Goal: Transaction & Acquisition: Purchase product/service

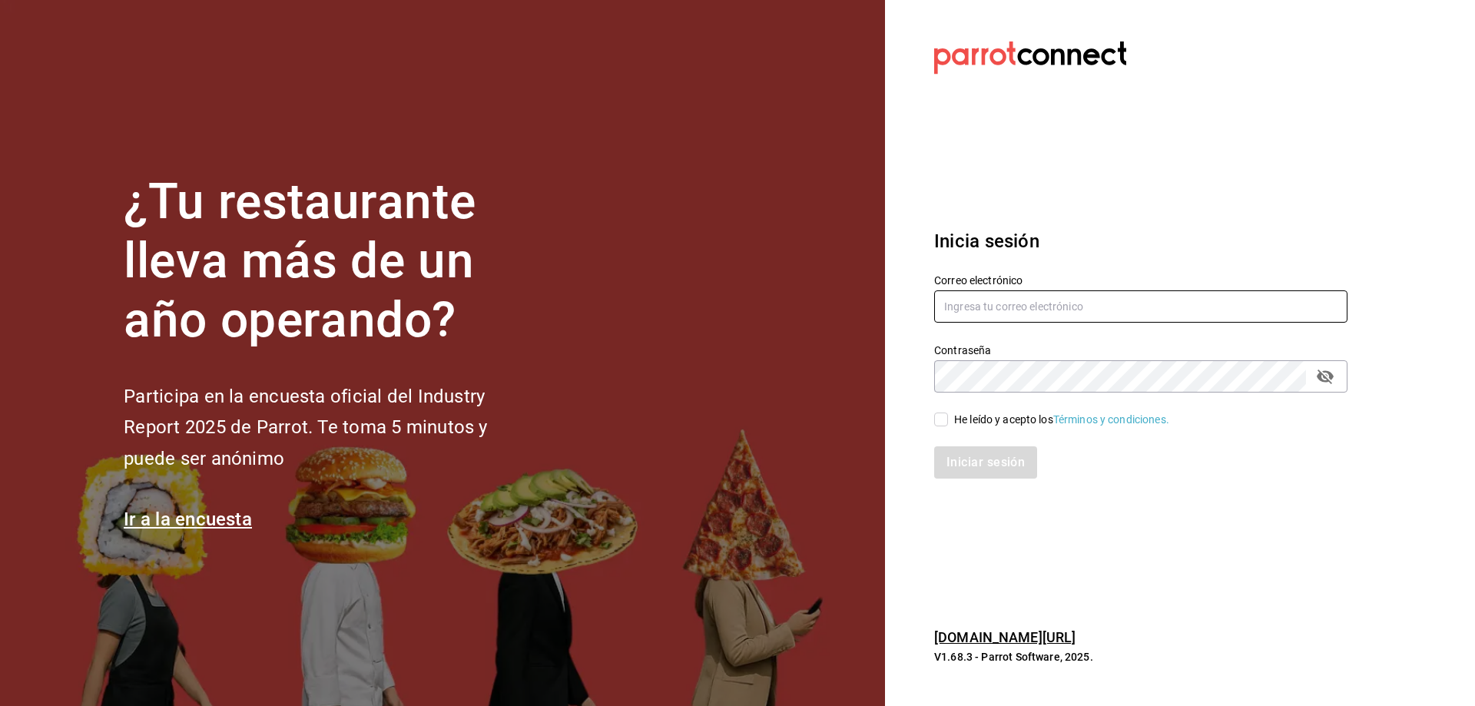
click at [1087, 316] on input "text" at bounding box center [1140, 306] width 413 height 32
type input "anakarengsr@gmail.com"
click at [947, 415] on input "He leído y acepto los Términos y condiciones." at bounding box center [941, 419] width 14 height 14
checkbox input "true"
click at [963, 457] on button "Iniciar sesión" at bounding box center [986, 462] width 104 height 32
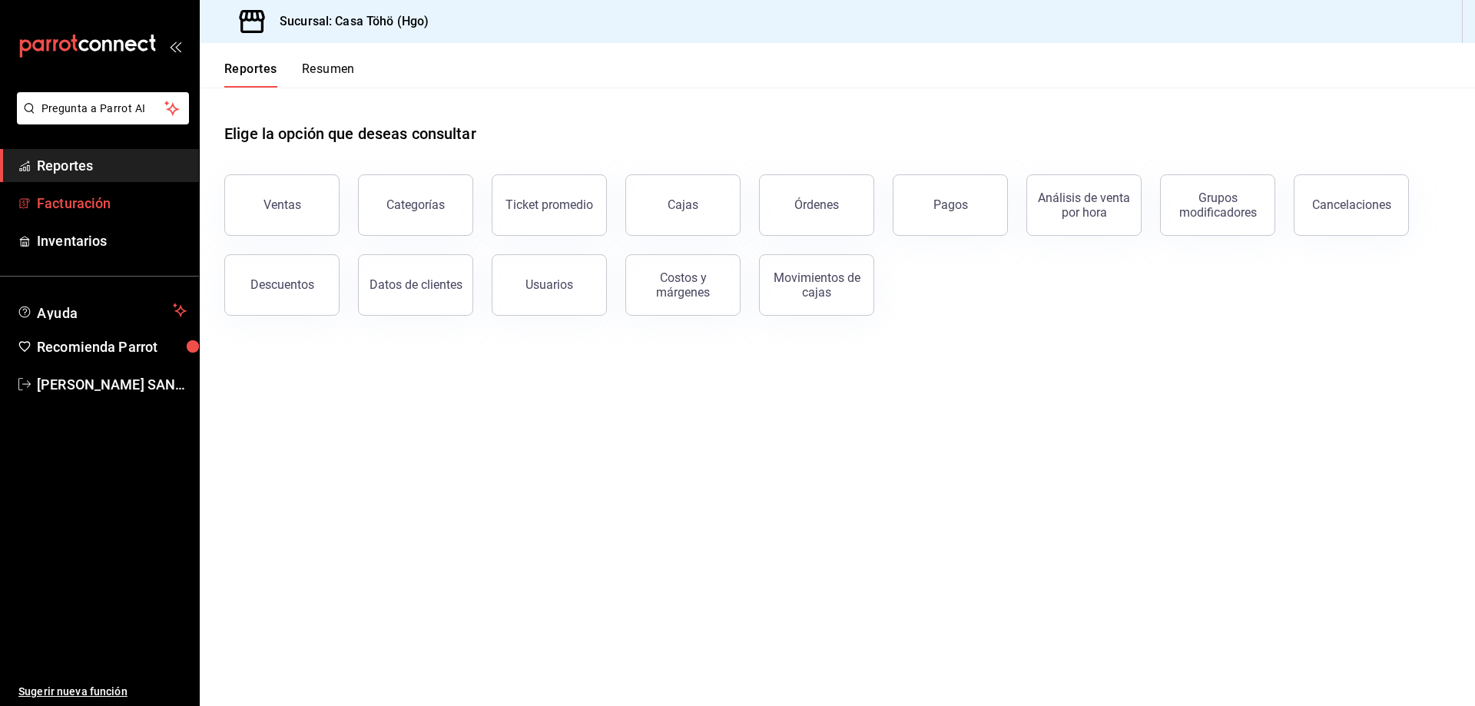
click at [59, 204] on span "Facturación" at bounding box center [112, 203] width 150 height 21
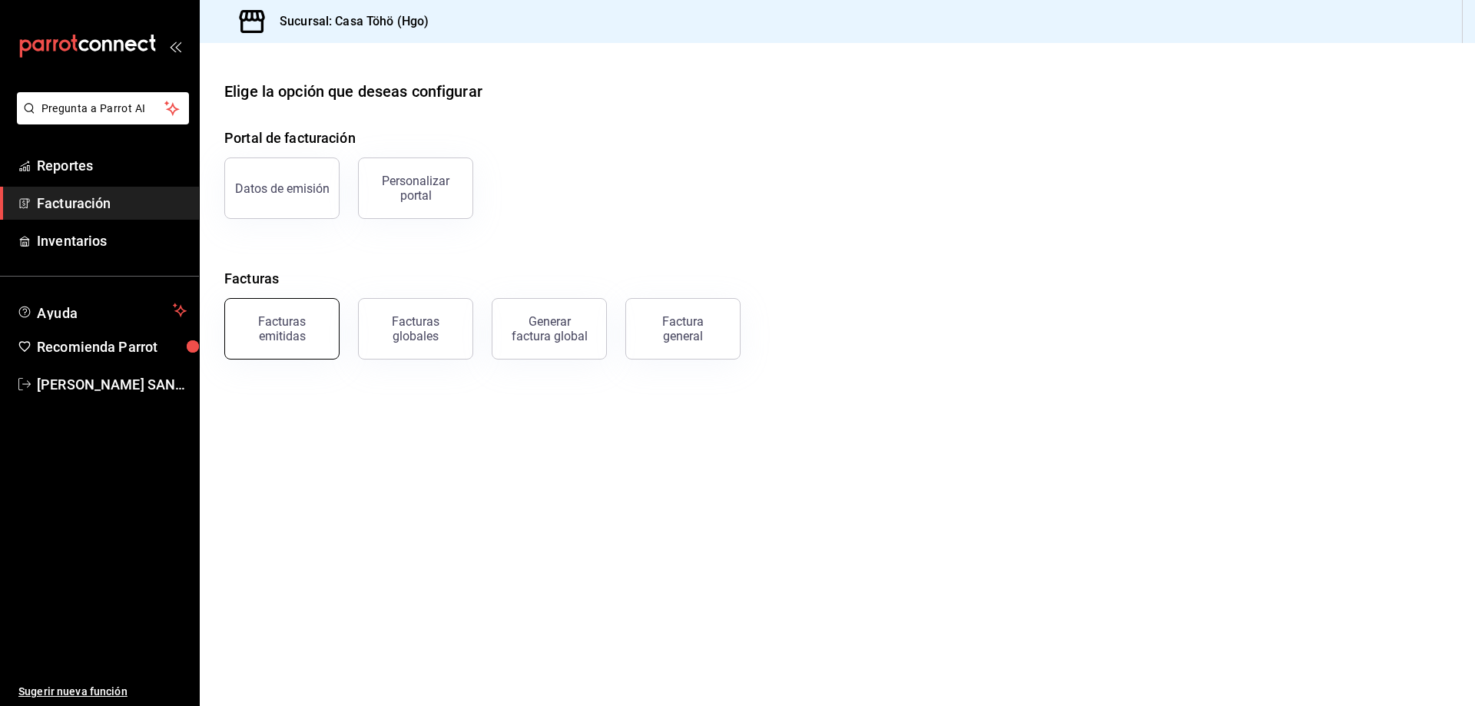
click at [305, 336] on div "Facturas emitidas" at bounding box center [281, 328] width 95 height 29
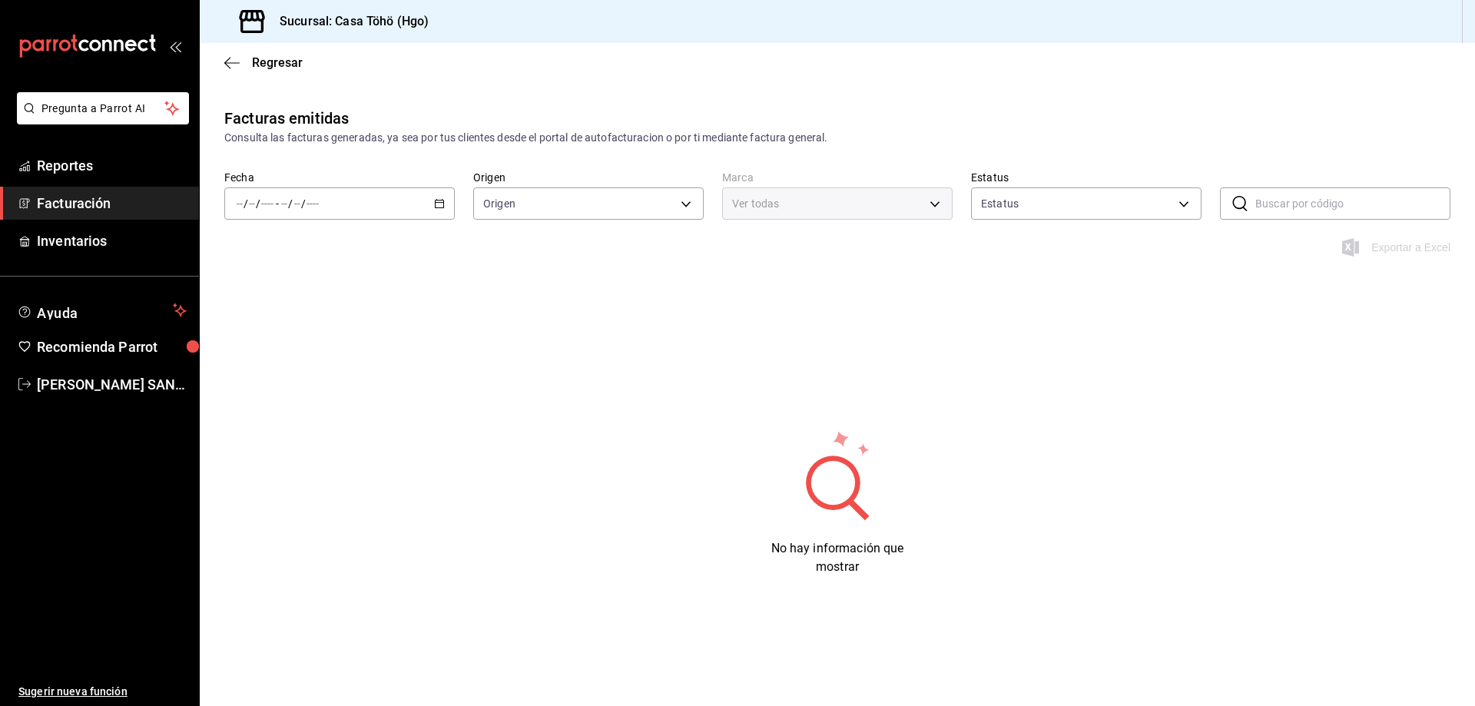
type input "ORDER_INVOICE,GENERAL_INVOICE"
type input "ACTIVE,PENDING_CANCELLATION,CANCELLED,PRE_CANCELLED"
type input "3863094e-80de-4485-9a79-27000a153f73"
click at [436, 204] on icon "button" at bounding box center [439, 203] width 11 height 11
click at [265, 360] on span "Mes actual" at bounding box center [296, 354] width 119 height 16
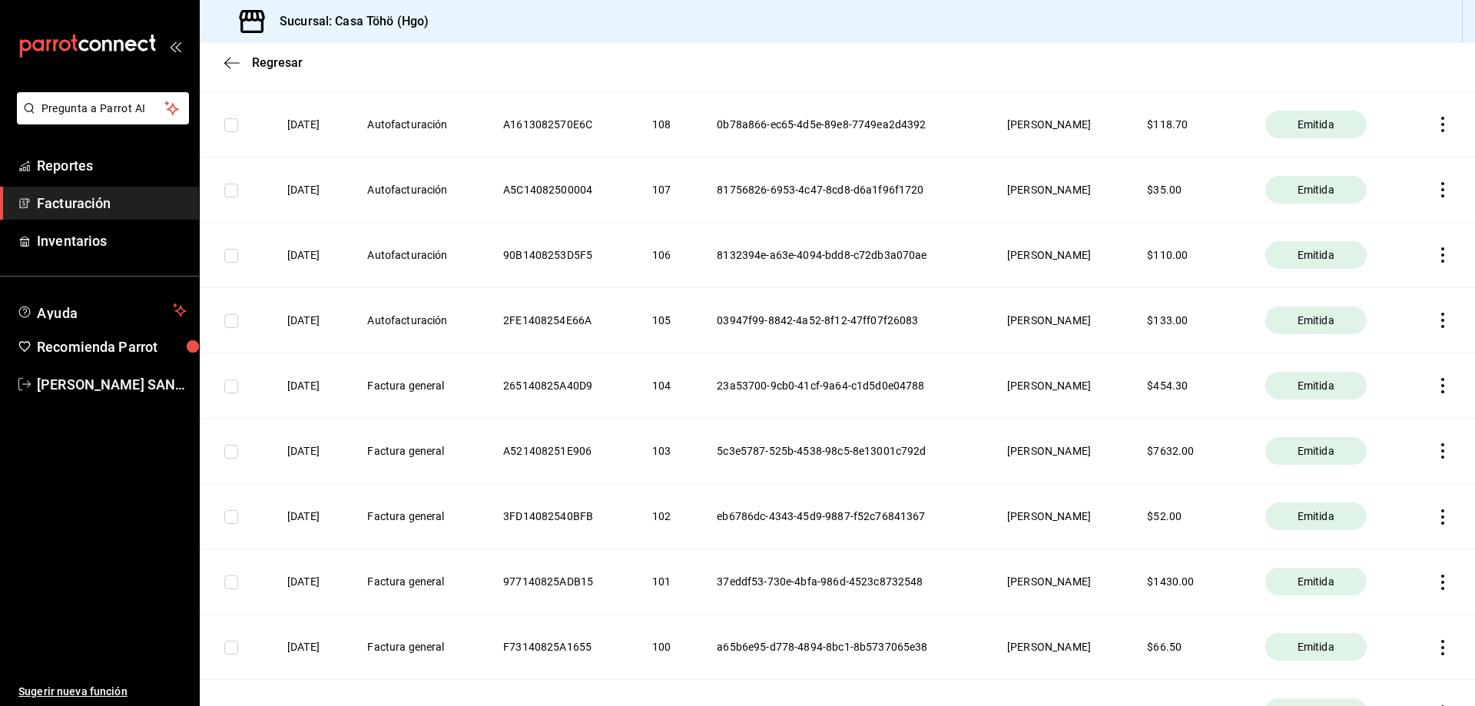
scroll to position [2074, 0]
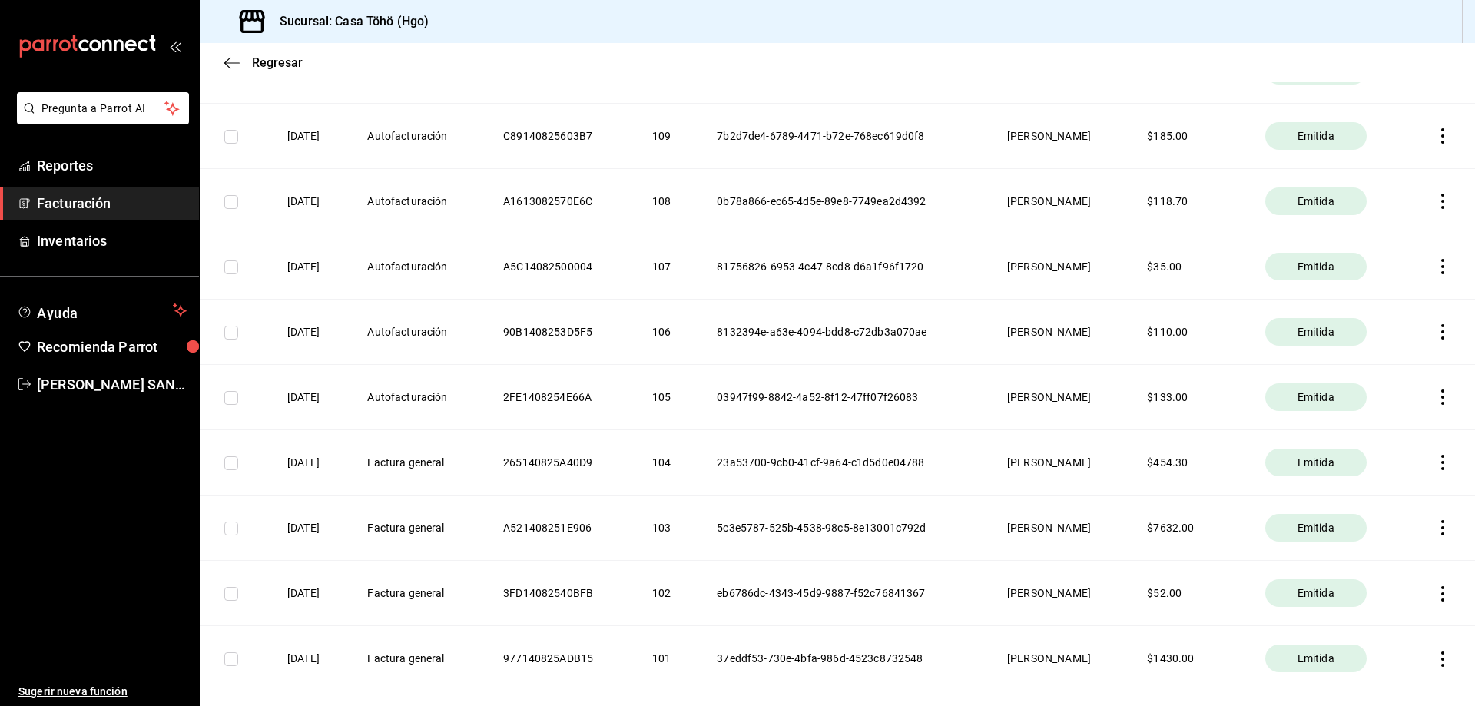
click at [1441, 271] on icon "button" at bounding box center [1442, 266] width 3 height 15
click at [1405, 225] on div "Descargar PDF" at bounding box center [1383, 229] width 74 height 12
click at [1435, 337] on icon "button" at bounding box center [1442, 331] width 15 height 15
click at [1394, 301] on li "Descargar PDF" at bounding box center [1370, 293] width 135 height 39
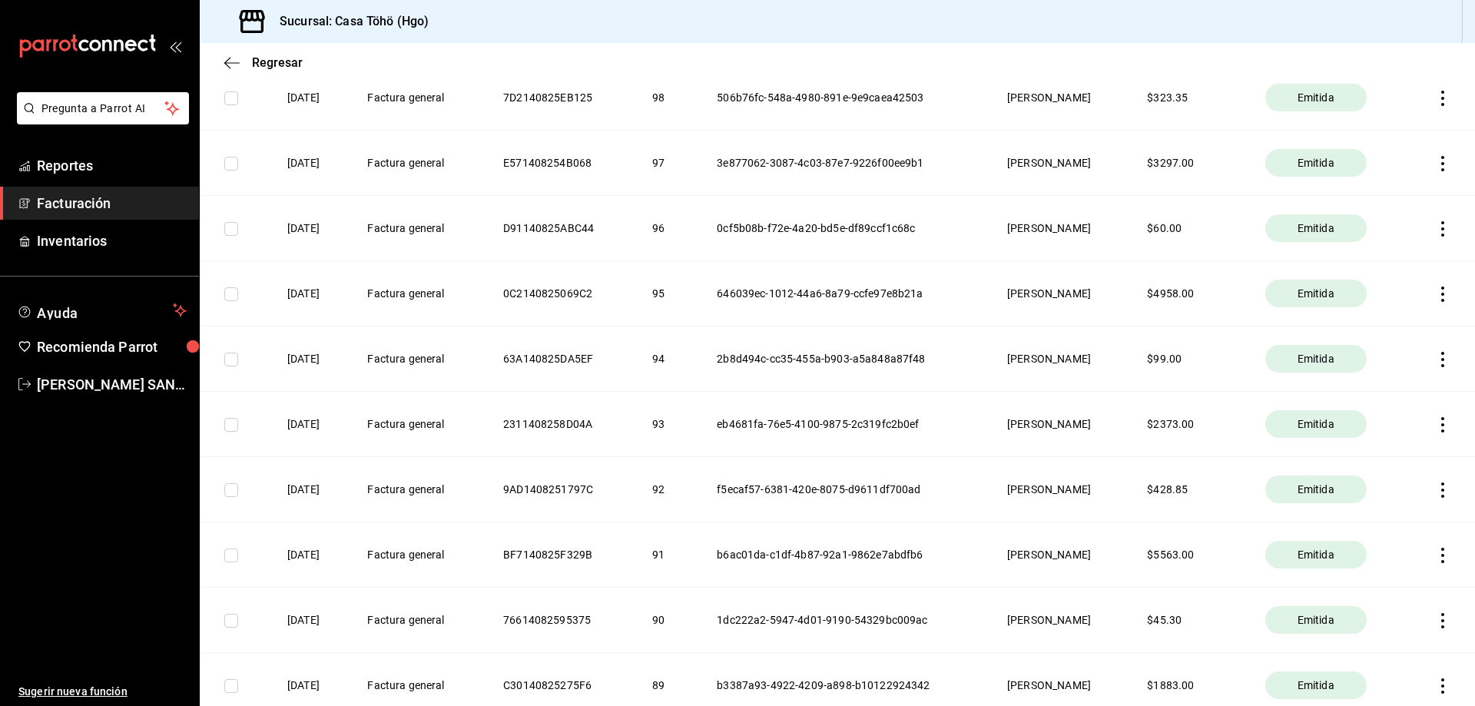
scroll to position [2842, 0]
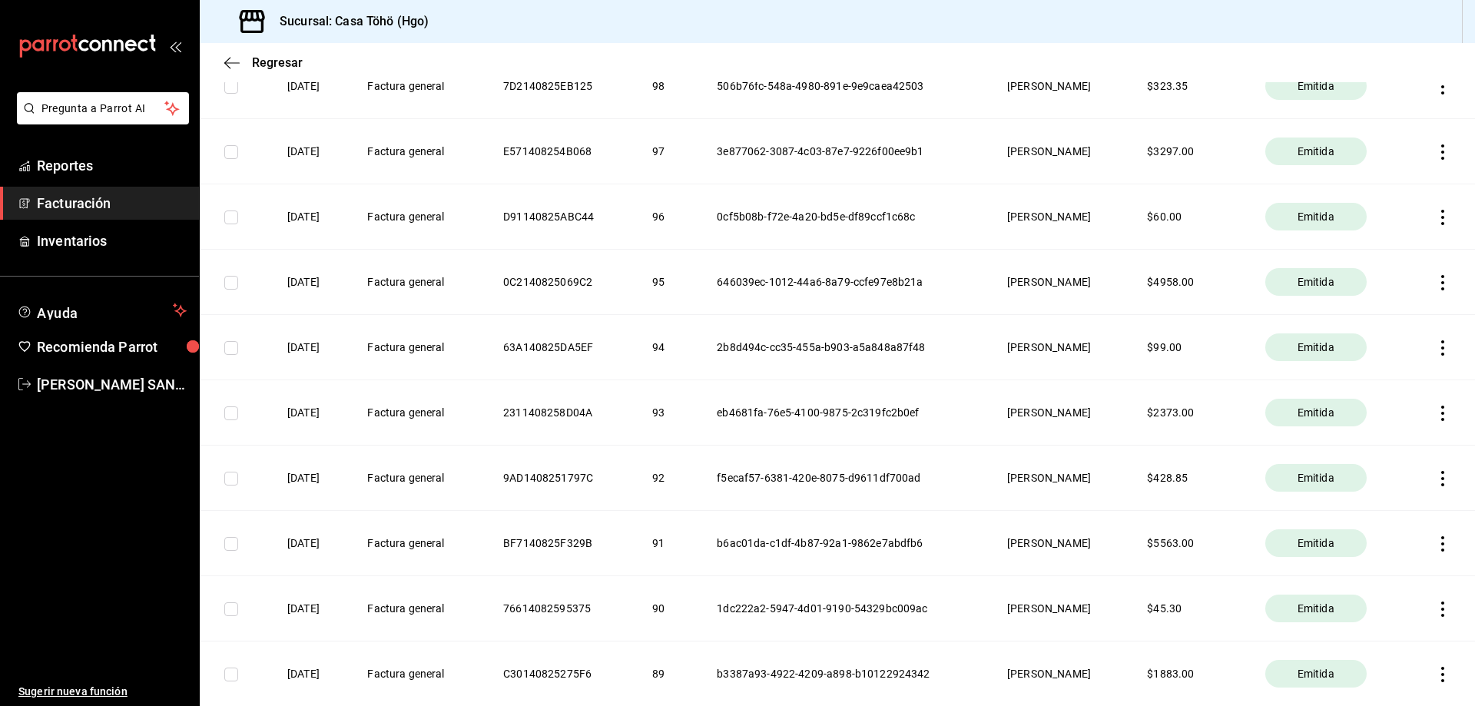
click at [75, 205] on span "Facturación" at bounding box center [112, 203] width 150 height 21
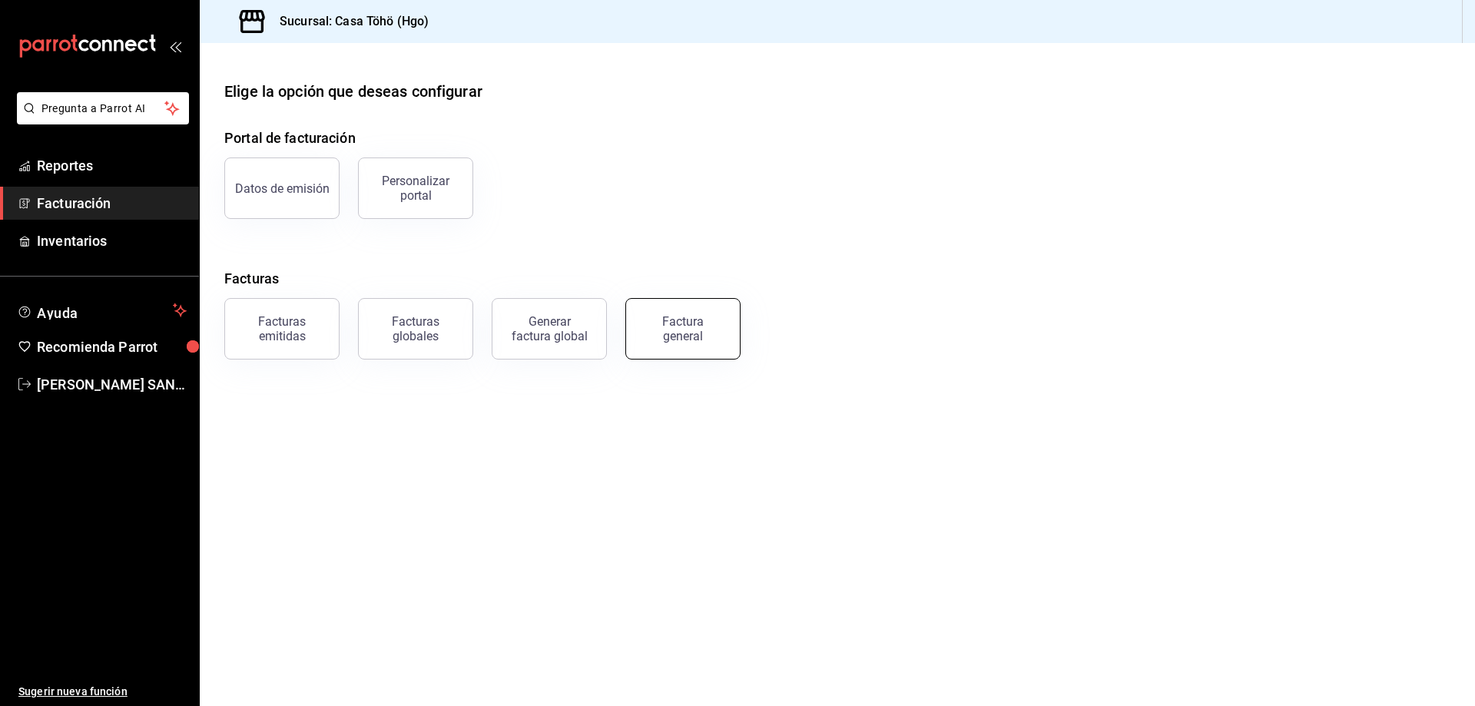
click at [713, 333] on div "Factura general" at bounding box center [682, 328] width 77 height 29
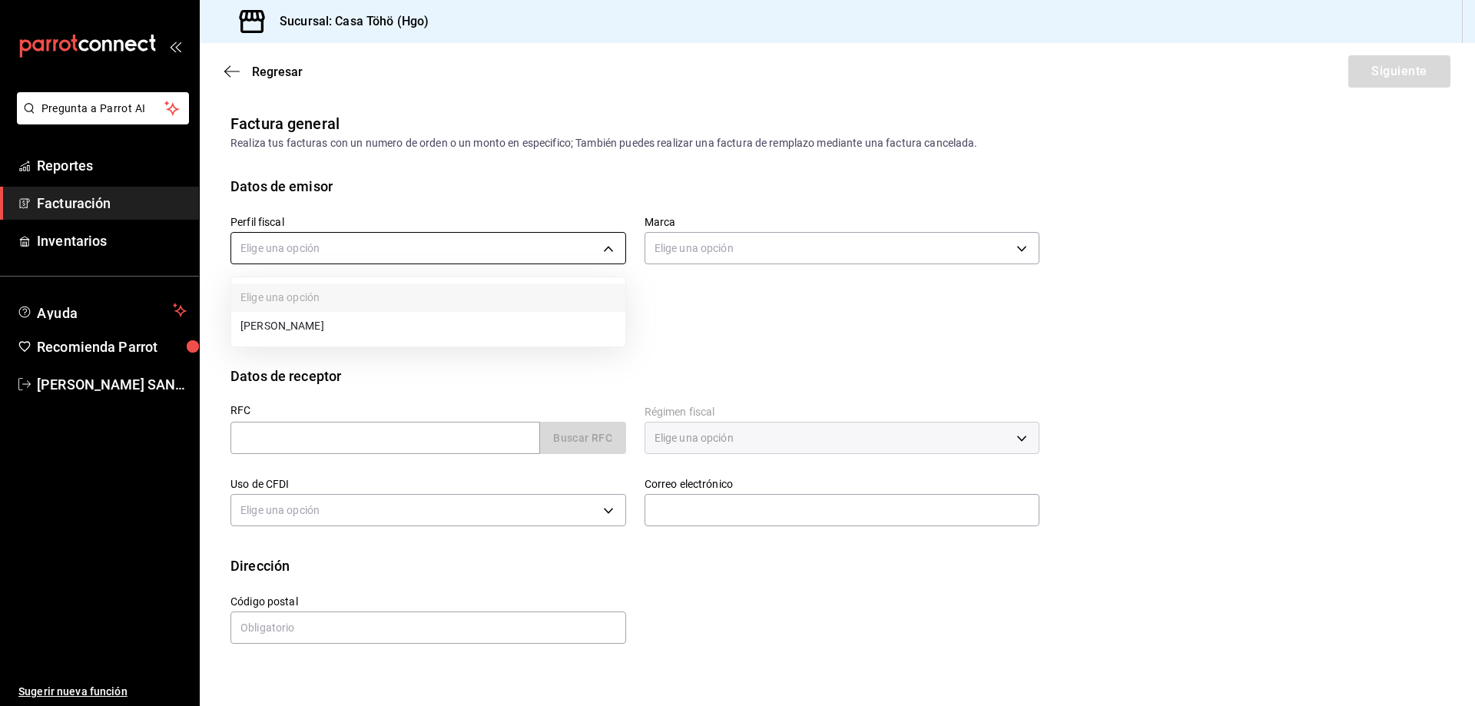
click at [356, 248] on body "Pregunta a Parrot AI Reportes Facturación Inventarios Ayuda Recomienda Parrot […" at bounding box center [737, 353] width 1475 height 706
click at [333, 326] on li "[PERSON_NAME]" at bounding box center [428, 326] width 394 height 28
type input "3714fea9-f59b-4145-9474-cc315d4ea63f"
type input "3863094e-80de-4485-9a79-27000a153f73"
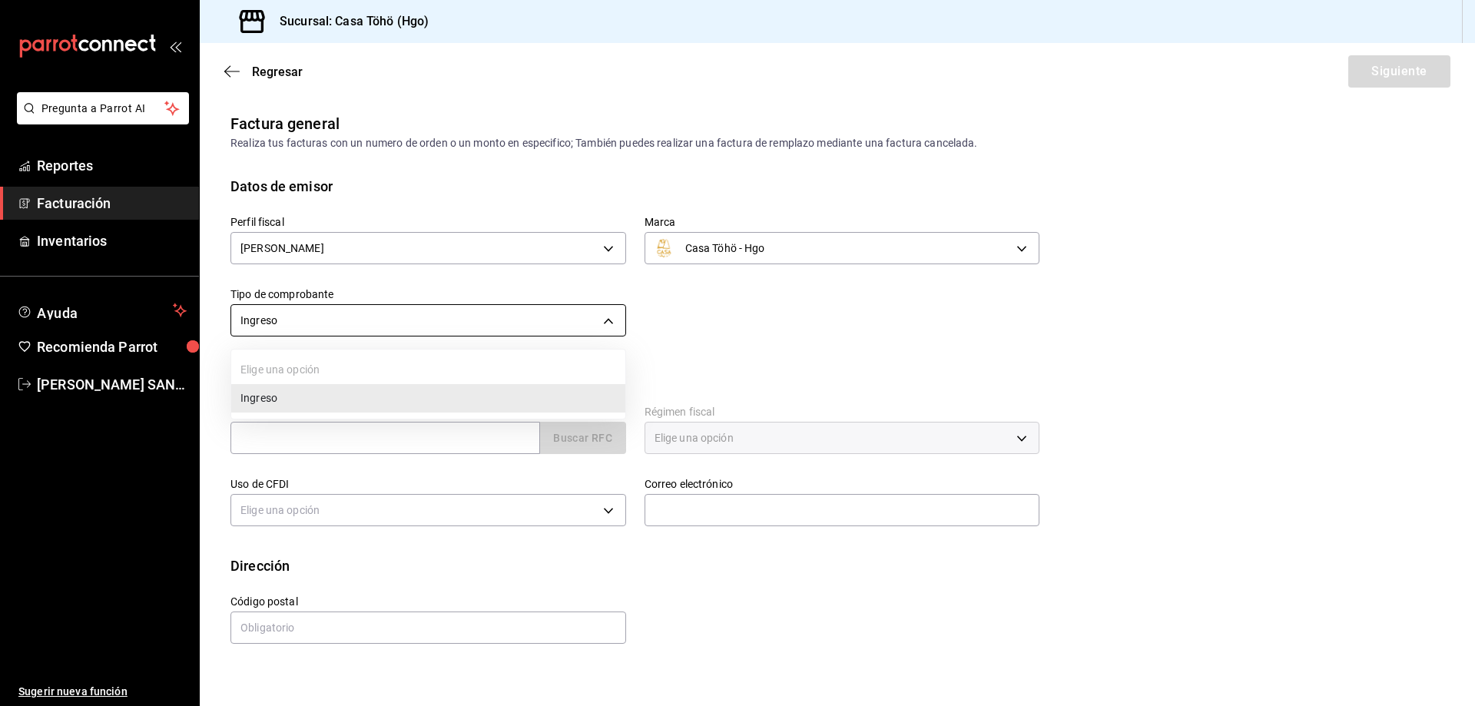
click at [487, 319] on body "Pregunta a Parrot AI Reportes Facturación Inventarios Ayuda Recomienda Parrot […" at bounding box center [737, 353] width 1475 height 706
click at [744, 317] on div at bounding box center [737, 353] width 1475 height 706
drag, startPoint x: 452, startPoint y: 419, endPoint x: 452, endPoint y: 433, distance: 13.8
click at [452, 433] on div "RFC Buscar RFC" at bounding box center [428, 429] width 396 height 49
click at [452, 435] on input "text" at bounding box center [384, 438] width 309 height 32
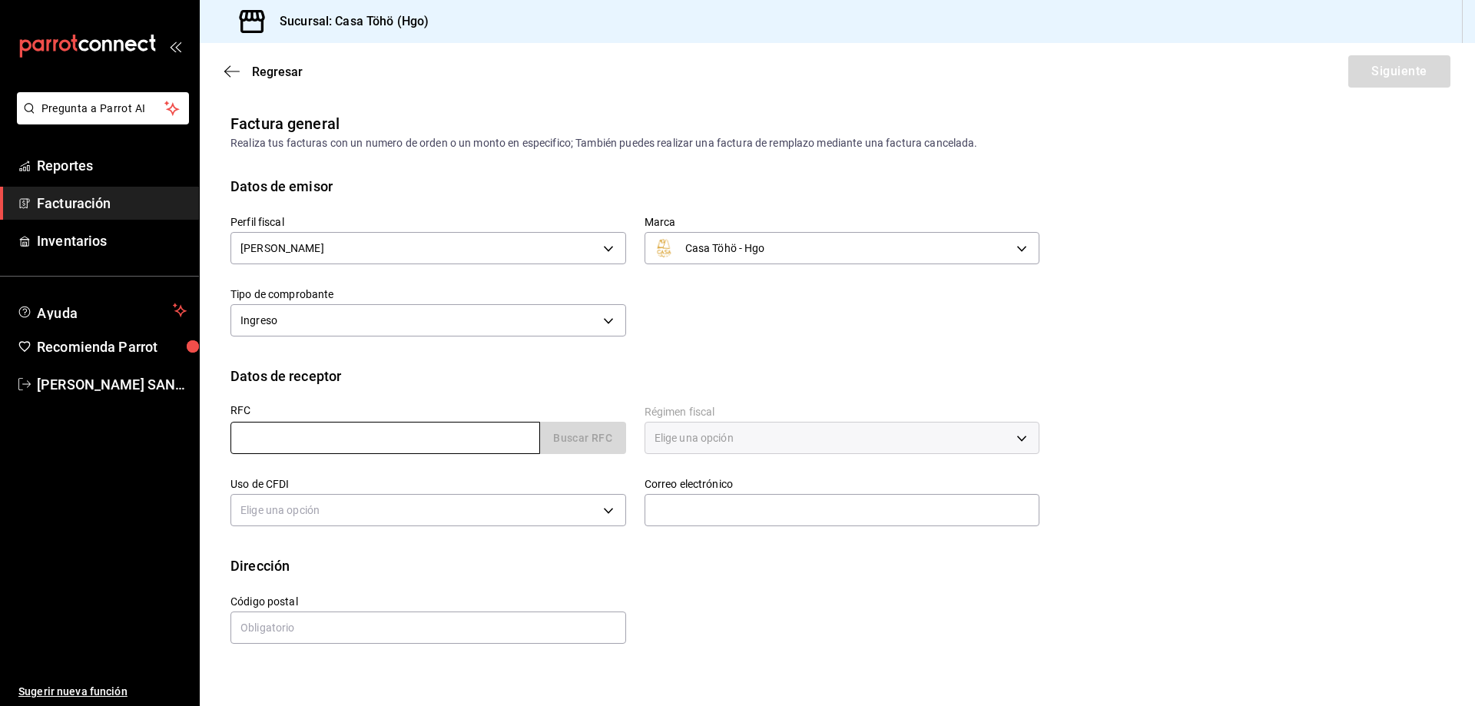
type input "XAXX010101000"
type input "43670"
type input "616"
type input "S01"
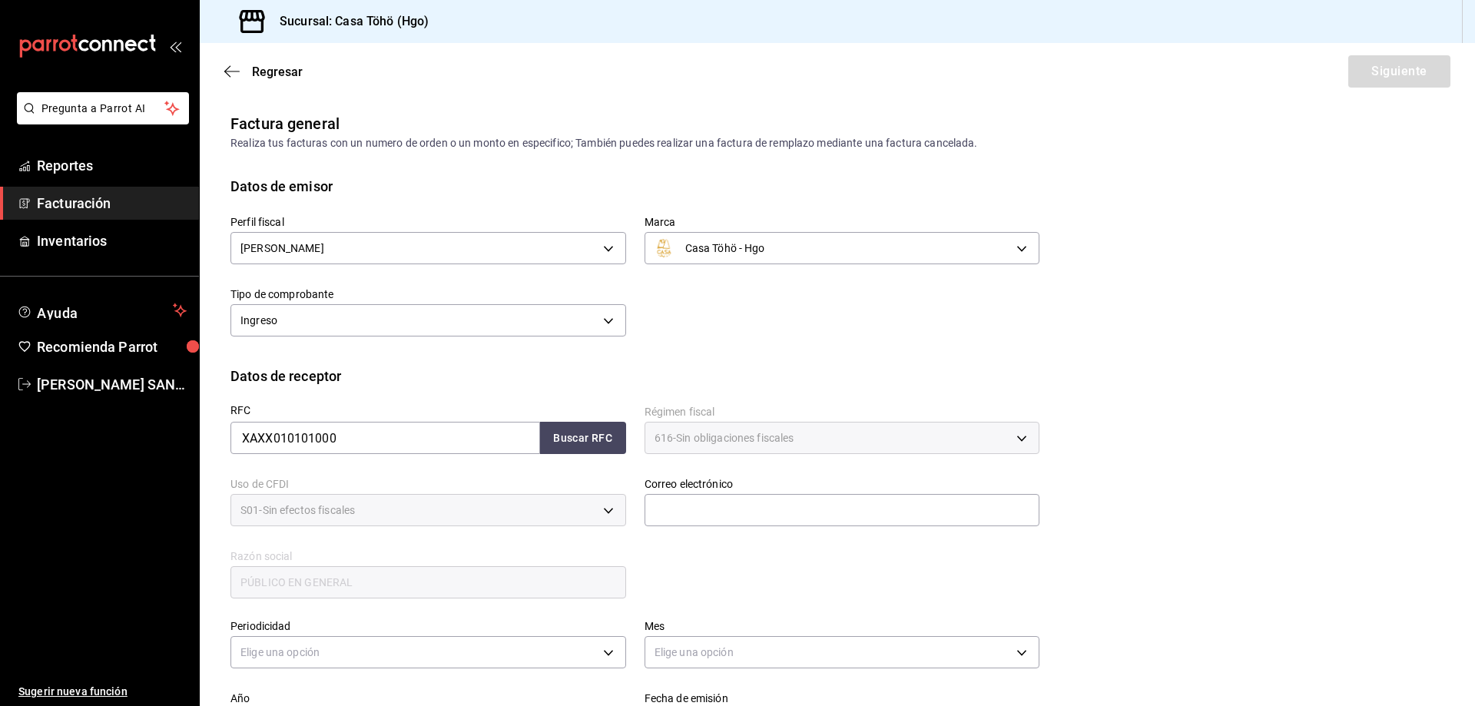
click at [717, 545] on div "RFC XAXX010101000 Buscar RFC Régimen fiscal 616 - Sin obligaciones fiscales 616…" at bounding box center [625, 493] width 827 height 214
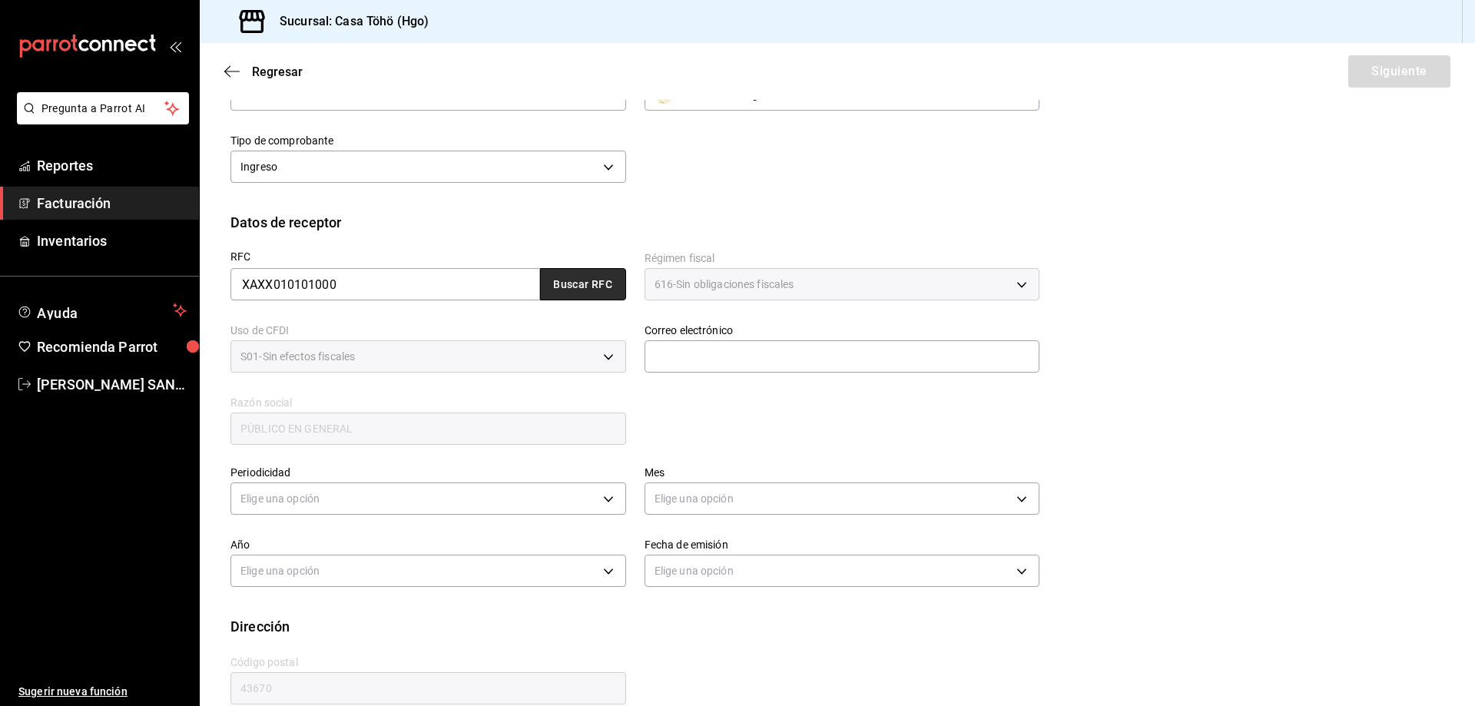
click at [602, 292] on button "Buscar RFC" at bounding box center [583, 284] width 86 height 32
type input "[EMAIL_ADDRESS][DOMAIN_NAME]"
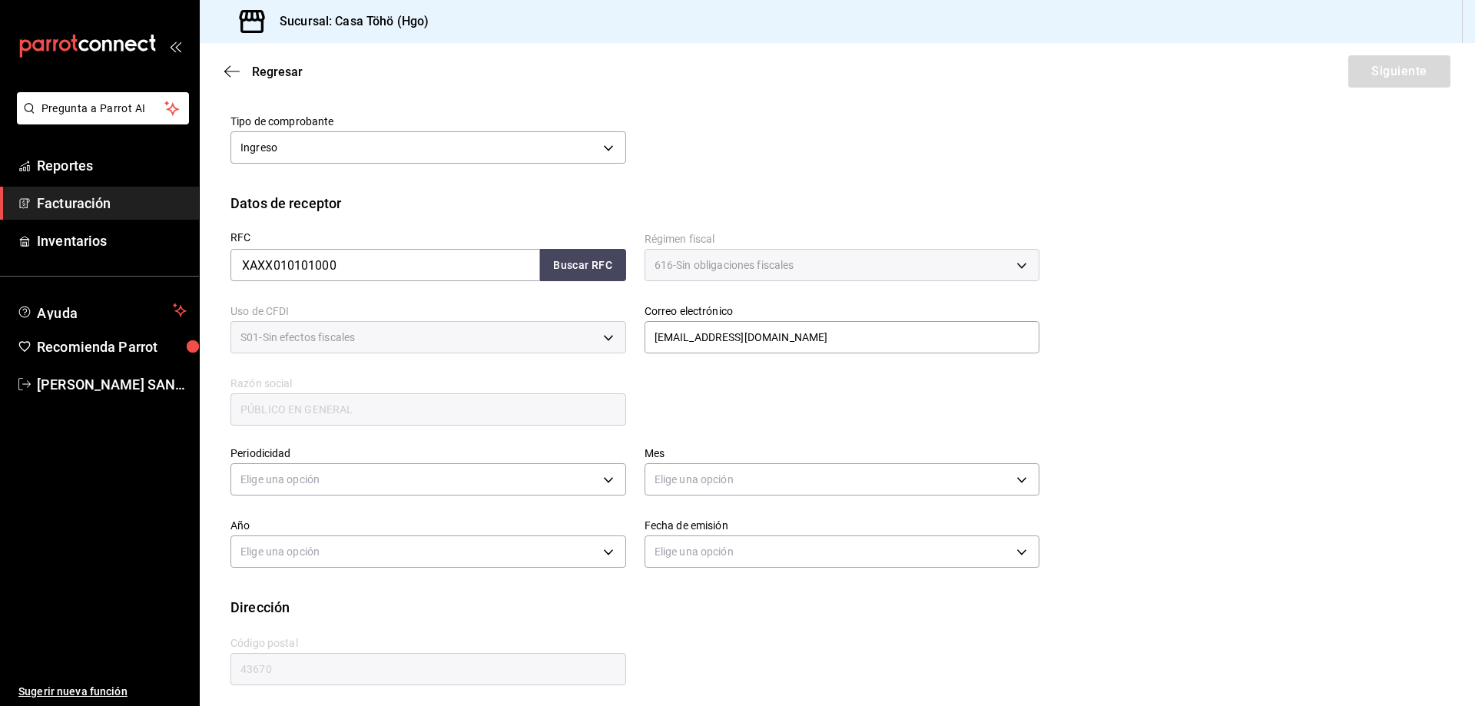
scroll to position [179, 0]
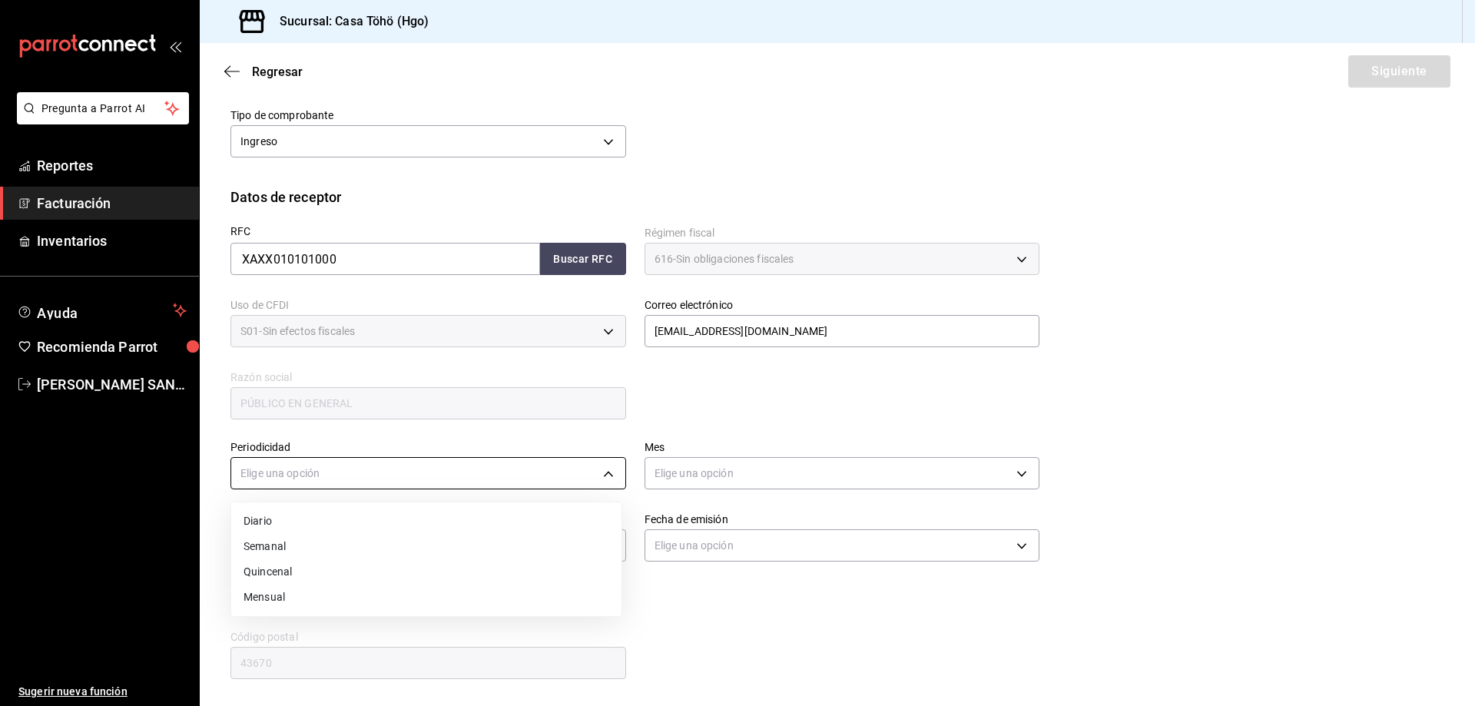
click at [528, 462] on body "Pregunta a Parrot AI Reportes Facturación Inventarios Ayuda Recomienda Parrot […" at bounding box center [737, 353] width 1475 height 706
click at [420, 518] on li "Diario" at bounding box center [426, 520] width 390 height 25
type input "DAILY"
click at [673, 542] on body "Pregunta a Parrot AI Reportes Facturación Inventarios Ayuda Recomienda Parrot […" at bounding box center [737, 353] width 1475 height 706
drag, startPoint x: 674, startPoint y: 619, endPoint x: 663, endPoint y: 614, distance: 12.7
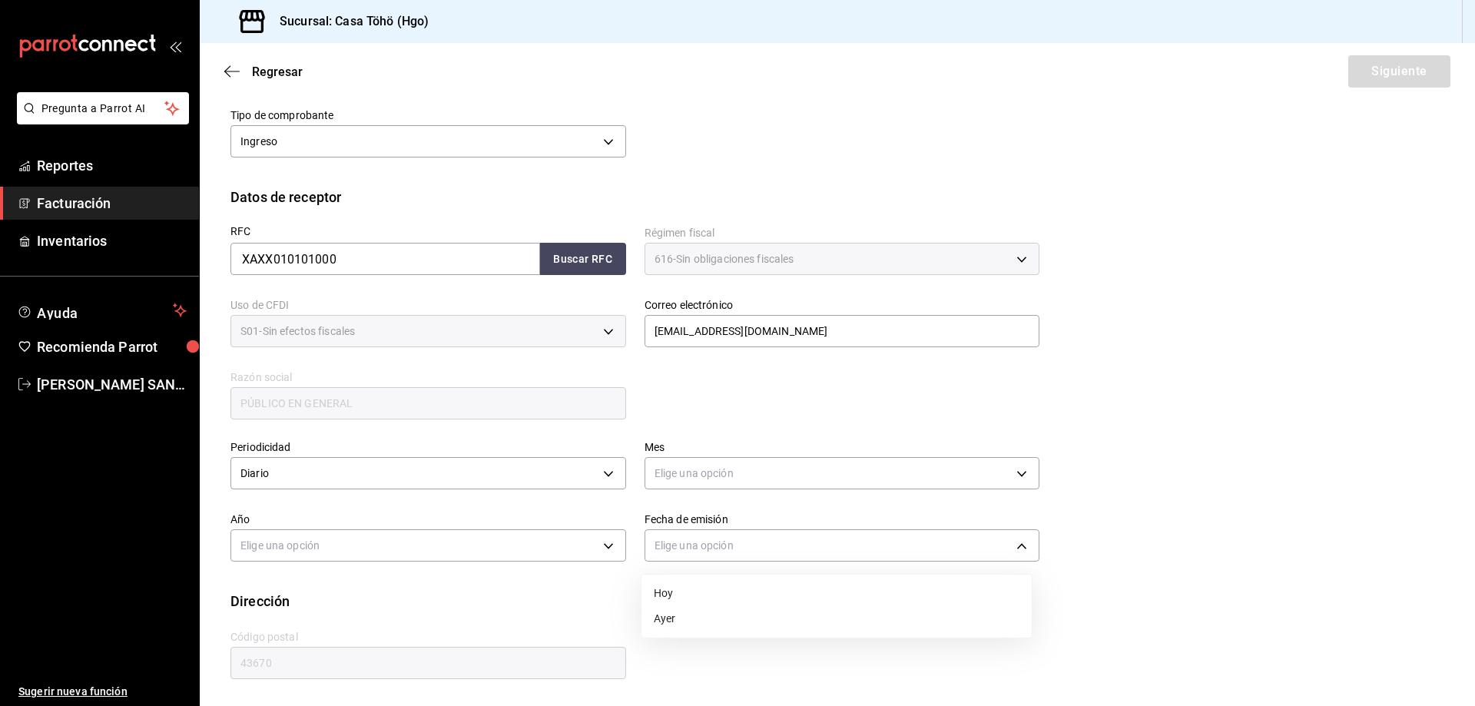
click at [674, 619] on li "Ayer" at bounding box center [836, 618] width 390 height 25
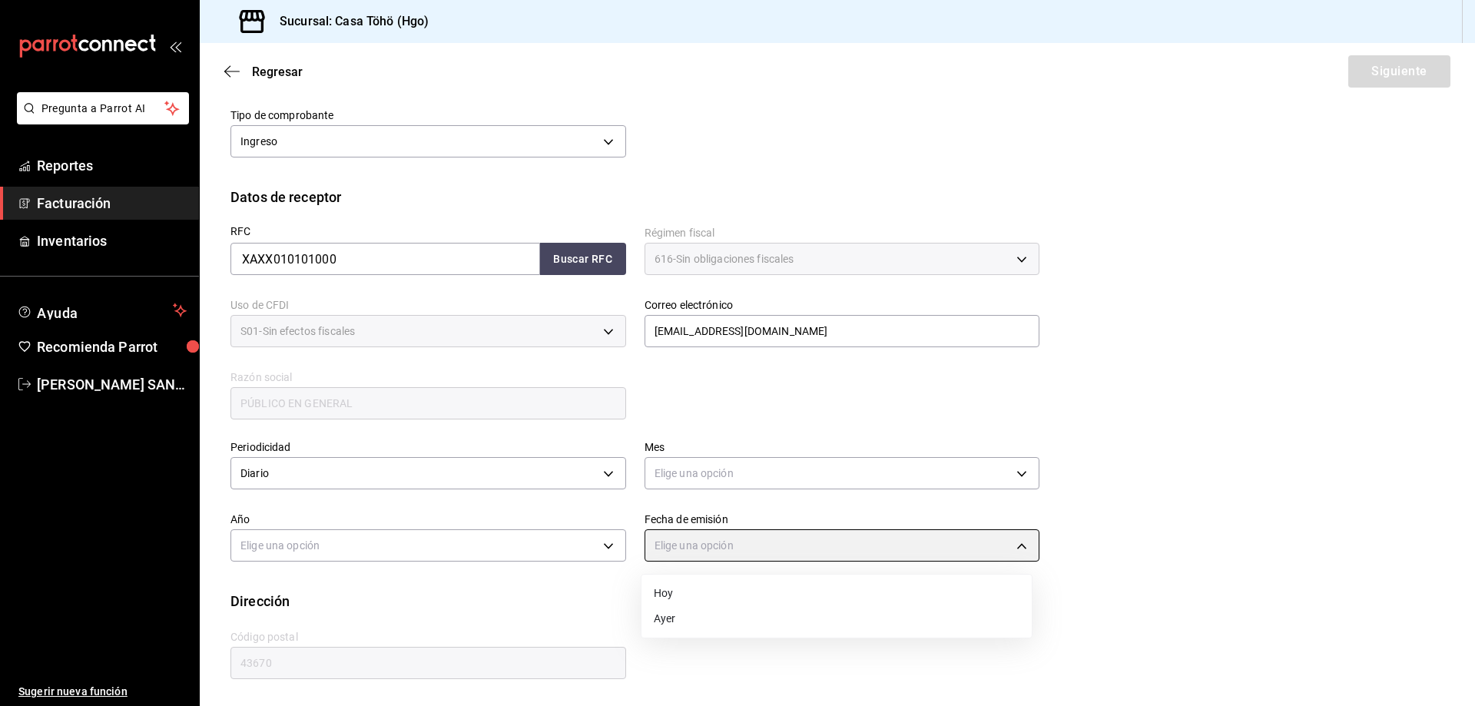
type input "[DATE]"
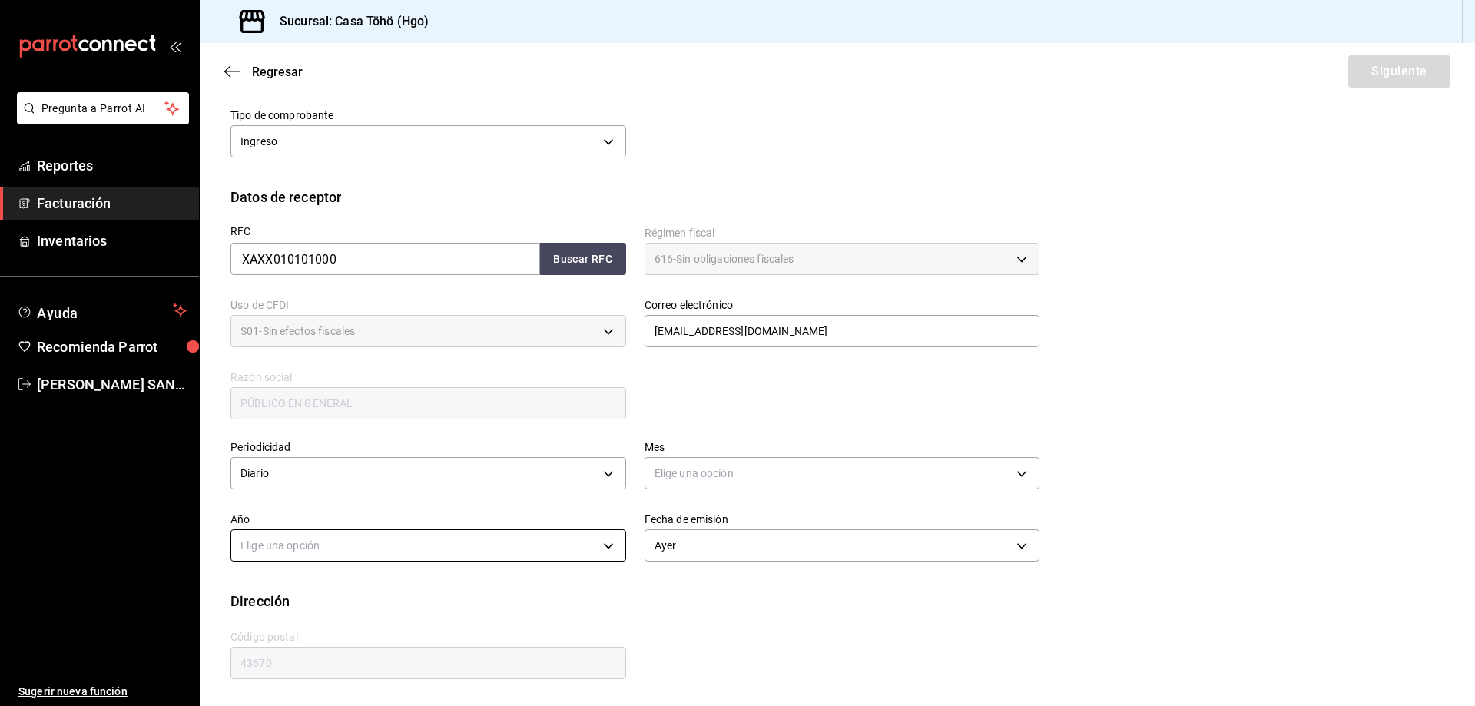
click at [571, 561] on body "Pregunta a Parrot AI Reportes Facturación Inventarios Ayuda Recomienda Parrot A…" at bounding box center [737, 353] width 1475 height 706
click at [469, 595] on li "2025" at bounding box center [426, 593] width 390 height 25
type input "2025"
click at [720, 474] on body "Pregunta a Parrot AI Reportes Facturación Inventarios Ayuda Recomienda Parrot A…" at bounding box center [737, 353] width 1475 height 706
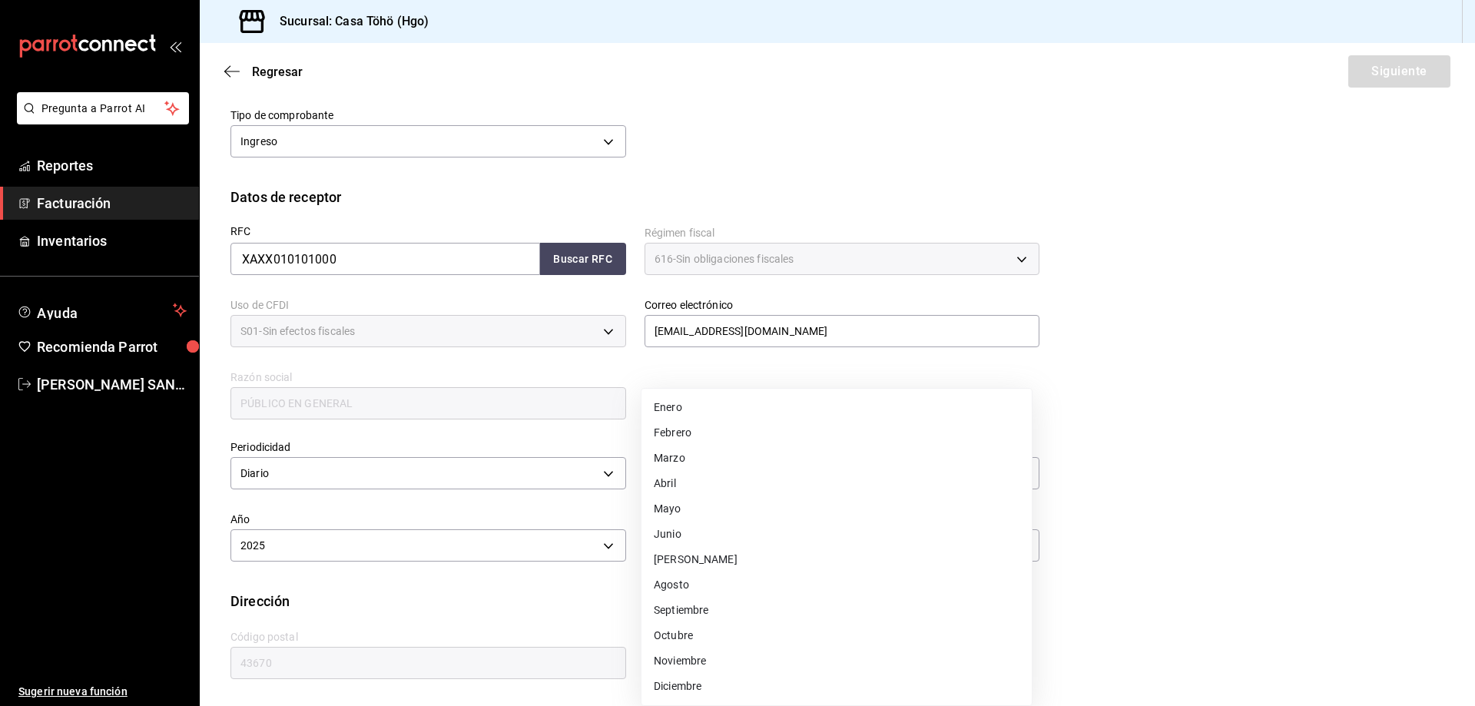
click at [699, 614] on li "Septiembre" at bounding box center [836, 609] width 390 height 25
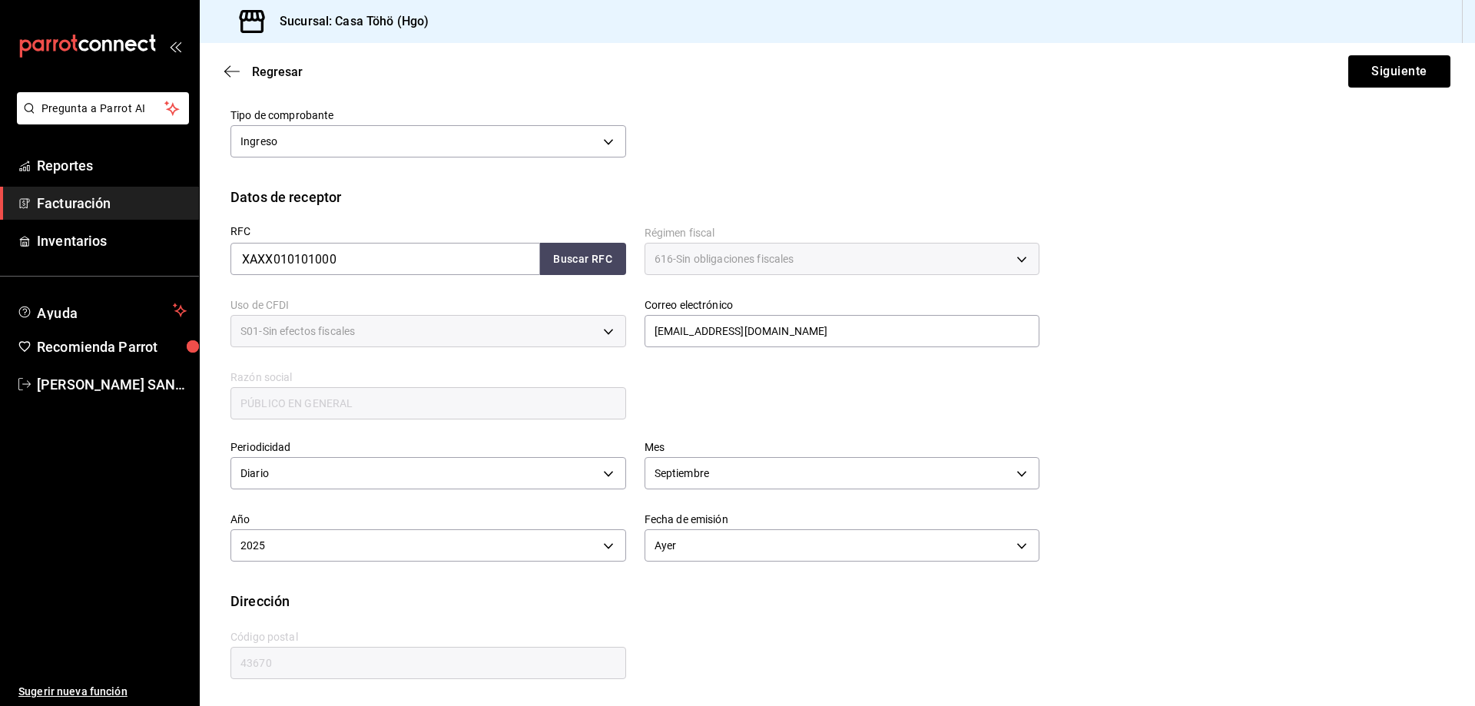
click at [741, 611] on div "Dirección" at bounding box center [836, 601] width 1213 height 21
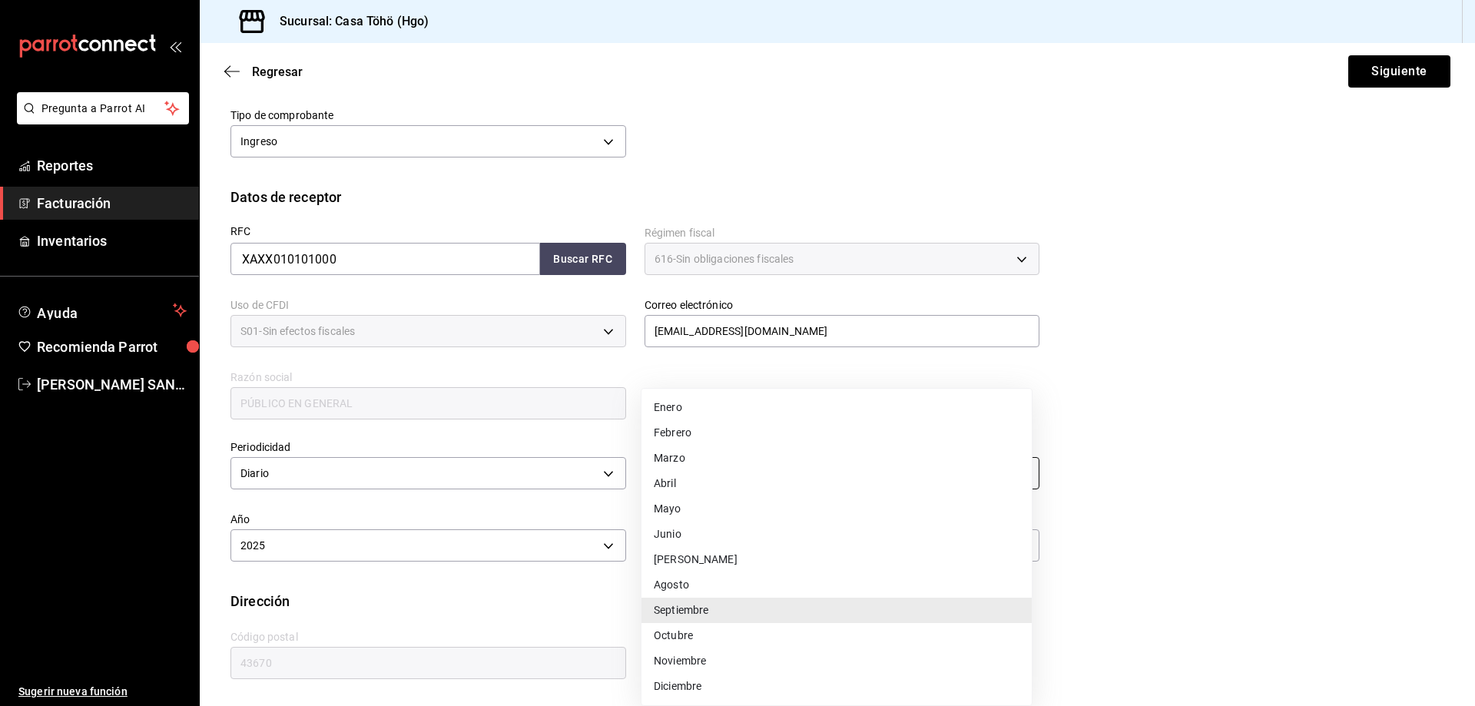
click at [713, 478] on body "Pregunta a Parrot AI Reportes Facturación Inventarios Ayuda Recomienda Parrot A…" at bounding box center [737, 353] width 1475 height 706
click at [691, 591] on li "Agosto" at bounding box center [836, 584] width 390 height 25
type input "8"
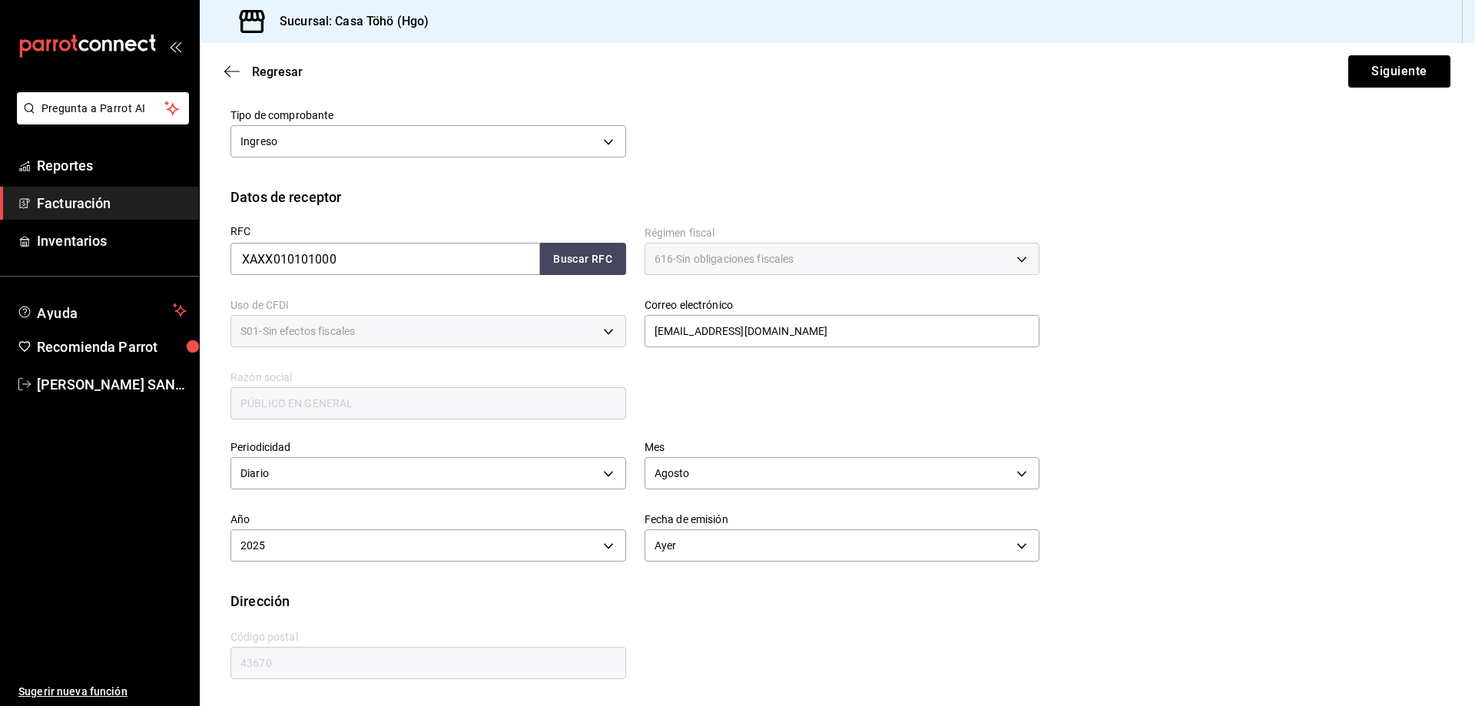
click at [845, 622] on div "Calle # exterior # interior Código postal 43670 Estado ​ Municipio ​ [GEOGRAPHI…" at bounding box center [625, 646] width 827 height 70
click at [1385, 74] on button "Siguiente" at bounding box center [1399, 71] width 102 height 32
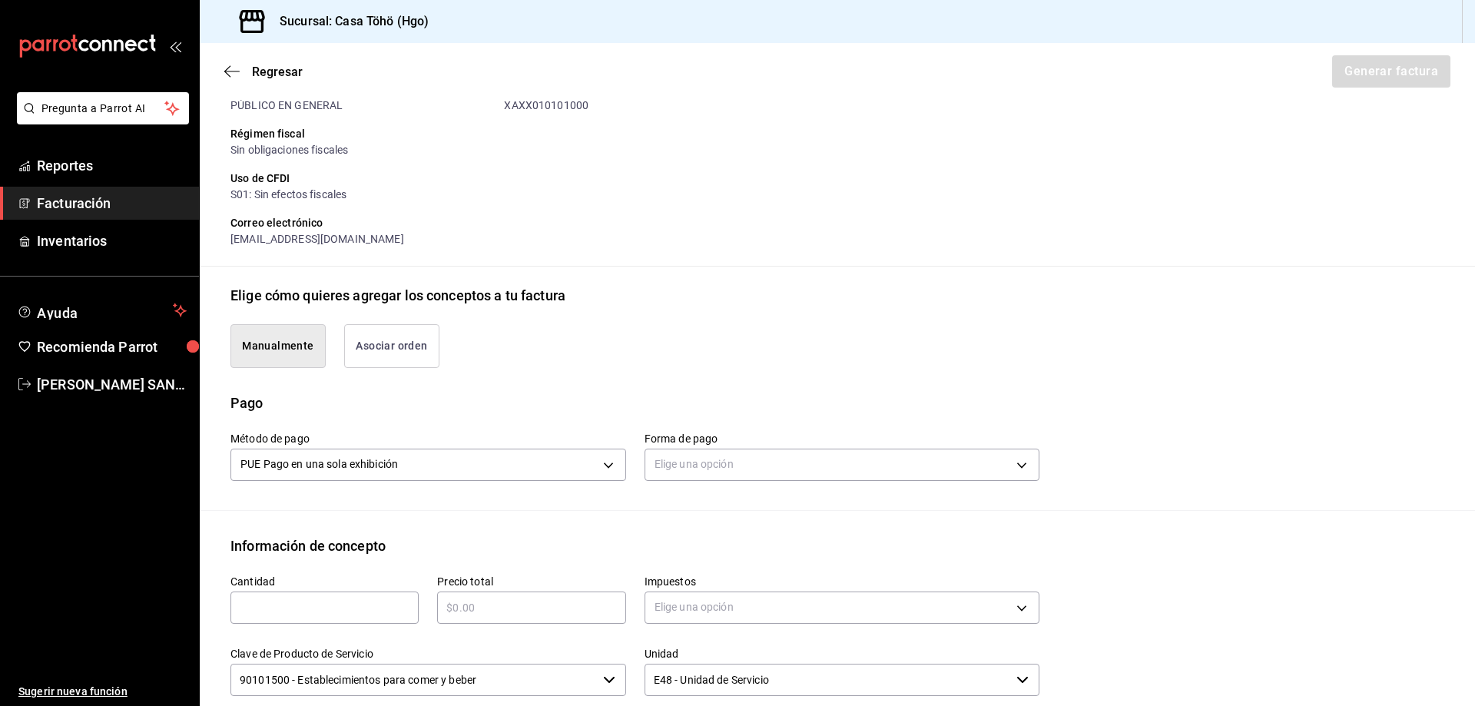
click at [412, 365] on button "Asociar orden" at bounding box center [391, 346] width 95 height 44
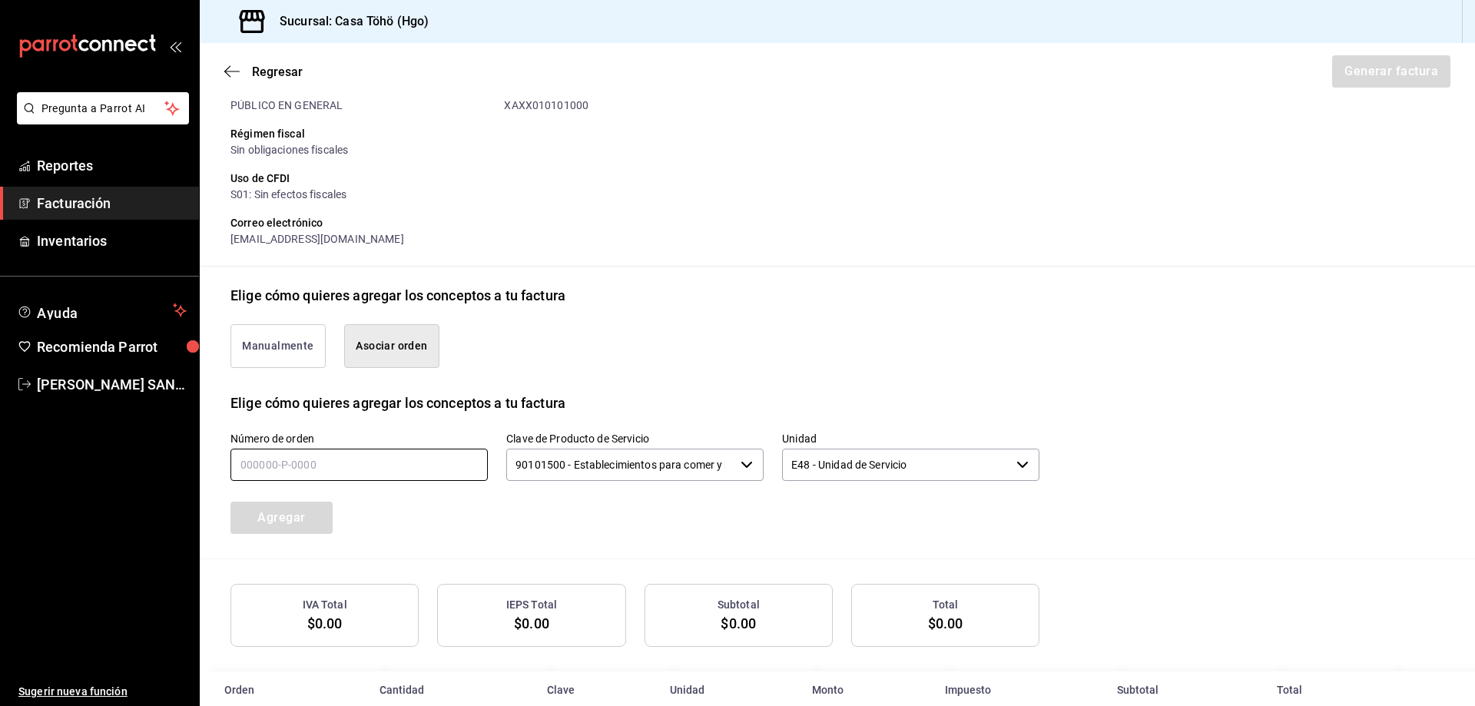
click at [366, 462] on input "text" at bounding box center [358, 465] width 257 height 32
type input "140825-p-0044"
click at [674, 381] on div "Manualmente Asociar orden" at bounding box center [836, 349] width 1213 height 87
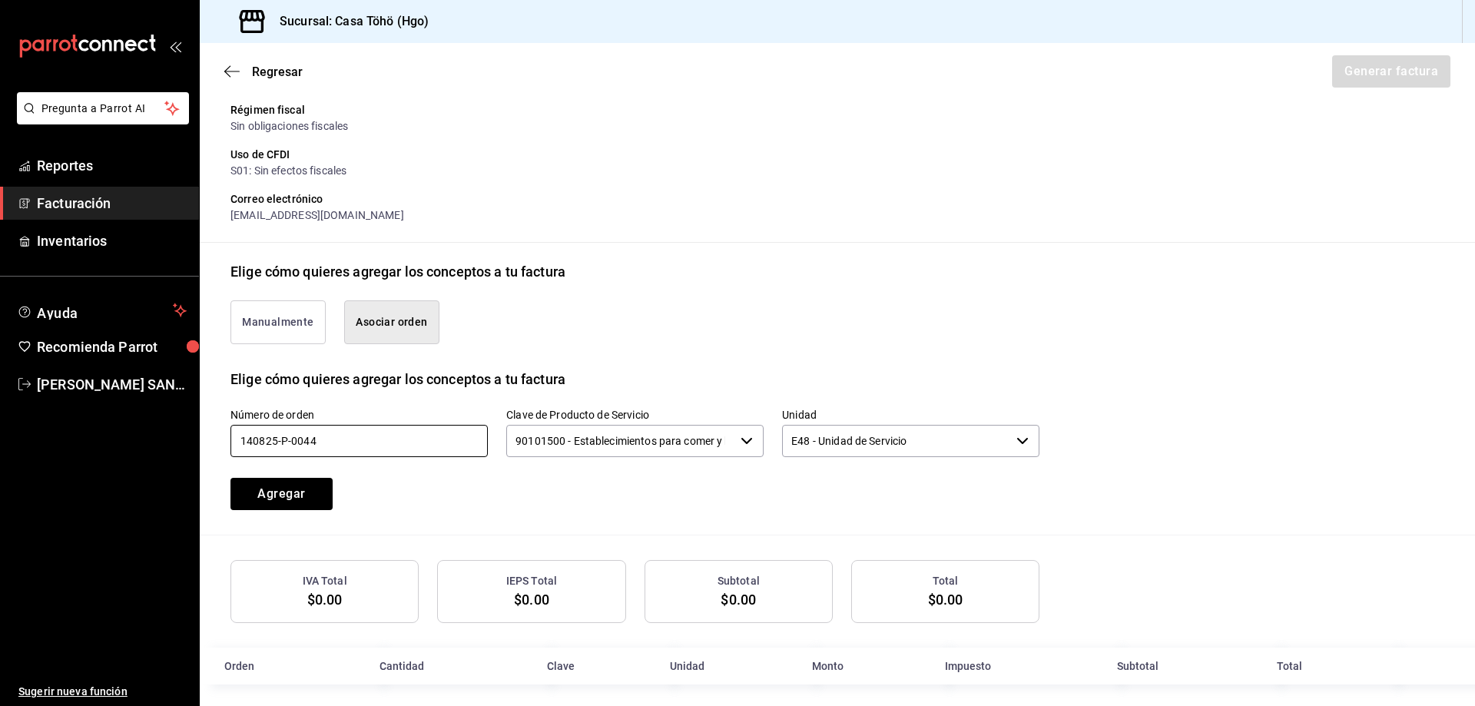
scroll to position [213, 0]
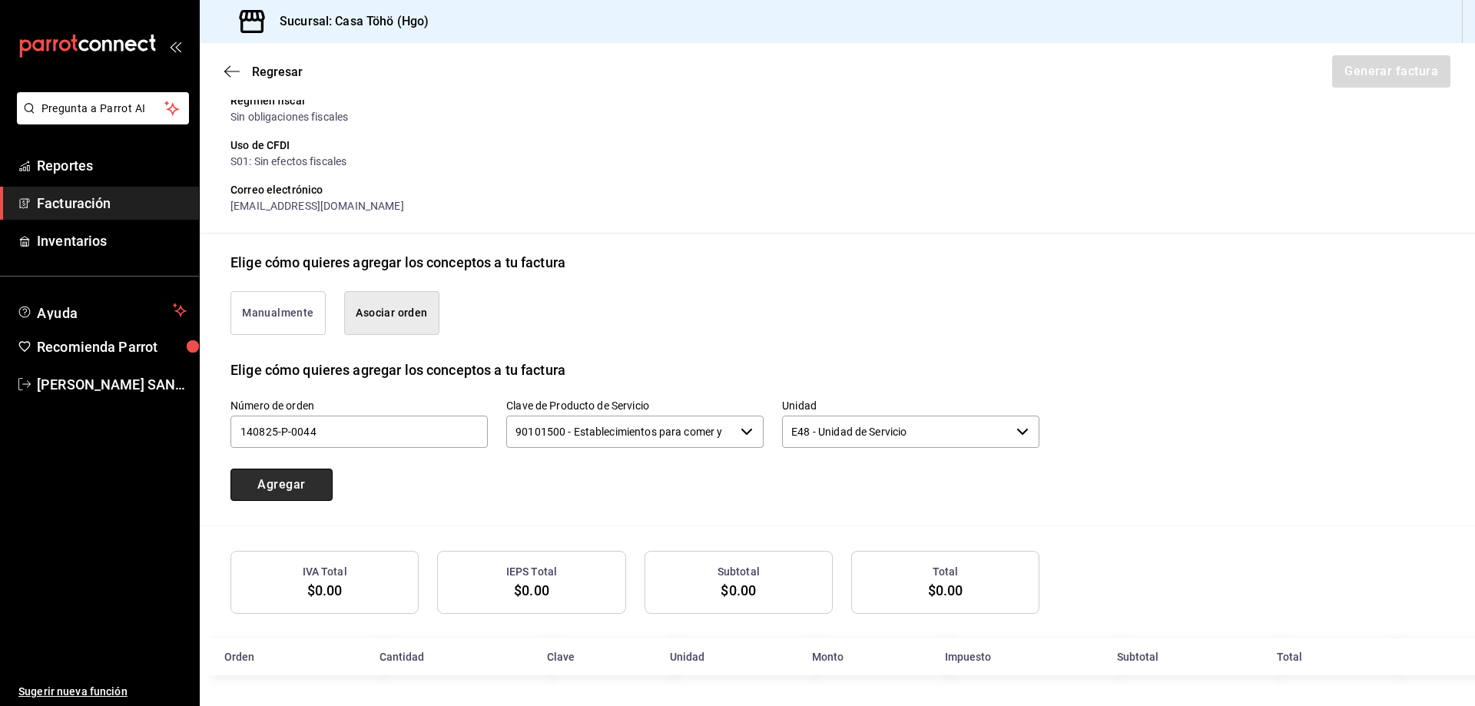
click at [298, 485] on button "Agregar" at bounding box center [281, 484] width 102 height 32
drag, startPoint x: 427, startPoint y: 427, endPoint x: 436, endPoint y: 426, distance: 9.2
click at [429, 425] on input "text" at bounding box center [358, 431] width 257 height 32
type input "140825-p-004_"
click at [310, 482] on button "Agregar" at bounding box center [281, 484] width 102 height 32
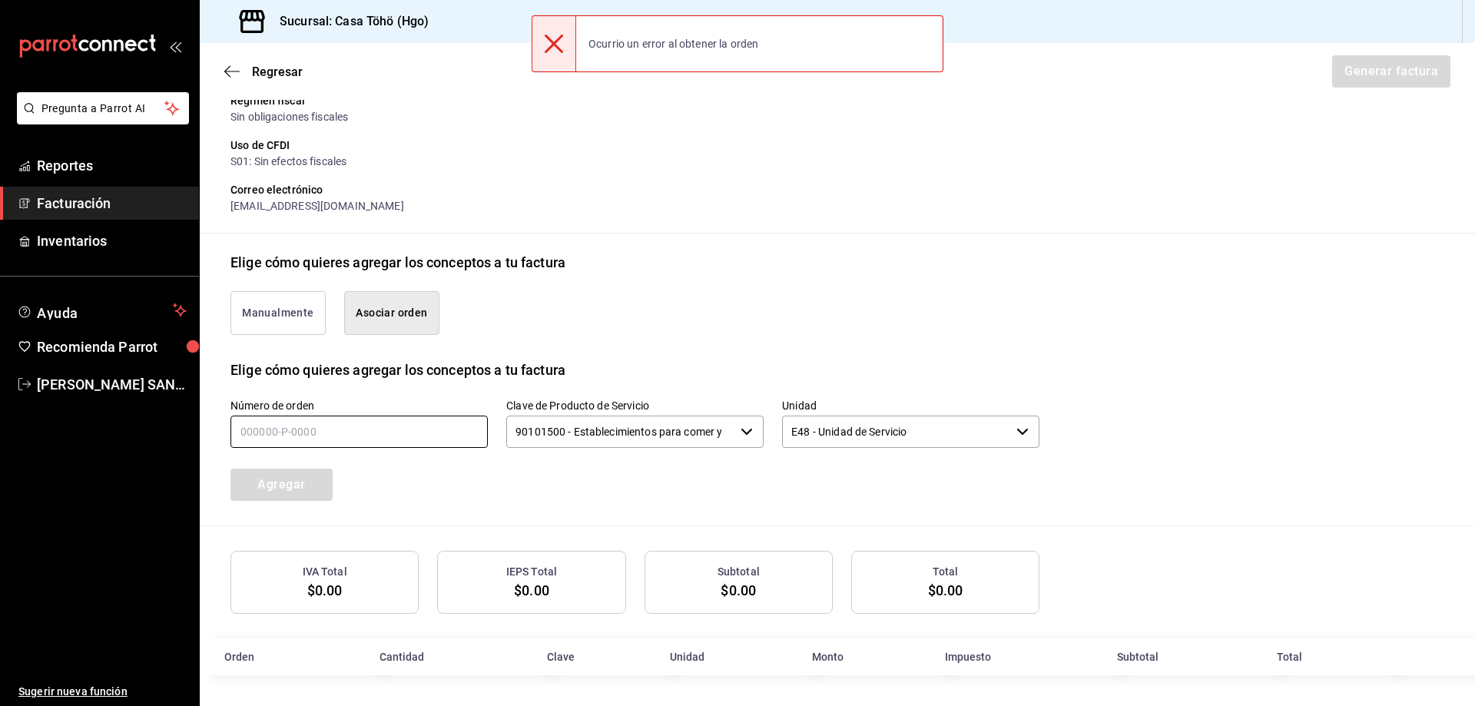
drag, startPoint x: 306, startPoint y: 440, endPoint x: 316, endPoint y: 440, distance: 9.2
click at [306, 440] on input "text" at bounding box center [358, 431] width 257 height 32
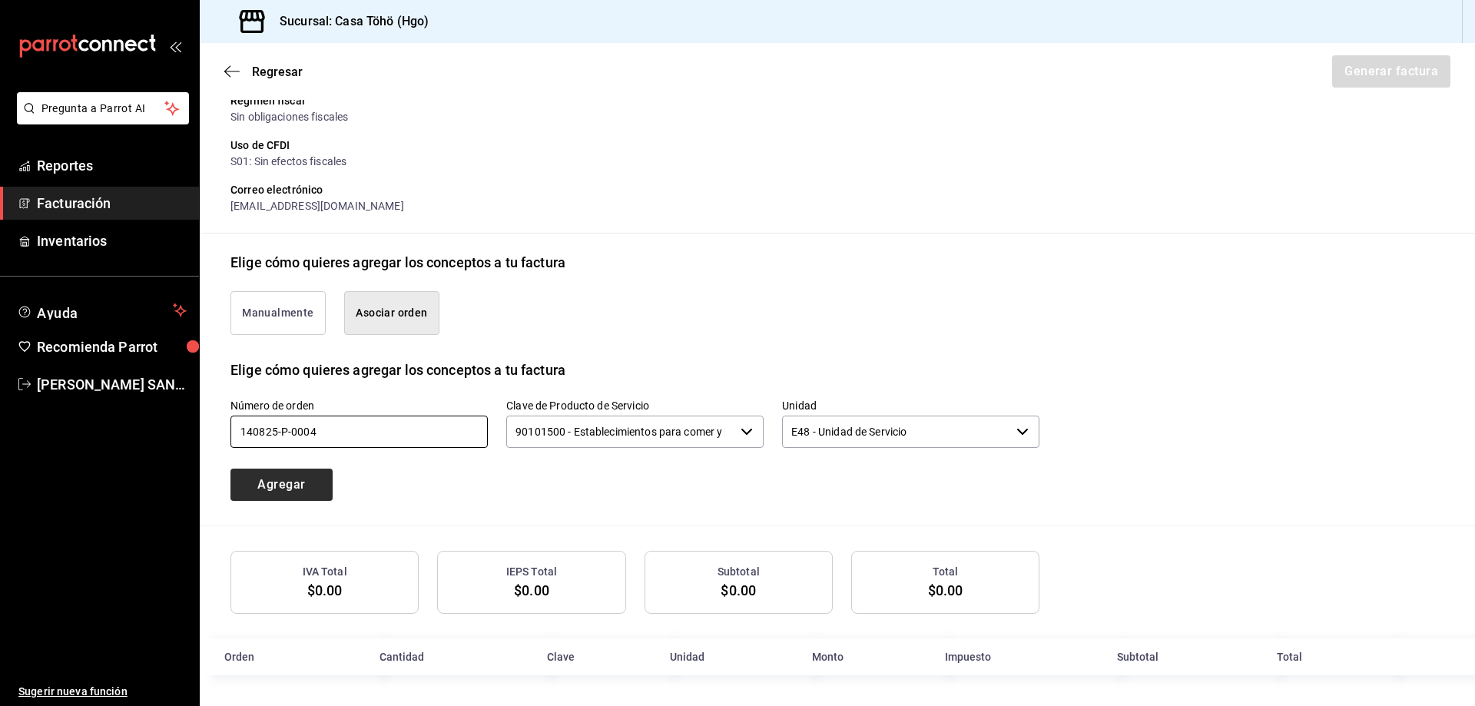
type input "140825-p-0004"
click at [299, 480] on button "Agregar" at bounding box center [281, 484] width 102 height 32
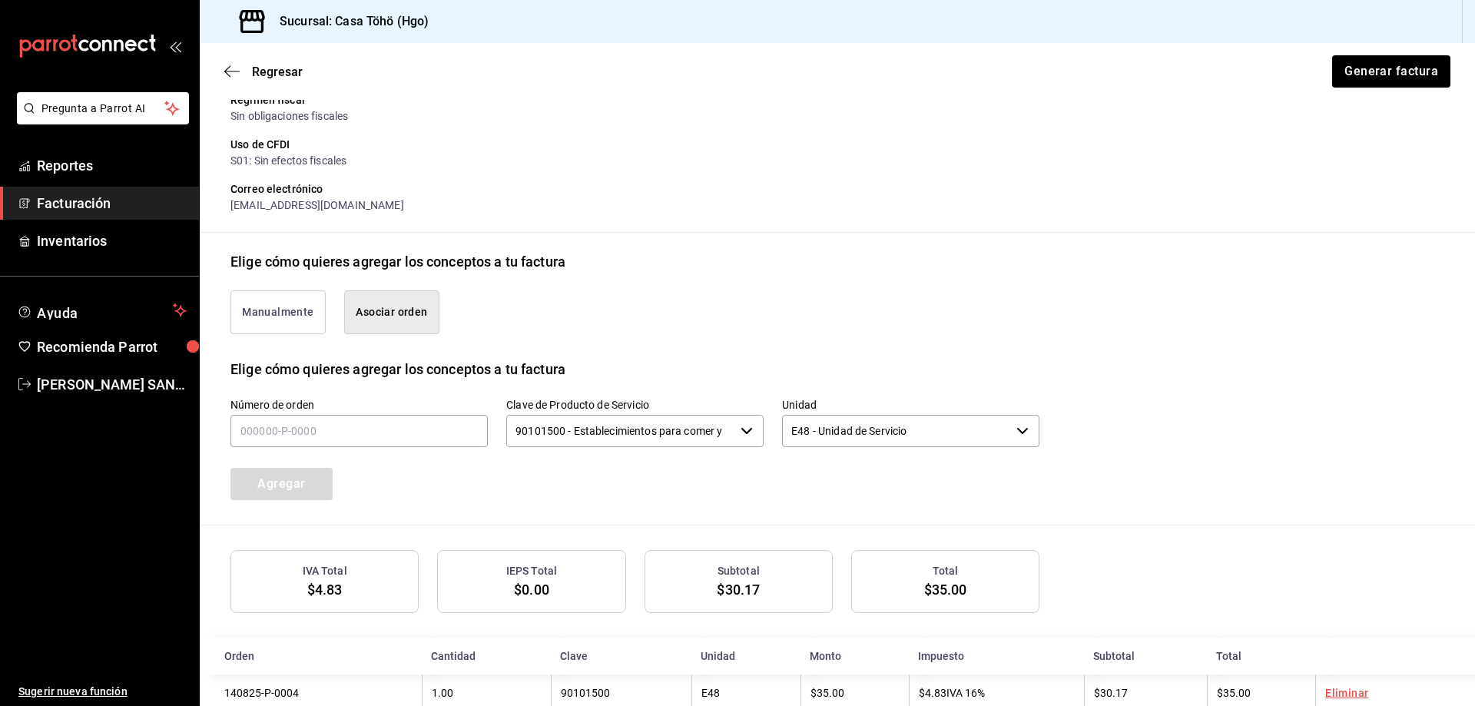
scroll to position [251, 0]
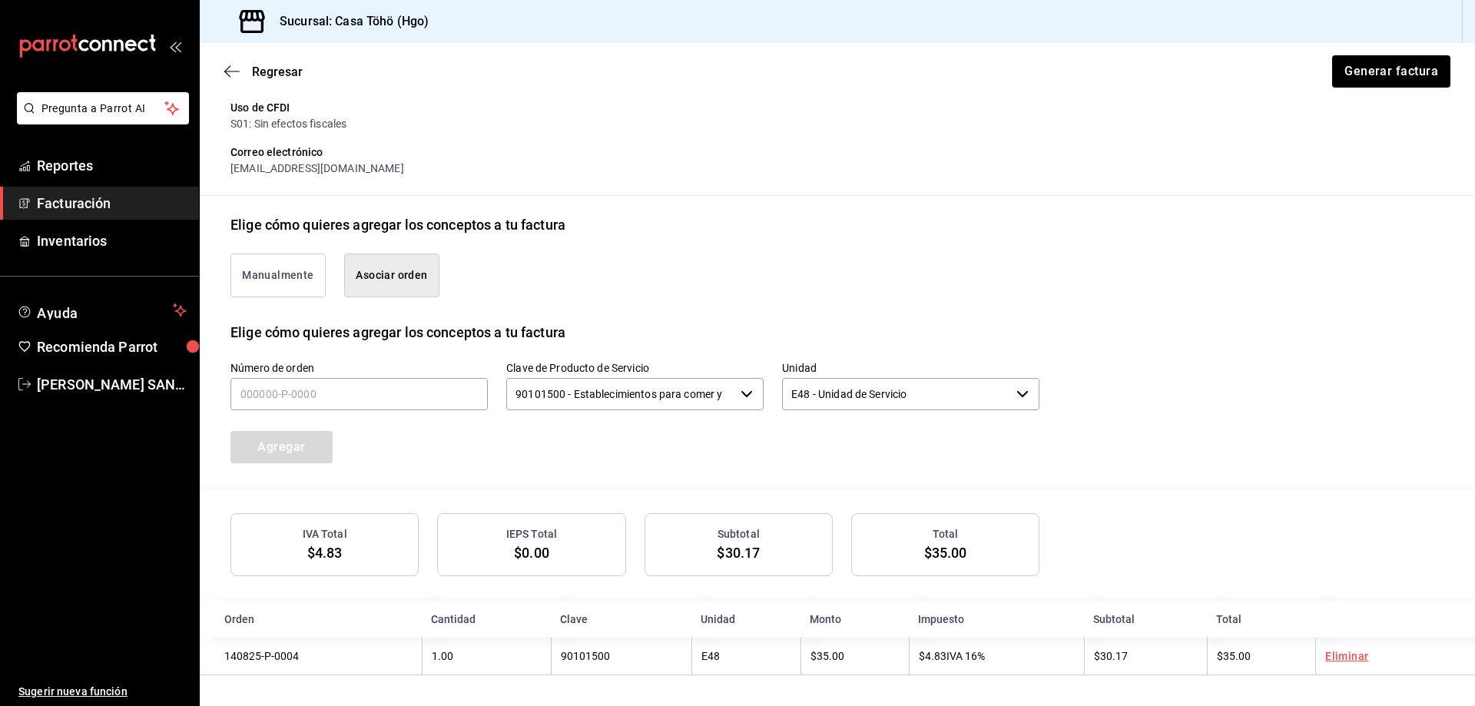
click at [1041, 311] on div "Manualmente Asociar orden" at bounding box center [836, 278] width 1213 height 87
click at [74, 212] on span "Facturación" at bounding box center [112, 203] width 150 height 21
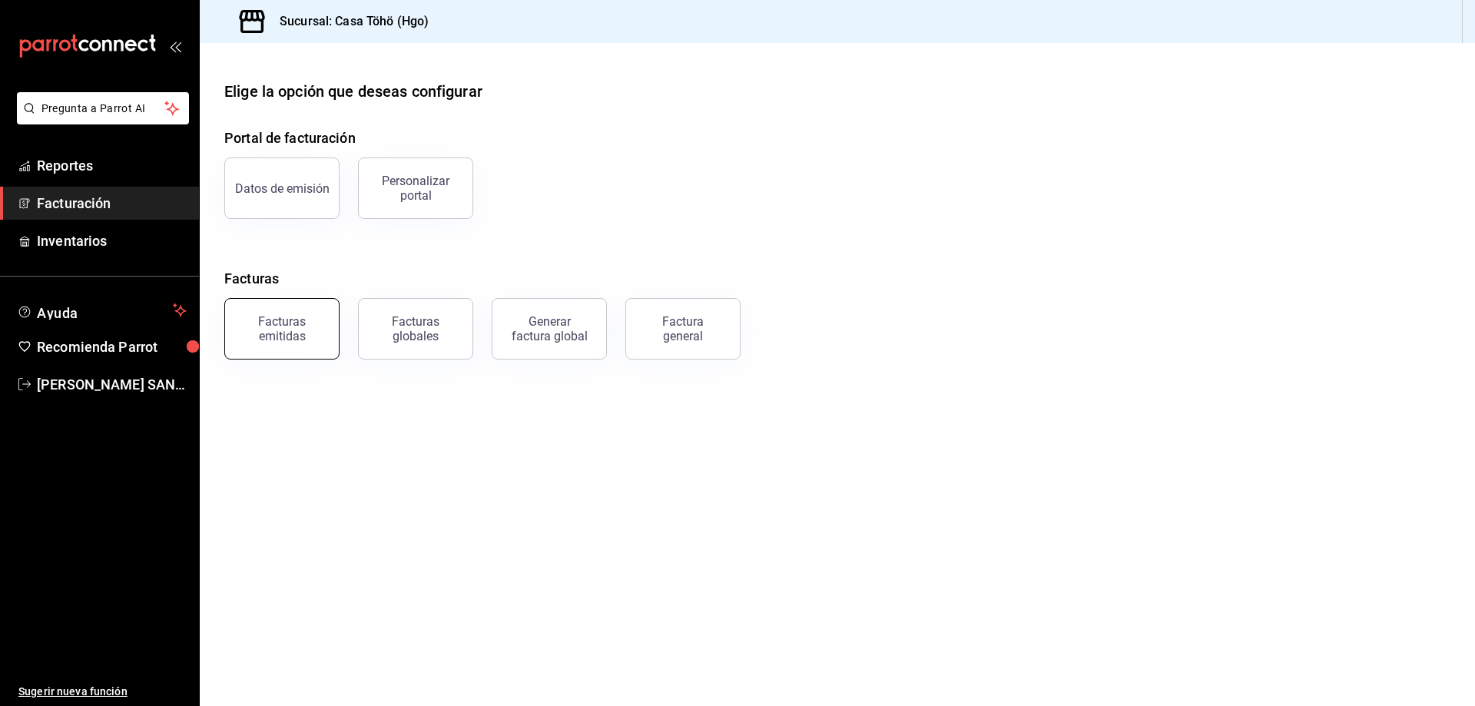
click at [253, 340] on div "Facturas emitidas" at bounding box center [281, 328] width 95 height 29
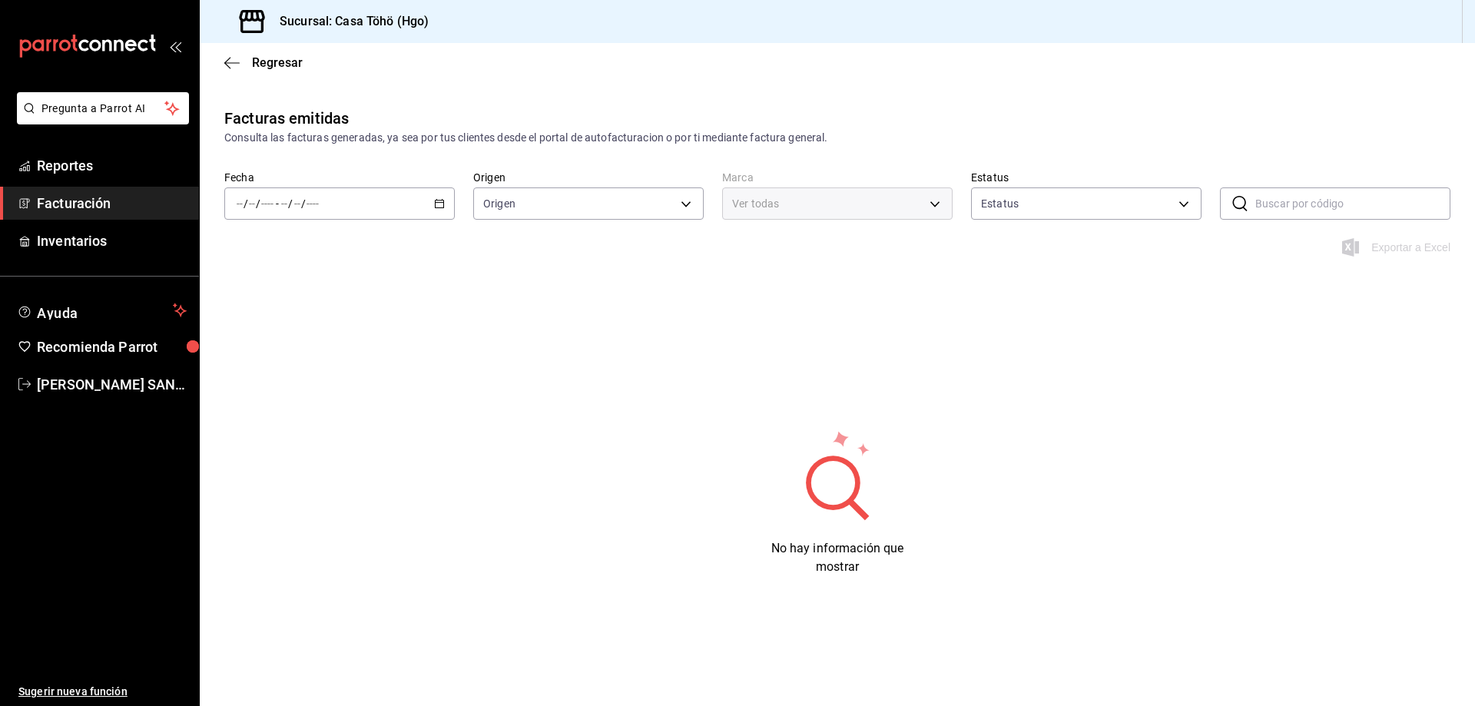
type input "ORDER_INVOICE,GENERAL_INVOICE"
type input "ACTIVE,PENDING_CANCELLATION,CANCELLED,PRE_CANCELLED"
type input "3863094e-80de-4485-9a79-27000a153f73"
click at [434, 204] on icon "button" at bounding box center [439, 203] width 11 height 11
click at [297, 346] on span "Mes actual" at bounding box center [296, 354] width 119 height 16
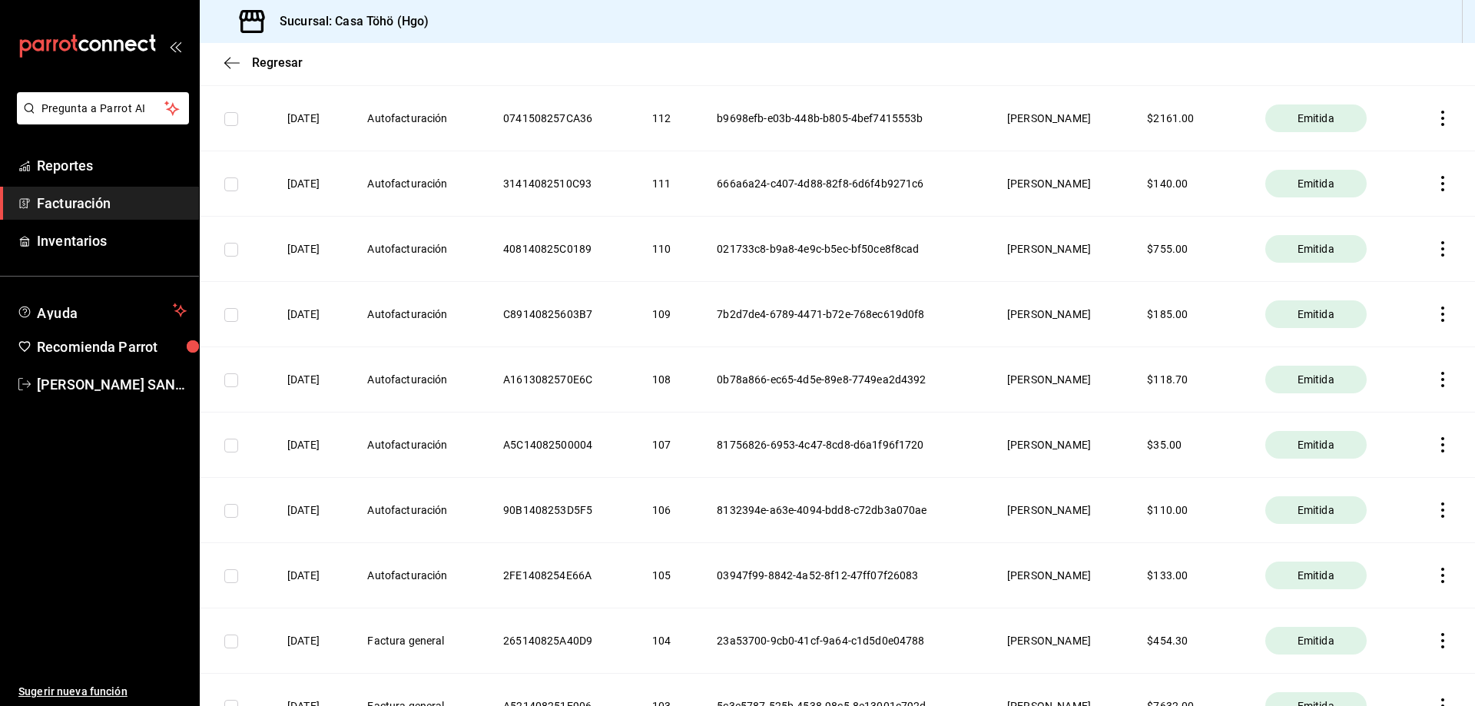
scroll to position [1920, 0]
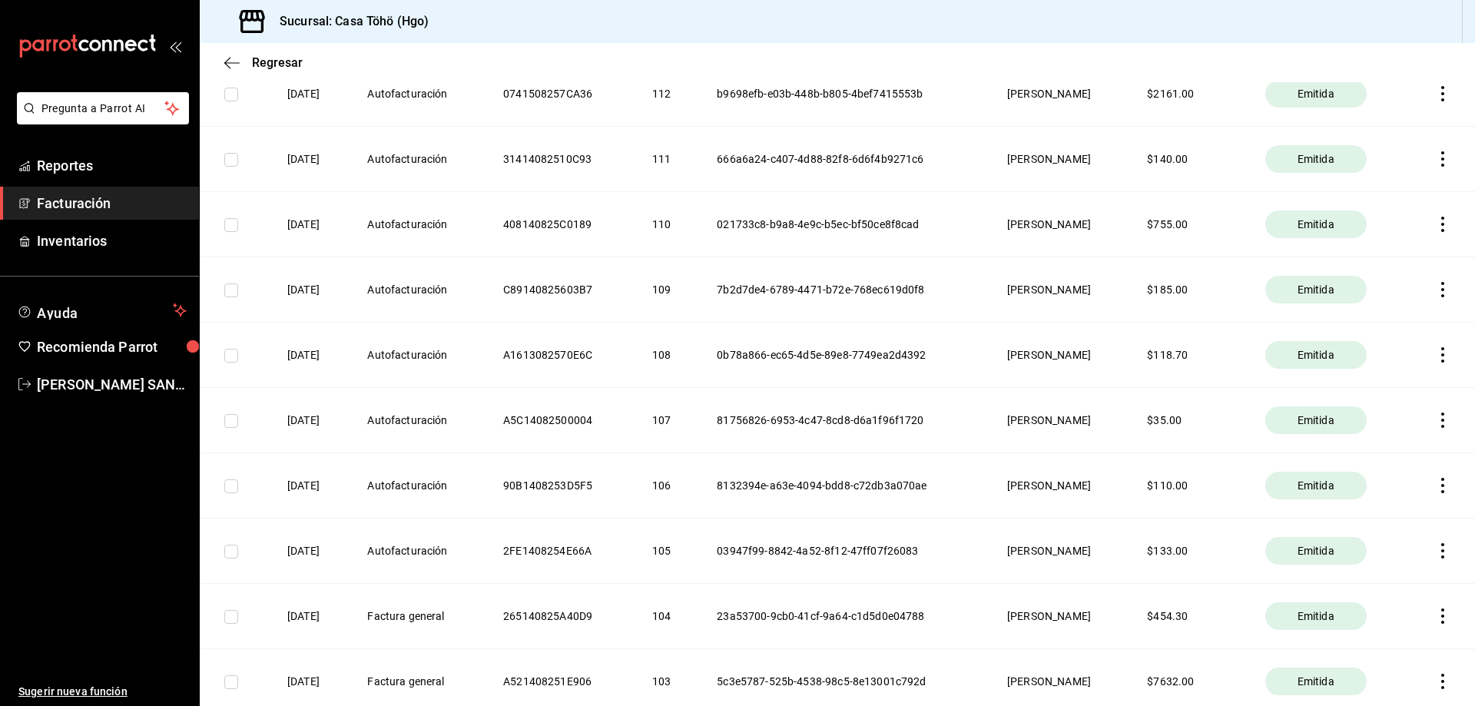
click at [1435, 419] on icon "button" at bounding box center [1442, 419] width 15 height 15
click at [1365, 386] on div "Descargar PDF" at bounding box center [1383, 382] width 74 height 12
click at [1435, 487] on icon "button" at bounding box center [1442, 485] width 15 height 15
click at [1367, 461] on li "Descargar PDF" at bounding box center [1370, 447] width 135 height 39
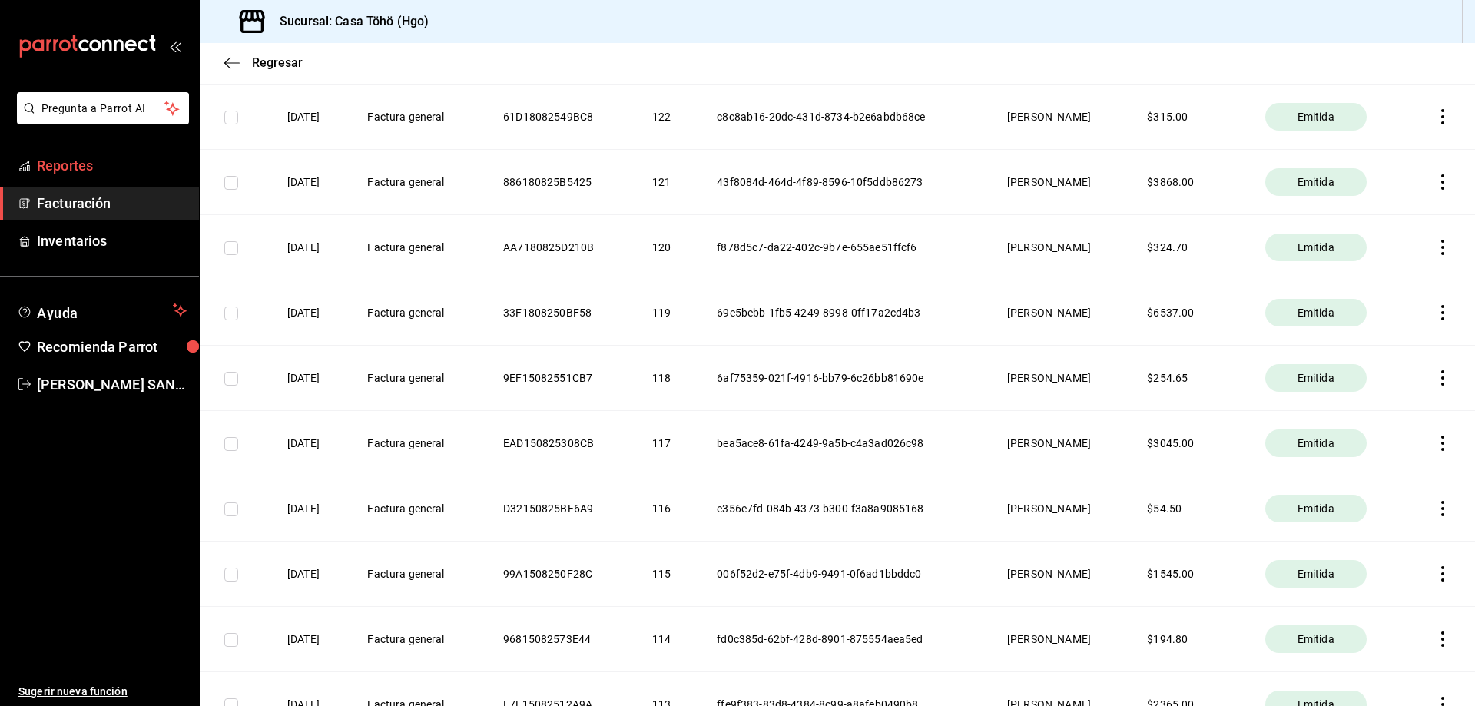
scroll to position [1075, 0]
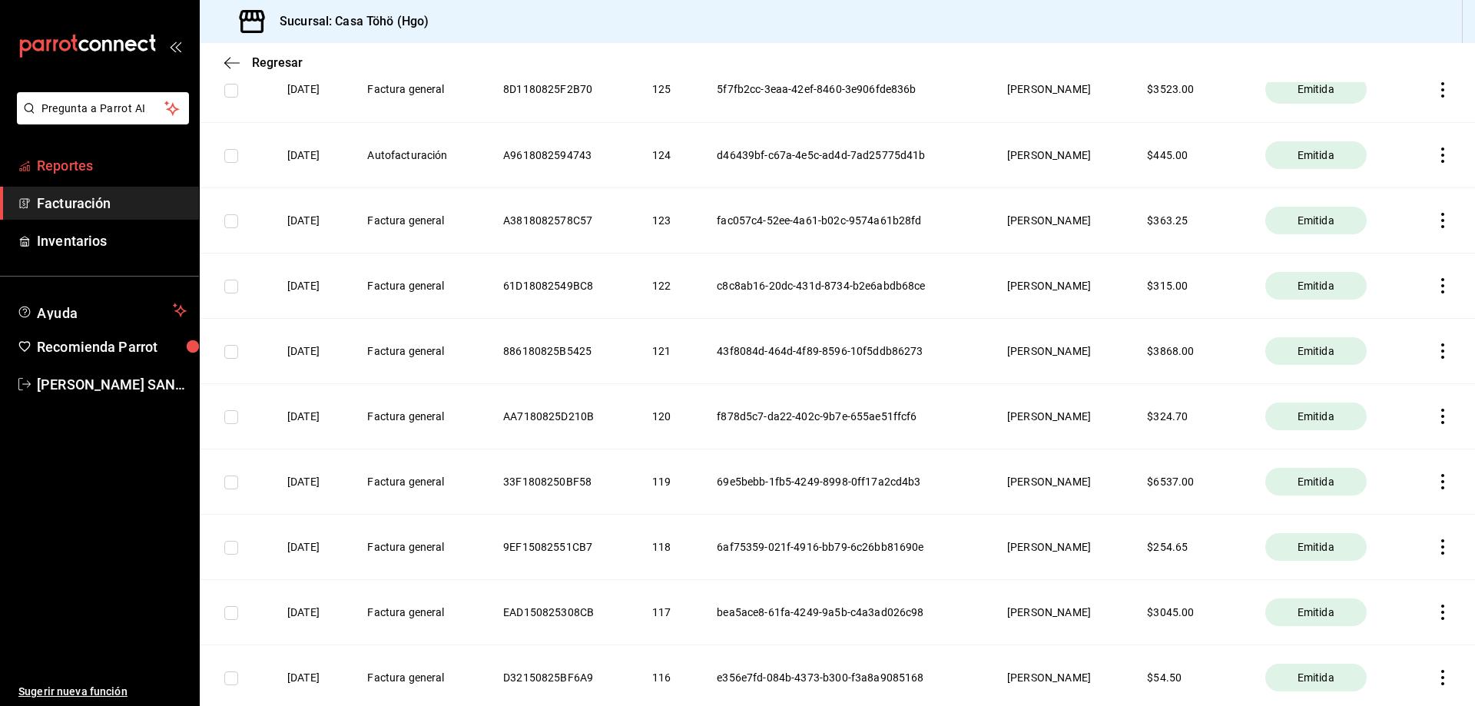
click at [139, 172] on span "Reportes" at bounding box center [112, 165] width 150 height 21
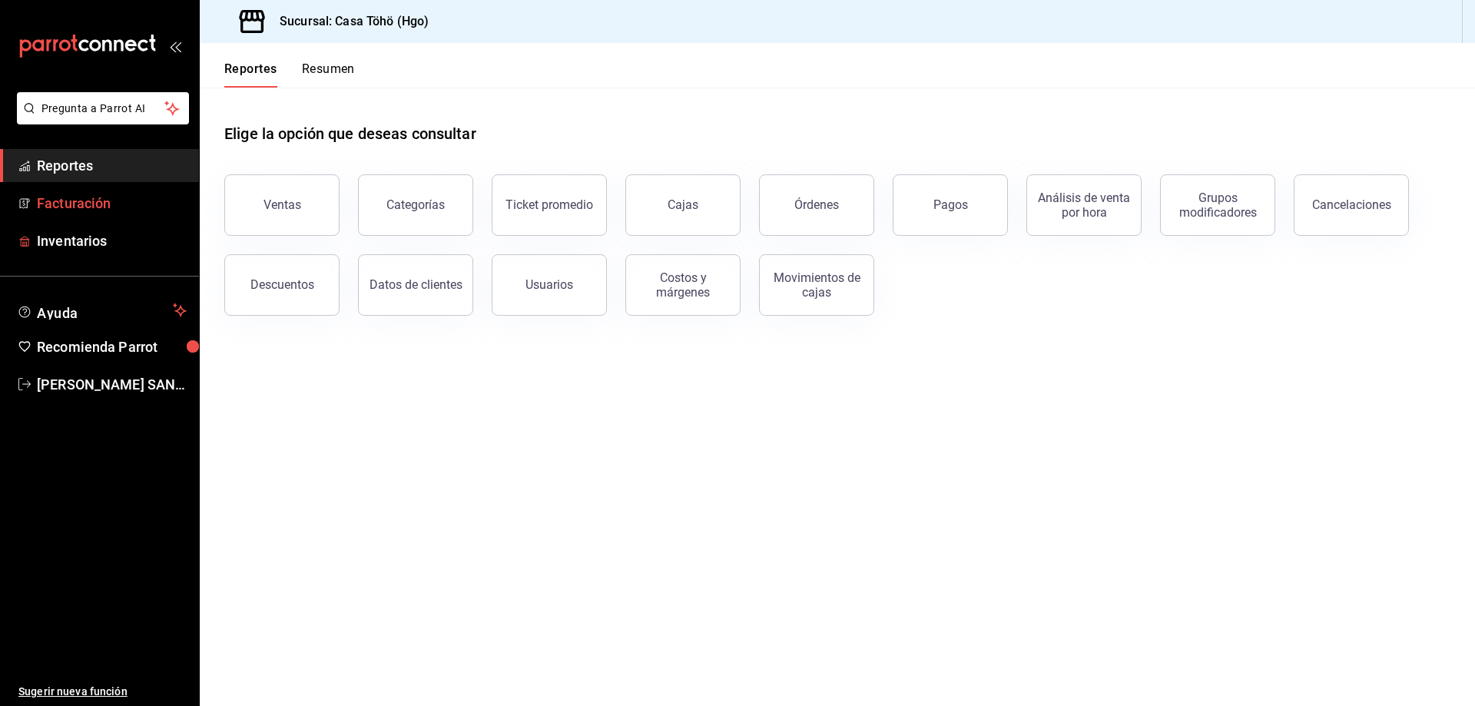
click at [126, 201] on span "Facturación" at bounding box center [112, 203] width 150 height 21
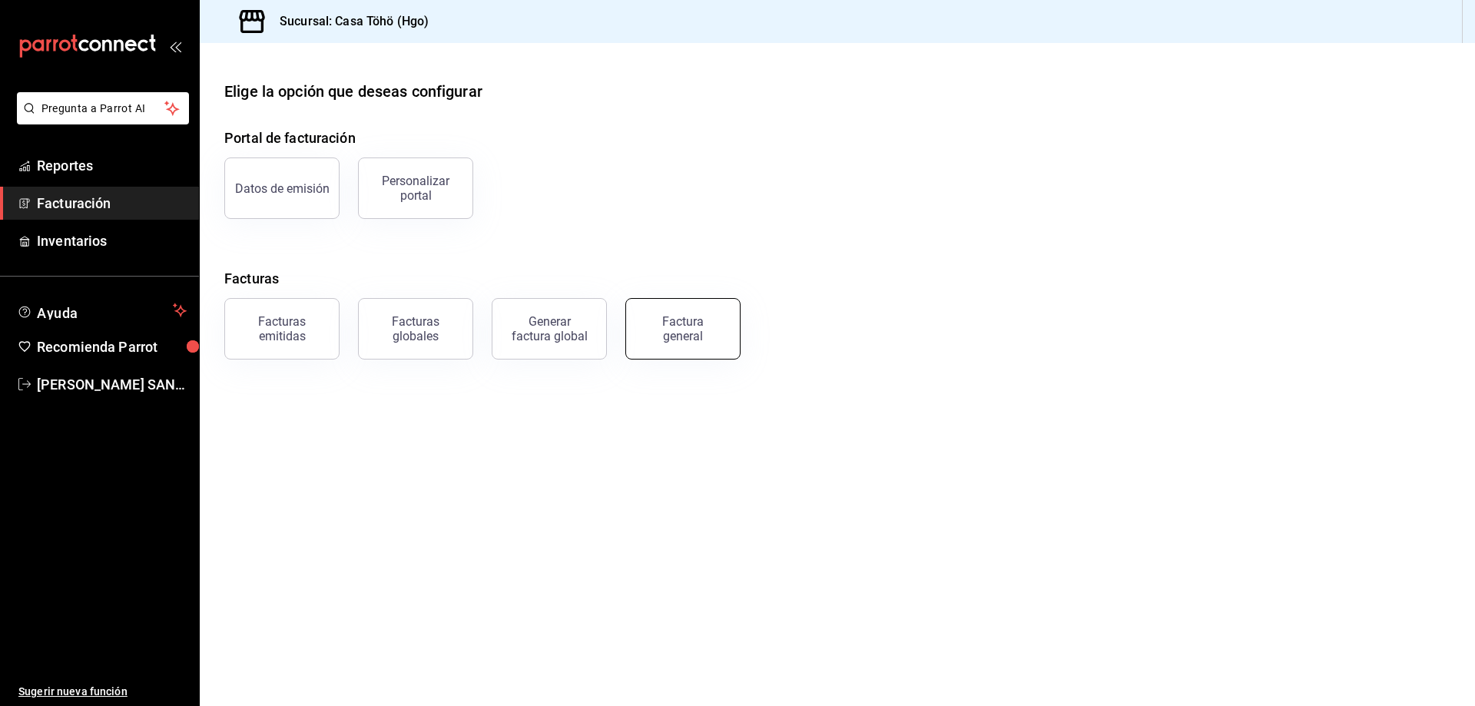
click at [715, 339] on div "Factura general" at bounding box center [682, 328] width 77 height 29
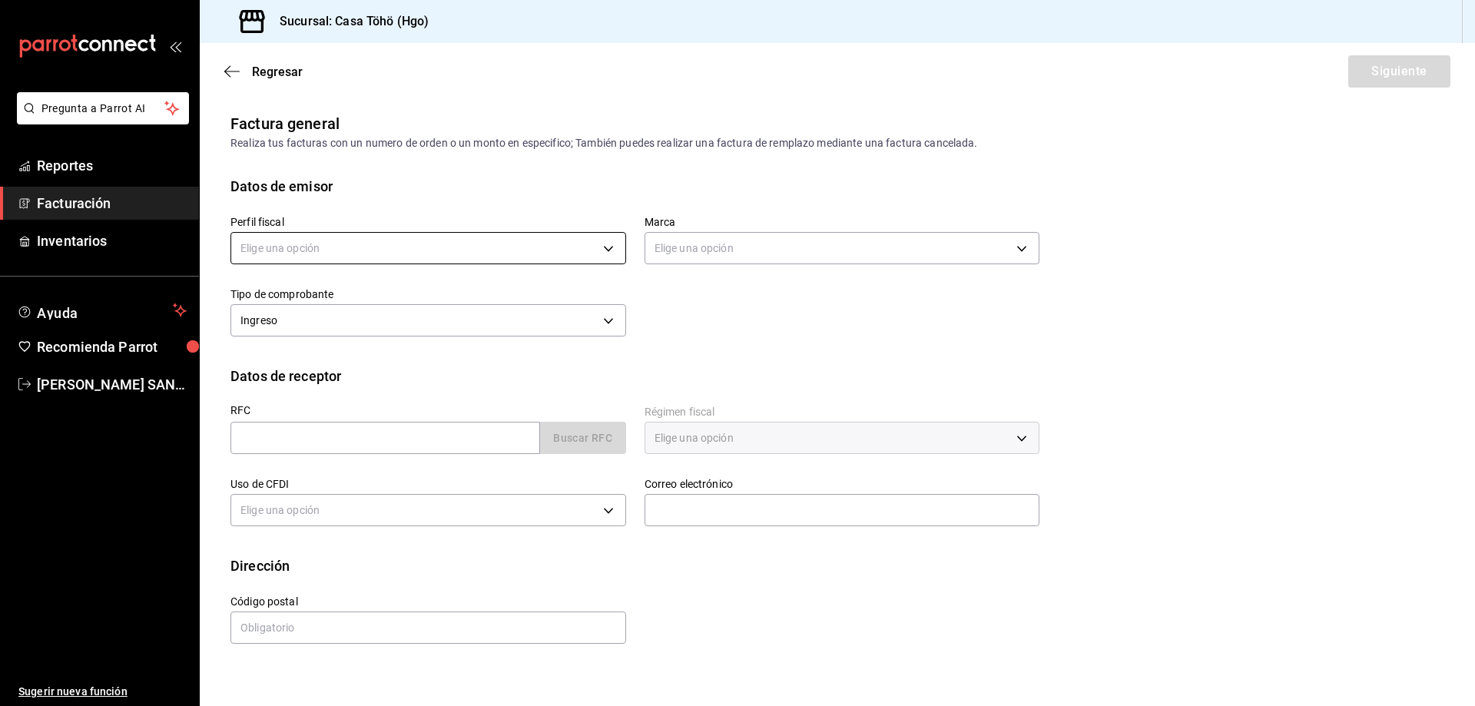
click at [412, 257] on body "Pregunta a Parrot AI Reportes Facturación Inventarios Ayuda Recomienda Parrot […" at bounding box center [737, 353] width 1475 height 706
click at [337, 319] on li "[PERSON_NAME]" at bounding box center [428, 326] width 394 height 28
type input "3714fea9-f59b-4145-9474-cc315d4ea63f"
type input "3863094e-80de-4485-9a79-27000a153f73"
click at [450, 419] on div "RFC Buscar RFC" at bounding box center [428, 429] width 396 height 49
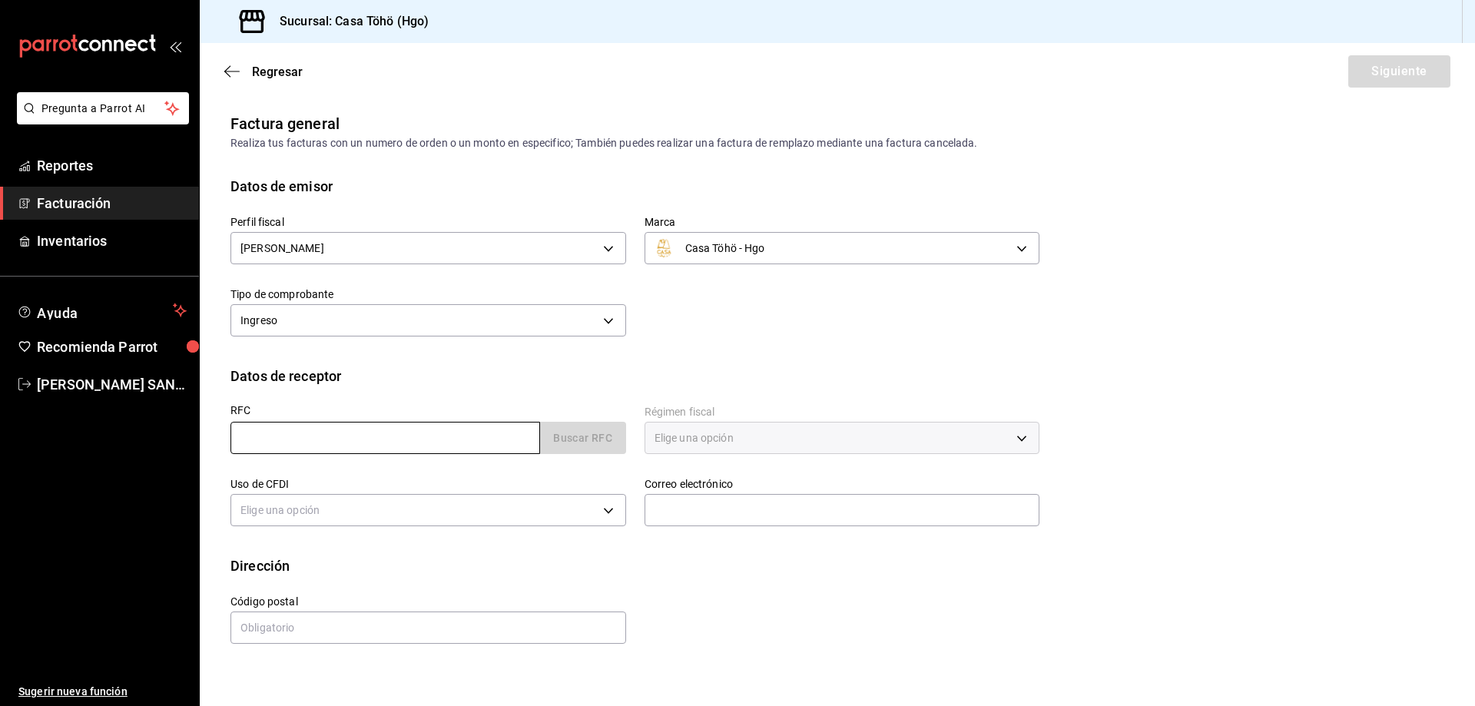
click at [449, 428] on input "text" at bounding box center [384, 438] width 309 height 32
click at [65, 157] on span "Reportes" at bounding box center [112, 165] width 150 height 21
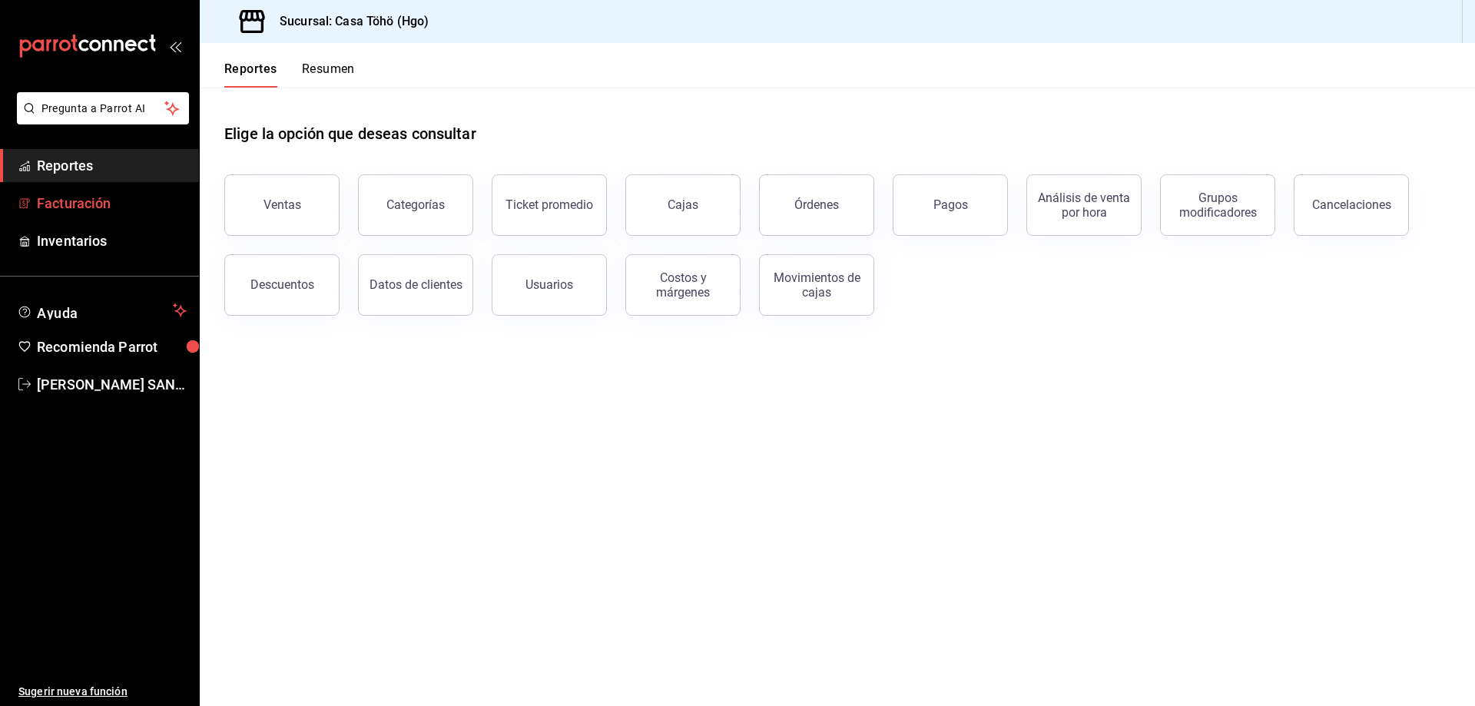
click at [74, 198] on span "Facturación" at bounding box center [112, 203] width 150 height 21
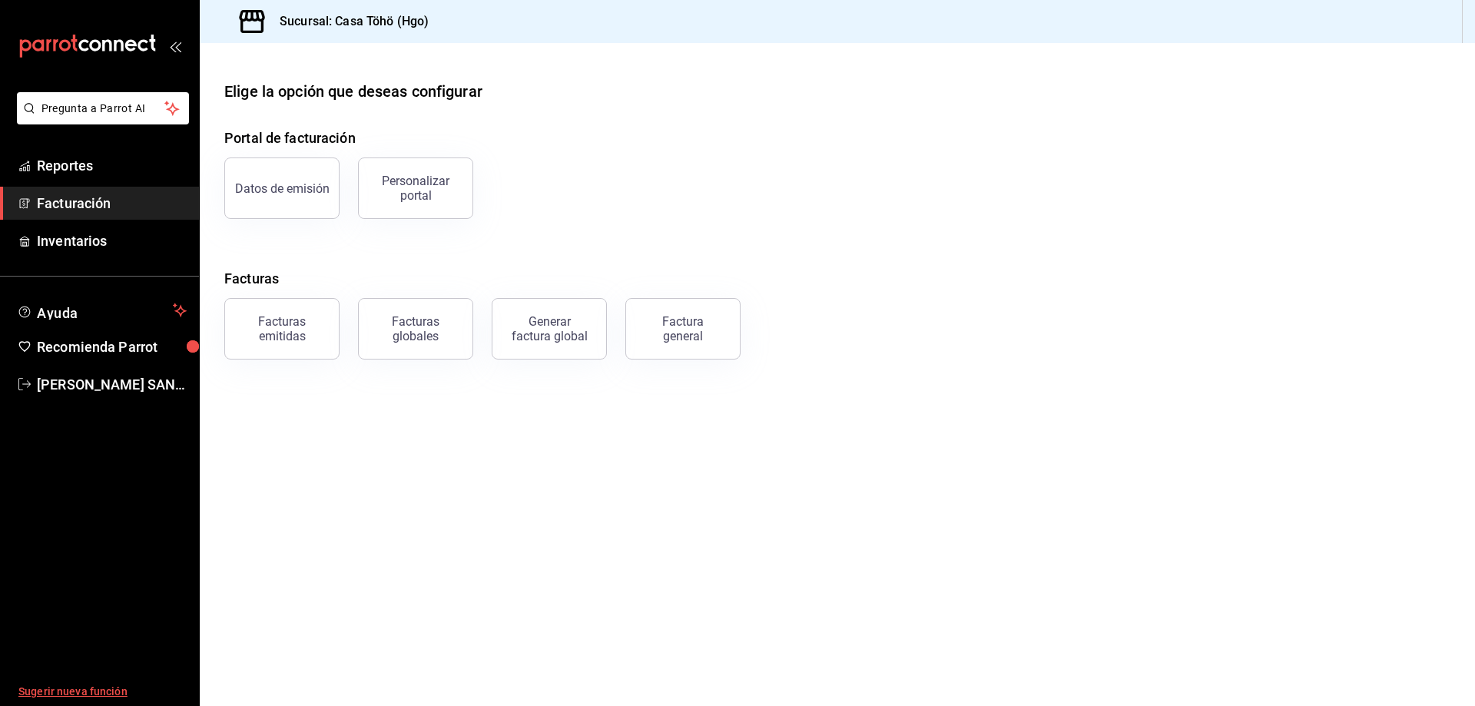
drag, startPoint x: 257, startPoint y: 342, endPoint x: 186, endPoint y: 693, distance: 358.2
click at [257, 344] on button "Facturas emitidas" at bounding box center [281, 328] width 115 height 61
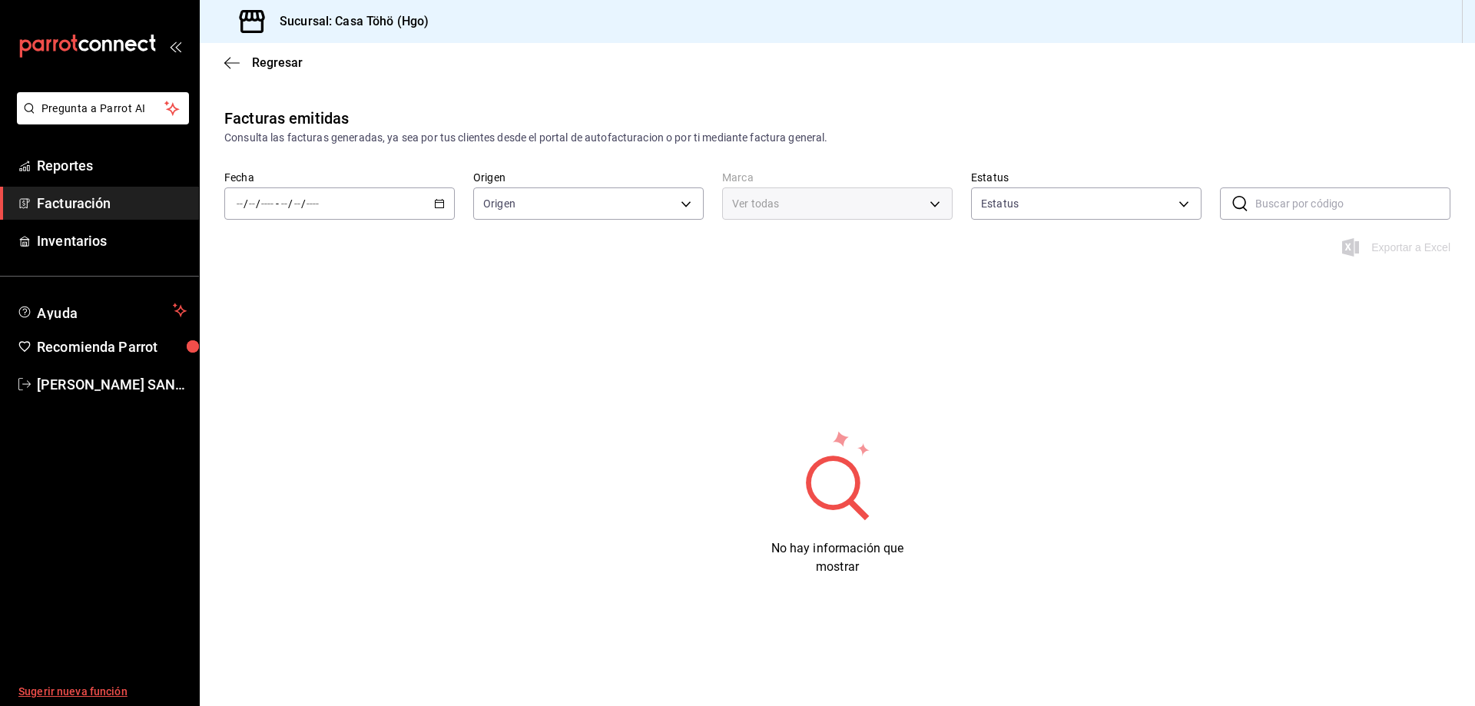
type input "ORDER_INVOICE,GENERAL_INVOICE"
type input "ACTIVE,PENDING_CANCELLATION,CANCELLED,PRE_CANCELLED"
type input "3863094e-80de-4485-9a79-27000a153f73"
click at [435, 198] on icon "button" at bounding box center [439, 203] width 11 height 11
click at [300, 346] on span "Mes actual" at bounding box center [296, 354] width 119 height 16
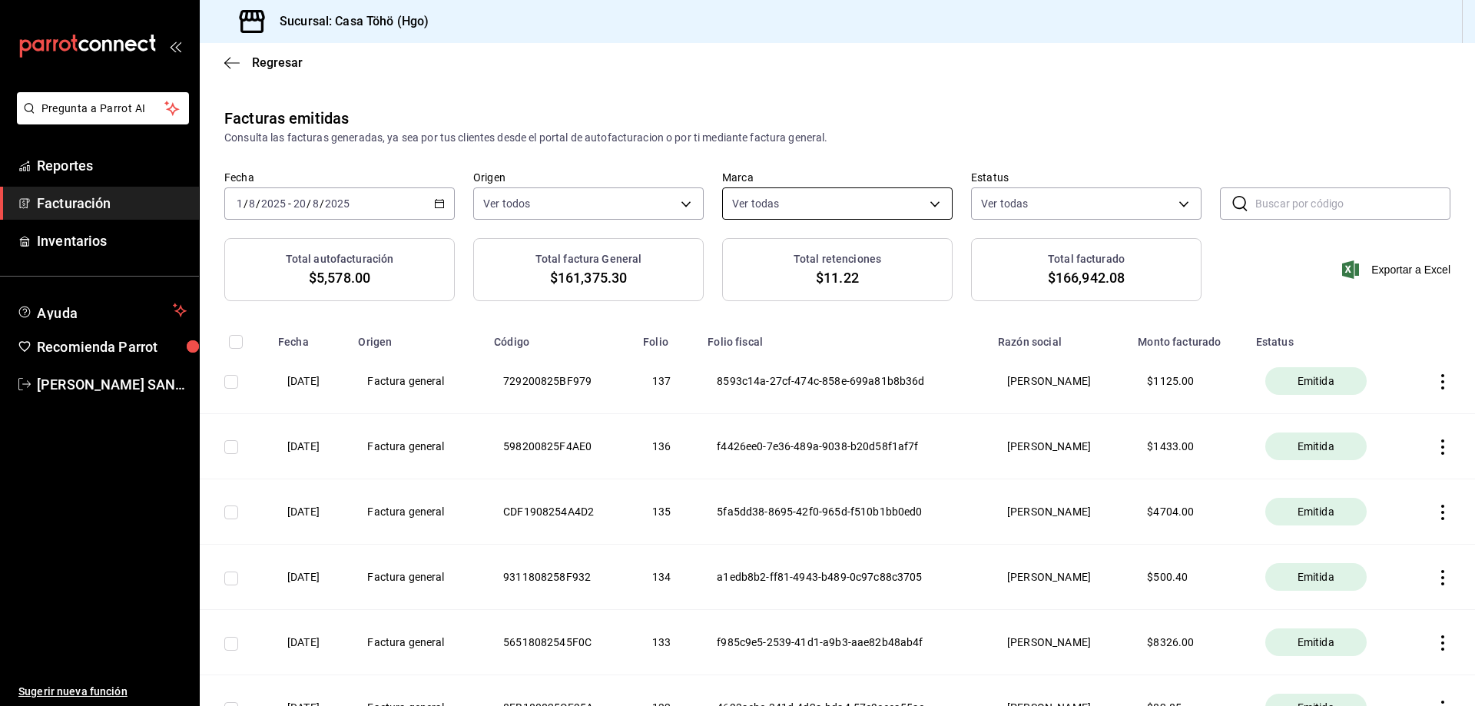
click at [779, 214] on body "Pregunta a Parrot AI Reportes Facturación Inventarios Ayuda Recomienda Parrot A…" at bounding box center [737, 353] width 1475 height 706
click at [1018, 208] on div at bounding box center [737, 353] width 1475 height 706
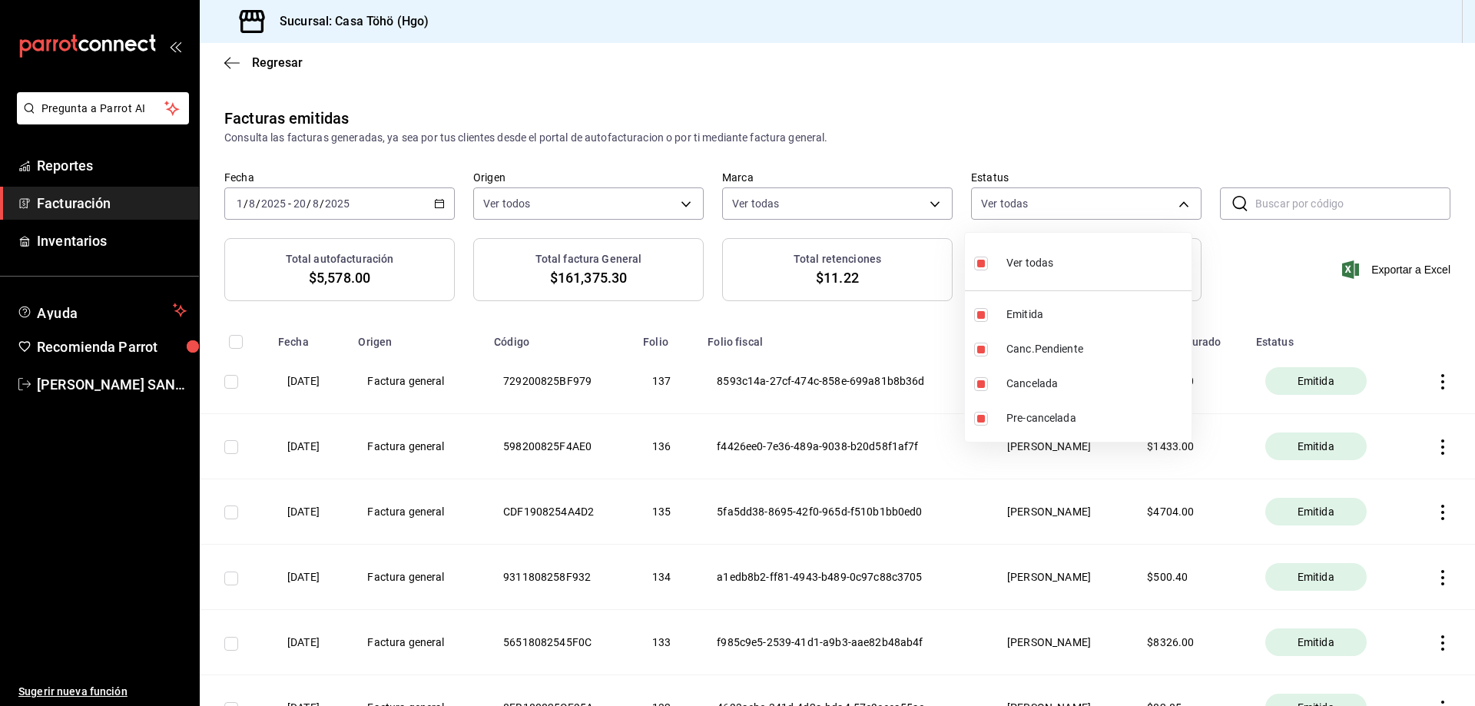
click at [1018, 208] on body "Pregunta a Parrot AI Reportes Facturación Inventarios Ayuda Recomienda Parrot A…" at bounding box center [737, 353] width 1475 height 706
click at [1018, 208] on div at bounding box center [737, 353] width 1475 height 706
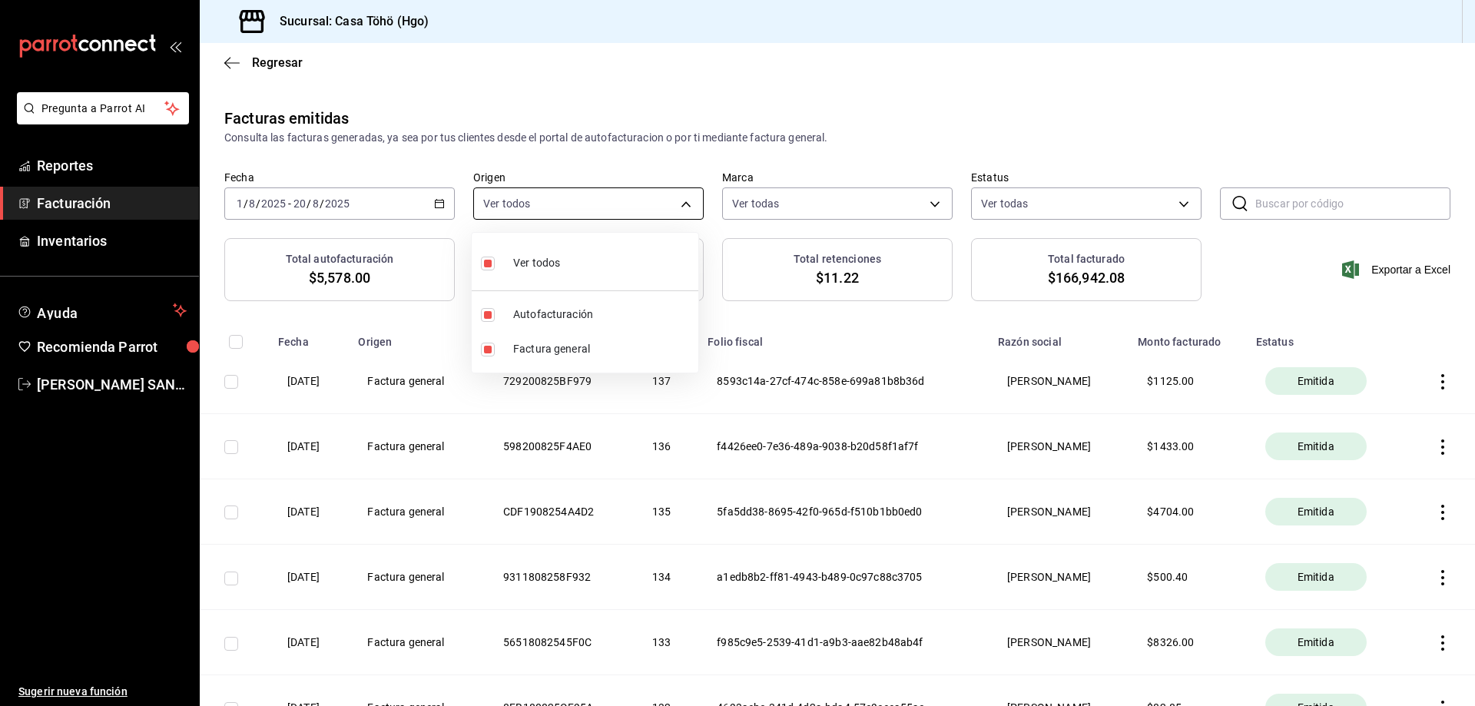
click at [497, 209] on body "Pregunta a Parrot AI Reportes Facturación Inventarios Ayuda Recomienda Parrot A…" at bounding box center [737, 353] width 1475 height 706
click at [488, 266] on input "checkbox" at bounding box center [488, 264] width 14 height 14
checkbox input "false"
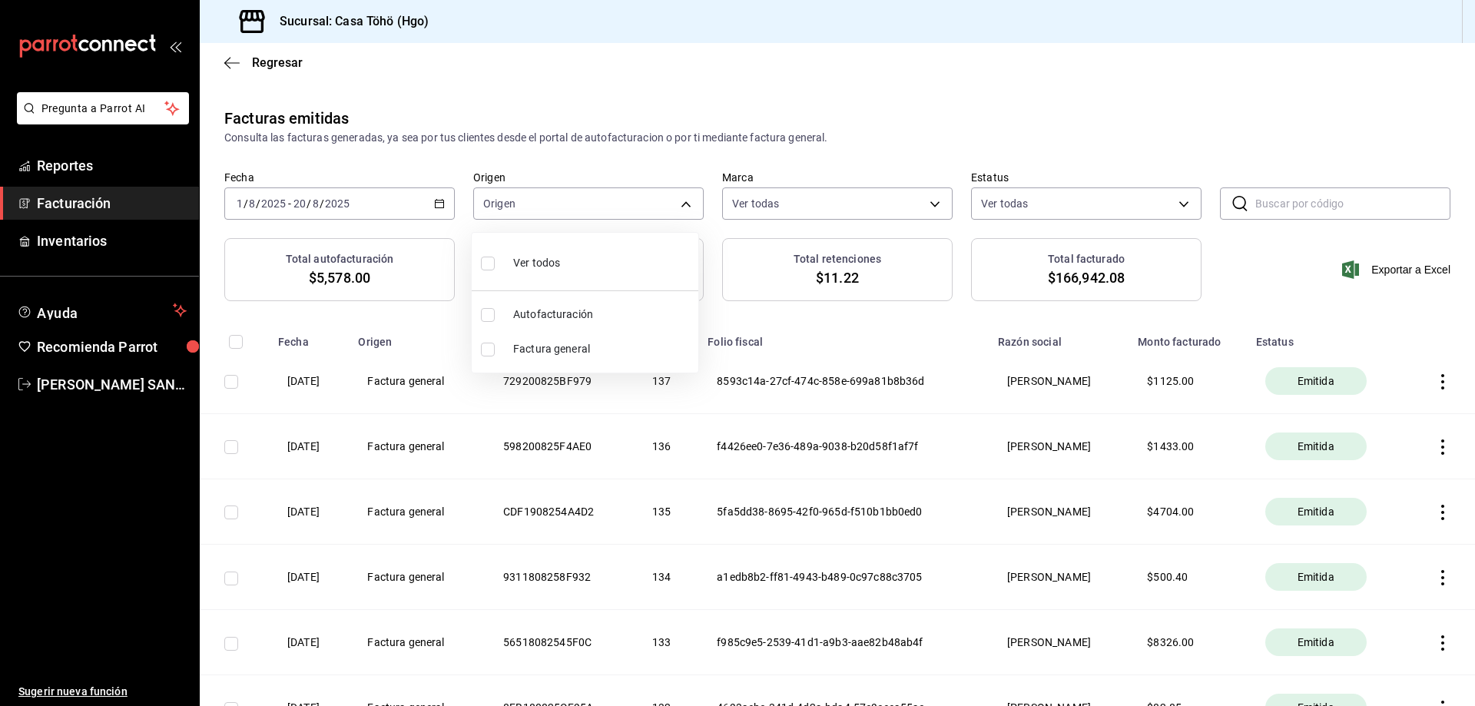
click at [536, 346] on span "Factura general" at bounding box center [602, 349] width 179 height 16
type input "GENERAL_INVOICE"
checkbox input "true"
click at [1190, 381] on div at bounding box center [737, 353] width 1475 height 706
click at [70, 207] on span "Facturación" at bounding box center [112, 203] width 150 height 21
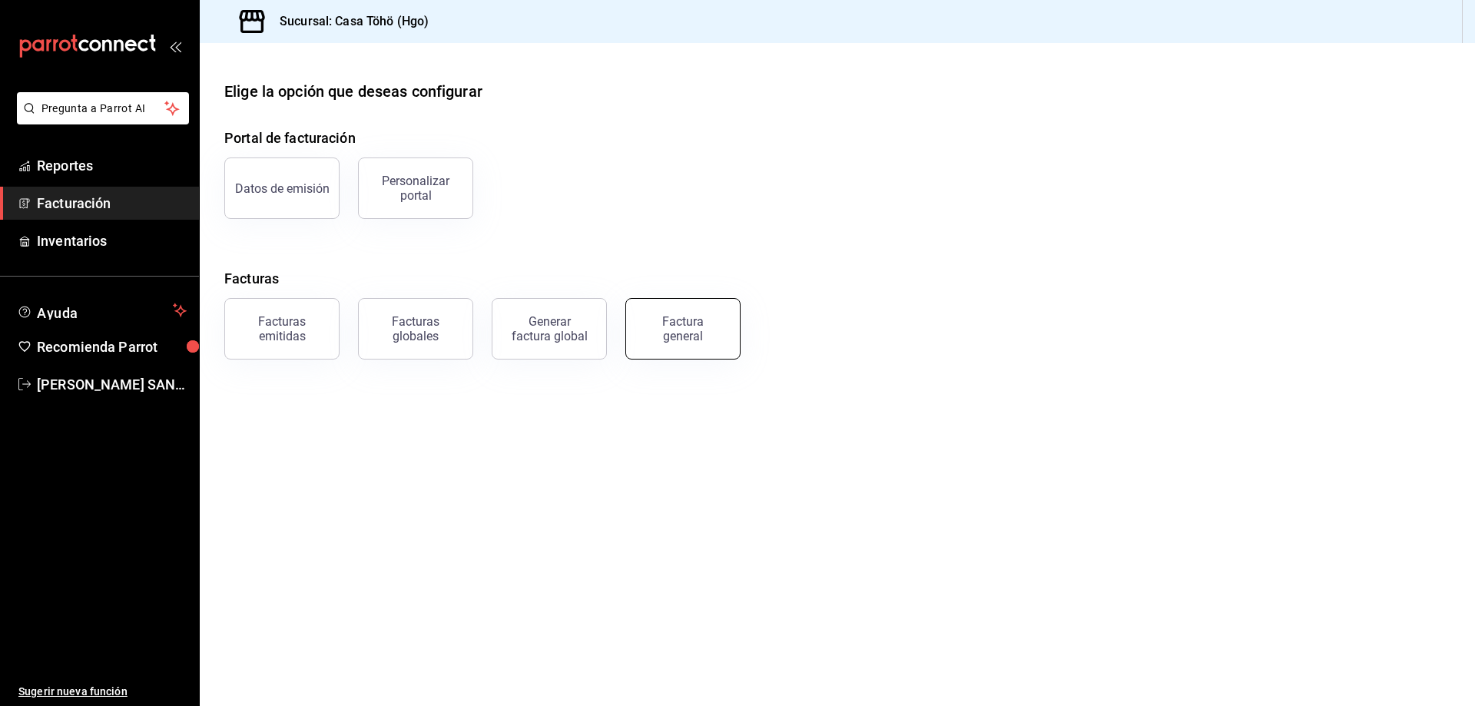
click at [676, 349] on button "Factura general" at bounding box center [682, 328] width 115 height 61
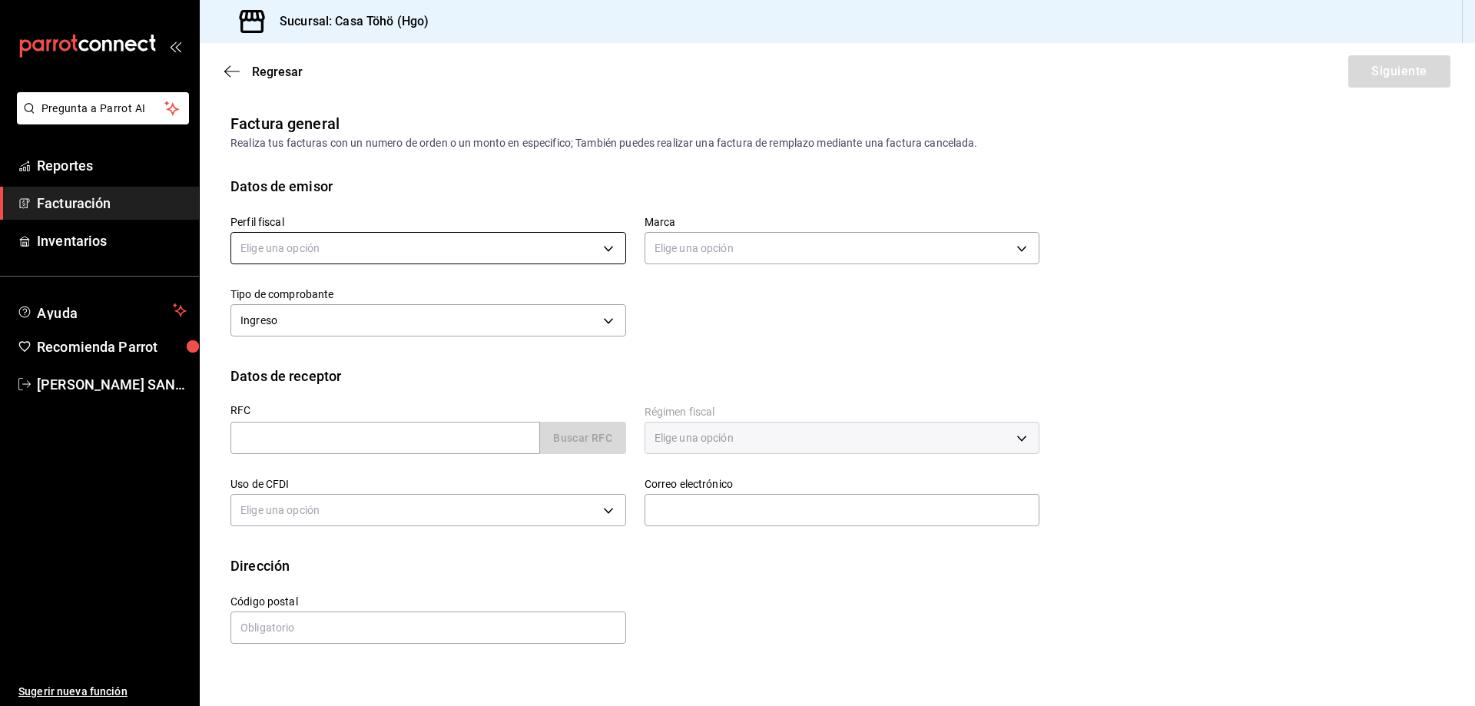
click at [439, 242] on body "Pregunta a Parrot AI Reportes Facturación Inventarios Ayuda Recomienda Parrot […" at bounding box center [737, 353] width 1475 height 706
click at [390, 328] on li "[PERSON_NAME]" at bounding box center [428, 326] width 394 height 28
type input "3714fea9-f59b-4145-9474-cc315d4ea63f"
type input "3863094e-80de-4485-9a79-27000a153f73"
drag, startPoint x: 447, startPoint y: 442, endPoint x: 464, endPoint y: 438, distance: 17.3
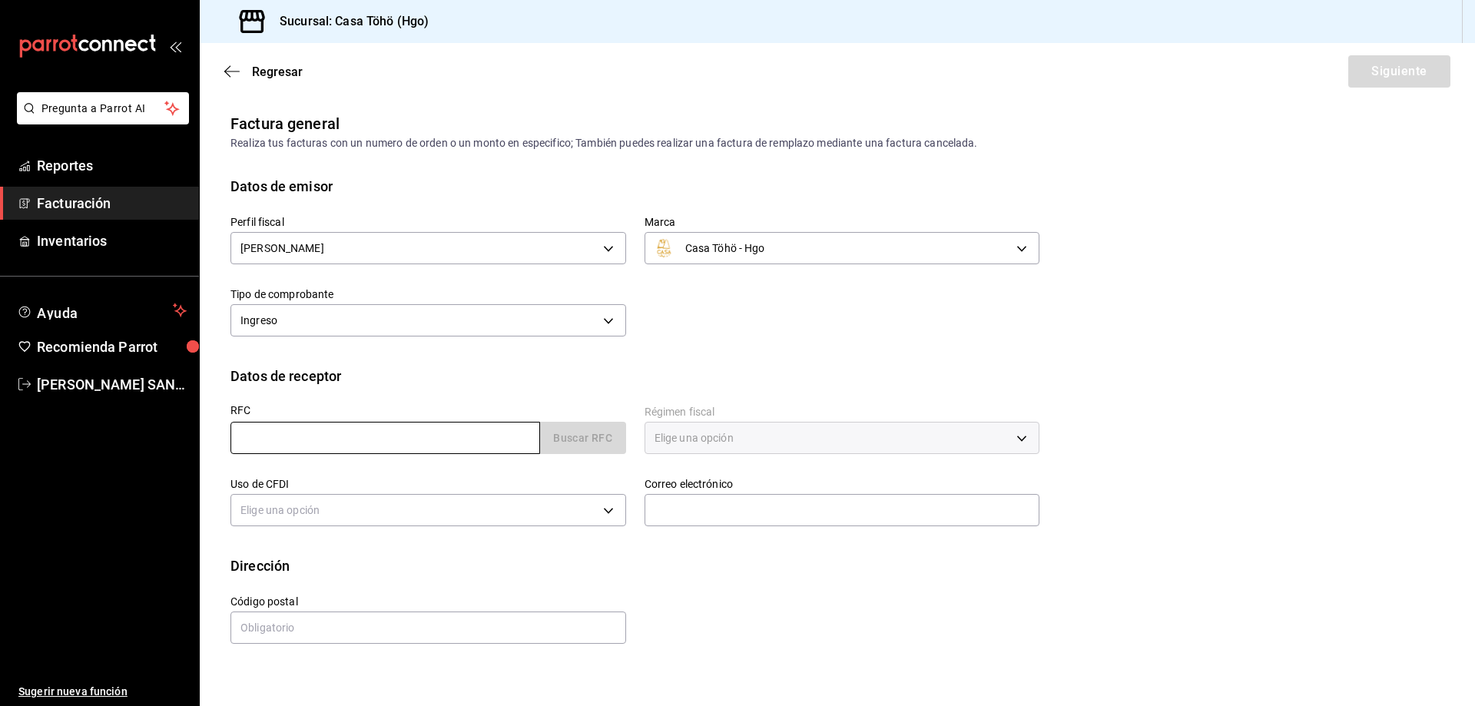
click at [448, 442] on input "text" at bounding box center [384, 438] width 309 height 32
type input "XAXX010101000"
type input "43670"
type input "616"
type input "S01"
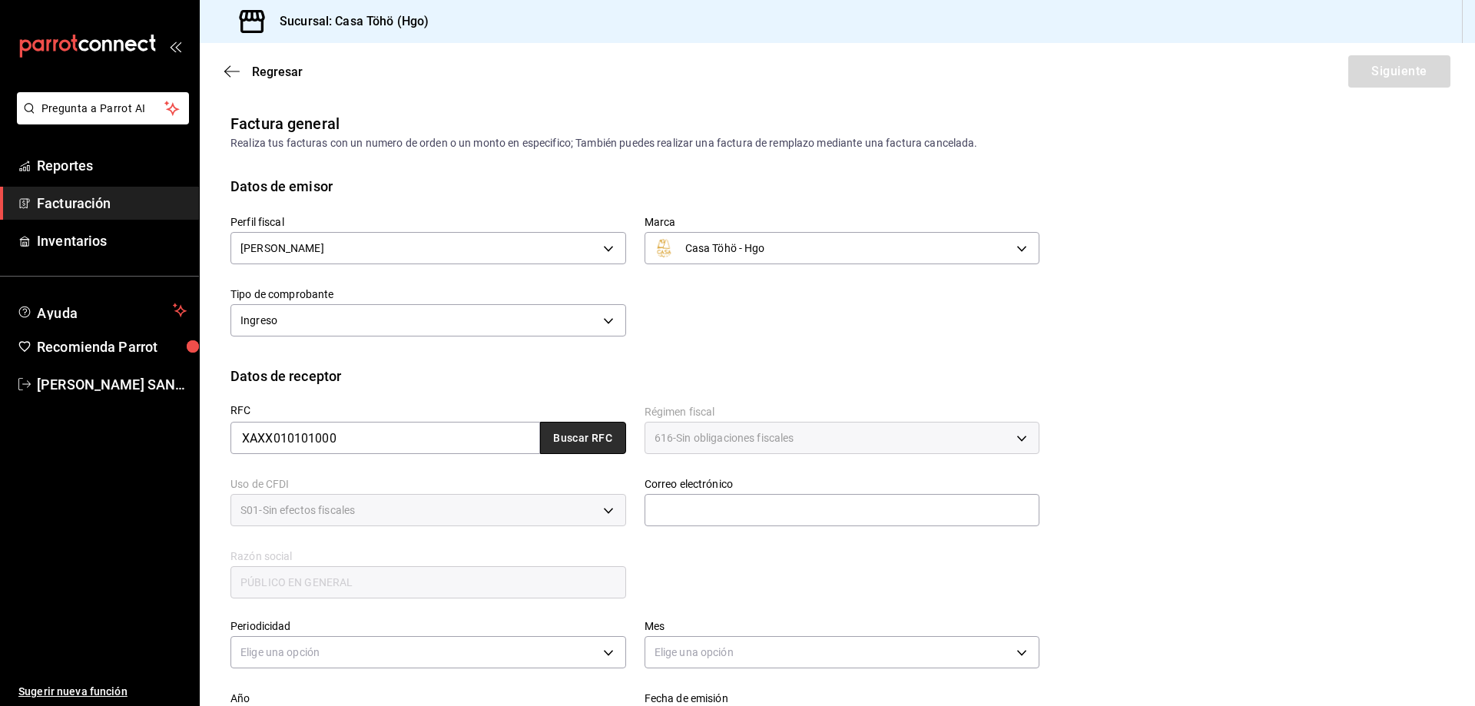
click at [566, 436] on button "Buscar RFC" at bounding box center [583, 438] width 86 height 32
type input "[EMAIL_ADDRESS][DOMAIN_NAME]"
click at [731, 563] on div "RFC XAXX010101000 Buscar RFC Régimen fiscal 616 - Sin obligaciones fiscales 616…" at bounding box center [625, 493] width 827 height 214
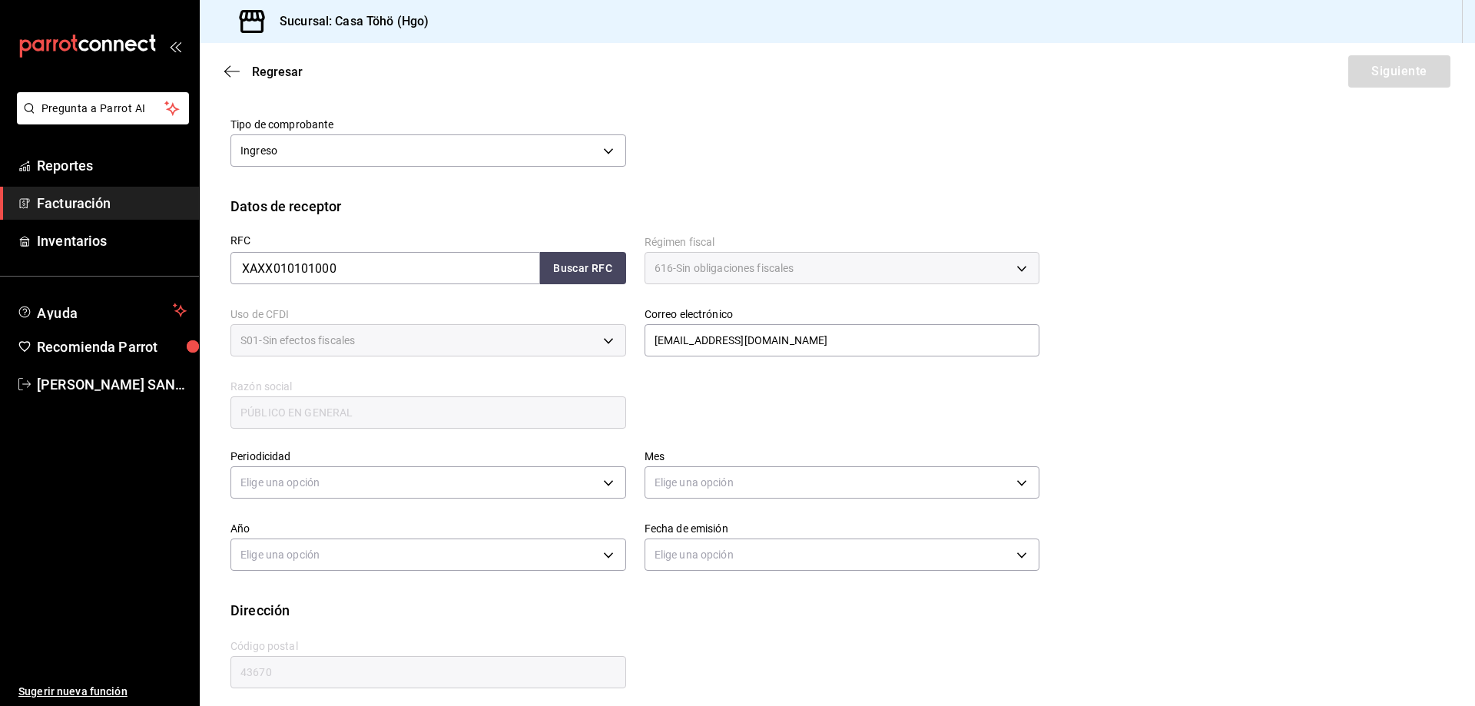
scroll to position [179, 0]
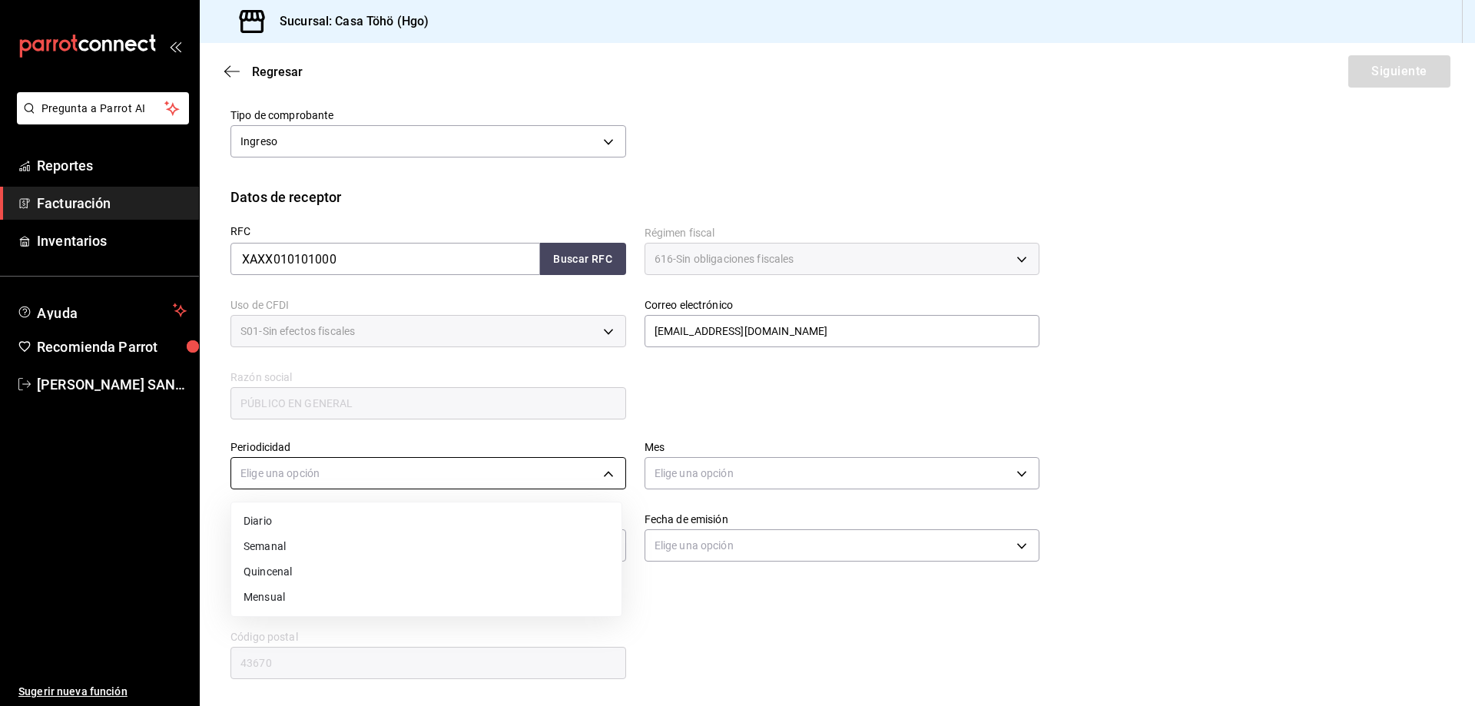
click at [583, 481] on body "Pregunta a Parrot AI Reportes Facturación Inventarios Ayuda Recomienda Parrot […" at bounding box center [737, 353] width 1475 height 706
click at [360, 518] on li "Diario" at bounding box center [426, 520] width 390 height 25
type input "DAILY"
click at [712, 476] on body "Pregunta a Parrot AI Reportes Facturación Inventarios Ayuda Recomienda Parrot […" at bounding box center [737, 353] width 1475 height 706
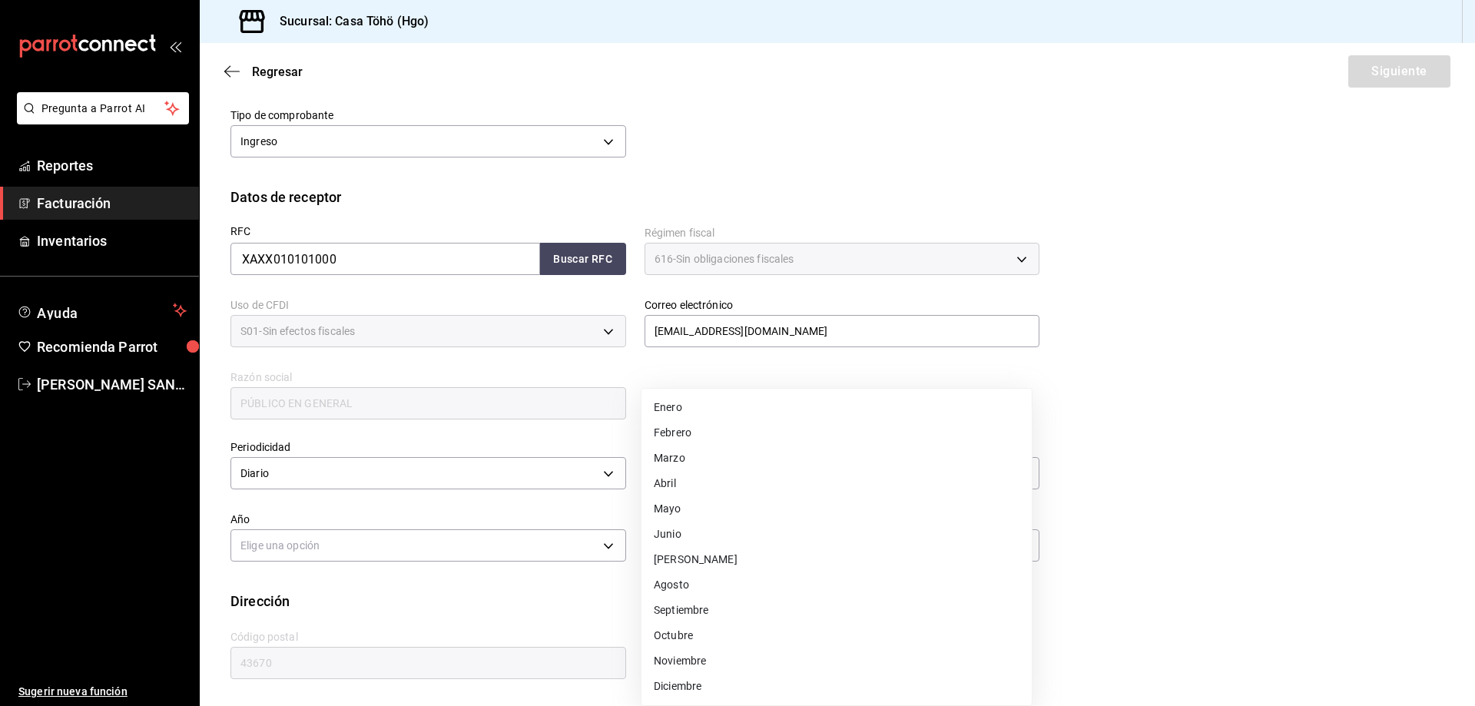
click at [700, 587] on li "Agosto" at bounding box center [836, 584] width 390 height 25
type input "8"
click at [458, 548] on body "Pregunta a Parrot AI Reportes Facturación Inventarios Ayuda Recomienda Parrot […" at bounding box center [737, 353] width 1475 height 706
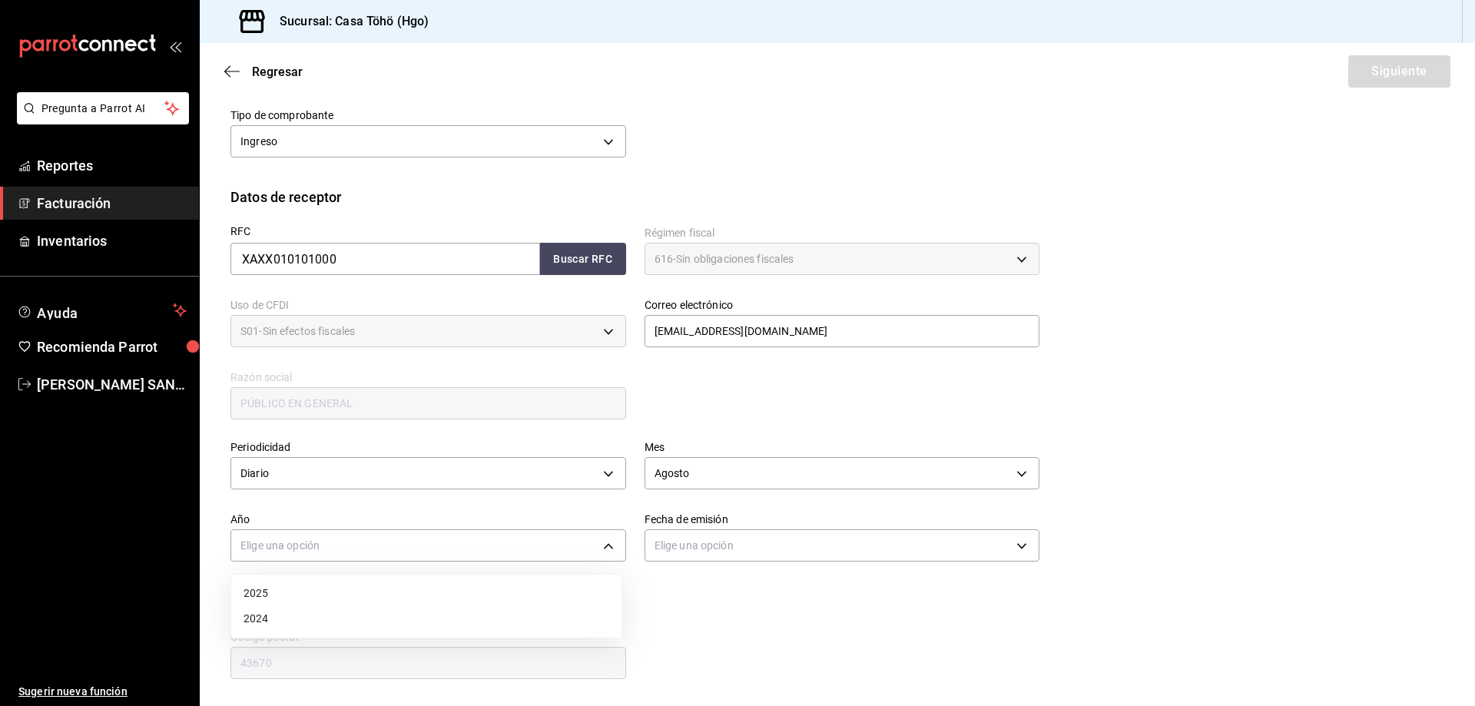
click at [353, 596] on li "2025" at bounding box center [426, 593] width 390 height 25
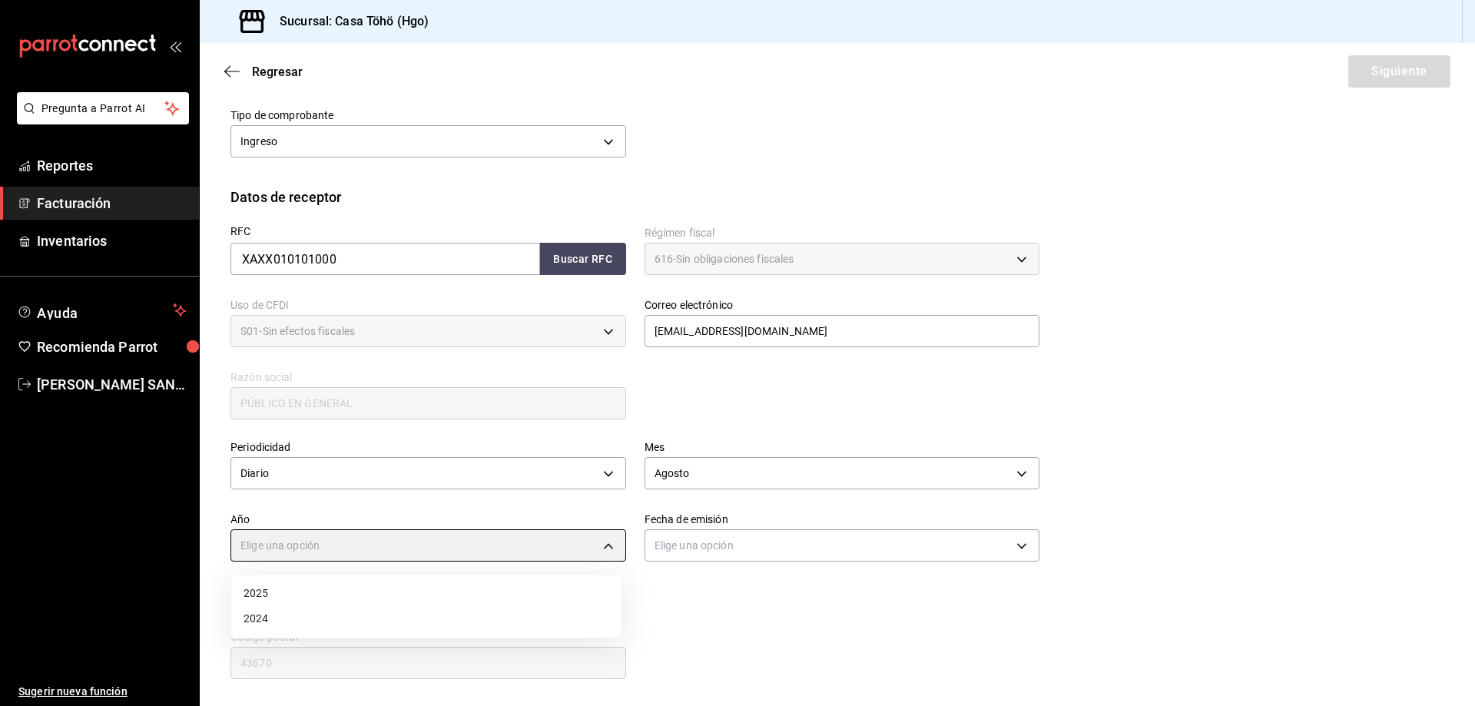
type input "2025"
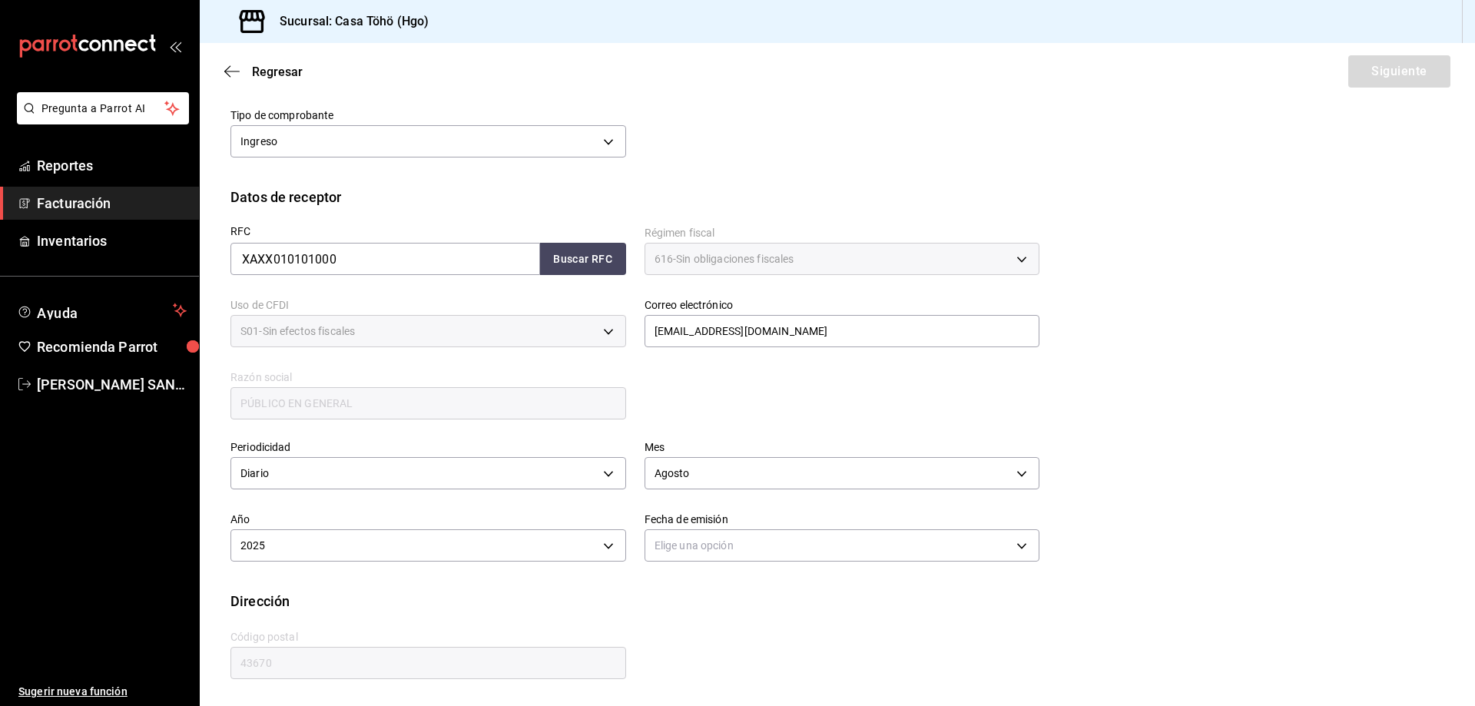
click at [763, 593] on div "Dirección" at bounding box center [836, 601] width 1213 height 21
click at [694, 542] on body "Pregunta a Parrot AI Reportes Facturación Inventarios Ayuda Recomienda Parrot […" at bounding box center [737, 353] width 1475 height 706
click at [680, 615] on li "Ayer" at bounding box center [836, 618] width 390 height 25
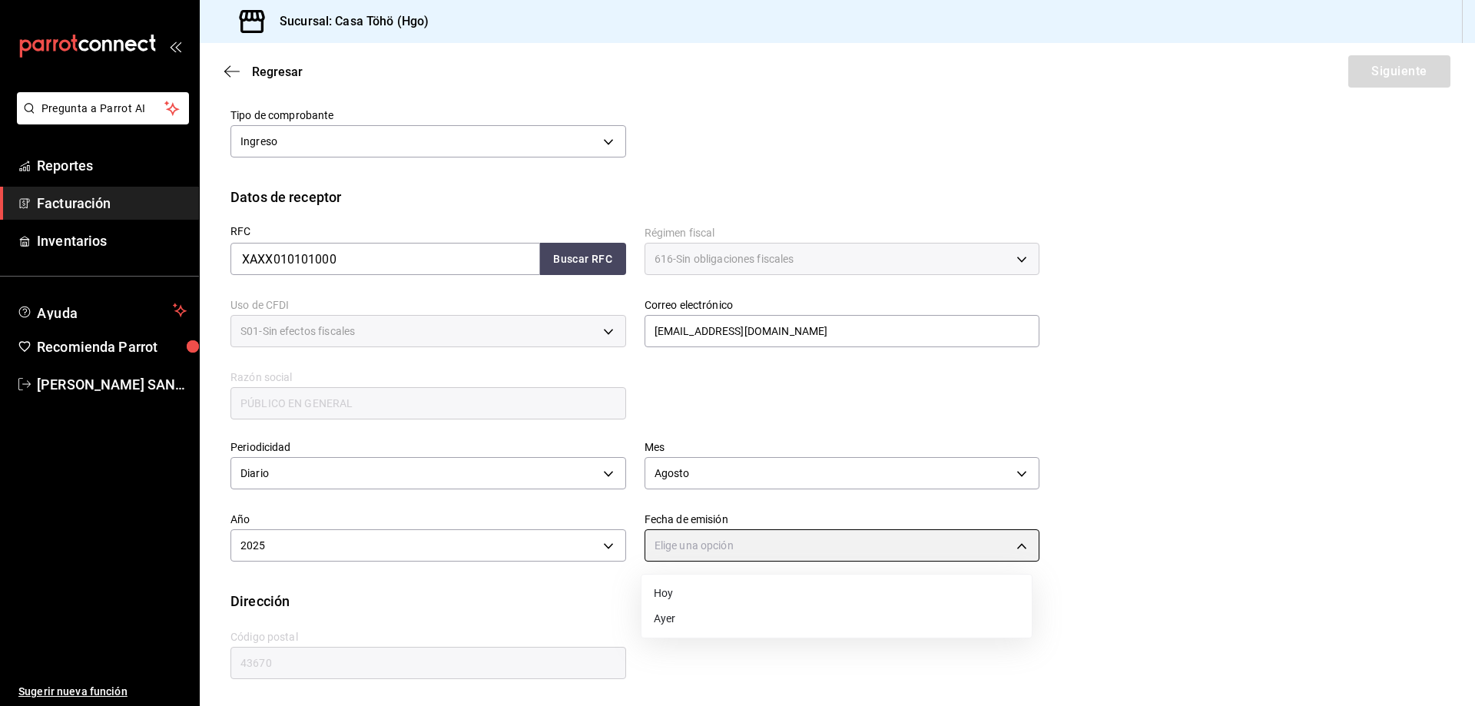
type input "[DATE]"
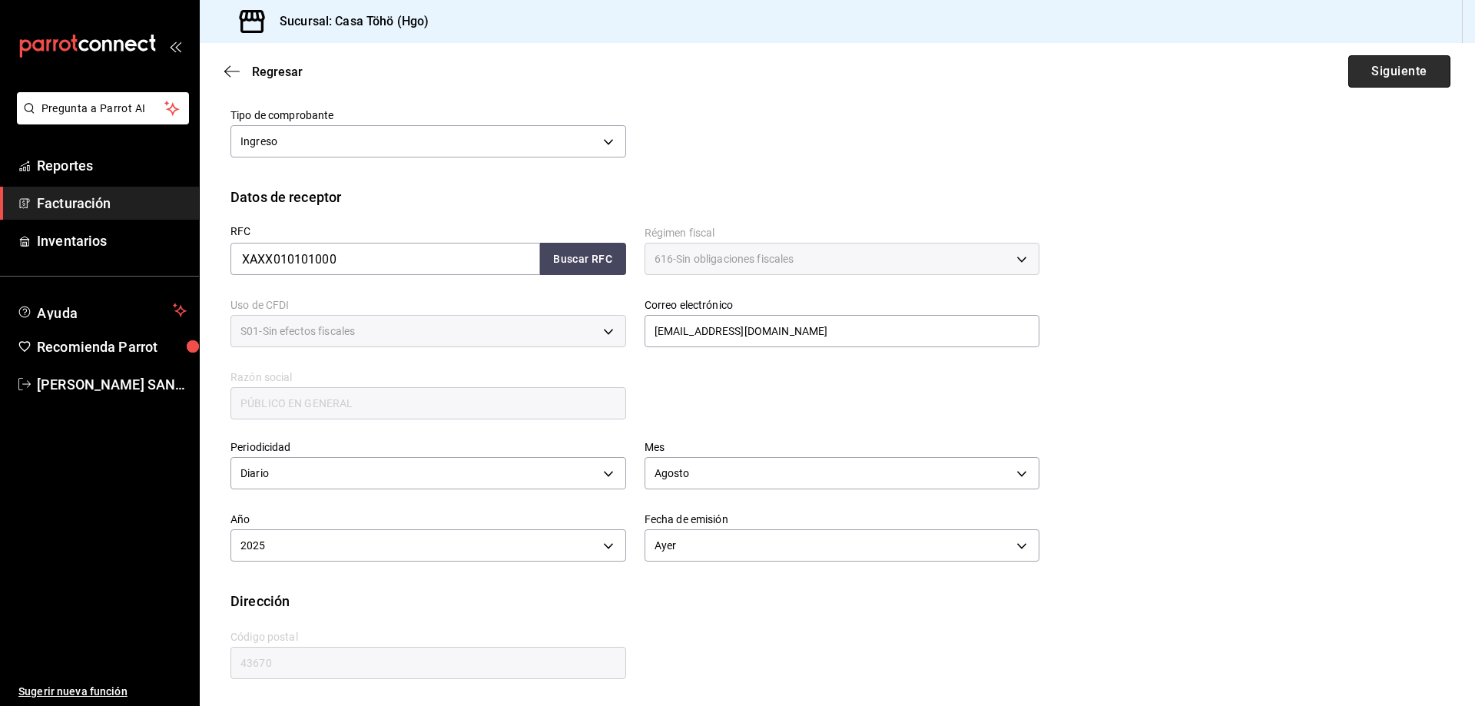
click at [1405, 68] on button "Siguiente" at bounding box center [1399, 71] width 102 height 32
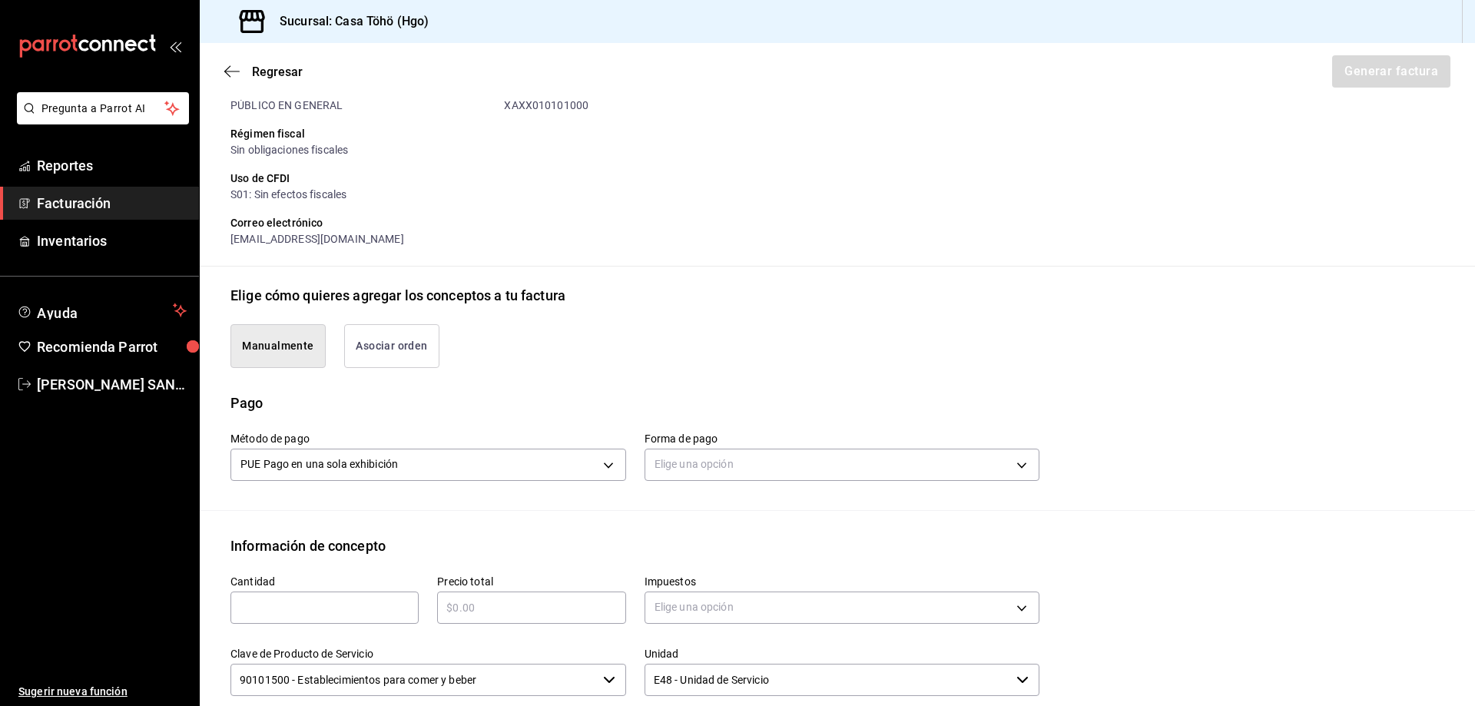
click at [382, 361] on button "Asociar orden" at bounding box center [391, 346] width 95 height 44
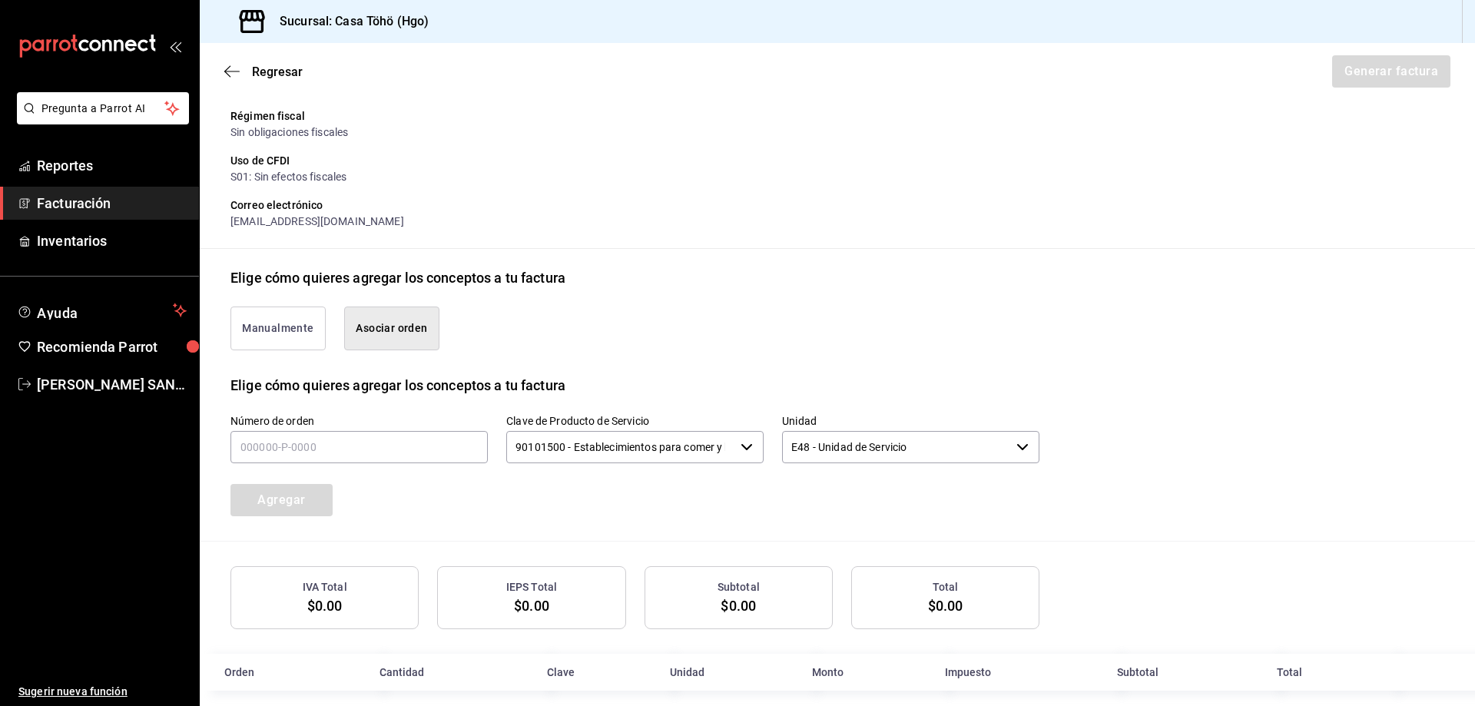
scroll to position [213, 0]
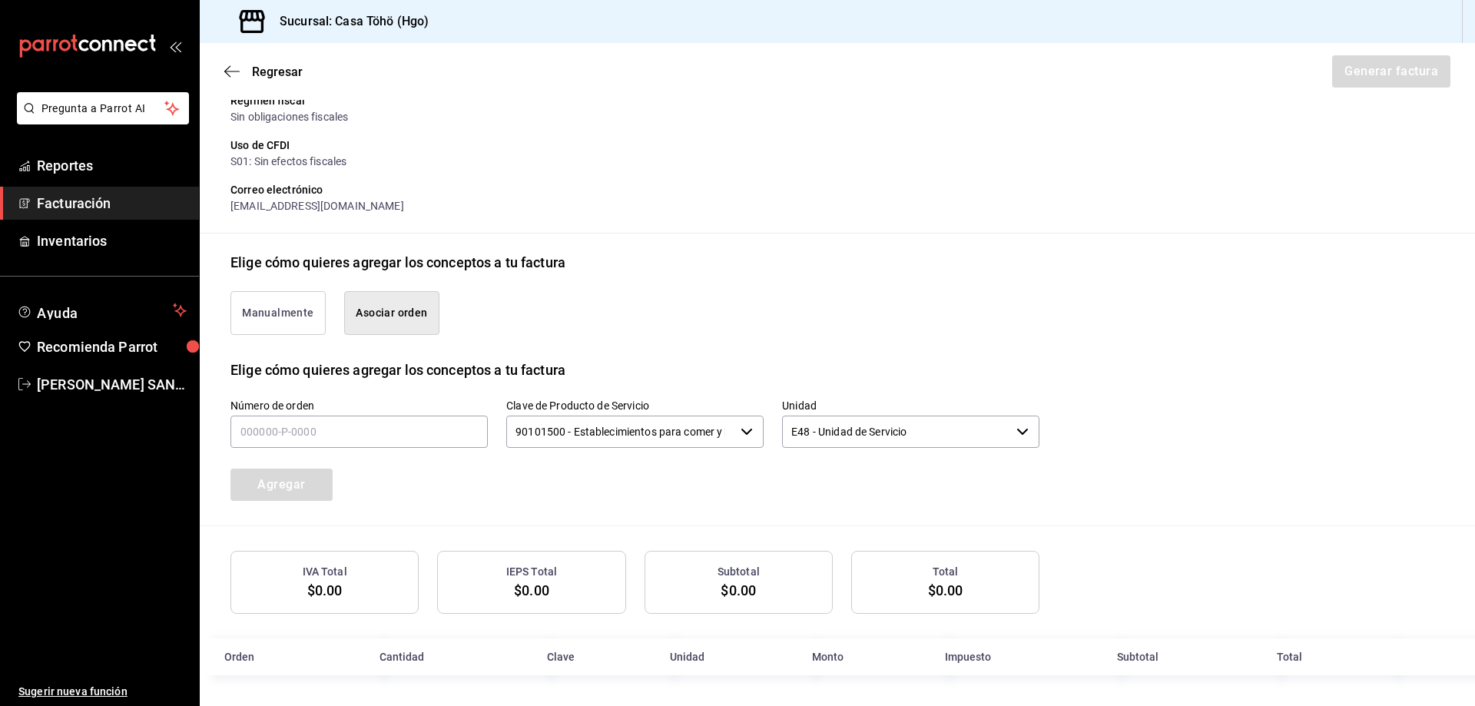
click at [273, 323] on button "Manualmente" at bounding box center [277, 313] width 95 height 44
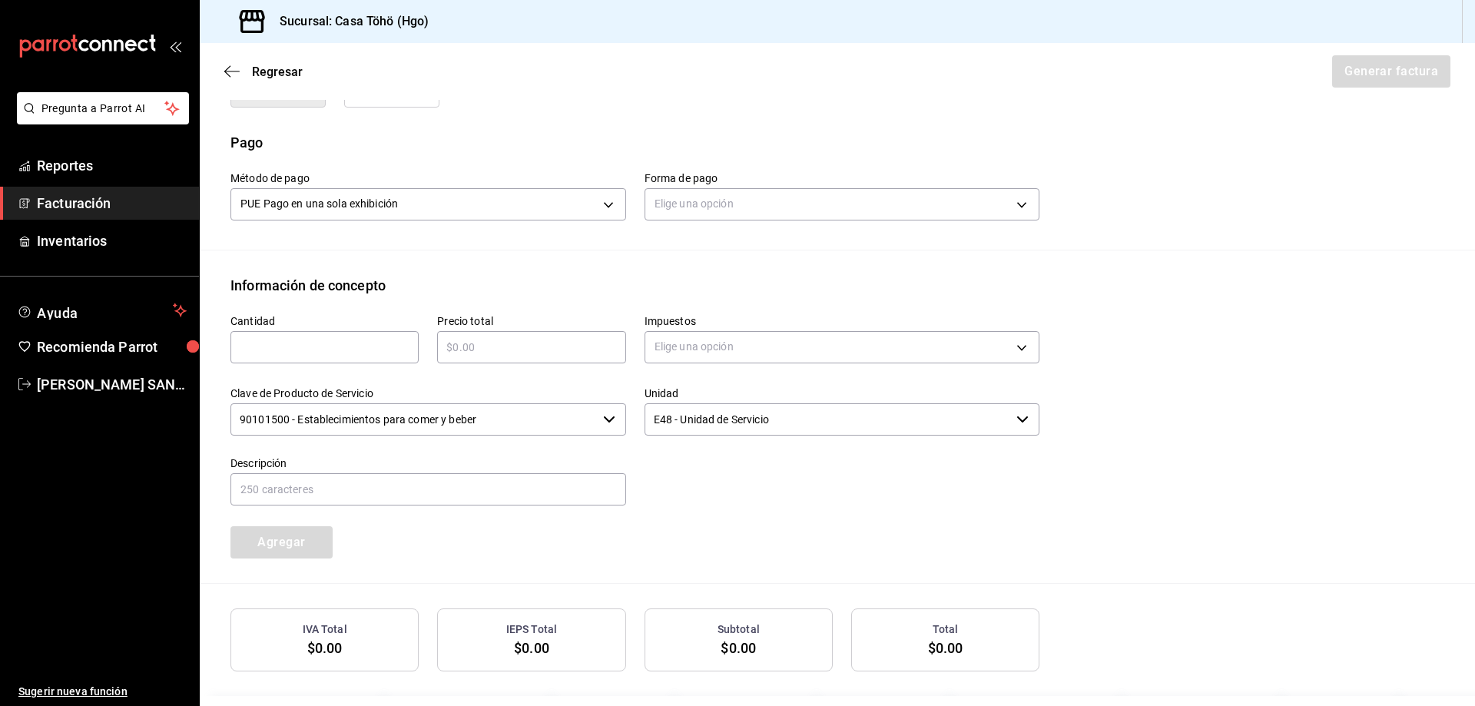
scroll to position [443, 0]
click at [688, 207] on body "Pregunta a Parrot AI Reportes Facturación Inventarios Ayuda Recomienda Parrot […" at bounding box center [737, 353] width 1475 height 706
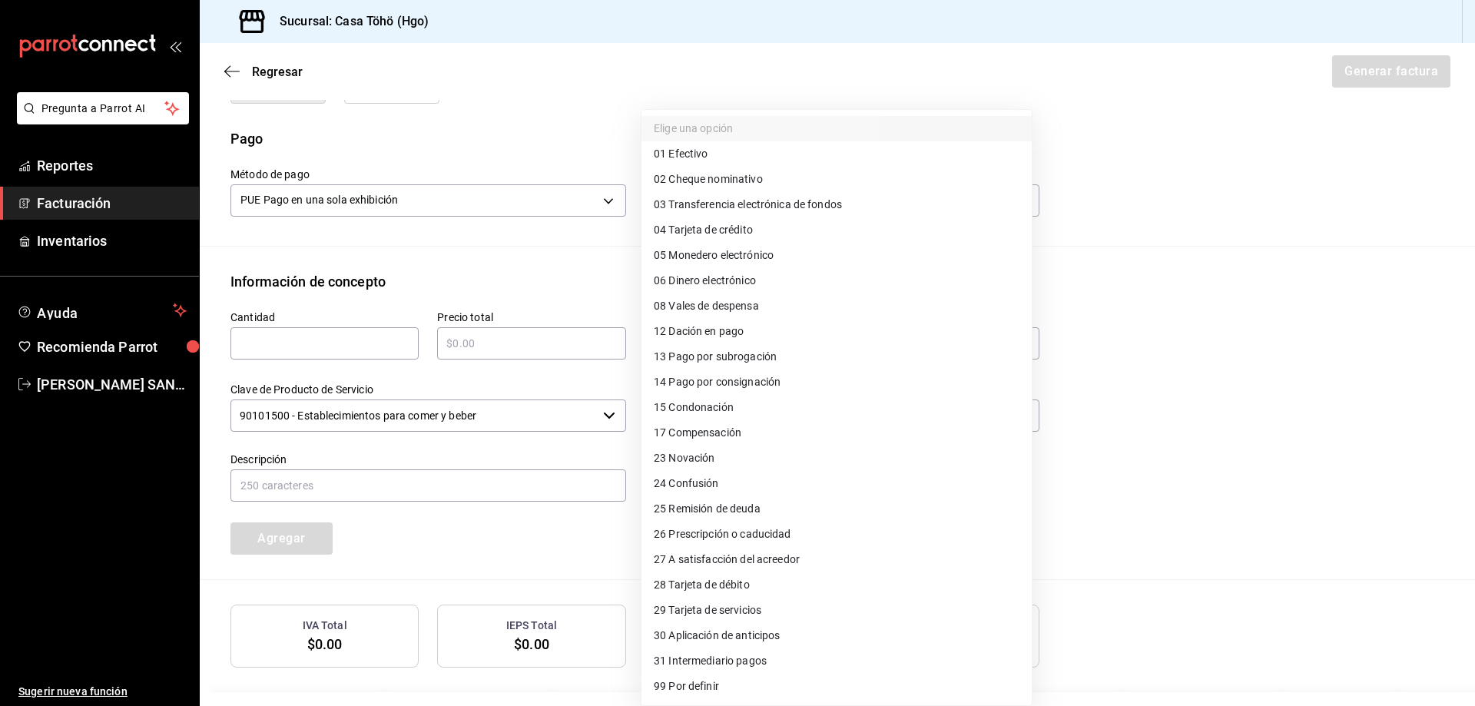
click at [745, 231] on span "04 Tarjeta de crédito" at bounding box center [703, 230] width 99 height 16
type input "04"
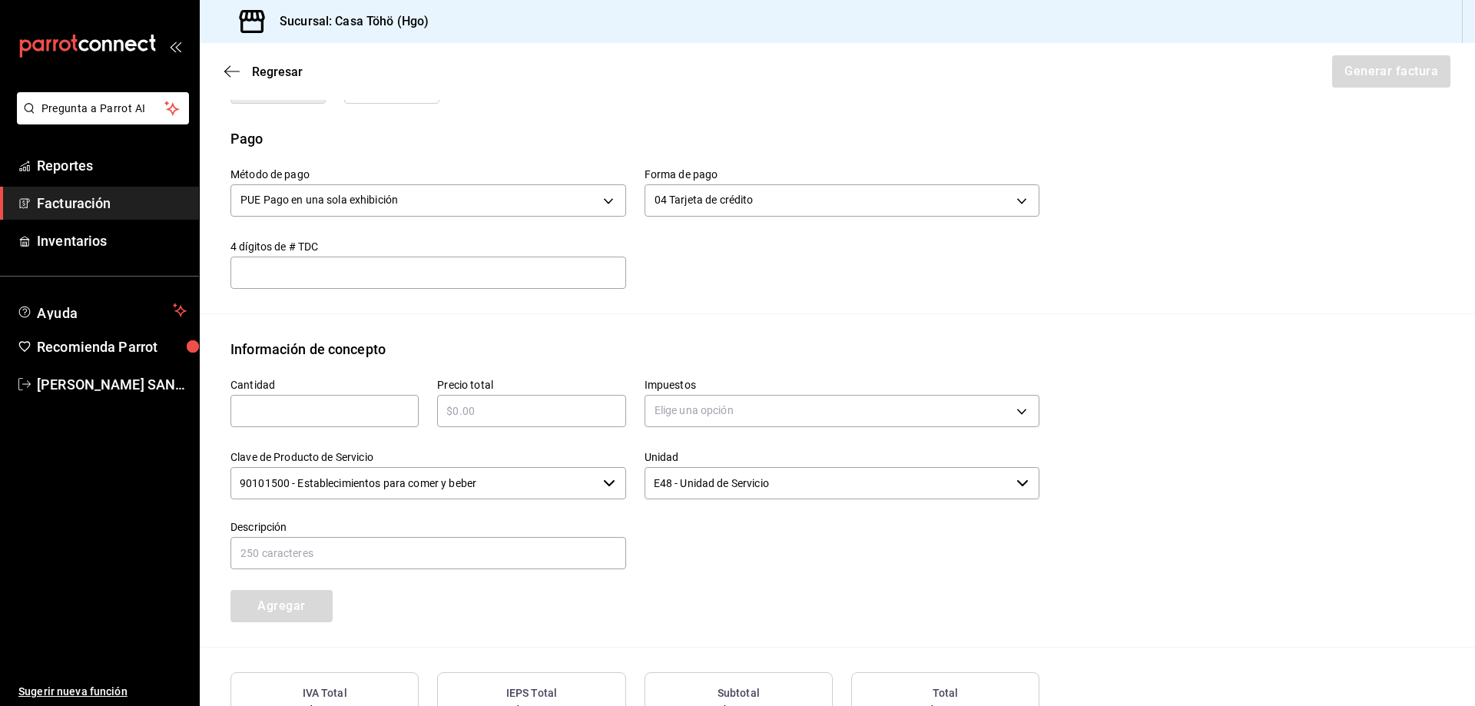
click at [355, 411] on input "text" at bounding box center [324, 411] width 188 height 18
type input "1"
click at [487, 399] on div "​" at bounding box center [531, 411] width 188 height 32
type input "$235.10"
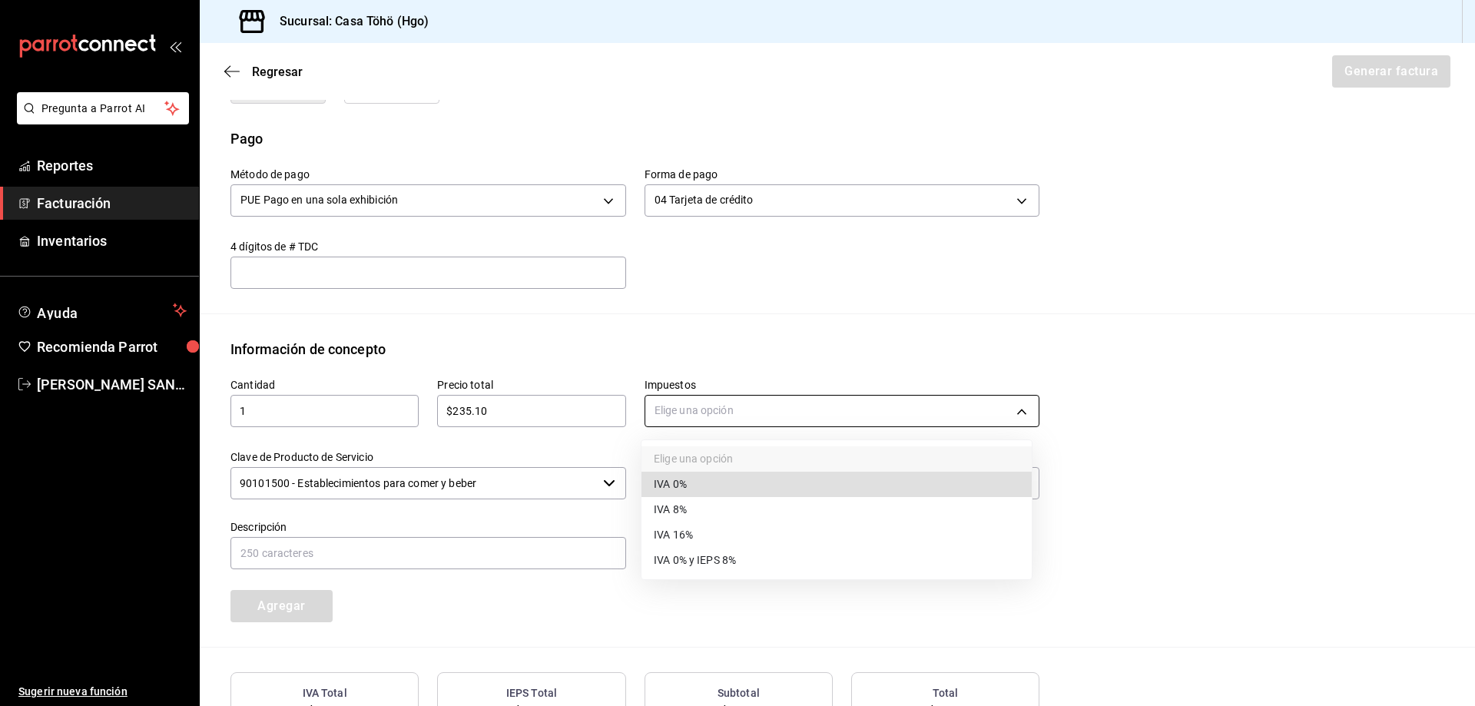
click at [712, 412] on body "Pregunta a Parrot AI Reportes Facturación Inventarios Ayuda Recomienda Parrot A…" at bounding box center [737, 353] width 1475 height 706
click at [712, 412] on div at bounding box center [737, 353] width 1475 height 706
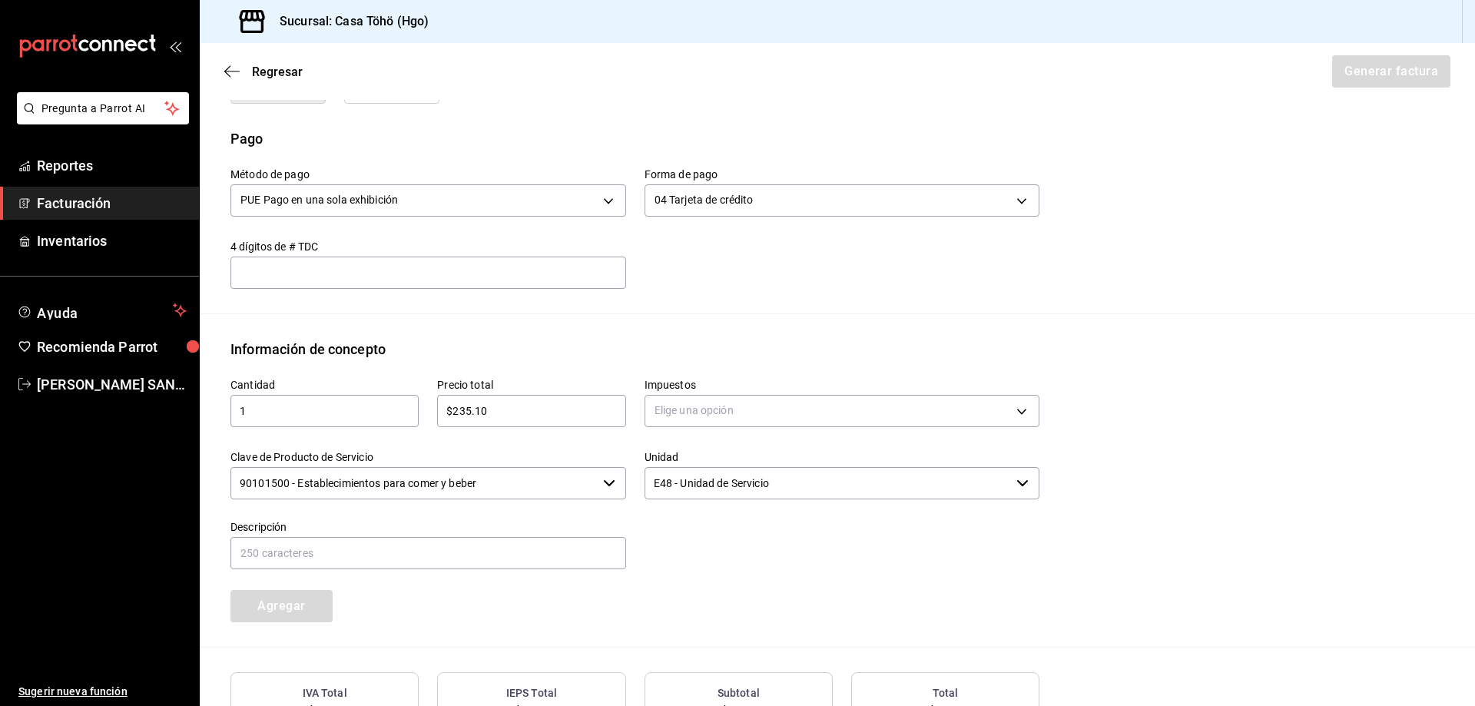
click at [721, 341] on div "Información de concepto" at bounding box center [836, 349] width 1213 height 21
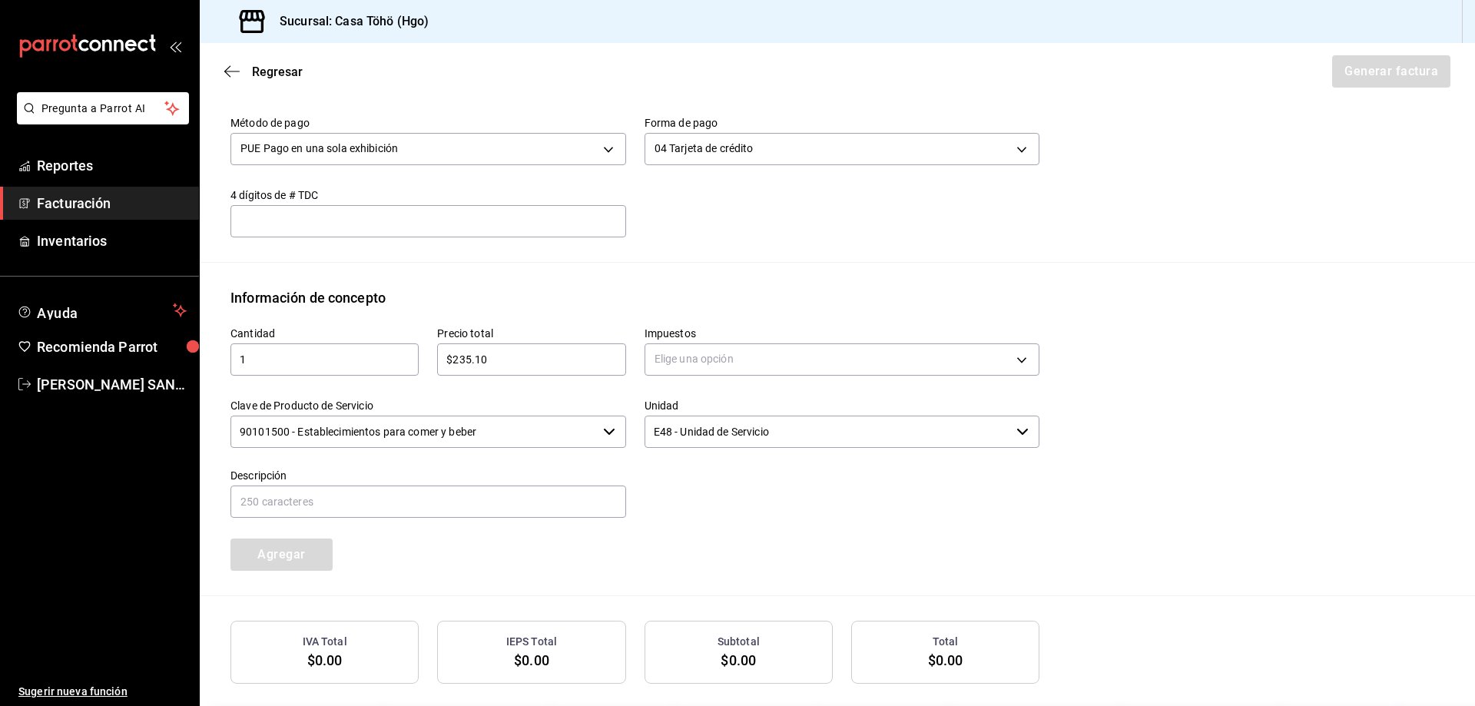
scroll to position [412, 0]
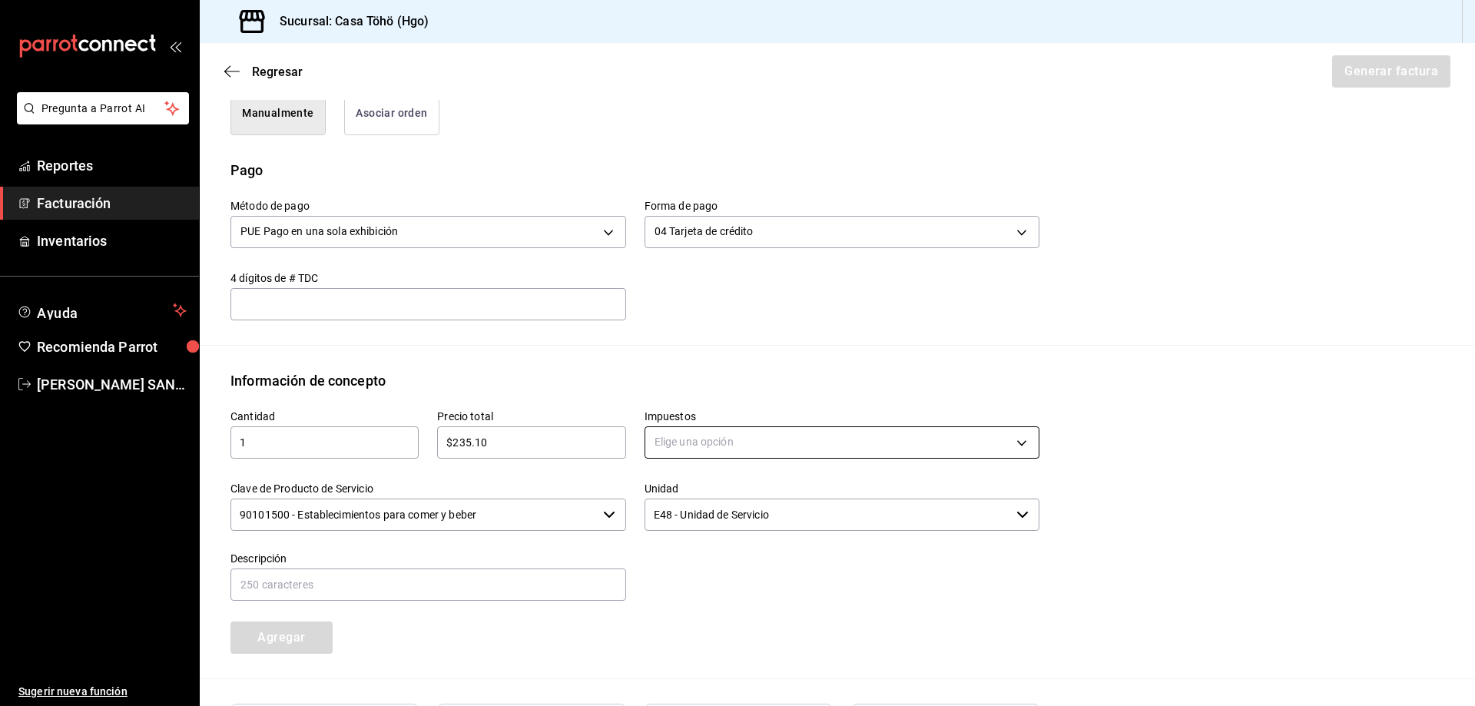
click at [689, 445] on body "Pregunta a Parrot AI Reportes Facturación Inventarios Ayuda Recomienda Parrot A…" at bounding box center [737, 353] width 1475 height 706
click at [691, 564] on span "IVA 16%" at bounding box center [673, 566] width 39 height 16
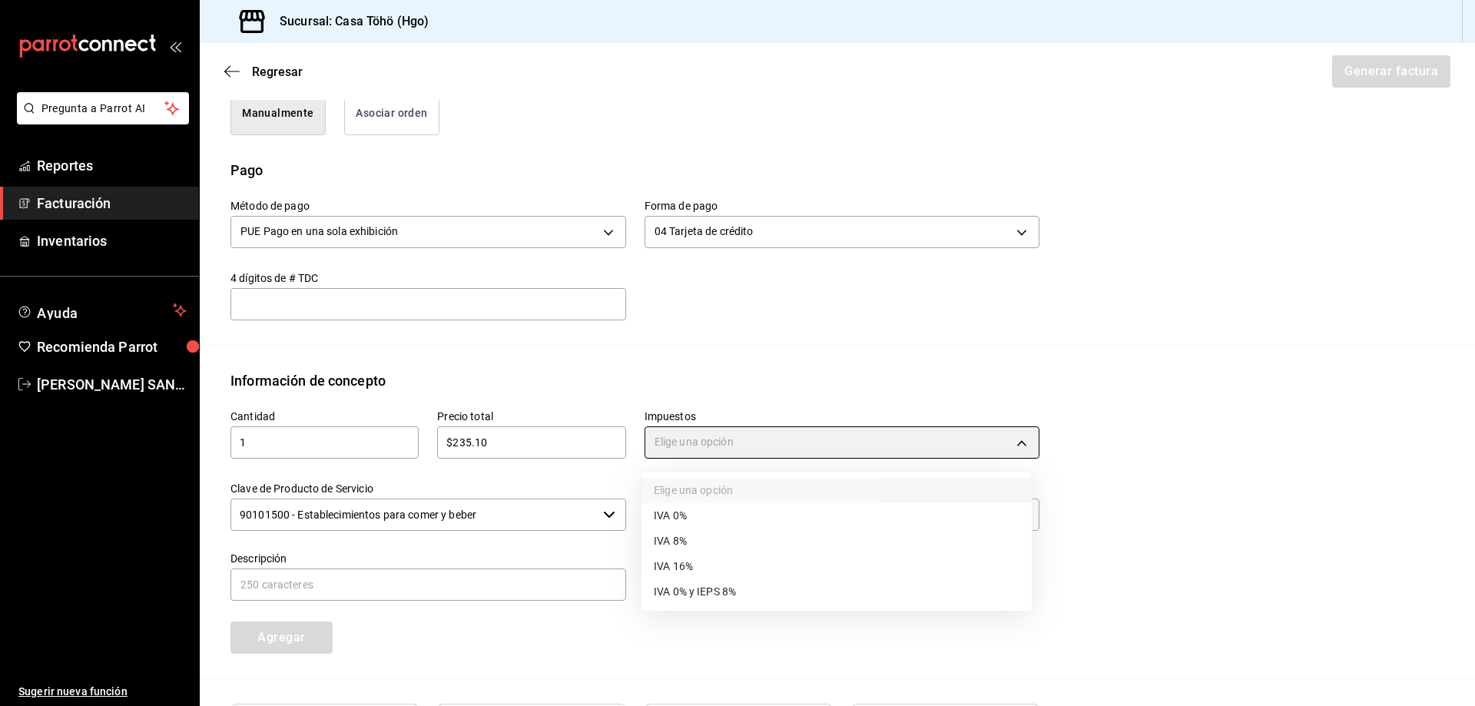
type input "IVA_16"
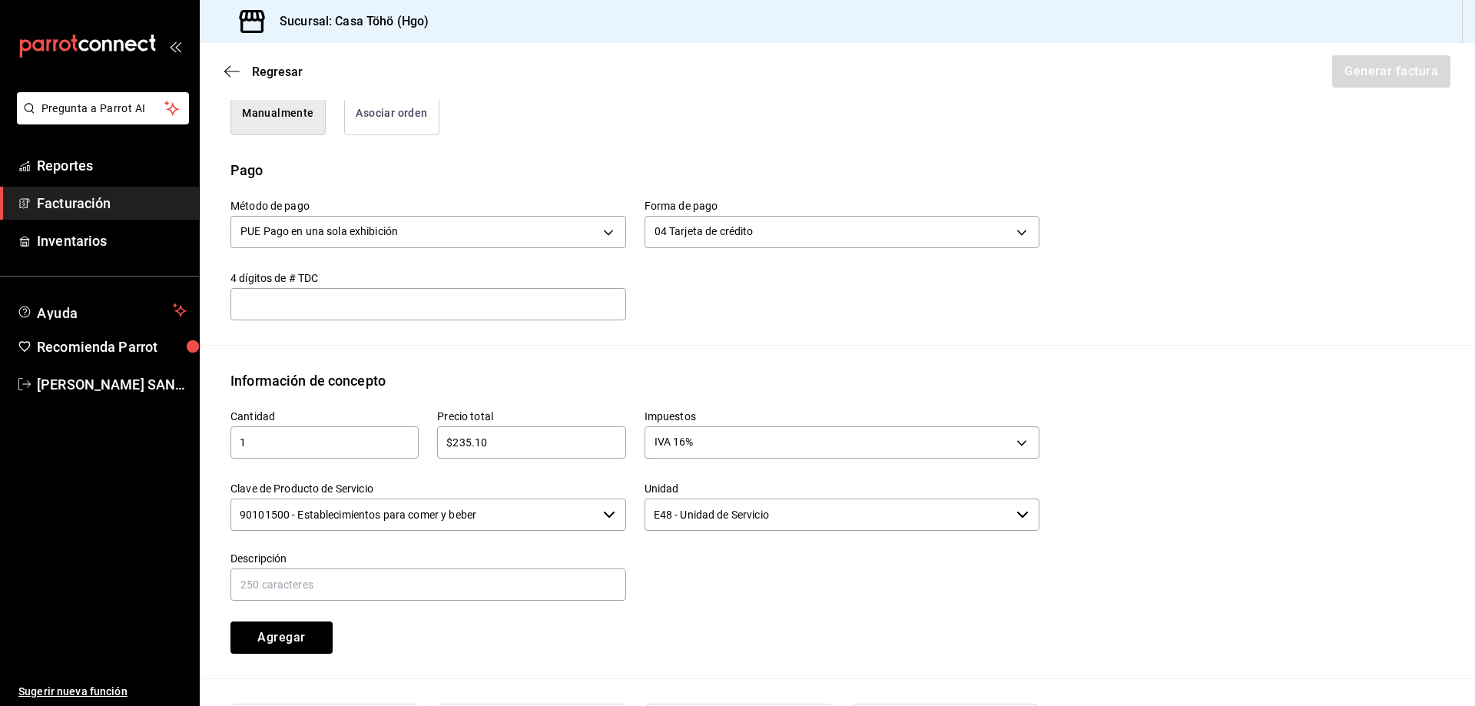
click at [803, 331] on div "Método de pago PUE Pago en una sola exhibición PUE Forma de pago 04 Tarjeta de …" at bounding box center [836, 262] width 1213 height 164
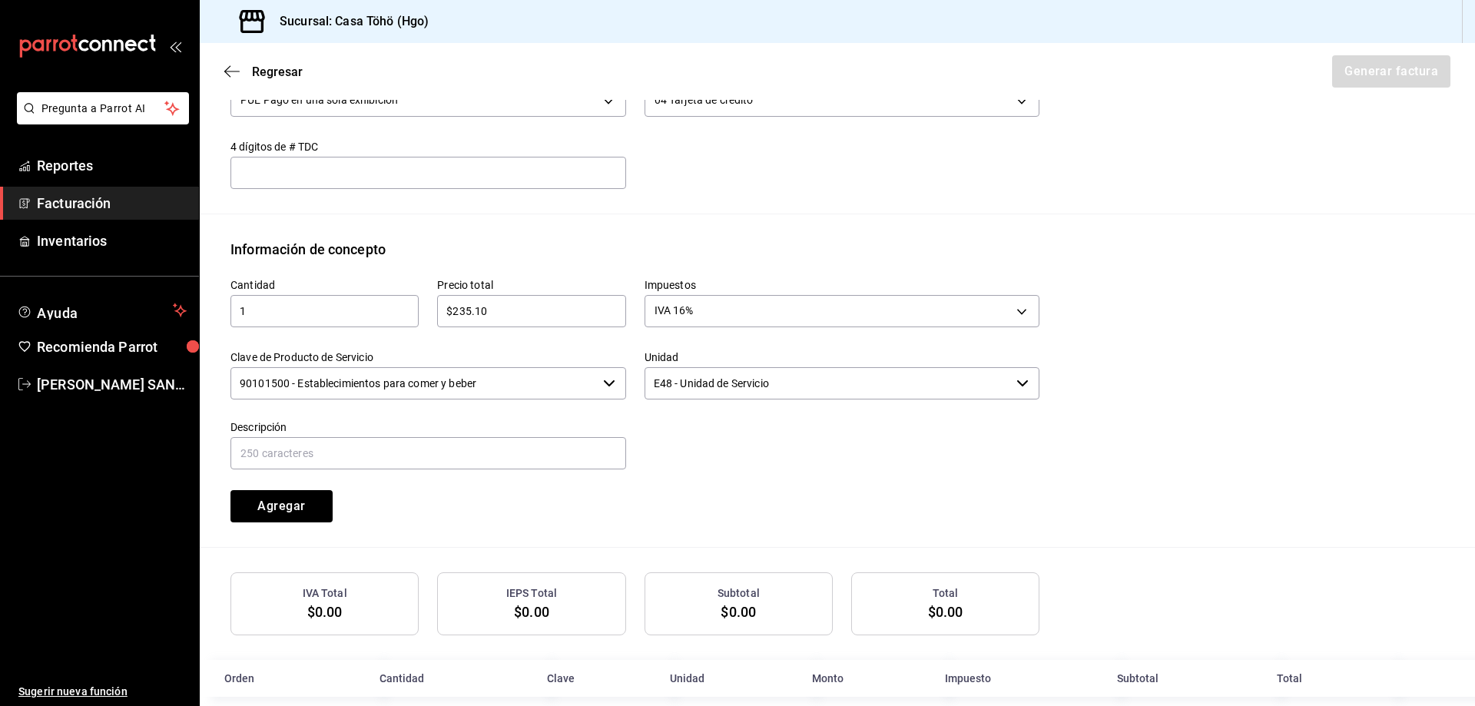
scroll to position [565, 0]
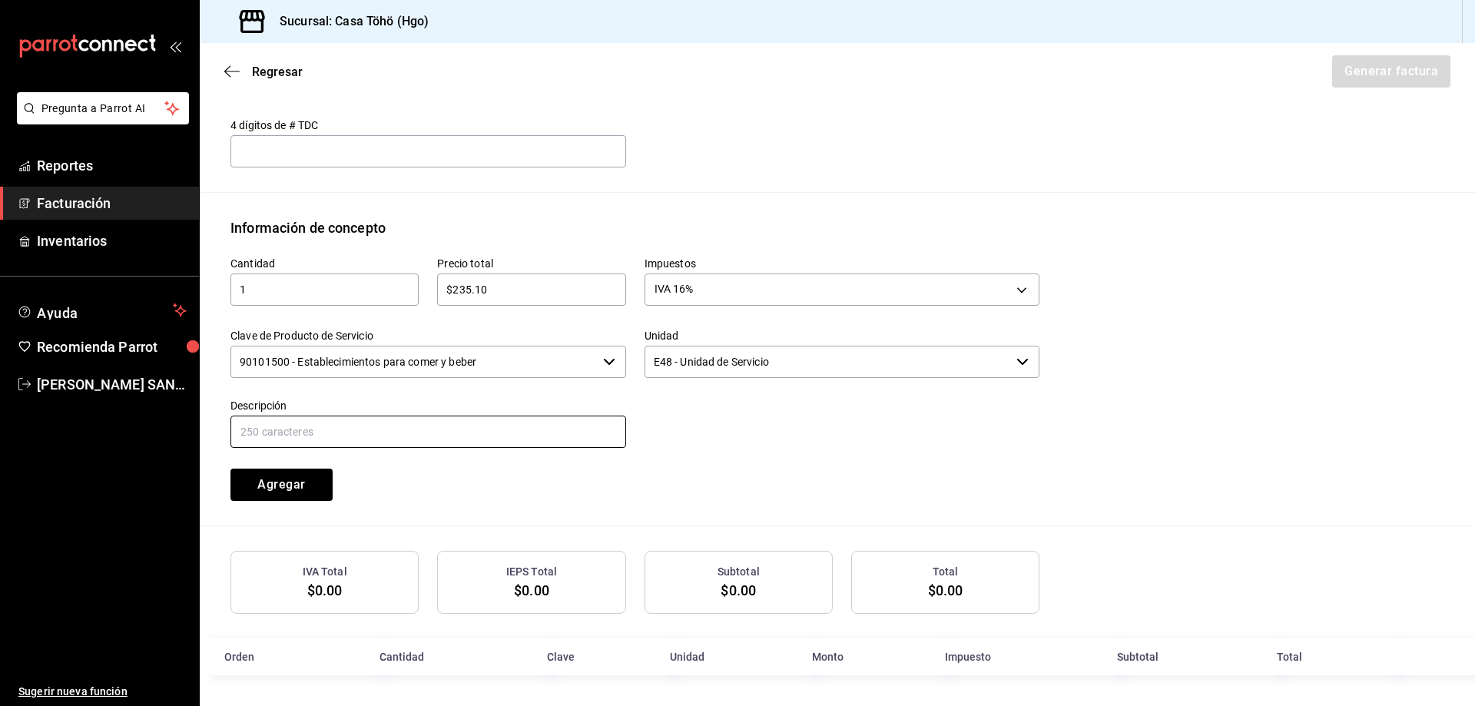
click at [314, 436] on input "text" at bounding box center [428, 431] width 396 height 32
click at [395, 424] on input "VENTA PUBLICO EN GENERAL [DATE][PERSON_NAME] TARJETA CREDITO" at bounding box center [428, 431] width 396 height 32
click at [514, 431] on input "VENTA PUBLICO EN GENERAL 15 DE AGOSTO TARJETA CREDITO" at bounding box center [428, 431] width 396 height 32
click at [610, 424] on input "VENTA PUBLICO EN GENERAL 15 DE AGOSTO TARJETA DE CREDITO" at bounding box center [428, 431] width 396 height 32
type input "VENTA PUBLICO EN GENERAL 15 DE AGOSTO TARJETA DE CREDITO"
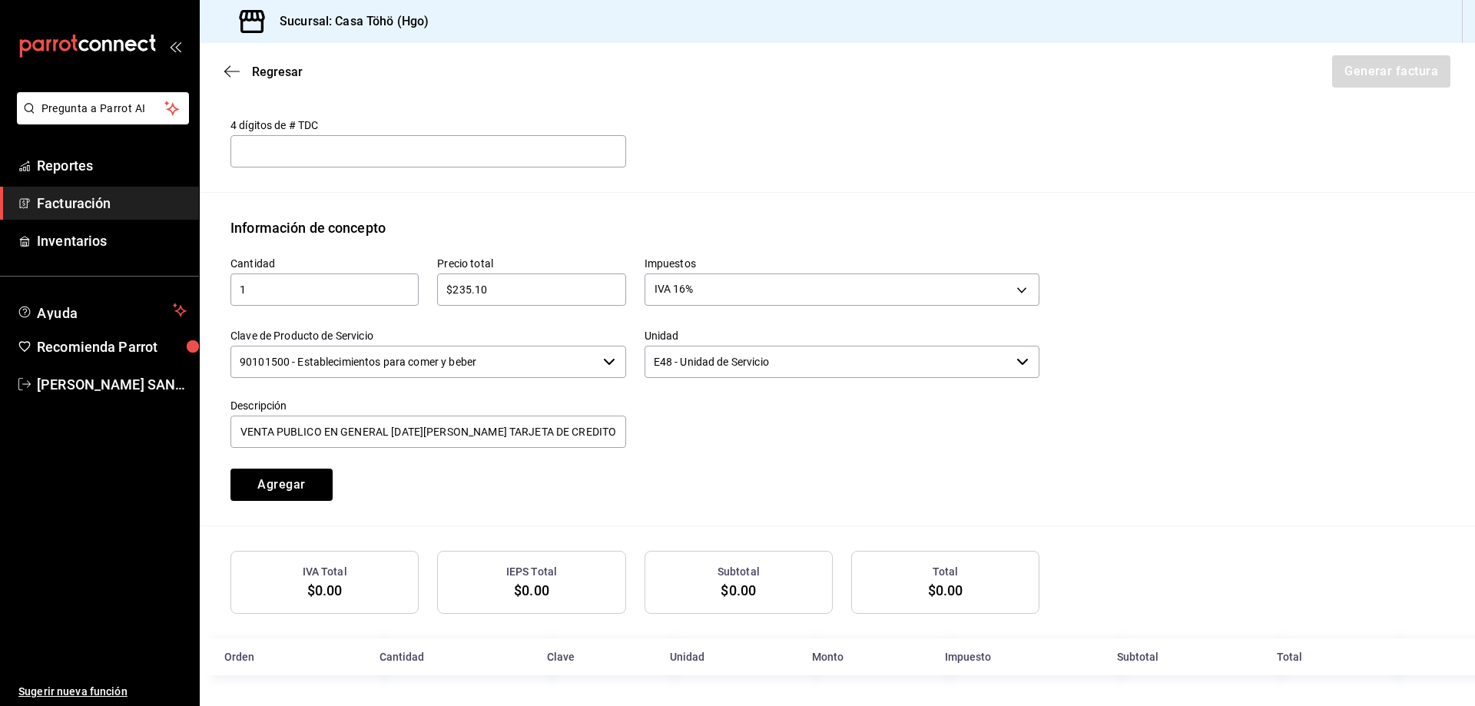
click at [692, 461] on div "Cantidad 1 ​ Precio total $235.10 ​ Impuestos IVA 16% IVA_16 Clave de Producto …" at bounding box center [625, 369] width 827 height 263
click at [281, 481] on button "Agregar" at bounding box center [281, 484] width 102 height 32
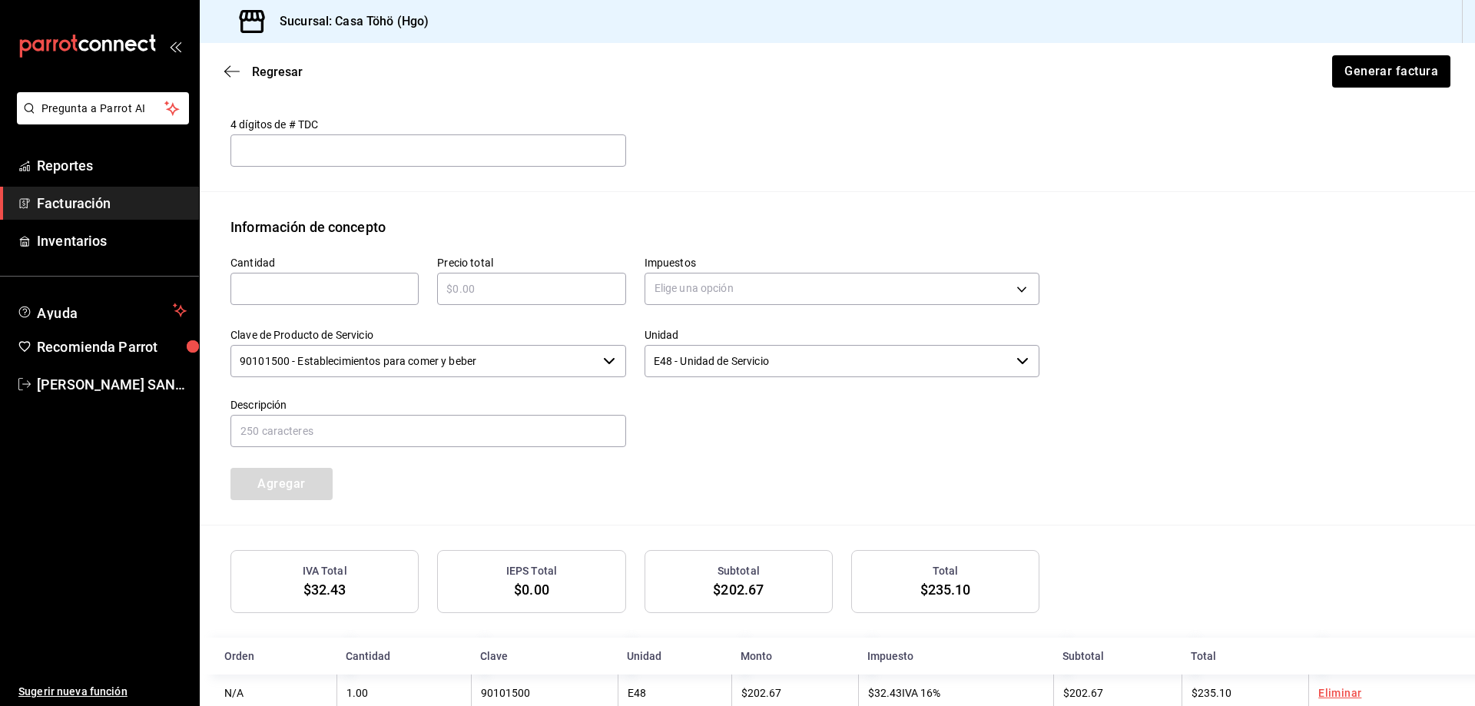
scroll to position [604, 0]
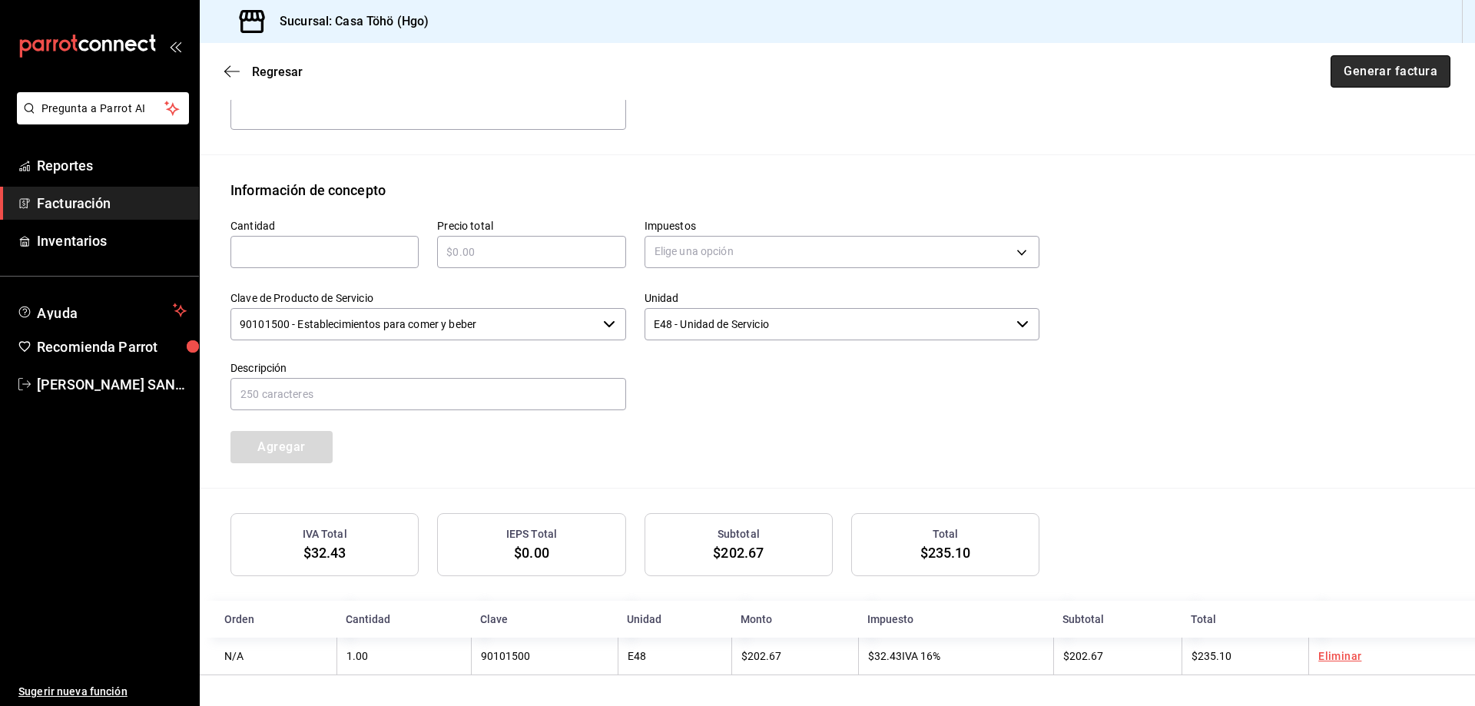
click at [1368, 74] on button "Generar factura" at bounding box center [1390, 71] width 120 height 32
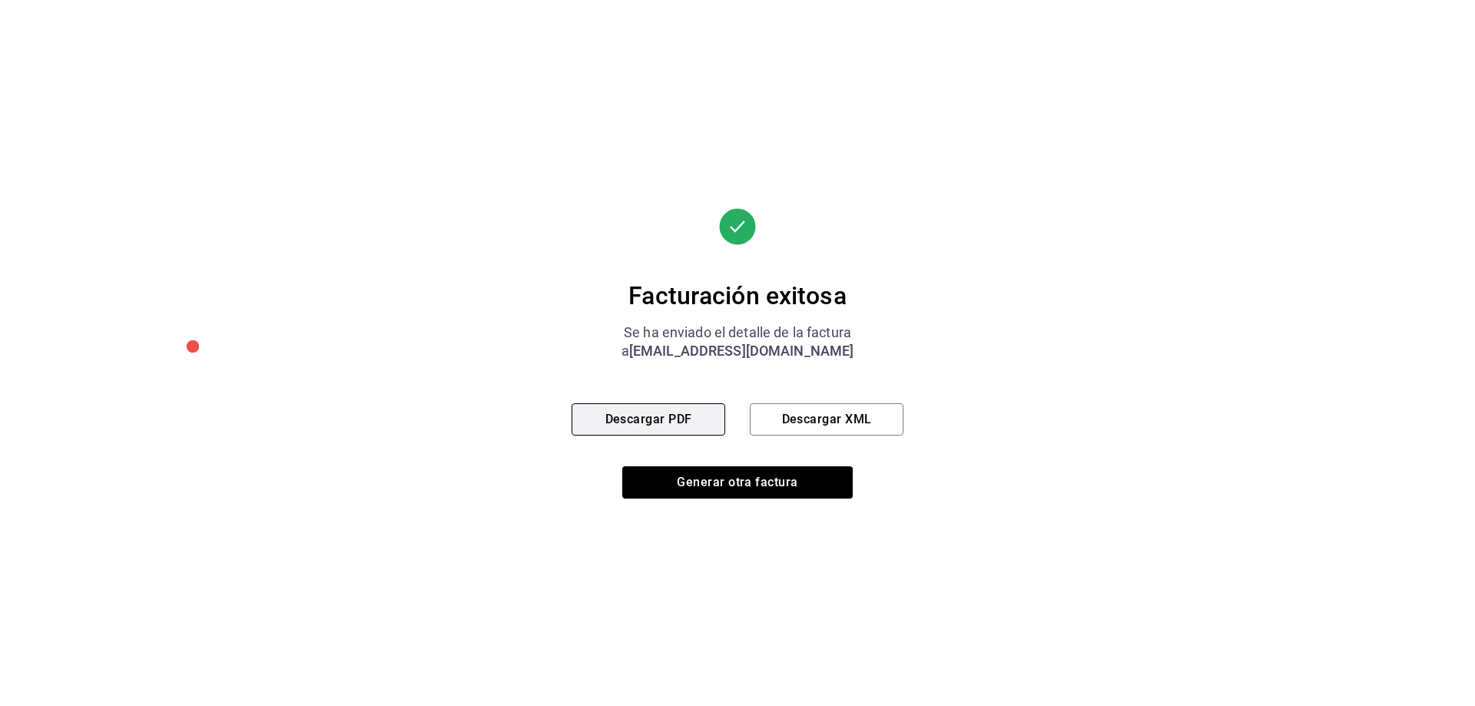
click at [654, 421] on button "Descargar PDF" at bounding box center [648, 419] width 154 height 32
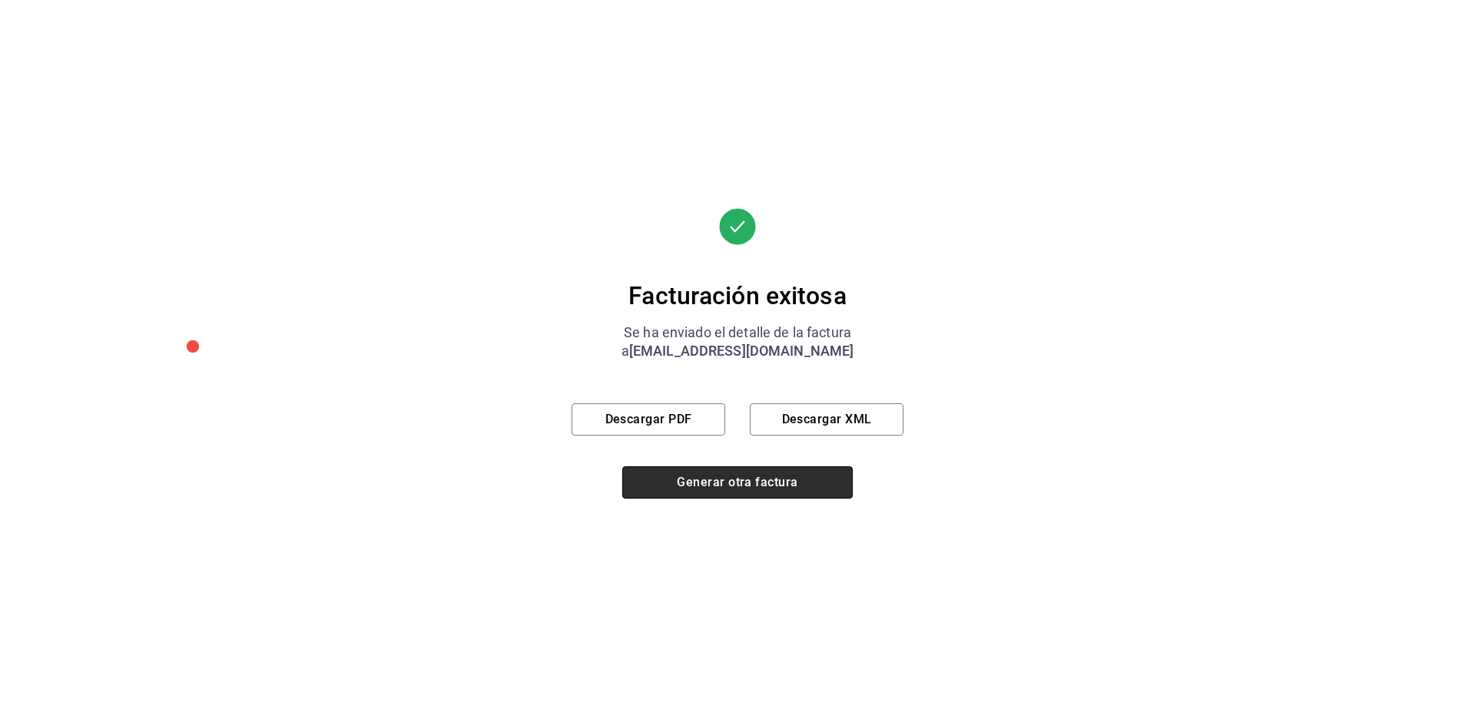
click at [705, 489] on button "Generar otra factura" at bounding box center [737, 482] width 230 height 32
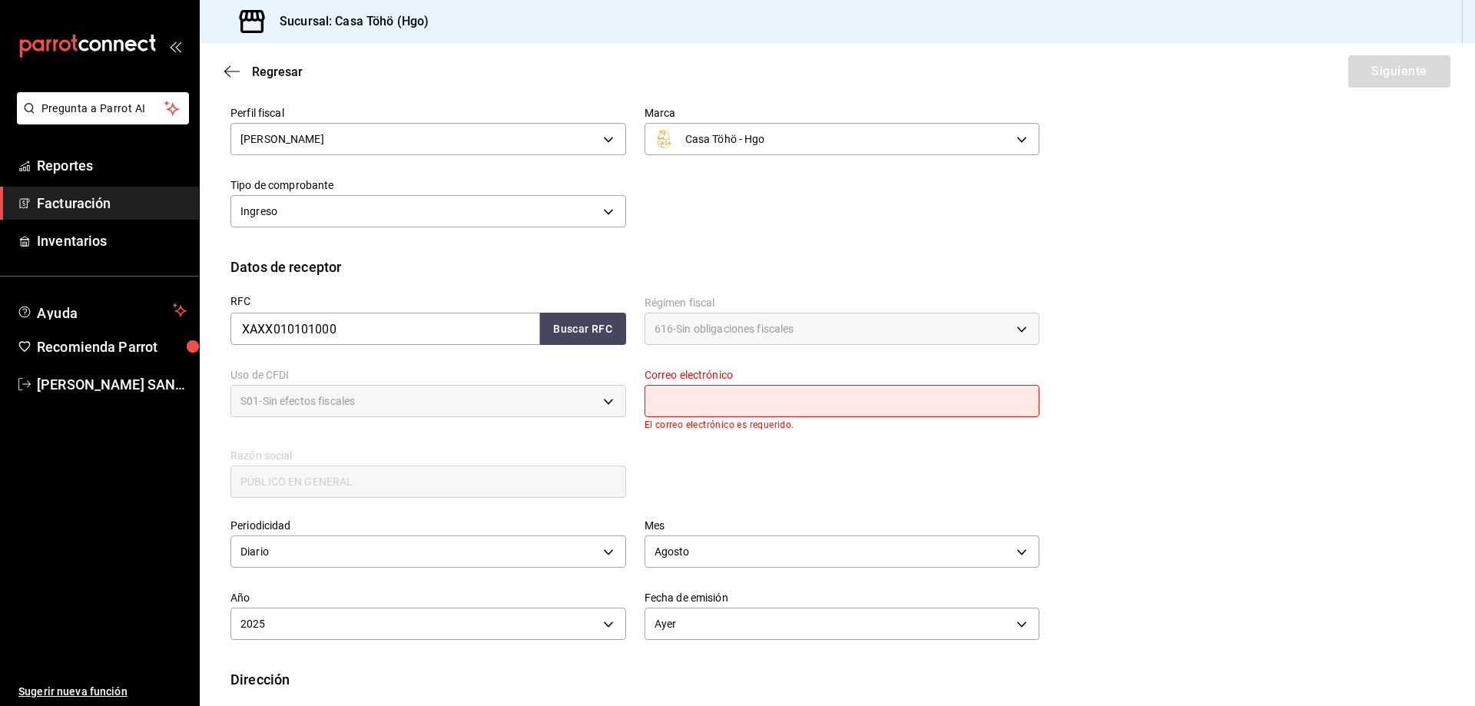
scroll to position [187, 0]
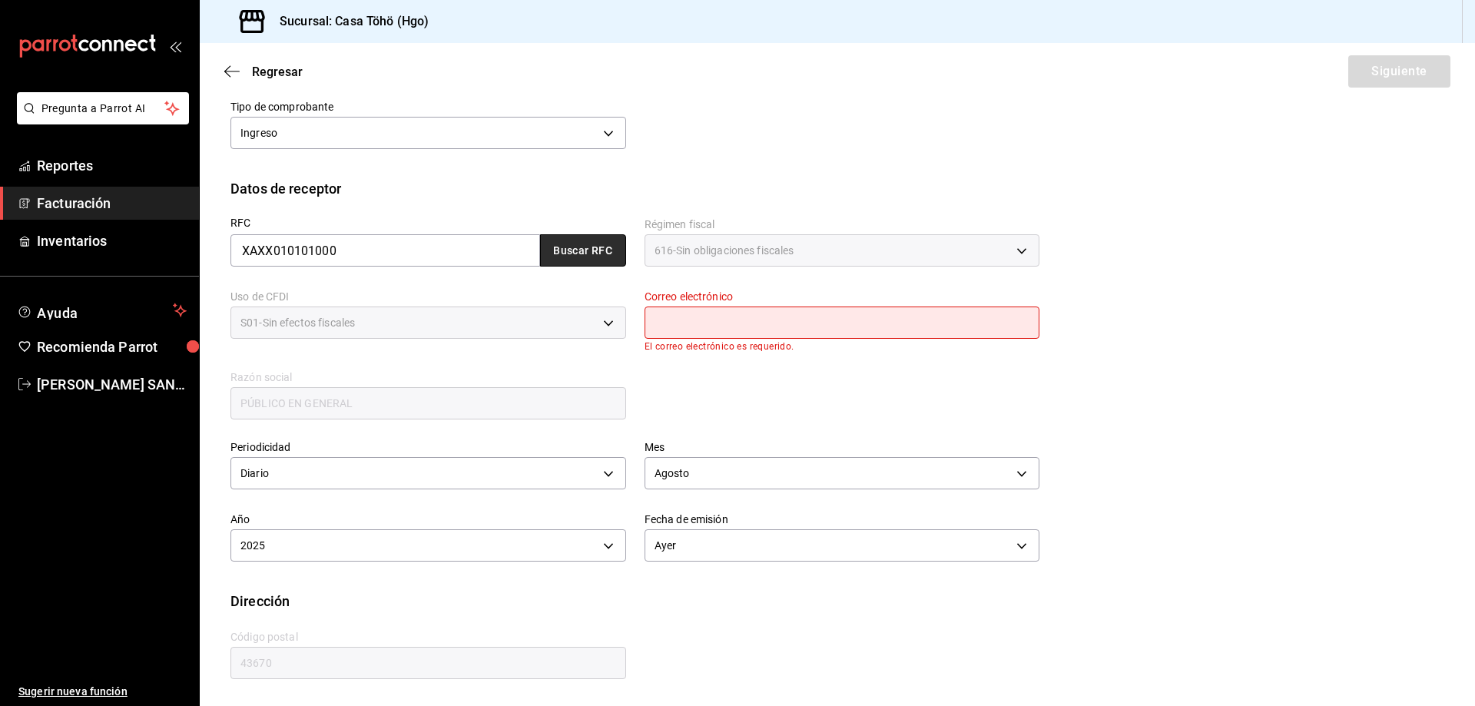
click at [580, 257] on button "Buscar RFC" at bounding box center [583, 250] width 86 height 32
type input "[EMAIL_ADDRESS][DOMAIN_NAME]"
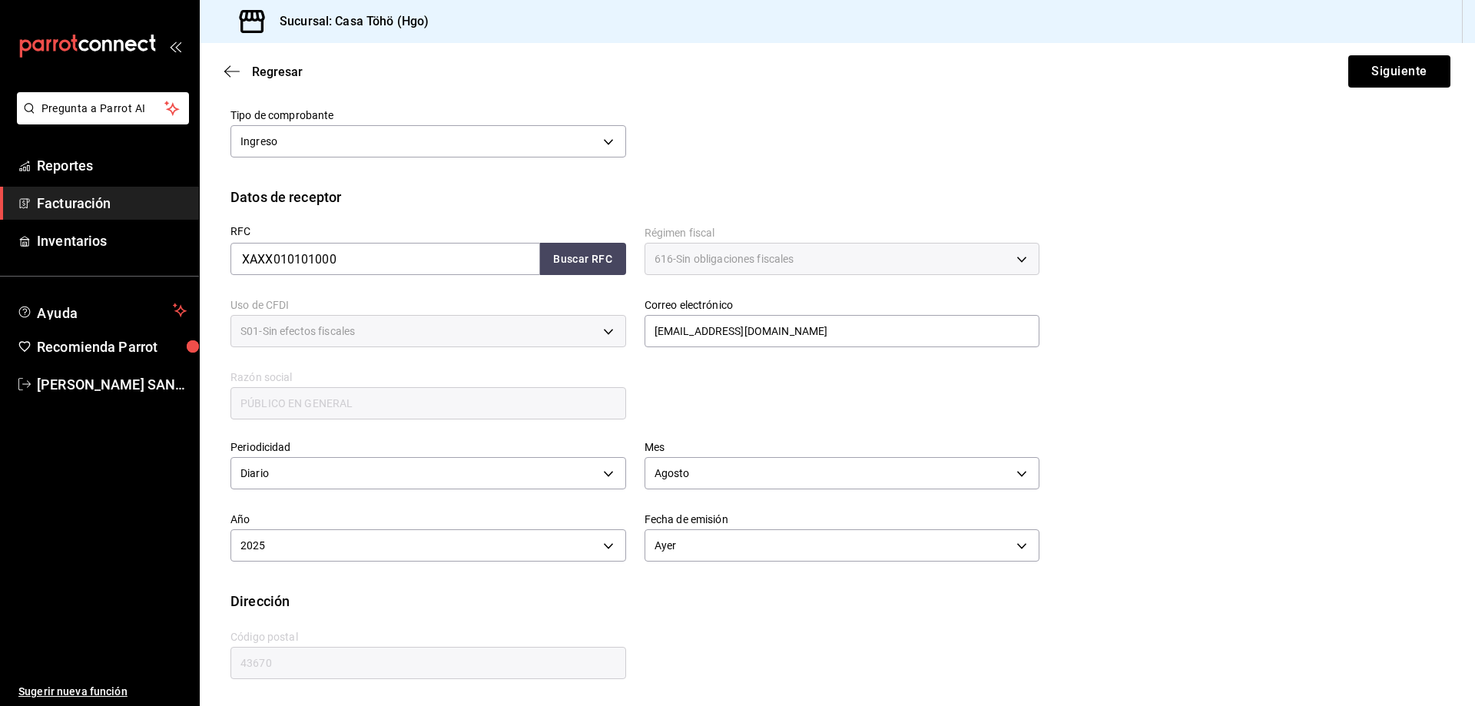
click at [852, 637] on div "Calle # exterior # interior Código postal 43670 Estado ​ 0 Municipio ​ 0 Coloni…" at bounding box center [625, 646] width 827 height 70
click at [1362, 71] on button "Siguiente" at bounding box center [1399, 71] width 102 height 32
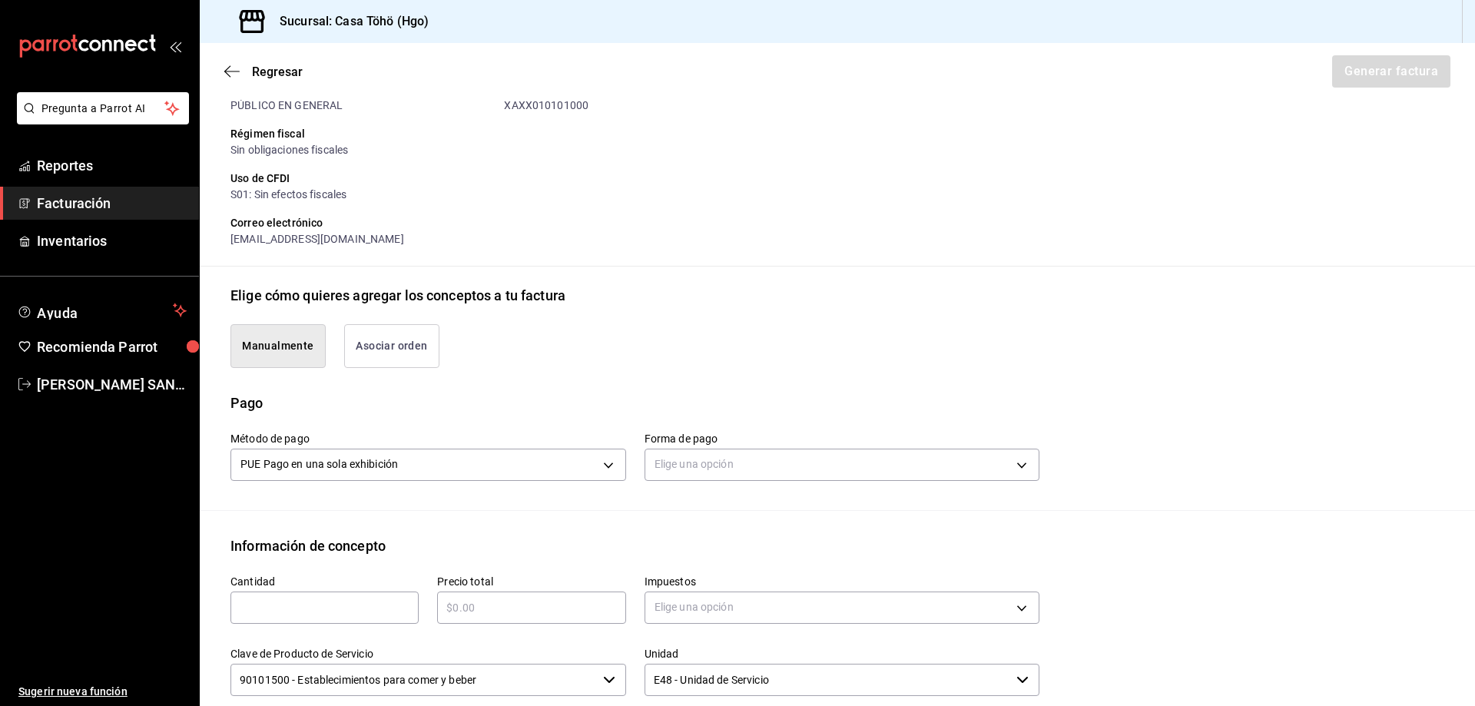
click at [384, 353] on button "Asociar orden" at bounding box center [391, 346] width 95 height 44
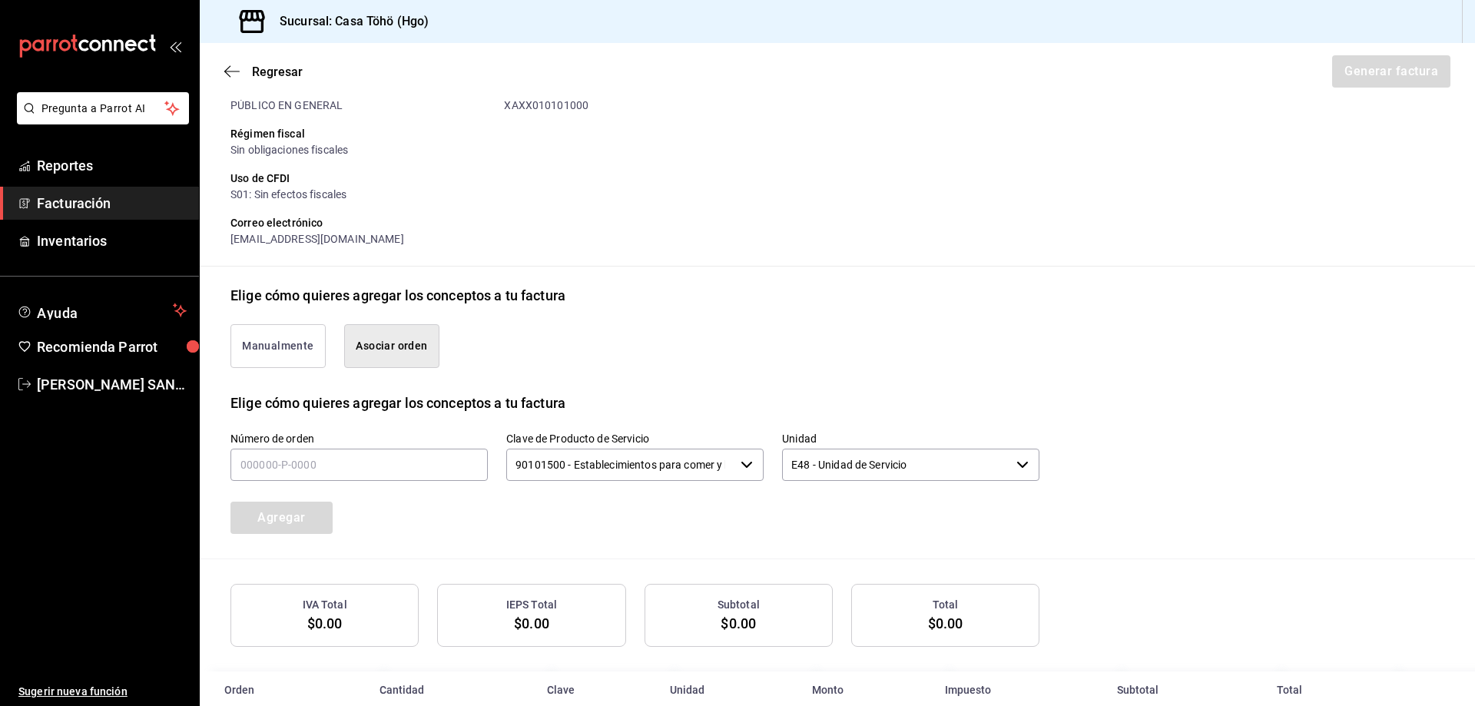
scroll to position [213, 0]
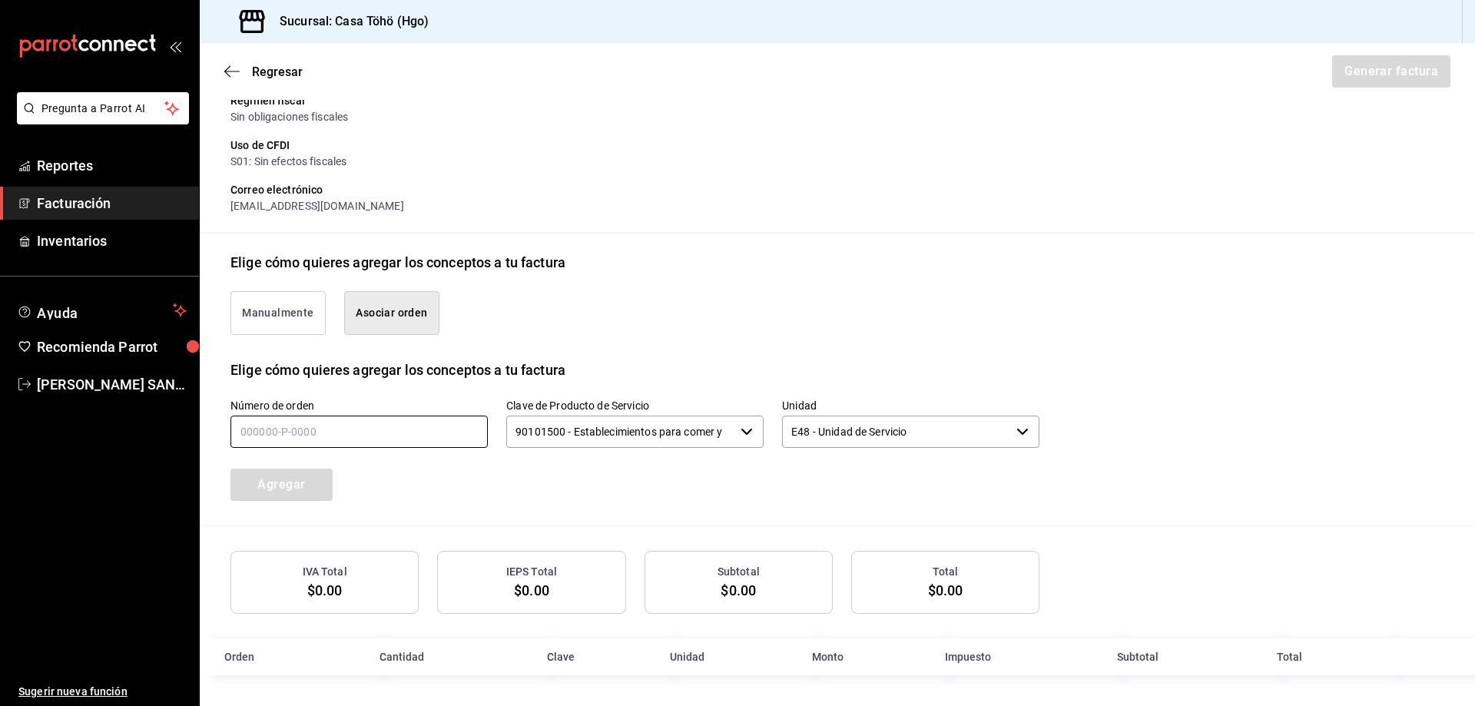
click at [270, 433] on input "text" at bounding box center [358, 431] width 257 height 32
type input "160825-p-0085"
click at [260, 479] on button "Agregar" at bounding box center [281, 484] width 102 height 32
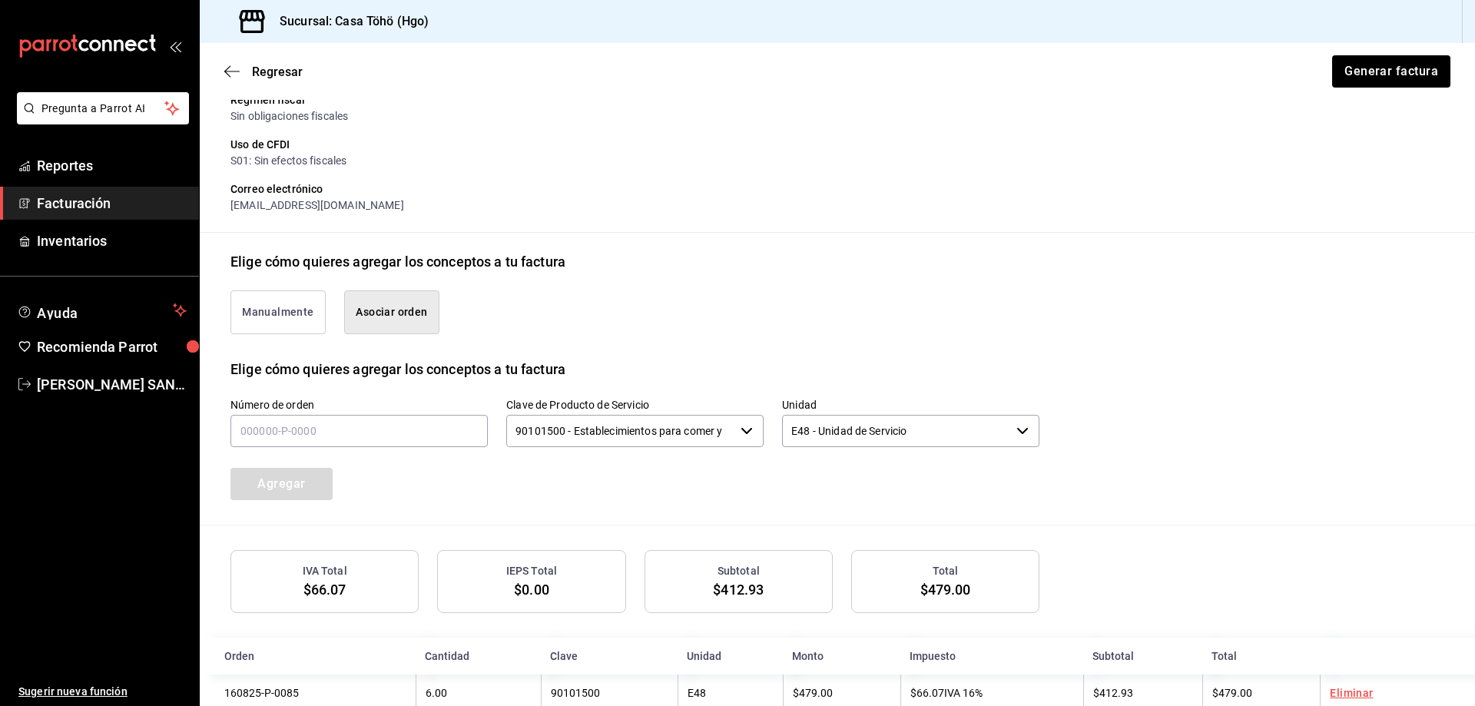
scroll to position [251, 0]
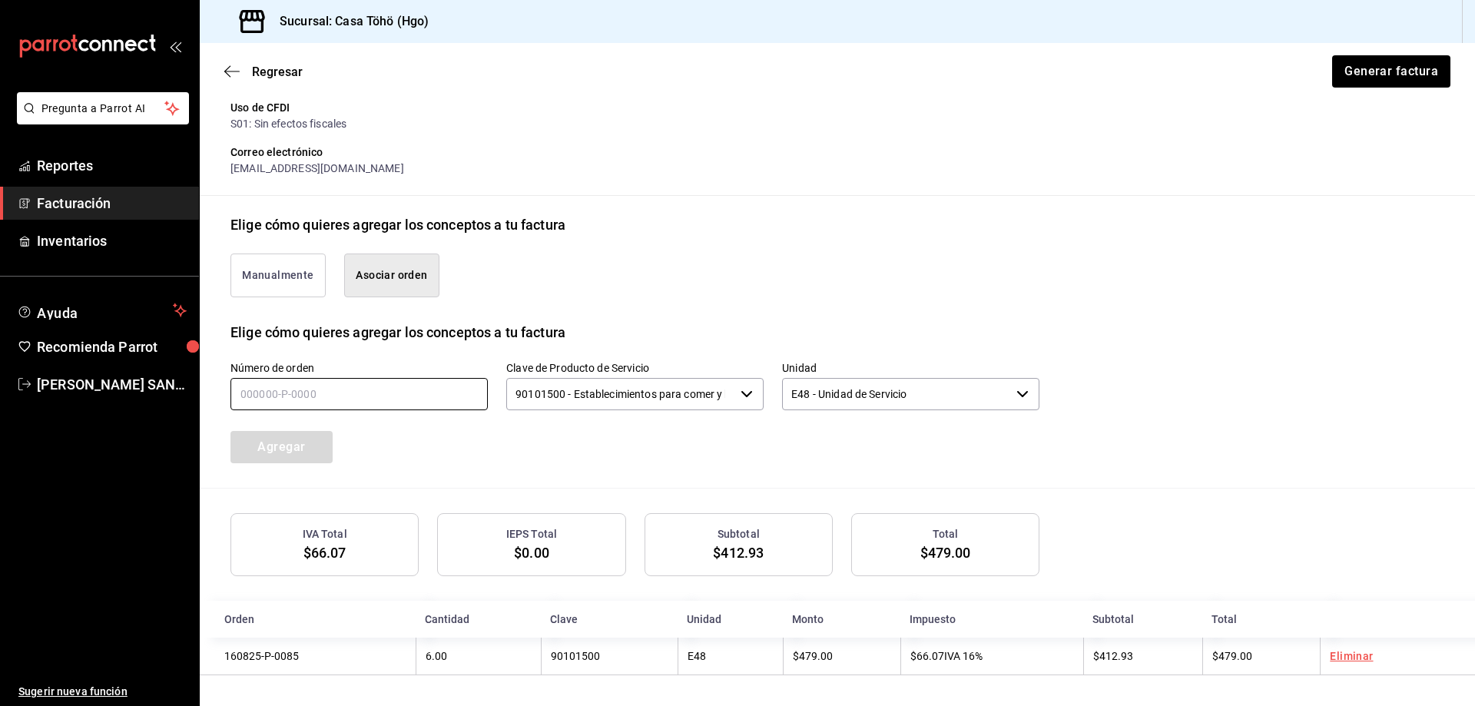
click at [331, 397] on input "text" at bounding box center [358, 394] width 257 height 32
type input "160825-p-0082"
click at [298, 435] on button "Agregar" at bounding box center [281, 447] width 102 height 32
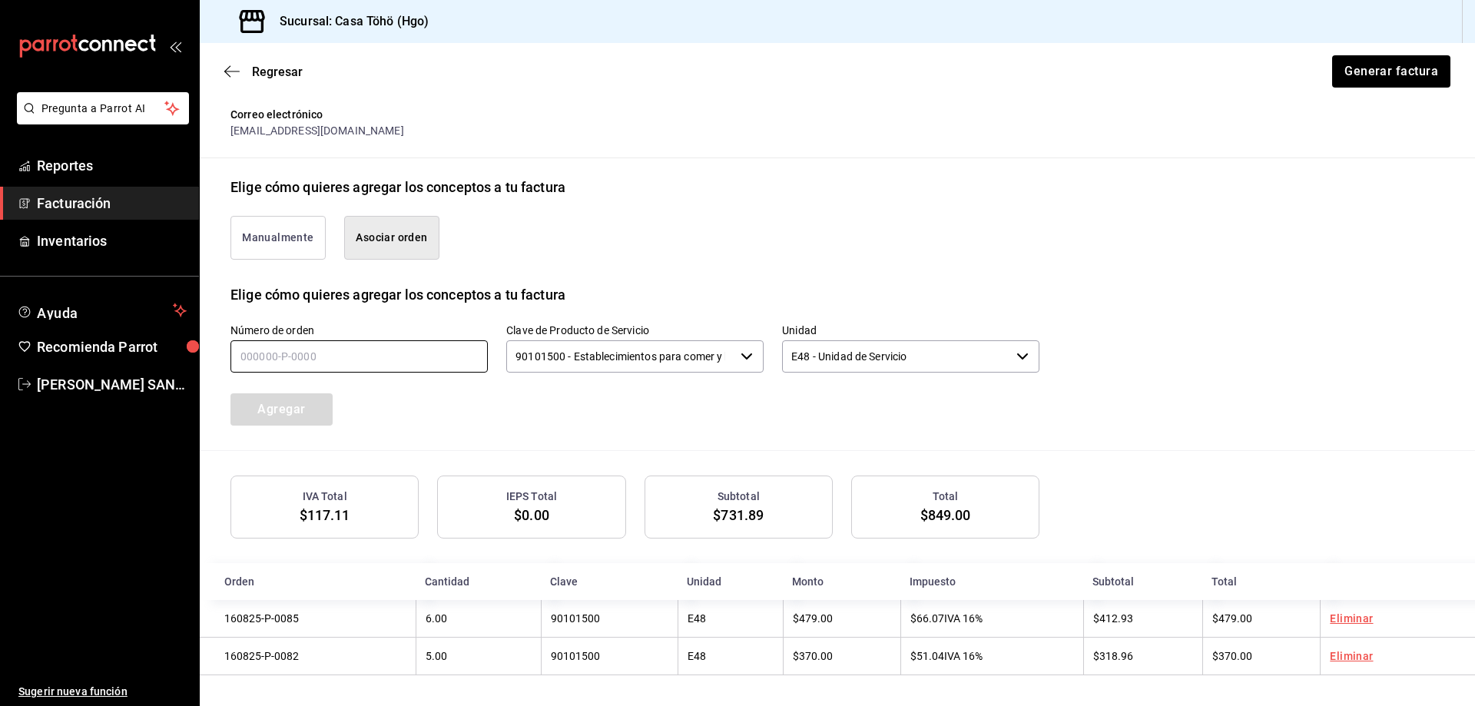
drag, startPoint x: 290, startPoint y: 357, endPoint x: 288, endPoint y: 347, distance: 10.1
click at [290, 357] on input "text" at bounding box center [358, 356] width 257 height 32
type input "160825-p-0049"
click at [281, 415] on button "Agregar" at bounding box center [281, 409] width 102 height 32
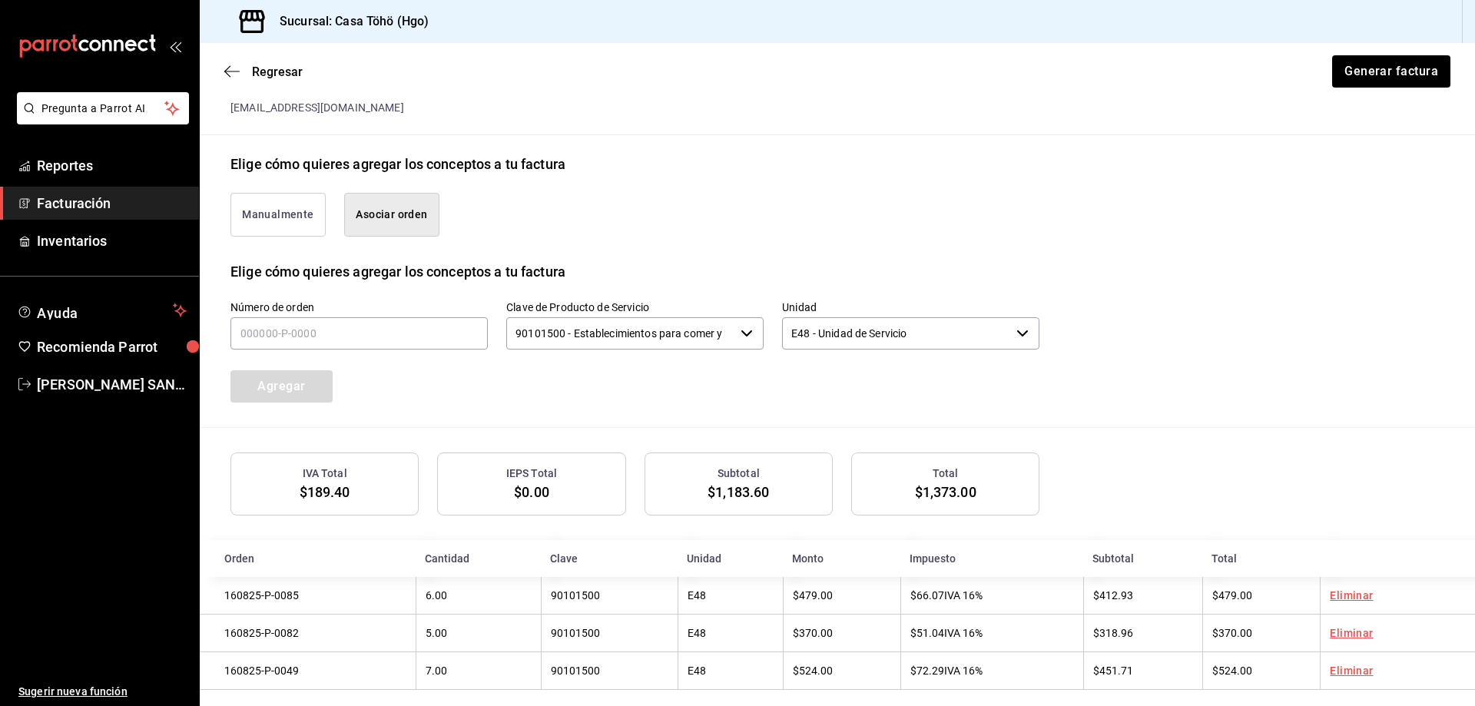
scroll to position [328, 0]
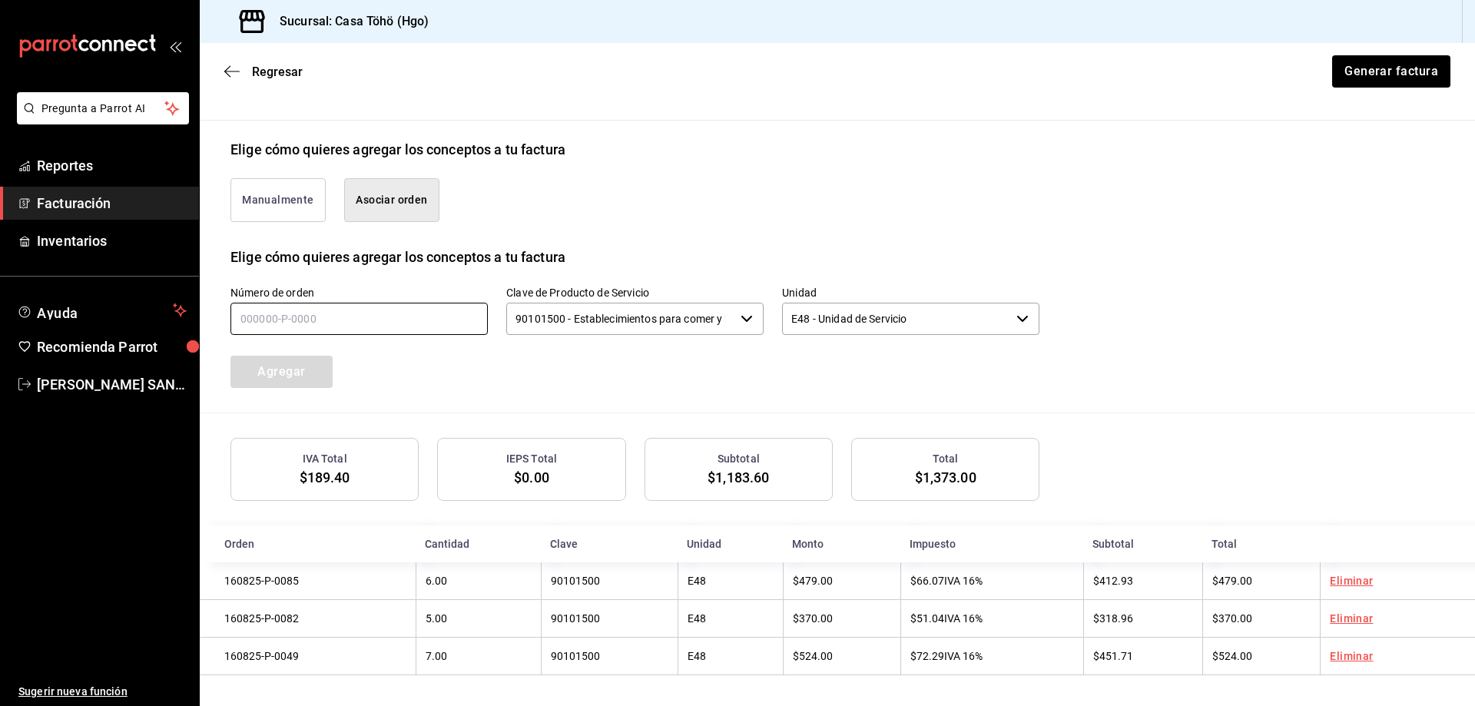
click at [329, 313] on input "text" at bounding box center [358, 319] width 257 height 32
type input "160825-p-0076"
click at [327, 362] on button "Agregar" at bounding box center [281, 372] width 102 height 32
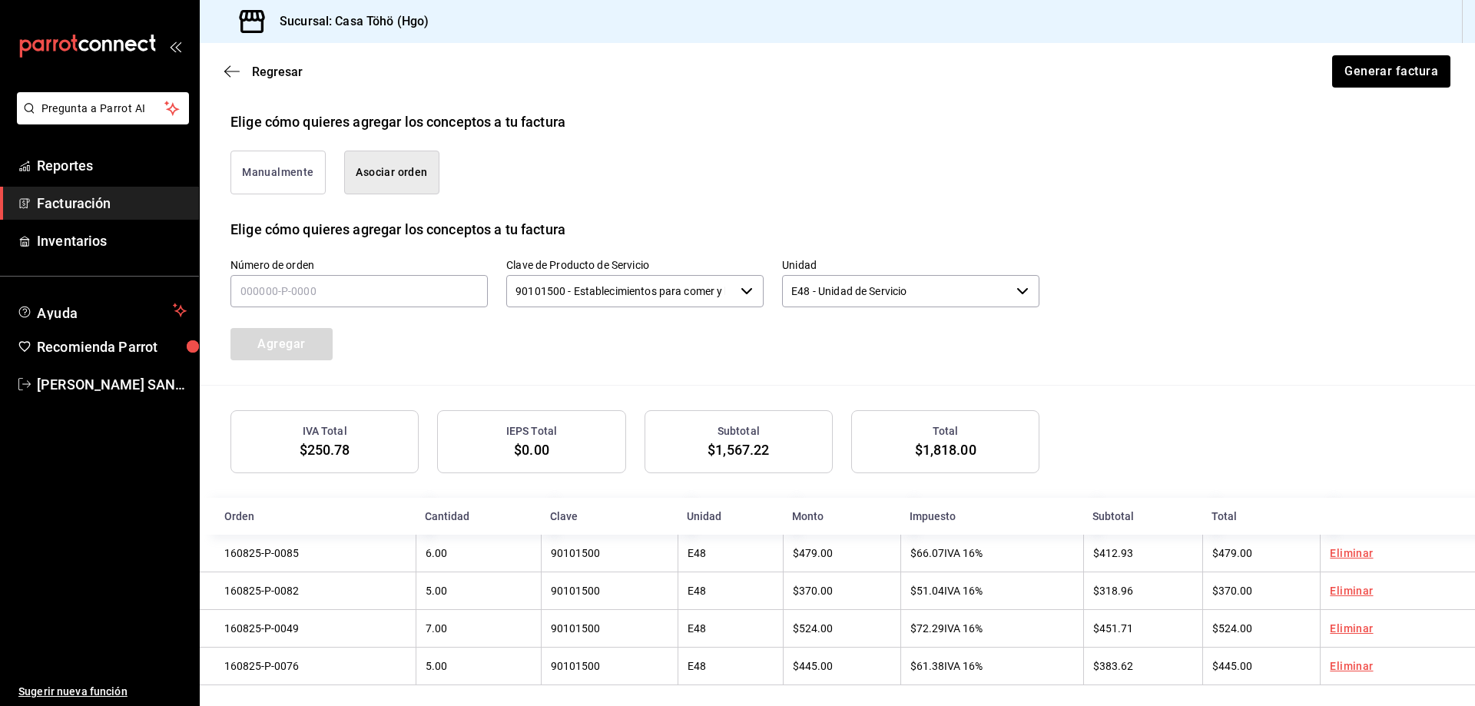
scroll to position [366, 0]
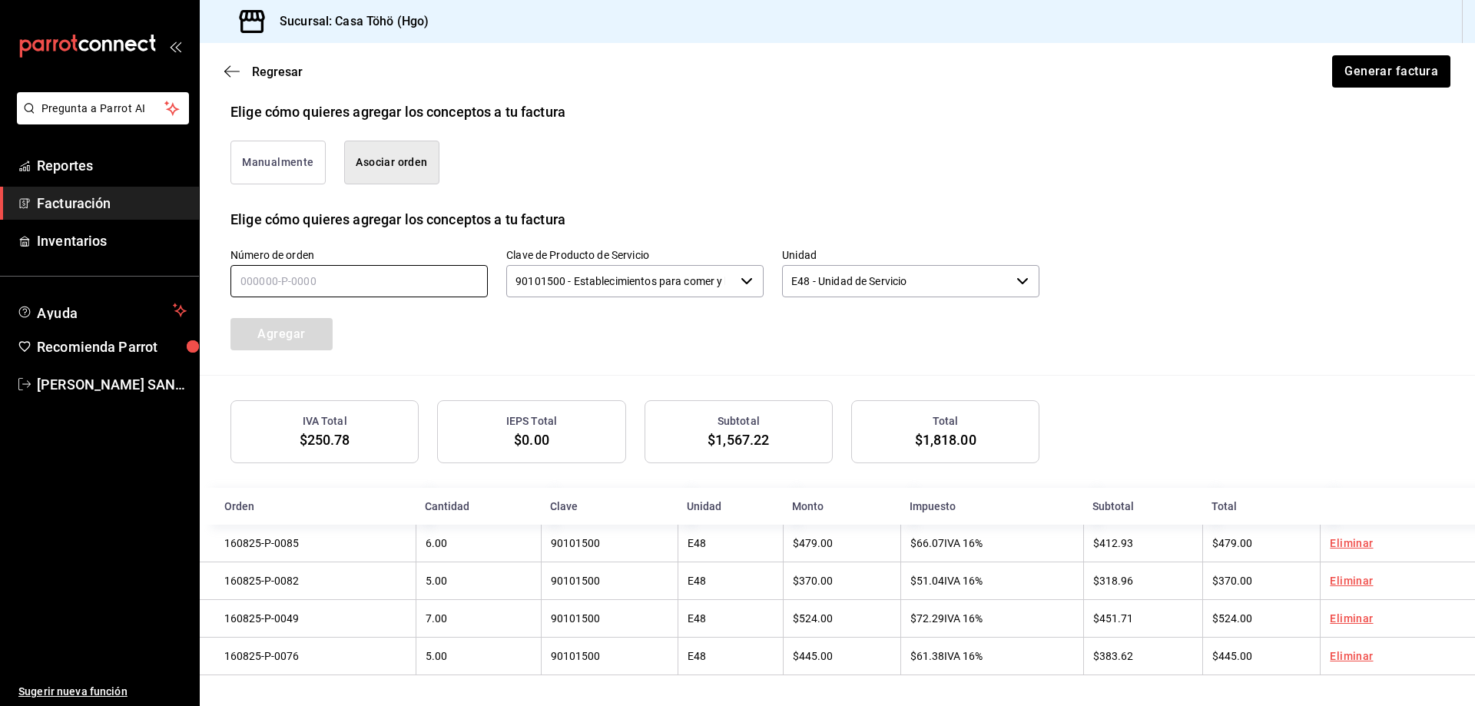
click at [376, 283] on input "text" at bounding box center [358, 281] width 257 height 32
type input "160825-p-0063"
click at [261, 328] on button "Agregar" at bounding box center [281, 334] width 102 height 32
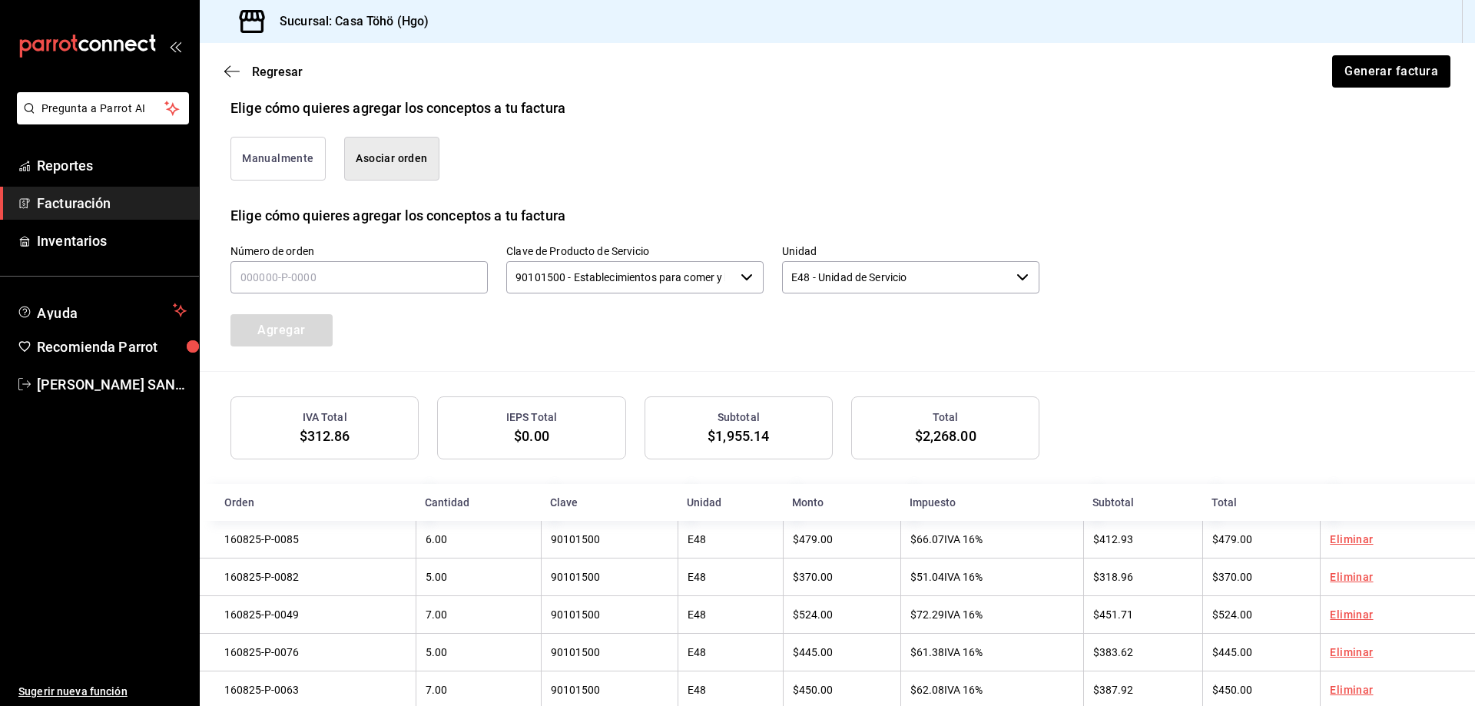
scroll to position [405, 0]
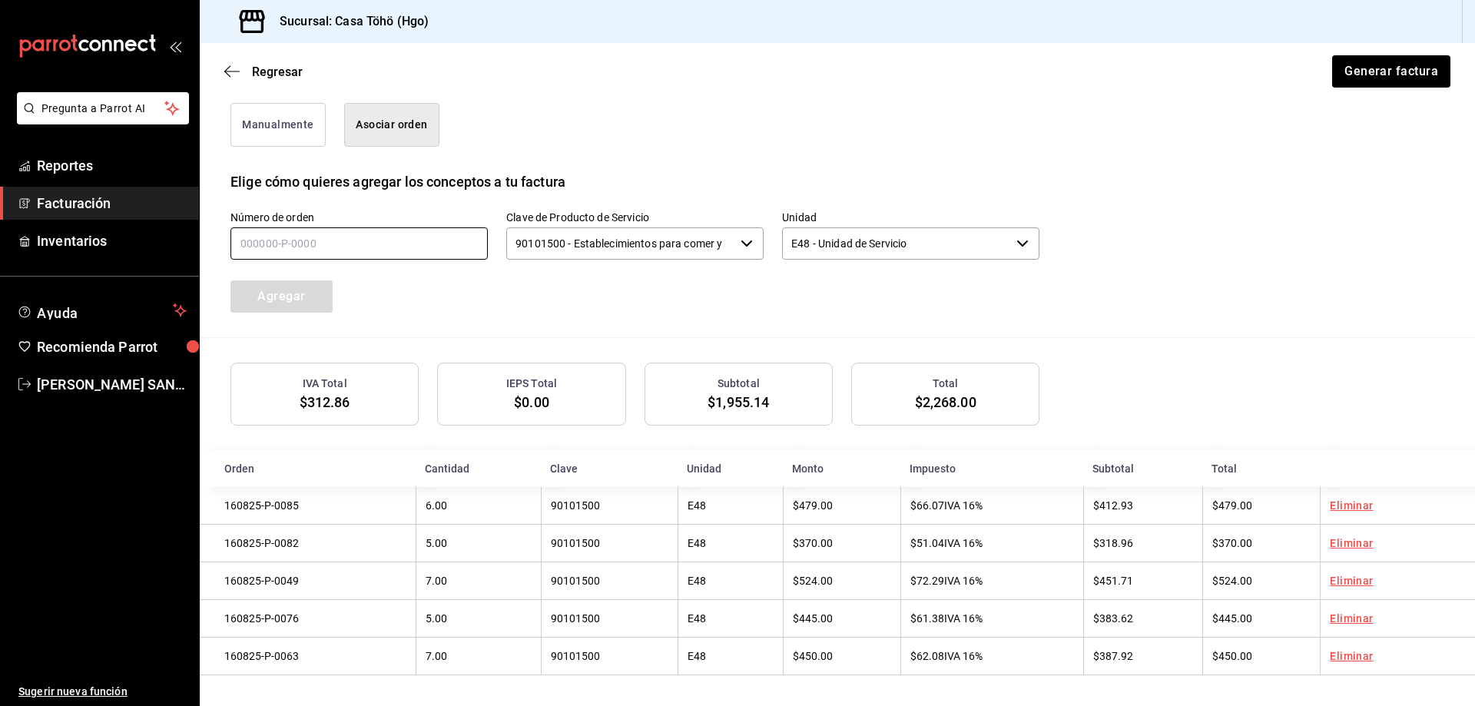
click at [336, 243] on input "text" at bounding box center [358, 243] width 257 height 32
type input "160825-p-0070"
click at [316, 290] on button "Agregar" at bounding box center [281, 296] width 102 height 32
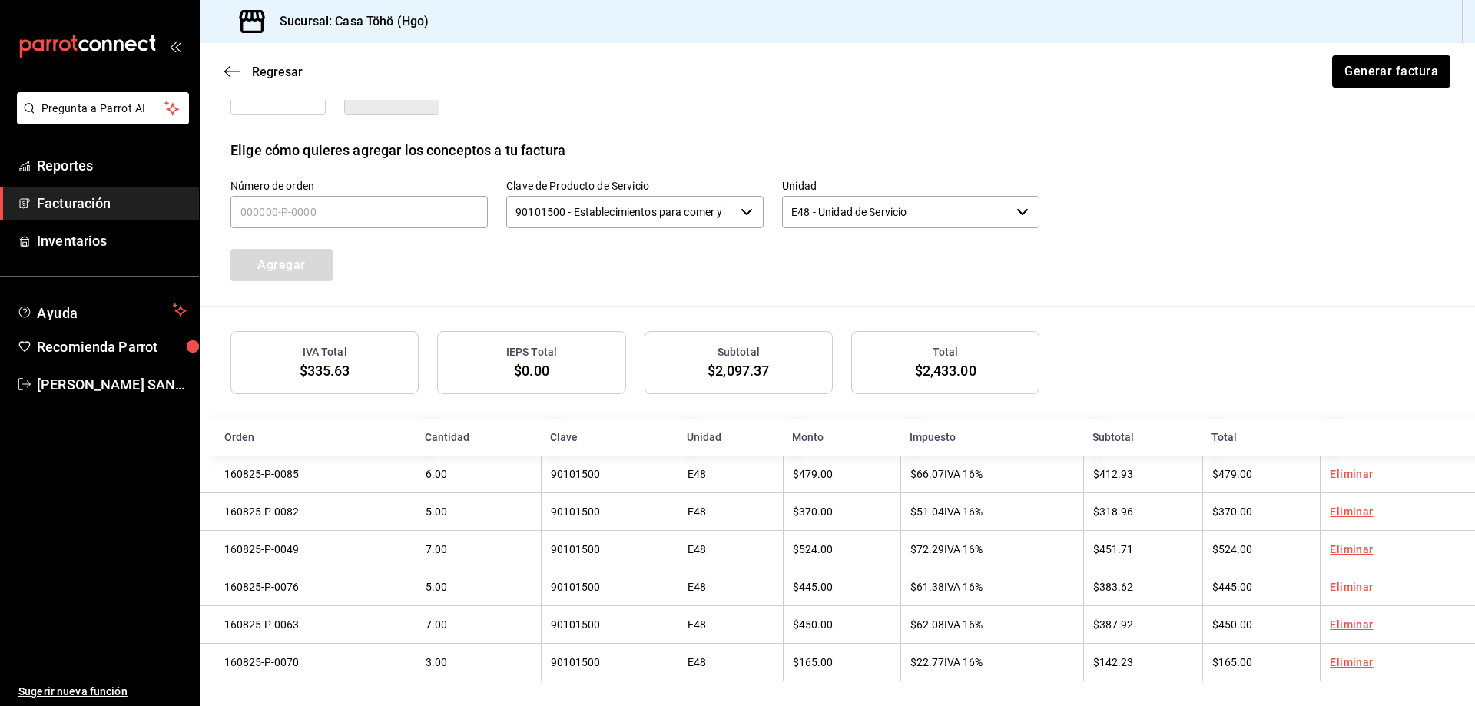
scroll to position [443, 0]
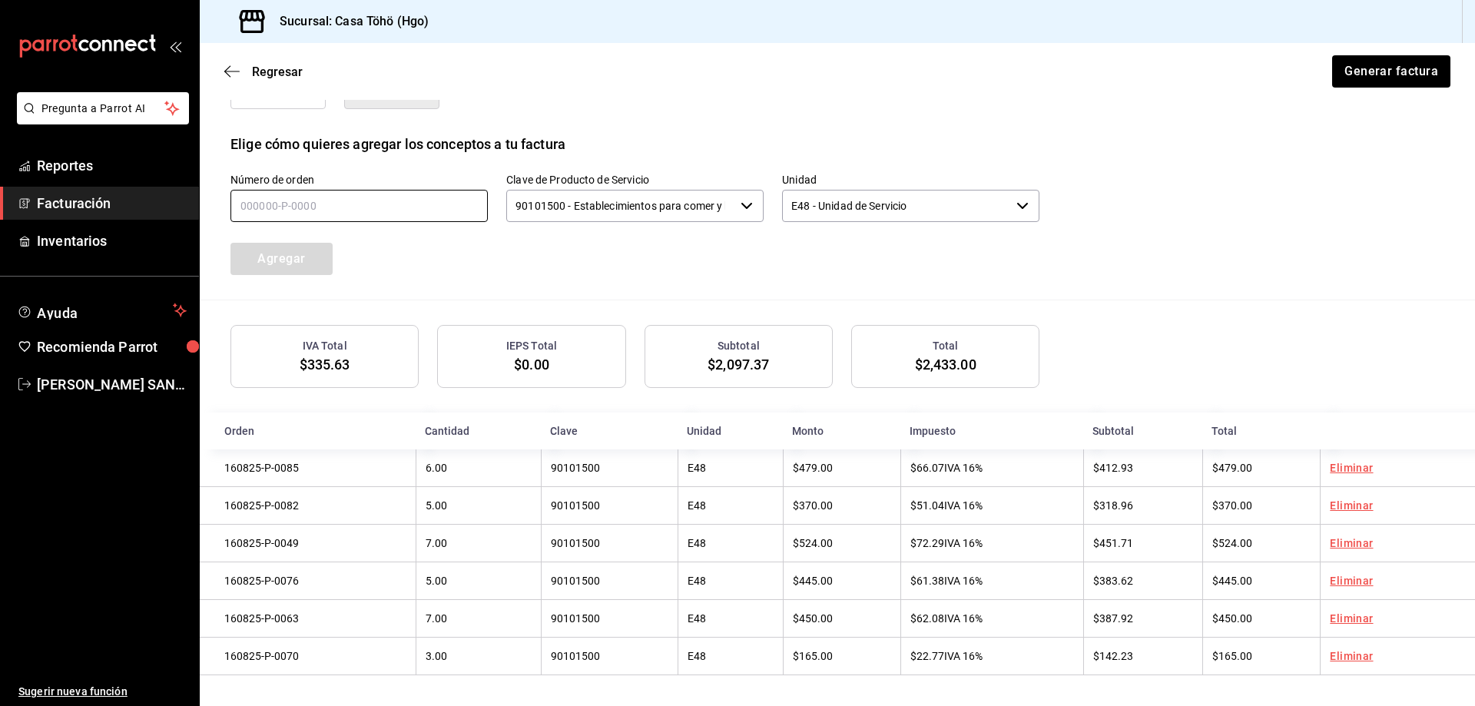
click at [253, 197] on input "text" at bounding box center [358, 206] width 257 height 32
type input "160825-p-0058"
click at [309, 247] on button "Agregar" at bounding box center [281, 259] width 102 height 32
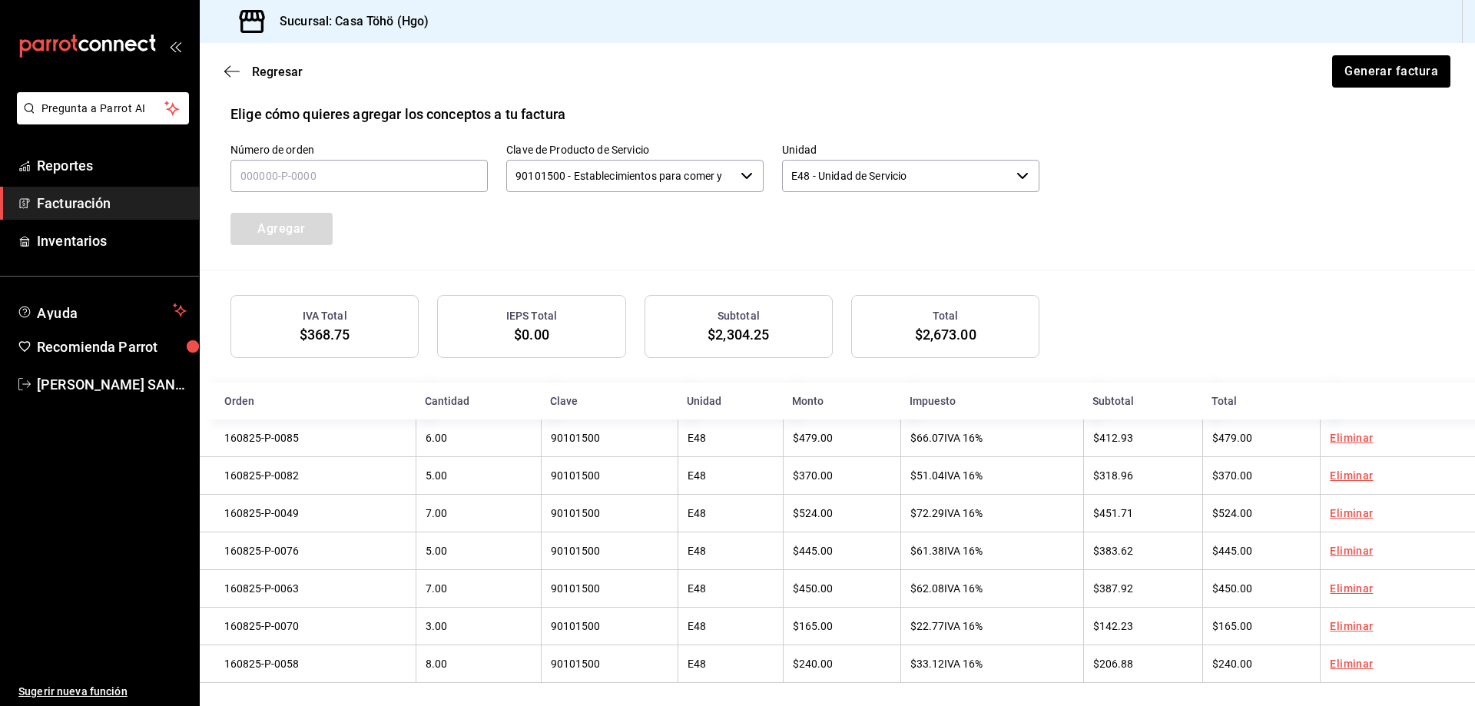
scroll to position [482, 0]
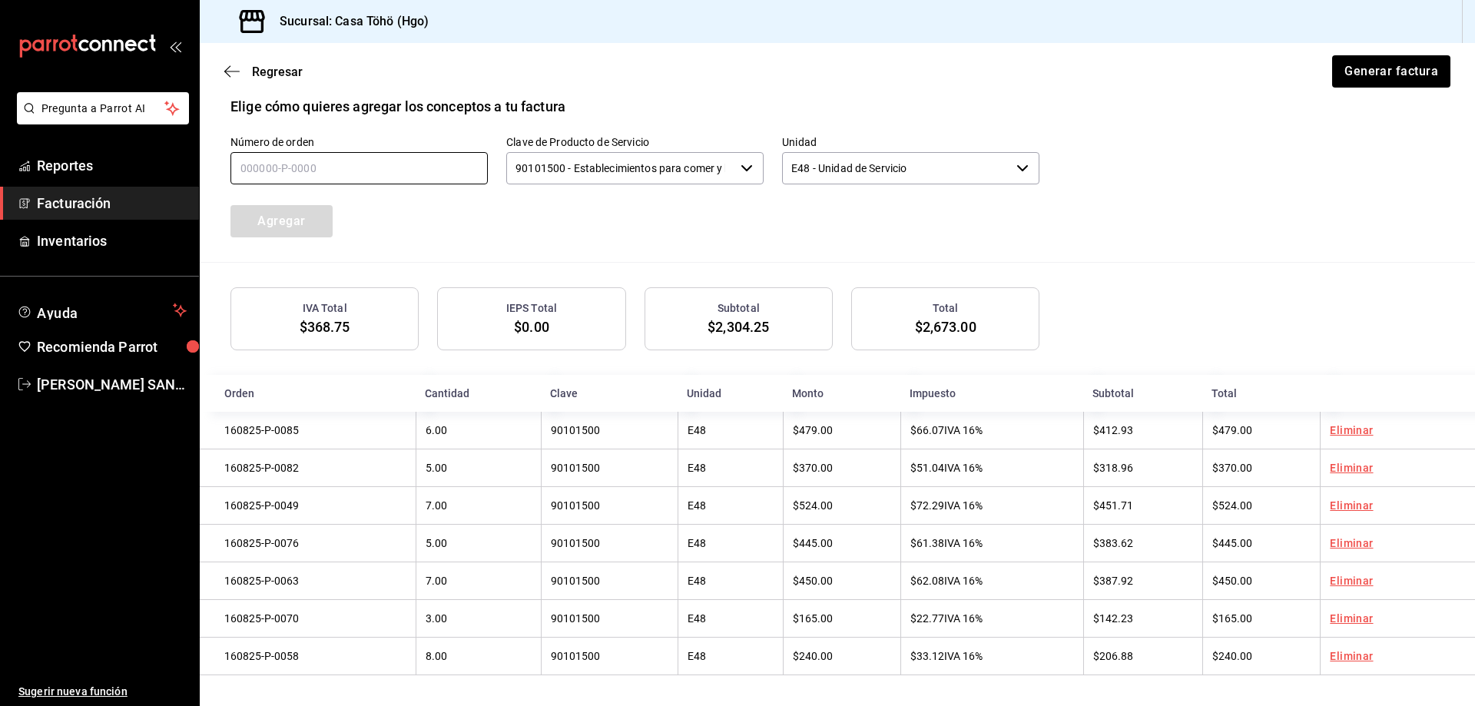
click at [328, 160] on input "text" at bounding box center [358, 168] width 257 height 32
type input "160825-p-0075"
click at [303, 224] on button "Agregar" at bounding box center [281, 221] width 102 height 32
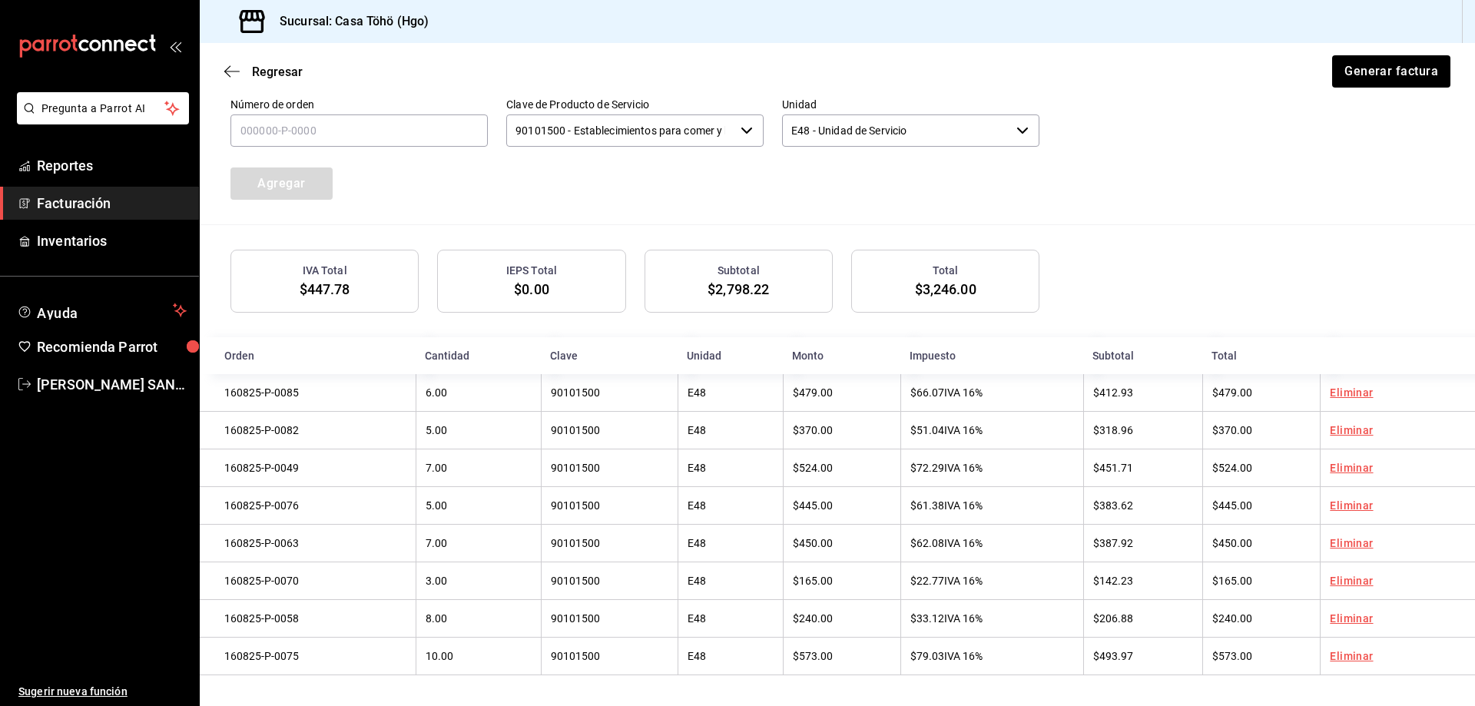
scroll to position [366, 0]
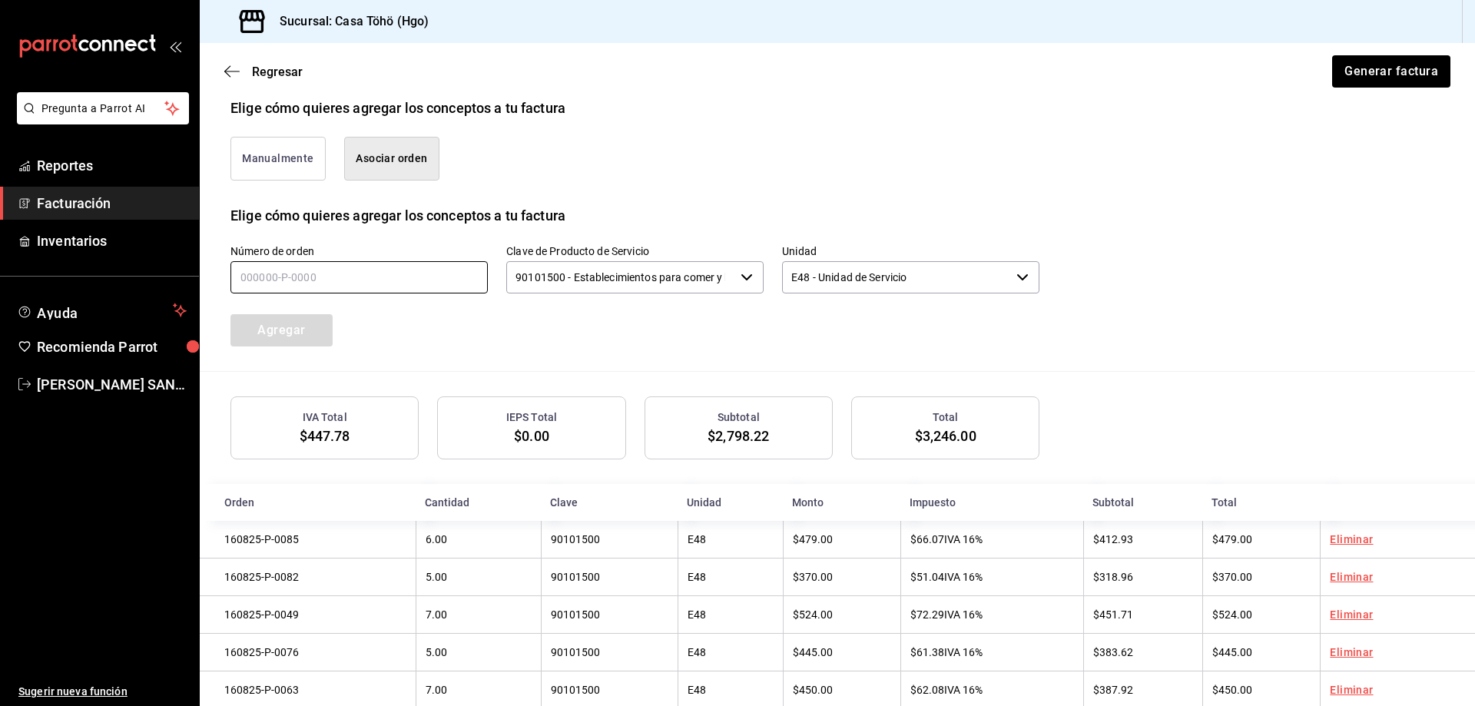
click at [255, 265] on input "text" at bounding box center [358, 277] width 257 height 32
type input "160825-p-0050"
click at [290, 323] on button "Agregar" at bounding box center [281, 330] width 102 height 32
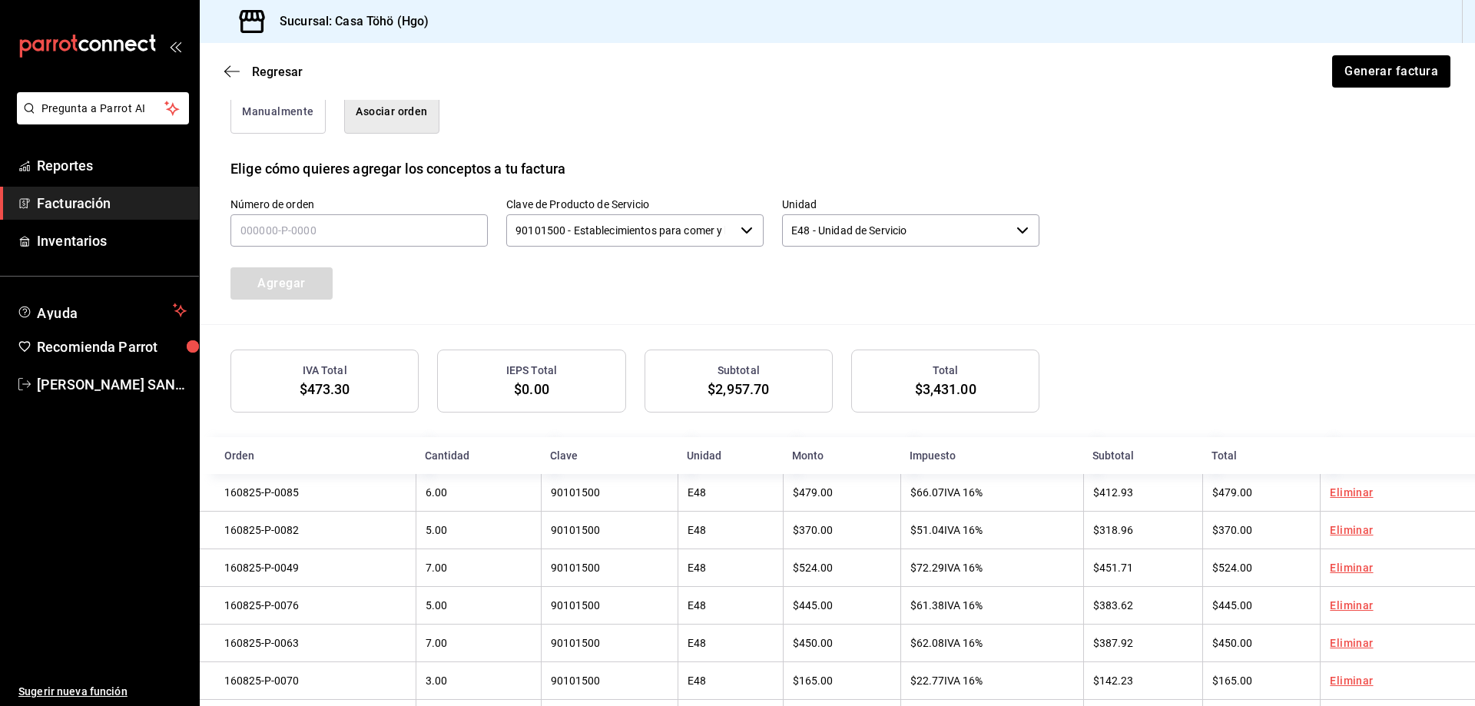
scroll to position [251, 0]
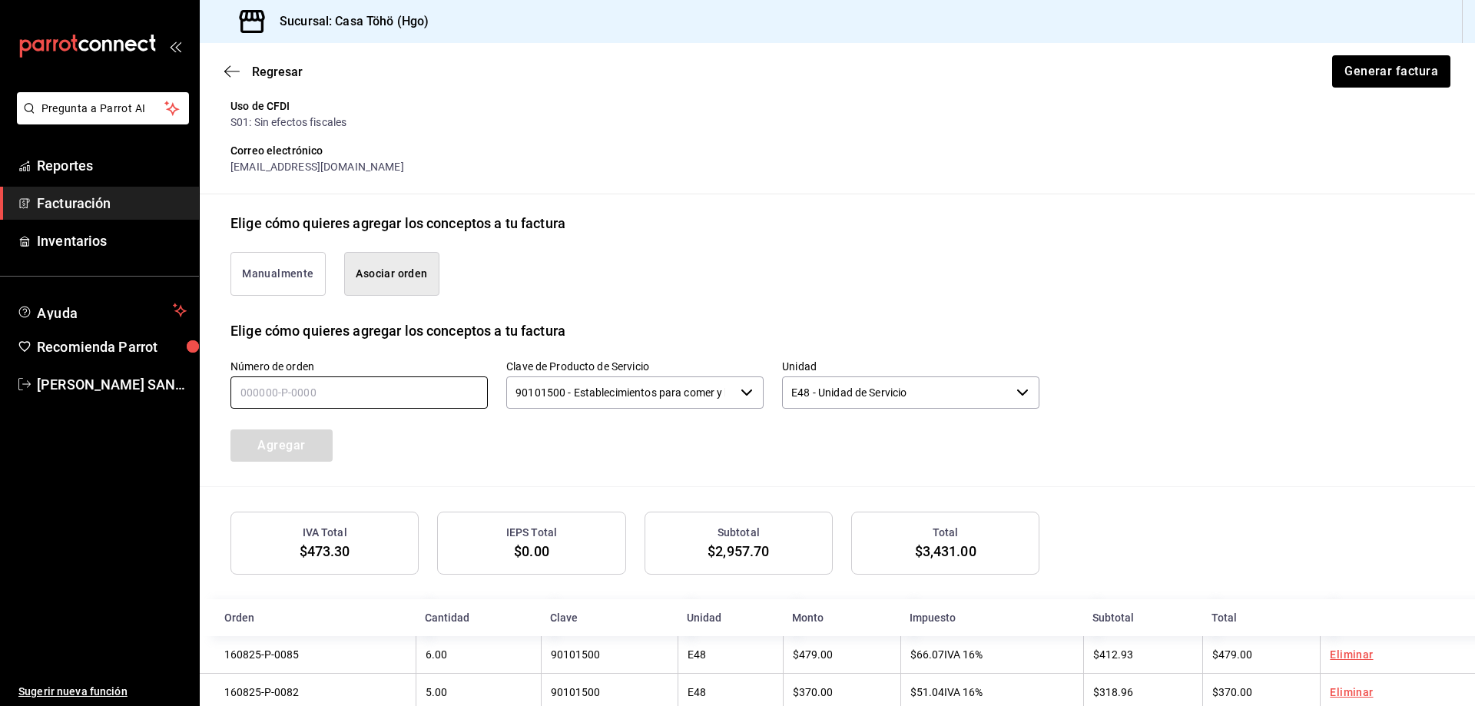
click at [254, 386] on input "text" at bounding box center [358, 392] width 257 height 32
type input "160825-p-0084"
click at [290, 441] on button "Agregar" at bounding box center [281, 445] width 102 height 32
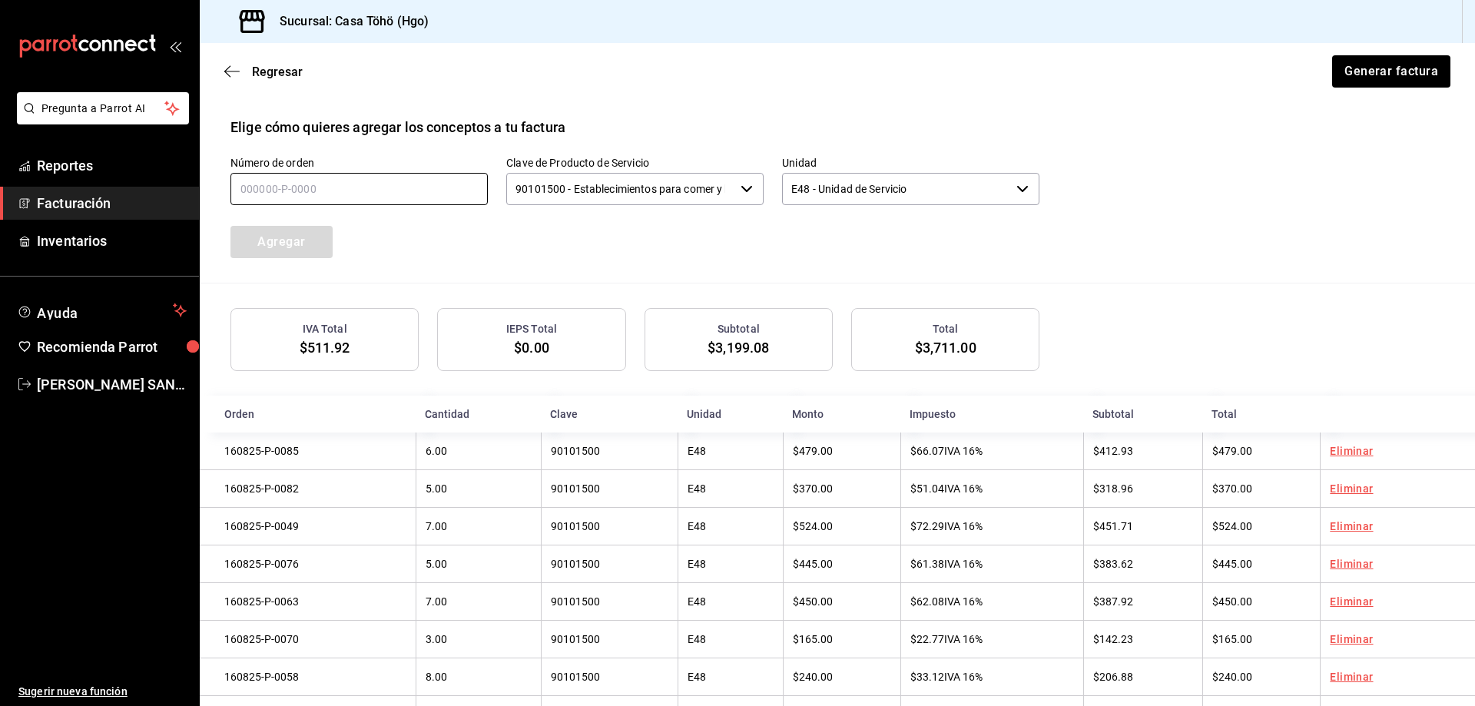
scroll to position [290, 0]
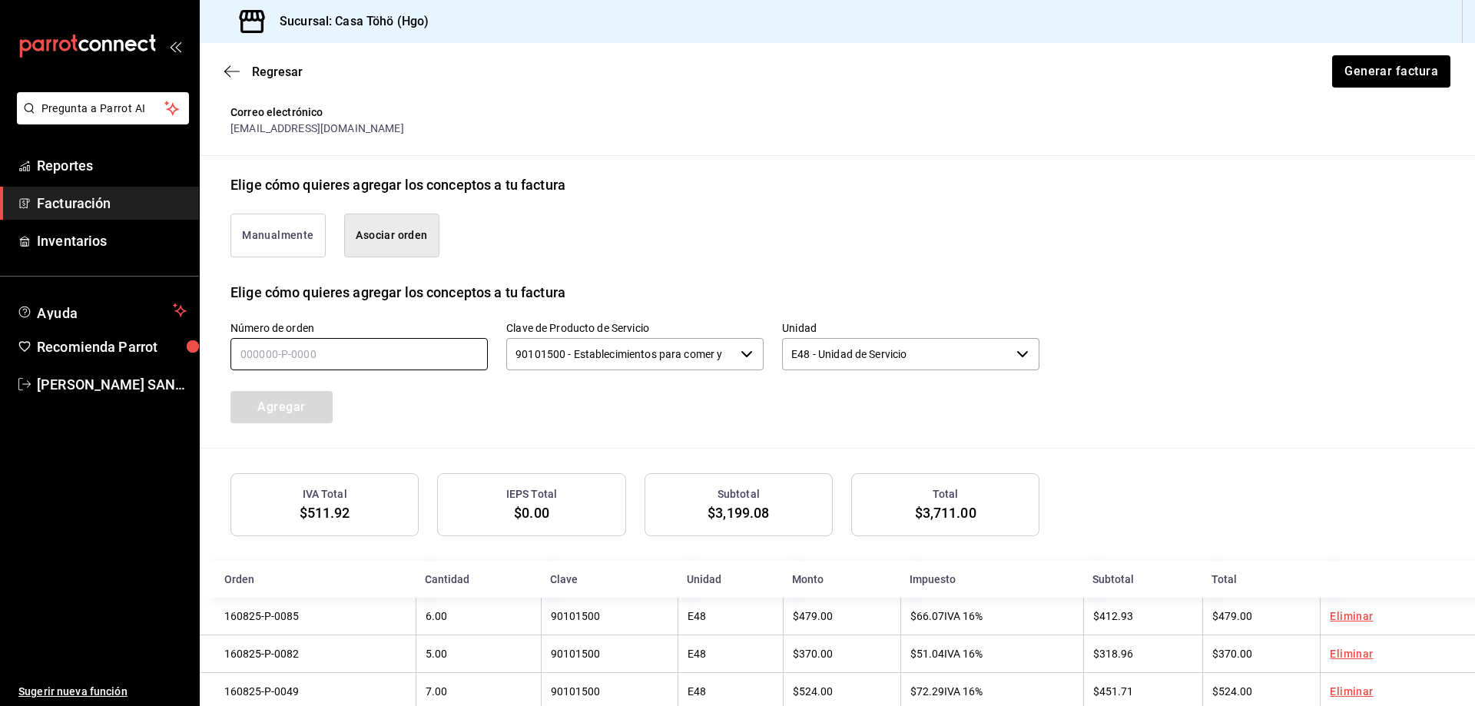
click at [263, 356] on input "text" at bounding box center [358, 354] width 257 height 32
type input "160825-p-0104"
click at [283, 416] on button "Agregar" at bounding box center [281, 407] width 102 height 32
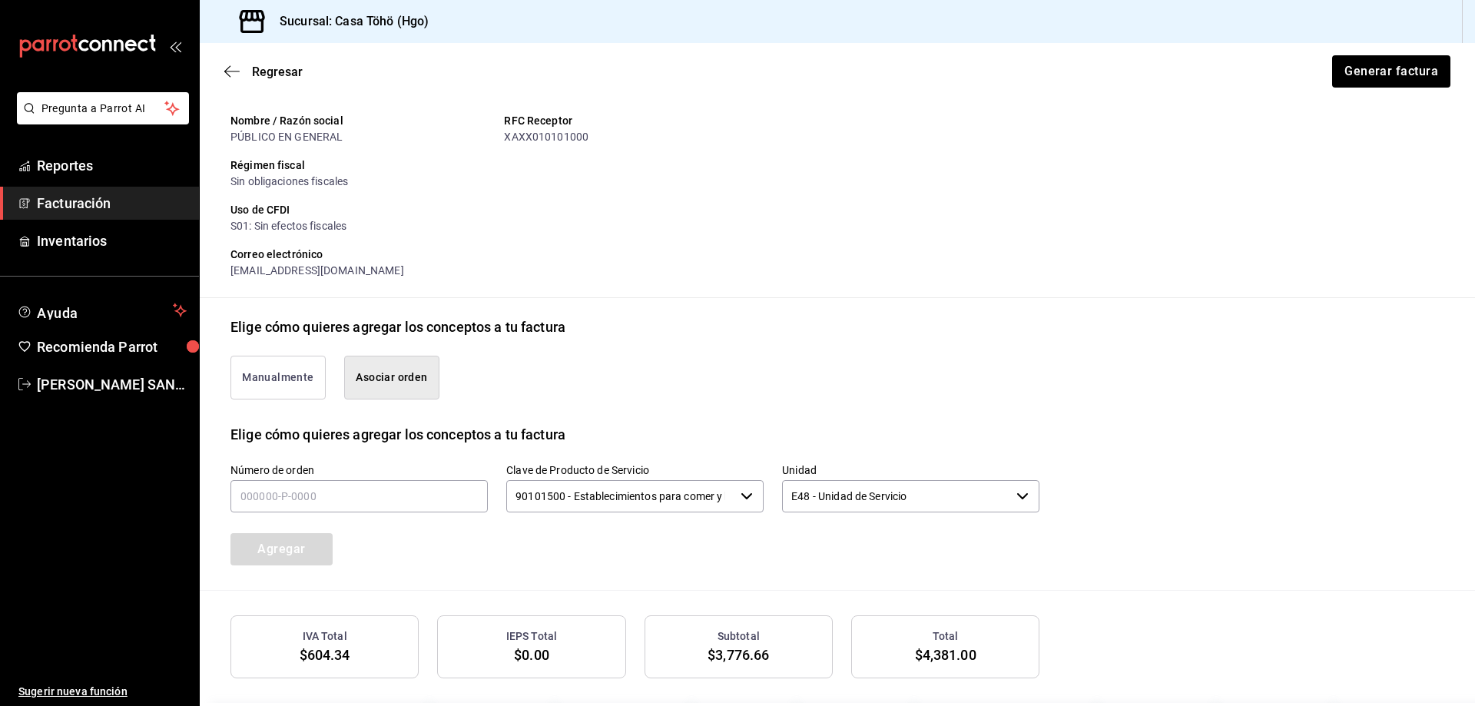
scroll to position [251, 0]
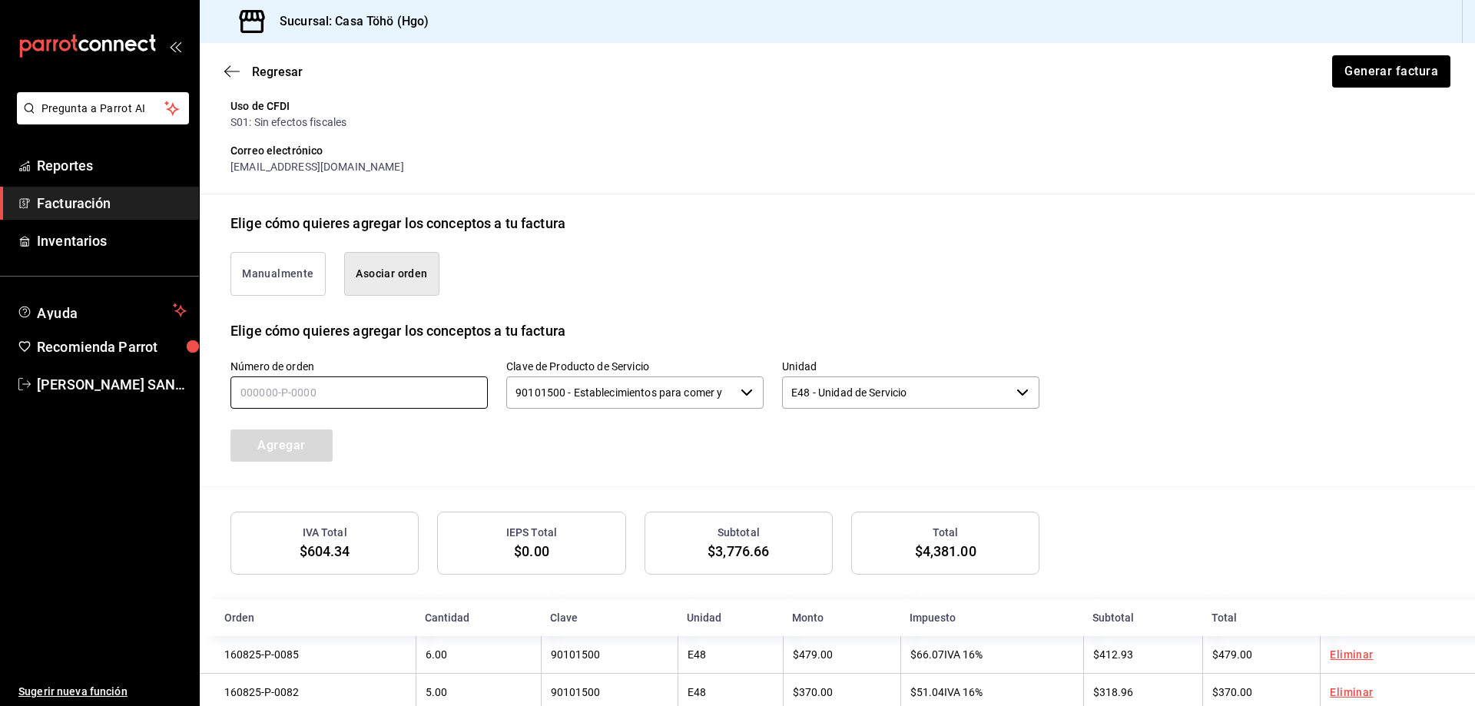
click at [270, 390] on input "text" at bounding box center [358, 392] width 257 height 32
type input "160825-p-0002"
click at [298, 443] on button "Agregar" at bounding box center [281, 445] width 102 height 32
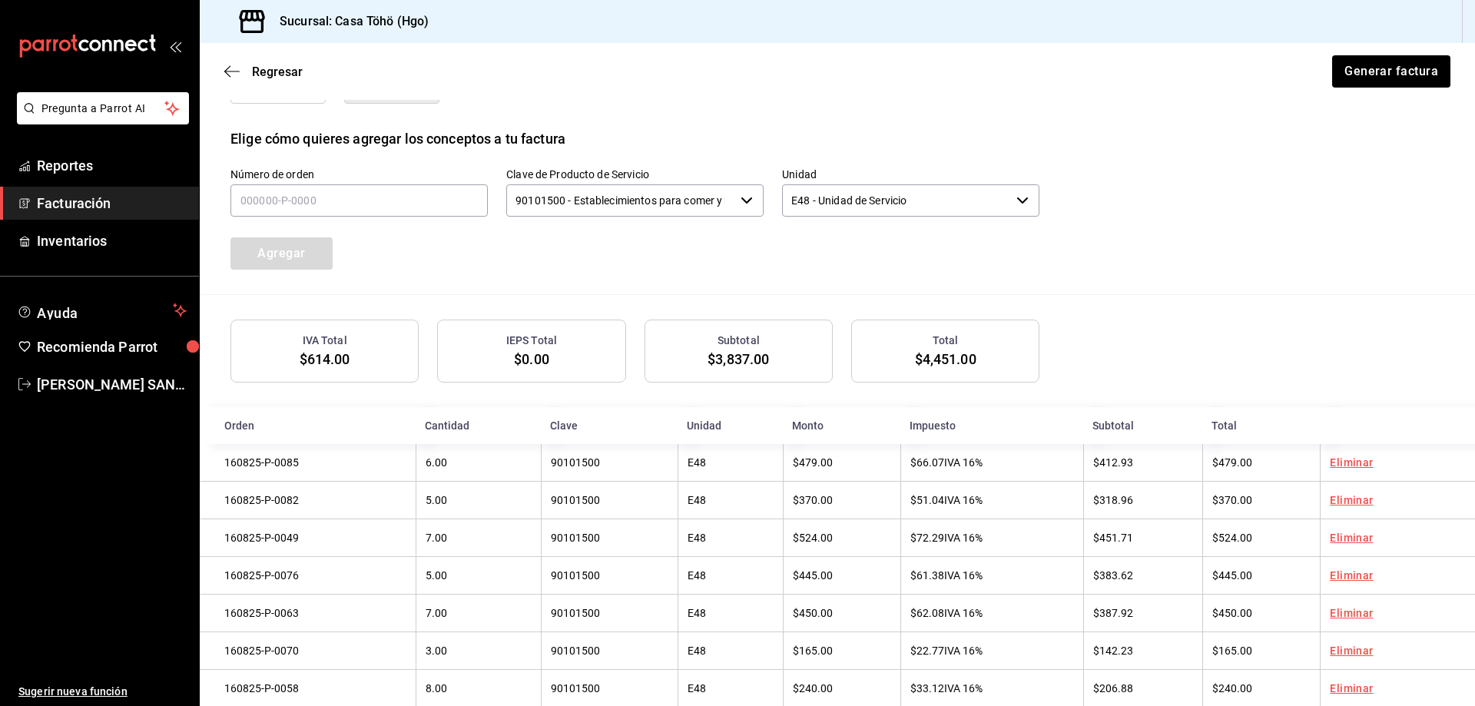
scroll to position [136, 0]
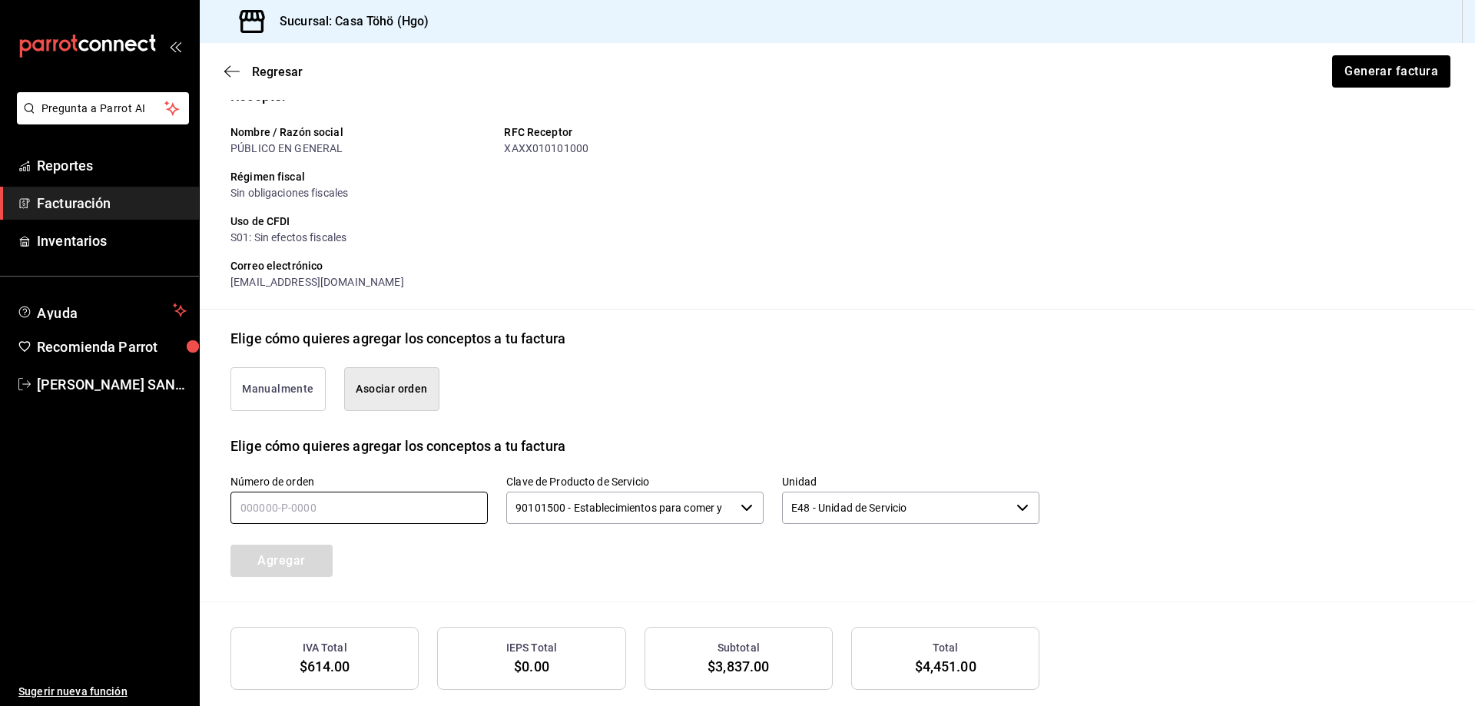
click at [253, 515] on input "text" at bounding box center [358, 508] width 257 height 32
type input "160825-p-0101"
click at [288, 555] on button "Agregar" at bounding box center [281, 561] width 102 height 32
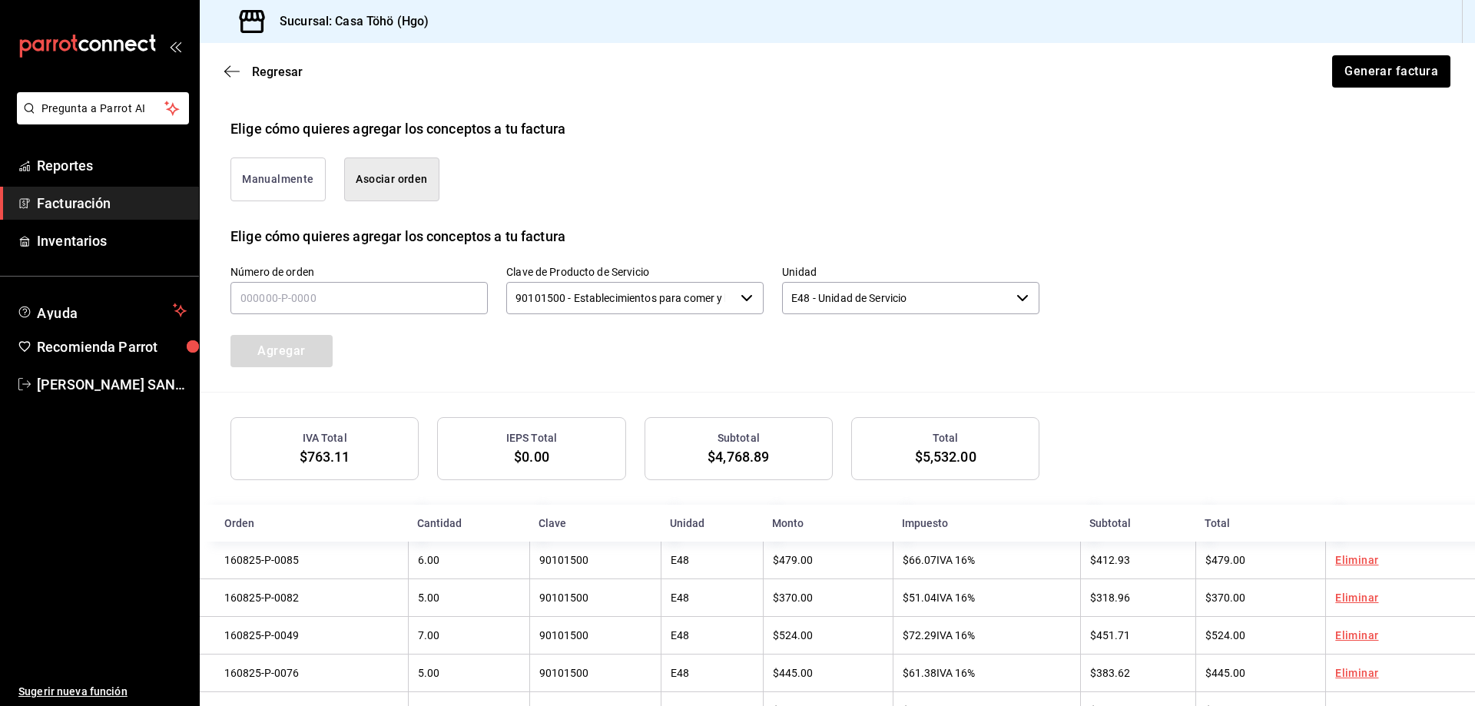
scroll to position [251, 0]
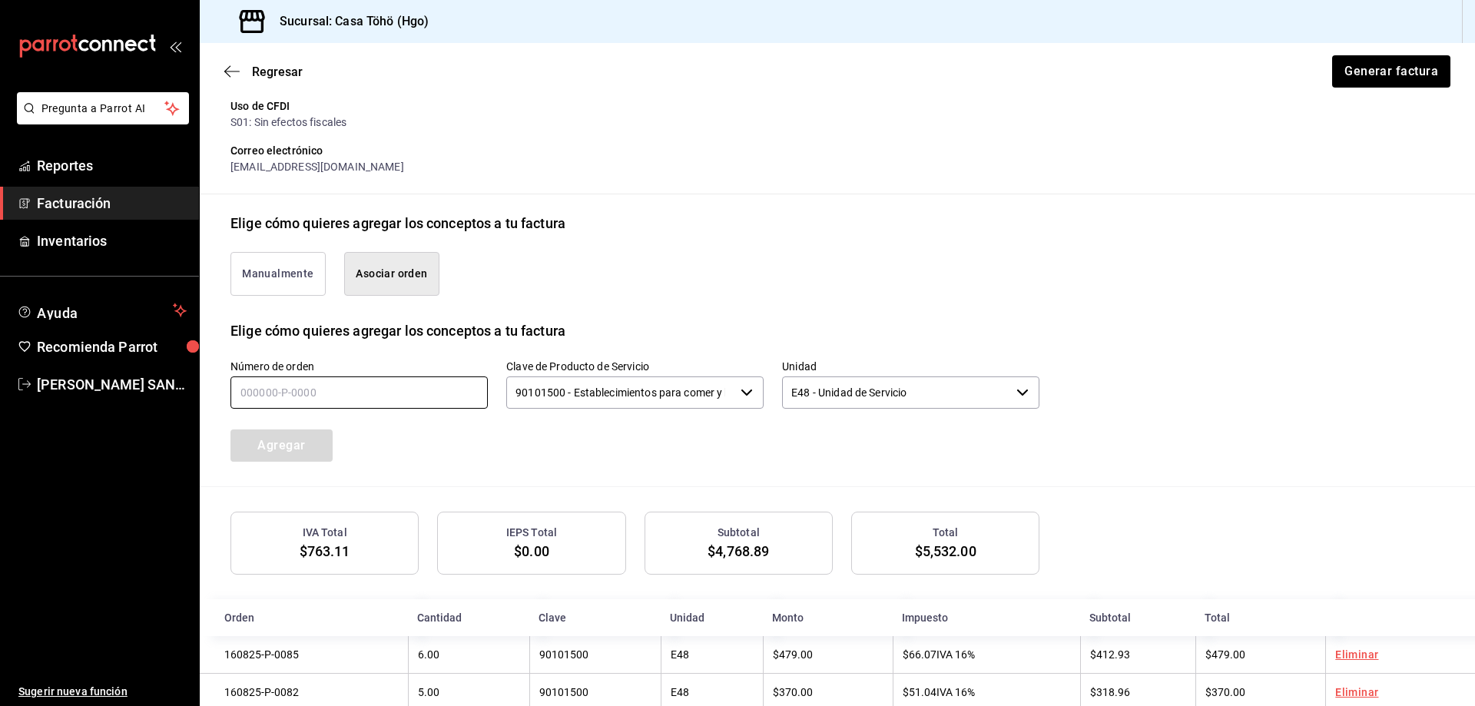
click at [305, 390] on input "text" at bounding box center [358, 392] width 257 height 32
type input "160825-p-0092"
click at [309, 439] on button "Agregar" at bounding box center [281, 445] width 102 height 32
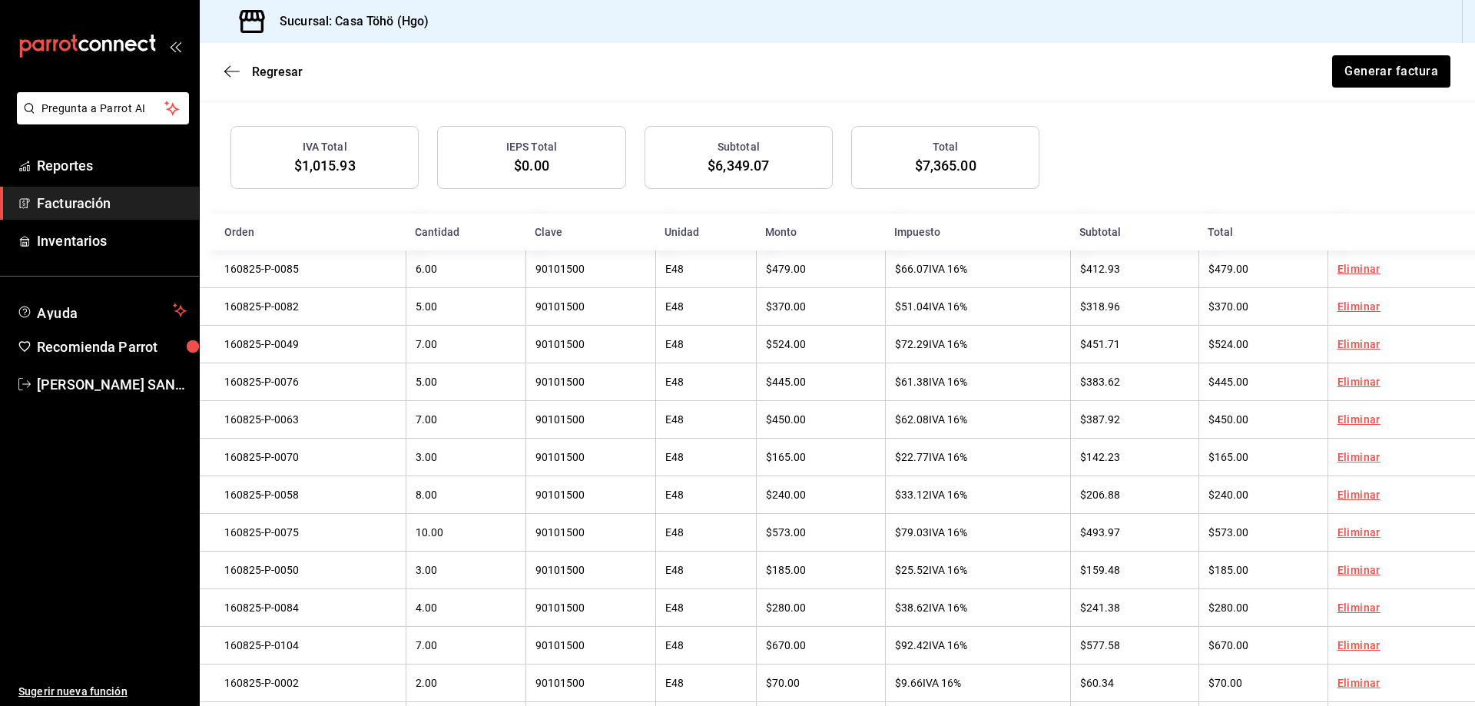
scroll to position [520, 0]
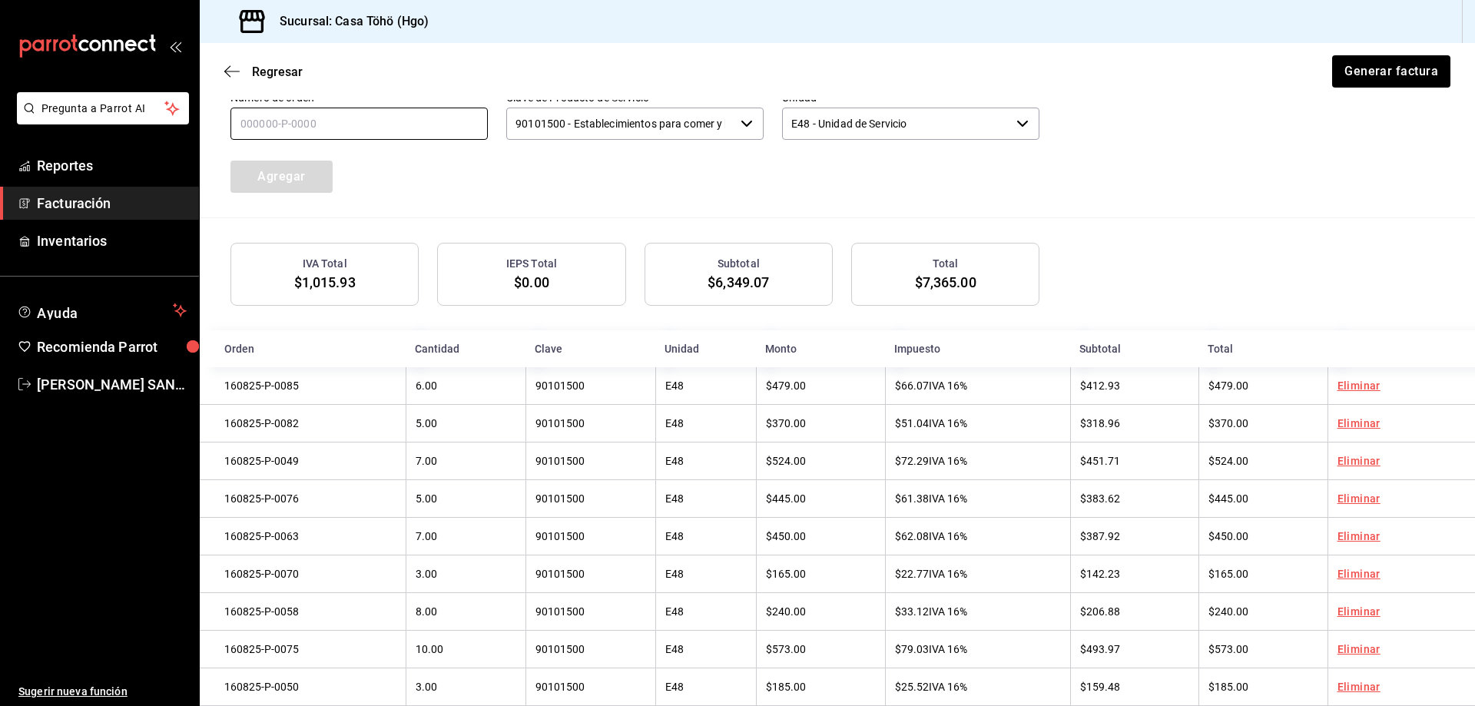
click at [308, 126] on input "text" at bounding box center [358, 124] width 257 height 32
type input "160825-p-0012"
click at [319, 172] on button "Agregar" at bounding box center [281, 177] width 102 height 32
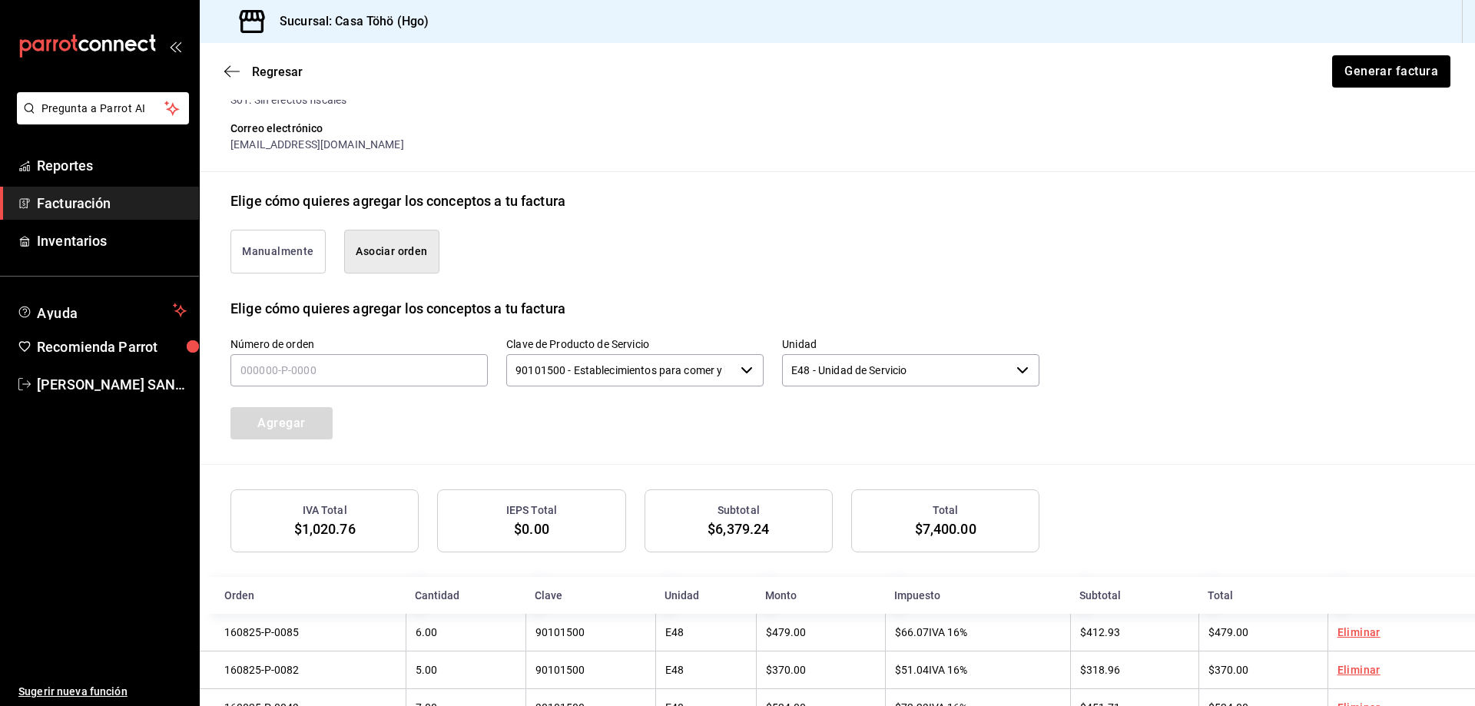
scroll to position [251, 0]
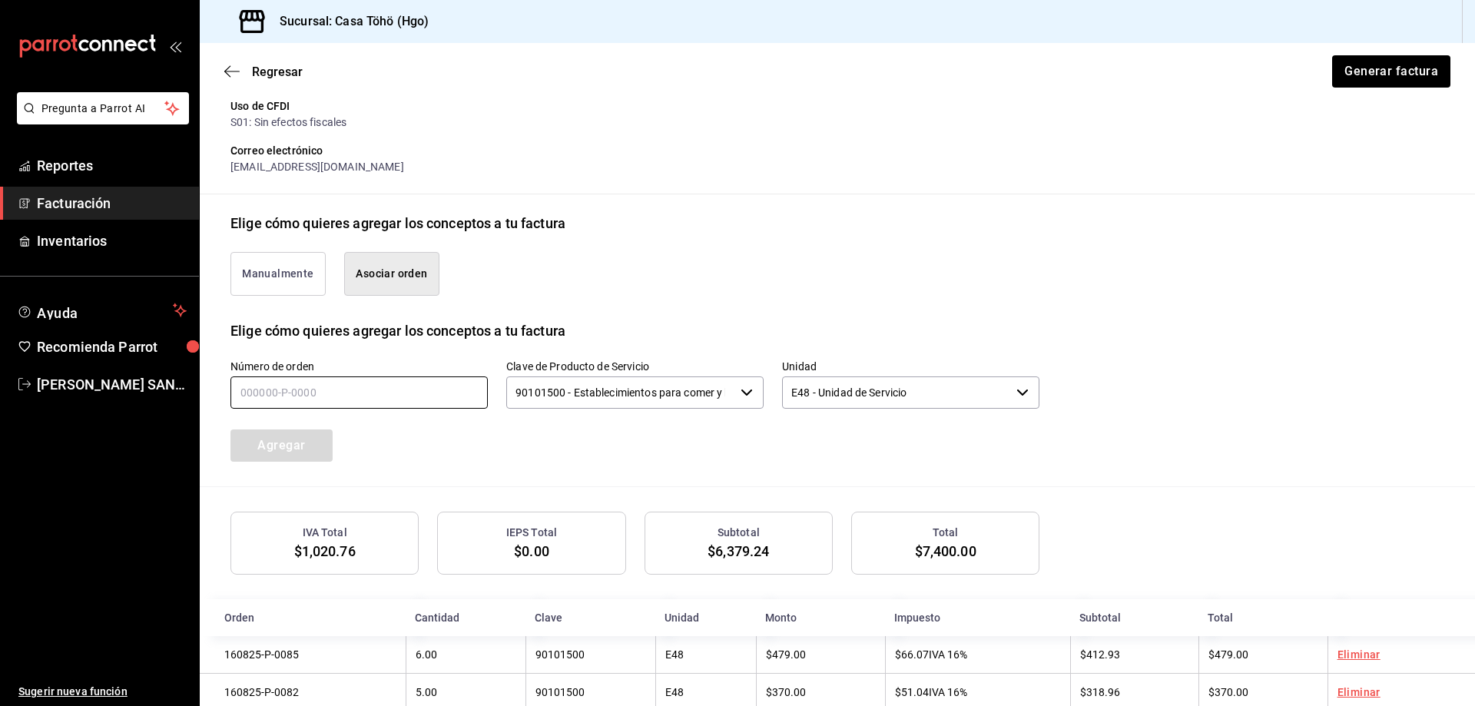
click at [274, 401] on input "text" at bounding box center [358, 392] width 257 height 32
type input "160825-p-0001"
click at [315, 439] on button "Agregar" at bounding box center [281, 445] width 102 height 32
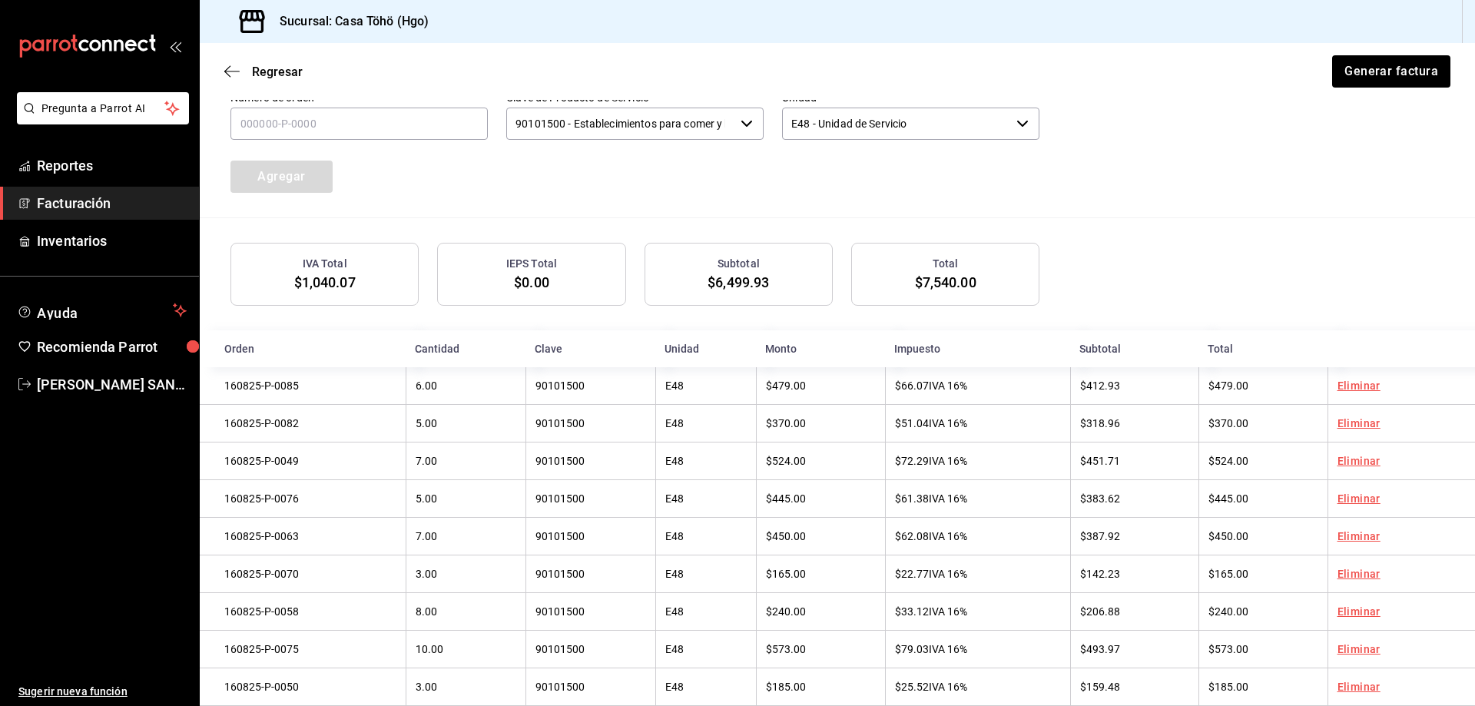
scroll to position [443, 0]
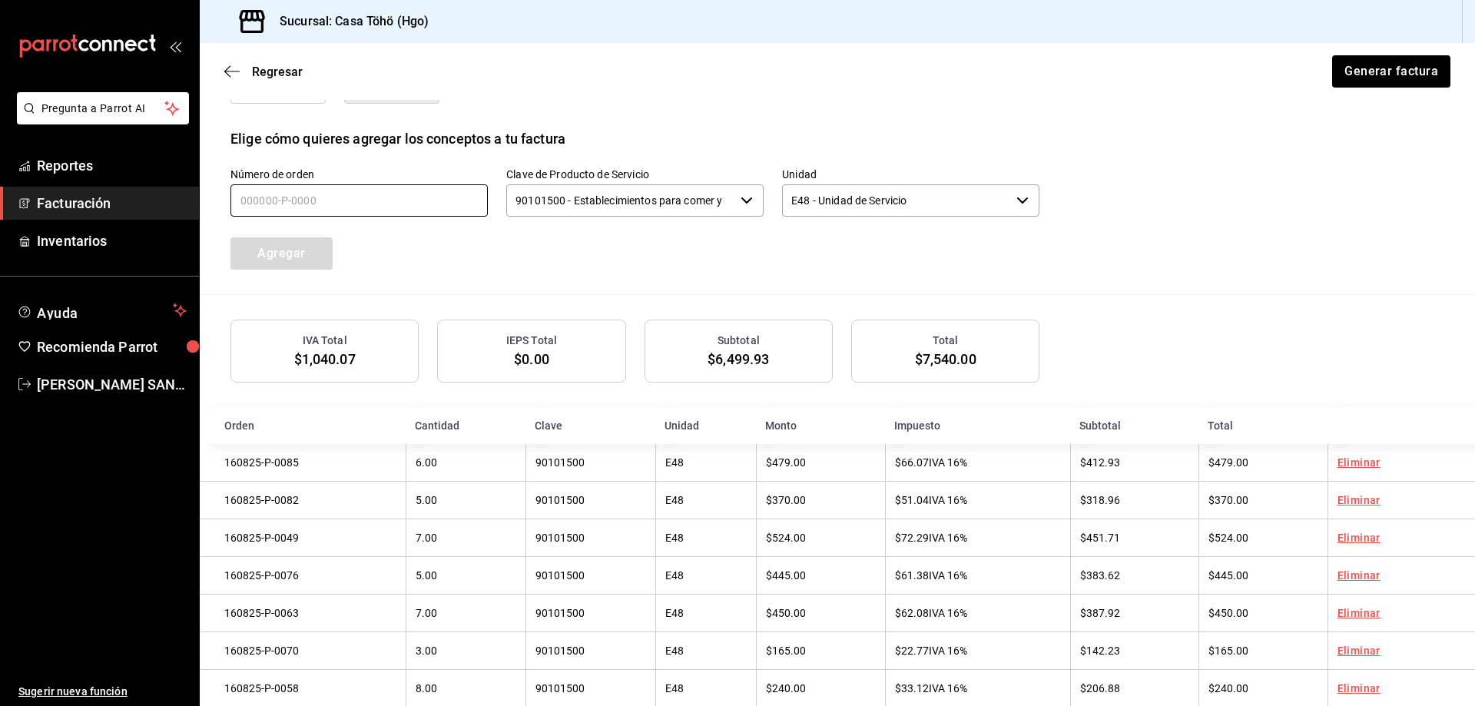
click at [283, 202] on input "text" at bounding box center [358, 200] width 257 height 32
type input "160825-p-0016"
click at [319, 248] on button "Agregar" at bounding box center [281, 253] width 102 height 32
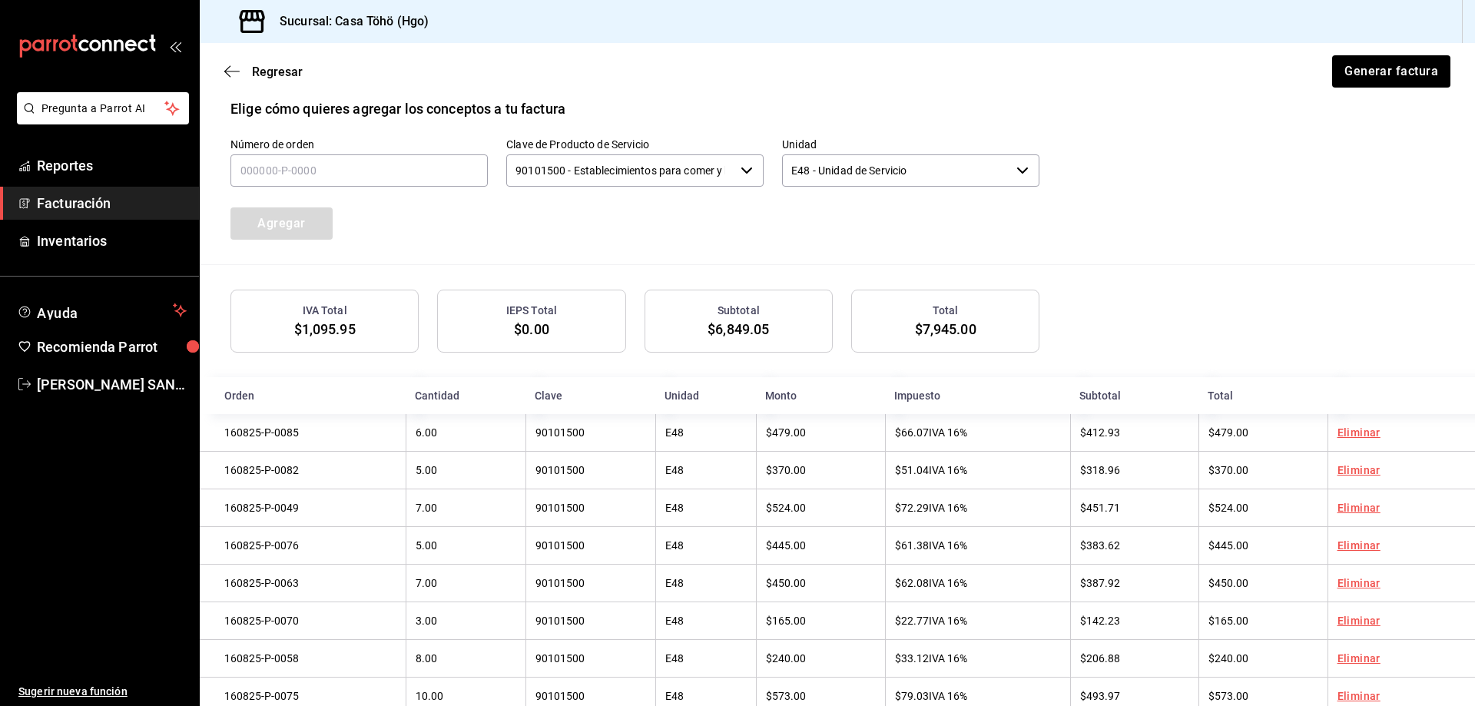
scroll to position [251, 0]
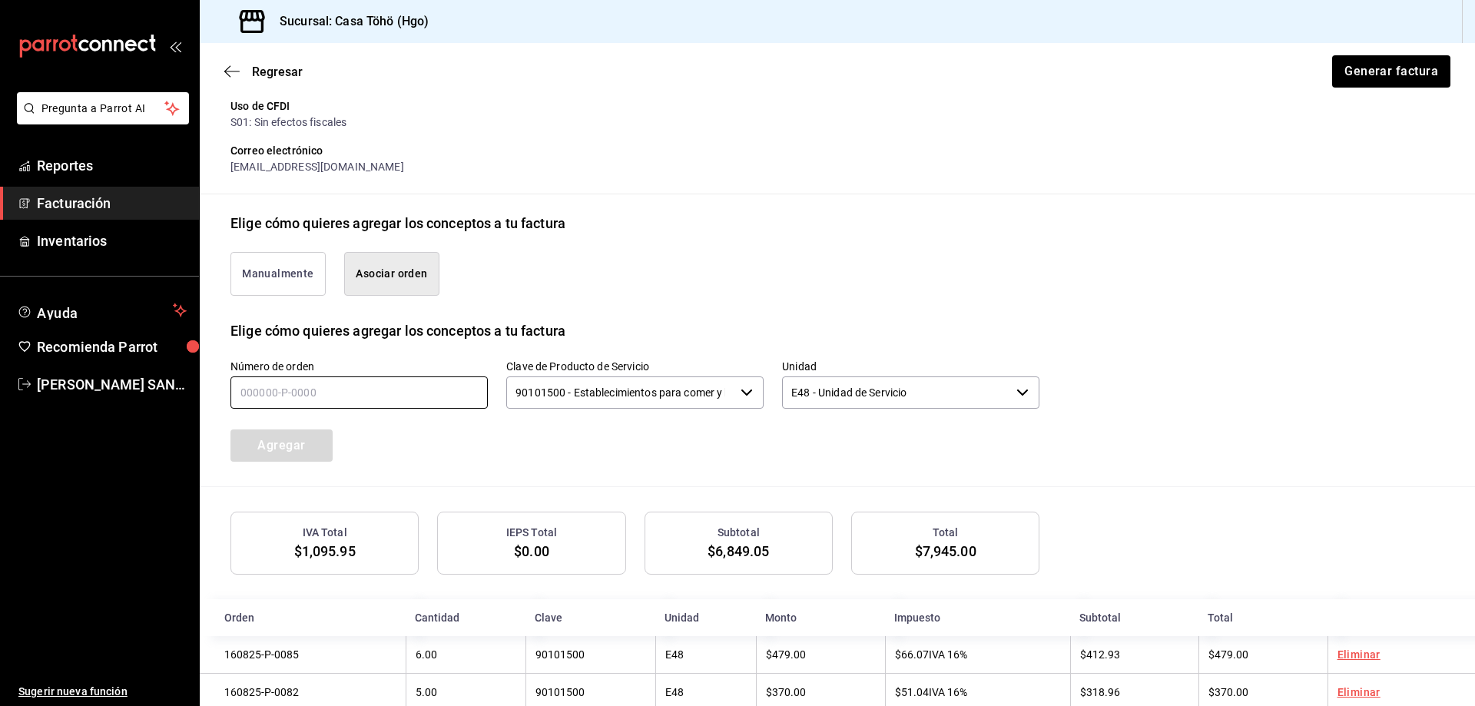
click at [266, 405] on input "text" at bounding box center [358, 392] width 257 height 32
type input "160825-p-0021"
click at [281, 452] on button "Agregar" at bounding box center [281, 445] width 102 height 32
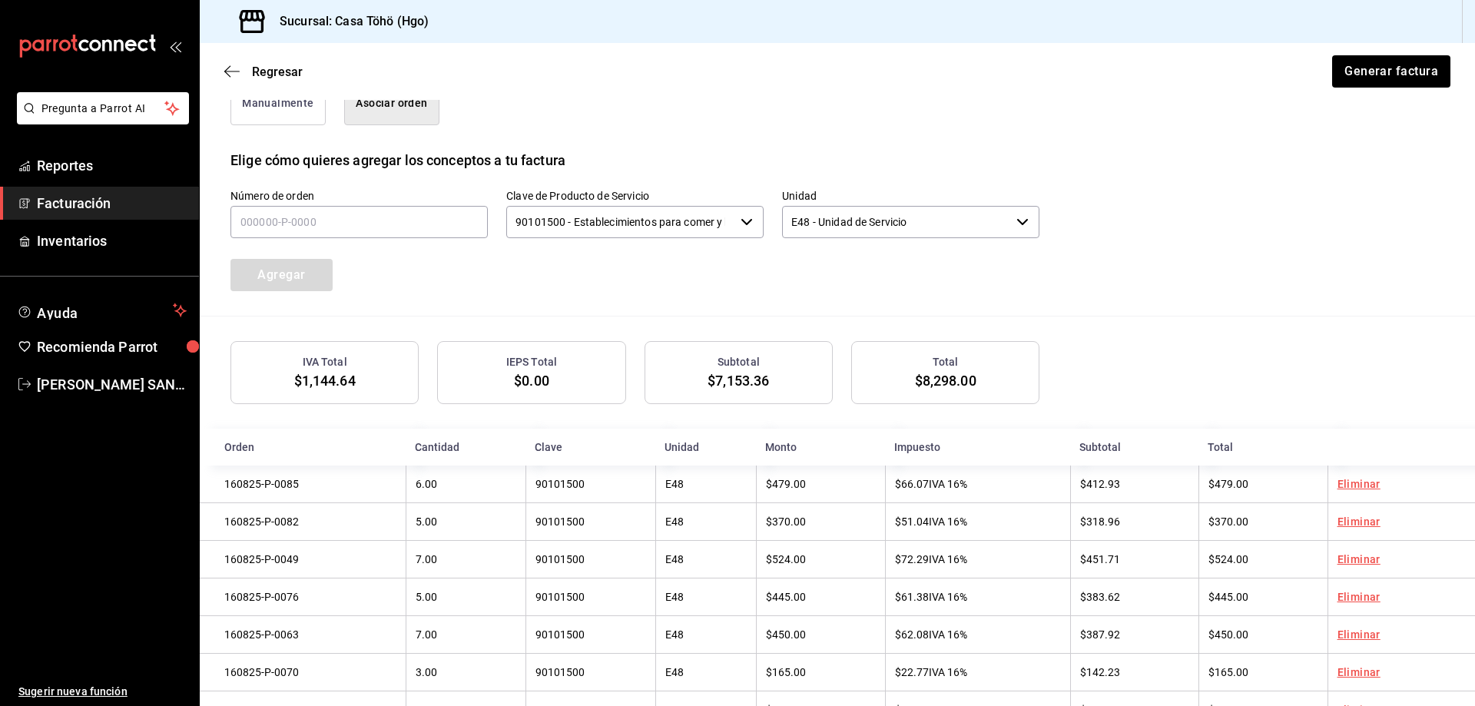
scroll to position [290, 0]
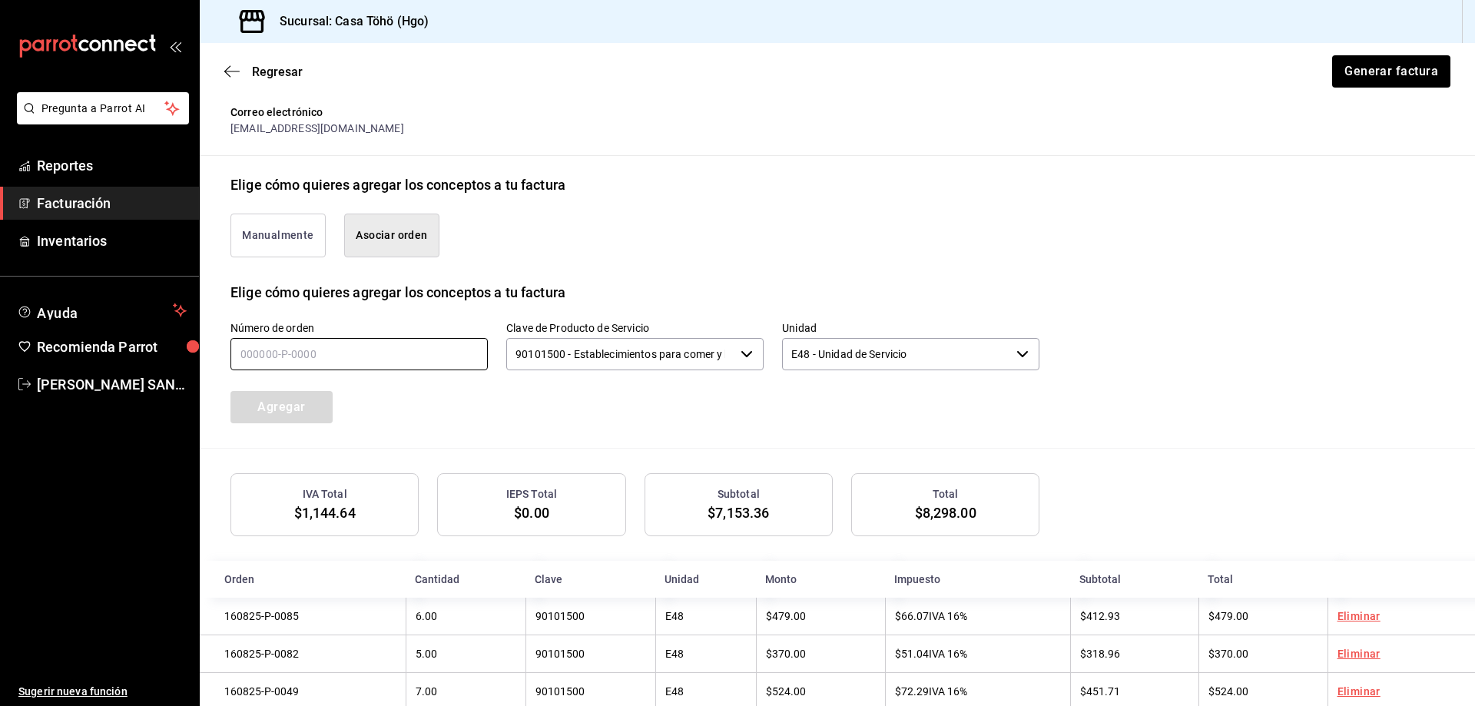
click at [306, 362] on input "text" at bounding box center [358, 354] width 257 height 32
type input "160825-p-0032"
click at [336, 406] on div "Agregar" at bounding box center [315, 397] width 207 height 51
click at [322, 410] on button "Agregar" at bounding box center [281, 407] width 102 height 32
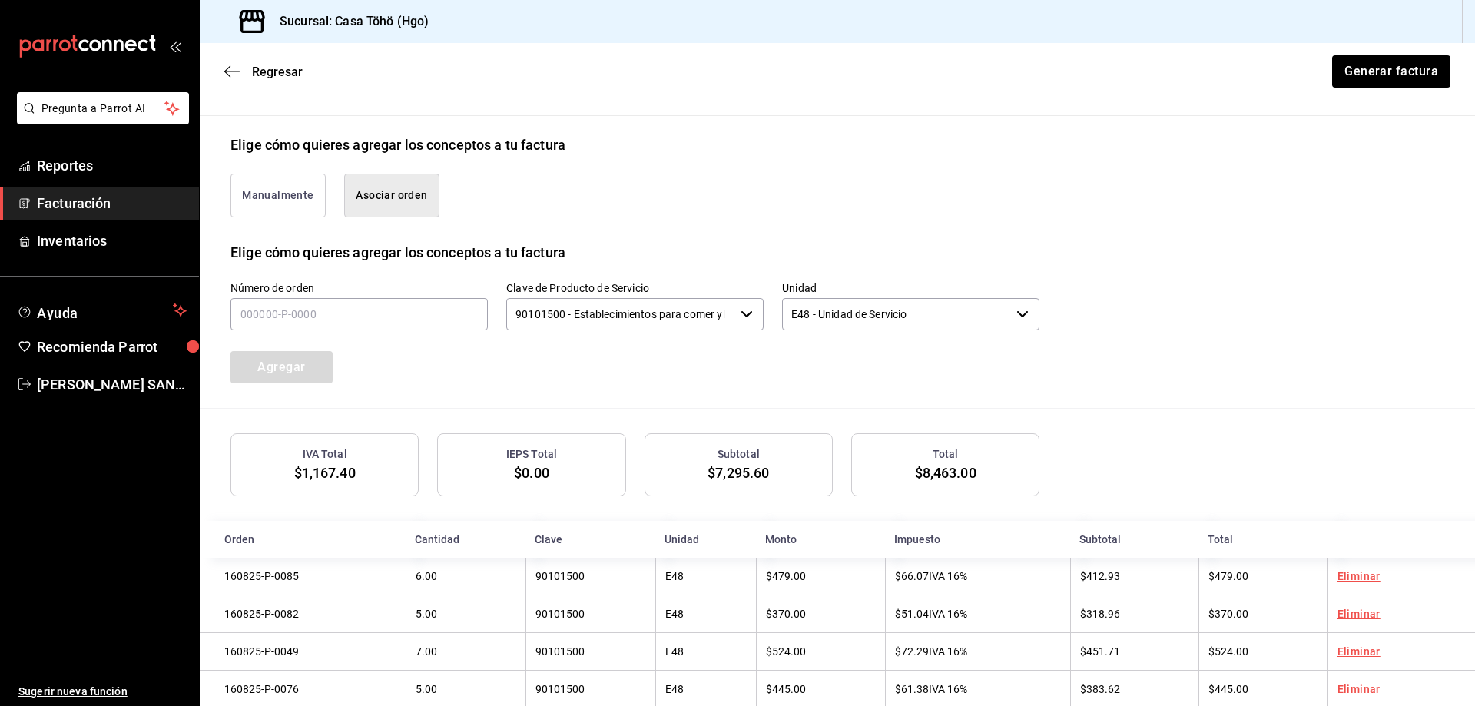
scroll to position [328, 0]
click at [313, 323] on input "text" at bounding box center [358, 316] width 257 height 32
type input "160825-p-0025"
click at [269, 379] on button "Agregar" at bounding box center [281, 369] width 102 height 32
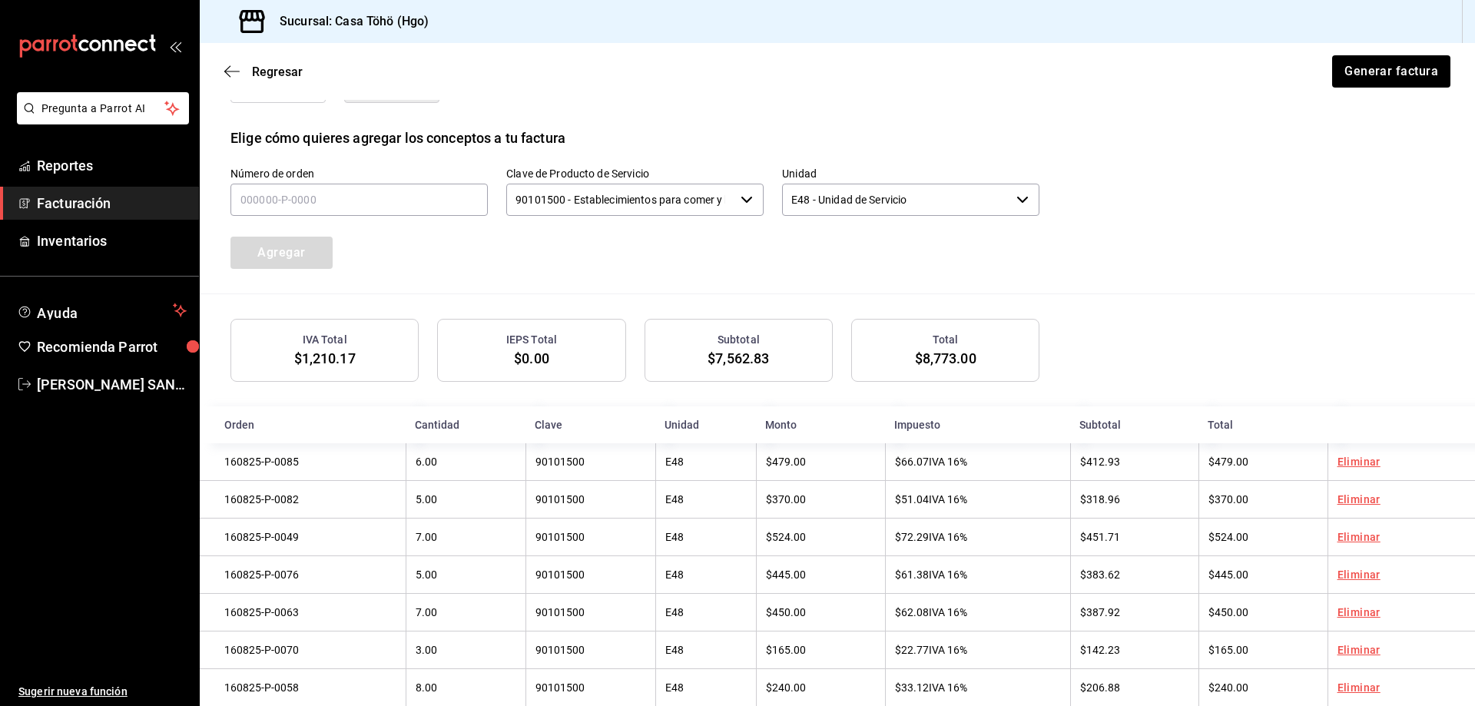
scroll to position [443, 0]
click at [305, 214] on input "text" at bounding box center [358, 200] width 257 height 32
type input "160825-p-0015"
click at [303, 249] on button "Agregar" at bounding box center [281, 253] width 102 height 32
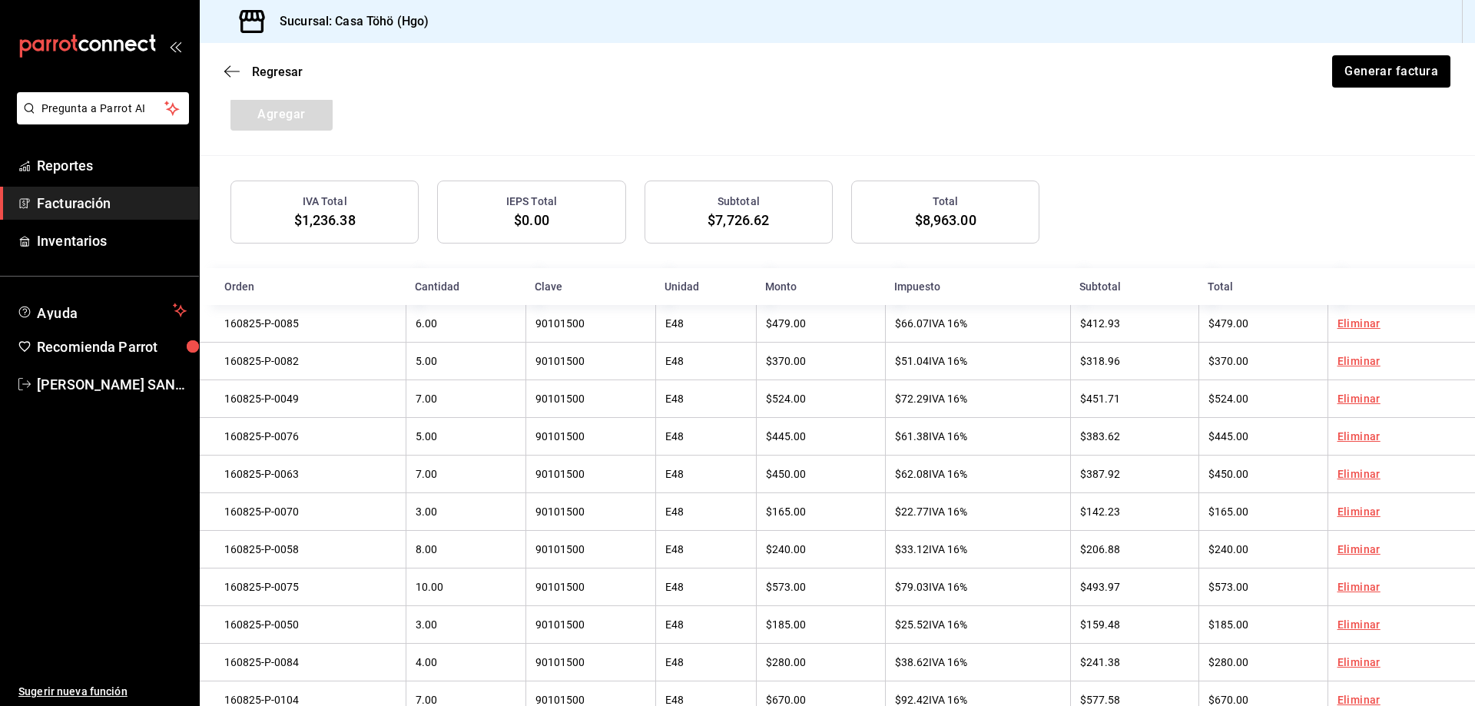
scroll to position [482, 0]
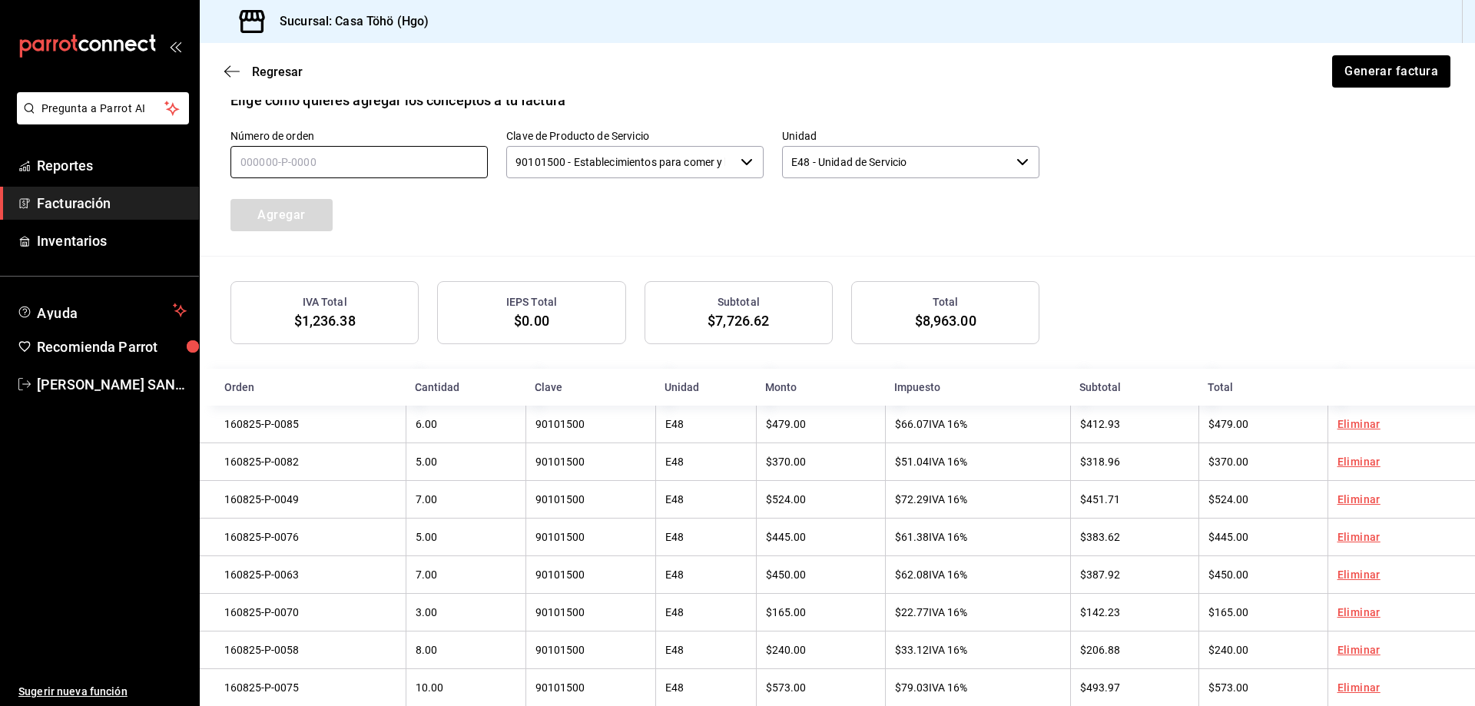
click at [296, 167] on input "text" at bounding box center [358, 162] width 257 height 32
type input "160825-p-0102"
click at [290, 202] on button "Agregar" at bounding box center [281, 215] width 102 height 32
click at [276, 154] on input "text" at bounding box center [358, 162] width 257 height 32
type input "160825-p-0026"
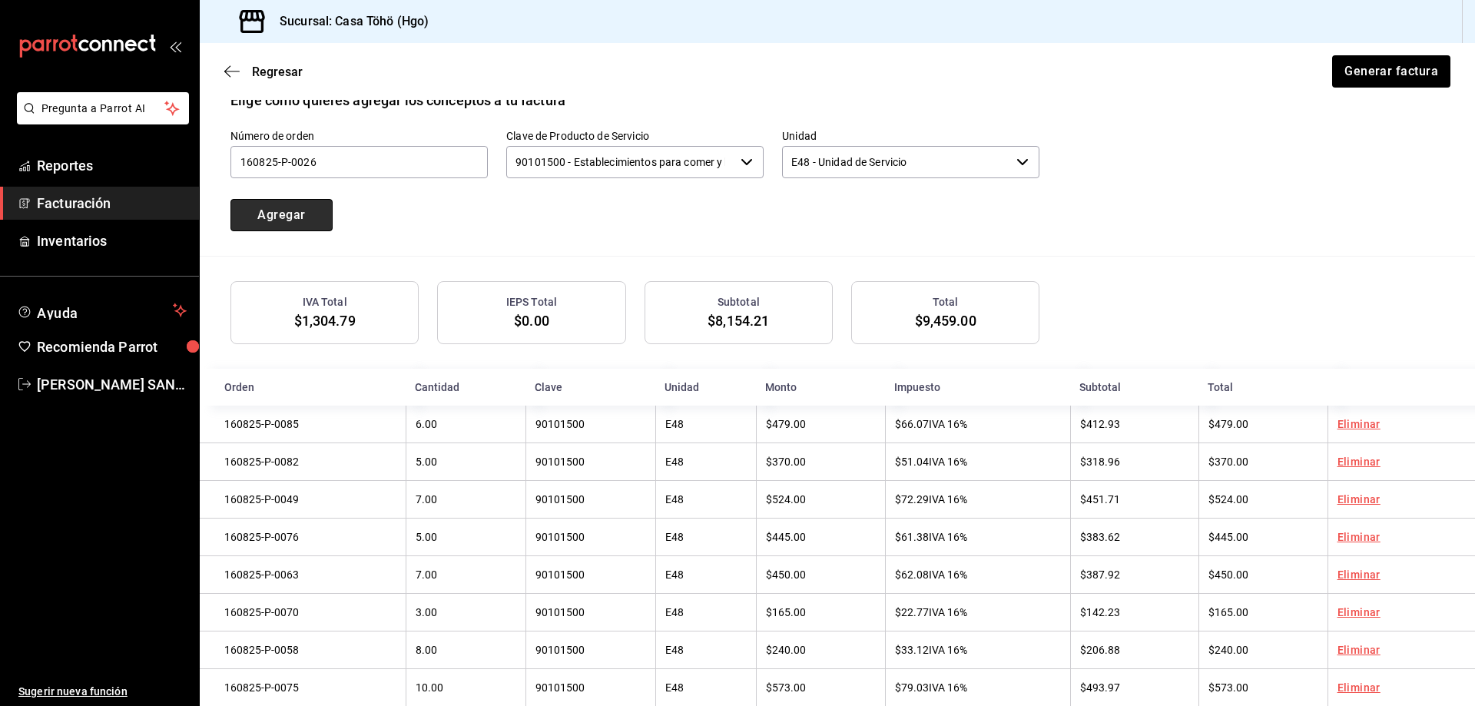
click at [290, 227] on button "Agregar" at bounding box center [281, 215] width 102 height 32
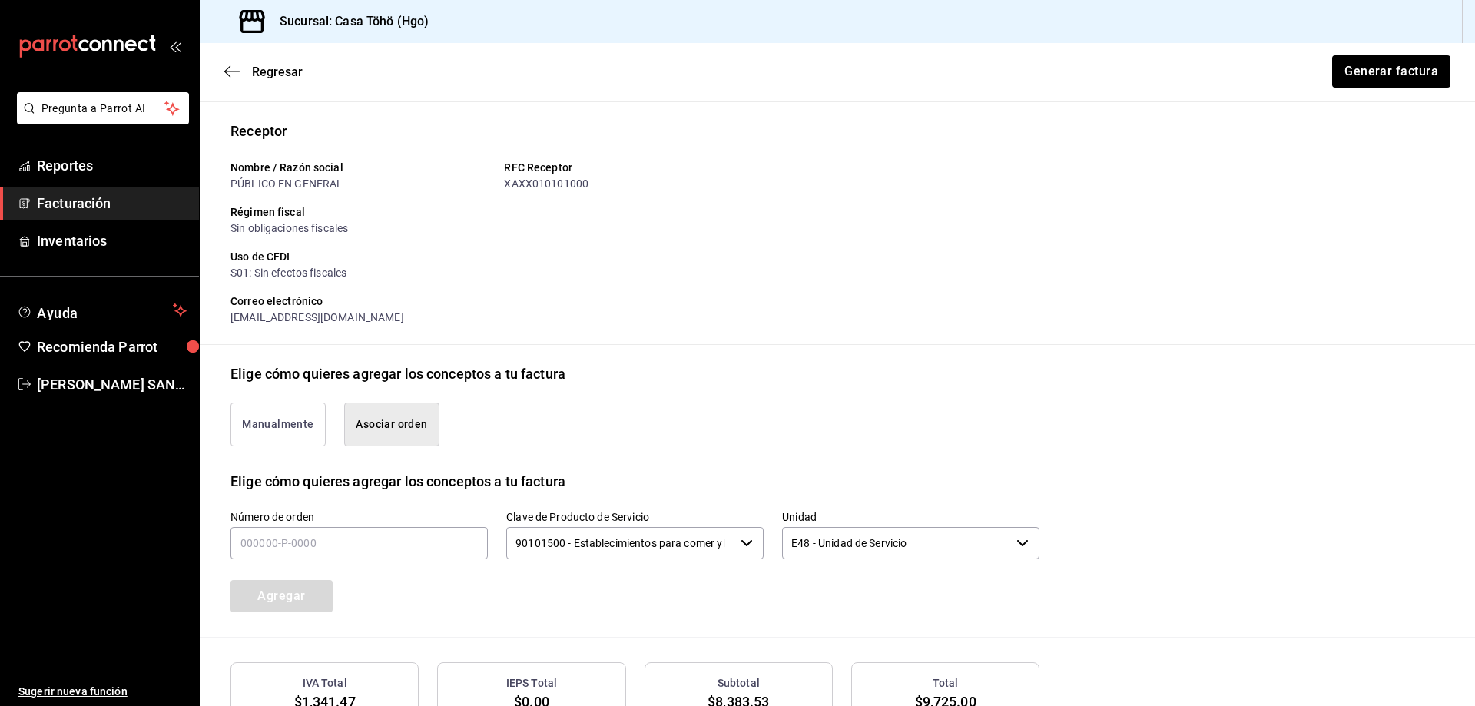
scroll to position [0, 0]
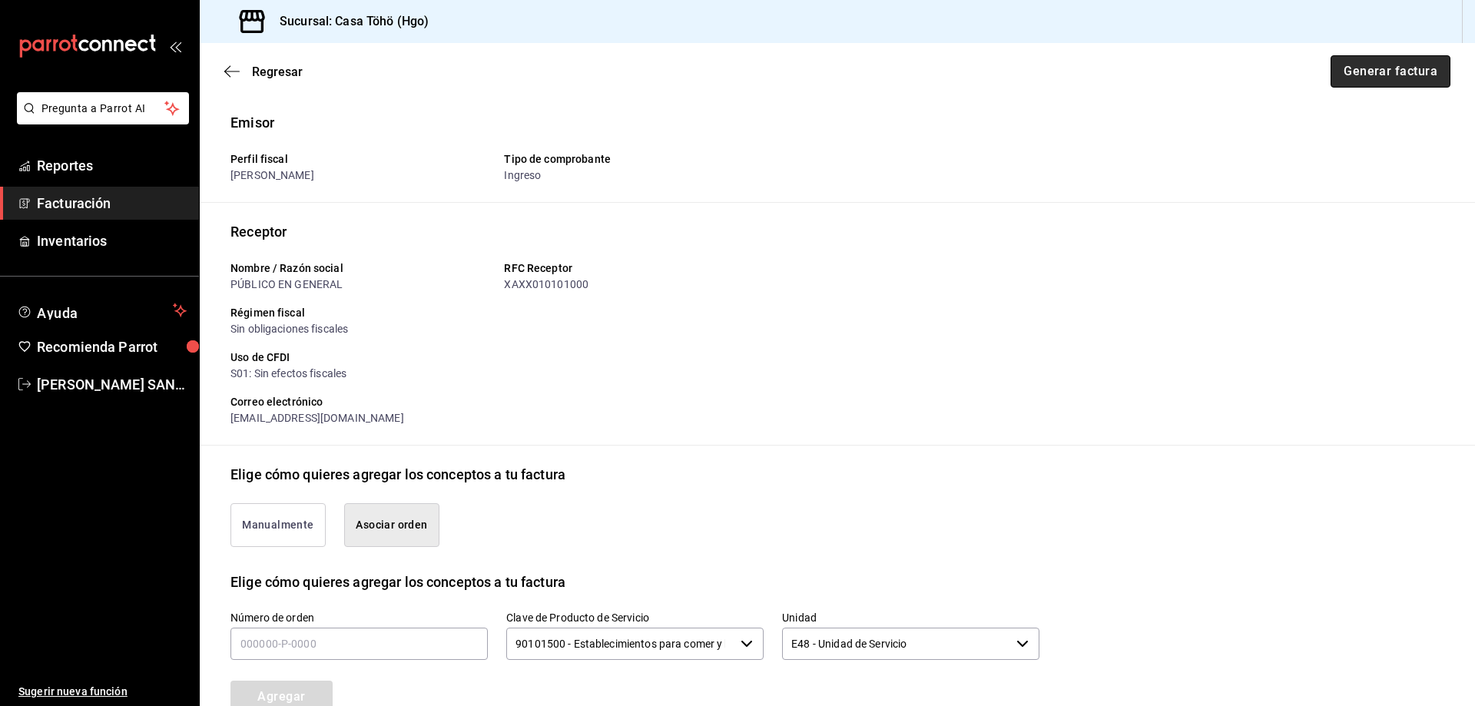
click at [1401, 75] on button "Generar factura" at bounding box center [1390, 71] width 120 height 32
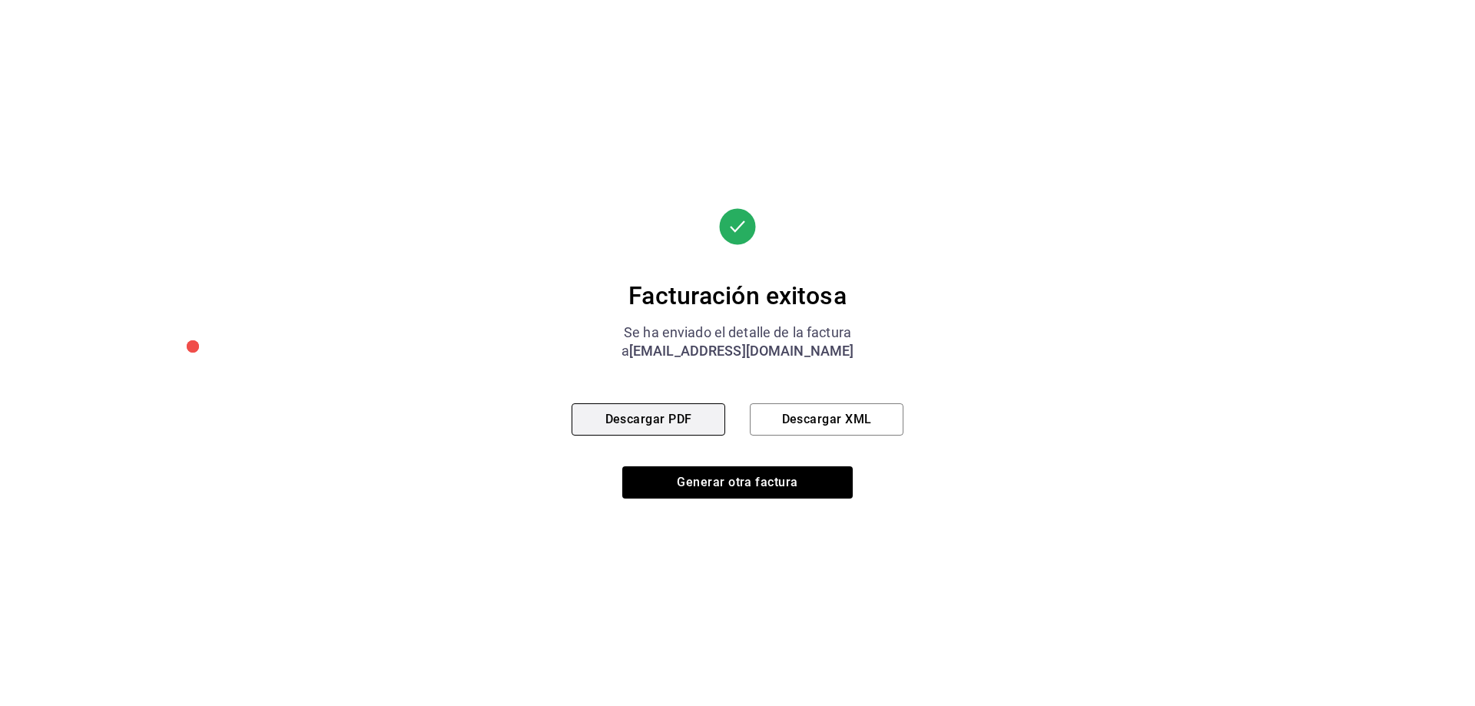
click at [626, 427] on button "Descargar PDF" at bounding box center [648, 419] width 154 height 32
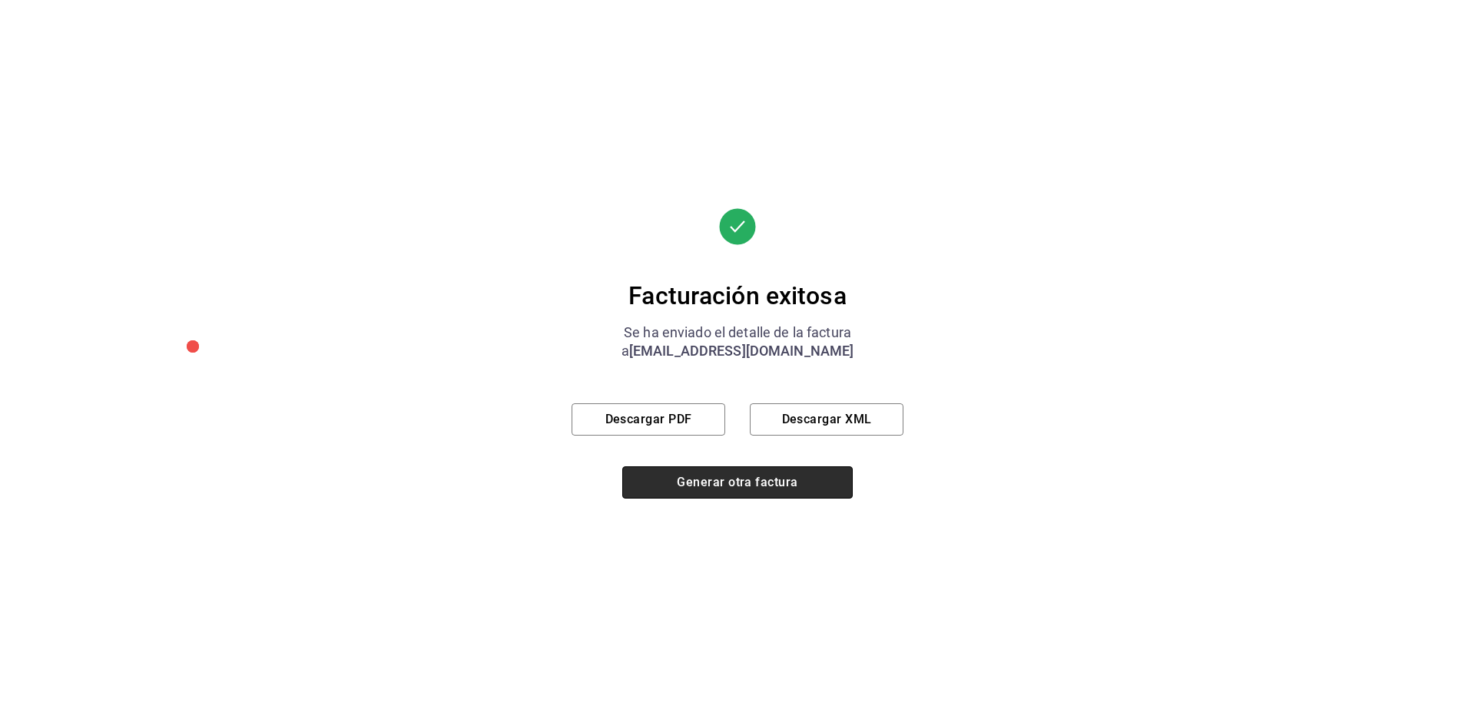
click at [747, 484] on button "Generar otra factura" at bounding box center [737, 482] width 230 height 32
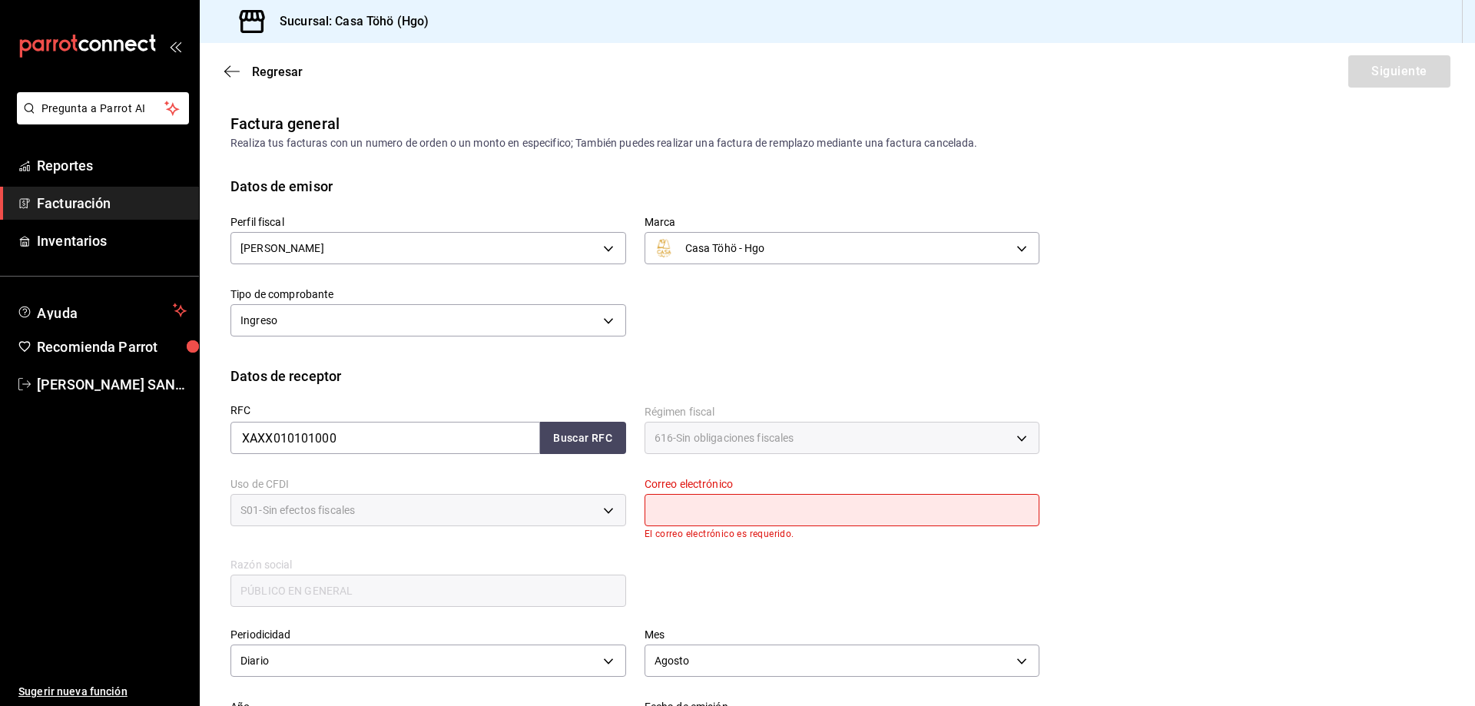
click at [96, 211] on span "Facturación" at bounding box center [112, 203] width 150 height 21
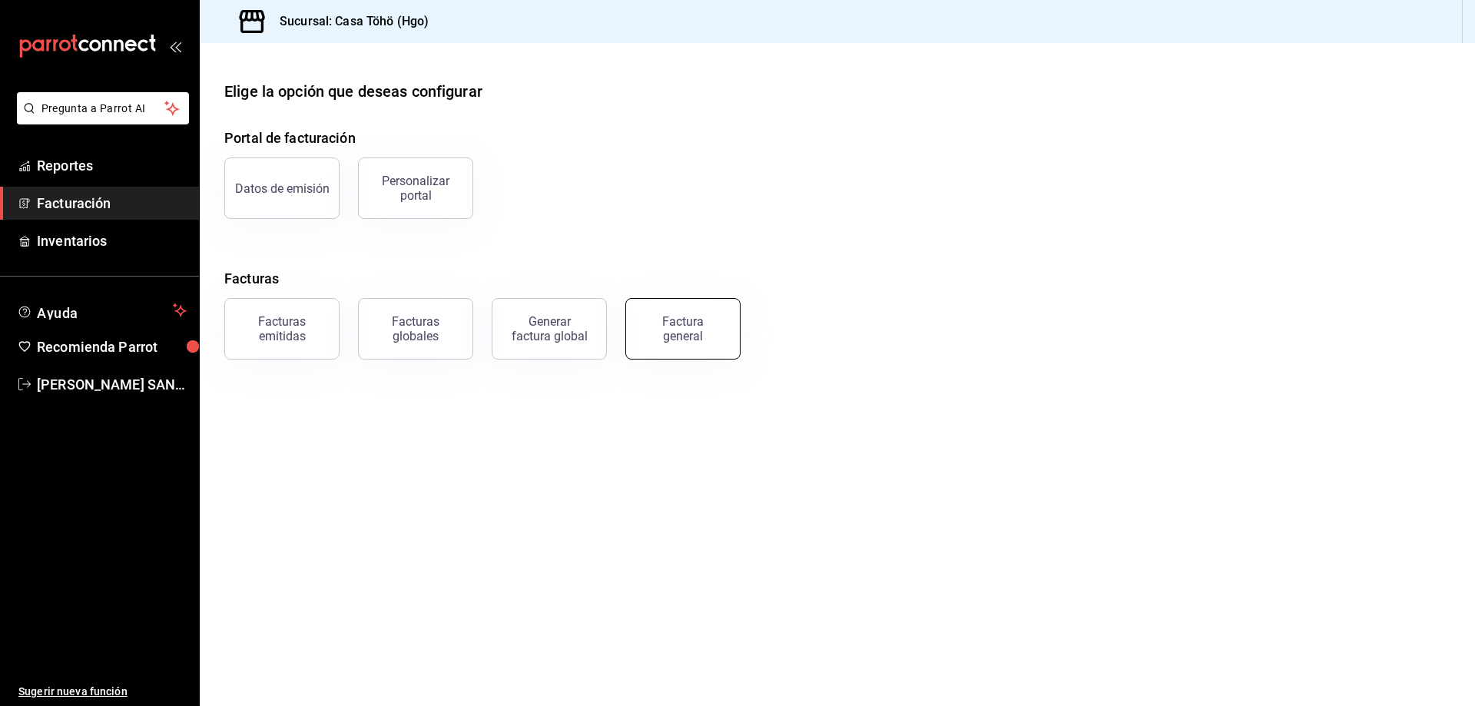
click at [684, 336] on div "Factura general" at bounding box center [682, 328] width 77 height 29
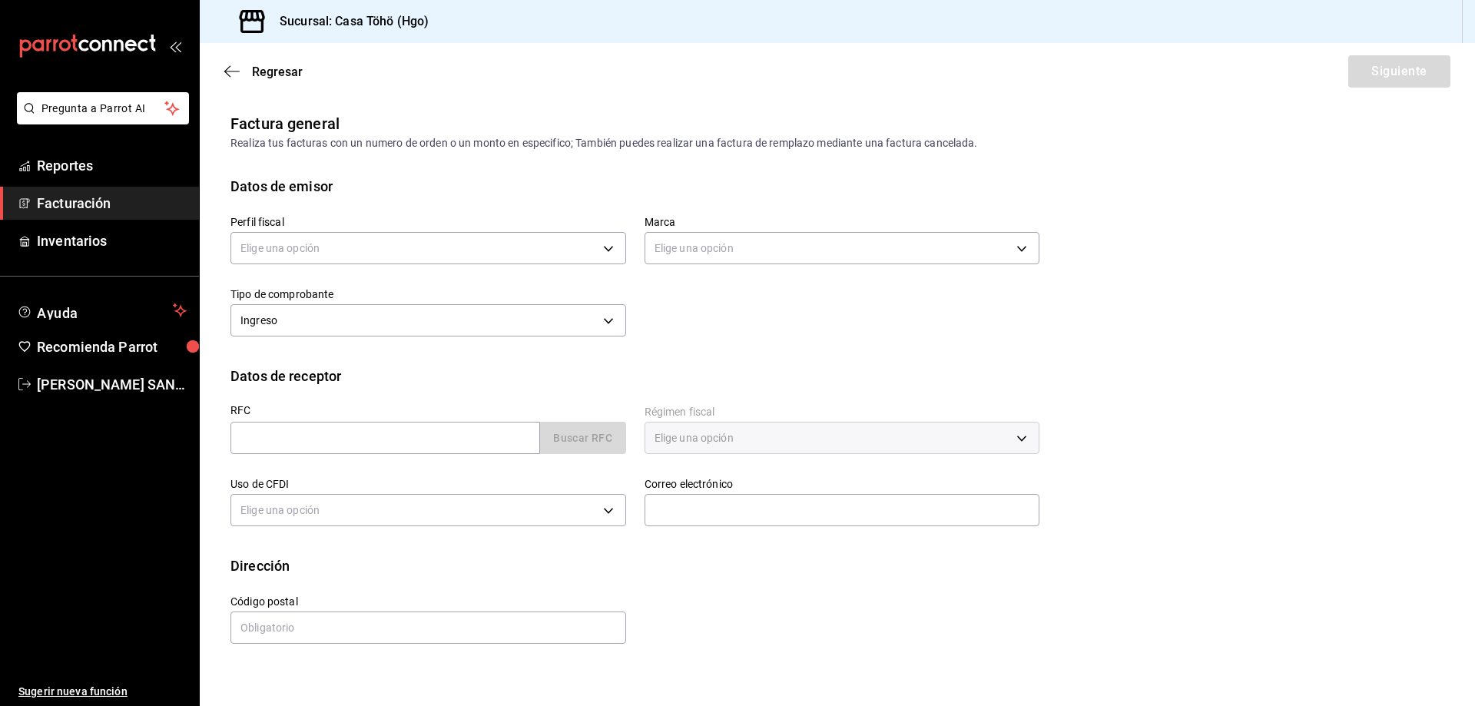
click at [80, 205] on span "Facturación" at bounding box center [112, 203] width 150 height 21
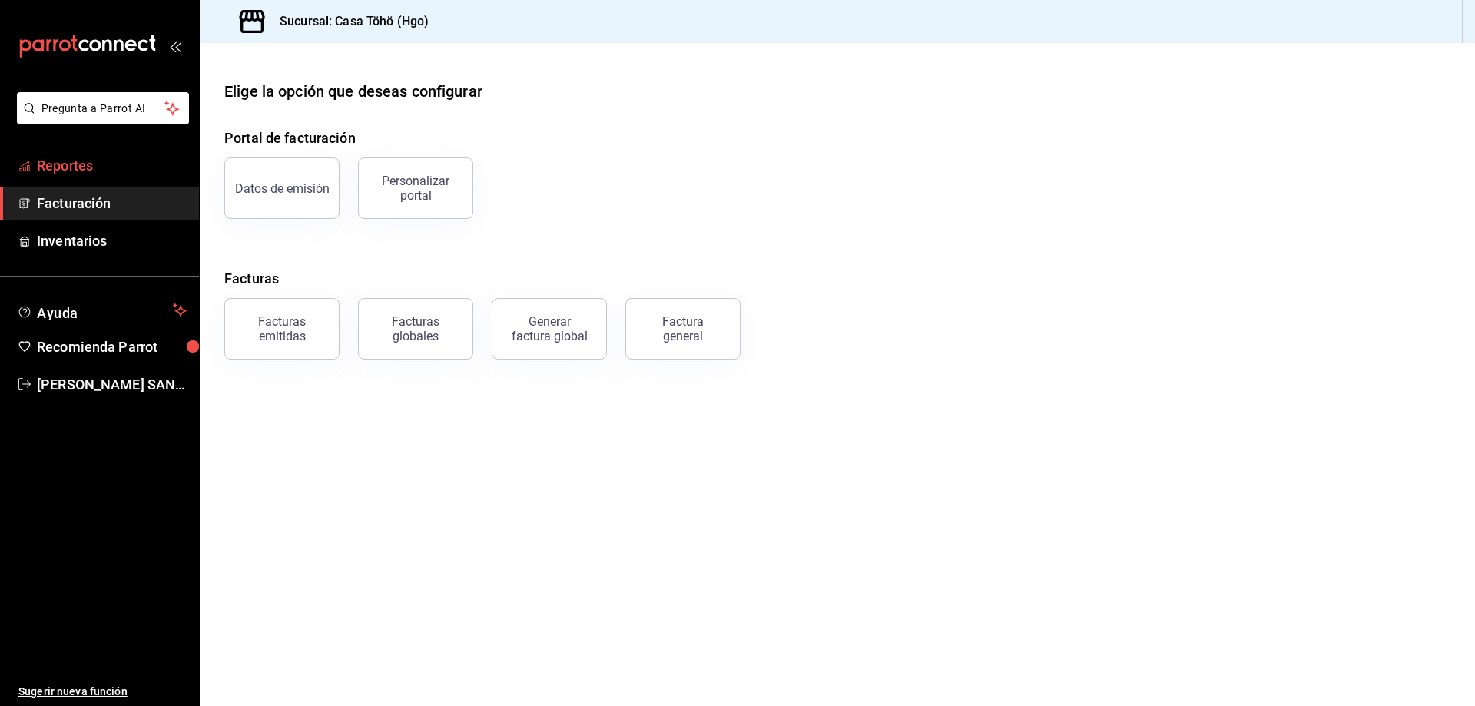
click at [81, 176] on link "Reportes" at bounding box center [99, 165] width 199 height 33
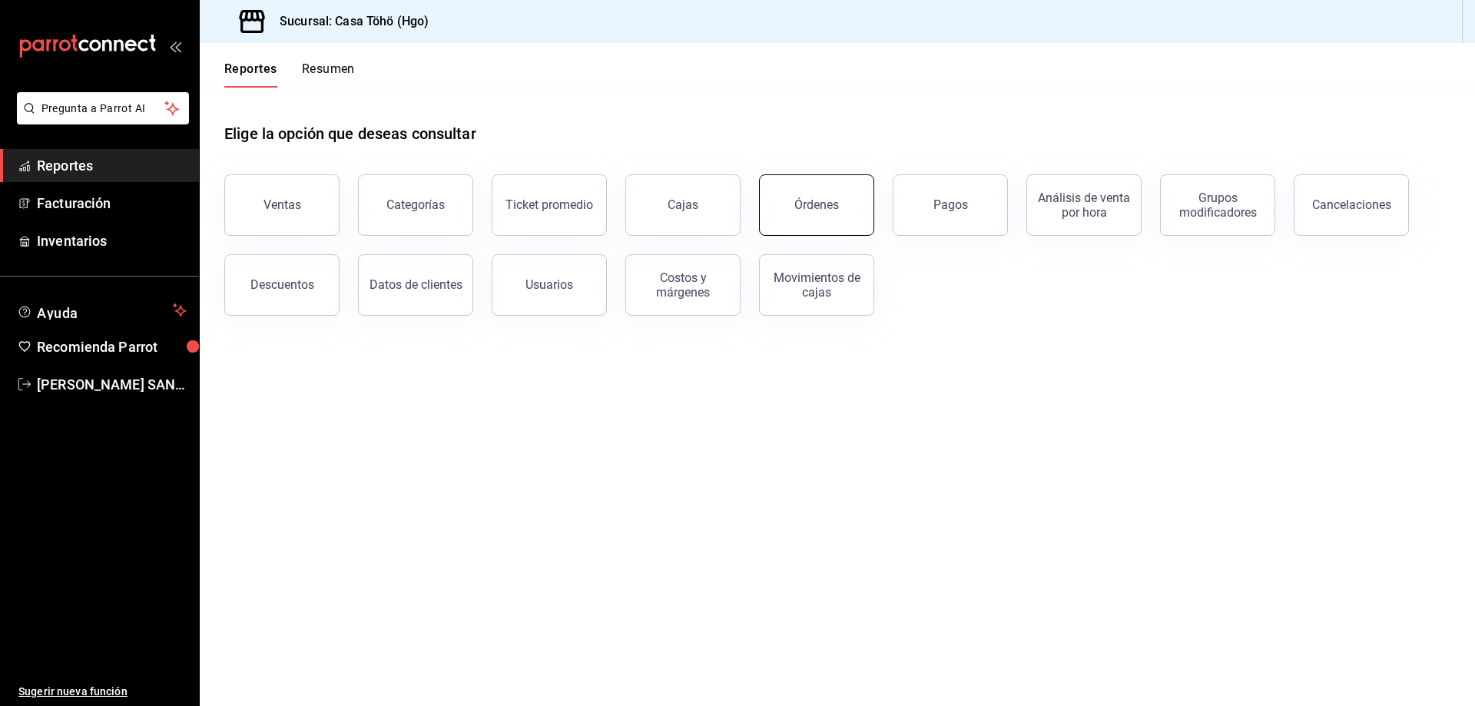
click at [824, 223] on button "Órdenes" at bounding box center [816, 204] width 115 height 61
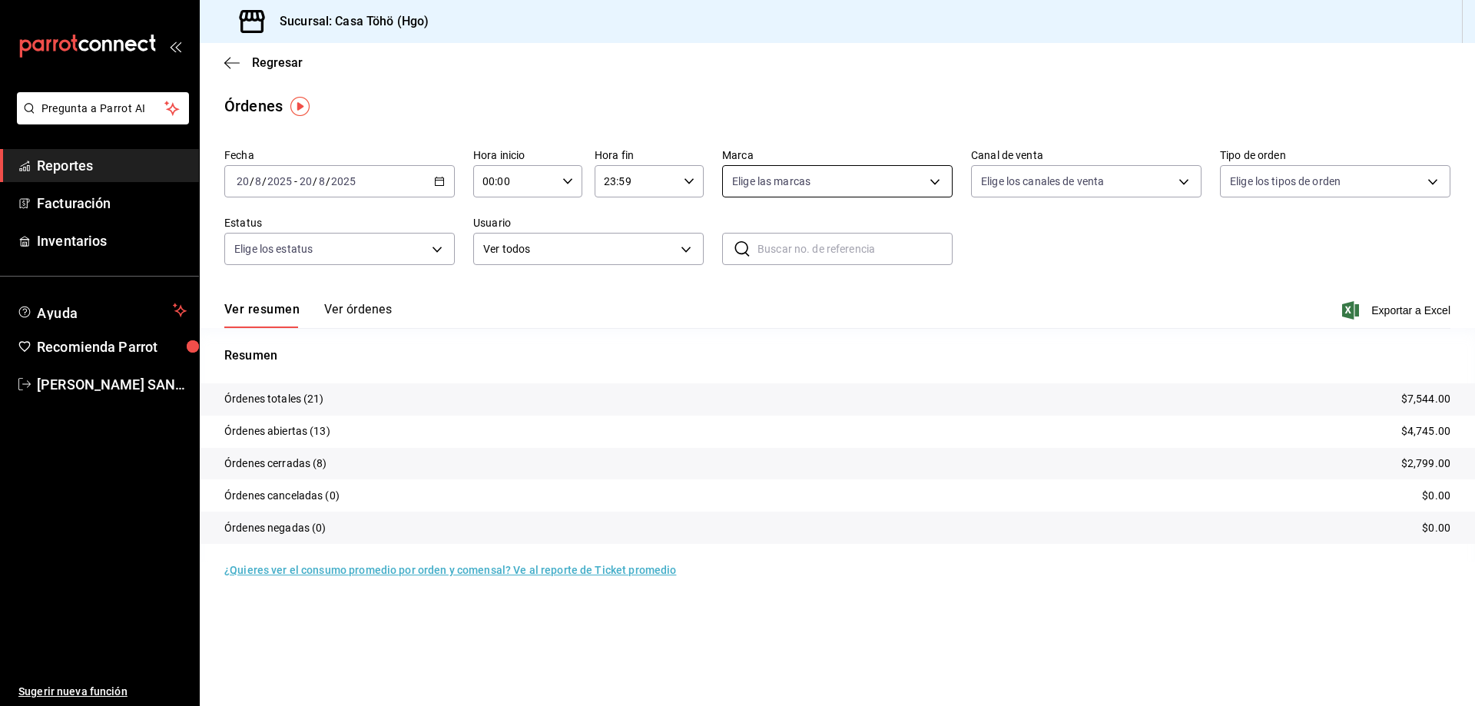
click at [776, 186] on body "Pregunta a Parrot AI Reportes Facturación Inventarios Ayuda Recomienda Parrot A…" at bounding box center [737, 353] width 1475 height 706
click at [1097, 241] on div at bounding box center [737, 353] width 1475 height 706
click at [1066, 185] on body "Pregunta a Parrot AI Reportes Facturación Inventarios Ayuda Recomienda Parrot A…" at bounding box center [737, 353] width 1475 height 706
click at [1066, 185] on div at bounding box center [737, 353] width 1475 height 706
click at [1280, 174] on body "Pregunta a Parrot AI Reportes Facturación Inventarios Ayuda Recomienda Parrot A…" at bounding box center [737, 353] width 1475 height 706
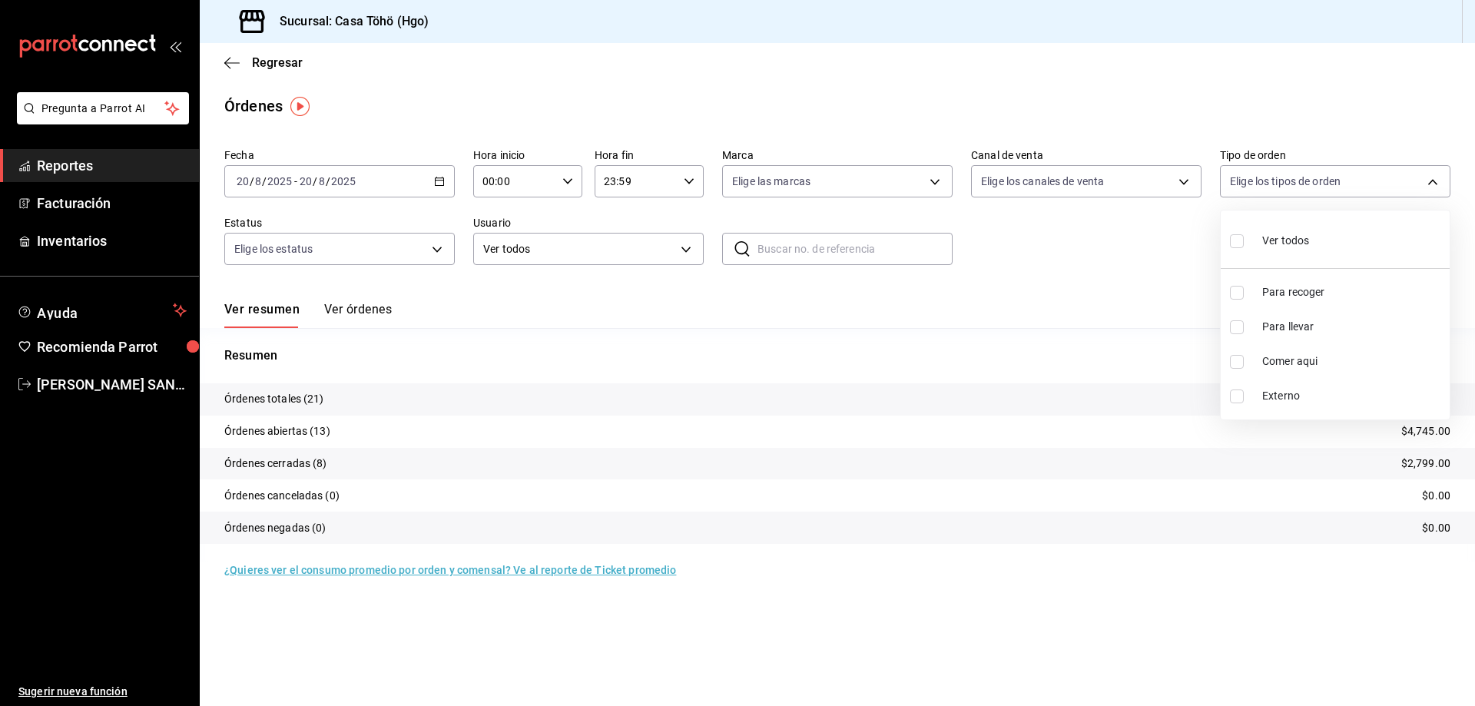
click at [998, 275] on div at bounding box center [737, 353] width 1475 height 706
click at [112, 177] on link "Reportes" at bounding box center [99, 165] width 199 height 33
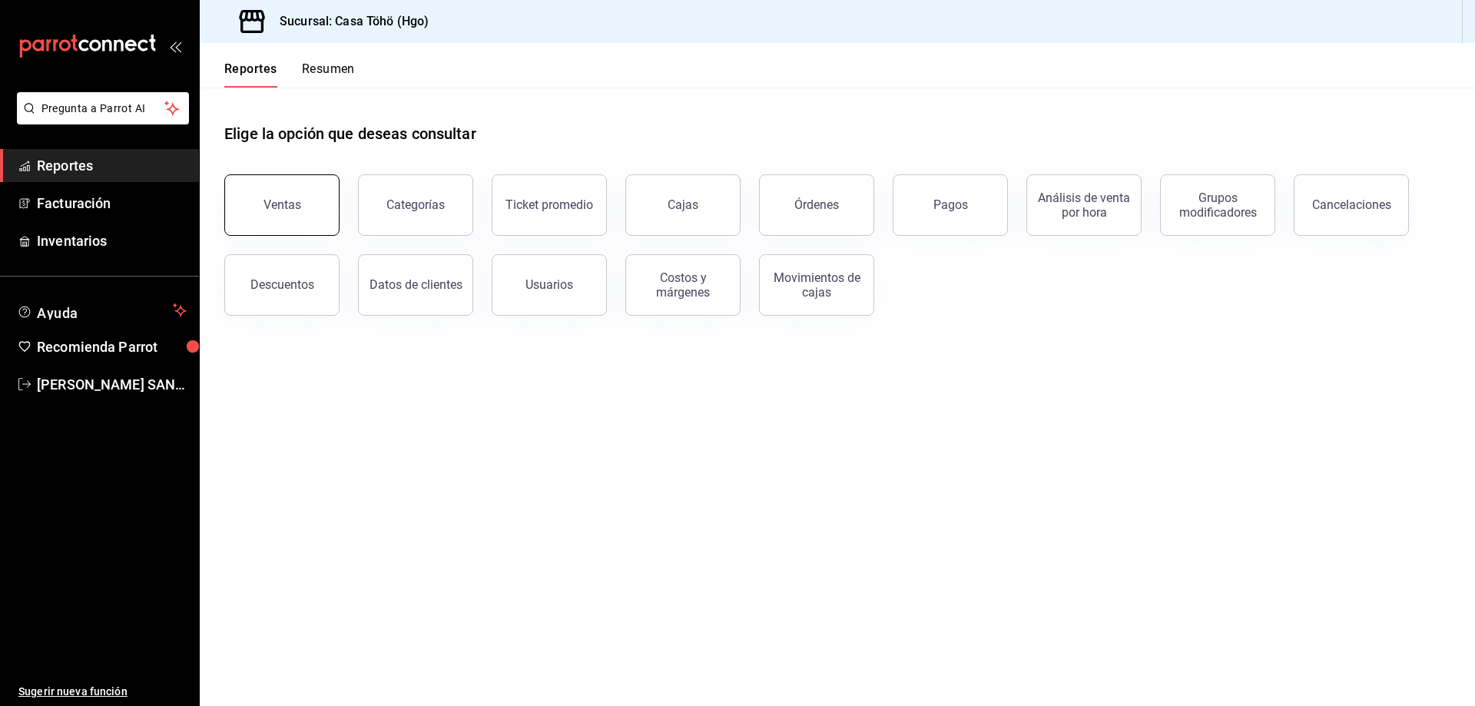
click at [286, 200] on div "Ventas" at bounding box center [282, 204] width 38 height 15
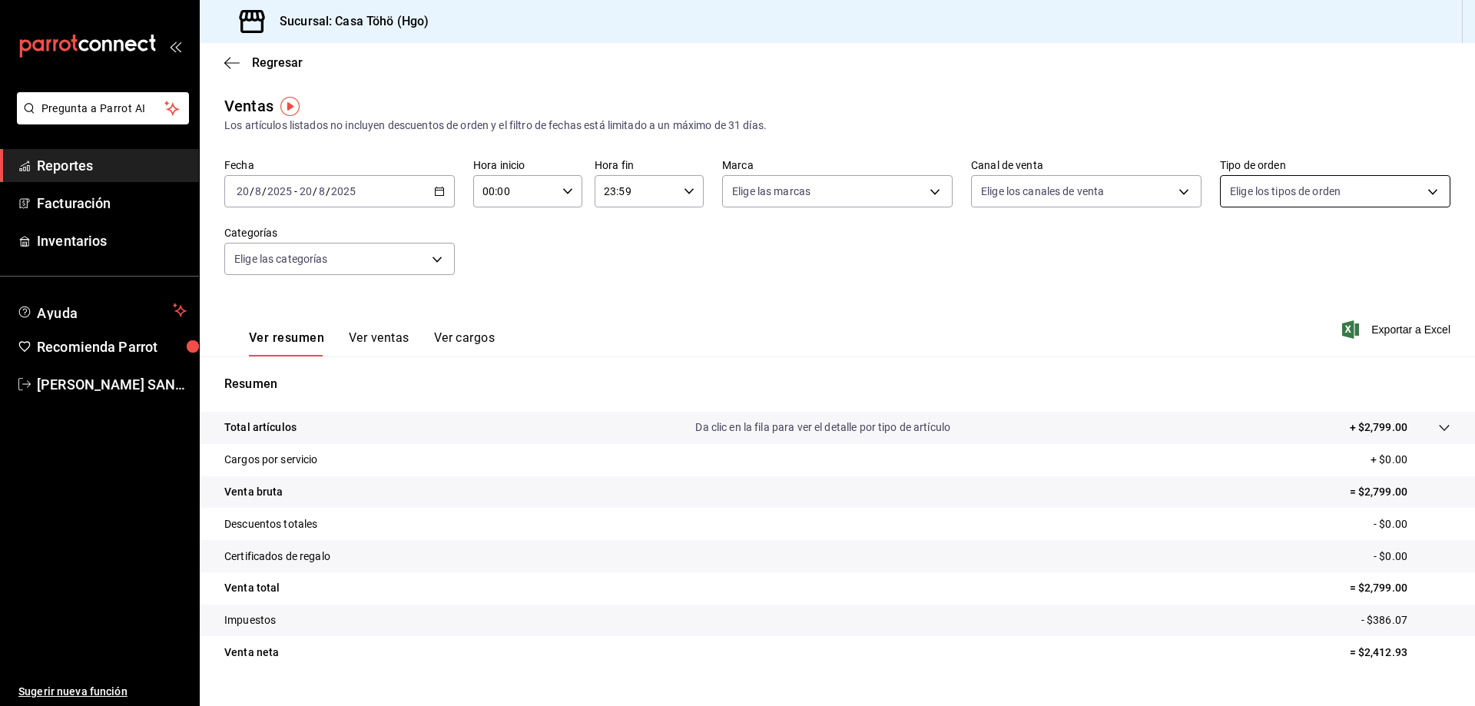
click at [1265, 182] on body "Pregunta a Parrot AI Reportes Facturación Inventarios Ayuda Recomienda Parrot A…" at bounding box center [737, 353] width 1475 height 706
click at [1033, 134] on div at bounding box center [737, 353] width 1475 height 706
click at [68, 163] on span "Reportes" at bounding box center [112, 165] width 150 height 21
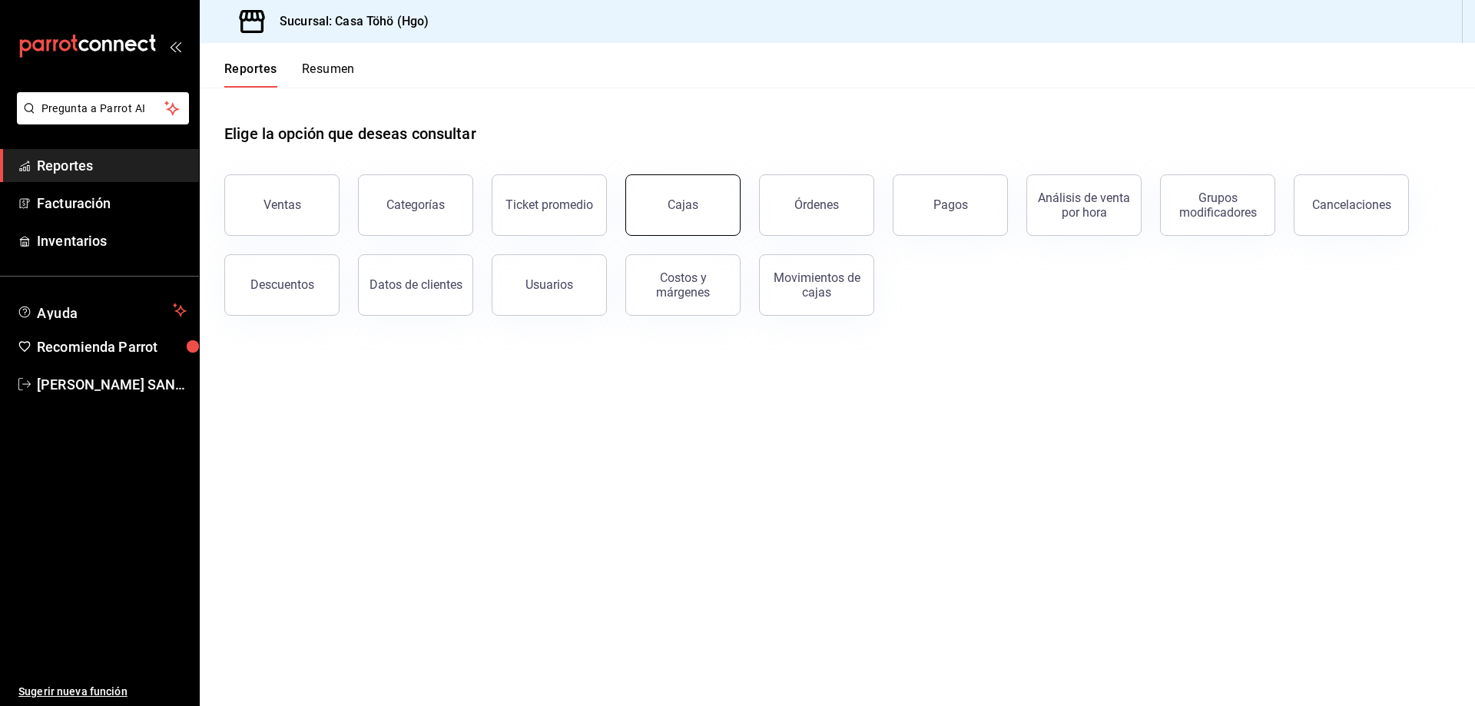
click at [719, 215] on button "Cajas" at bounding box center [682, 204] width 115 height 61
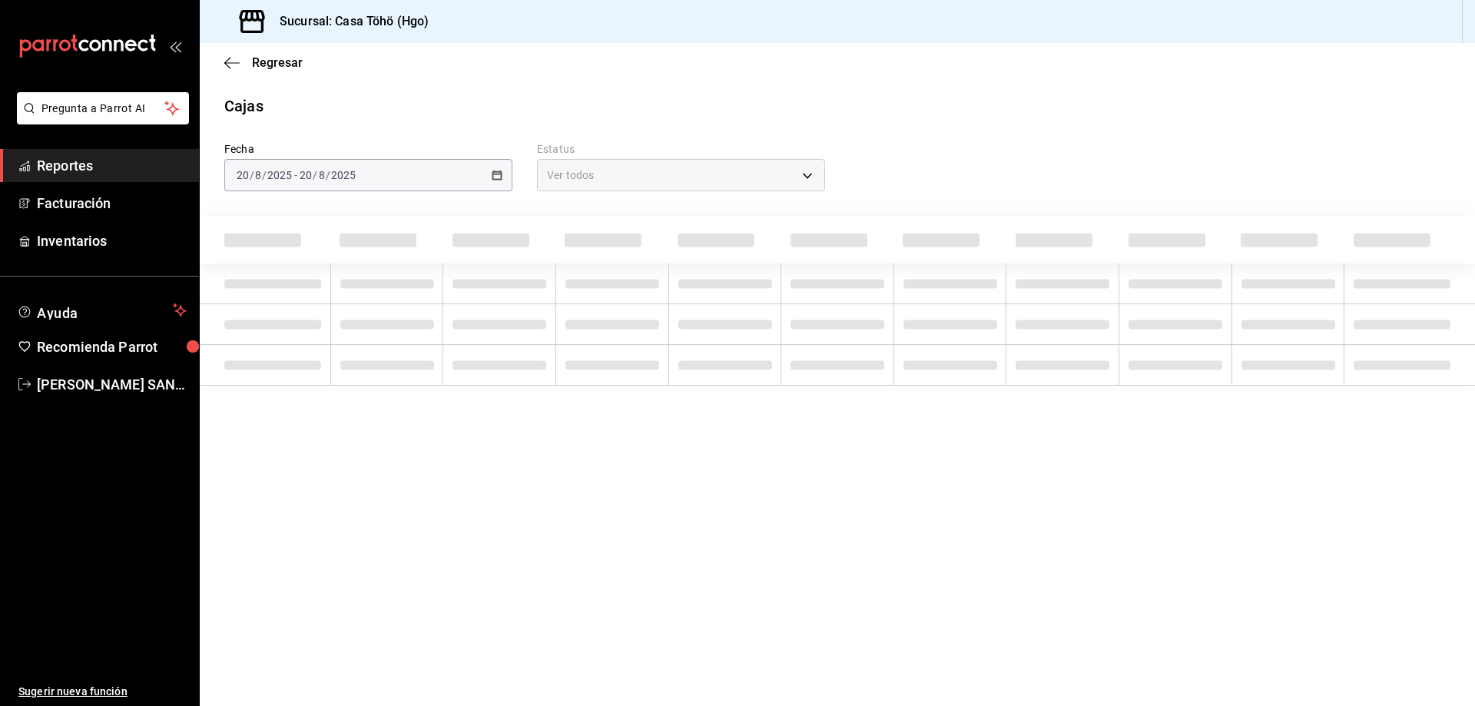
click at [124, 173] on span "Reportes" at bounding box center [112, 165] width 150 height 21
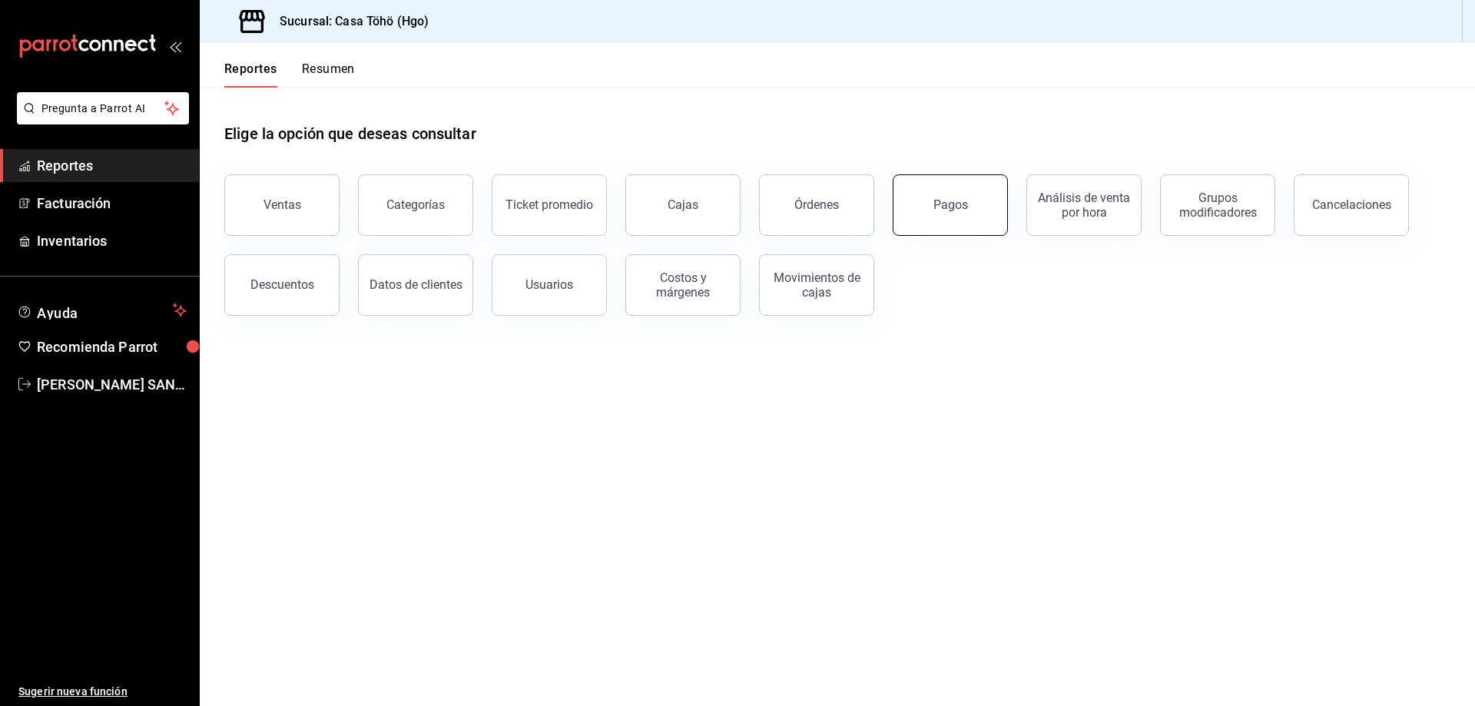
click at [933, 211] on button "Pagos" at bounding box center [949, 204] width 115 height 61
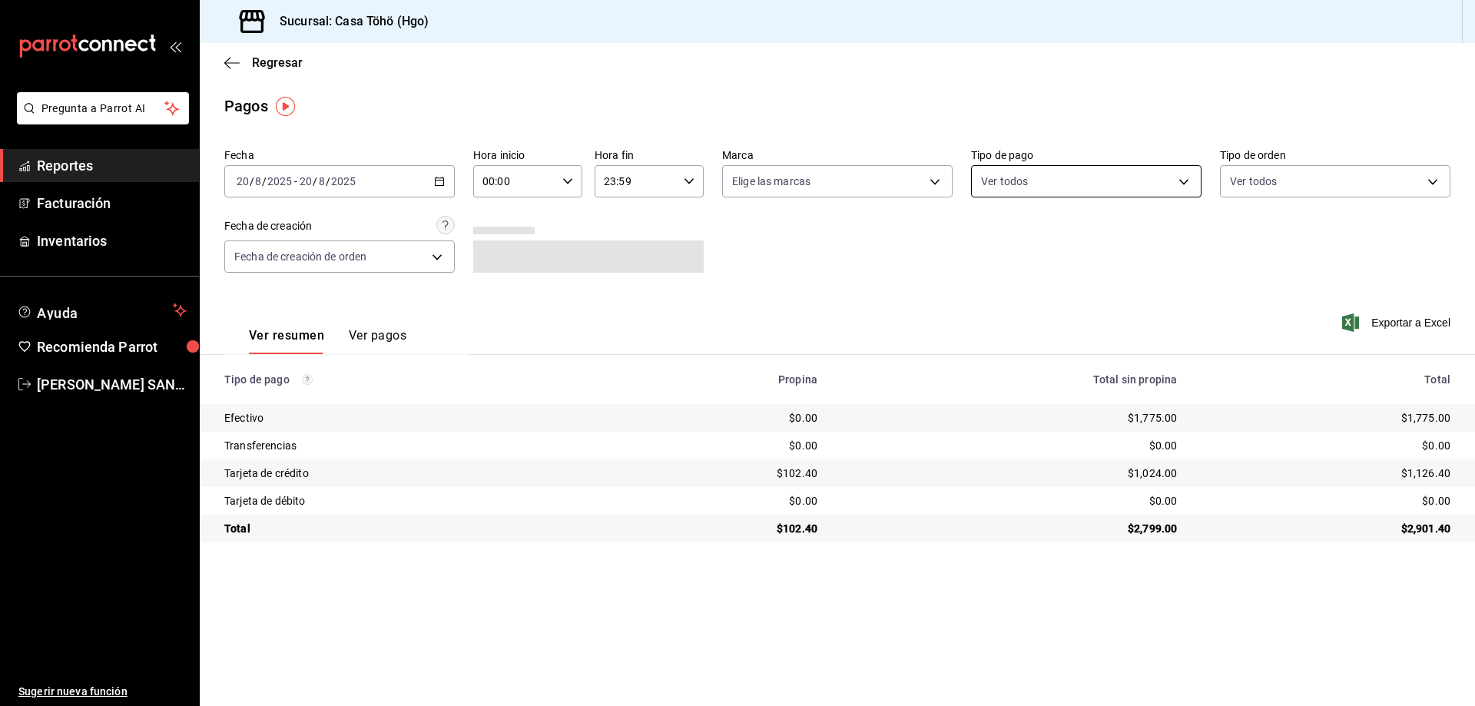
click at [1030, 185] on body "Pregunta a Parrot AI Reportes Facturación Inventarios Ayuda Recomienda Parrot A…" at bounding box center [737, 353] width 1475 height 706
click at [1074, 391] on span "Tarjeta de débito" at bounding box center [1103, 396] width 181 height 16
type input "bdf4bcce-75d9-46fb-96b4-ca52b3f374de"
checkbox input "true"
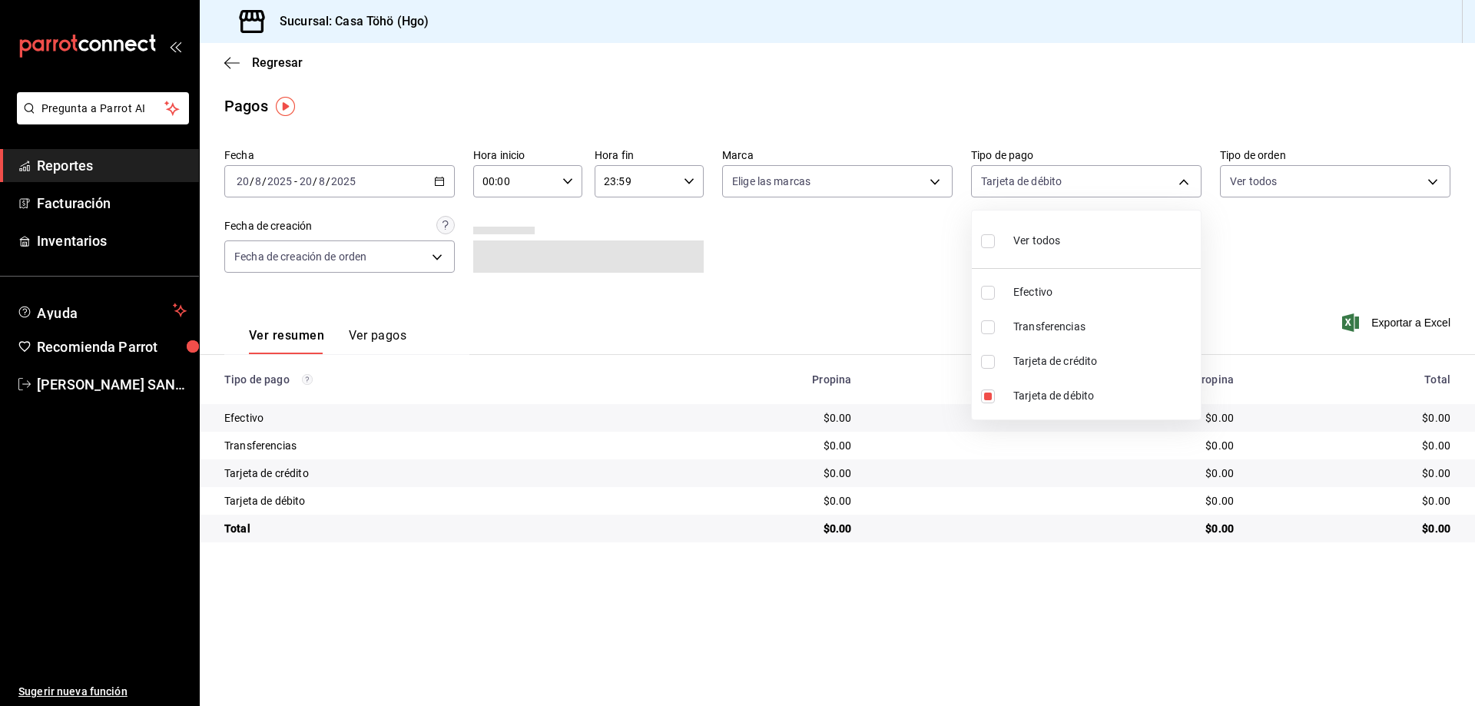
click at [444, 177] on div at bounding box center [737, 353] width 1475 height 706
click at [442, 184] on icon "button" at bounding box center [439, 181] width 11 height 11
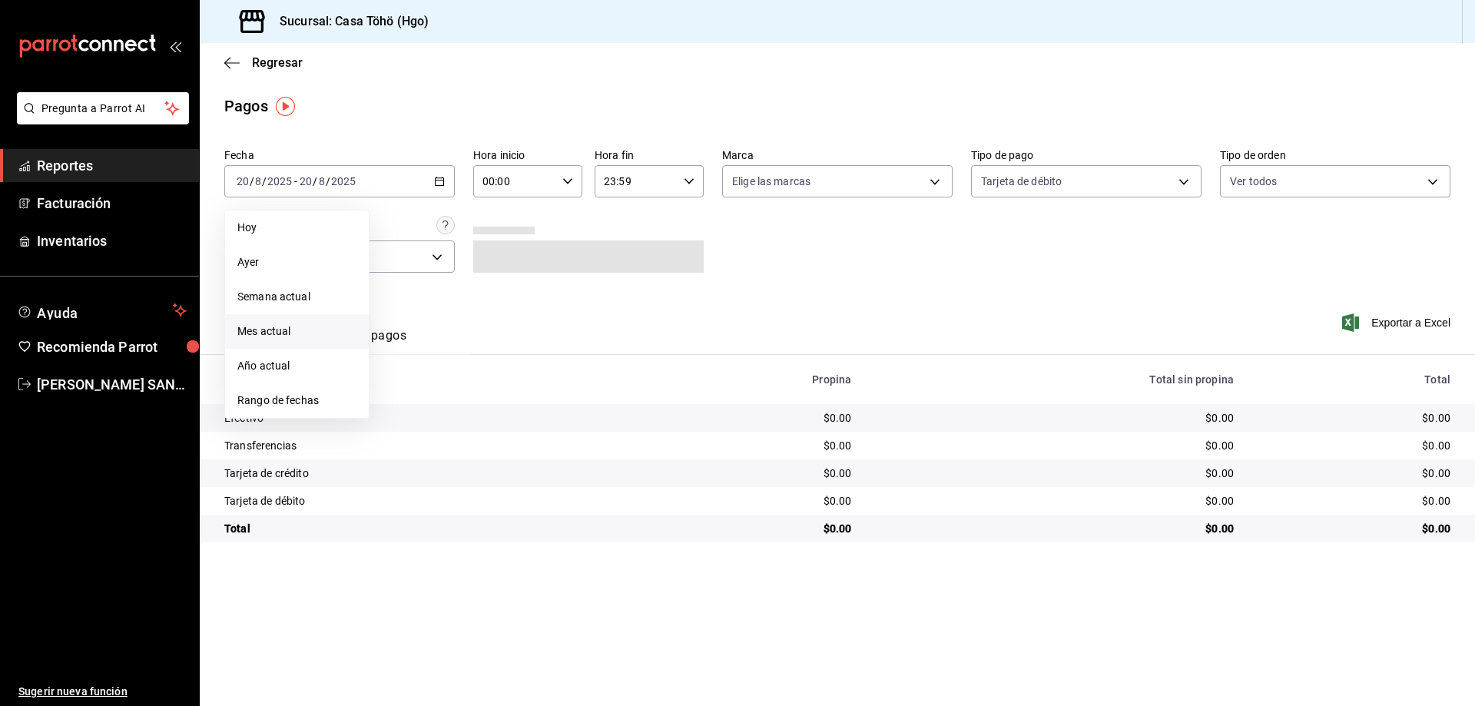
click at [273, 333] on span "Mes actual" at bounding box center [296, 331] width 119 height 16
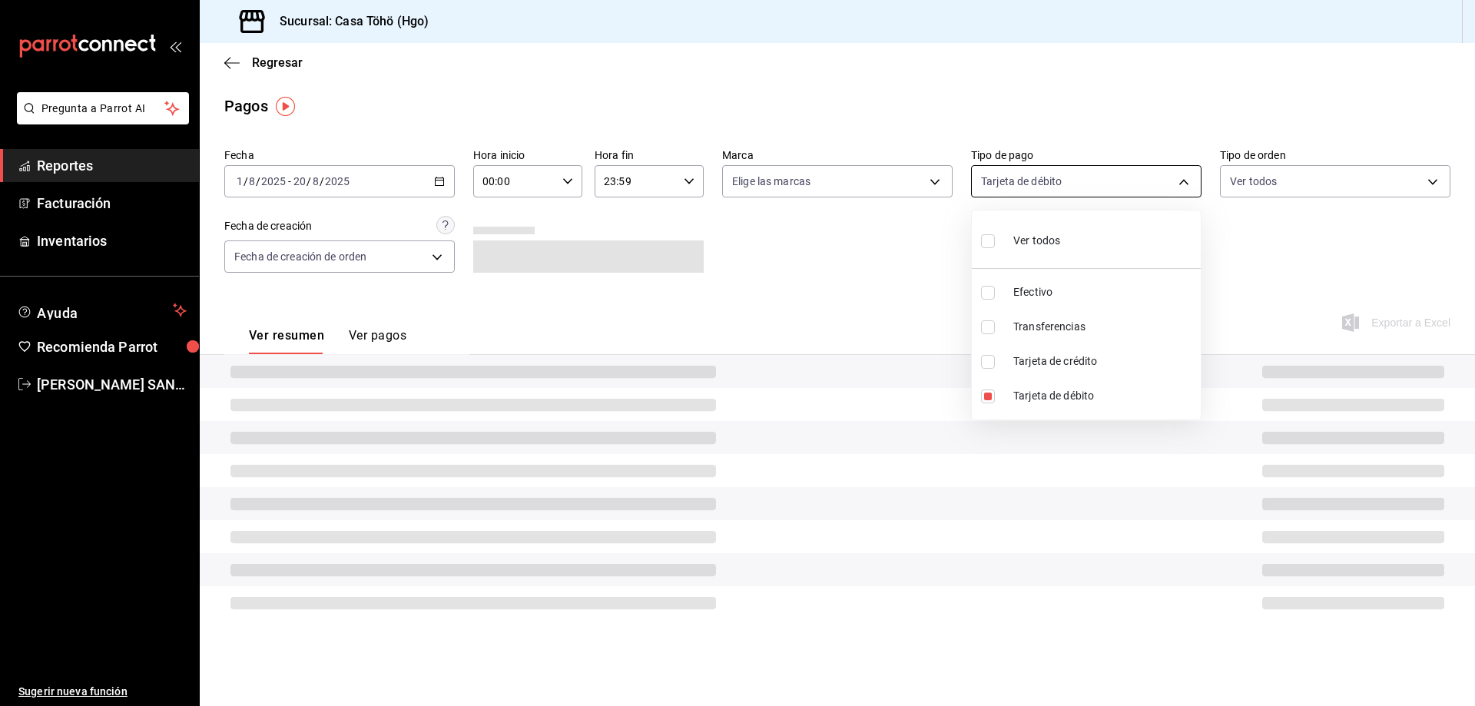
click at [1025, 185] on body "Pregunta a Parrot AI Reportes Facturación Inventarios Ayuda Recomienda Parrot A…" at bounding box center [737, 353] width 1475 height 706
click at [1051, 392] on span "Tarjeta de débito" at bounding box center [1103, 396] width 181 height 16
checkbox input "false"
click at [1051, 392] on span "Tarjeta de débito" at bounding box center [1103, 396] width 181 height 16
type input "bdf4bcce-75d9-46fb-96b4-ca52b3f374de"
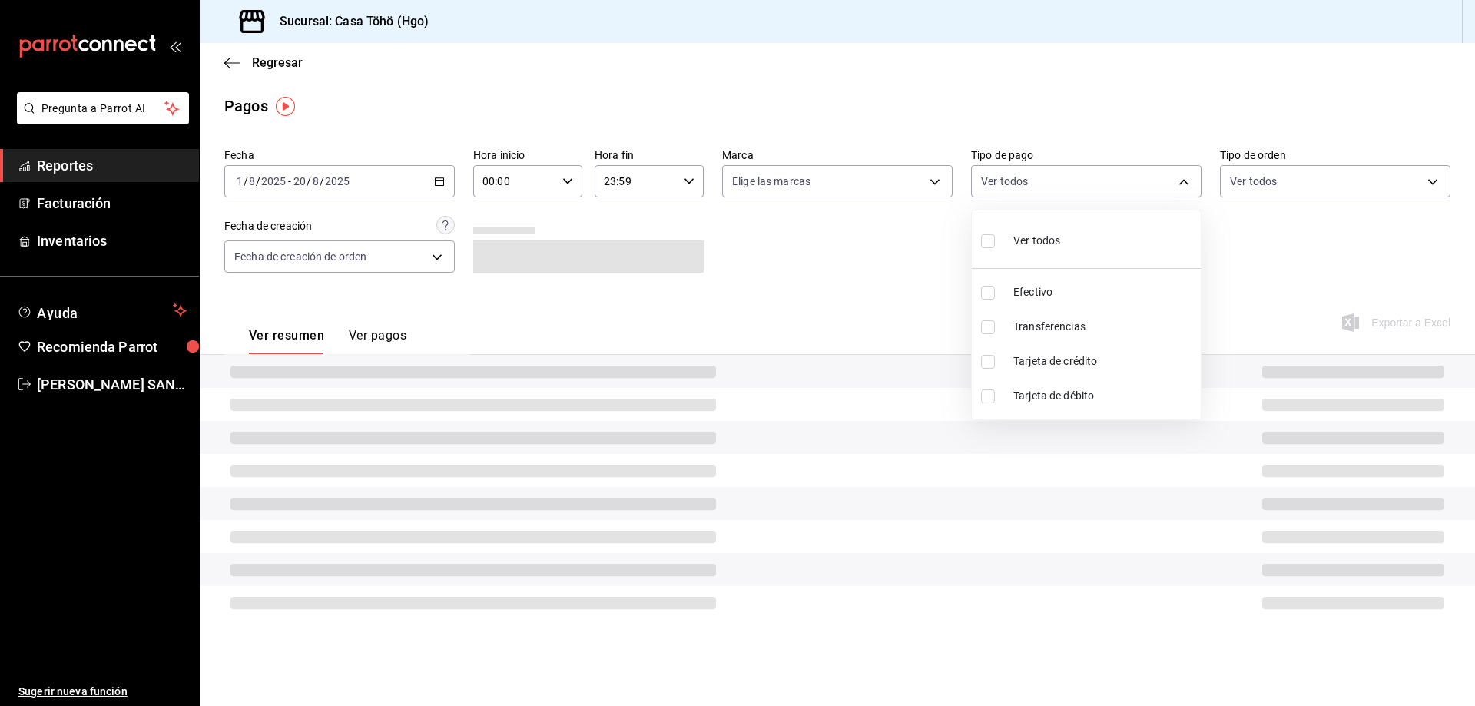
checkbox input "true"
click at [869, 280] on div at bounding box center [737, 353] width 1475 height 706
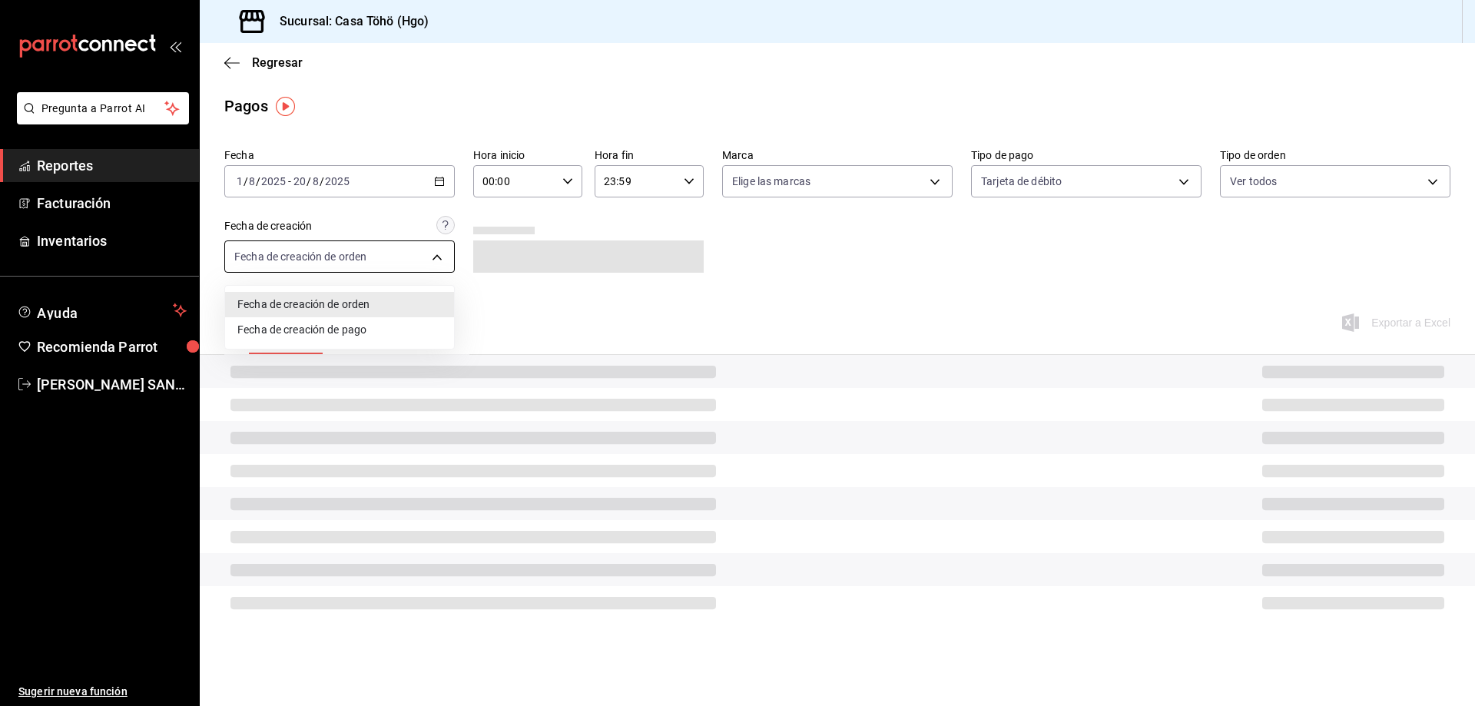
click at [385, 255] on body "Pregunta a Parrot AI Reportes Facturación Inventarios Ayuda Recomienda Parrot A…" at bounding box center [737, 353] width 1475 height 706
click at [385, 307] on li "Fecha de creación de orden" at bounding box center [339, 304] width 229 height 25
click at [869, 271] on div "Fecha 2025-08-01 1 / 8 / 2025 - 2025-08-20 20 / 8 / 2025 Hora inicio 00:00 Hora…" at bounding box center [837, 216] width 1226 height 149
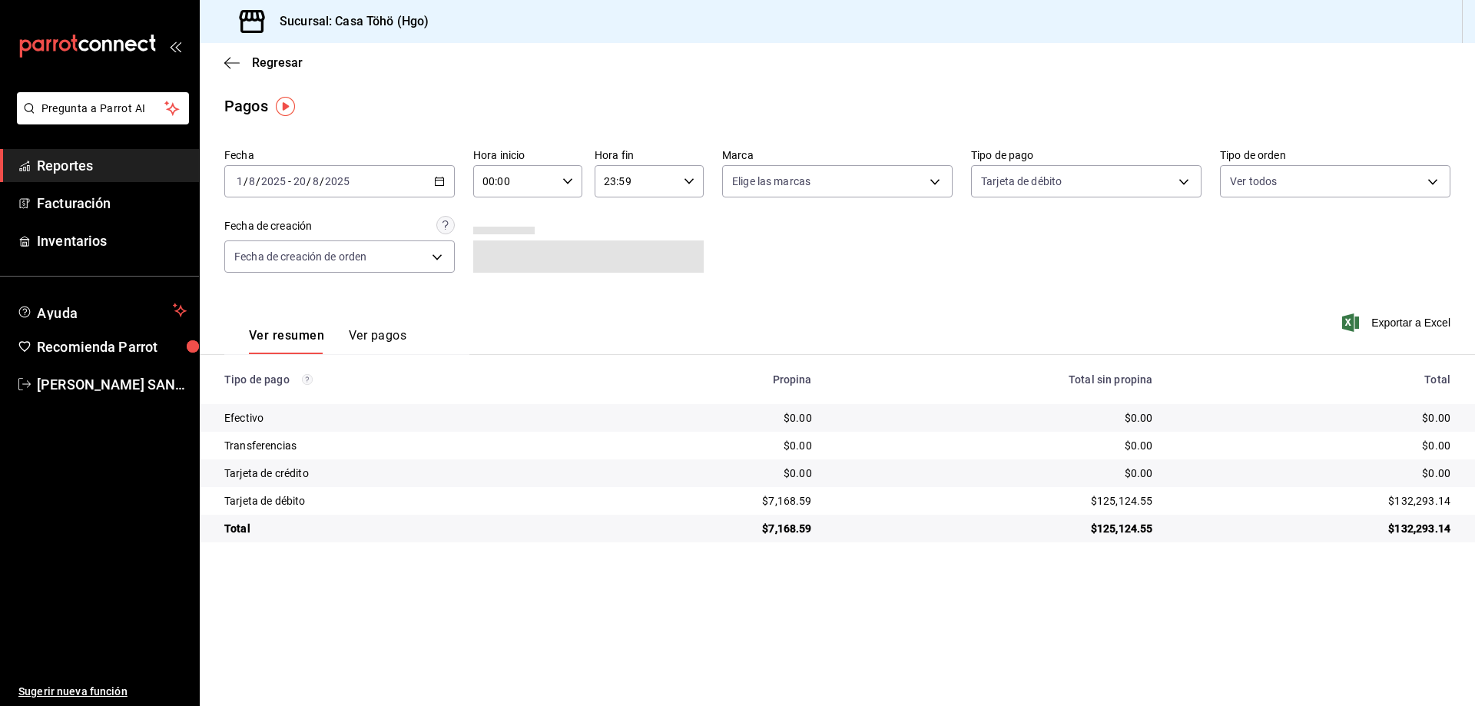
click at [361, 323] on div "Ver resumen Ver pagos" at bounding box center [315, 331] width 182 height 45
click at [364, 326] on div "Ver resumen Ver pagos" at bounding box center [315, 331] width 182 height 45
click at [375, 335] on button "Ver pagos" at bounding box center [378, 341] width 58 height 26
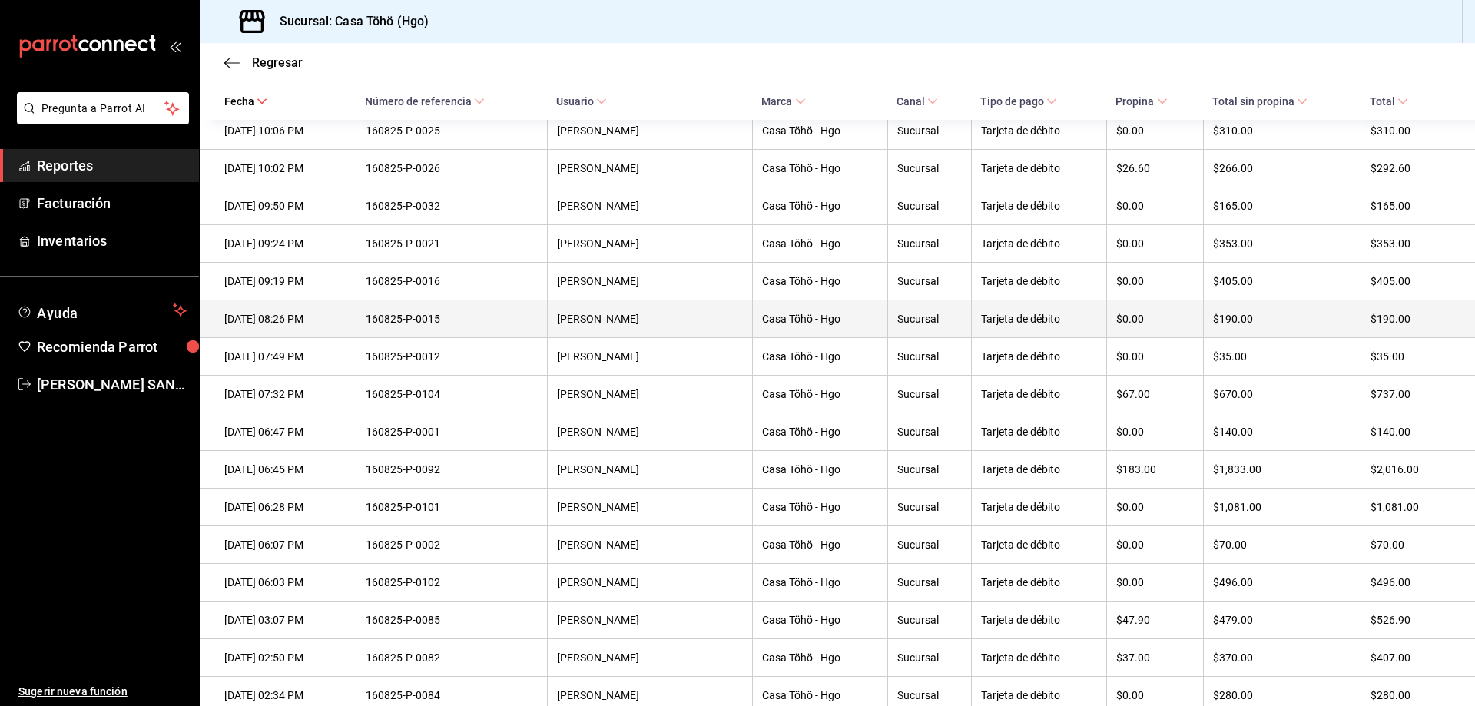
scroll to position [1709, 0]
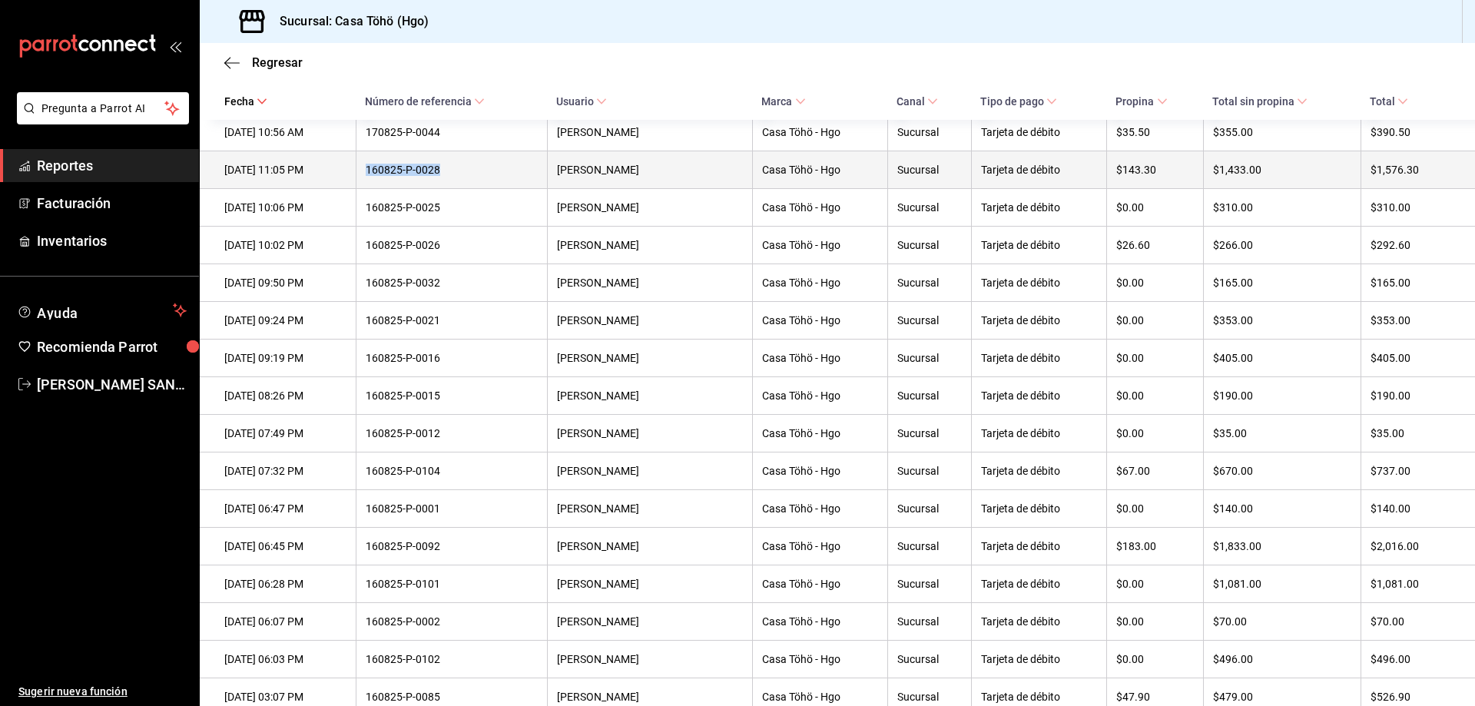
drag, startPoint x: 465, startPoint y: 201, endPoint x: 385, endPoint y: 211, distance: 80.5
click at [385, 189] on th "160825-P-0028" at bounding box center [451, 170] width 191 height 38
copy div "160825-P-0028"
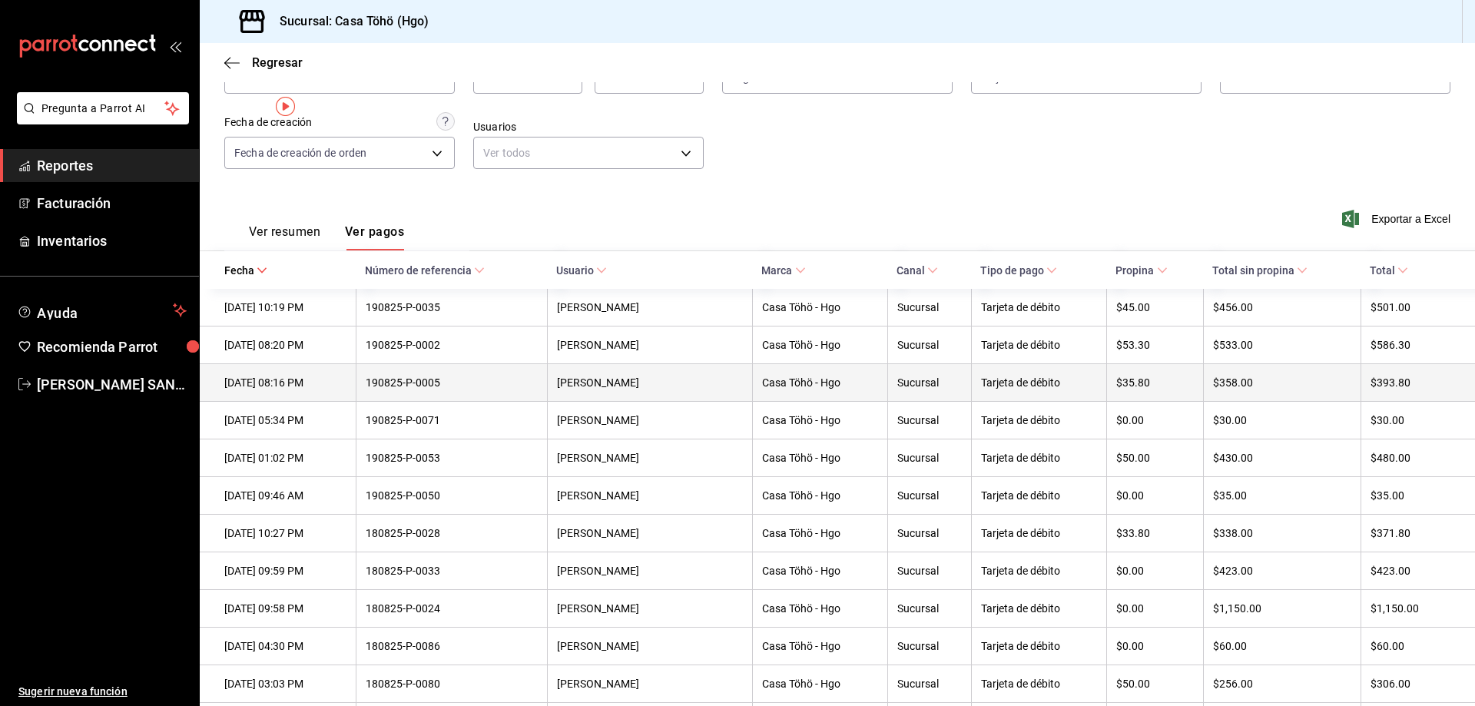
scroll to position [0, 0]
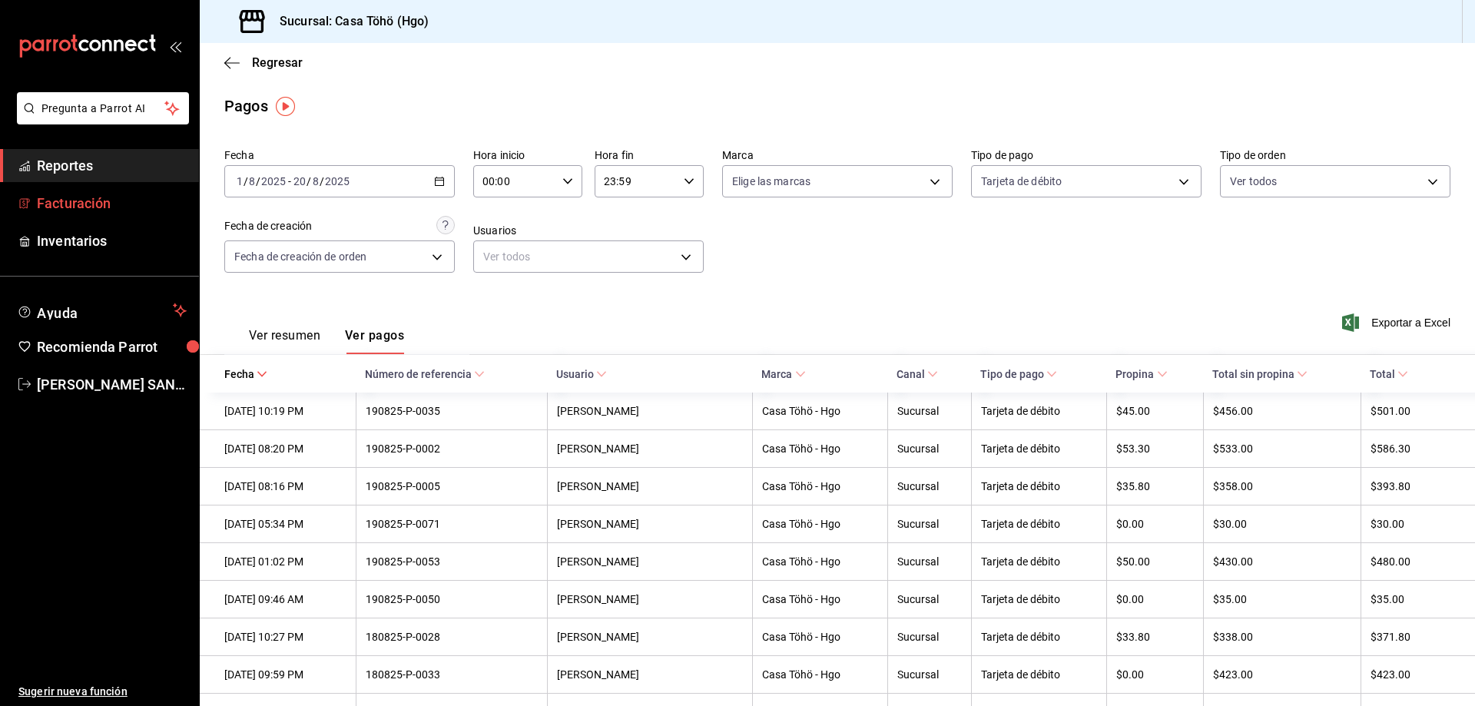
click at [105, 203] on span "Facturación" at bounding box center [112, 203] width 150 height 21
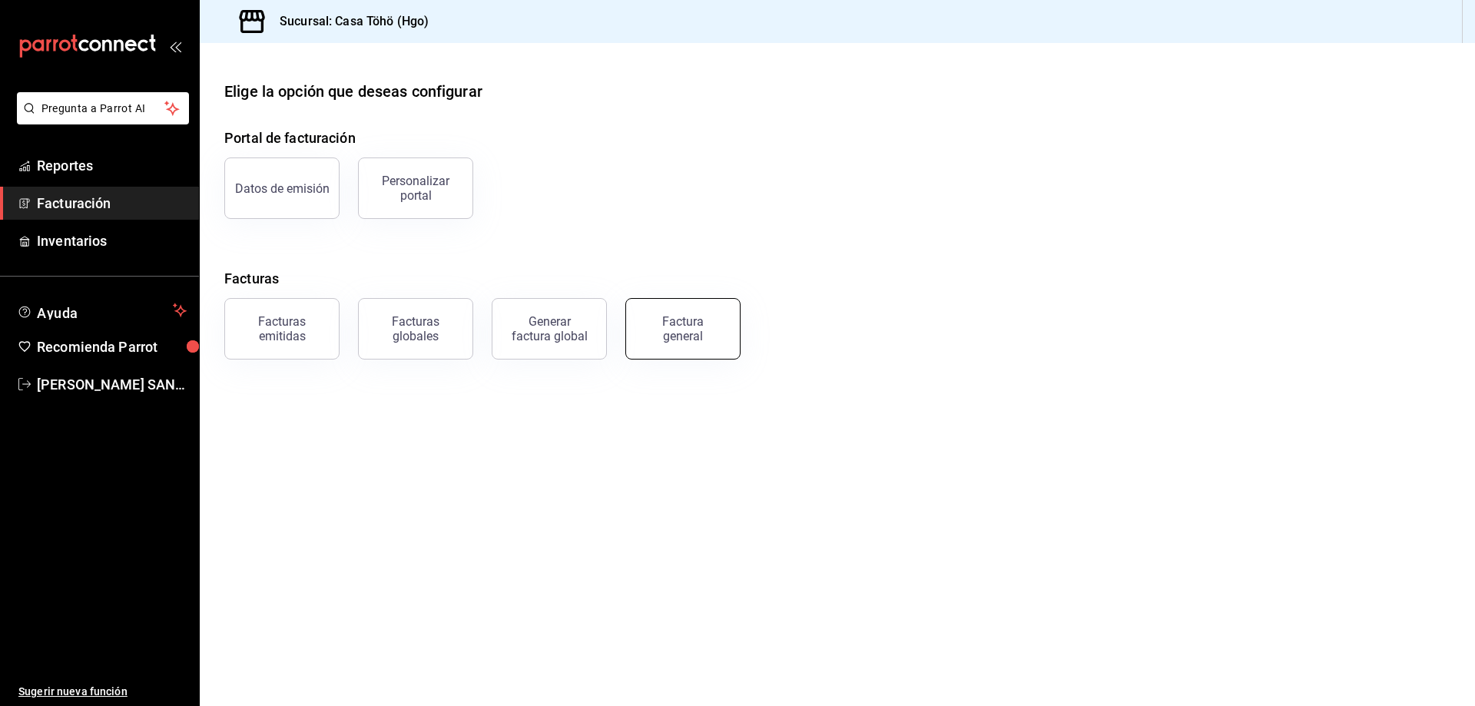
click at [677, 319] on div "Factura general" at bounding box center [682, 328] width 77 height 29
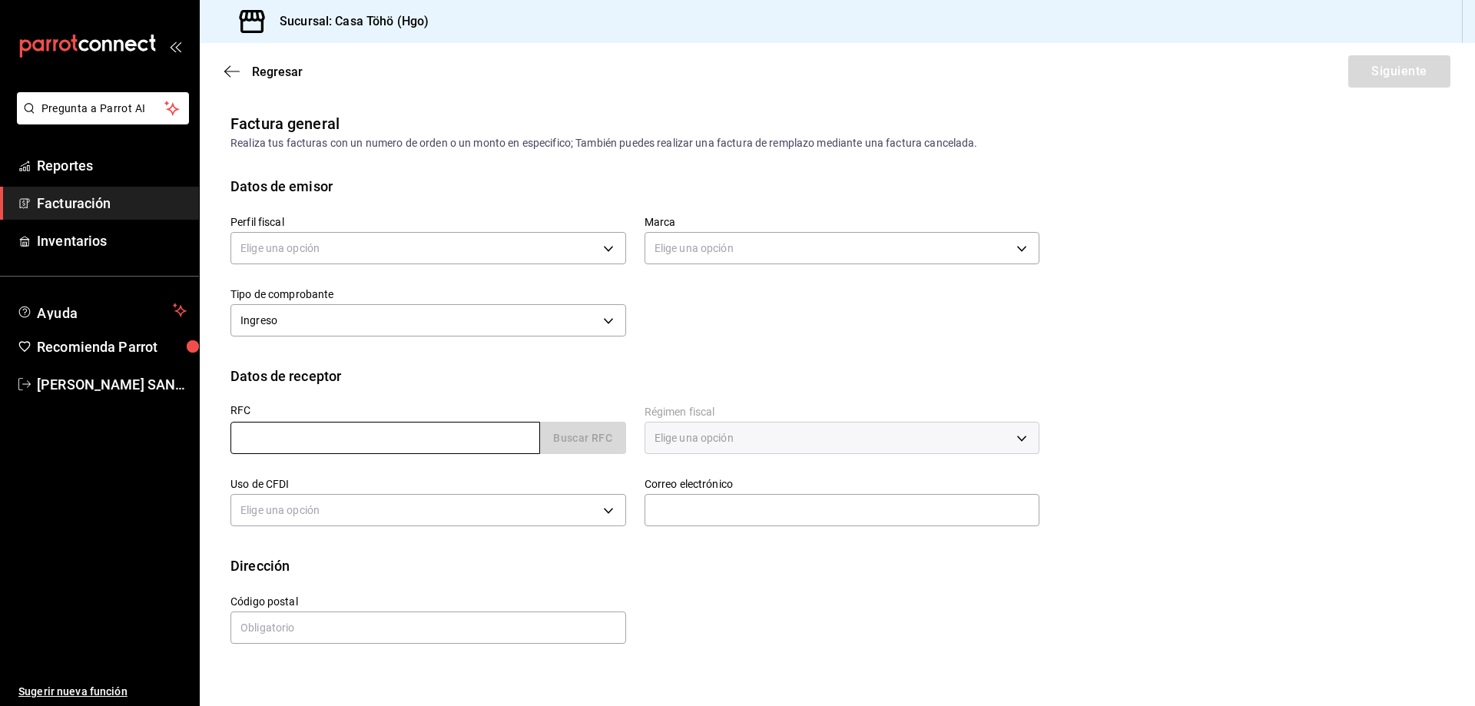
click at [503, 442] on input "text" at bounding box center [384, 438] width 309 height 32
type input "XAXX010101000"
type input "616"
type input "S01"
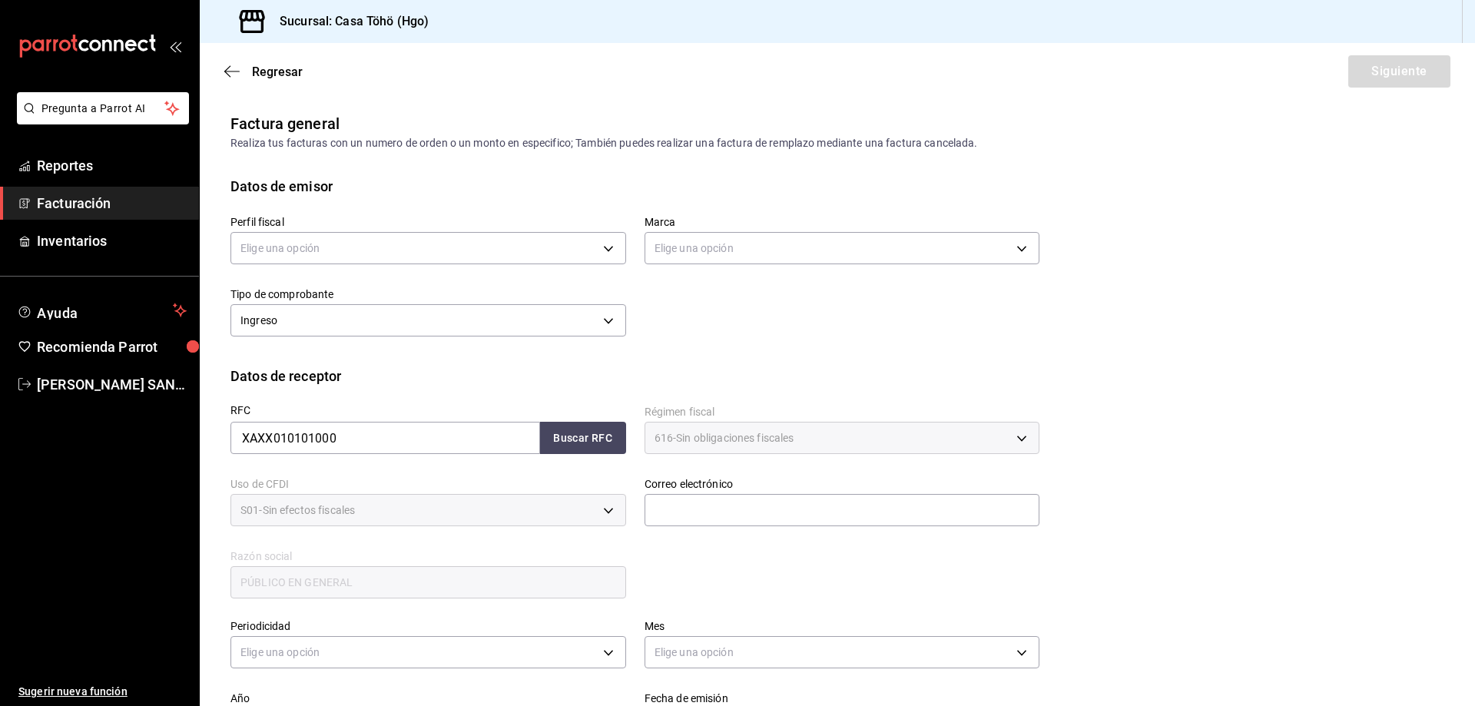
click at [699, 550] on div "RFC XAXX010101000 Buscar RFC Régimen fiscal 616 - Sin obligaciones fiscales 616…" at bounding box center [625, 493] width 827 height 214
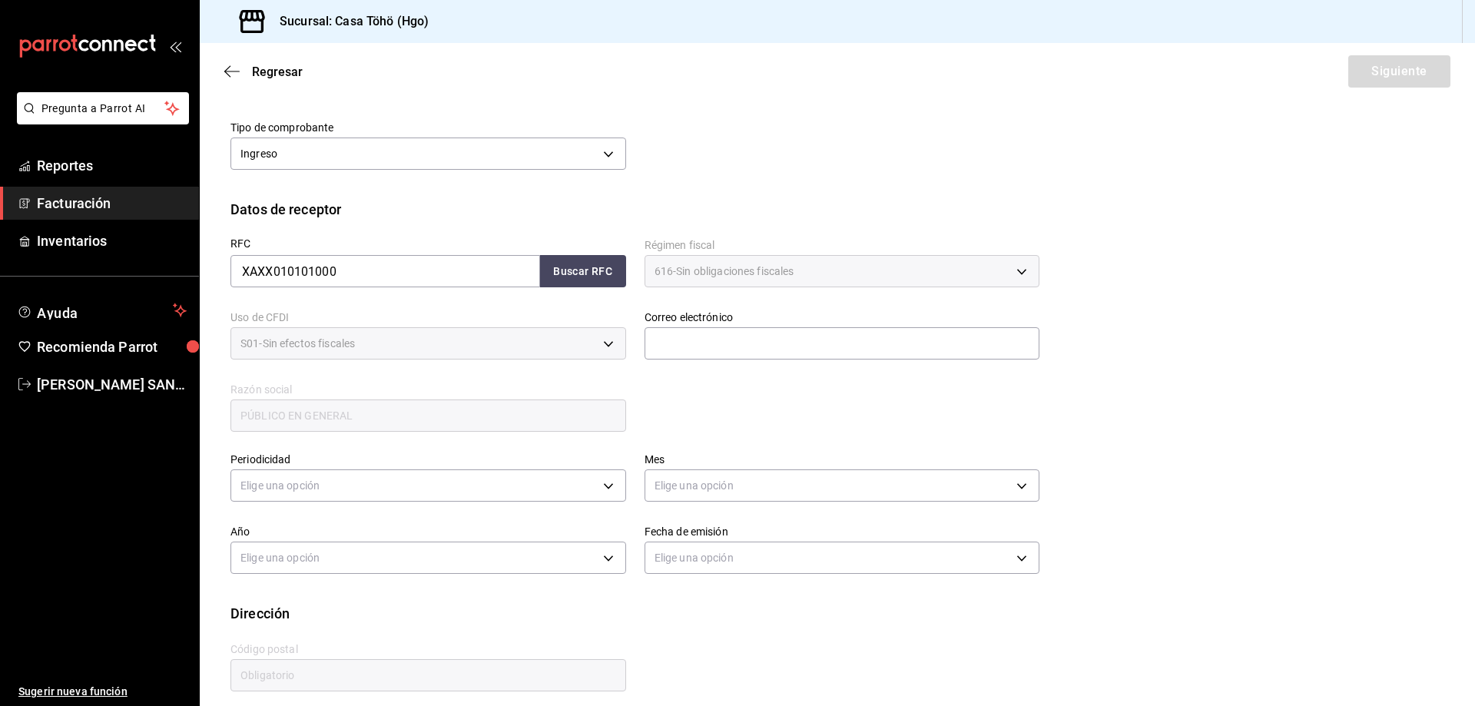
scroll to position [179, 0]
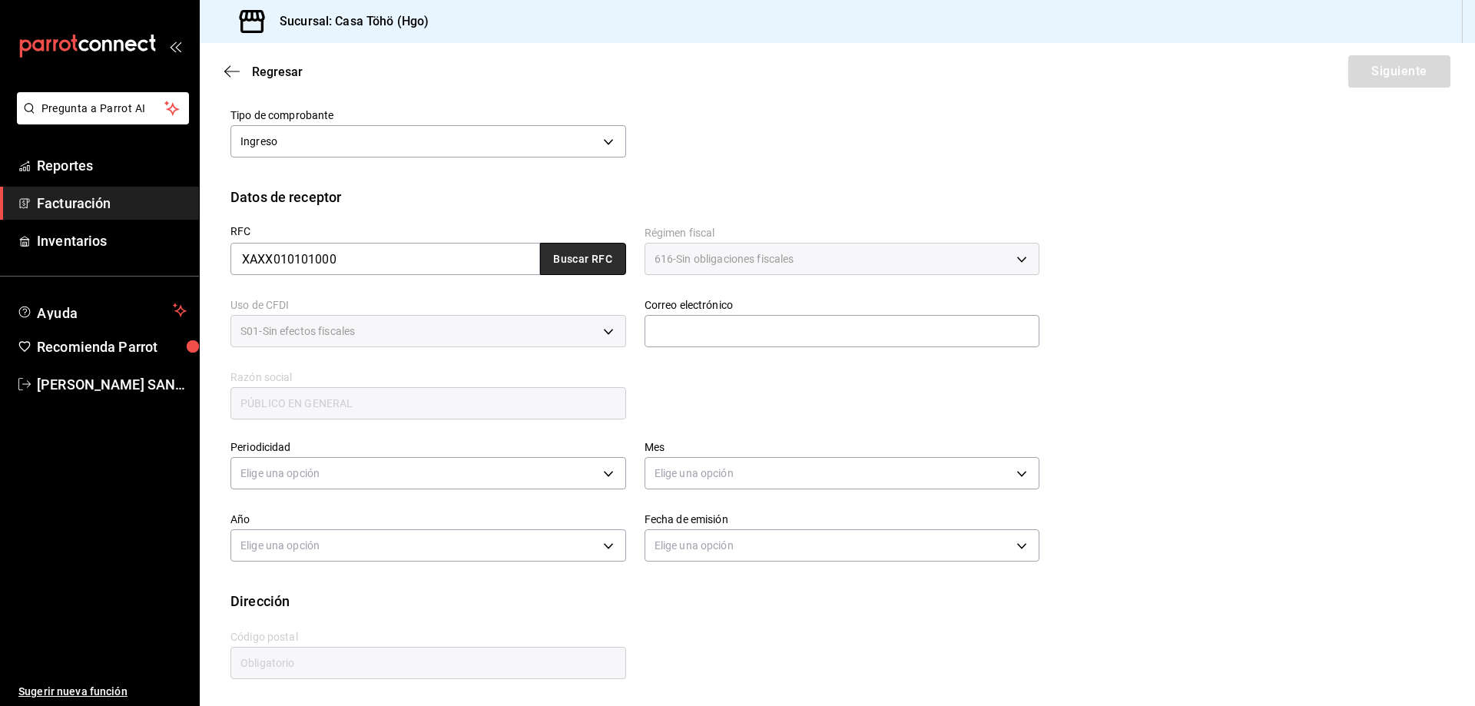
click at [598, 269] on button "Buscar RFC" at bounding box center [583, 259] width 86 height 32
type input "[EMAIL_ADDRESS][DOMAIN_NAME]"
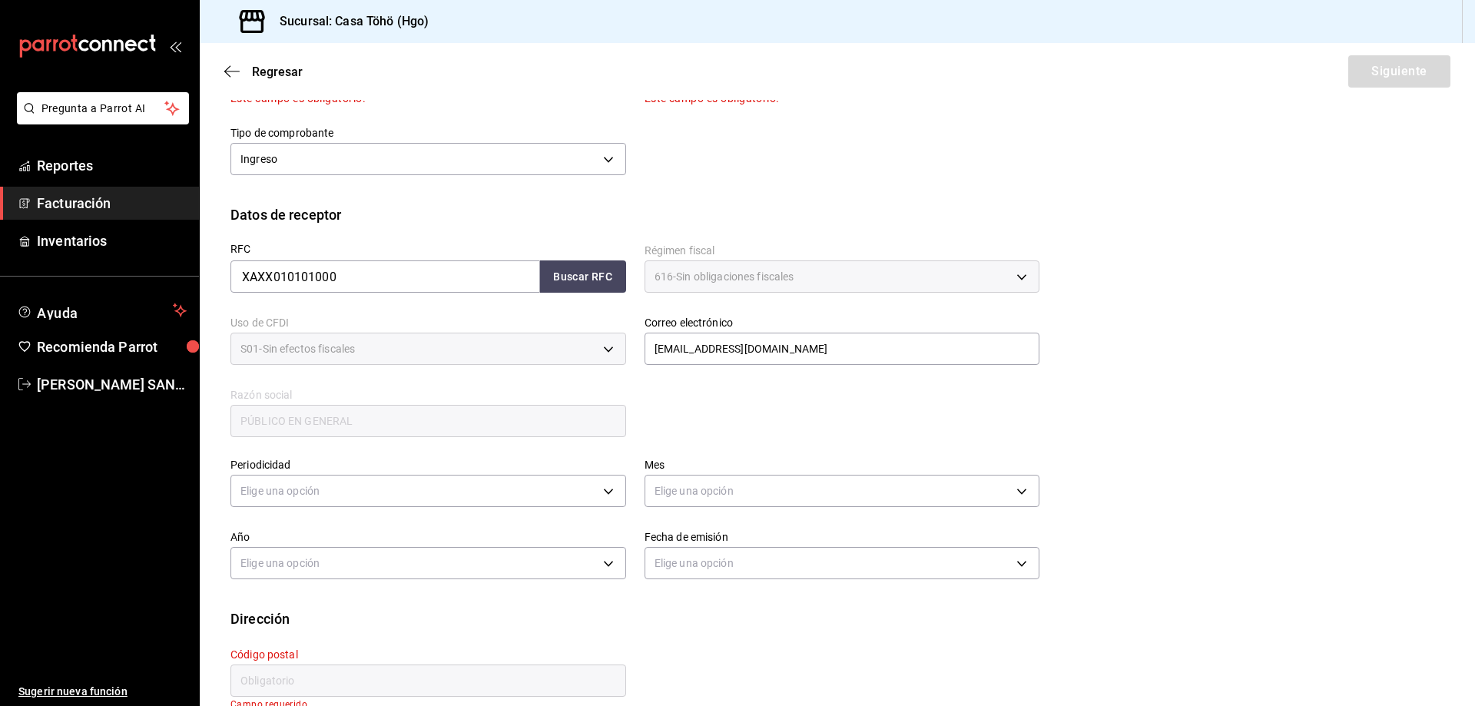
scroll to position [208, 0]
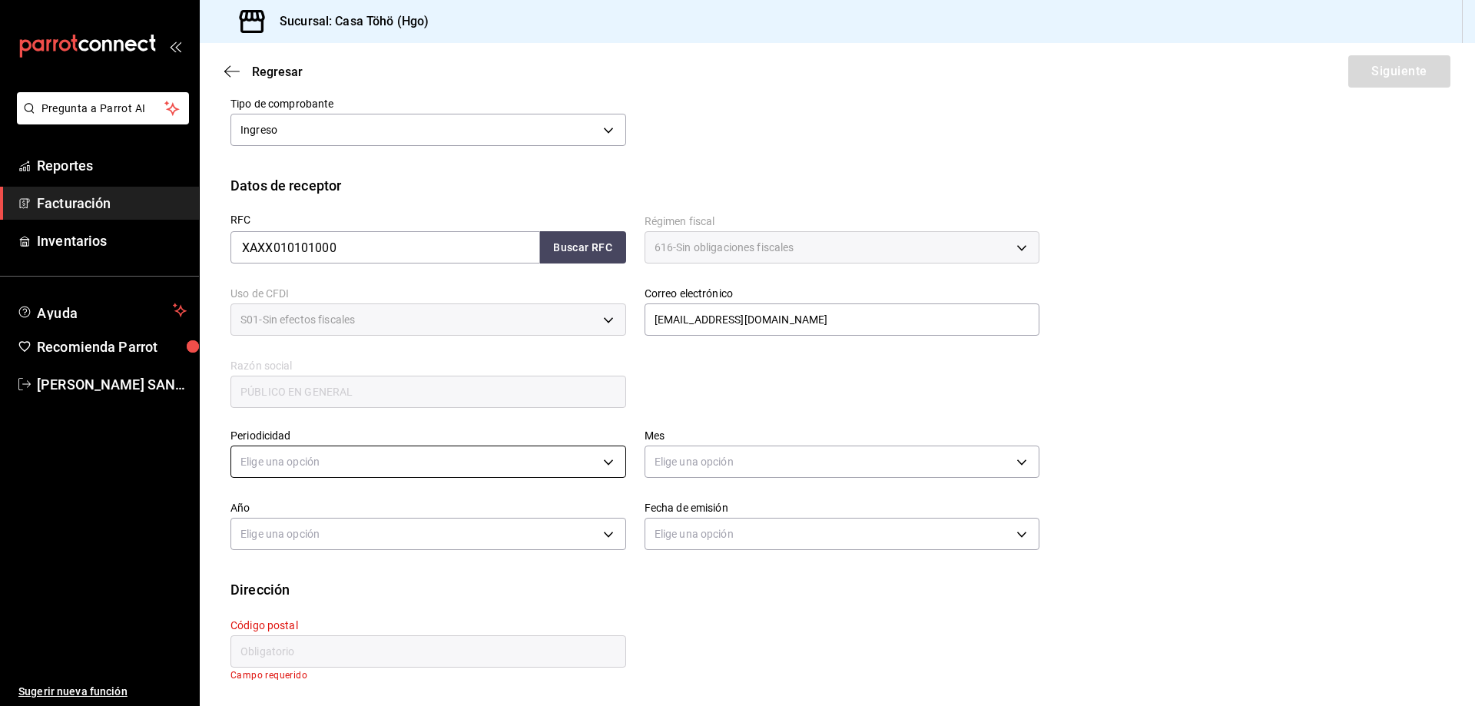
click at [492, 455] on body "Pregunta a Parrot AI Reportes Facturación Inventarios Ayuda Recomienda Parrot […" at bounding box center [737, 353] width 1475 height 706
click at [365, 514] on li "Diario" at bounding box center [426, 509] width 390 height 25
type input "DAILY"
click at [684, 468] on body "Pregunta a Parrot AI Reportes Facturación Inventarios Ayuda Recomienda Parrot A…" at bounding box center [737, 353] width 1475 height 706
click at [704, 612] on li "Septiembre" at bounding box center [836, 609] width 390 height 25
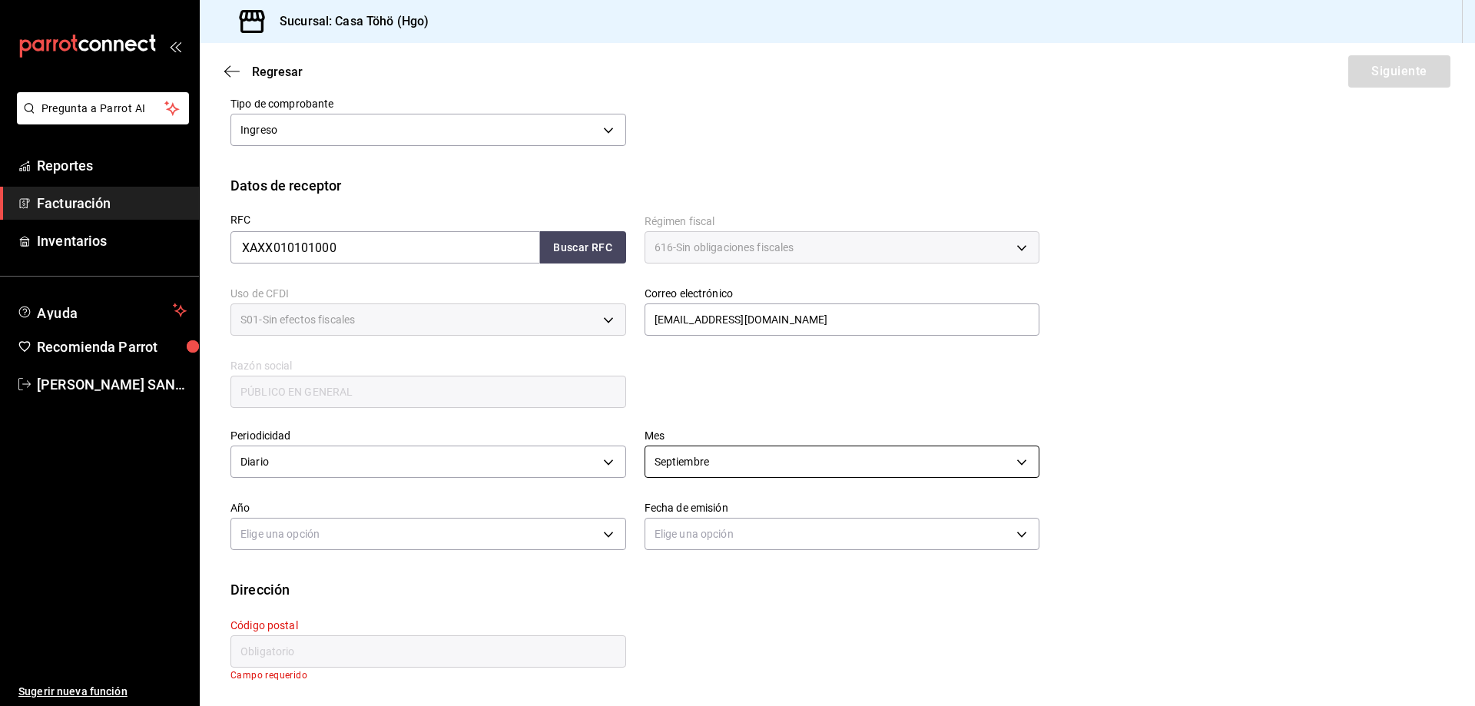
click at [725, 462] on body "Pregunta a Parrot AI Reportes Facturación Inventarios Ayuda Recomienda Parrot A…" at bounding box center [737, 353] width 1475 height 706
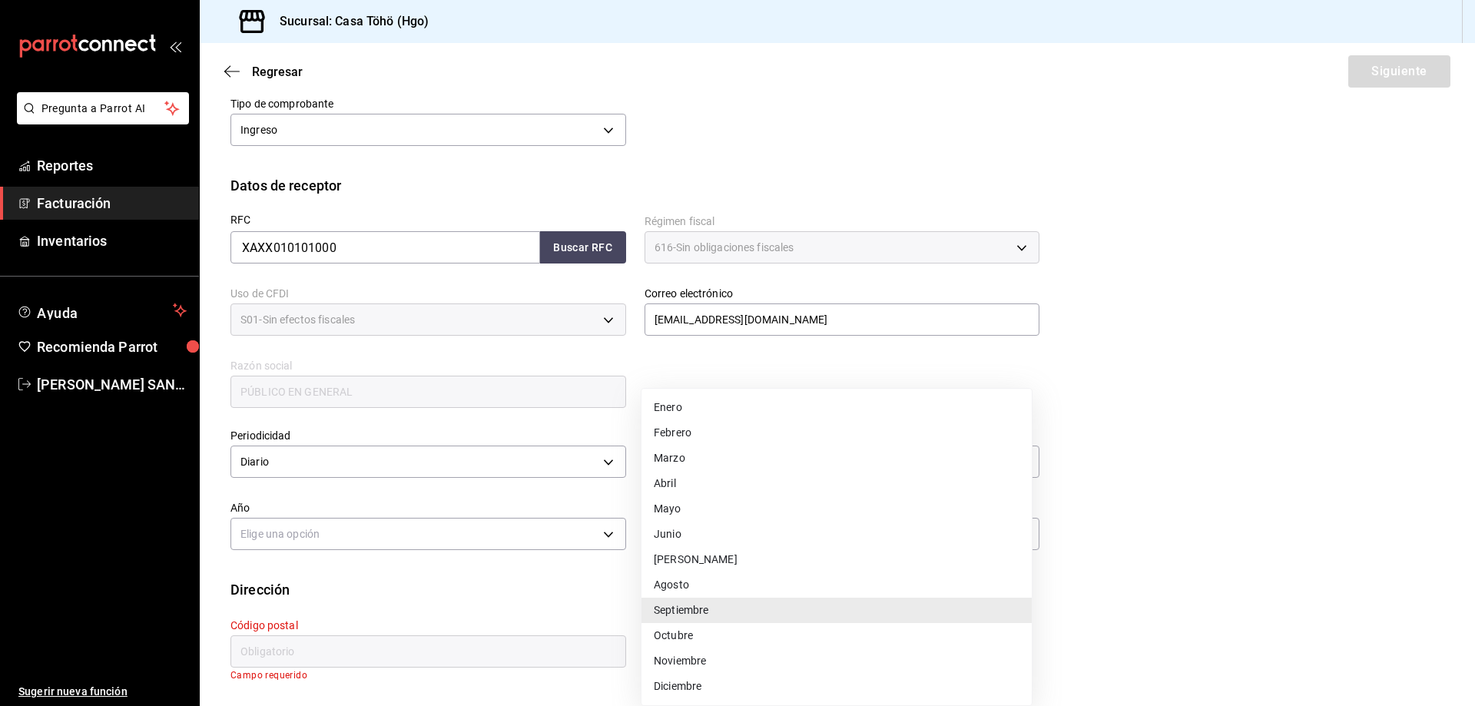
click at [687, 585] on li "Agosto" at bounding box center [836, 584] width 390 height 25
type input "8"
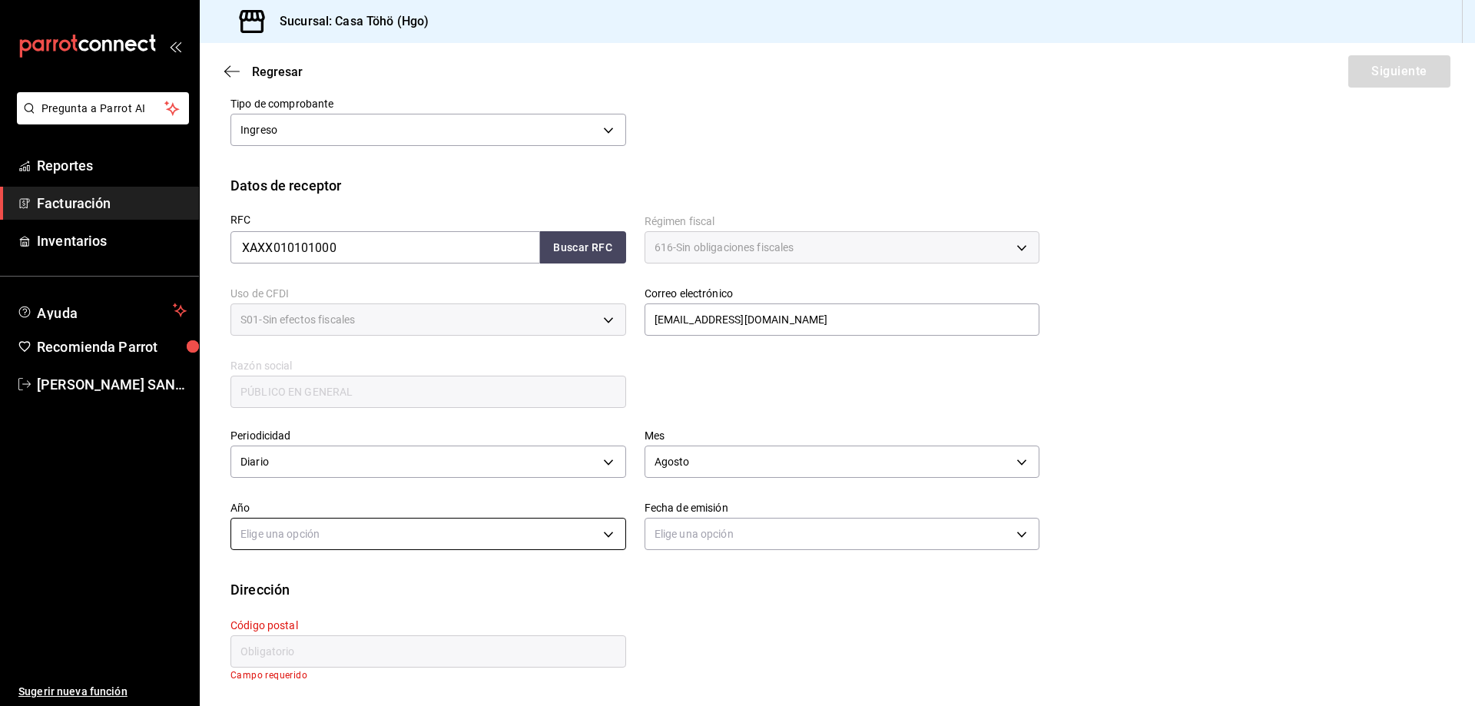
click at [607, 534] on body "Pregunta a Parrot AI Reportes Facturación Inventarios Ayuda Recomienda Parrot A…" at bounding box center [737, 353] width 1475 height 706
click at [514, 572] on li "2025" at bounding box center [426, 581] width 390 height 25
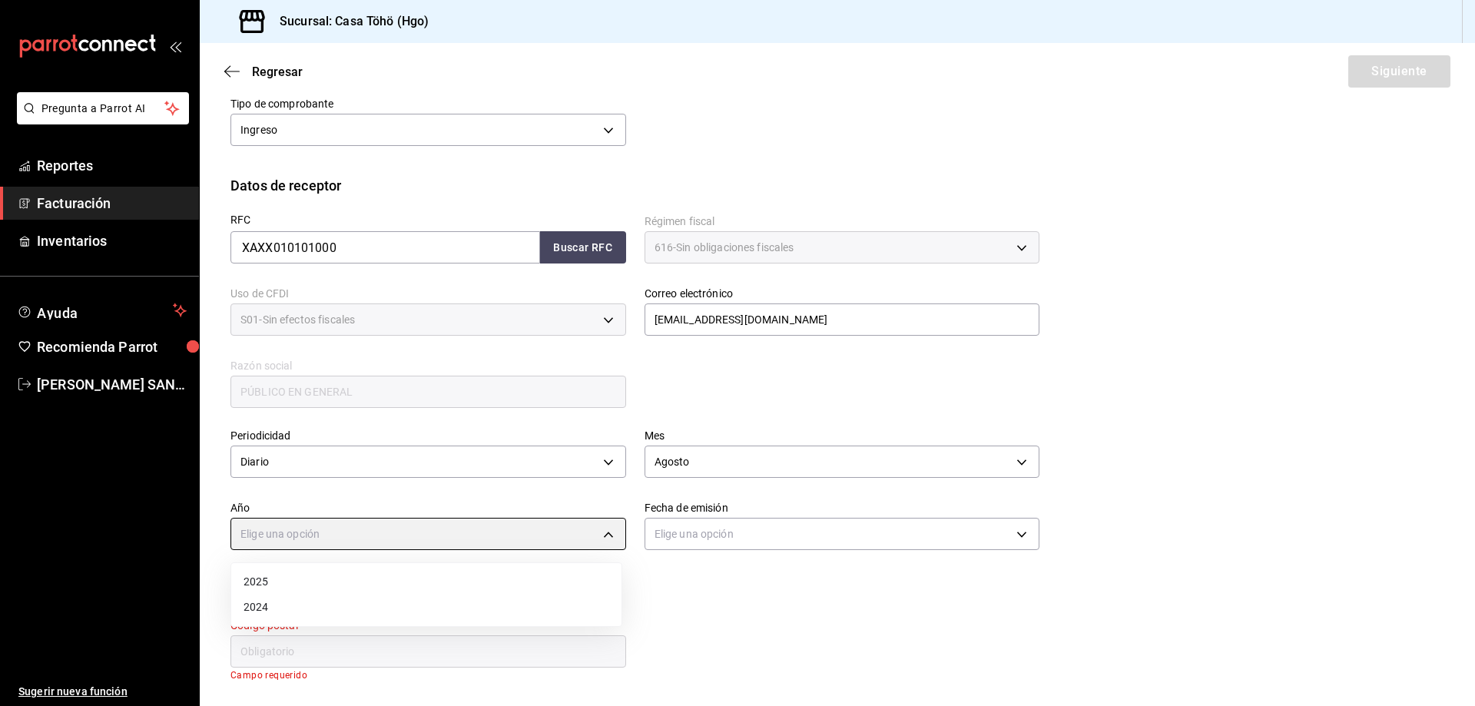
type input "2025"
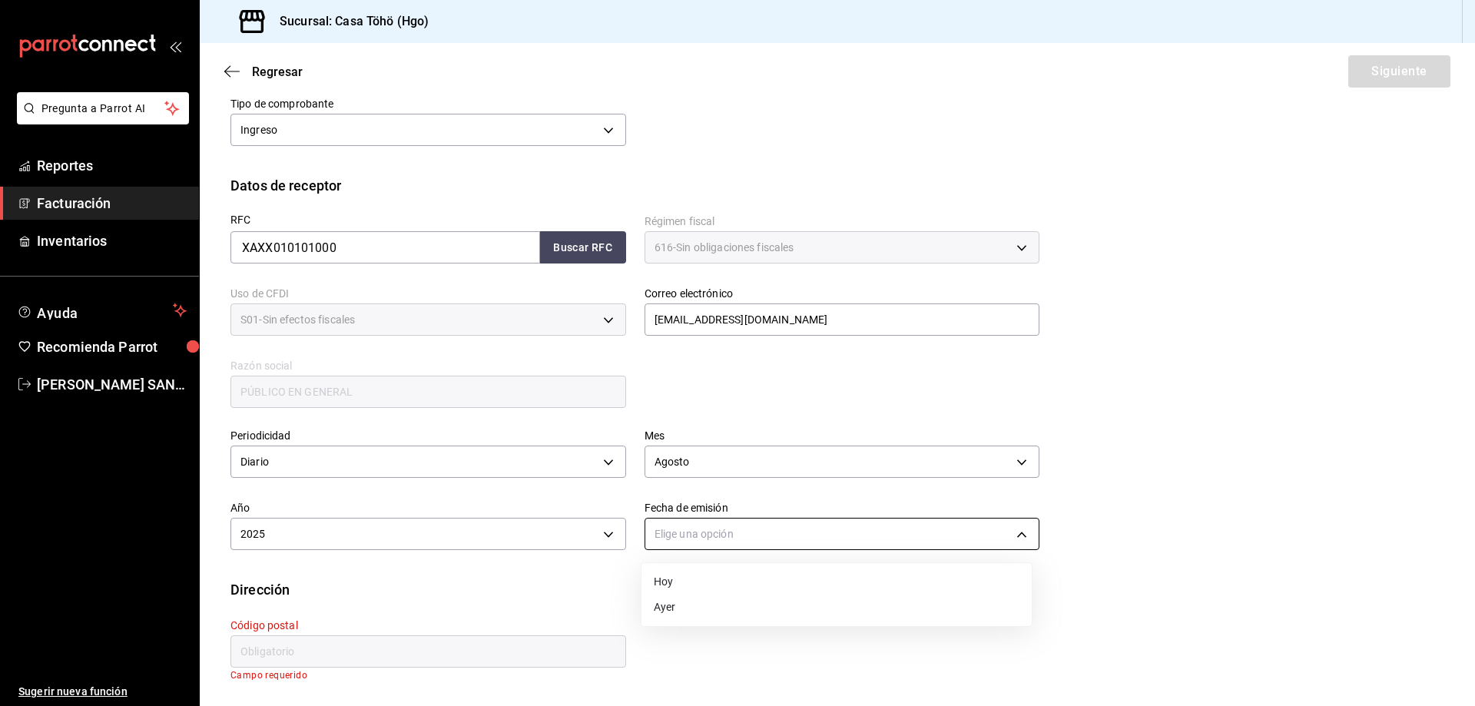
click at [706, 531] on body "Pregunta a Parrot AI Reportes Facturación Inventarios Ayuda Recomienda Parrot A…" at bounding box center [737, 353] width 1475 height 706
click at [670, 614] on li "Ayer" at bounding box center [836, 606] width 390 height 25
type input "[DATE]"
click at [805, 595] on div "Dirección" at bounding box center [836, 589] width 1213 height 21
click at [446, 654] on input "text" at bounding box center [428, 651] width 396 height 32
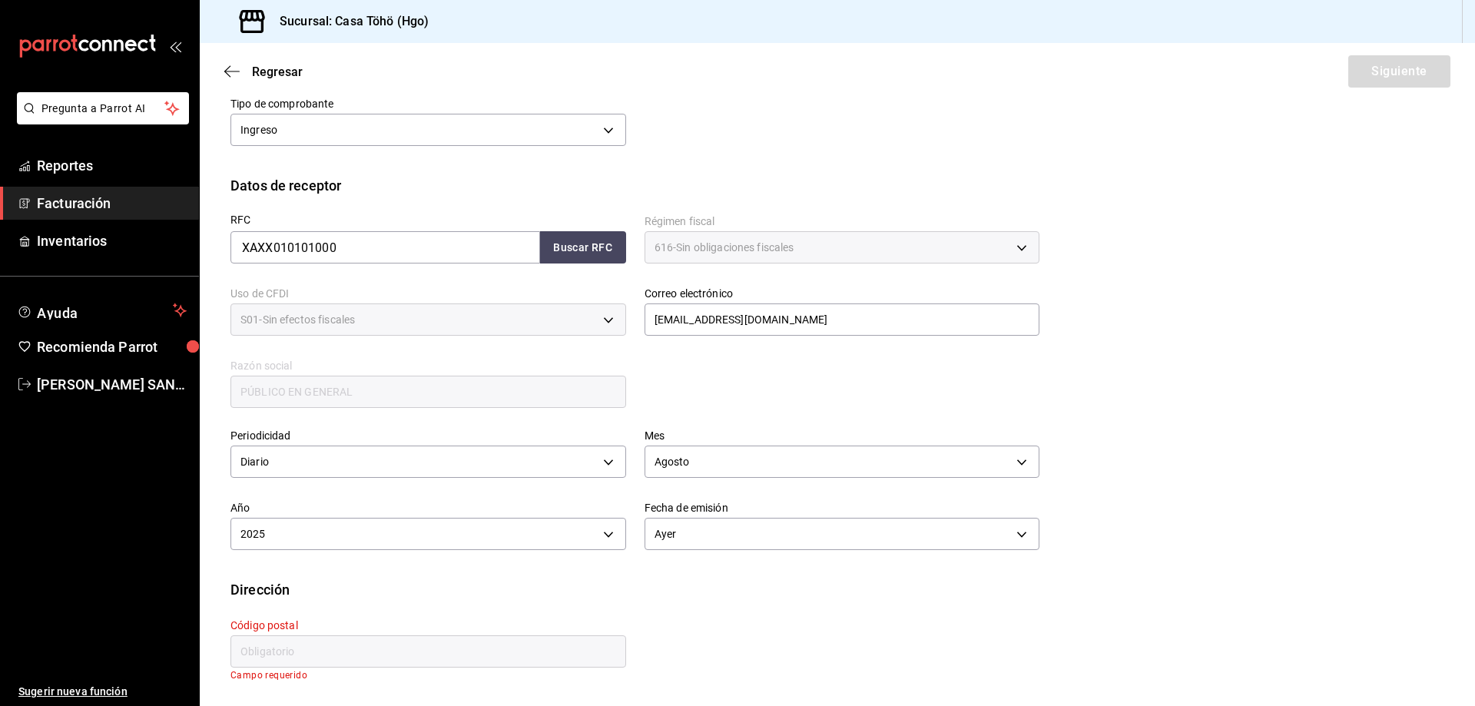
click at [333, 656] on input "text" at bounding box center [428, 651] width 396 height 32
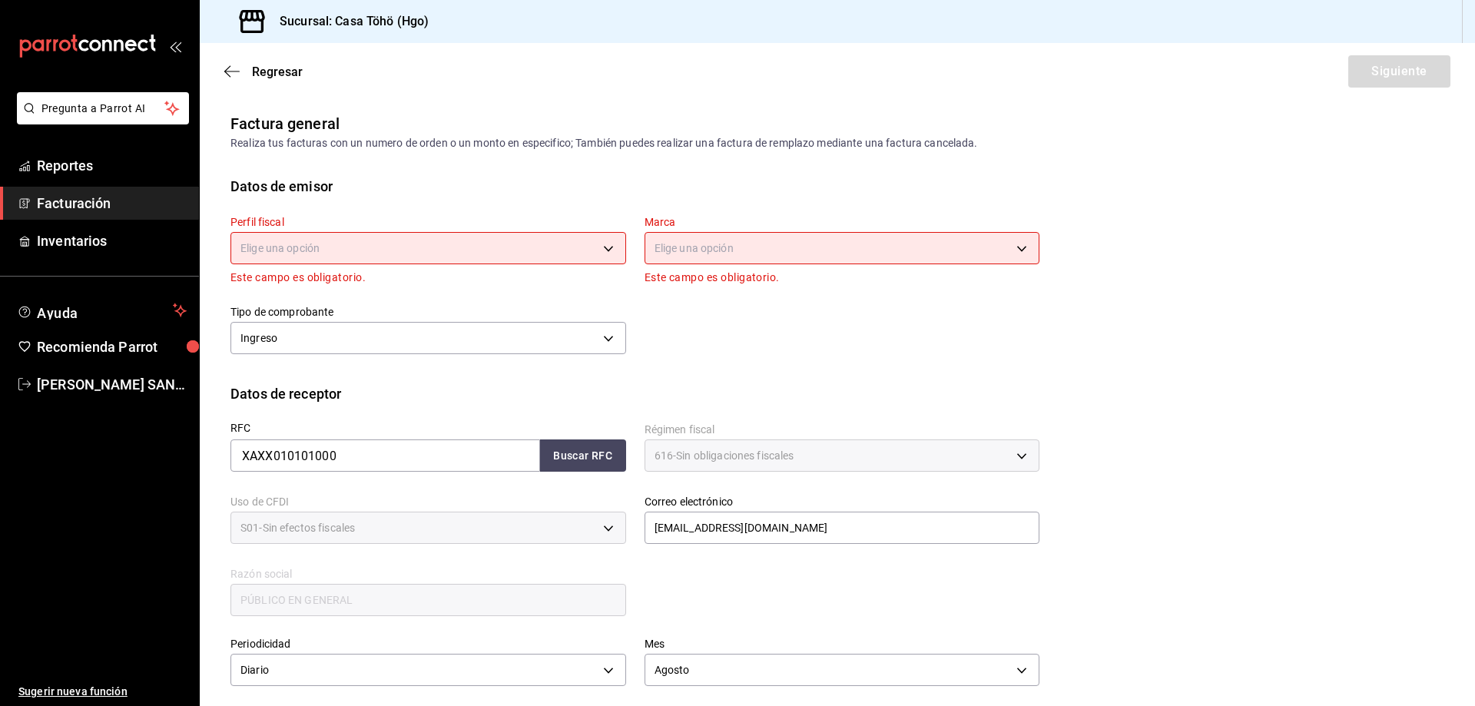
click at [306, 243] on body "Pregunta a Parrot AI Reportes Facturación Inventarios Ayuda Recomienda Parrot A…" at bounding box center [737, 353] width 1475 height 706
click at [305, 327] on li "[PERSON_NAME]" at bounding box center [426, 326] width 390 height 28
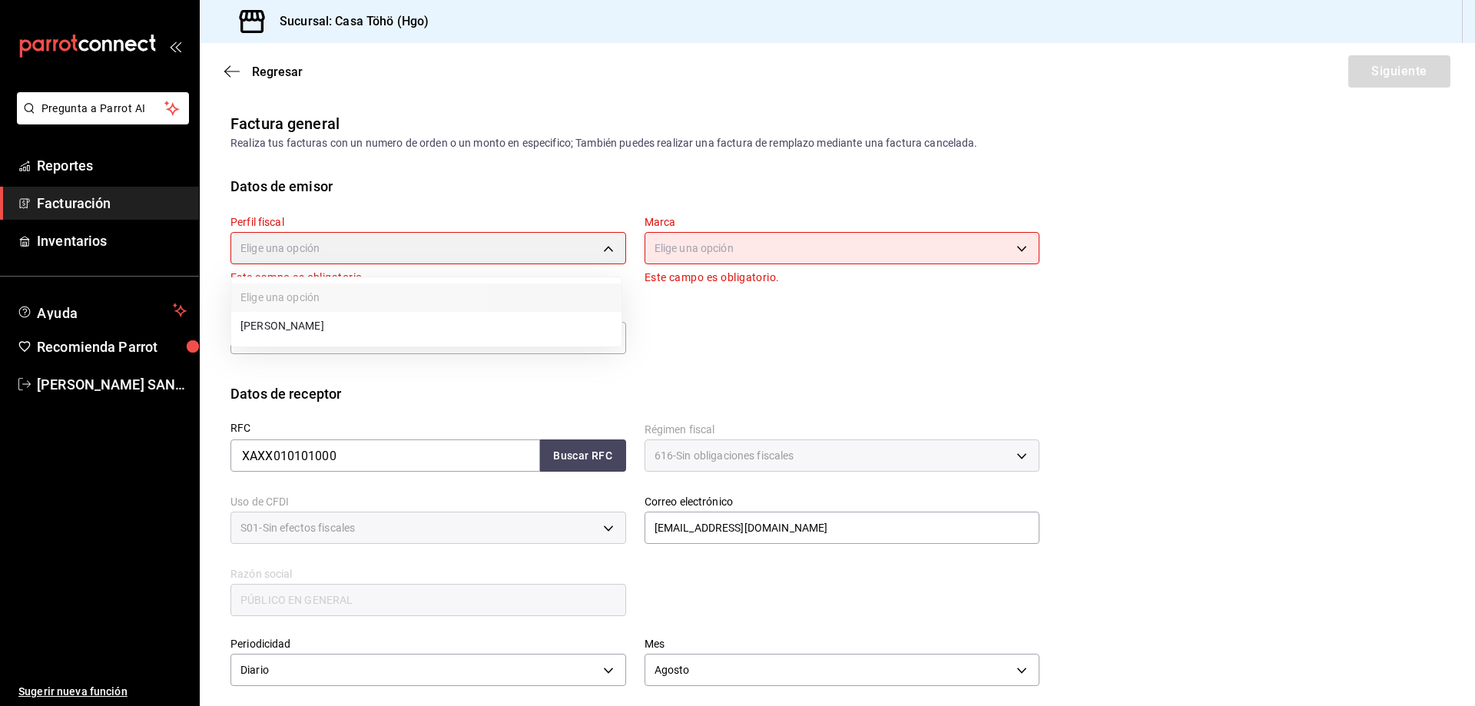
type input "3714fea9-f59b-4145-9474-cc315d4ea63f"
type input "3863094e-80de-4485-9a79-27000a153f73"
type input "43670"
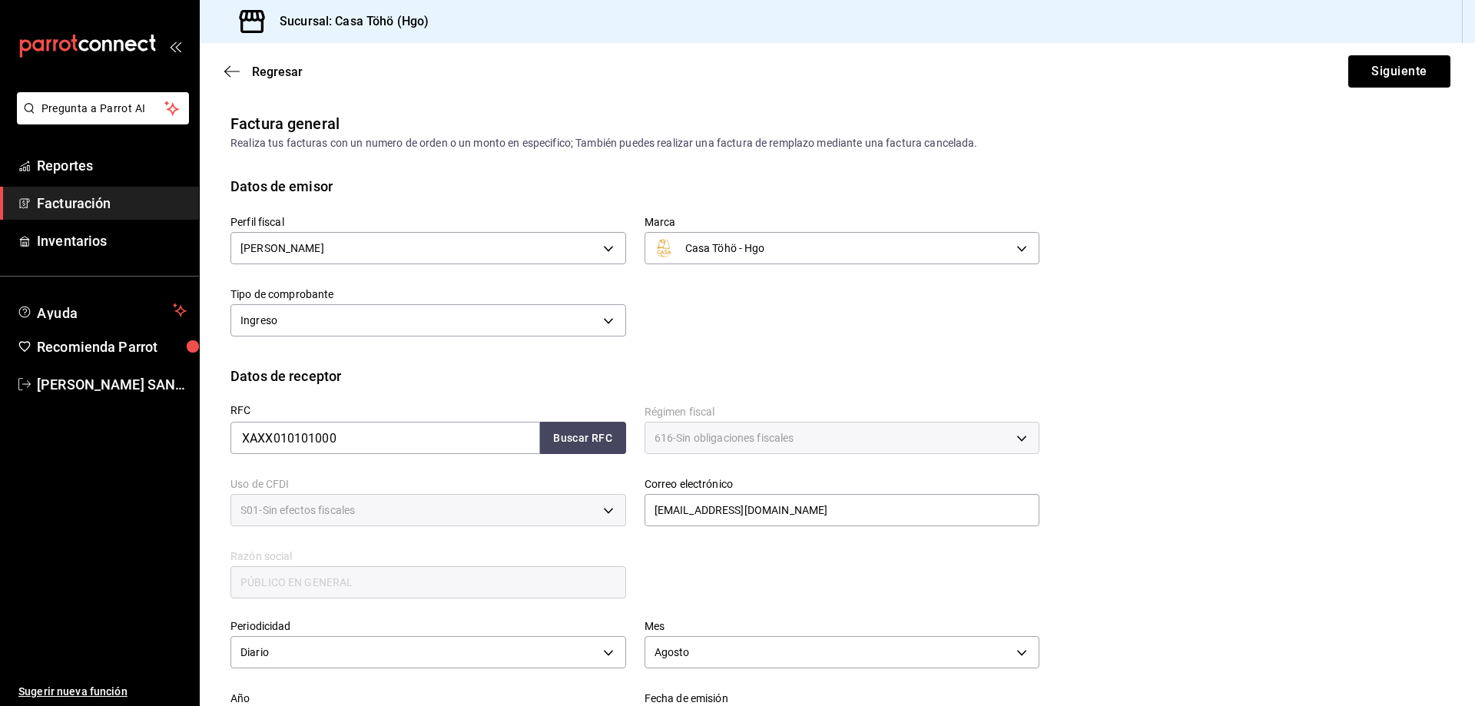
click at [759, 336] on div "Perfil fiscal [PERSON_NAME] 3714fea9-f59b-4145-9474-cc315d4ea63f Marca Casa Töh…" at bounding box center [625, 269] width 827 height 144
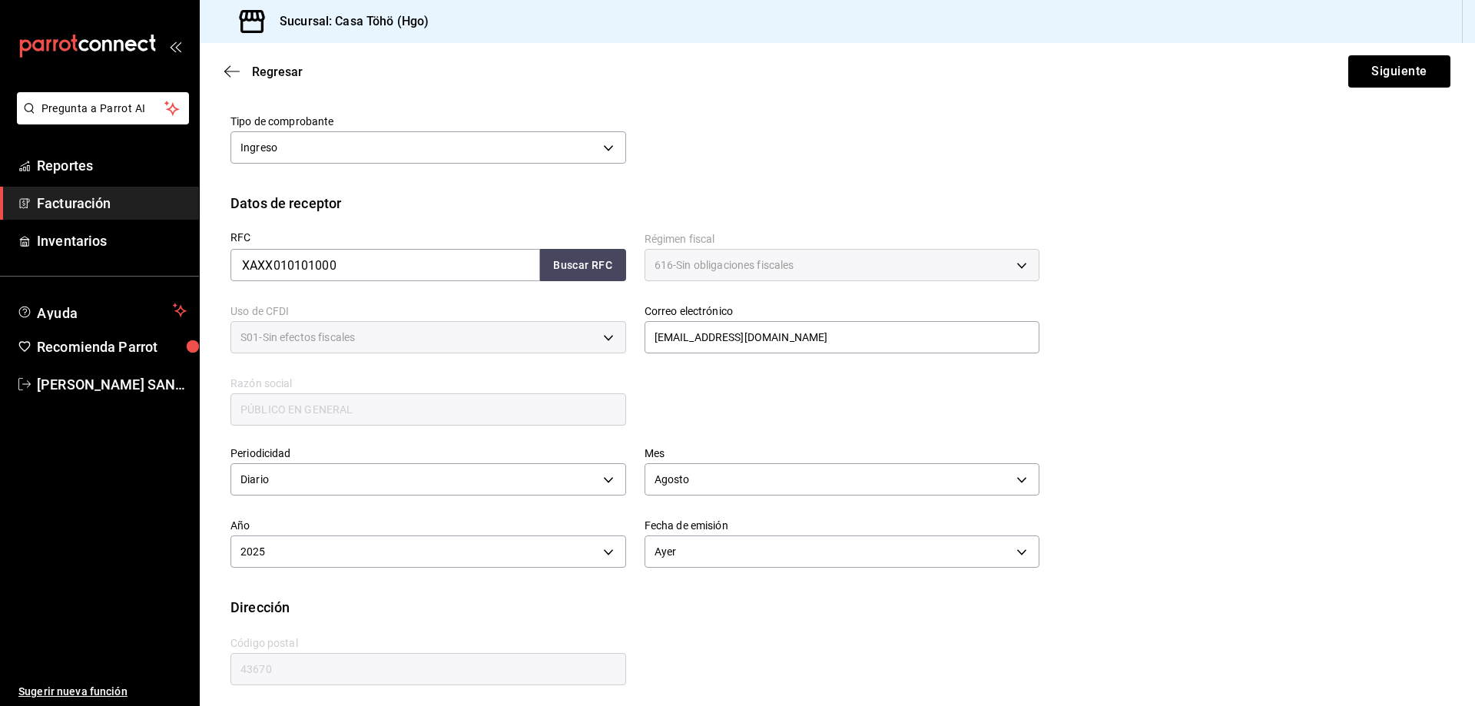
scroll to position [179, 0]
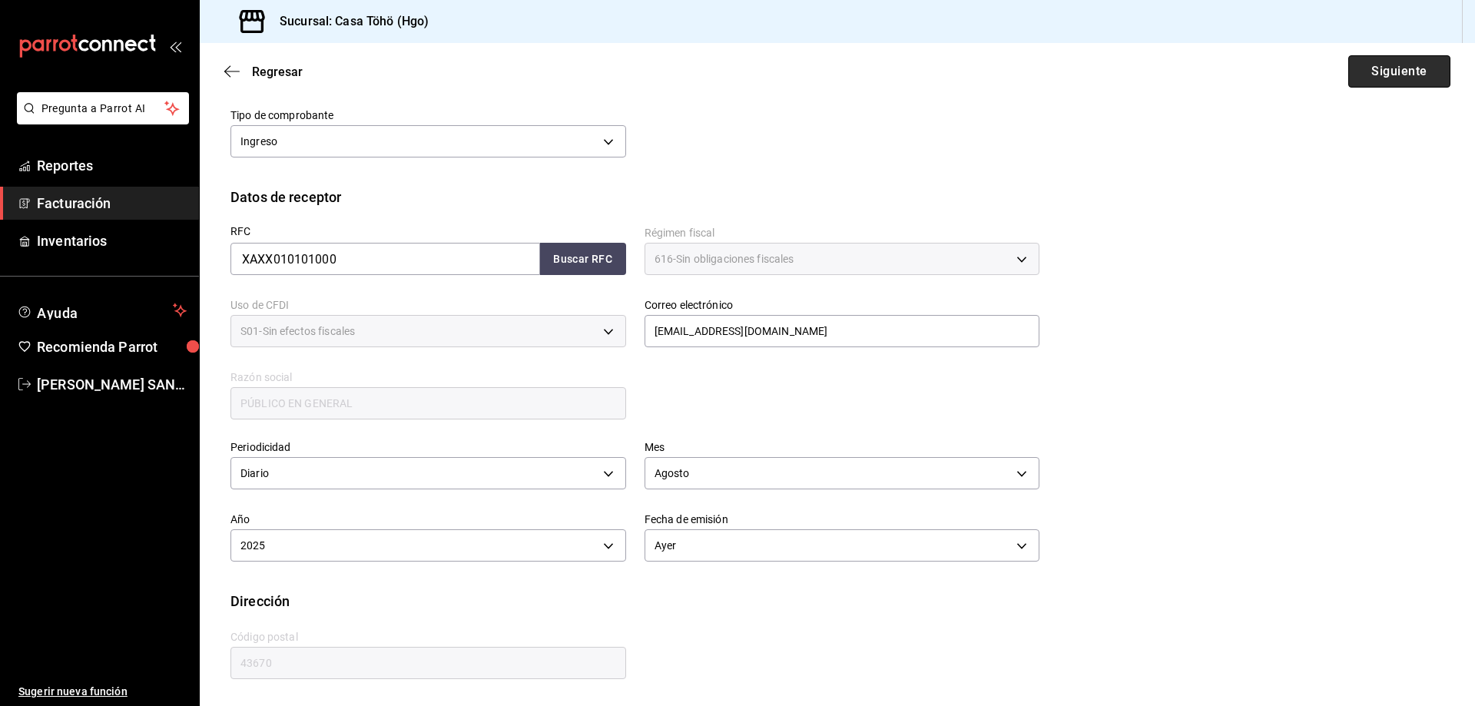
click at [1406, 75] on button "Siguiente" at bounding box center [1399, 71] width 102 height 32
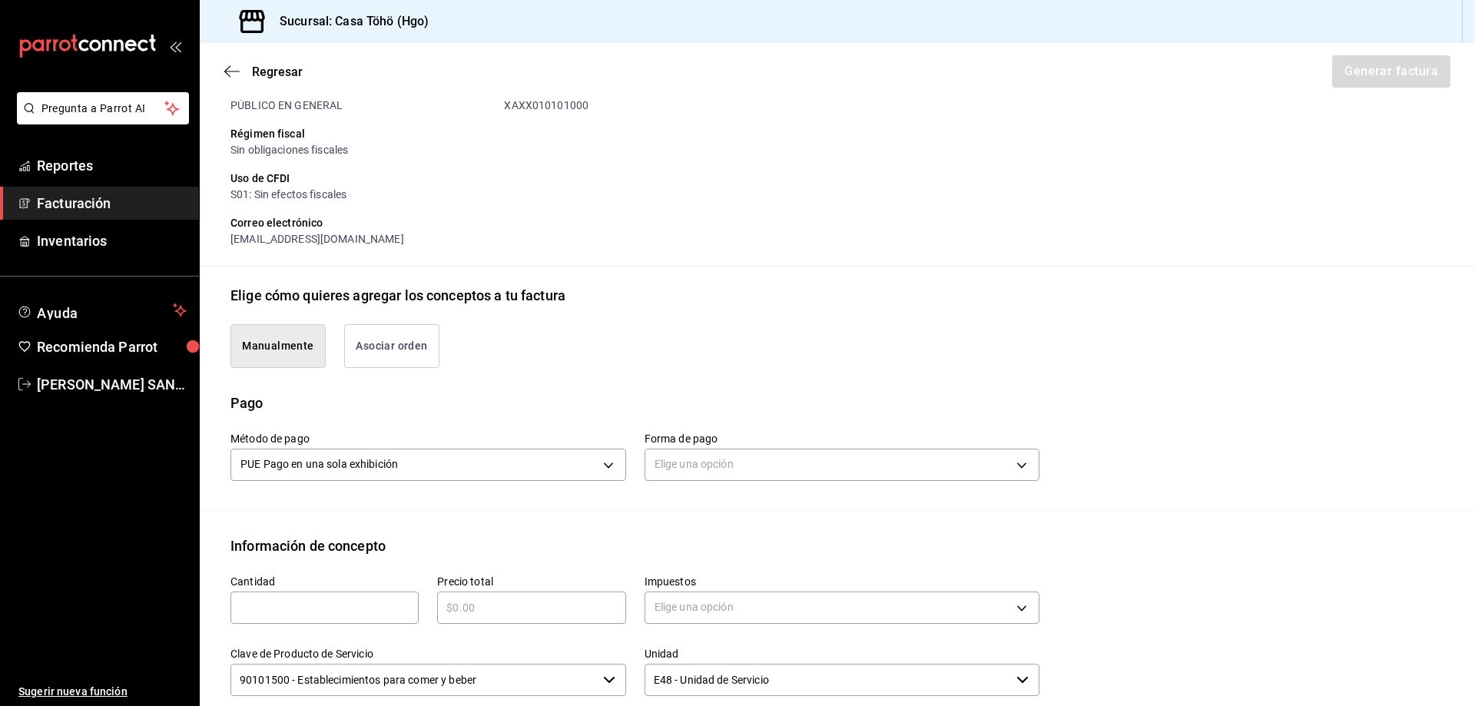
click at [396, 362] on button "Asociar orden" at bounding box center [391, 346] width 95 height 44
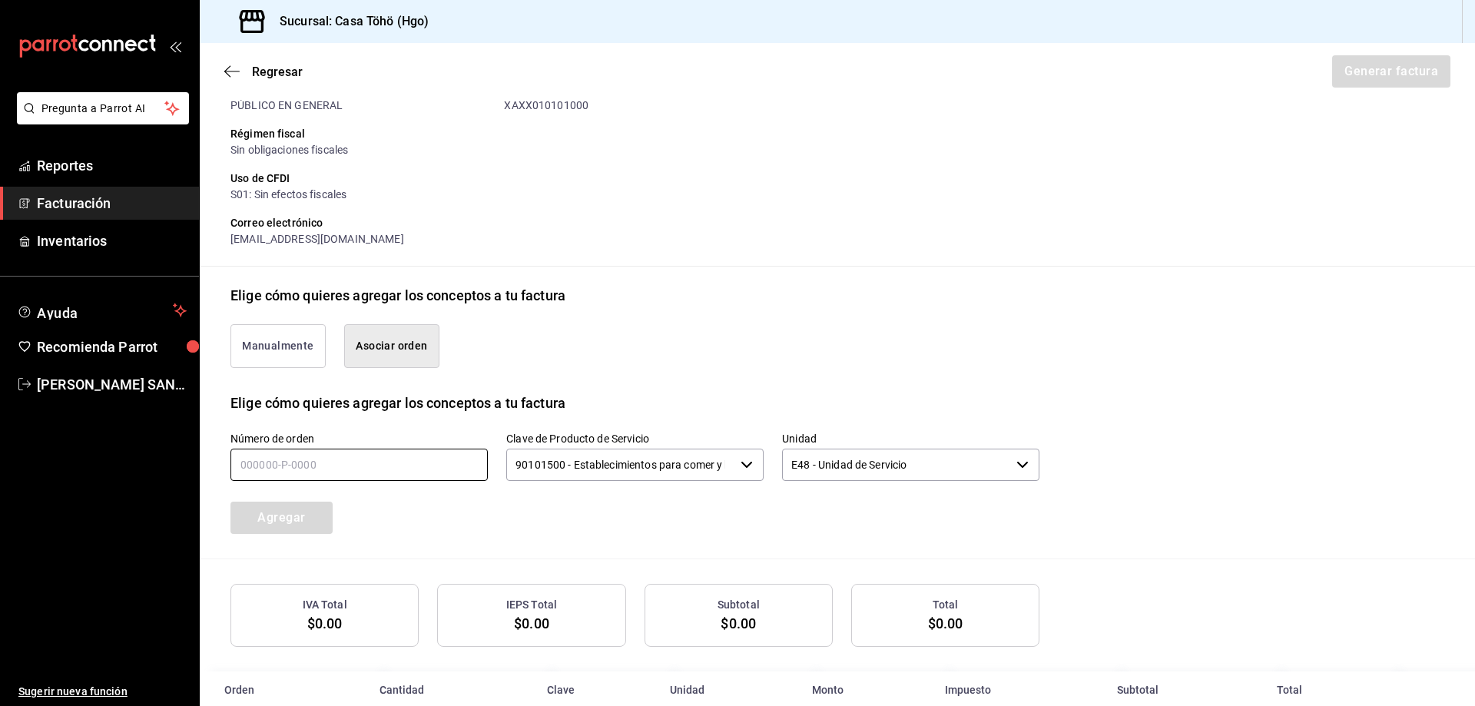
scroll to position [213, 0]
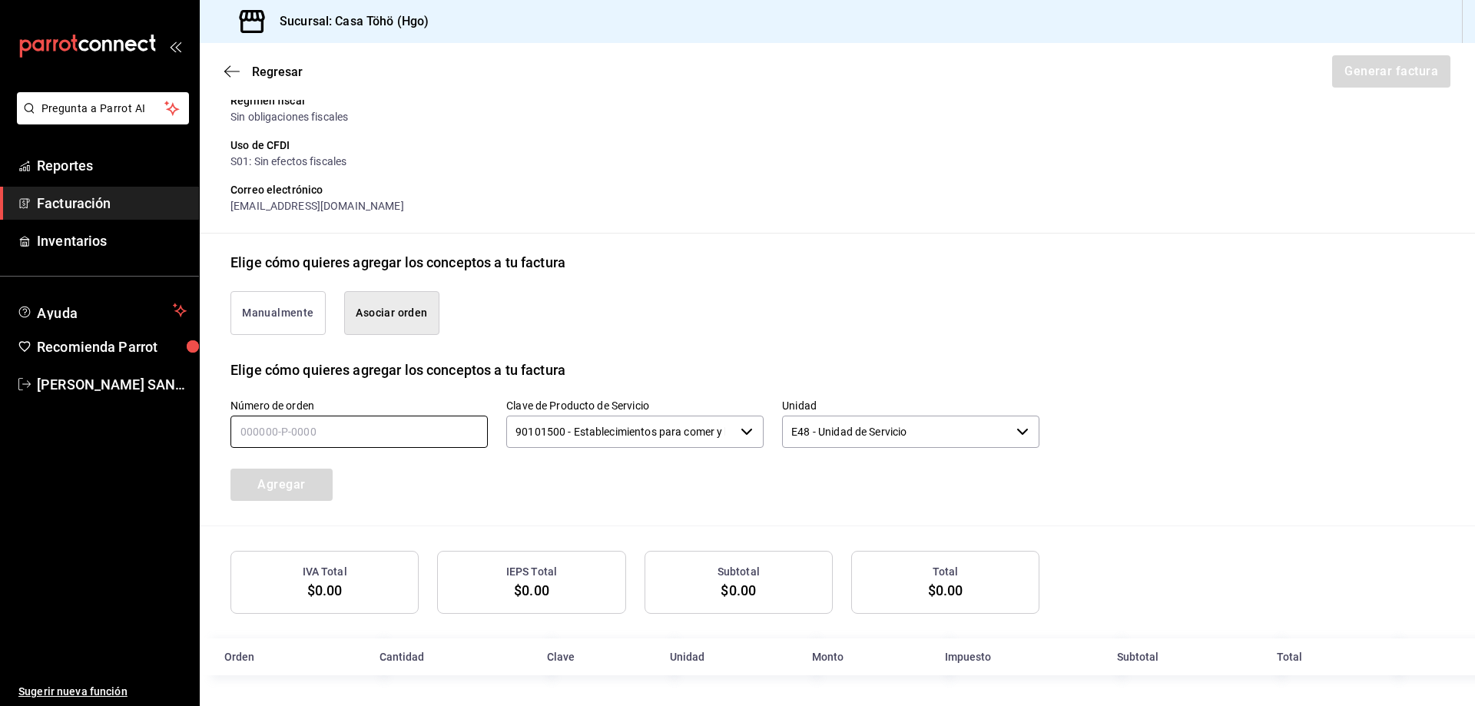
click at [324, 446] on input "text" at bounding box center [358, 431] width 257 height 32
type input "160825-p-0028"
click at [292, 481] on button "Agregar" at bounding box center [281, 484] width 102 height 32
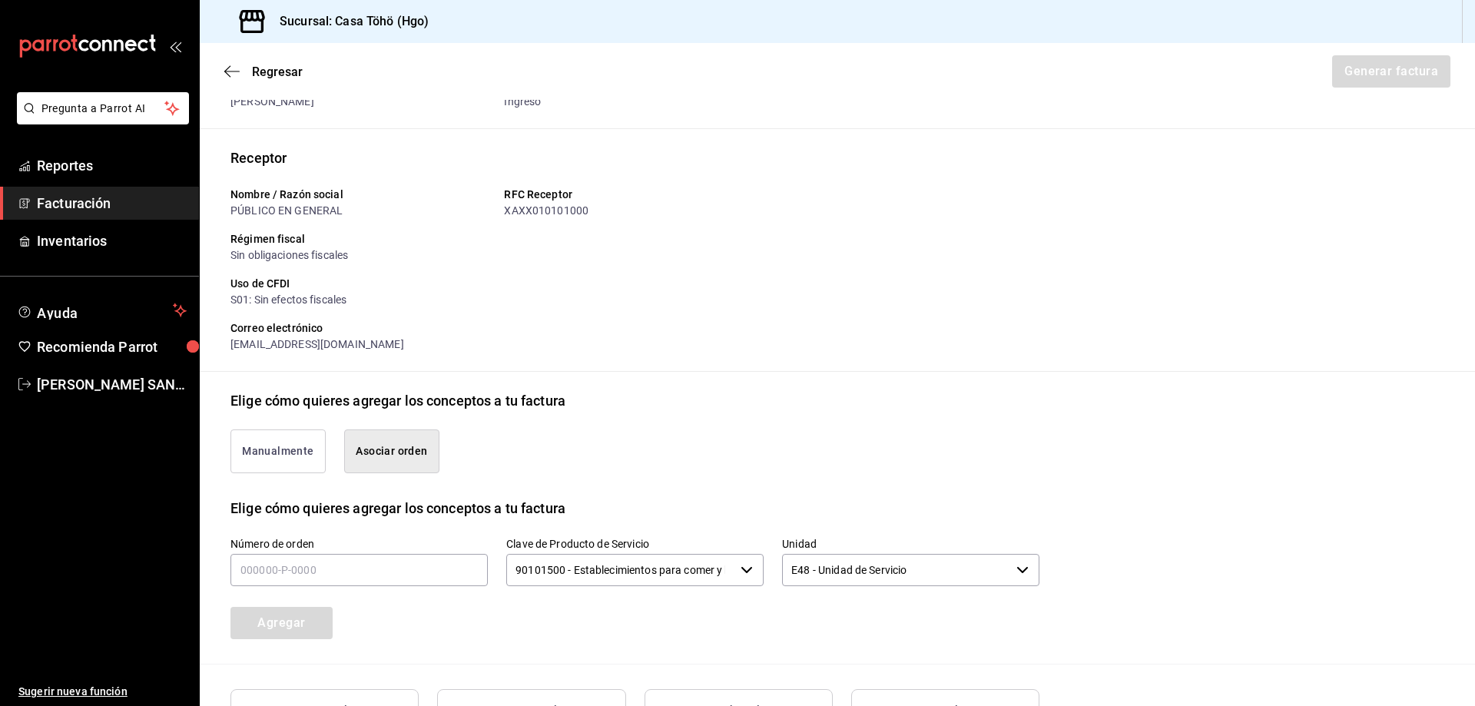
scroll to position [59, 0]
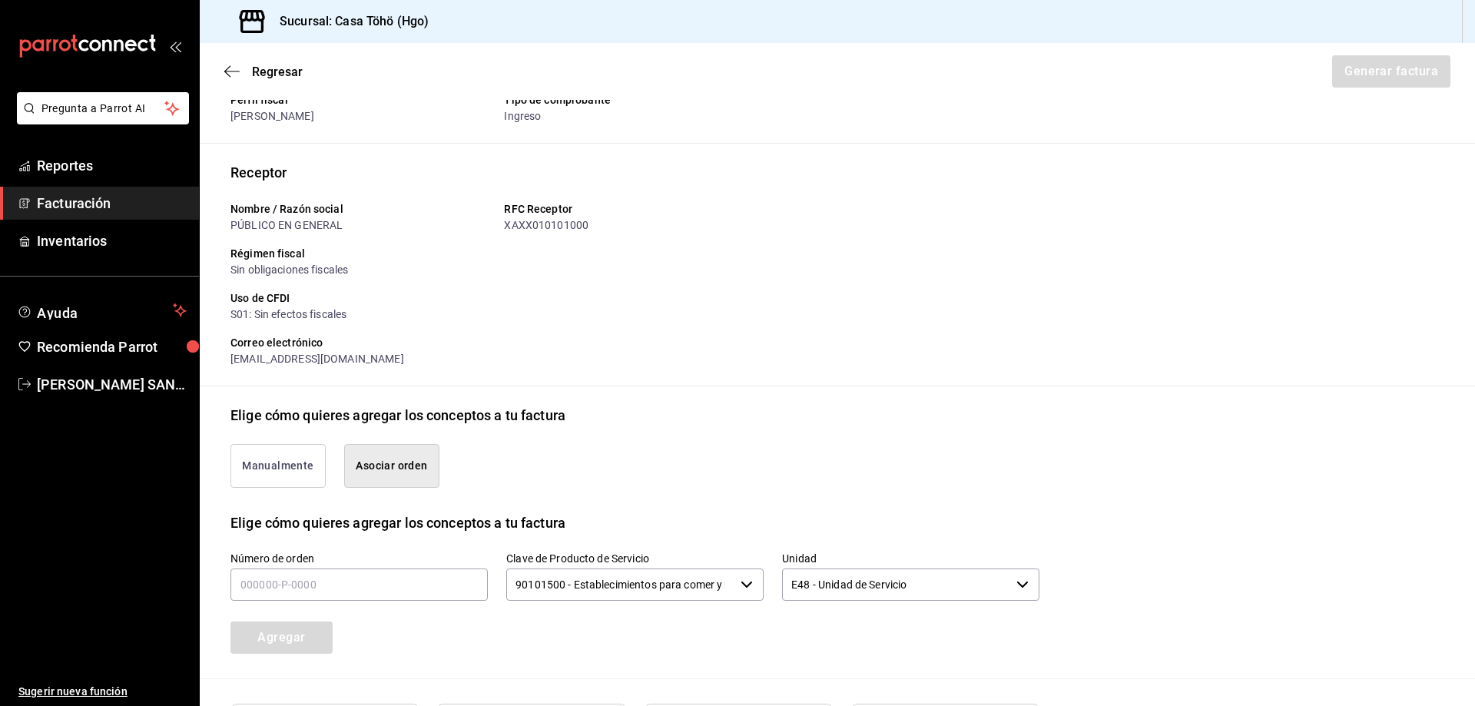
click at [97, 204] on span "Facturación" at bounding box center [112, 203] width 150 height 21
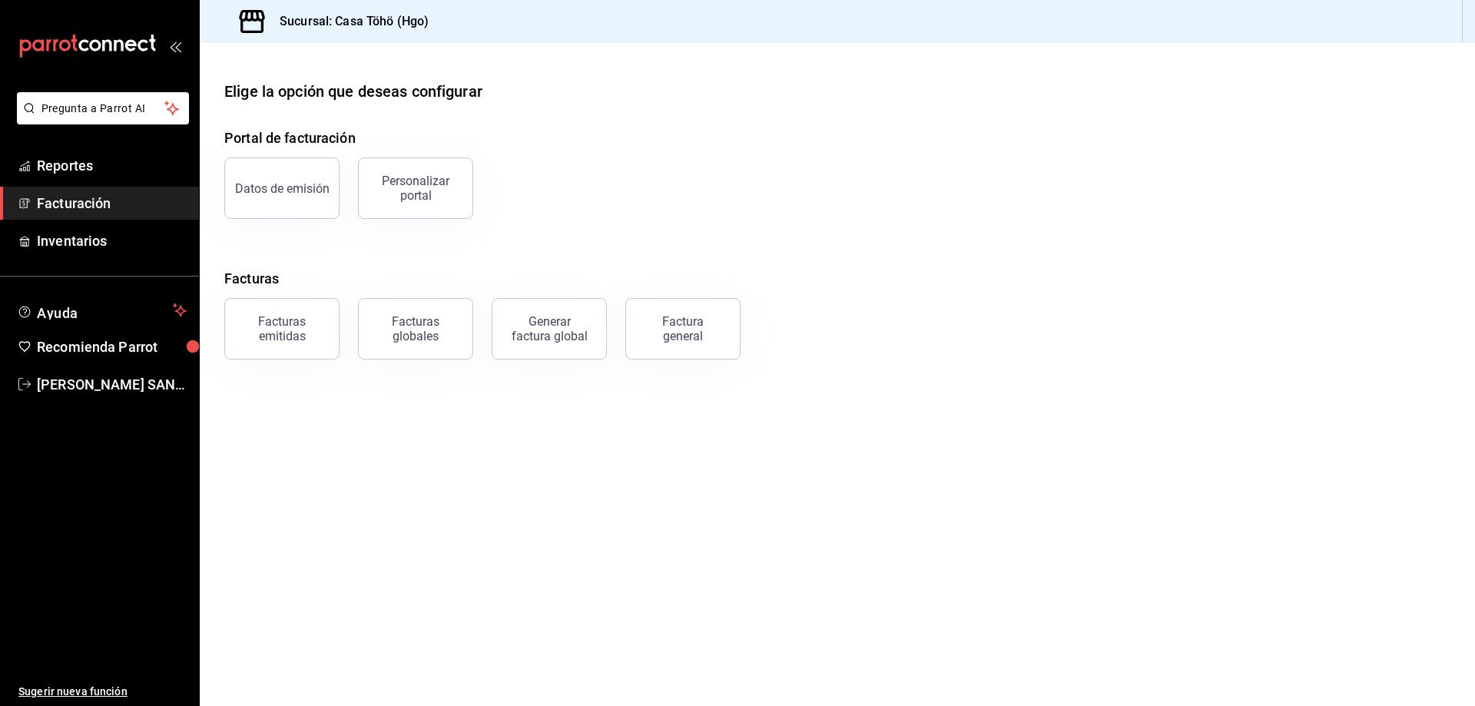
click at [278, 359] on main "Elige la opción que deseas configurar Portal de facturación Datos de emisión Pe…" at bounding box center [837, 374] width 1275 height 663
click at [285, 339] on div "Facturas emitidas" at bounding box center [281, 328] width 95 height 29
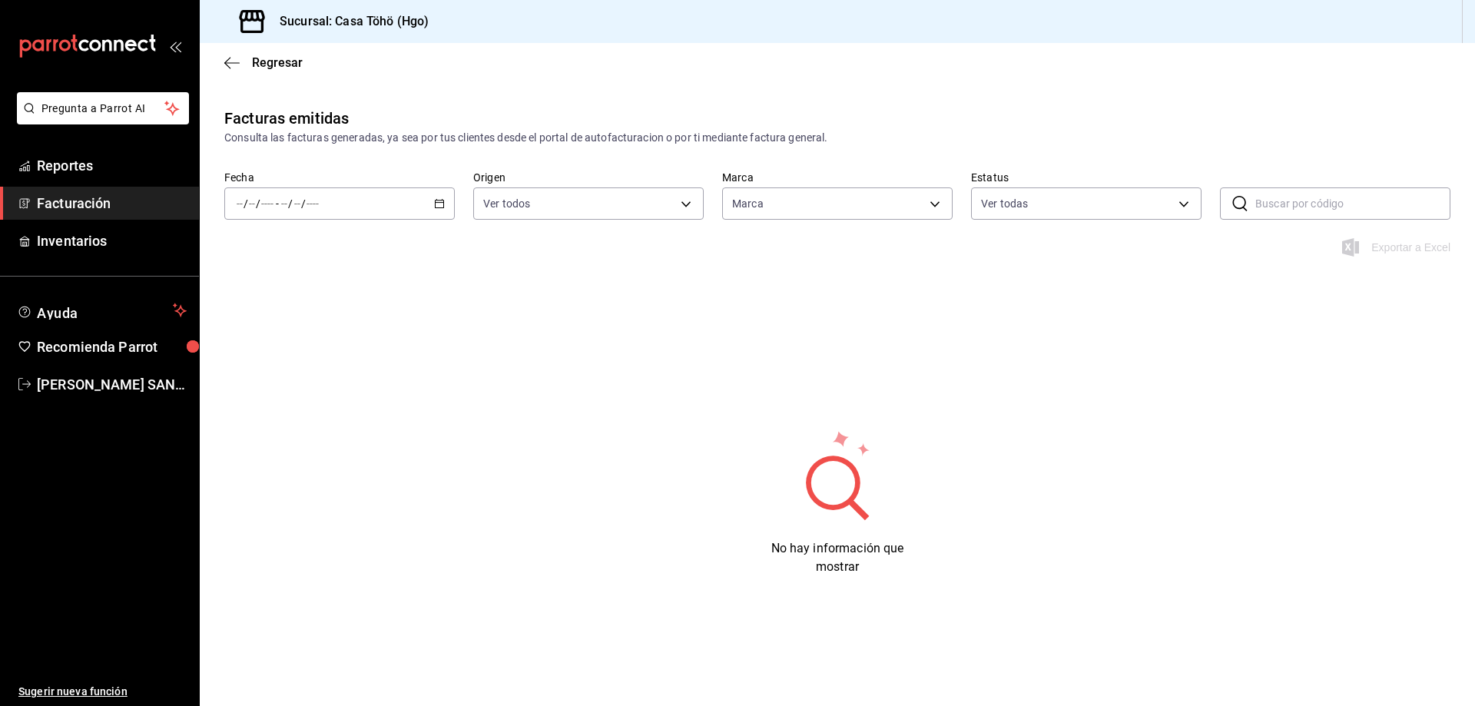
type input "3863094e-80de-4485-9a79-27000a153f73"
click at [434, 199] on icon "button" at bounding box center [439, 203] width 11 height 11
click at [273, 359] on span "Mes actual" at bounding box center [296, 354] width 119 height 16
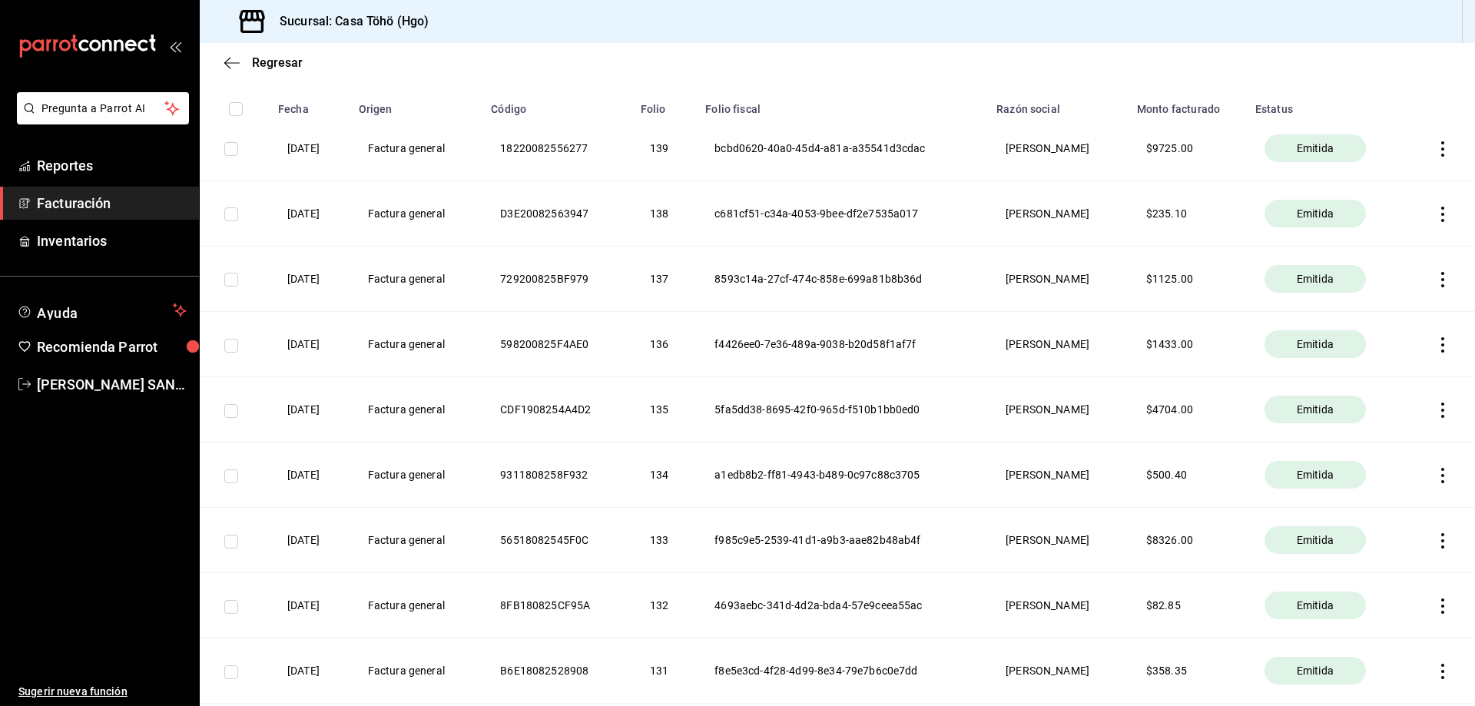
scroll to position [77, 0]
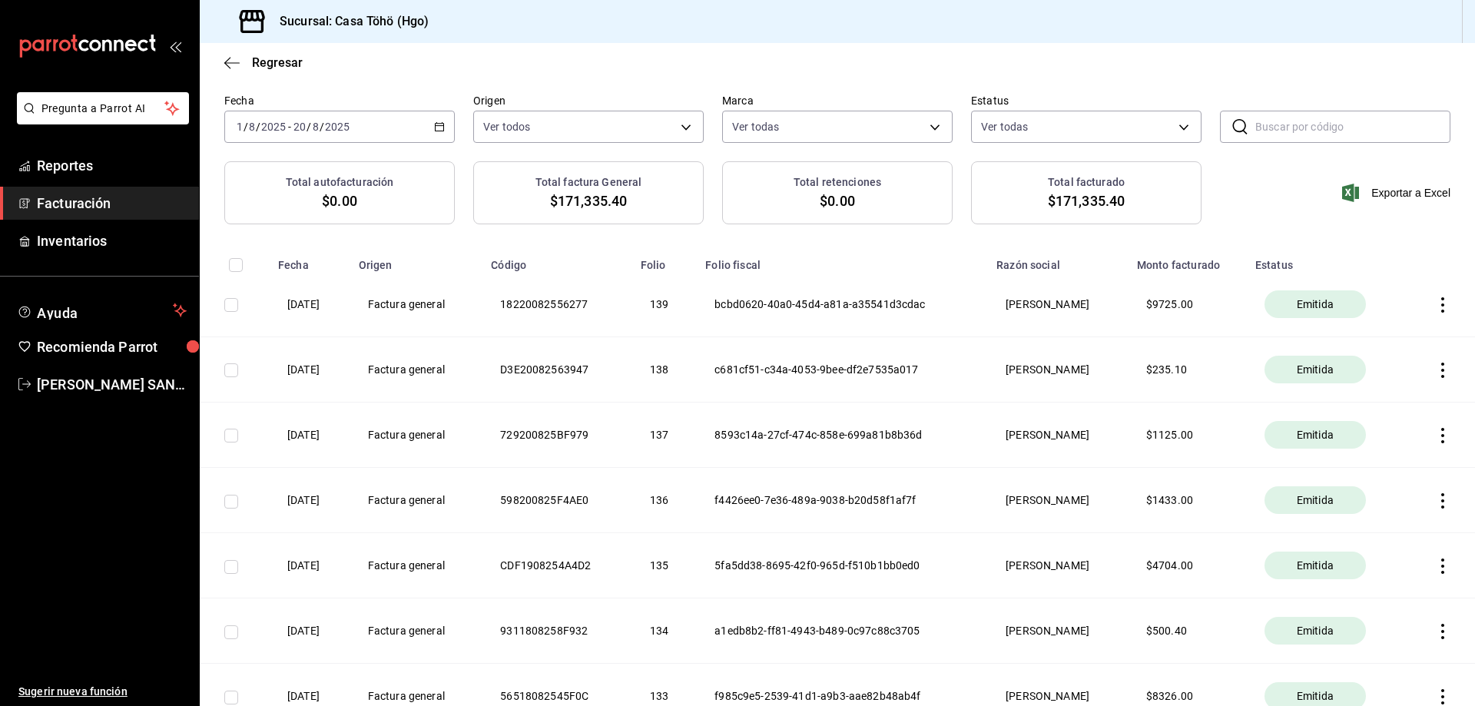
click at [1435, 501] on icon "button" at bounding box center [1442, 500] width 15 height 15
click at [1399, 459] on div "Descargar PDF" at bounding box center [1383, 463] width 74 height 12
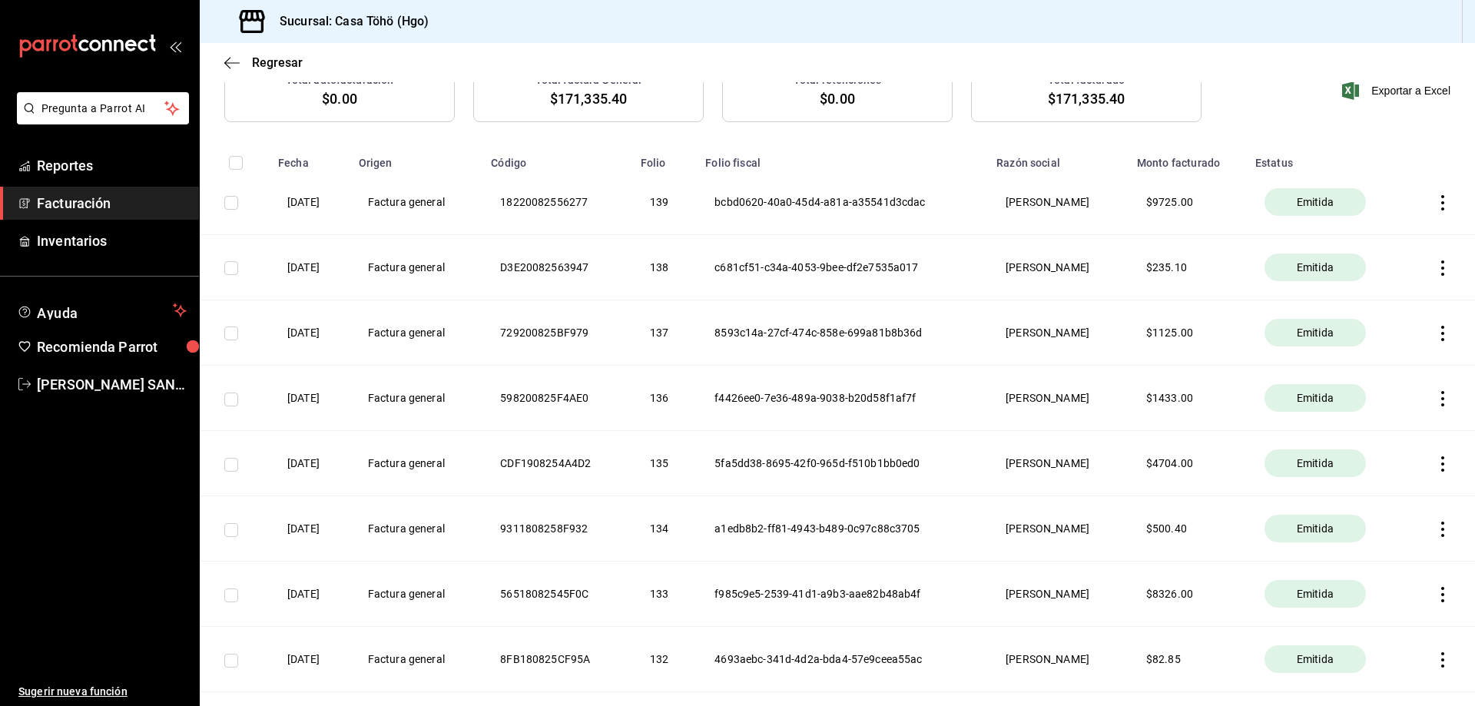
scroll to position [0, 0]
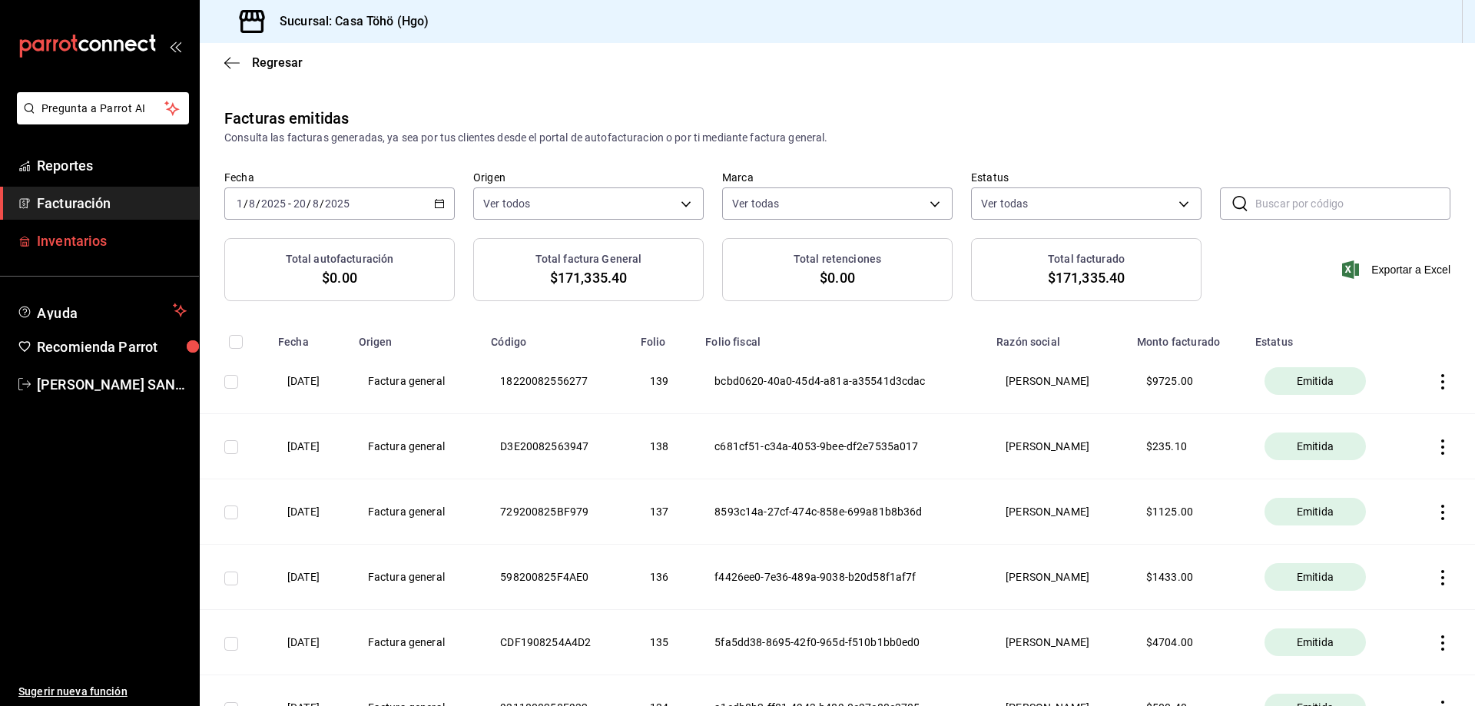
click at [94, 234] on span "Inventarios" at bounding box center [112, 240] width 150 height 21
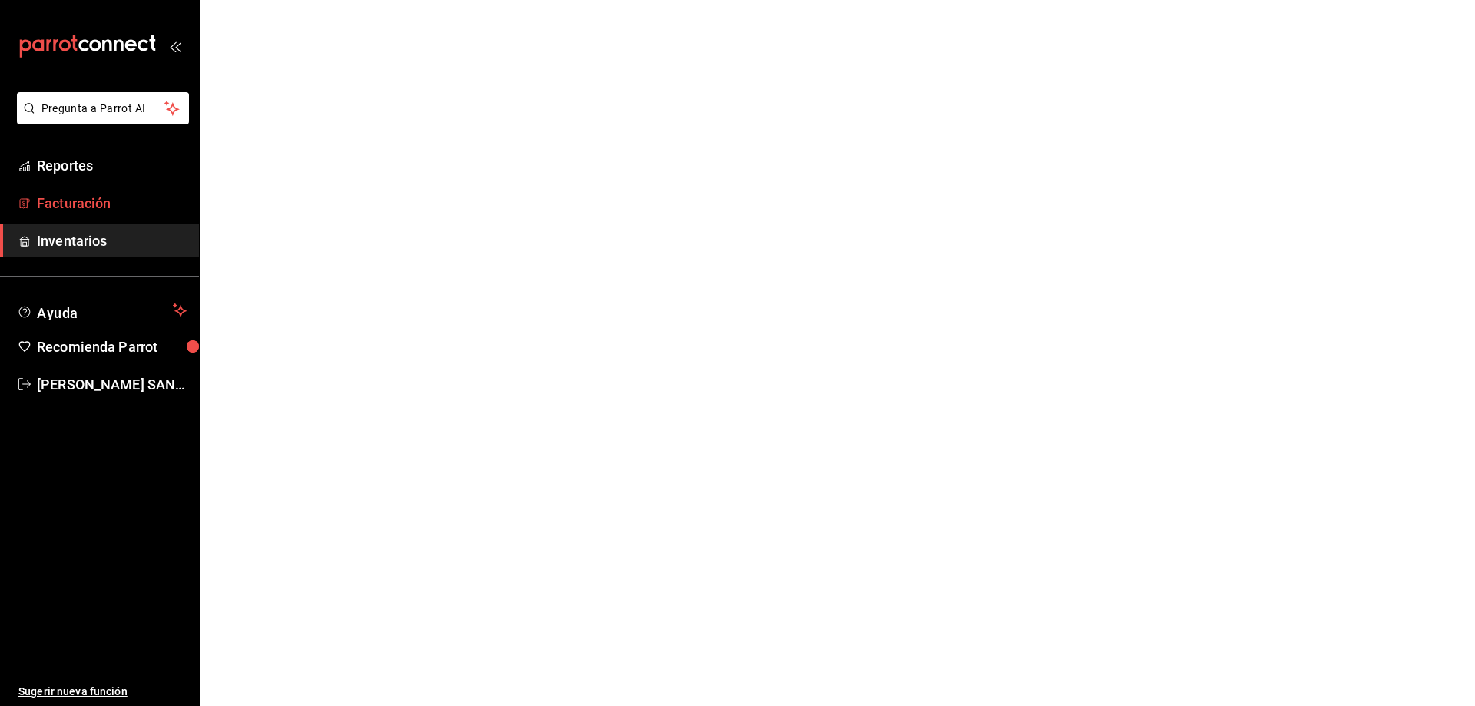
click at [100, 211] on span "Facturación" at bounding box center [112, 203] width 150 height 21
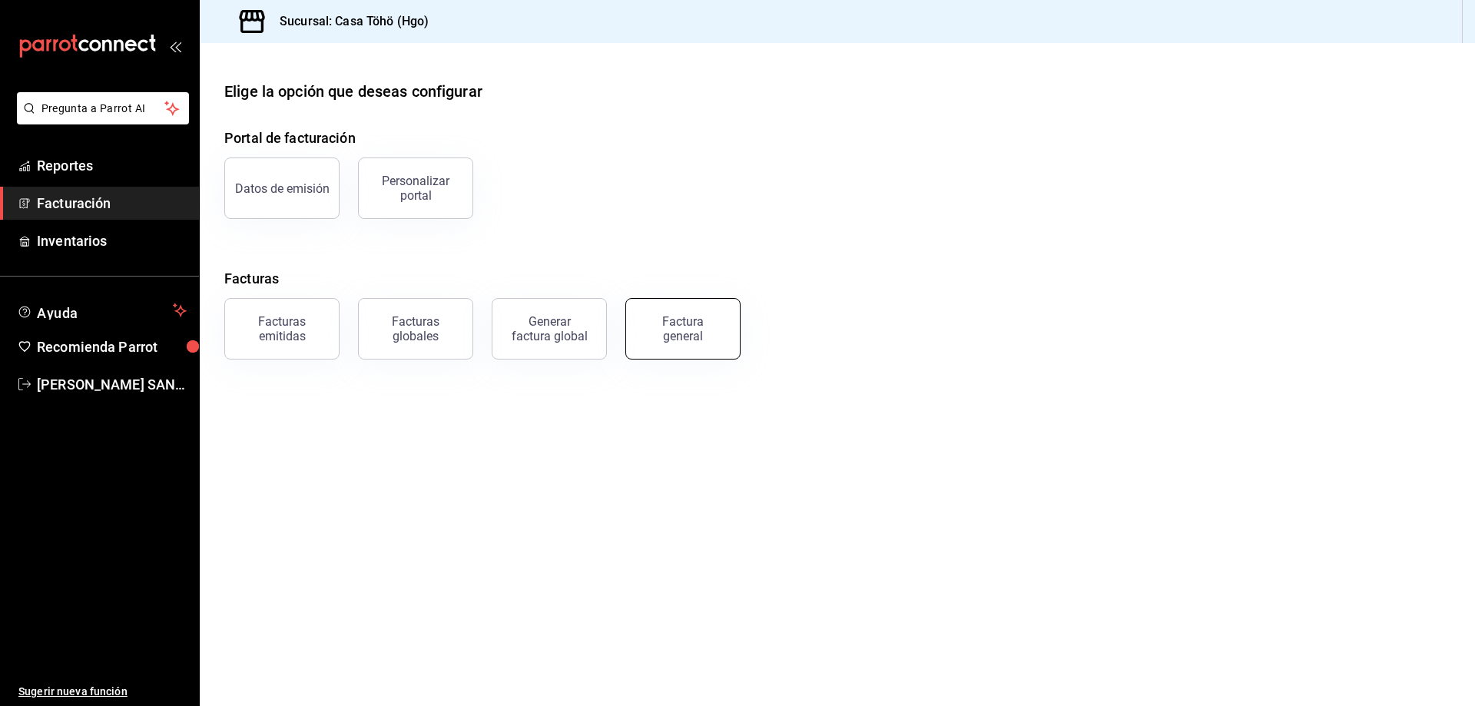
click at [650, 326] on div "Factura general" at bounding box center [682, 328] width 77 height 29
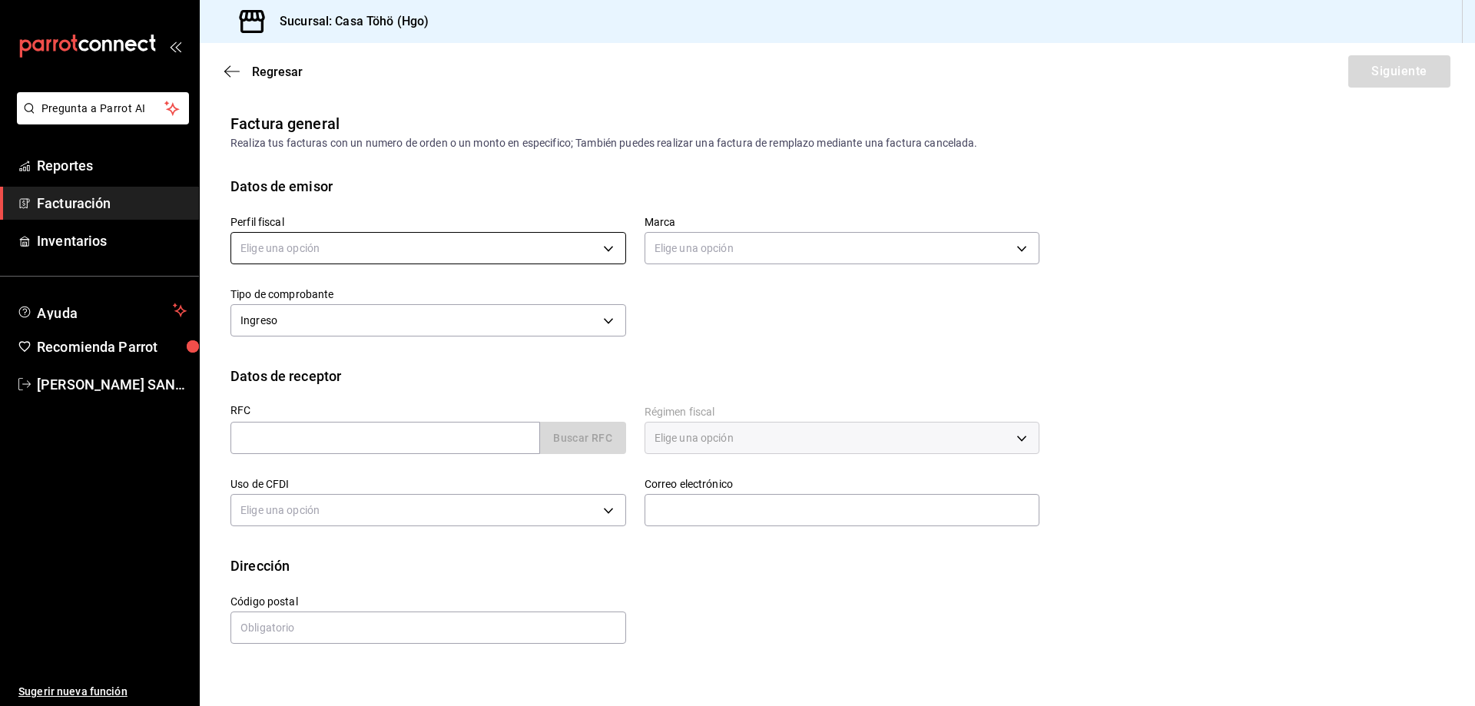
click at [349, 237] on body "Pregunta a Parrot AI Reportes Facturación Inventarios Ayuda Recomienda Parrot […" at bounding box center [737, 353] width 1475 height 706
click at [355, 331] on li "[PERSON_NAME]" at bounding box center [428, 326] width 394 height 28
type input "3714fea9-f59b-4145-9474-cc315d4ea63f"
type input "3863094e-80de-4485-9a79-27000a153f73"
click at [753, 358] on div "Perfil fiscal [PERSON_NAME] 3714fea9-f59b-4145-9474-cc315d4ea63f Marca Casa Töh…" at bounding box center [836, 281] width 1213 height 169
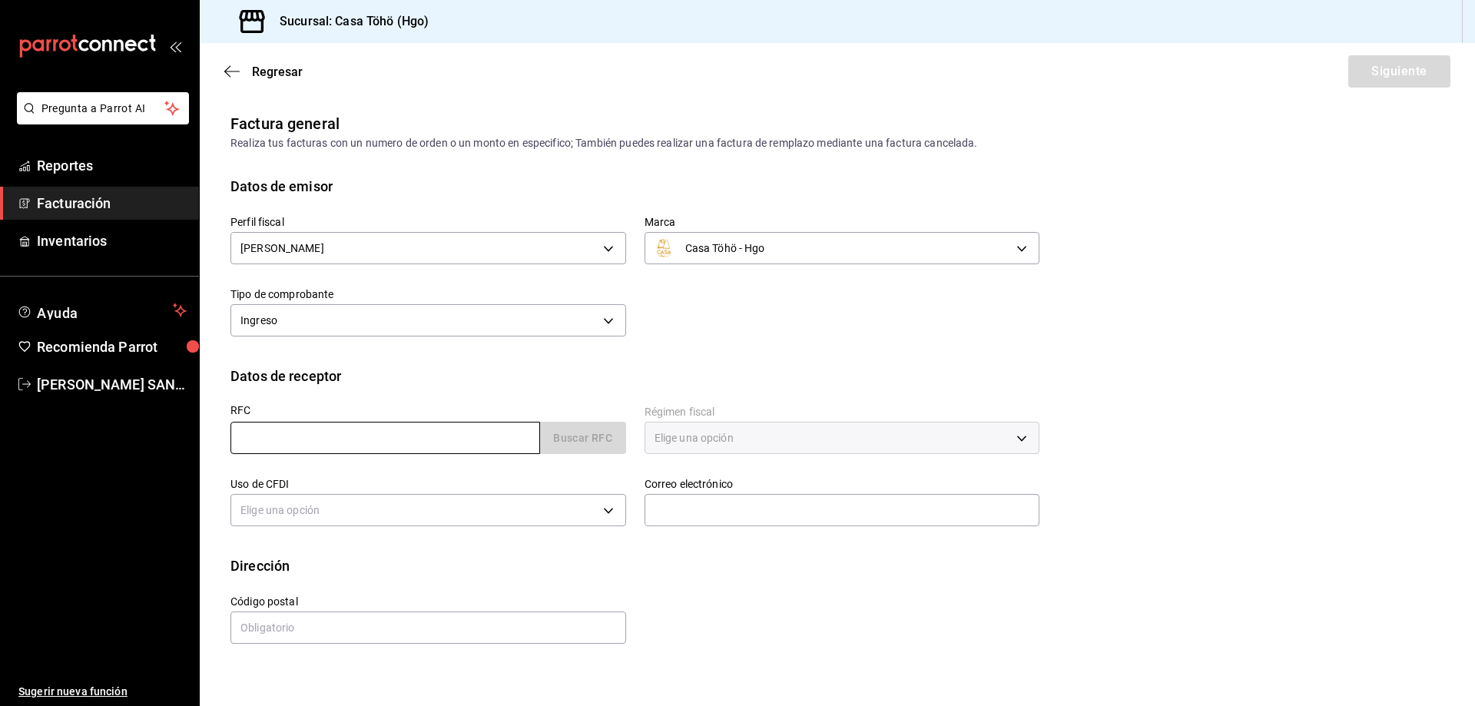
click at [313, 441] on input "text" at bounding box center [384, 438] width 309 height 32
type input "XAXX010101000"
type input "43670"
type input "616"
type input "S01"
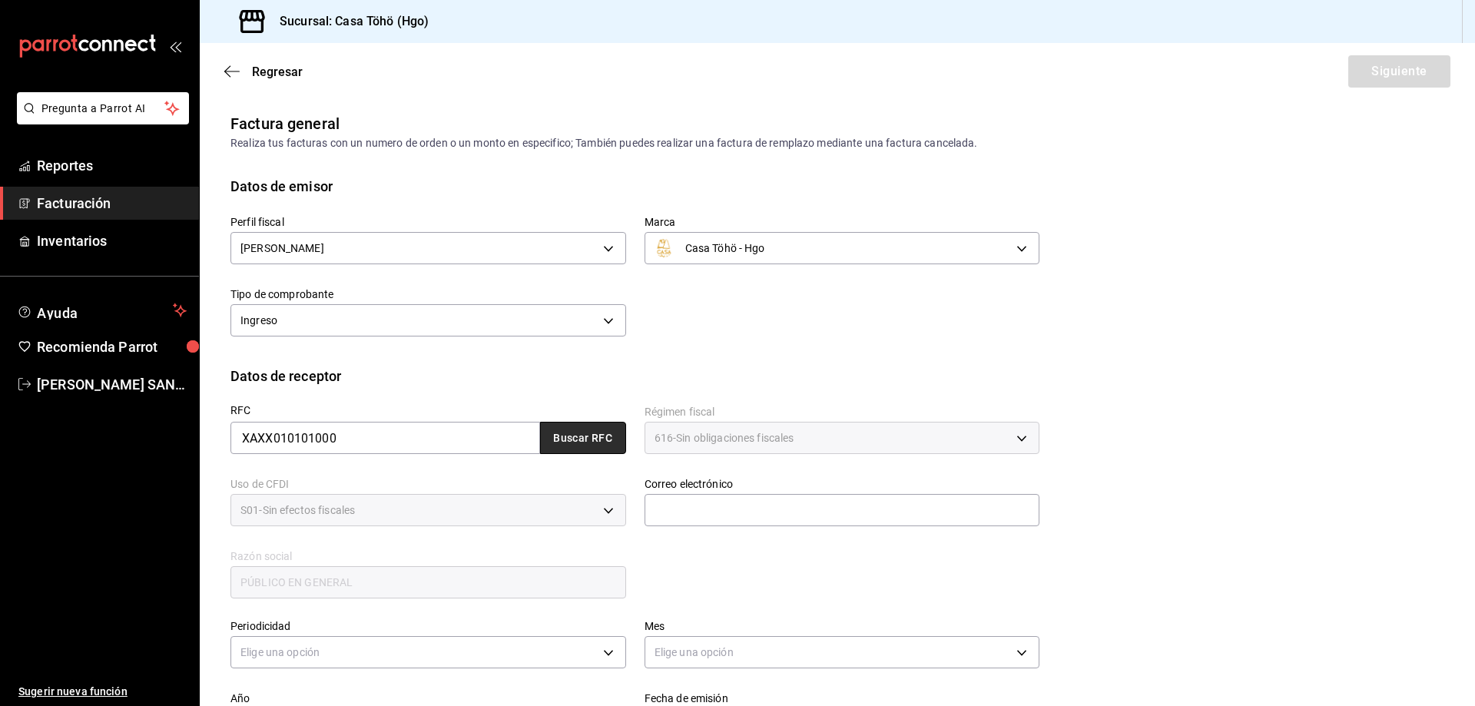
click at [558, 434] on button "Buscar RFC" at bounding box center [583, 438] width 86 height 32
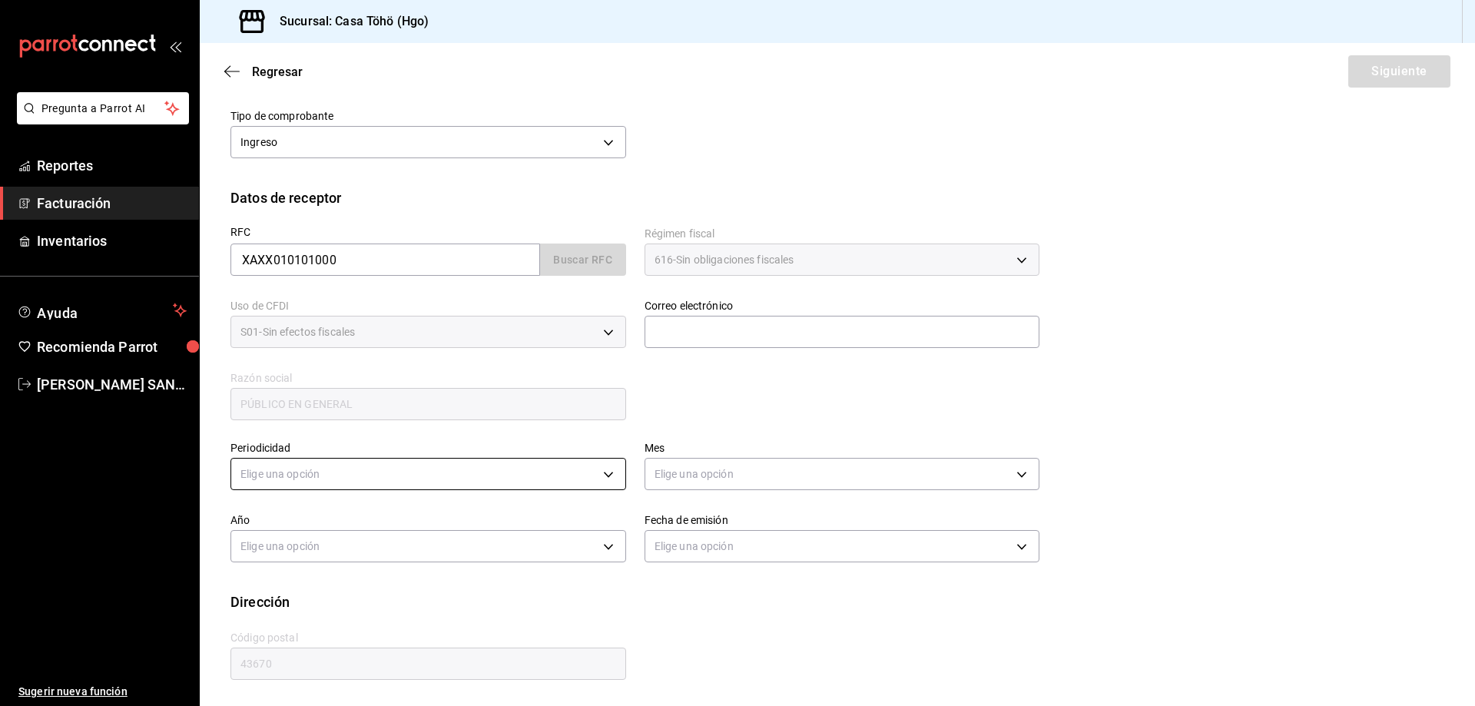
scroll to position [179, 0]
type input "[EMAIL_ADDRESS][DOMAIN_NAME]"
click at [312, 481] on body "Pregunta a Parrot AI Reportes Facturación Inventarios Ayuda Recomienda Parrot […" at bounding box center [737, 353] width 1475 height 706
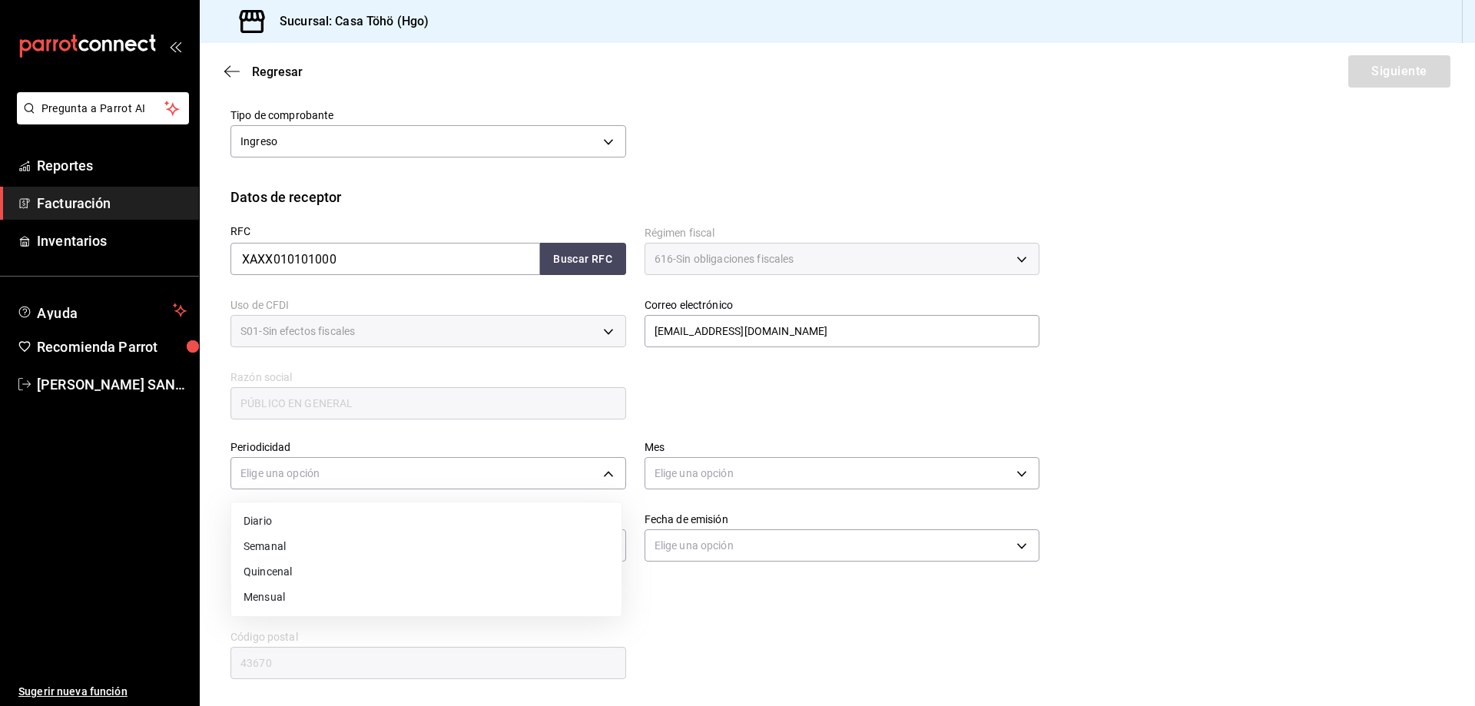
click at [287, 526] on li "Diario" at bounding box center [426, 520] width 390 height 25
type input "DAILY"
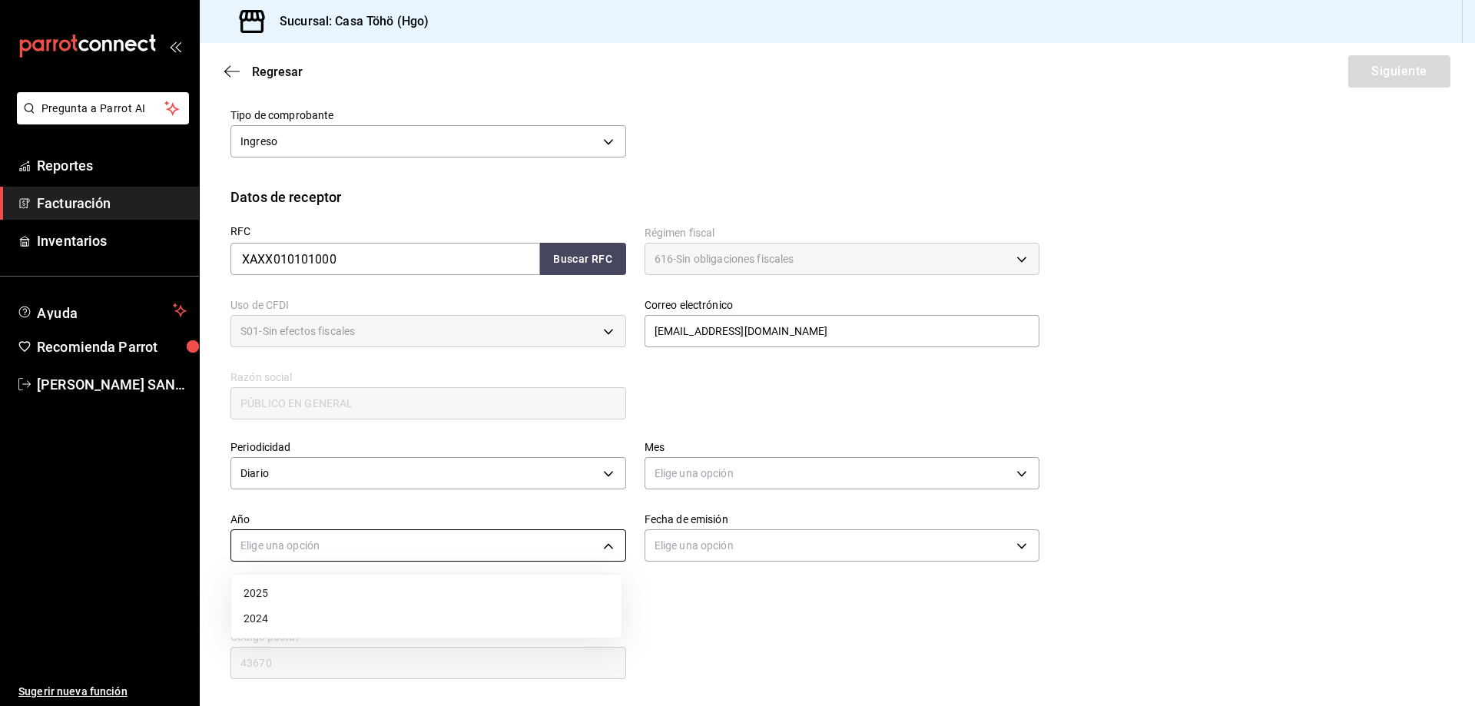
click at [368, 547] on body "Pregunta a Parrot AI Reportes Facturación Inventarios Ayuda Recomienda Parrot […" at bounding box center [737, 353] width 1475 height 706
click at [313, 597] on li "2025" at bounding box center [426, 593] width 390 height 25
type input "2025"
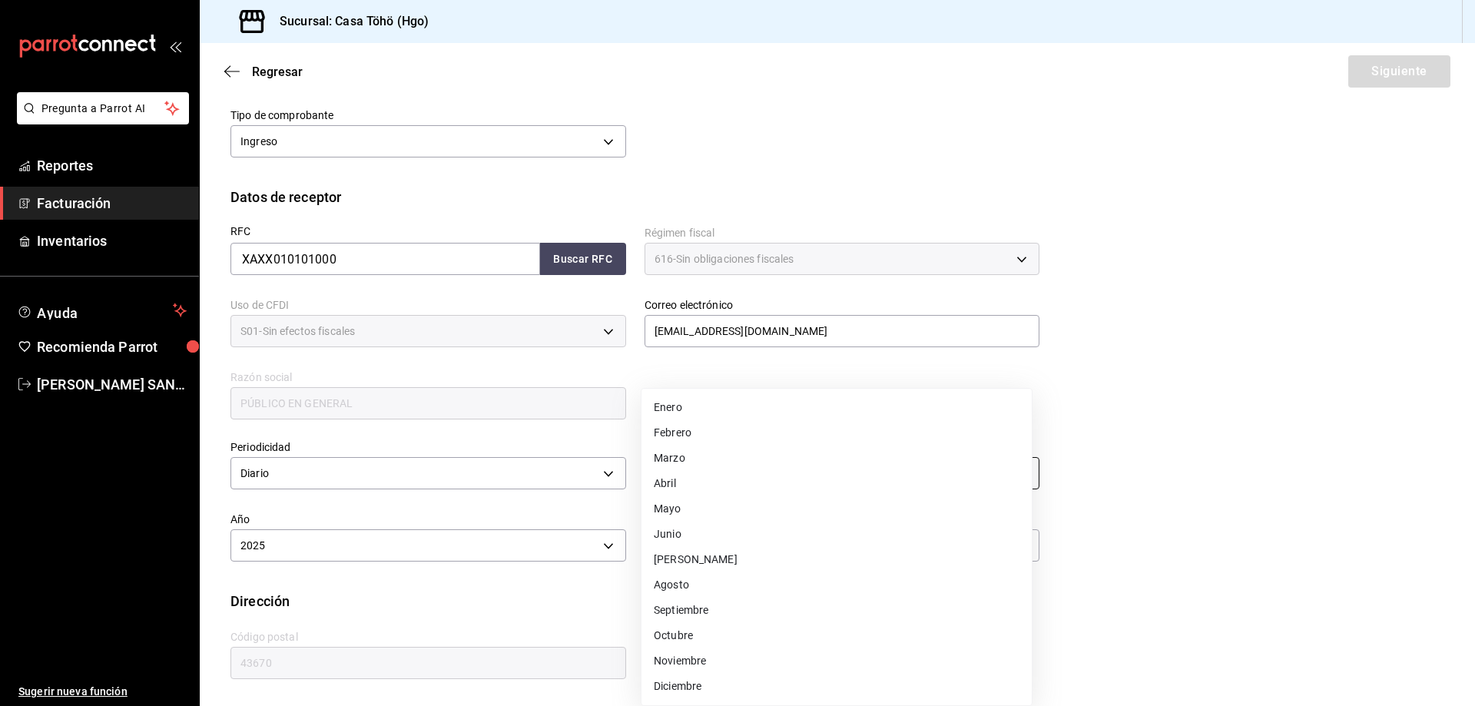
click at [710, 480] on body "Pregunta a Parrot AI Reportes Facturación Inventarios Ayuda Recomienda Parrot A…" at bounding box center [737, 353] width 1475 height 706
click at [696, 584] on li "Agosto" at bounding box center [836, 584] width 390 height 25
type input "8"
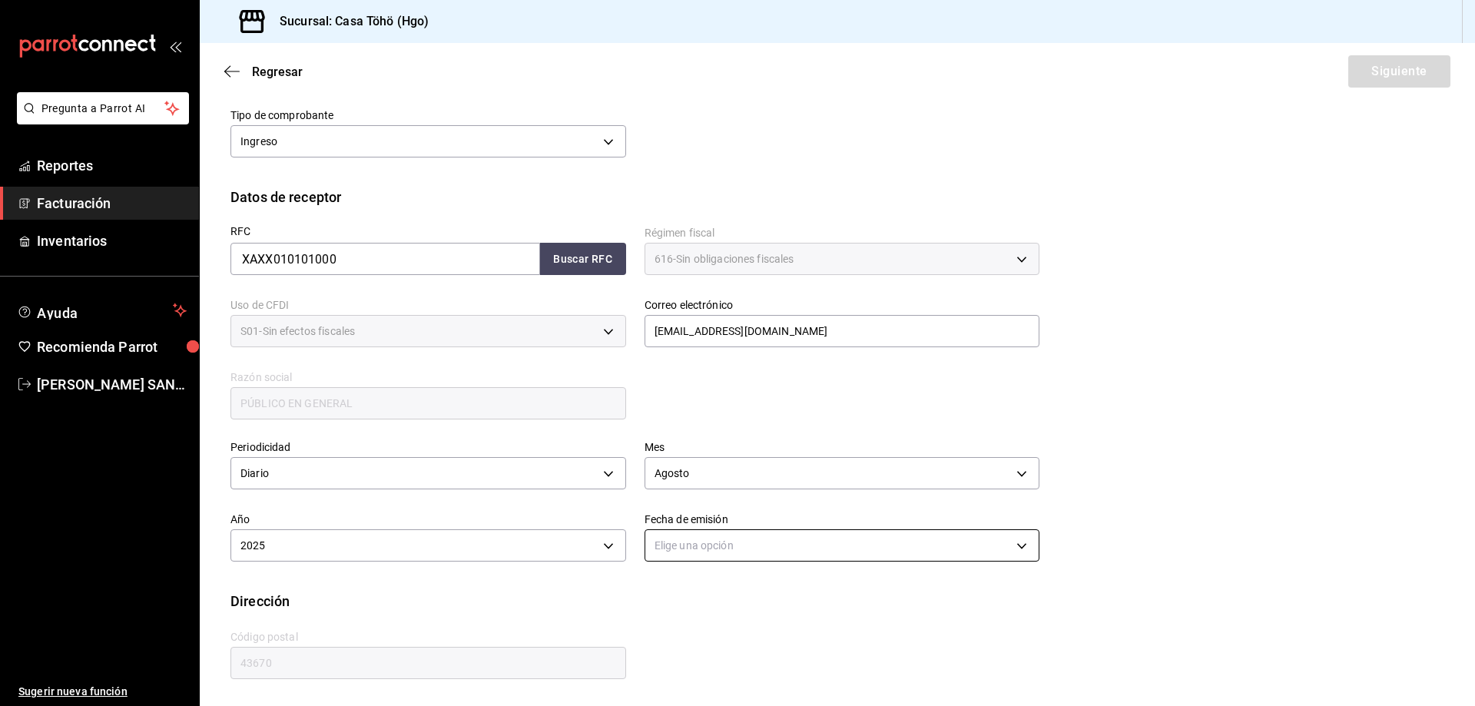
click at [708, 556] on body "Pregunta a Parrot AI Reportes Facturación Inventarios Ayuda Recomienda Parrot […" at bounding box center [737, 353] width 1475 height 706
click at [678, 624] on li "Ayer" at bounding box center [836, 618] width 390 height 25
type input "[DATE]"
click at [753, 594] on div "Dirección" at bounding box center [836, 601] width 1213 height 21
click at [1384, 71] on button "Siguiente" at bounding box center [1399, 71] width 102 height 32
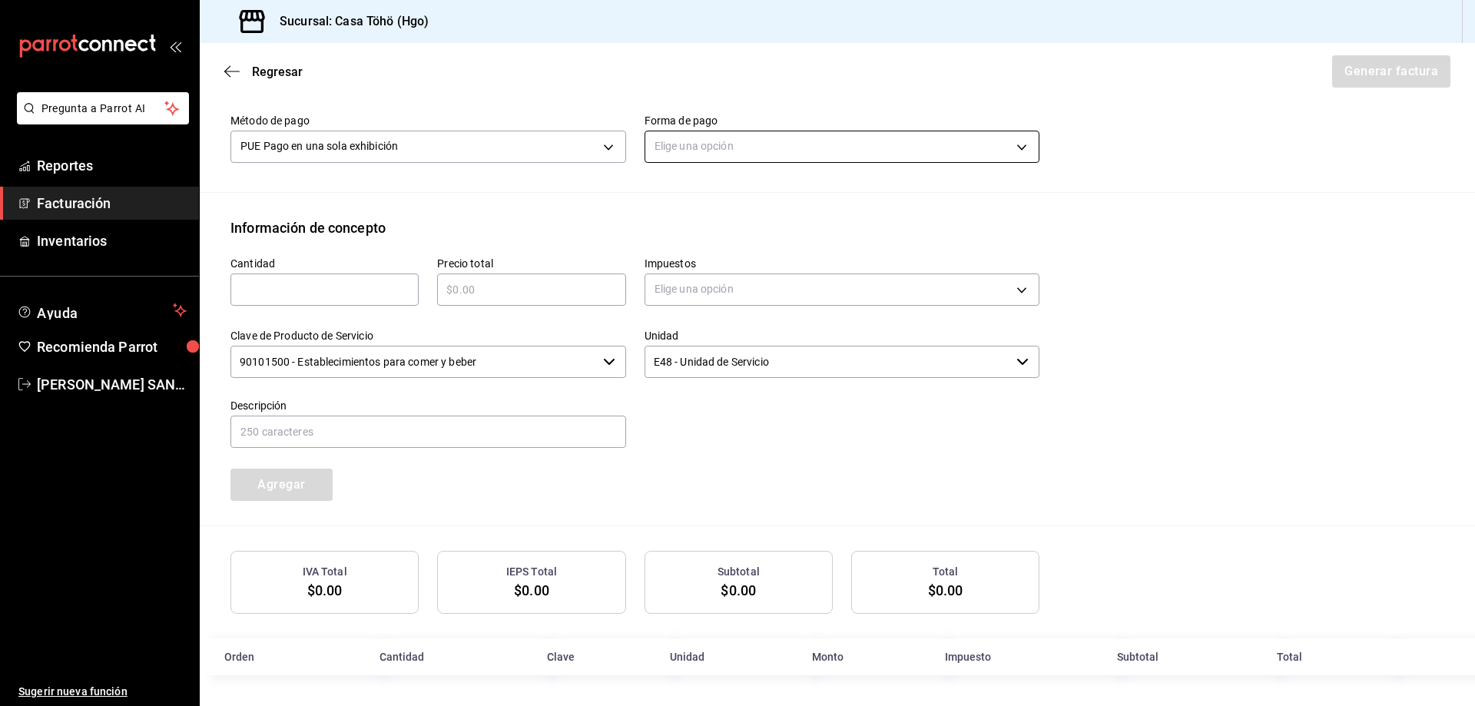
scroll to position [498, 0]
click at [697, 157] on body "Pregunta a Parrot AI Reportes Facturación Inventarios Ayuda Recomienda Parrot […" at bounding box center [737, 353] width 1475 height 706
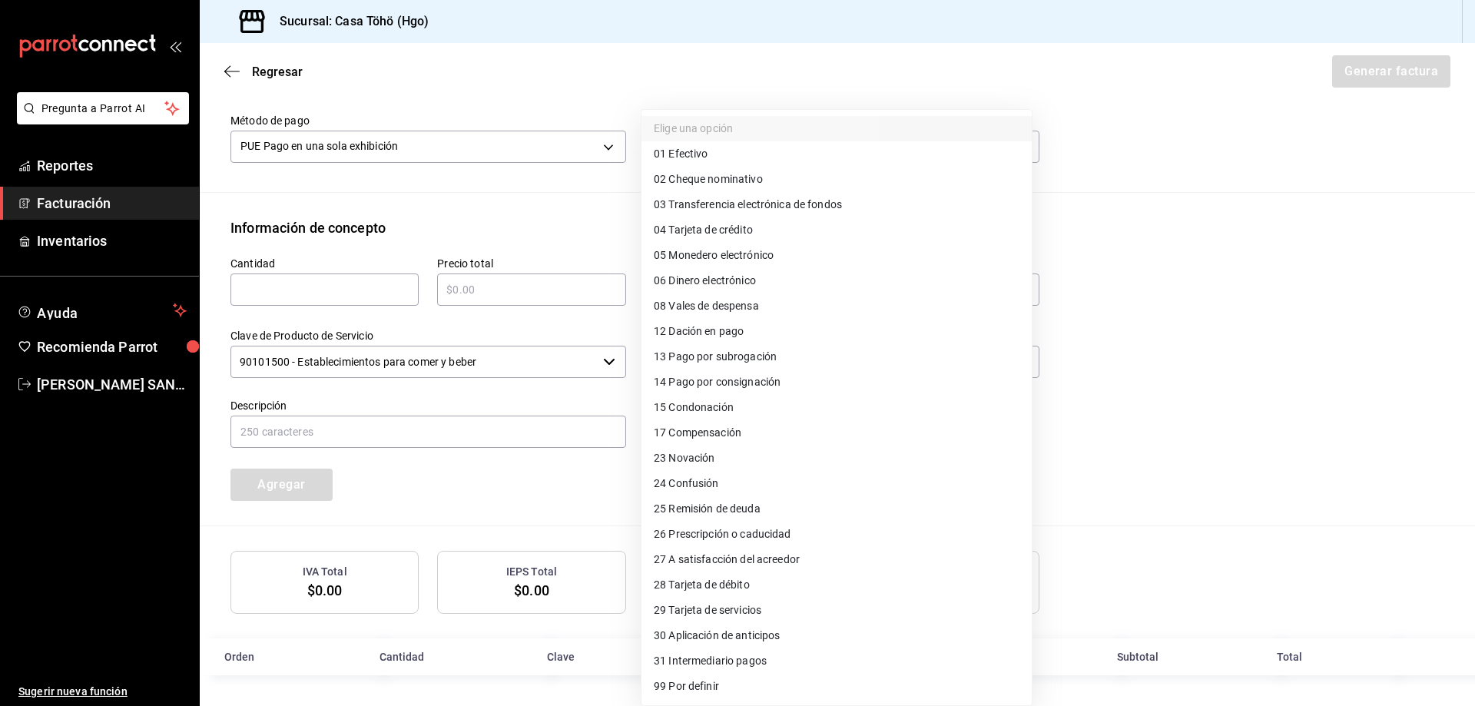
click at [740, 591] on span "28 Tarjeta de débito" at bounding box center [702, 585] width 96 height 16
type input "28"
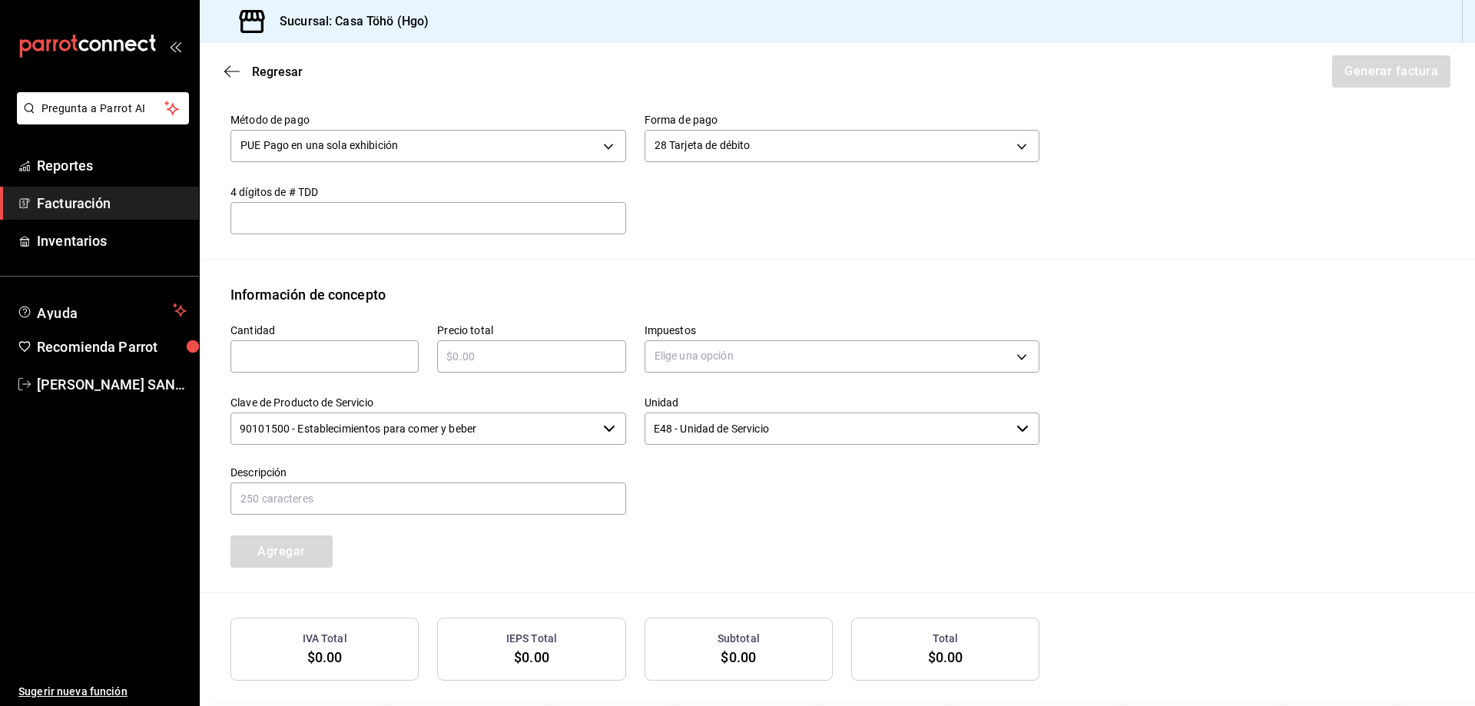
click at [680, 490] on div at bounding box center [833, 482] width 414 height 70
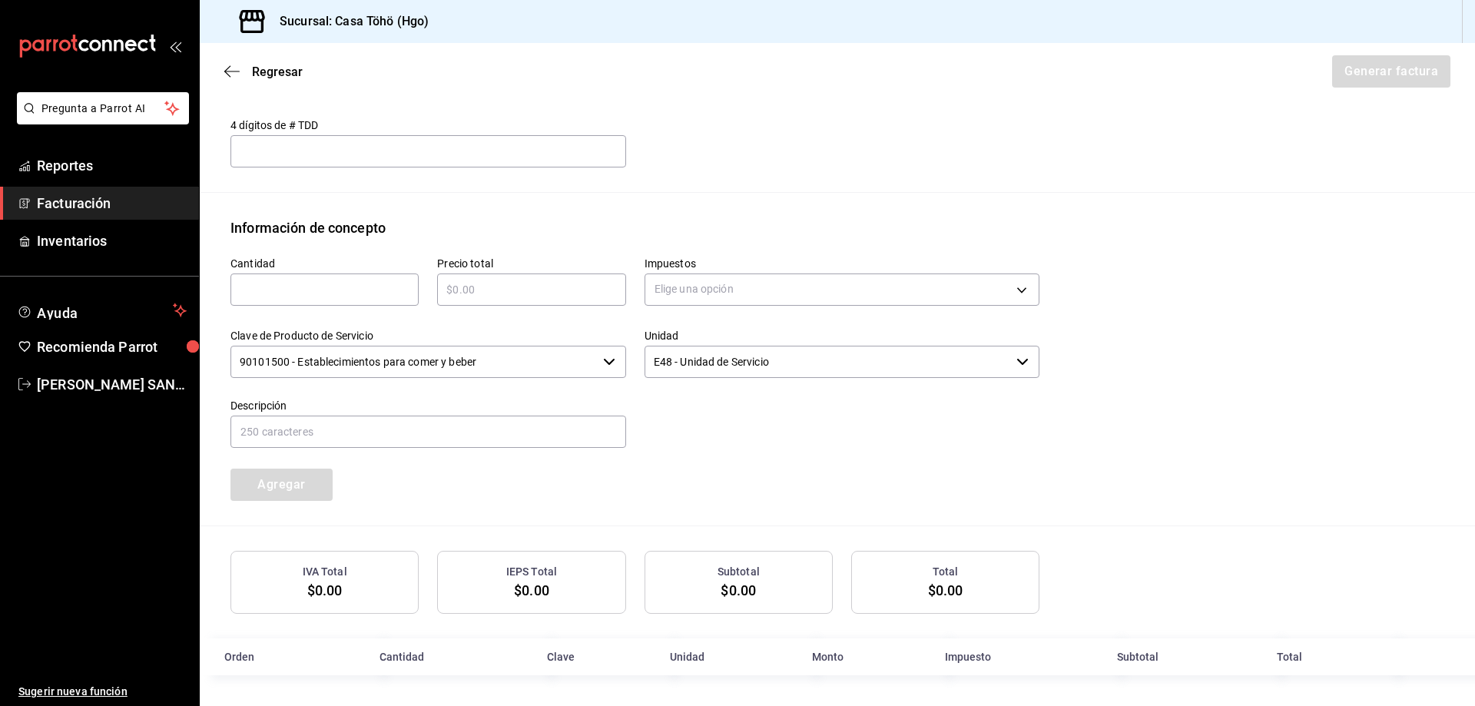
scroll to position [565, 0]
click at [316, 300] on div "​" at bounding box center [324, 289] width 188 height 32
type input "1"
click at [528, 293] on input "text" at bounding box center [531, 289] width 188 height 18
drag, startPoint x: 708, startPoint y: 262, endPoint x: 708, endPoint y: 272, distance: 10.0
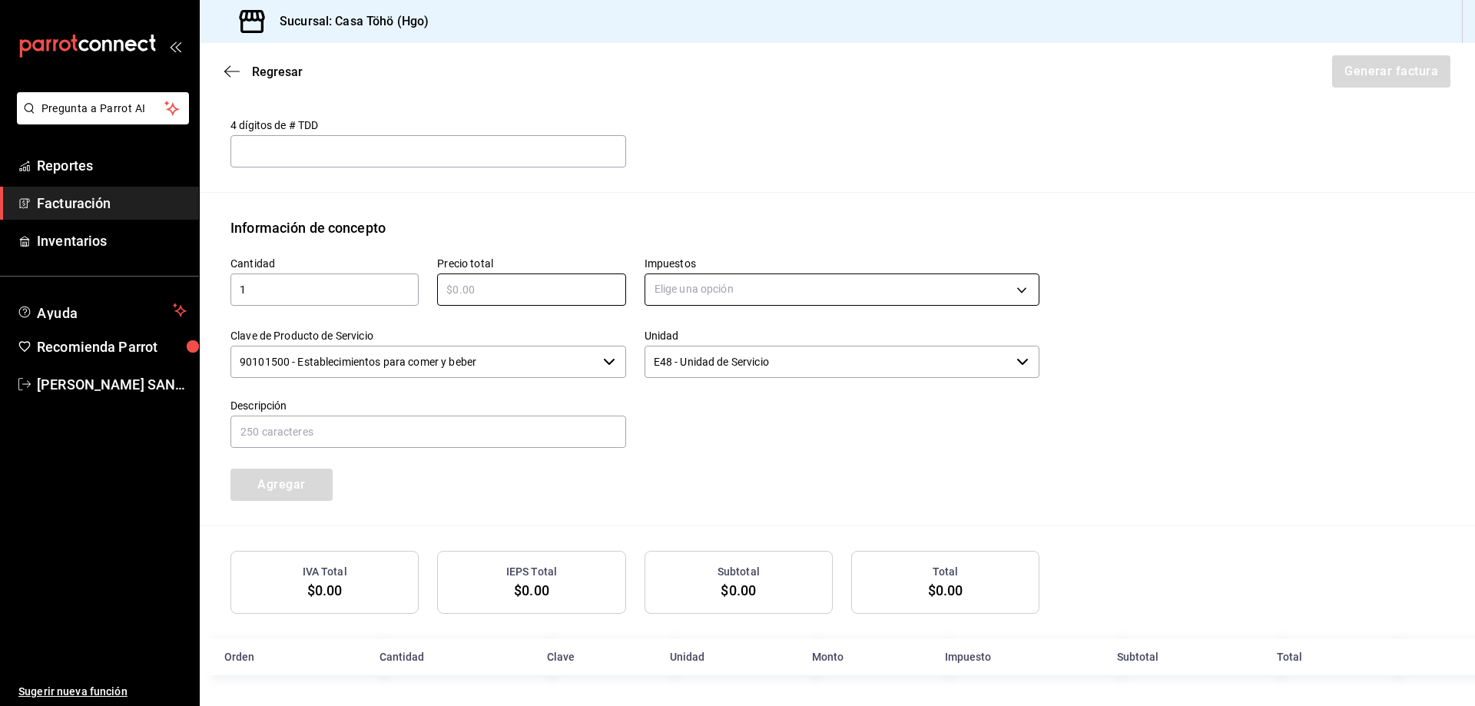
click at [708, 262] on label "Impuestos" at bounding box center [842, 262] width 396 height 11
click at [707, 280] on body "Pregunta a Parrot AI Reportes Facturación Inventarios Ayuda Recomienda Parrot A…" at bounding box center [737, 353] width 1475 height 706
click at [707, 419] on li "IVA 16%" at bounding box center [836, 412] width 390 height 25
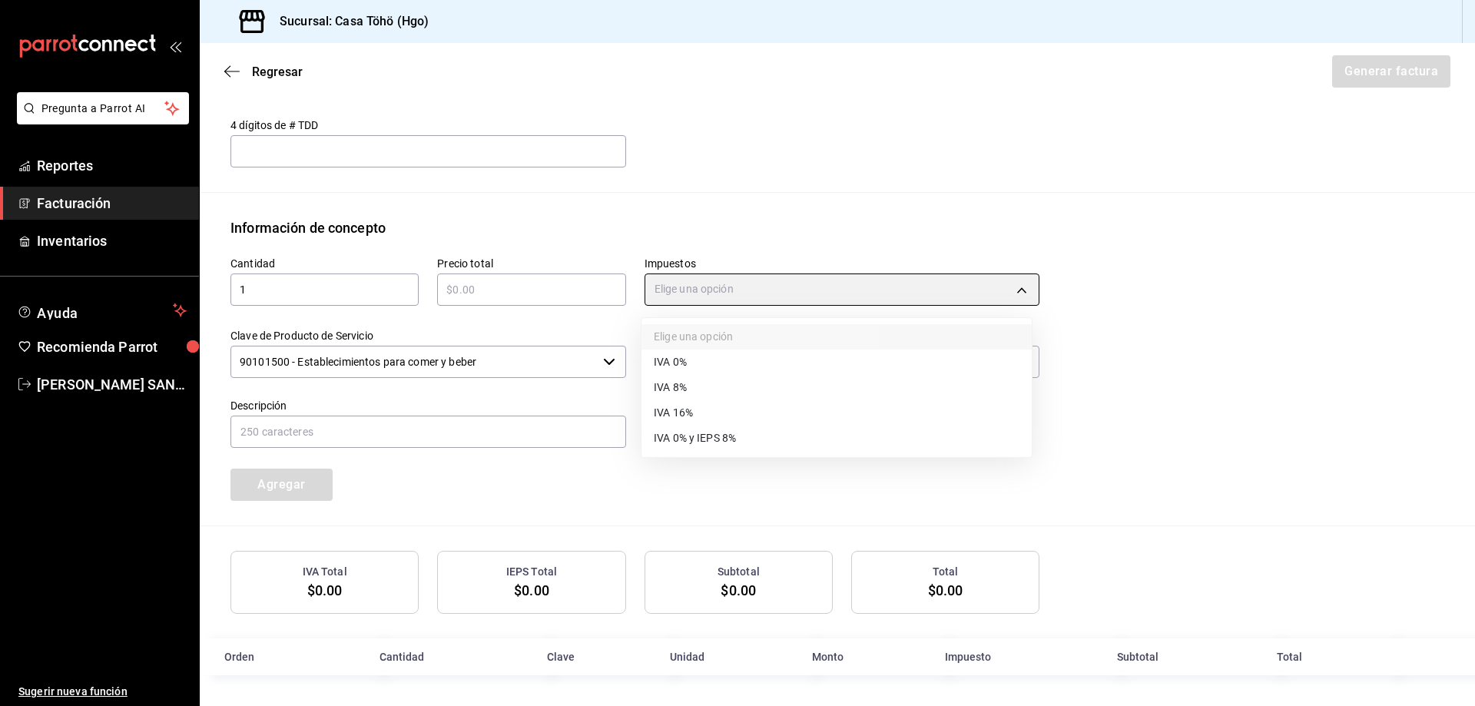
type input "IVA_16"
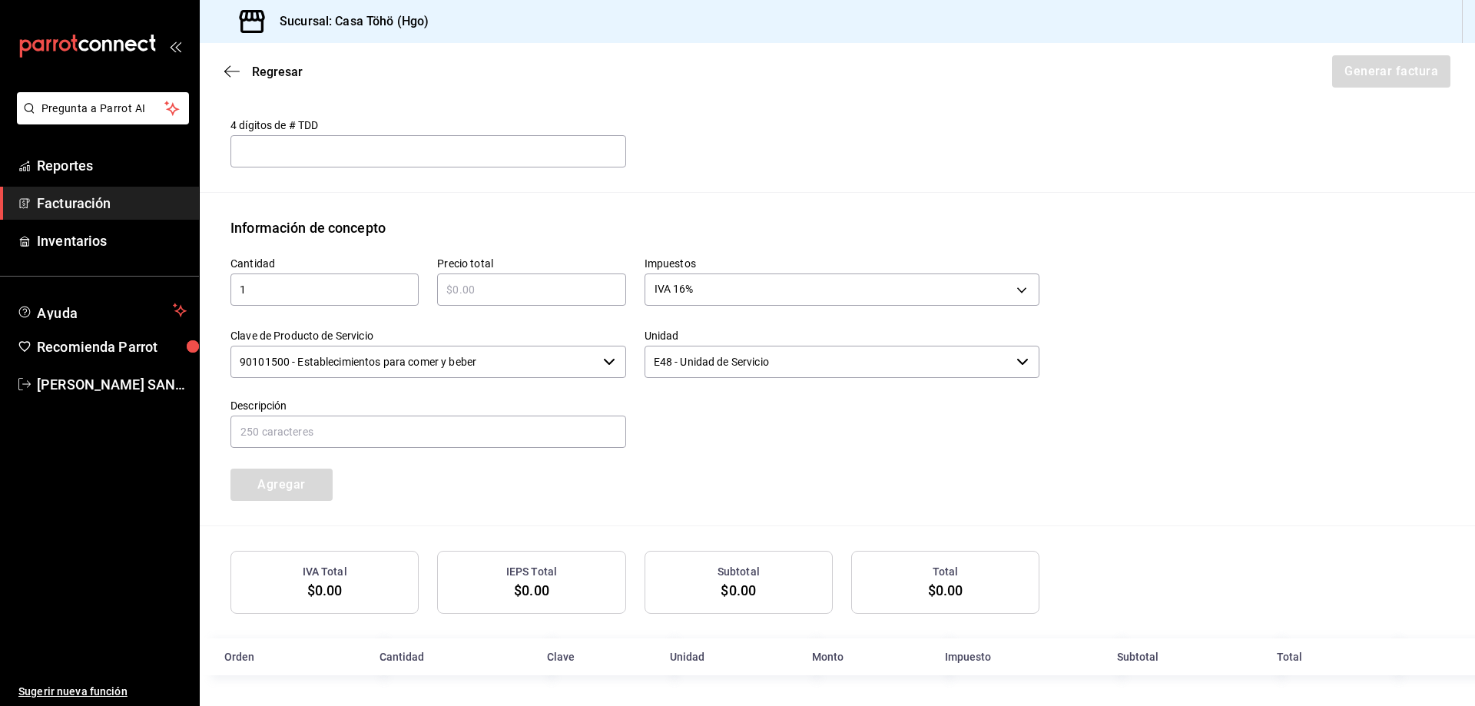
click at [518, 300] on div "​" at bounding box center [531, 289] width 188 height 32
click at [476, 295] on input "text" at bounding box center [531, 289] width 188 height 18
type input "$647"
click at [498, 432] on input "text" at bounding box center [428, 431] width 396 height 32
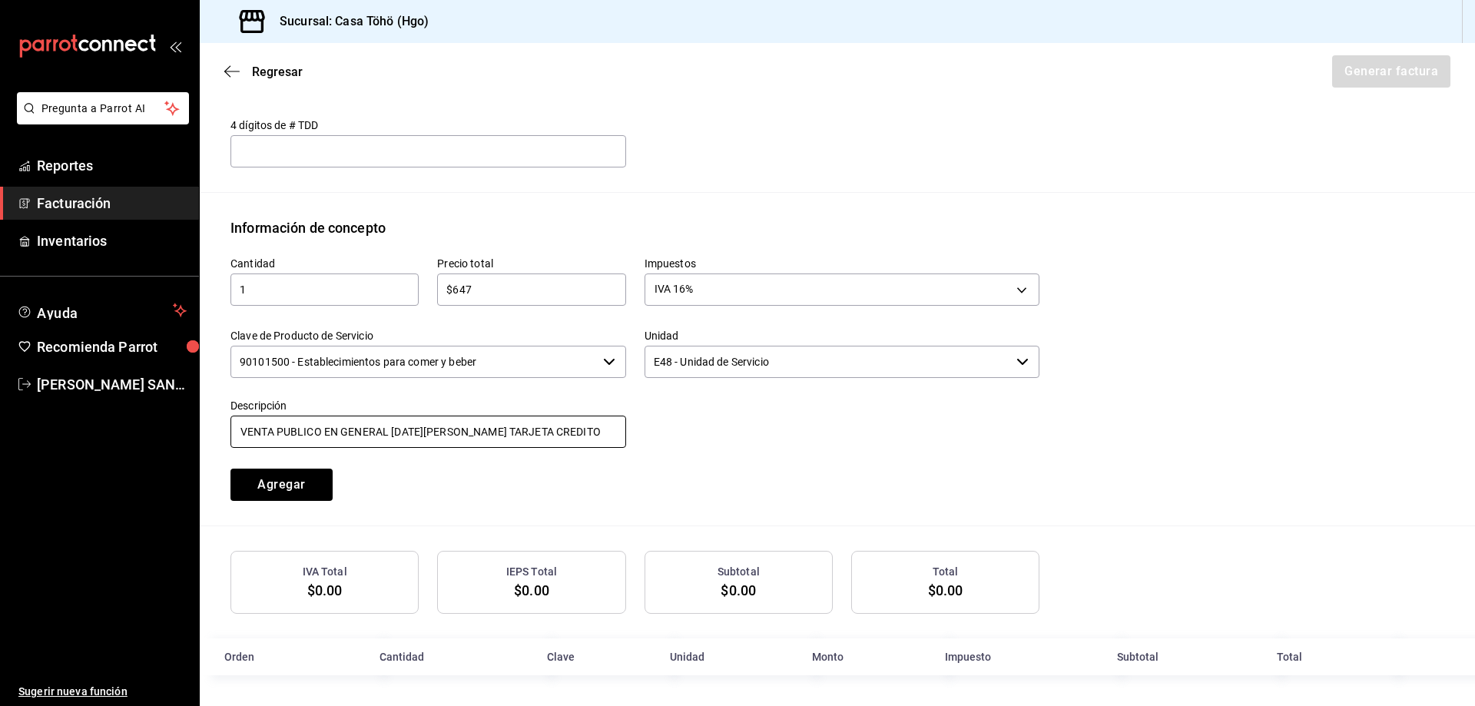
click at [392, 426] on input "VENTA PUBLICO EN GENERAL [DATE][PERSON_NAME] TARJETA CREDITO" at bounding box center [428, 431] width 396 height 32
click at [564, 428] on input "VENTA PUBLICO EN GENERAL 16 DE AGOSTO TARJETA CREDITO" at bounding box center [428, 431] width 396 height 32
click at [582, 425] on input "VENTA PUBLICO EN GENERAL 16 DE AGOSTO TARJETA DE DEBITO" at bounding box center [428, 431] width 396 height 32
type input "VENTA PUBLICO EN GENERAL 16 DE AGOSTO TARJETA DE DEBITO"
click at [679, 507] on div "Cantidad 1 ​ Precio total $647 ​ Impuestos IVA 16% IVA_16 Clave de Producto de …" at bounding box center [836, 381] width 1213 height 287
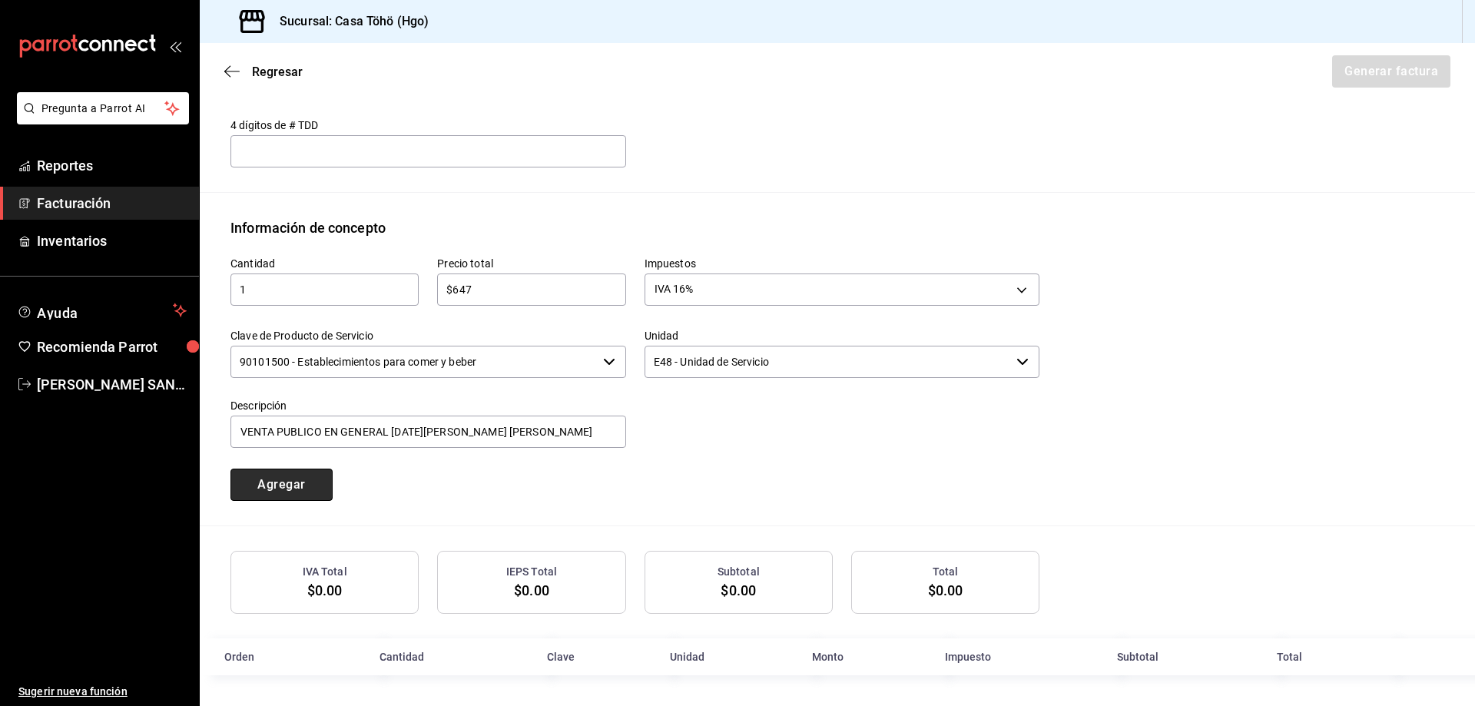
click at [276, 479] on button "Agregar" at bounding box center [281, 484] width 102 height 32
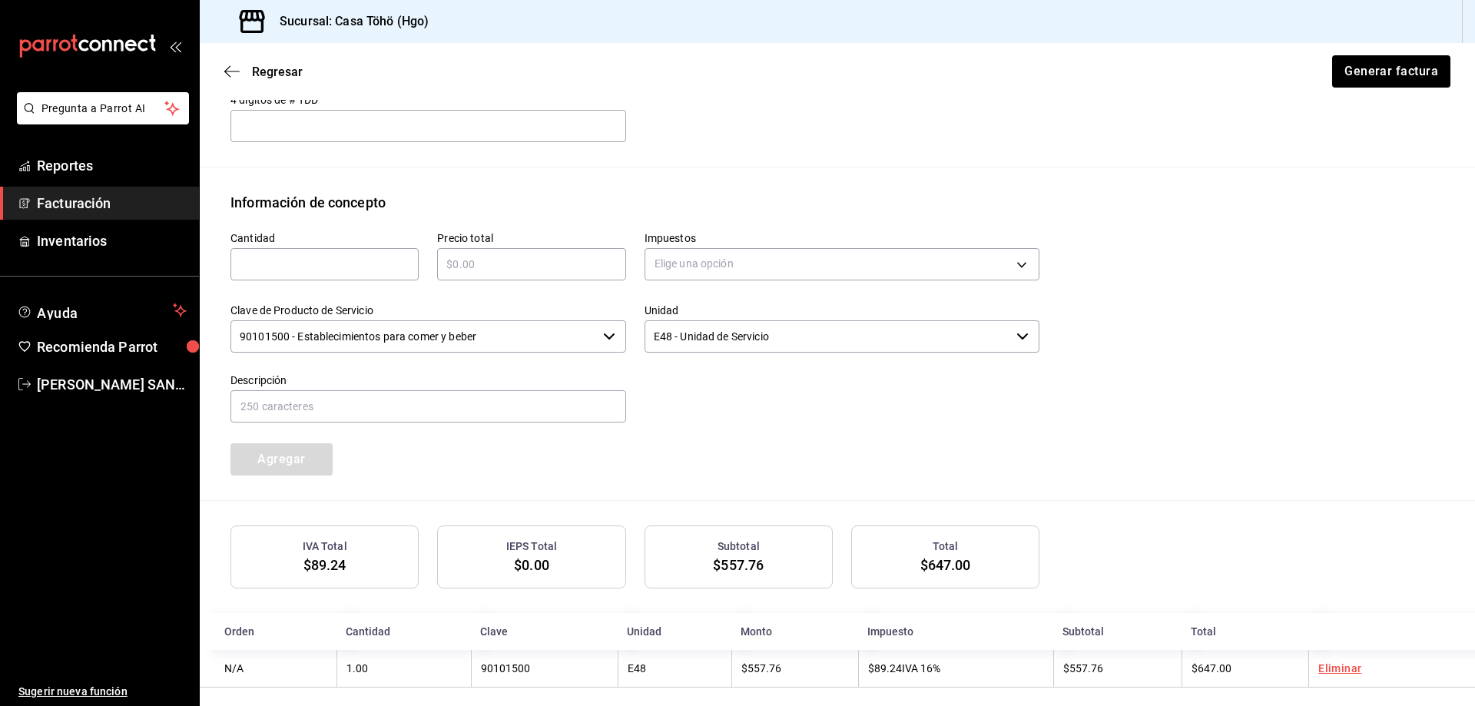
scroll to position [604, 0]
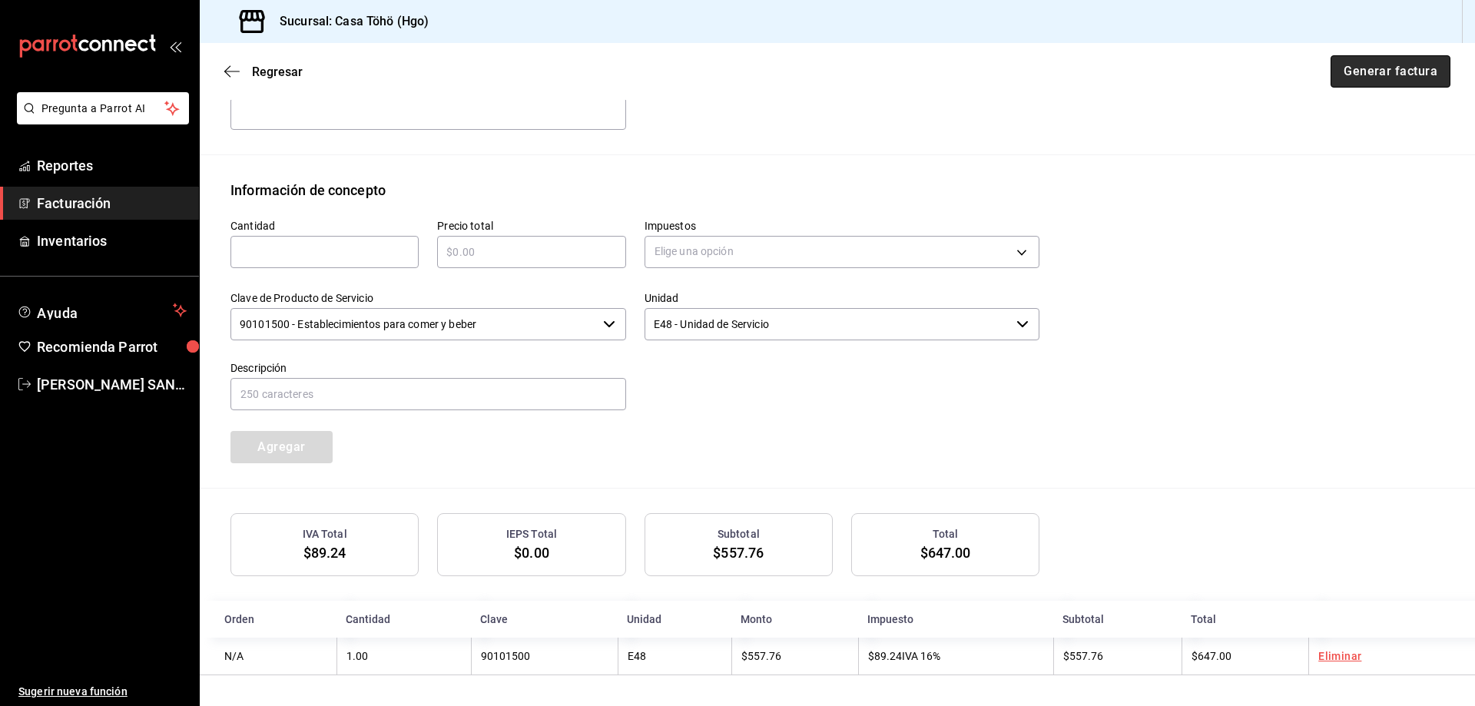
click at [1373, 77] on button "Generar factura" at bounding box center [1390, 71] width 120 height 32
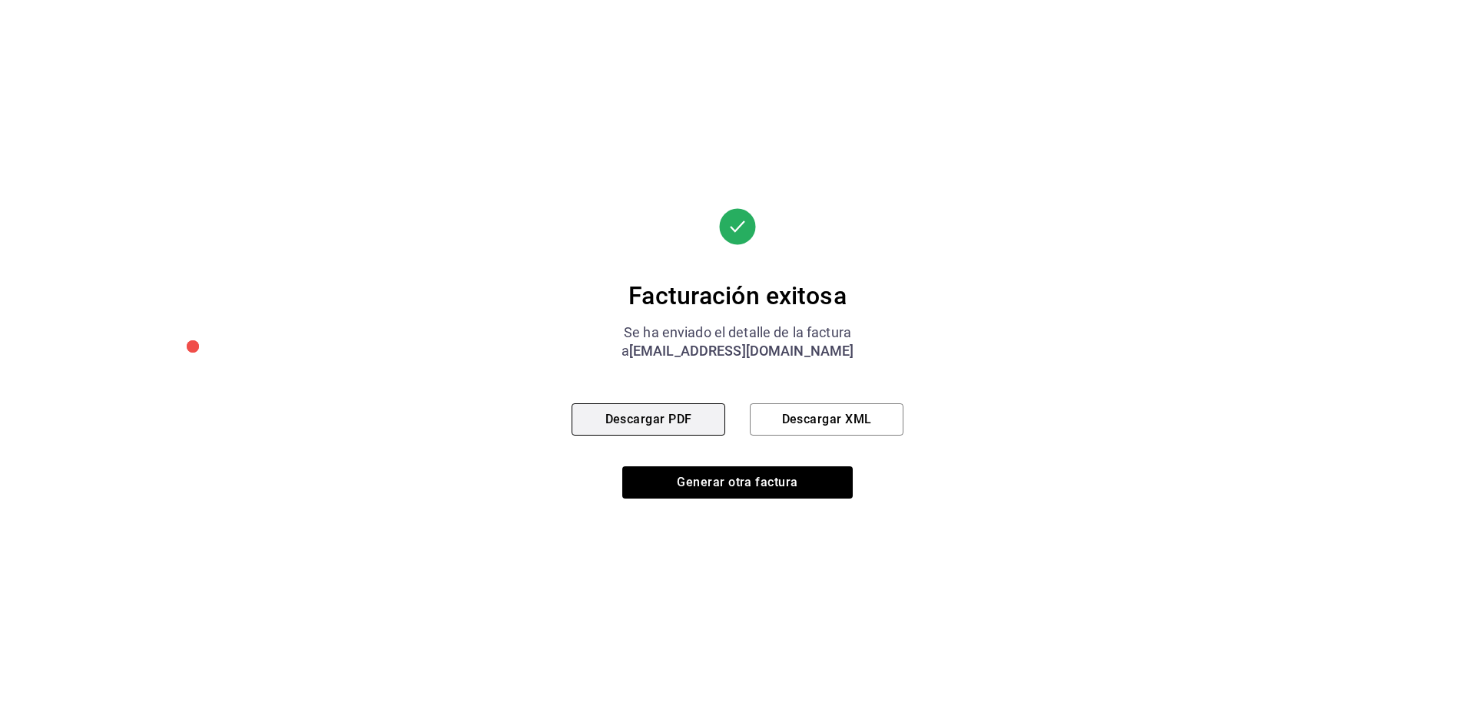
click at [634, 421] on button "Descargar PDF" at bounding box center [648, 419] width 154 height 32
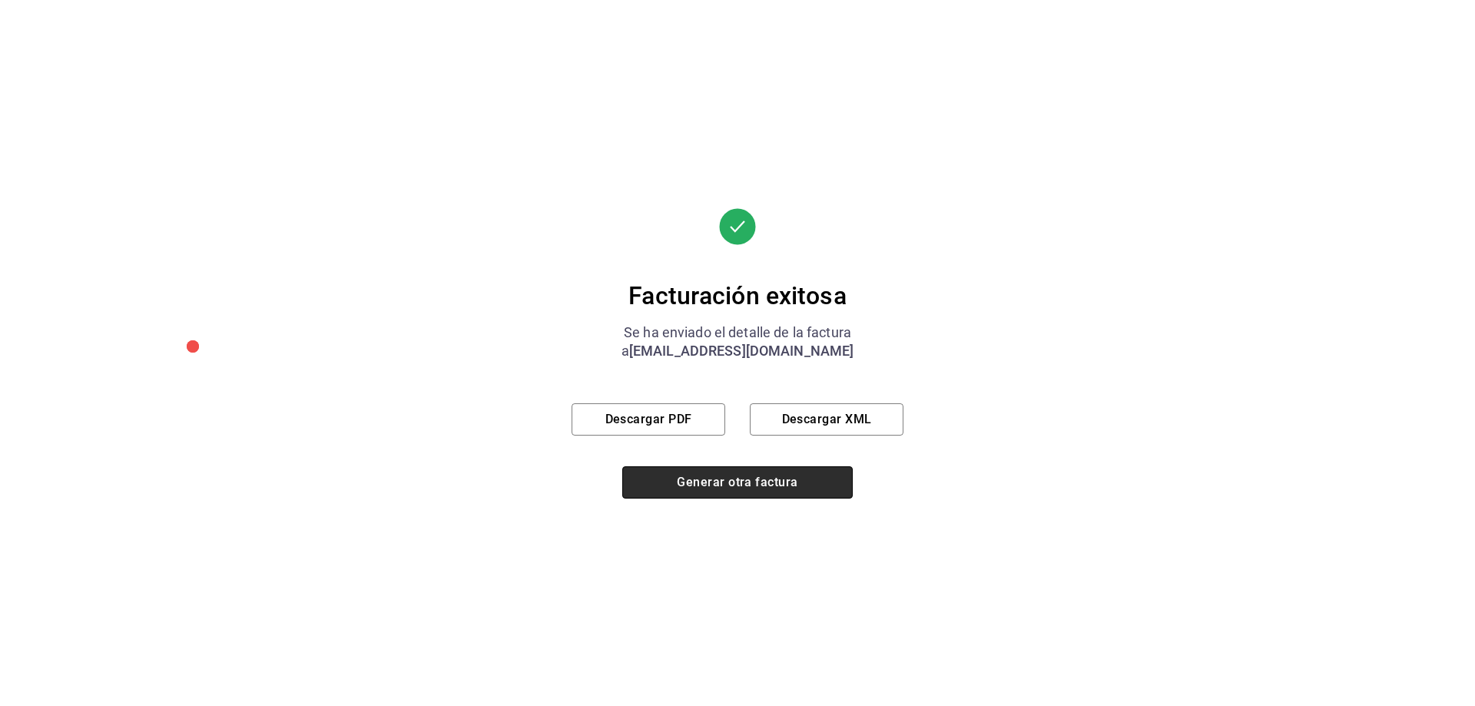
click at [717, 483] on button "Generar otra factura" at bounding box center [737, 482] width 230 height 32
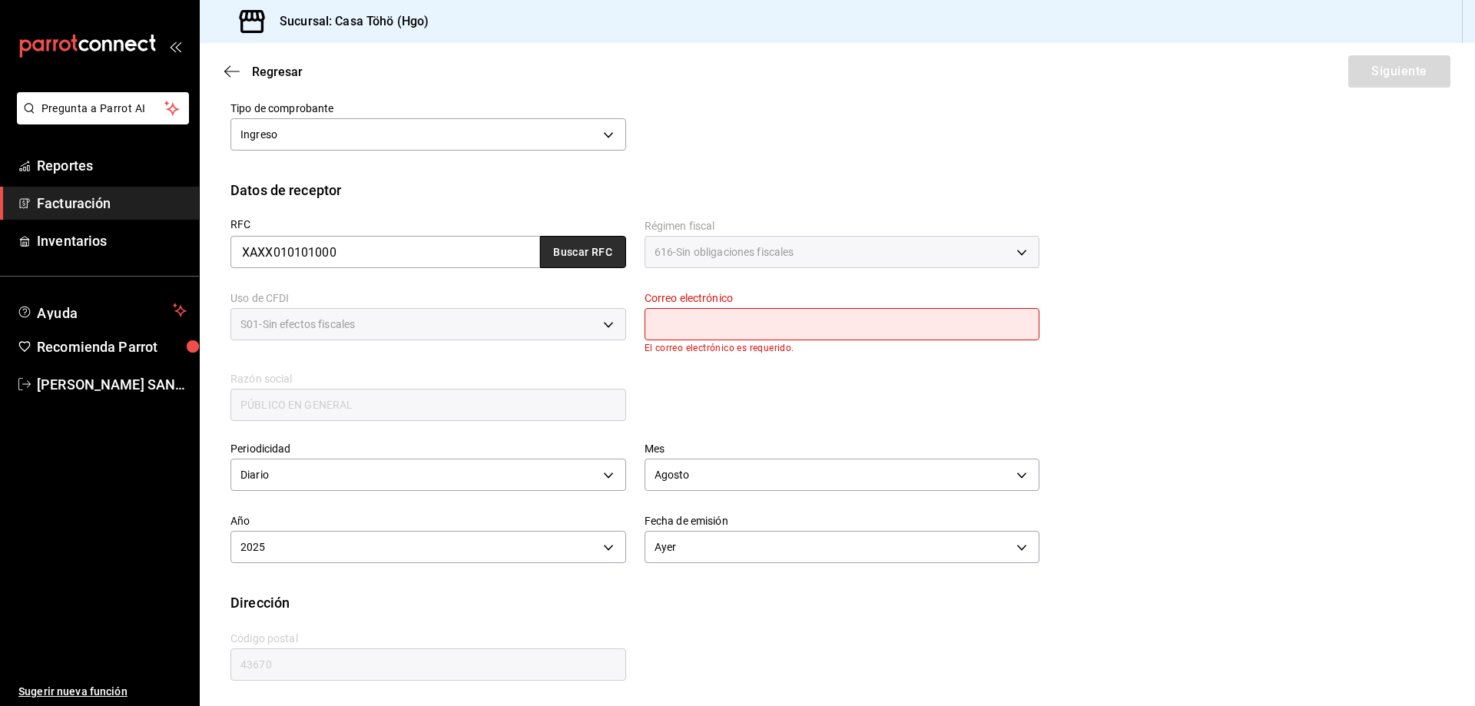
click at [571, 259] on button "Buscar RFC" at bounding box center [583, 252] width 86 height 32
type input "[EMAIL_ADDRESS][DOMAIN_NAME]"
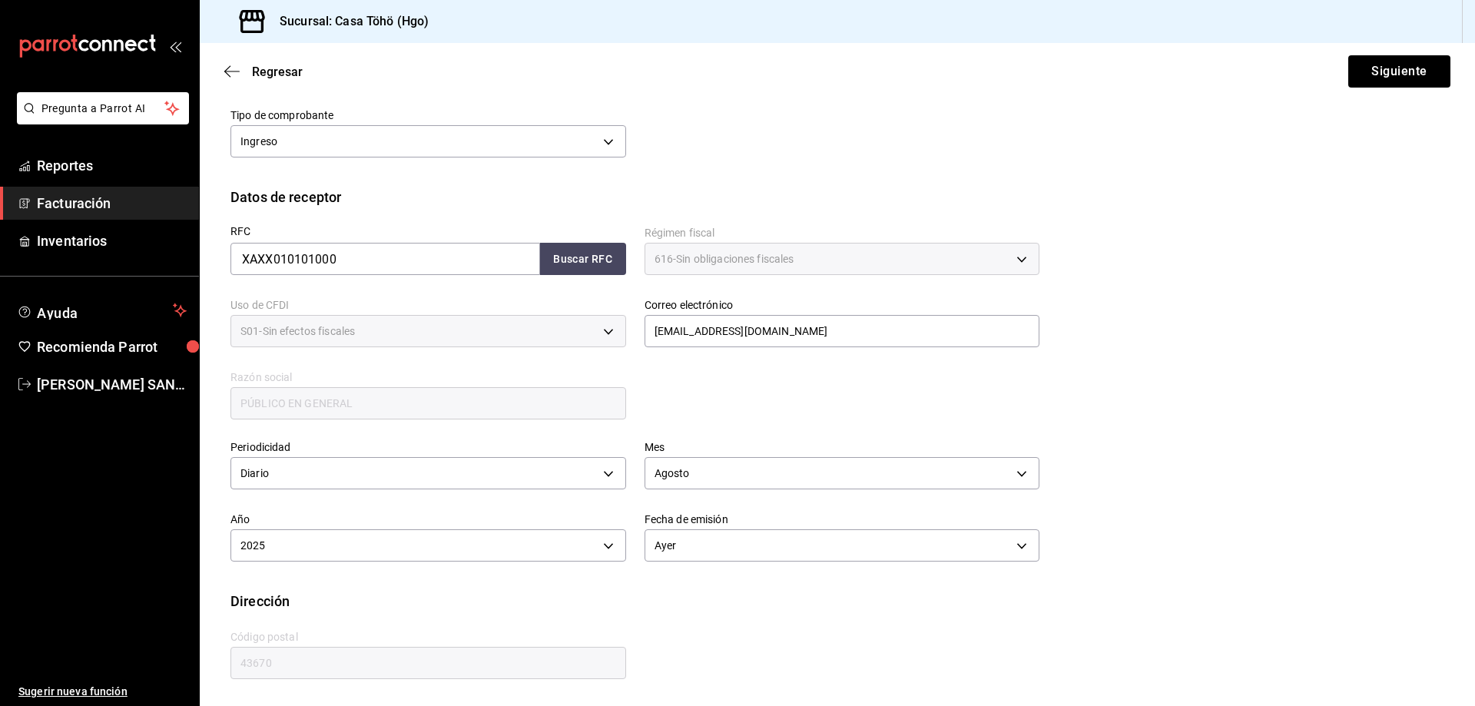
scroll to position [179, 0]
click at [1402, 75] on button "Siguiente" at bounding box center [1399, 71] width 102 height 32
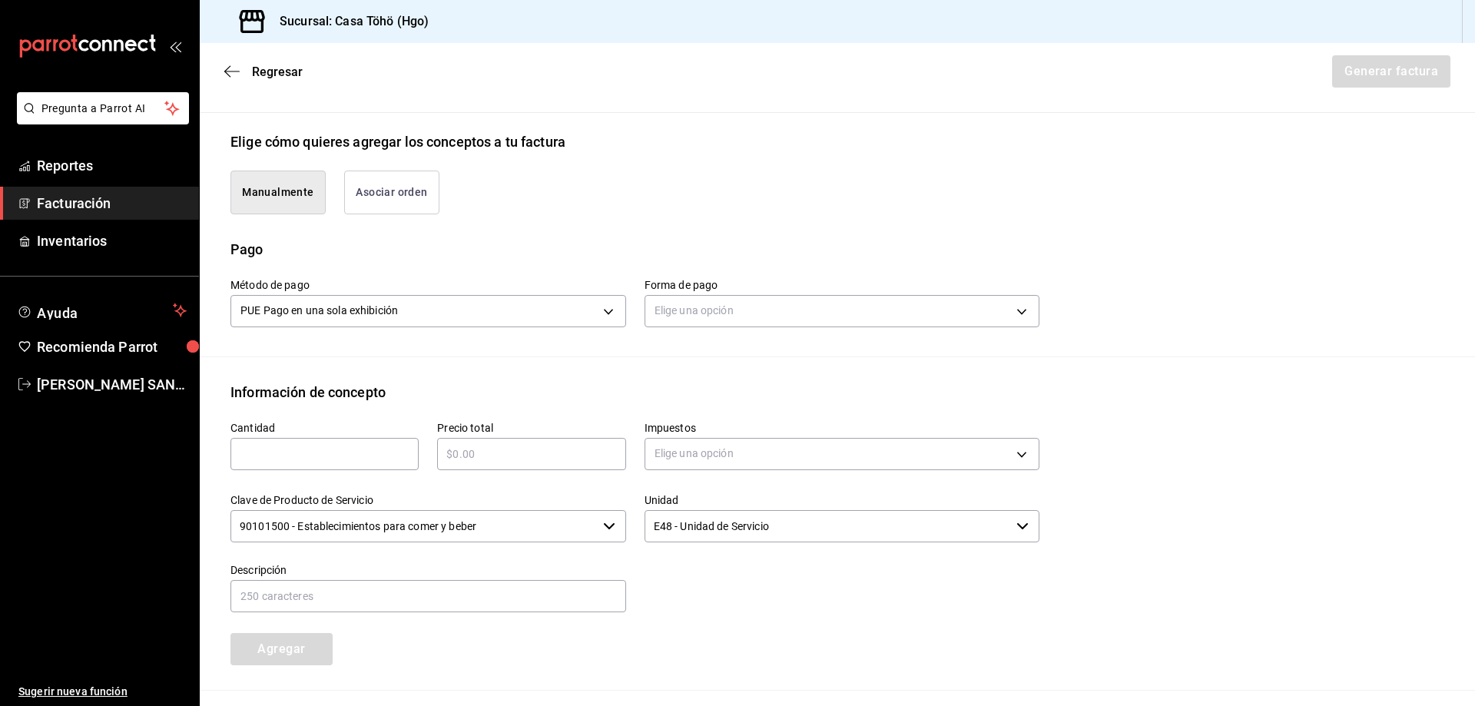
click at [397, 217] on div "Manualmente Asociar orden" at bounding box center [836, 195] width 1213 height 87
click at [399, 201] on button "Asociar orden" at bounding box center [391, 192] width 95 height 44
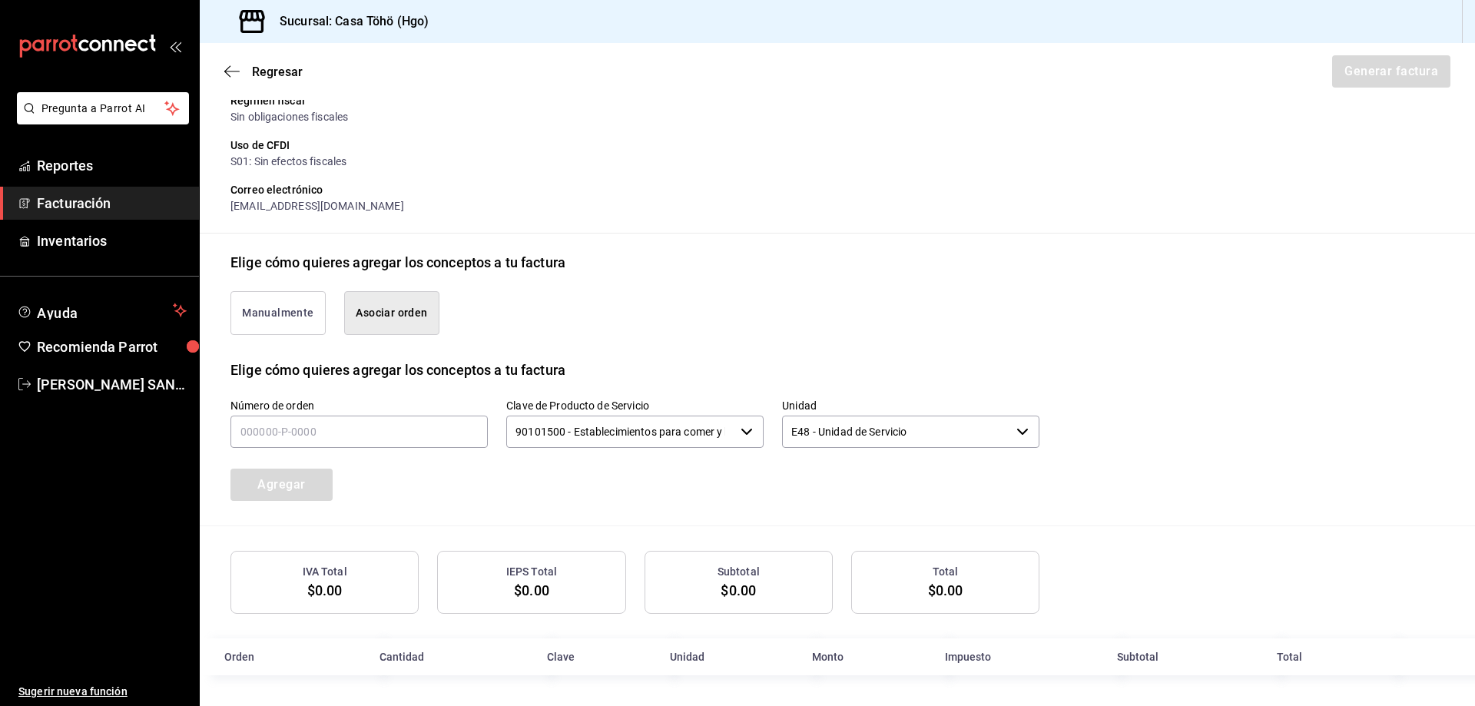
scroll to position [213, 0]
click at [290, 422] on input "text" at bounding box center [358, 431] width 257 height 32
type input "160825-P-0064"
click at [323, 486] on button "Agregar" at bounding box center [281, 484] width 102 height 32
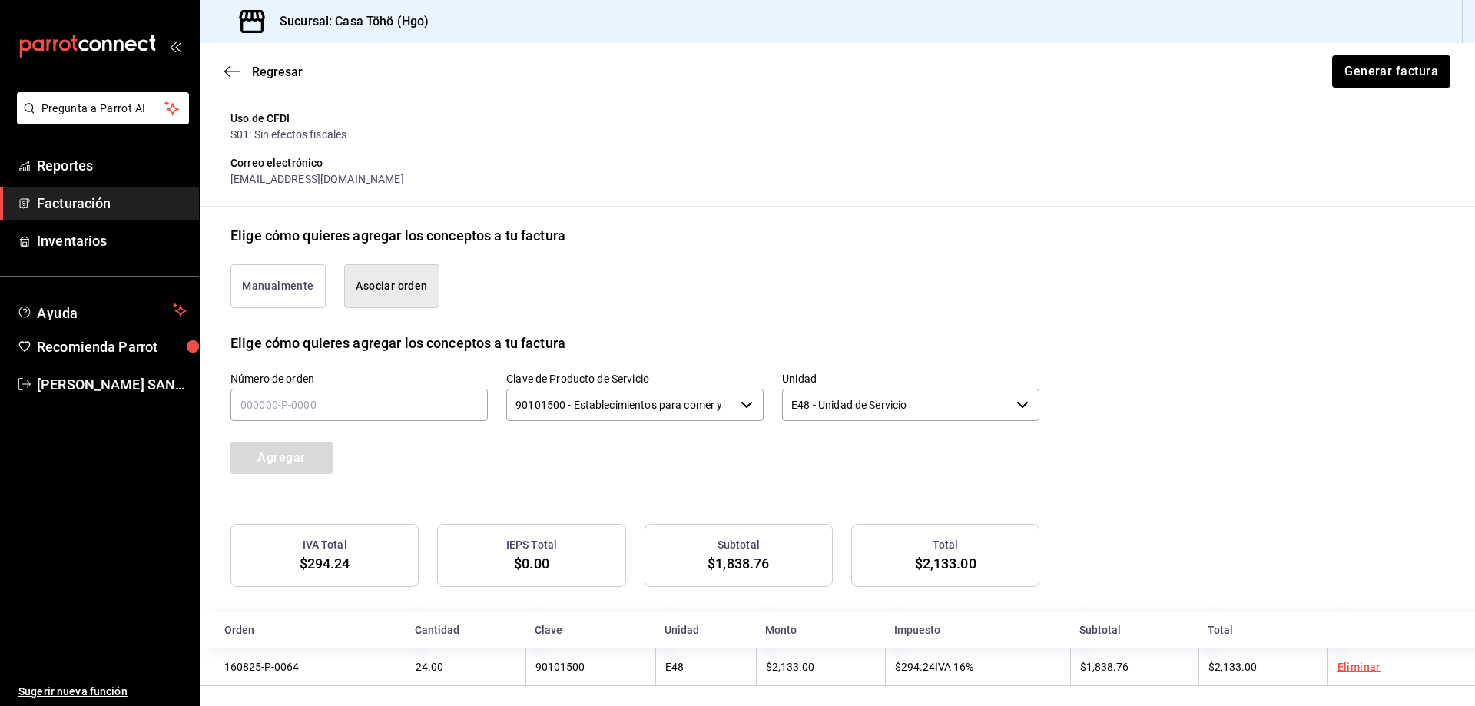
scroll to position [251, 0]
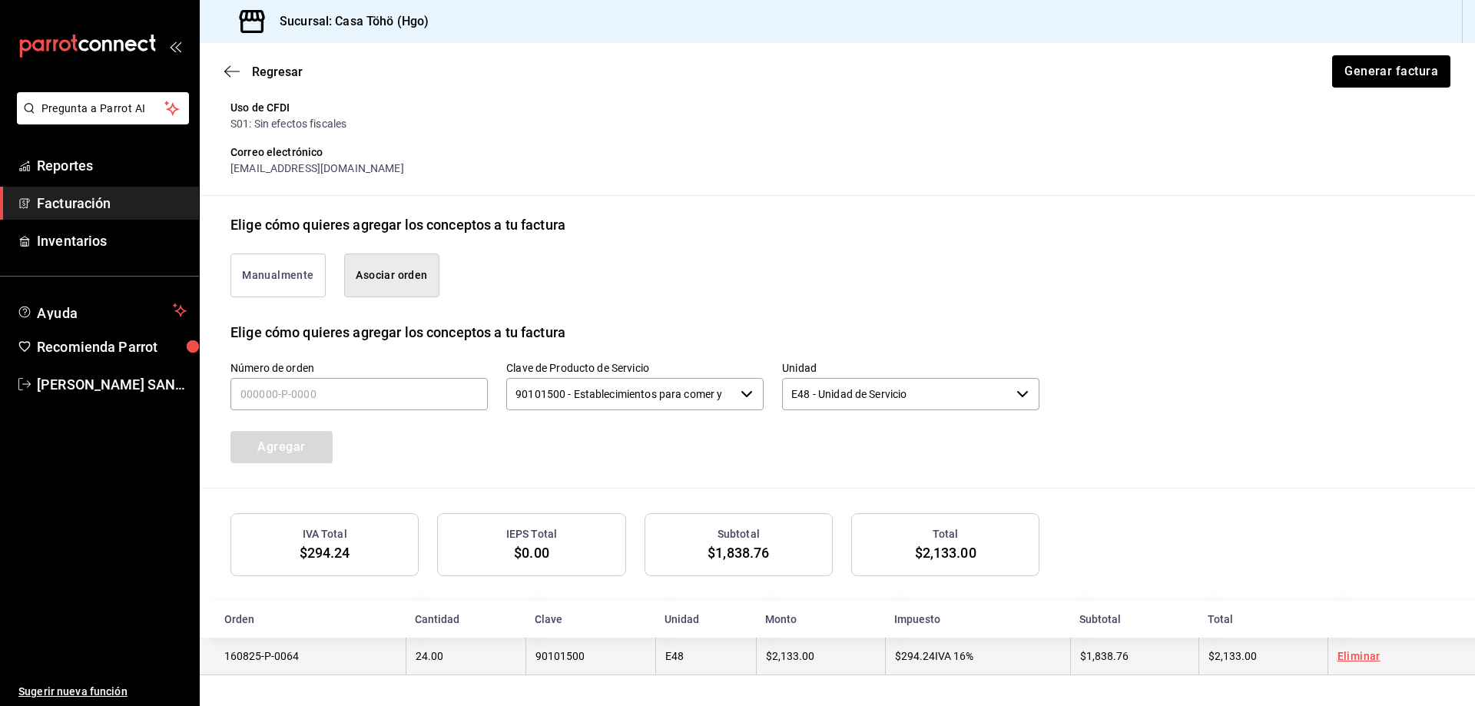
click at [1340, 651] on link "Eliminar" at bounding box center [1358, 656] width 43 height 12
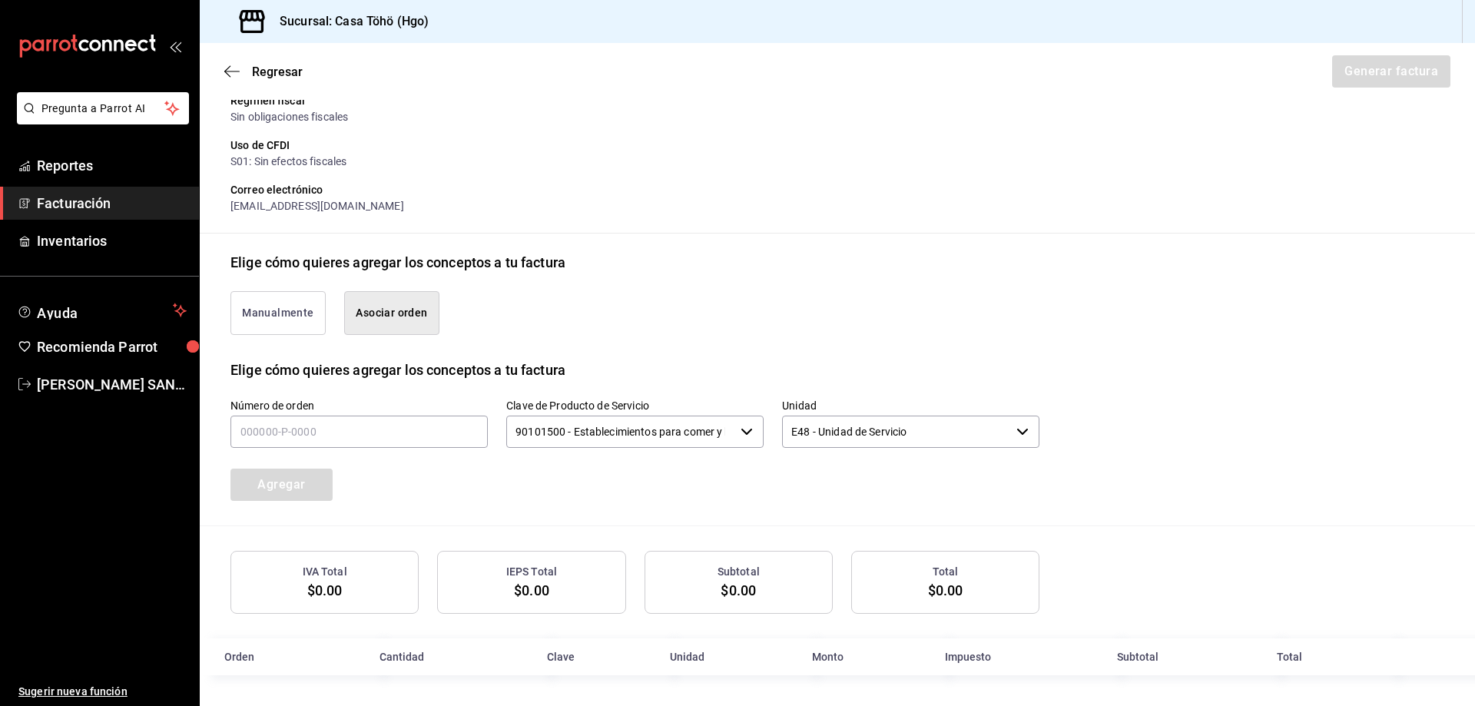
scroll to position [213, 0]
click at [263, 432] on input "text" at bounding box center [358, 431] width 257 height 32
type input "160825-P-0055"
click at [305, 482] on button "Agregar" at bounding box center [281, 484] width 102 height 32
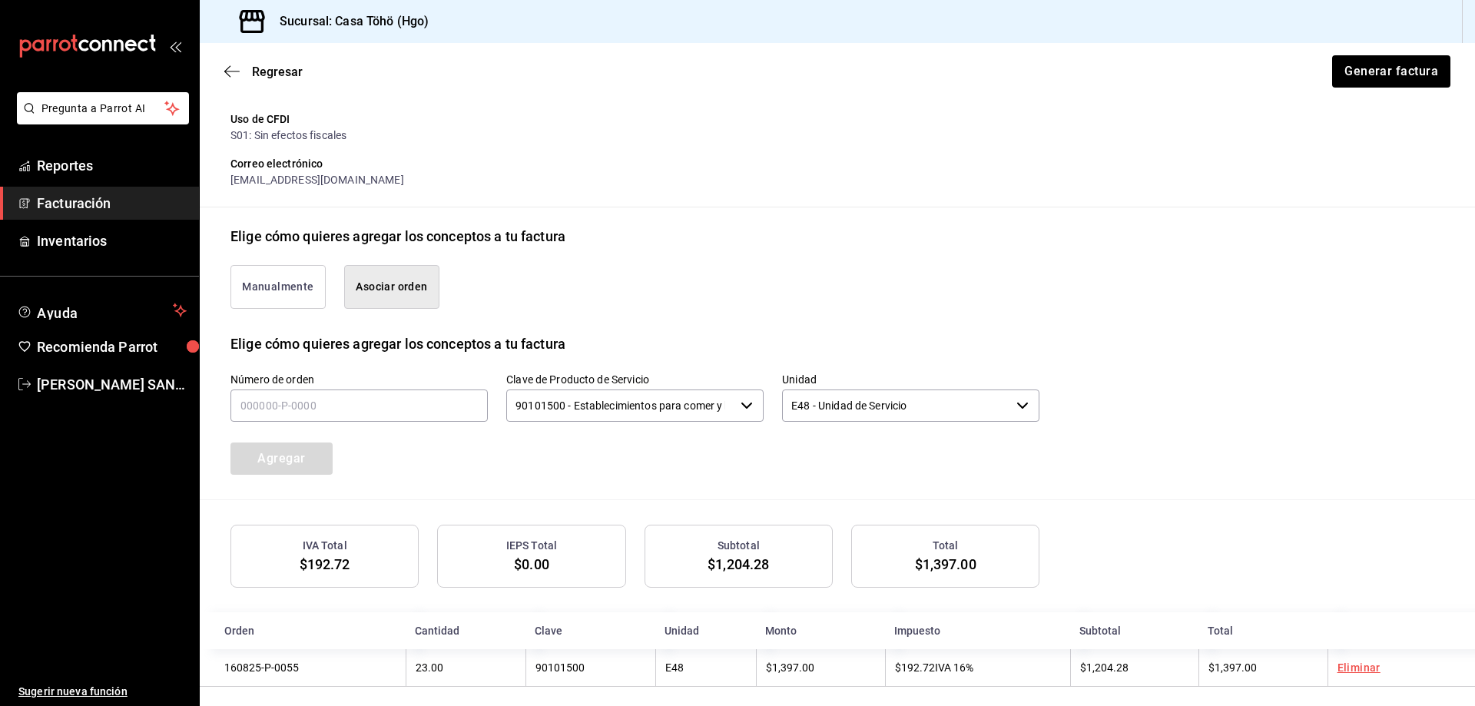
scroll to position [251, 0]
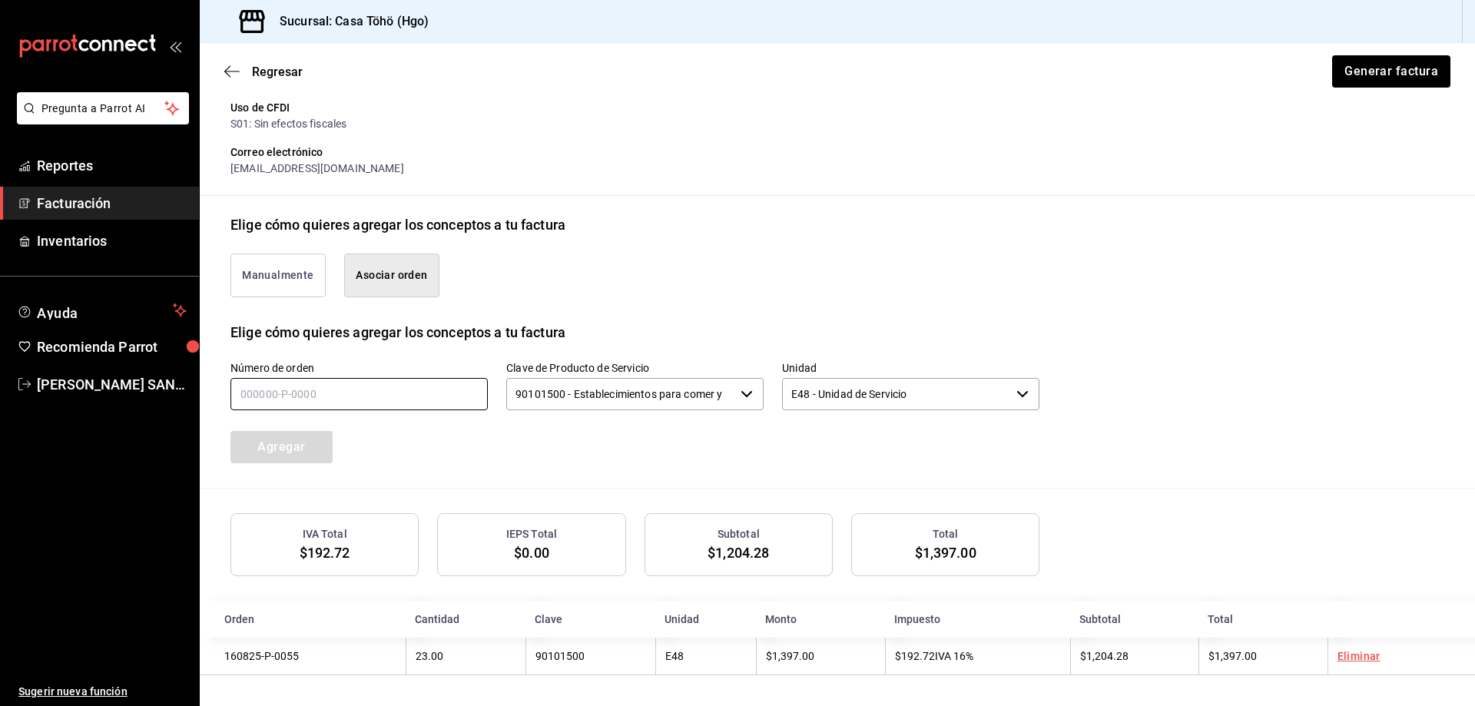
click at [324, 392] on input "text" at bounding box center [358, 394] width 257 height 32
type input "160825-P-0056"
click at [298, 456] on button "Agregar" at bounding box center [281, 447] width 102 height 32
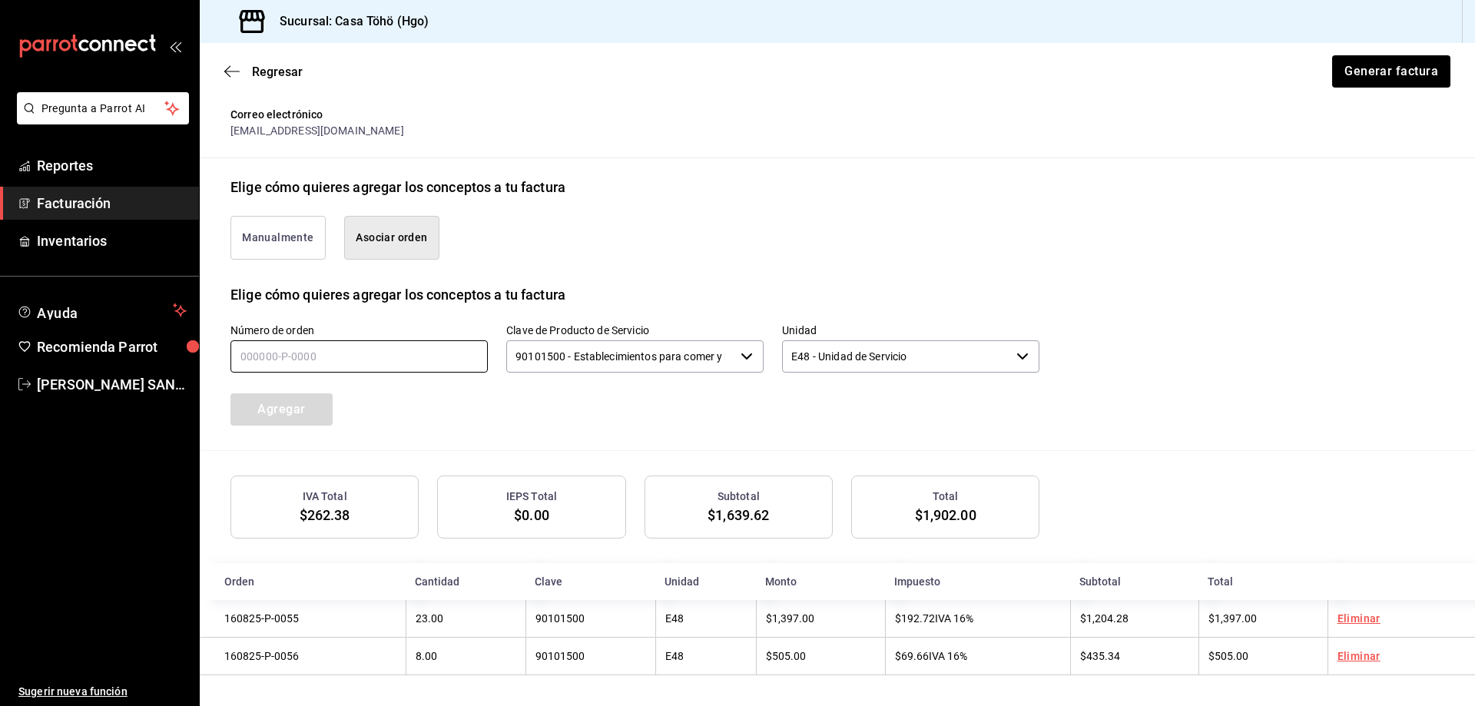
click at [307, 356] on input "text" at bounding box center [358, 356] width 257 height 32
type input "160825-P-0074"
click at [311, 410] on button "Agregar" at bounding box center [281, 409] width 102 height 32
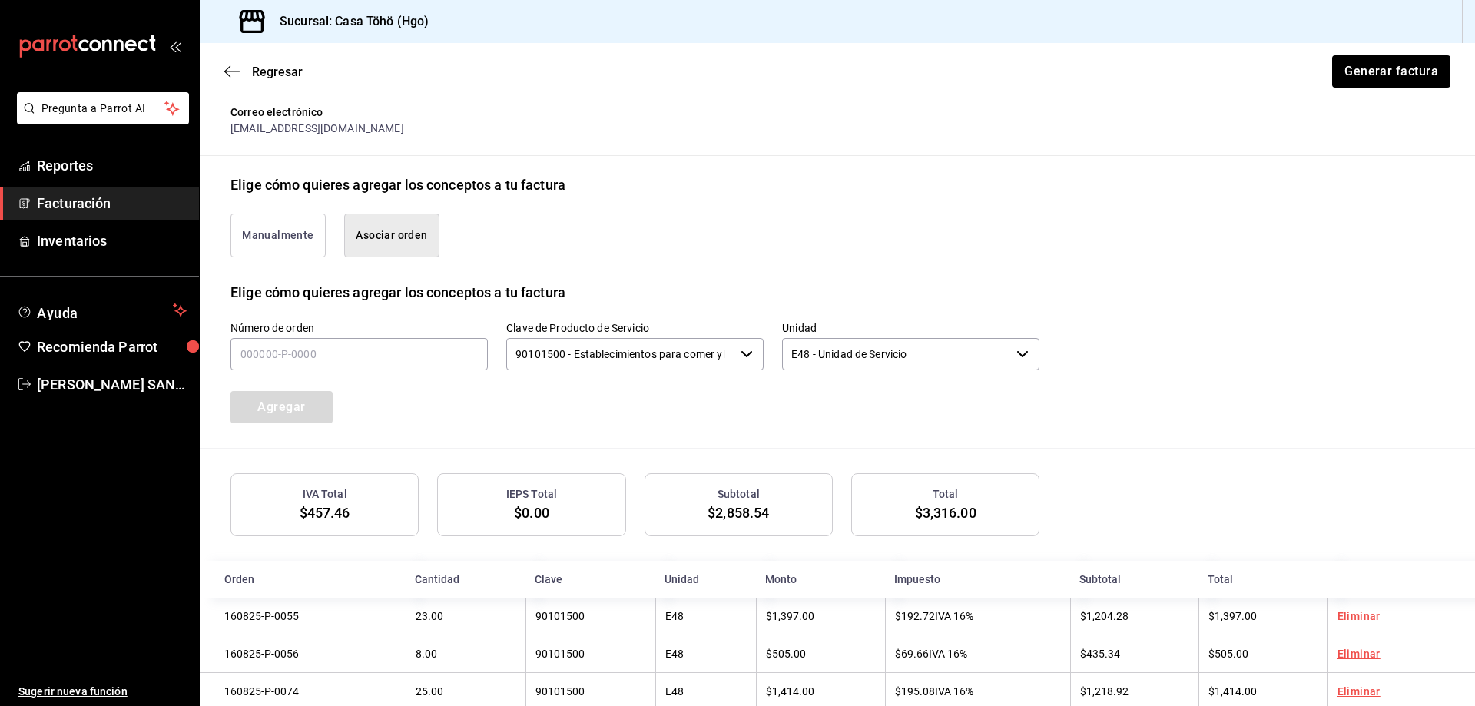
scroll to position [328, 0]
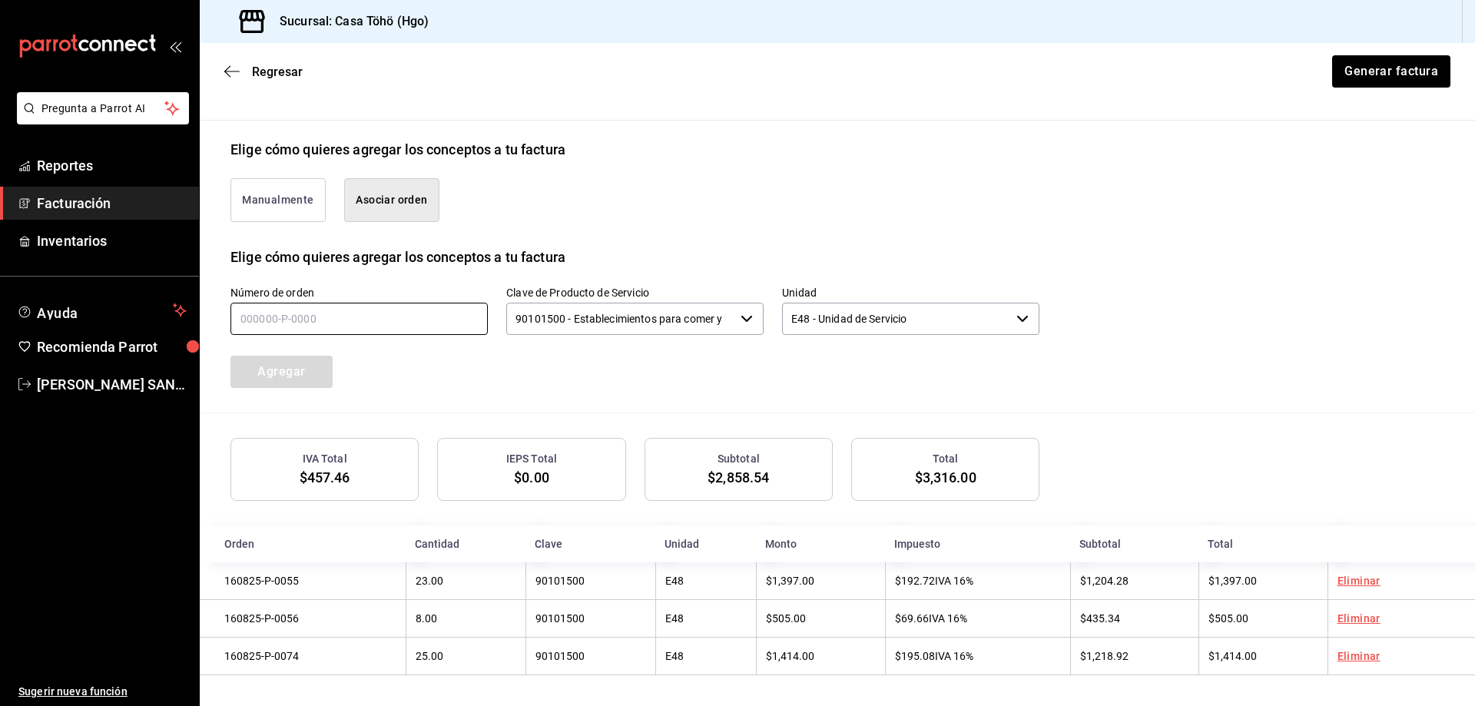
click at [275, 320] on input "text" at bounding box center [358, 319] width 257 height 32
click at [400, 306] on input "text" at bounding box center [358, 319] width 257 height 32
type input "160825-P-0097"
click at [297, 360] on button "Agregar" at bounding box center [281, 372] width 102 height 32
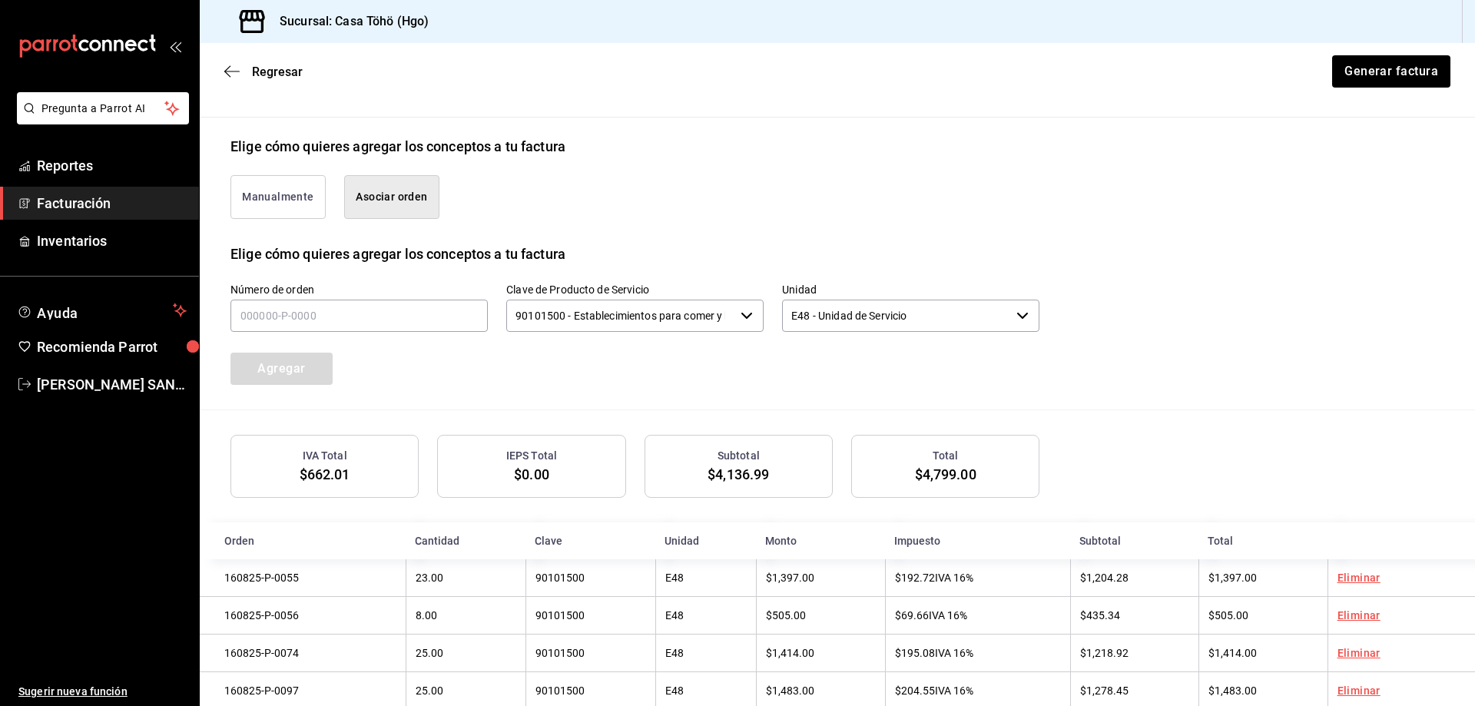
scroll to position [366, 0]
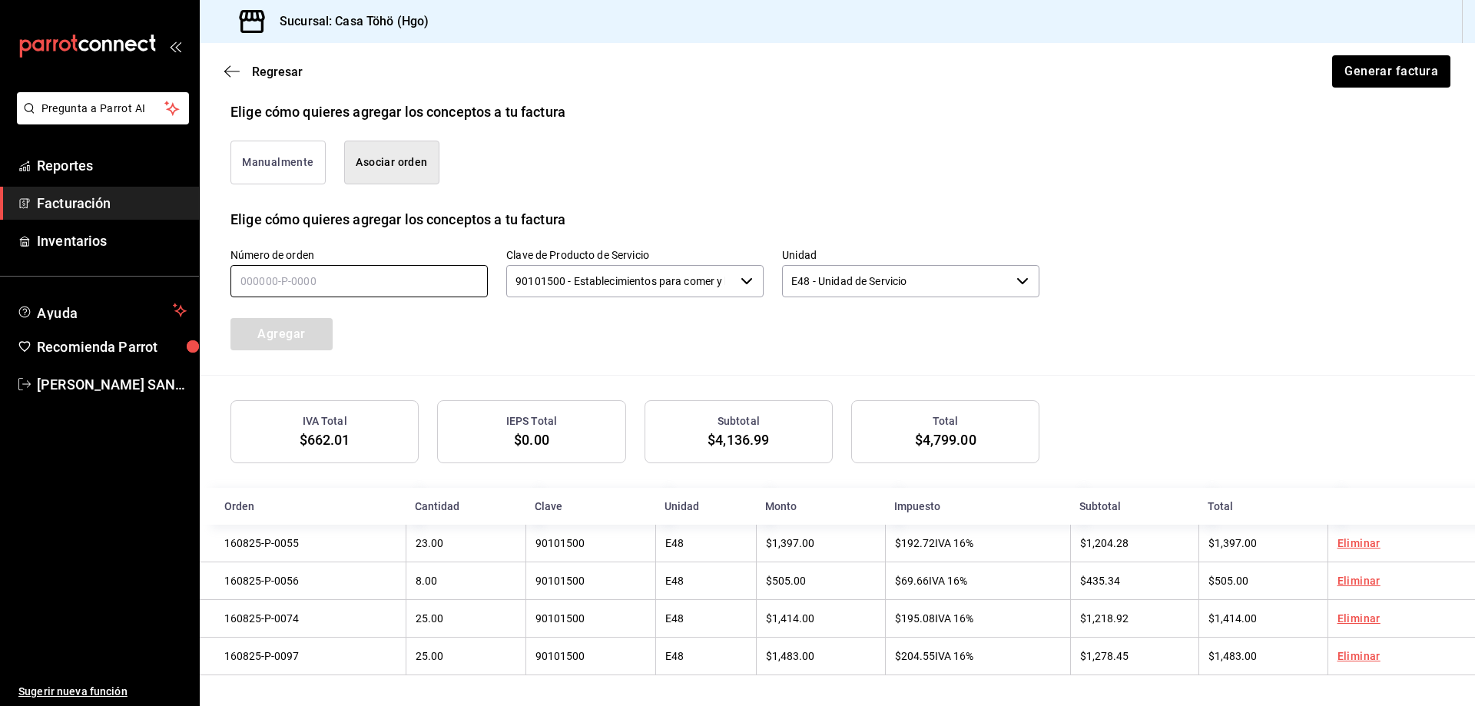
click at [263, 276] on input "text" at bounding box center [358, 281] width 257 height 32
type input "160825-P-0047"
click at [286, 333] on button "Agregar" at bounding box center [281, 334] width 102 height 32
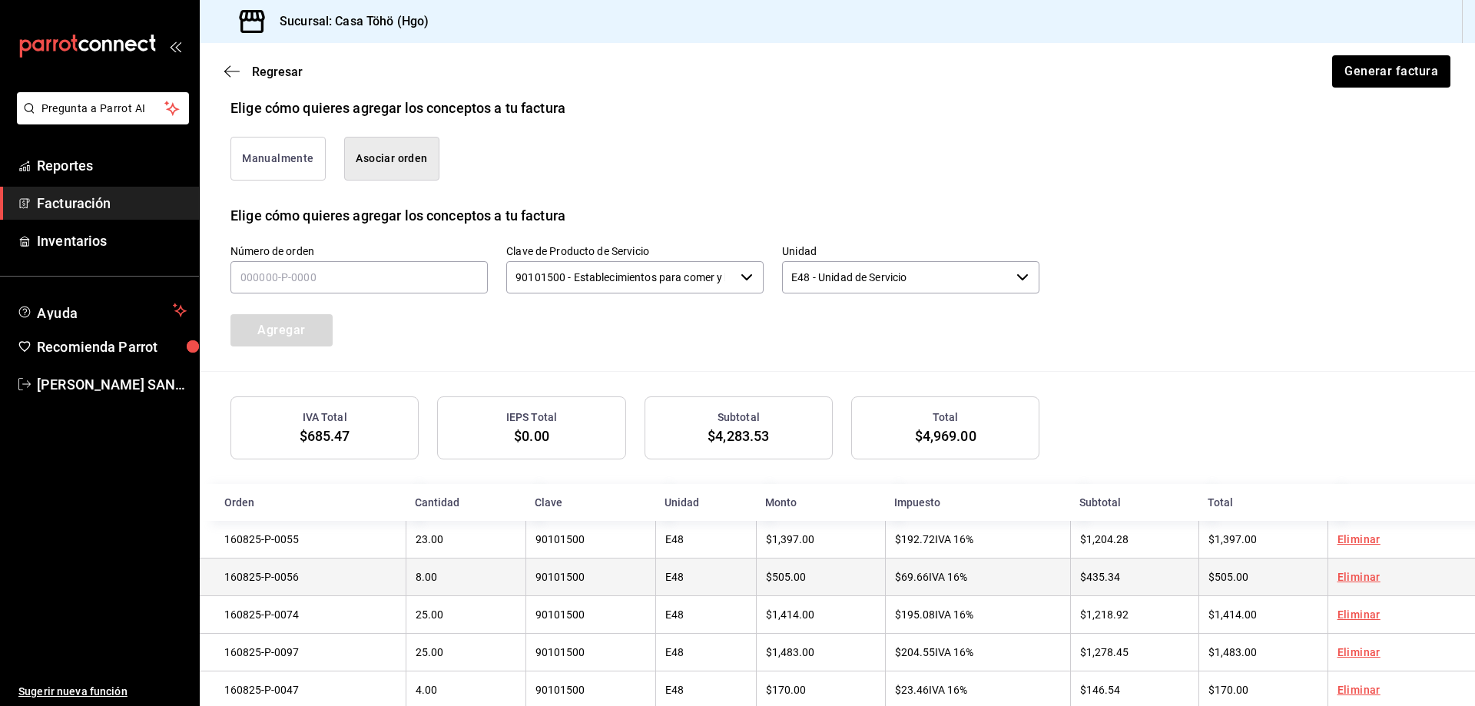
scroll to position [405, 0]
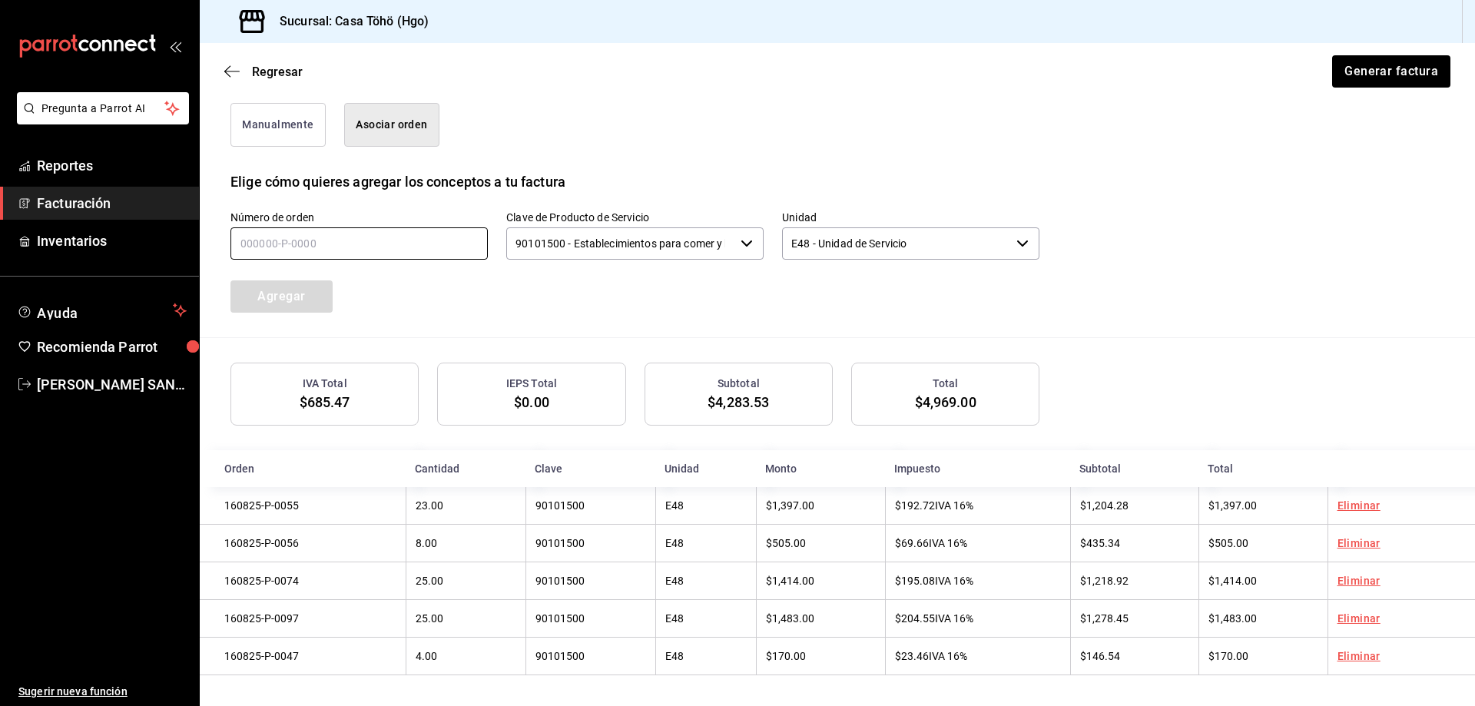
click at [308, 227] on input "text" at bounding box center [358, 243] width 257 height 32
type input "160825-P-0069"
click at [288, 301] on button "Agregar" at bounding box center [281, 296] width 102 height 32
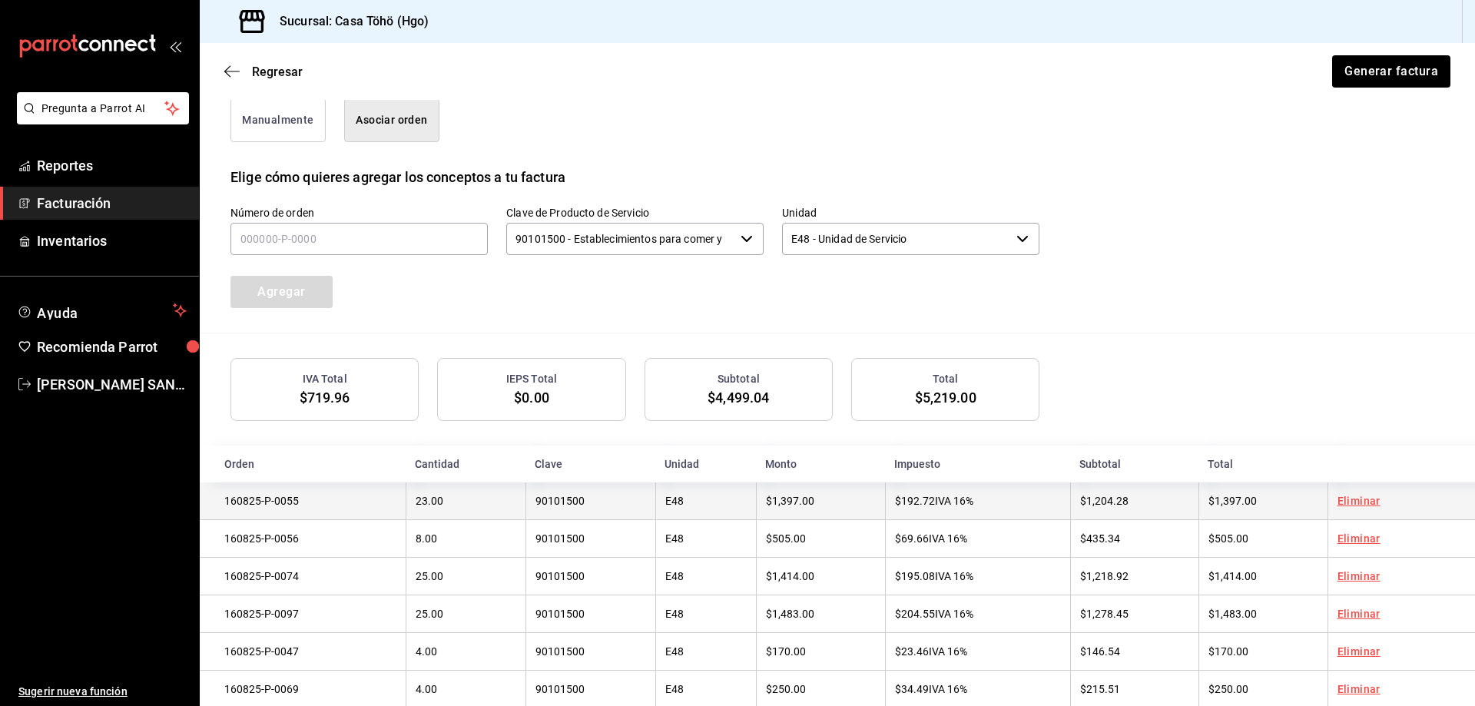
scroll to position [443, 0]
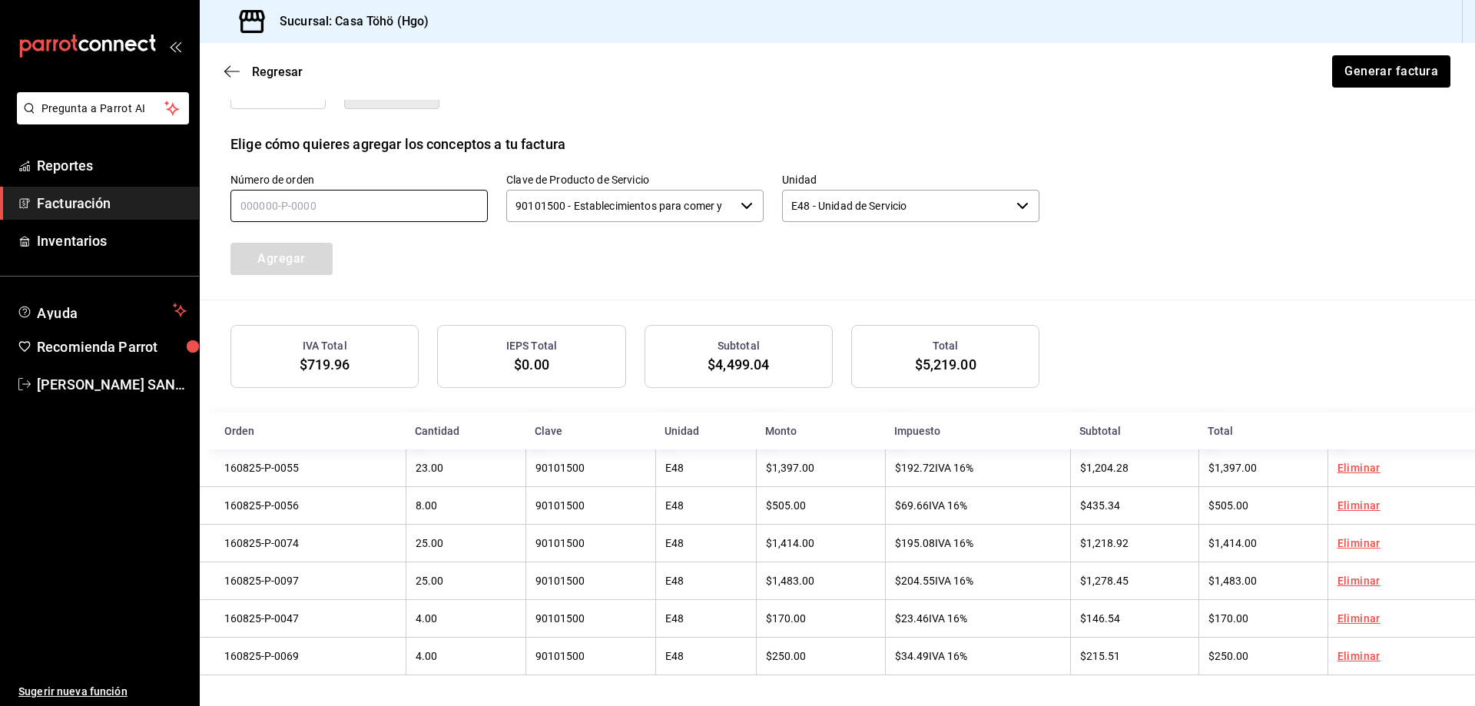
click at [320, 204] on input "text" at bounding box center [358, 206] width 257 height 32
type input "160825-P-0091"
click at [314, 252] on button "Agregar" at bounding box center [281, 259] width 102 height 32
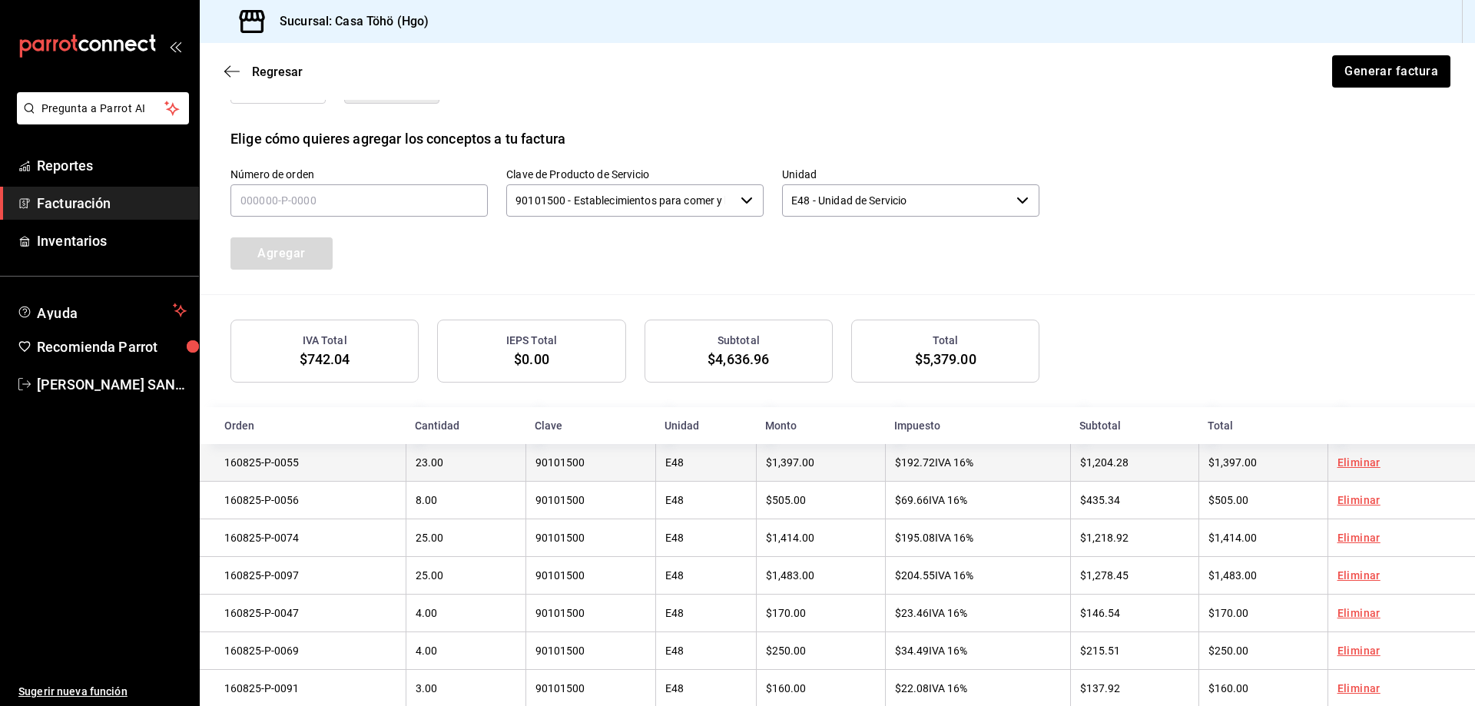
scroll to position [482, 0]
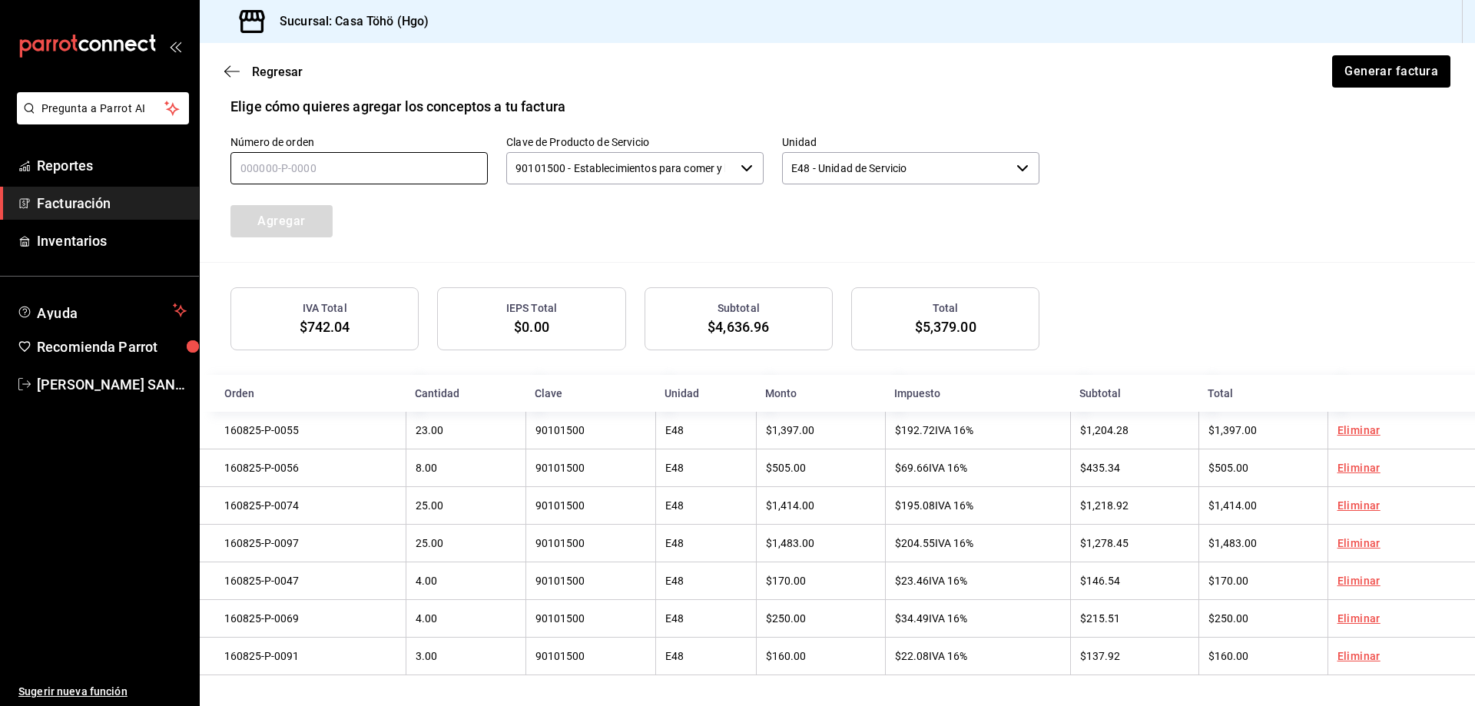
drag, startPoint x: 309, startPoint y: 177, endPoint x: 317, endPoint y: 171, distance: 9.8
click at [309, 177] on input "text" at bounding box center [358, 168] width 257 height 32
type input "160825-P-0108"
drag, startPoint x: 313, startPoint y: 212, endPoint x: 371, endPoint y: 189, distance: 62.7
click at [312, 212] on button "Agregar" at bounding box center [281, 221] width 102 height 32
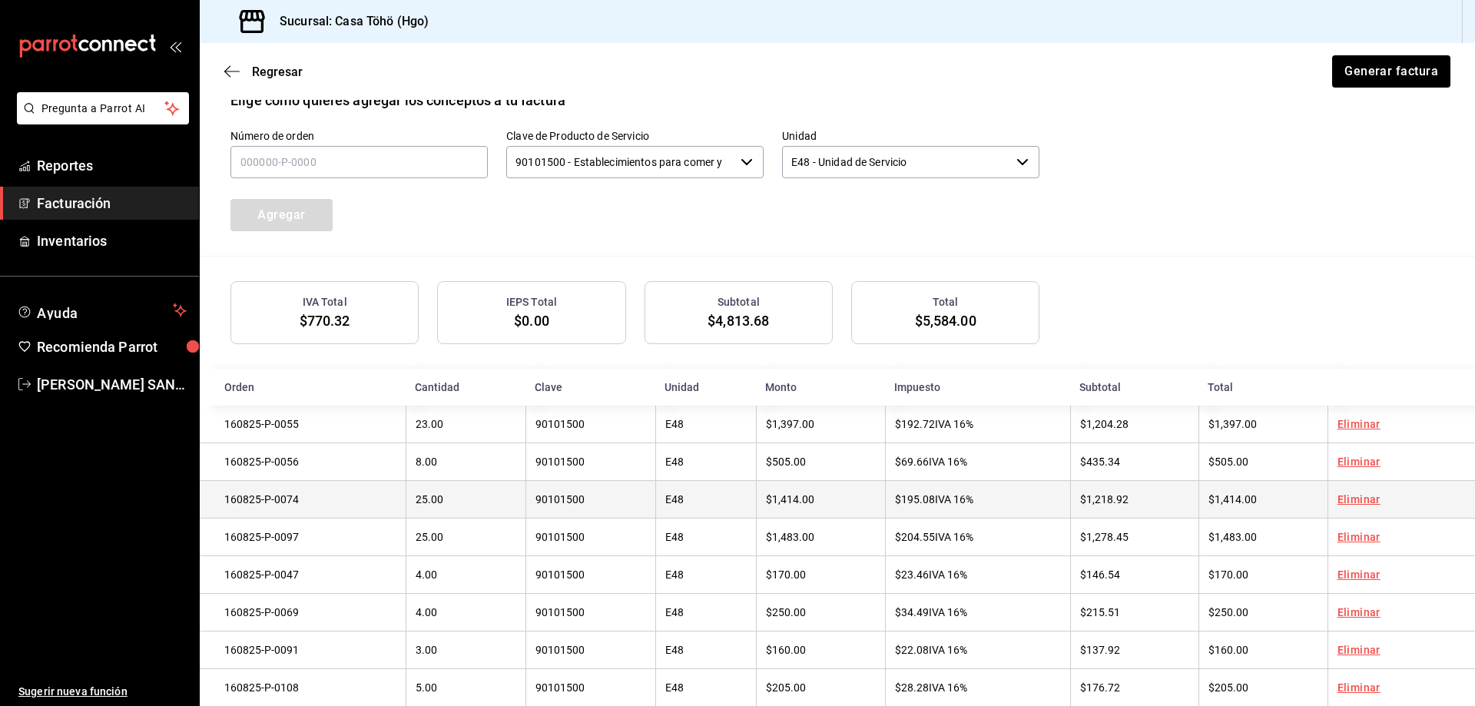
scroll to position [520, 0]
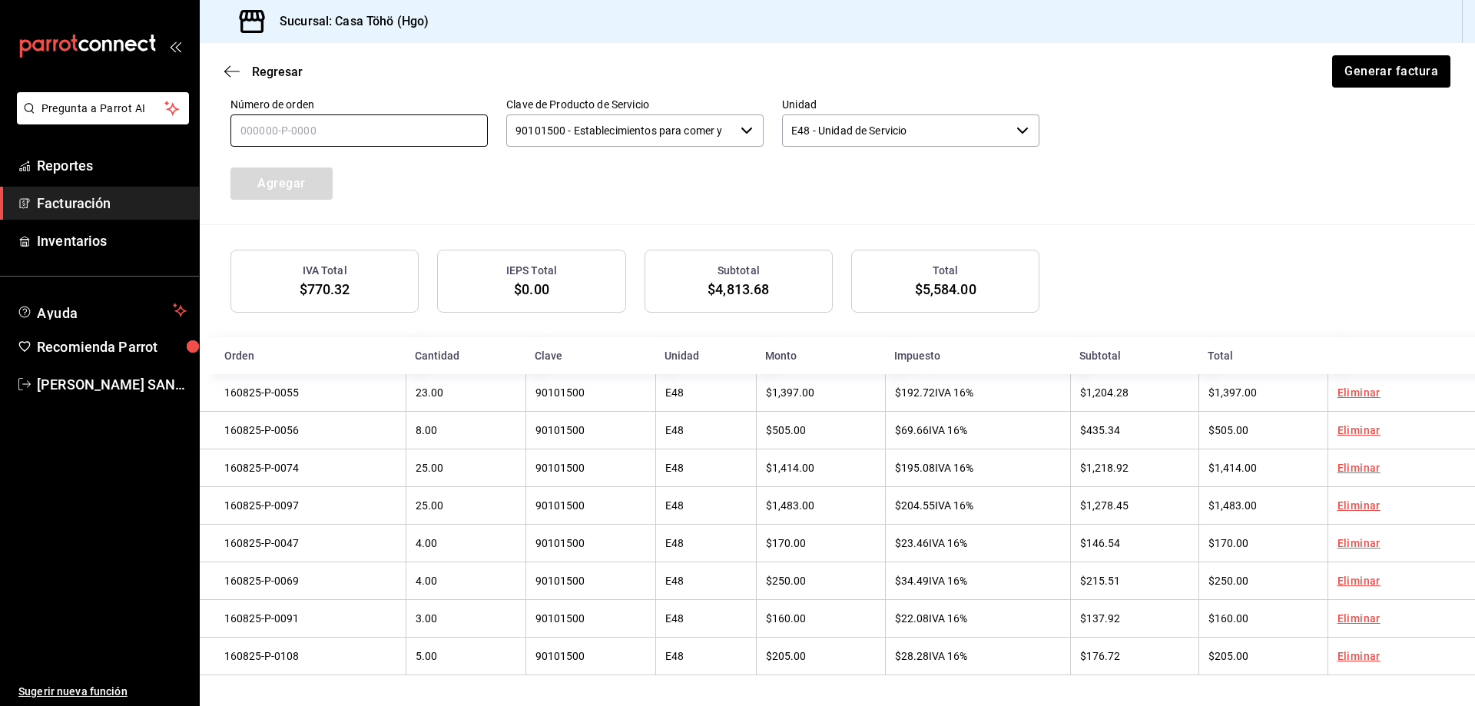
click at [373, 114] on input "text" at bounding box center [358, 130] width 257 height 32
type input "160825-P-0106"
click at [294, 185] on button "Agregar" at bounding box center [281, 183] width 102 height 32
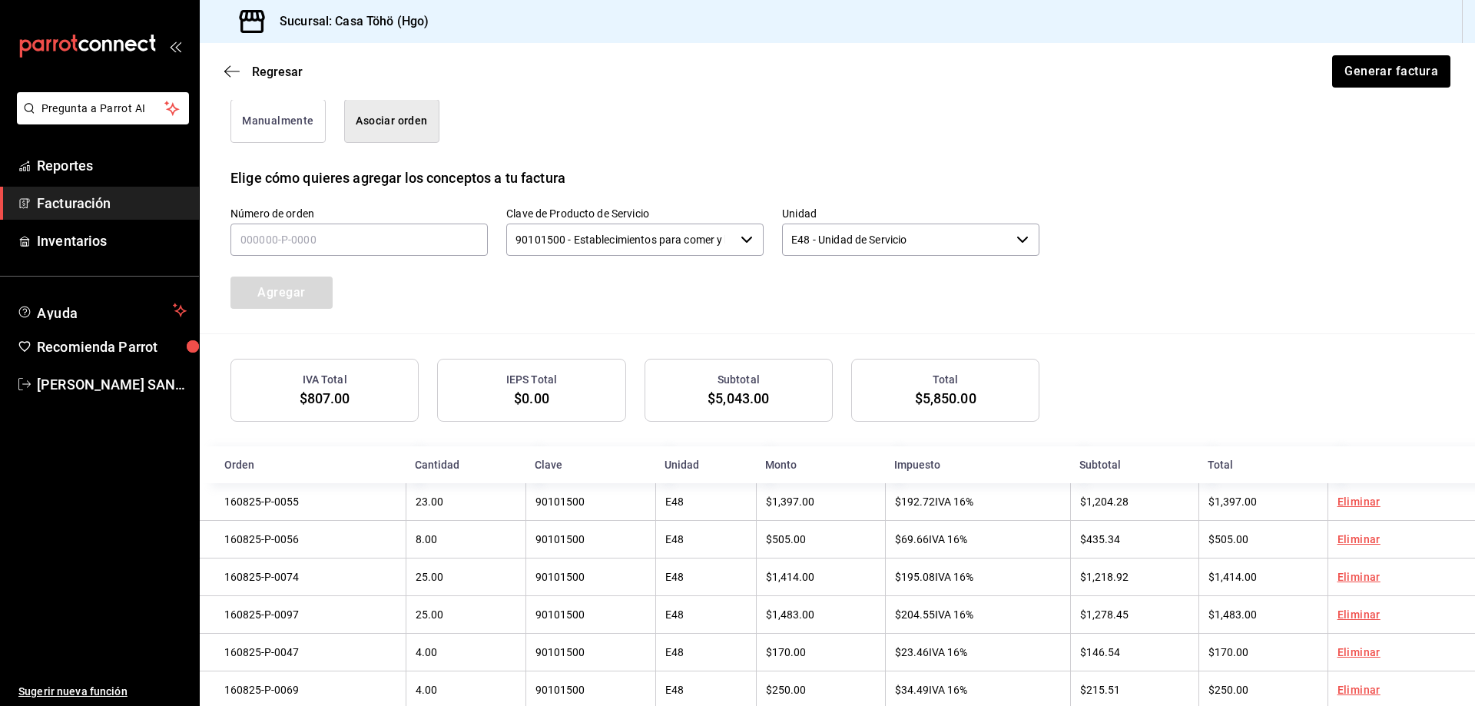
scroll to position [405, 0]
click at [287, 233] on input "text" at bounding box center [358, 239] width 257 height 32
type input "160825-P-0111"
click at [272, 299] on button "Agregar" at bounding box center [281, 292] width 102 height 32
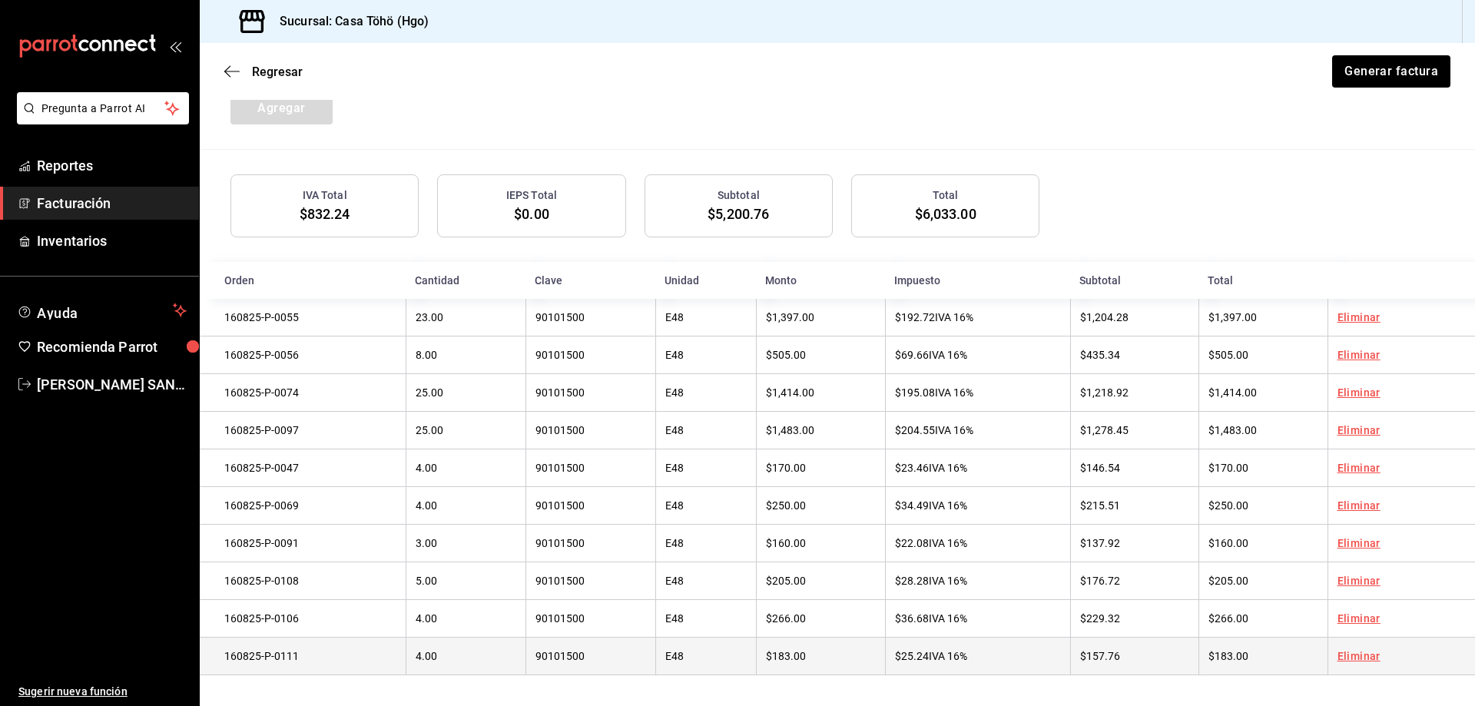
click at [1348, 655] on link "Eliminar" at bounding box center [1358, 656] width 43 height 12
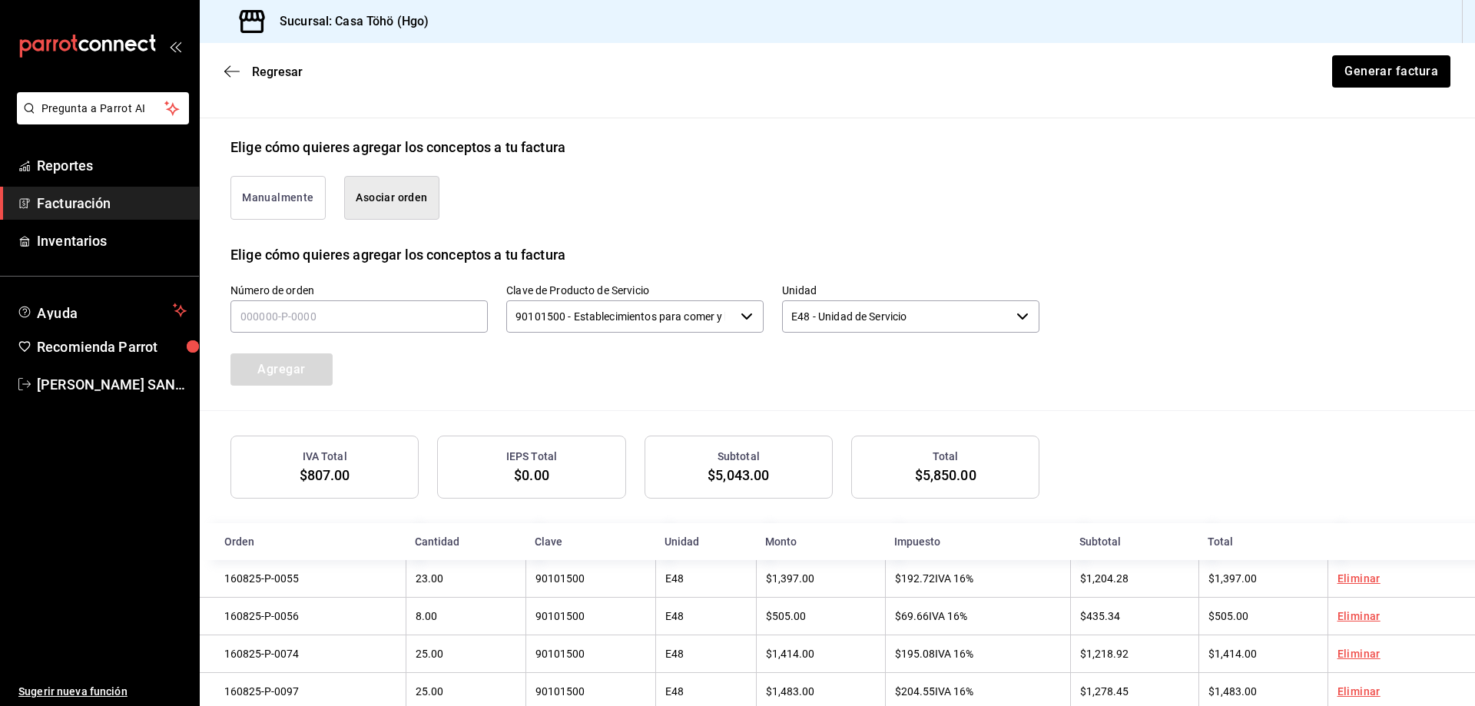
scroll to position [174, 0]
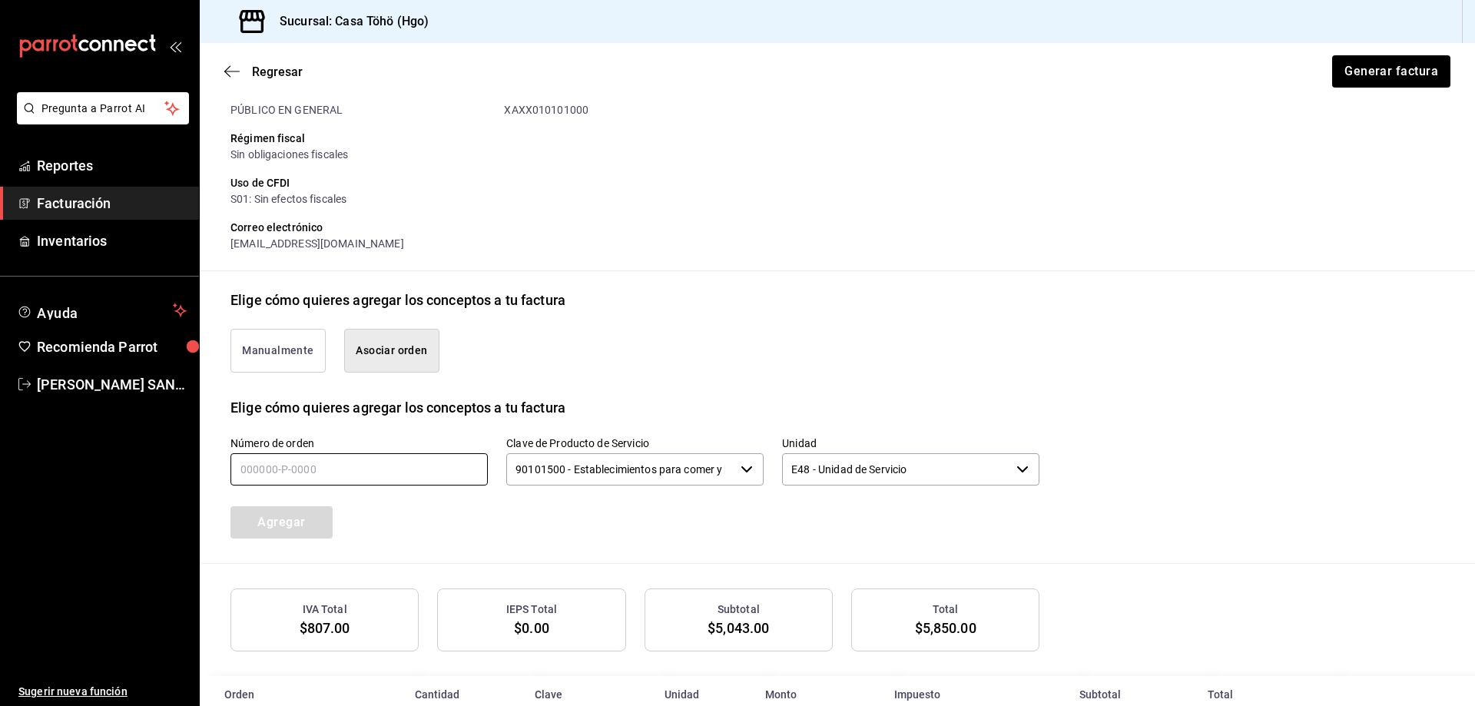
click at [313, 472] on input "text" at bounding box center [358, 469] width 257 height 32
type input "160825-P-0098"
drag, startPoint x: 298, startPoint y: 512, endPoint x: 313, endPoint y: 511, distance: 15.4
click at [297, 512] on button "Agregar" at bounding box center [281, 522] width 102 height 32
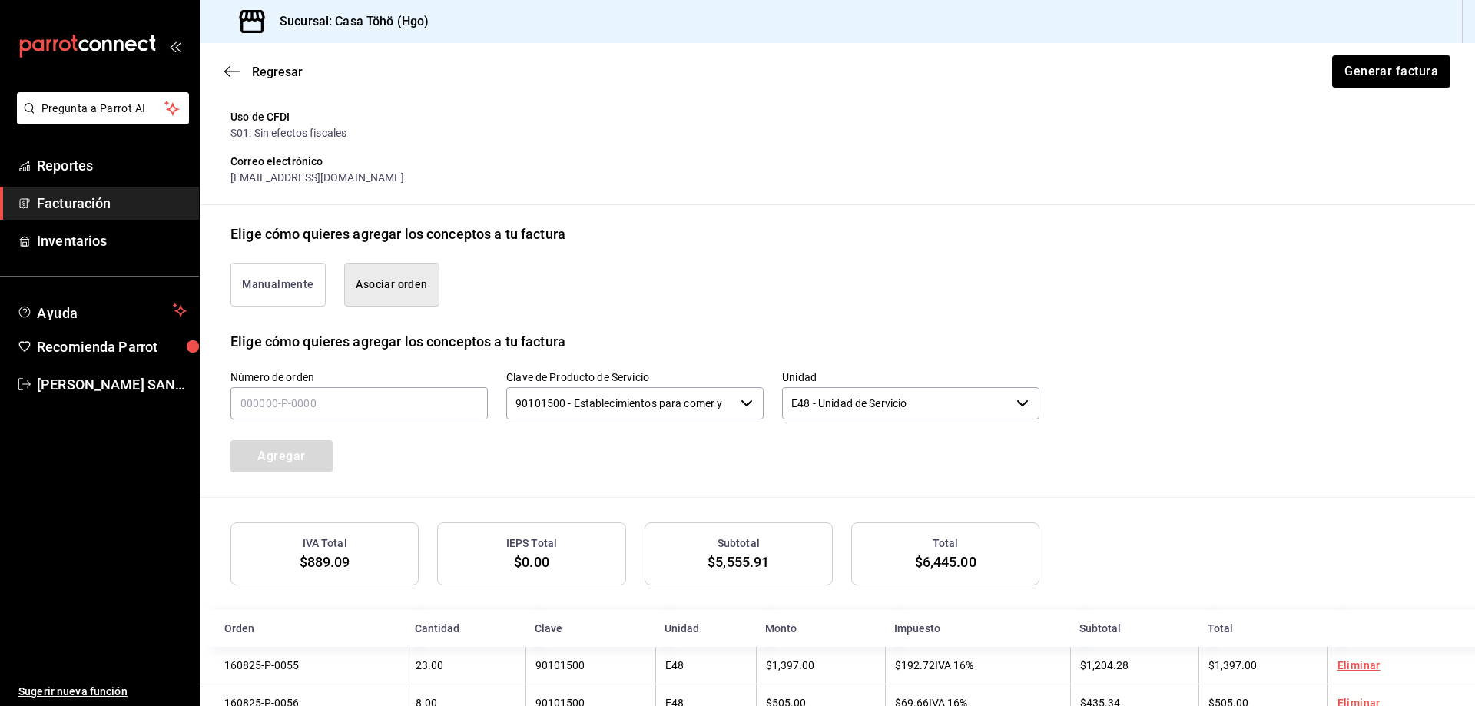
scroll to position [213, 0]
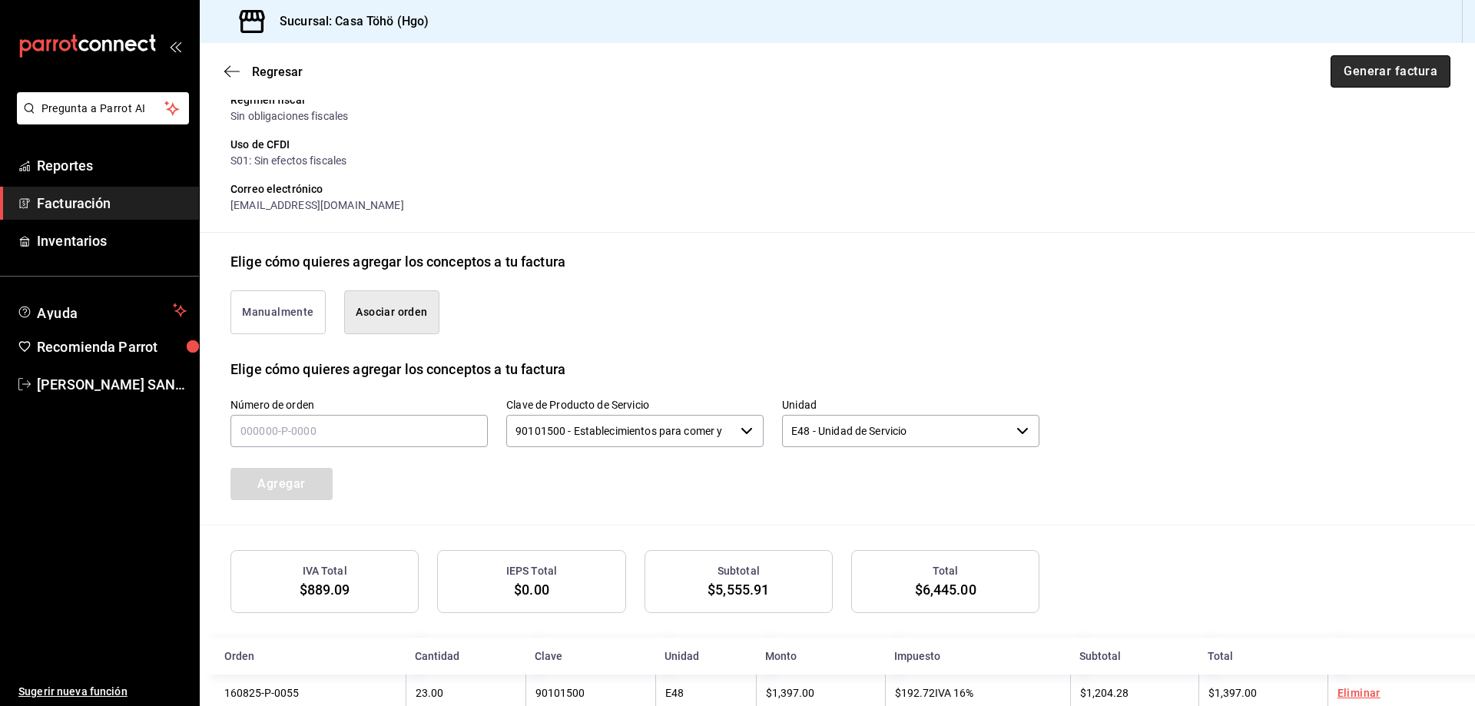
click at [1356, 80] on button "Generar factura" at bounding box center [1390, 71] width 120 height 32
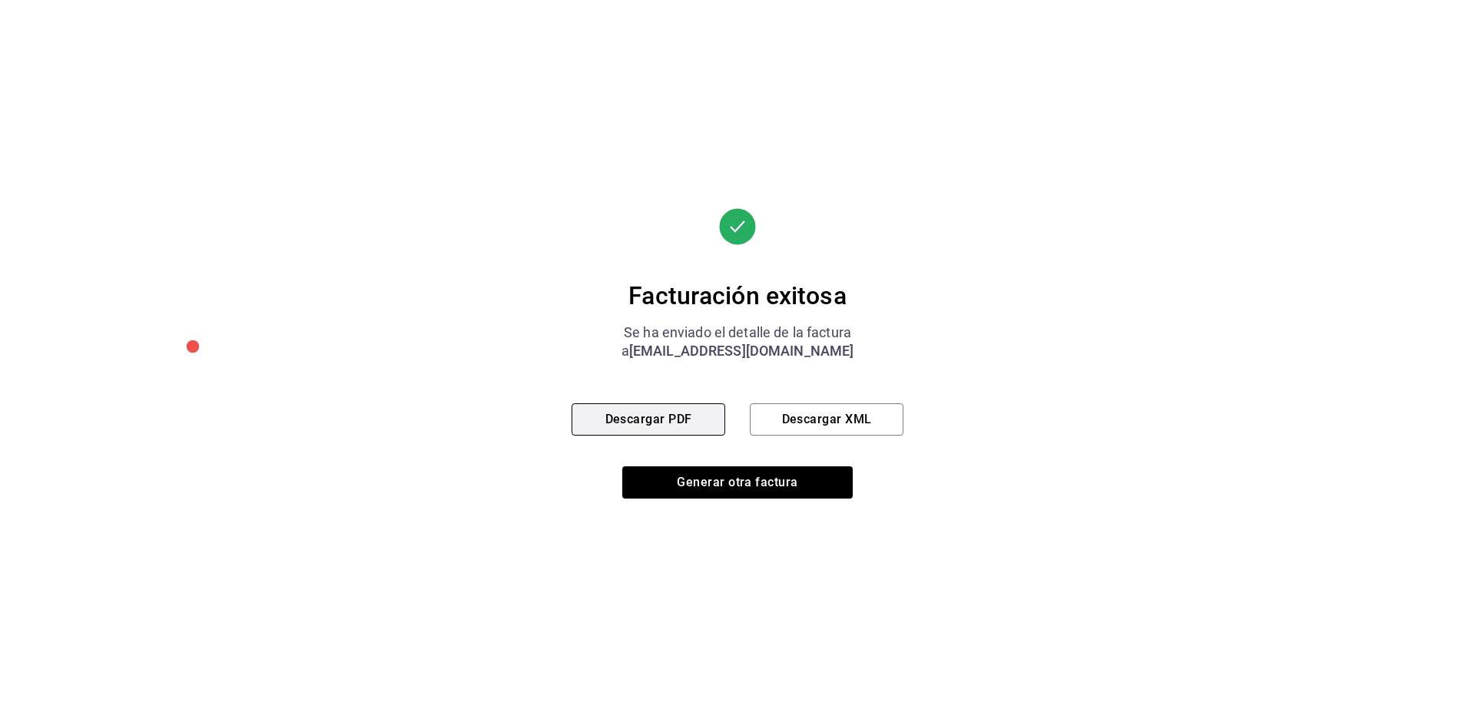
click at [641, 422] on button "Descargar PDF" at bounding box center [648, 419] width 154 height 32
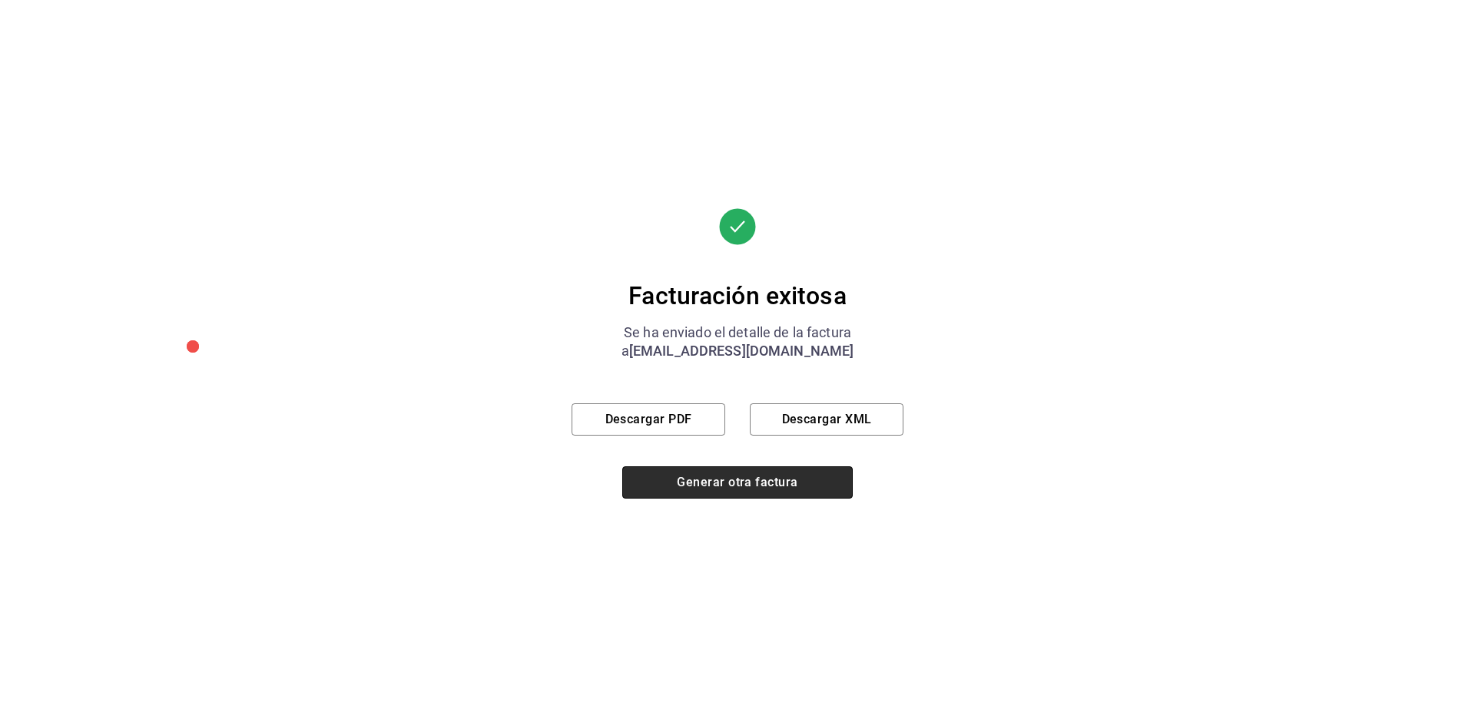
click at [703, 482] on button "Generar otra factura" at bounding box center [737, 482] width 230 height 32
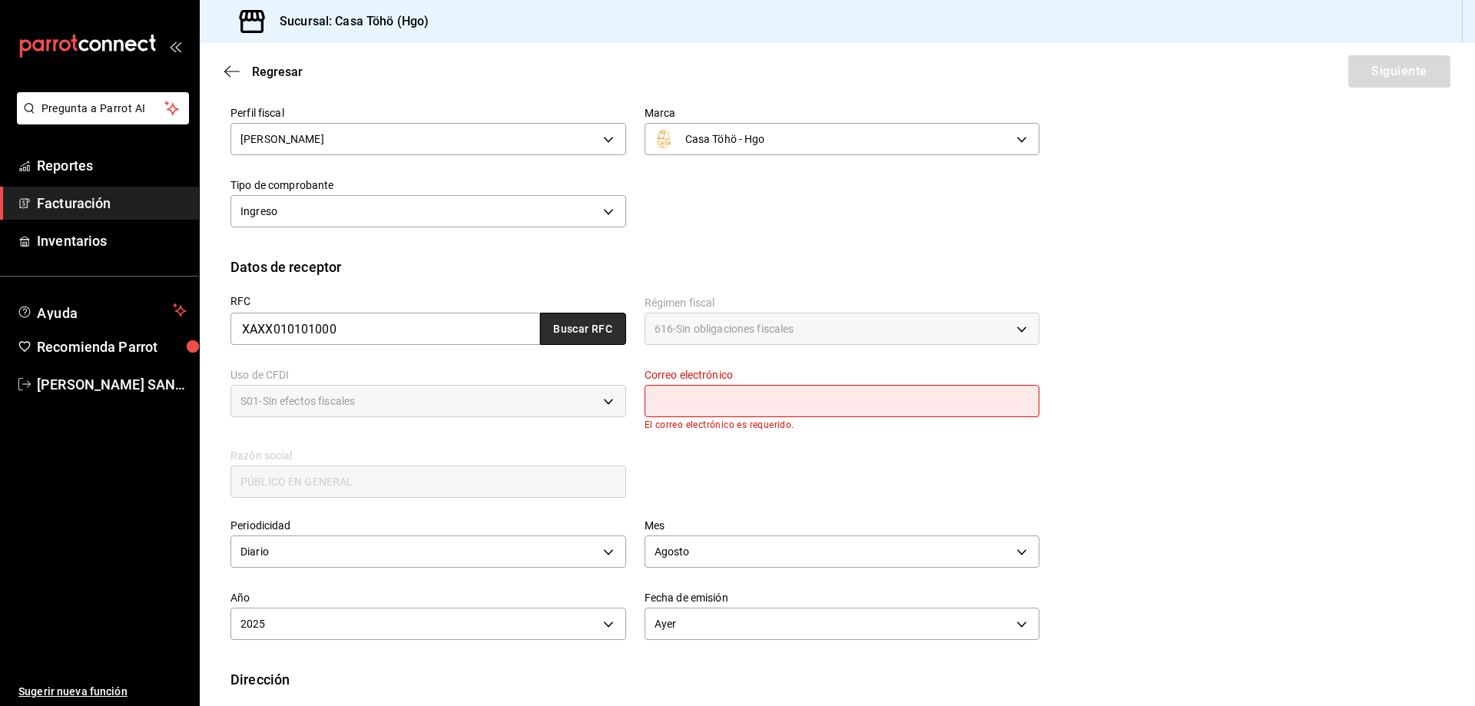
click at [593, 336] on button "Buscar RFC" at bounding box center [583, 329] width 86 height 32
type input "[EMAIL_ADDRESS][DOMAIN_NAME]"
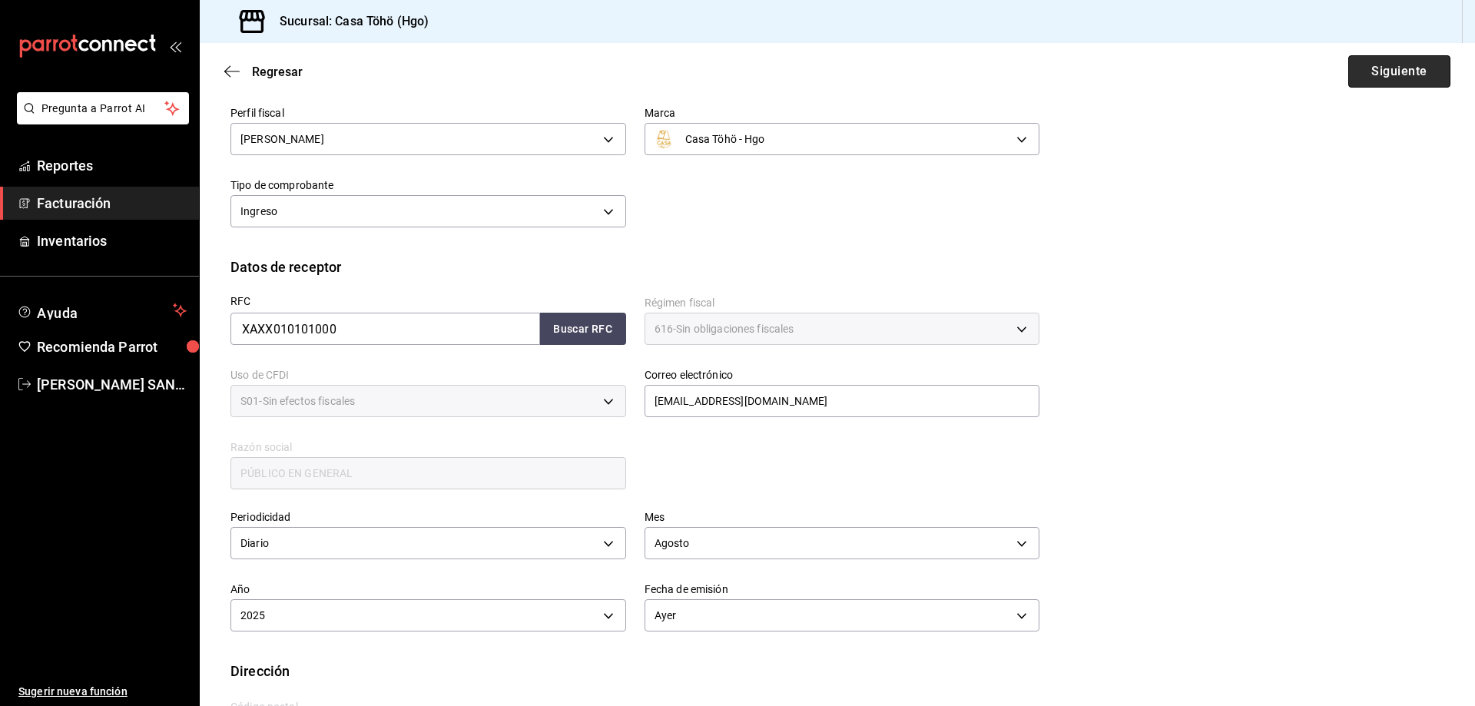
click at [1391, 68] on button "Siguiente" at bounding box center [1399, 71] width 102 height 32
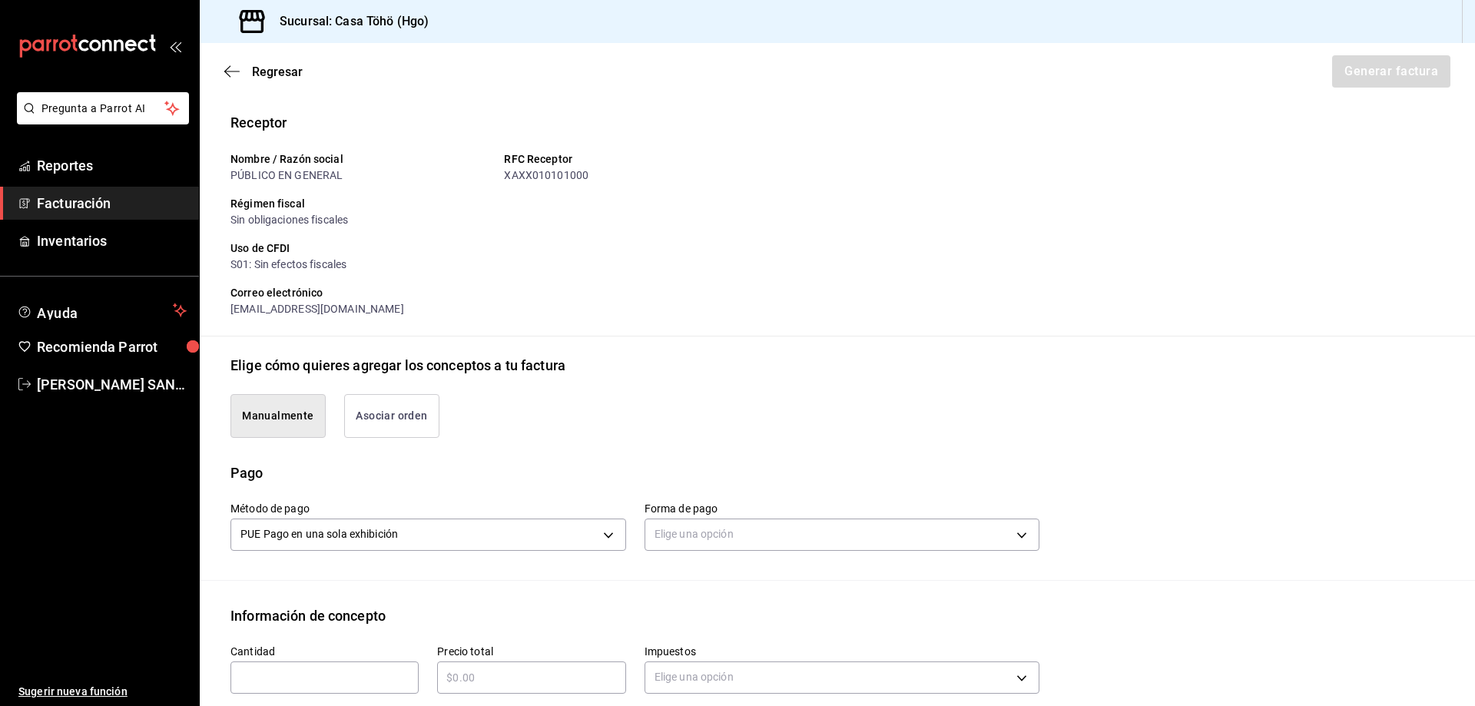
scroll to position [339, 0]
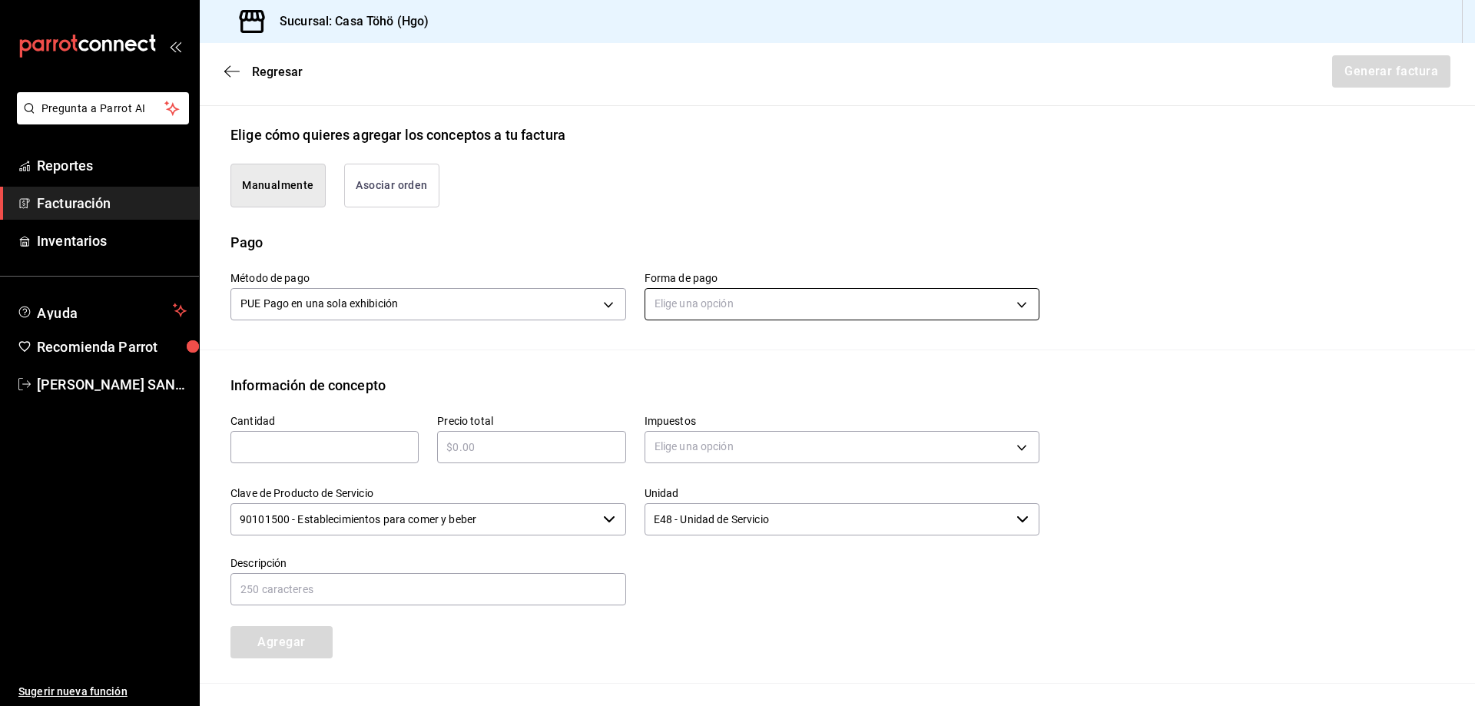
click at [683, 313] on body "Pregunta a Parrot AI Reportes Facturación Inventarios Ayuda Recomienda Parrot […" at bounding box center [737, 353] width 1475 height 706
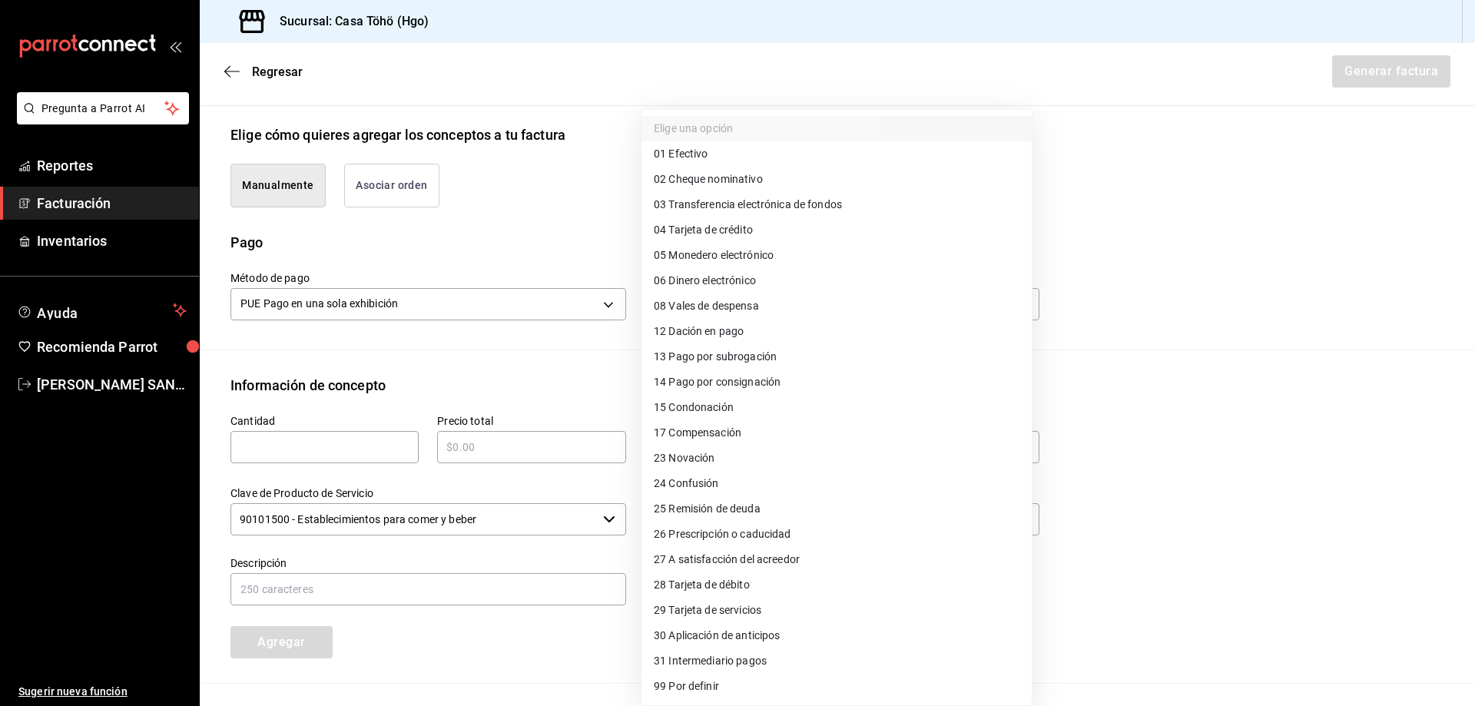
click at [768, 231] on li "04 Tarjeta de crédito" at bounding box center [836, 229] width 390 height 25
type input "04"
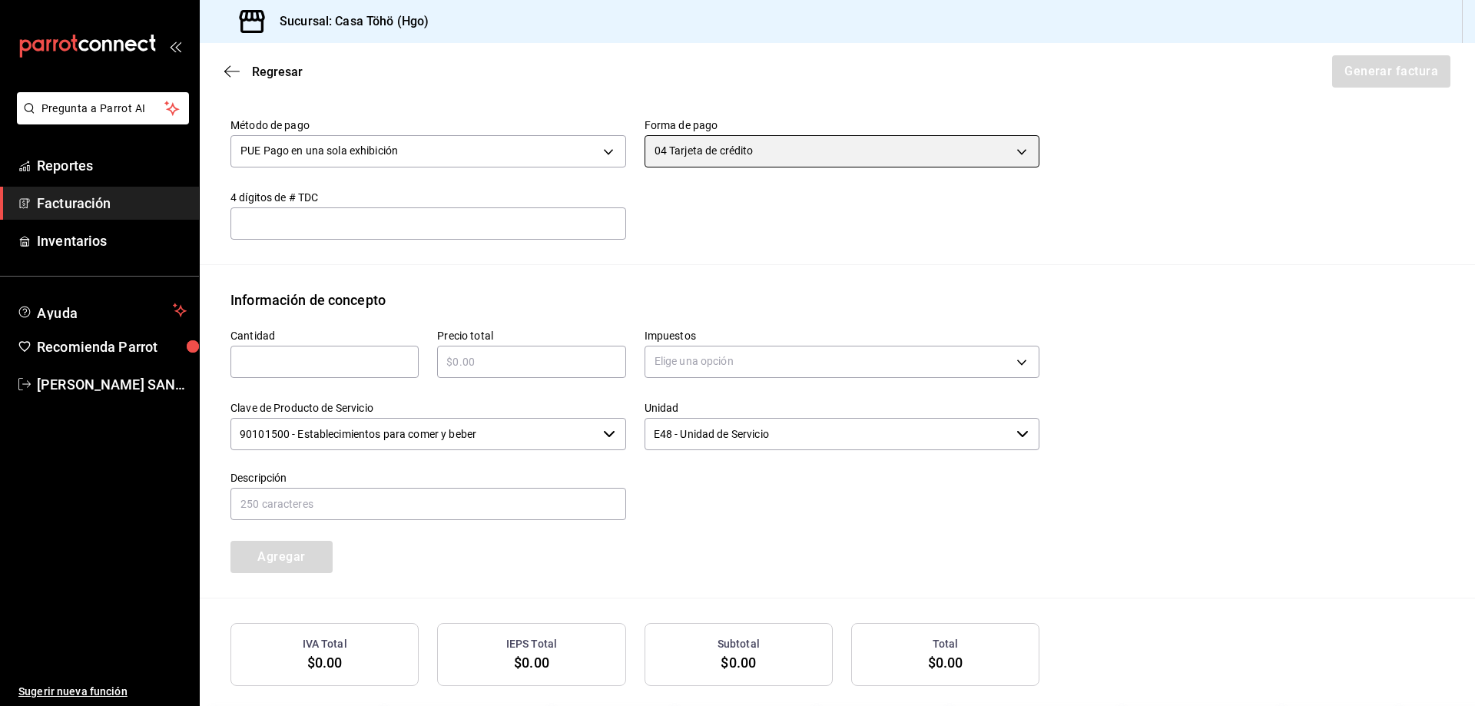
scroll to position [493, 0]
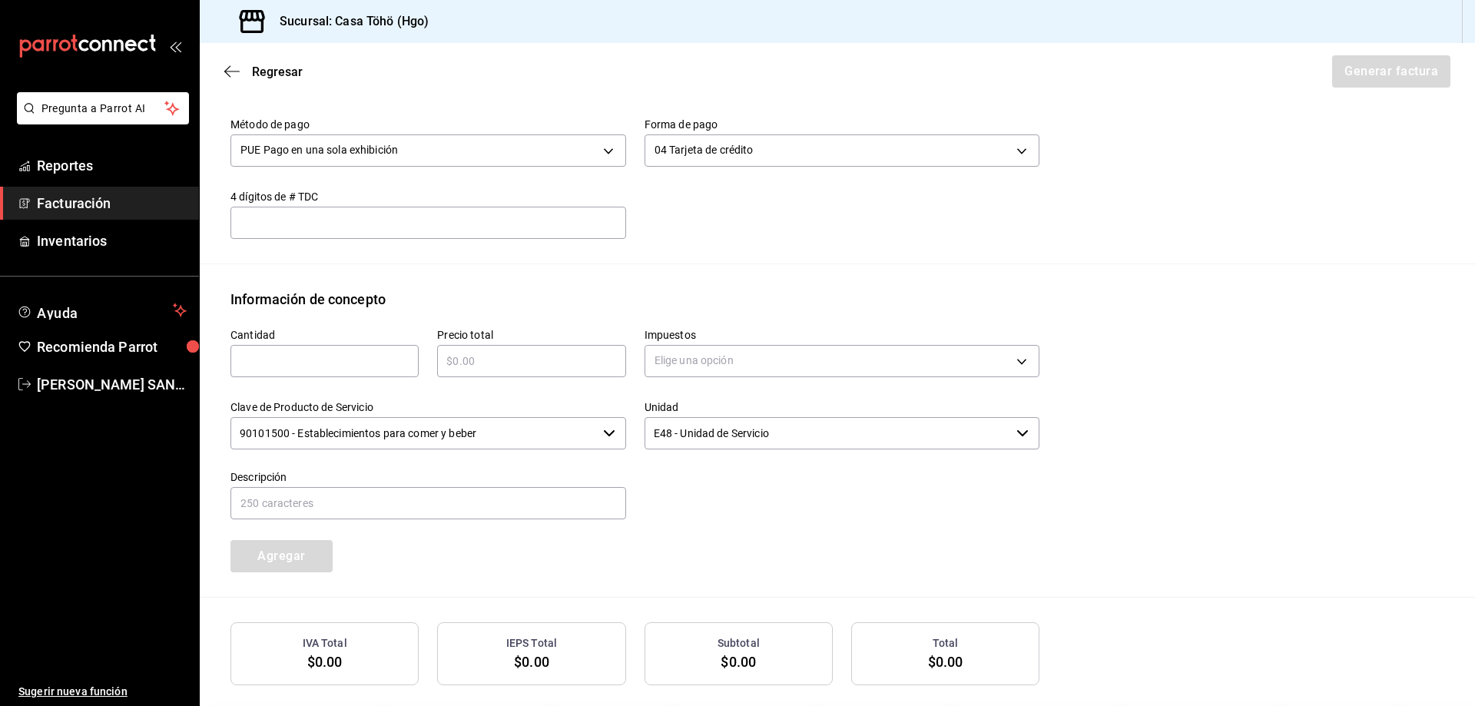
click at [333, 376] on div "​" at bounding box center [324, 361] width 188 height 32
type input "1"
click at [475, 363] on input "text" at bounding box center [531, 361] width 188 height 18
type input "$230"
click at [660, 361] on body "Pregunta a Parrot AI Reportes Facturación Inventarios Ayuda Recomienda Parrot A…" at bounding box center [737, 353] width 1475 height 706
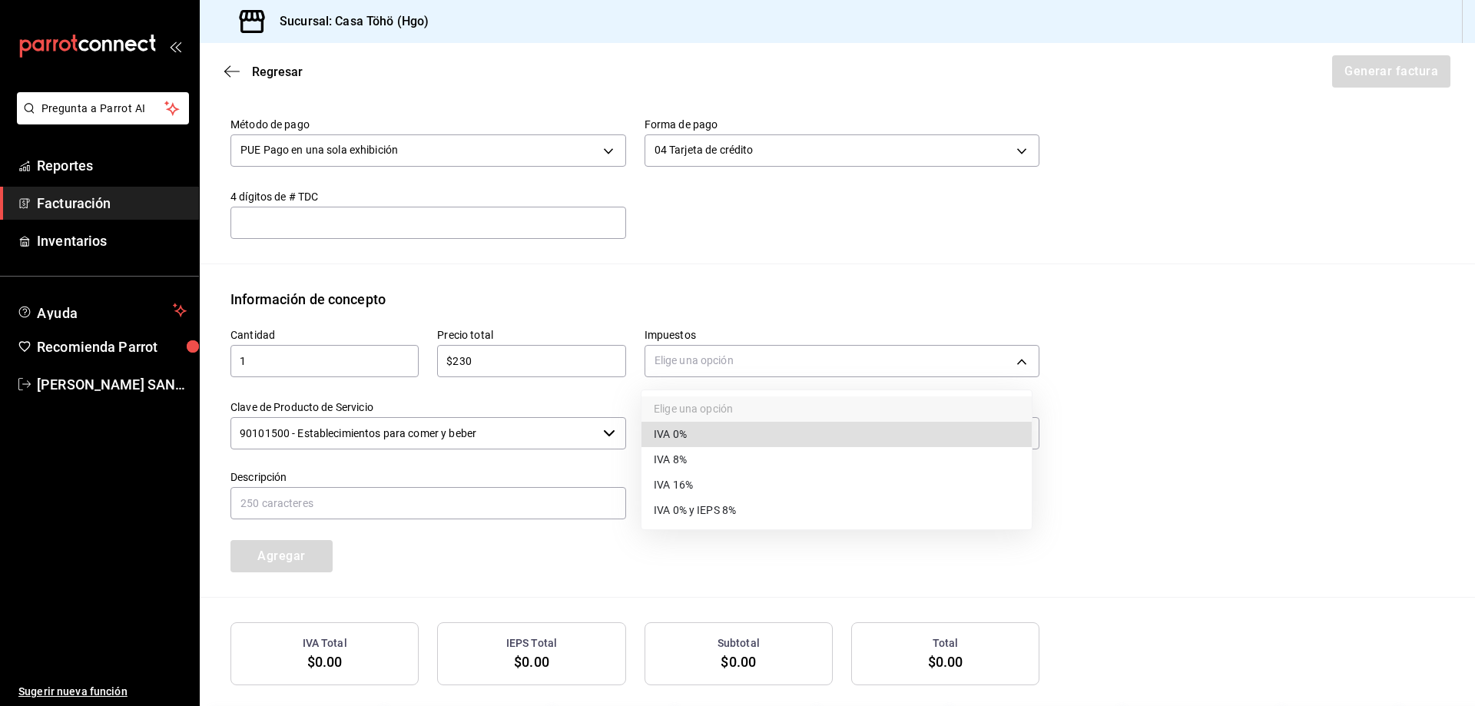
click at [706, 483] on li "IVA 16%" at bounding box center [836, 484] width 390 height 25
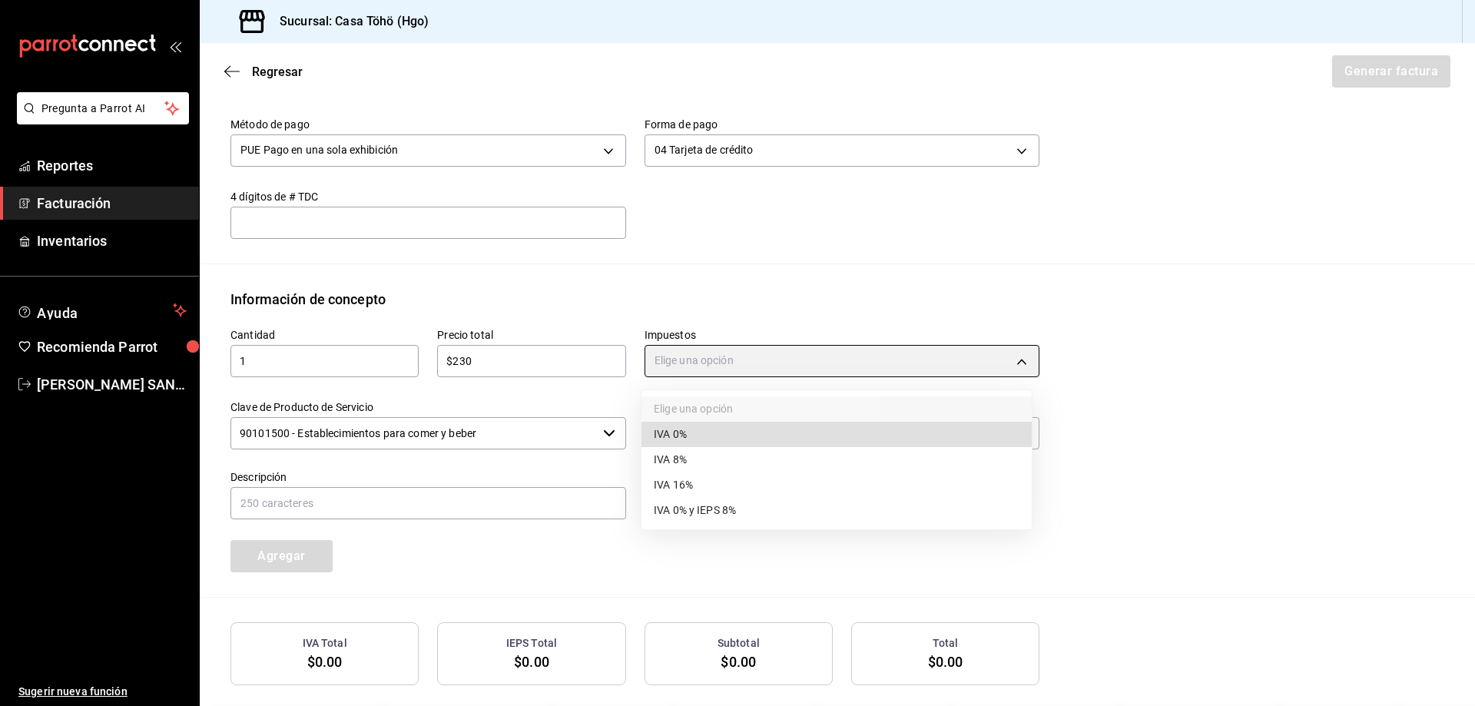
type input "IVA_16"
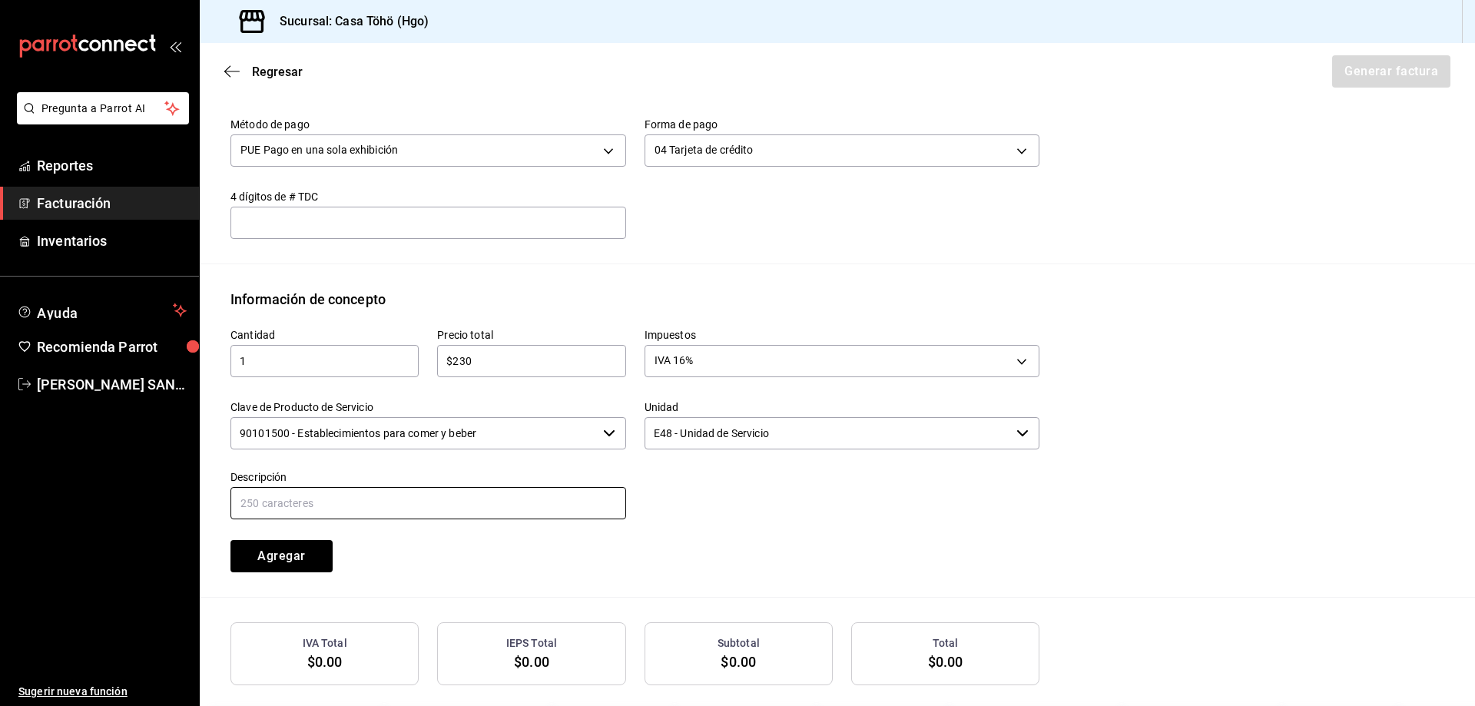
click at [451, 509] on input "text" at bounding box center [428, 503] width 396 height 32
click at [396, 495] on input "VENTA PUBLICO EN GENERAL [DATE][PERSON_NAME] TARJETA CREDITO" at bounding box center [428, 503] width 396 height 32
type input "VENTA PUBLICO EN GENERAL 16 DE AGOSTO TARJETA DE CREDITO"
click at [313, 557] on button "Agregar" at bounding box center [281, 556] width 102 height 32
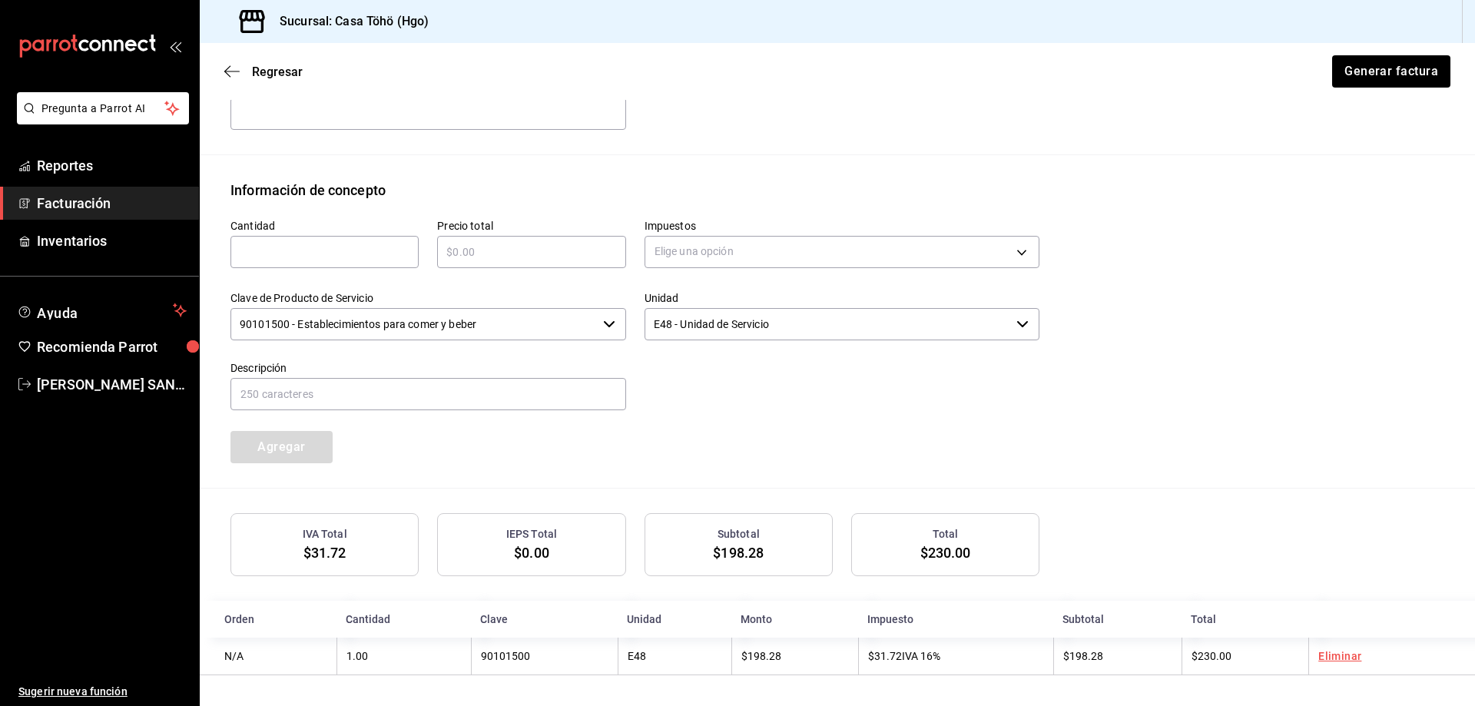
scroll to position [604, 0]
click at [1380, 68] on button "Generar factura" at bounding box center [1390, 71] width 120 height 32
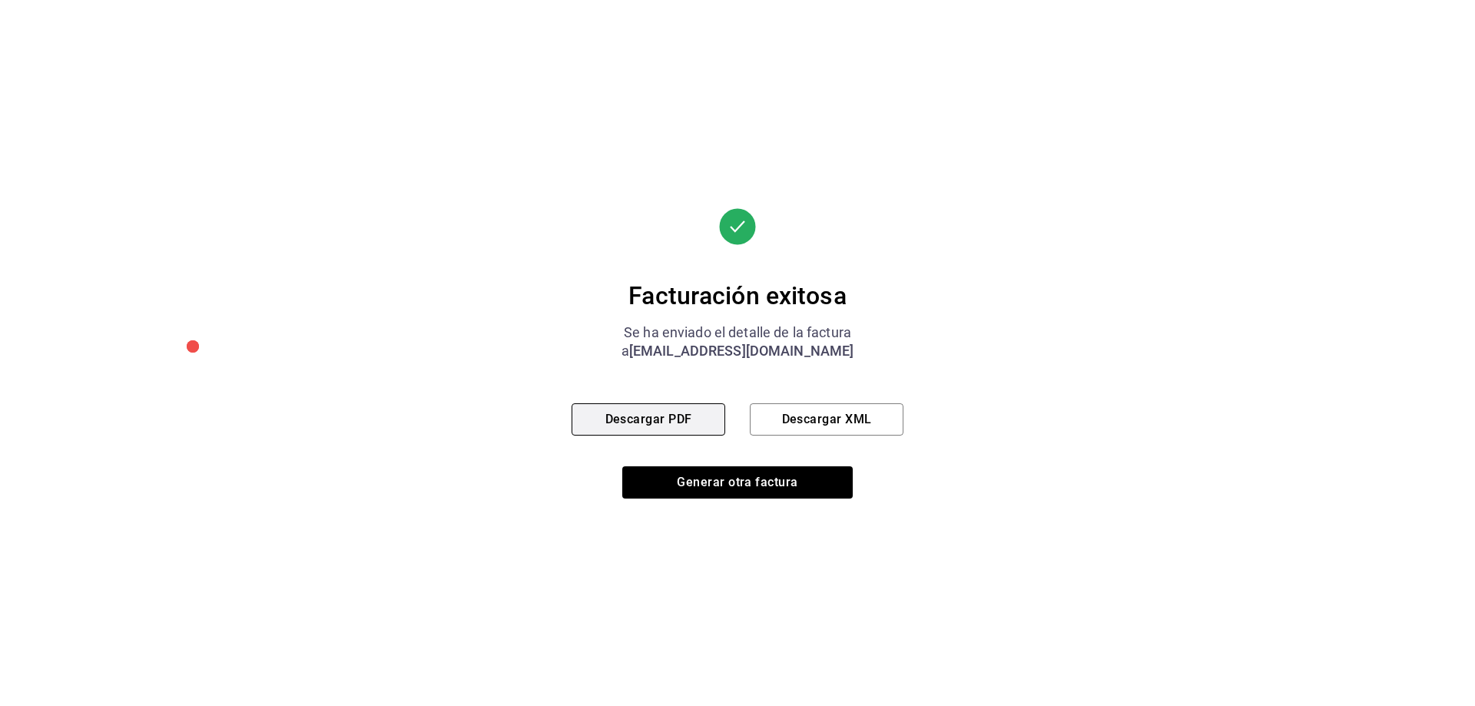
click at [644, 426] on button "Descargar PDF" at bounding box center [648, 419] width 154 height 32
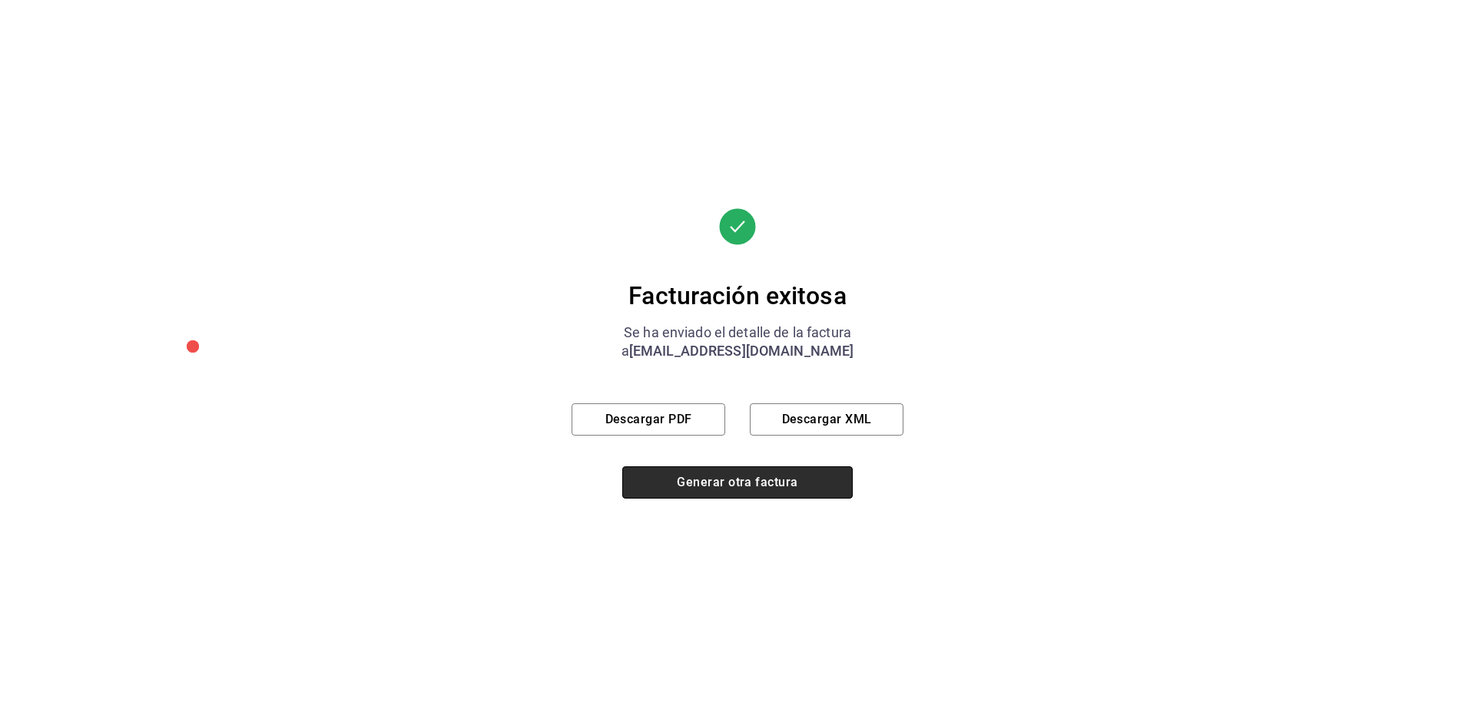
click at [703, 481] on button "Generar otra factura" at bounding box center [737, 482] width 230 height 32
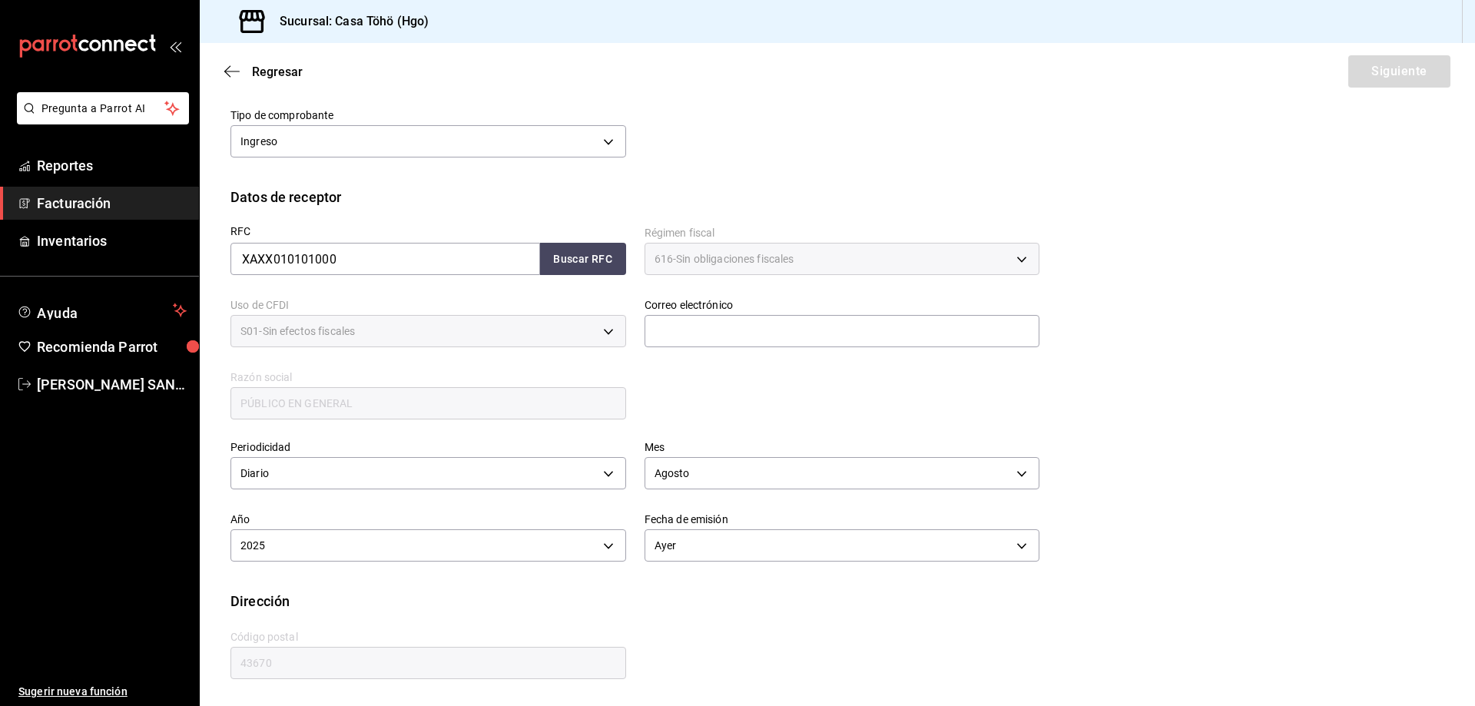
scroll to position [109, 0]
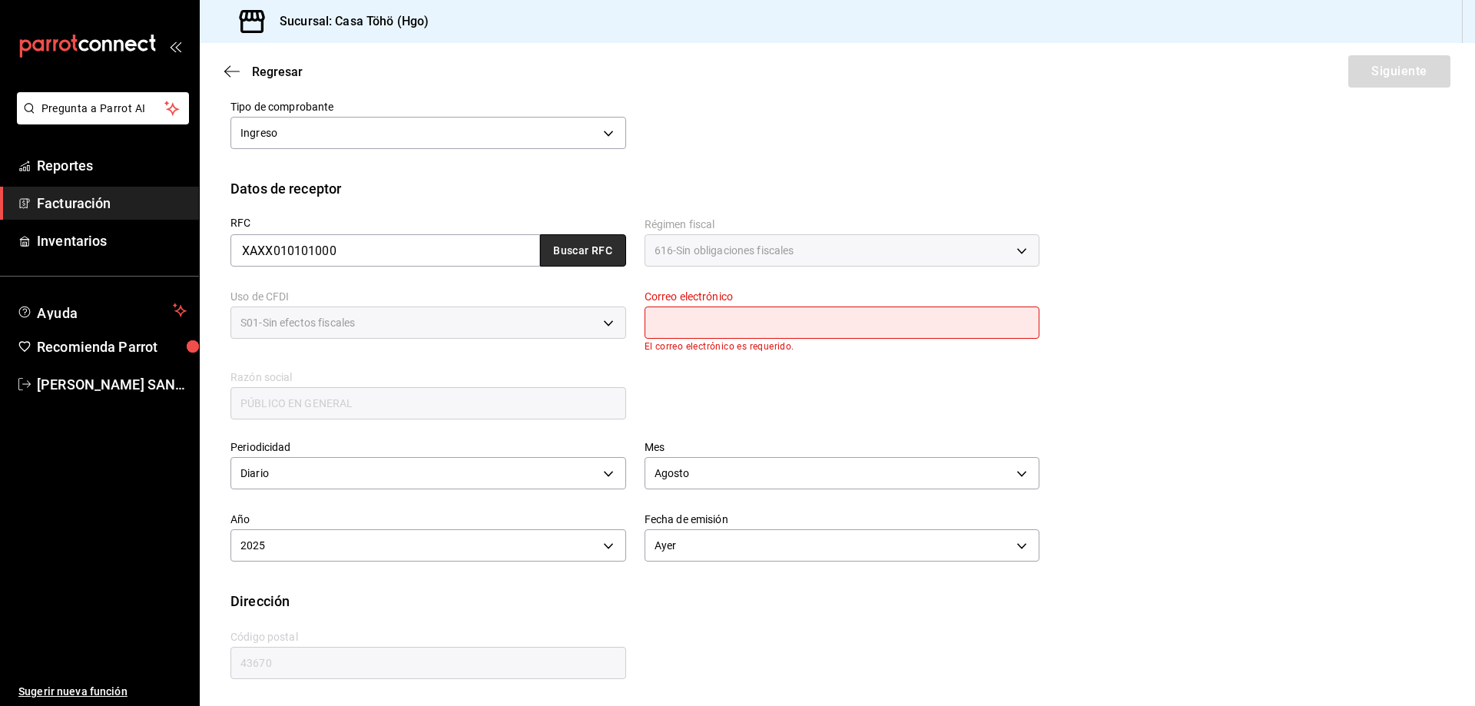
click at [558, 247] on button "Buscar RFC" at bounding box center [583, 250] width 86 height 32
type input "[EMAIL_ADDRESS][DOMAIN_NAME]"
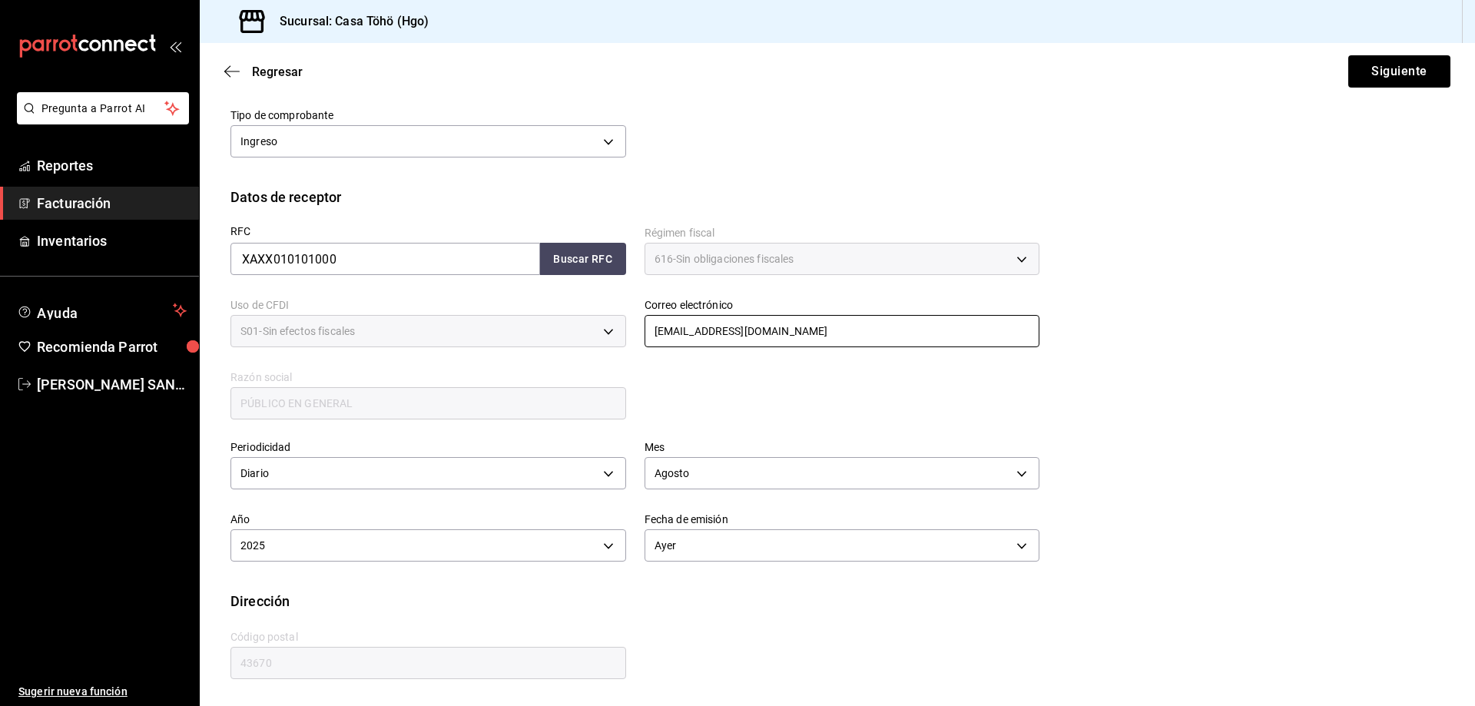
scroll to position [179, 0]
click at [1354, 65] on button "Siguiente" at bounding box center [1399, 71] width 102 height 32
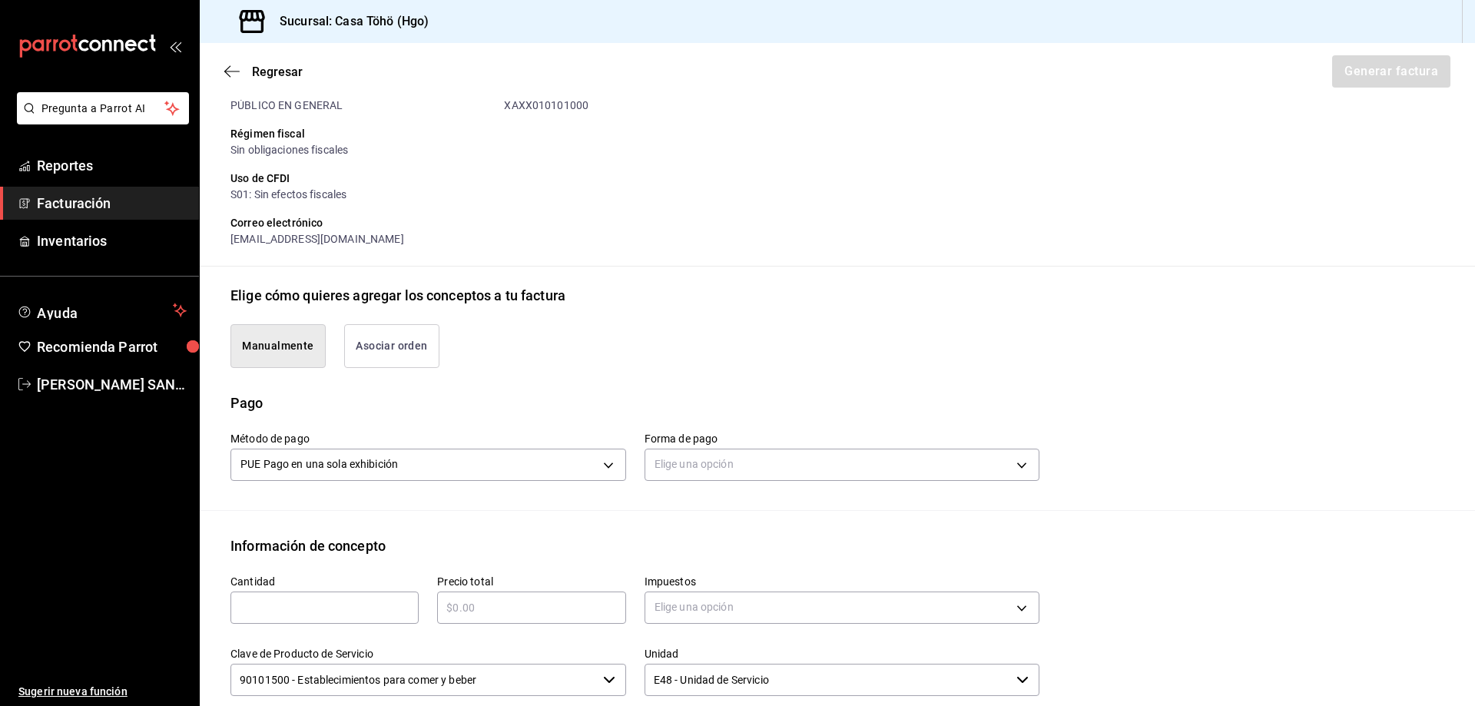
click at [388, 350] on button "Asociar orden" at bounding box center [391, 346] width 95 height 44
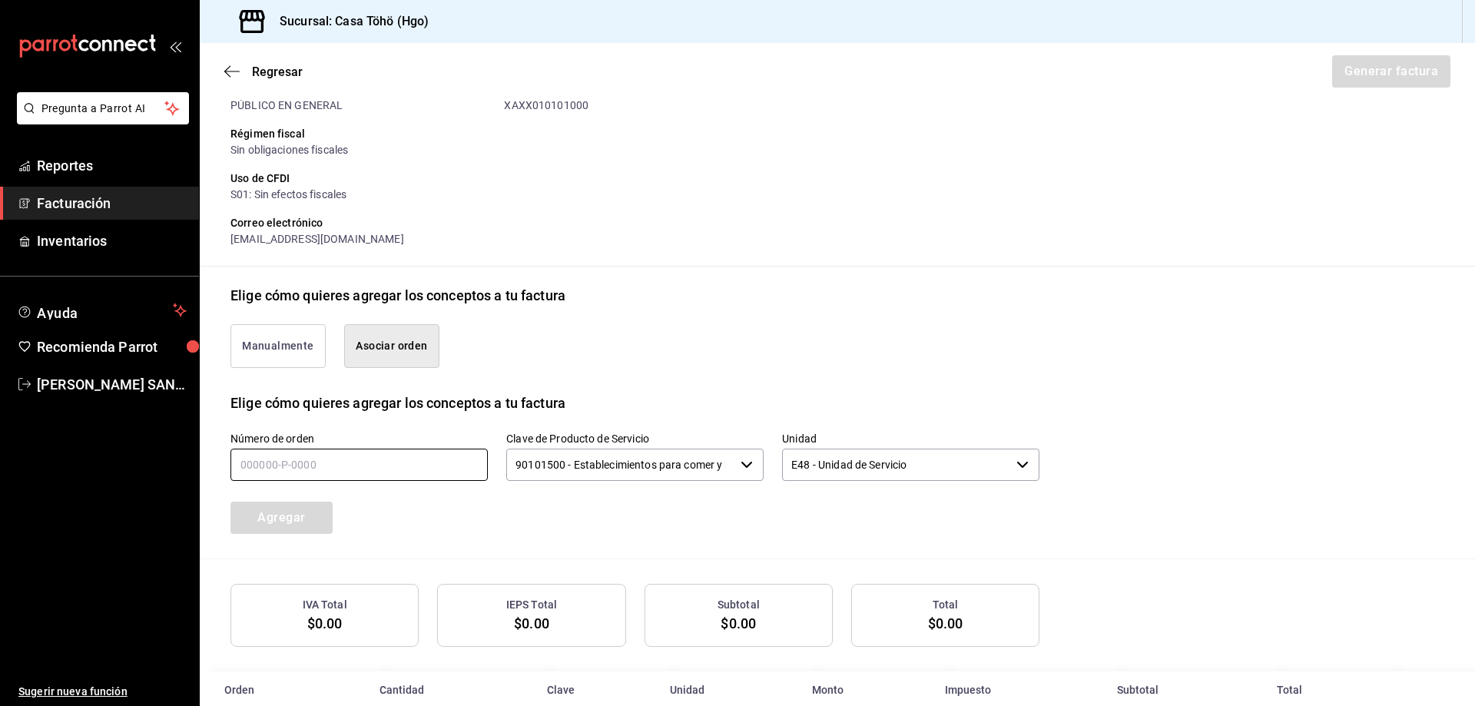
click at [336, 468] on input "text" at bounding box center [358, 465] width 257 height 32
type input "170825-P-0045"
click at [294, 513] on button "Agregar" at bounding box center [281, 517] width 102 height 32
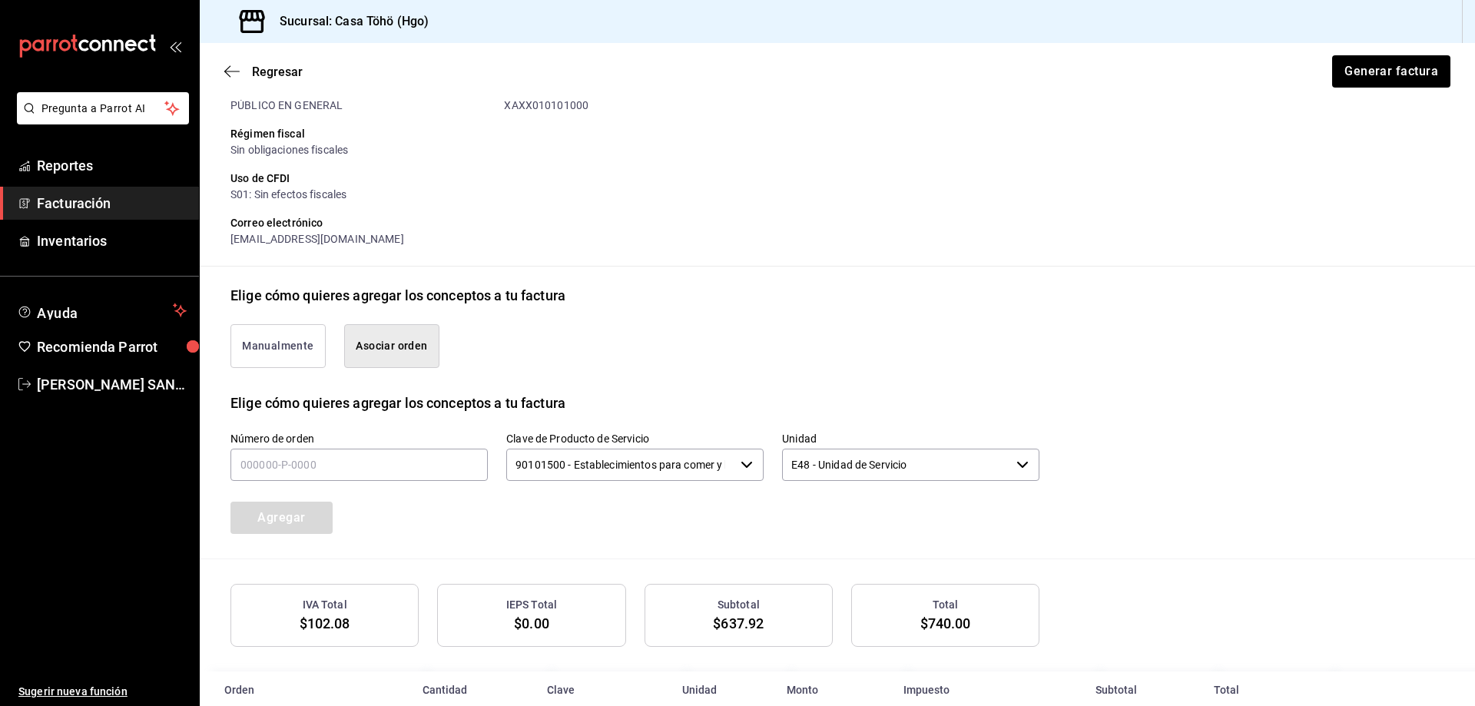
scroll to position [251, 0]
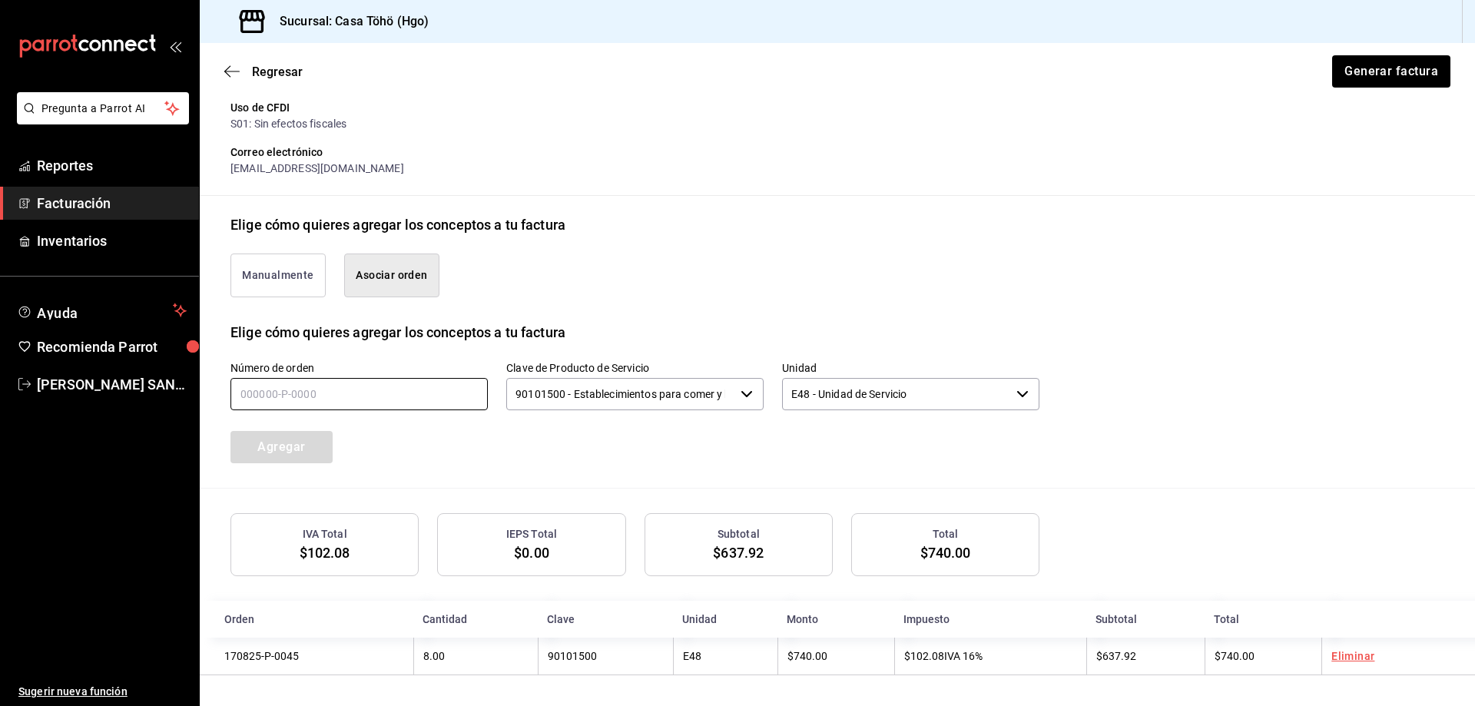
click at [272, 400] on input "text" at bounding box center [358, 394] width 257 height 32
type input "170825-P-0056"
click at [268, 437] on button "Agregar" at bounding box center [281, 447] width 102 height 32
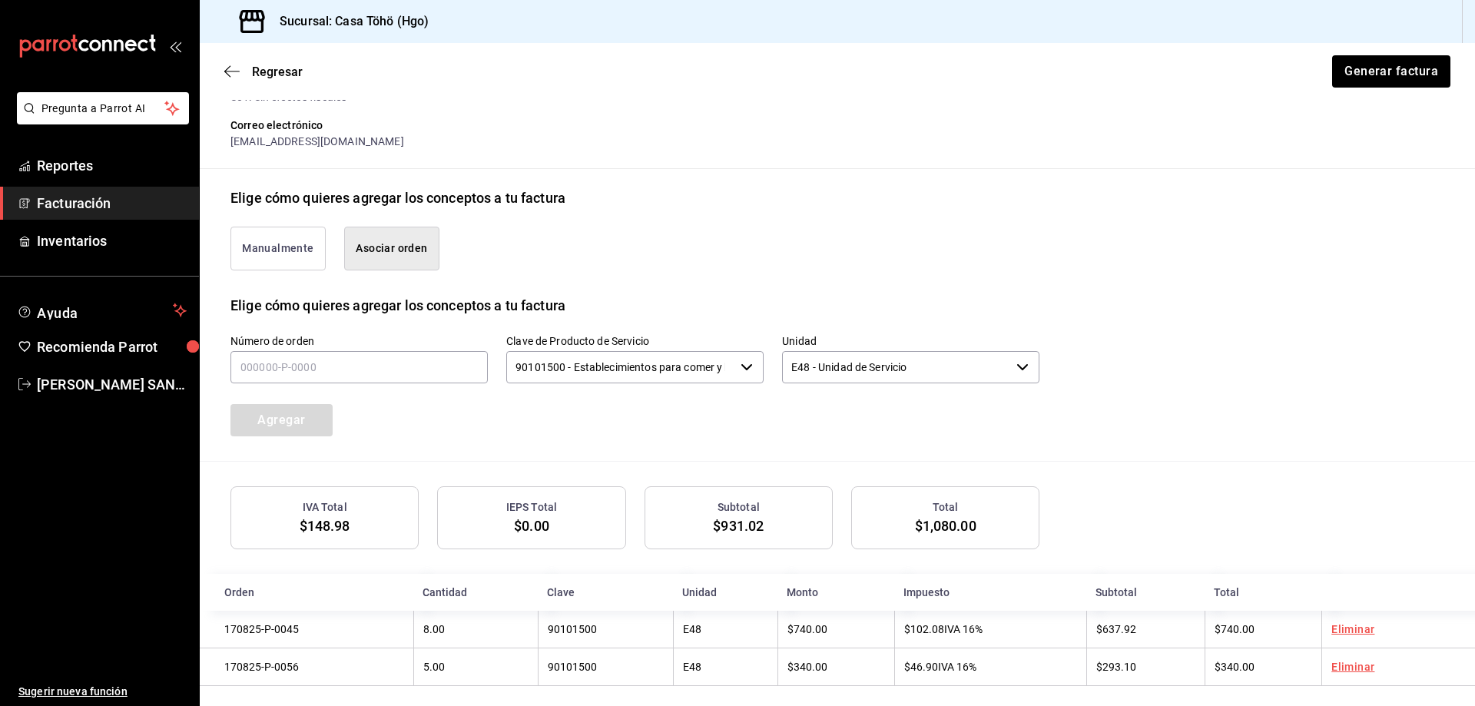
scroll to position [290, 0]
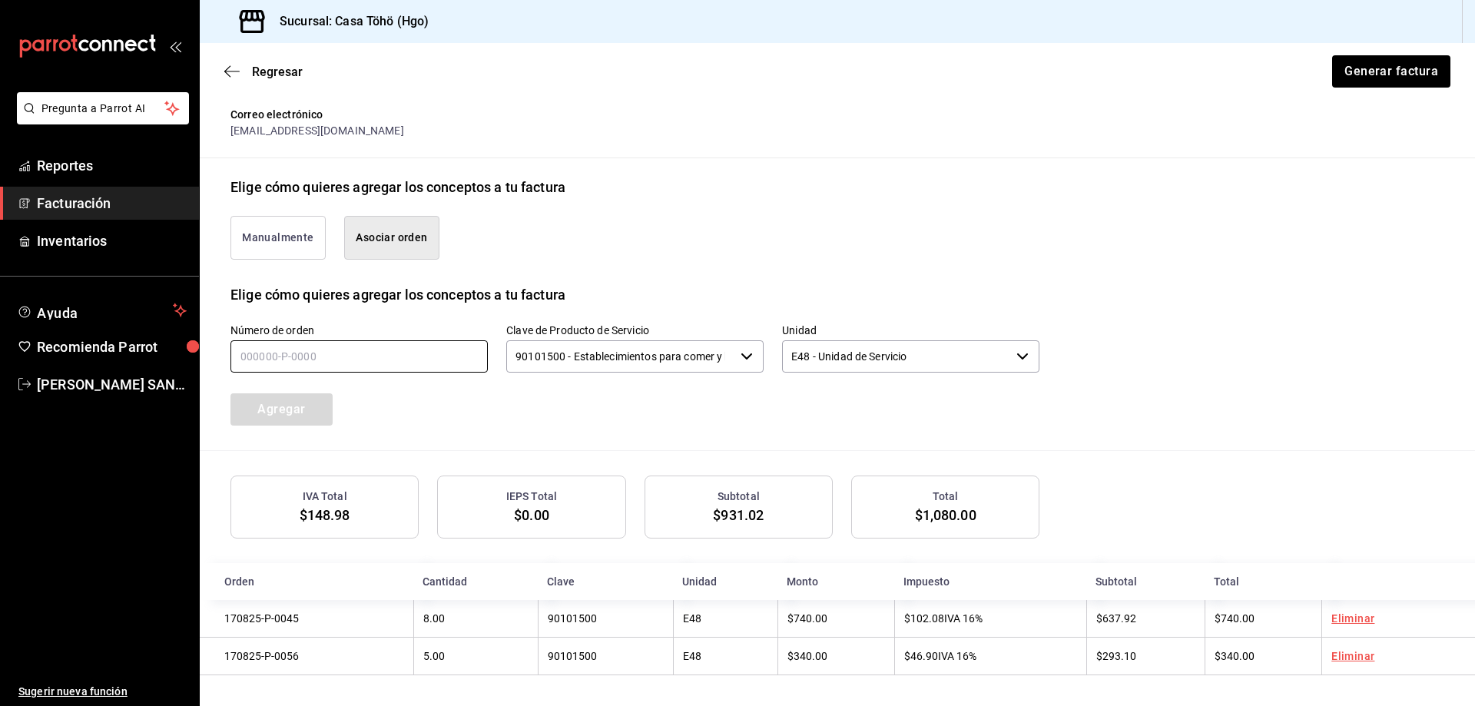
click at [293, 362] on input "text" at bounding box center [358, 356] width 257 height 32
type input "170825-P-0066"
click at [267, 409] on button "Agregar" at bounding box center [281, 409] width 102 height 32
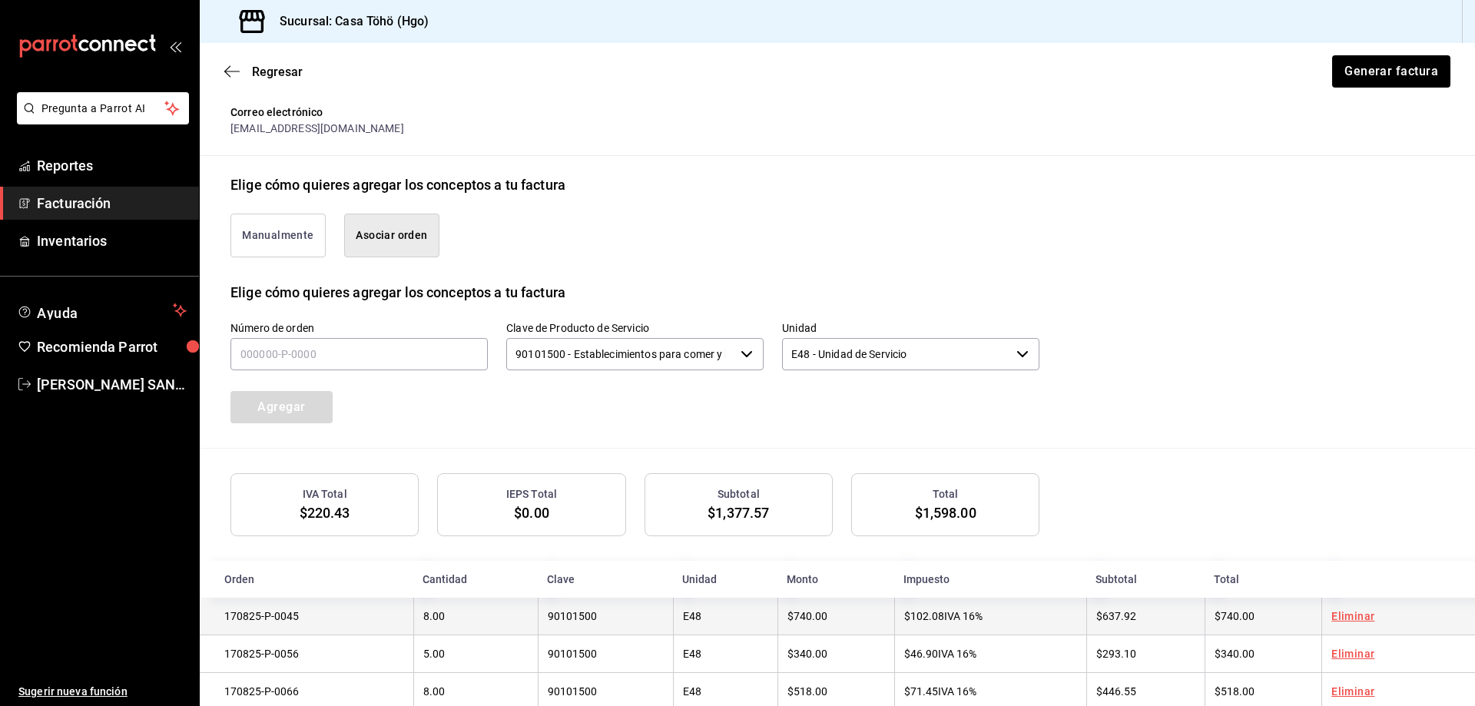
scroll to position [328, 0]
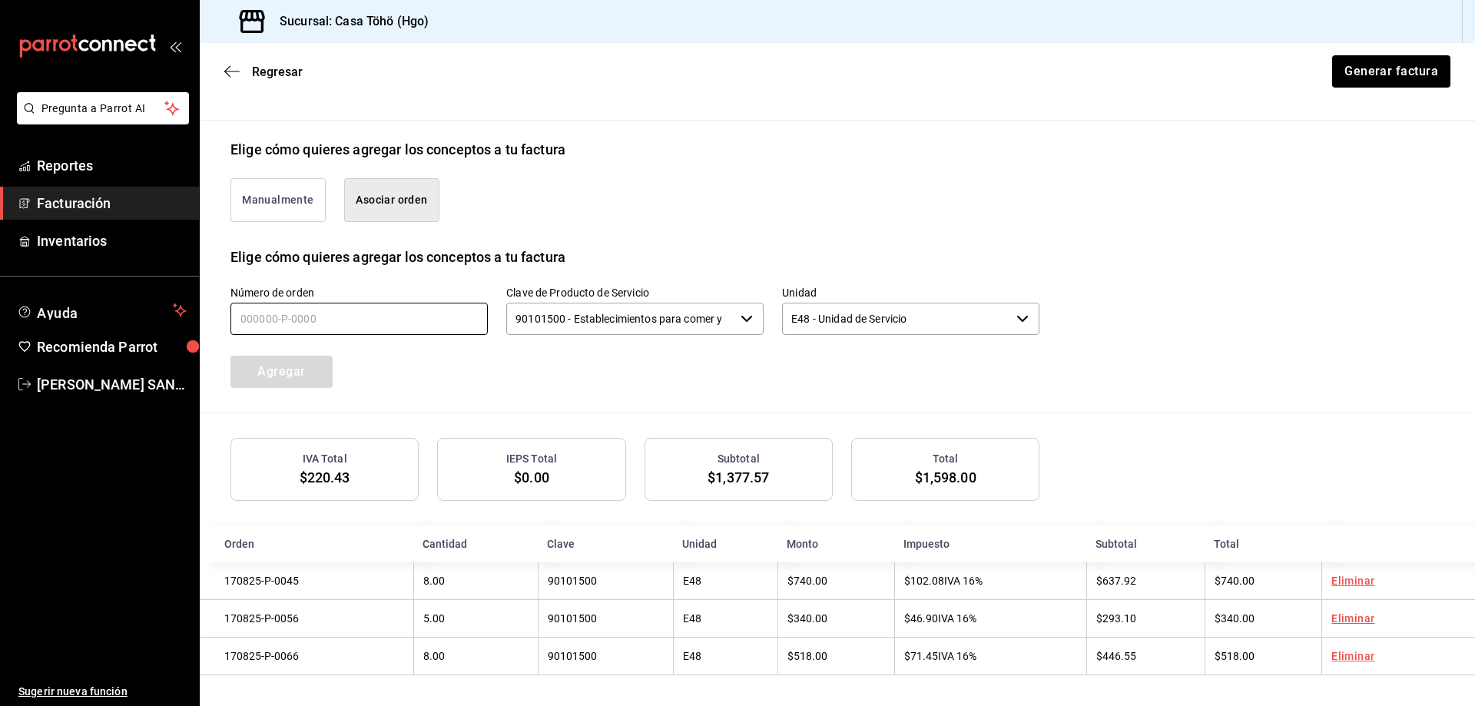
drag, startPoint x: 361, startPoint y: 343, endPoint x: 373, endPoint y: 326, distance: 20.3
click at [367, 337] on div "Agregar" at bounding box center [315, 362] width 207 height 51
click at [374, 325] on input "text" at bounding box center [358, 319] width 257 height 32
type input "170825-P-0095"
click at [260, 356] on button "Agregar" at bounding box center [281, 372] width 102 height 32
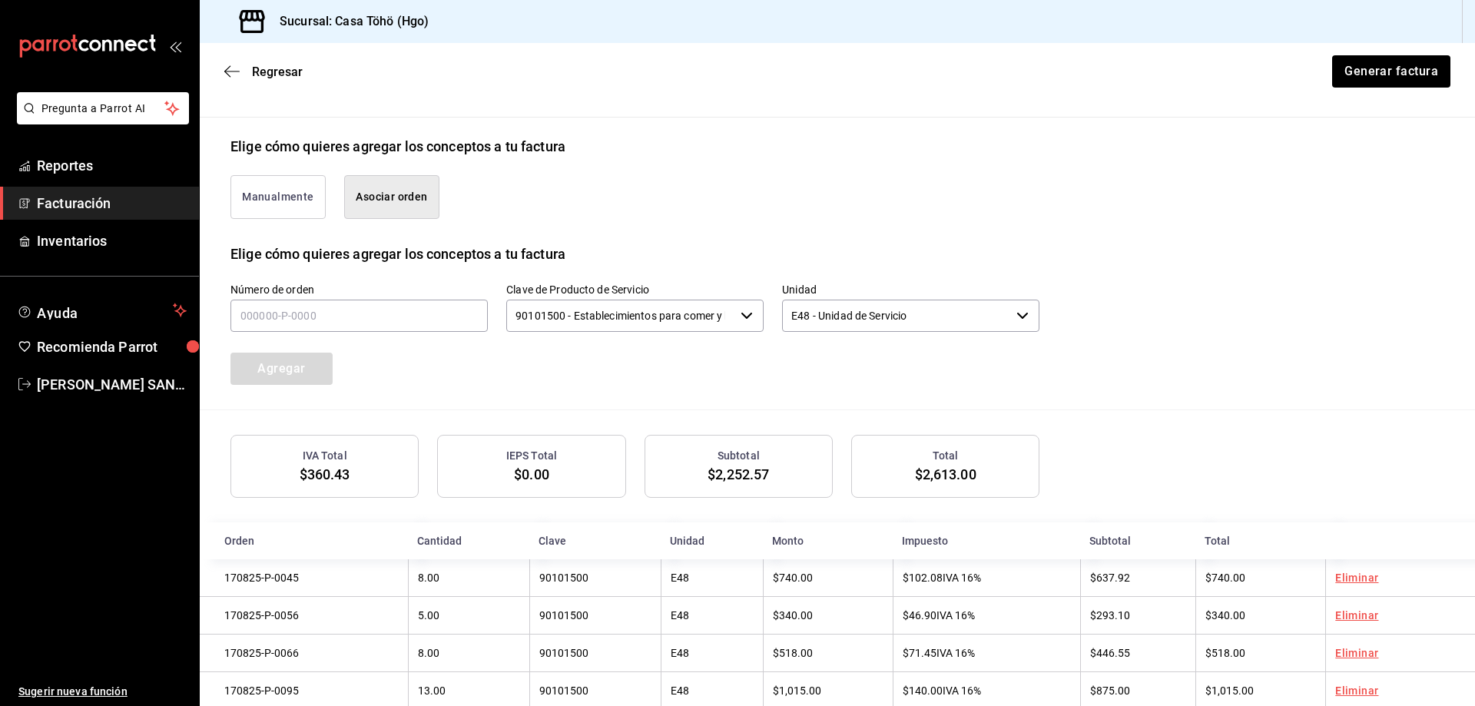
scroll to position [366, 0]
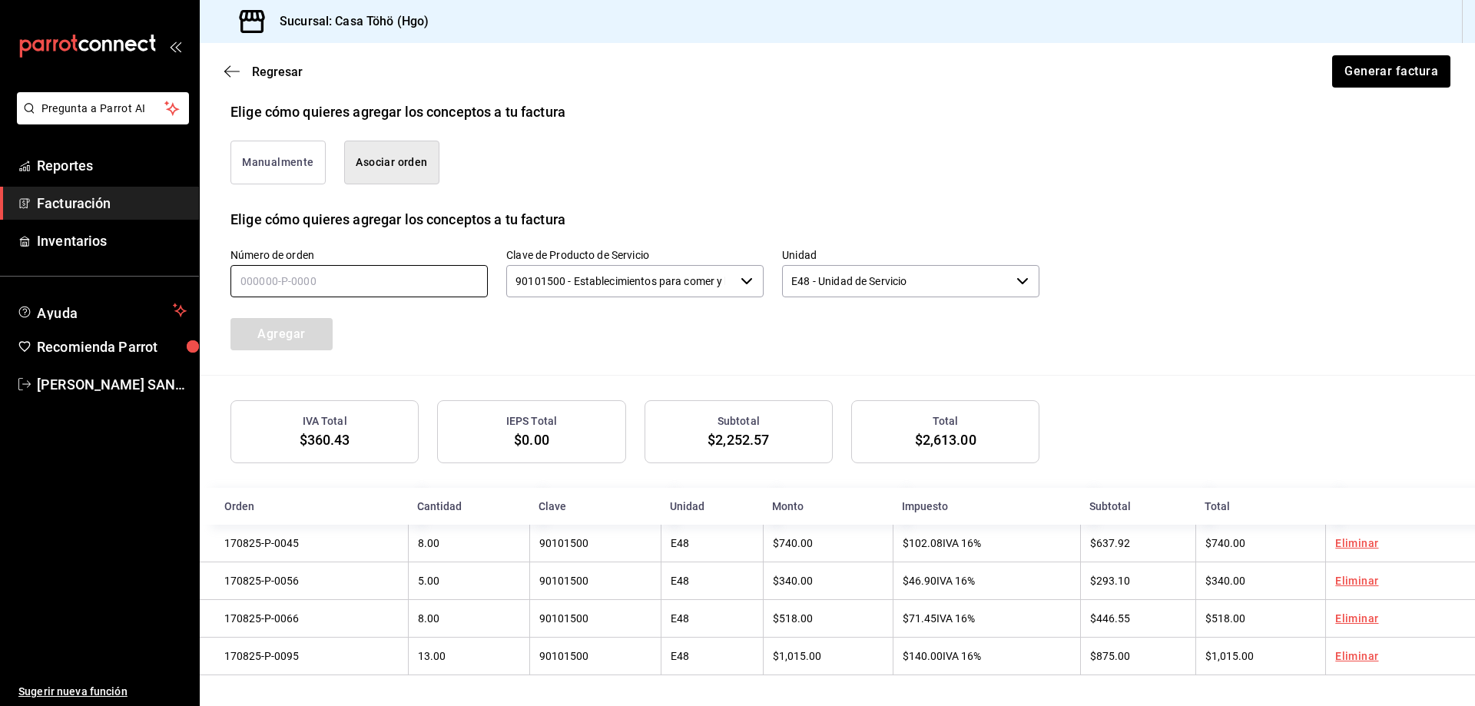
click at [326, 278] on input "text" at bounding box center [358, 281] width 257 height 32
type input "170825-P-0097"
click at [313, 329] on button "Agregar" at bounding box center [281, 334] width 102 height 32
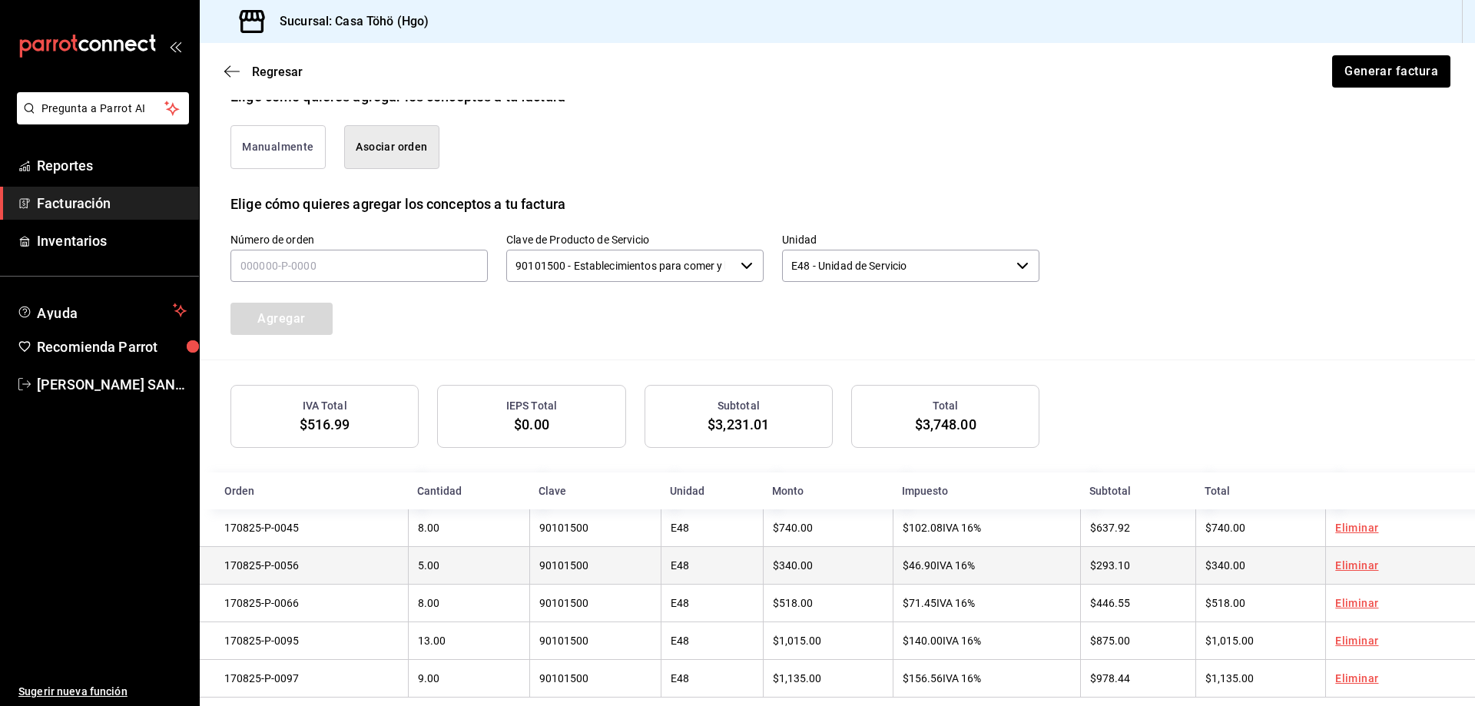
scroll to position [405, 0]
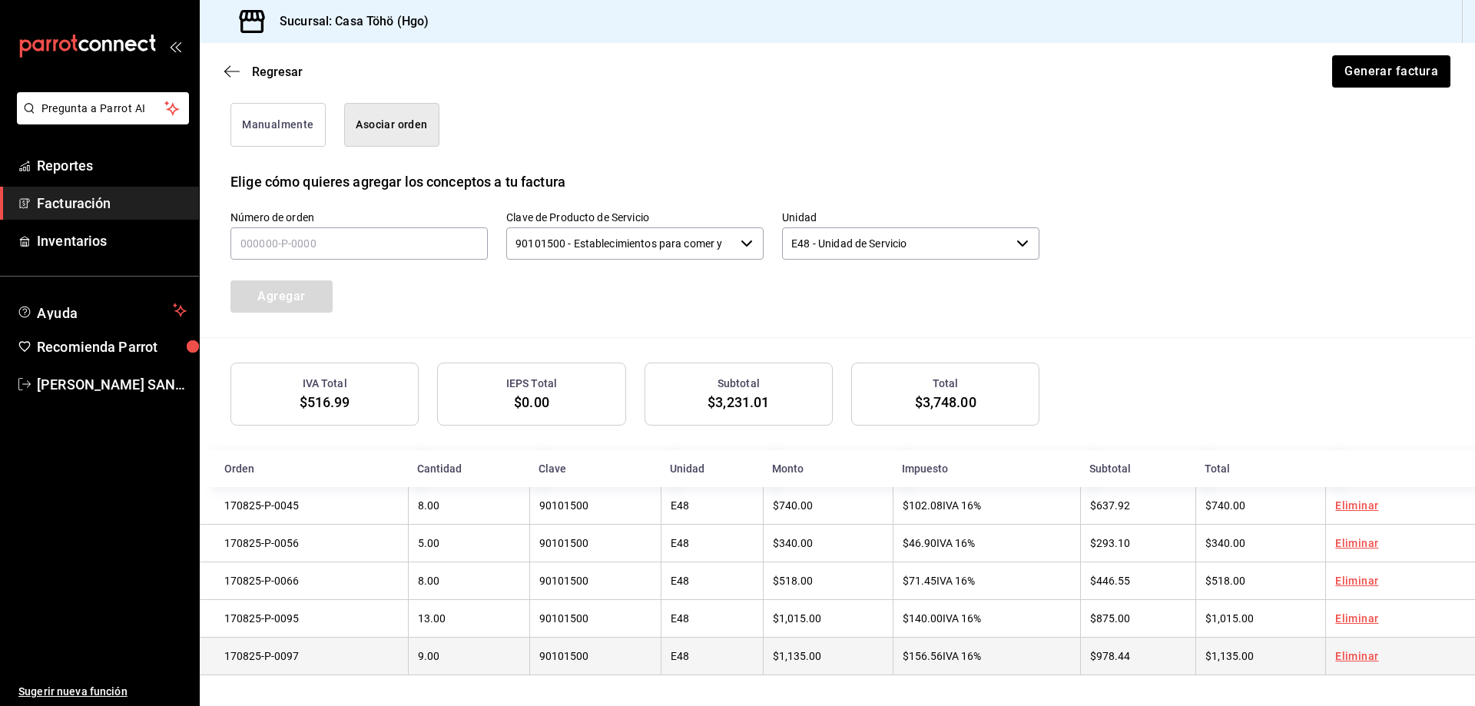
click at [1346, 655] on link "Eliminar" at bounding box center [1356, 656] width 43 height 12
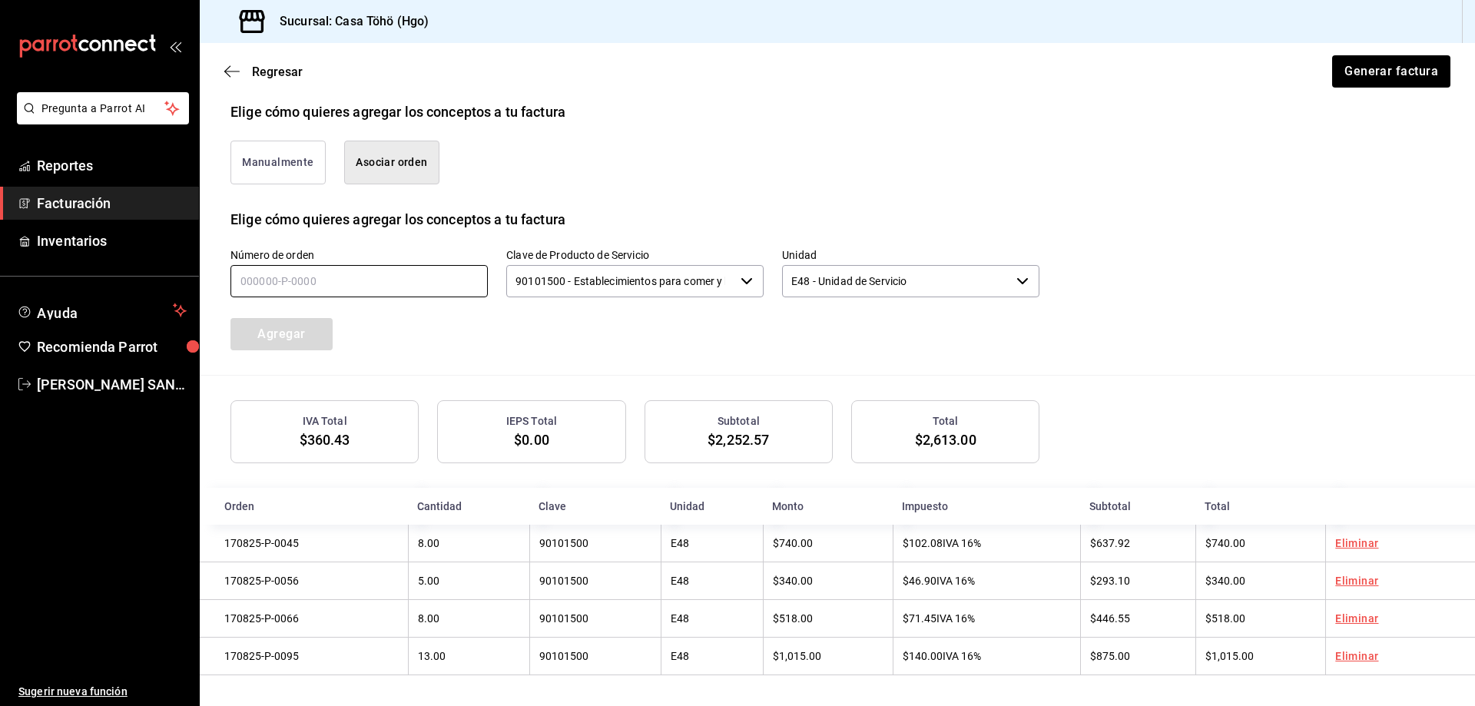
click at [355, 280] on input "text" at bounding box center [358, 281] width 257 height 32
type input "170825-P-0081"
click at [257, 330] on button "Agregar" at bounding box center [281, 334] width 102 height 32
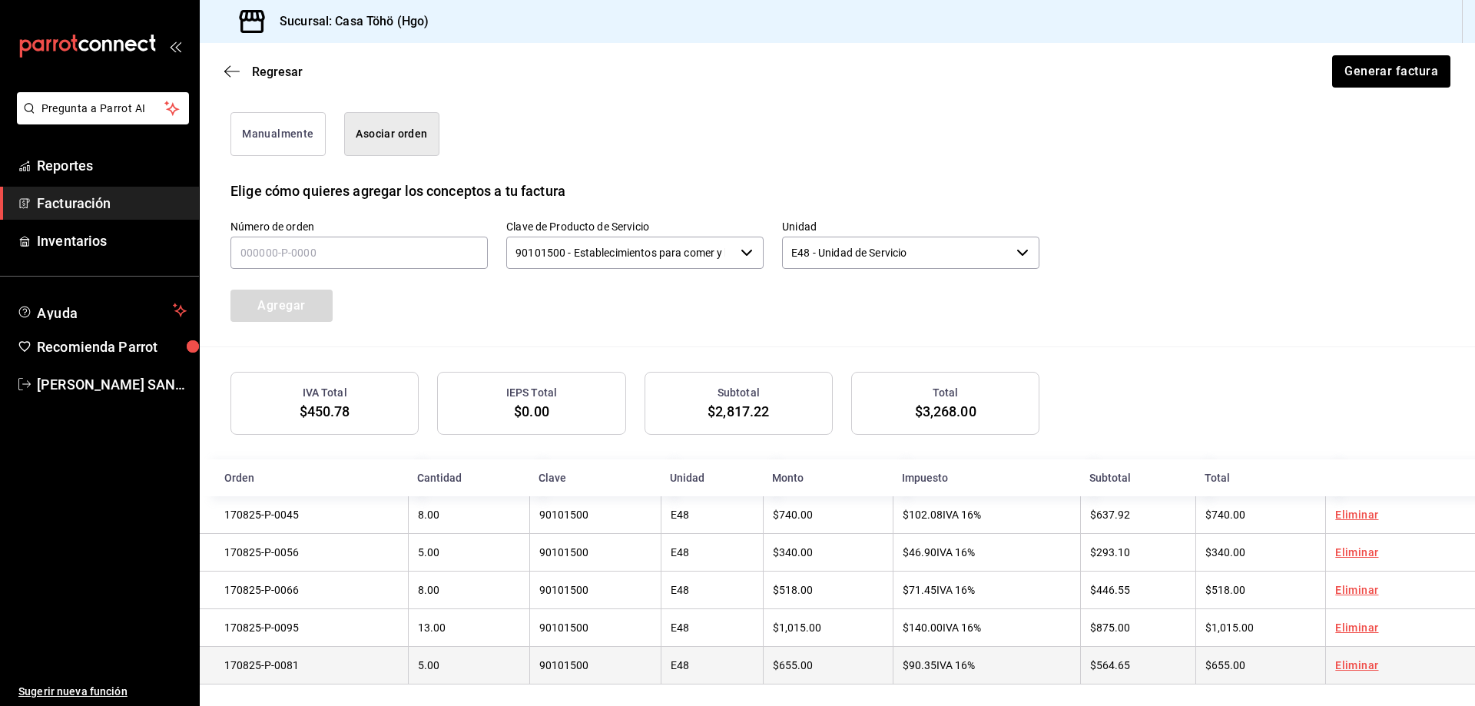
scroll to position [405, 0]
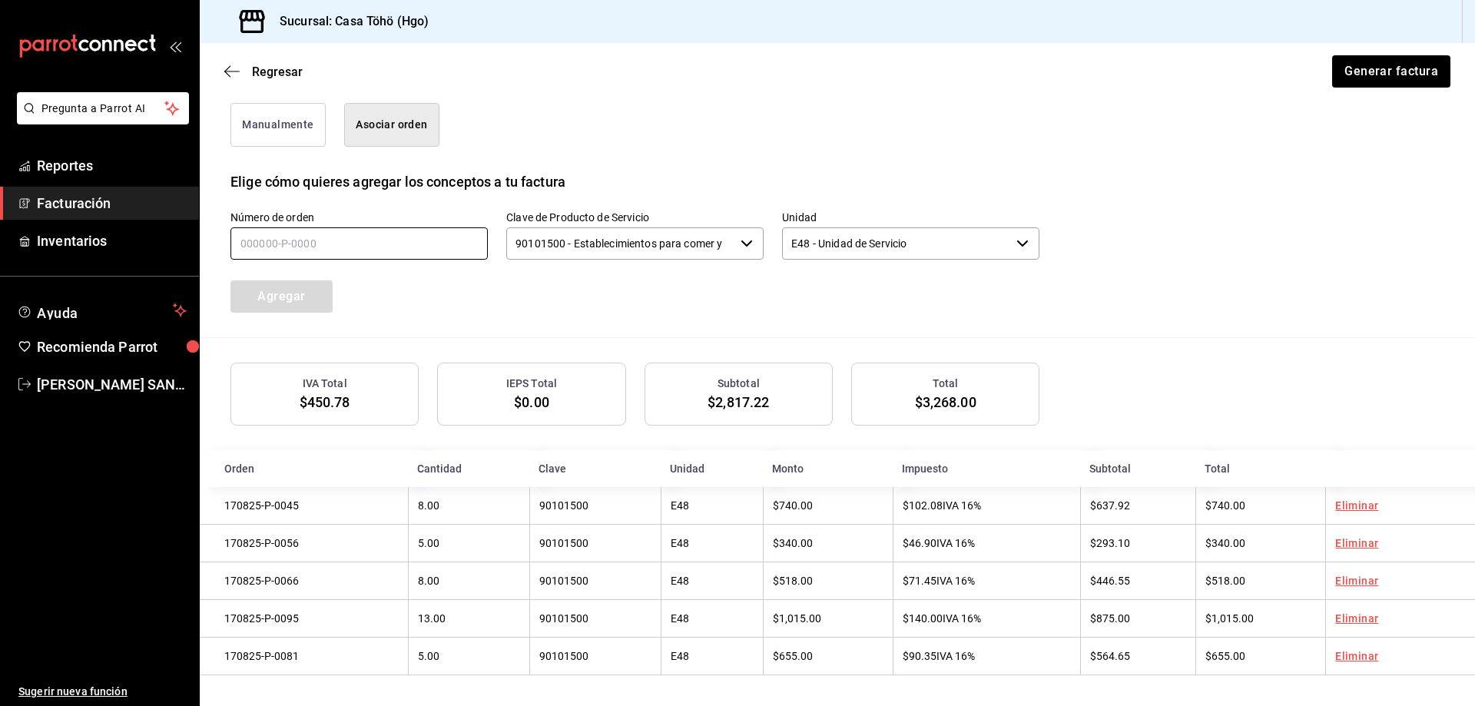
click at [332, 245] on input "text" at bounding box center [358, 243] width 257 height 32
type input "170825-P-0078"
click at [289, 283] on button "Agregar" at bounding box center [281, 296] width 102 height 32
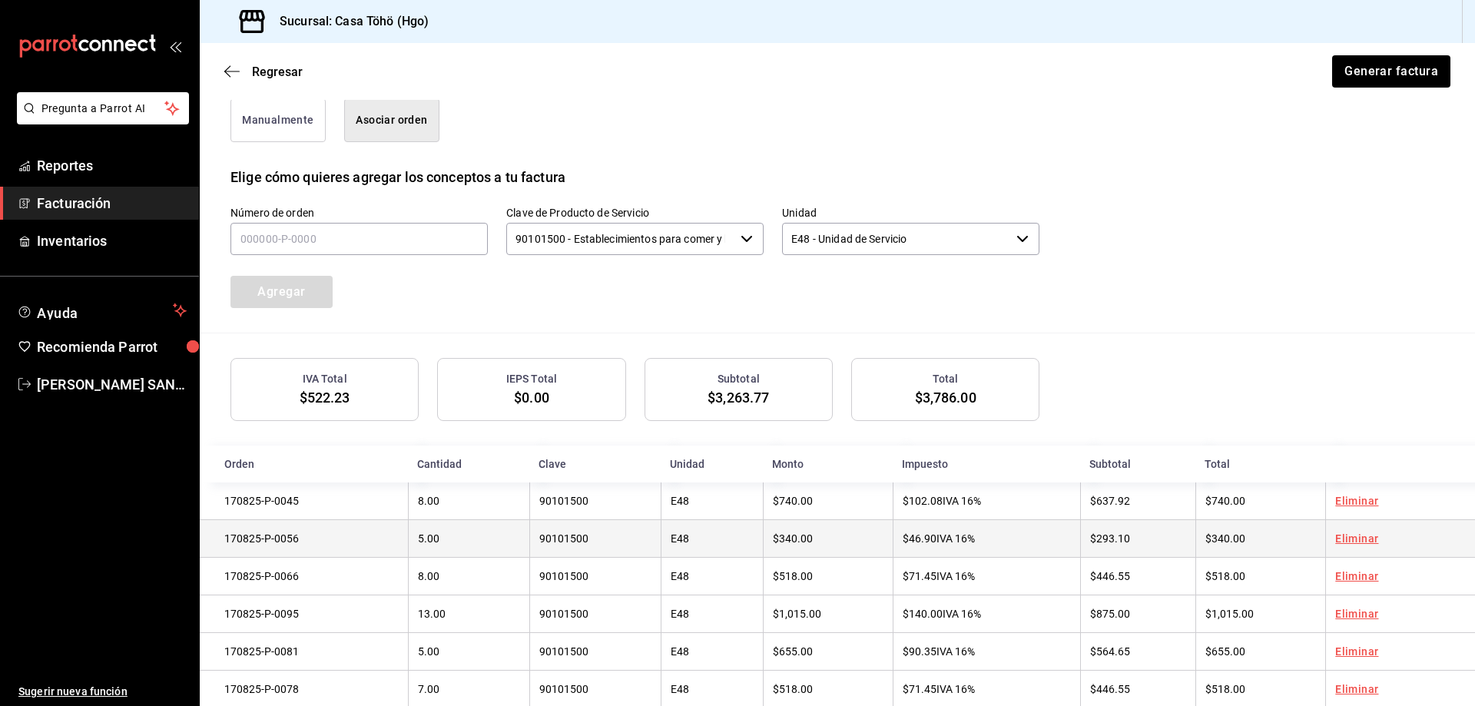
scroll to position [443, 0]
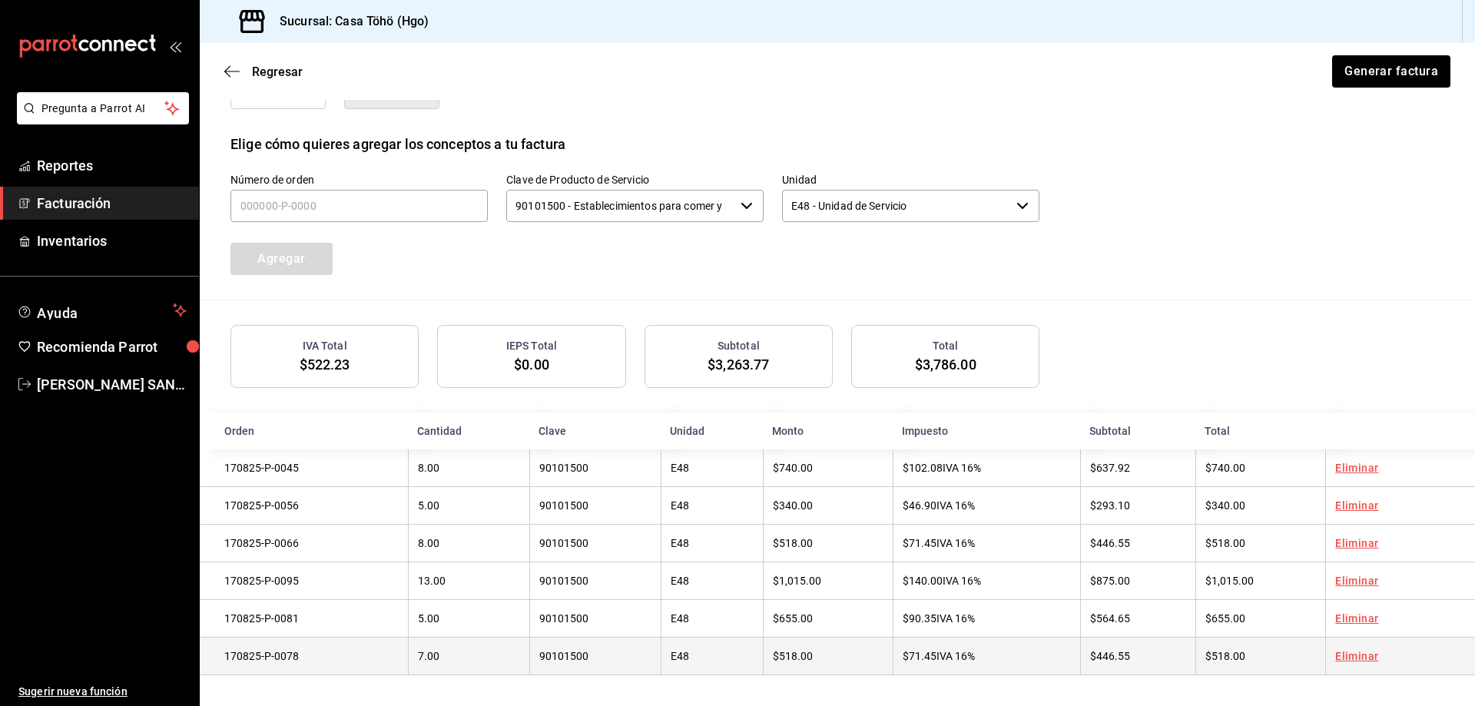
drag, startPoint x: 1346, startPoint y: 663, endPoint x: 1349, endPoint y: 653, distance: 10.4
click at [1349, 653] on td "Eliminar" at bounding box center [1400, 656] width 150 height 38
click at [1349, 653] on link "Eliminar" at bounding box center [1356, 656] width 43 height 12
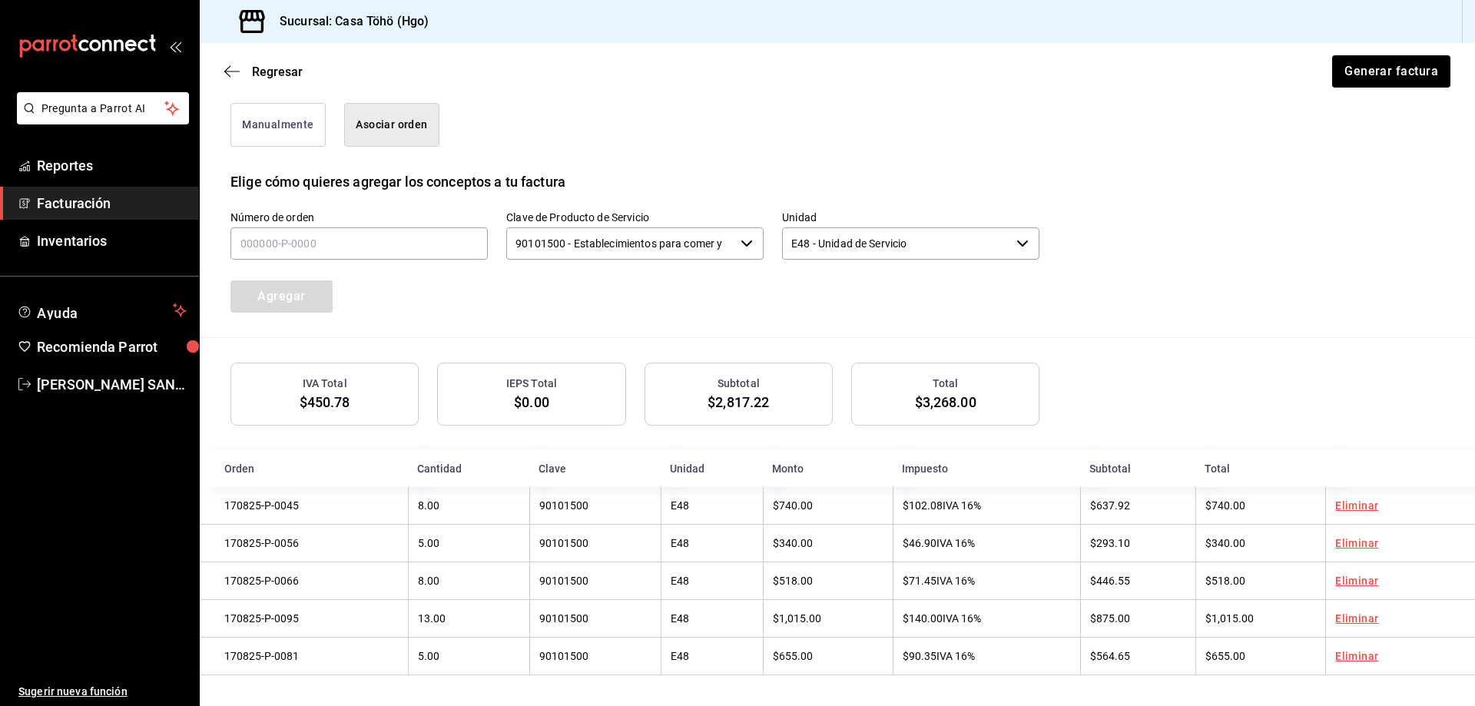
scroll to position [405, 0]
click at [321, 246] on input "text" at bounding box center [358, 243] width 257 height 32
type input "170825-P-0067"
click at [314, 298] on button "Agregar" at bounding box center [281, 296] width 102 height 32
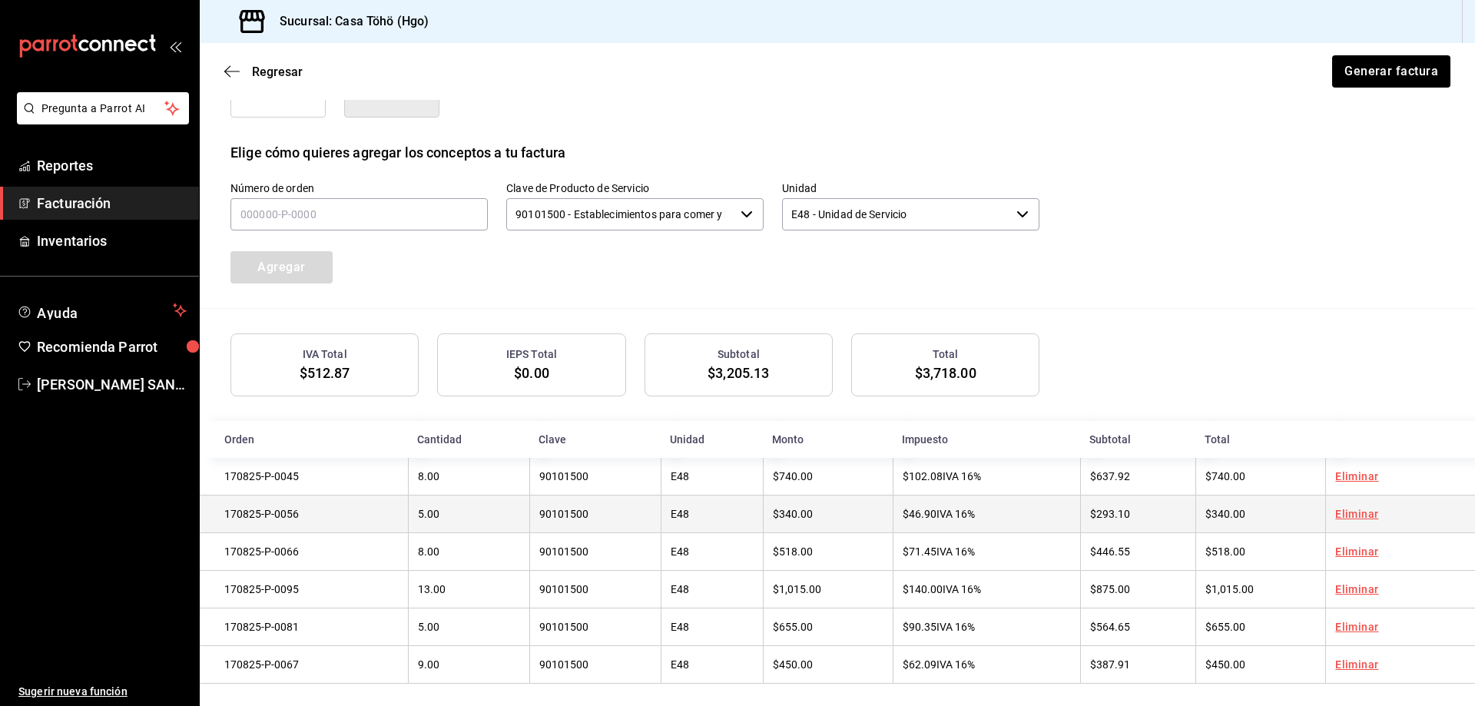
scroll to position [443, 0]
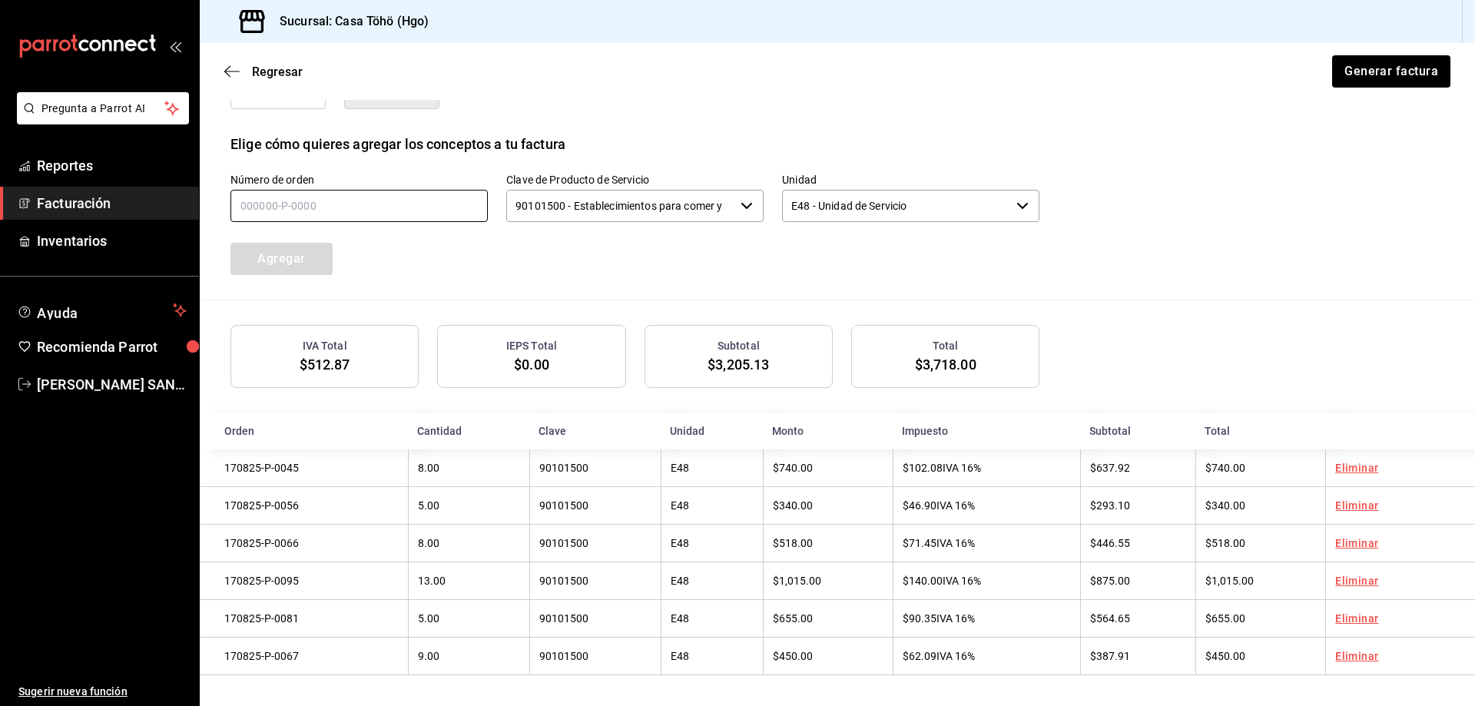
click at [301, 202] on input "text" at bounding box center [358, 206] width 257 height 32
type input "170825-P-0044"
click at [308, 243] on button "Agregar" at bounding box center [281, 259] width 102 height 32
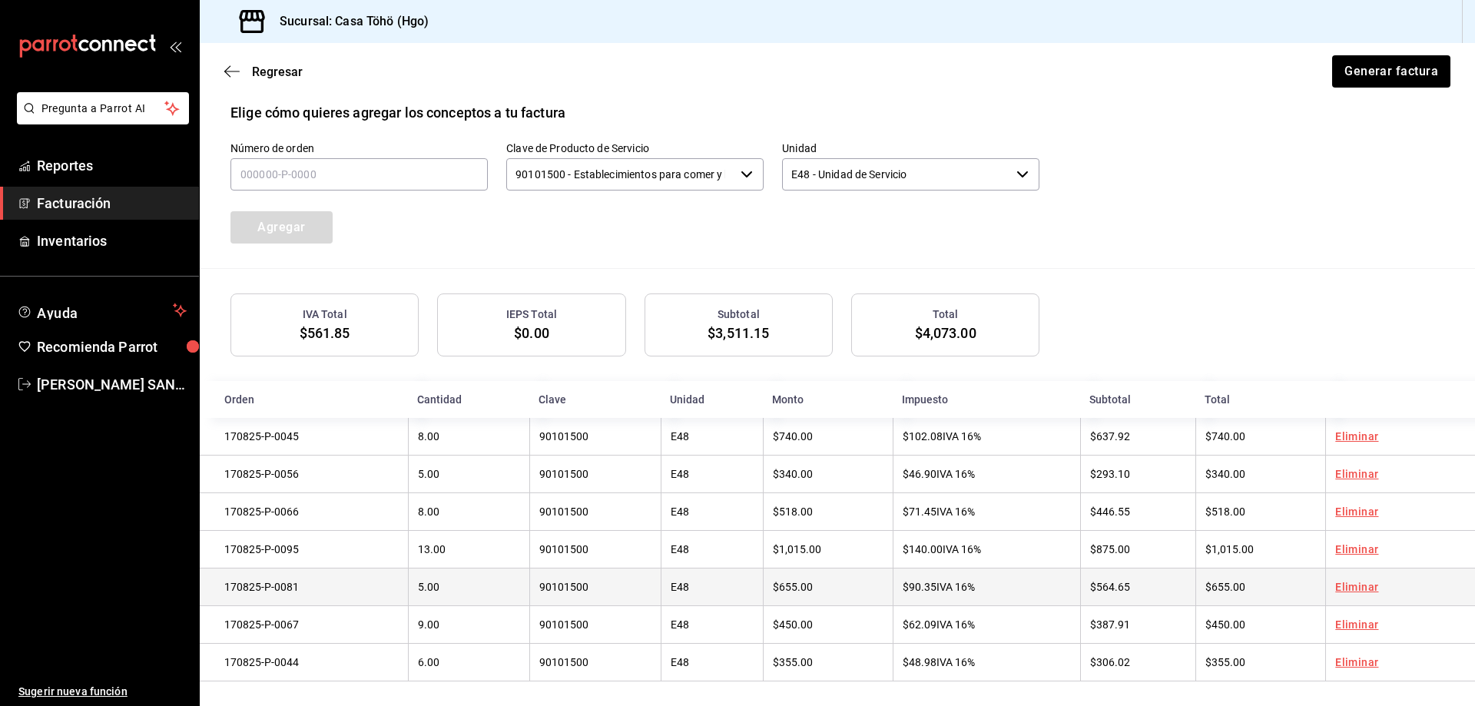
scroll to position [482, 0]
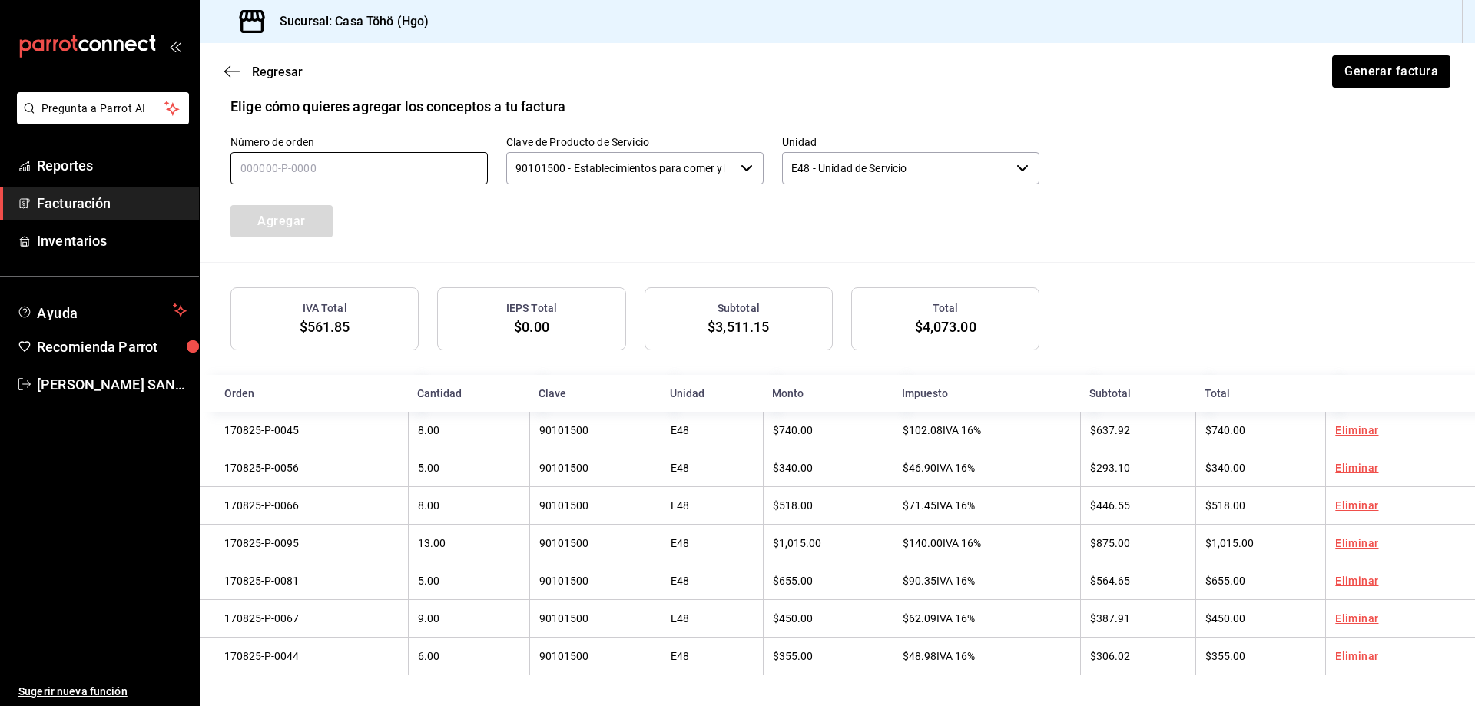
click at [302, 172] on input "text" at bounding box center [358, 168] width 257 height 32
type input "170825-P-0042"
click at [280, 214] on button "Agregar" at bounding box center [281, 221] width 102 height 32
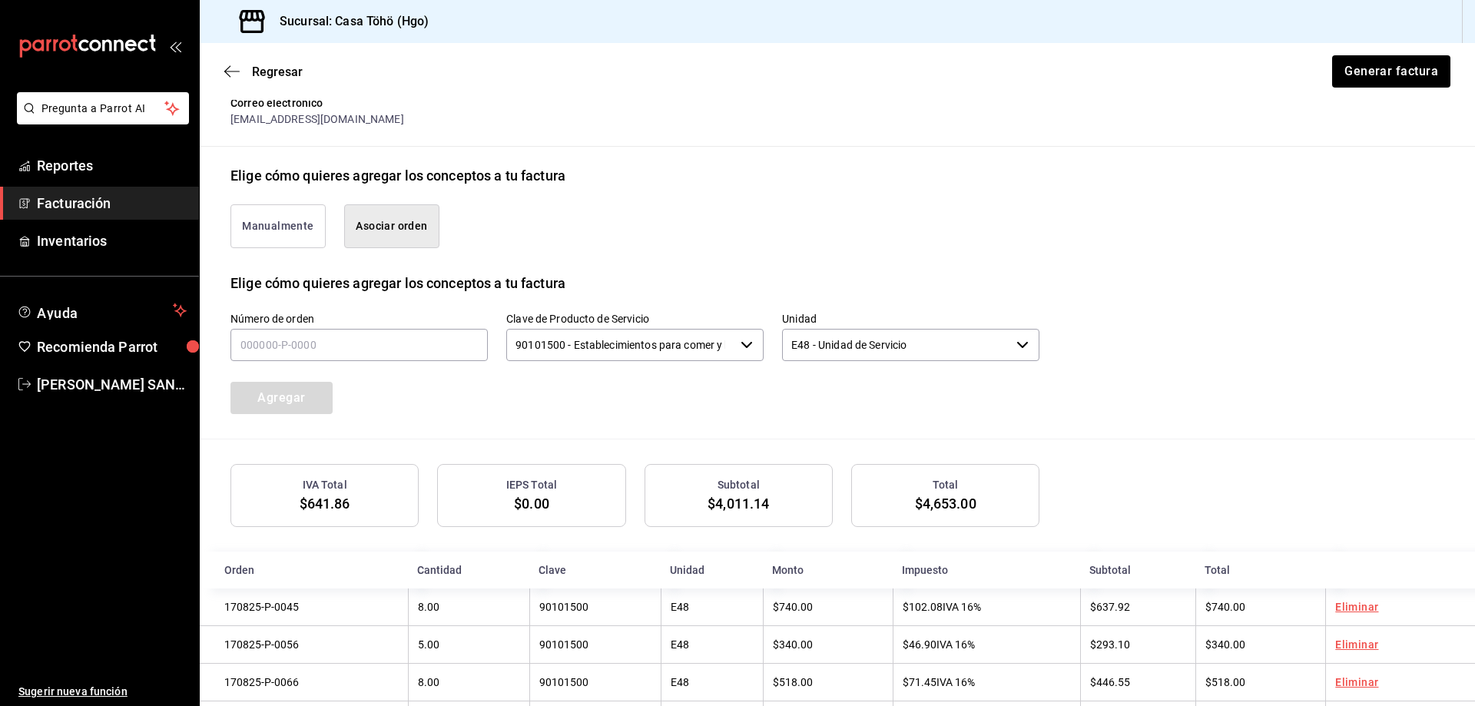
scroll to position [290, 0]
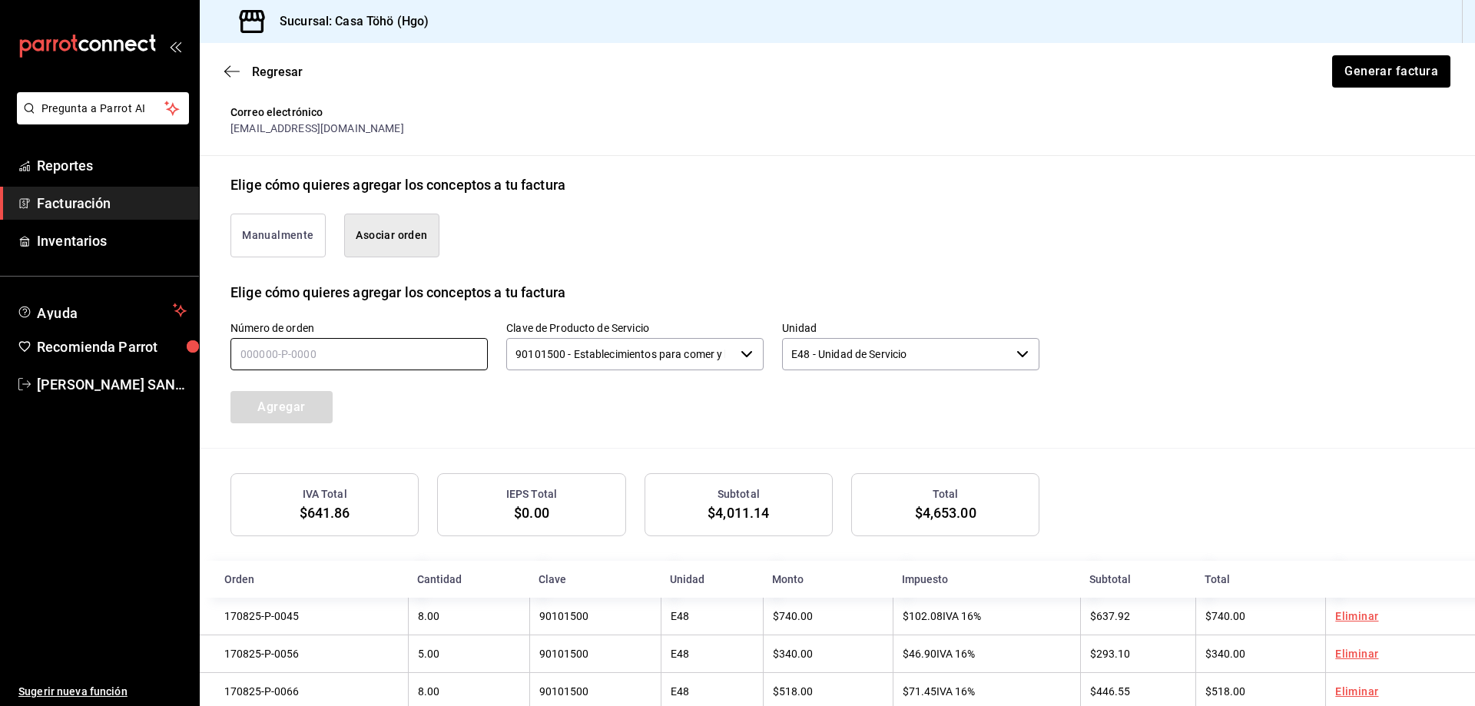
click at [329, 344] on input "text" at bounding box center [358, 354] width 257 height 32
type input "______-_-____"
click at [434, 359] on input "text" at bounding box center [358, 354] width 257 height 32
click at [380, 356] on input "text" at bounding box center [358, 354] width 257 height 32
type input "170825-P-0004"
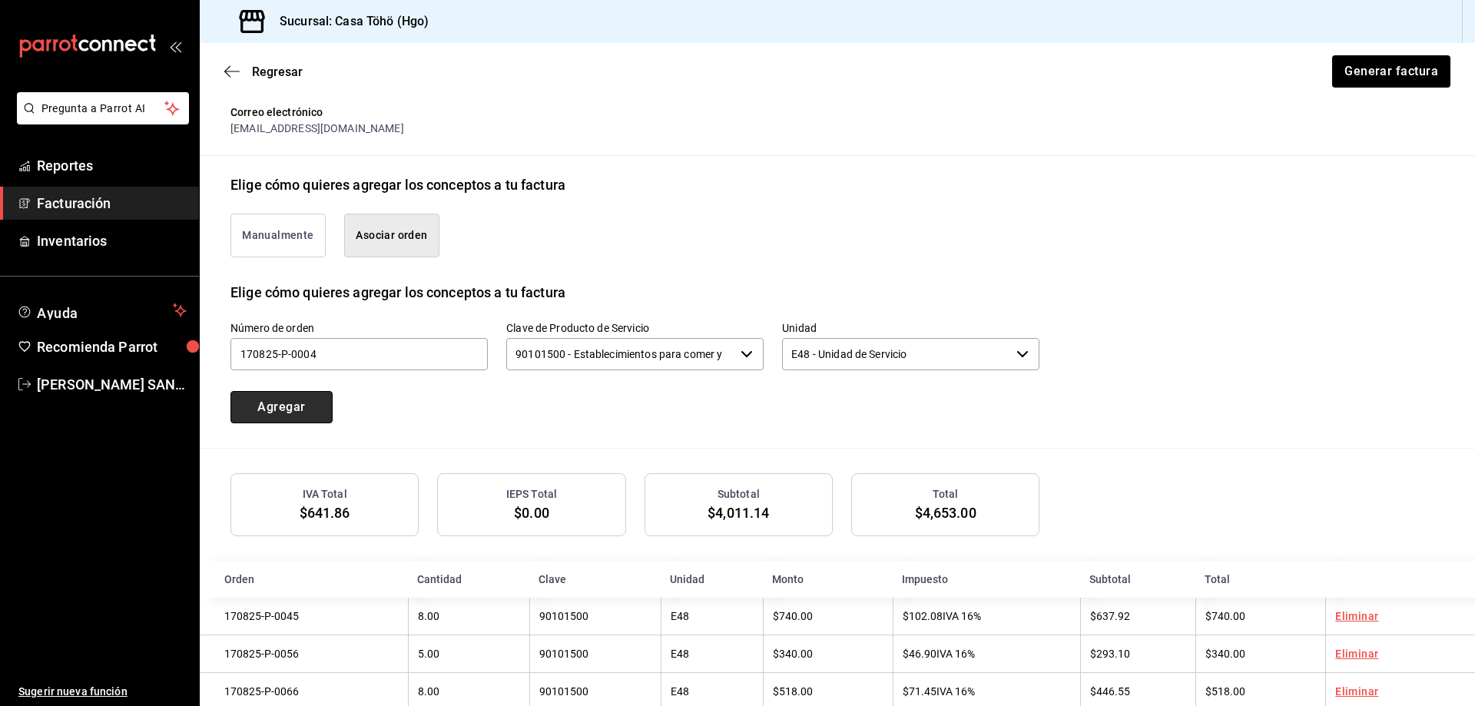
click at [268, 416] on button "Agregar" at bounding box center [281, 407] width 102 height 32
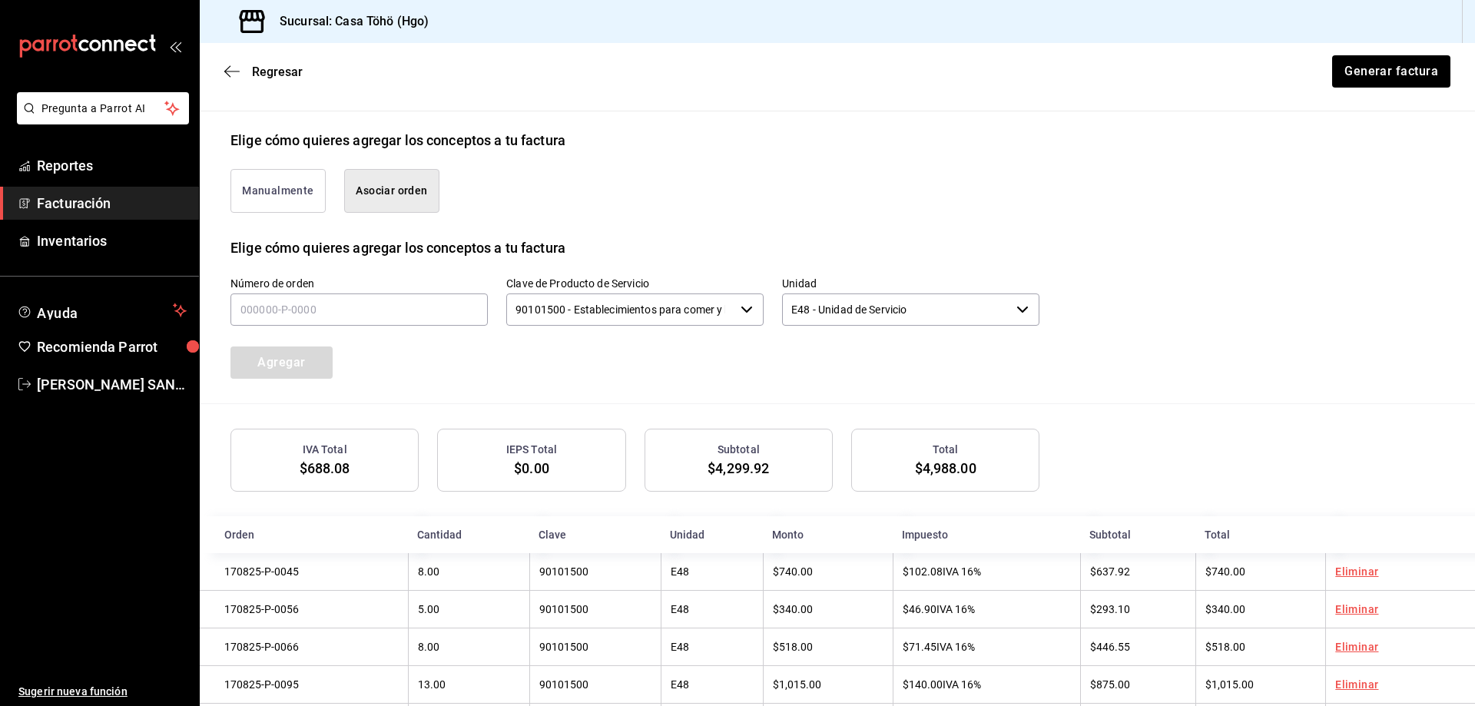
scroll to position [328, 0]
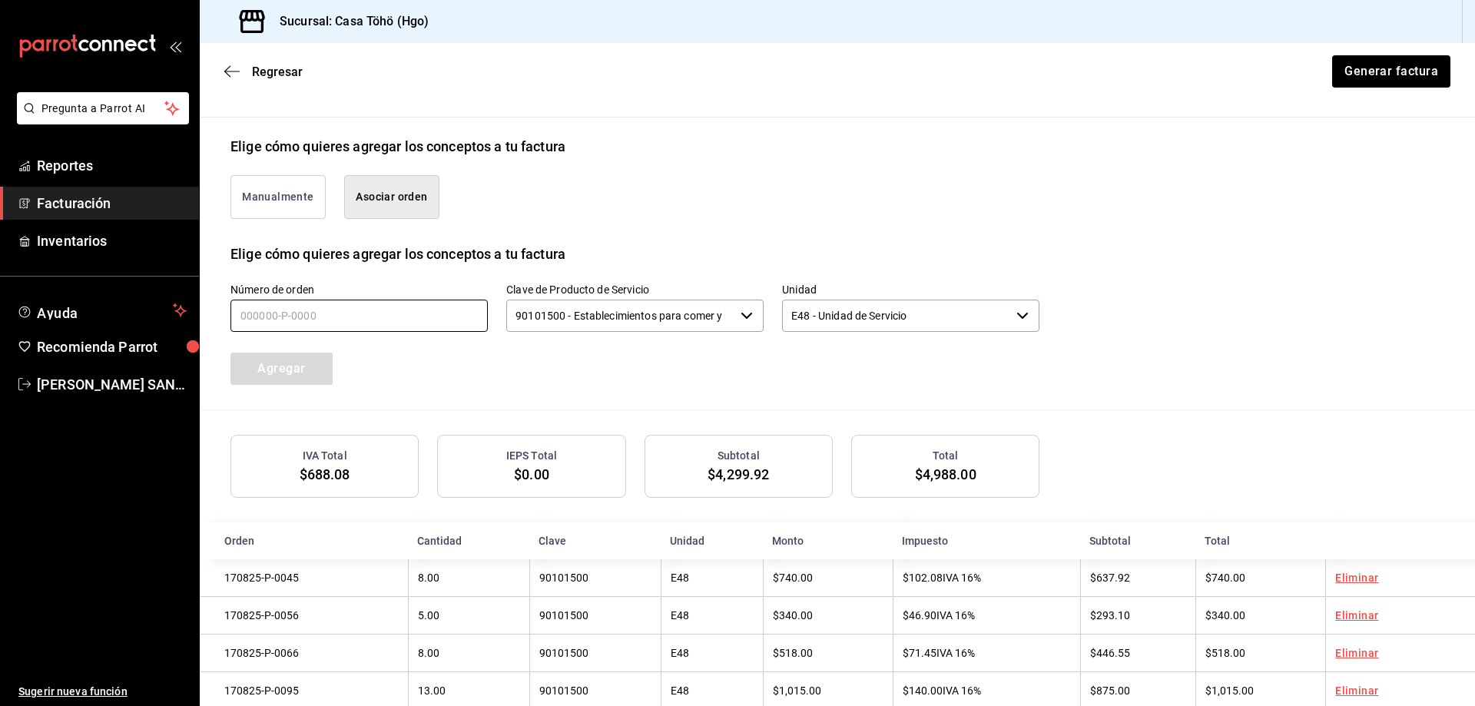
click at [309, 317] on input "text" at bounding box center [358, 316] width 257 height 32
type input "170825-P-0023"
click at [279, 353] on button "Agregar" at bounding box center [281, 369] width 102 height 32
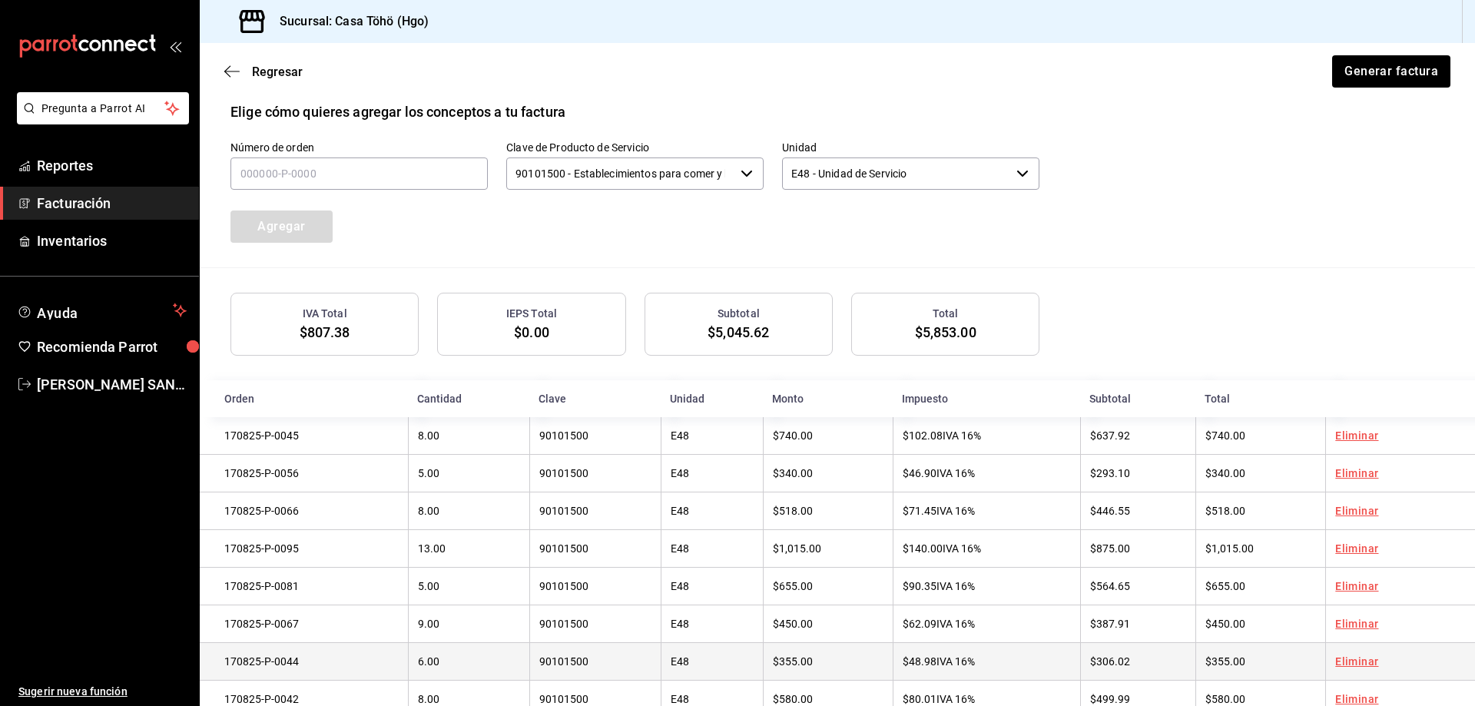
scroll to position [597, 0]
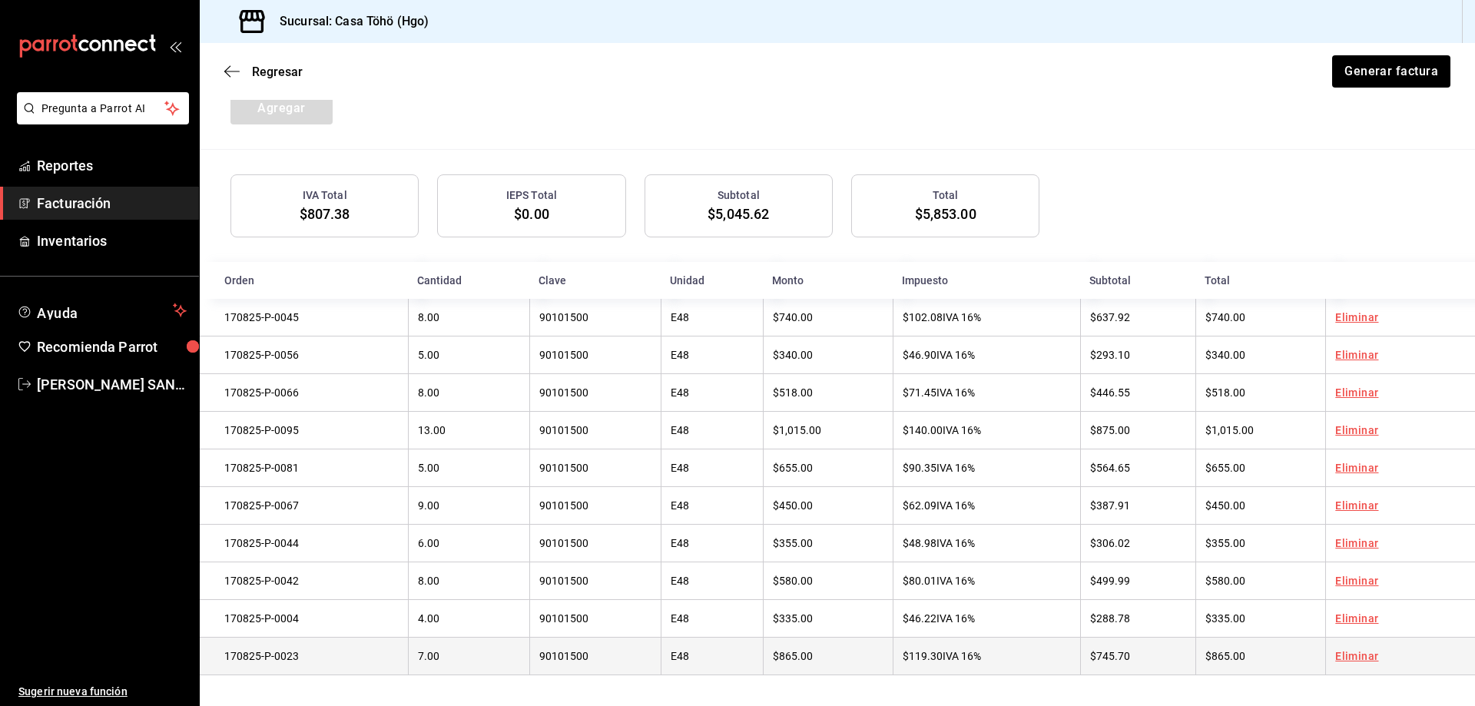
click at [1349, 658] on link "Eliminar" at bounding box center [1356, 656] width 43 height 12
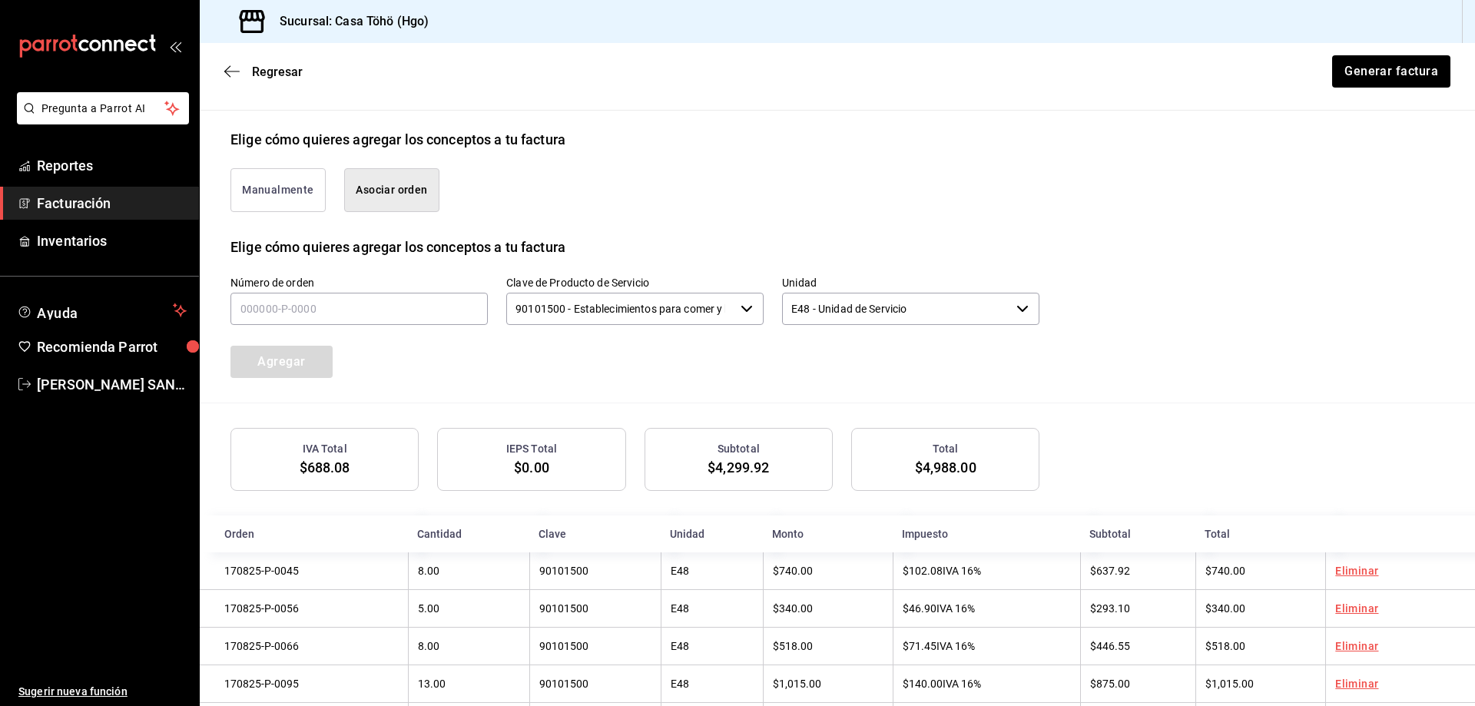
scroll to position [251, 0]
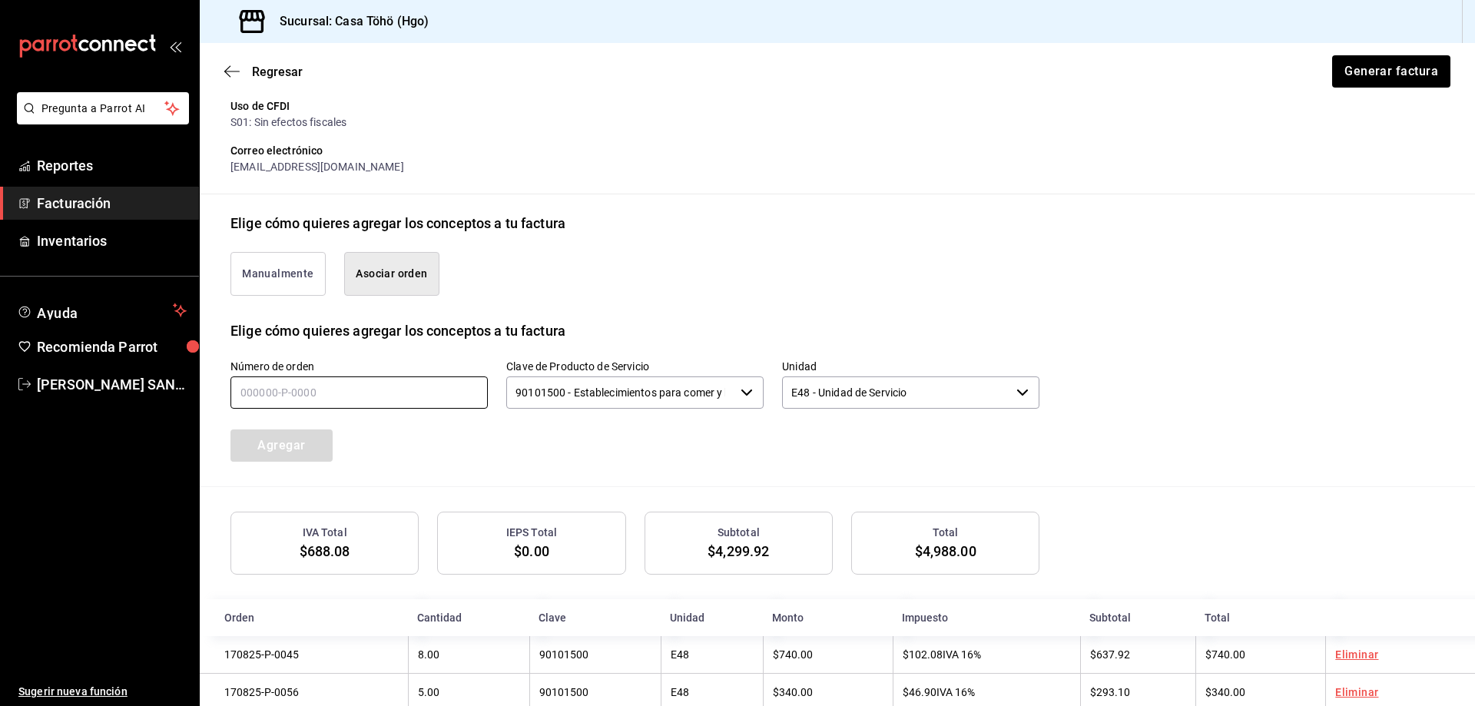
click at [292, 397] on input "text" at bounding box center [358, 392] width 257 height 32
type input "170825-P-0002"
click at [284, 452] on button "Agregar" at bounding box center [281, 445] width 102 height 32
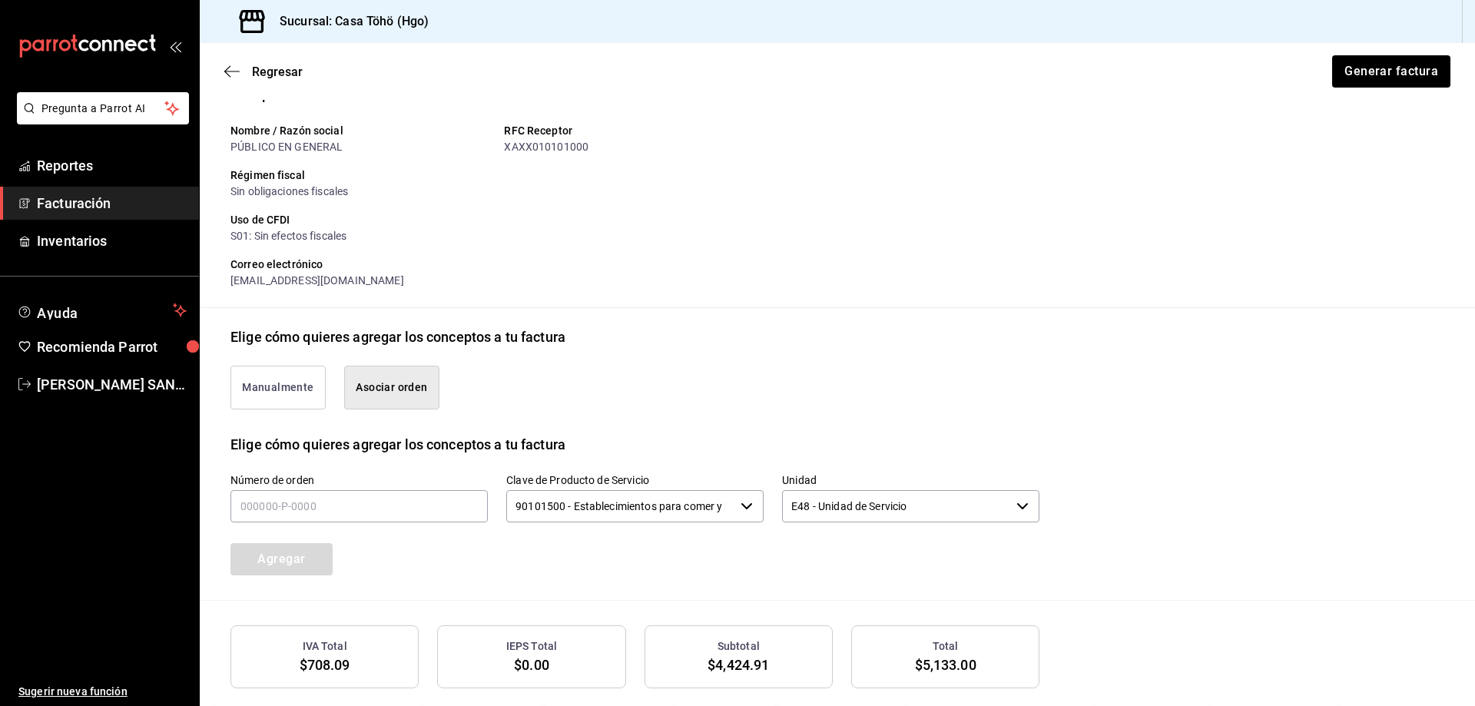
scroll to position [136, 0]
click at [298, 498] on input "text" at bounding box center [358, 508] width 257 height 32
type input "170825-P-0110"
click at [301, 548] on button "Agregar" at bounding box center [281, 561] width 102 height 32
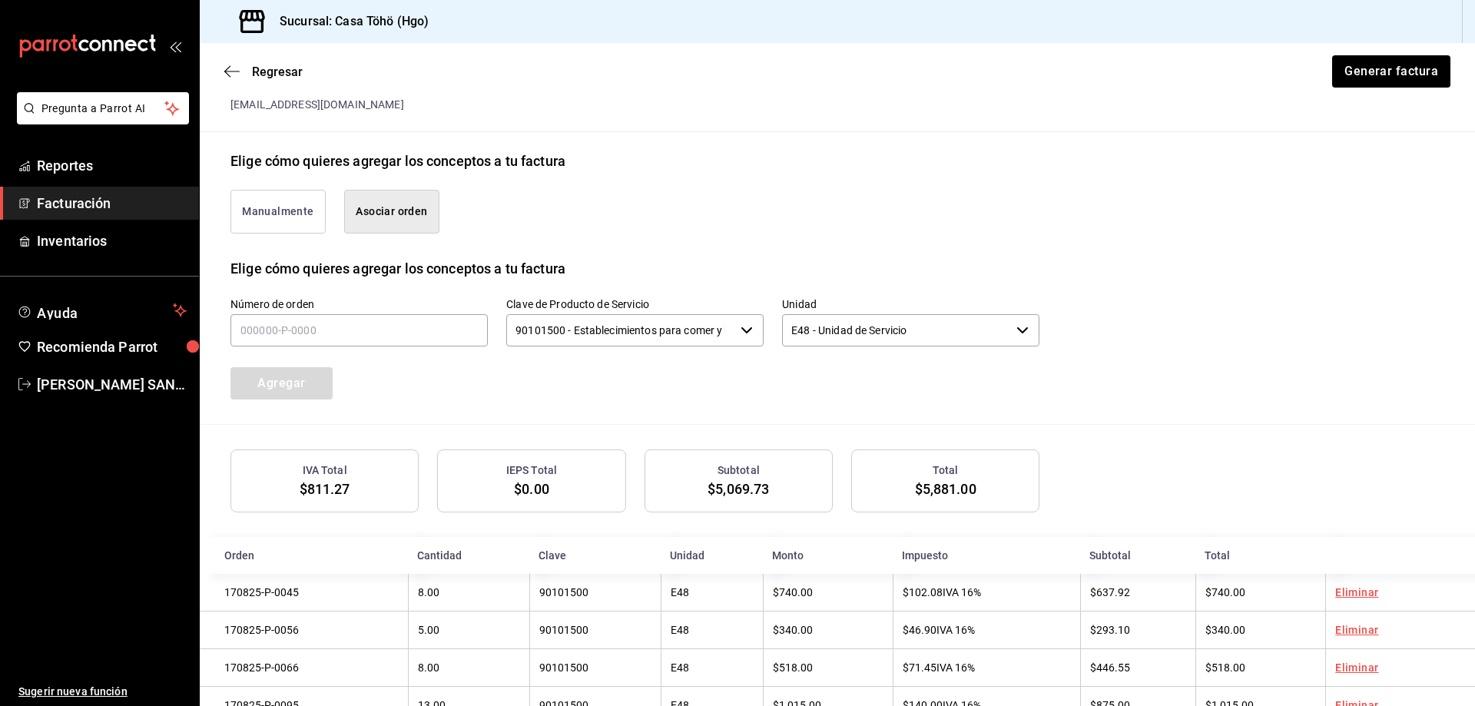
scroll to position [174, 0]
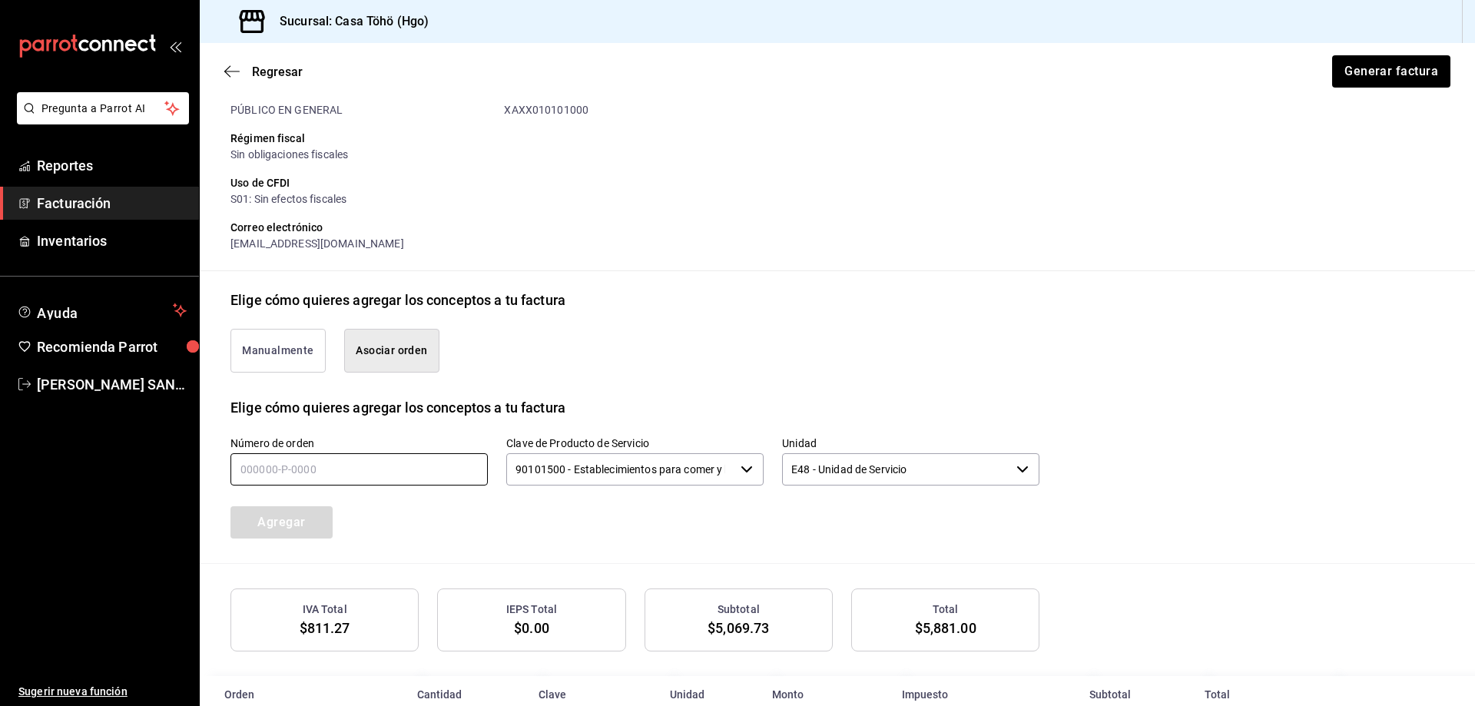
click at [273, 471] on input "text" at bounding box center [358, 469] width 257 height 32
type input "170805-P-0108"
click at [308, 526] on button "Agregar" at bounding box center [281, 522] width 102 height 32
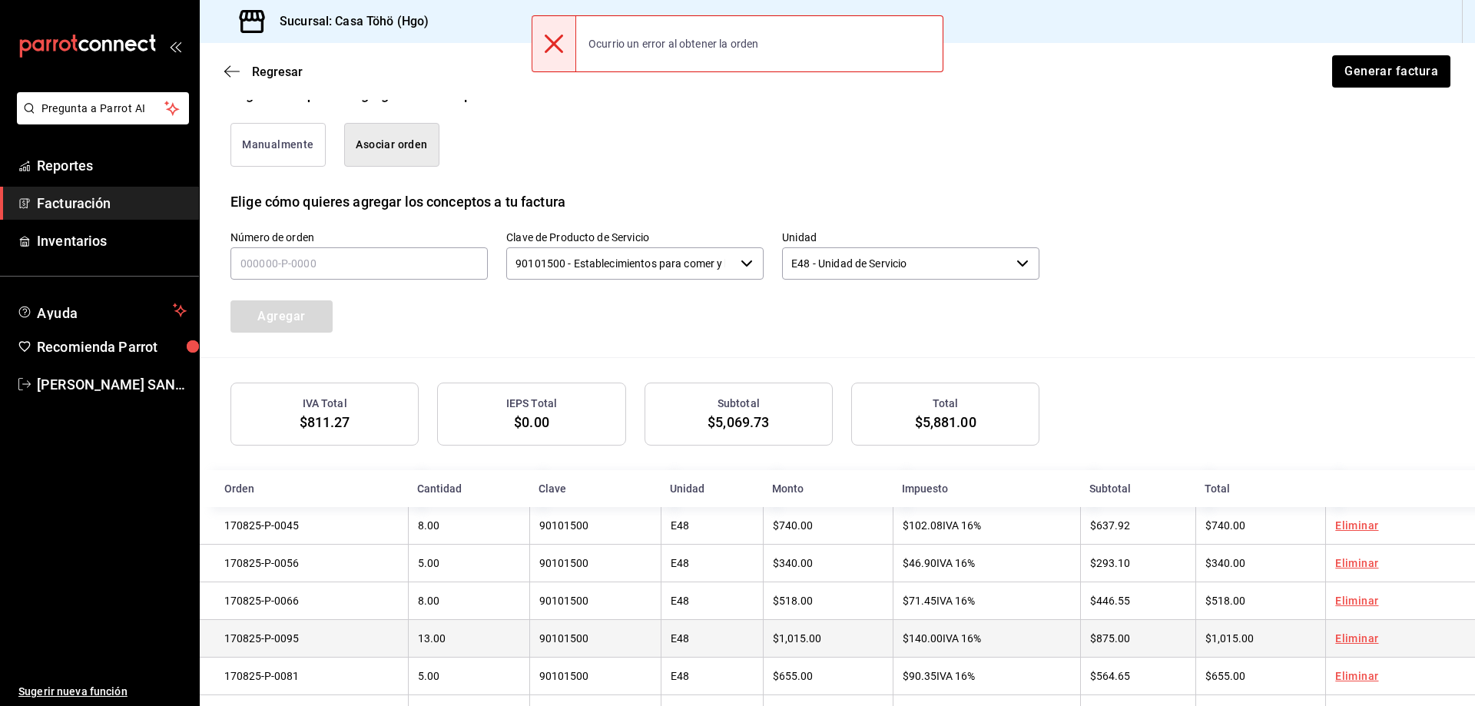
scroll to position [251, 0]
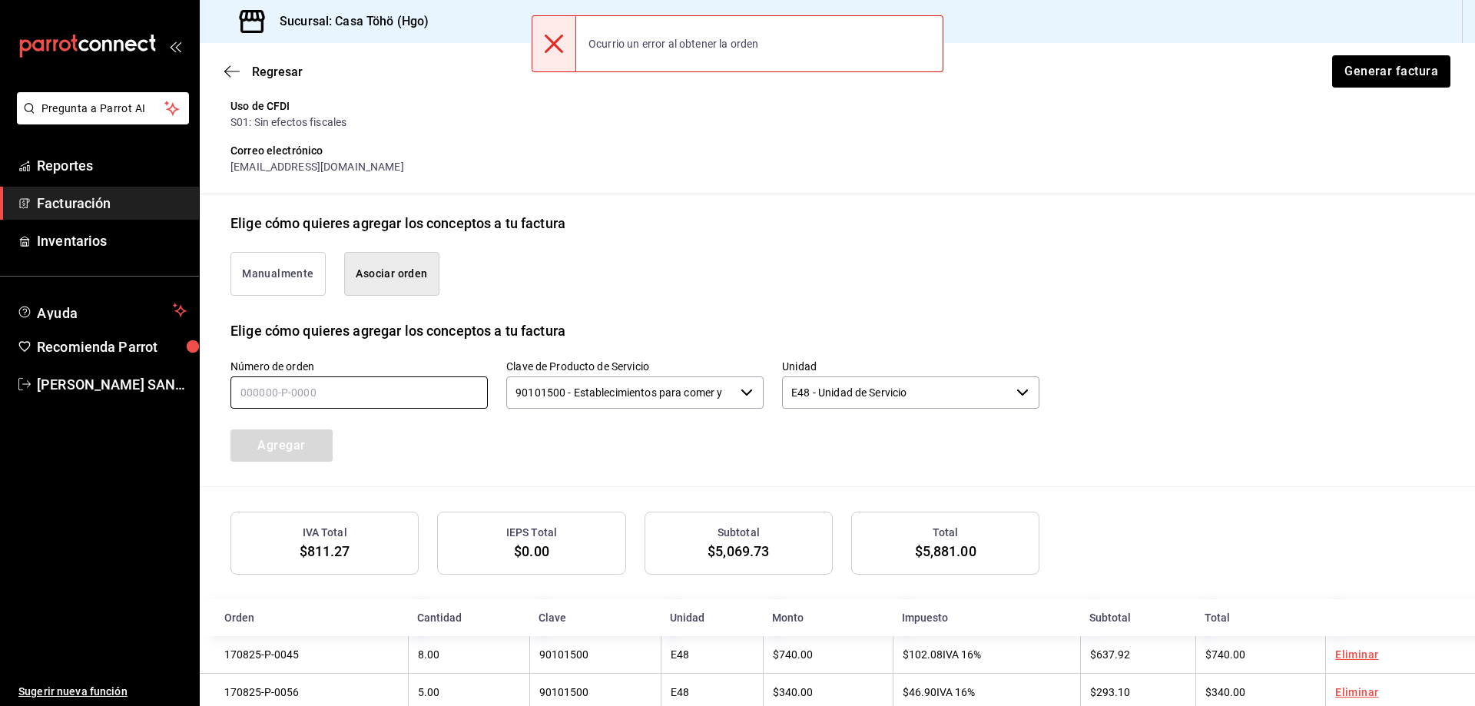
click at [282, 402] on input "text" at bounding box center [358, 392] width 257 height 32
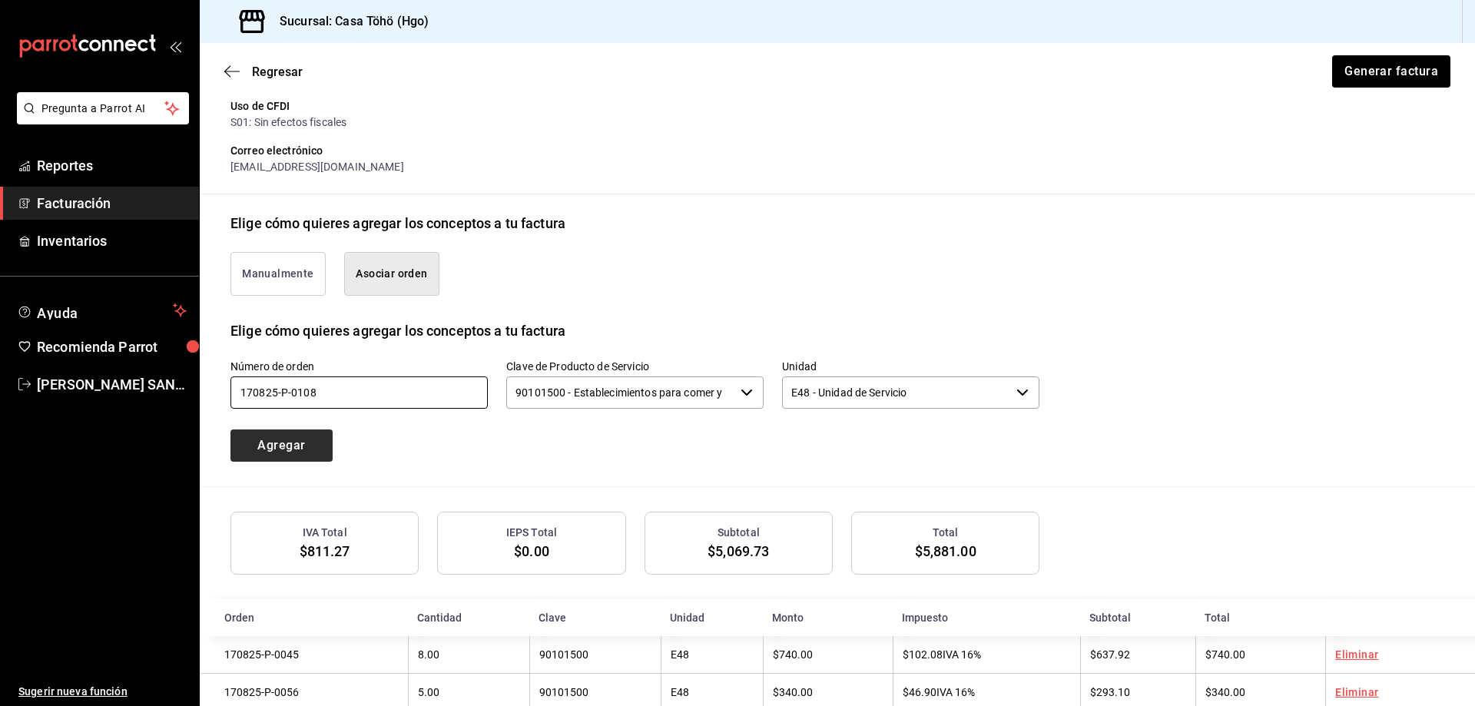
type input "170825-P-0108"
click at [256, 449] on button "Agregar" at bounding box center [281, 445] width 102 height 32
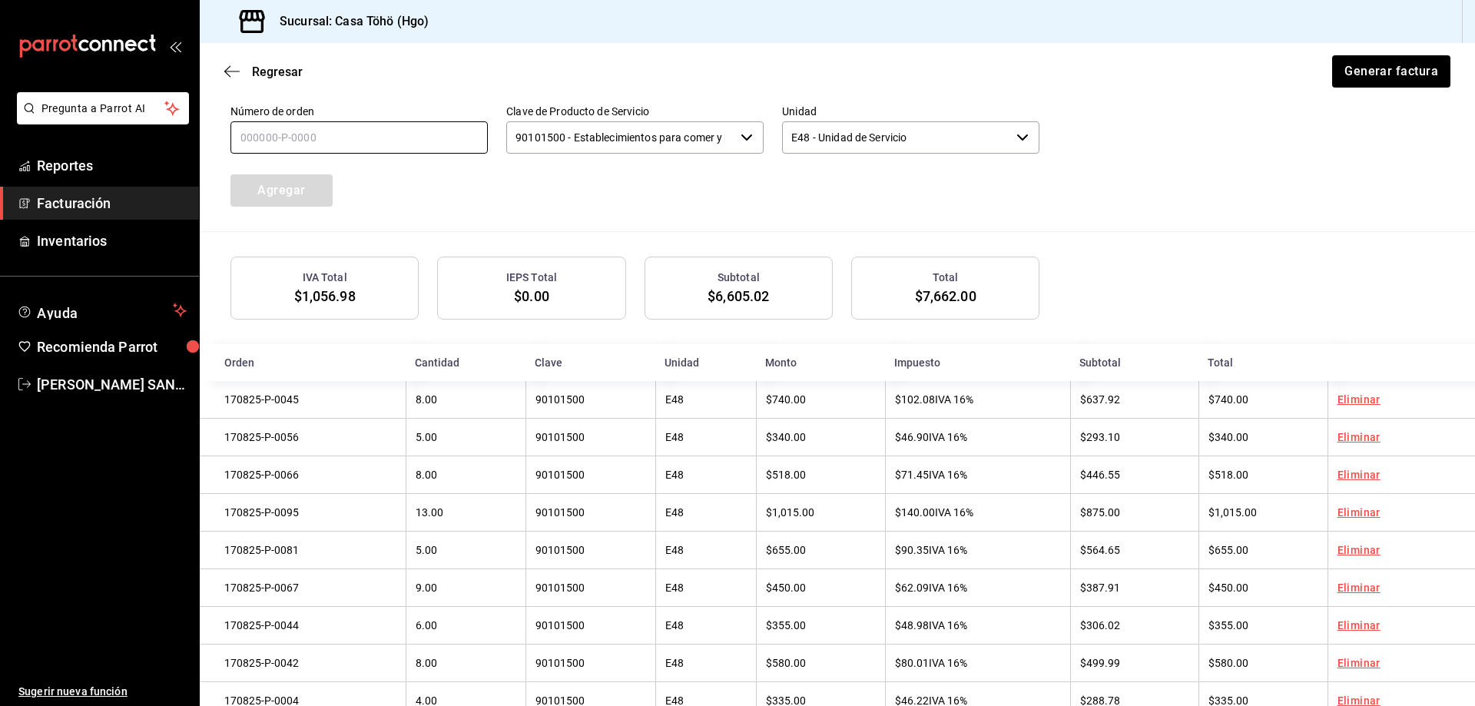
scroll to position [290, 0]
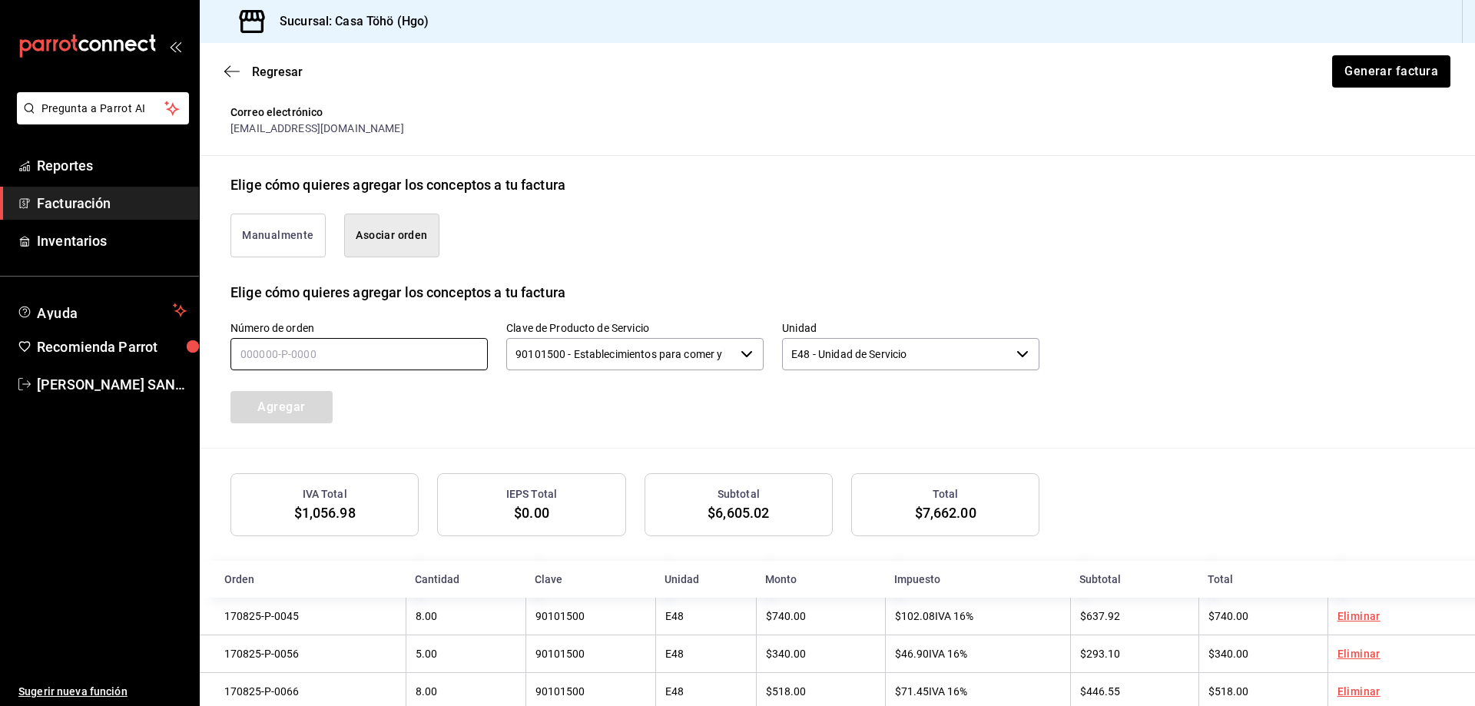
click at [294, 363] on input "text" at bounding box center [358, 354] width 257 height 32
type input "170825-P-0026"
click at [281, 427] on div "Número de orden 170825-P-0026 Clave de Producto de Servicio 90101500 - Establec…" at bounding box center [836, 375] width 1213 height 145
click at [284, 415] on button "Agregar" at bounding box center [281, 407] width 102 height 32
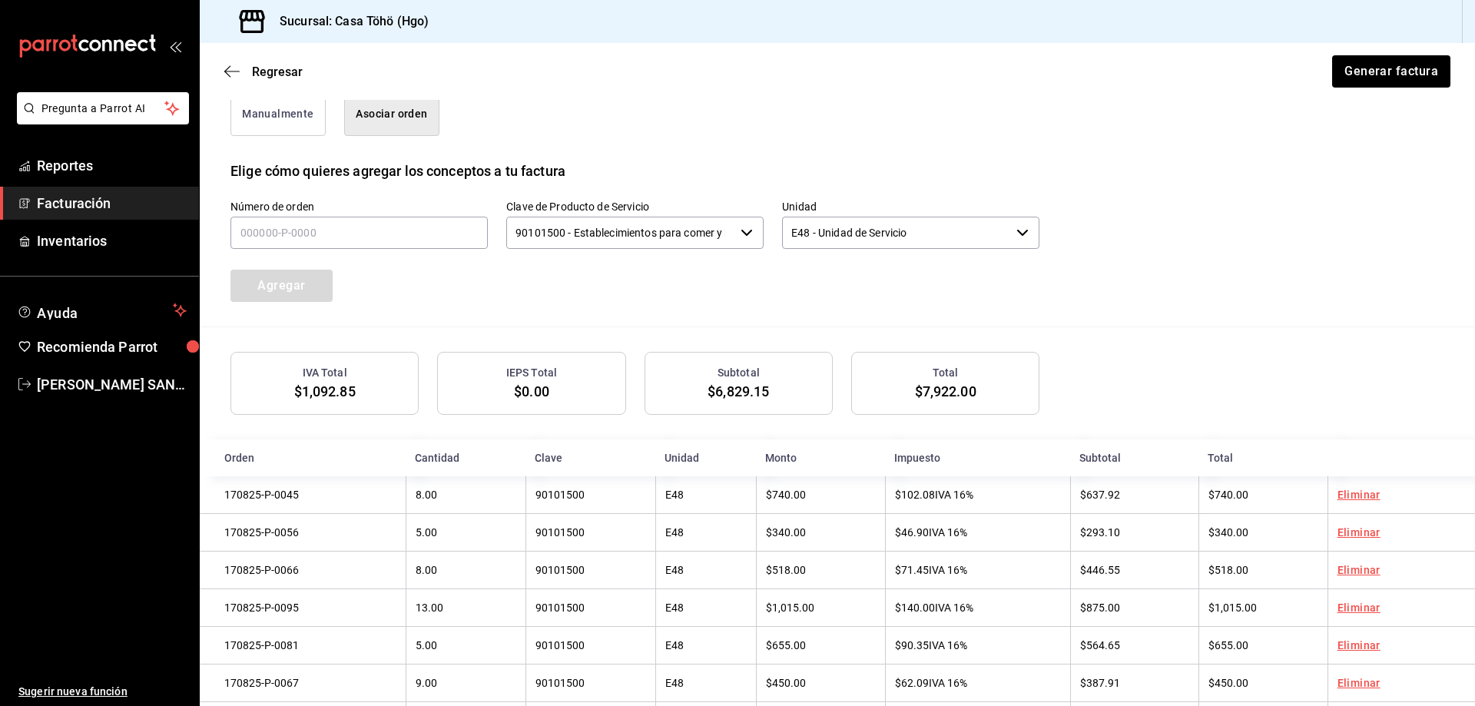
scroll to position [405, 0]
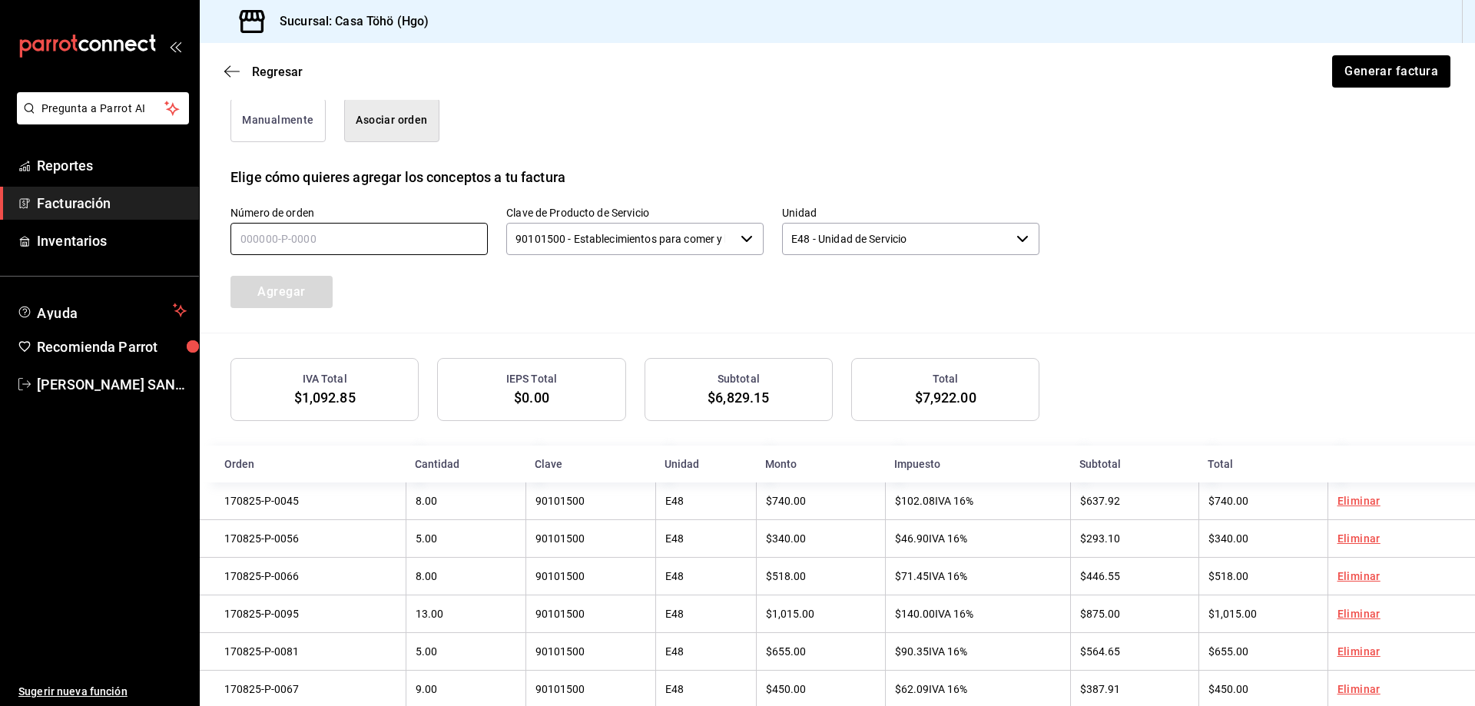
click at [291, 238] on input "text" at bounding box center [358, 239] width 257 height 32
type input "170825-P-0010"
click at [304, 290] on button "Agregar" at bounding box center [281, 292] width 102 height 32
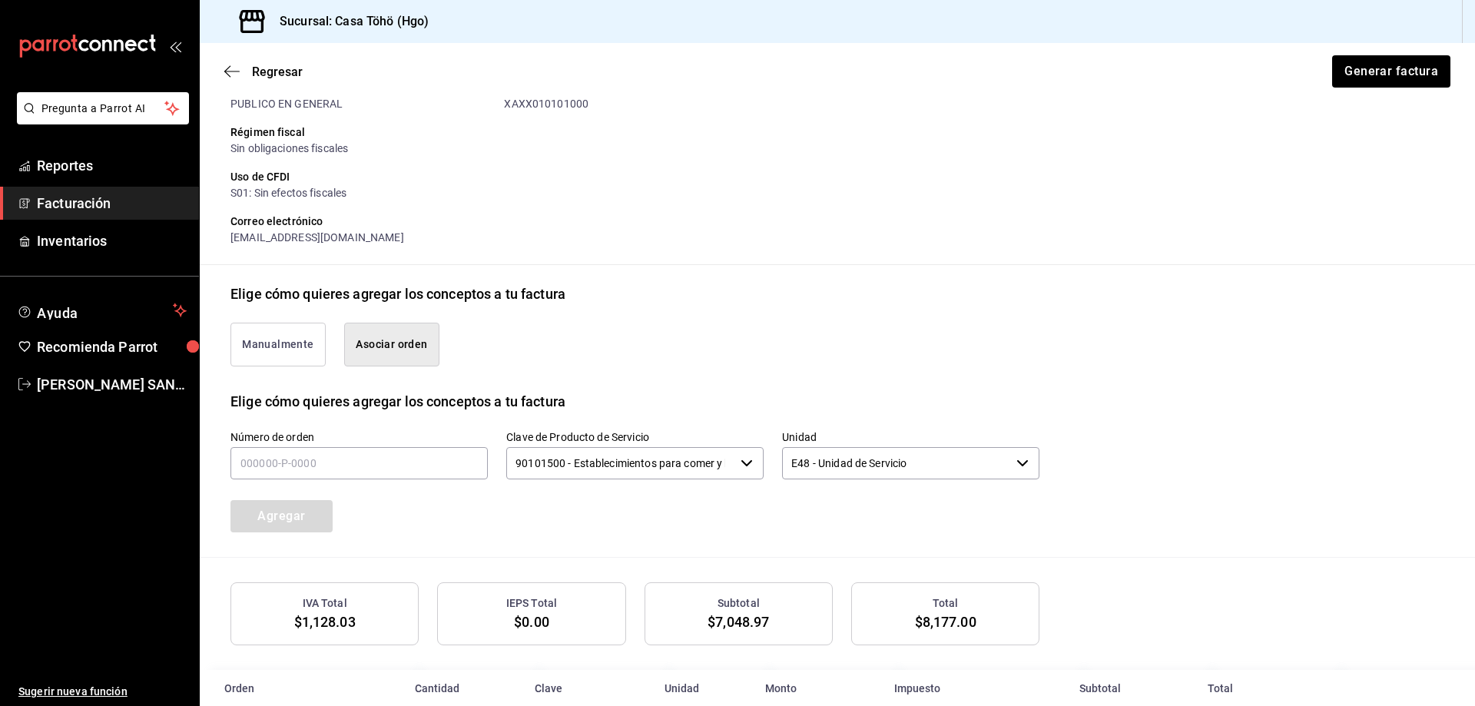
scroll to position [174, 0]
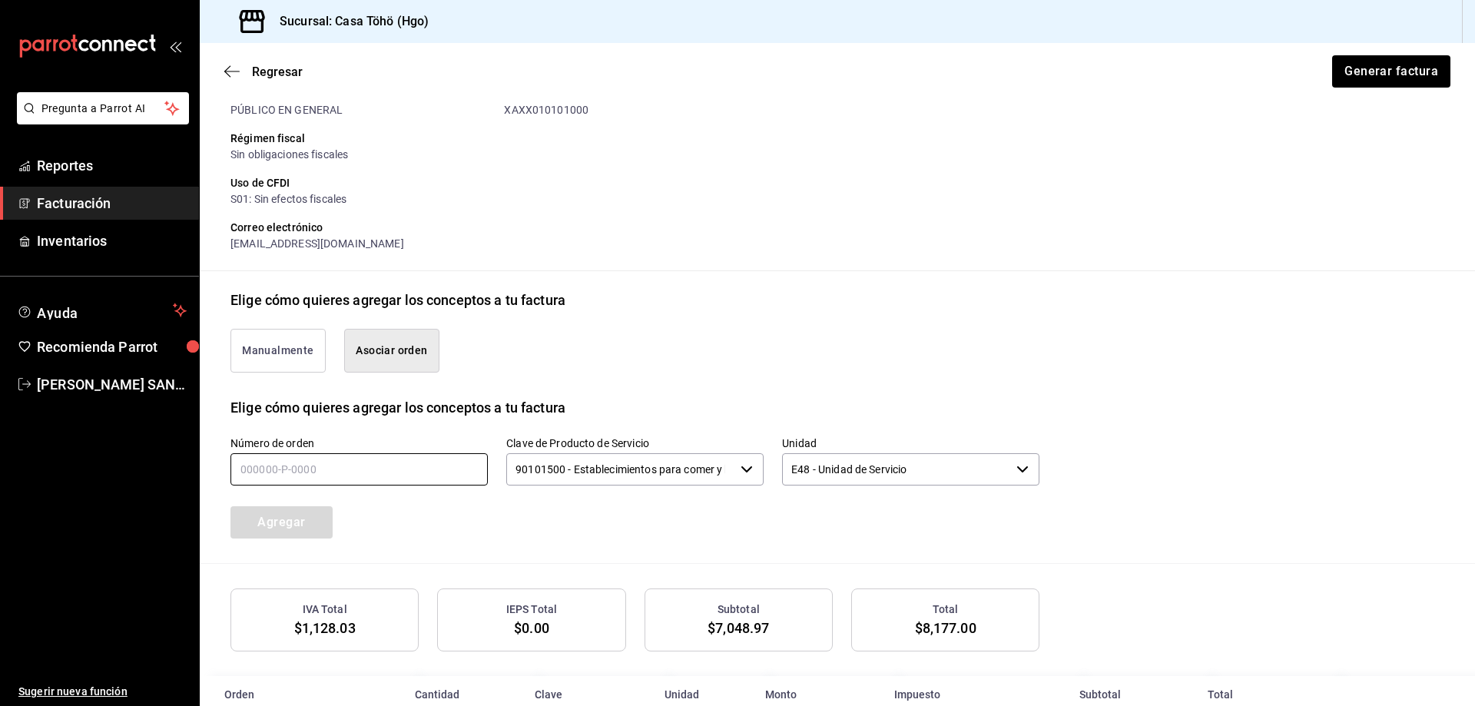
click at [314, 456] on input "text" at bounding box center [358, 469] width 257 height 32
type input "170825-P-0017"
click at [316, 528] on button "Agregar" at bounding box center [281, 522] width 102 height 32
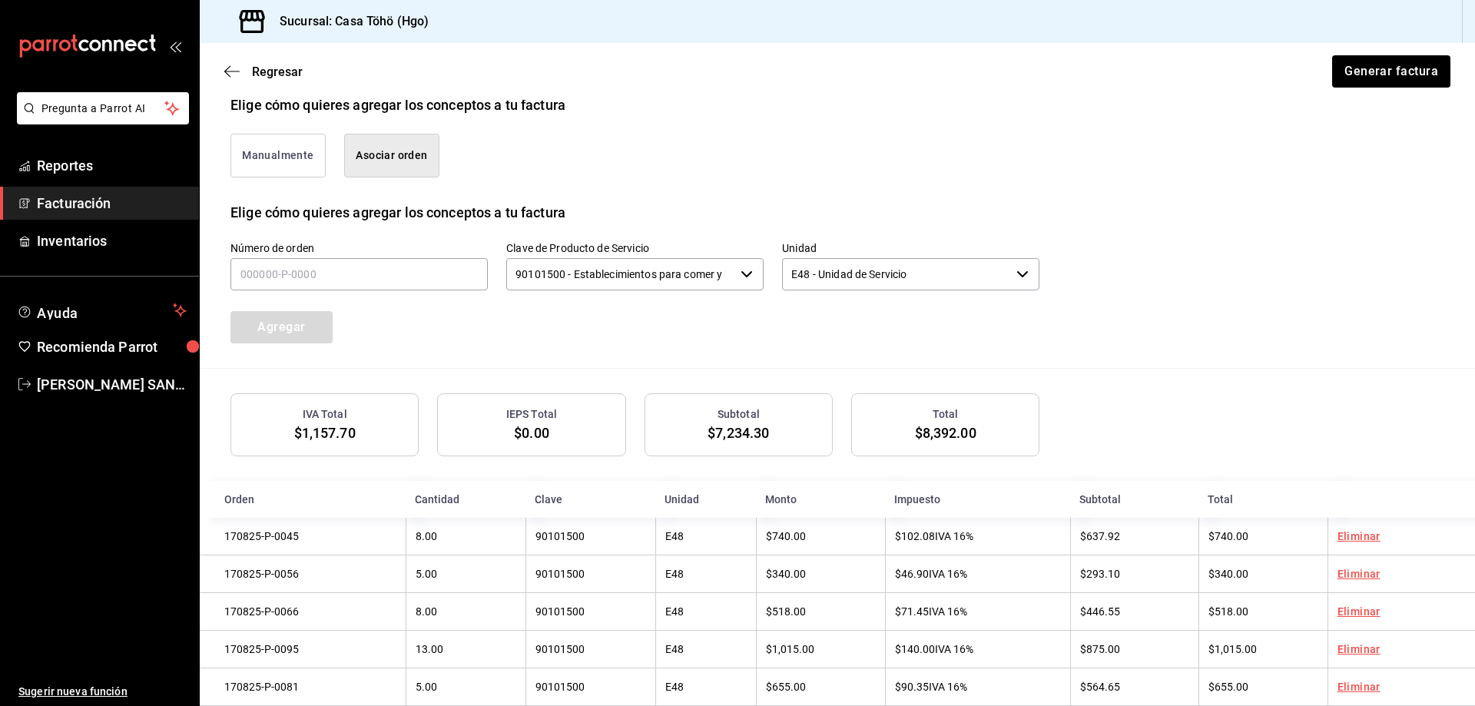
scroll to position [251, 0]
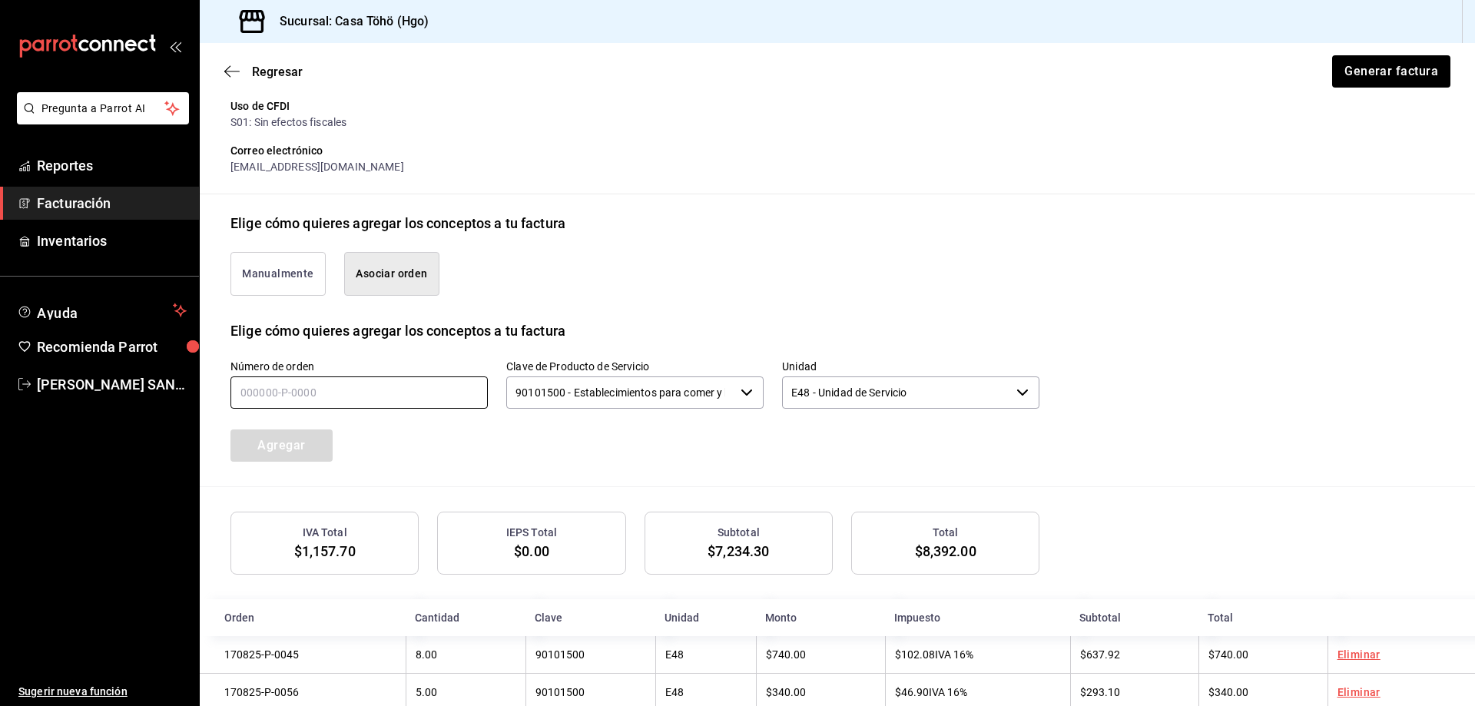
click at [326, 392] on input "text" at bounding box center [358, 392] width 257 height 32
type input "170820-P-0107"
click at [309, 432] on button "Agregar" at bounding box center [281, 445] width 102 height 32
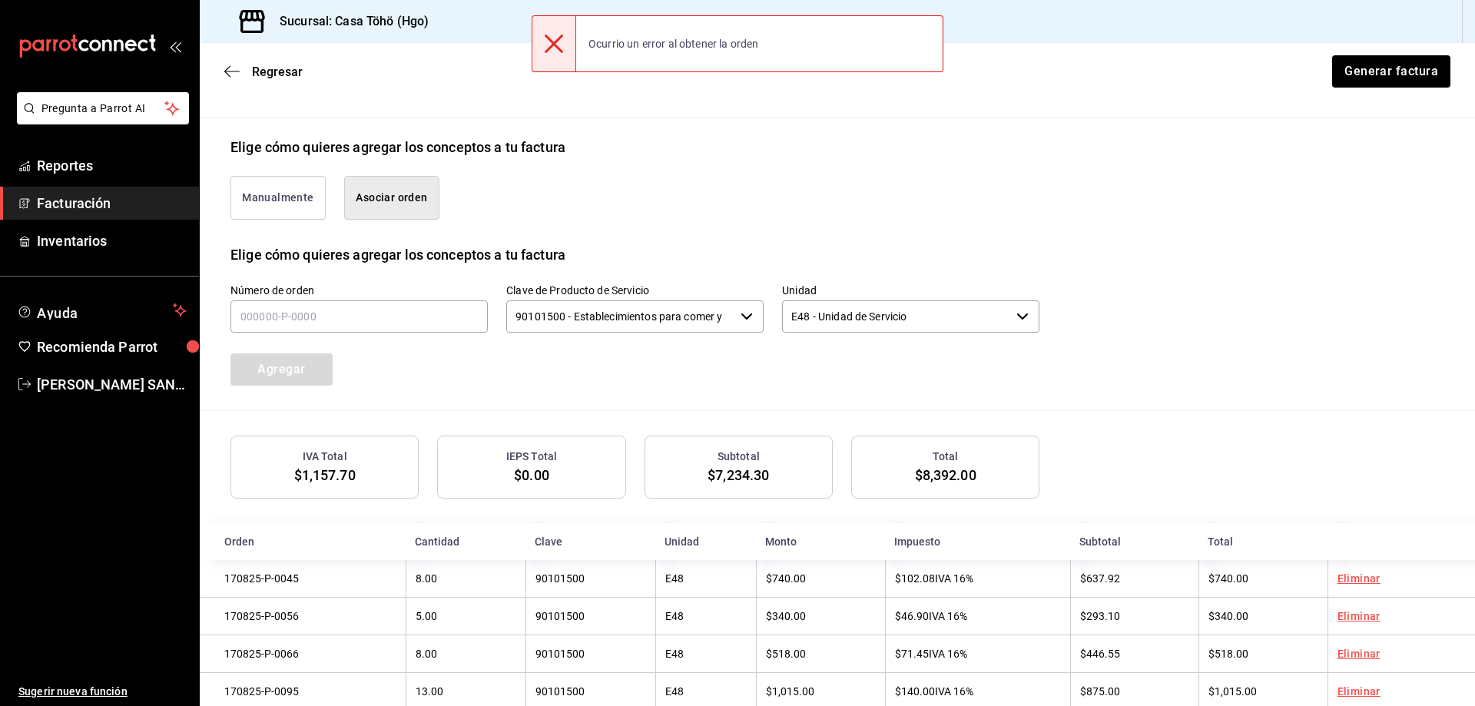
scroll to position [328, 0]
drag, startPoint x: 267, startPoint y: 328, endPoint x: 273, endPoint y: 318, distance: 11.7
click at [267, 328] on input "text" at bounding box center [358, 316] width 257 height 32
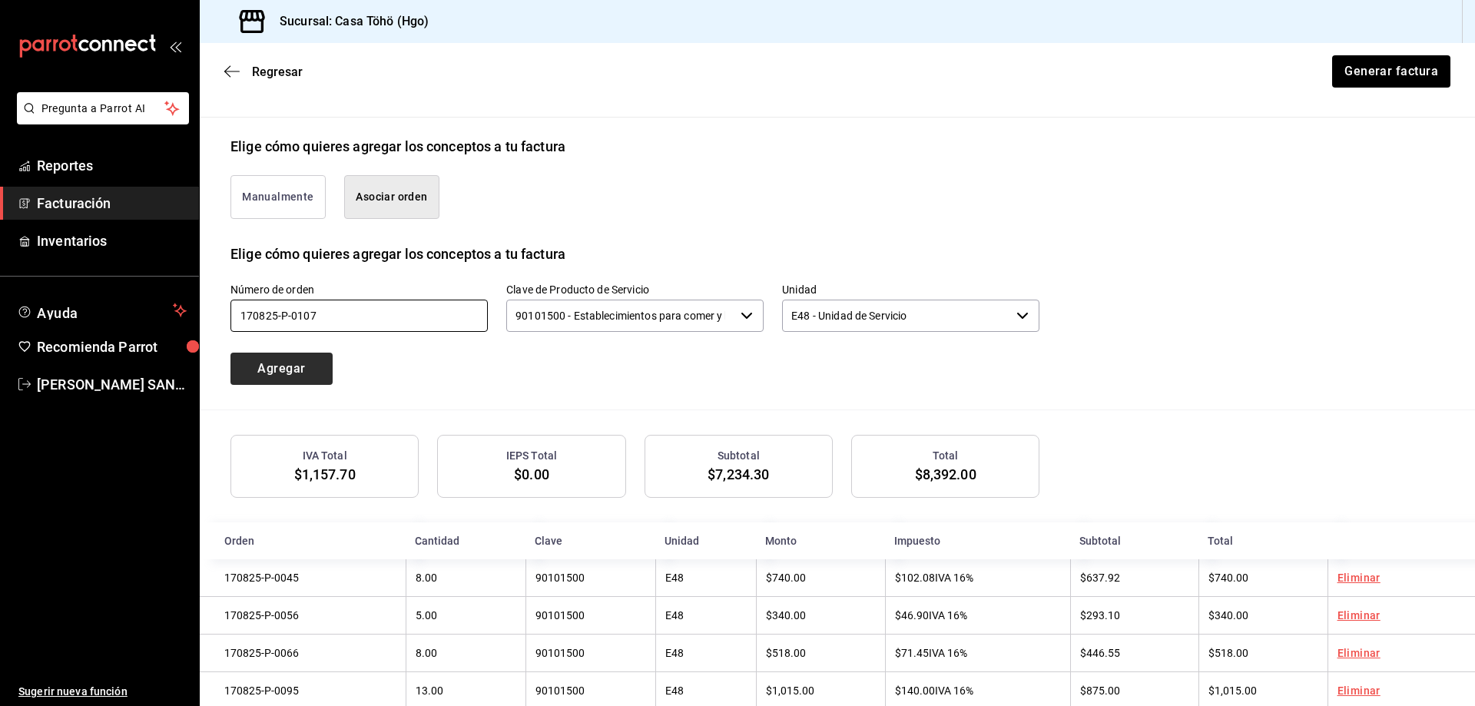
type input "170825-P-0107"
click at [290, 369] on button "Agregar" at bounding box center [281, 369] width 102 height 32
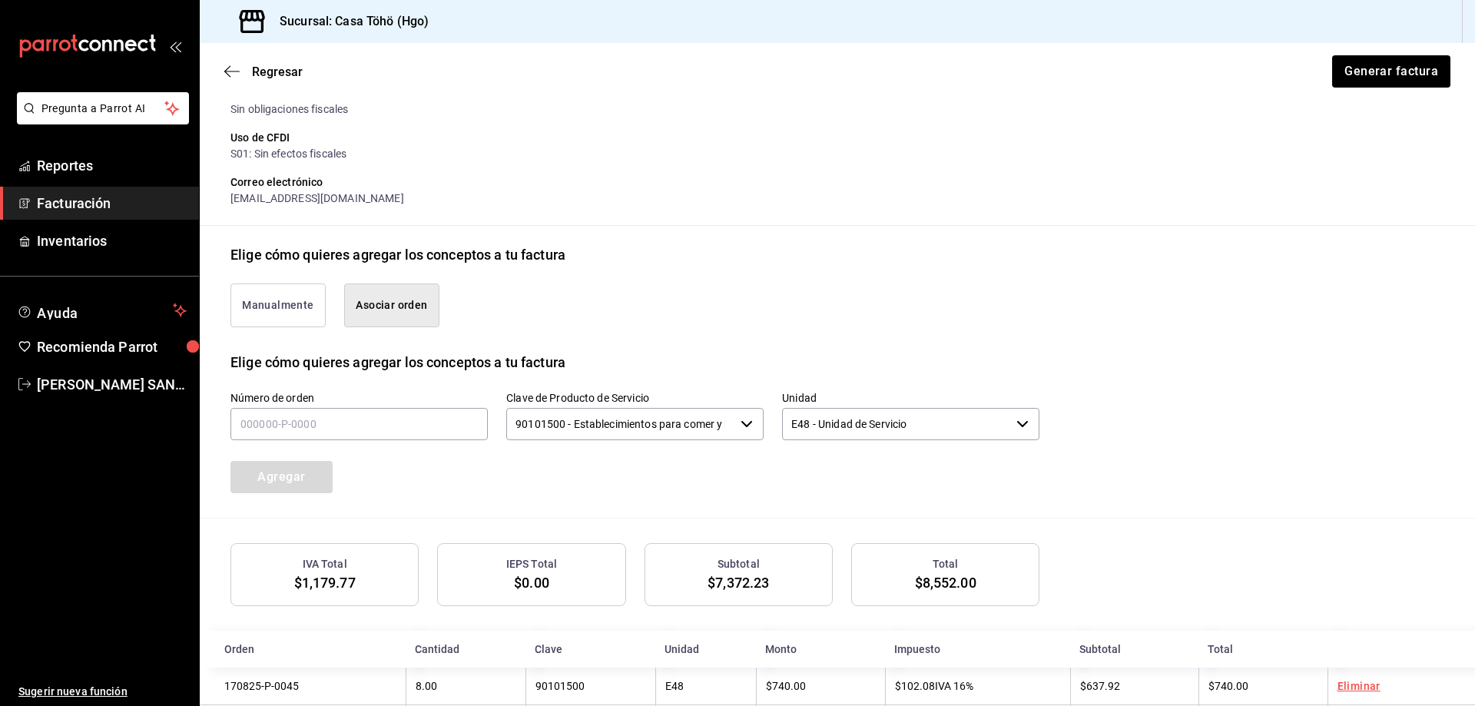
scroll to position [213, 0]
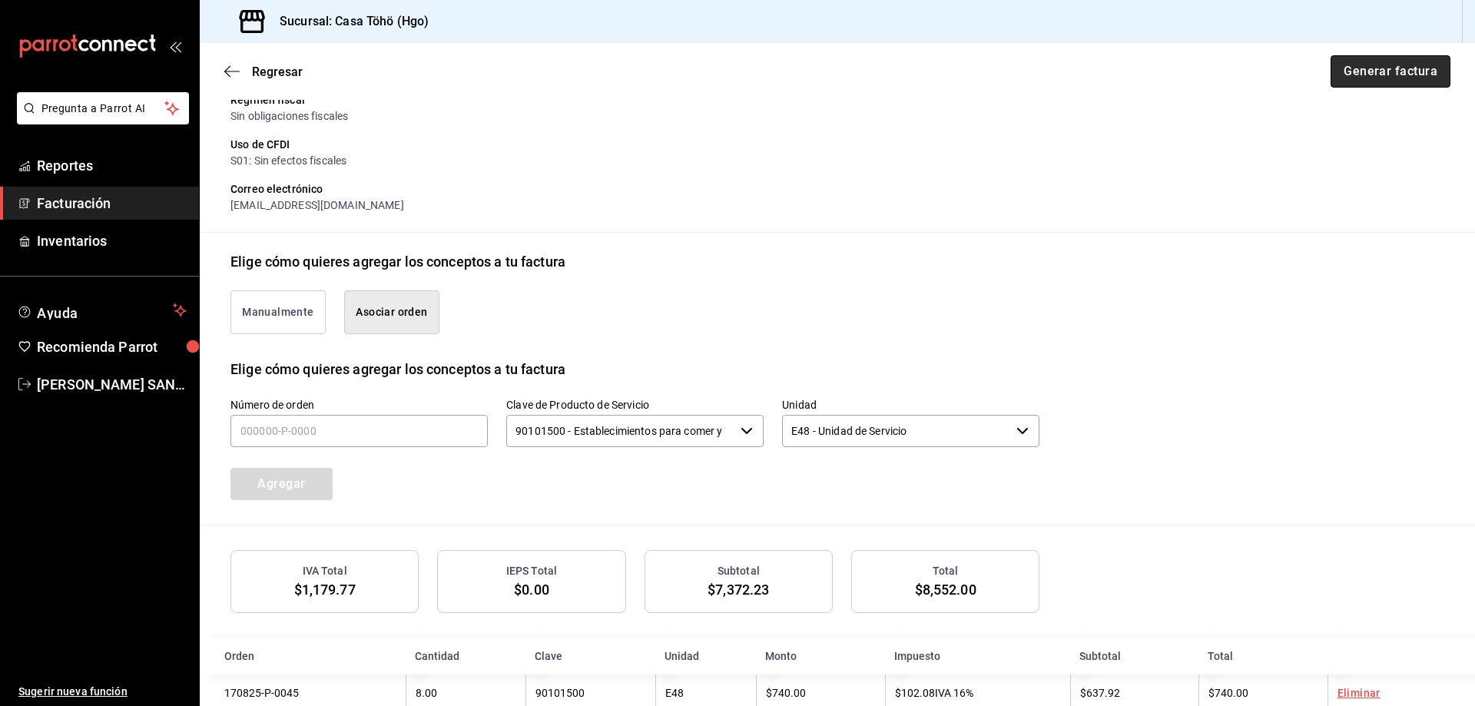
click at [1364, 61] on button "Generar factura" at bounding box center [1390, 71] width 120 height 32
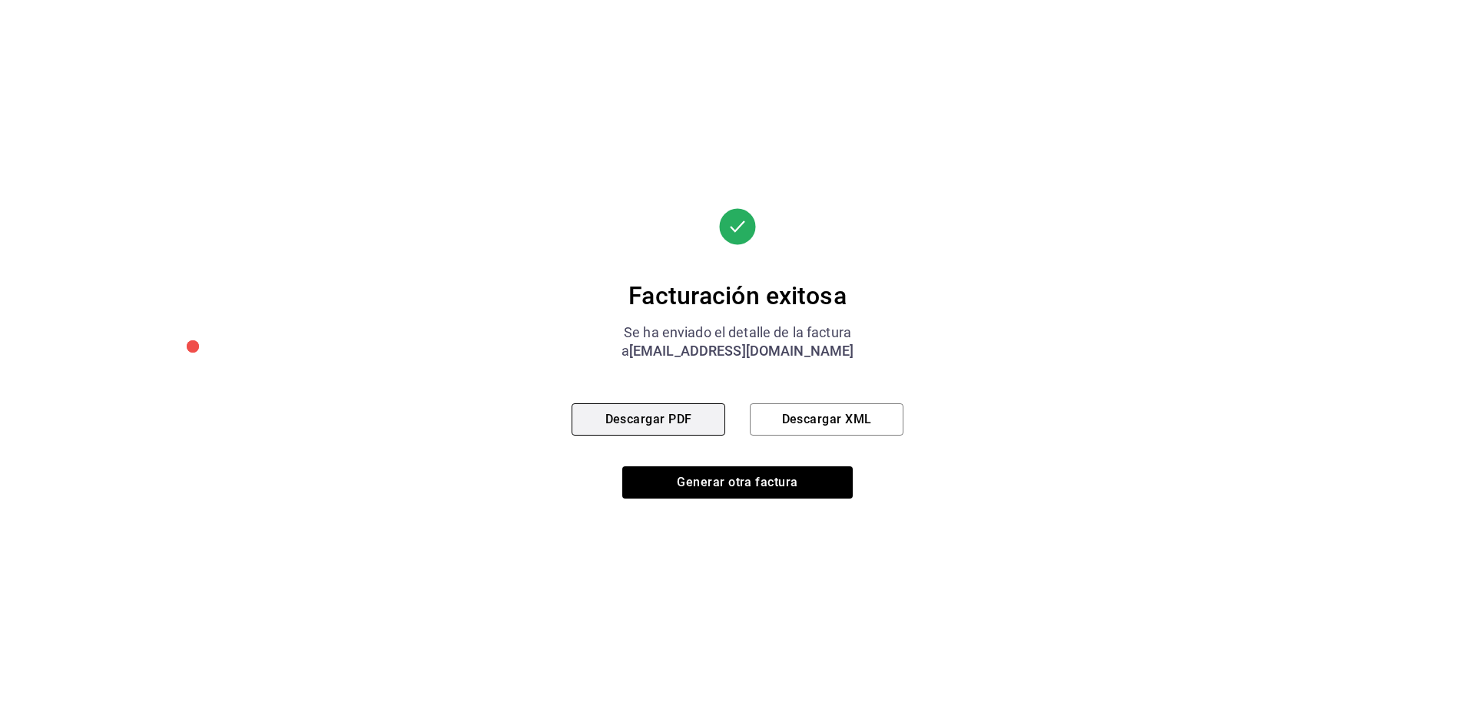
click at [698, 419] on button "Descargar PDF" at bounding box center [648, 419] width 154 height 32
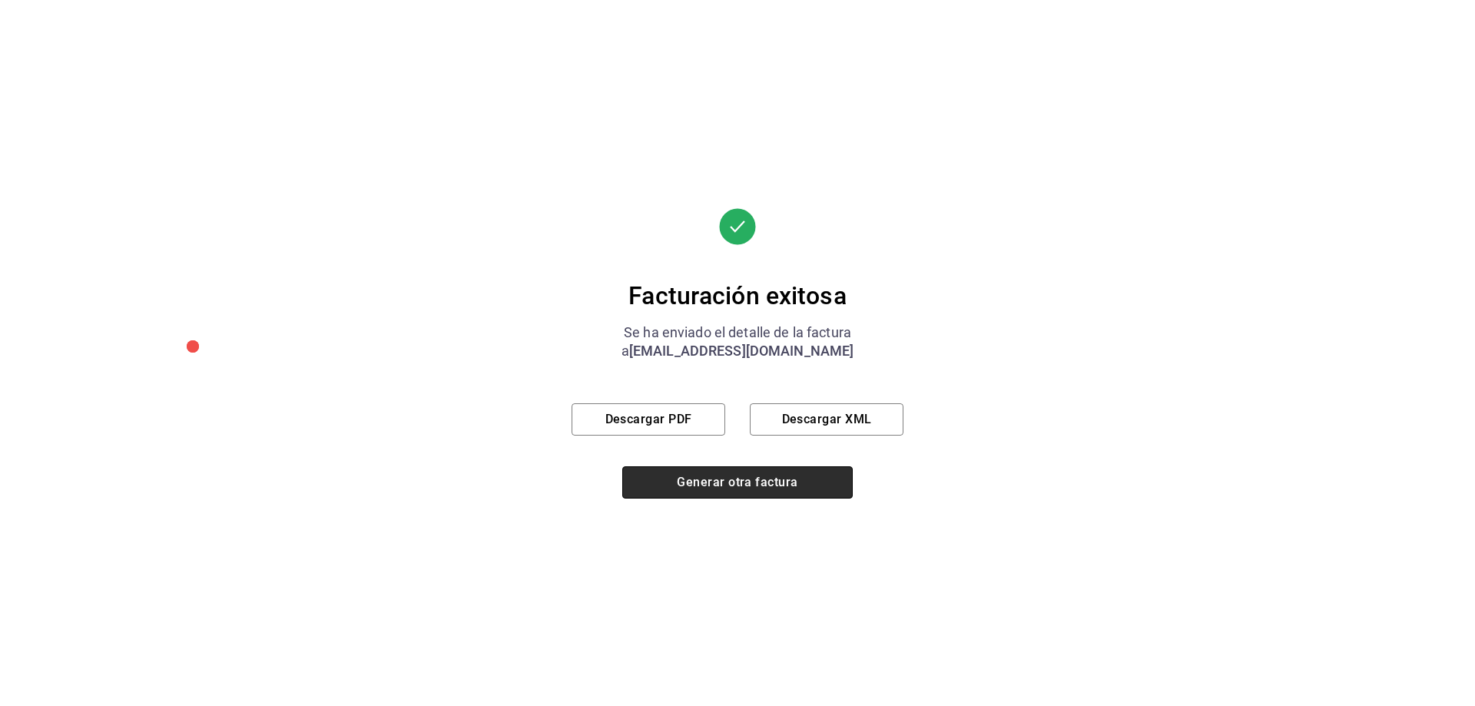
click at [696, 480] on button "Generar otra factura" at bounding box center [737, 482] width 230 height 32
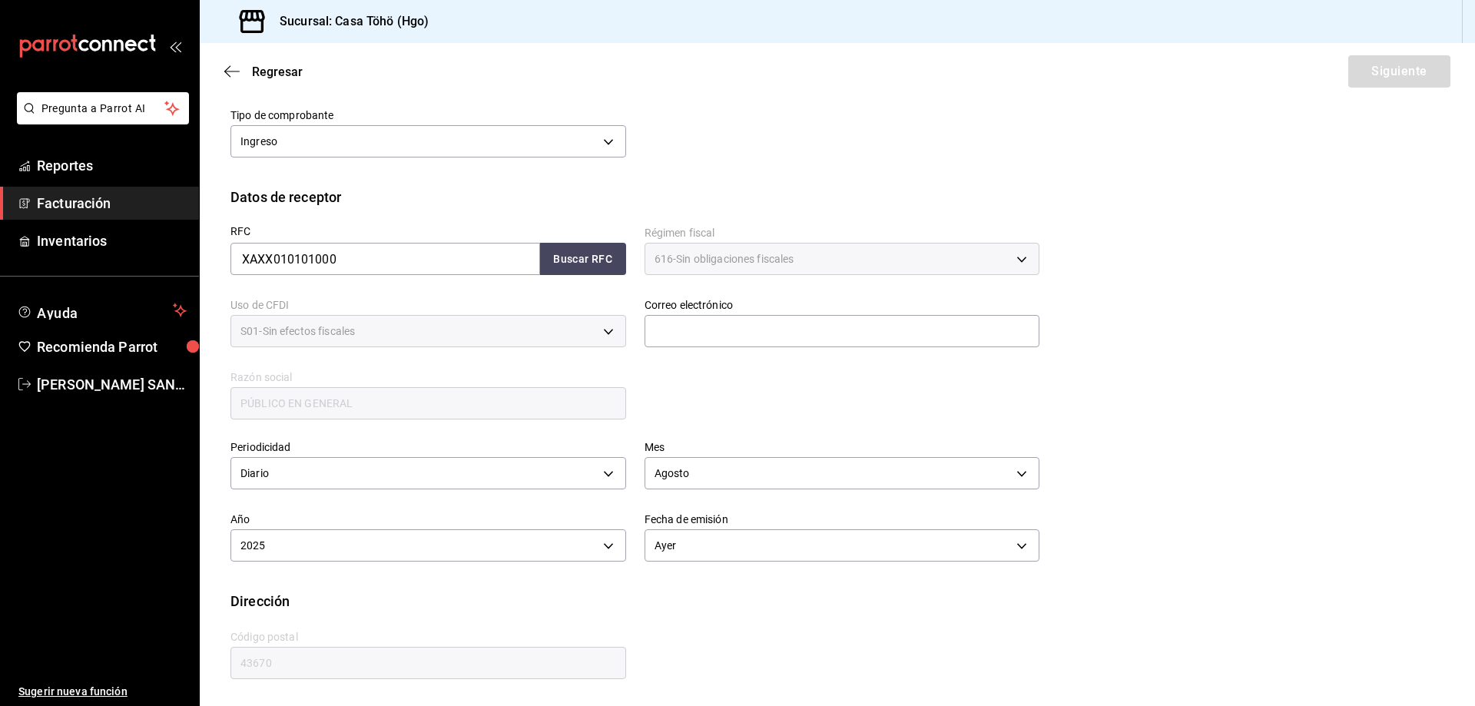
scroll to position [109, 0]
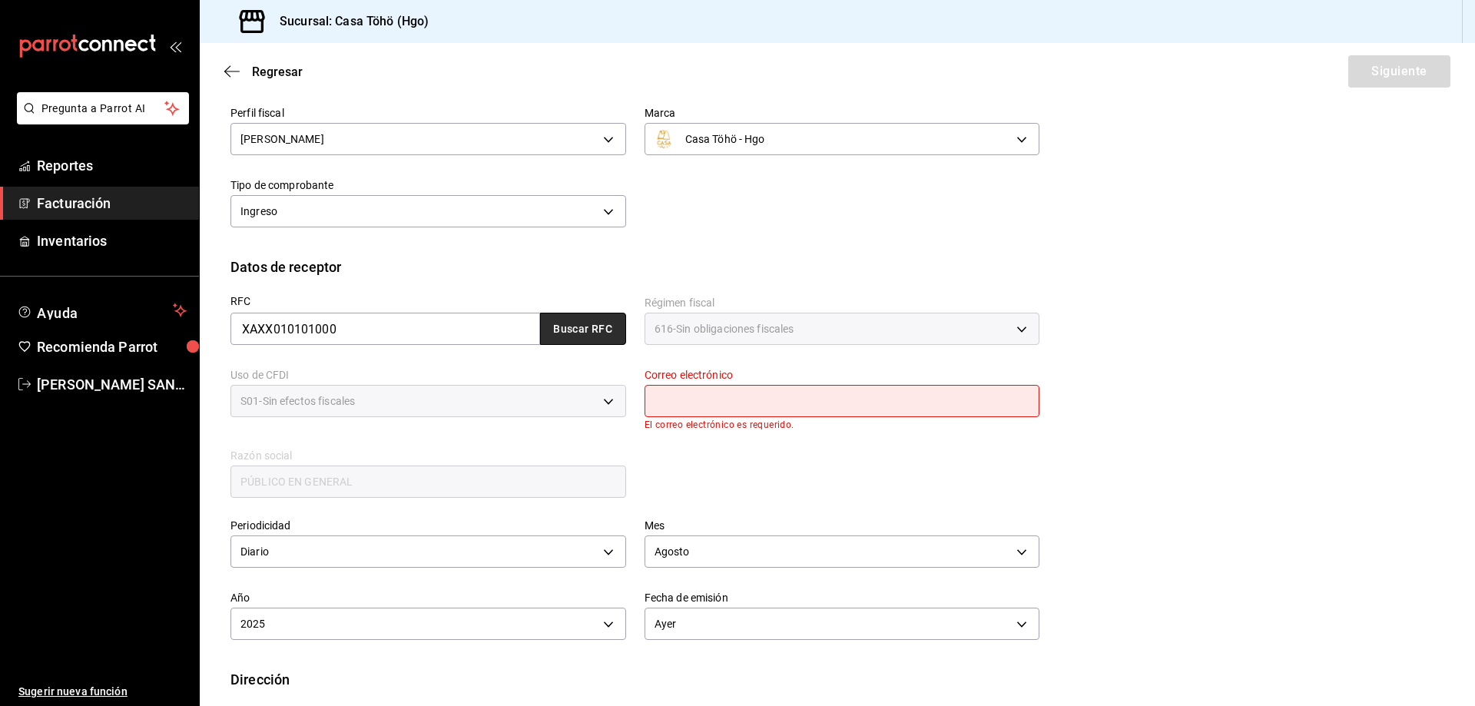
click at [601, 333] on button "Buscar RFC" at bounding box center [583, 329] width 86 height 32
type input "[EMAIL_ADDRESS][DOMAIN_NAME]"
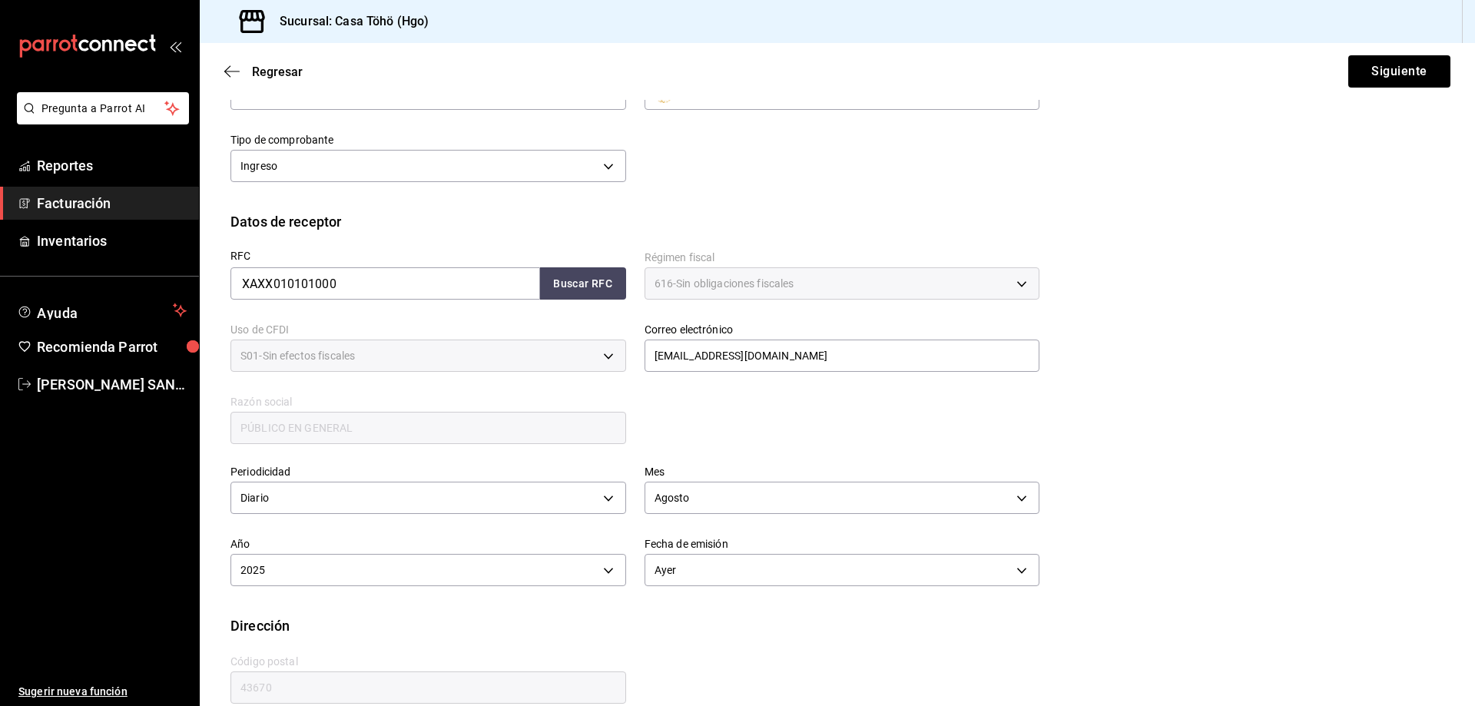
scroll to position [179, 0]
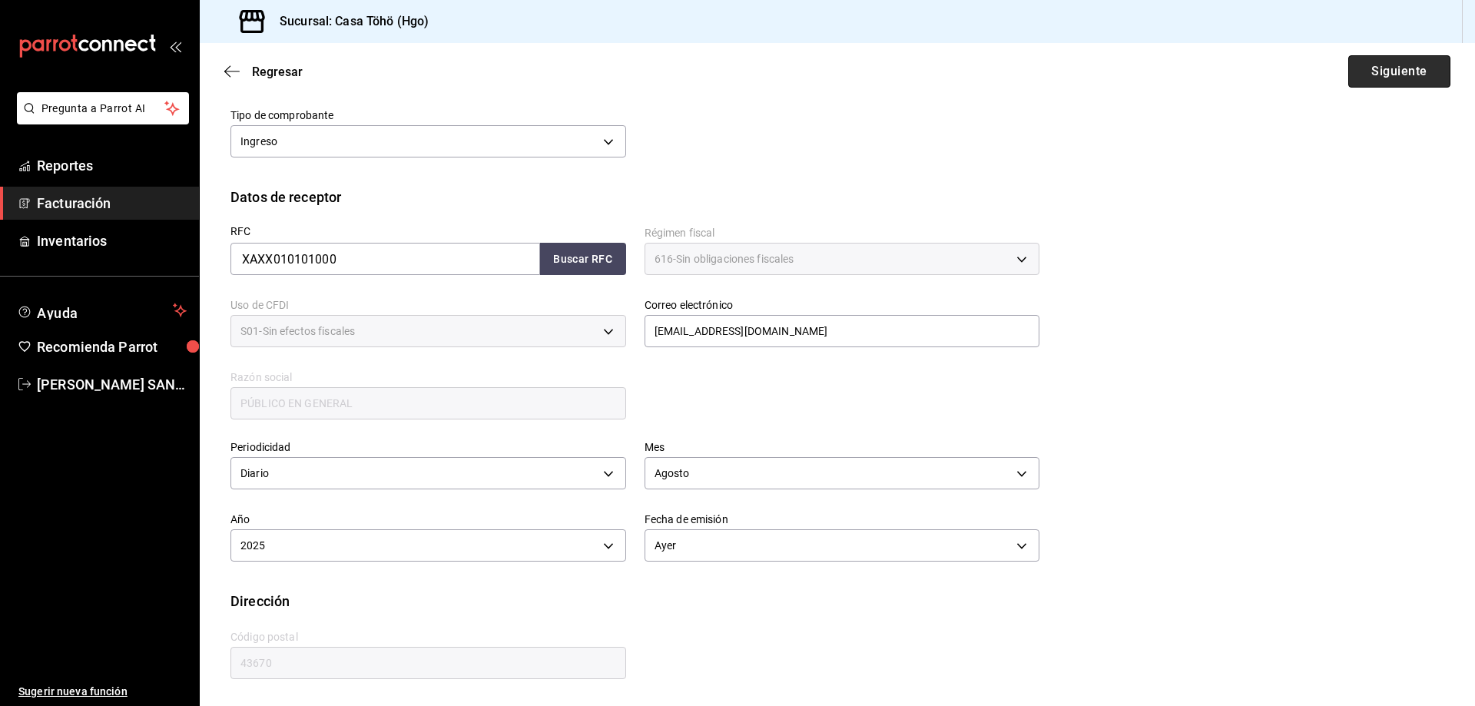
click at [1352, 69] on button "Siguiente" at bounding box center [1399, 71] width 102 height 32
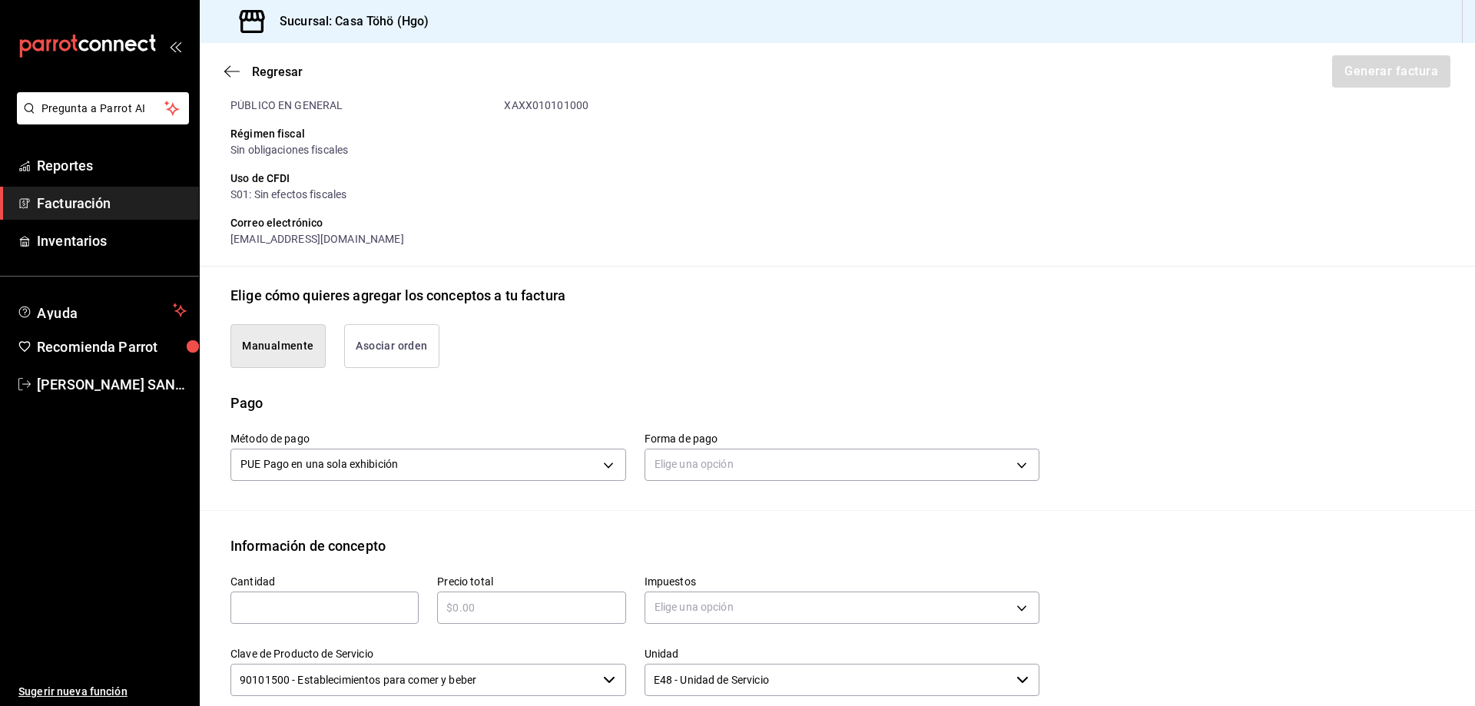
click at [375, 349] on button "Asociar orden" at bounding box center [391, 346] width 95 height 44
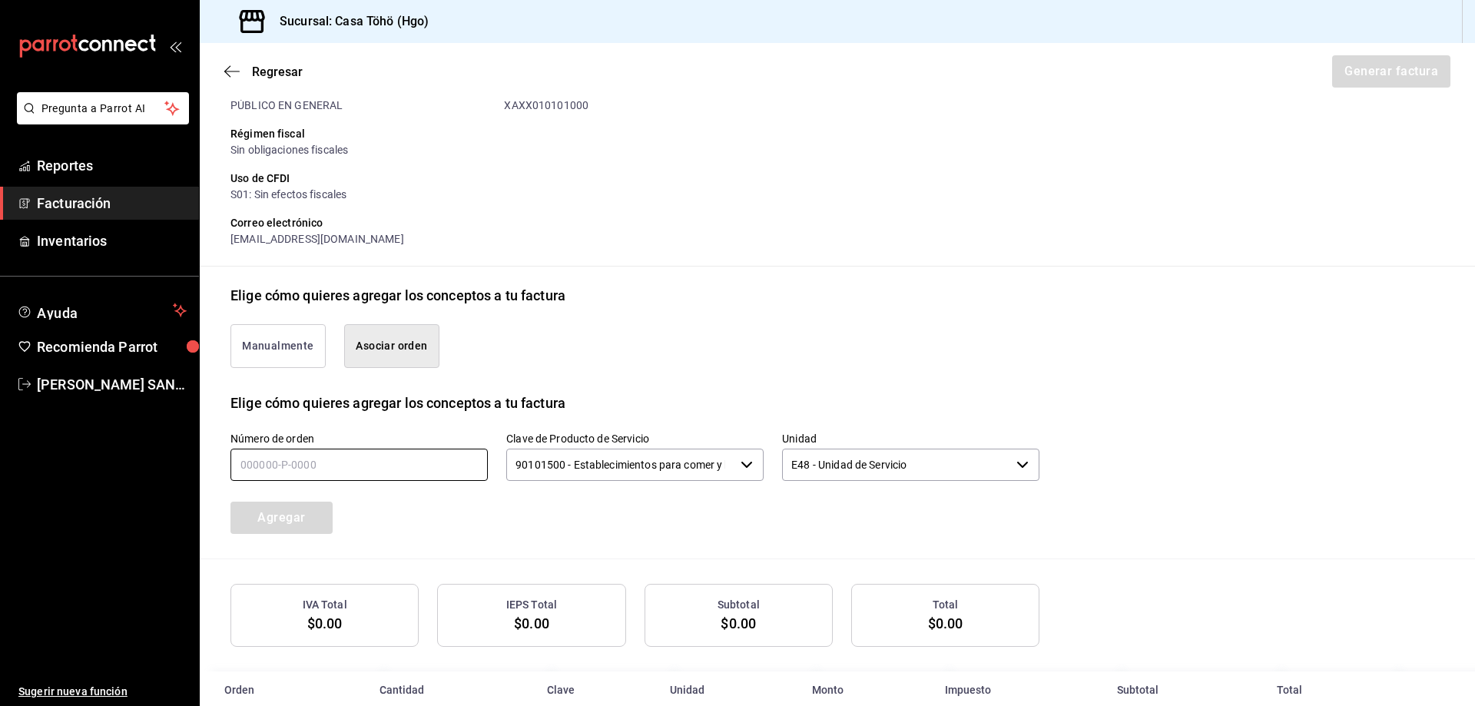
click at [339, 461] on input "text" at bounding box center [358, 465] width 257 height 32
type input "170825-P-0094"
click at [320, 517] on button "Agregar" at bounding box center [281, 517] width 102 height 32
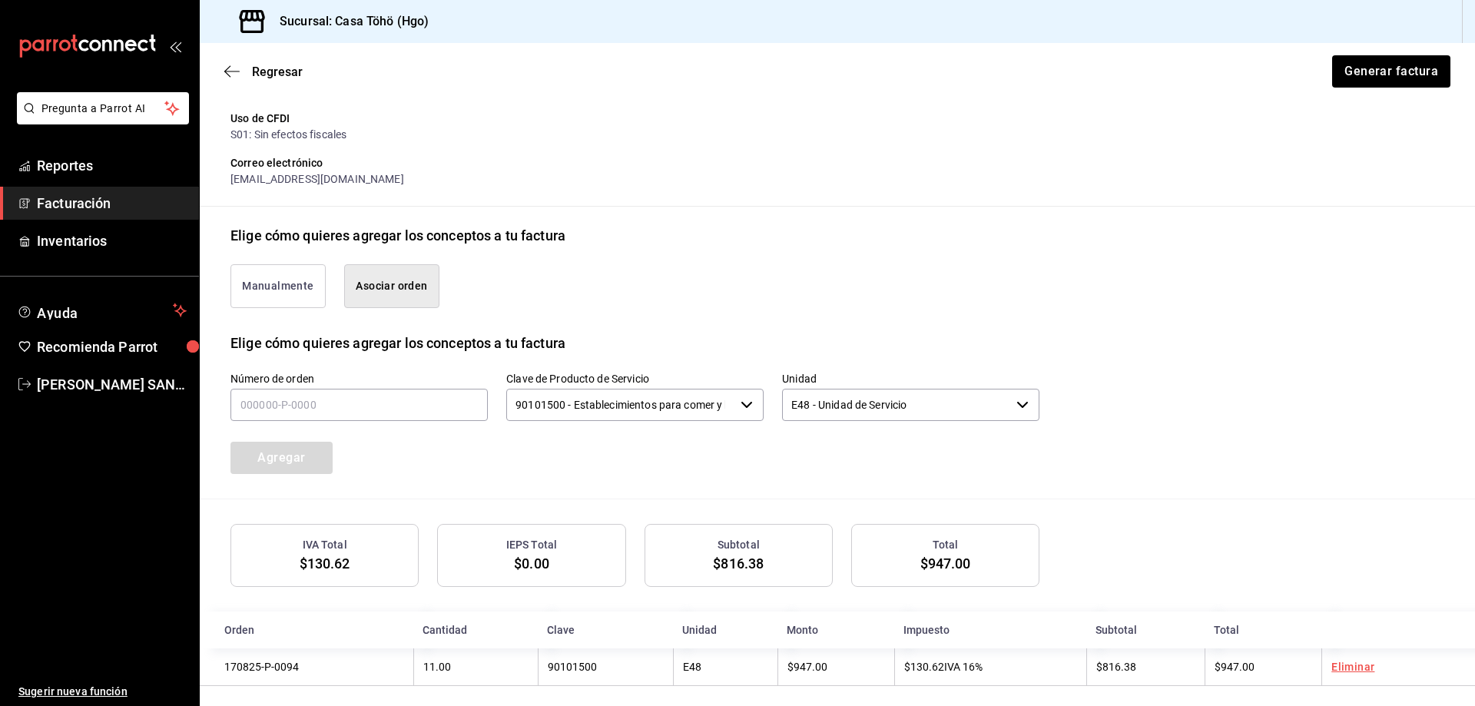
scroll to position [251, 0]
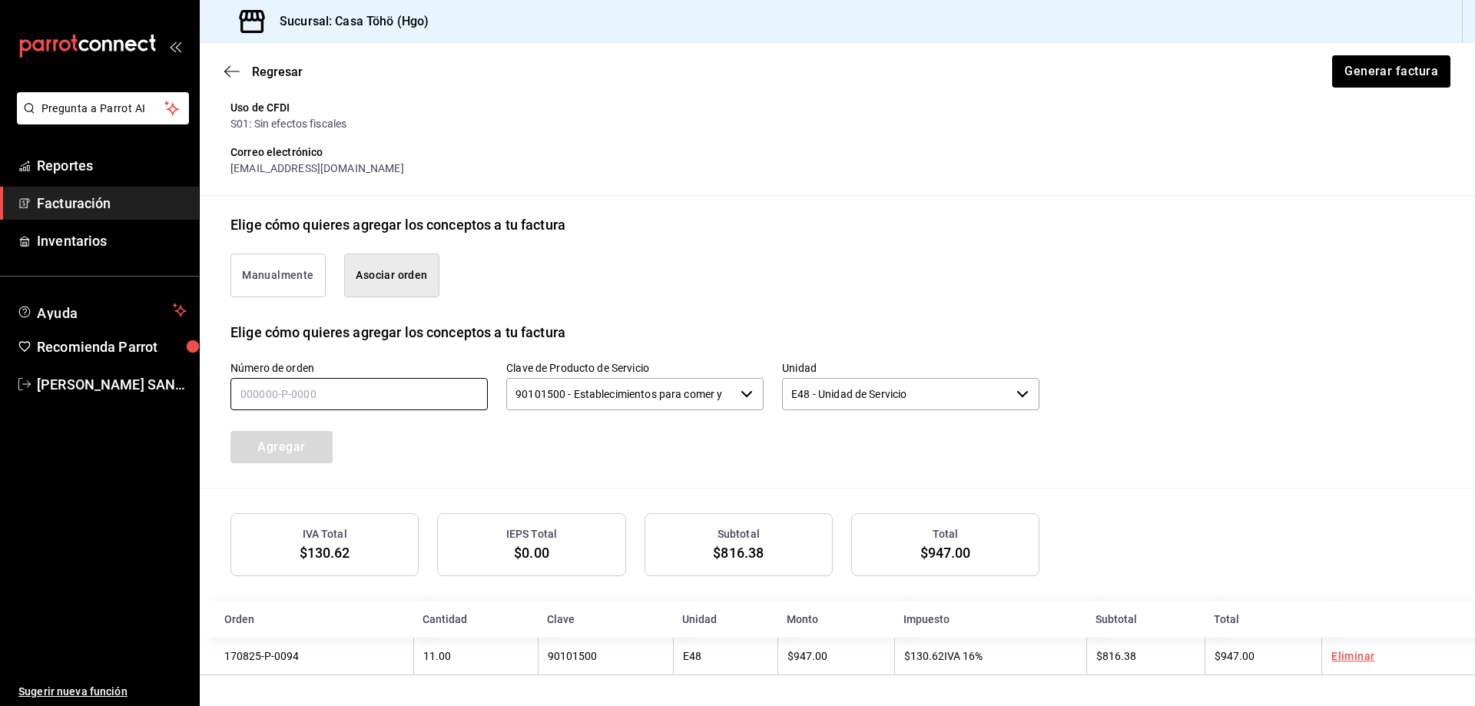
click at [300, 404] on input "text" at bounding box center [358, 394] width 257 height 32
type input "170825-P-0050"
click at [296, 440] on button "Agregar" at bounding box center [281, 447] width 102 height 32
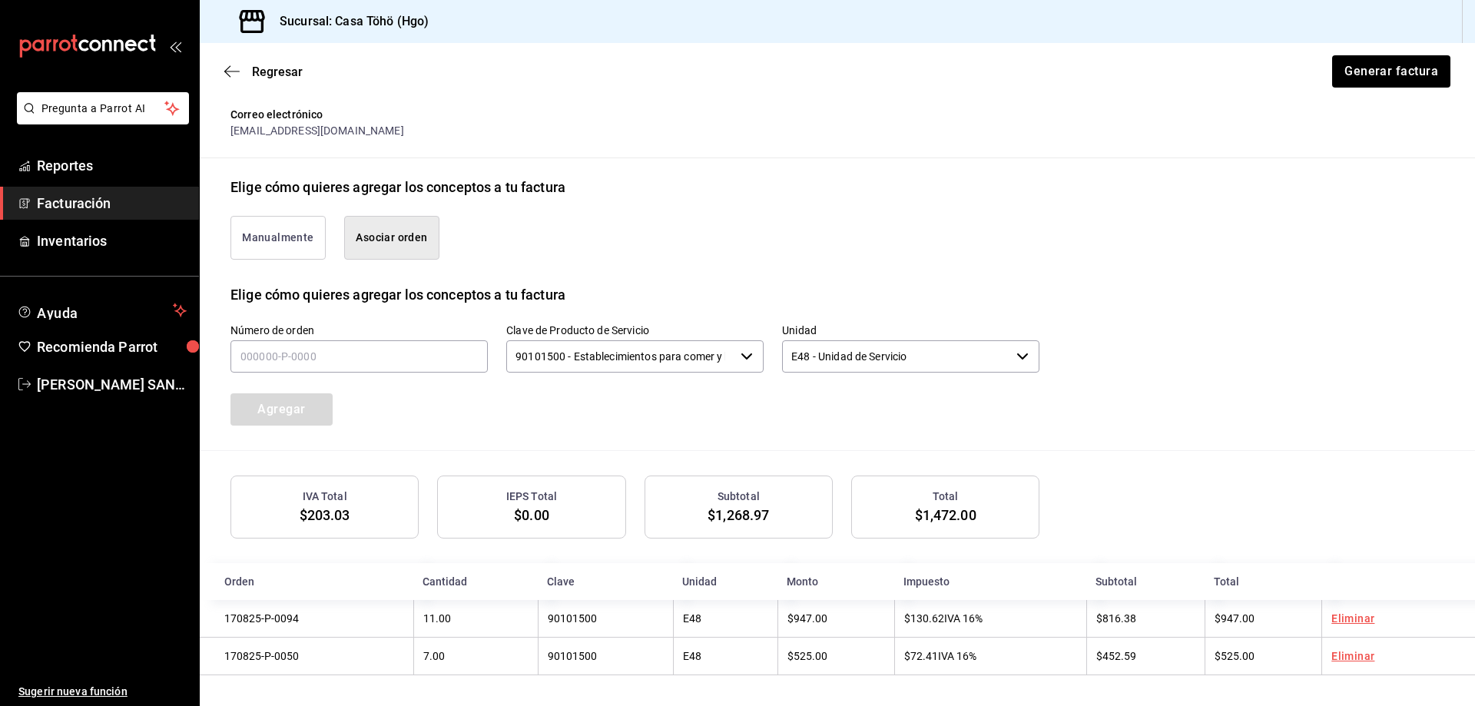
scroll to position [290, 0]
click at [381, 362] on input "text" at bounding box center [358, 356] width 257 height 32
type input "170820-P-0048"
click at [309, 412] on button "Agregar" at bounding box center [281, 409] width 102 height 32
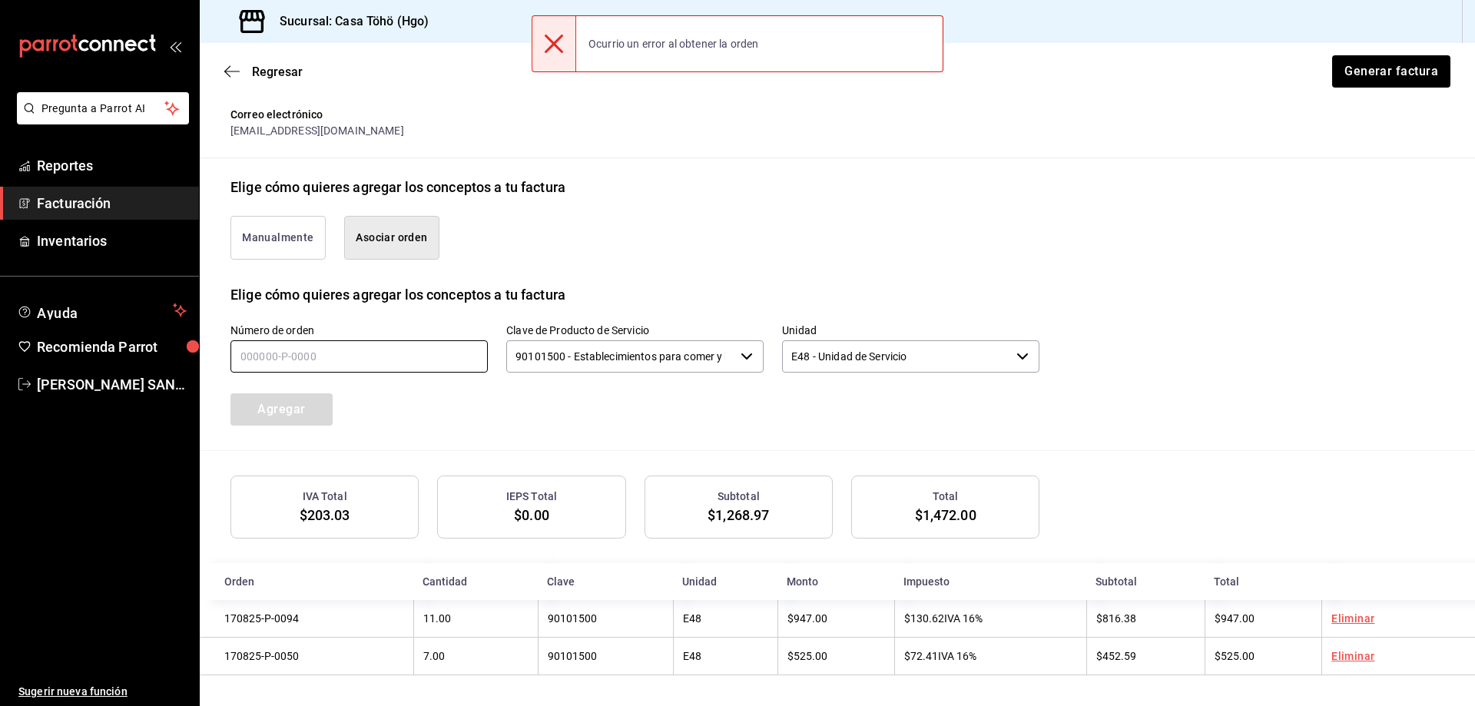
click at [398, 355] on input "text" at bounding box center [358, 356] width 257 height 32
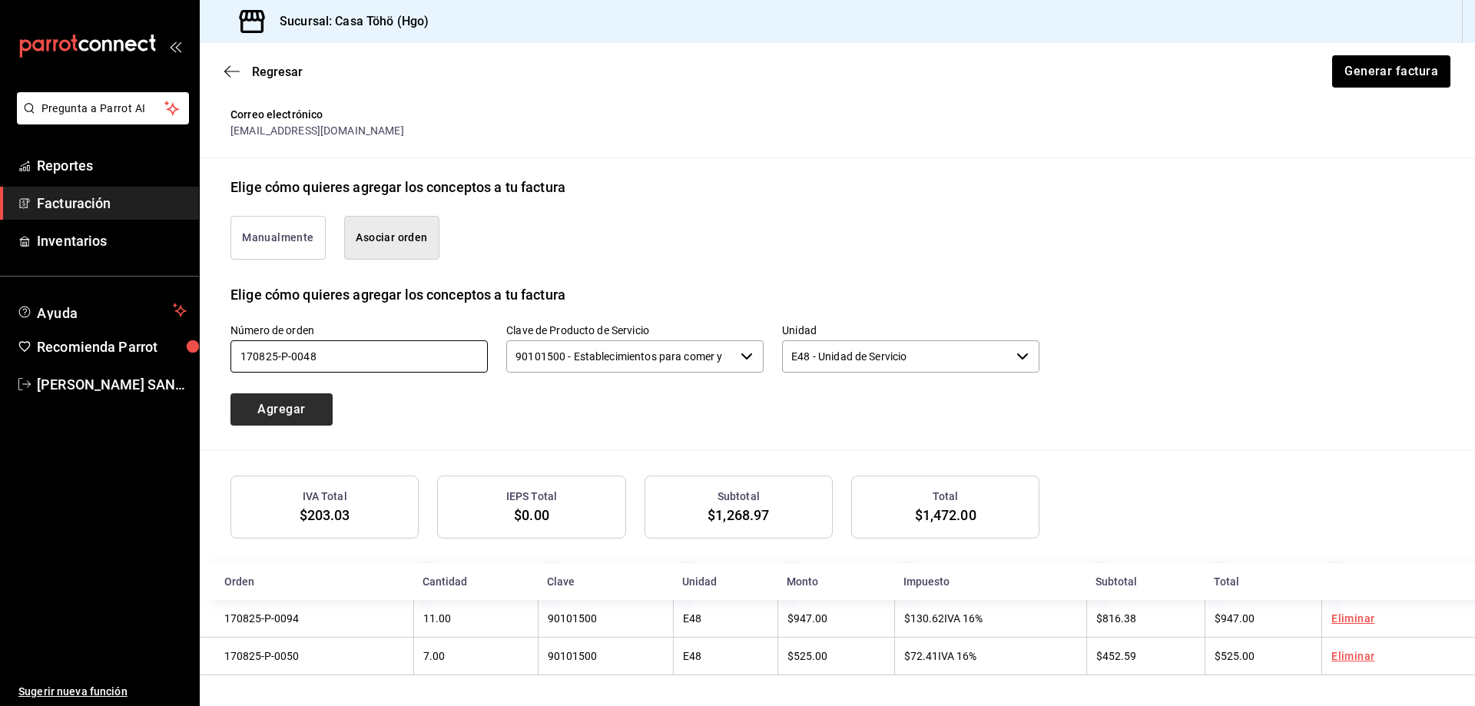
type input "170825-P-0048"
click at [277, 393] on button "Agregar" at bounding box center [281, 409] width 102 height 32
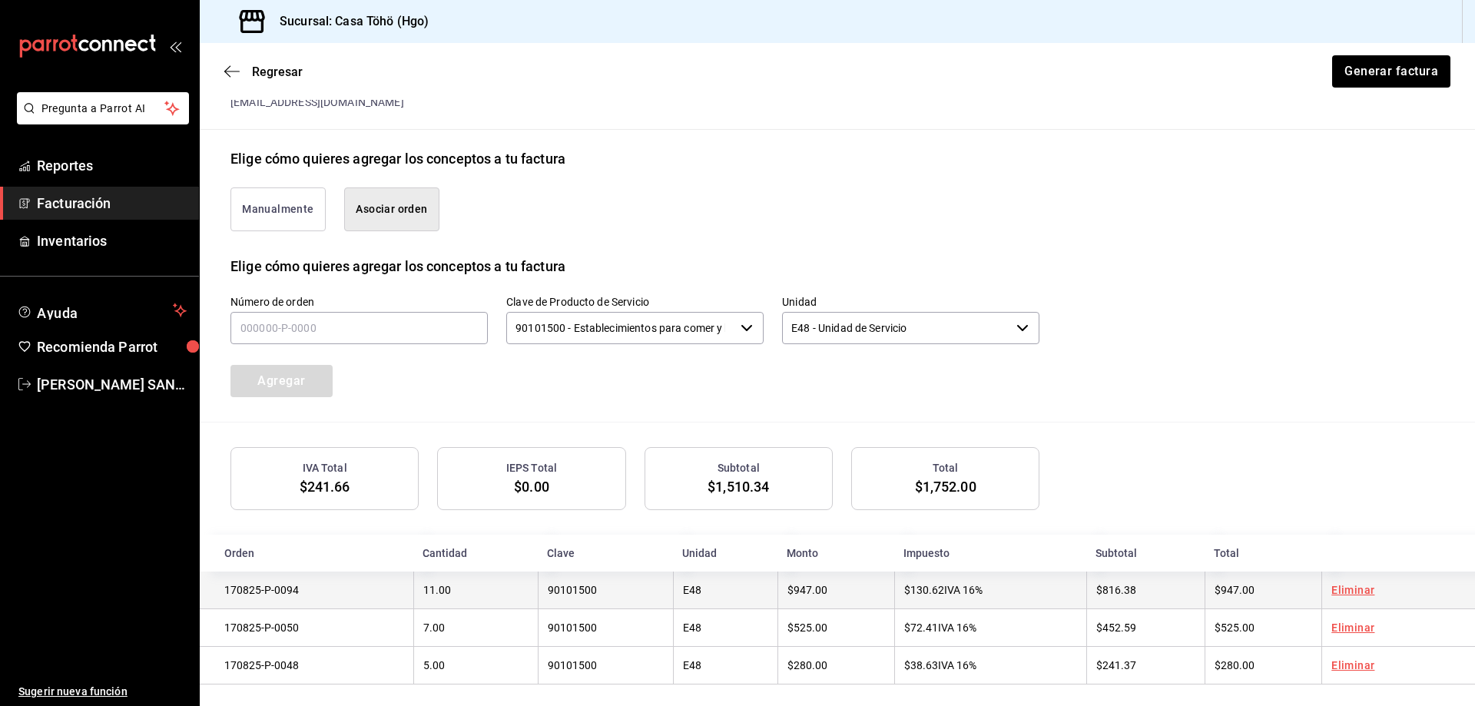
scroll to position [328, 0]
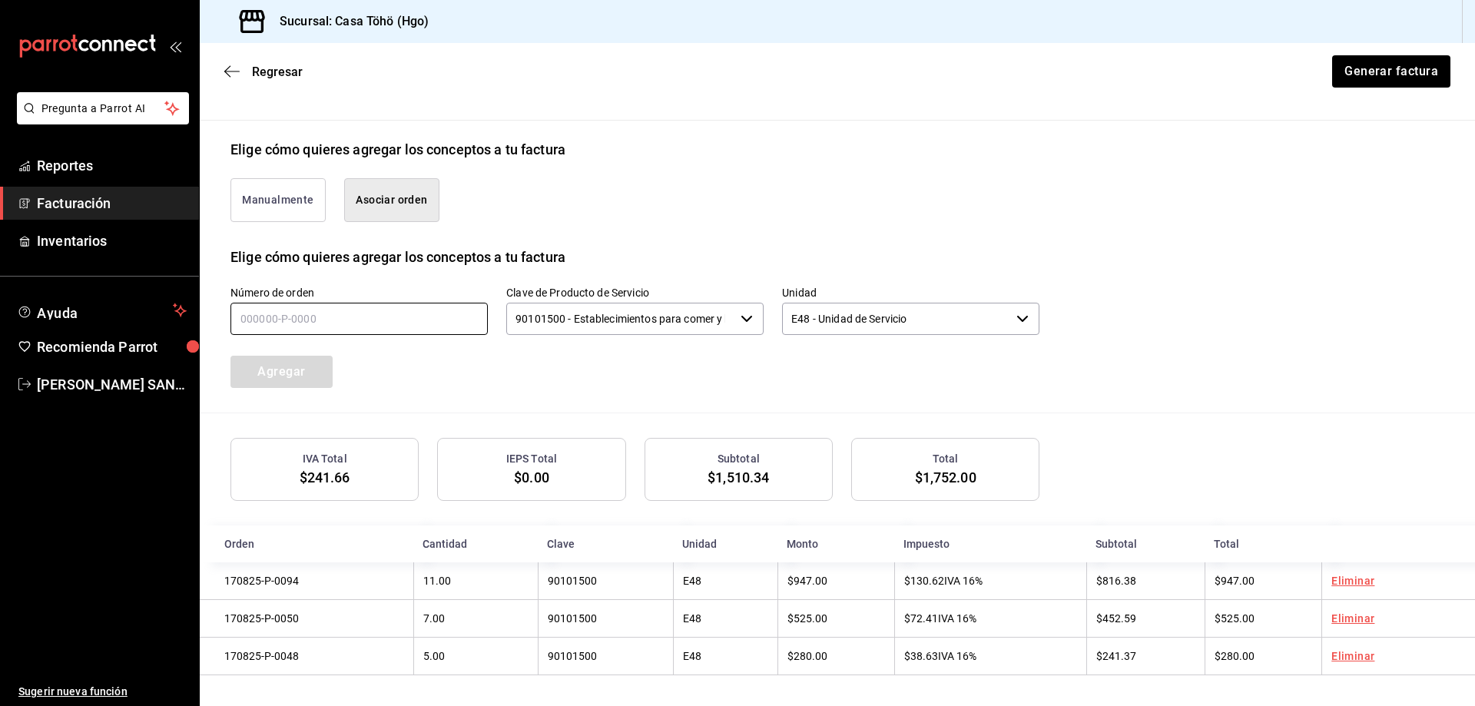
click at [256, 309] on input "text" at bounding box center [358, 319] width 257 height 32
type input "170825-P-0089"
click at [290, 366] on button "Agregar" at bounding box center [281, 372] width 102 height 32
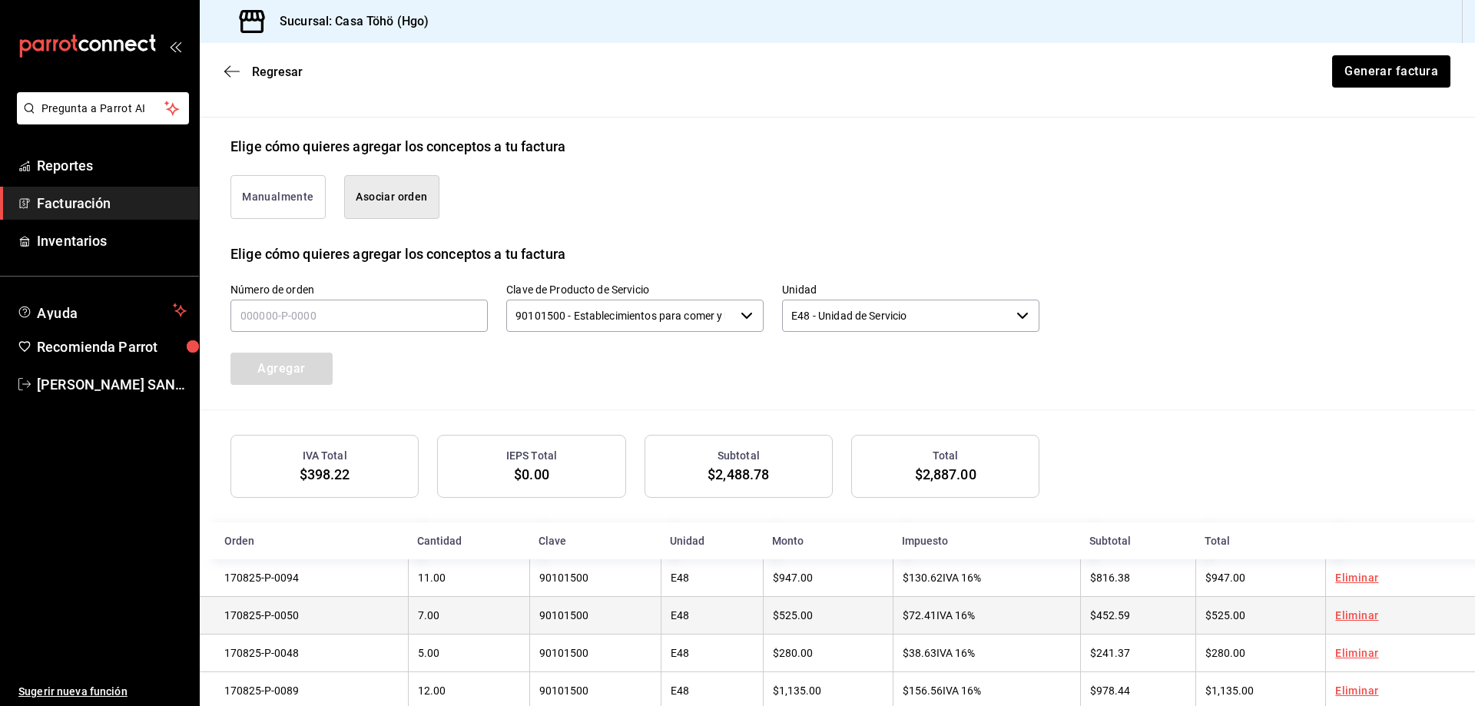
scroll to position [366, 0]
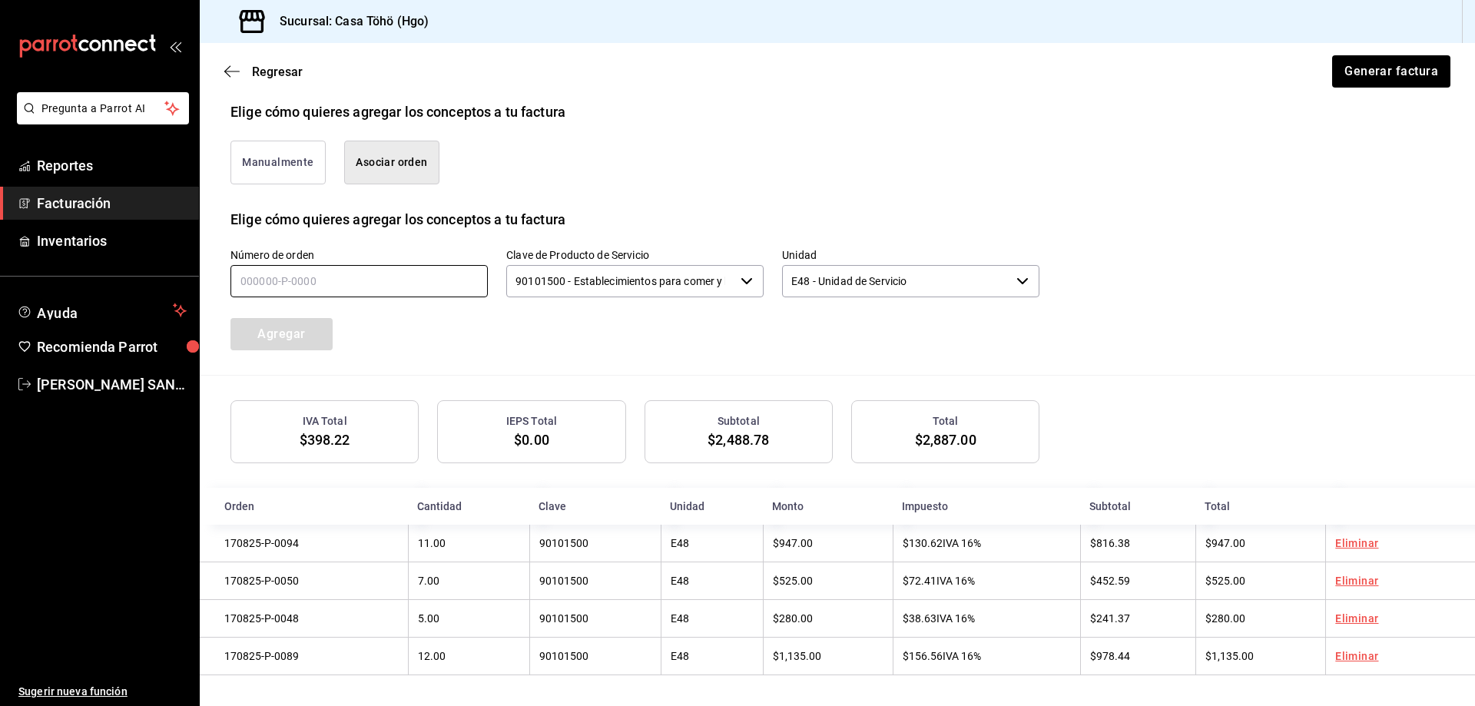
click at [376, 286] on input "text" at bounding box center [358, 281] width 257 height 32
type input "170825-P-0084"
click at [292, 337] on button "Agregar" at bounding box center [281, 334] width 102 height 32
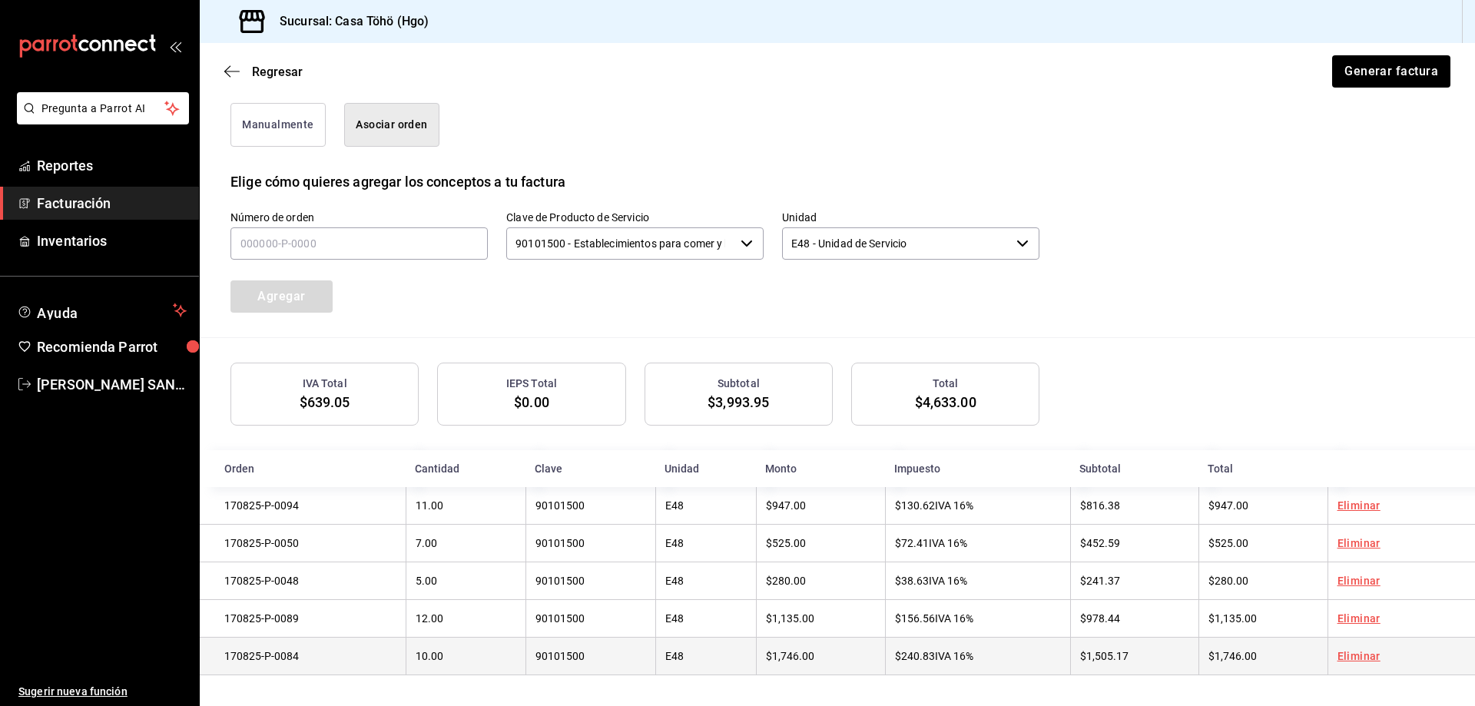
scroll to position [405, 0]
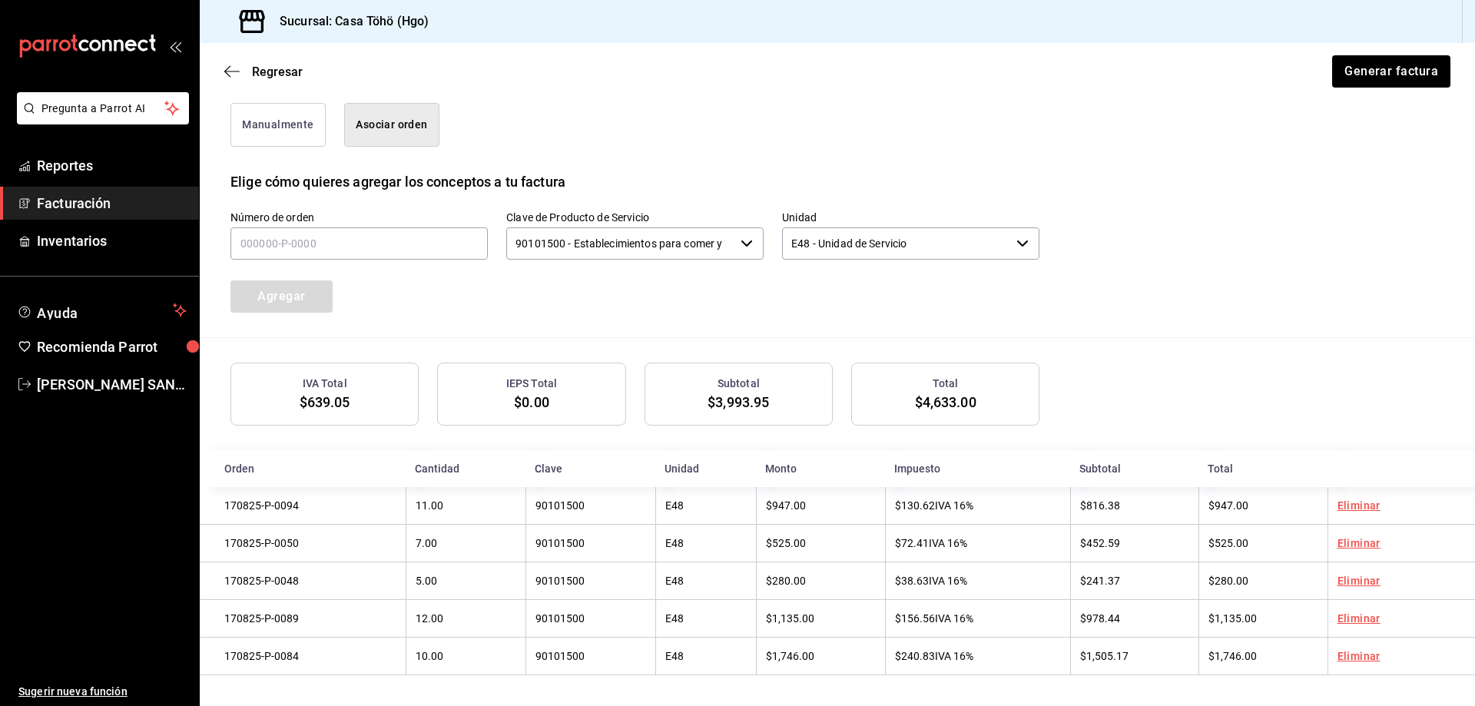
click at [316, 262] on div "Agregar" at bounding box center [315, 287] width 207 height 51
click at [329, 247] on input "text" at bounding box center [358, 243] width 257 height 32
type input "170825-P-0069"
click at [306, 296] on button "Agregar" at bounding box center [281, 296] width 102 height 32
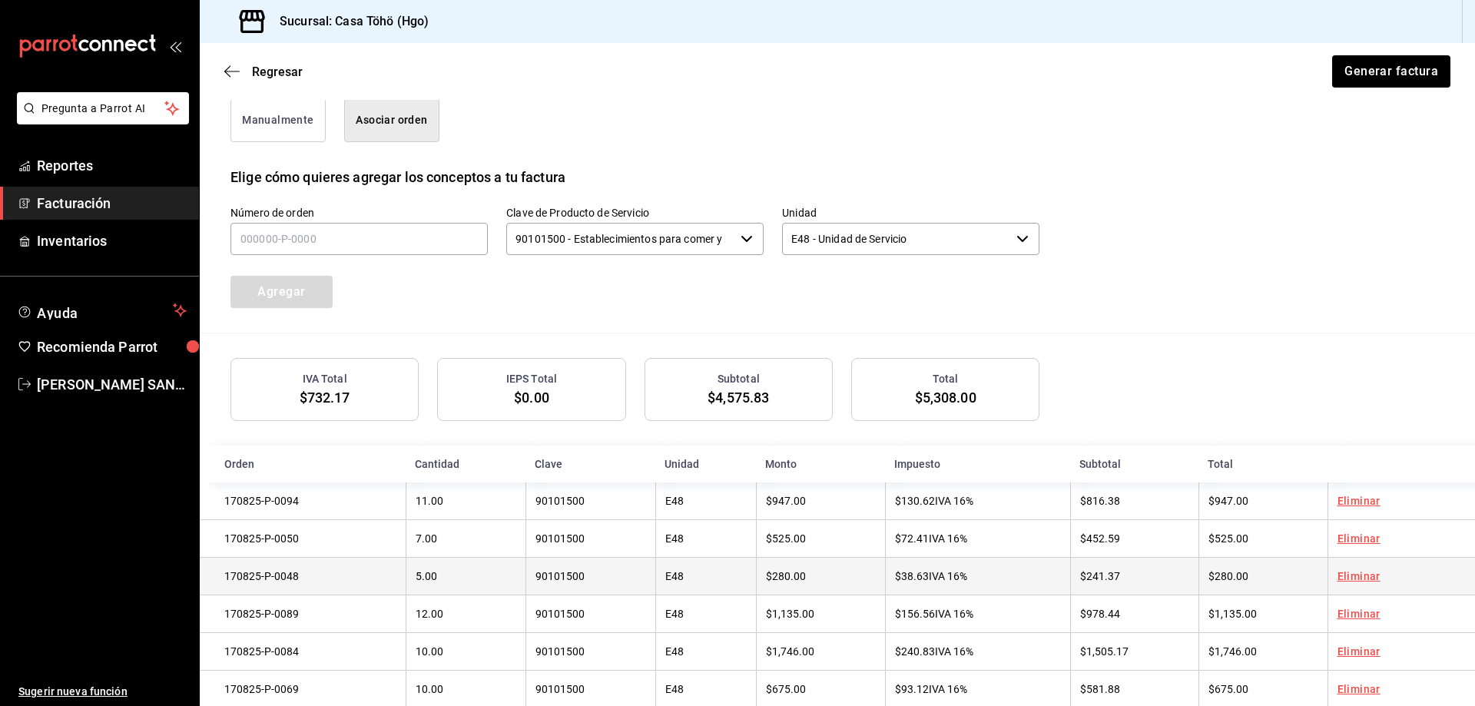
scroll to position [443, 0]
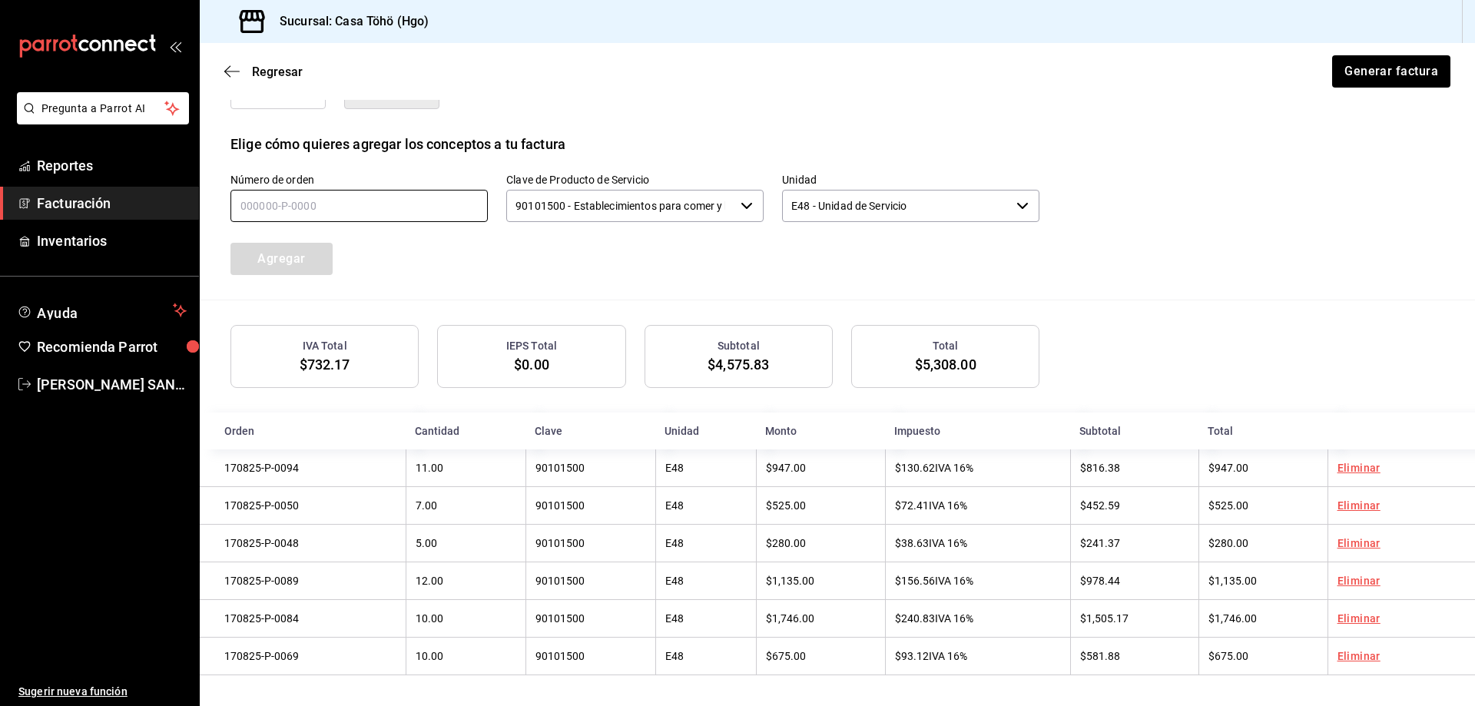
click at [356, 205] on input "text" at bounding box center [358, 206] width 257 height 32
type input "170825-P-0058"
click at [300, 256] on button "Agregar" at bounding box center [281, 259] width 102 height 32
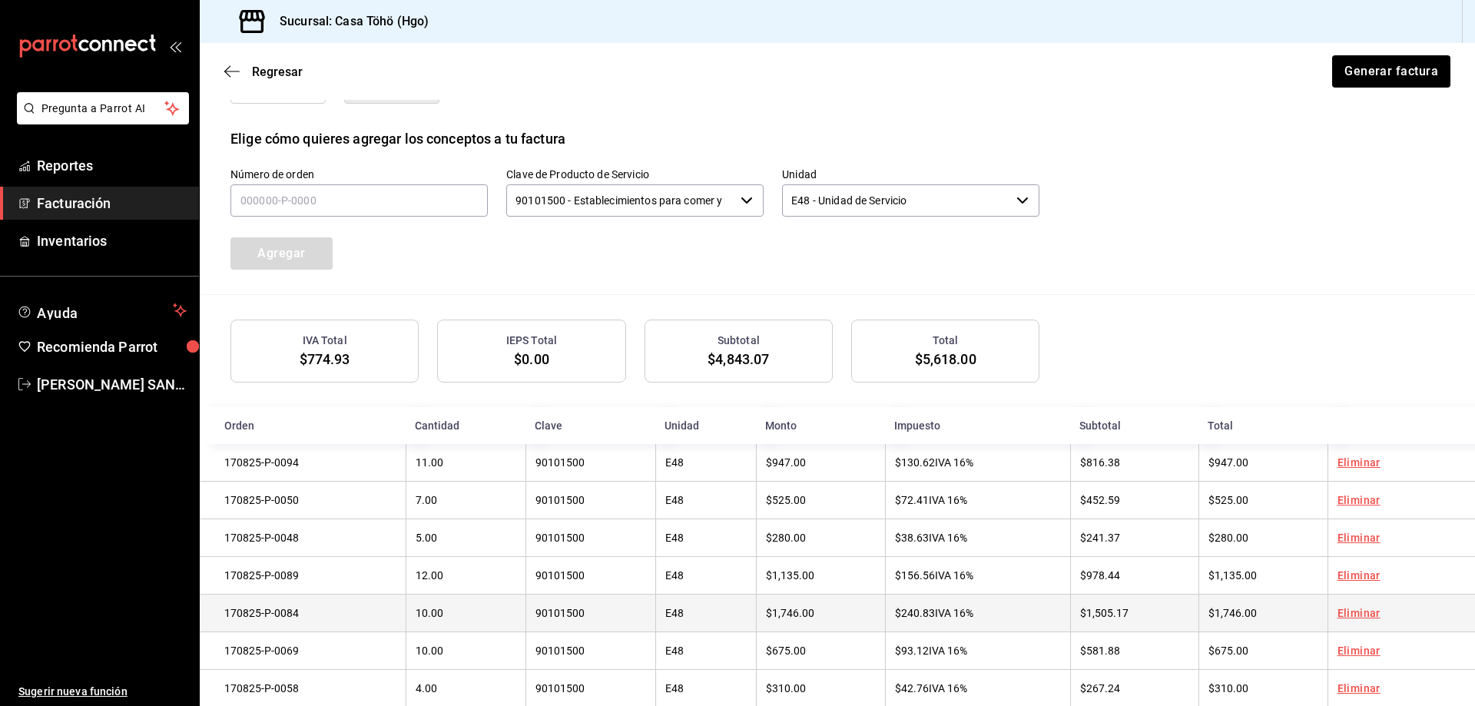
scroll to position [482, 0]
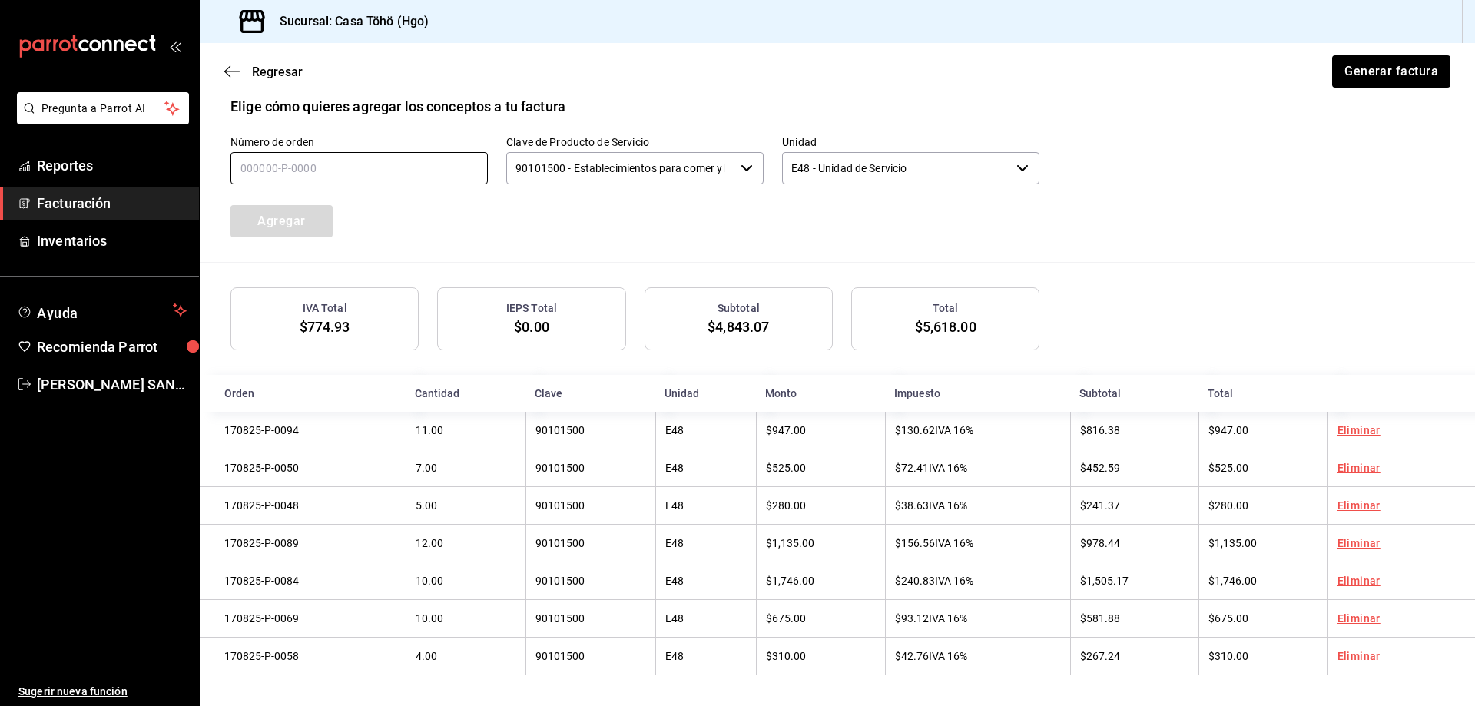
click at [325, 163] on input "text" at bounding box center [358, 168] width 257 height 32
type input "170825-P-0052"
click at [261, 214] on button "Agregar" at bounding box center [281, 221] width 102 height 32
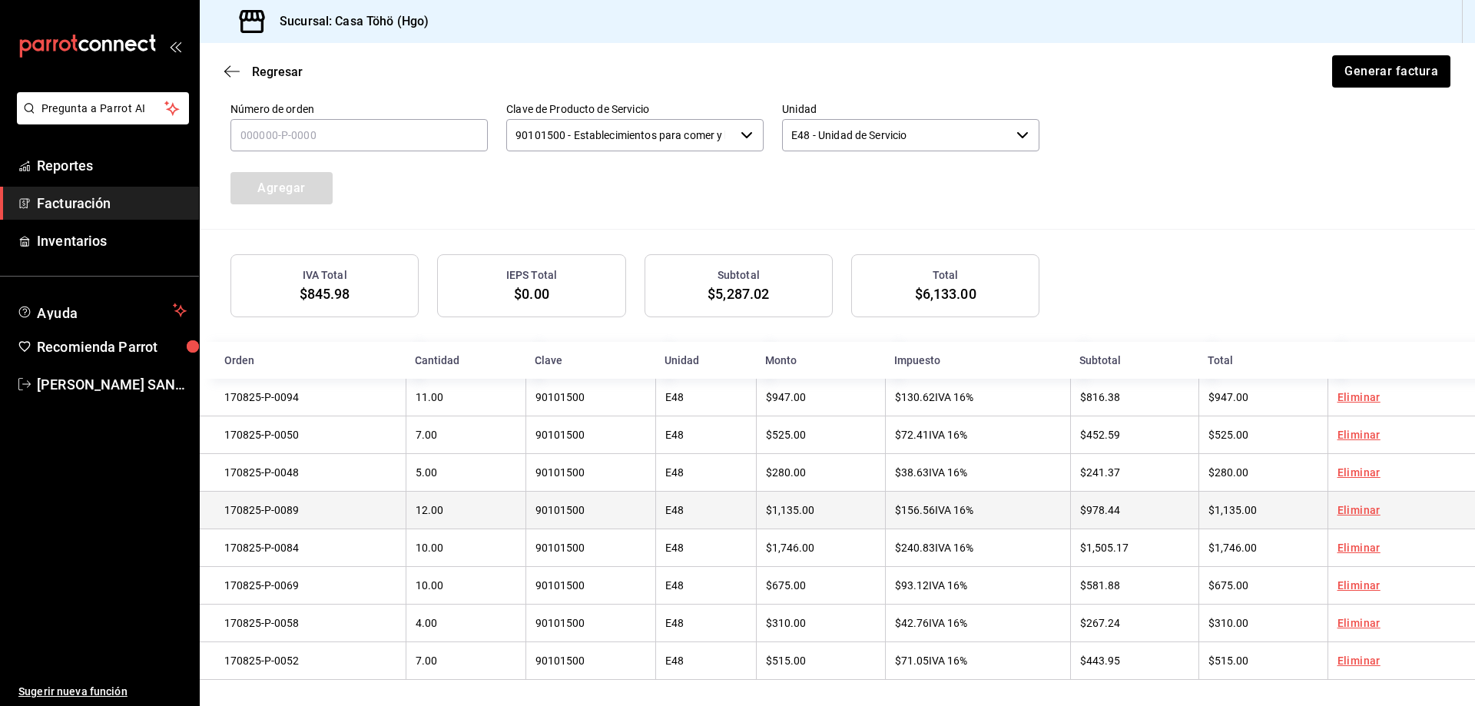
scroll to position [520, 0]
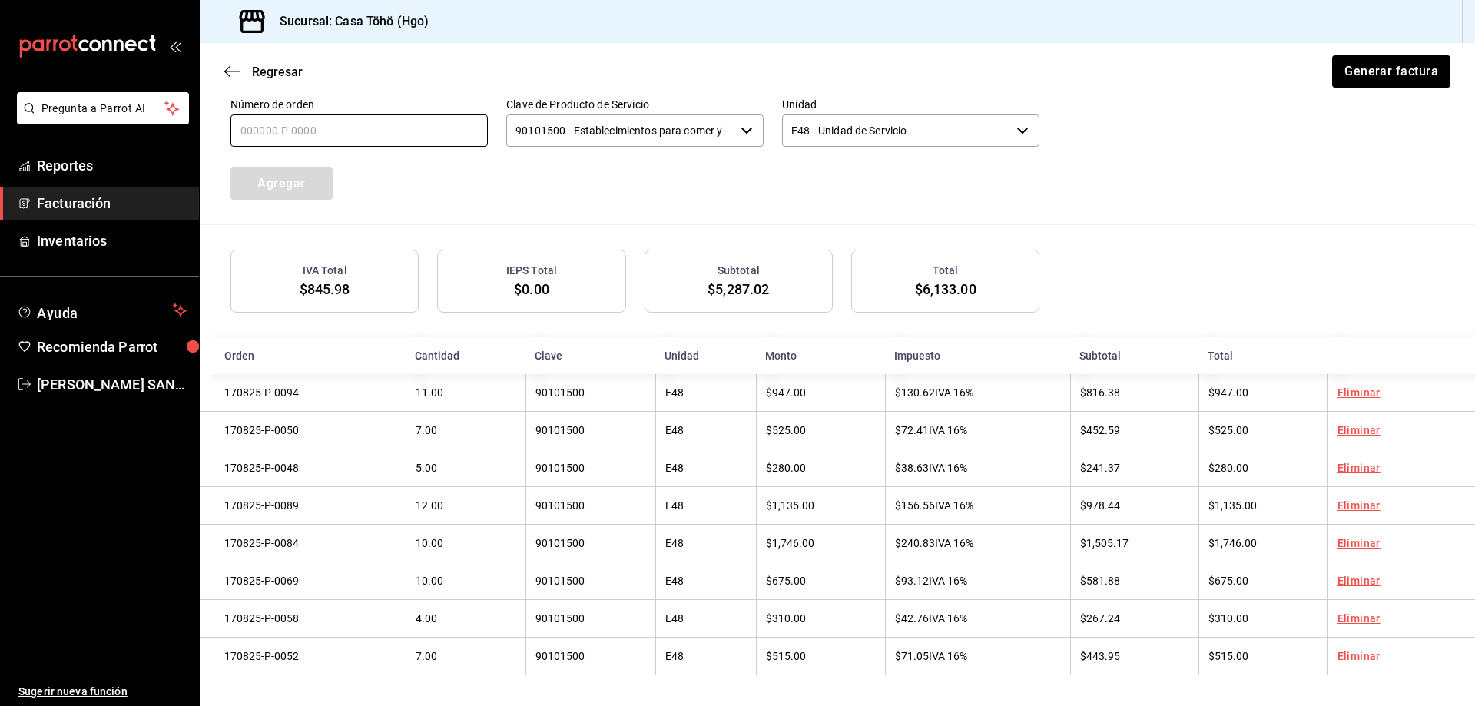
click at [386, 119] on input "text" at bounding box center [358, 130] width 257 height 32
type input "170825-P-0039"
click at [240, 182] on button "Agregar" at bounding box center [281, 183] width 102 height 32
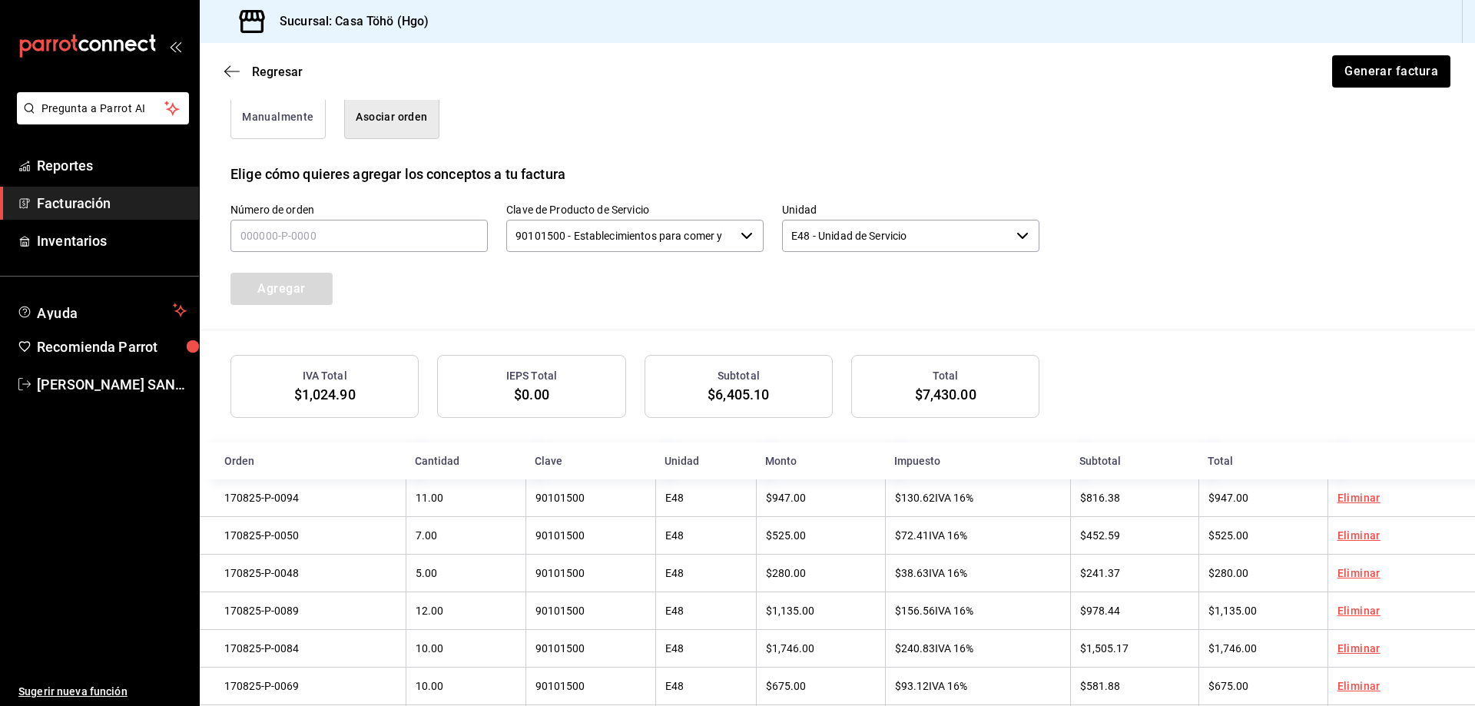
scroll to position [405, 0]
click at [299, 230] on input "text" at bounding box center [358, 239] width 257 height 32
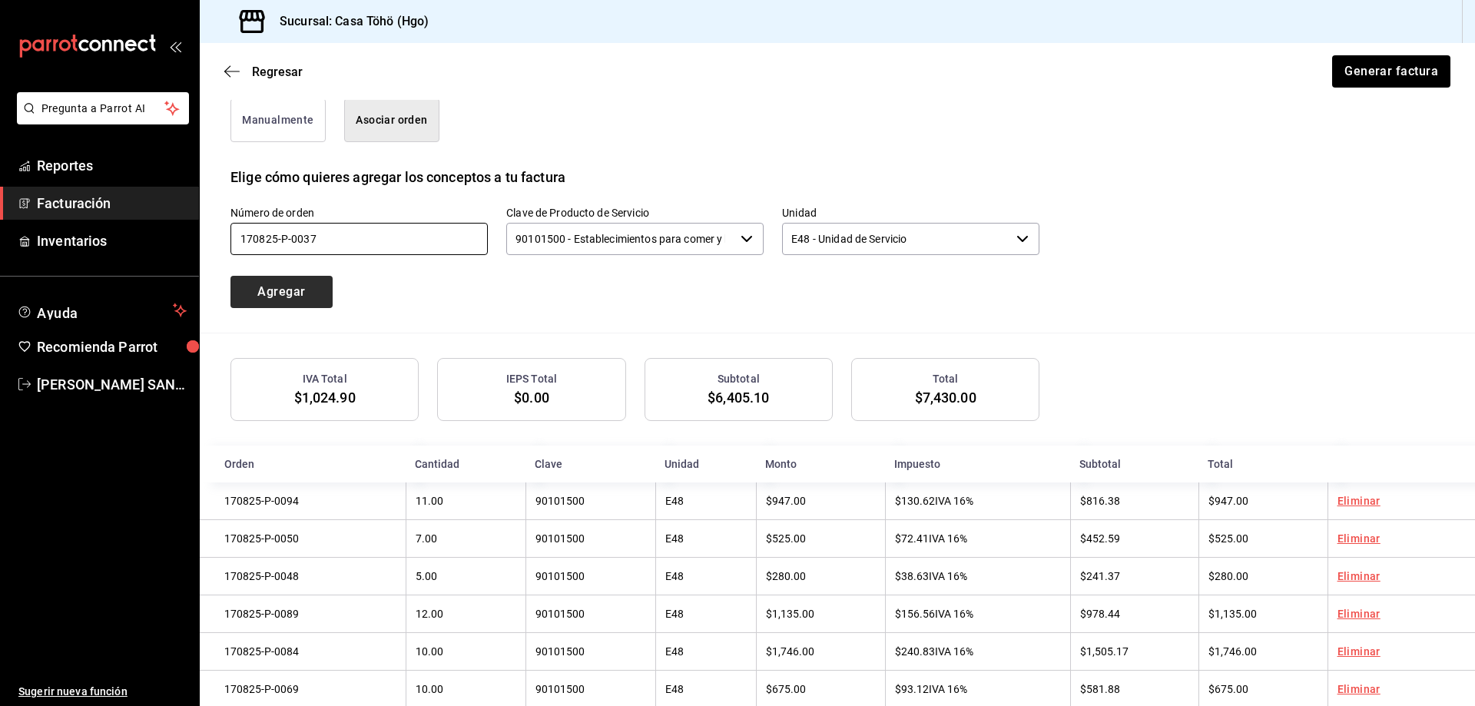
type input "170825-P-0037"
click at [300, 285] on button "Agregar" at bounding box center [281, 292] width 102 height 32
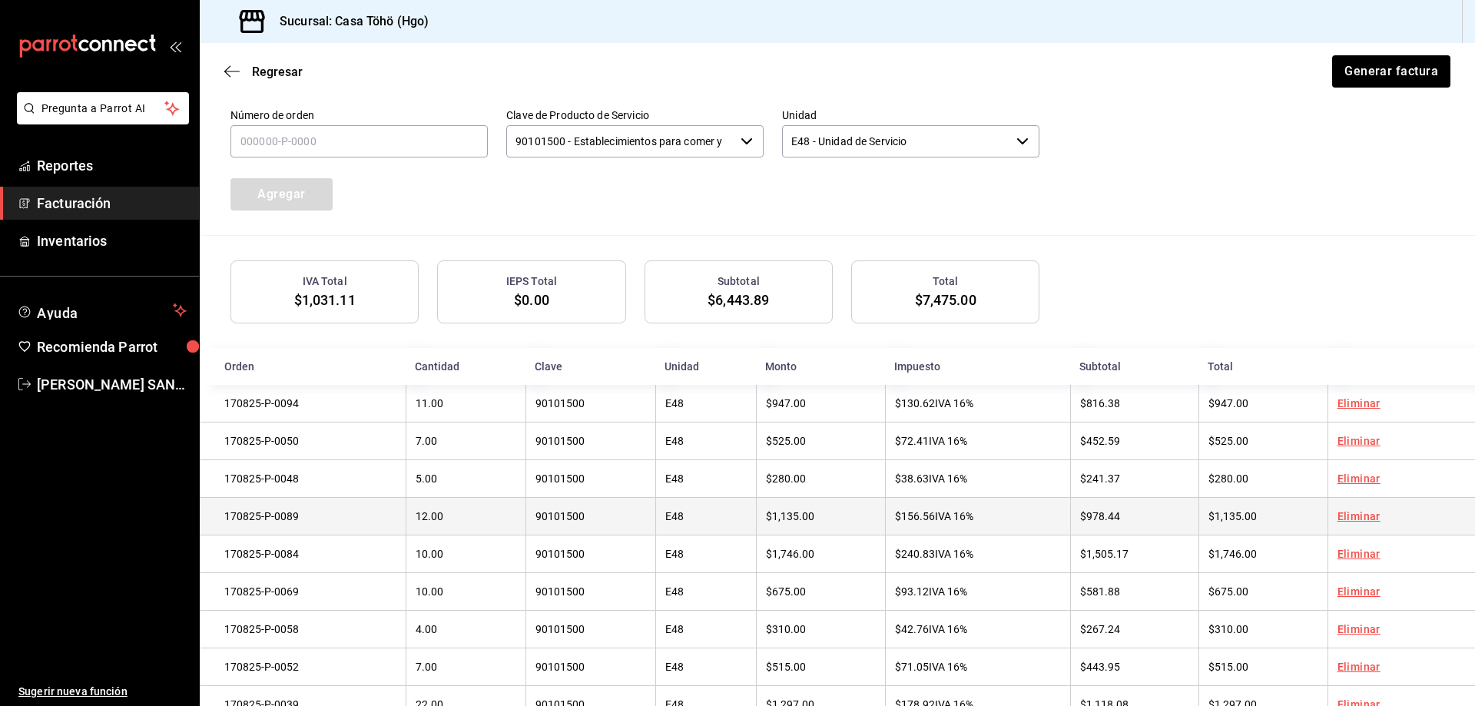
scroll to position [597, 0]
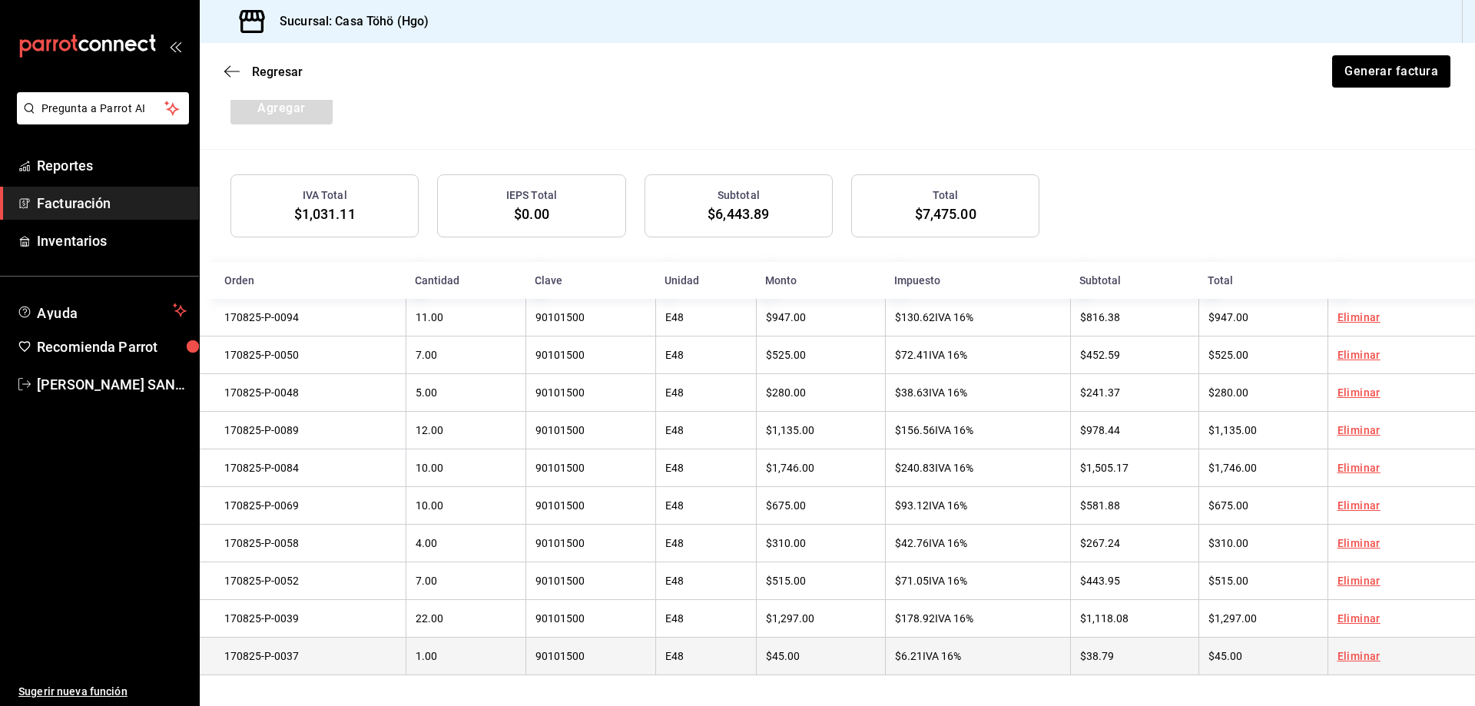
click at [1354, 657] on link "Eliminar" at bounding box center [1358, 656] width 43 height 12
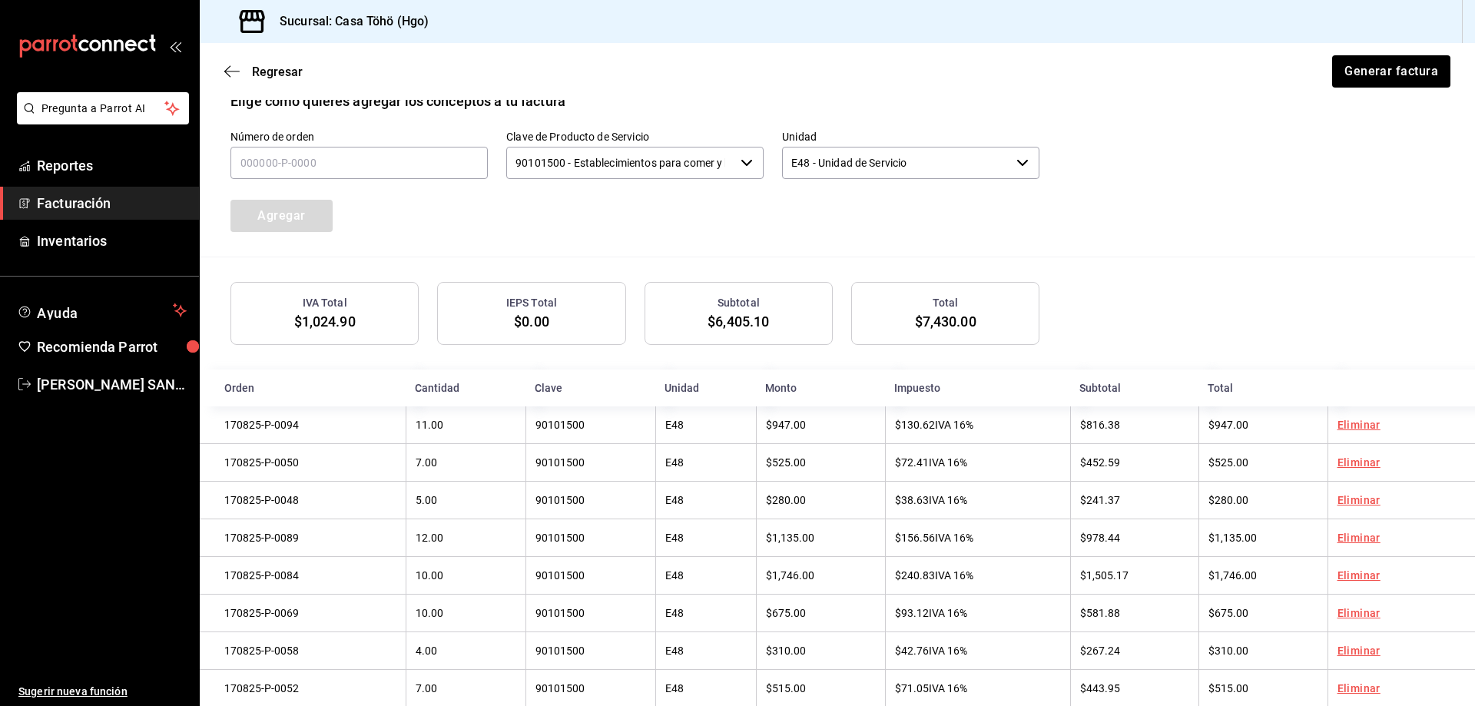
scroll to position [328, 0]
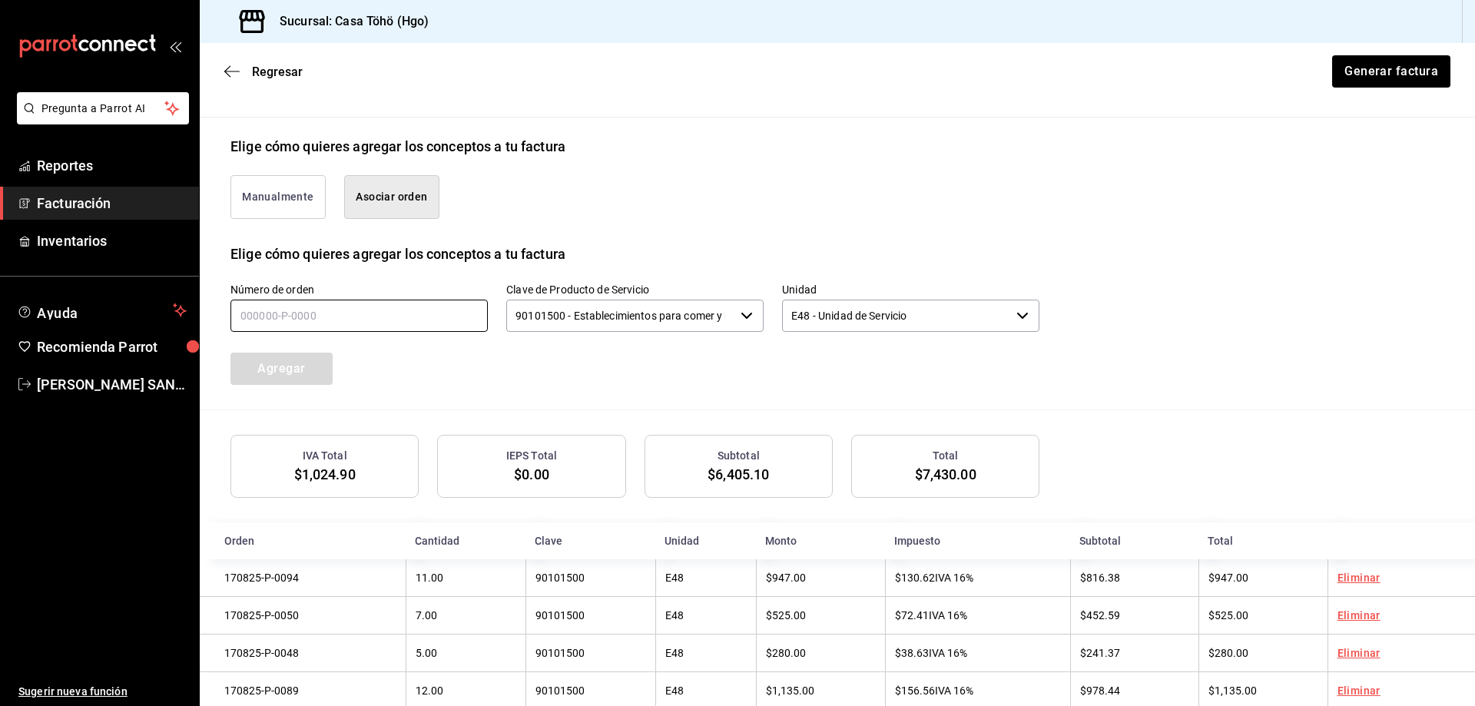
drag, startPoint x: 308, startPoint y: 328, endPoint x: 317, endPoint y: 324, distance: 10.0
click at [308, 328] on input "text" at bounding box center [358, 316] width 257 height 32
type input "170825-P-0037"
click at [281, 366] on button "Agregar" at bounding box center [281, 369] width 102 height 32
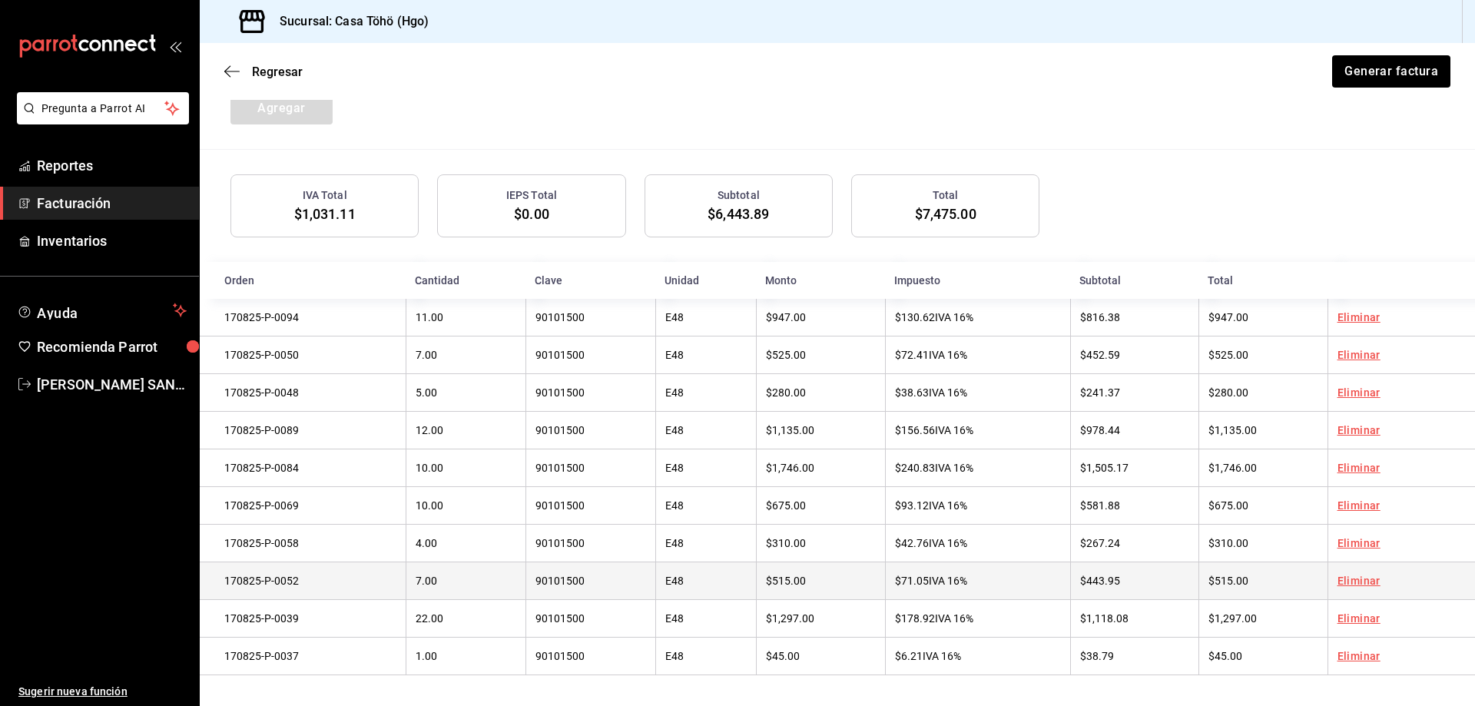
scroll to position [597, 0]
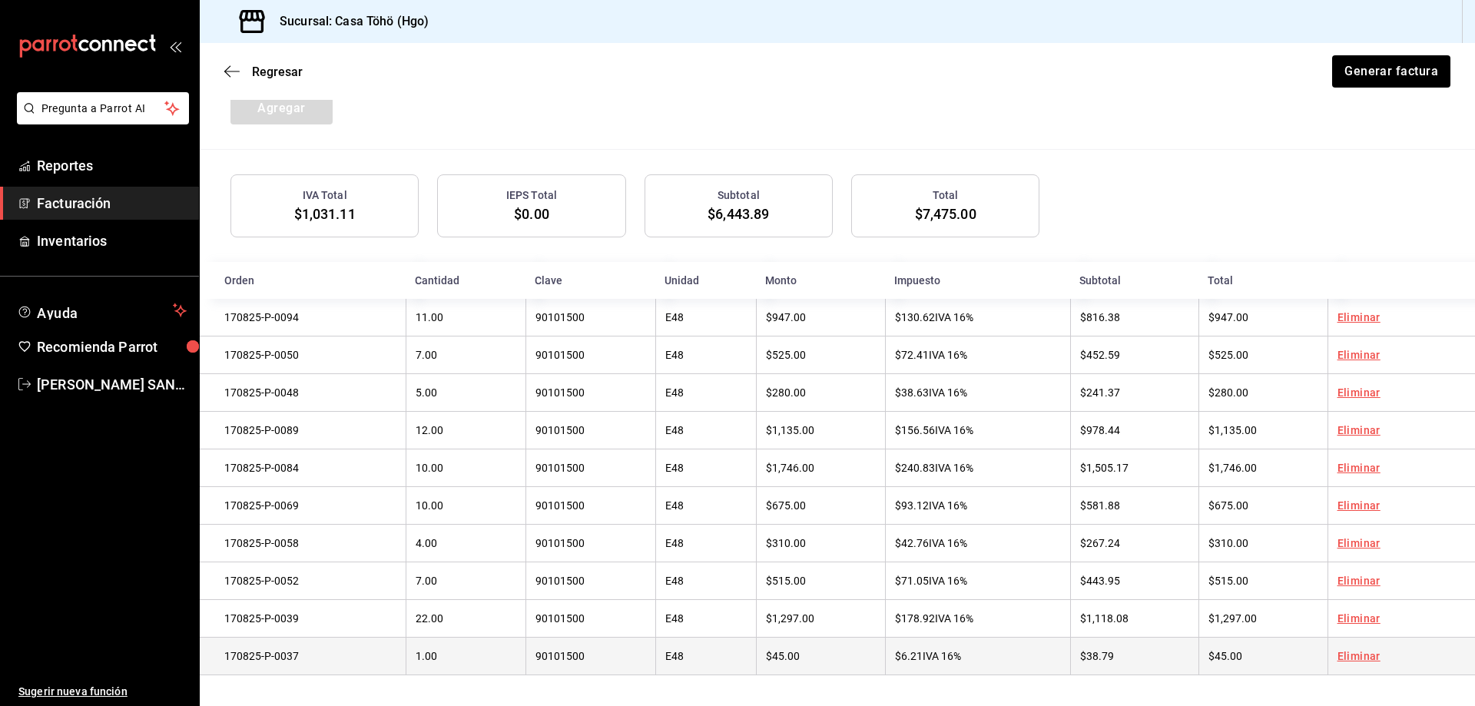
click at [1362, 656] on link "Eliminar" at bounding box center [1358, 656] width 43 height 12
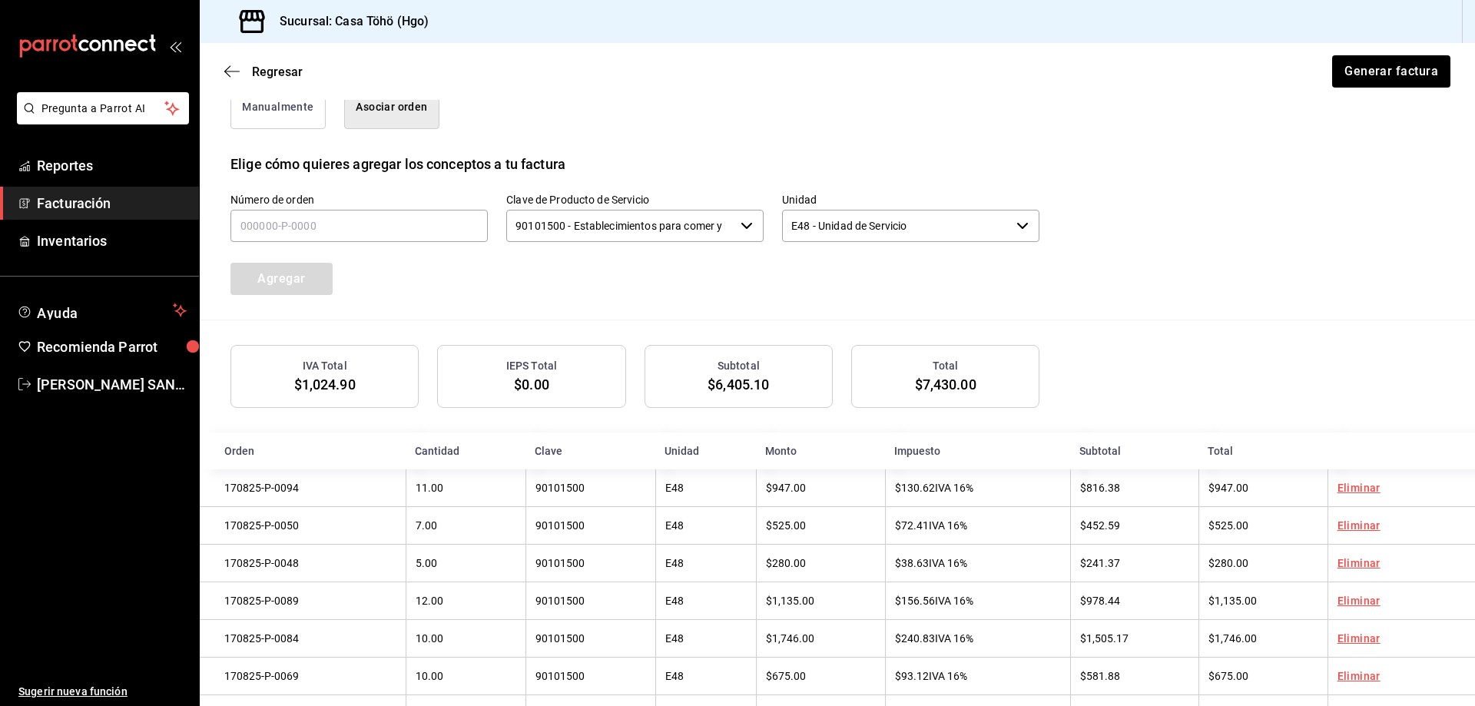
scroll to position [405, 0]
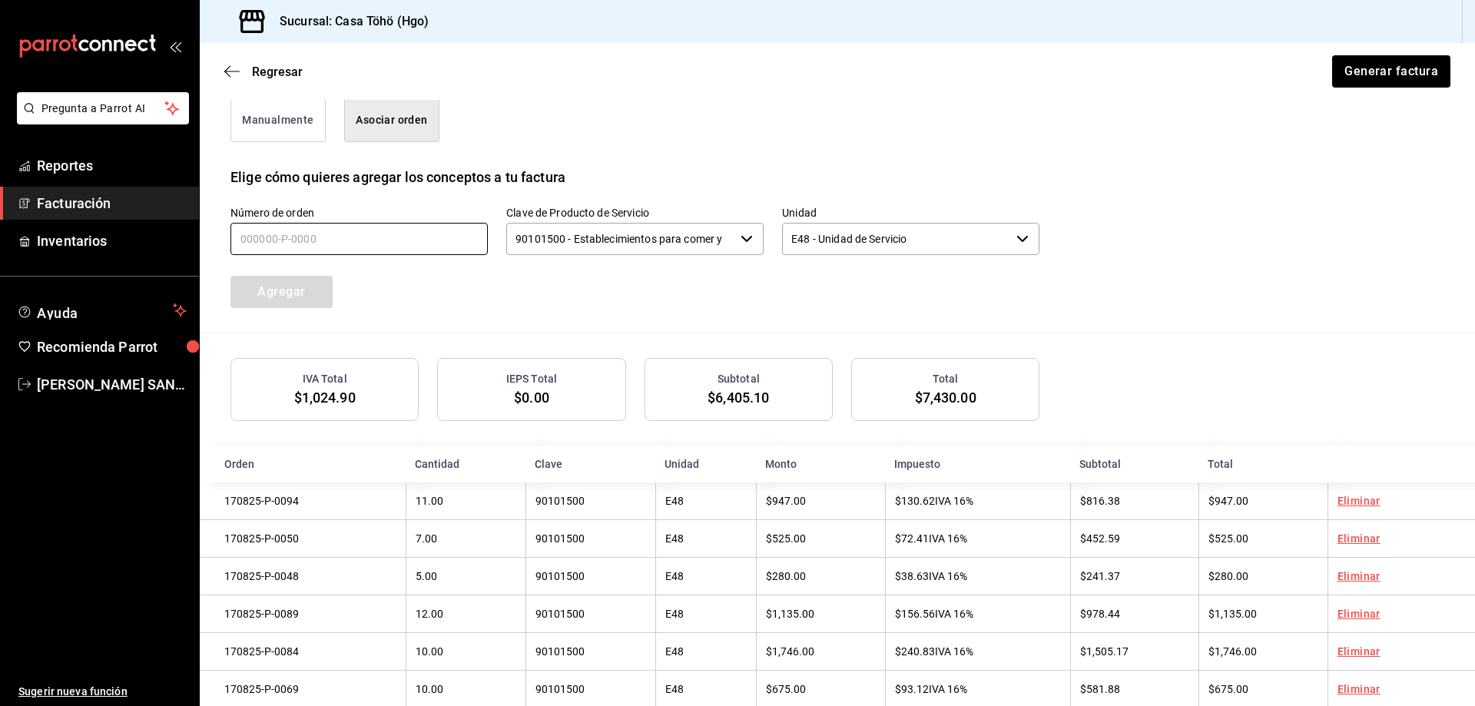
click at [361, 237] on input "text" at bounding box center [358, 239] width 257 height 32
type input "170825-P-0001"
click at [299, 293] on button "Agregar" at bounding box center [281, 292] width 102 height 32
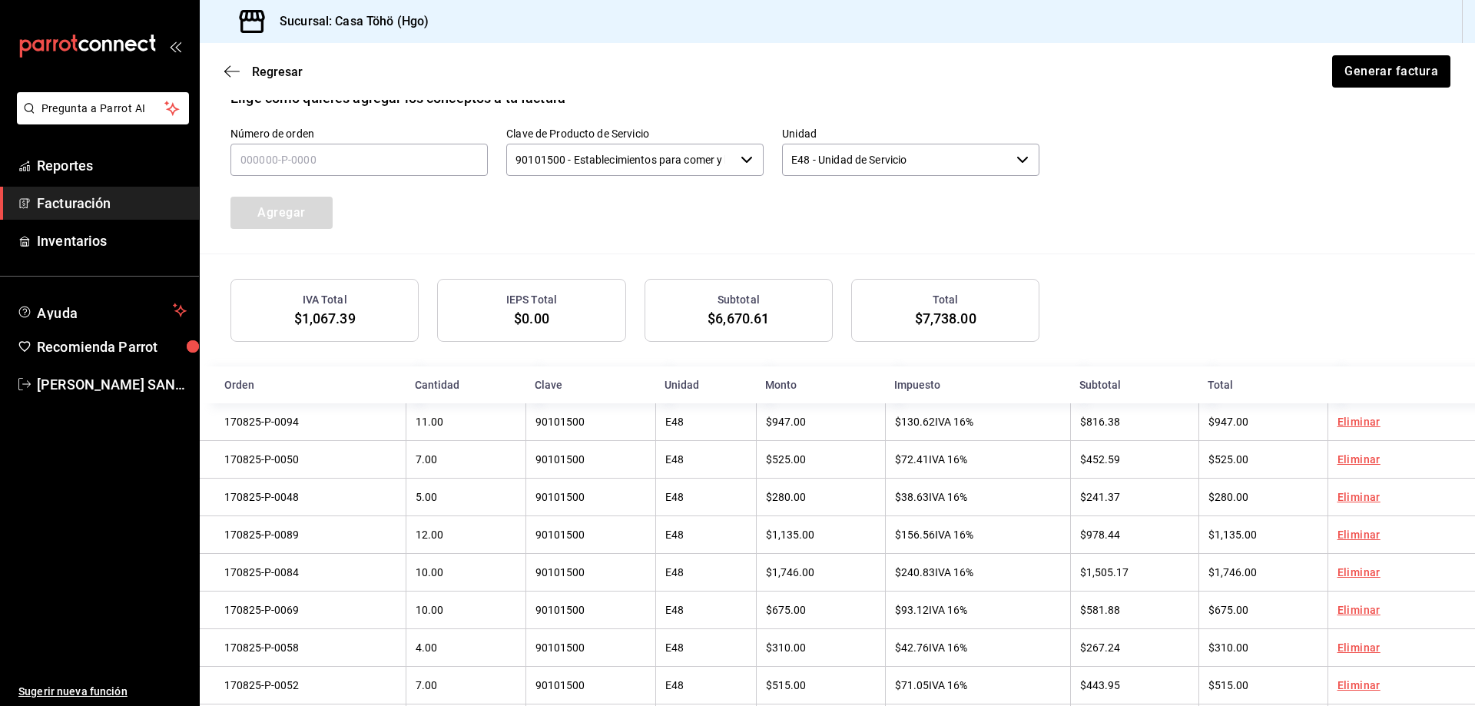
scroll to position [366, 0]
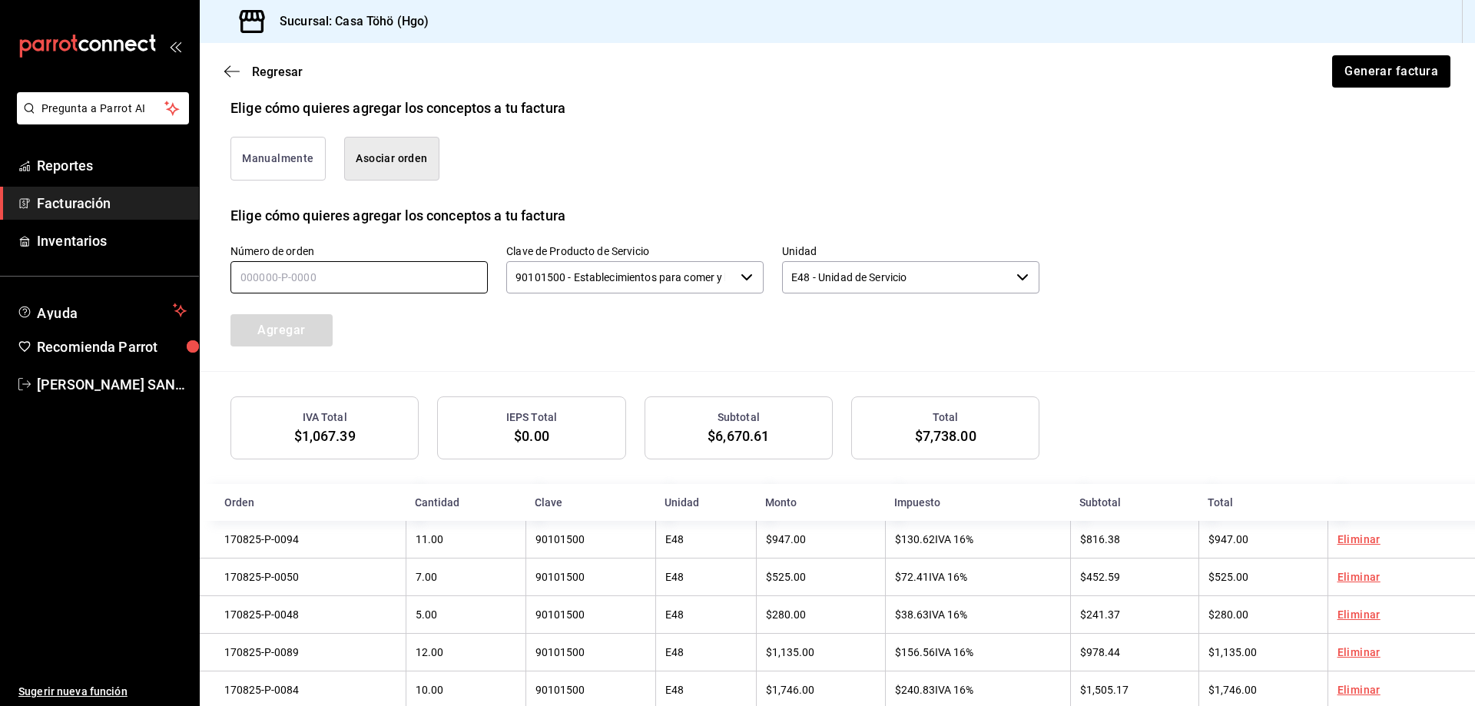
click at [375, 289] on input "text" at bounding box center [358, 277] width 257 height 32
type input "170825-P-0013"
click at [317, 319] on button "Agregar" at bounding box center [281, 330] width 102 height 32
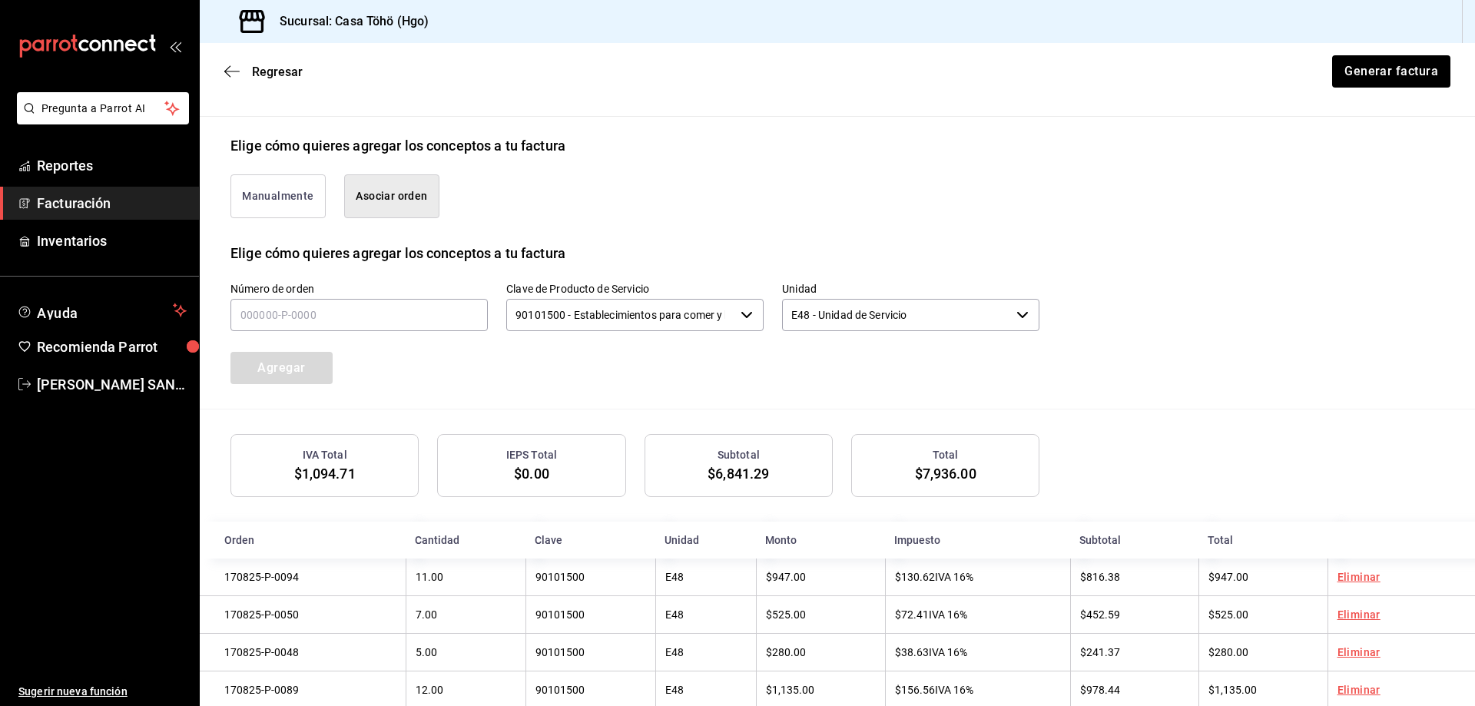
scroll to position [328, 0]
click at [350, 308] on input "text" at bounding box center [358, 316] width 257 height 32
type input "170825-P-0024"
click at [316, 359] on button "Agregar" at bounding box center [281, 369] width 102 height 32
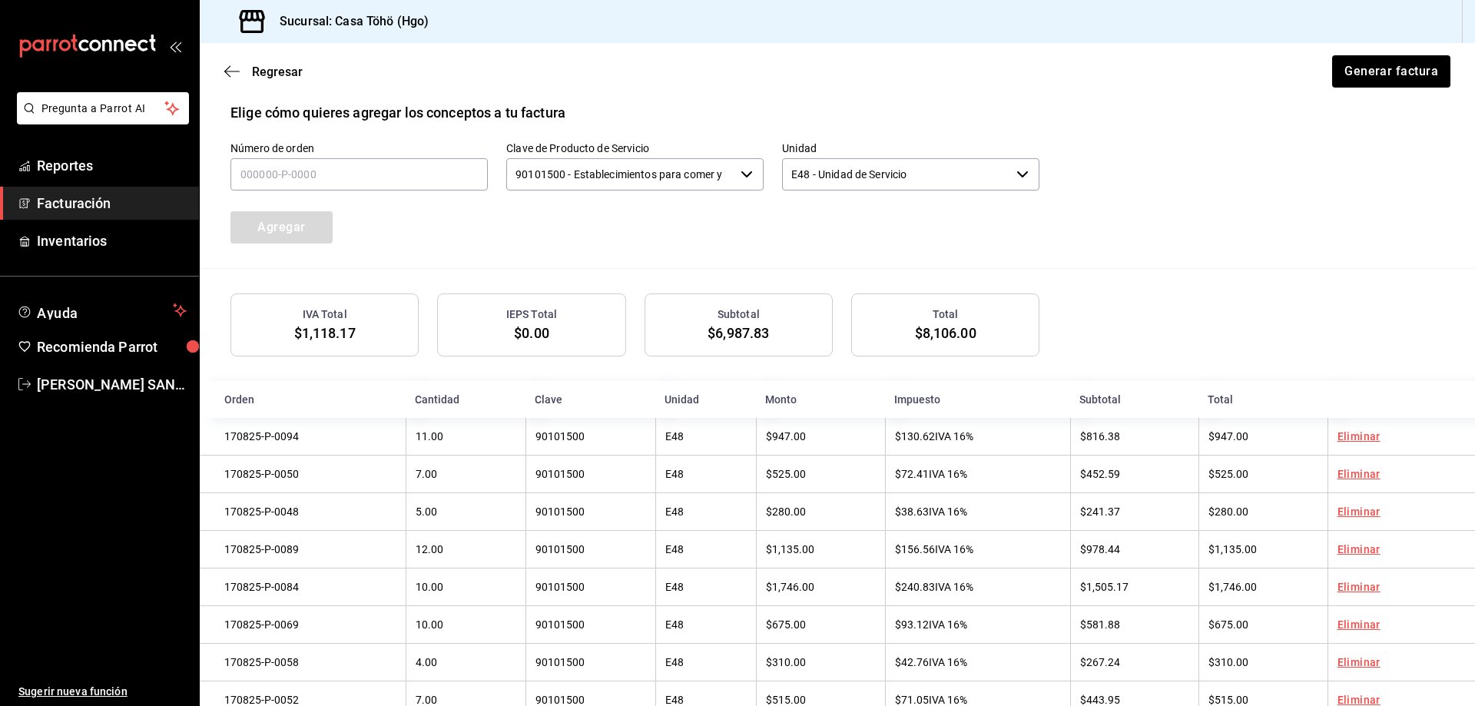
scroll to position [443, 0]
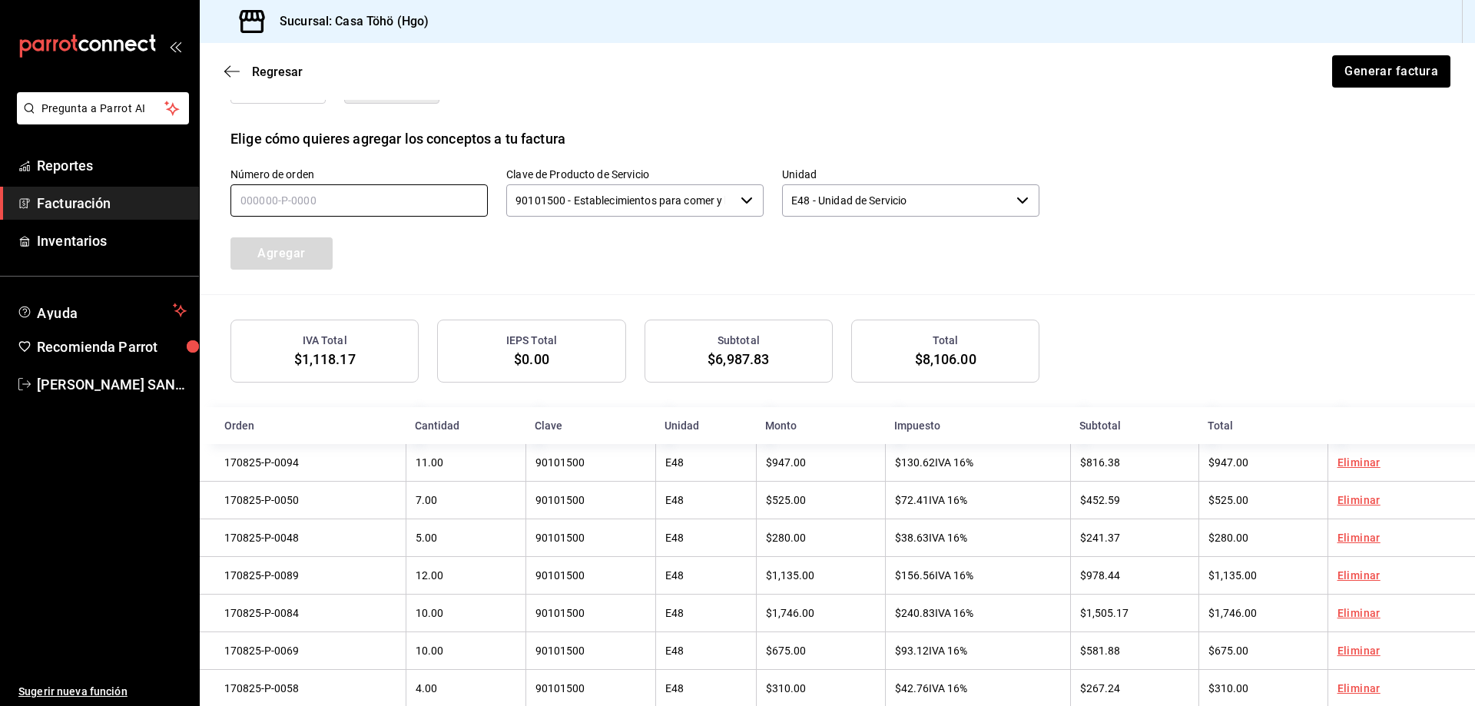
click at [336, 204] on input "text" at bounding box center [358, 200] width 257 height 32
type input "170825-P-0027"
click at [307, 247] on button "Agregar" at bounding box center [281, 253] width 102 height 32
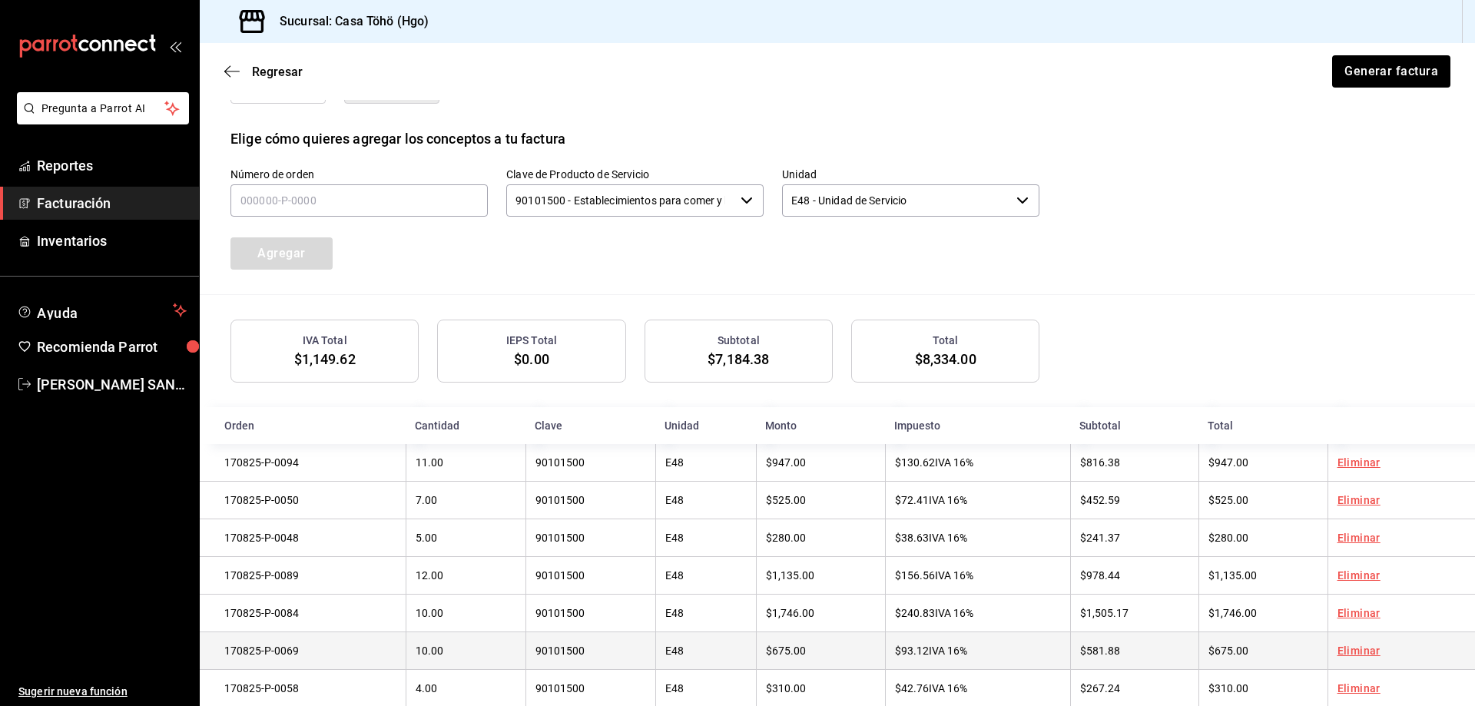
scroll to position [712, 0]
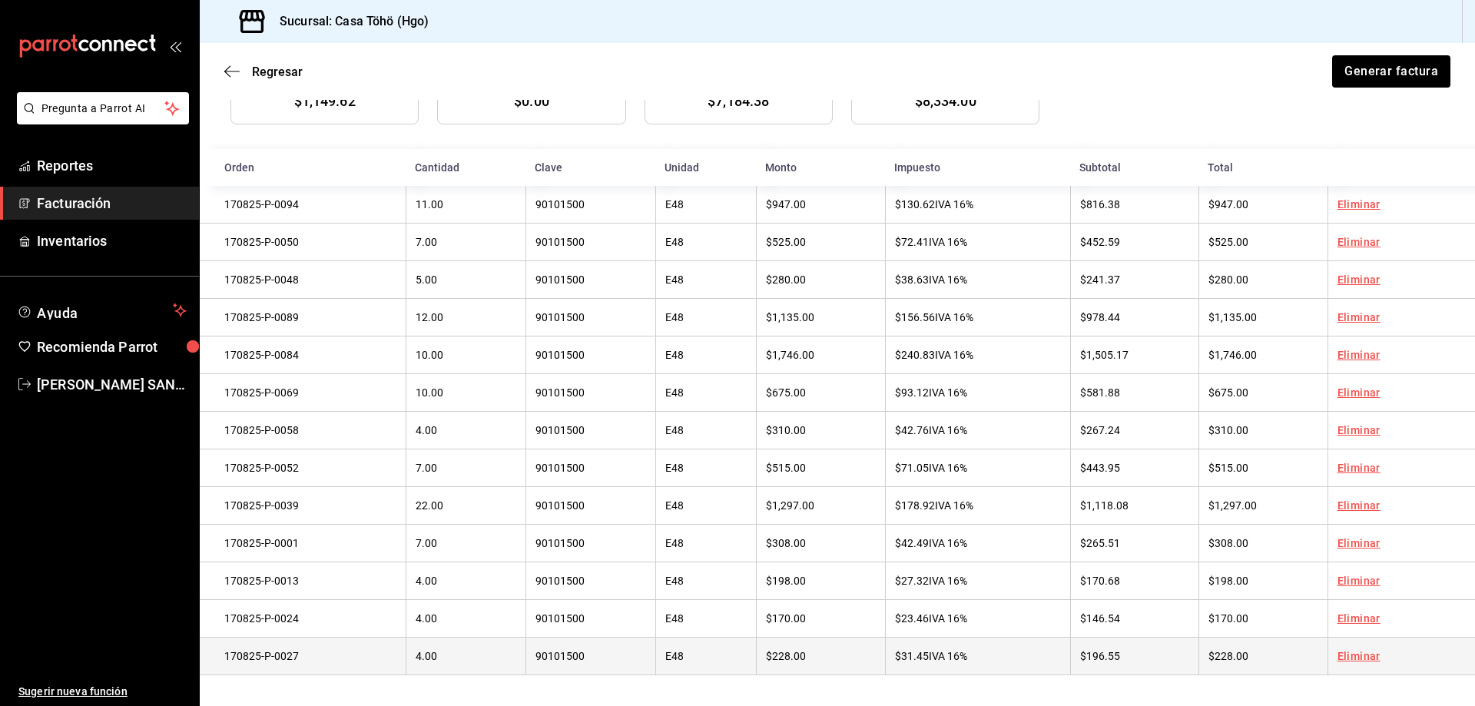
click at [1351, 655] on link "Eliminar" at bounding box center [1358, 656] width 43 height 12
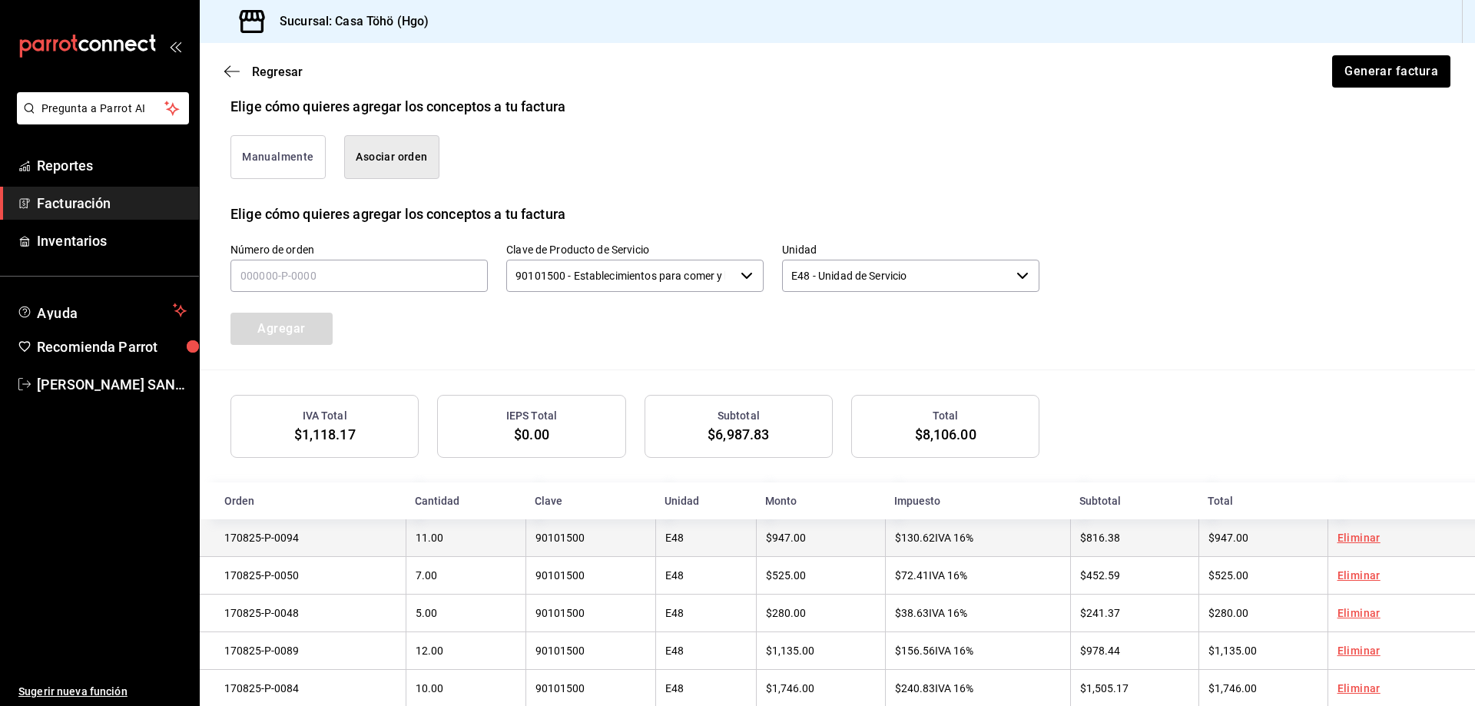
scroll to position [366, 0]
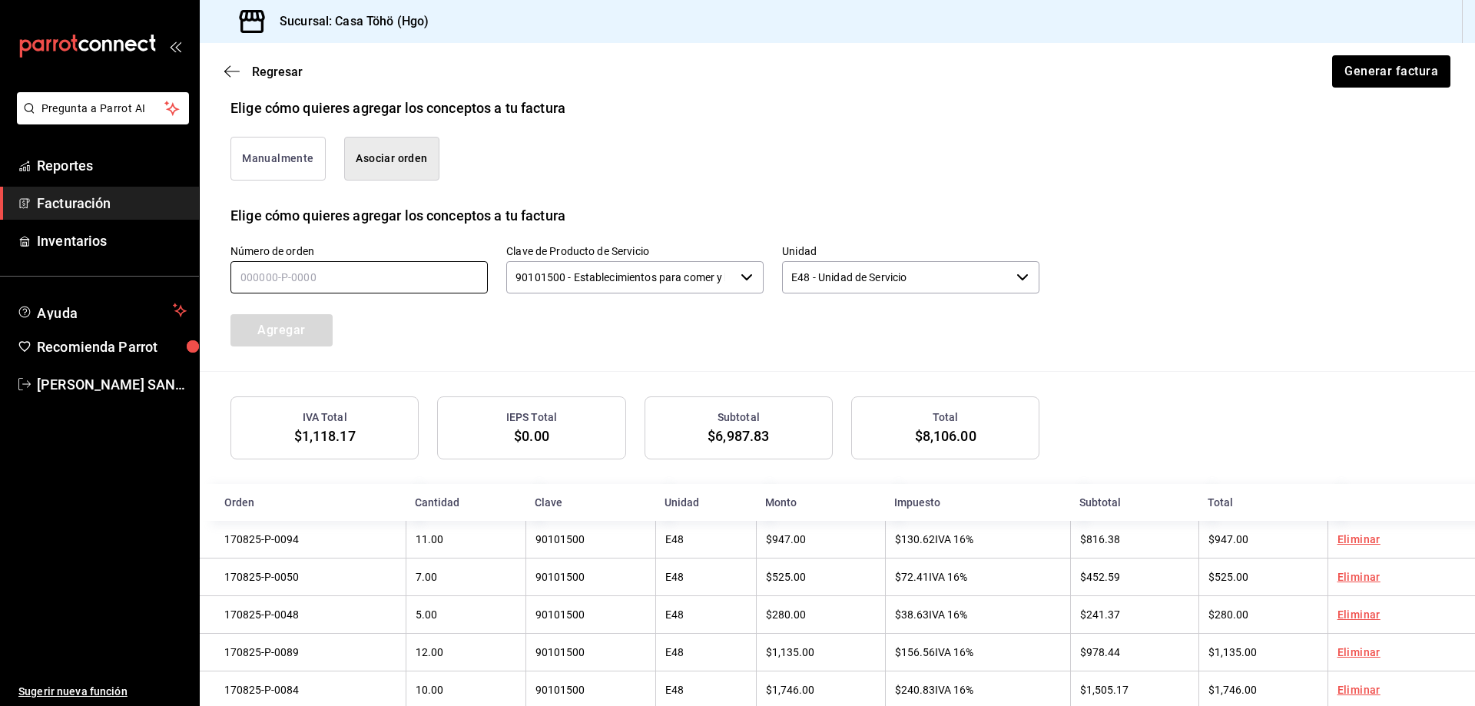
click at [367, 287] on input "text" at bounding box center [358, 277] width 257 height 32
type input "170825-P-0019"
click at [303, 330] on button "Agregar" at bounding box center [281, 330] width 102 height 32
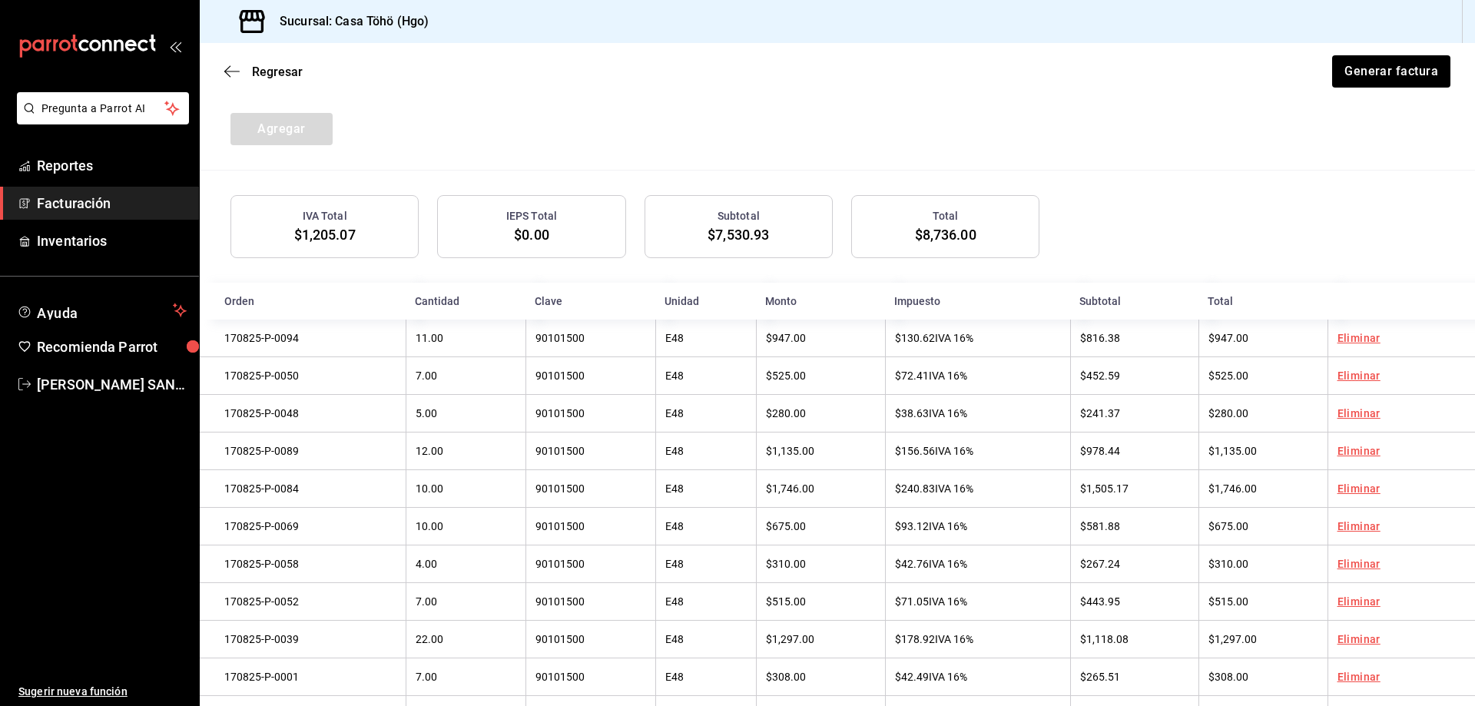
scroll to position [405, 0]
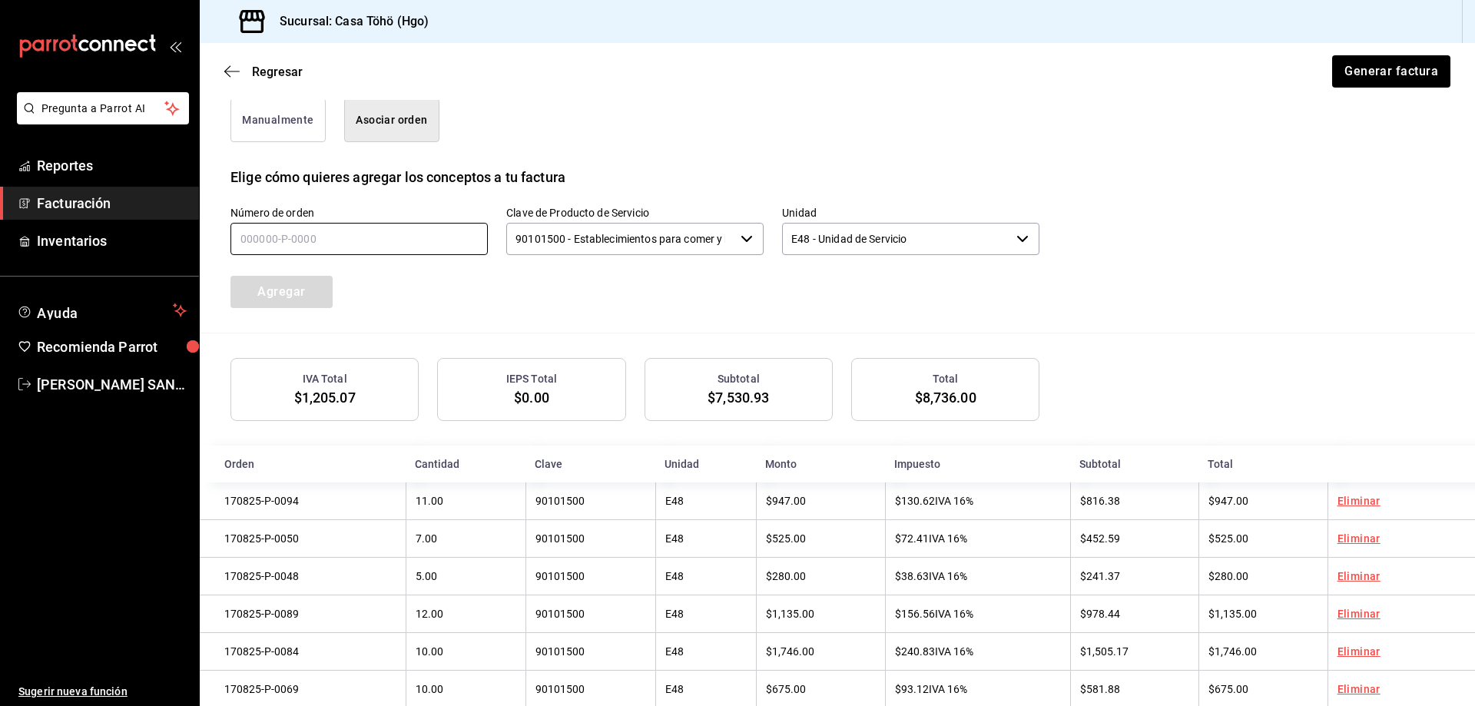
click at [311, 242] on input "text" at bounding box center [358, 239] width 257 height 32
type input "170825-P-0029"
click at [296, 293] on button "Agregar" at bounding box center [281, 292] width 102 height 32
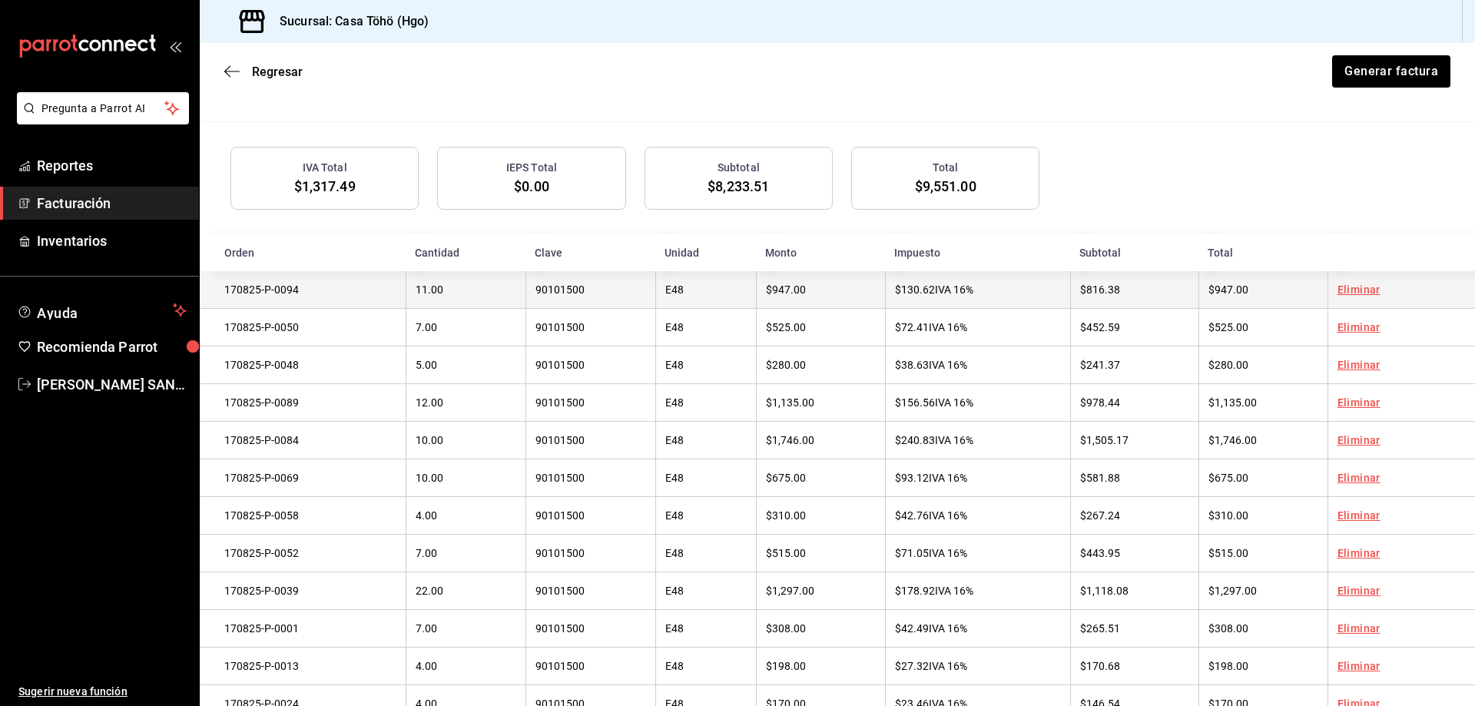
scroll to position [443, 0]
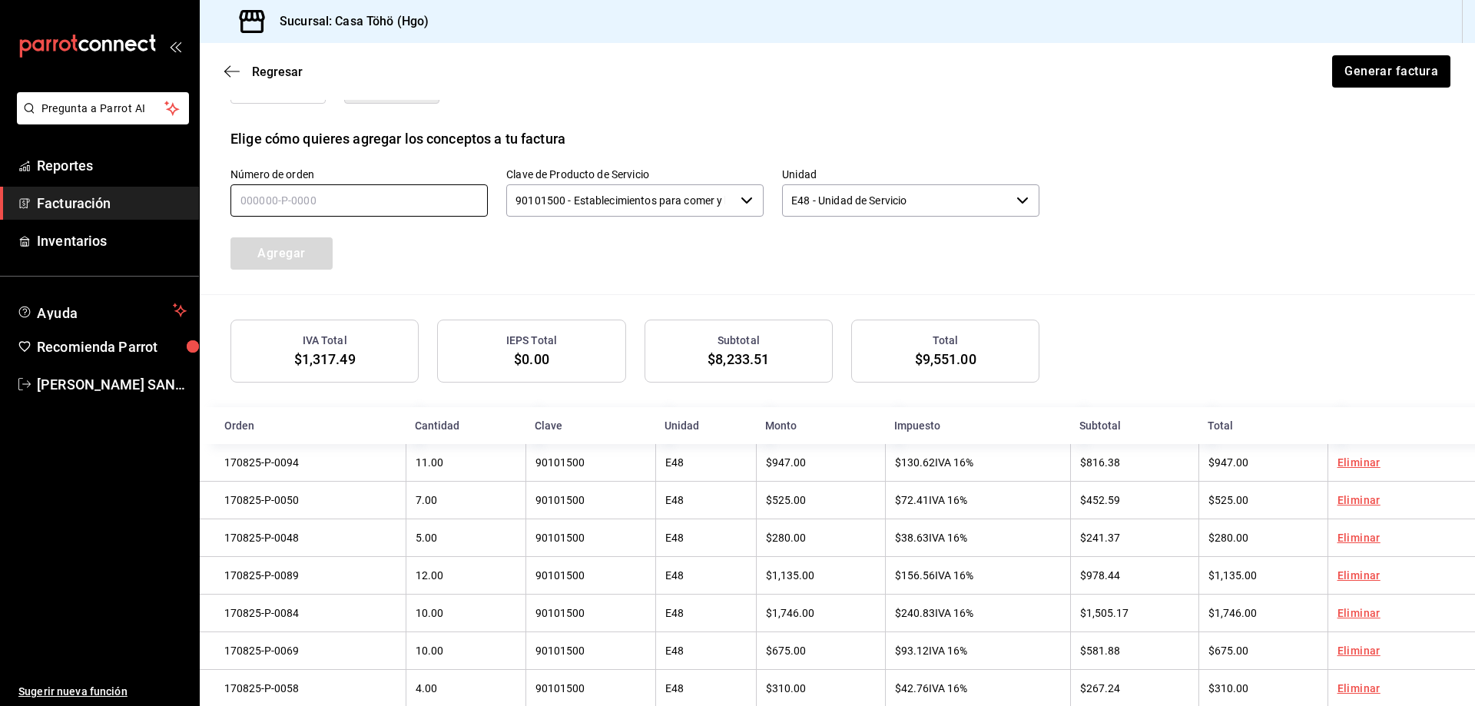
click at [309, 189] on input "text" at bounding box center [358, 200] width 257 height 32
type input "170825-P-0027"
click at [314, 256] on button "Agregar" at bounding box center [281, 253] width 102 height 32
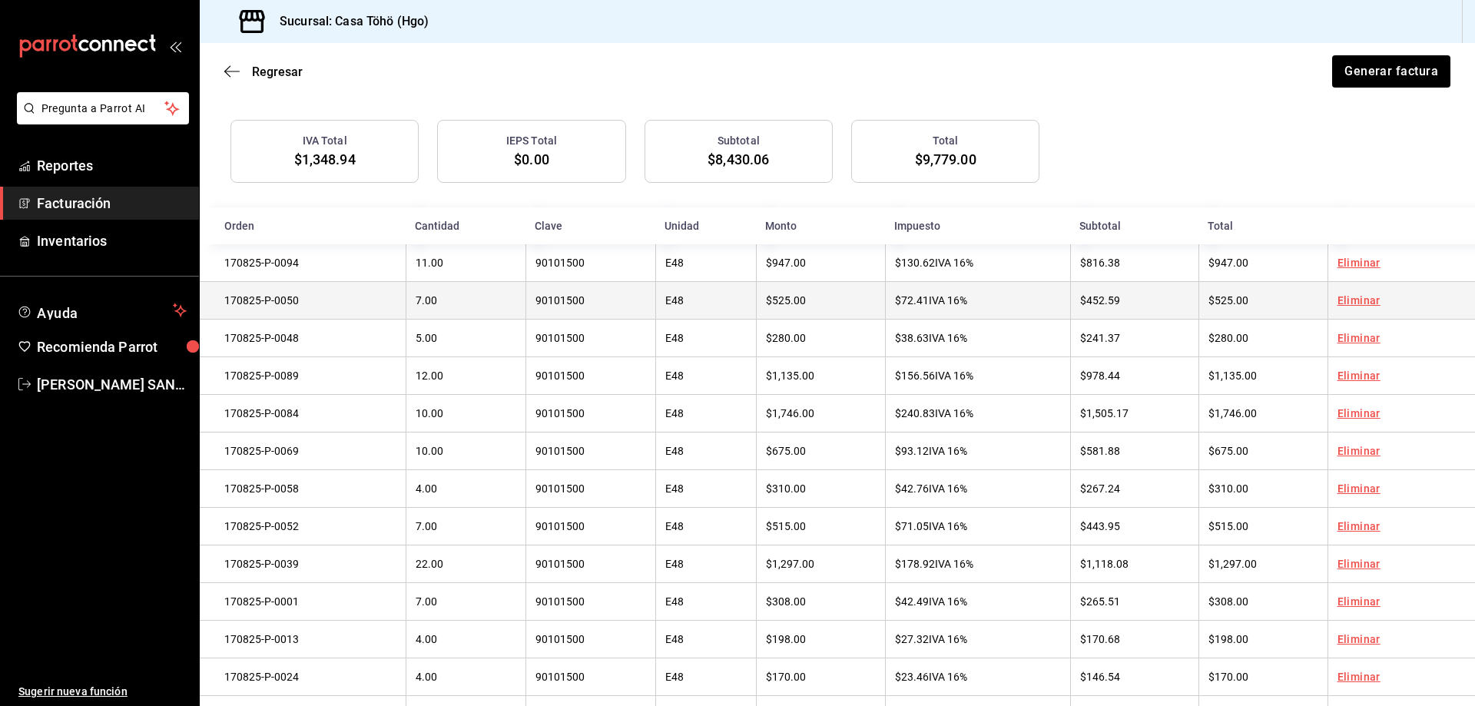
scroll to position [789, 0]
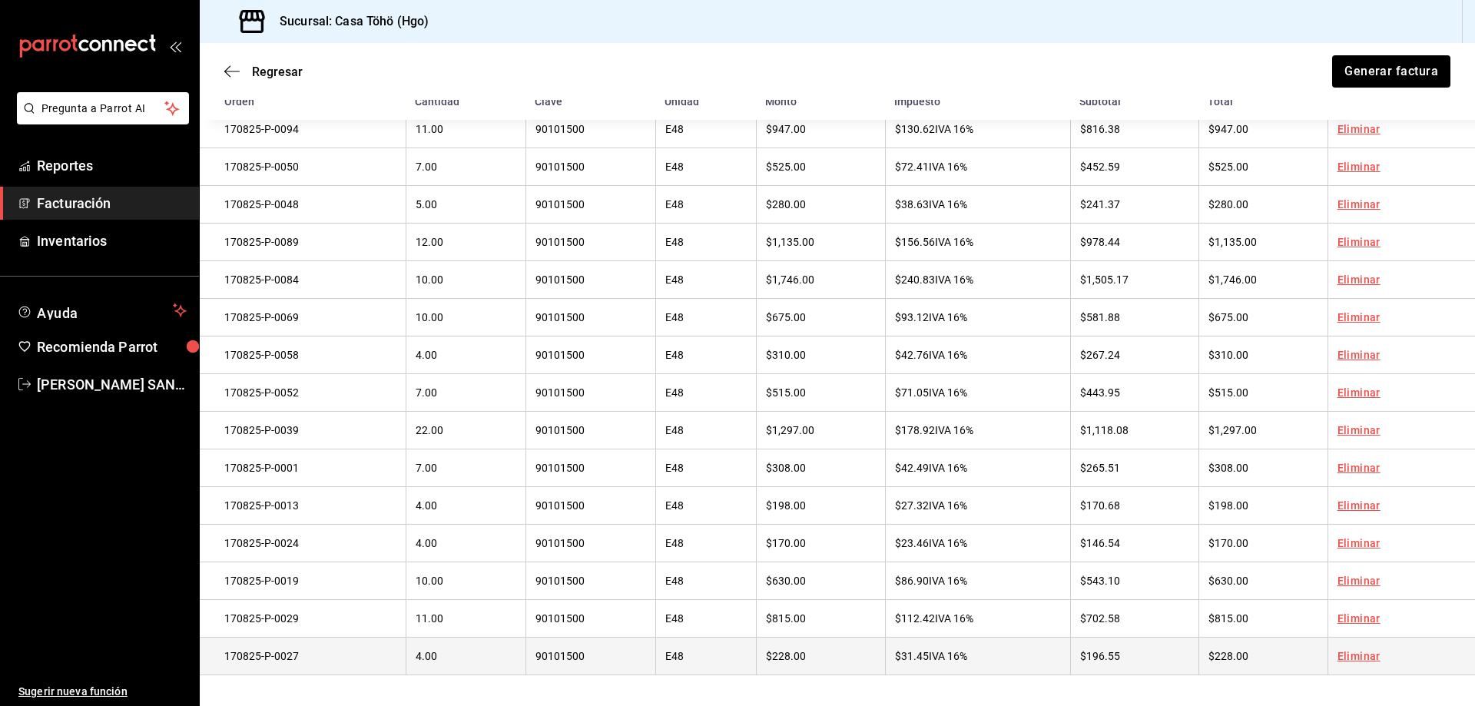
click at [1339, 655] on link "Eliminar" at bounding box center [1358, 656] width 43 height 12
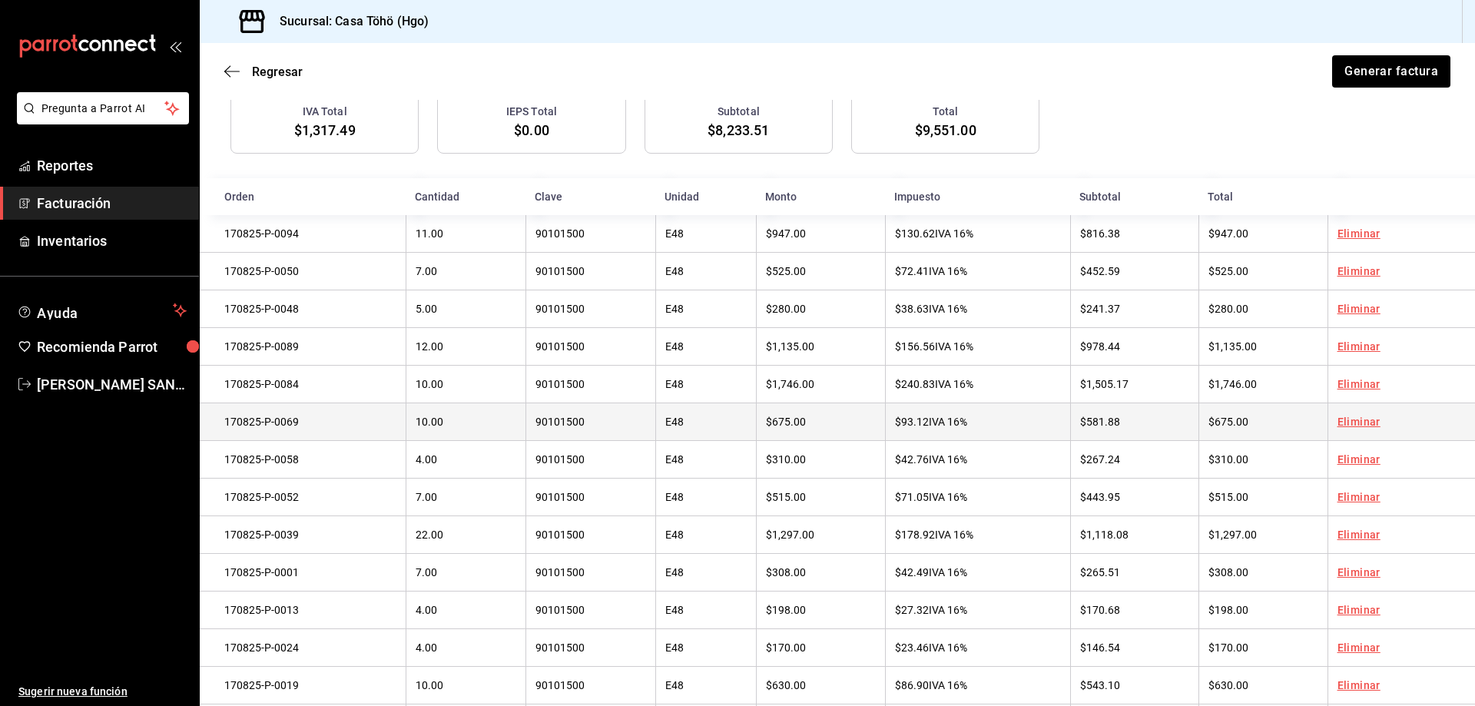
scroll to position [520, 0]
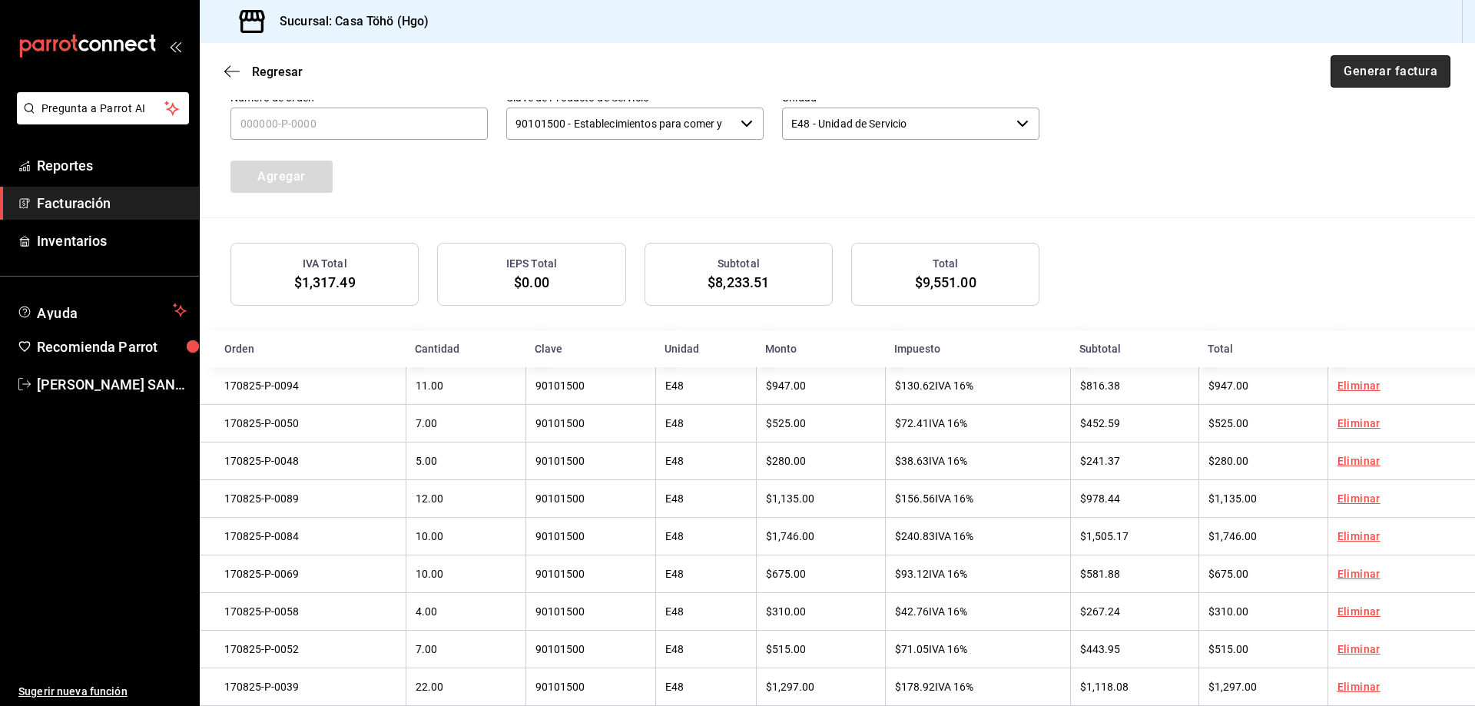
click at [1363, 72] on button "Generar factura" at bounding box center [1390, 71] width 120 height 32
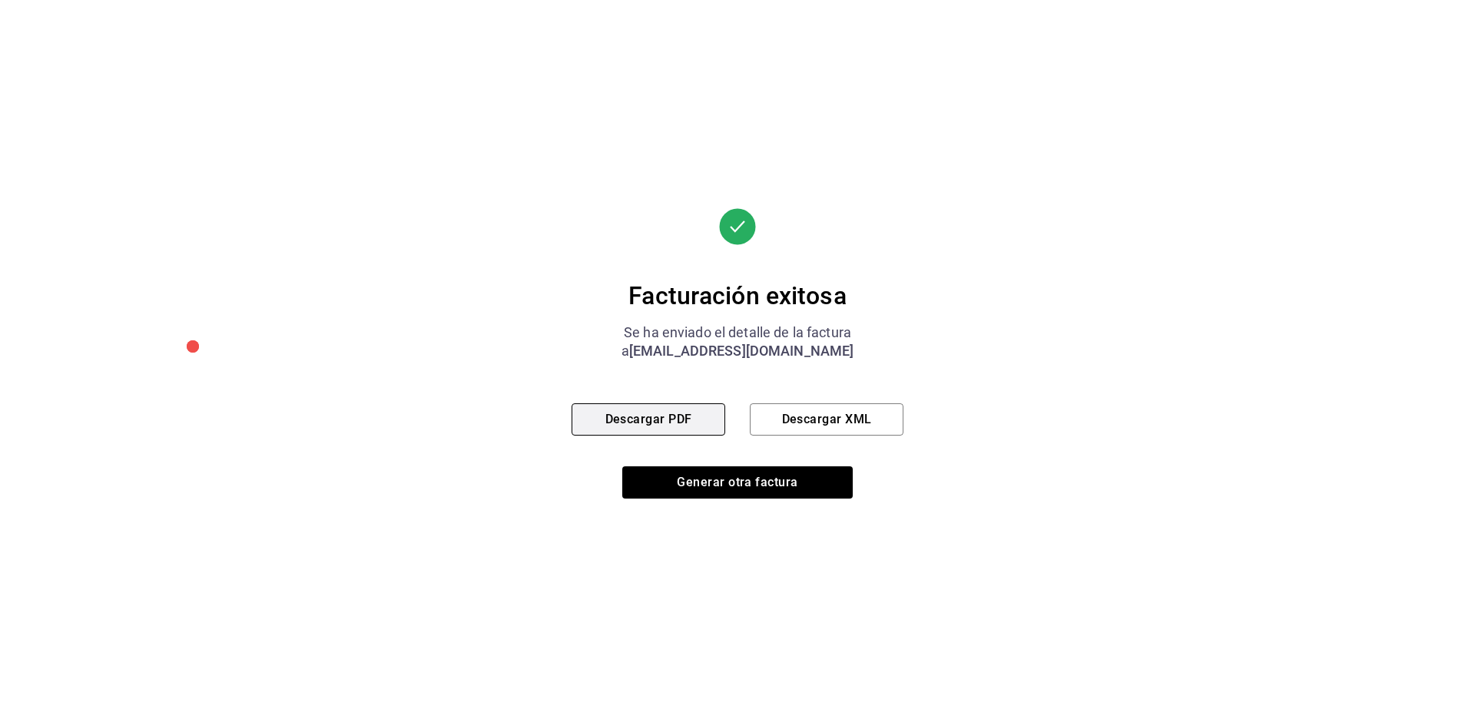
click at [633, 420] on button "Descargar PDF" at bounding box center [648, 419] width 154 height 32
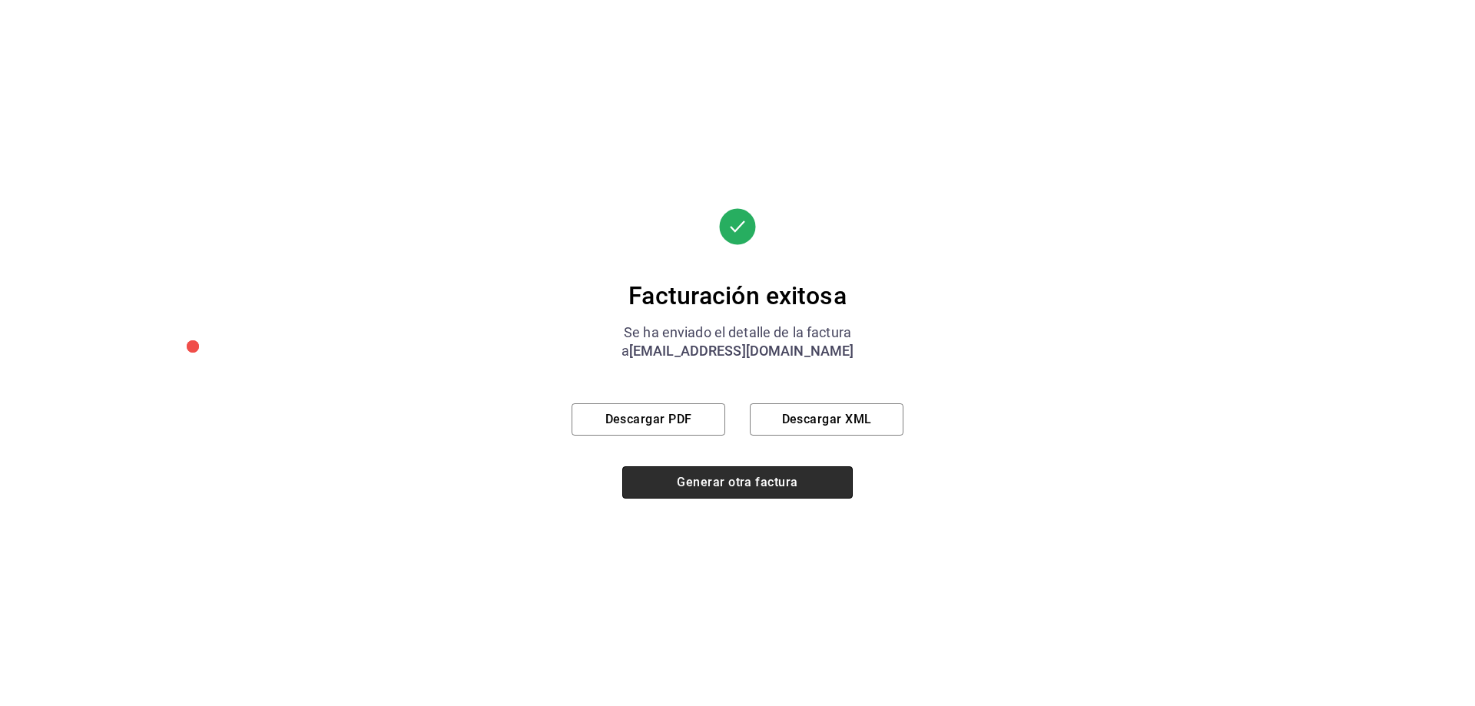
click at [737, 495] on button "Generar otra factura" at bounding box center [737, 482] width 230 height 32
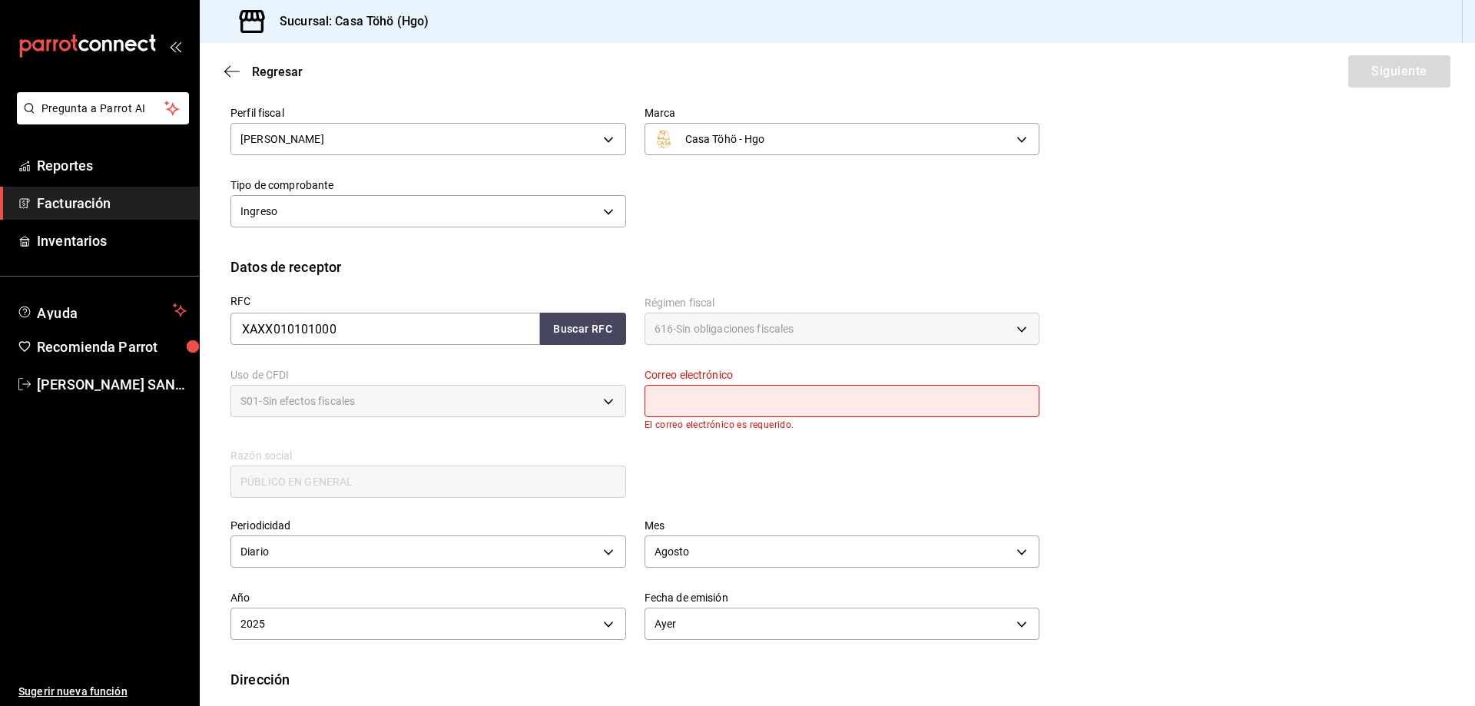
click at [62, 214] on link "Facturación" at bounding box center [99, 203] width 199 height 33
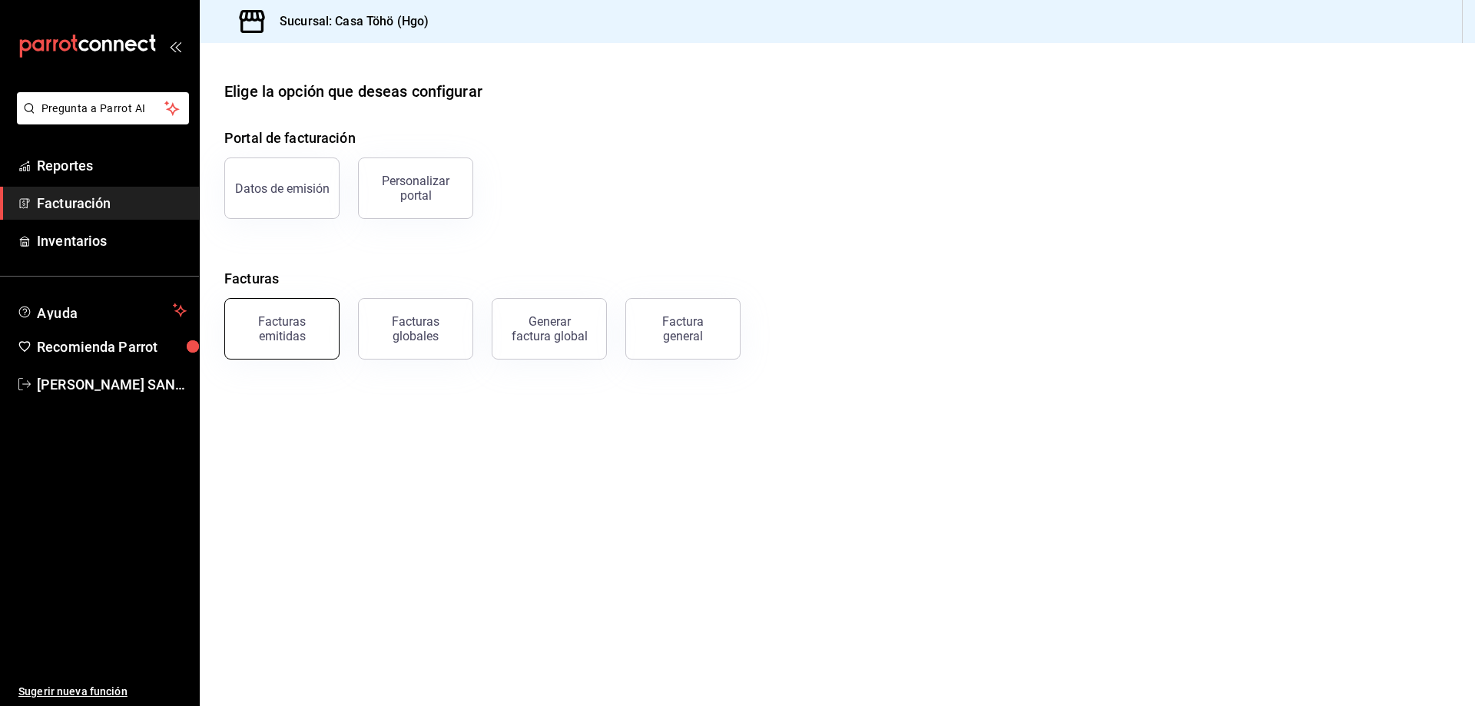
click at [300, 347] on button "Facturas emitidas" at bounding box center [281, 328] width 115 height 61
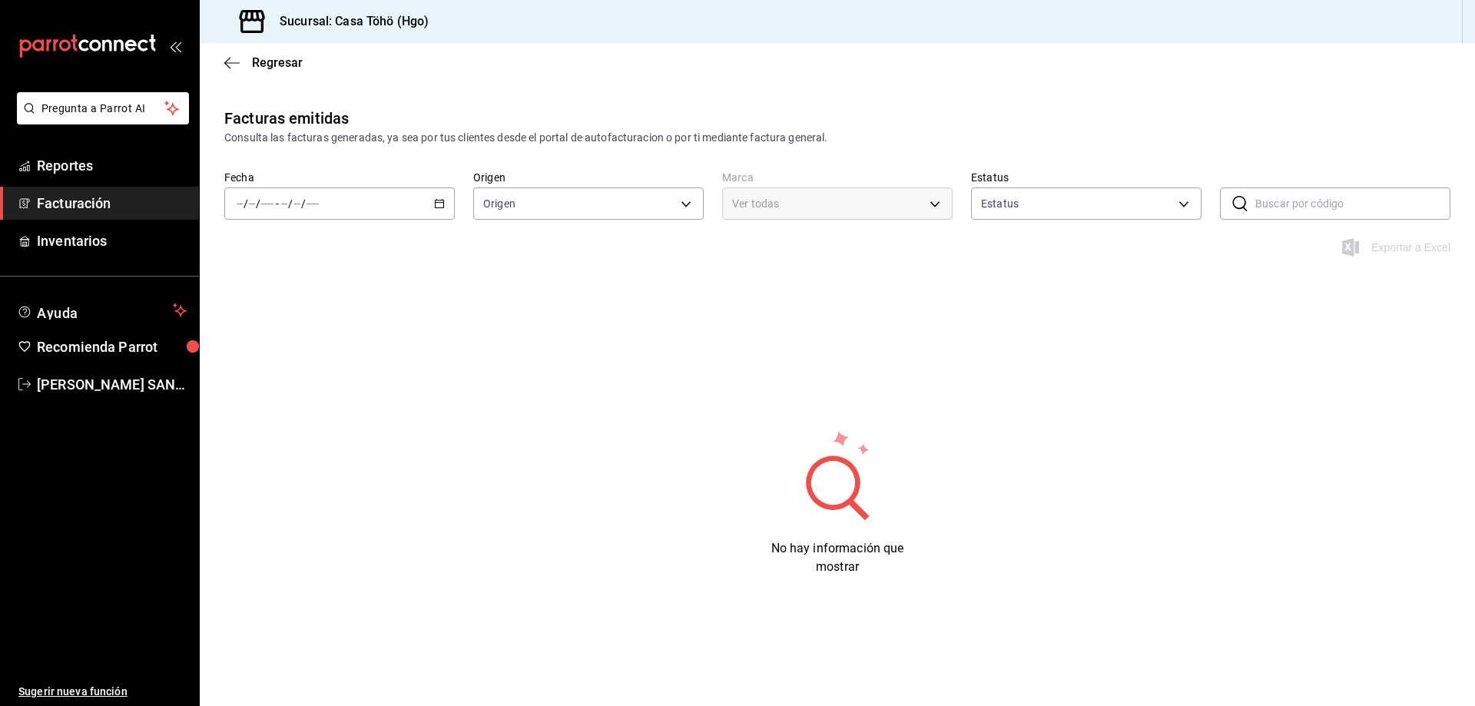
type input "ORDER_INVOICE,GENERAL_INVOICE"
type input "ACTIVE,PENDING_CANCELLATION,CANCELLED,PRE_CANCELLED"
type input "3863094e-80de-4485-9a79-27000a153f73"
click at [115, 200] on span "Facturación" at bounding box center [112, 203] width 150 height 21
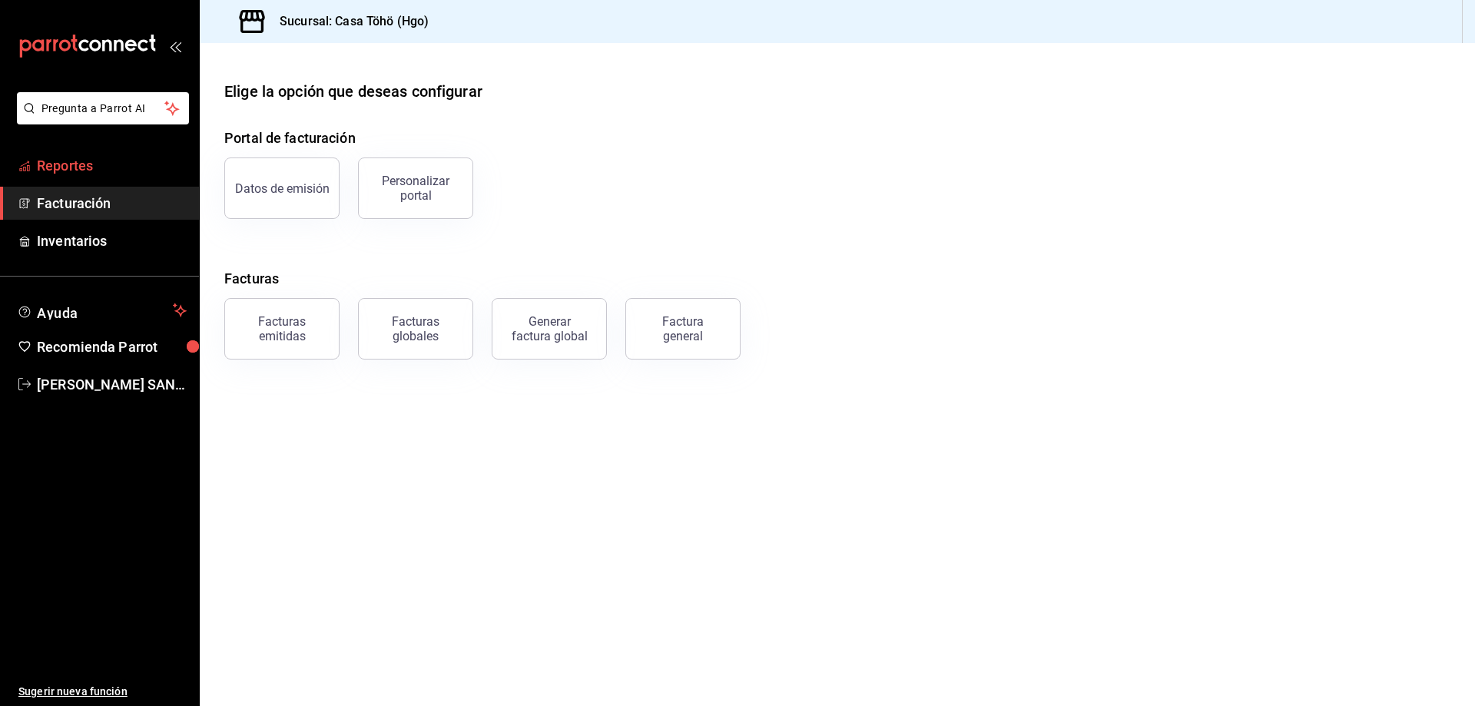
click at [131, 169] on span "Reportes" at bounding box center [112, 165] width 150 height 21
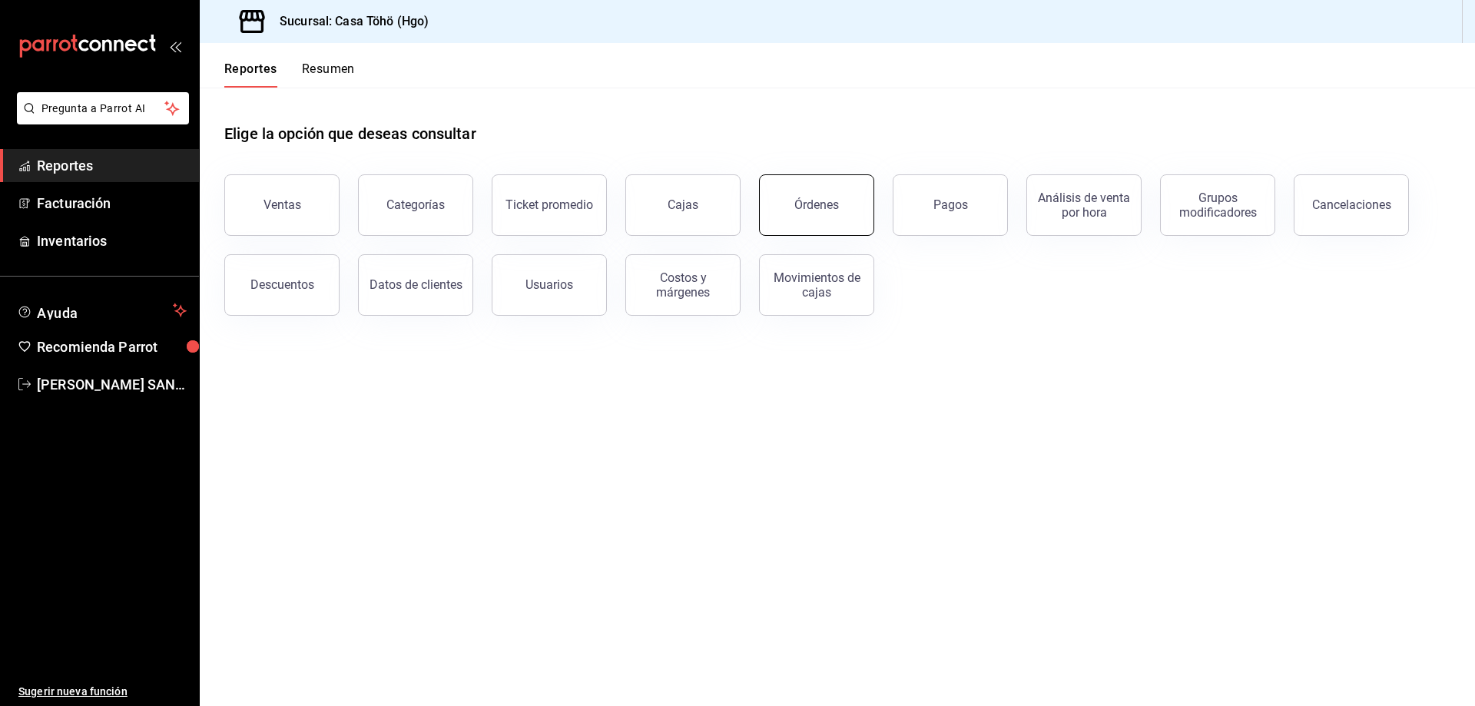
click at [825, 212] on button "Órdenes" at bounding box center [816, 204] width 115 height 61
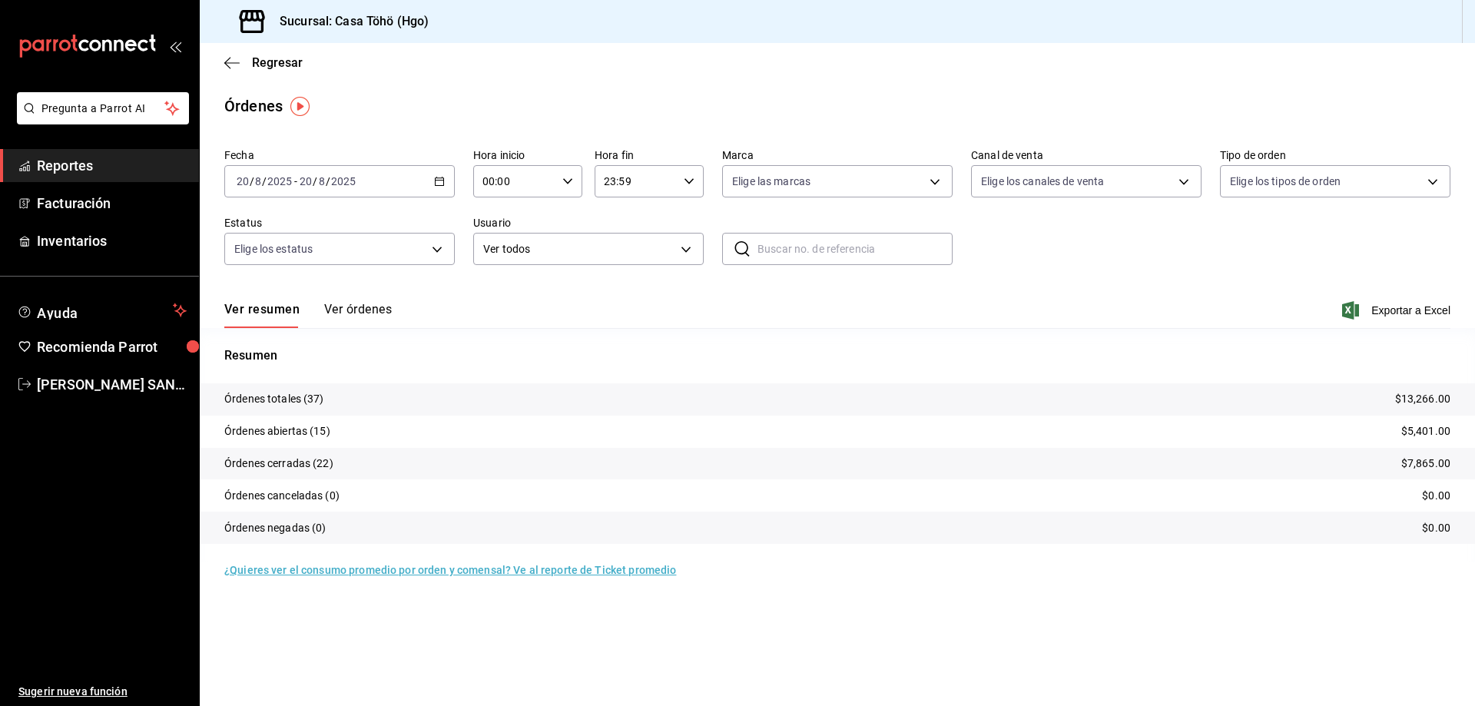
click at [66, 172] on span "Reportes" at bounding box center [112, 165] width 150 height 21
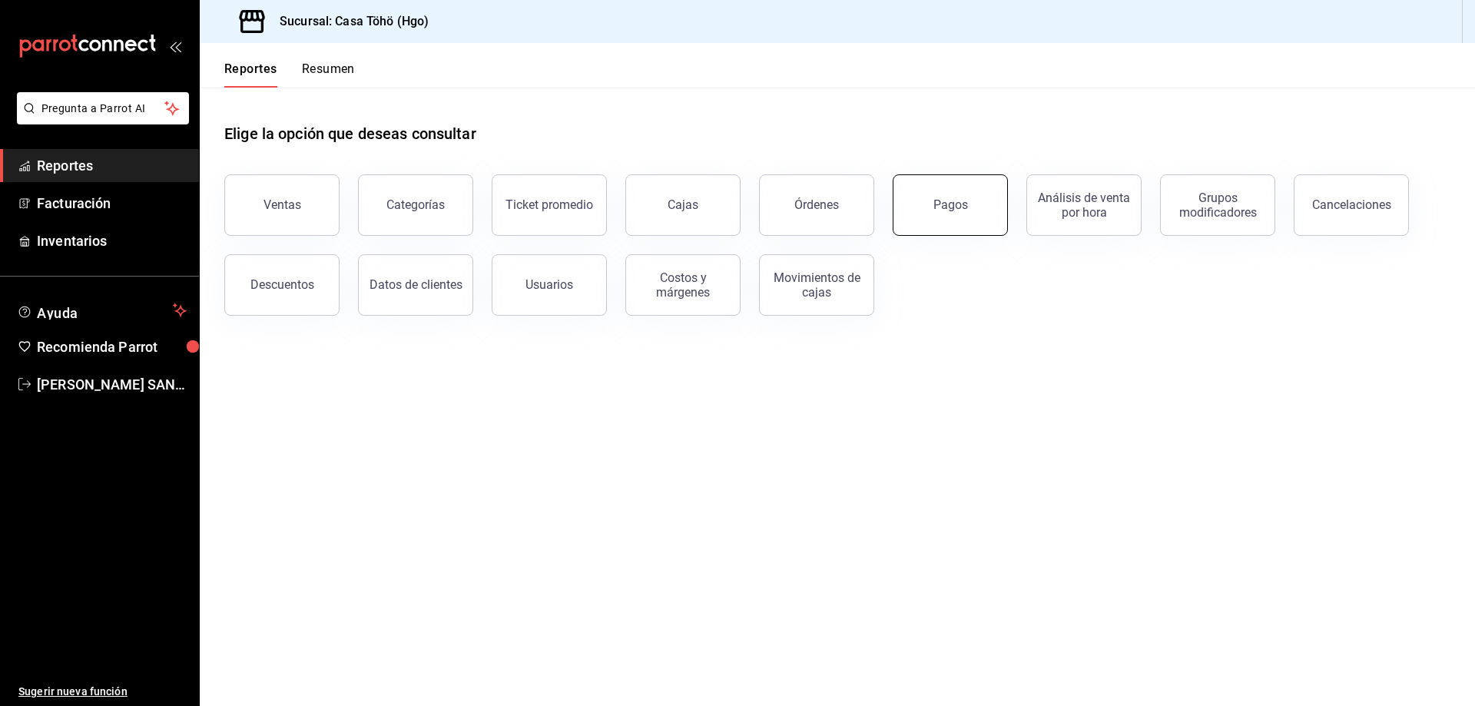
click at [932, 221] on button "Pagos" at bounding box center [949, 204] width 115 height 61
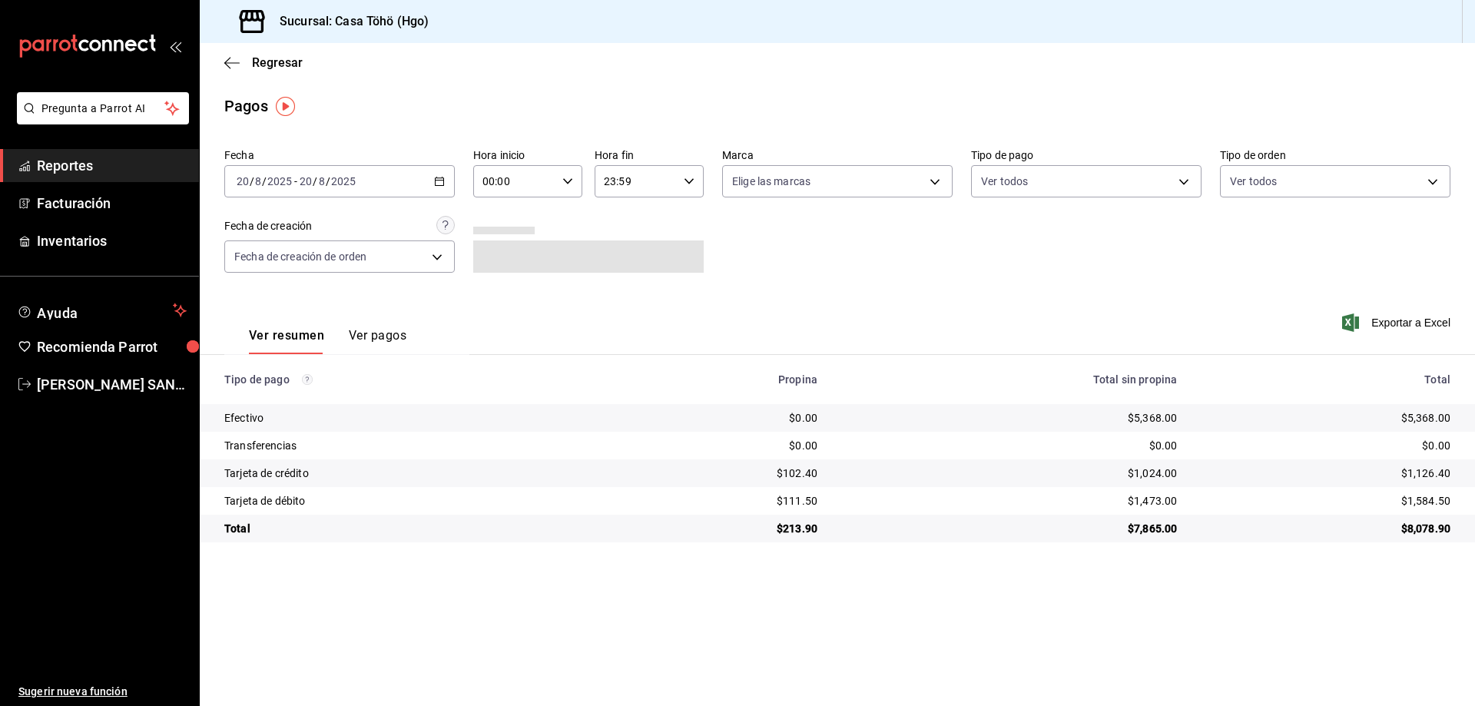
click at [436, 177] on \(Stroke\) "button" at bounding box center [436, 177] width 1 height 1
click at [290, 323] on li "Mes actual" at bounding box center [297, 331] width 144 height 35
click at [1029, 185] on body "Pregunta a Parrot AI Reportes Facturación Inventarios Ayuda Recomienda Parrot A…" at bounding box center [737, 353] width 1475 height 706
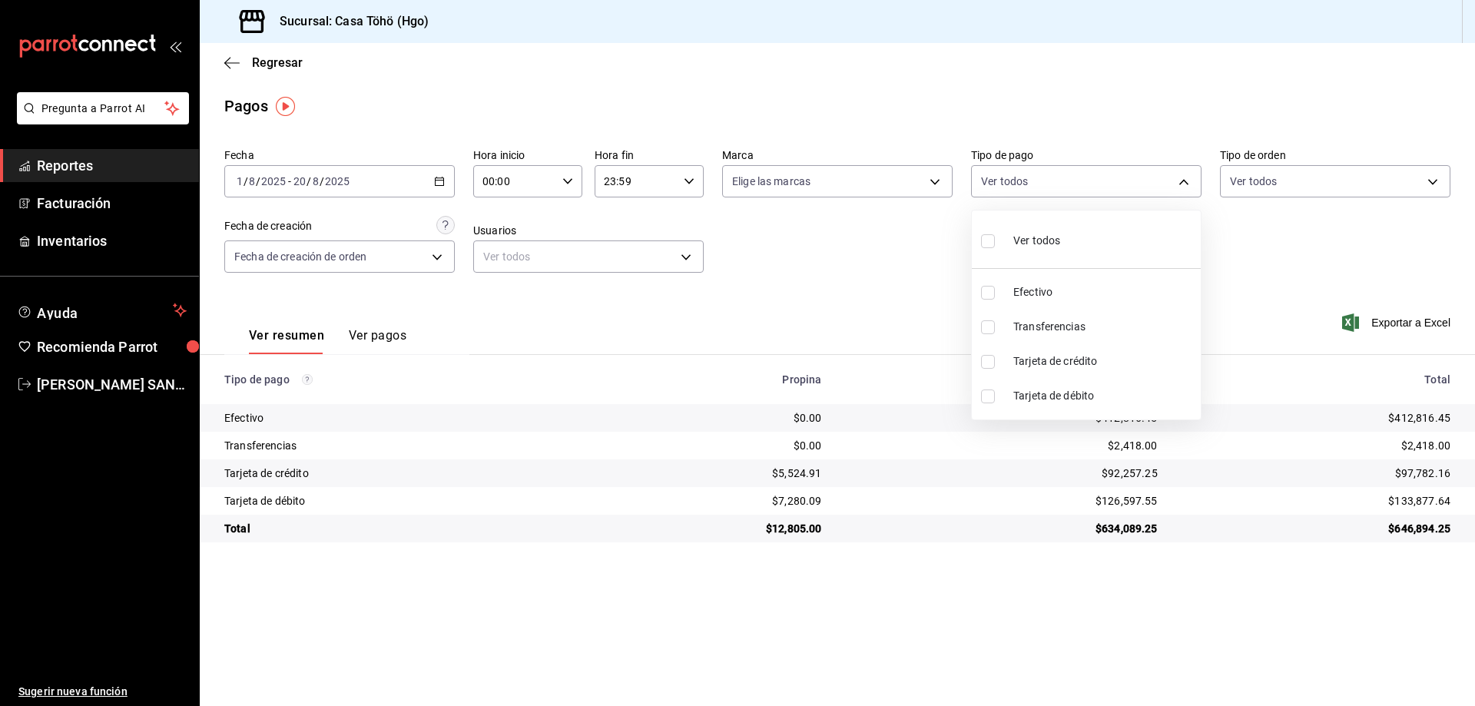
click at [1087, 353] on li "Tarjeta de crédito" at bounding box center [1086, 361] width 229 height 35
type input "992af095-5d3f-4100-8070-652a234c504f"
checkbox input "true"
click at [391, 336] on div at bounding box center [737, 353] width 1475 height 706
click at [391, 336] on button "Ver pagos" at bounding box center [378, 341] width 58 height 26
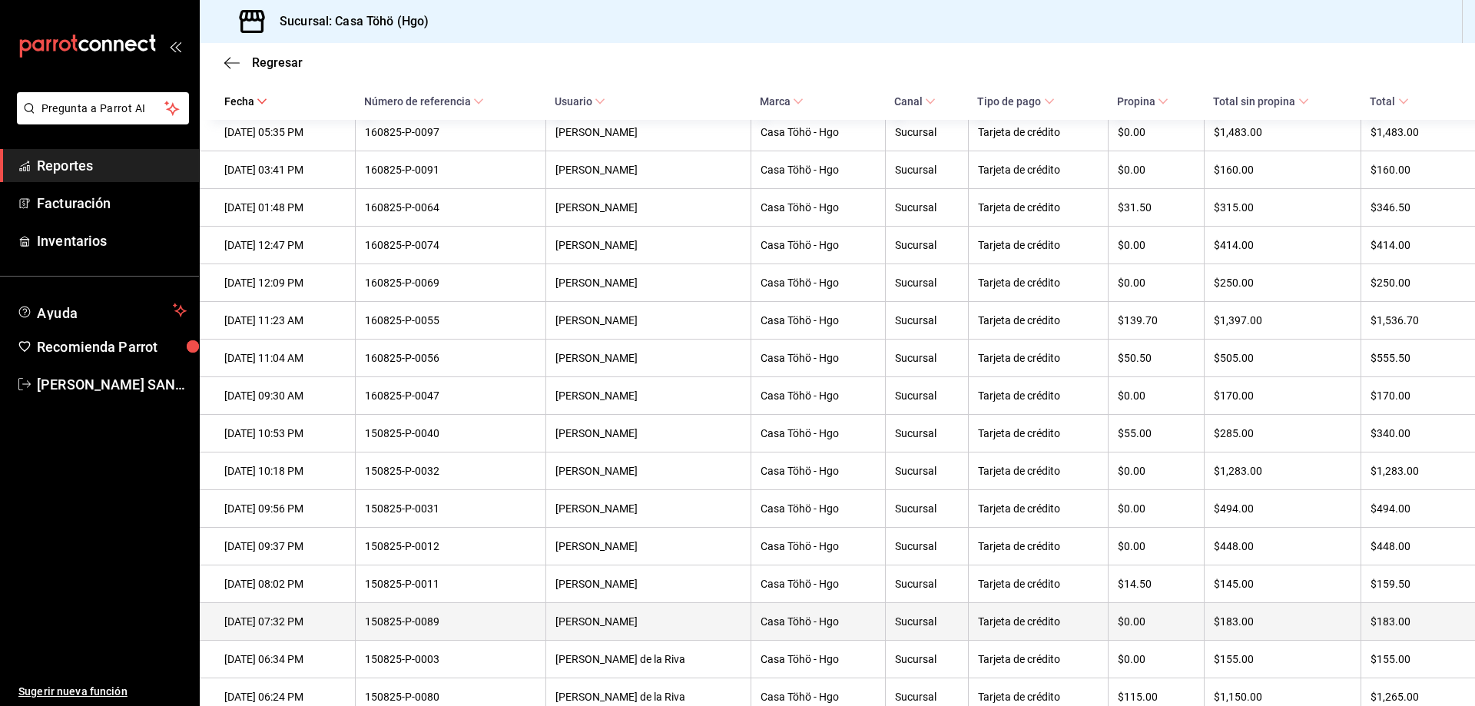
scroll to position [1997, 0]
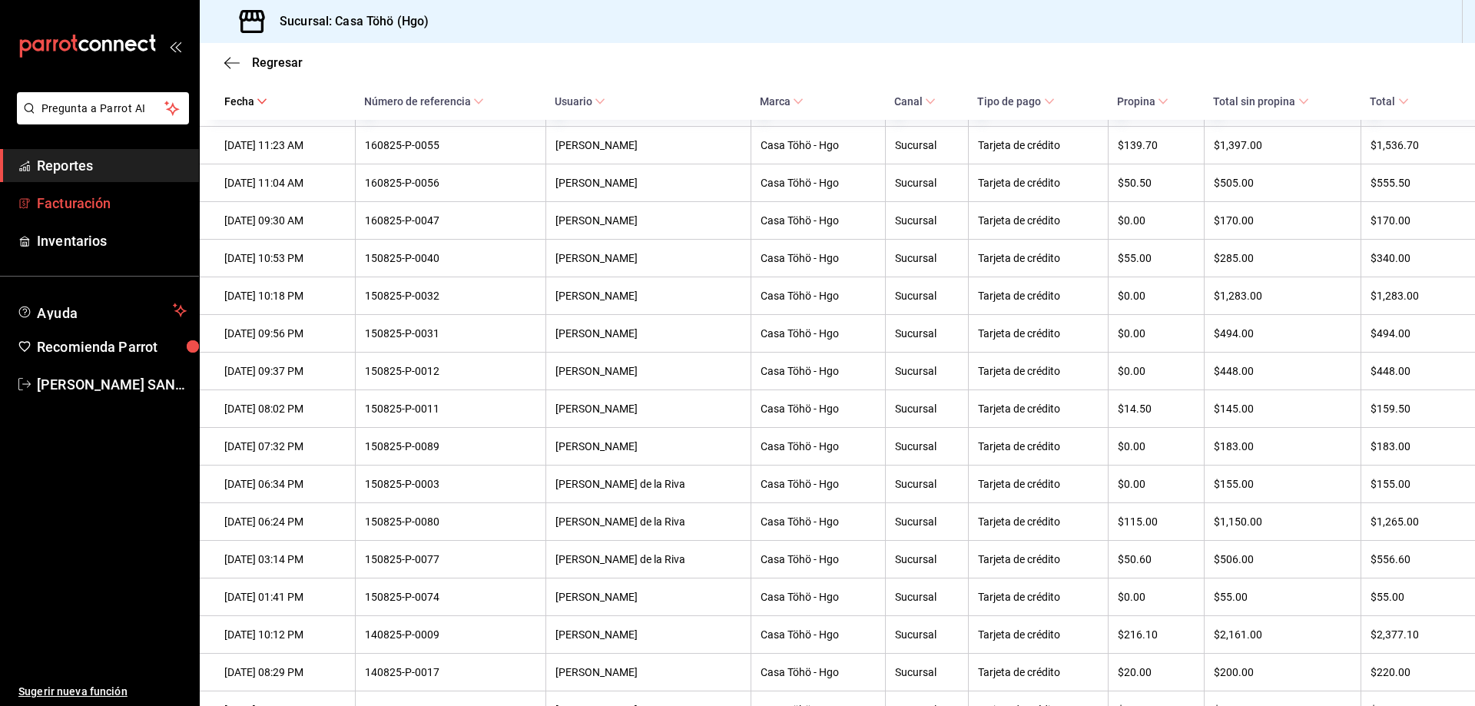
click at [146, 200] on span "Facturación" at bounding box center [112, 203] width 150 height 21
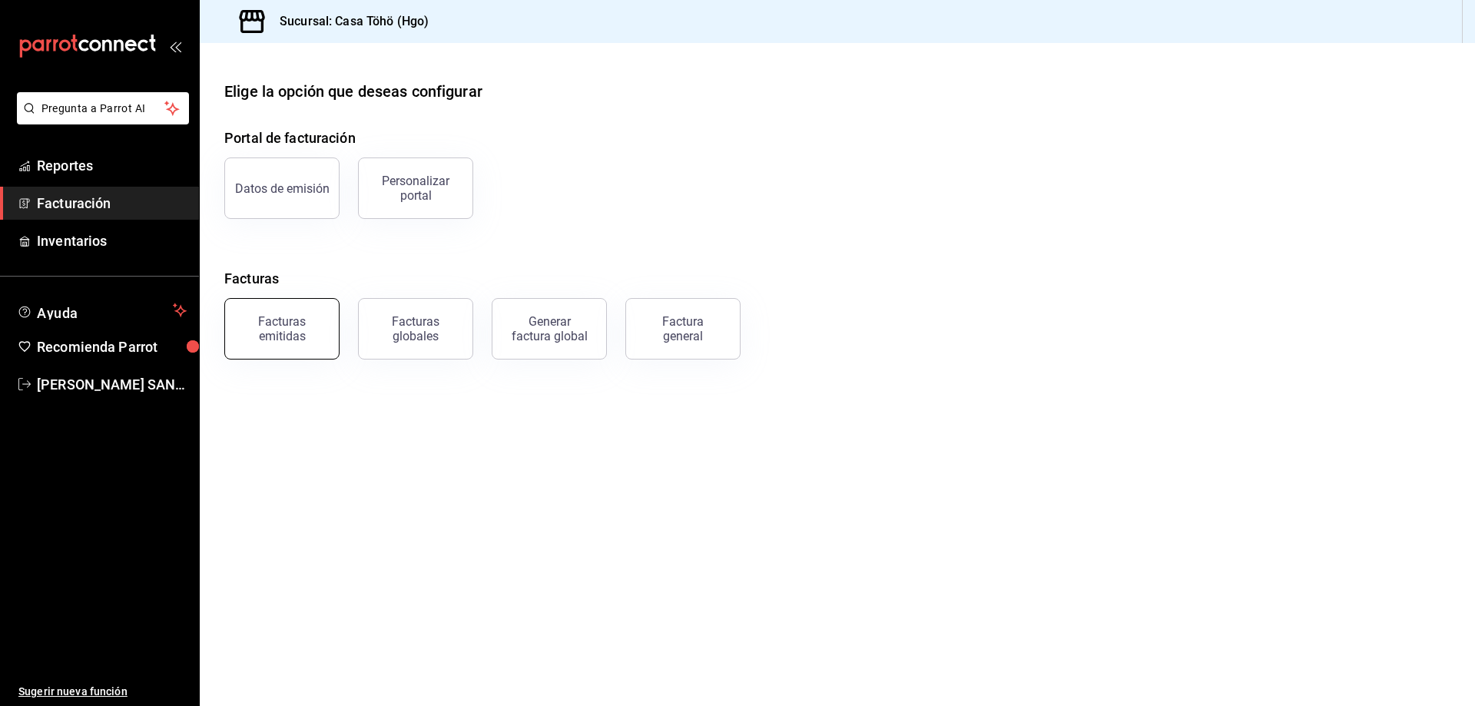
click at [263, 328] on div "Facturas emitidas" at bounding box center [281, 328] width 95 height 29
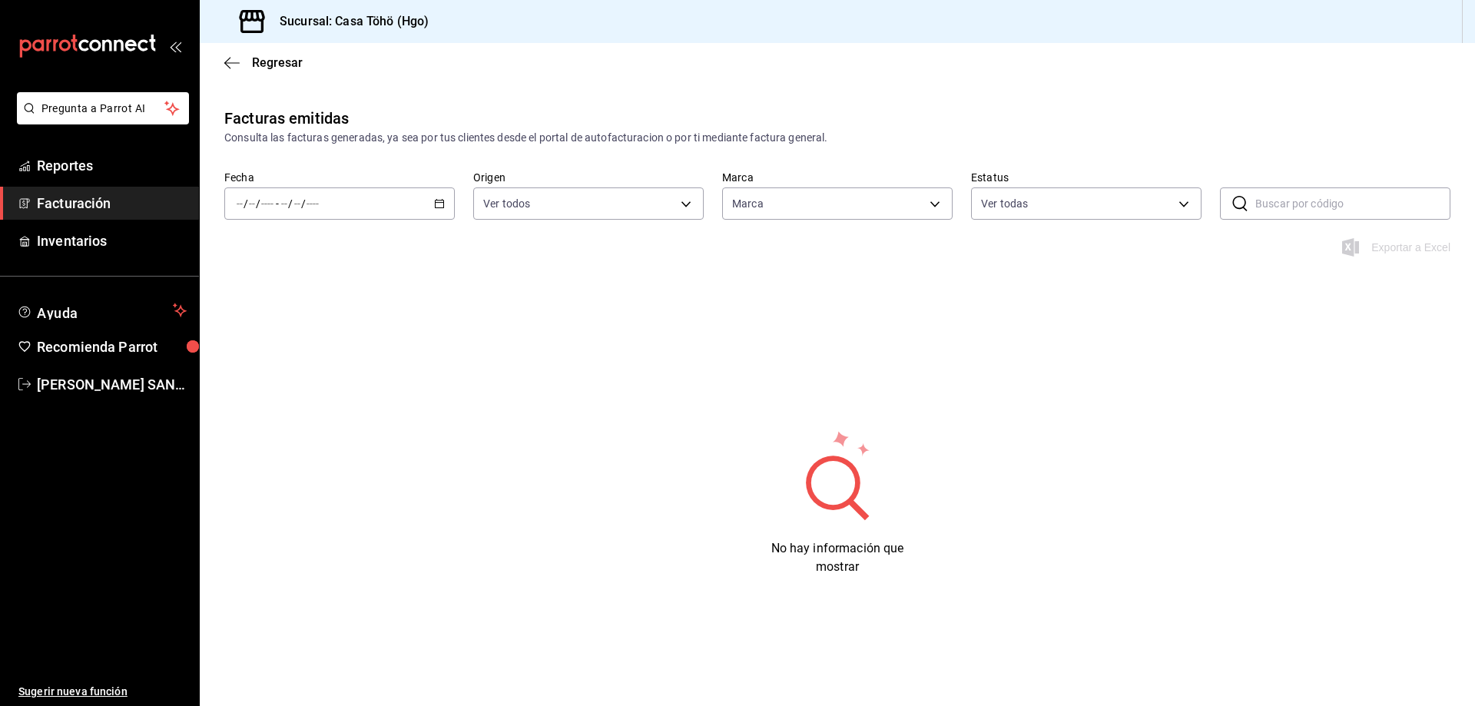
type input "3863094e-80de-4485-9a79-27000a153f73"
click at [441, 210] on div "/ / - / /" at bounding box center [339, 203] width 230 height 32
click at [303, 356] on span "Mes actual" at bounding box center [296, 354] width 119 height 16
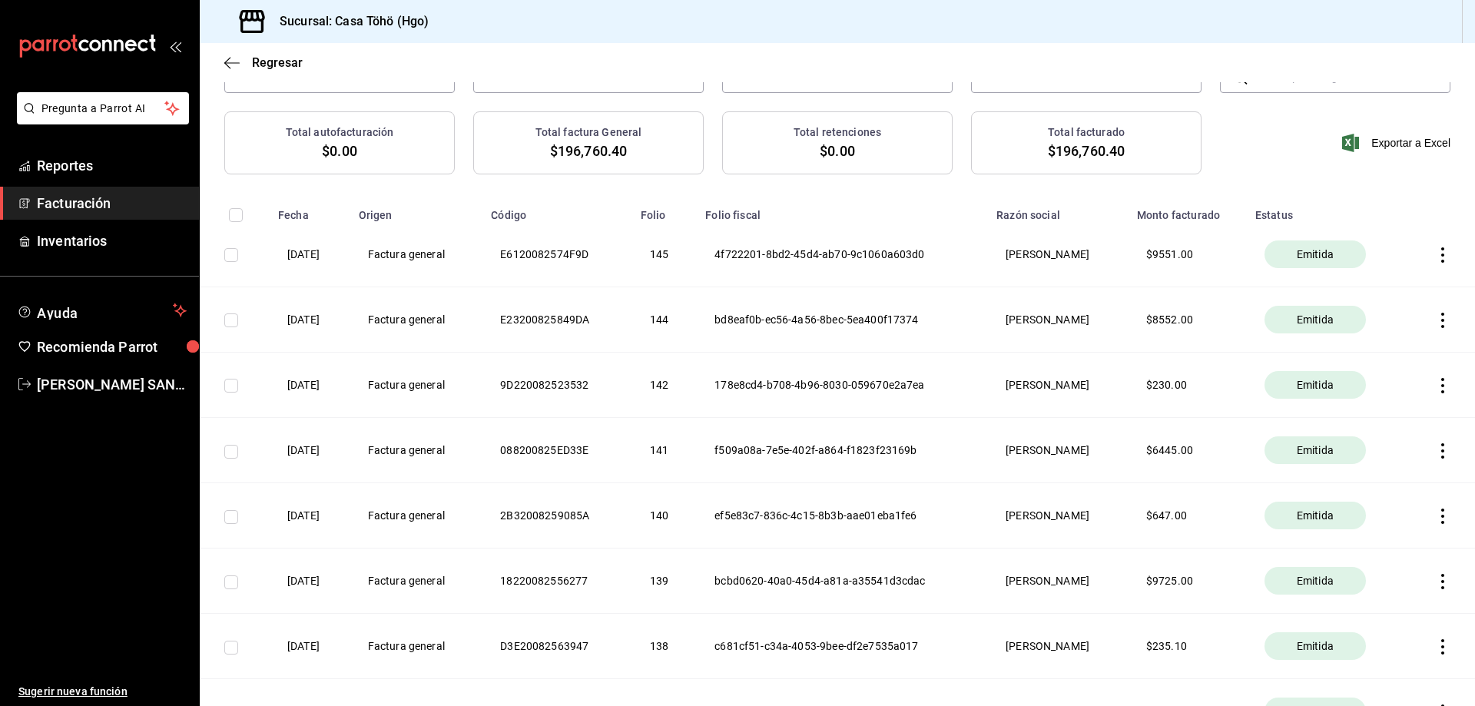
scroll to position [154, 0]
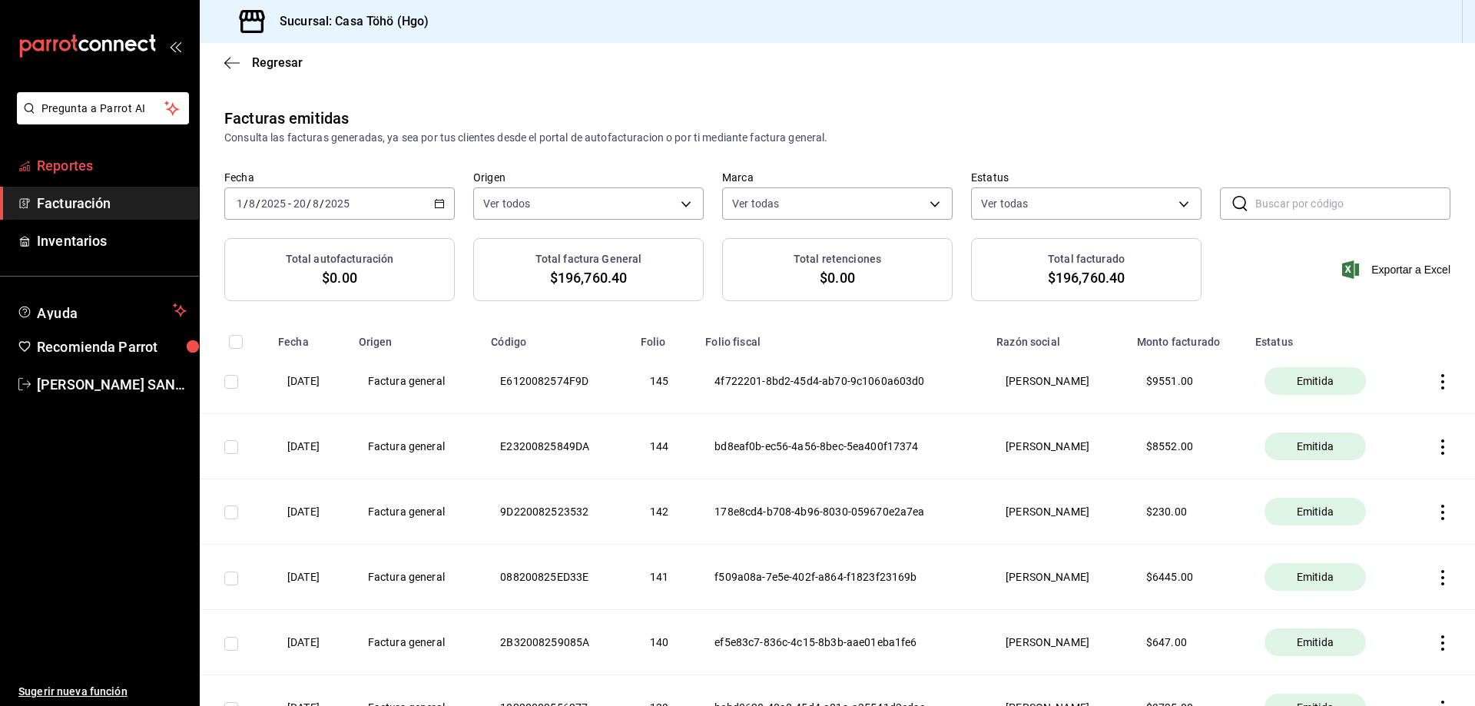
click at [82, 166] on span "Reportes" at bounding box center [112, 165] width 150 height 21
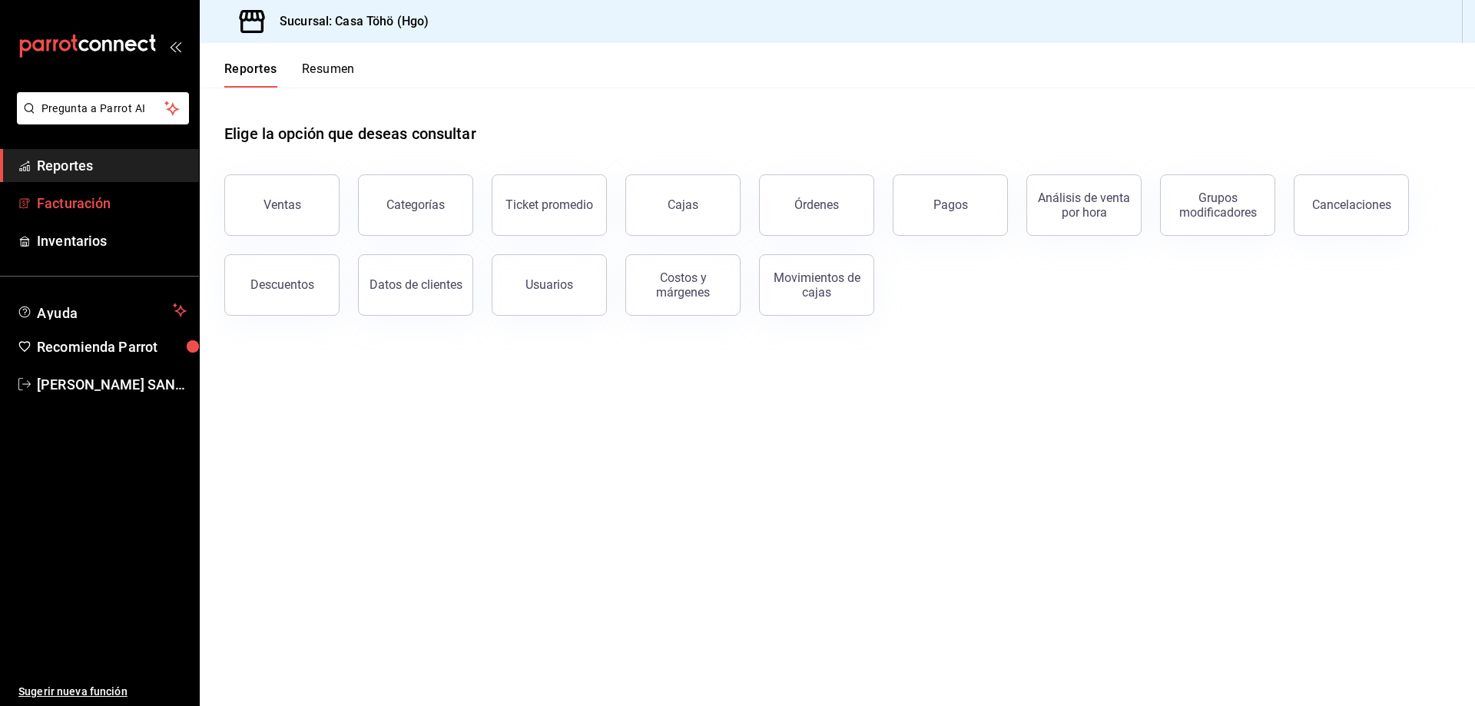
click at [51, 202] on span "Facturación" at bounding box center [112, 203] width 150 height 21
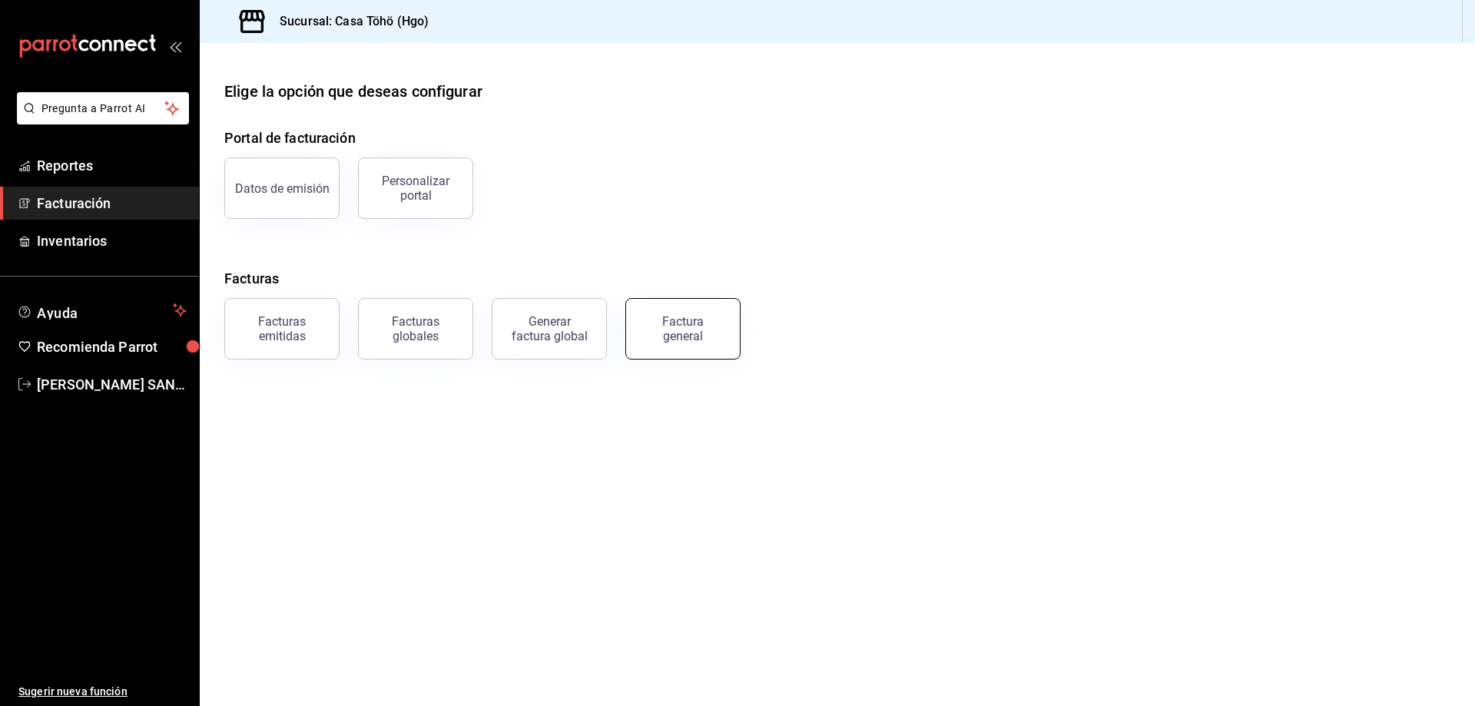
click at [739, 343] on div "Factura general" at bounding box center [674, 320] width 134 height 80
click at [692, 338] on div "Factura general" at bounding box center [682, 328] width 77 height 29
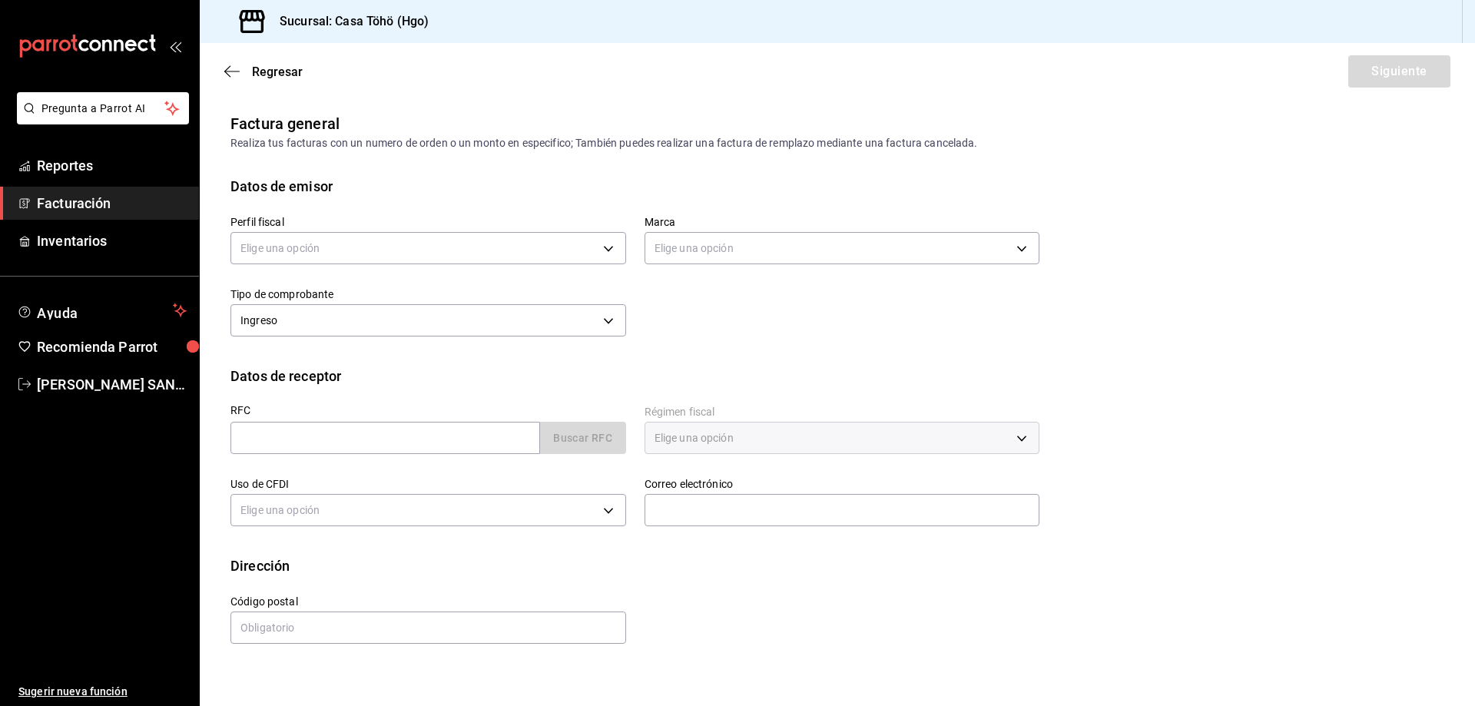
click at [399, 461] on div "Uso de CFDI Elige una opción" at bounding box center [419, 494] width 414 height 72
click at [540, 436] on div "Buscar RFC" at bounding box center [428, 438] width 396 height 32
click at [596, 442] on div "Buscar RFC" at bounding box center [428, 438] width 396 height 32
click at [354, 438] on input "text" at bounding box center [384, 438] width 309 height 32
type input "XAXX010101000"
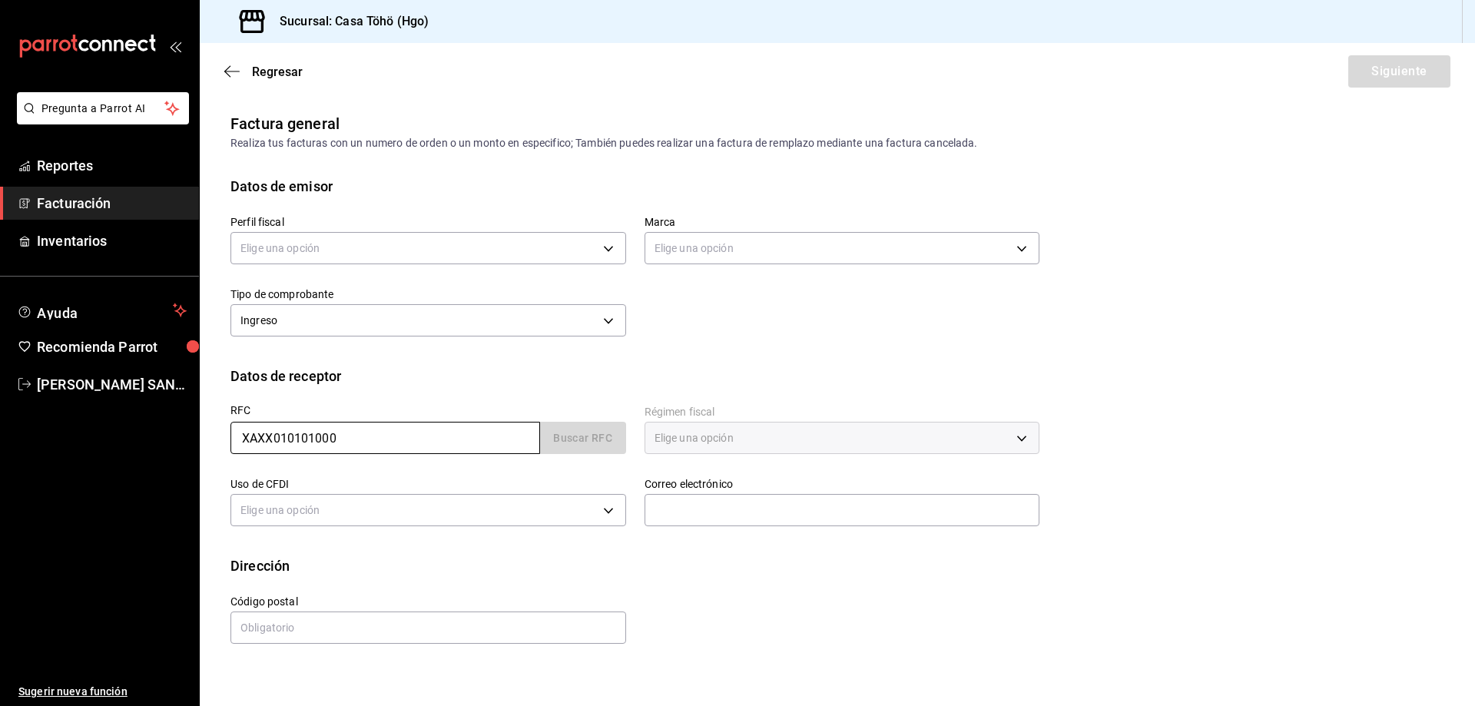
type input "616"
type input "S01"
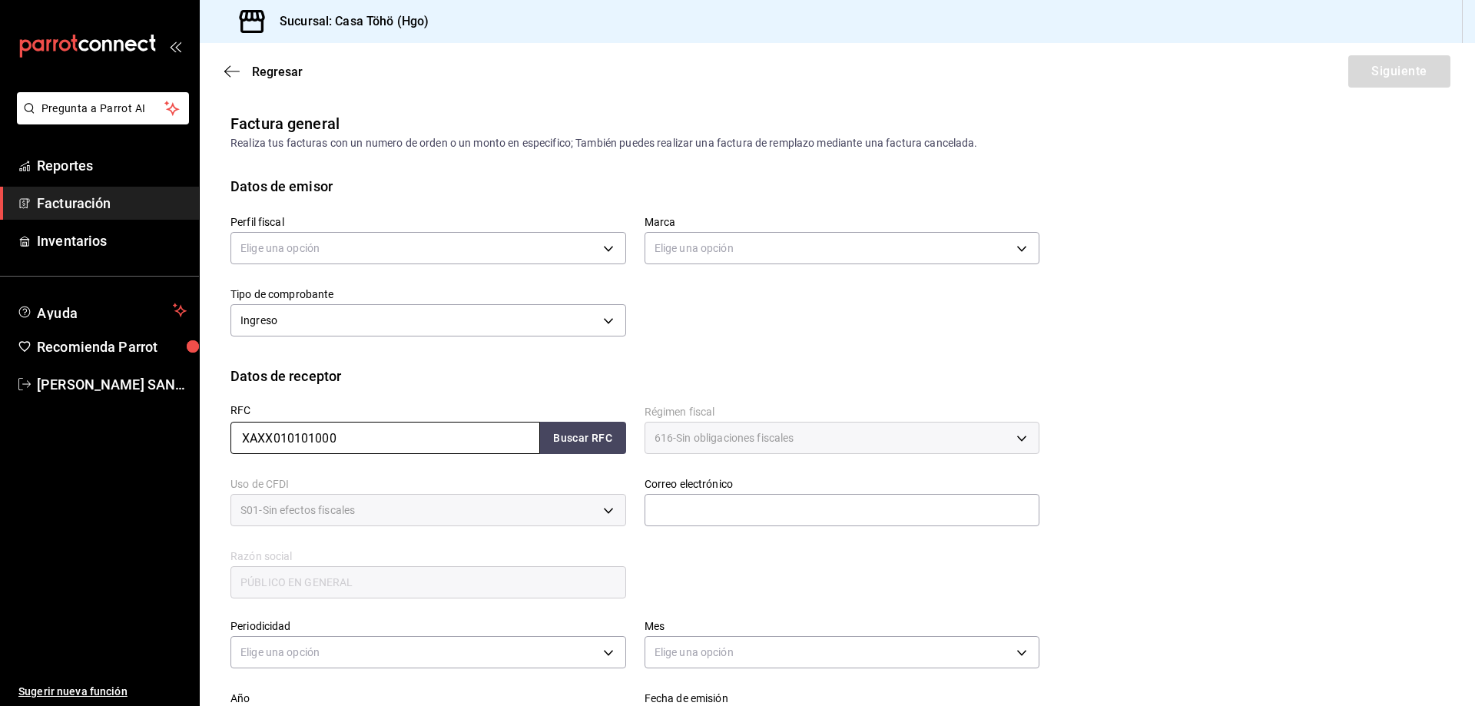
scroll to position [154, 0]
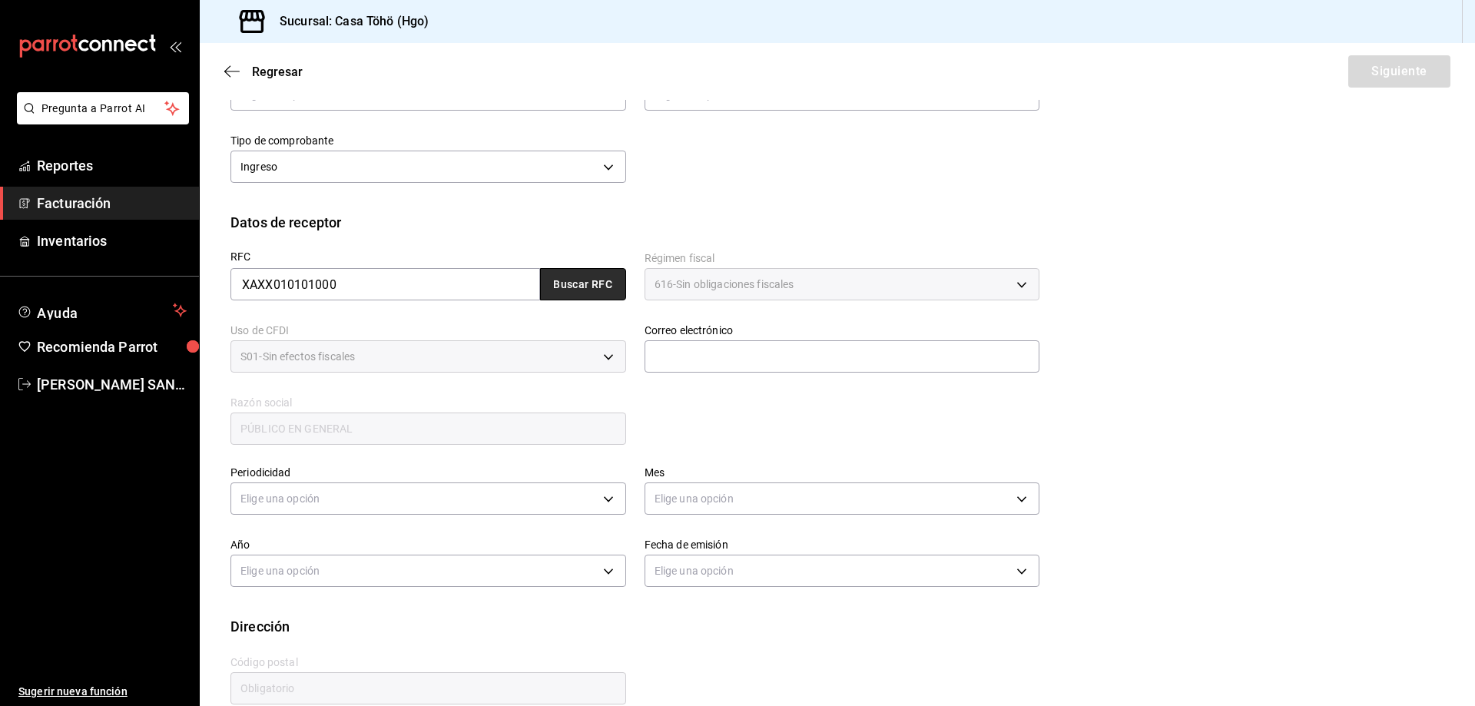
click at [593, 293] on button "Buscar RFC" at bounding box center [583, 284] width 86 height 32
type input "[EMAIL_ADDRESS][DOMAIN_NAME]"
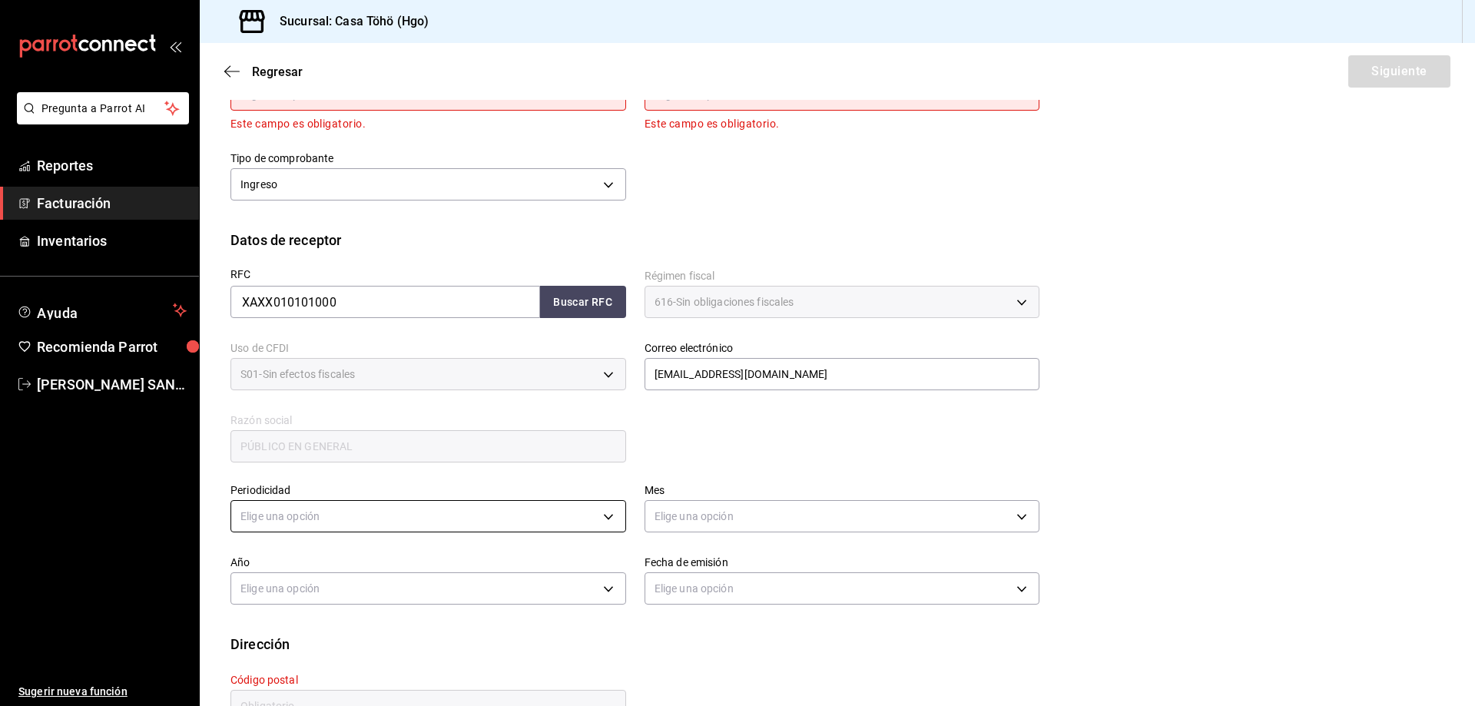
click at [485, 508] on body "Pregunta a Parrot AI Reportes Facturación Inventarios Ayuda Recomienda Parrot […" at bounding box center [737, 353] width 1475 height 706
click at [667, 188] on div at bounding box center [737, 353] width 1475 height 706
click at [613, 221] on div "Perfil fiscal Elige una opción Este campo es obligatorio. Marca Elige una opció…" at bounding box center [836, 136] width 1213 height 187
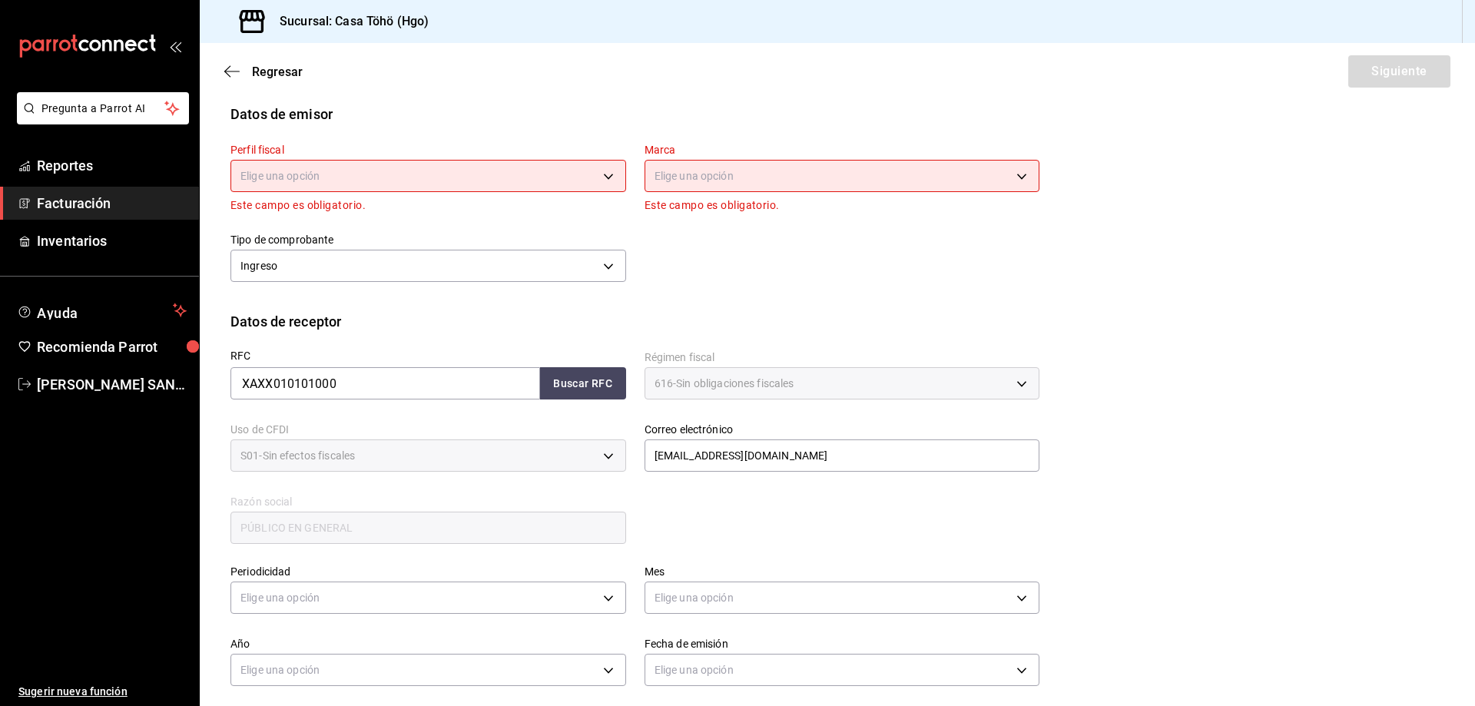
scroll to position [0, 0]
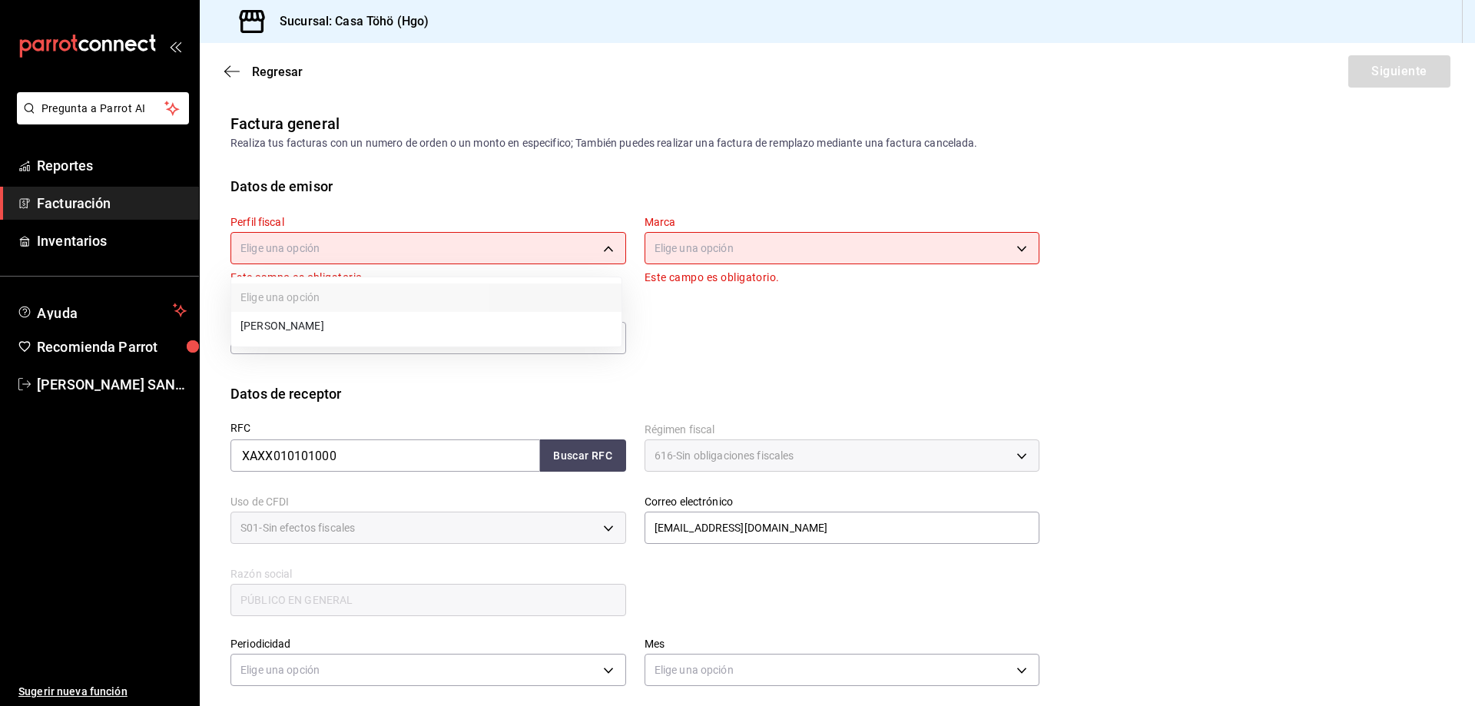
click at [405, 244] on body "Pregunta a Parrot AI Reportes Facturación Inventarios Ayuda Recomienda Parrot […" at bounding box center [737, 353] width 1475 height 706
click at [400, 317] on li "[PERSON_NAME]" at bounding box center [426, 326] width 390 height 28
type input "3714fea9-f59b-4145-9474-cc315d4ea63f"
type input "3863094e-80de-4485-9a79-27000a153f73"
type input "43670"
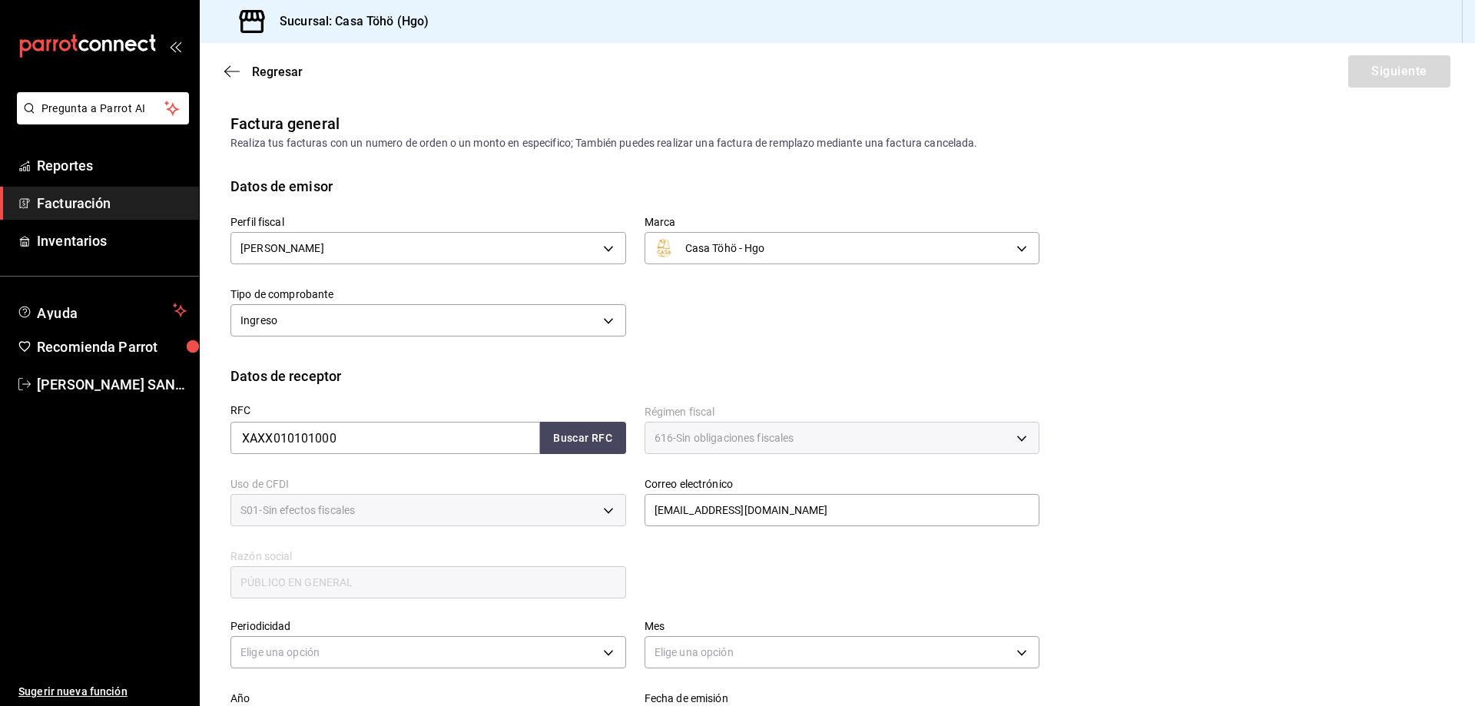
click at [684, 348] on div "Perfil fiscal [PERSON_NAME] 3714fea9-f59b-4145-9474-cc315d4ea63f Marca Casa Töh…" at bounding box center [836, 281] width 1213 height 169
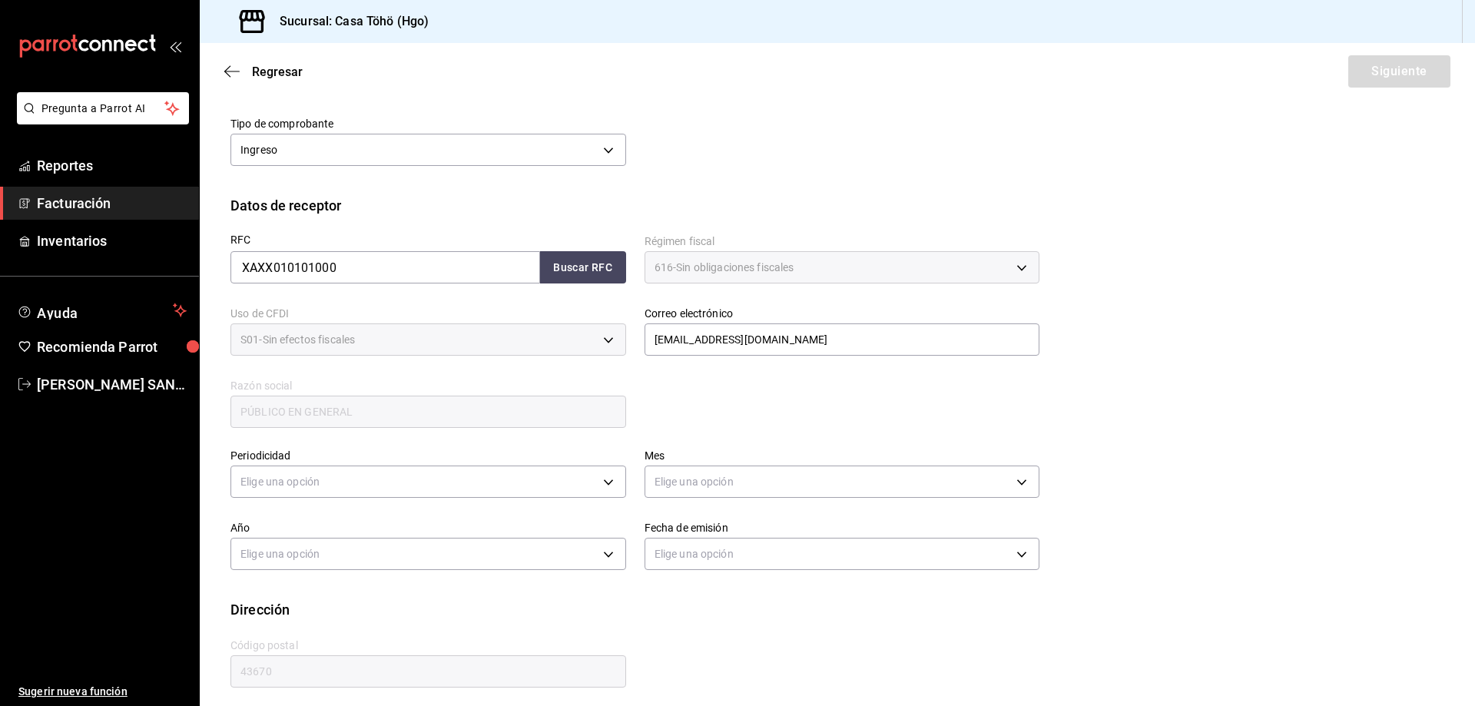
scroll to position [179, 0]
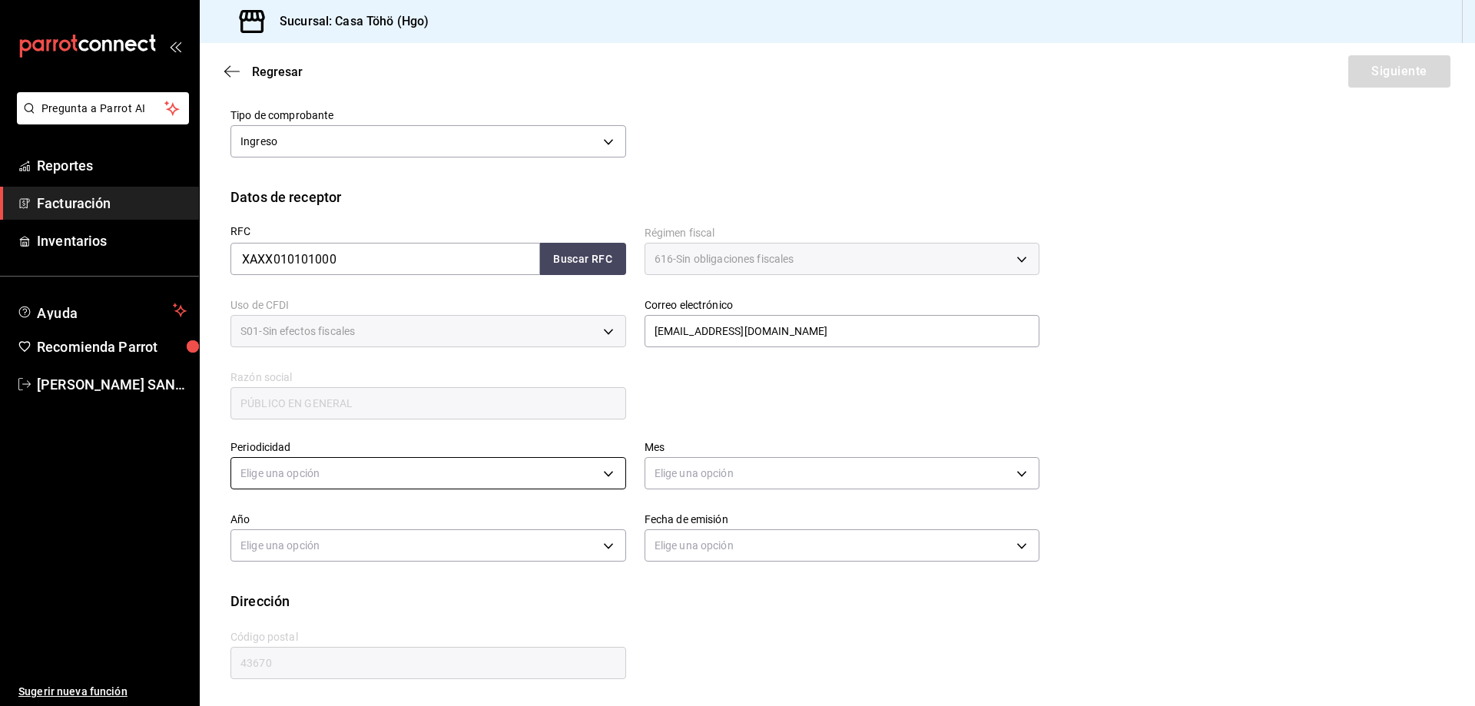
click at [603, 483] on body "Pregunta a Parrot AI Reportes Facturación Inventarios Ayuda Recomienda Parrot […" at bounding box center [737, 353] width 1475 height 706
click at [461, 526] on li "Diario" at bounding box center [426, 520] width 390 height 25
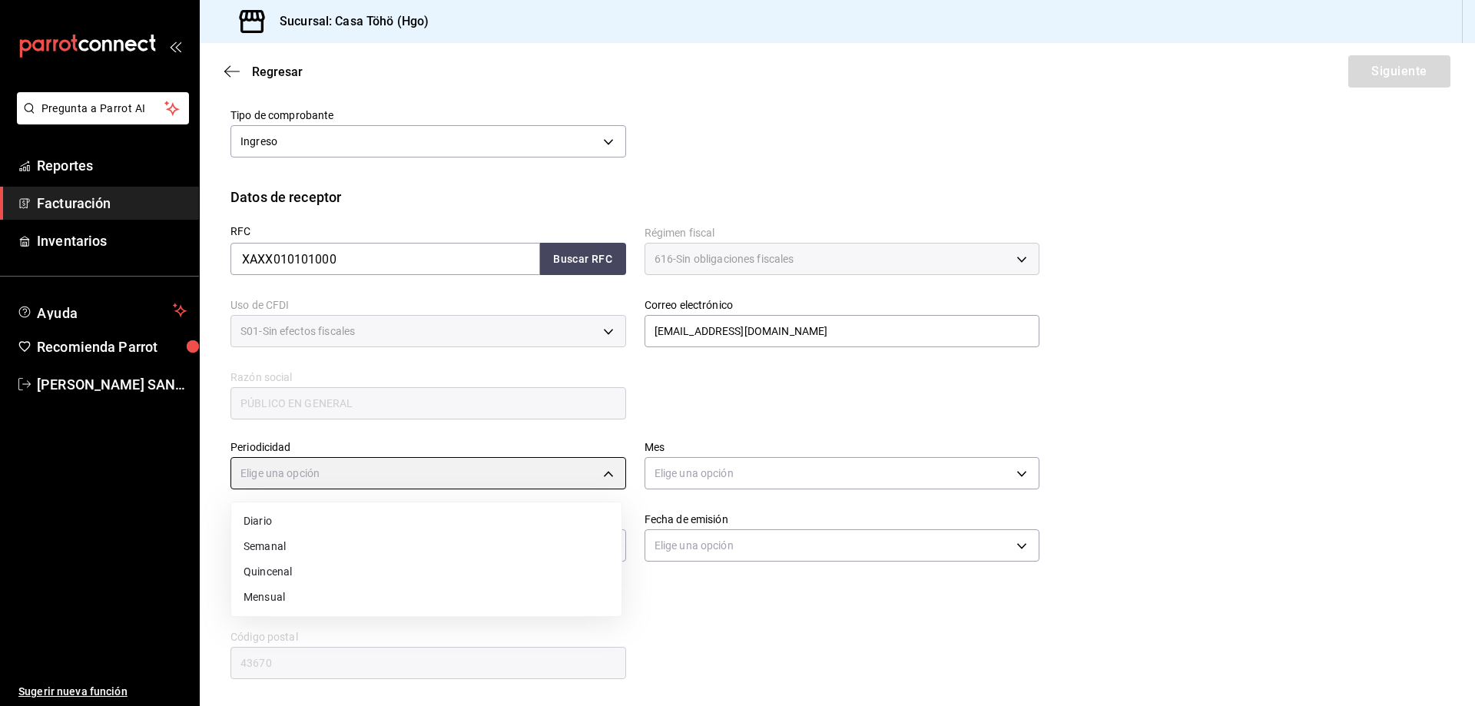
type input "DAILY"
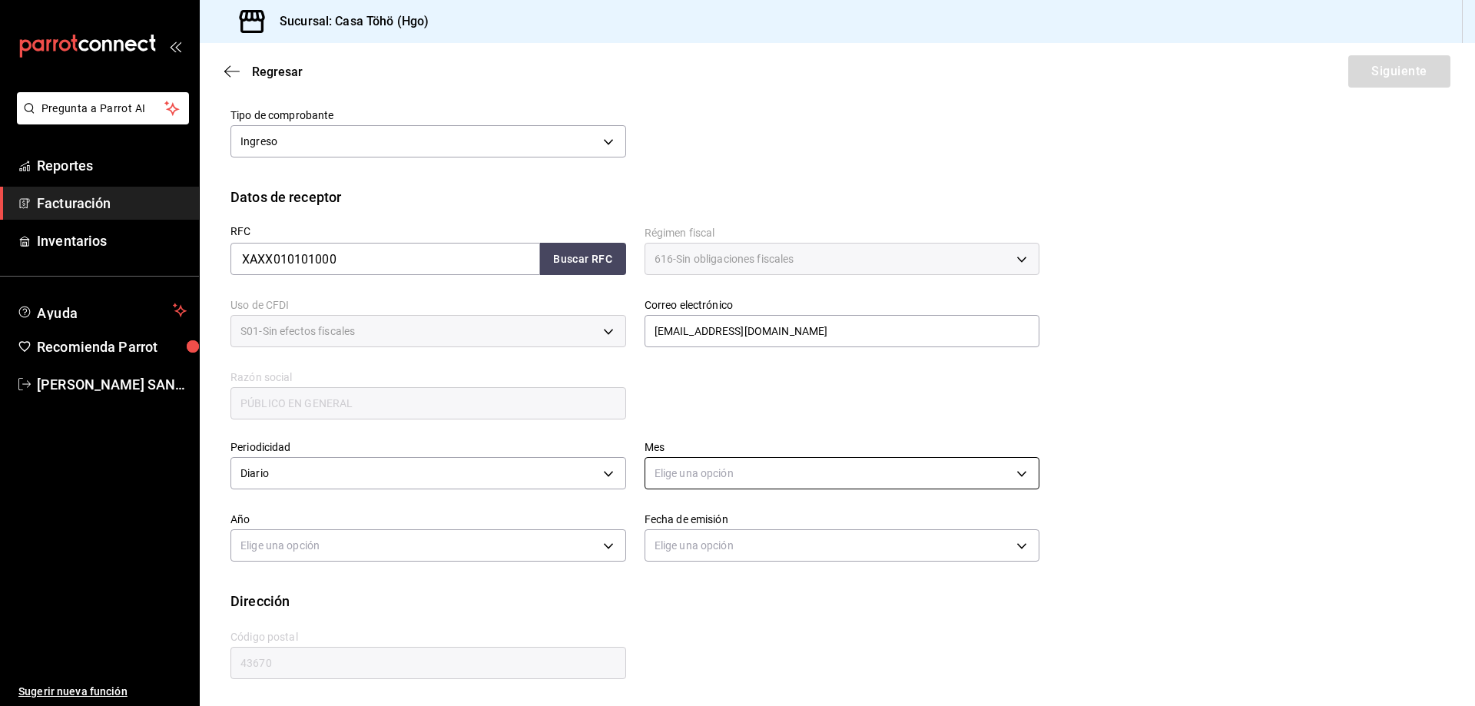
click at [765, 476] on body "Pregunta a Parrot AI Reportes Facturación Inventarios Ayuda Recomienda Parrot […" at bounding box center [737, 353] width 1475 height 706
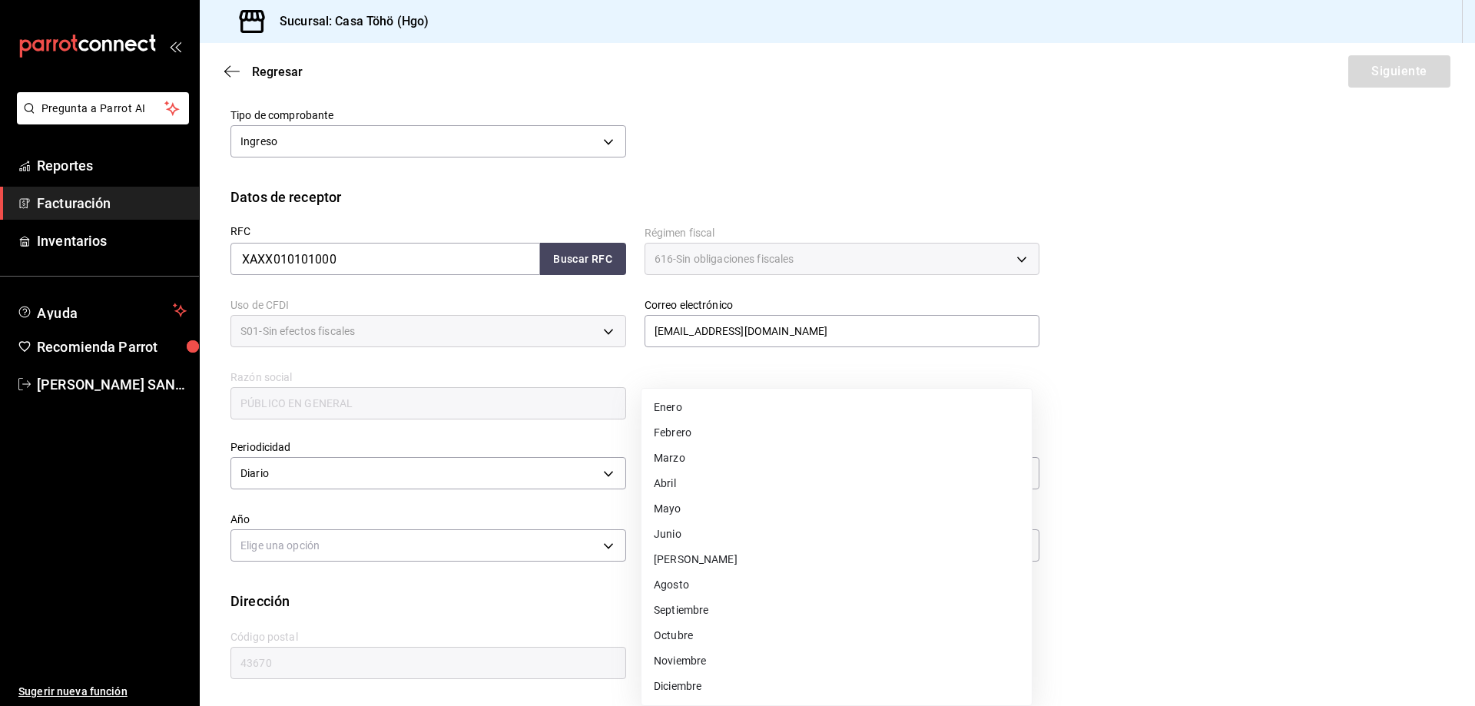
click at [700, 589] on li "Agosto" at bounding box center [836, 584] width 390 height 25
type input "8"
click at [580, 548] on body "Pregunta a Parrot AI Reportes Facturación Inventarios Ayuda Recomienda Parrot […" at bounding box center [737, 353] width 1475 height 706
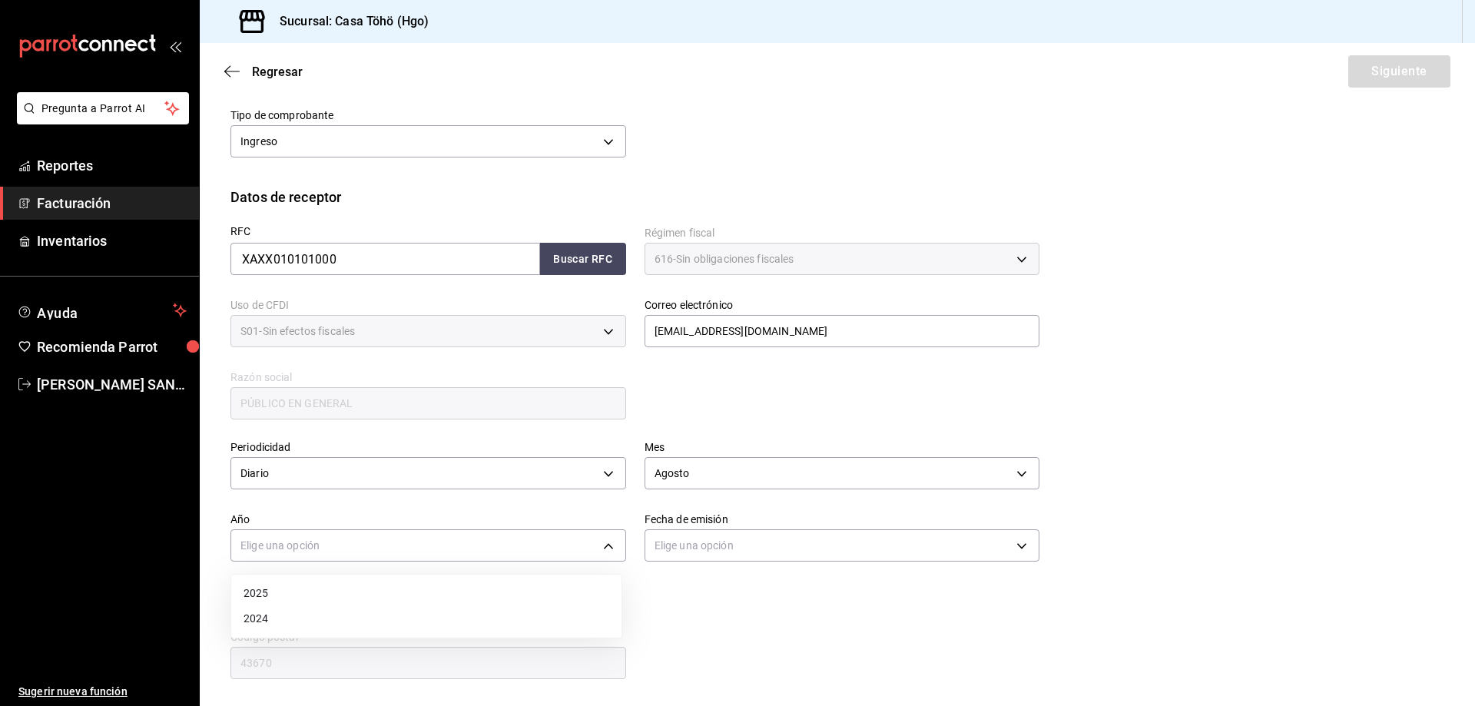
click at [403, 594] on li "2025" at bounding box center [426, 593] width 390 height 25
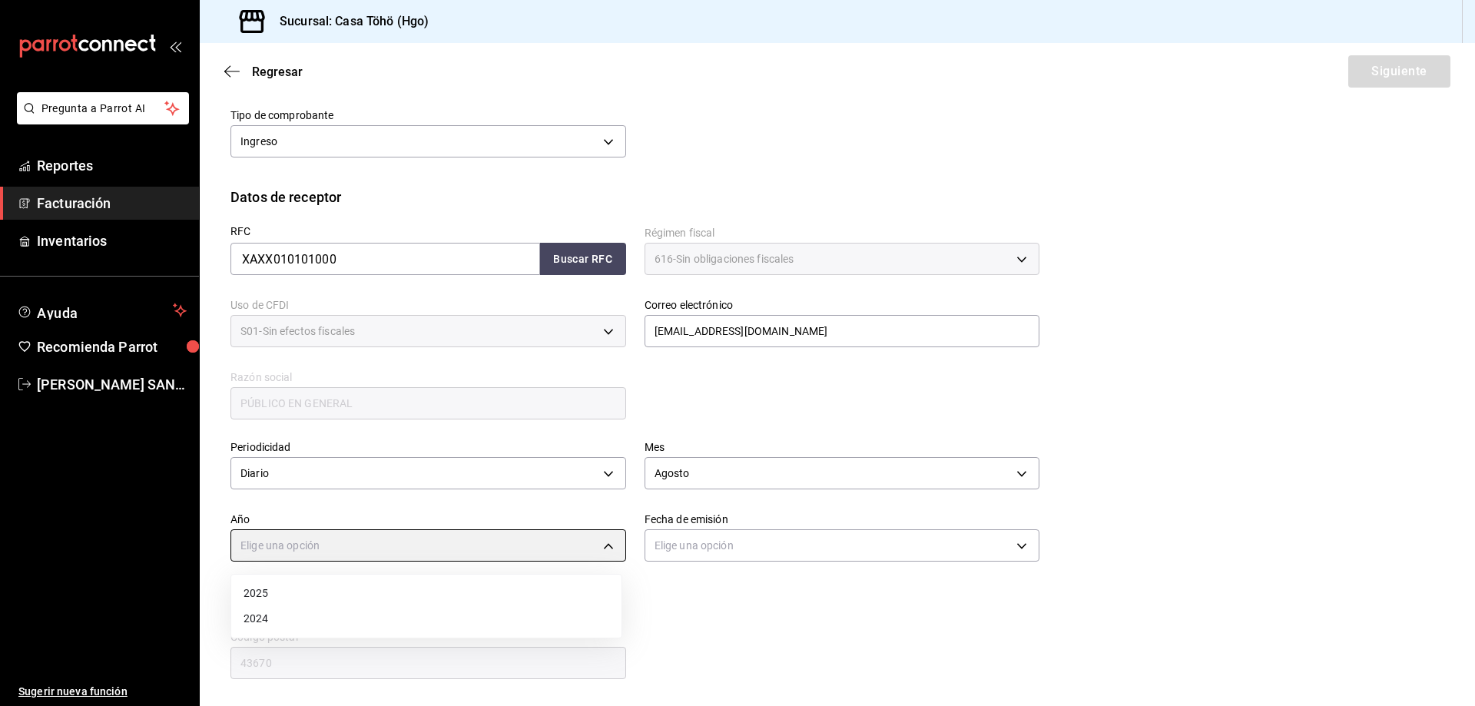
type input "2025"
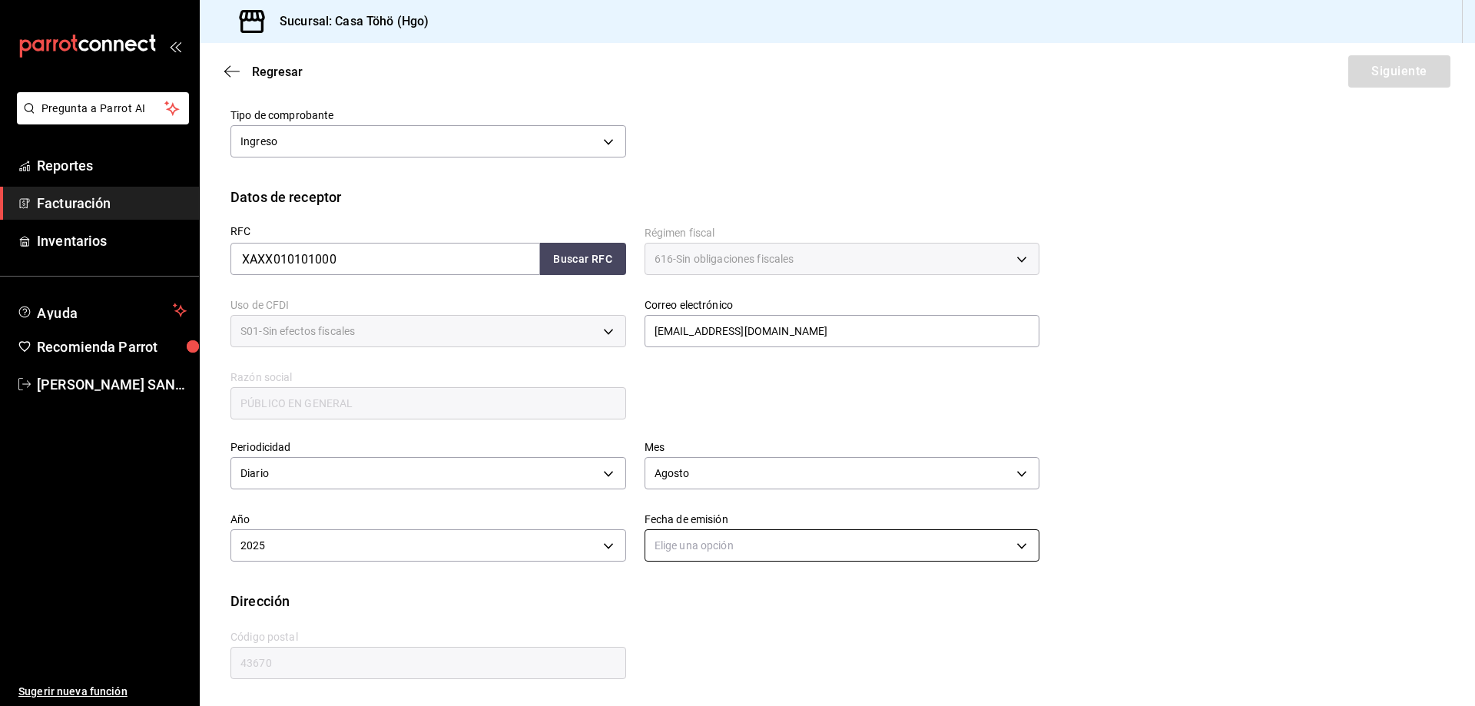
click at [674, 537] on body "Pregunta a Parrot AI Reportes Facturación Inventarios Ayuda Recomienda Parrot […" at bounding box center [737, 353] width 1475 height 706
click at [674, 627] on li "Ayer" at bounding box center [836, 618] width 390 height 25
type input "[DATE]"
click at [745, 635] on div "Calle # exterior # interior Código postal 43670 Estado ​ Municipio ​ [GEOGRAPHI…" at bounding box center [625, 646] width 827 height 70
click at [1393, 73] on button "Siguiente" at bounding box center [1399, 71] width 102 height 32
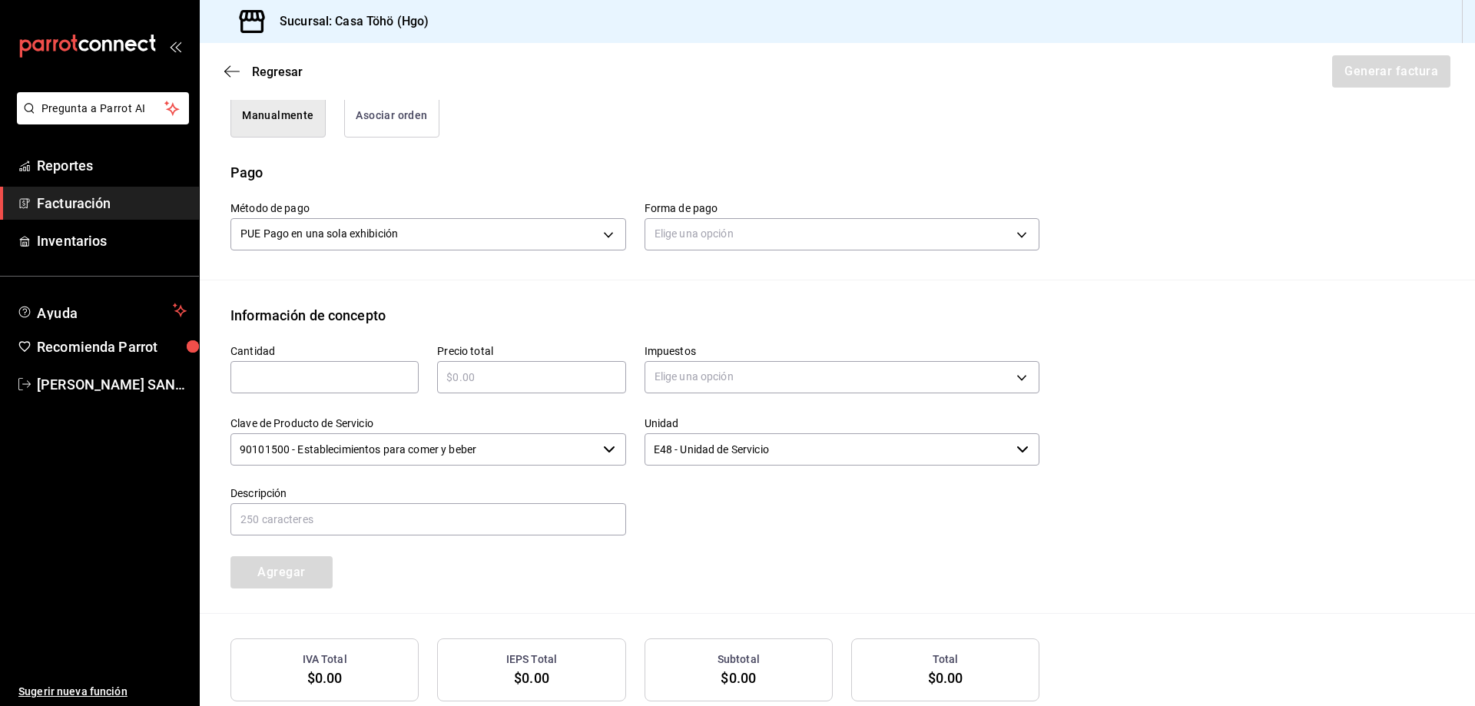
drag, startPoint x: 397, startPoint y: 118, endPoint x: 396, endPoint y: 132, distance: 14.6
click at [397, 117] on button "Asociar orden" at bounding box center [391, 116] width 95 height 44
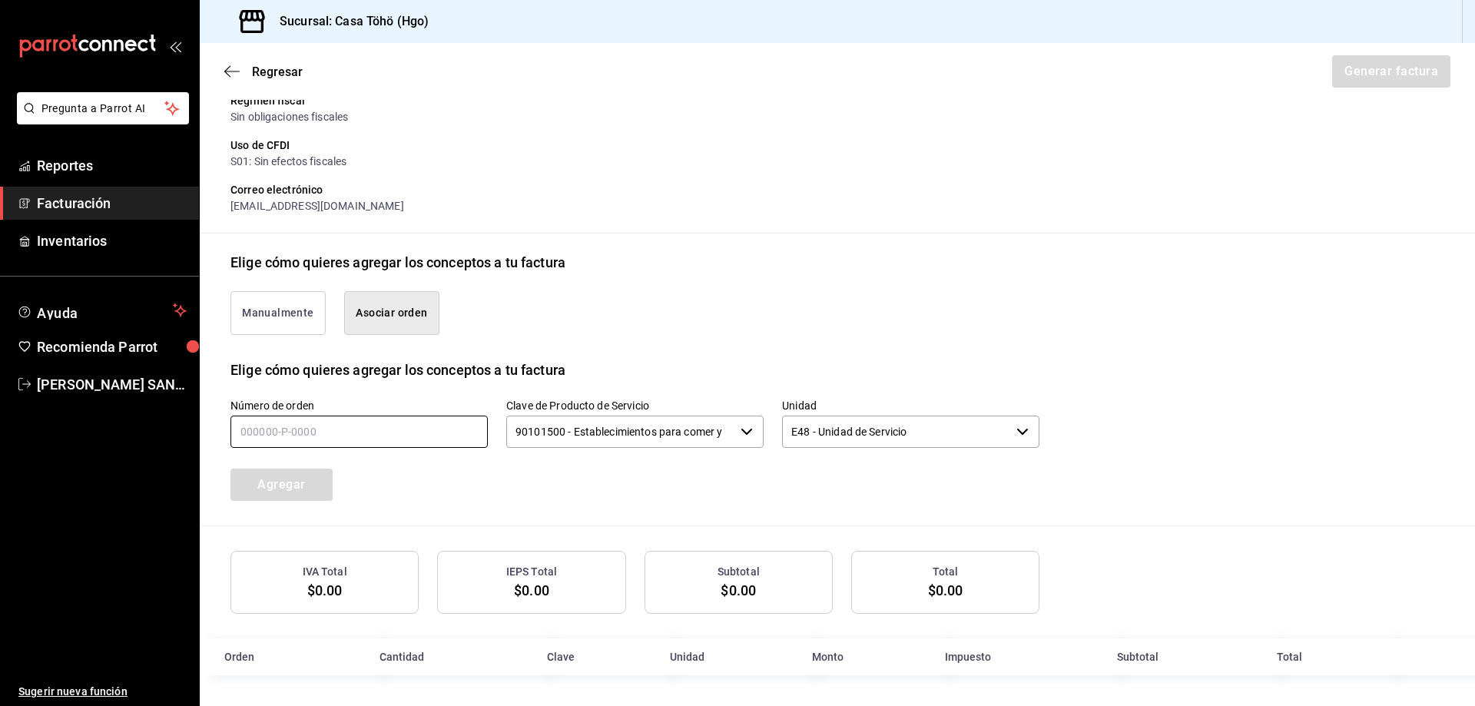
click at [303, 426] on input "text" at bounding box center [358, 431] width 257 height 32
type input "170825-P-0013"
click at [309, 472] on button "Agregar" at bounding box center [281, 484] width 102 height 32
click at [357, 437] on input "text" at bounding box center [358, 431] width 257 height 32
type input "170825-P-0037"
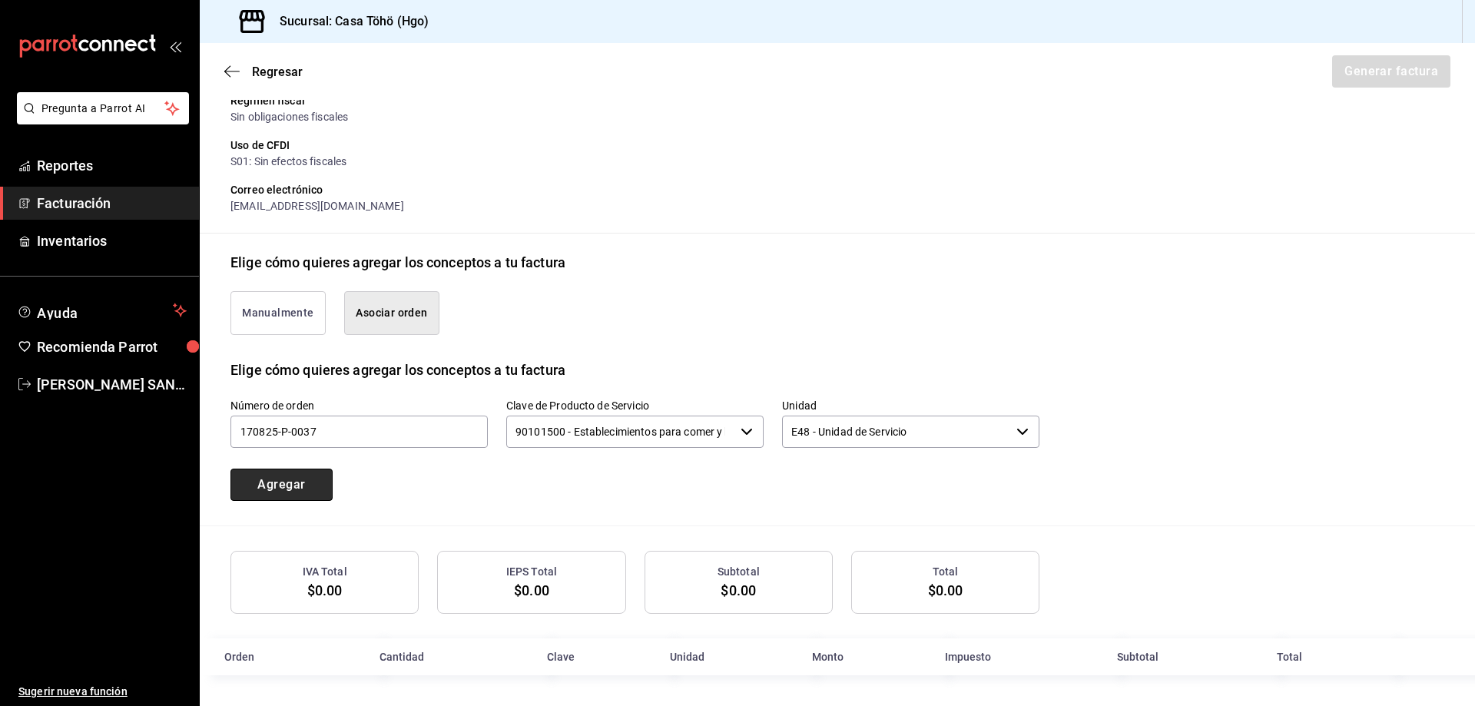
click at [315, 489] on button "Agregar" at bounding box center [281, 484] width 102 height 32
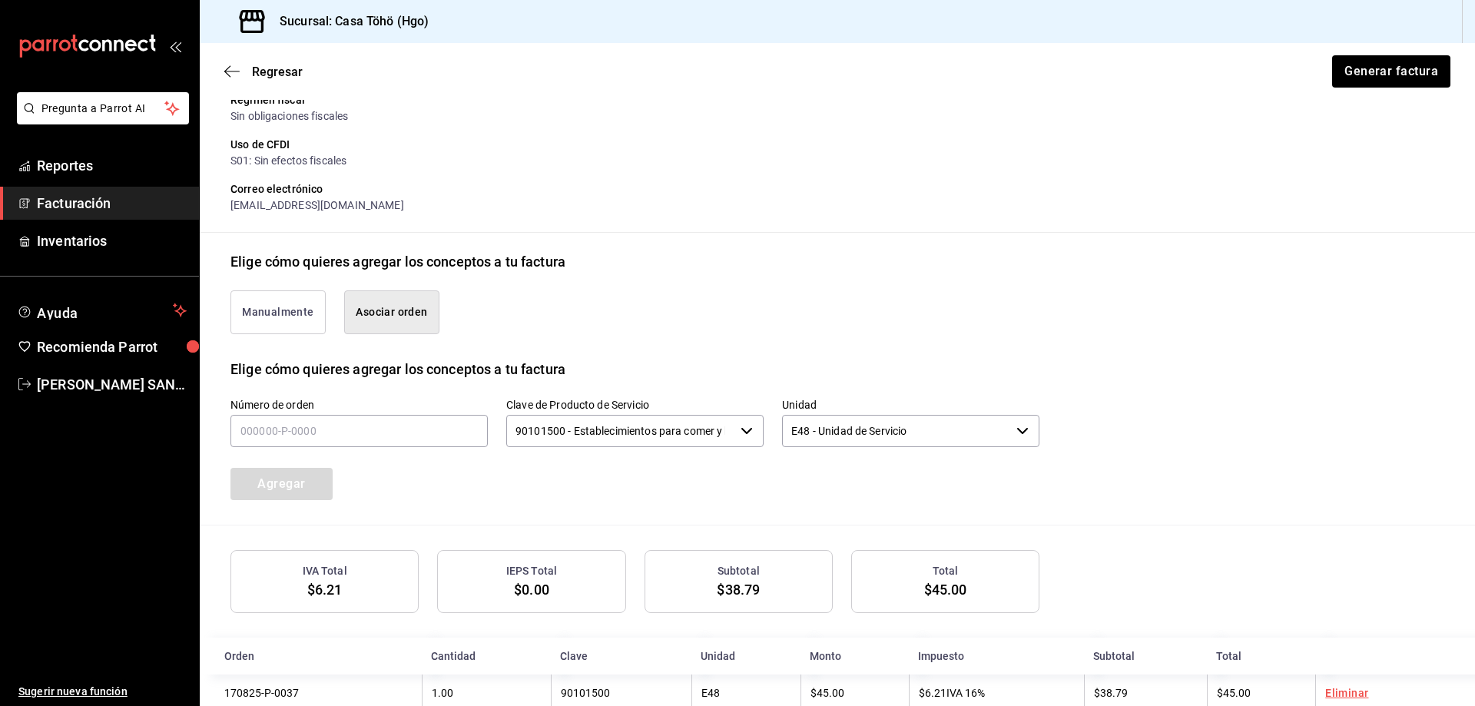
scroll to position [251, 0]
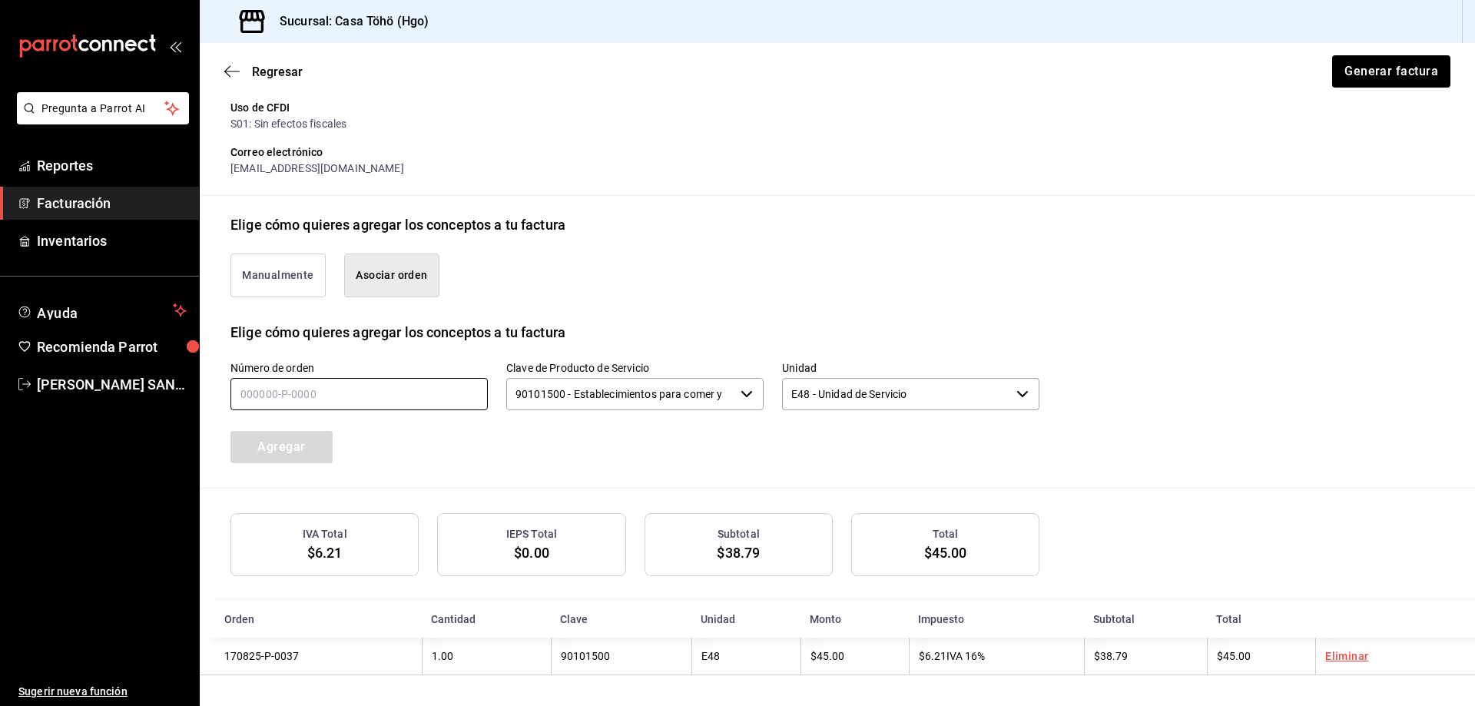
click at [337, 390] on input "text" at bounding box center [358, 394] width 257 height 32
type input "170825-P-0037"
click at [311, 439] on button "Agregar" at bounding box center [281, 447] width 102 height 32
click at [362, 389] on input "text" at bounding box center [358, 394] width 257 height 32
type input "170825-P-0089"
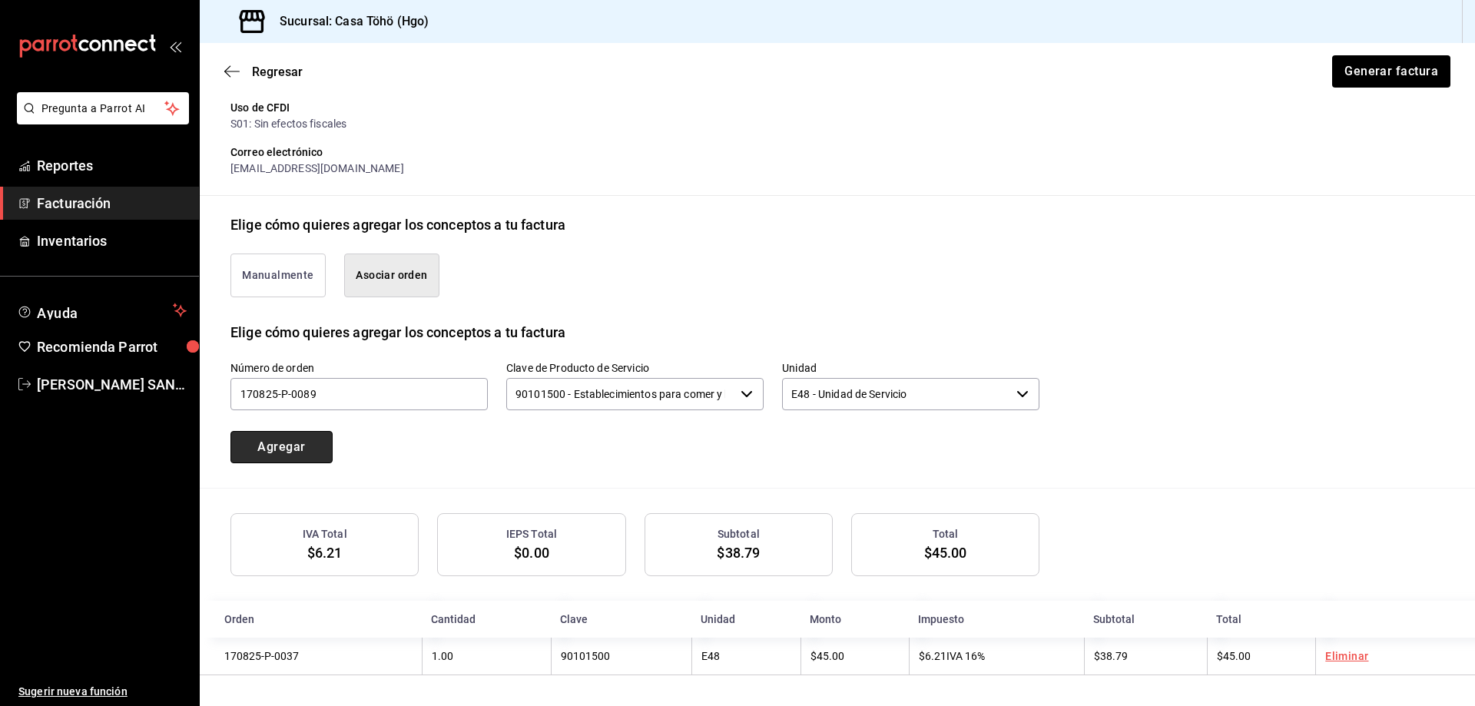
click at [298, 452] on button "Agregar" at bounding box center [281, 447] width 102 height 32
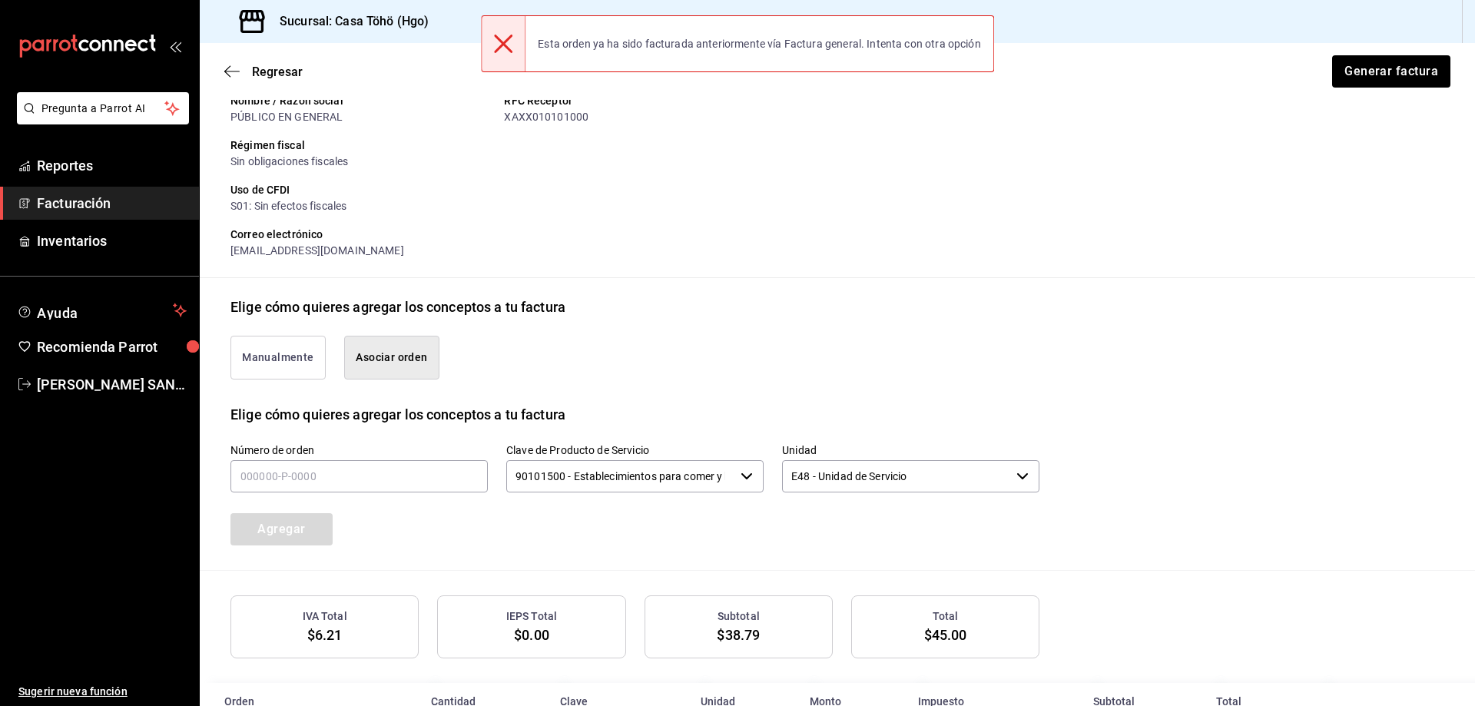
scroll to position [98, 0]
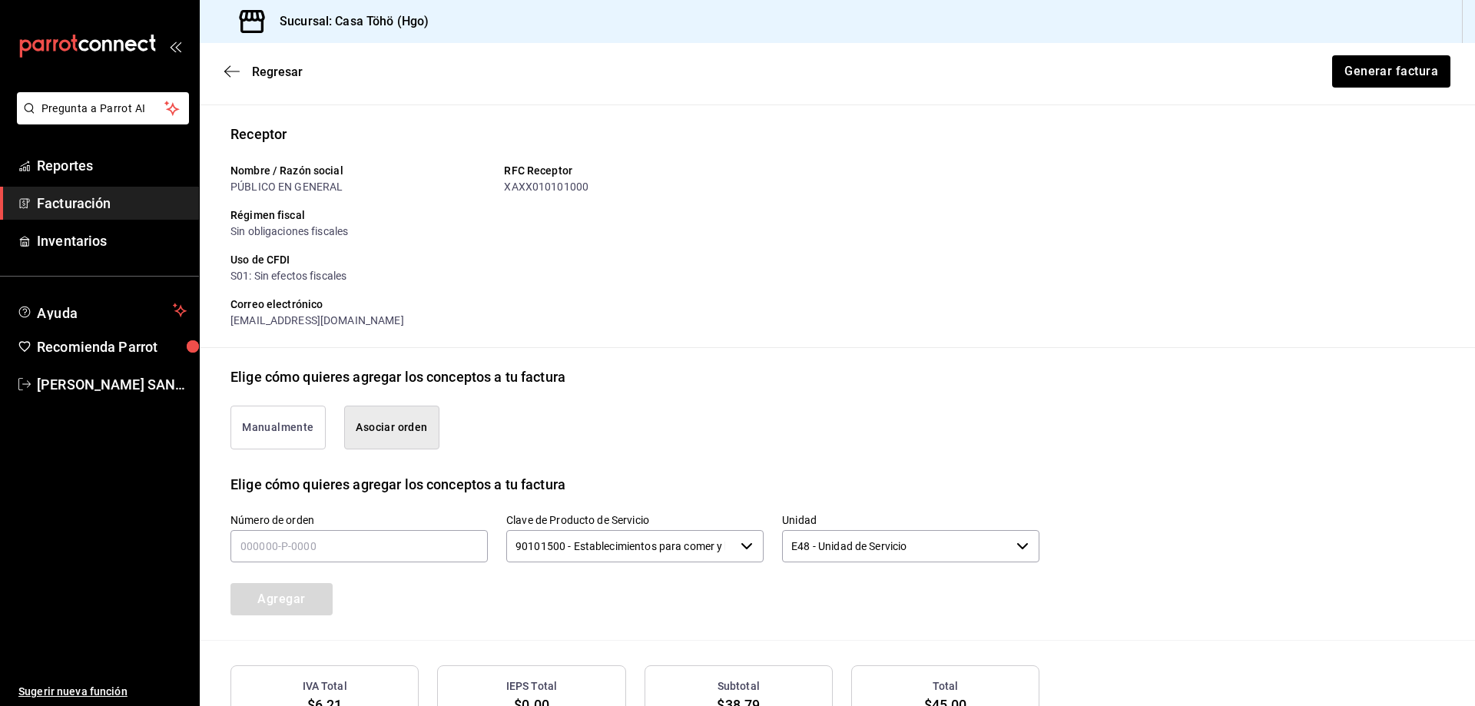
click at [74, 199] on span "Facturación" at bounding box center [112, 203] width 150 height 21
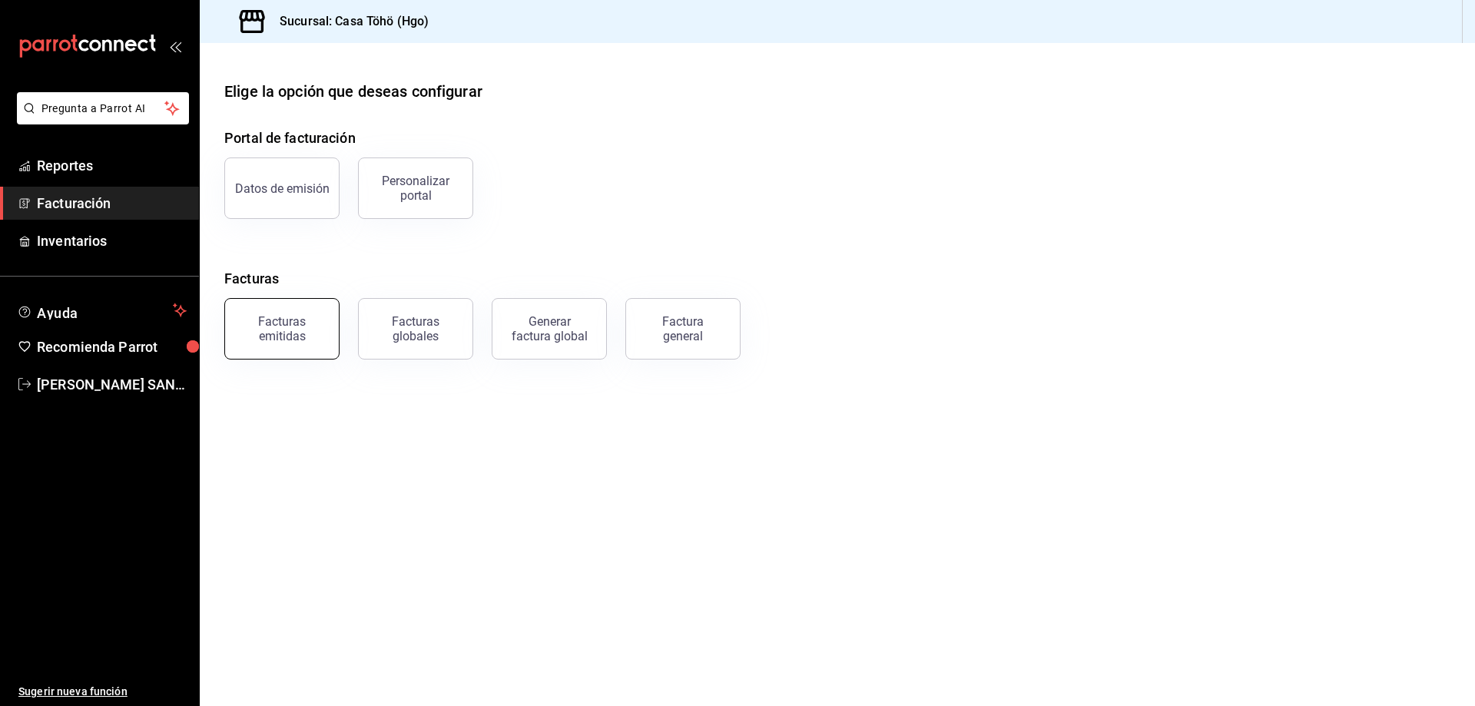
click at [259, 338] on div "Facturas emitidas" at bounding box center [281, 328] width 95 height 29
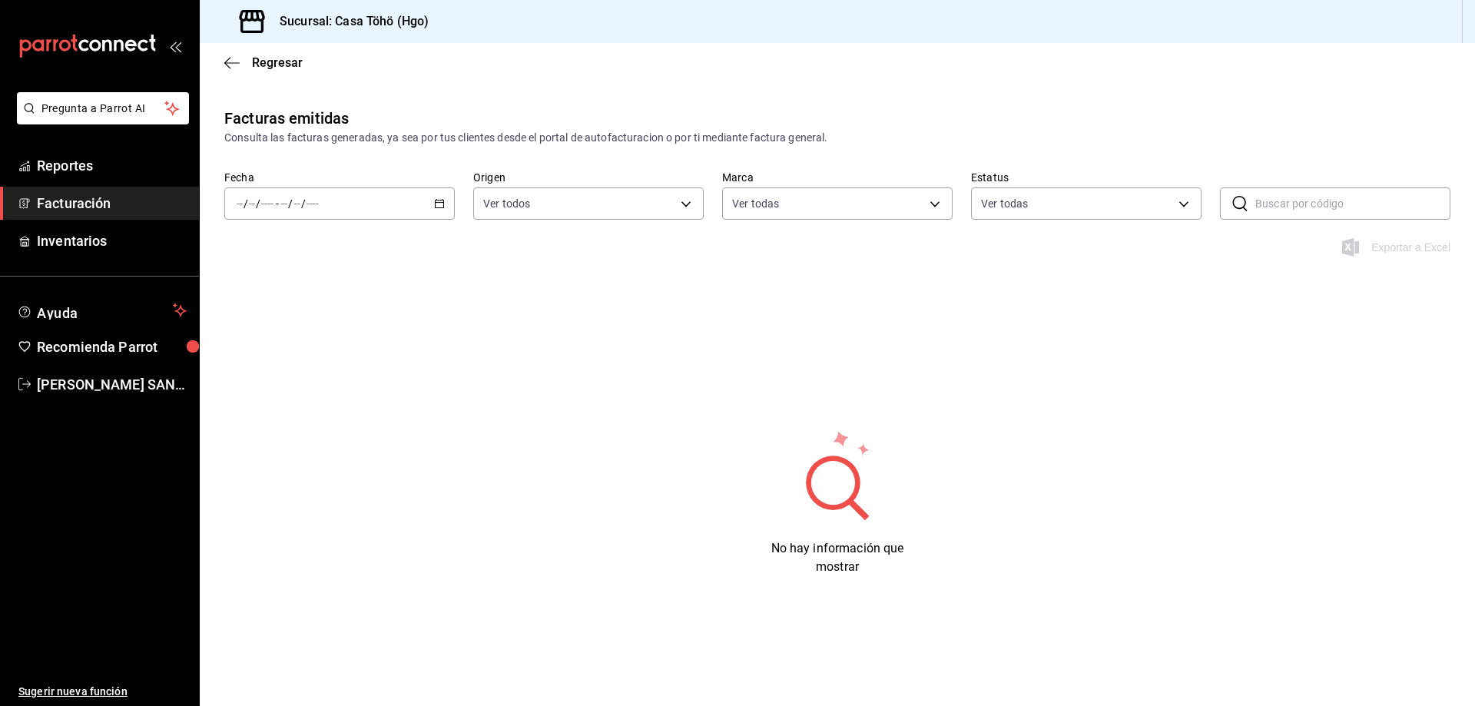
type input "3863094e-80de-4485-9a79-27000a153f73"
click at [442, 207] on icon "button" at bounding box center [439, 203] width 11 height 11
click at [276, 349] on span "Mes actual" at bounding box center [296, 354] width 119 height 16
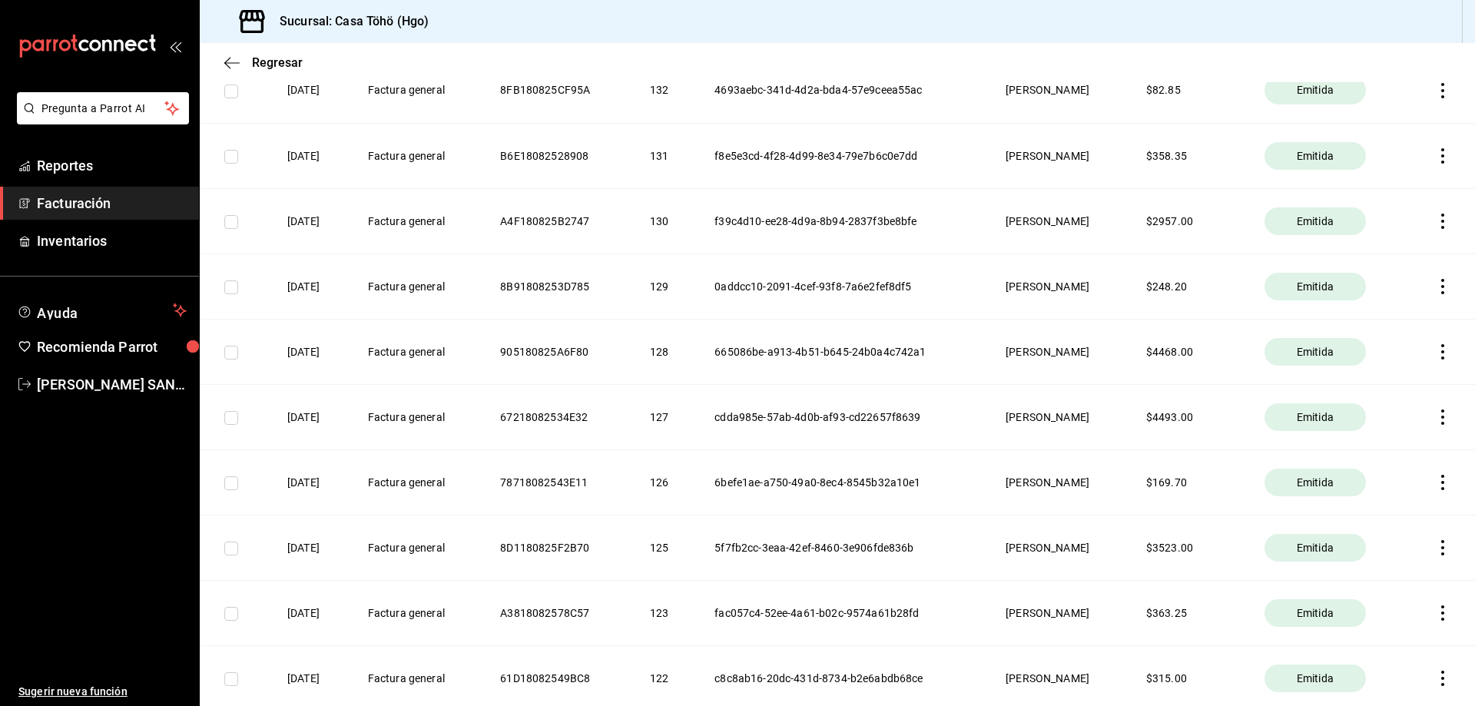
scroll to position [1075, 0]
click at [1431, 471] on th at bounding box center [1440, 481] width 68 height 65
click at [1441, 475] on icon "button" at bounding box center [1442, 481] width 3 height 15
click at [1392, 444] on div "Descargar PDF" at bounding box center [1383, 444] width 74 height 12
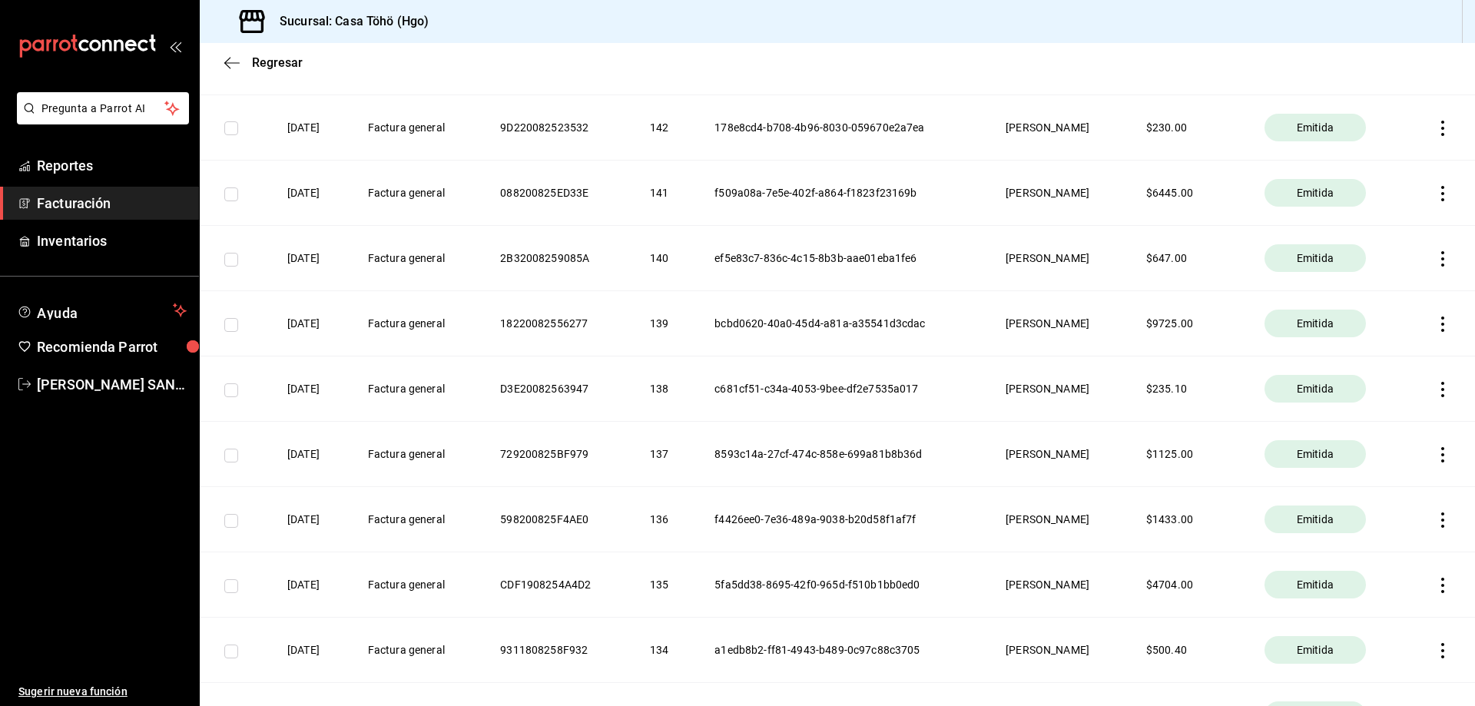
scroll to position [0, 0]
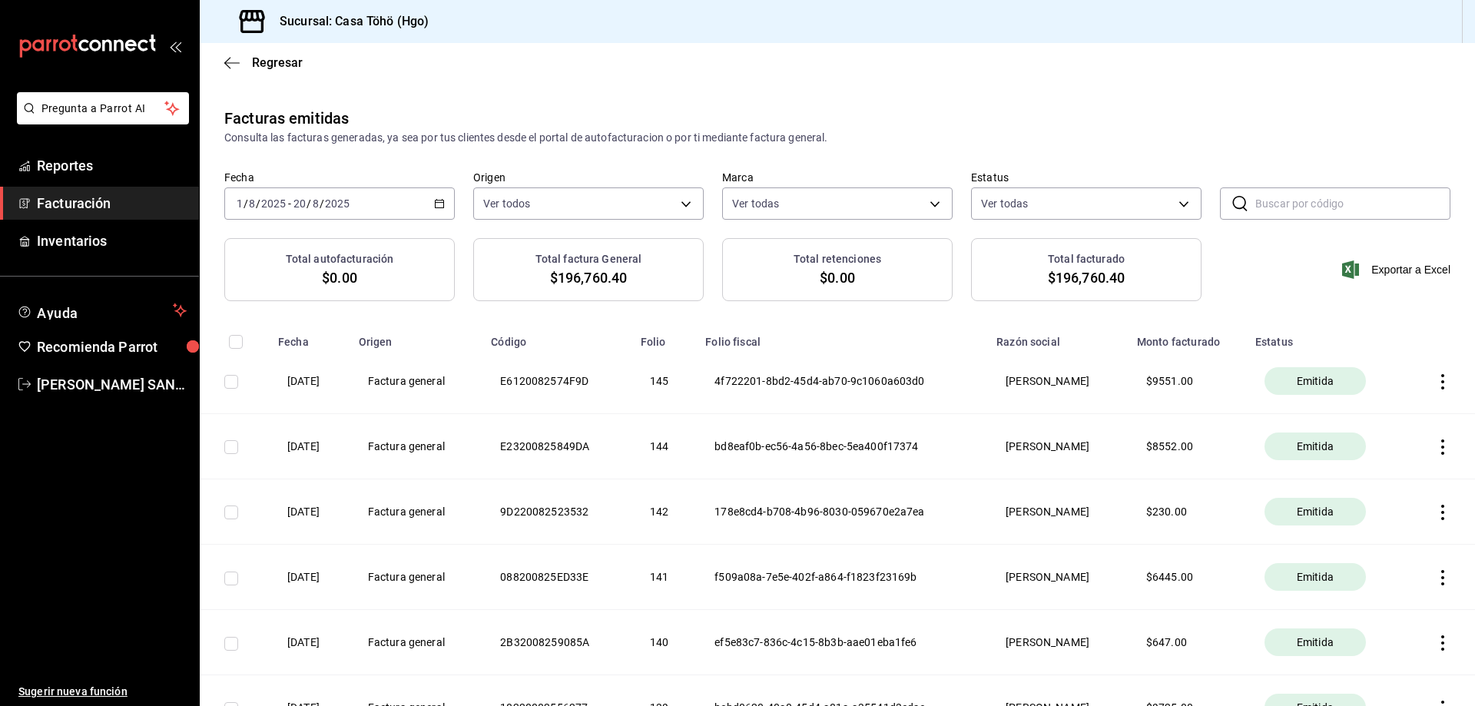
click at [852, 434] on th "bd8eaf0b-ec56-4a56-8bec-5ea400f17374" at bounding box center [841, 446] width 291 height 65
click at [502, 200] on body "Pregunta a Parrot AI Reportes Facturación Inventarios Ayuda Recomienda Parrot […" at bounding box center [737, 353] width 1475 height 706
click at [530, 266] on span "Ver todos" at bounding box center [536, 263] width 47 height 16
checkbox input "false"
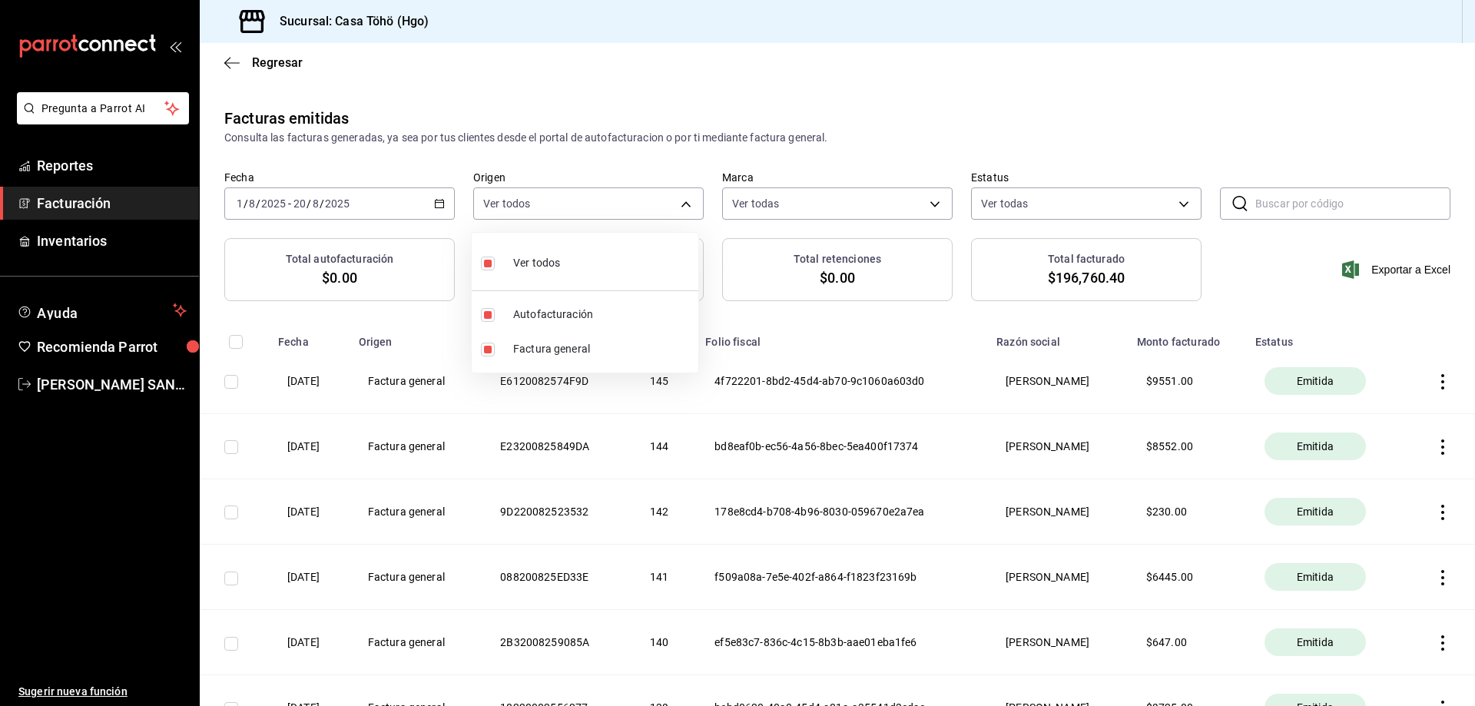
checkbox input "false"
click at [525, 317] on span "Autofacturación" at bounding box center [602, 314] width 179 height 16
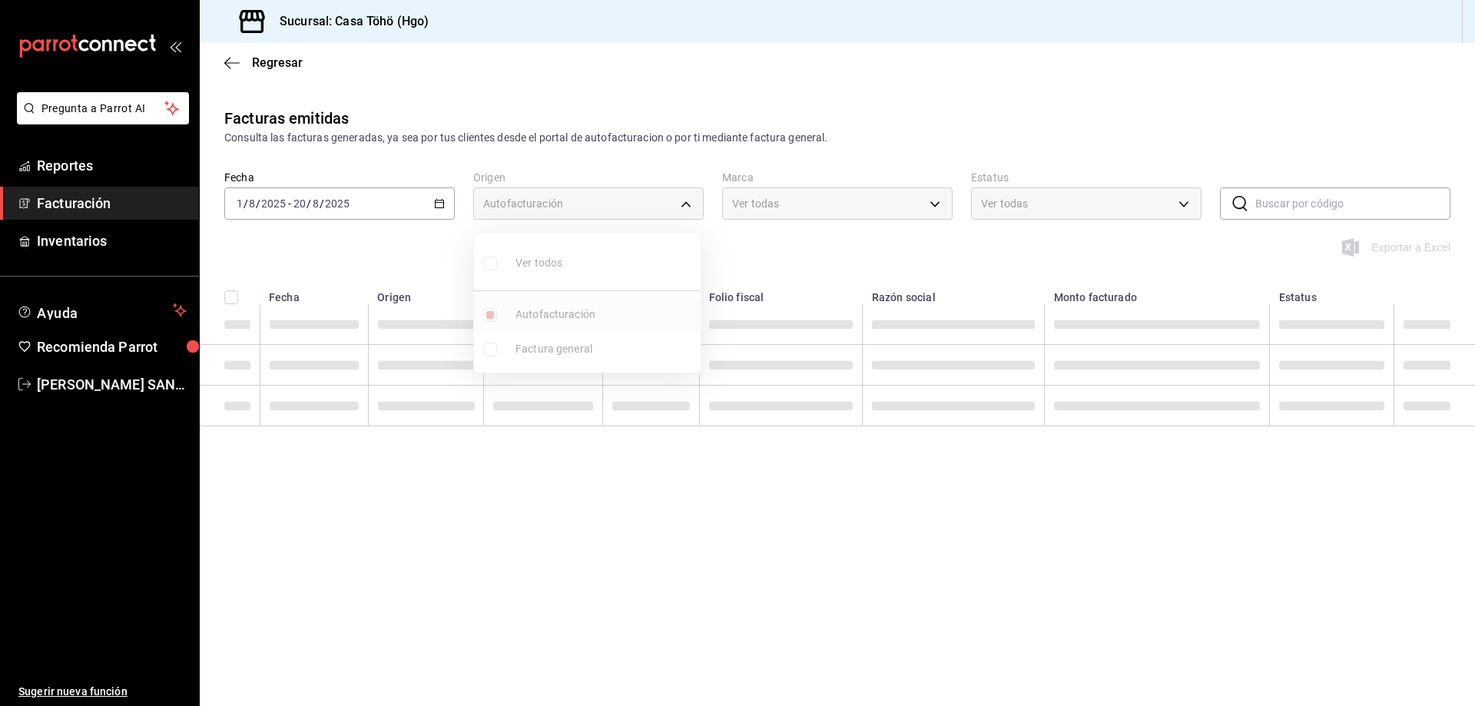
type input "ORDER_INVOICE"
checkbox input "true"
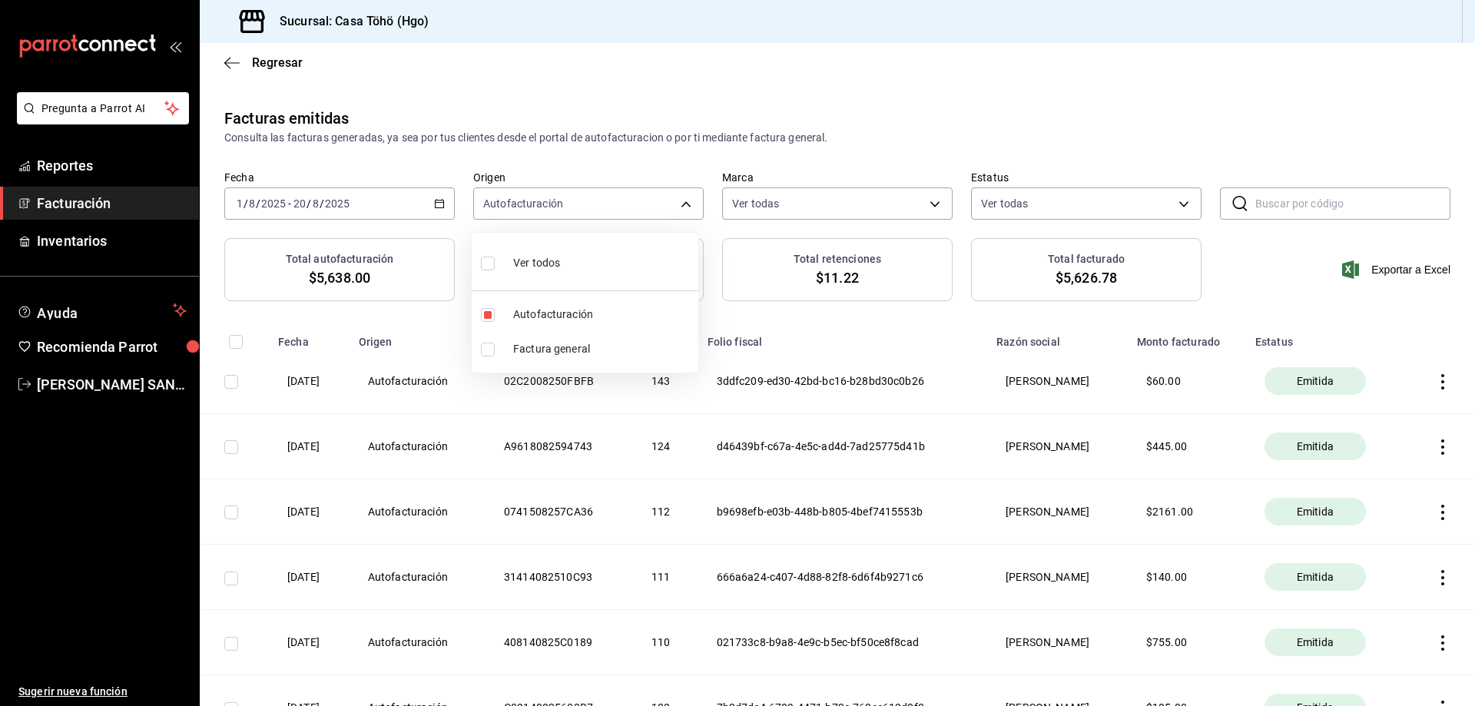
click at [910, 399] on div at bounding box center [737, 353] width 1475 height 706
click at [534, 197] on body "Pregunta a Parrot AI Reportes Facturación Inventarios Ayuda Recomienda Parrot […" at bounding box center [737, 353] width 1475 height 706
click at [578, 356] on span "Factura general" at bounding box center [602, 349] width 179 height 16
type input "ORDER_INVOICE,GENERAL_INVOICE"
checkbox input "true"
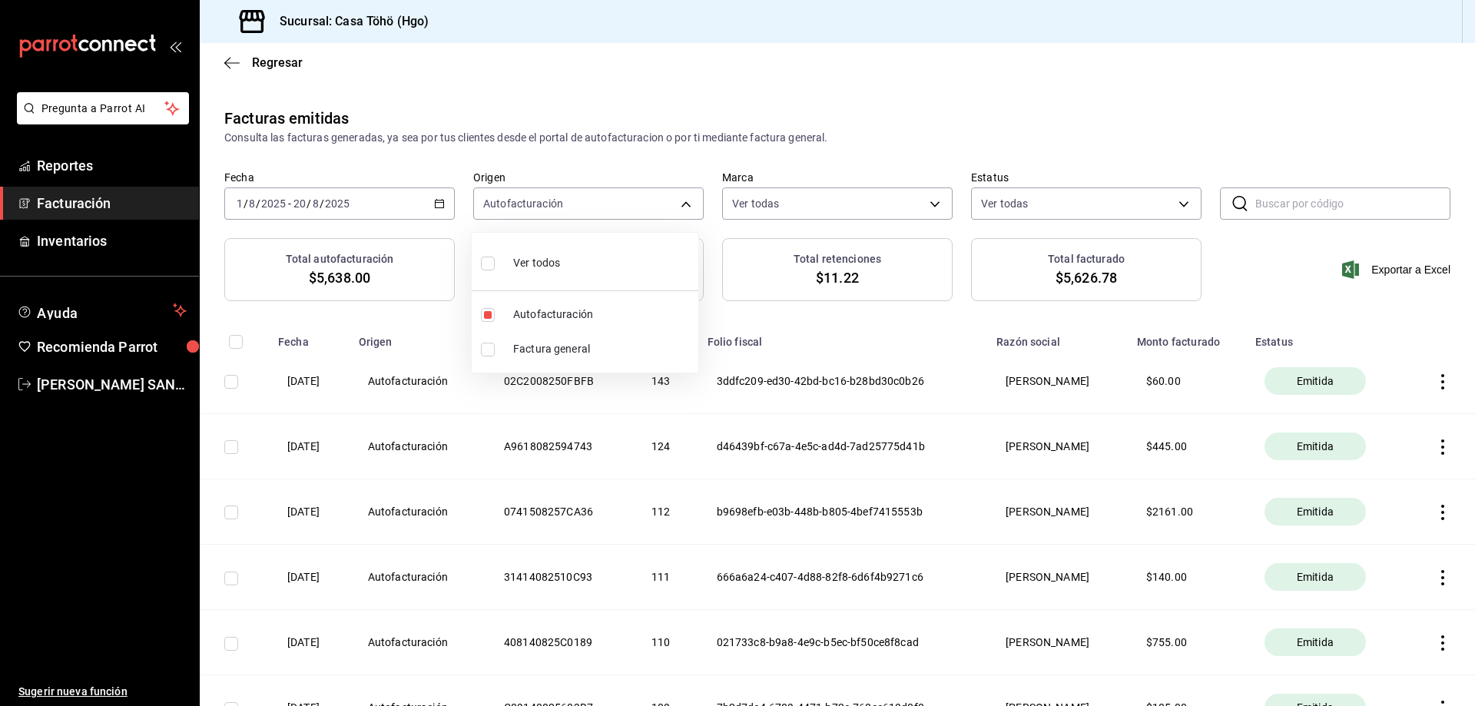
checkbox input "true"
click at [1116, 460] on div at bounding box center [737, 353] width 1475 height 706
click at [1185, 435] on th "$ 8552.00" at bounding box center [1187, 446] width 118 height 65
click at [143, 210] on span "Facturación" at bounding box center [112, 203] width 150 height 21
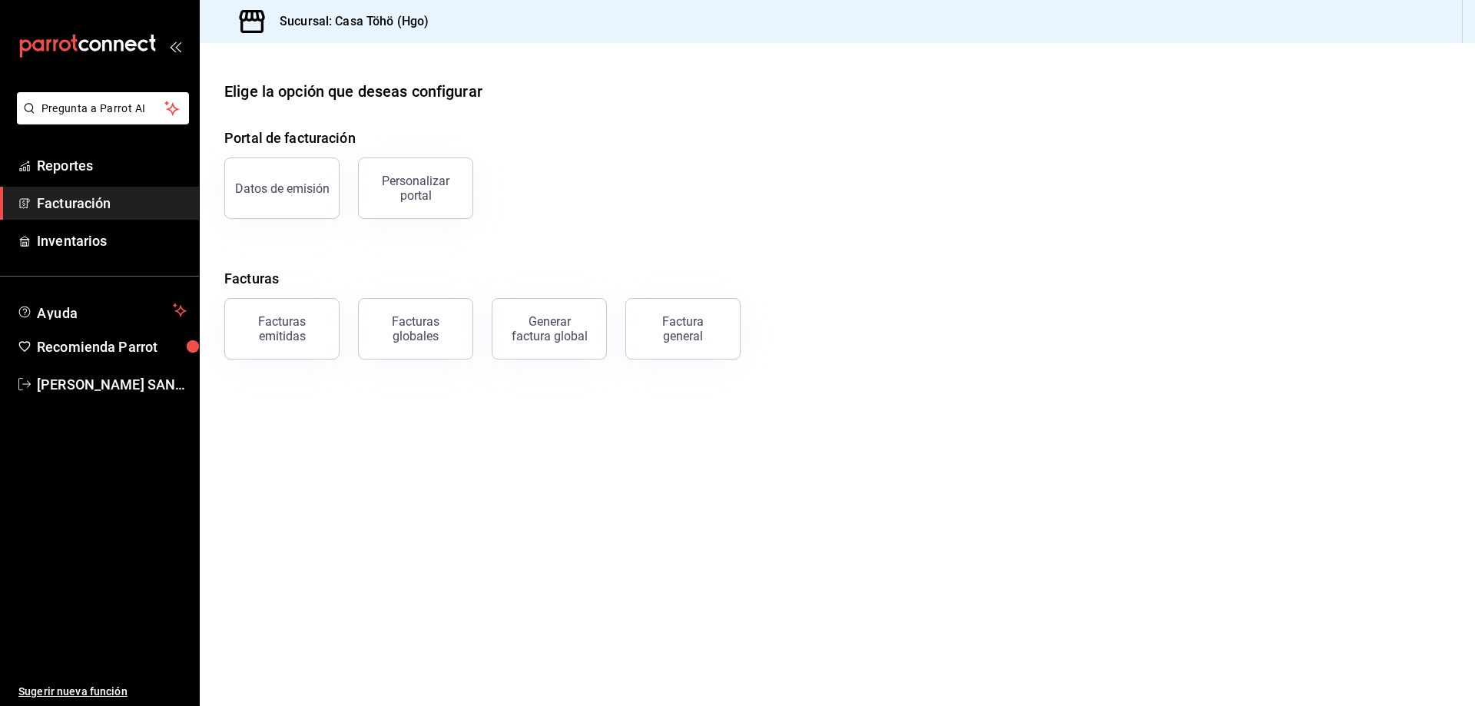
drag, startPoint x: 598, startPoint y: 482, endPoint x: 583, endPoint y: 504, distance: 26.4
drag, startPoint x: 583, startPoint y: 504, endPoint x: 415, endPoint y: 475, distance: 169.8
click at [417, 479] on main "Elige la opción que deseas configurar Portal de facturación Datos de emisión Pe…" at bounding box center [837, 374] width 1275 height 663
click at [696, 350] on button "Factura general" at bounding box center [682, 328] width 115 height 61
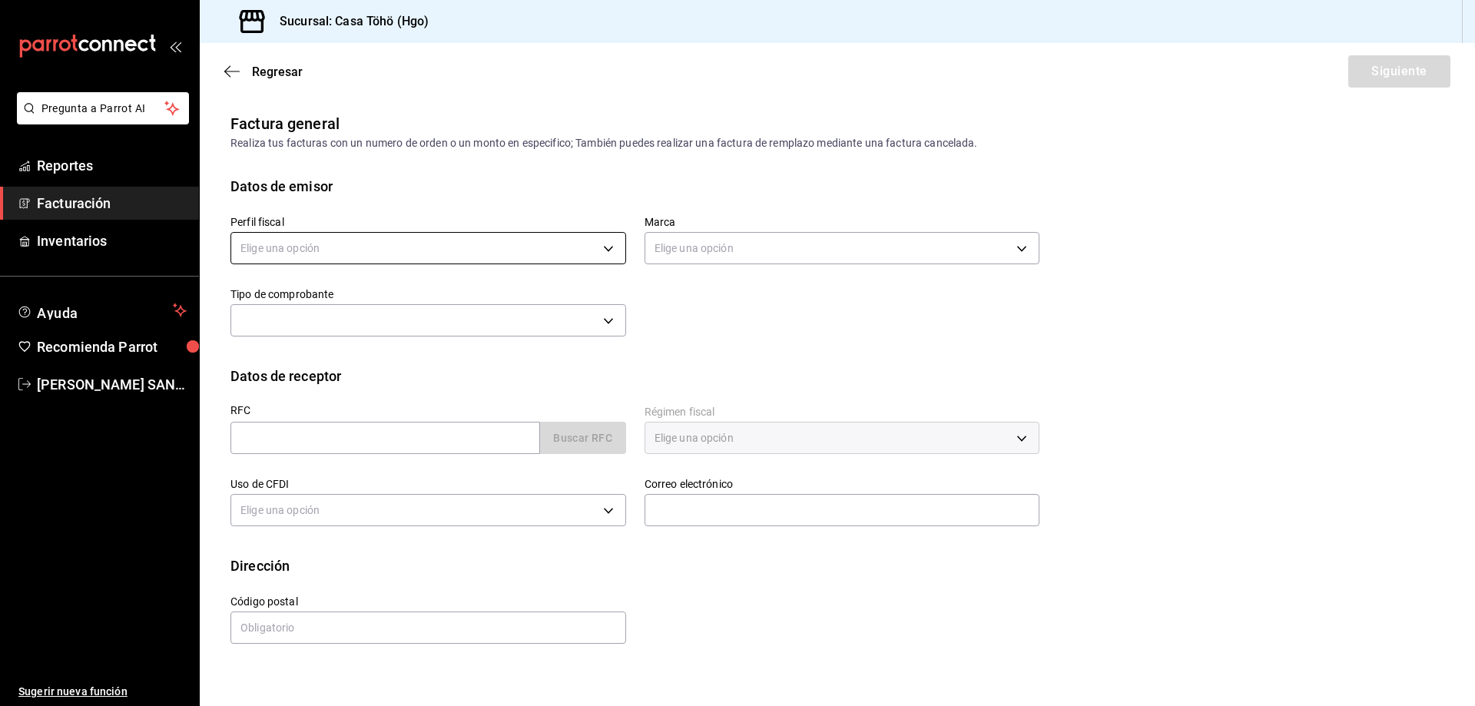
click at [314, 251] on body "Pregunta a Parrot AI Reportes Facturación Inventarios Ayuda Recomienda Parrot […" at bounding box center [737, 353] width 1475 height 706
click at [307, 326] on li "[PERSON_NAME]" at bounding box center [428, 326] width 394 height 28
type input "3714fea9-f59b-4145-9474-cc315d4ea63f"
type input "3863094e-80de-4485-9a79-27000a153f73"
click at [491, 442] on input "text" at bounding box center [384, 438] width 309 height 32
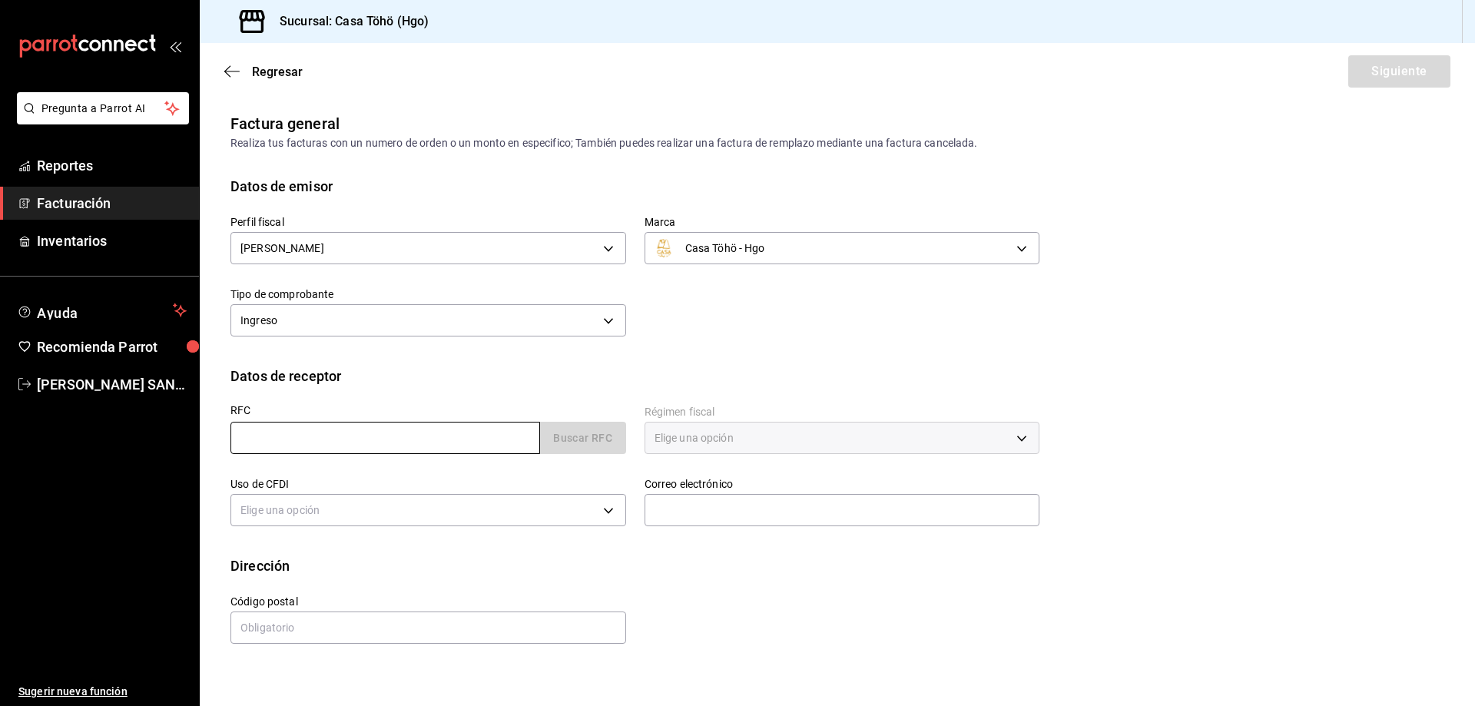
type input "XAXX010101000"
type input "43670"
type input "616"
type input "S01"
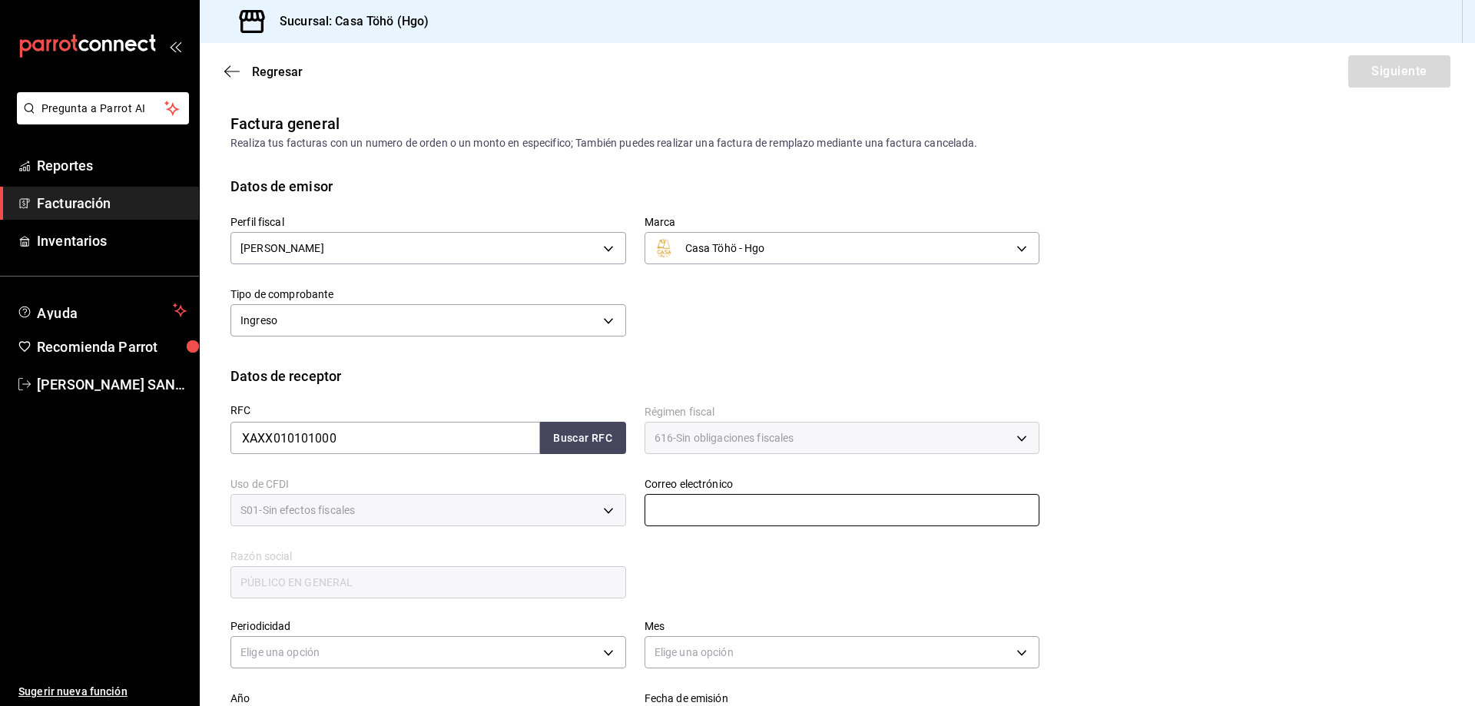
click at [703, 515] on input "text" at bounding box center [842, 510] width 396 height 32
click at [611, 441] on button "Buscar RFC" at bounding box center [583, 438] width 86 height 32
type input "[EMAIL_ADDRESS][DOMAIN_NAME]"
click at [689, 558] on div "RFC XAXX010101000 Buscar RFC Régimen fiscal 616 - Sin obligaciones fiscales 616…" at bounding box center [625, 493] width 827 height 214
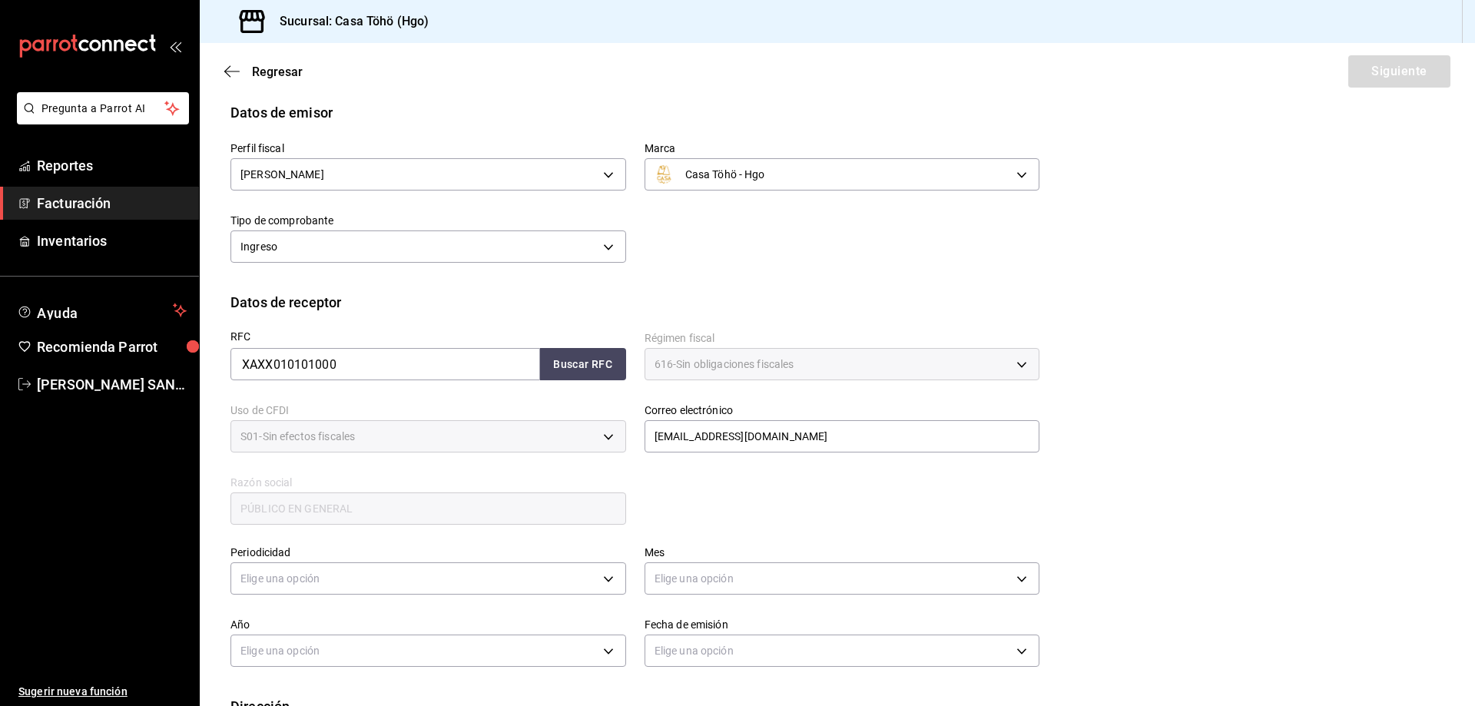
scroll to position [179, 0]
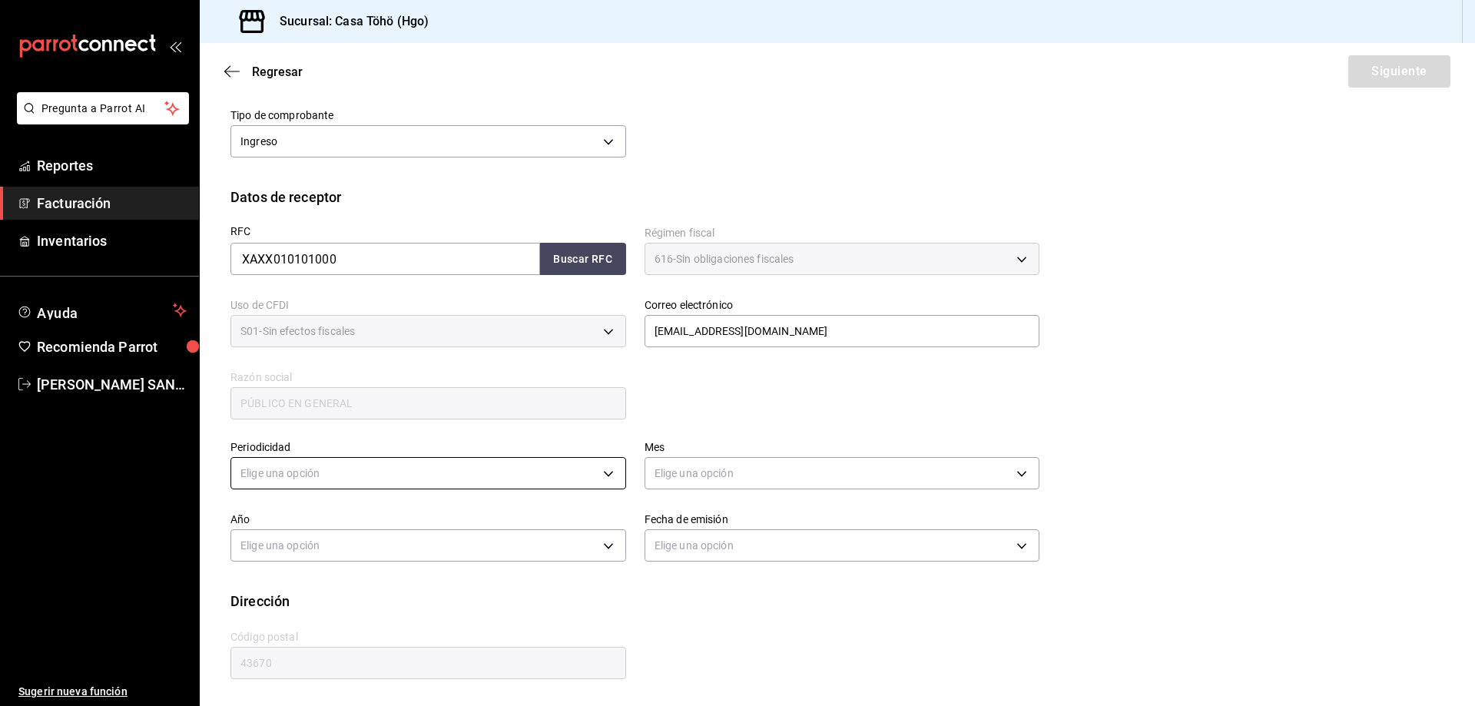
click at [383, 472] on body "Pregunta a Parrot AI Reportes Facturación Inventarios Ayuda Recomienda Parrot […" at bounding box center [737, 353] width 1475 height 706
click at [314, 523] on li "Diario" at bounding box center [426, 520] width 390 height 25
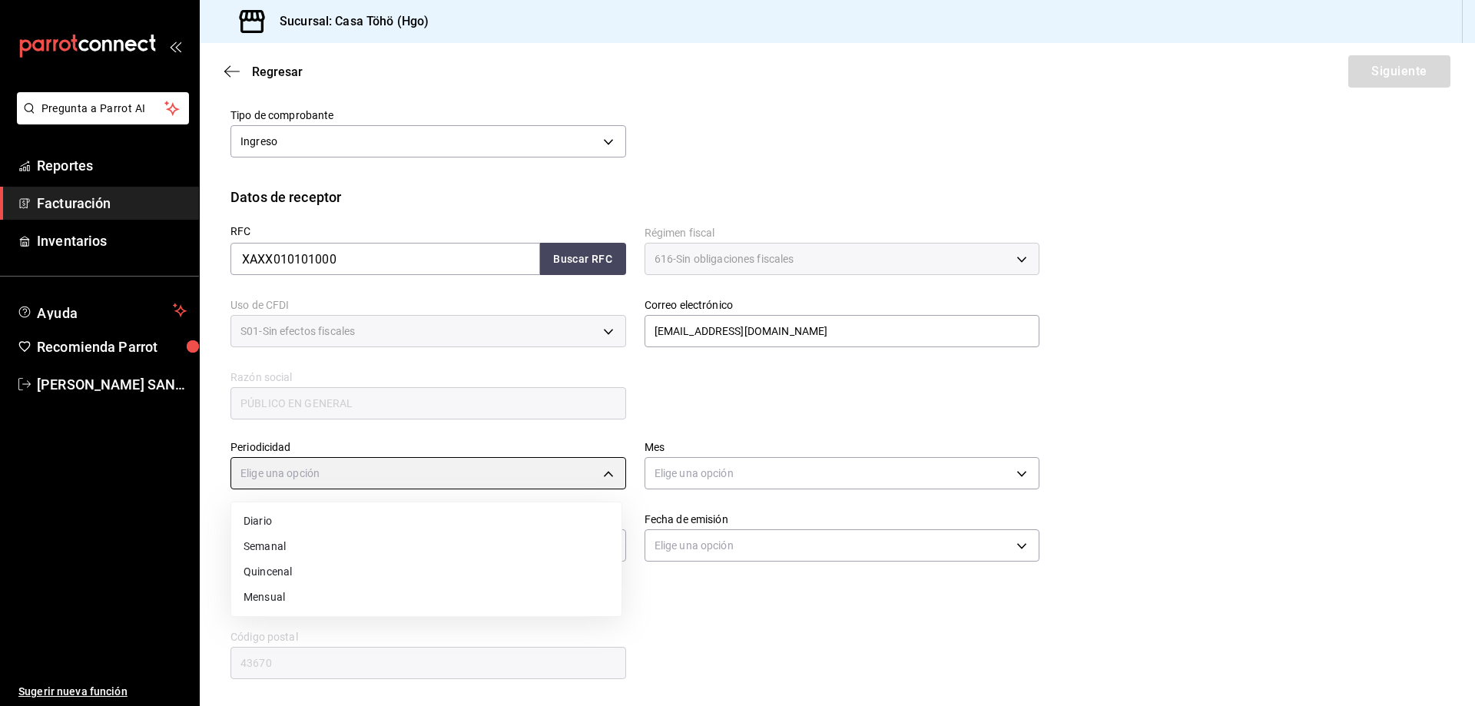
type input "DAILY"
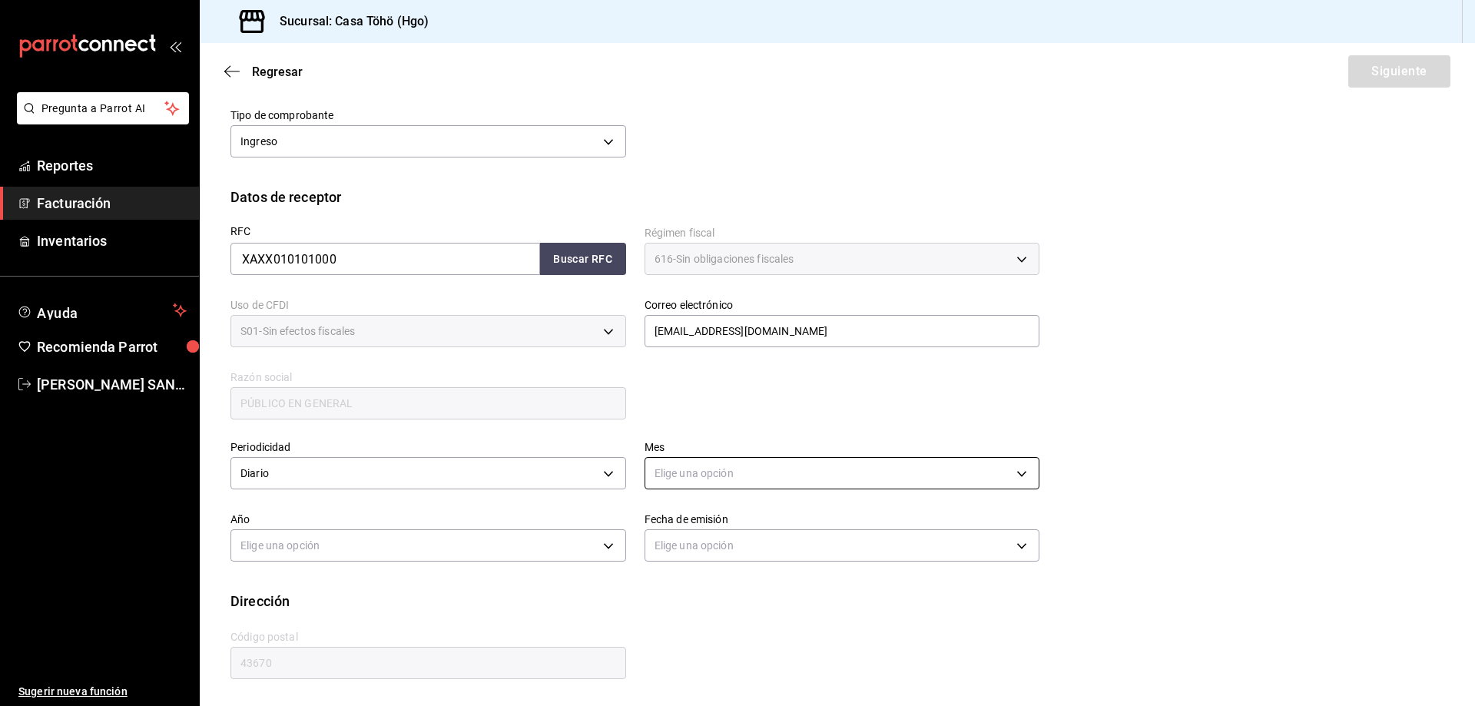
click at [711, 475] on body "Pregunta a Parrot AI Reportes Facturación Inventarios Ayuda Recomienda Parrot […" at bounding box center [737, 353] width 1475 height 706
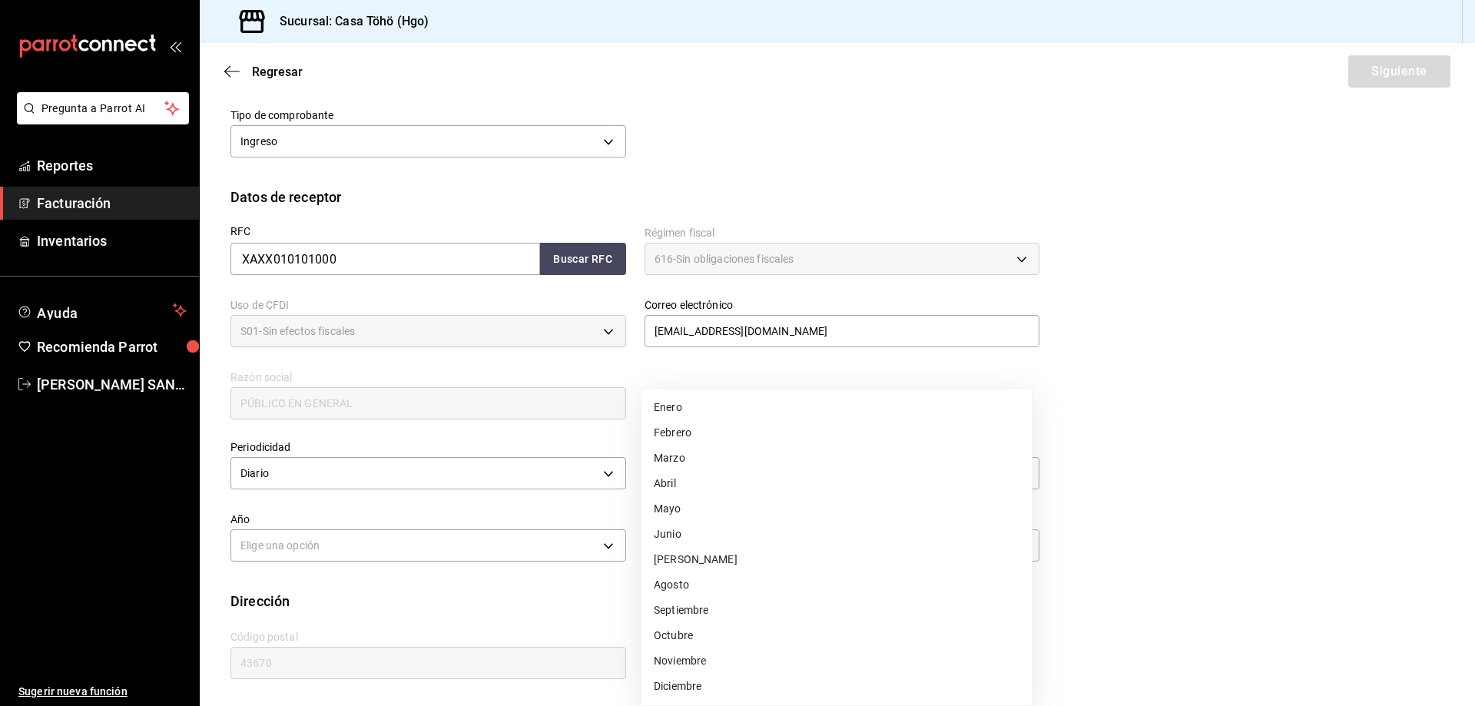
drag, startPoint x: 693, startPoint y: 591, endPoint x: 651, endPoint y: 588, distance: 41.6
click at [692, 591] on li "Agosto" at bounding box center [836, 584] width 390 height 25
type input "8"
click at [569, 548] on body "Pregunta a Parrot AI Reportes Facturación Inventarios Ayuda Recomienda Parrot […" at bounding box center [737, 353] width 1475 height 706
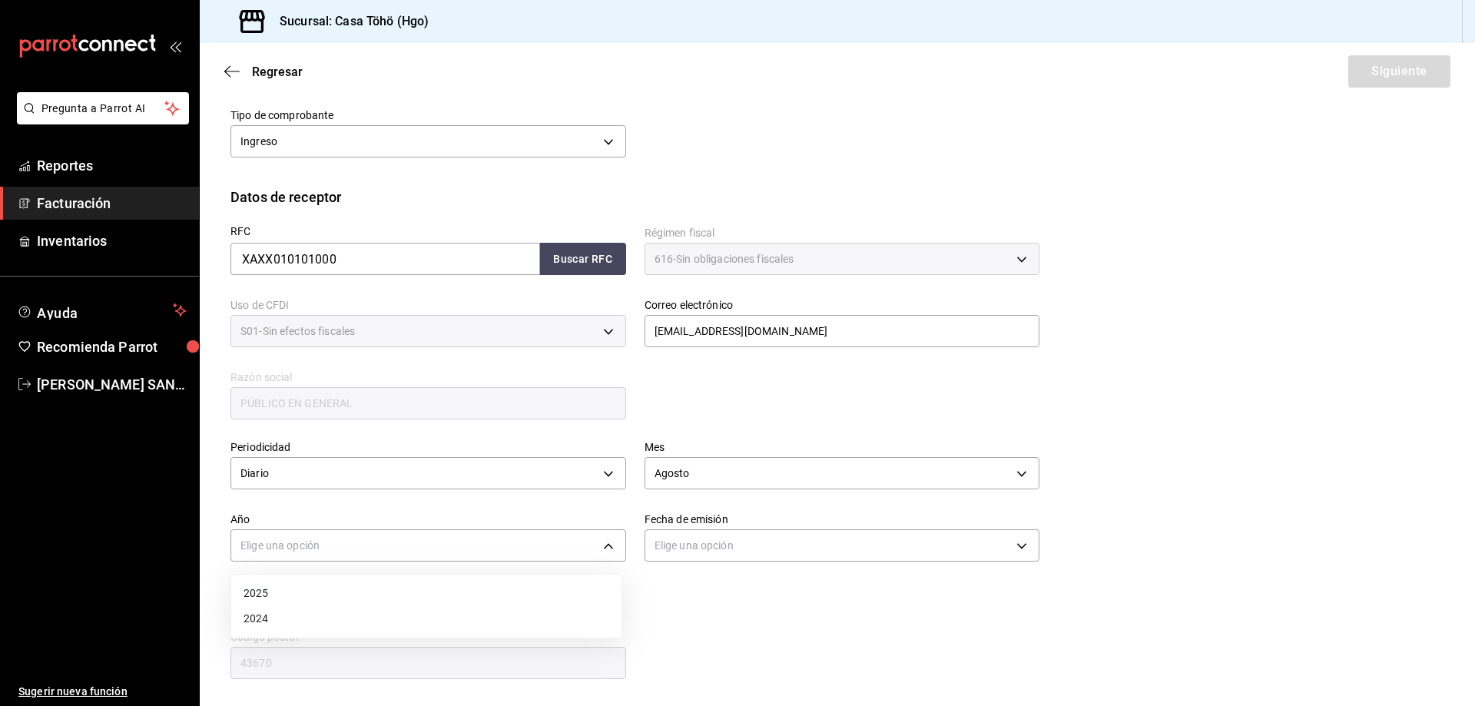
click at [362, 594] on li "2025" at bounding box center [426, 593] width 390 height 25
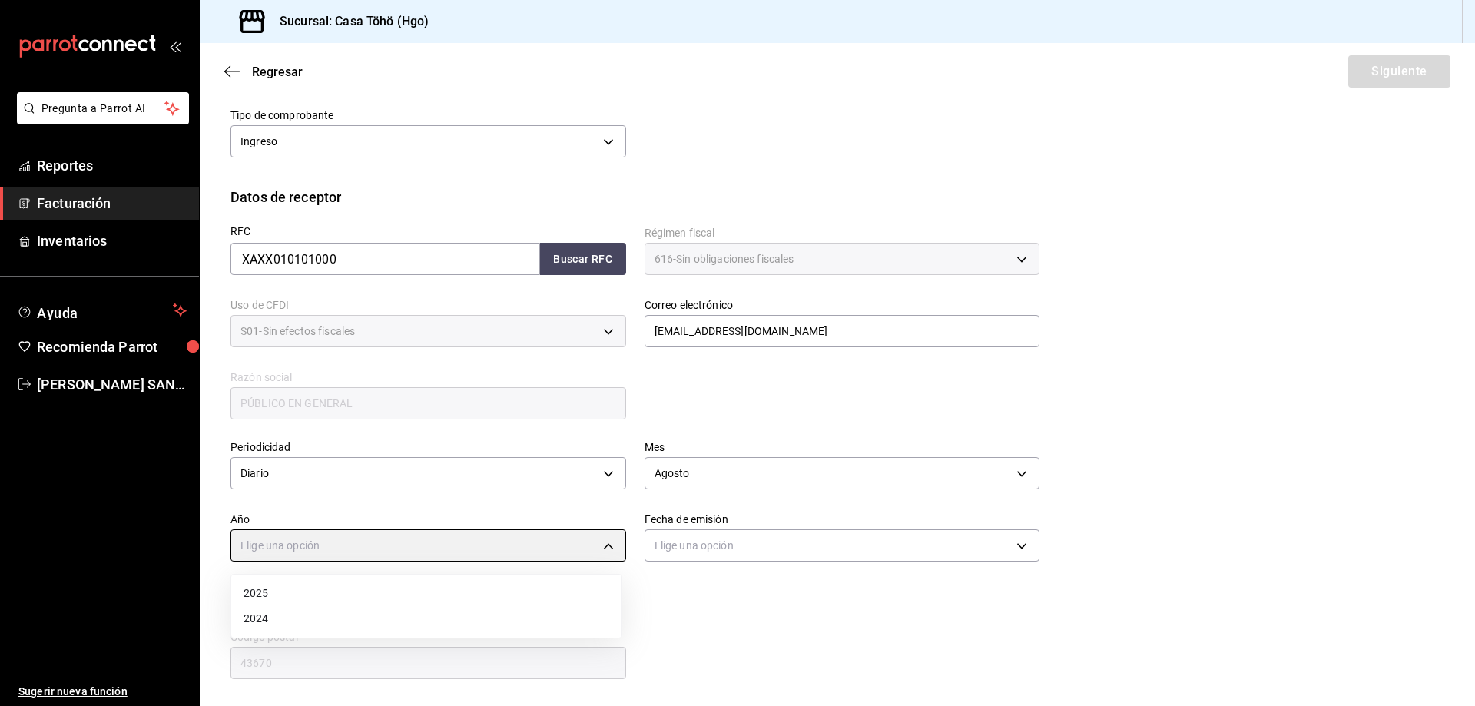
type input "2025"
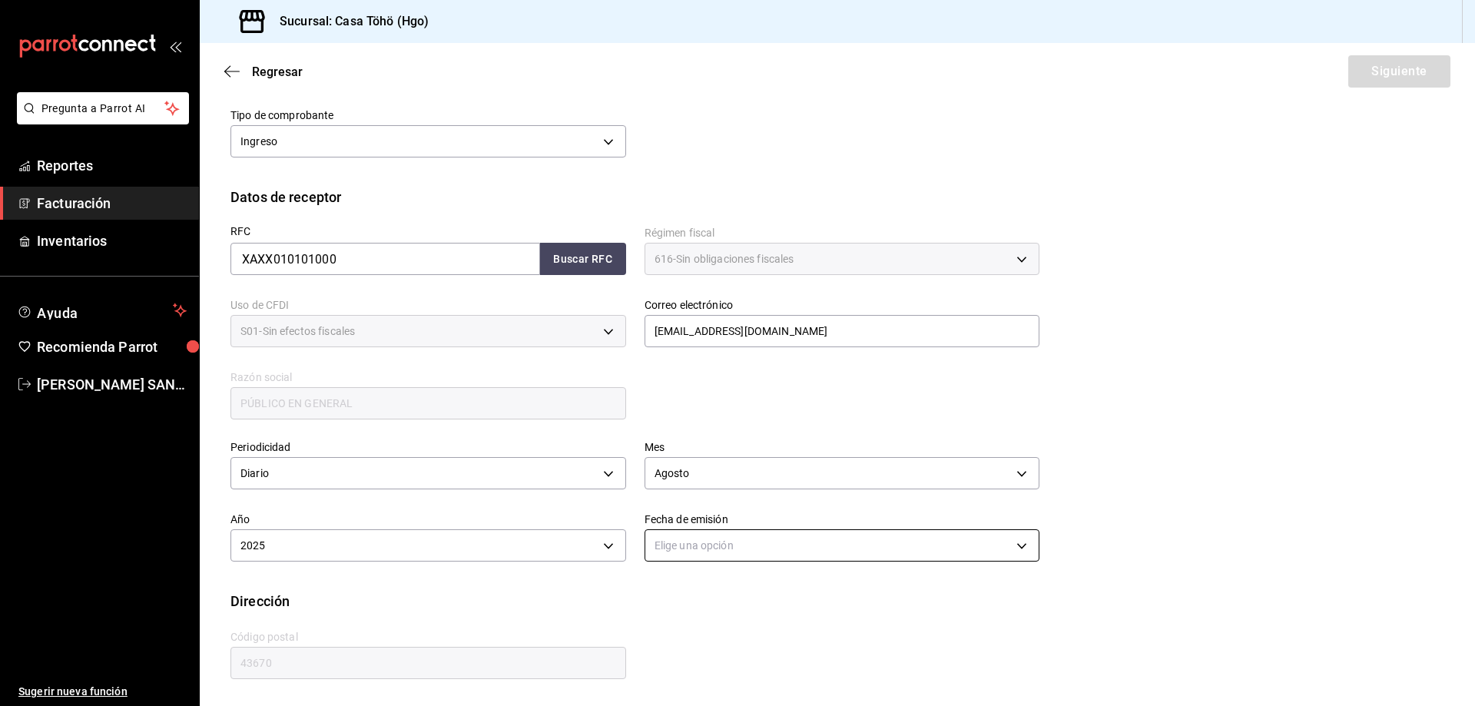
click at [717, 551] on body "Pregunta a Parrot AI Reportes Facturación Inventarios Ayuda Recomienda Parrot […" at bounding box center [737, 353] width 1475 height 706
click at [695, 627] on li "Ayer" at bounding box center [836, 618] width 390 height 25
type input "[DATE]"
click at [670, 607] on div "Dirección" at bounding box center [836, 601] width 1213 height 21
click at [1389, 70] on button "Siguiente" at bounding box center [1399, 71] width 102 height 32
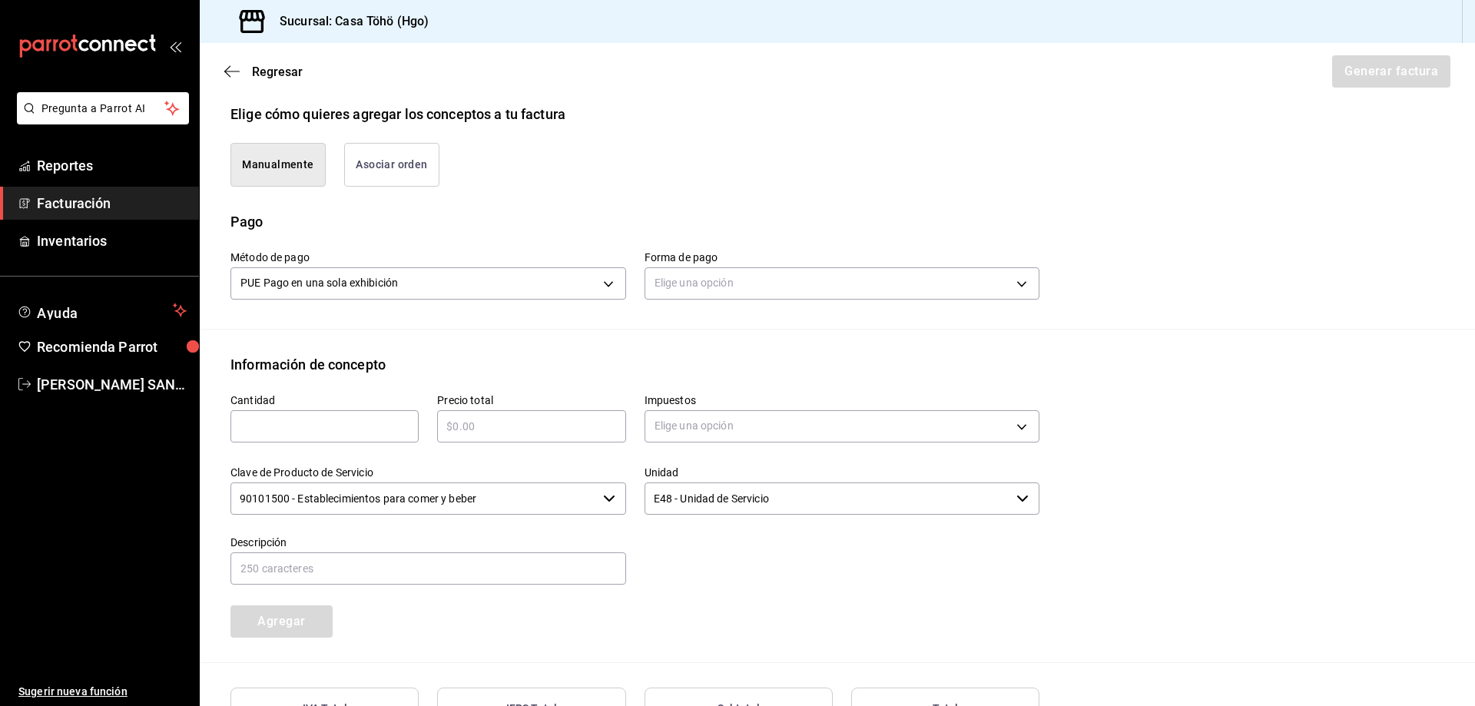
scroll to position [333, 0]
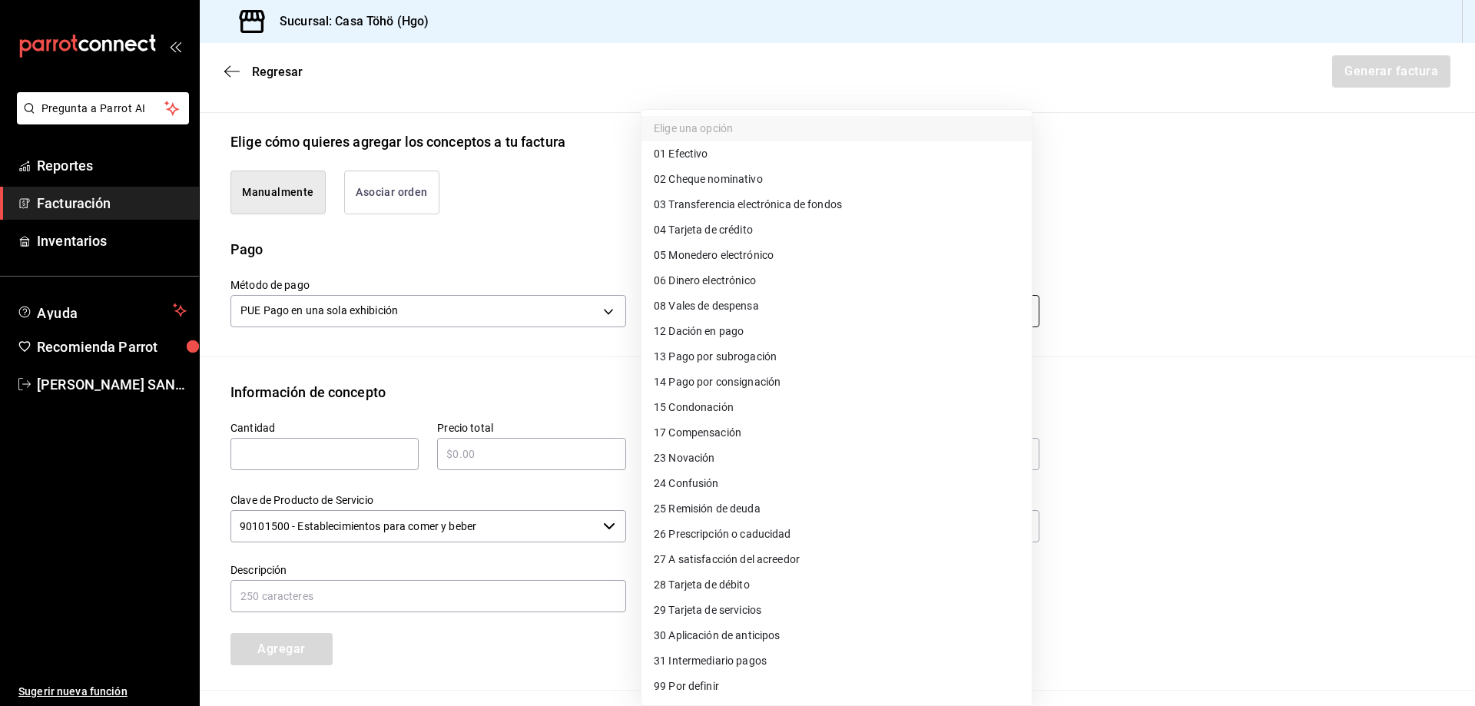
click at [676, 319] on body "Pregunta a Parrot AI Reportes Facturación Inventarios Ayuda Recomienda Parrot […" at bounding box center [737, 353] width 1475 height 706
click at [759, 584] on li "28 Tarjeta de débito" at bounding box center [836, 584] width 390 height 25
type input "28"
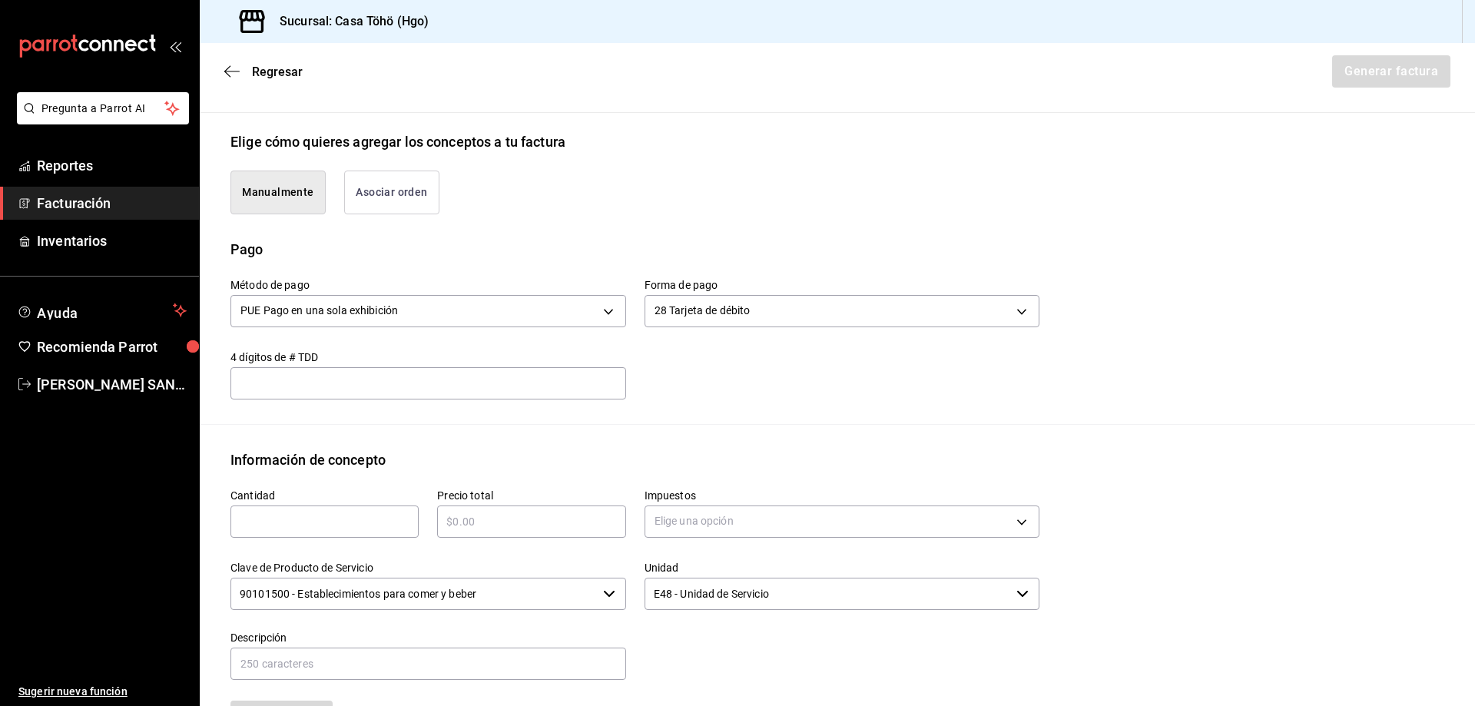
click at [684, 414] on div "Método de pago PUE Pago en una sola exhibición PUE Forma de pago 28 Tarjeta de …" at bounding box center [836, 342] width 1213 height 164
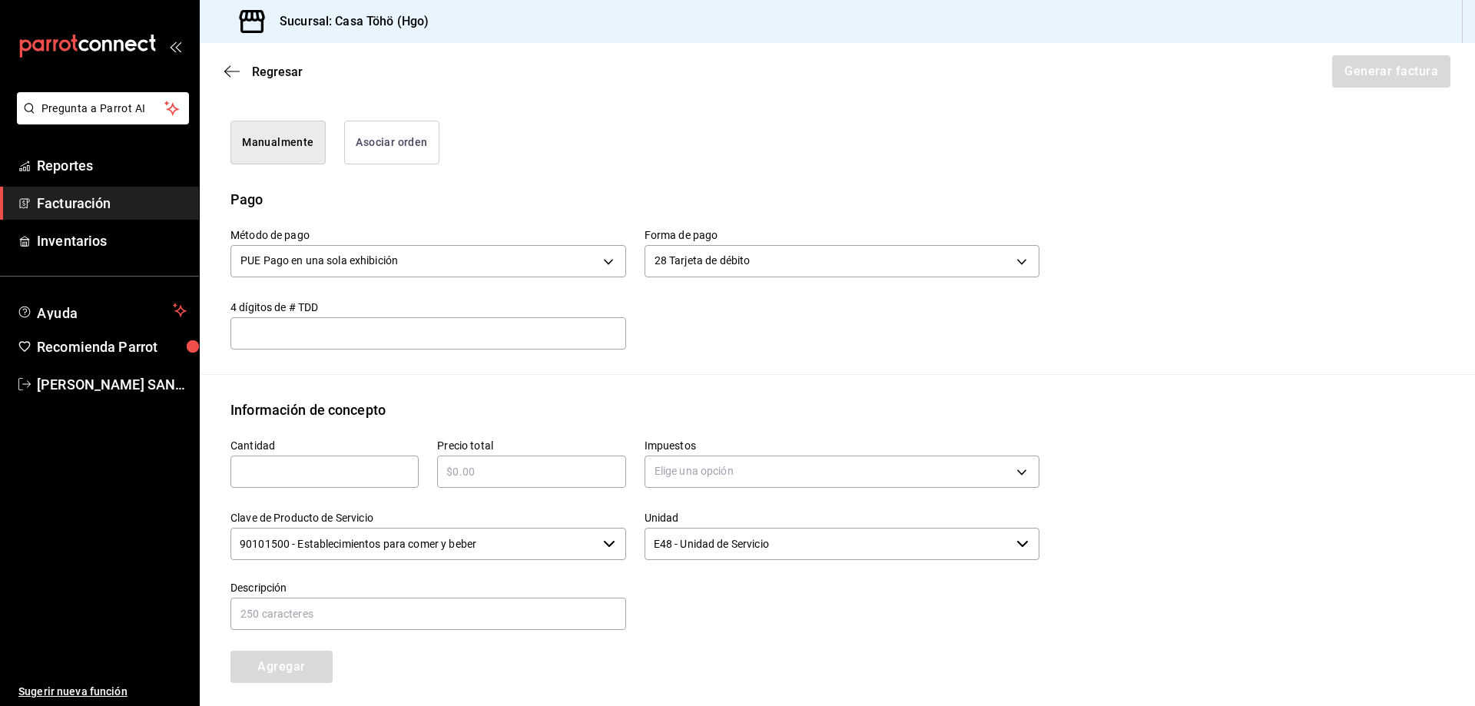
scroll to position [409, 0]
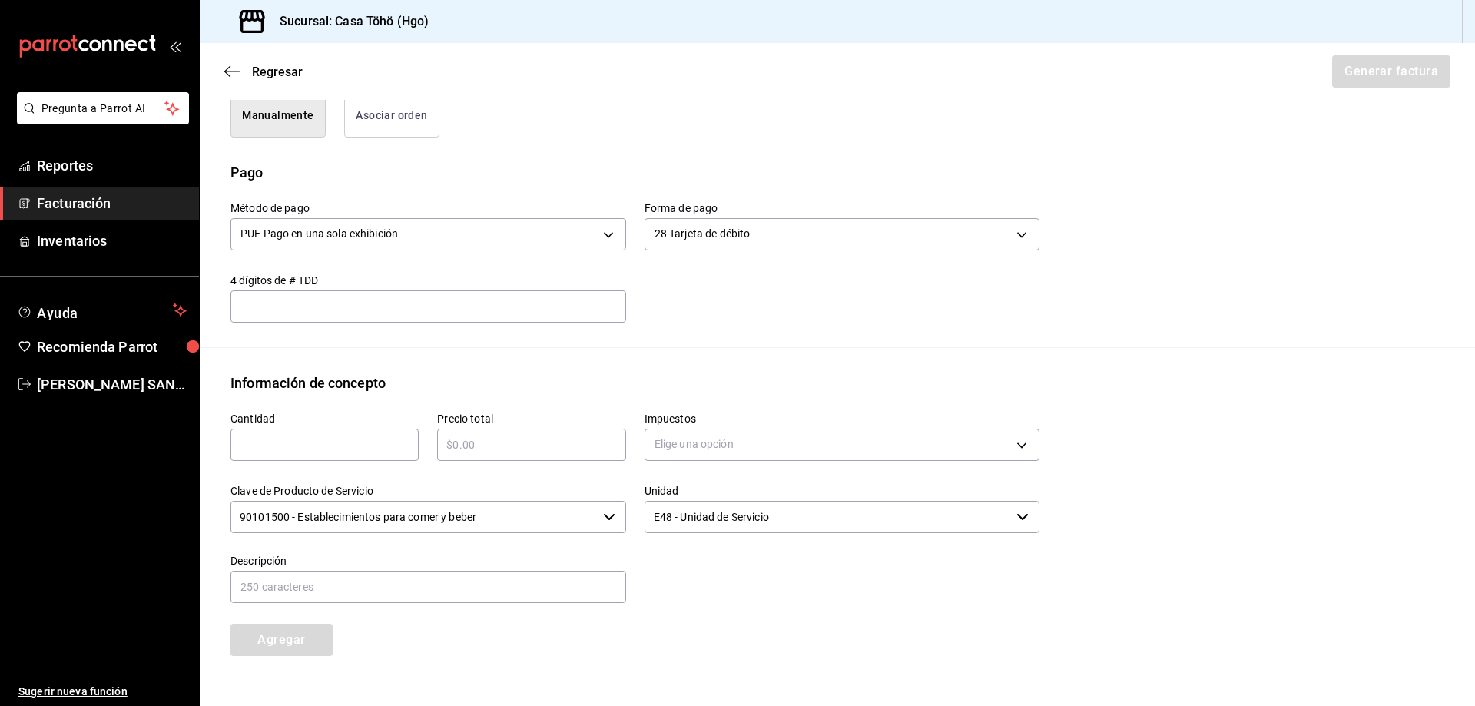
click at [344, 449] on input "text" at bounding box center [324, 444] width 188 height 18
type input "1"
click at [524, 456] on div "​" at bounding box center [531, 445] width 188 height 32
type input "$548"
click at [693, 451] on body "Pregunta a Parrot AI Reportes Facturación Inventarios Ayuda Recomienda Parrot […" at bounding box center [737, 353] width 1475 height 706
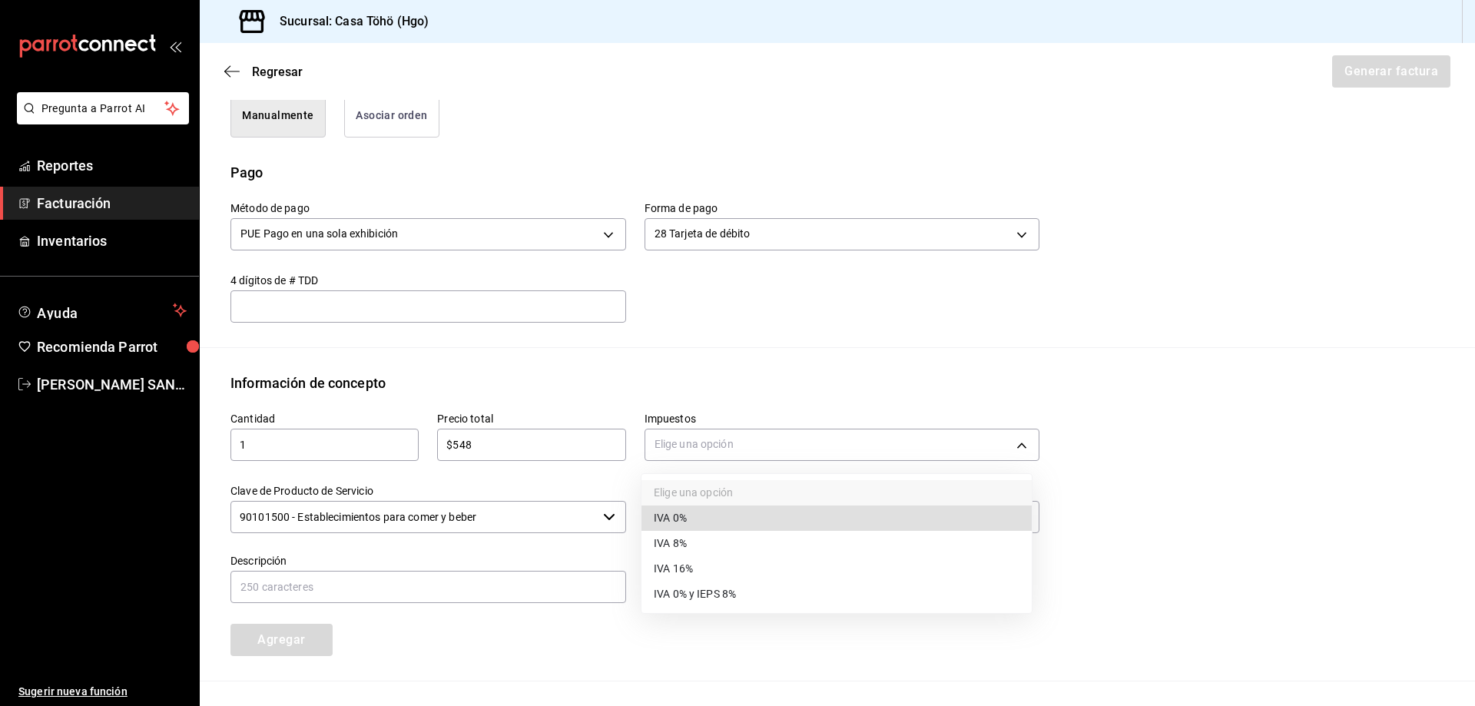
click at [714, 565] on li "IVA 16%" at bounding box center [836, 568] width 390 height 25
type input "IVA_16"
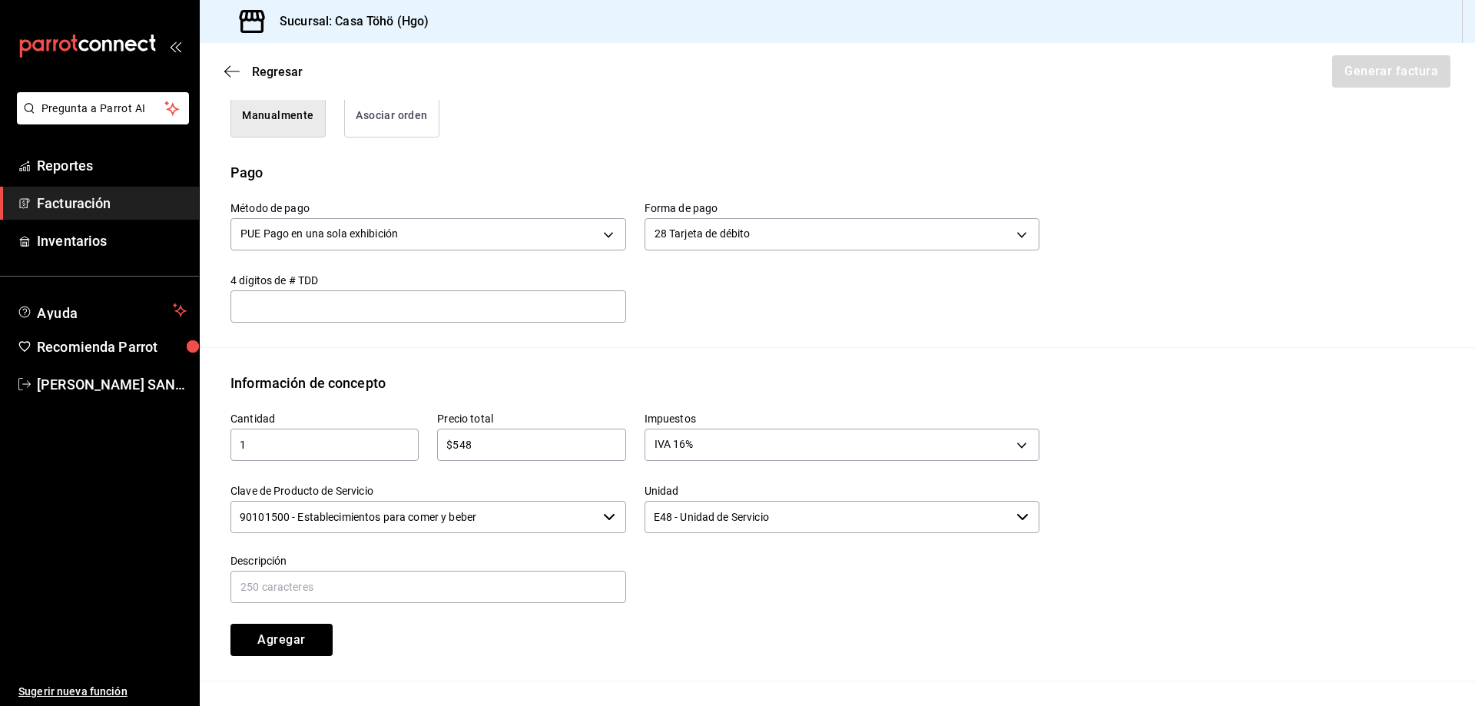
click at [715, 574] on div at bounding box center [833, 570] width 414 height 70
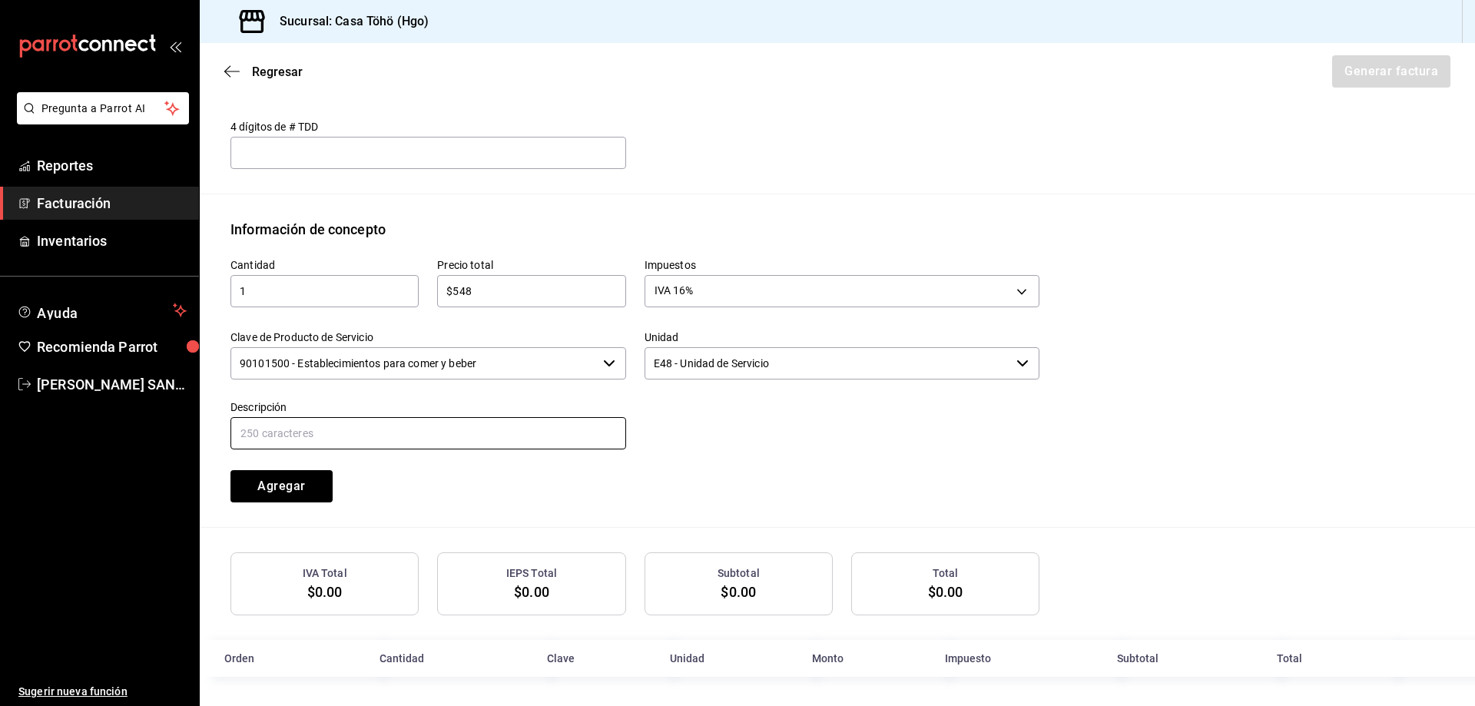
click at [314, 441] on input "text" at bounding box center [428, 433] width 396 height 32
click at [396, 424] on input "VENTA PUBLICO EN GENERAL [DATE][PERSON_NAME] TARJETA CREDITO" at bounding box center [428, 433] width 396 height 32
click at [517, 427] on input "VENTA PUBLICO EN GENERAL [DATE][PERSON_NAME] [PERSON_NAME]" at bounding box center [428, 433] width 396 height 32
type input "VENTA PUBLICO EN GENERAL [DATE][PERSON_NAME] [PERSON_NAME]"
click at [299, 486] on button "Agregar" at bounding box center [281, 486] width 102 height 32
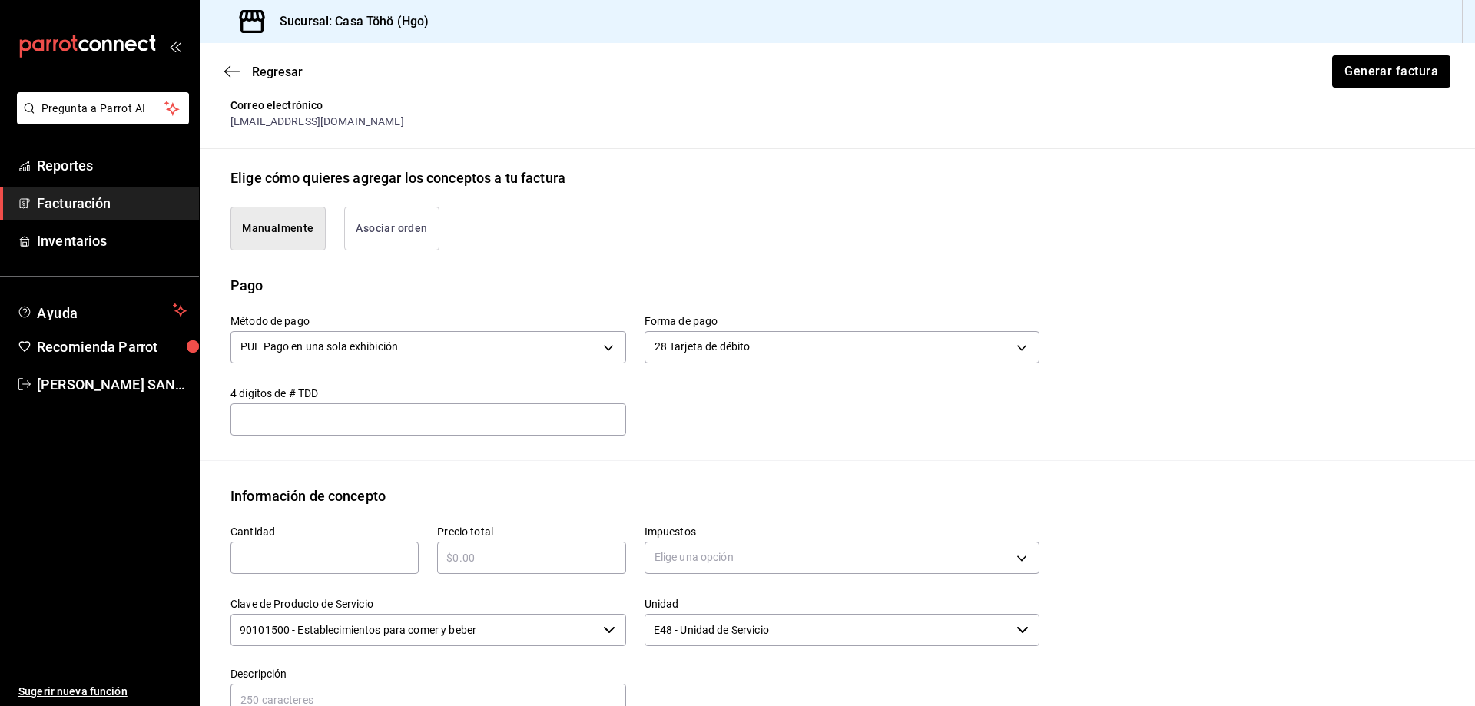
scroll to position [450, 0]
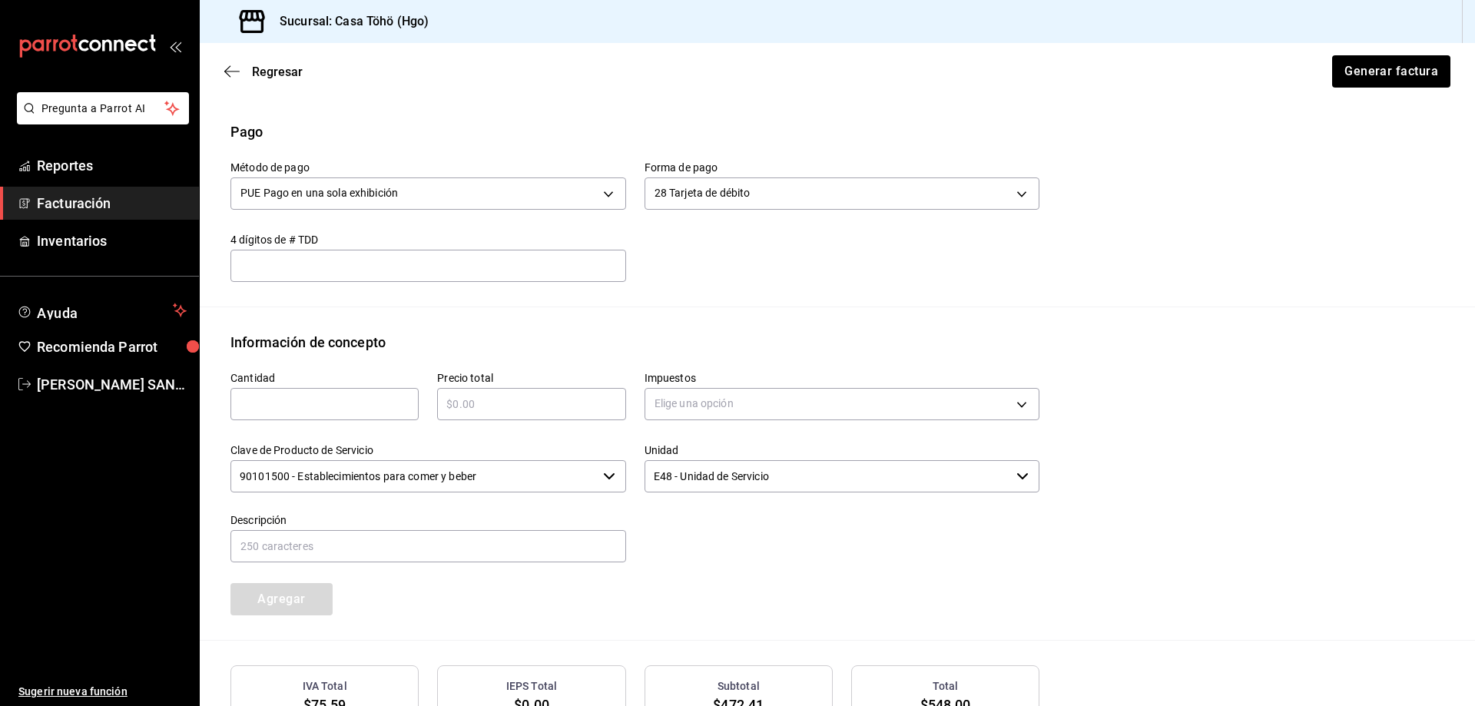
drag, startPoint x: 369, startPoint y: 411, endPoint x: 402, endPoint y: 396, distance: 36.1
click at [369, 411] on input "text" at bounding box center [324, 404] width 188 height 18
type input "1"
click at [511, 405] on input "text" at bounding box center [531, 404] width 188 height 18
type input "$476.30"
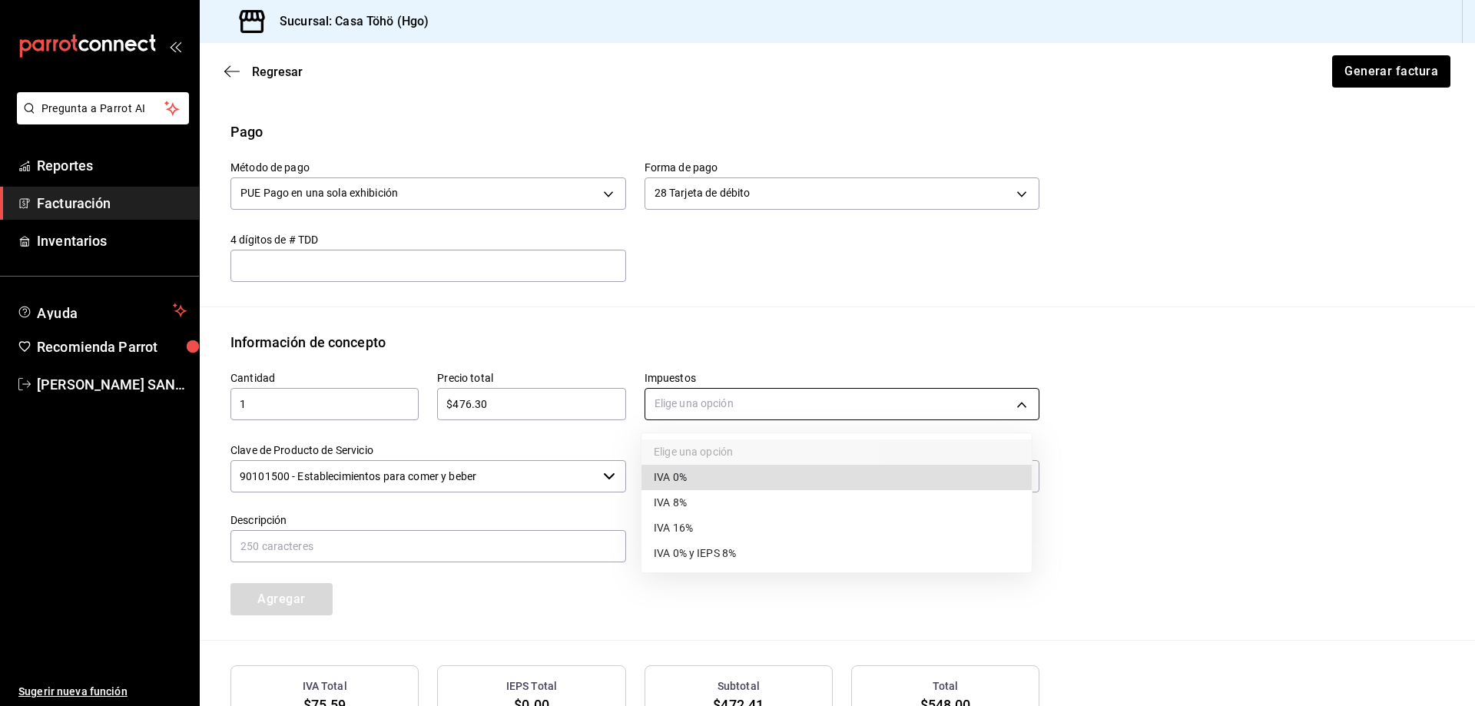
click at [690, 404] on body "Pregunta a Parrot AI Reportes Facturación Inventarios Ayuda Recomienda Parrot […" at bounding box center [737, 353] width 1475 height 706
click at [700, 525] on li "IVA 16%" at bounding box center [836, 527] width 390 height 25
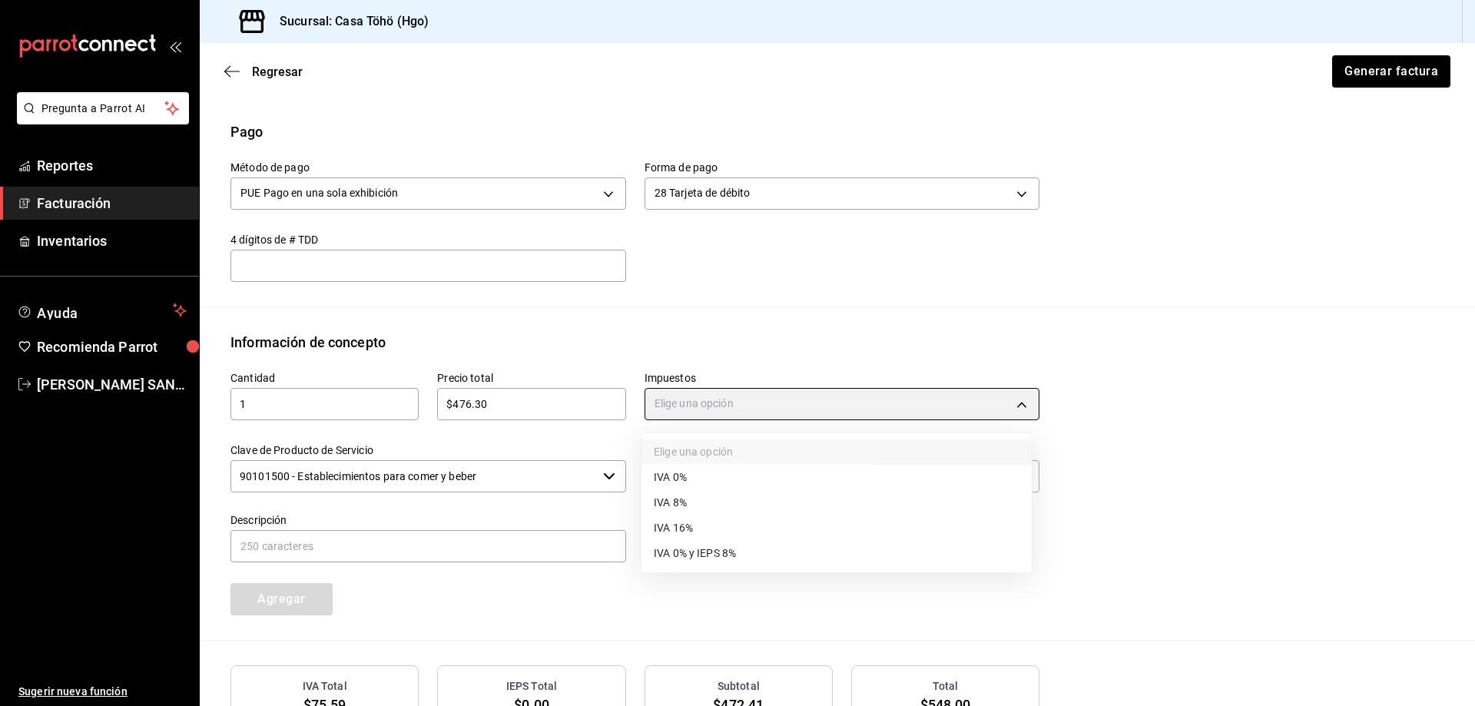
type input "IVA_16"
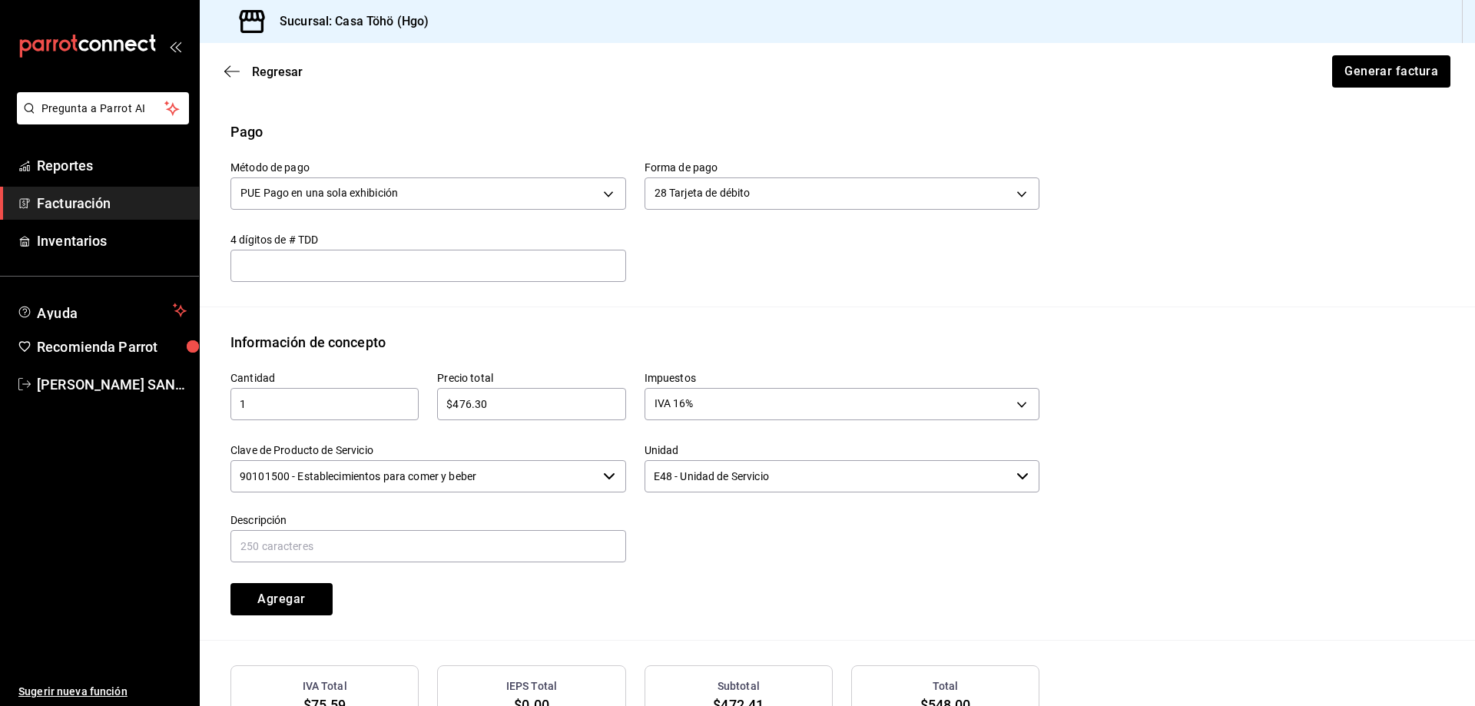
click at [678, 540] on div at bounding box center [833, 530] width 414 height 70
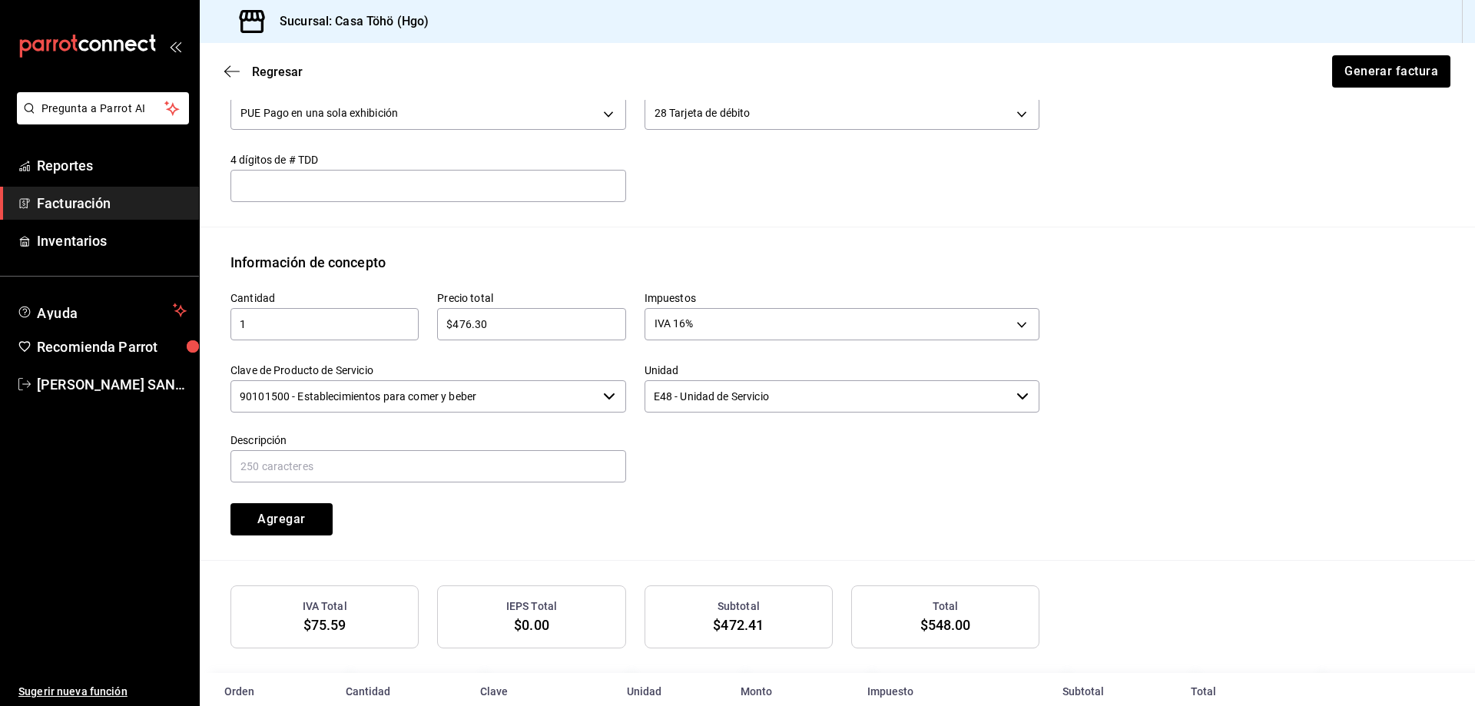
scroll to position [604, 0]
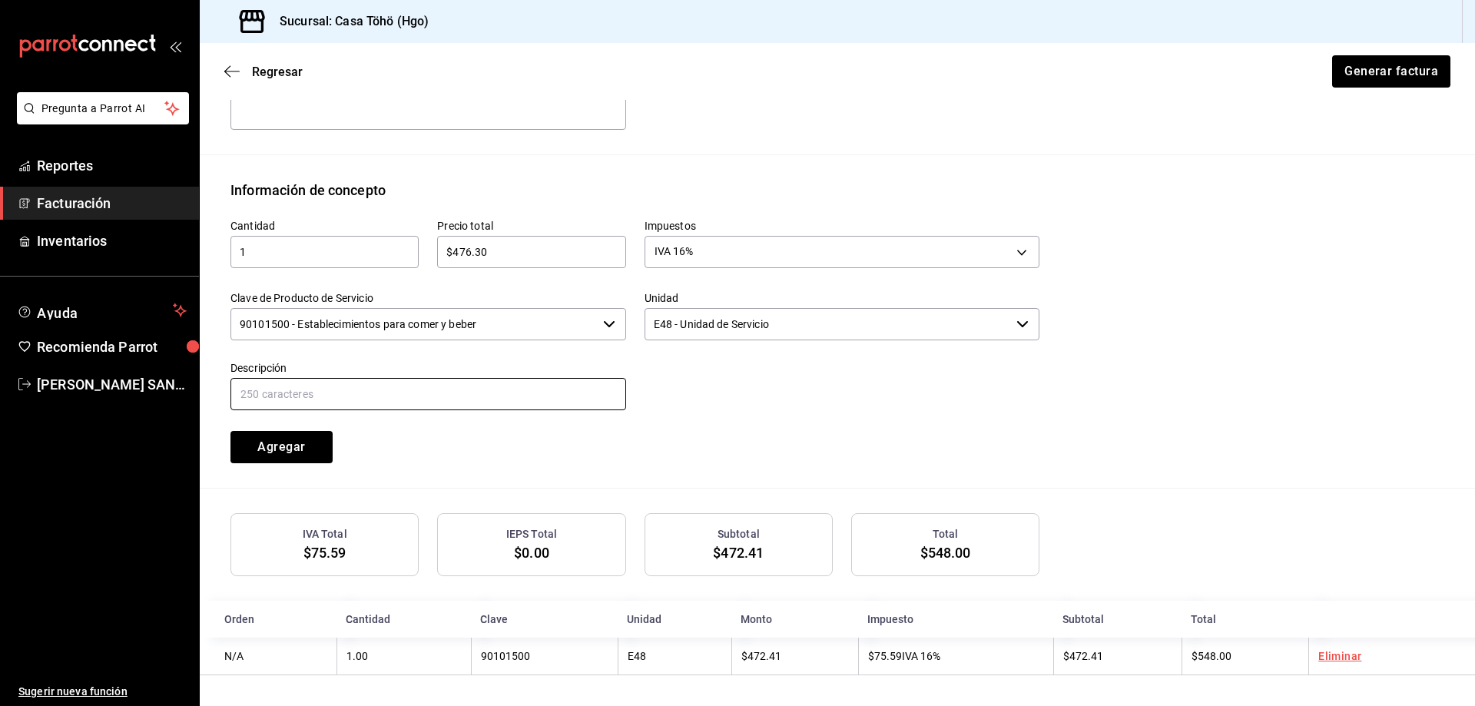
click at [449, 402] on input "text" at bounding box center [428, 394] width 396 height 32
drag, startPoint x: 557, startPoint y: 394, endPoint x: 392, endPoint y: 402, distance: 165.3
click at [392, 402] on input "VENTA PUBLICO EN GENERAL [DATE][PERSON_NAME] TARJETA CREDITO" at bounding box center [428, 394] width 396 height 32
type input "VENTA PUBLICO EN GENERAL [DATE][PERSON_NAME] [PERSON_NAME]"
click at [515, 462] on div "Cantidad 1 ​ Precio total $476.30 ​ Impuestos IVA 16% IVA_16 Clave de Producto …" at bounding box center [836, 343] width 1213 height 287
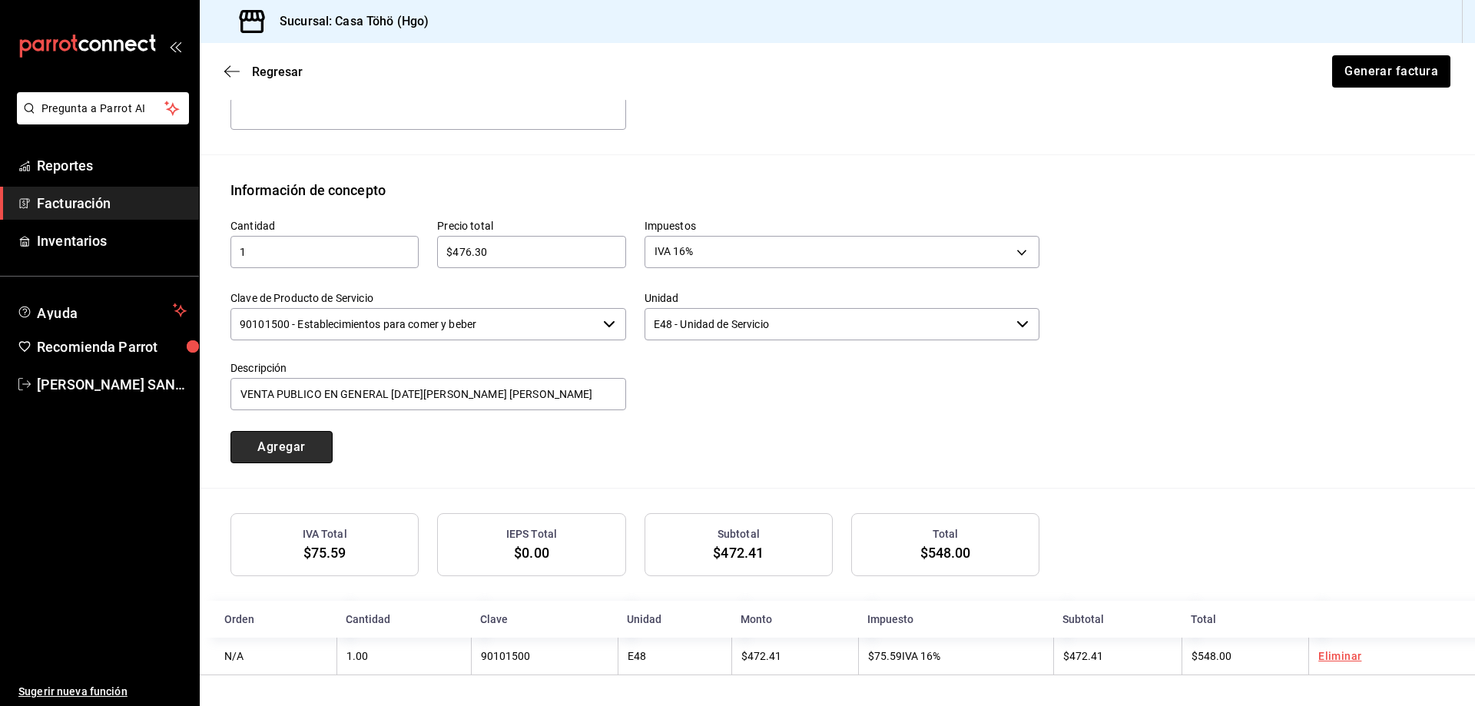
click at [303, 452] on button "Agregar" at bounding box center [281, 447] width 102 height 32
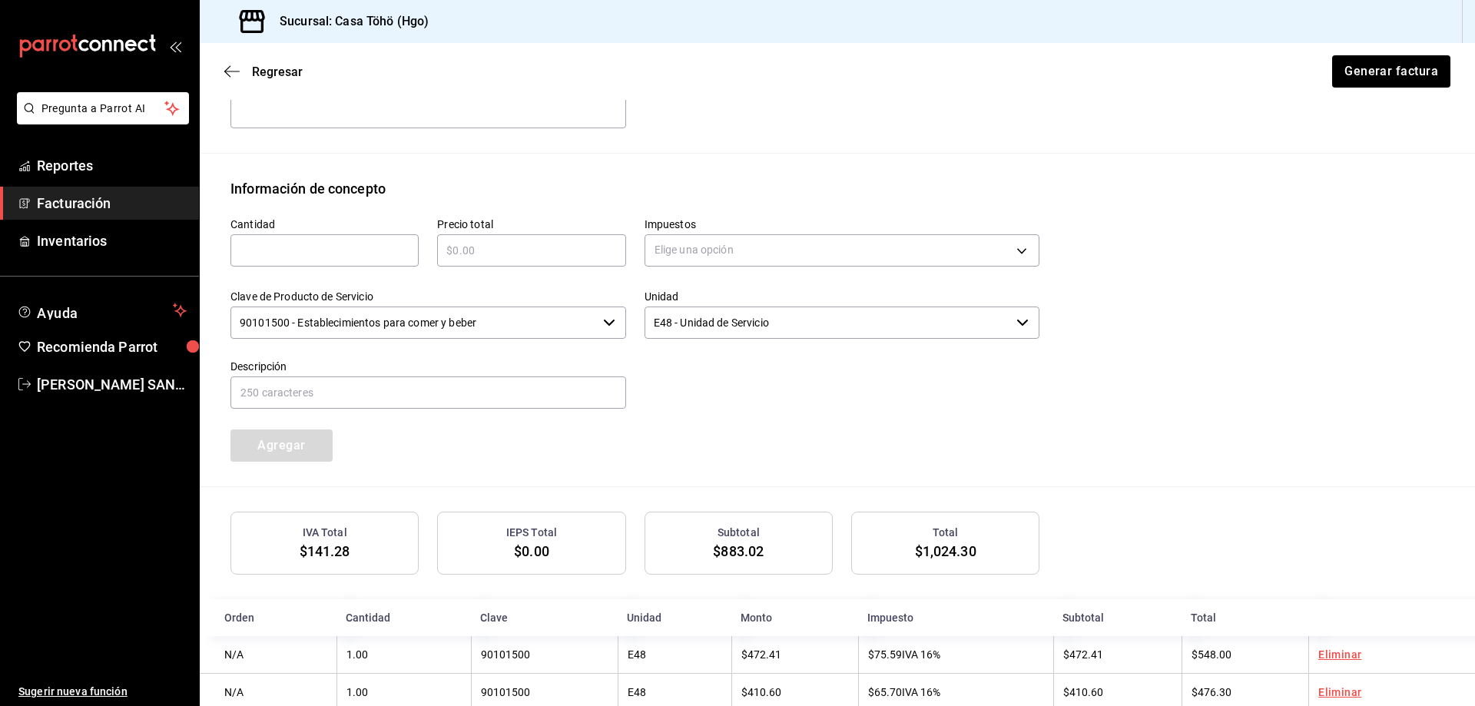
scroll to position [642, 0]
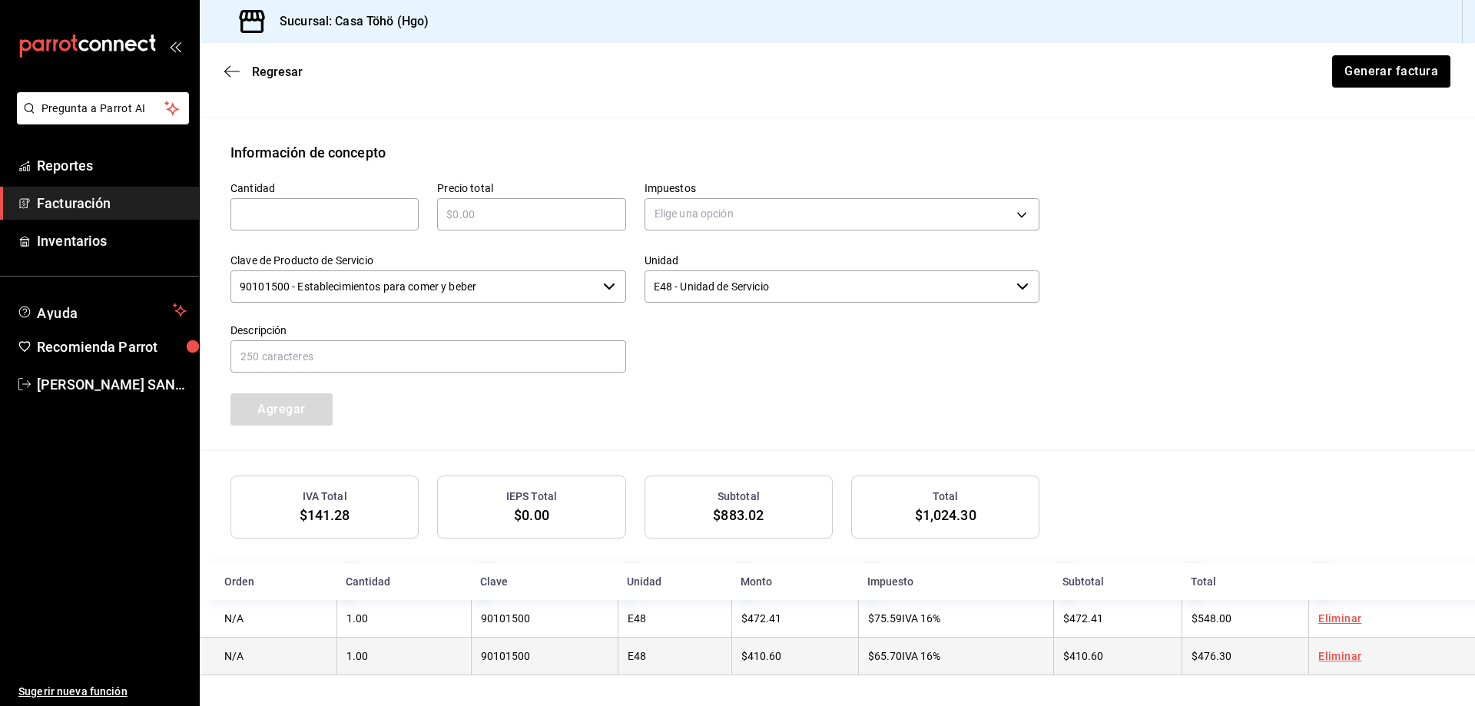
click at [1326, 657] on link "Eliminar" at bounding box center [1339, 656] width 43 height 12
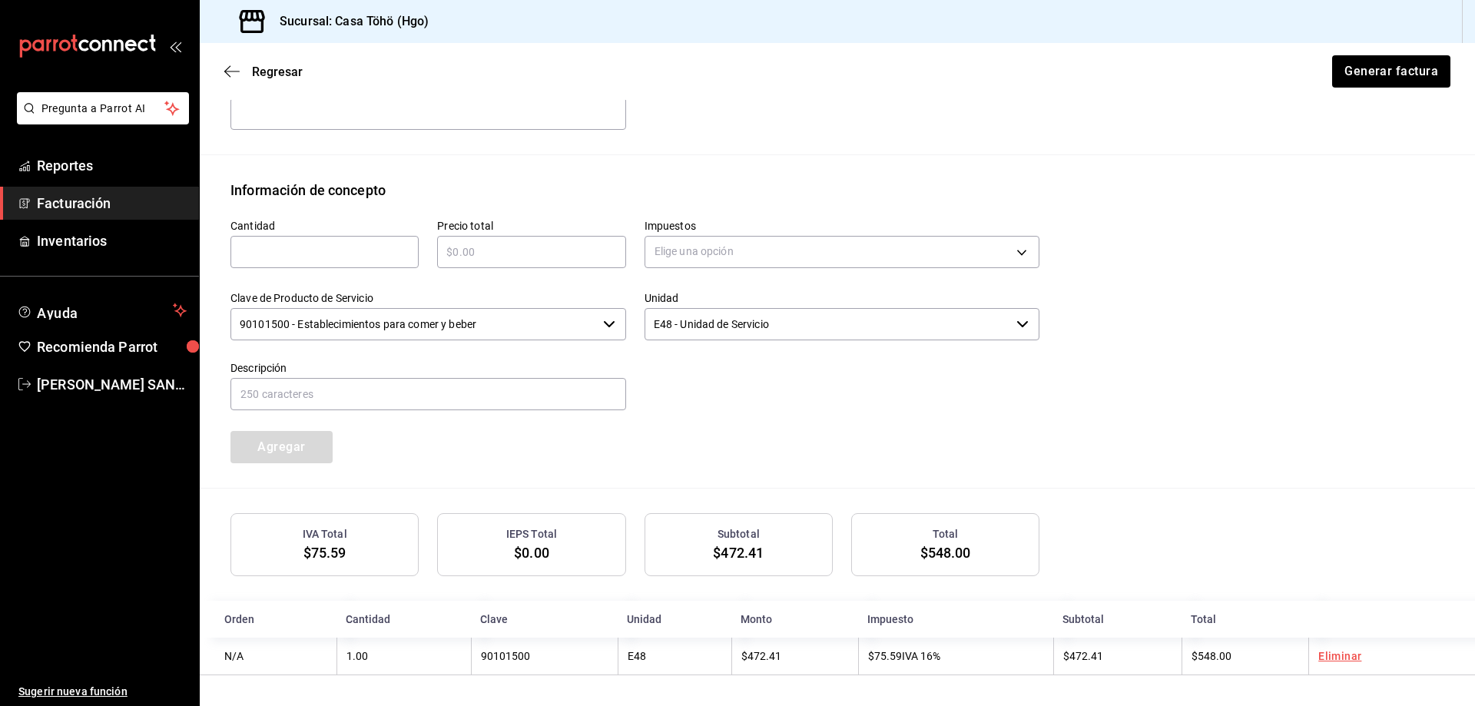
scroll to position [604, 0]
click at [329, 243] on input "text" at bounding box center [324, 252] width 188 height 18
type input "1"
click at [525, 254] on input "text" at bounding box center [531, 252] width 188 height 18
type input "$433"
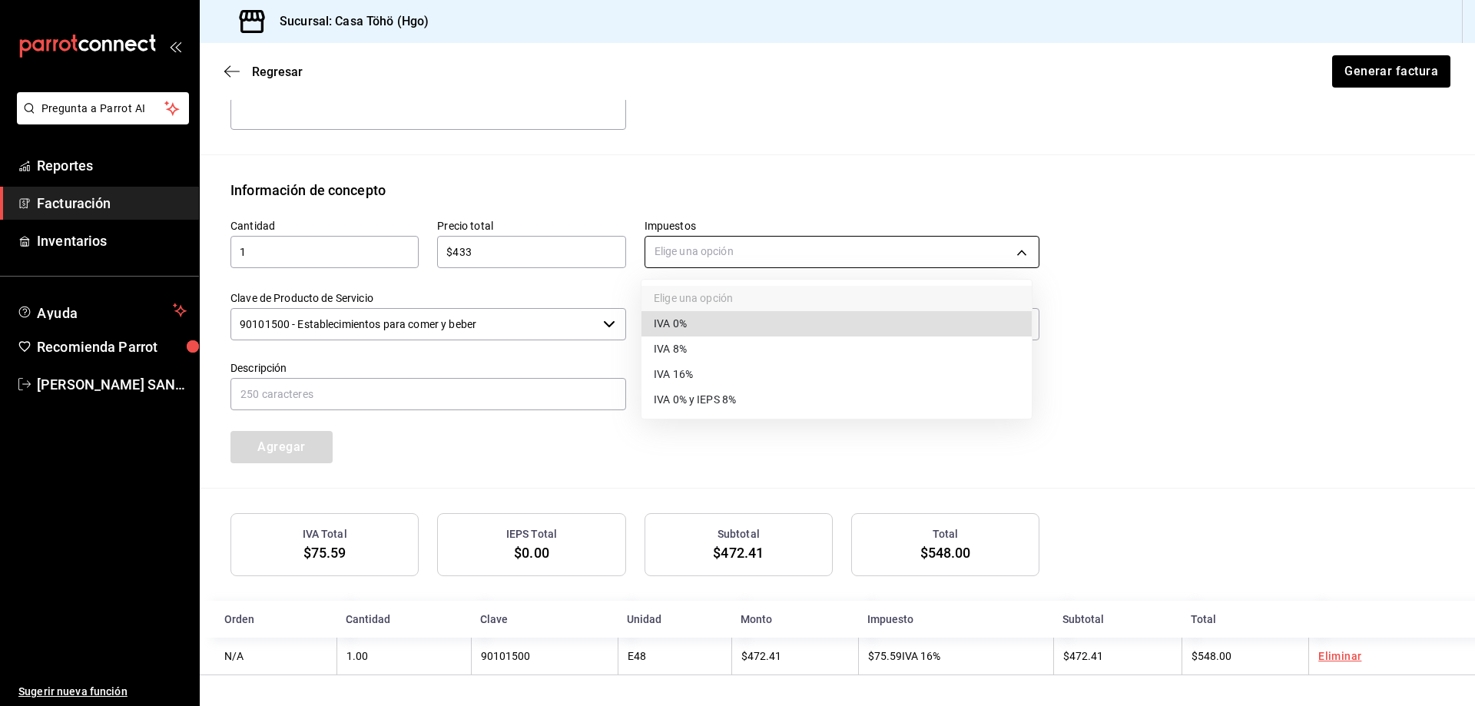
click at [685, 253] on body "Pregunta a Parrot AI Reportes Facturación Inventarios Ayuda Recomienda Parrot […" at bounding box center [737, 353] width 1475 height 706
click at [690, 375] on span "IVA 16%" at bounding box center [673, 374] width 39 height 16
type input "IVA_16"
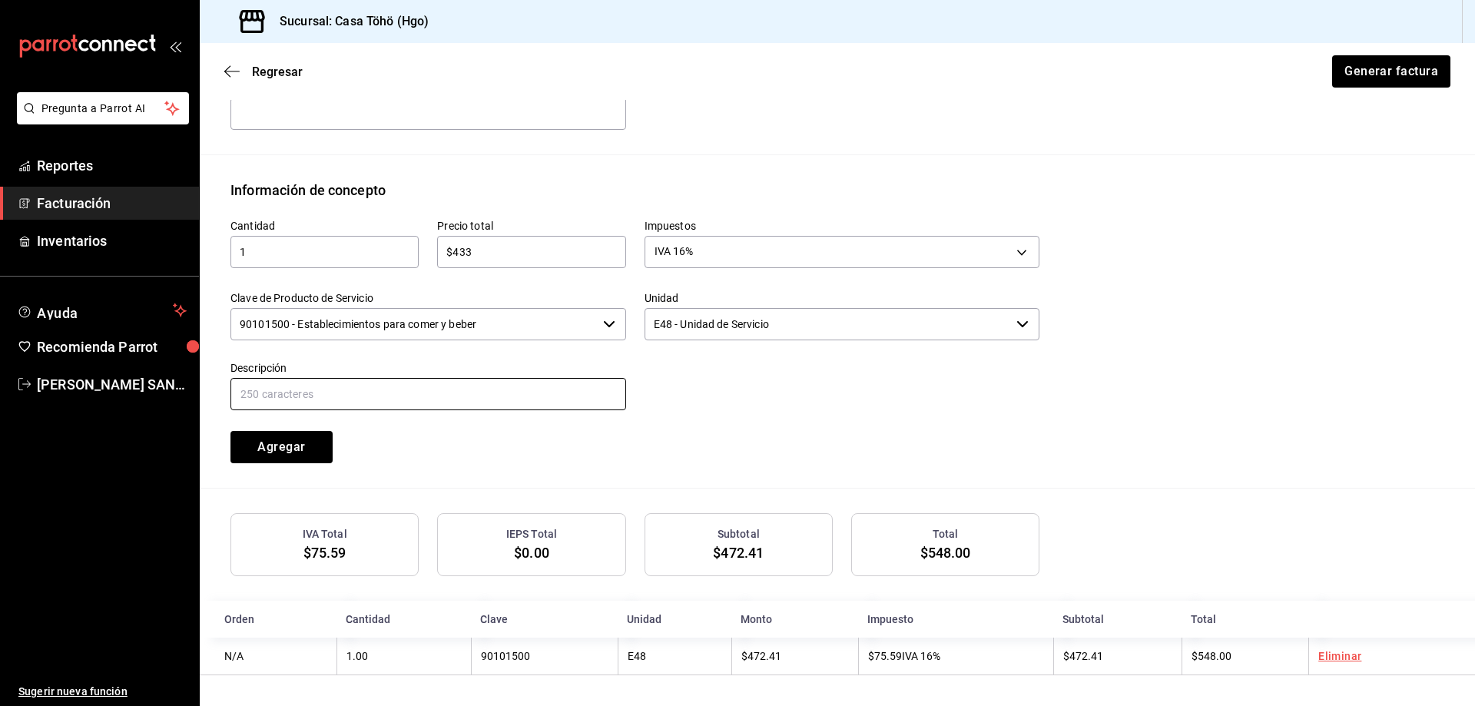
click at [522, 402] on input "text" at bounding box center [428, 394] width 396 height 32
click at [396, 388] on input "VENTA PUBLICO EN GENERAL [DATE][PERSON_NAME] TARJETA CREDITO" at bounding box center [428, 394] width 396 height 32
click at [599, 395] on input "VENTA PUBLICO EN GENERAL [DATE][PERSON_NAME] [PERSON_NAME]" at bounding box center [428, 394] width 396 height 32
type input "VENTA PUBLICO EN GENERAL [DATE][PERSON_NAME] [PERSON_NAME]"
click at [299, 441] on button "Agregar" at bounding box center [281, 447] width 102 height 32
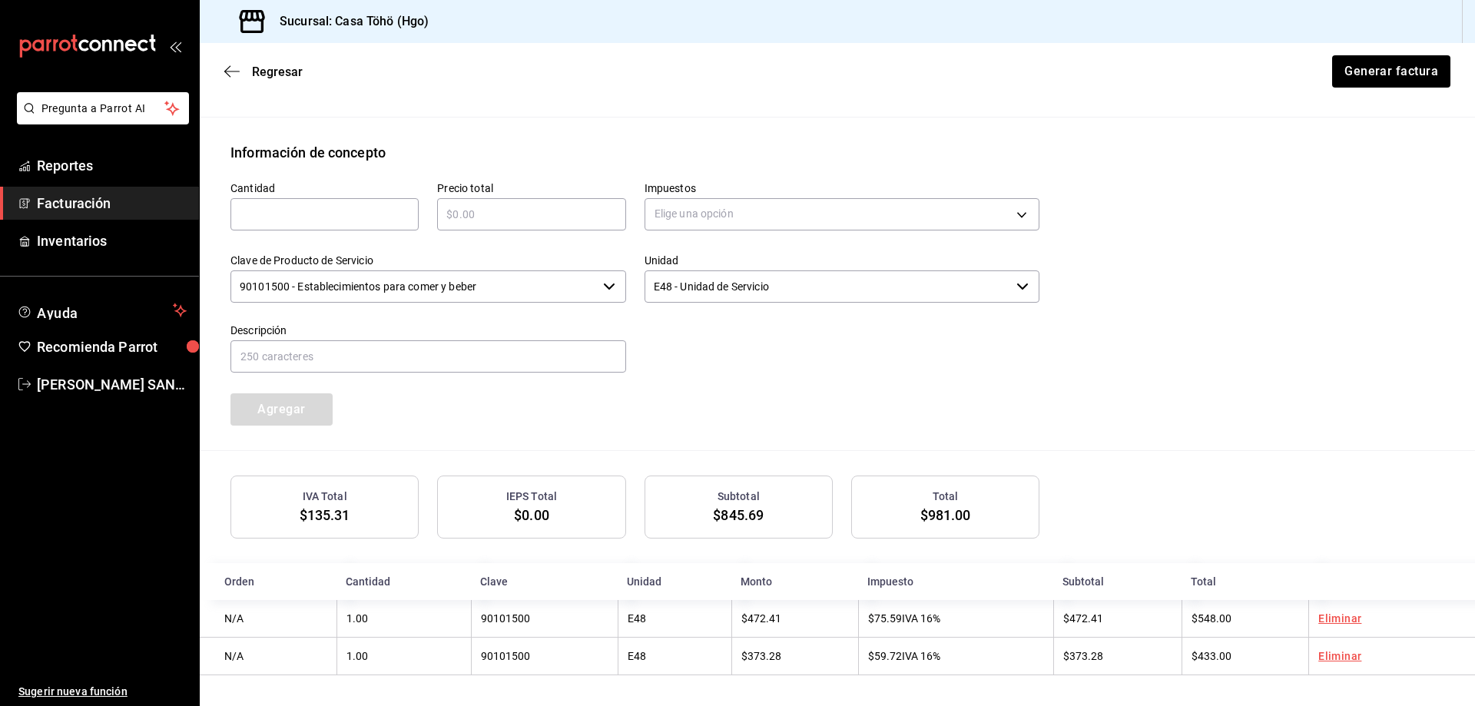
scroll to position [565, 0]
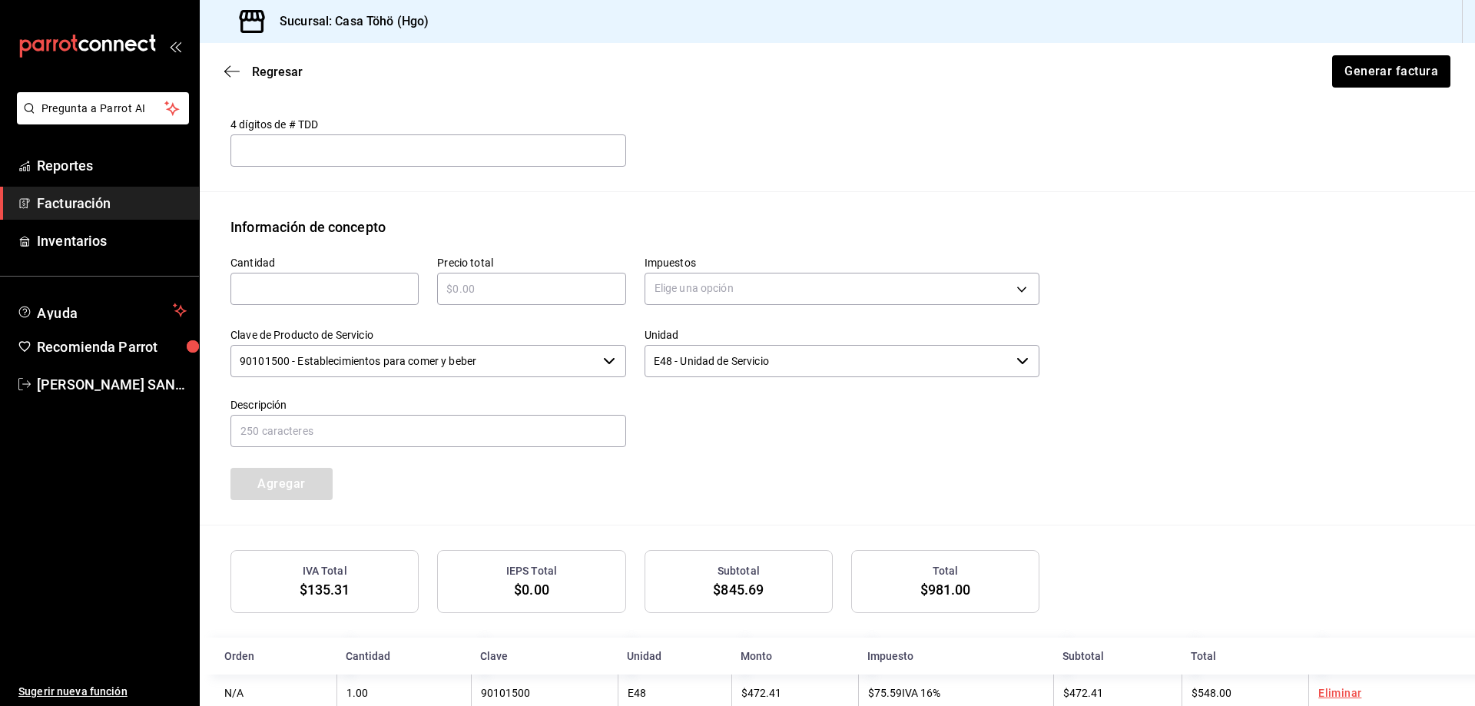
click at [278, 283] on input "text" at bounding box center [324, 289] width 188 height 18
type input "1"
click at [499, 293] on input "text" at bounding box center [531, 289] width 188 height 18
type input "$938"
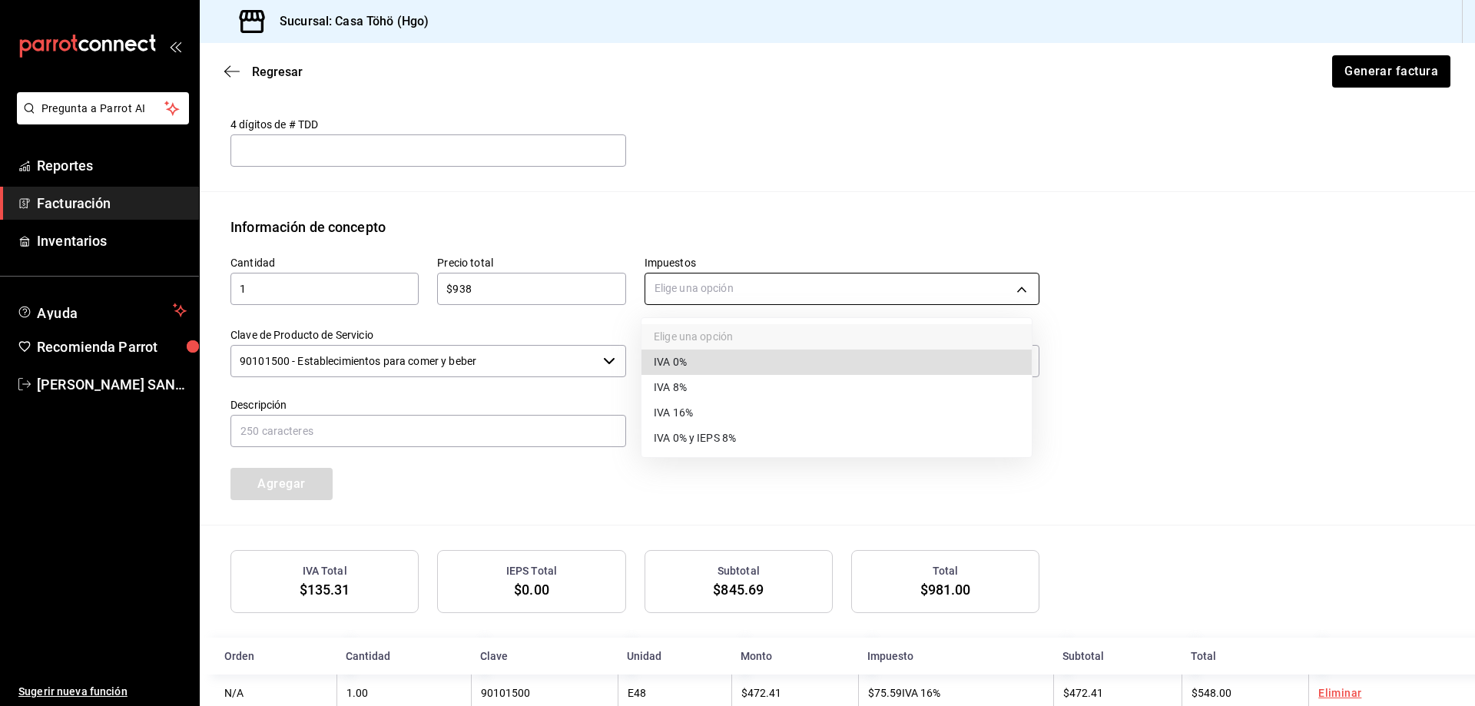
click at [684, 285] on body "Pregunta a Parrot AI Reportes Facturación Inventarios Ayuda Recomienda Parrot […" at bounding box center [737, 353] width 1475 height 706
click at [695, 419] on li "IVA 16%" at bounding box center [836, 412] width 390 height 25
type input "IVA_16"
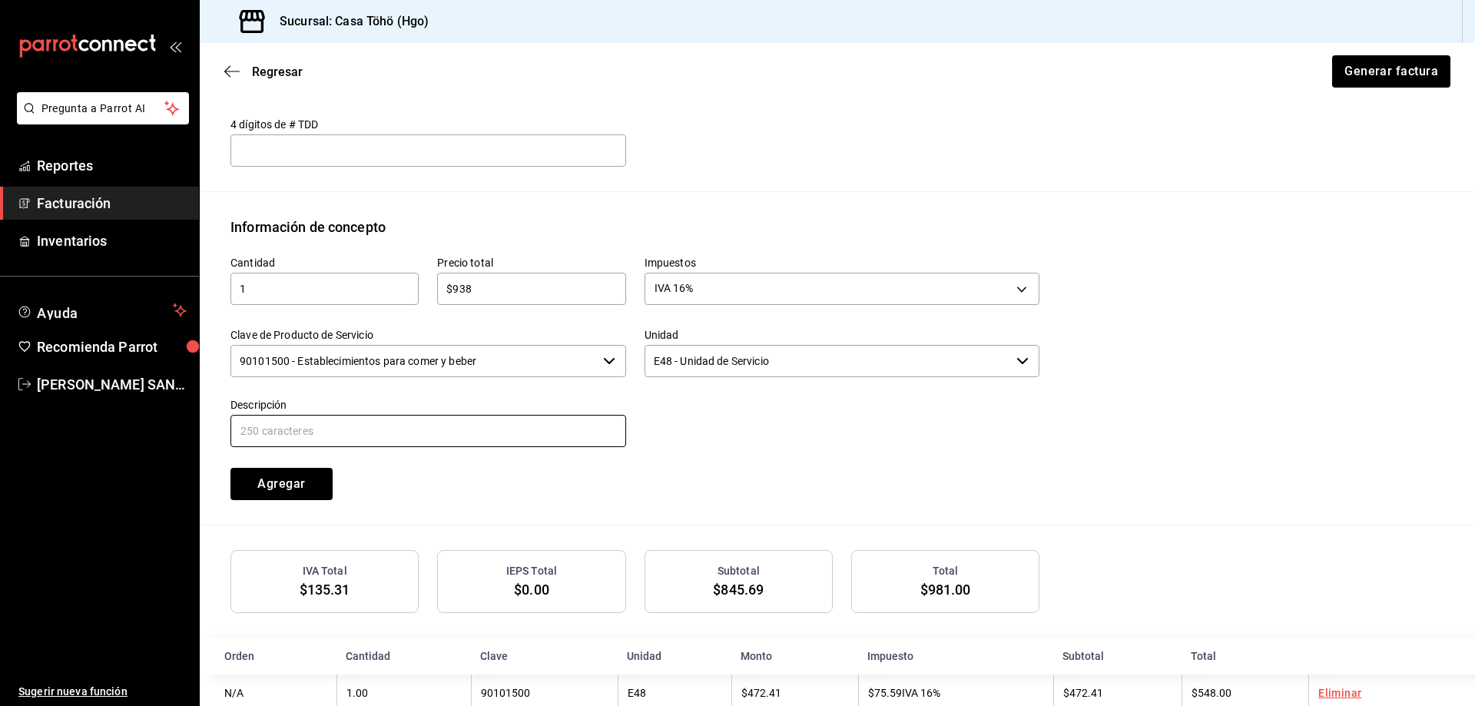
click at [491, 432] on input "text" at bounding box center [428, 431] width 396 height 32
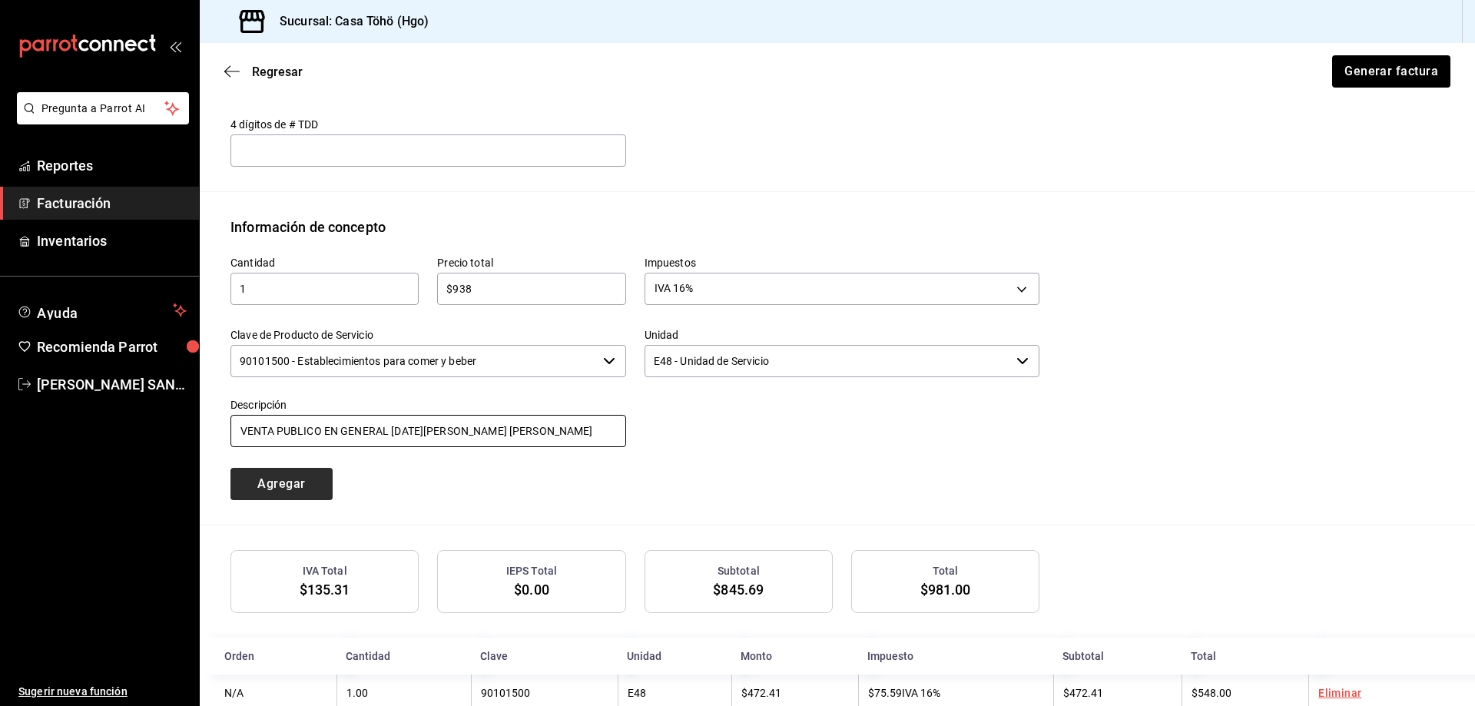
type input "VENTA PUBLICO EN GENERAL [DATE][PERSON_NAME] [PERSON_NAME]"
click at [298, 496] on button "Agregar" at bounding box center [281, 484] width 102 height 32
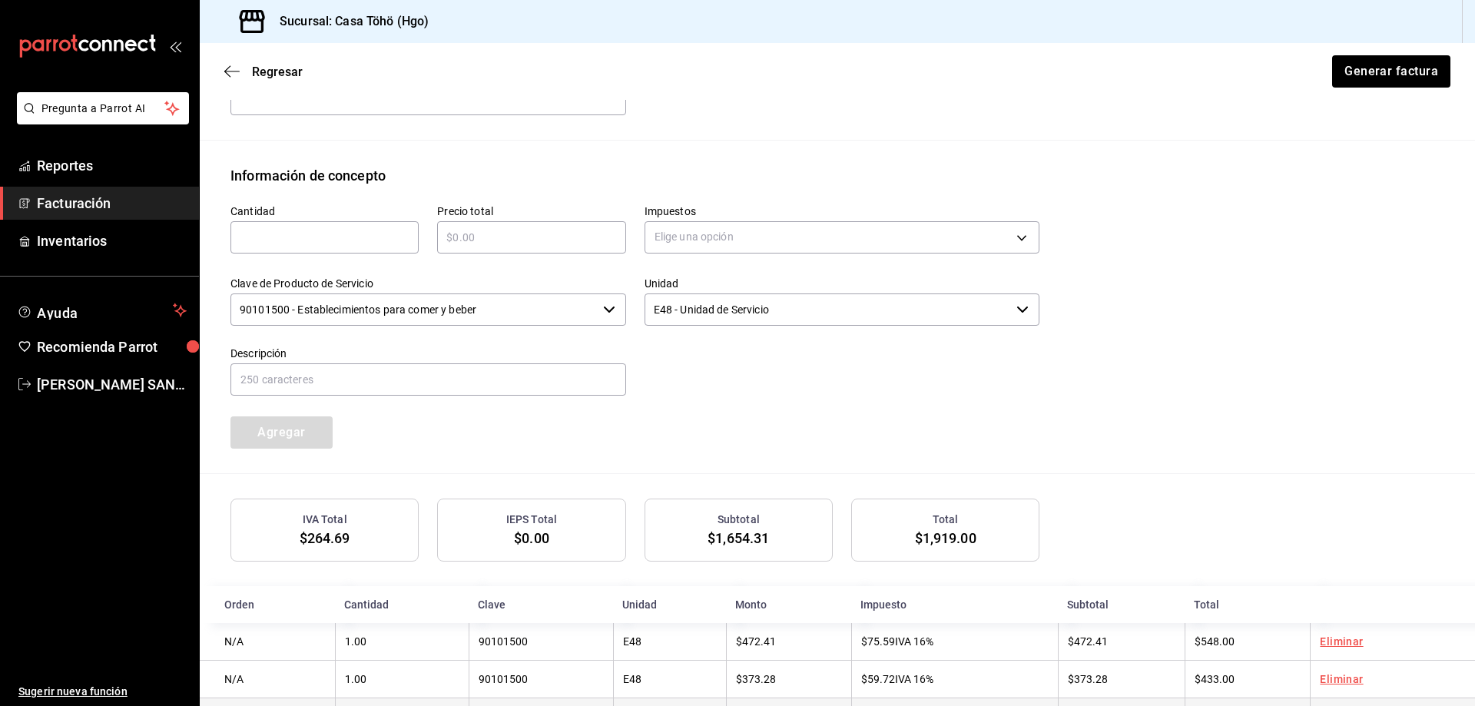
scroll to position [680, 0]
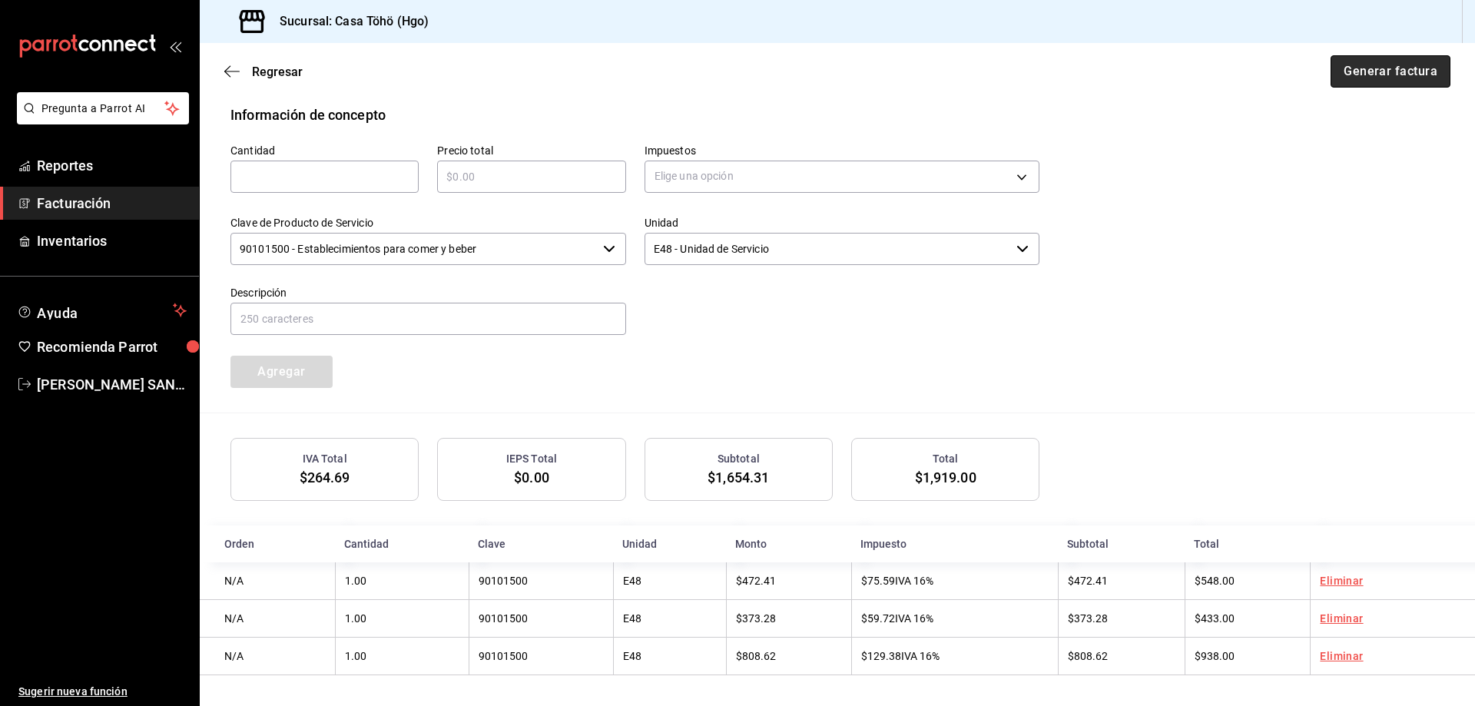
click at [1367, 79] on button "Generar factura" at bounding box center [1390, 71] width 120 height 32
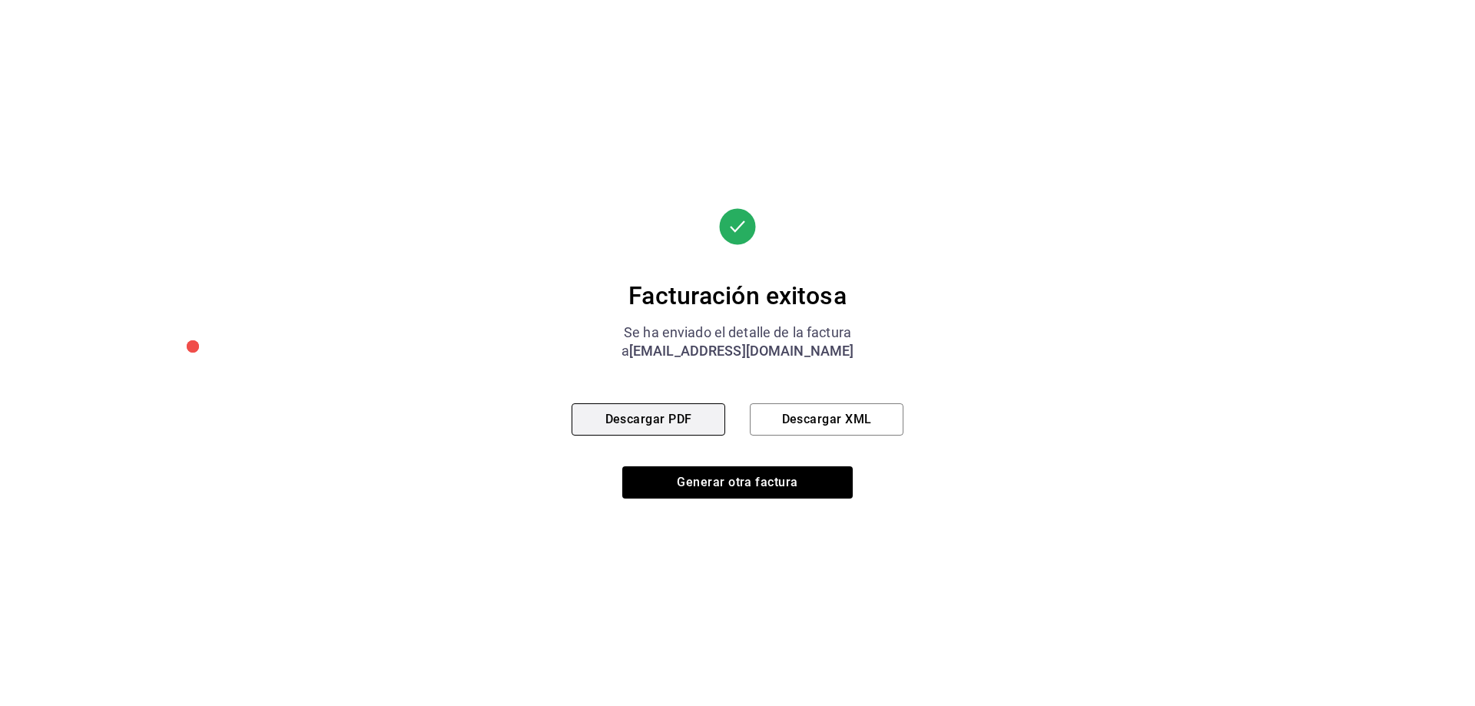
click at [667, 415] on button "Descargar PDF" at bounding box center [648, 419] width 154 height 32
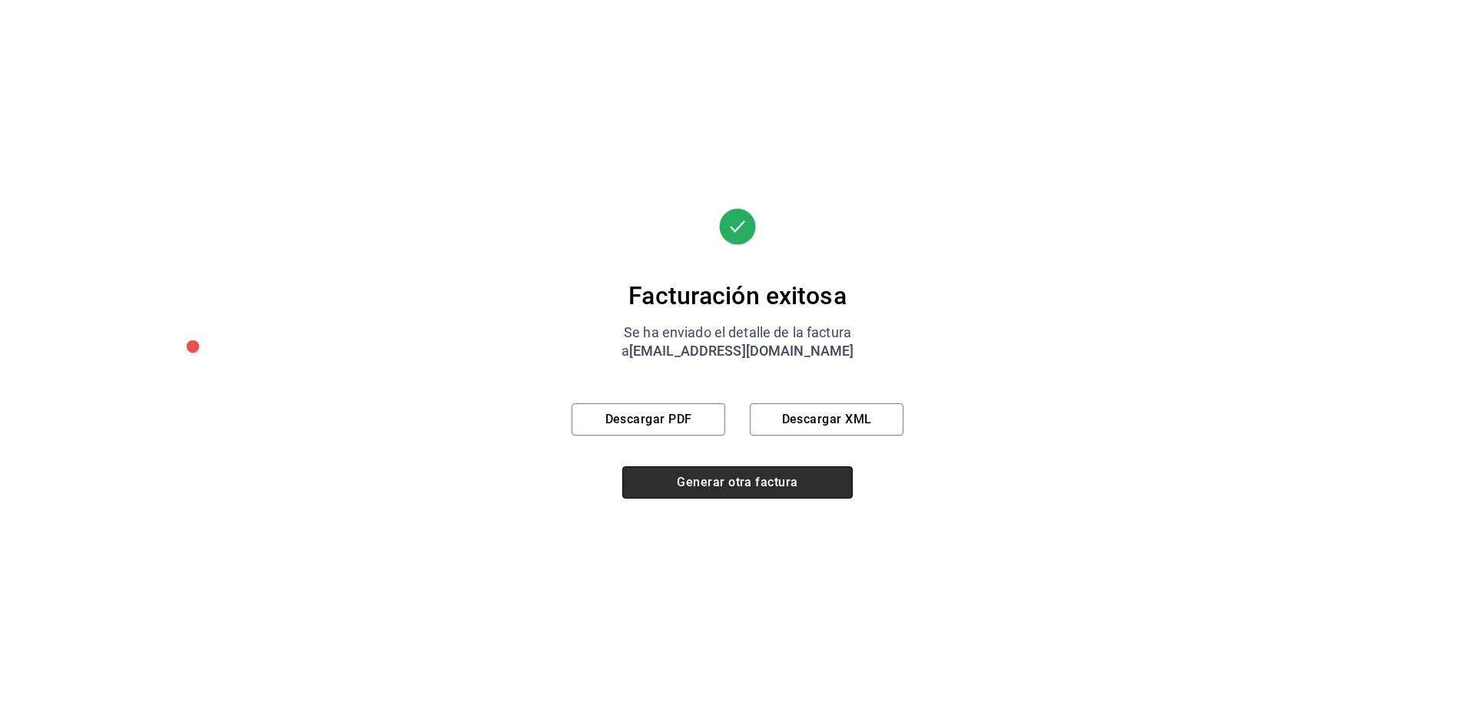
click at [702, 479] on button "Generar otra factura" at bounding box center [737, 482] width 230 height 32
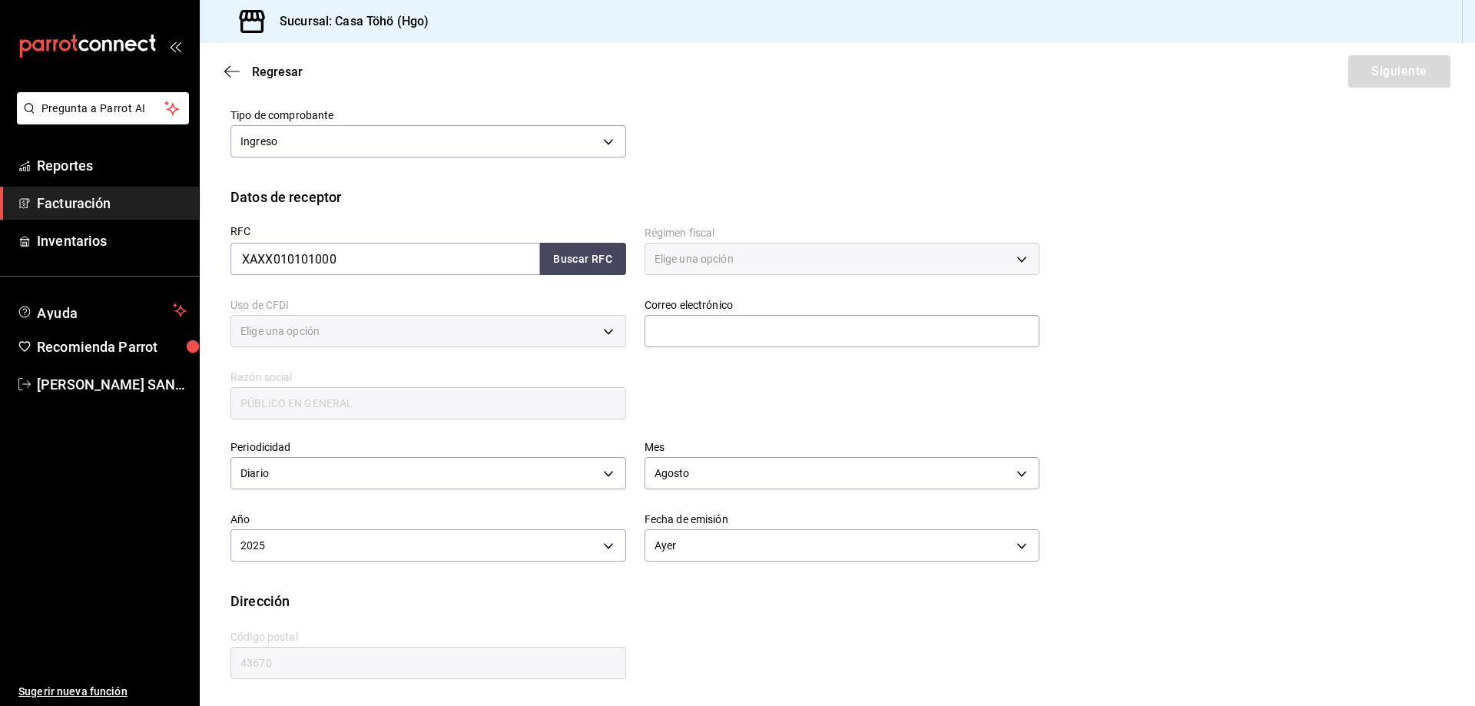
type input "616"
type input "S01"
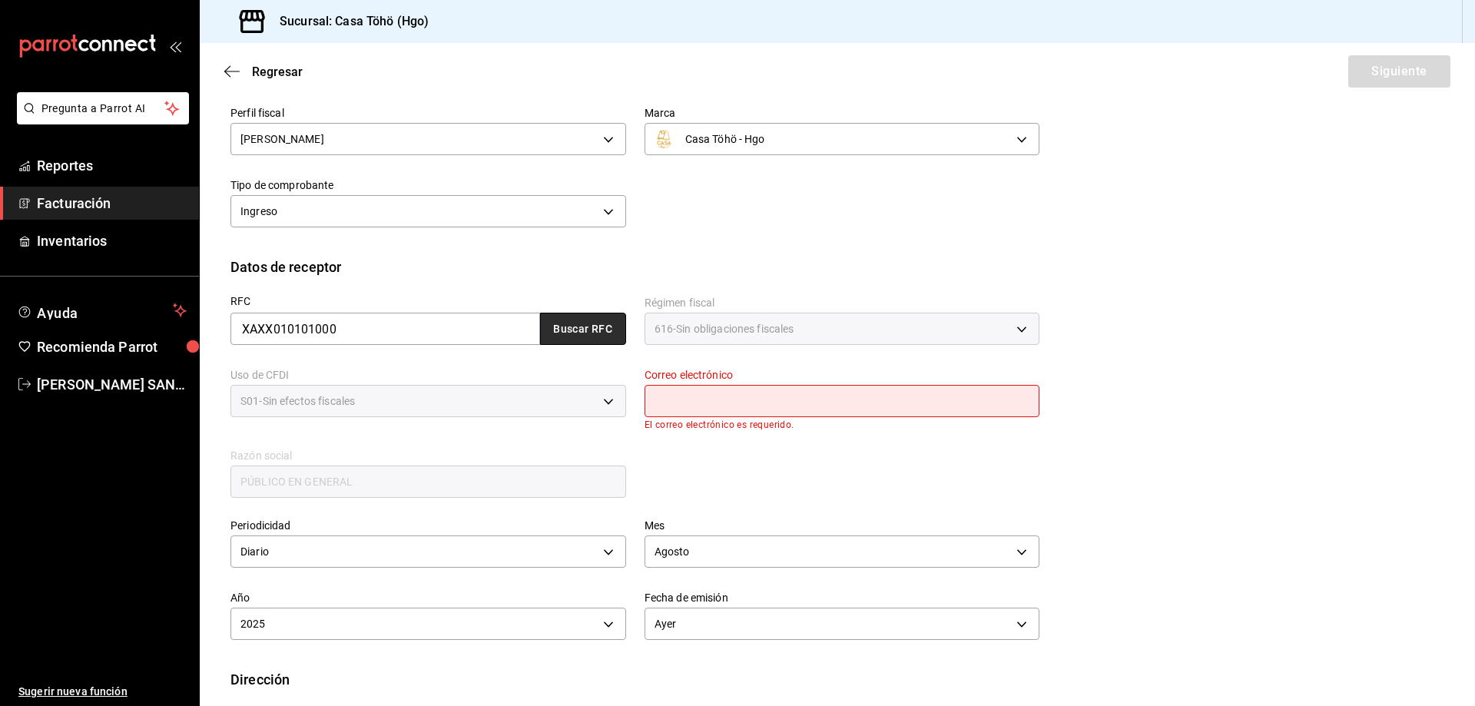
click at [584, 331] on button "Buscar RFC" at bounding box center [583, 329] width 86 height 32
type input "[EMAIL_ADDRESS][DOMAIN_NAME]"
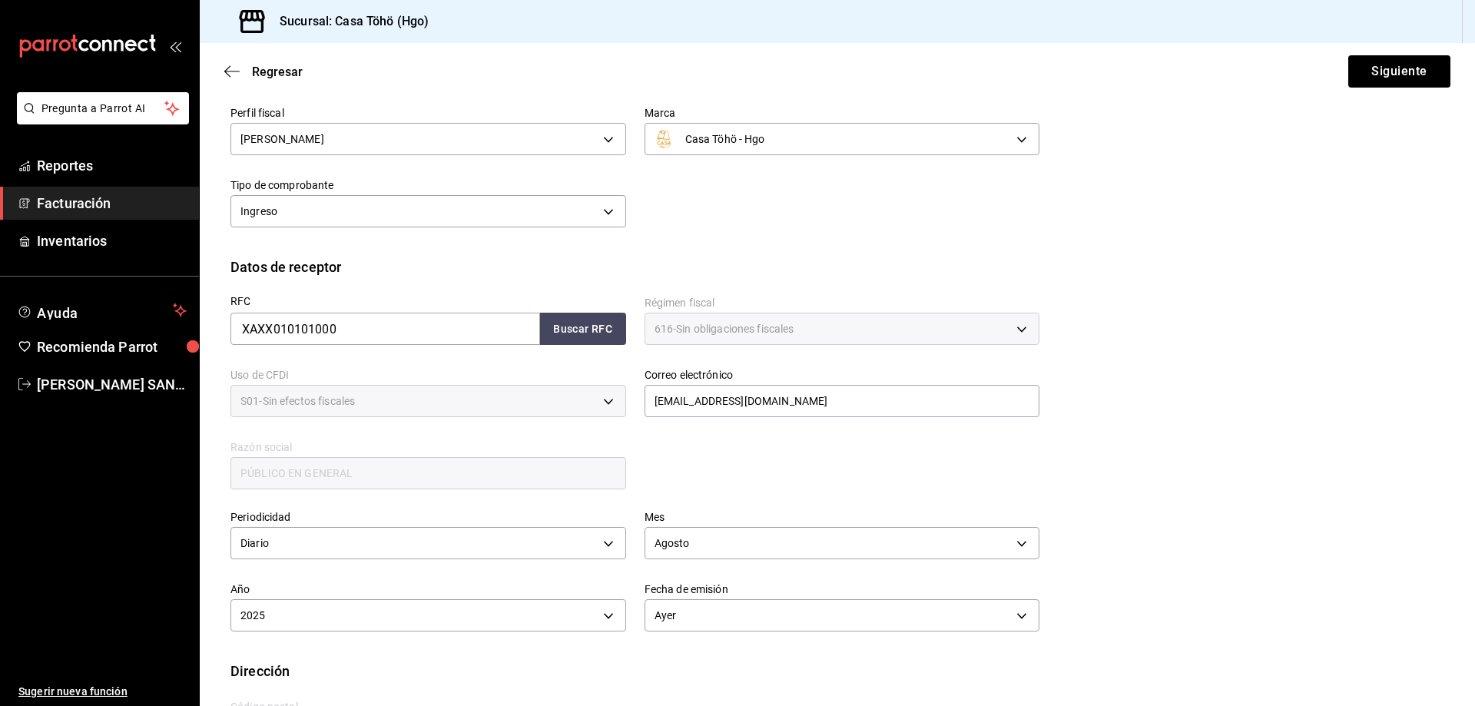
scroll to position [179, 0]
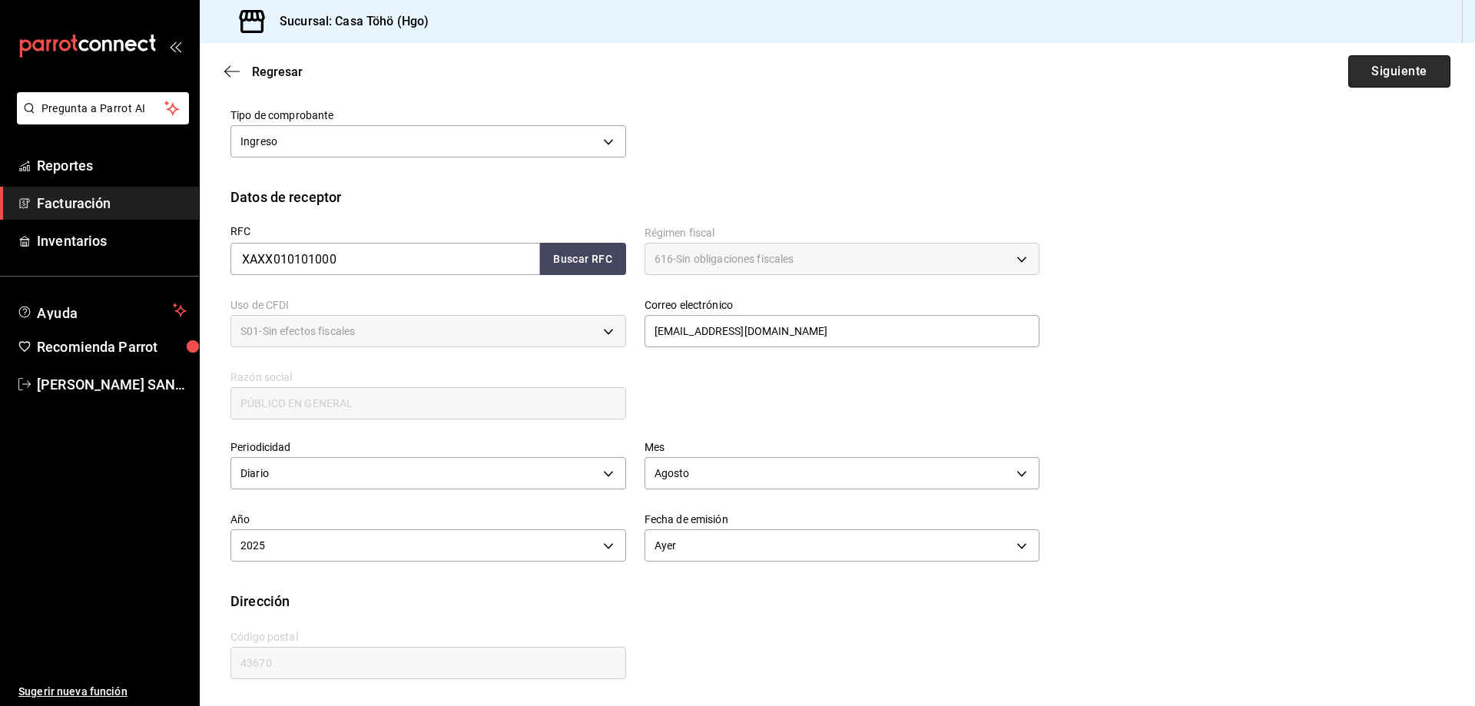
click at [1365, 74] on button "Siguiente" at bounding box center [1399, 71] width 102 height 32
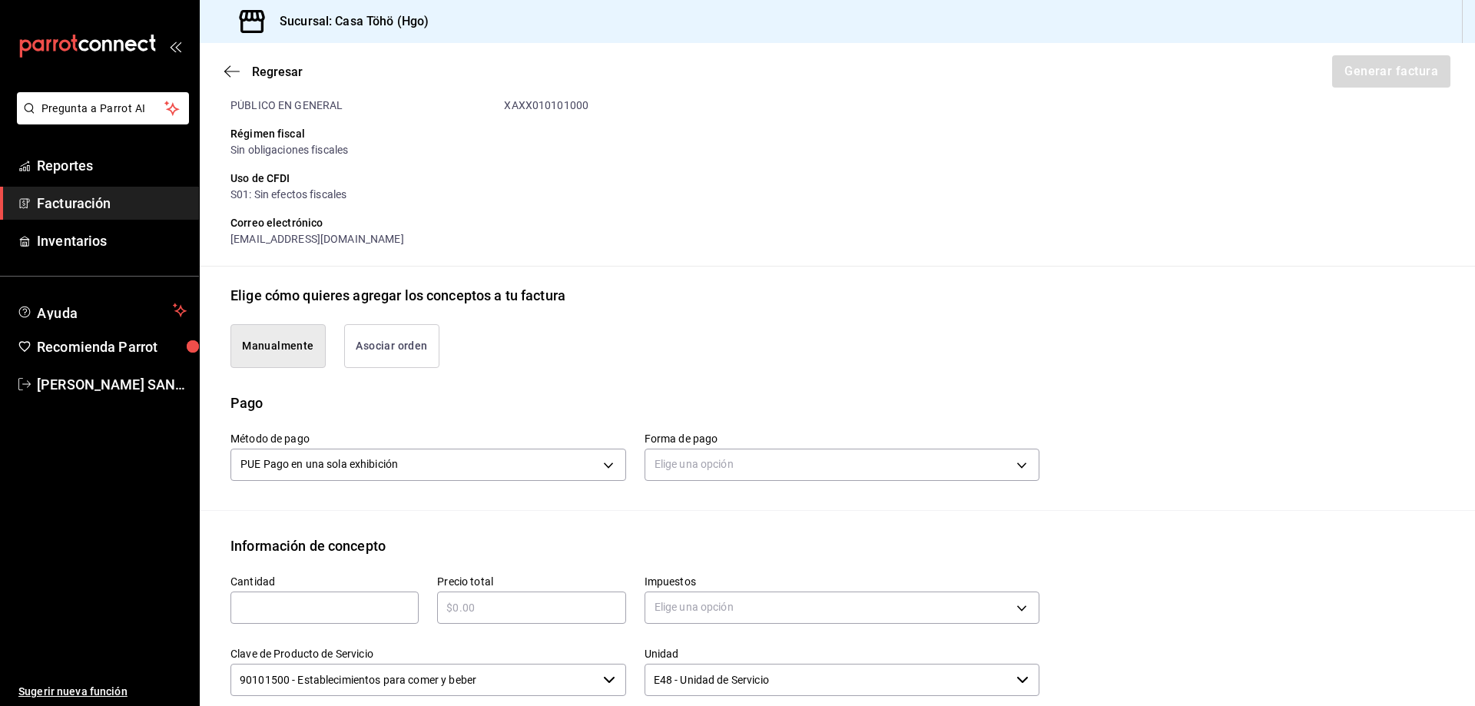
scroll to position [486, 0]
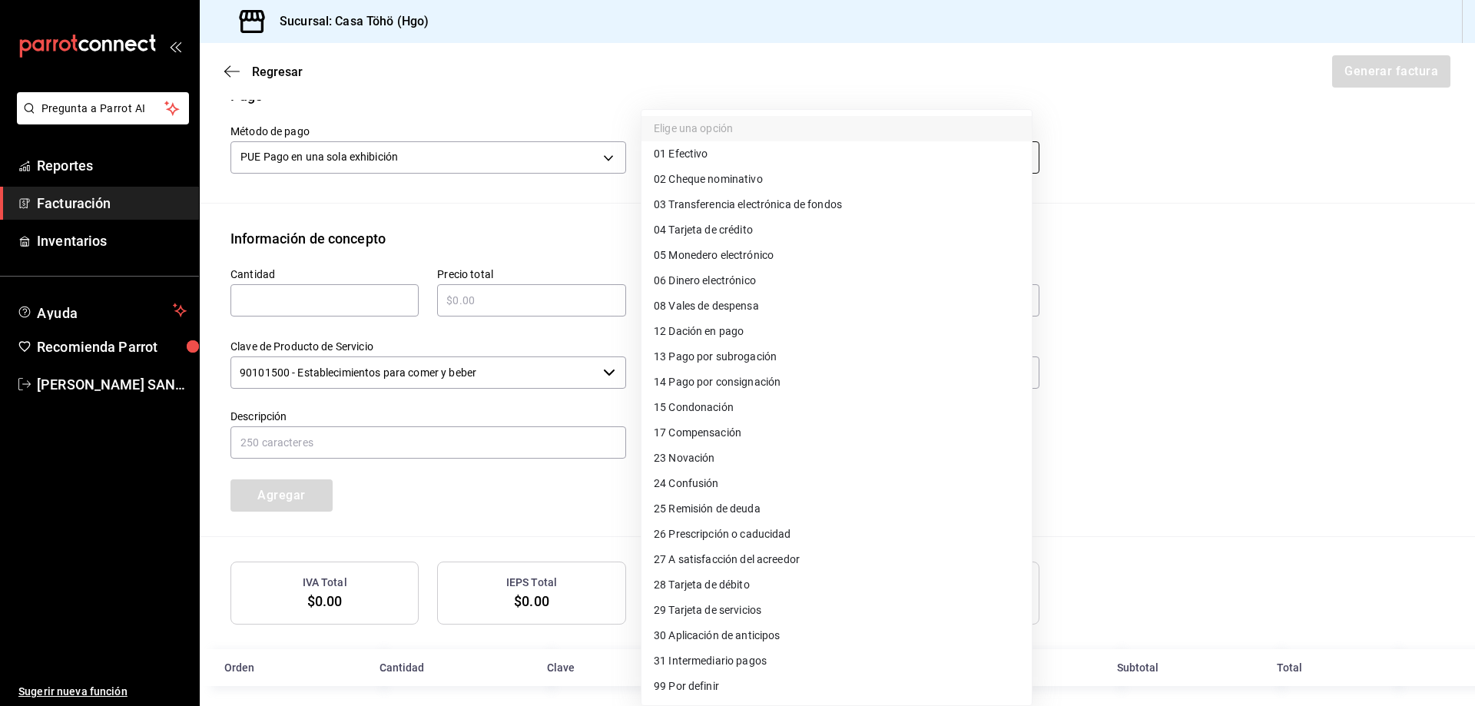
click at [674, 159] on body "Pregunta a Parrot AI Reportes Facturación Inventarios Ayuda Recomienda Parrot […" at bounding box center [737, 353] width 1475 height 706
click at [729, 154] on li "01 Efectivo" at bounding box center [836, 153] width 390 height 25
type input "01"
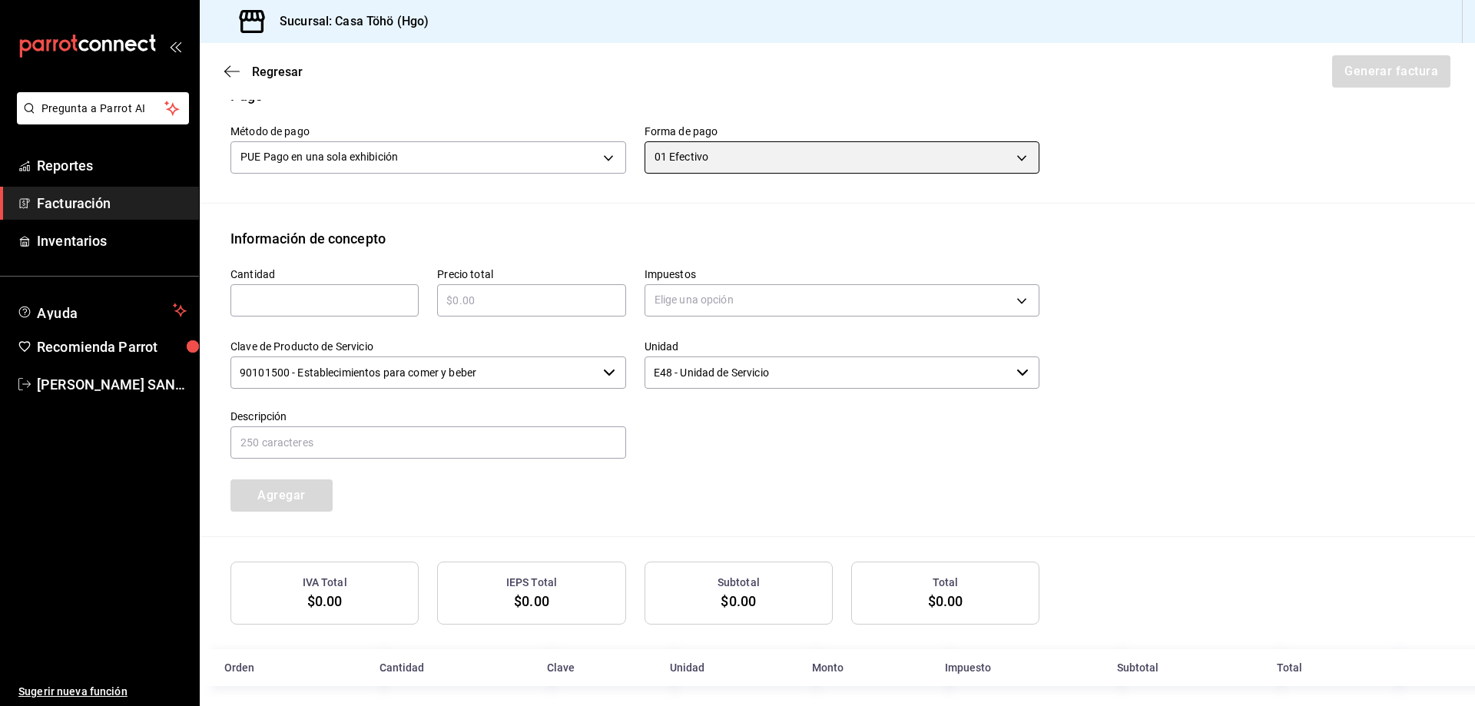
scroll to position [498, 0]
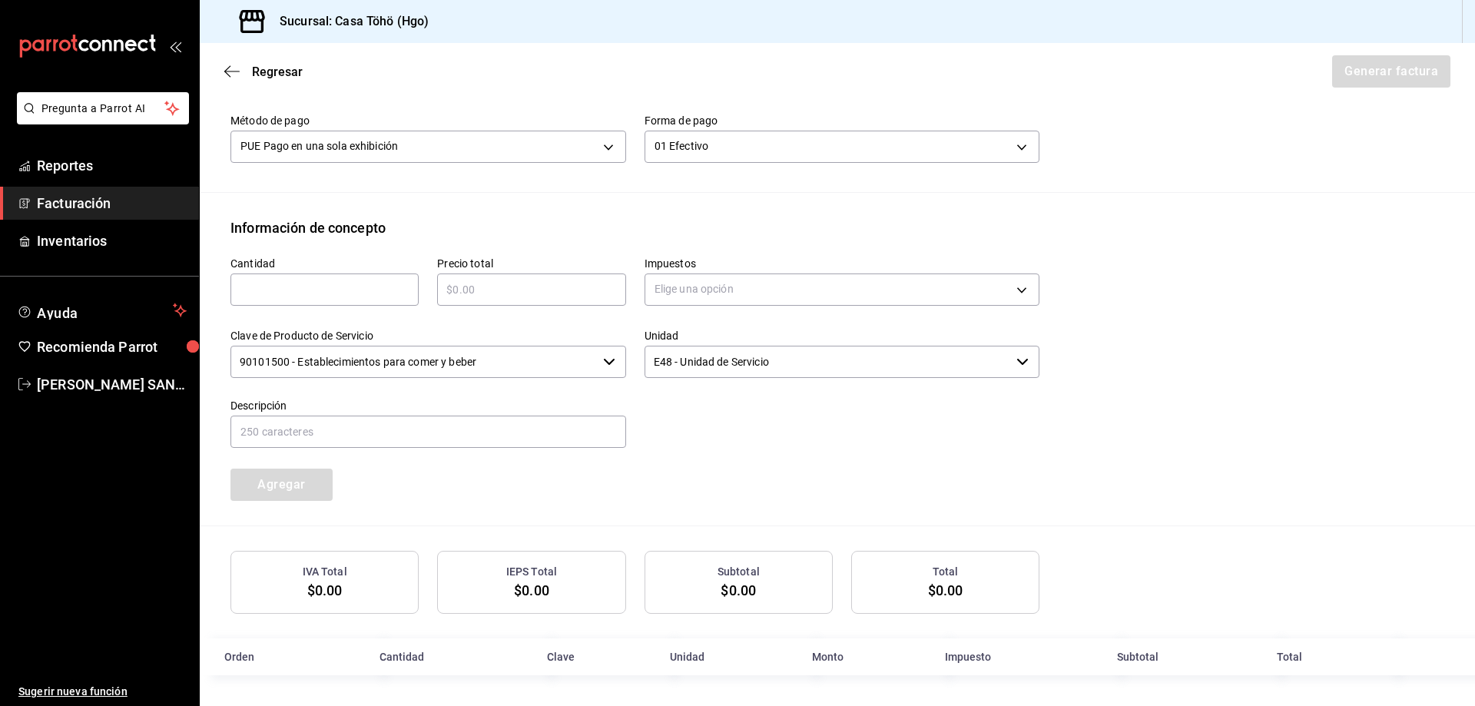
click at [339, 285] on input "text" at bounding box center [324, 289] width 188 height 18
type input "1"
click at [453, 277] on div "​" at bounding box center [531, 289] width 188 height 32
type input "$621"
click at [694, 298] on body "Pregunta a Parrot AI Reportes Facturación Inventarios Ayuda Recomienda Parrot […" at bounding box center [737, 353] width 1475 height 706
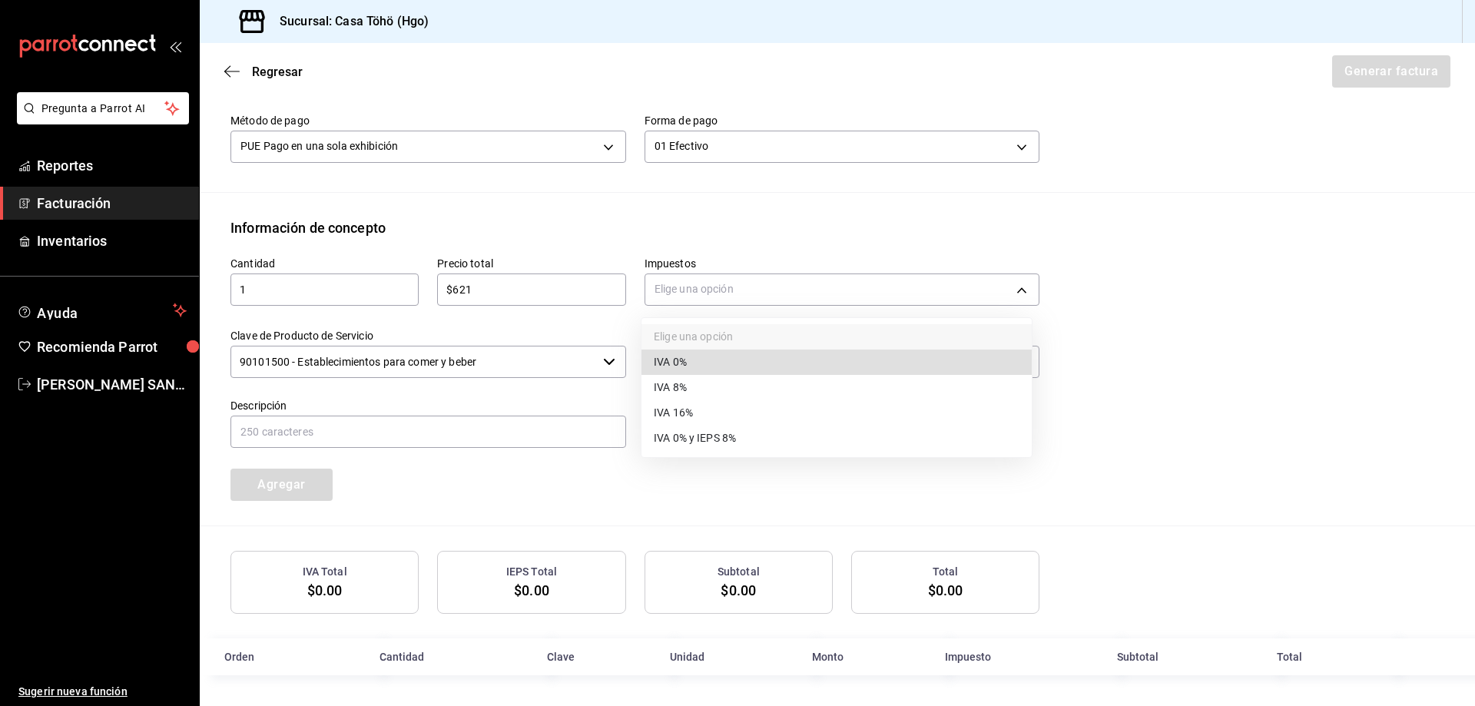
click at [686, 412] on span "IVA 16%" at bounding box center [673, 413] width 39 height 16
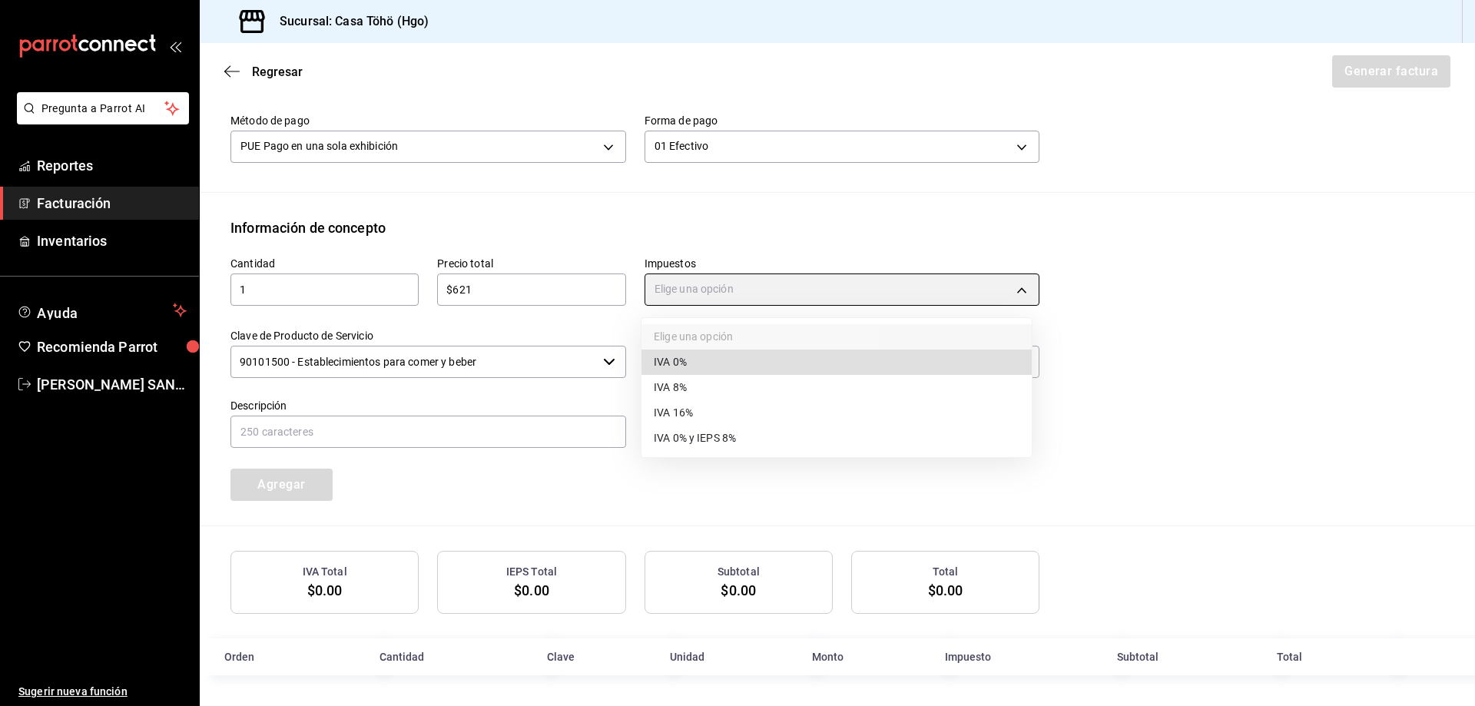
type input "IVA_16"
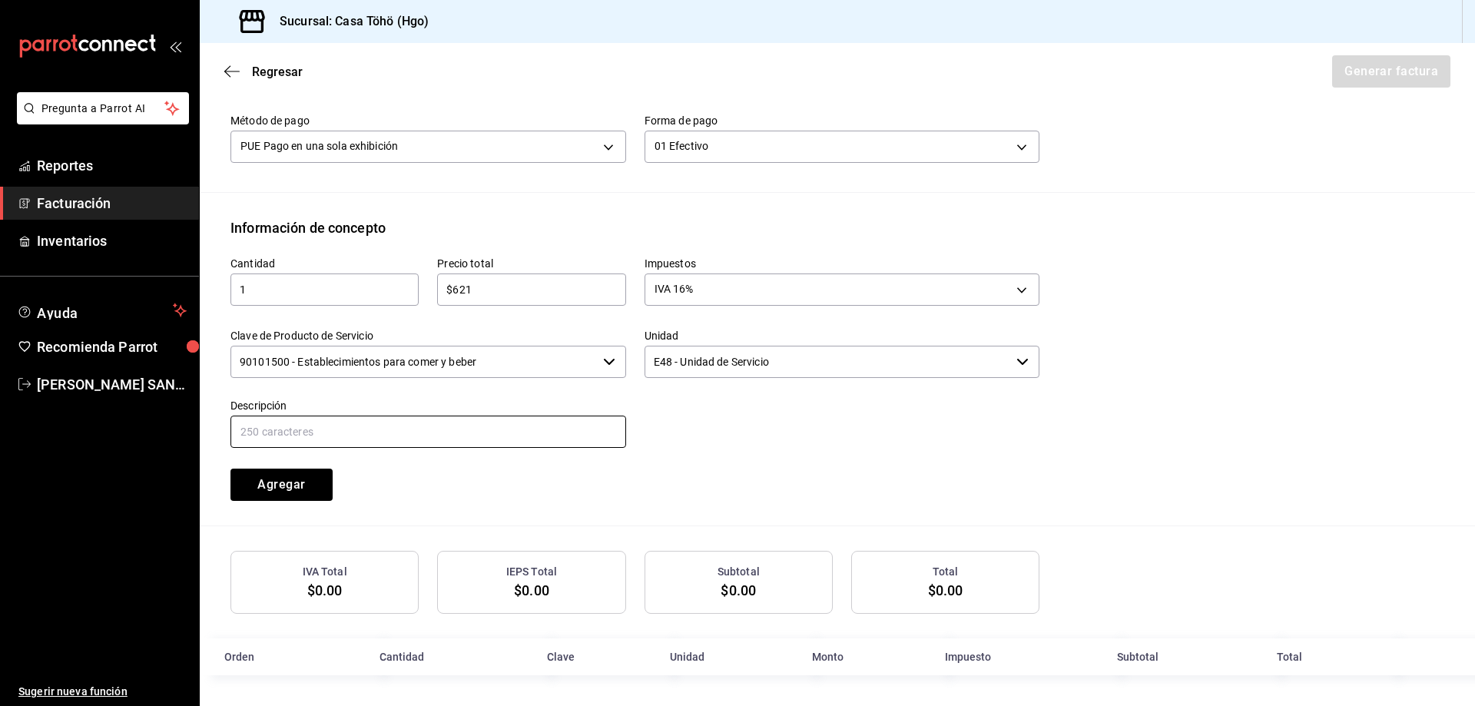
click at [501, 432] on input "text" at bounding box center [428, 431] width 396 height 32
click at [394, 426] on input "VENTA PUBLICO EN GENERAL [DATE][PERSON_NAME] TARJETA CREDITO" at bounding box center [428, 431] width 396 height 32
type input "VENTA PUBLICO EN GENERAL [DATE][PERSON_NAME] [PERSON_NAME]"
drag, startPoint x: 710, startPoint y: 439, endPoint x: 453, endPoint y: 488, distance: 261.3
click at [710, 439] on div at bounding box center [833, 415] width 414 height 70
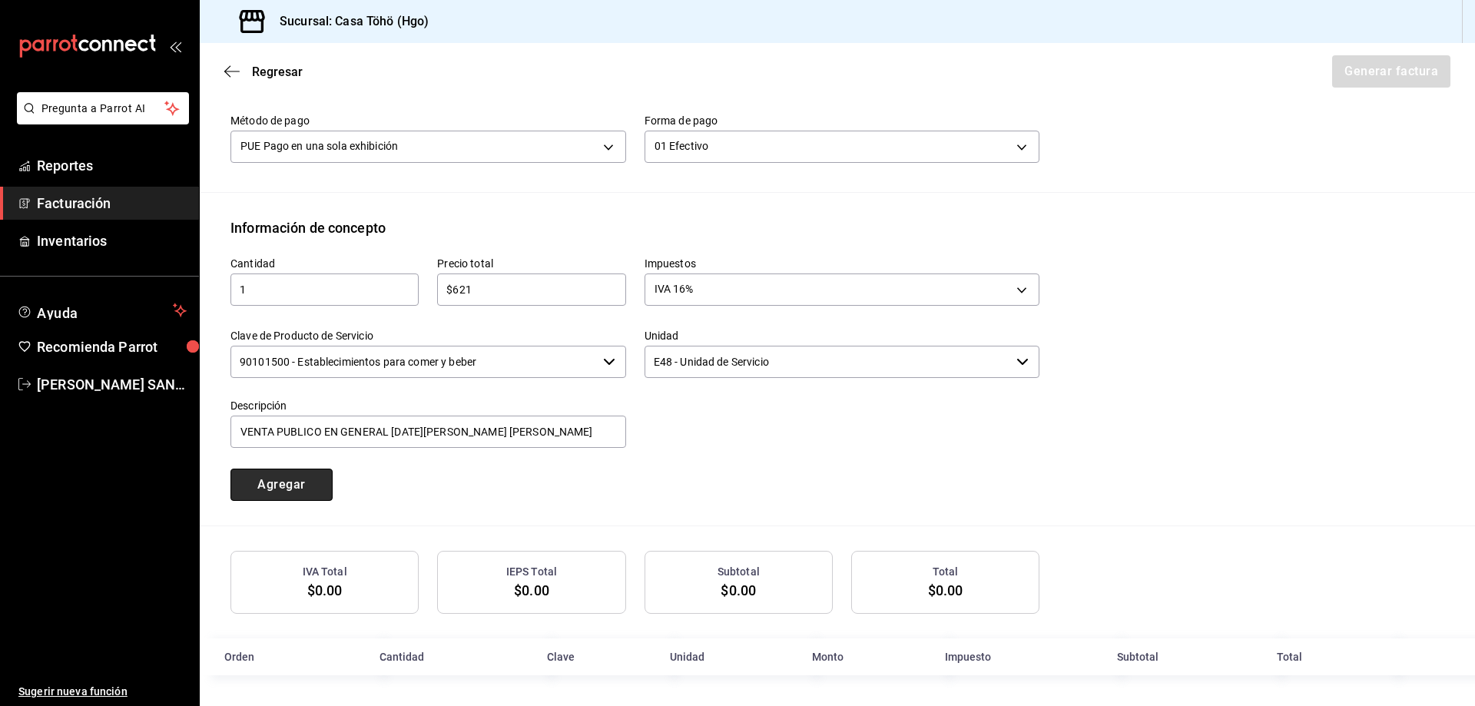
click at [279, 488] on button "Agregar" at bounding box center [281, 484] width 102 height 32
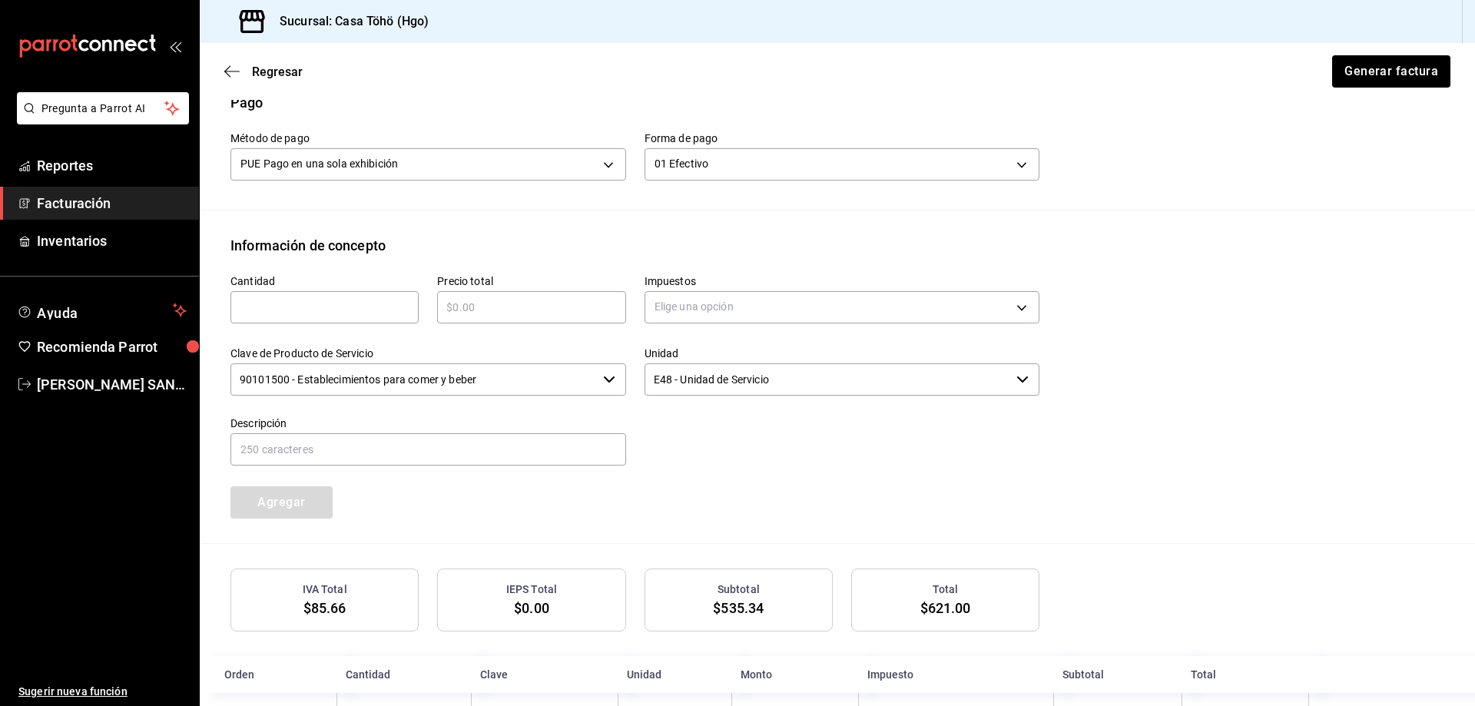
scroll to position [536, 0]
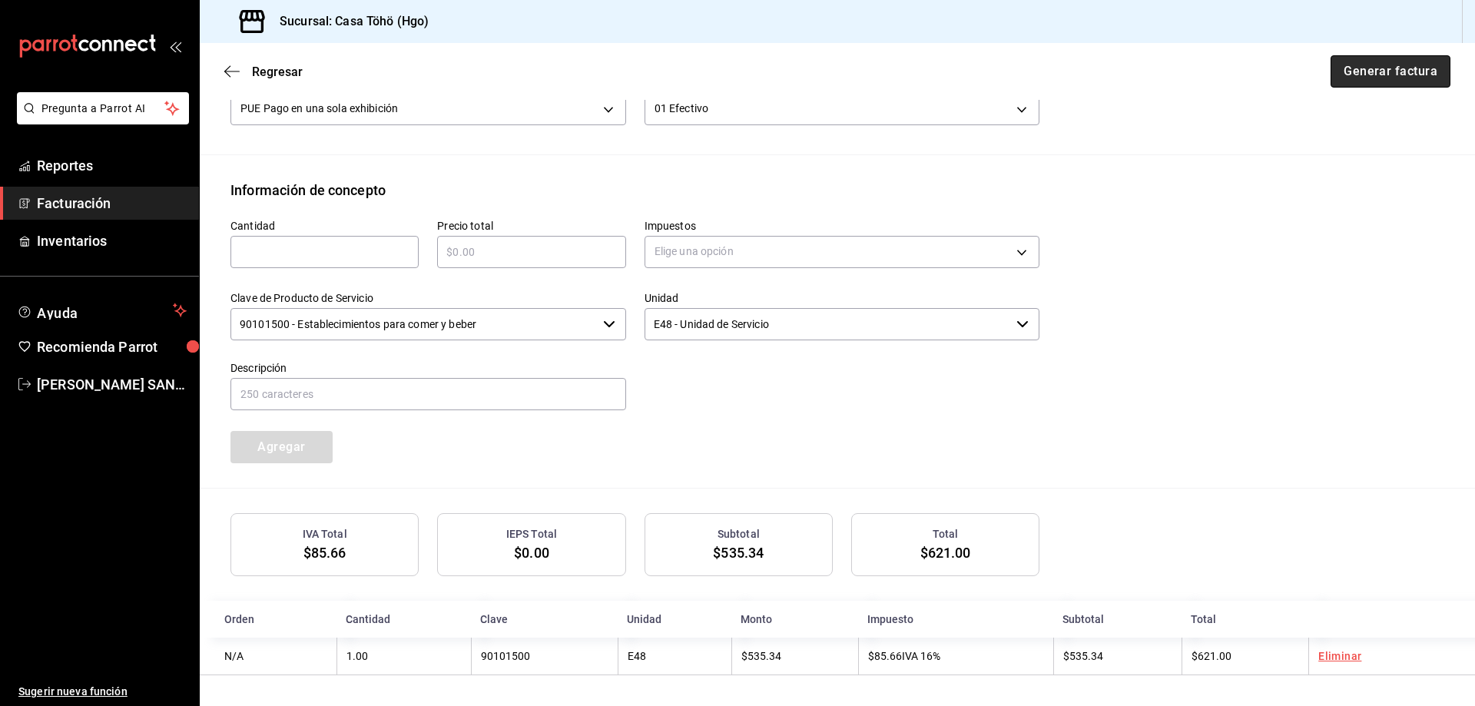
click at [1370, 74] on button "Generar factura" at bounding box center [1390, 71] width 120 height 32
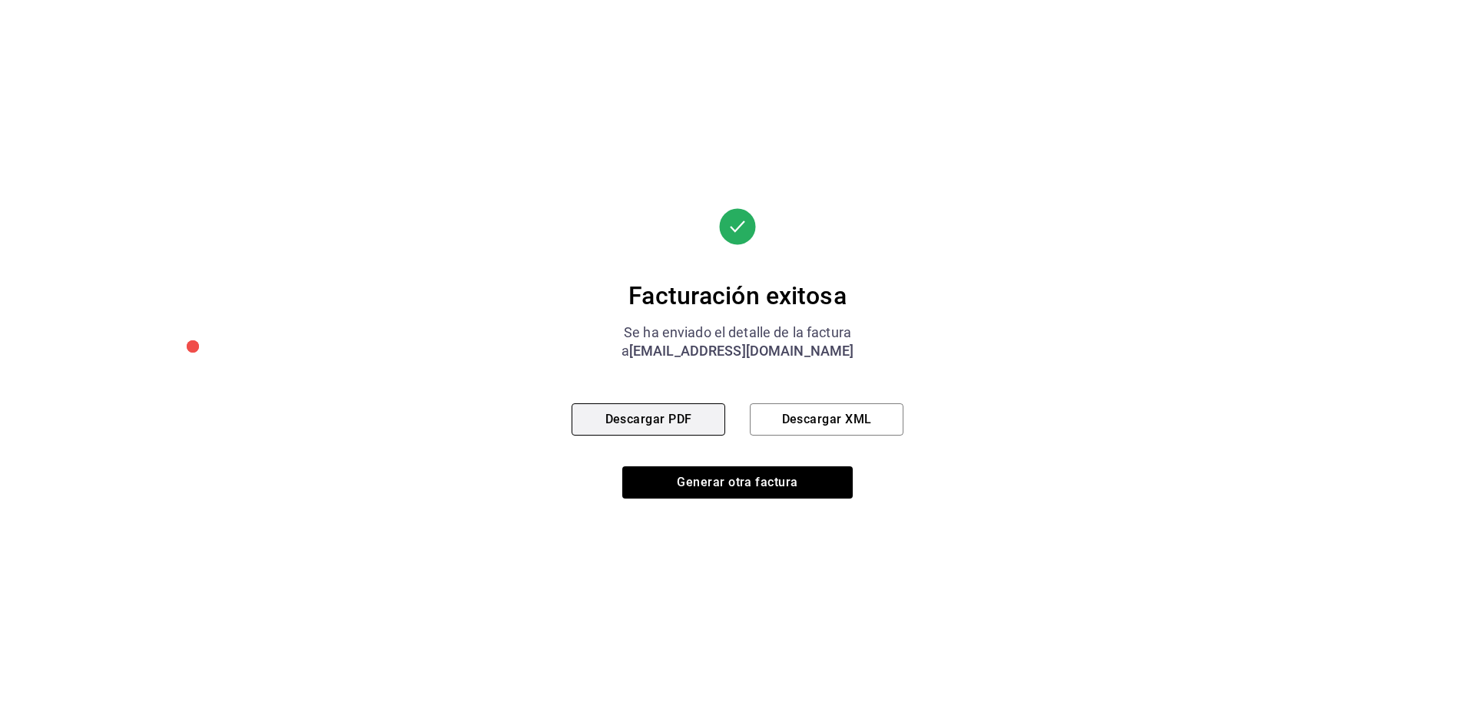
click at [654, 417] on button "Descargar PDF" at bounding box center [648, 419] width 154 height 32
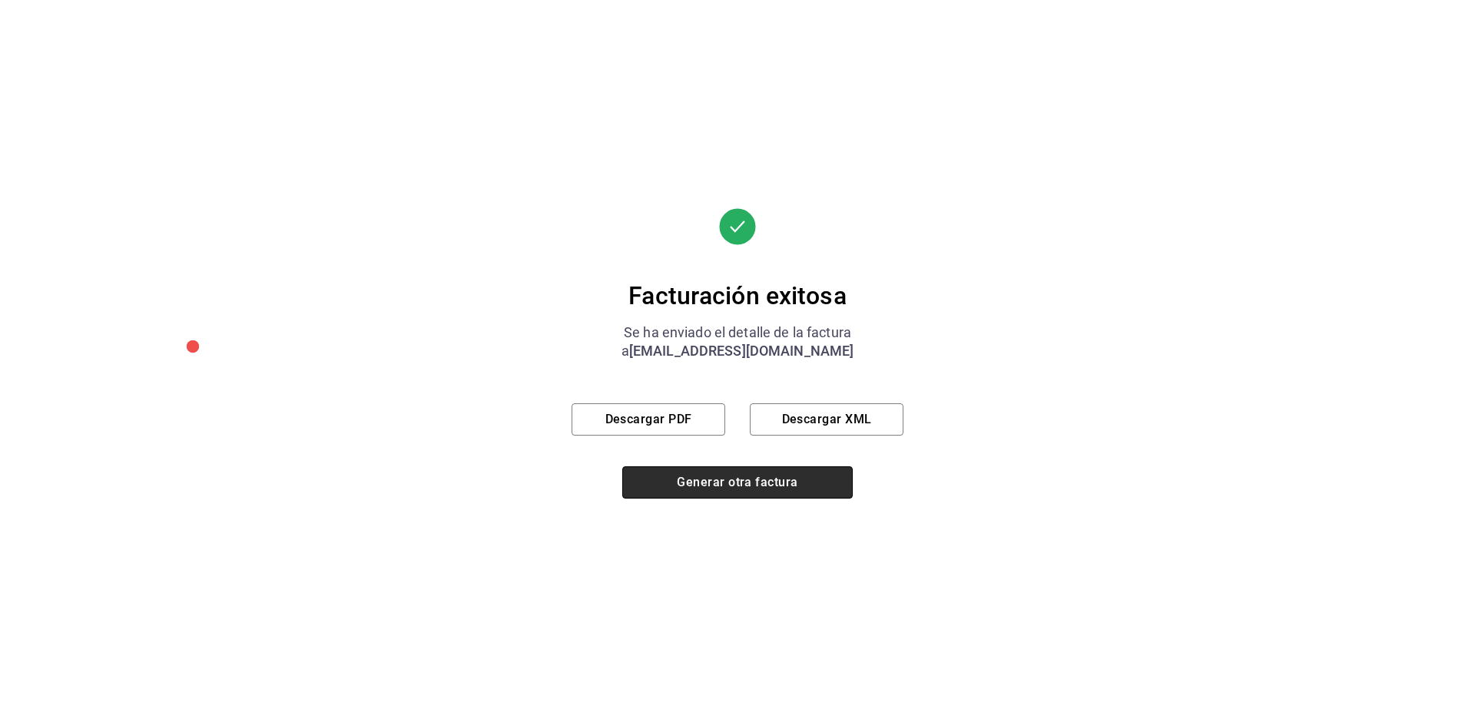
click at [696, 478] on button "Generar otra factura" at bounding box center [737, 482] width 230 height 32
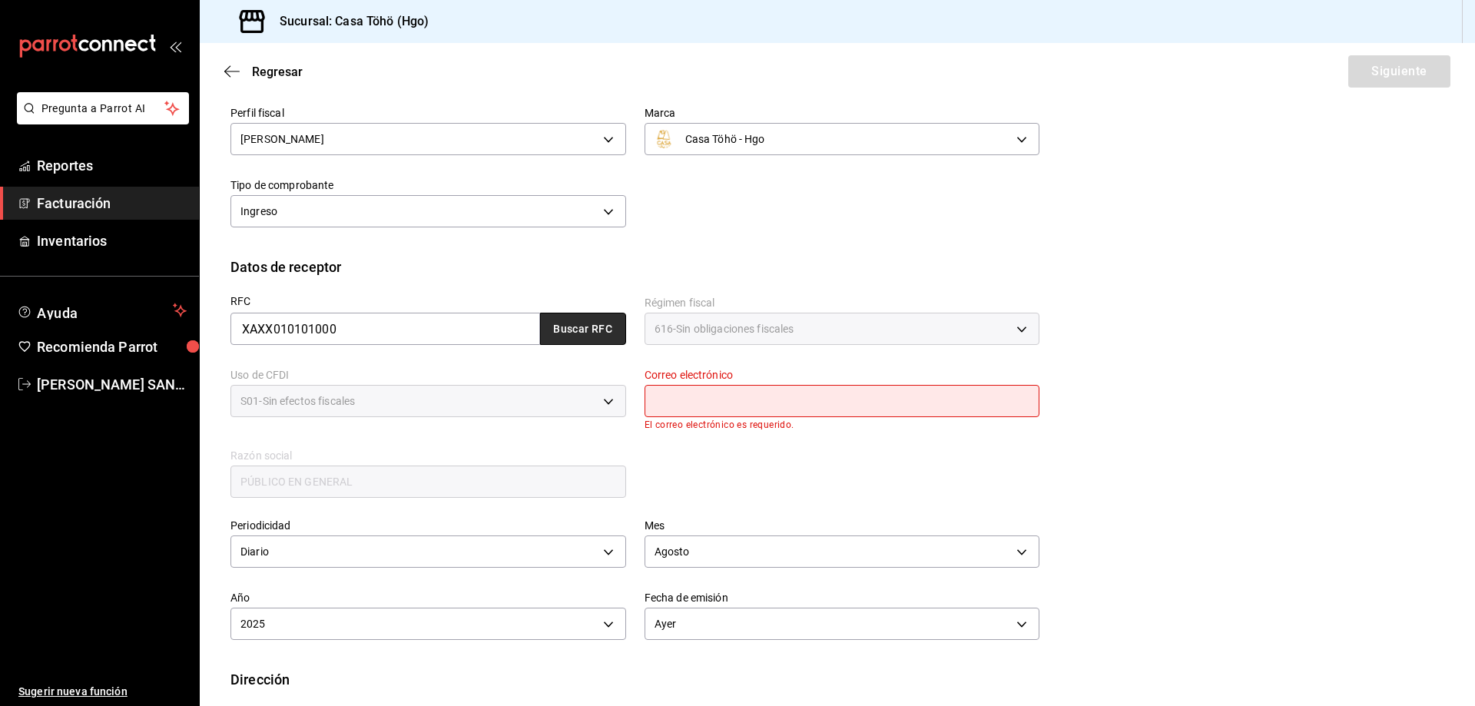
click at [582, 336] on button "Buscar RFC" at bounding box center [583, 329] width 86 height 32
type input "[EMAIL_ADDRESS][DOMAIN_NAME]"
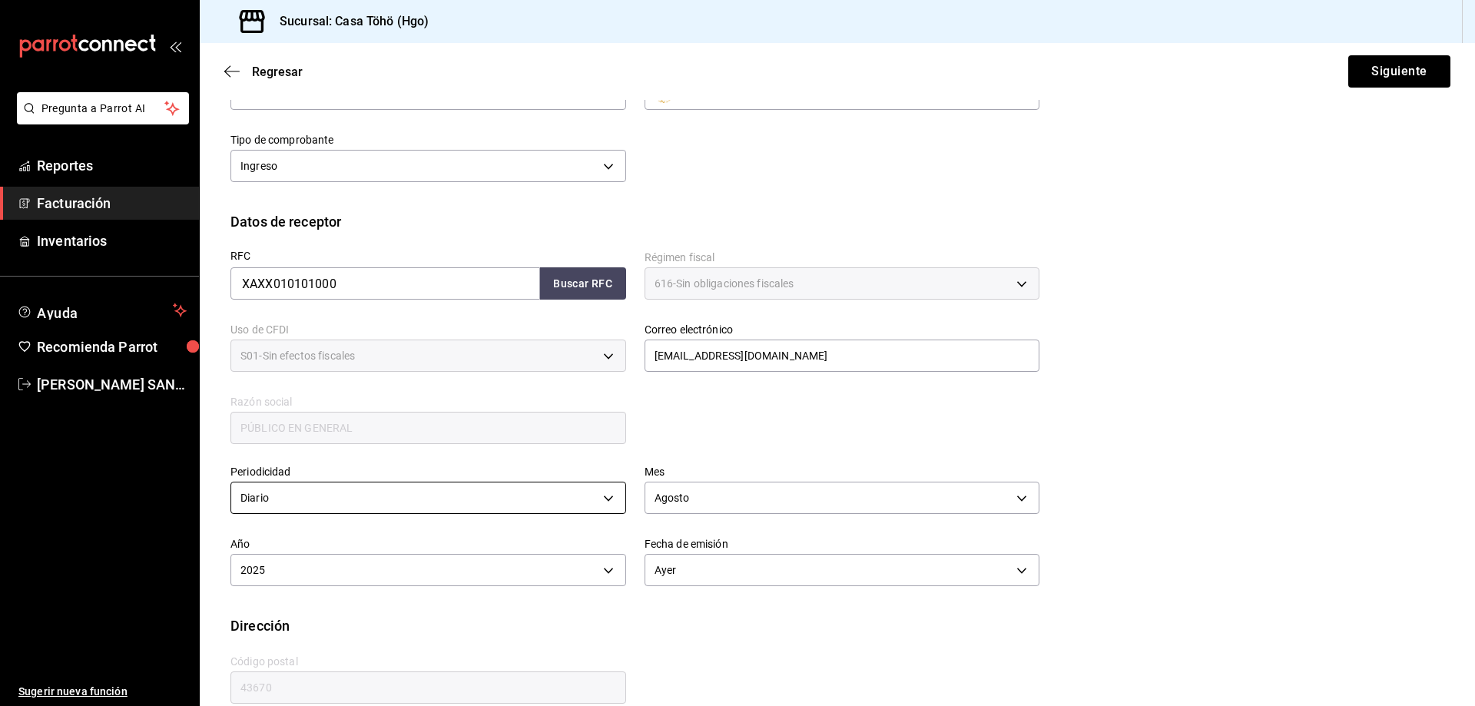
scroll to position [179, 0]
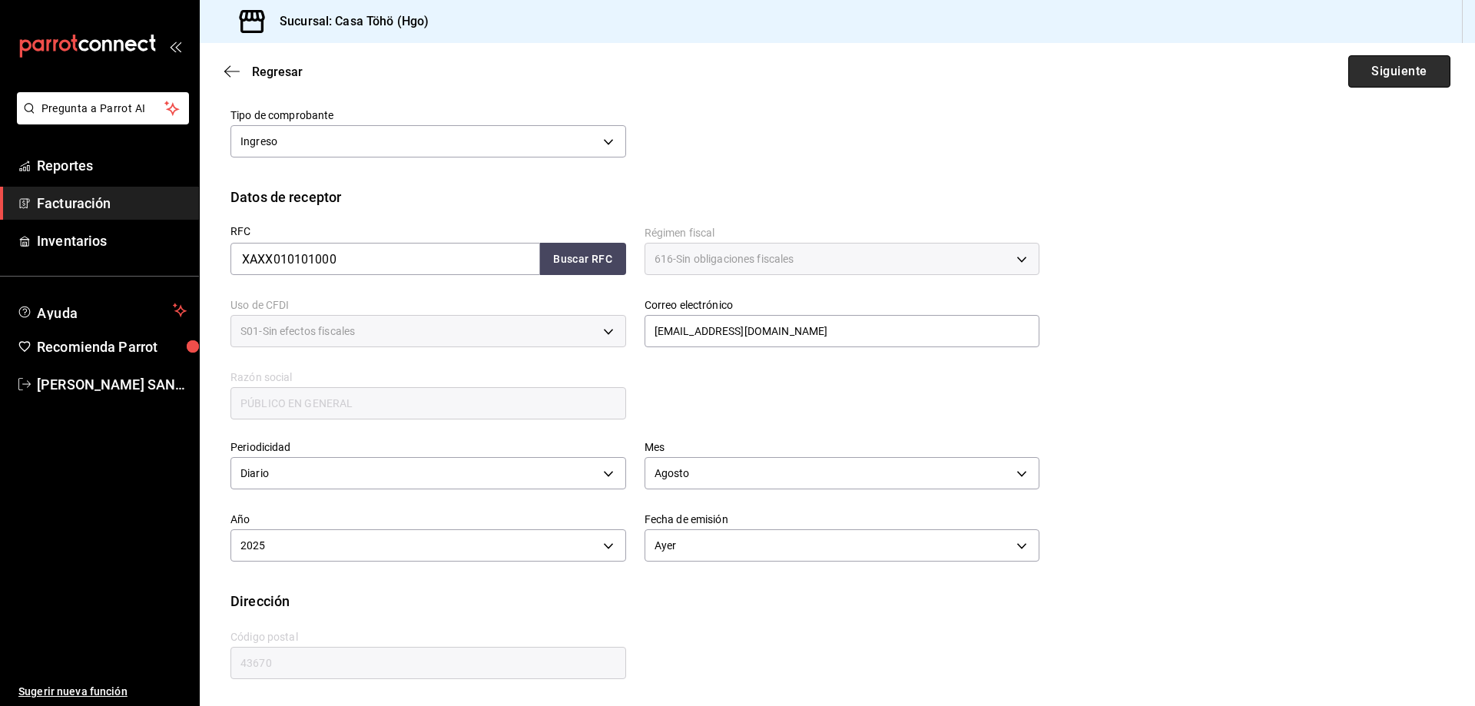
click at [1395, 77] on button "Siguiente" at bounding box center [1399, 71] width 102 height 32
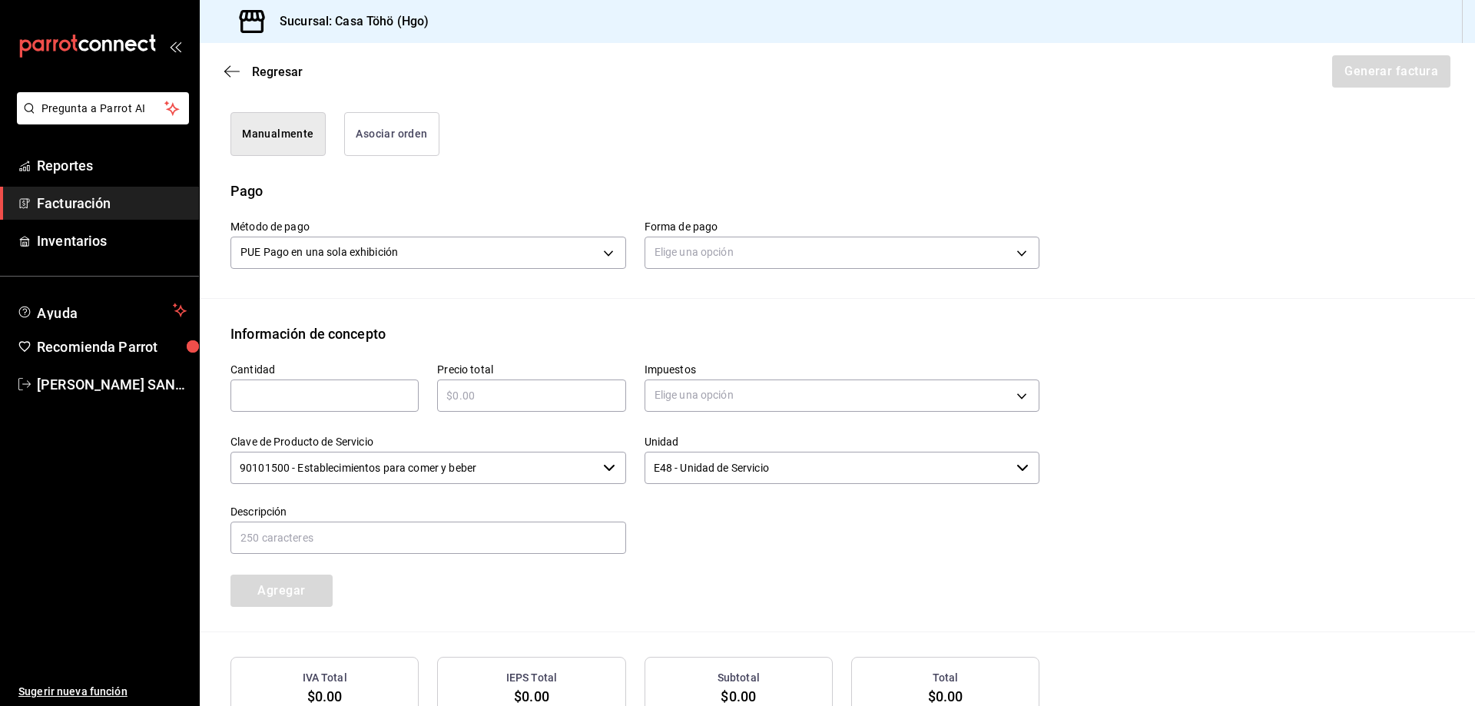
scroll to position [409, 0]
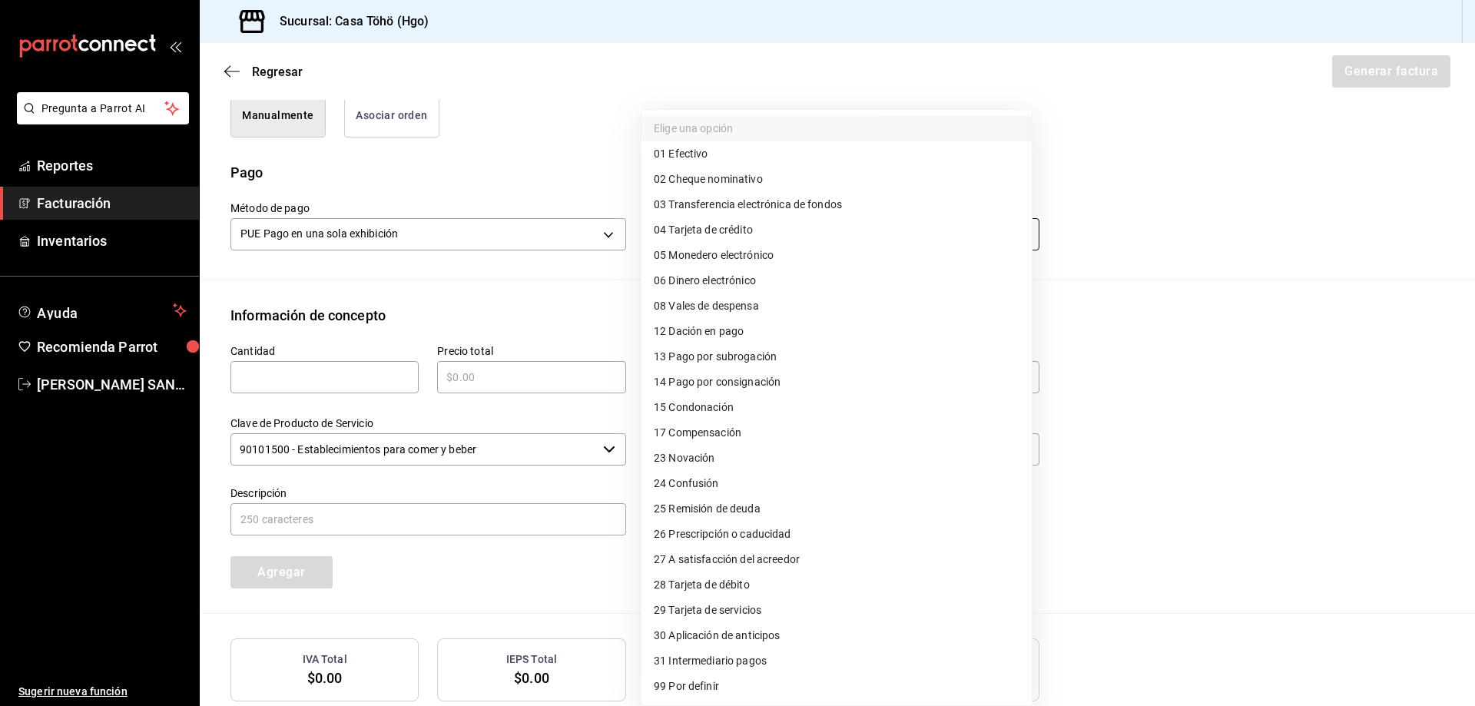
click at [681, 237] on body "Pregunta a Parrot AI Reportes Facturación Inventarios Ayuda Recomienda Parrot […" at bounding box center [737, 353] width 1475 height 706
click at [768, 233] on li "04 Tarjeta de crédito" at bounding box center [836, 229] width 390 height 25
type input "04"
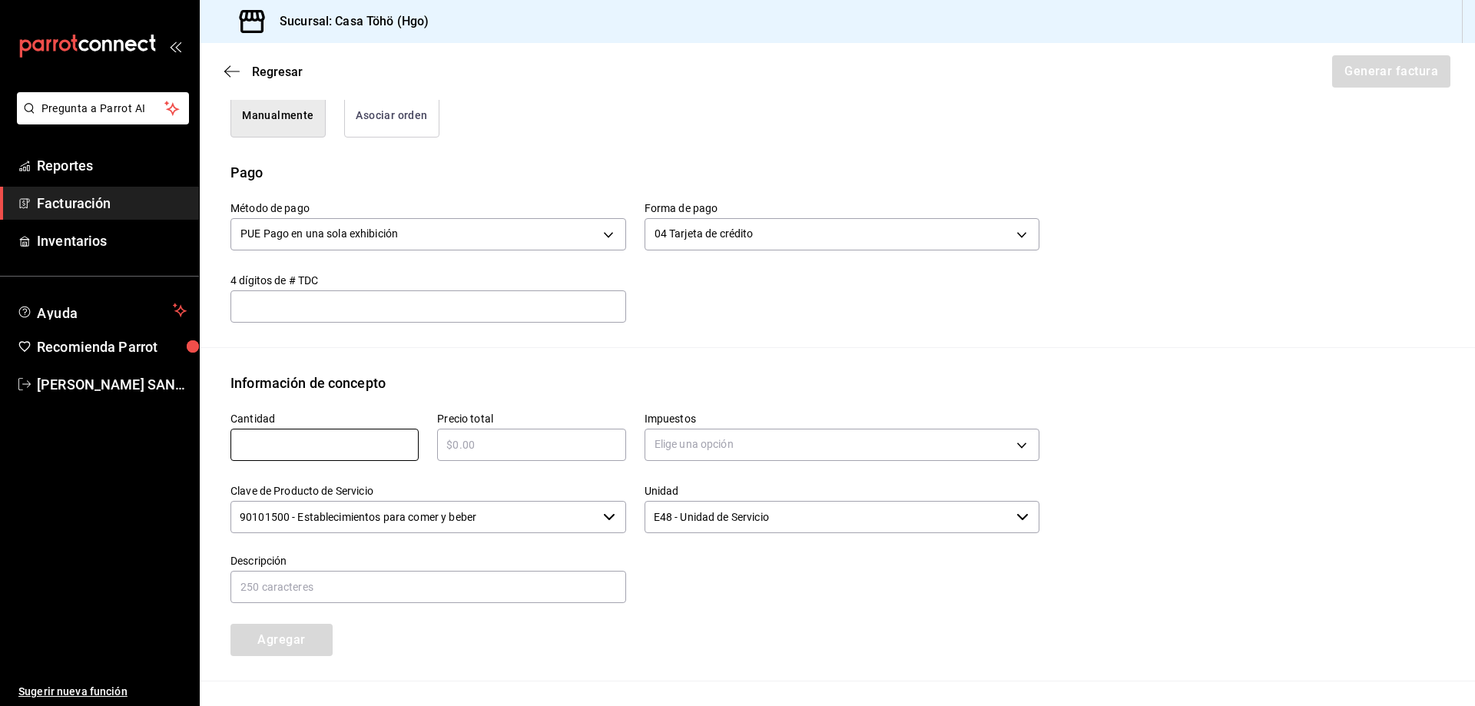
drag, startPoint x: 342, startPoint y: 442, endPoint x: 404, endPoint y: 415, distance: 67.8
click at [342, 442] on input "text" at bounding box center [324, 444] width 188 height 18
type input "1"
click at [500, 440] on input "text" at bounding box center [531, 444] width 188 height 18
type input "$180"
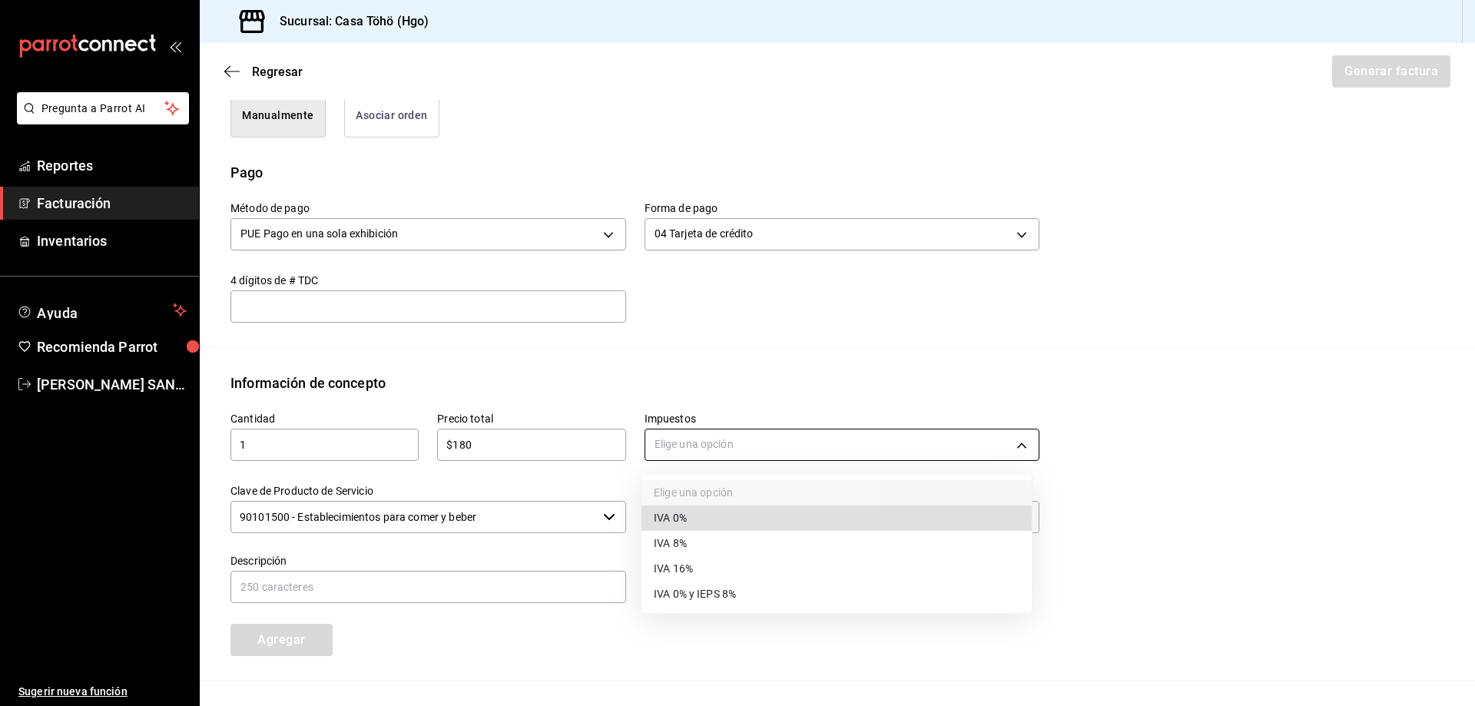
click at [717, 446] on body "Pregunta a Parrot AI Reportes Facturación Inventarios Ayuda Recomienda Parrot […" at bounding box center [737, 353] width 1475 height 706
click at [697, 577] on li "IVA 16%" at bounding box center [836, 568] width 390 height 25
type input "IVA_16"
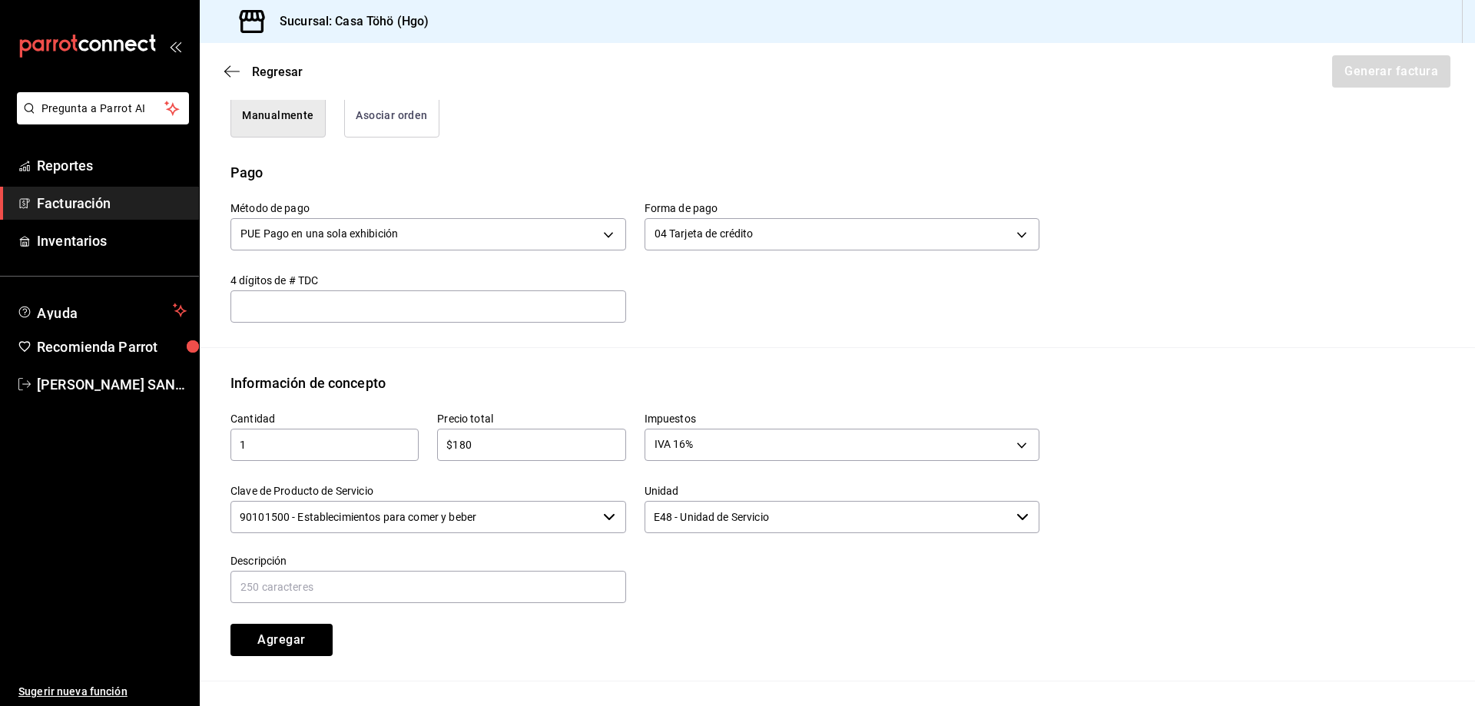
click at [653, 567] on div at bounding box center [833, 570] width 414 height 70
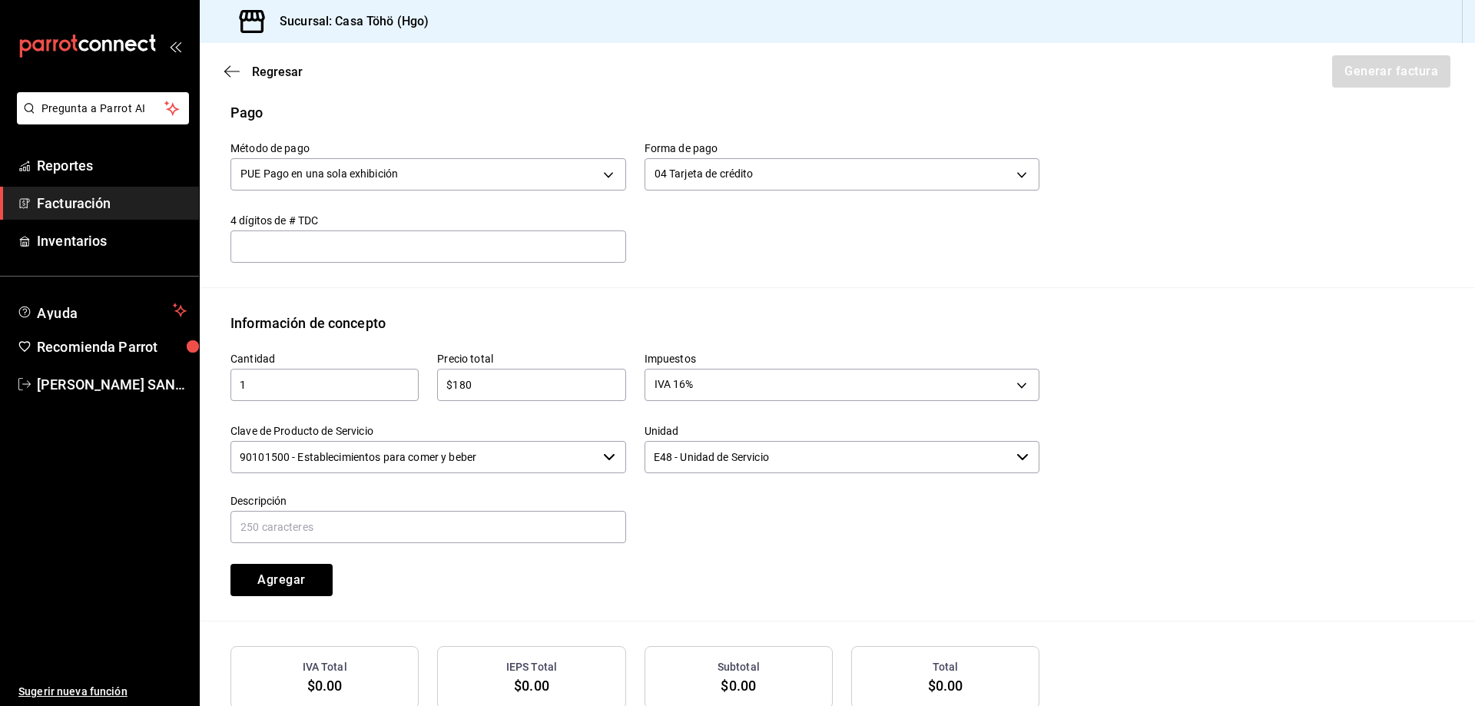
scroll to position [563, 0]
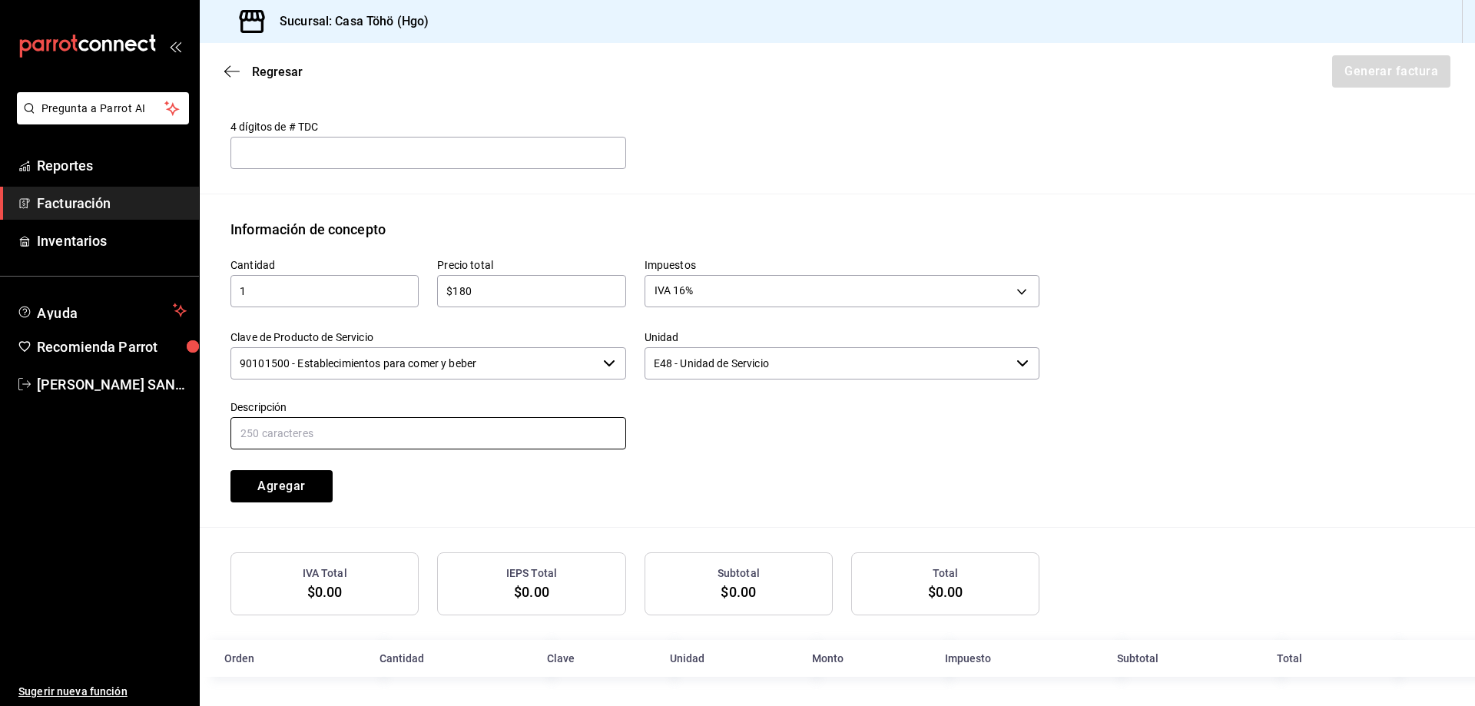
click at [275, 436] on input "text" at bounding box center [428, 433] width 396 height 32
click at [397, 439] on input "VENTA PUBLICO EN GENERAL [DATE][PERSON_NAME] TARJETA CREDITO" at bounding box center [428, 433] width 396 height 32
type input "VENTA PUBLICO EN GENERAL [DATE][PERSON_NAME] TARJETA CREDITO"
click at [288, 486] on button "Agregar" at bounding box center [281, 486] width 102 height 32
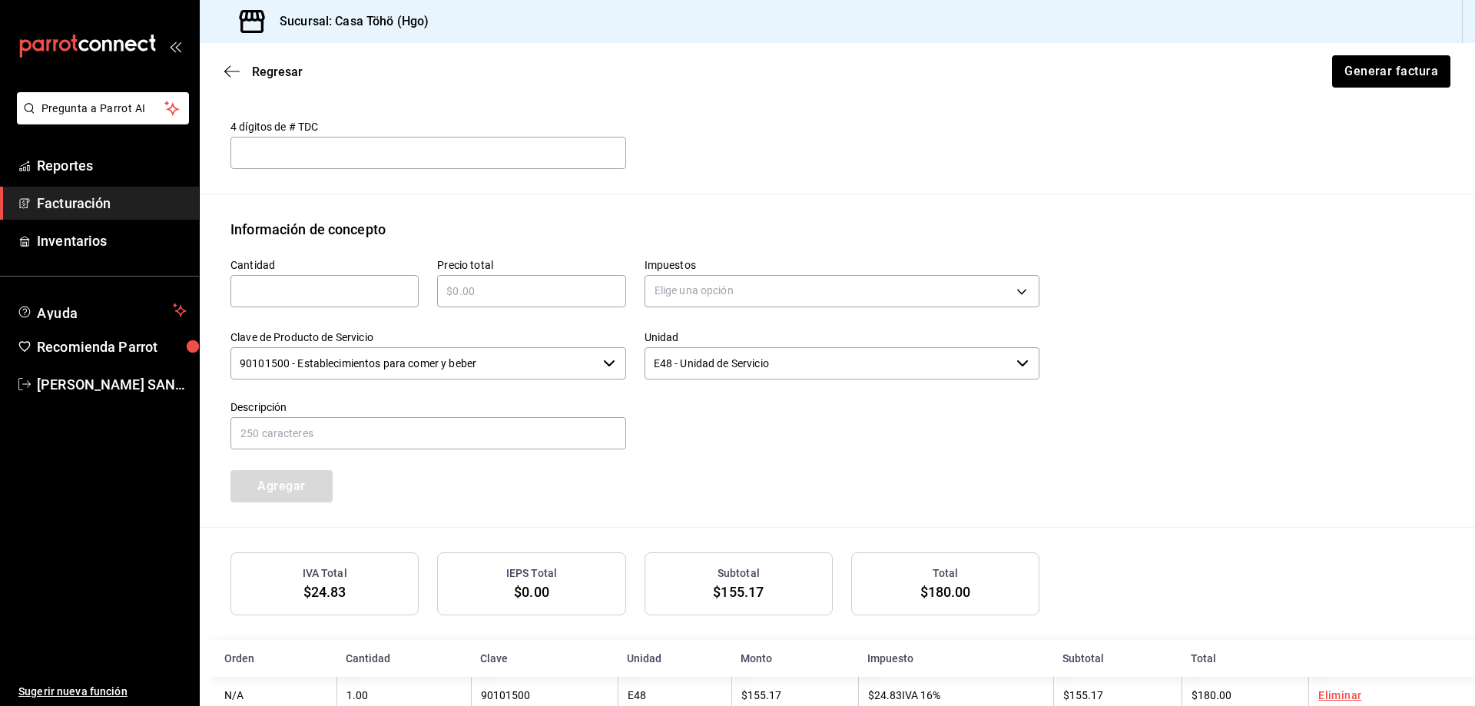
scroll to position [604, 0]
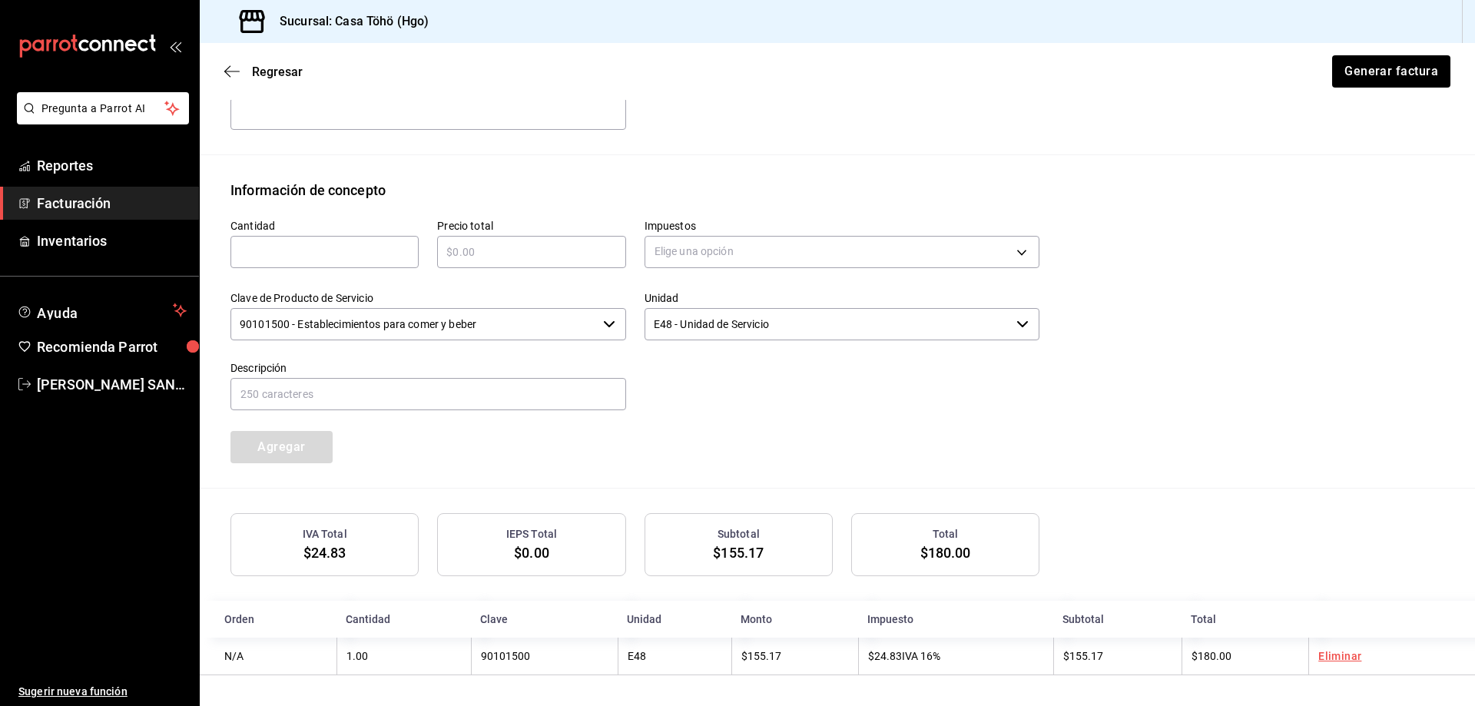
click at [387, 251] on input "text" at bounding box center [324, 252] width 188 height 18
type input "1"
click at [513, 247] on input "text" at bounding box center [531, 252] width 188 height 18
type input "$1644"
click at [676, 256] on body "Pregunta a Parrot AI Reportes Facturación Inventarios Ayuda Recomienda Parrot […" at bounding box center [737, 353] width 1475 height 706
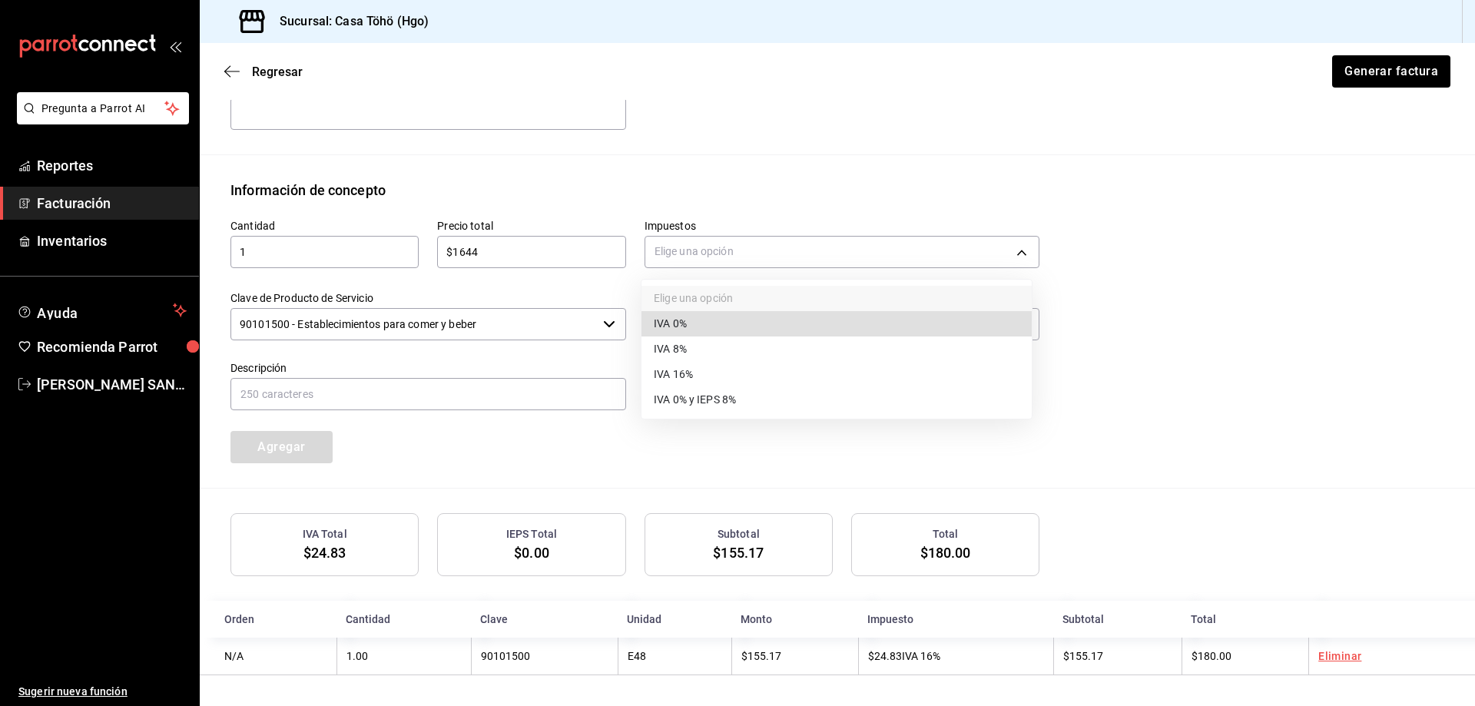
click at [707, 386] on li "IVA 16%" at bounding box center [836, 374] width 390 height 25
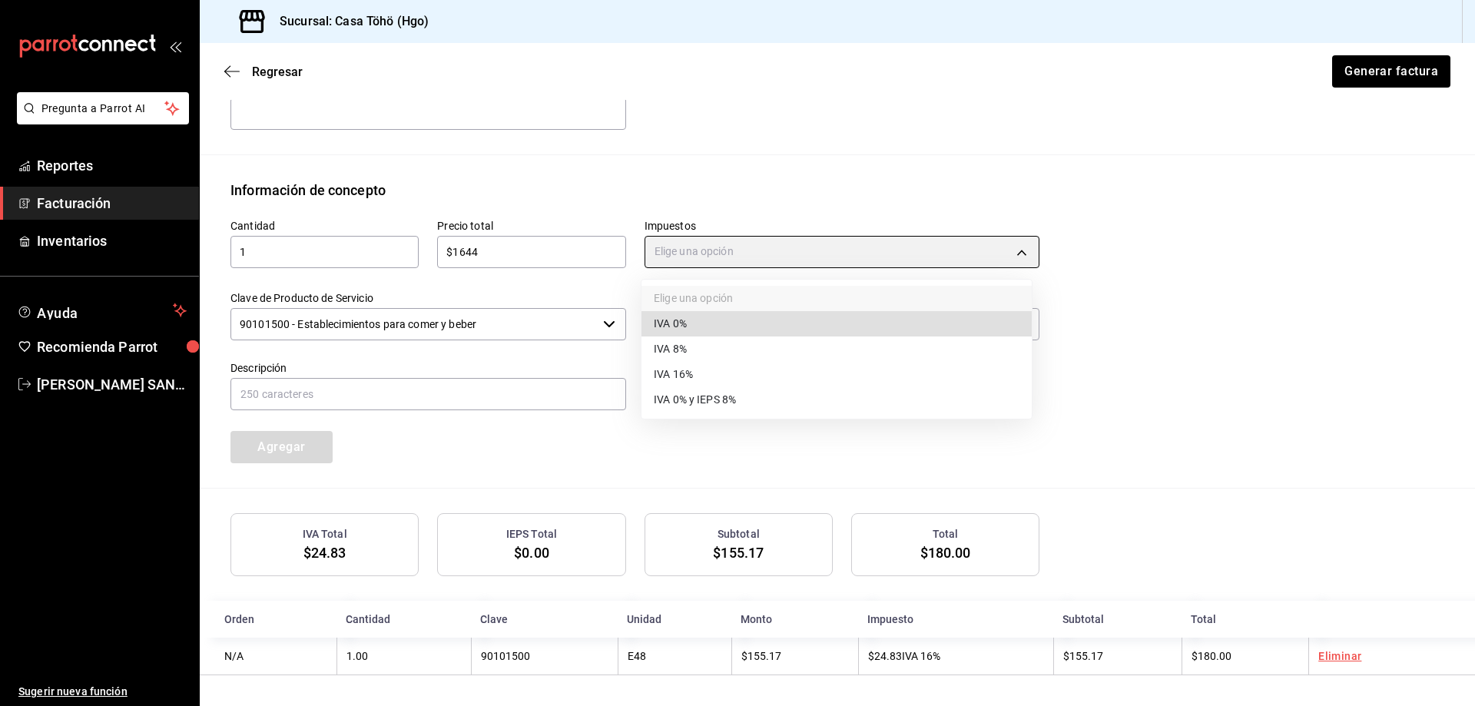
type input "IVA_16"
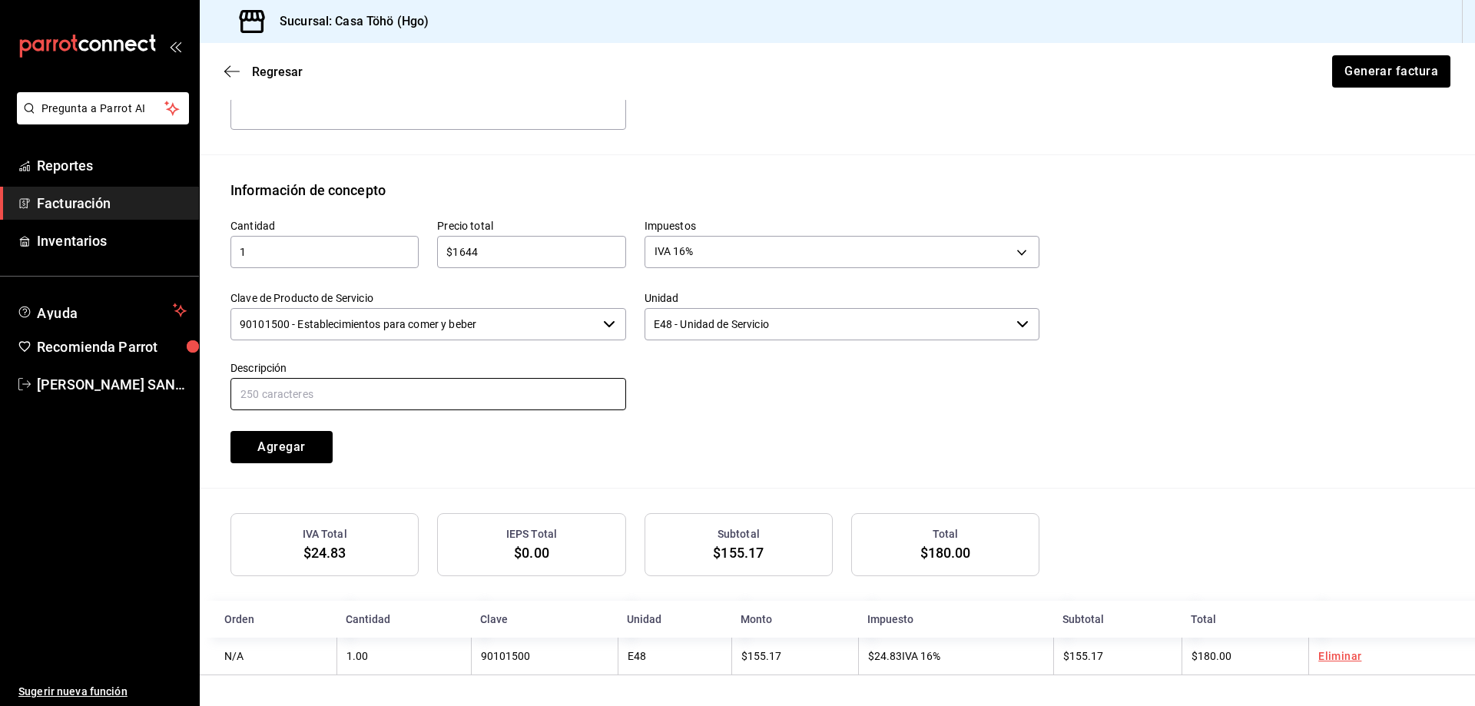
click at [543, 393] on input "text" at bounding box center [428, 394] width 396 height 32
click at [396, 389] on input "VENTA PUBLICO EN GENERAL [DATE][PERSON_NAME] TARJETA CREDITO" at bounding box center [428, 394] width 396 height 32
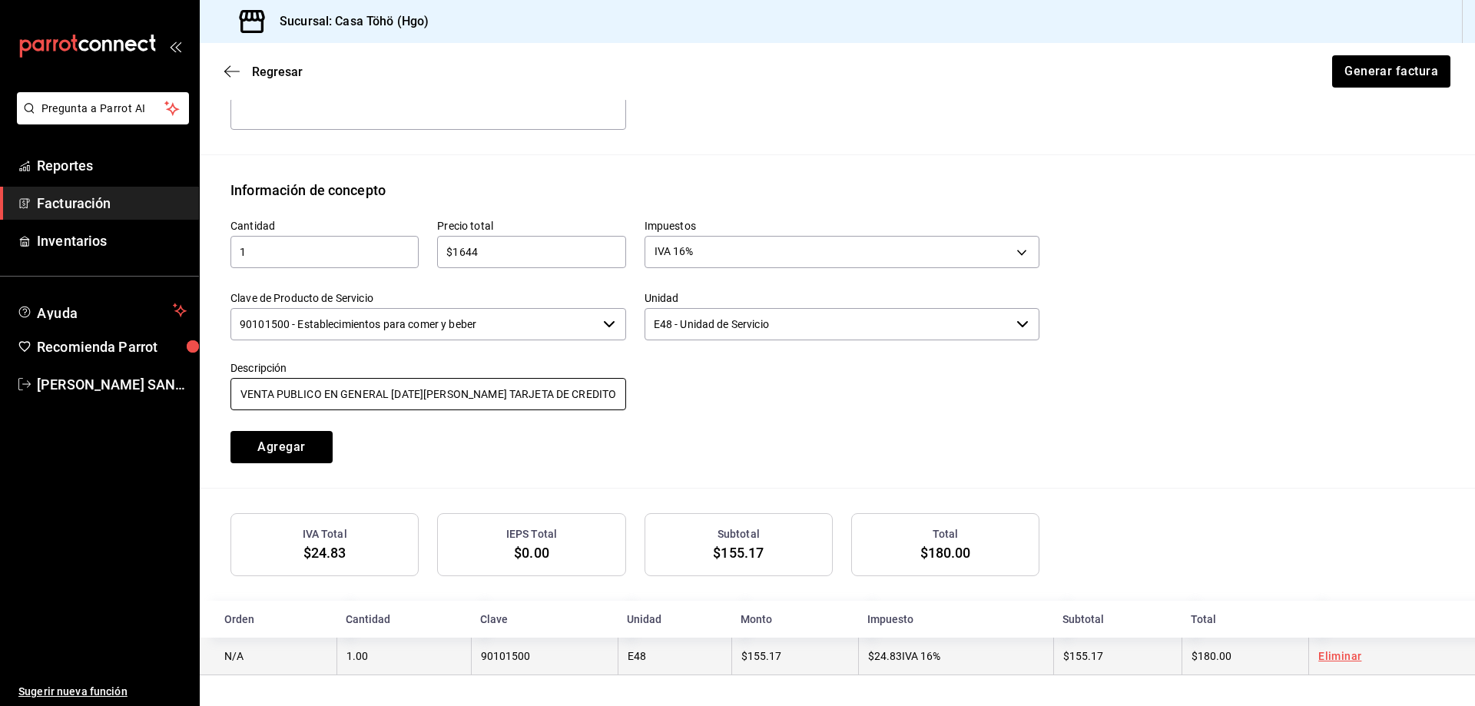
type input "VENTA PUBLICO EN GENERAL [DATE][PERSON_NAME] TARJETA DE CREDITO"
click at [1320, 657] on link "Eliminar" at bounding box center [1339, 656] width 43 height 12
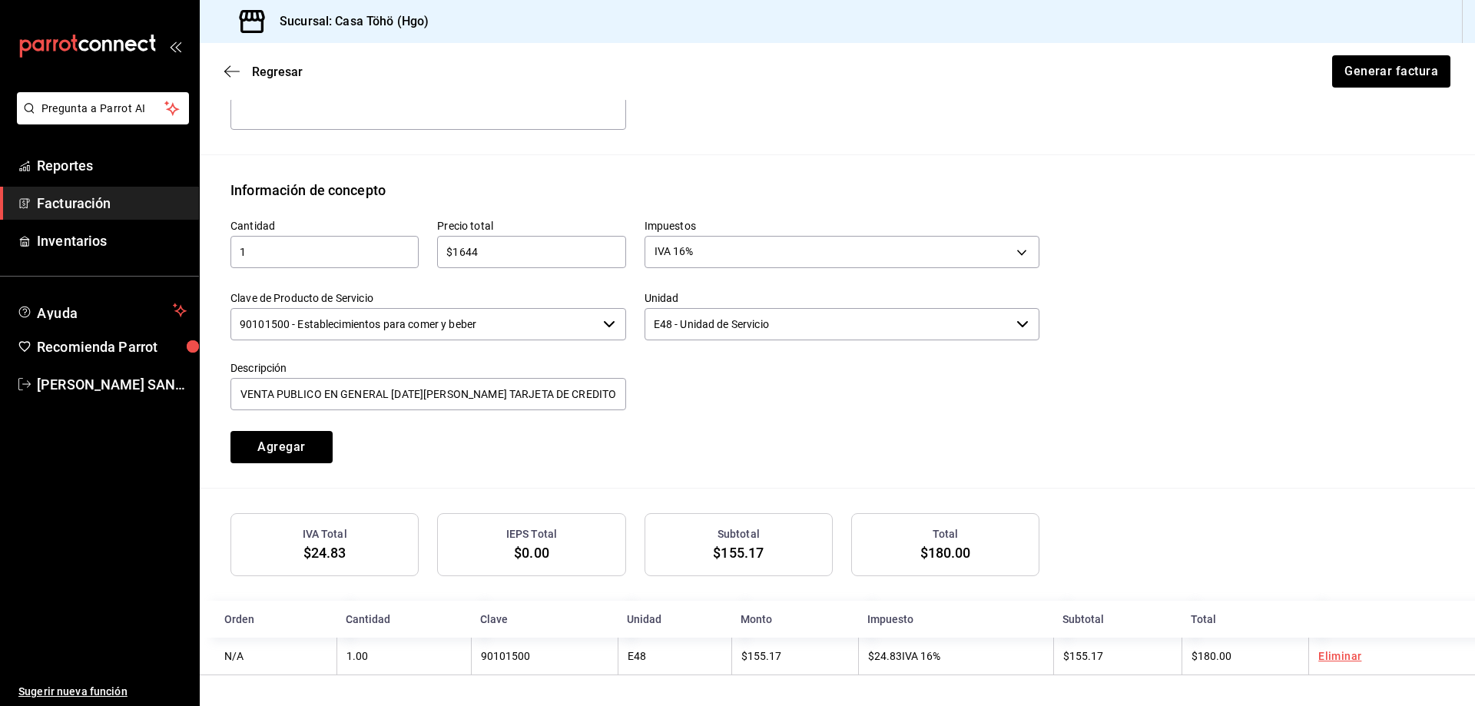
scroll to position [565, 0]
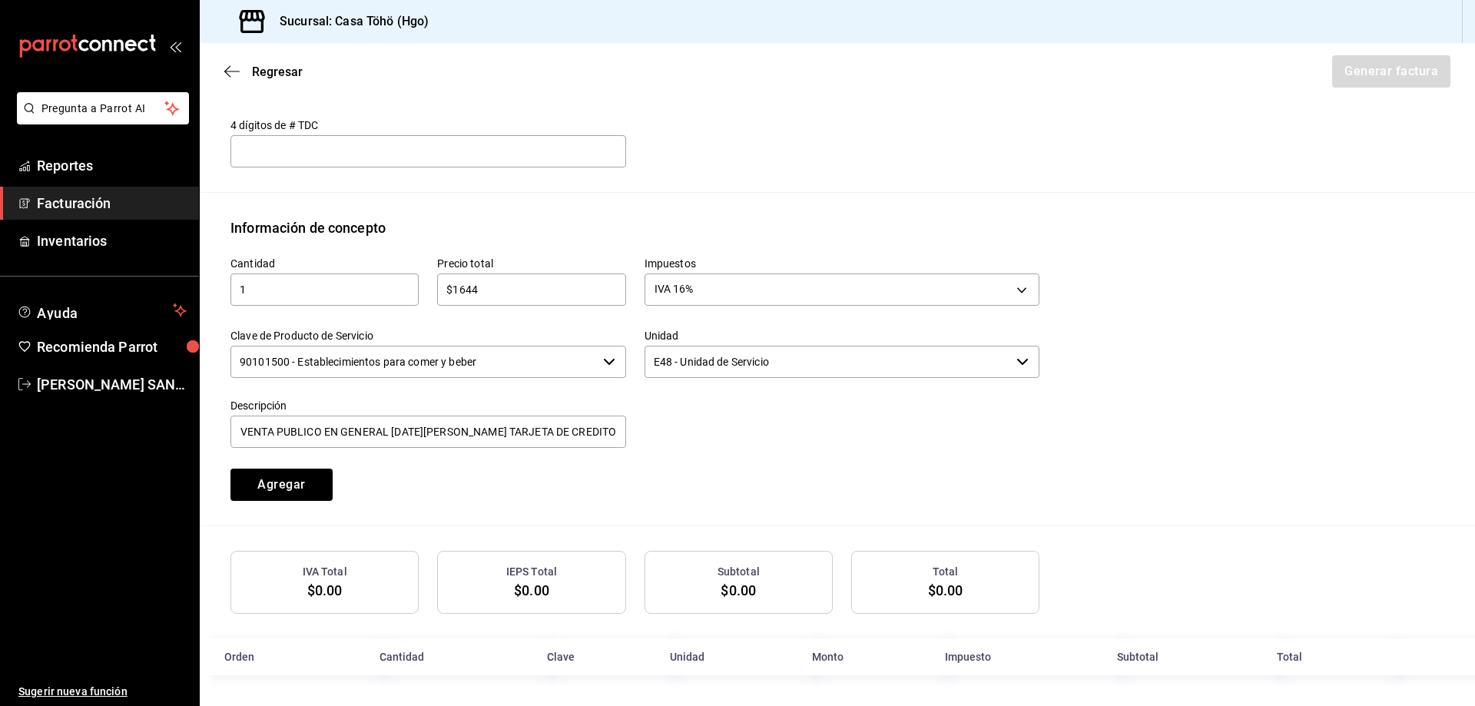
click at [501, 287] on input "$1644" at bounding box center [531, 289] width 188 height 18
type input "$1"
type input "$180"
click at [288, 476] on button "Agregar" at bounding box center [281, 484] width 102 height 32
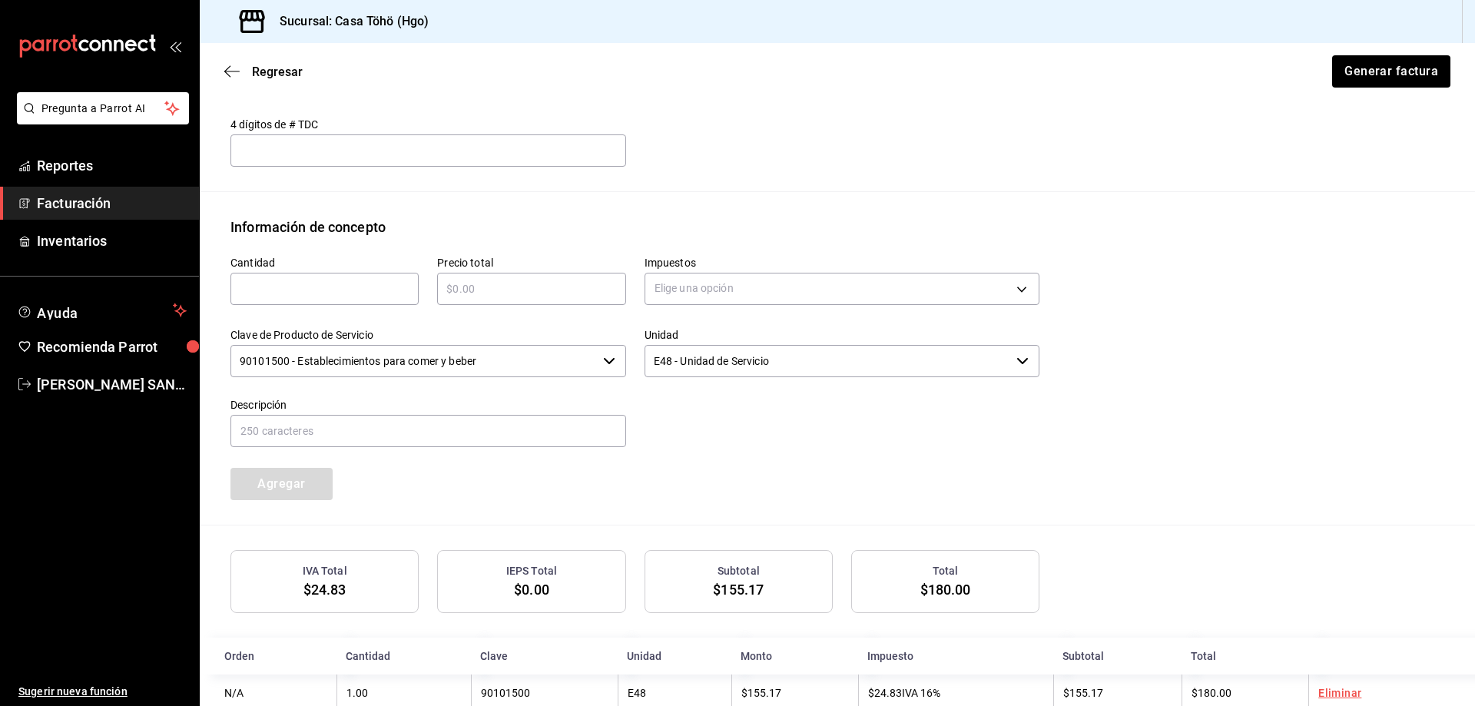
click at [382, 287] on input "text" at bounding box center [324, 289] width 188 height 18
type input "1"
click at [535, 282] on input "text" at bounding box center [531, 289] width 188 height 18
type input "$1644"
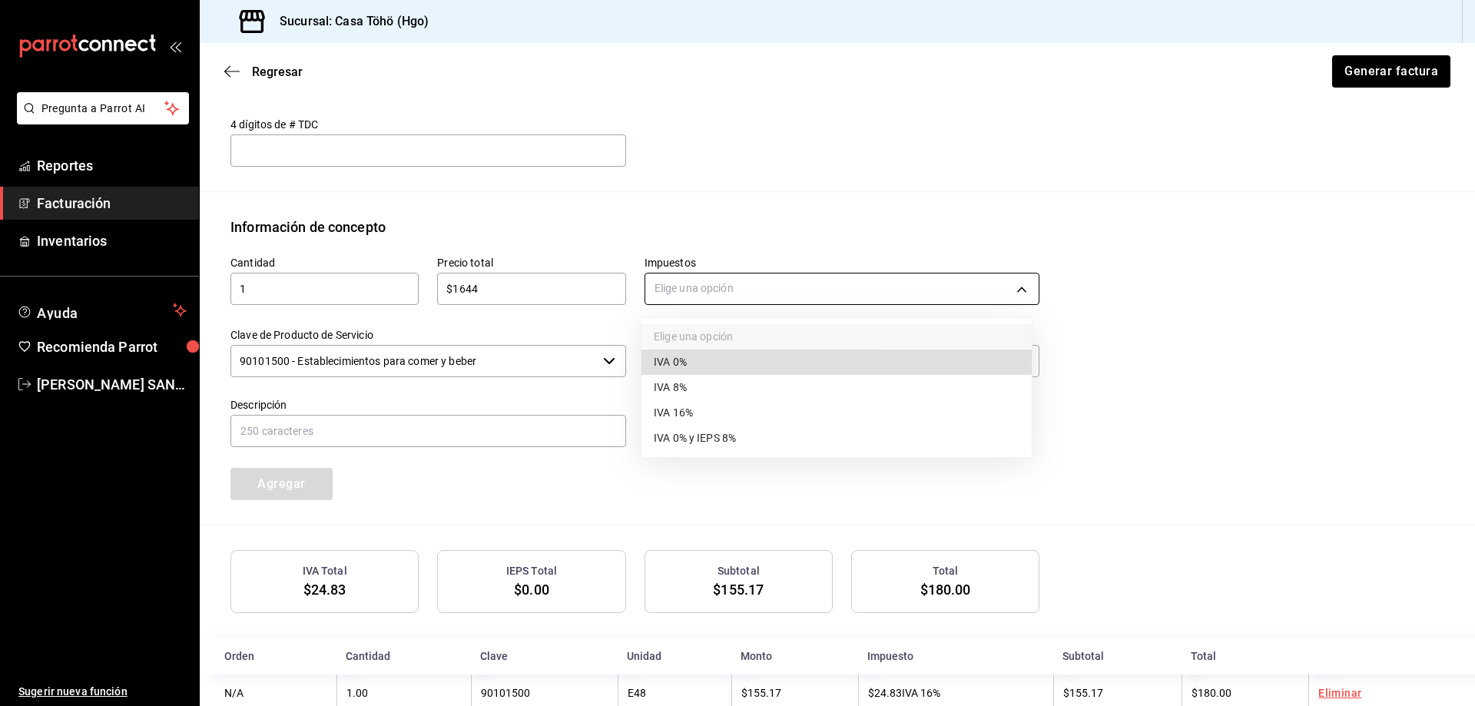
click at [780, 291] on body "Pregunta a Parrot AI Reportes Facturación Inventarios Ayuda Recomienda Parrot […" at bounding box center [737, 353] width 1475 height 706
click at [682, 409] on span "IVA 16%" at bounding box center [673, 413] width 39 height 16
type input "IVA_16"
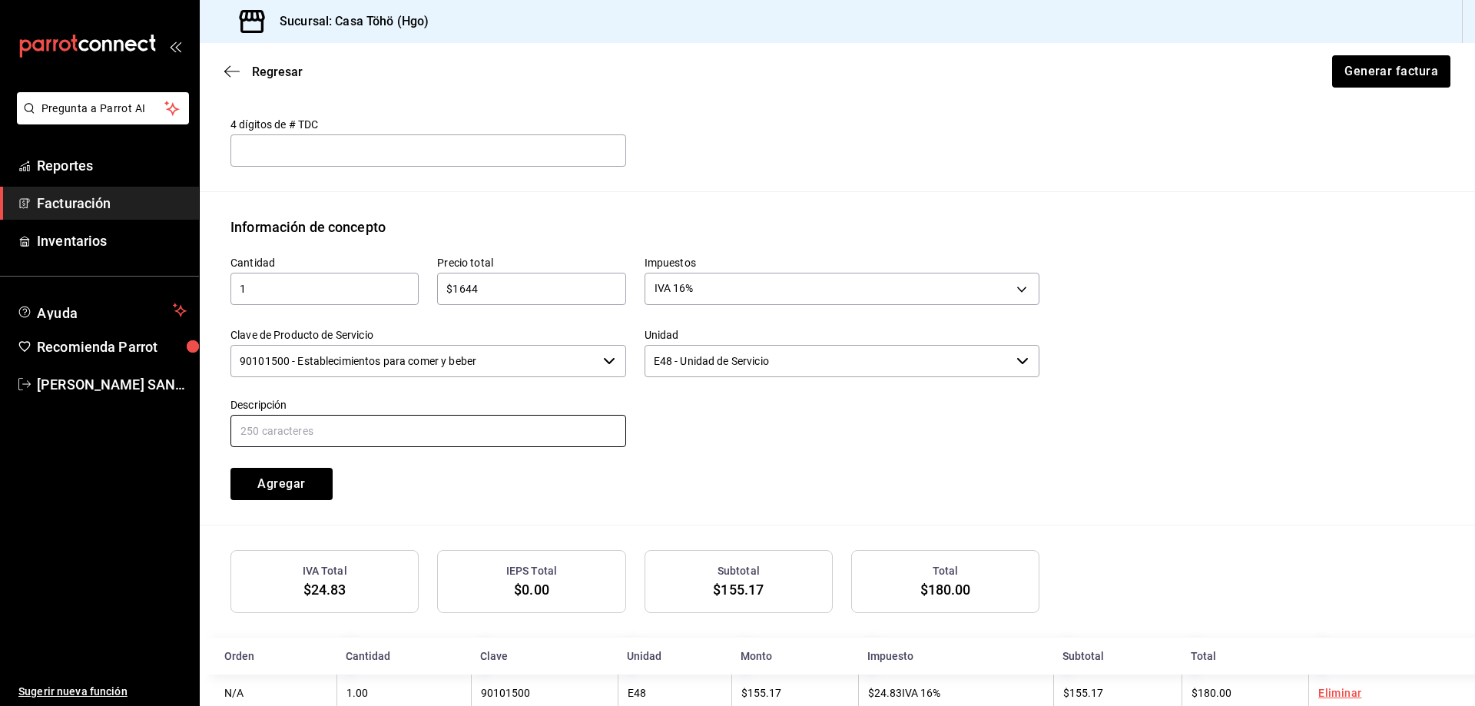
click at [498, 436] on input "text" at bounding box center [428, 431] width 396 height 32
click at [396, 437] on input "VENTA PUBLICO EN GENERAL [DATE][PERSON_NAME] TARJETA CREDITO" at bounding box center [428, 431] width 396 height 32
click at [582, 440] on input "VENTA PUBLICO EN GENERAL [DATE][PERSON_NAME] TARJETA DE CREDITO" at bounding box center [428, 431] width 396 height 32
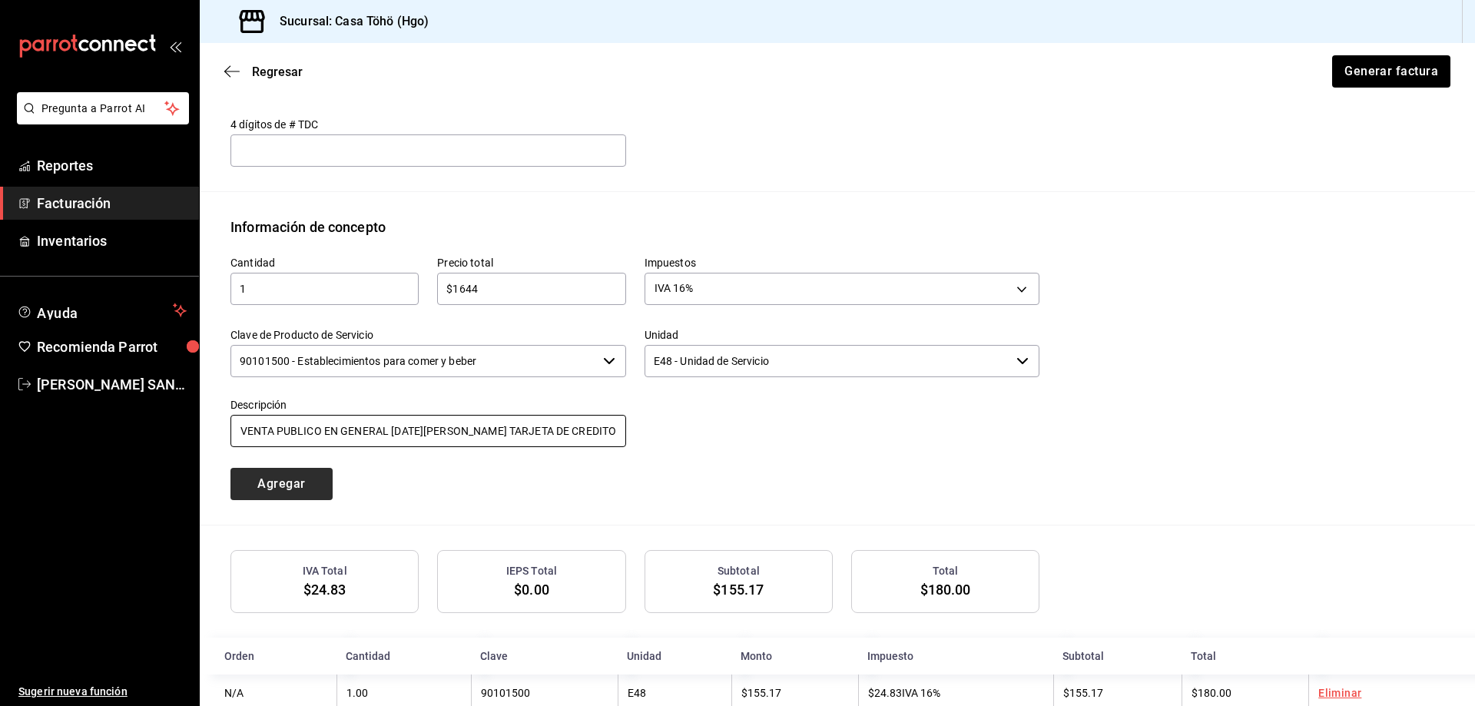
type input "VENTA PUBLICO EN GENERAL [DATE][PERSON_NAME] TARJETA DE CREDITO"
click at [274, 482] on button "Agregar" at bounding box center [281, 484] width 102 height 32
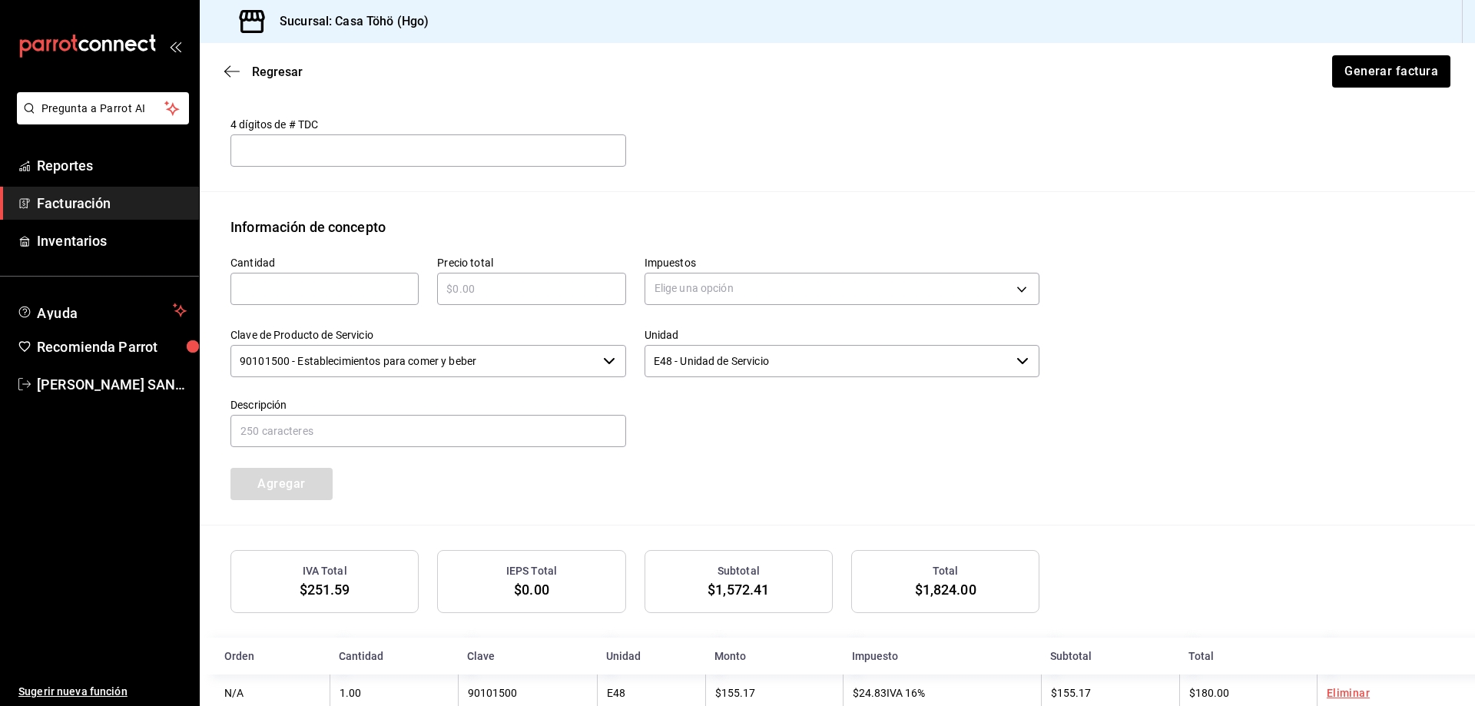
drag, startPoint x: 301, startPoint y: 283, endPoint x: 319, endPoint y: 279, distance: 18.8
click at [301, 283] on input "text" at bounding box center [324, 289] width 188 height 18
type input "1"
click at [468, 290] on input "text" at bounding box center [531, 289] width 188 height 18
type input "$433"
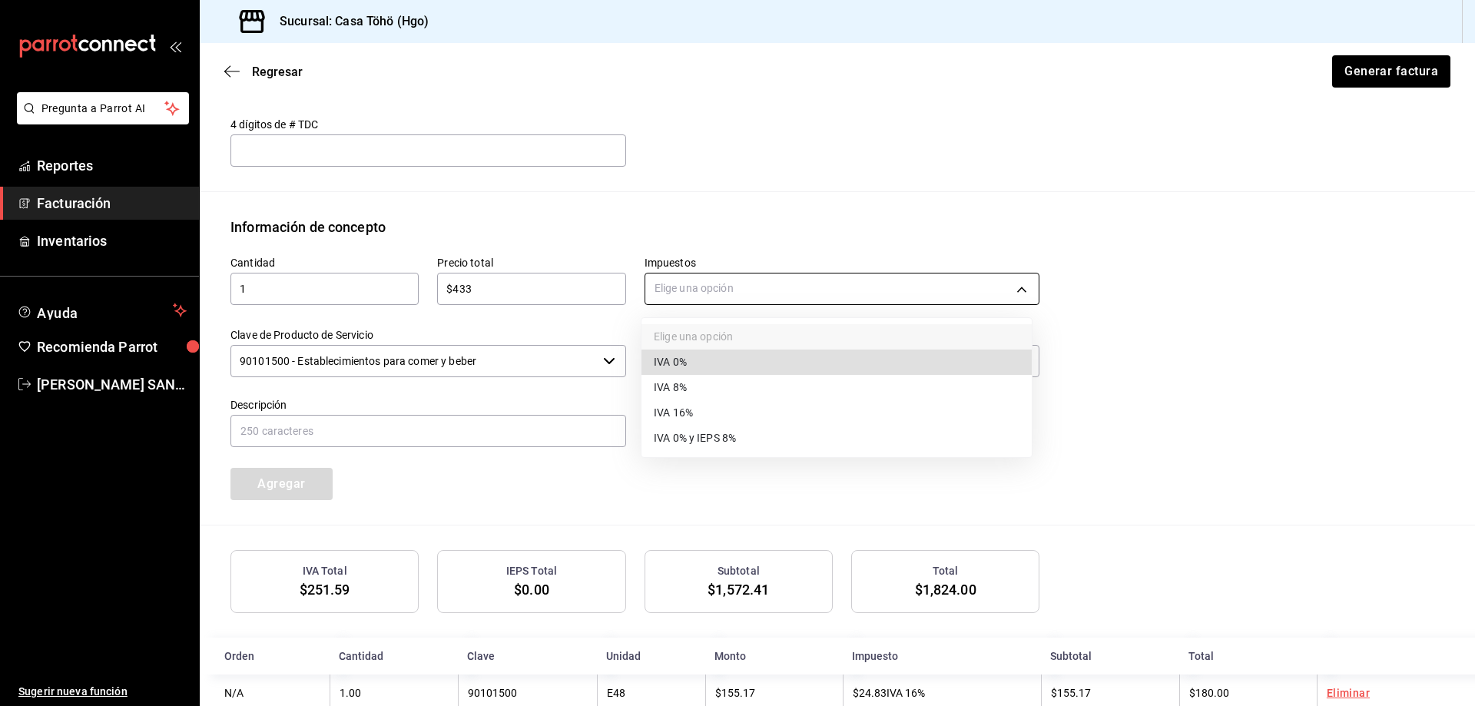
click at [737, 301] on body "Pregunta a Parrot AI Reportes Facturación Inventarios Ayuda Recomienda Parrot […" at bounding box center [737, 353] width 1475 height 706
click at [684, 420] on span "IVA 16%" at bounding box center [673, 413] width 39 height 16
type input "IVA_16"
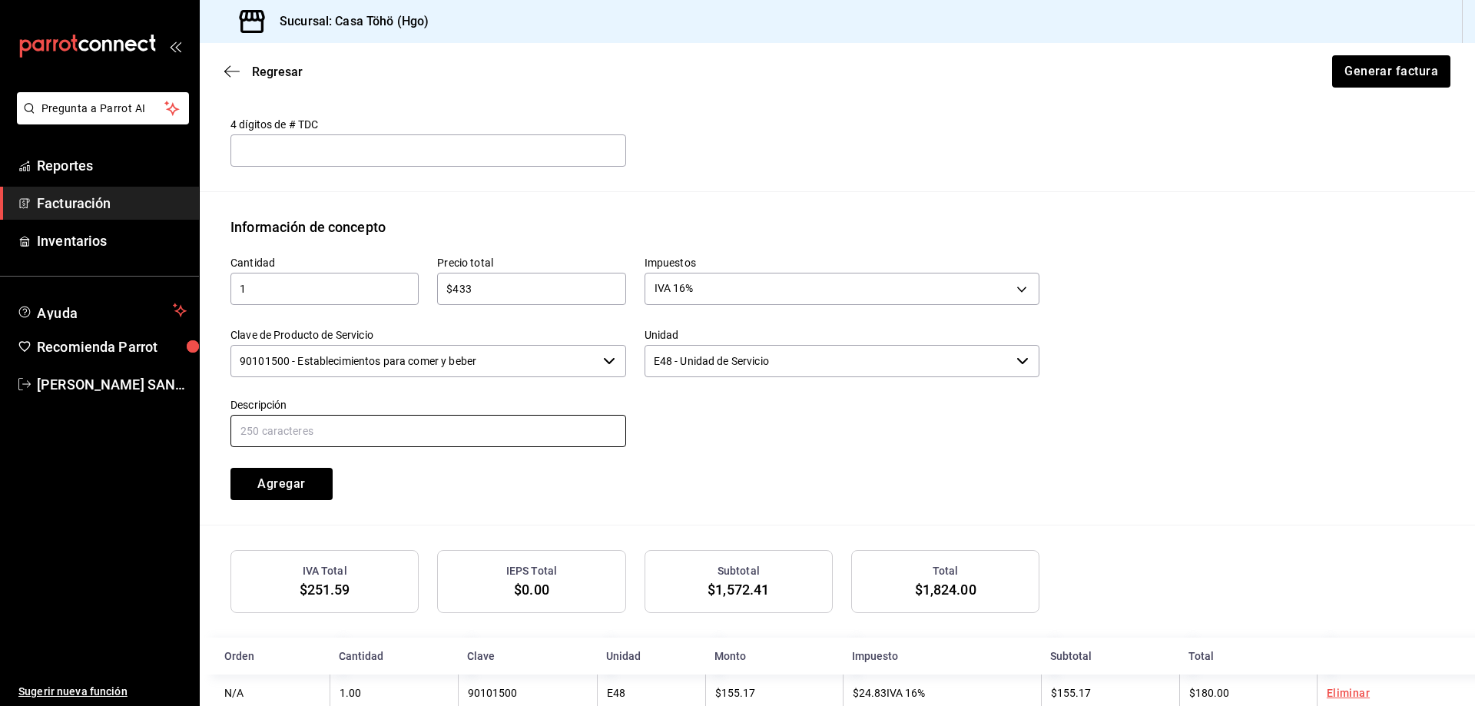
click at [525, 428] on input "text" at bounding box center [428, 431] width 396 height 32
click at [397, 426] on input "VENTA PUBLICO EN GENERAL [DATE][PERSON_NAME] TARJETA CREDITO" at bounding box center [428, 431] width 396 height 32
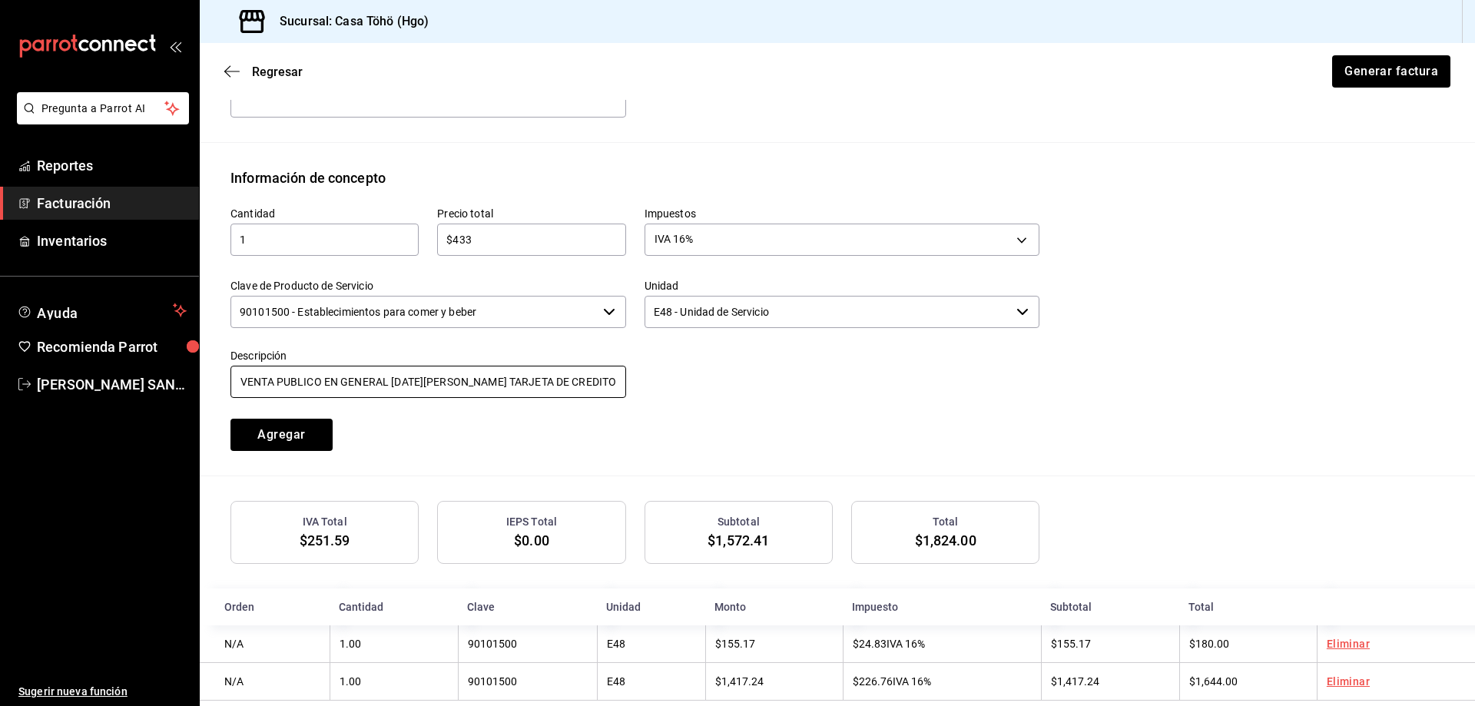
scroll to position [642, 0]
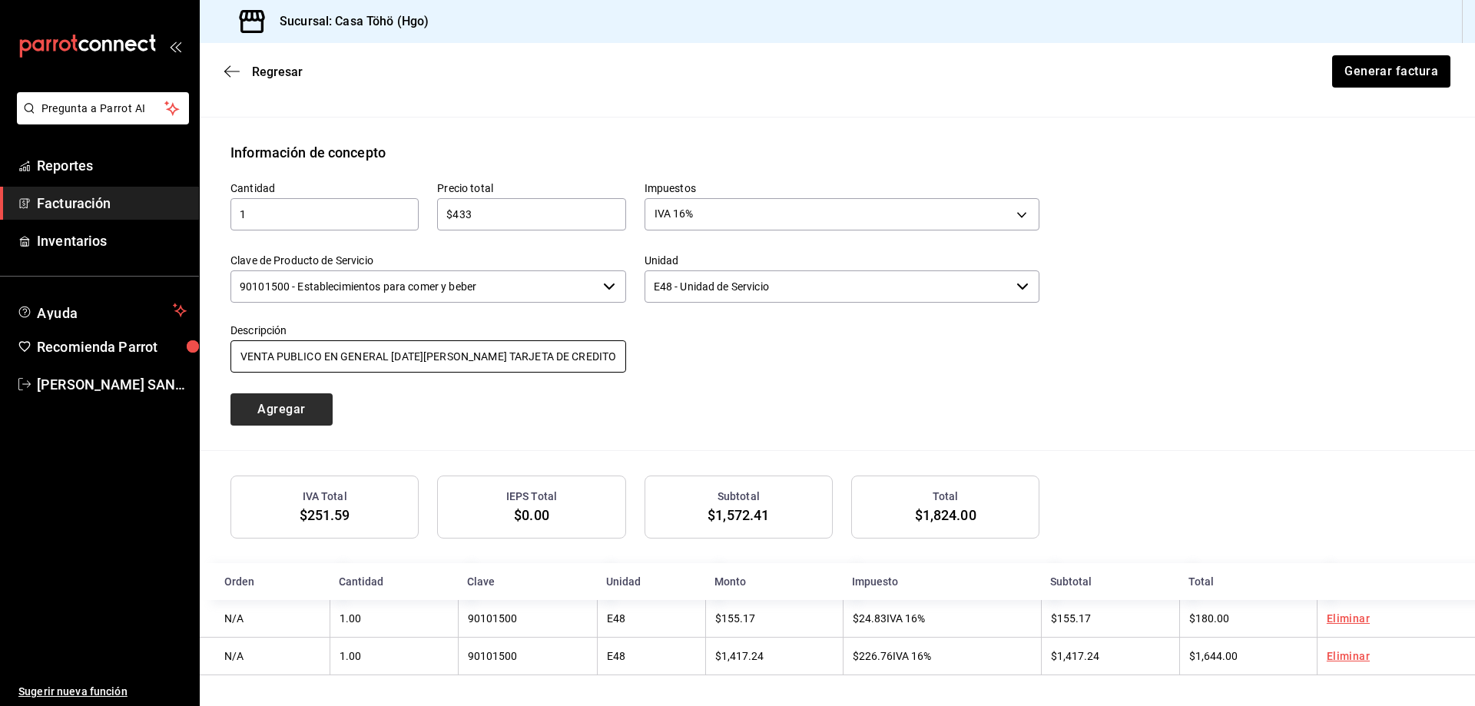
type input "VENTA PUBLICO EN GENERAL [DATE][PERSON_NAME] TARJETA DE CREDITO"
click at [289, 403] on button "Agregar" at bounding box center [281, 409] width 102 height 32
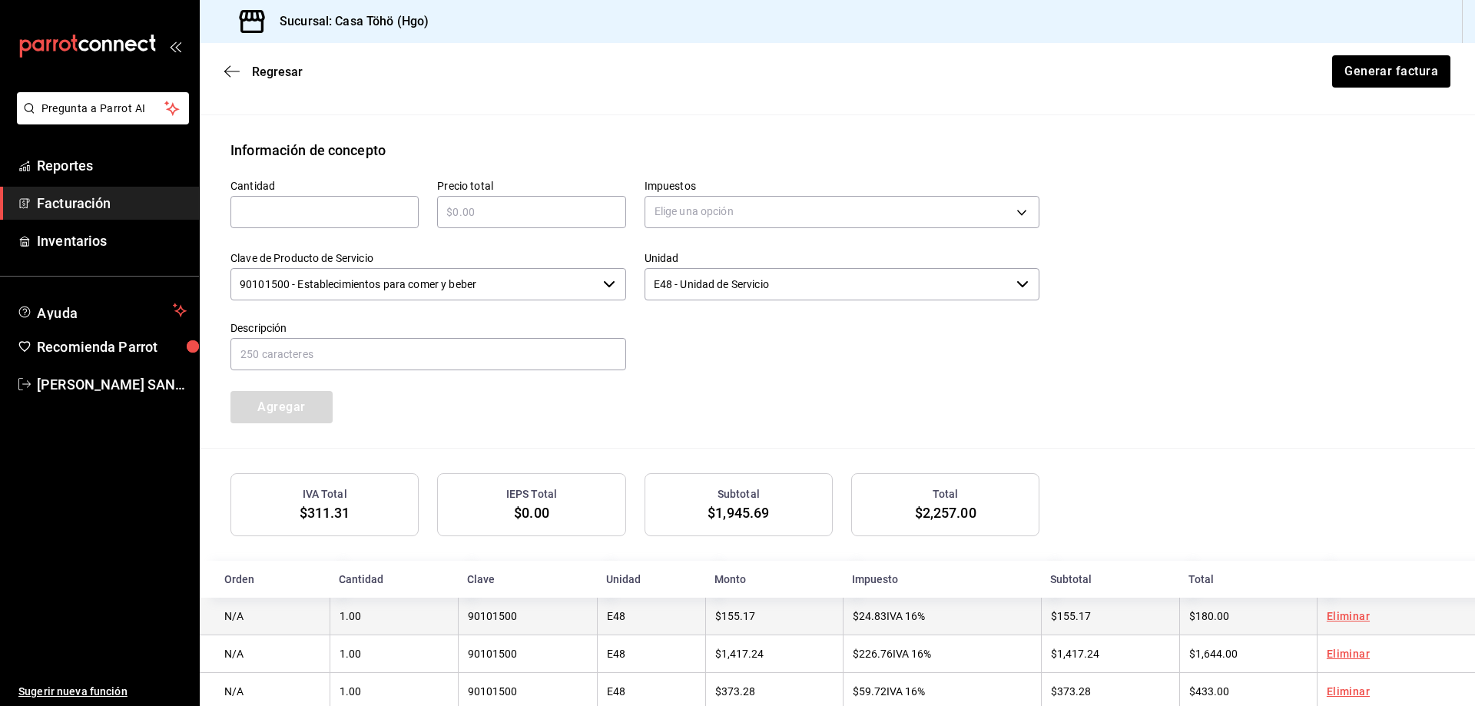
scroll to position [680, 0]
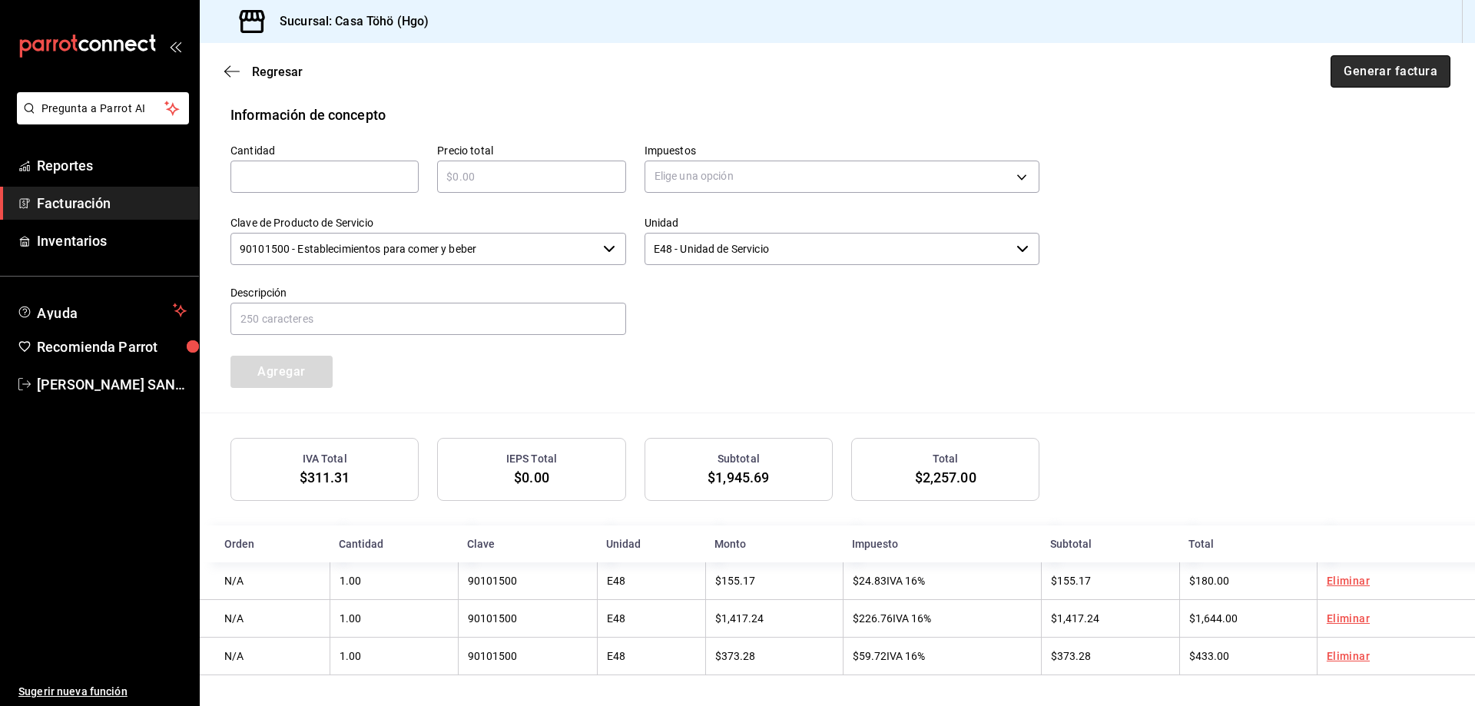
click at [1372, 66] on button "Generar factura" at bounding box center [1390, 71] width 120 height 32
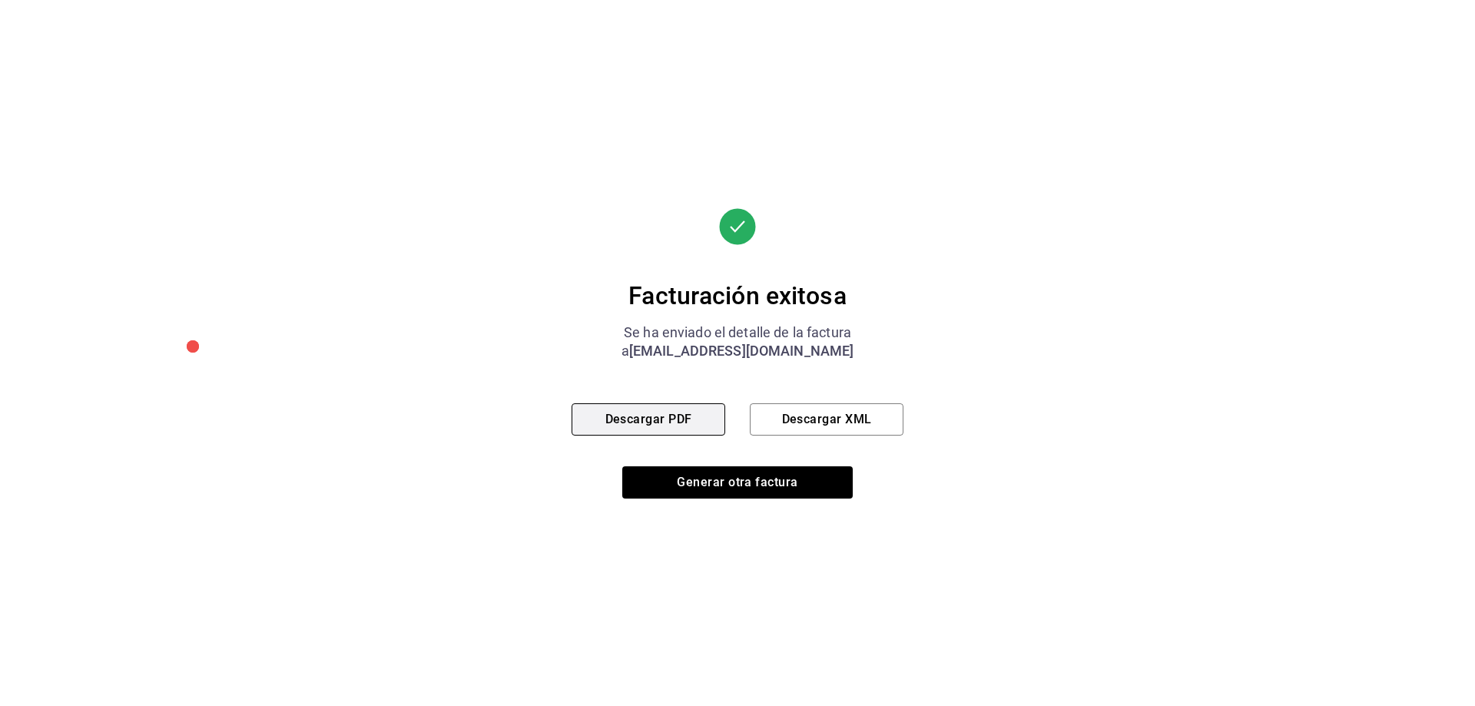
click at [642, 419] on button "Descargar PDF" at bounding box center [648, 419] width 154 height 32
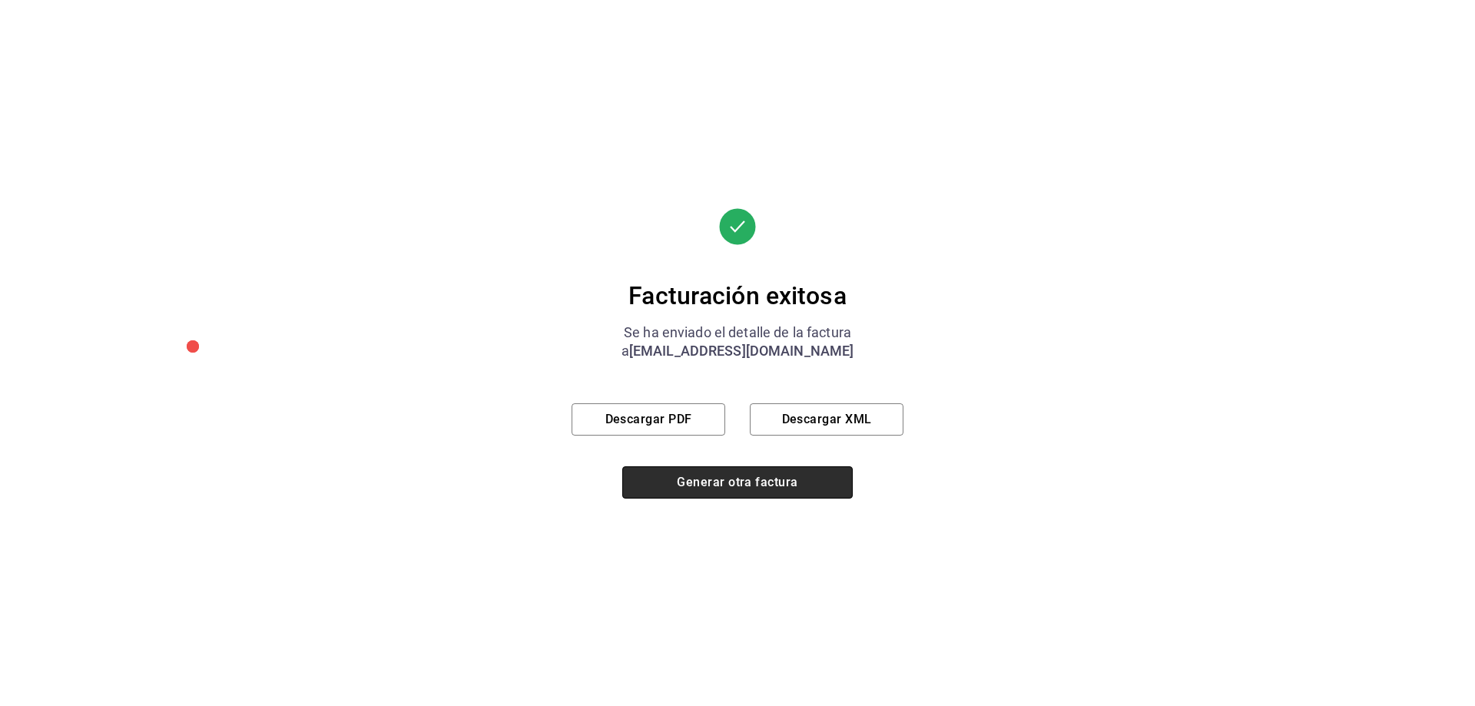
click at [761, 482] on button "Generar otra factura" at bounding box center [737, 482] width 230 height 32
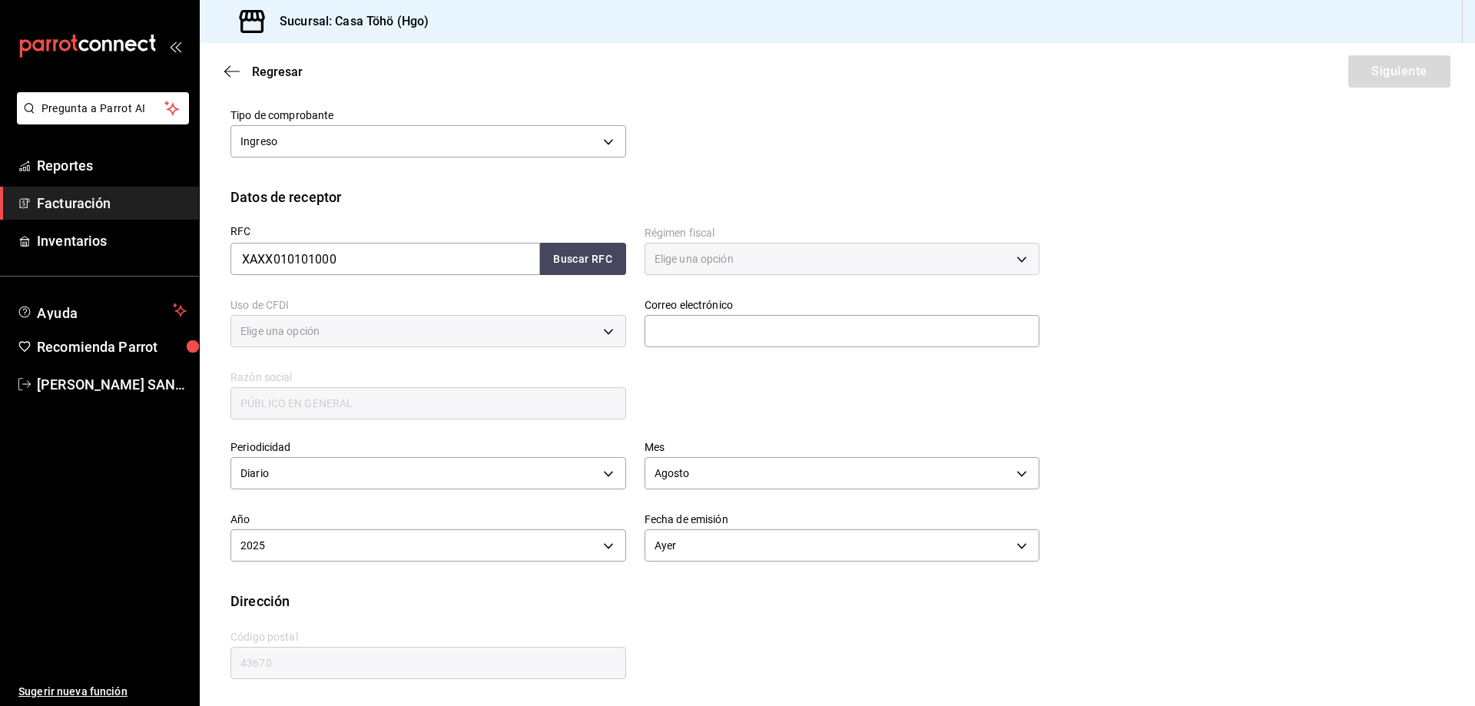
type input "616"
type input "S01"
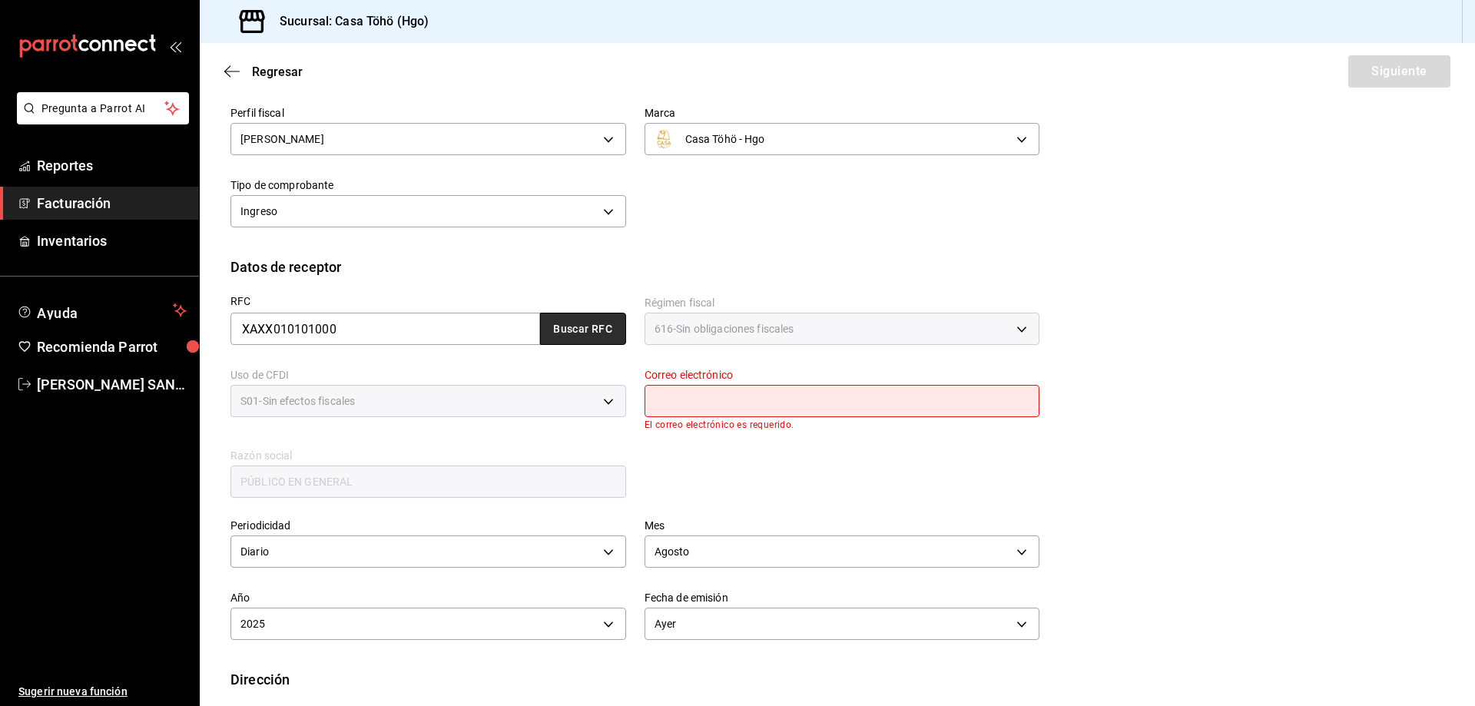
click at [586, 330] on button "Buscar RFC" at bounding box center [583, 329] width 86 height 32
type input "[EMAIL_ADDRESS][DOMAIN_NAME]"
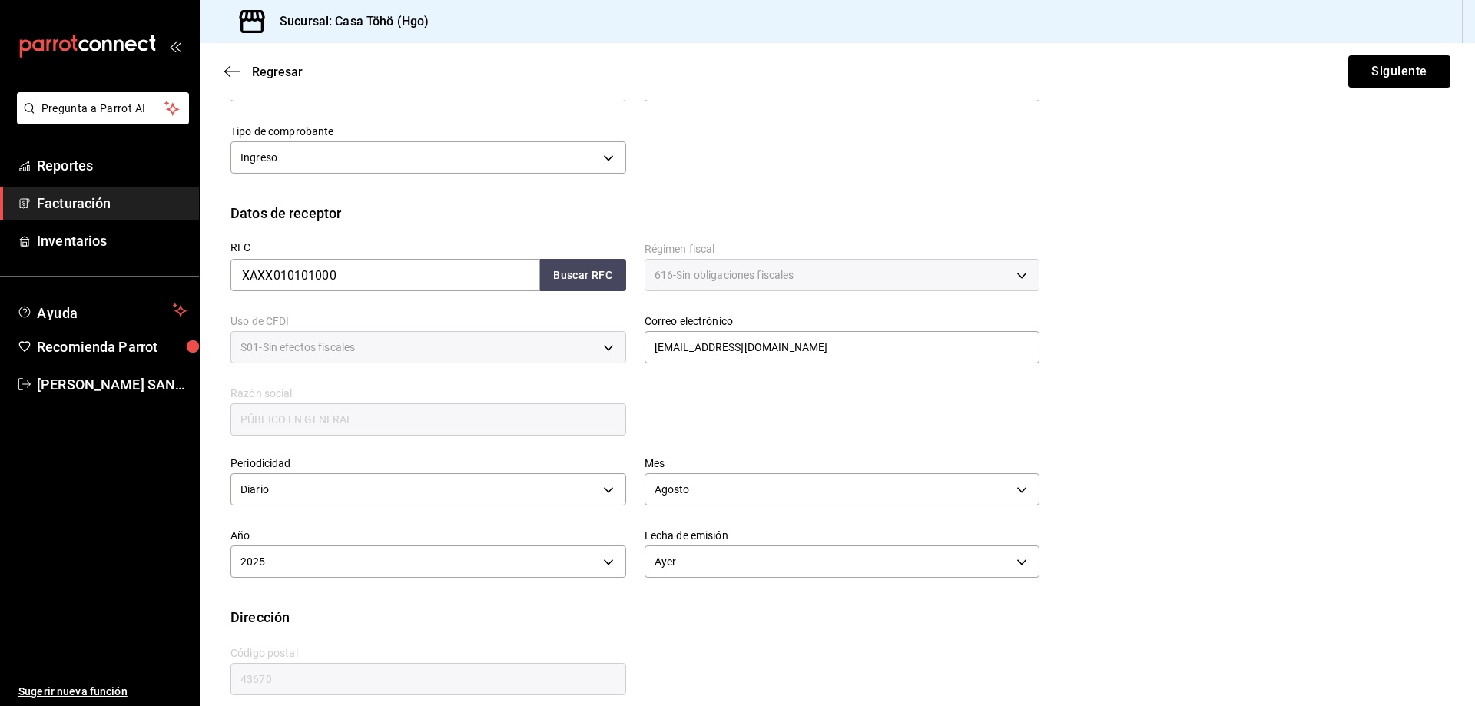
scroll to position [179, 0]
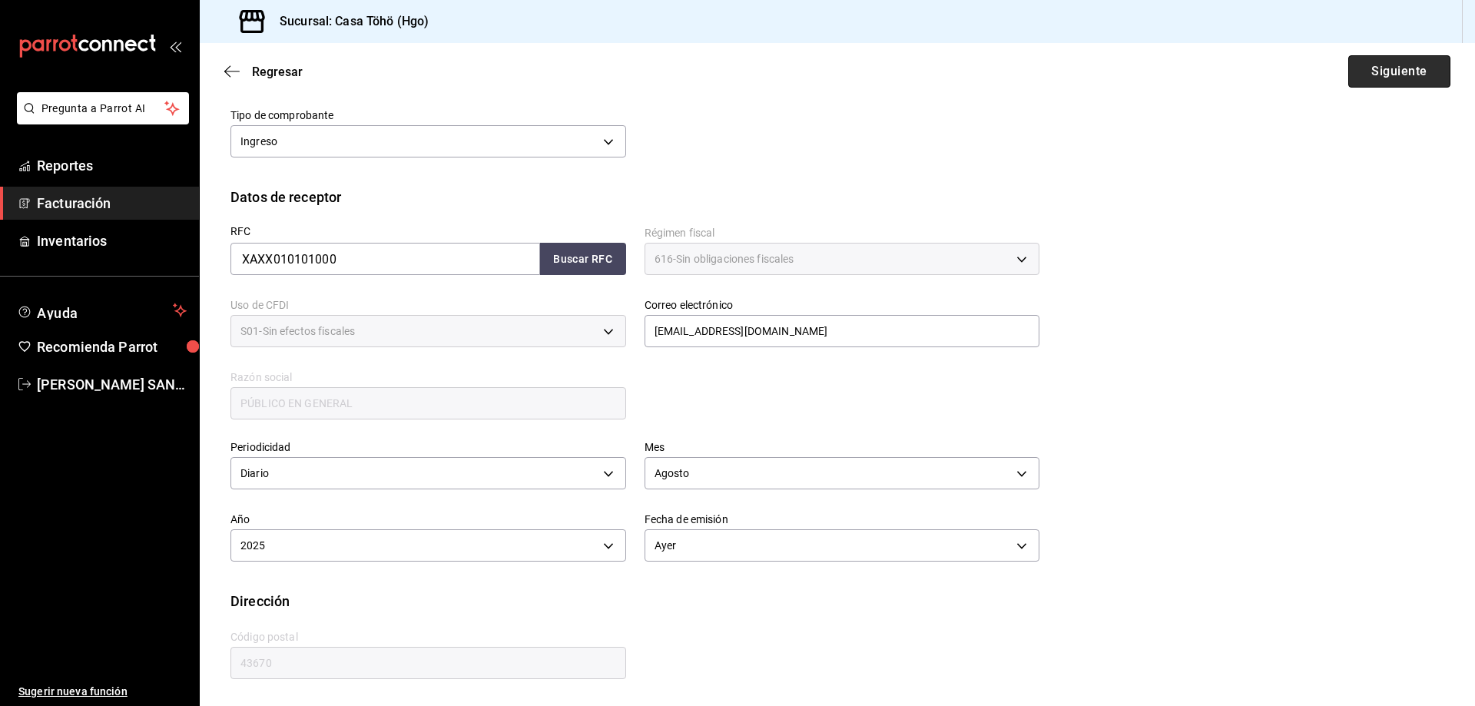
click at [1389, 81] on button "Siguiente" at bounding box center [1399, 71] width 102 height 32
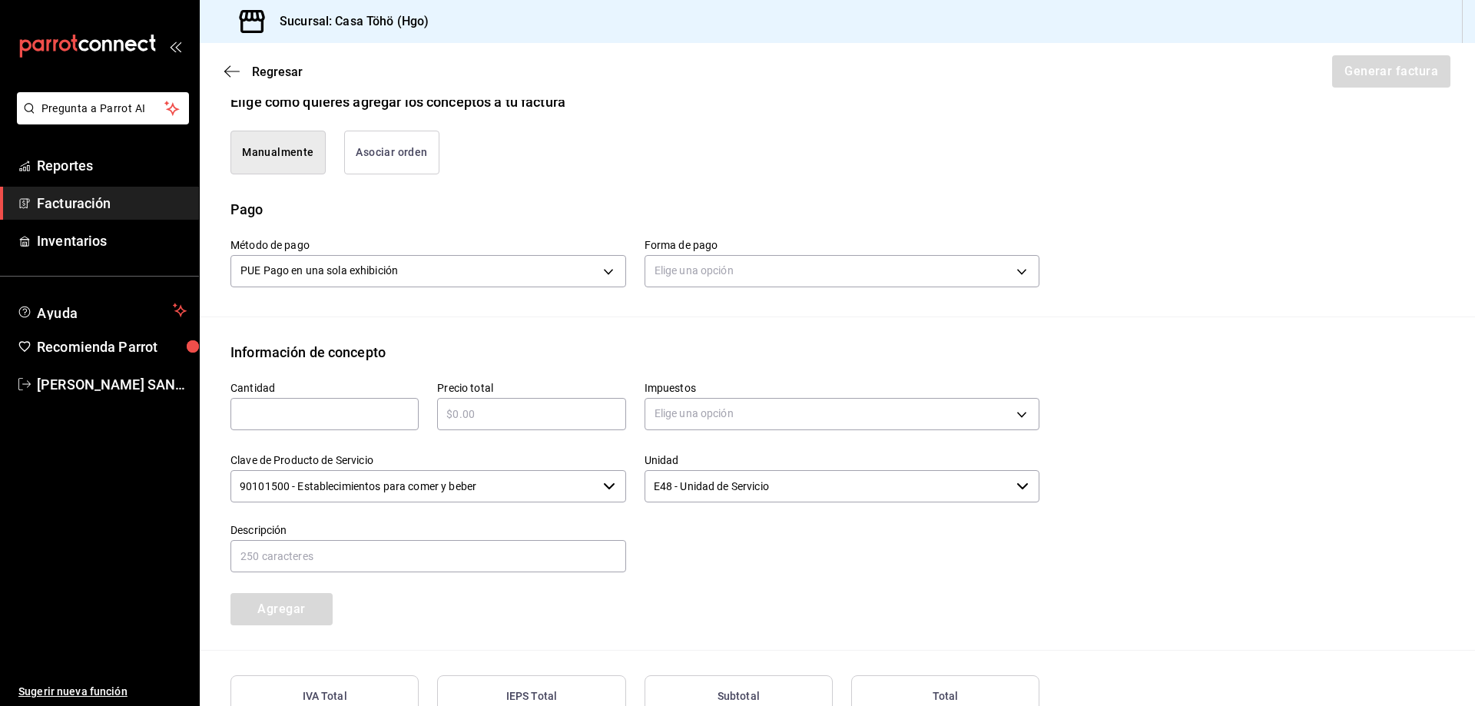
scroll to position [409, 0]
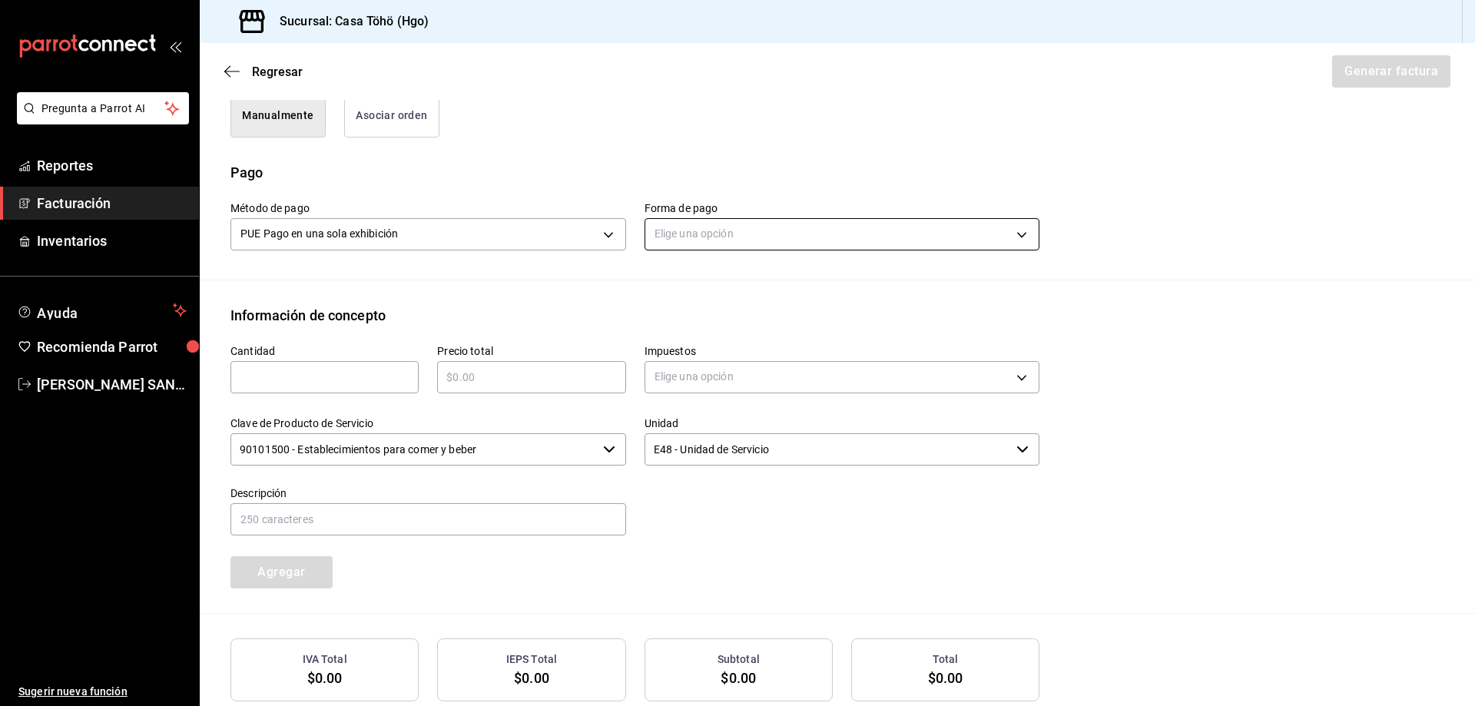
click at [717, 233] on body "Pregunta a Parrot AI Reportes Facturación Inventarios Ayuda Recomienda Parrot […" at bounding box center [737, 353] width 1475 height 706
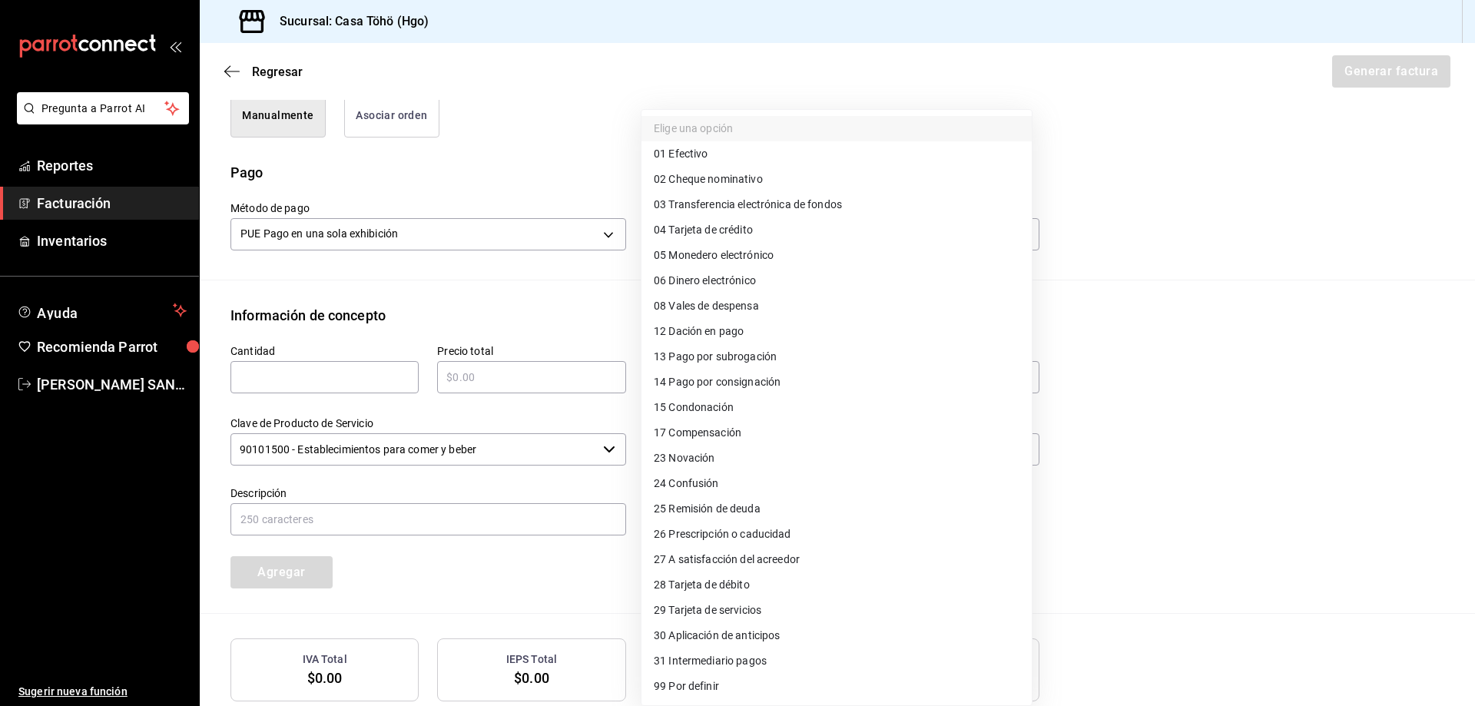
click at [720, 231] on span "04 Tarjeta de crédito" at bounding box center [703, 230] width 99 height 16
type input "04"
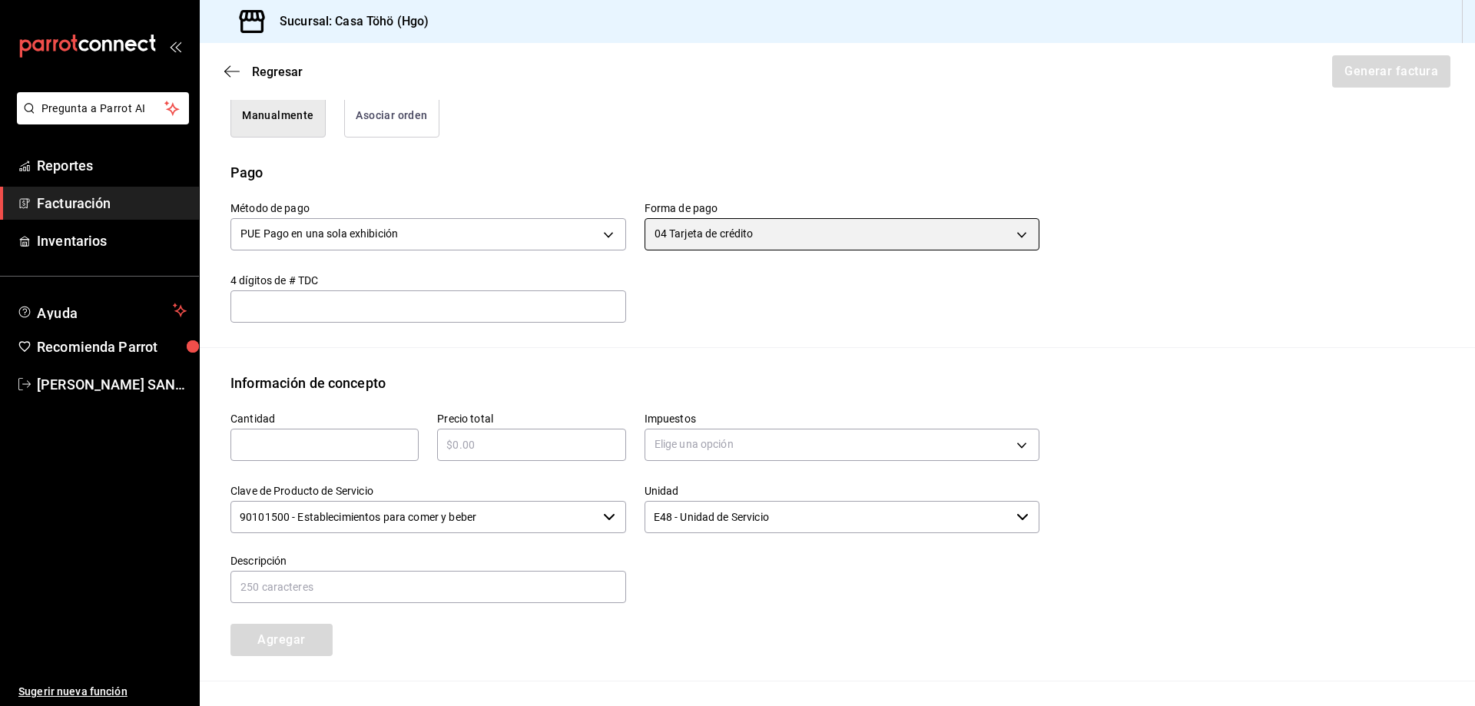
scroll to position [563, 0]
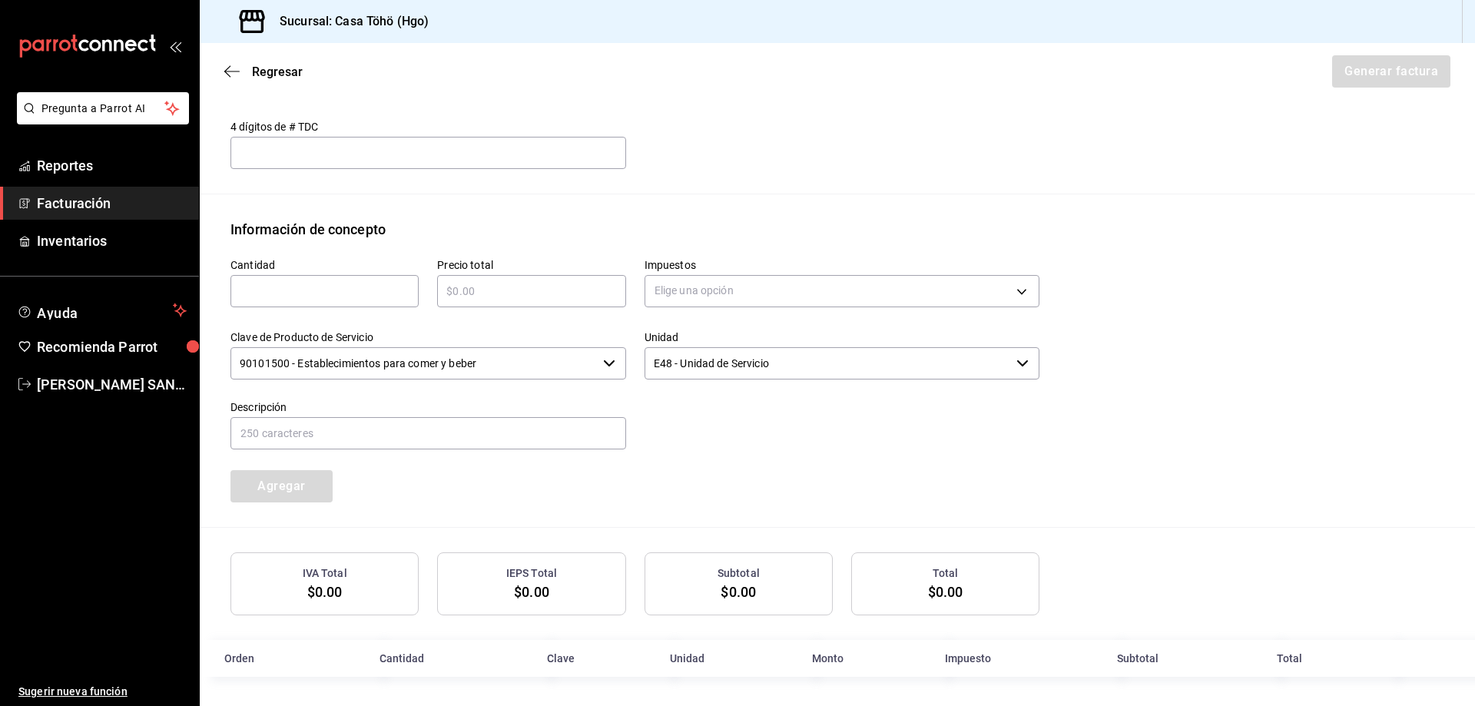
drag, startPoint x: 260, startPoint y: 283, endPoint x: 279, endPoint y: 277, distance: 19.9
click at [260, 283] on input "text" at bounding box center [324, 291] width 188 height 18
type input "1"
click at [516, 290] on input "text" at bounding box center [531, 291] width 188 height 18
type input "$973.55"
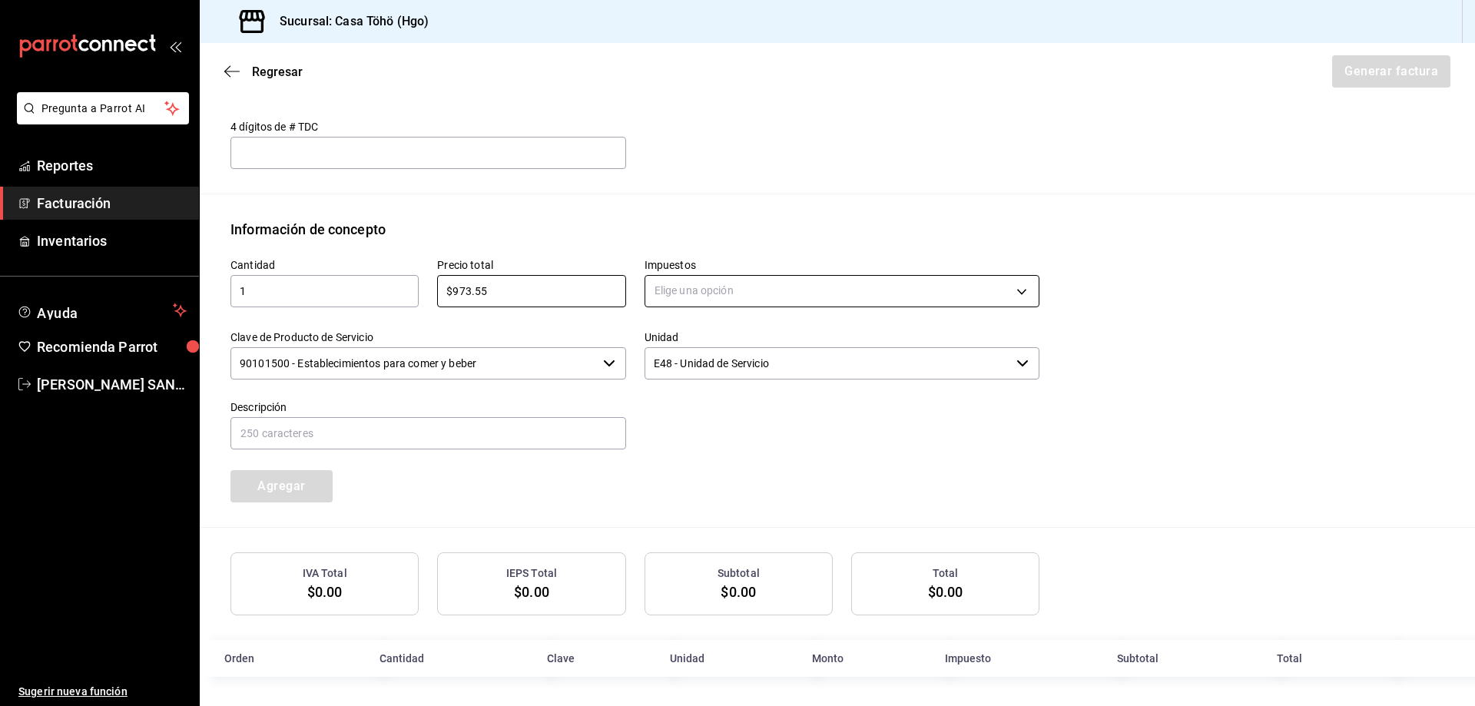
click at [707, 297] on body "Pregunta a Parrot AI Reportes Facturación Inventarios Ayuda Recomienda Parrot […" at bounding box center [737, 353] width 1475 height 706
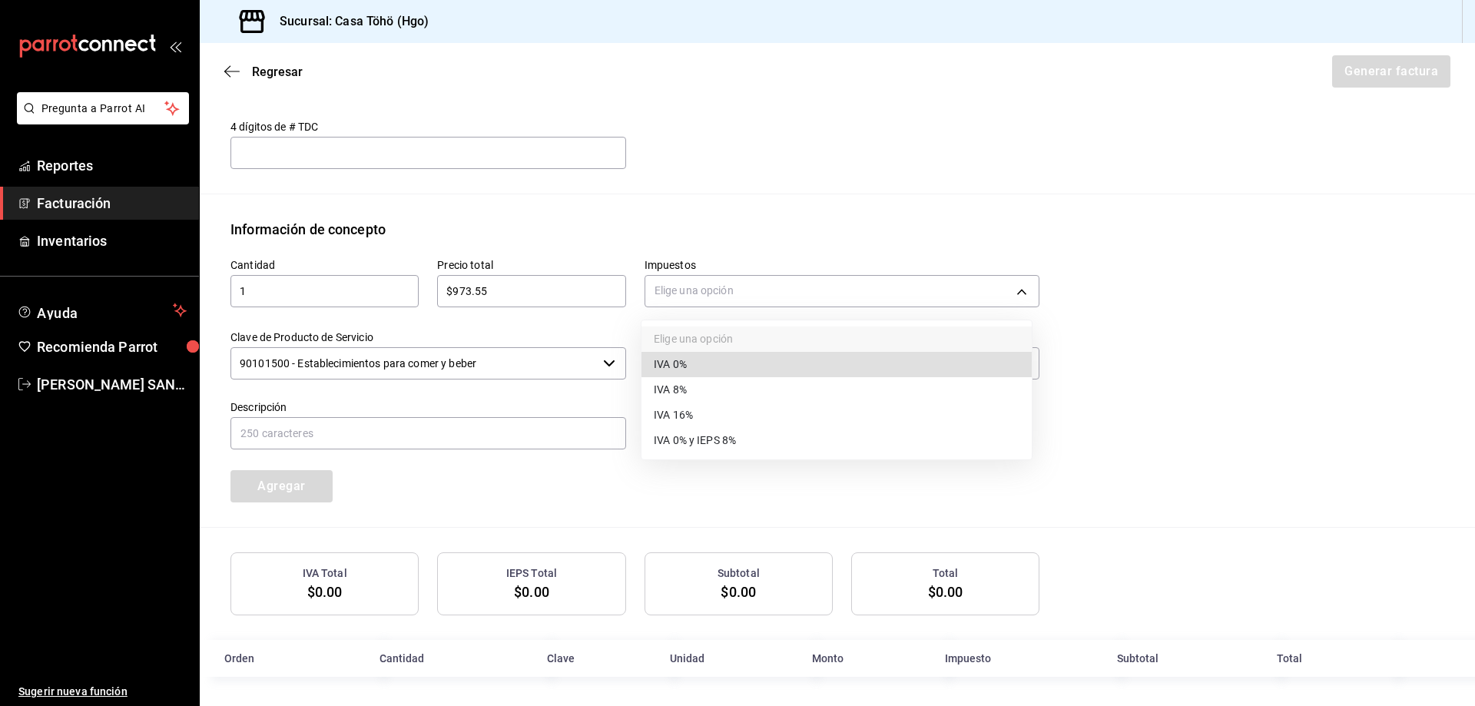
click at [708, 417] on li "IVA 16%" at bounding box center [836, 414] width 390 height 25
type input "IVA_16"
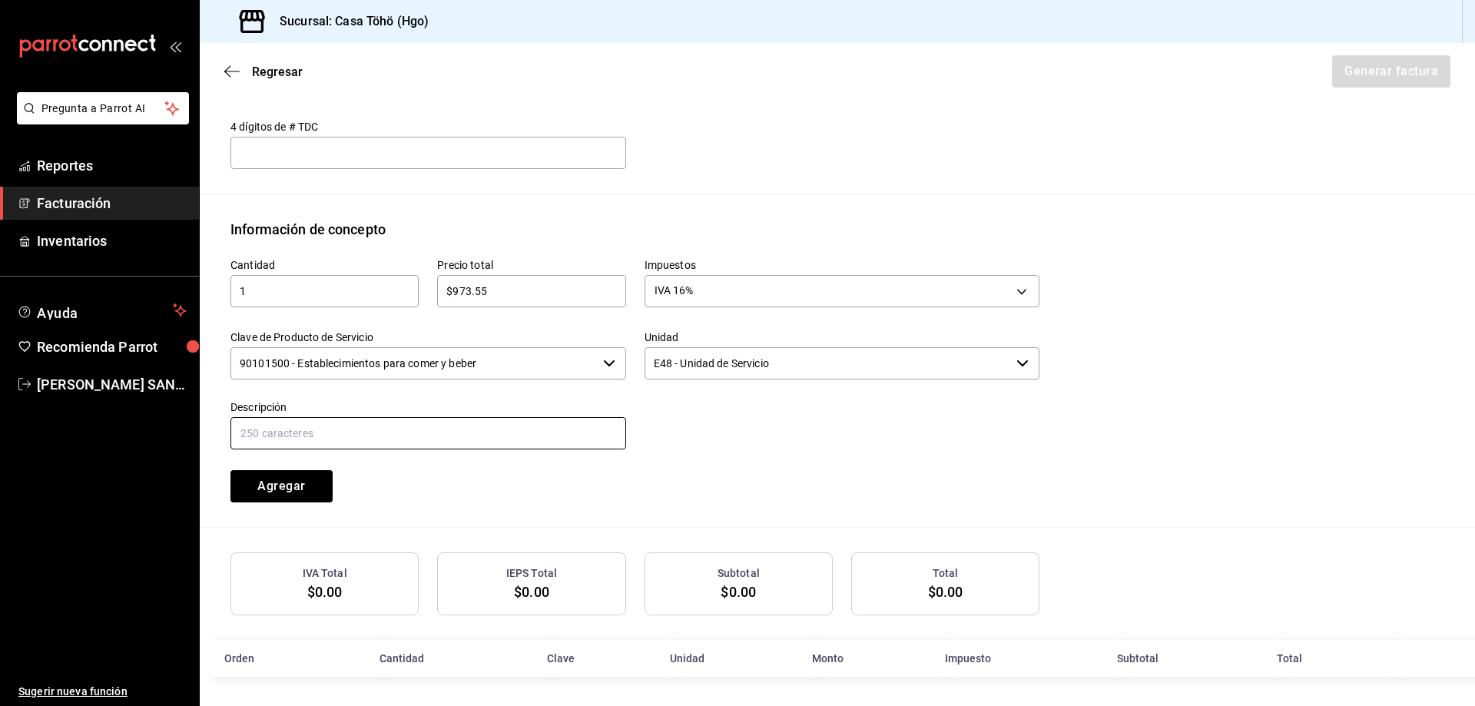
click at [535, 437] on input "text" at bounding box center [428, 433] width 396 height 32
click at [395, 429] on input "VENTA PUBLICO EN GENERAL [DATE][PERSON_NAME] TARJETA CREDITO" at bounding box center [428, 433] width 396 height 32
click at [517, 437] on input "VENTA PUBLICO EN GENERAL [DATE][PERSON_NAME] TARJETA CREDITO" at bounding box center [428, 433] width 396 height 32
click at [576, 432] on input "VENTA PUBLICO EN GENERAL [DATE][PERSON_NAME] TARJETA DE CREDITO" at bounding box center [428, 433] width 396 height 32
type input "VENTA PUBLICO EN GENERAL [DATE][PERSON_NAME] TARJETA DE CREDITO"
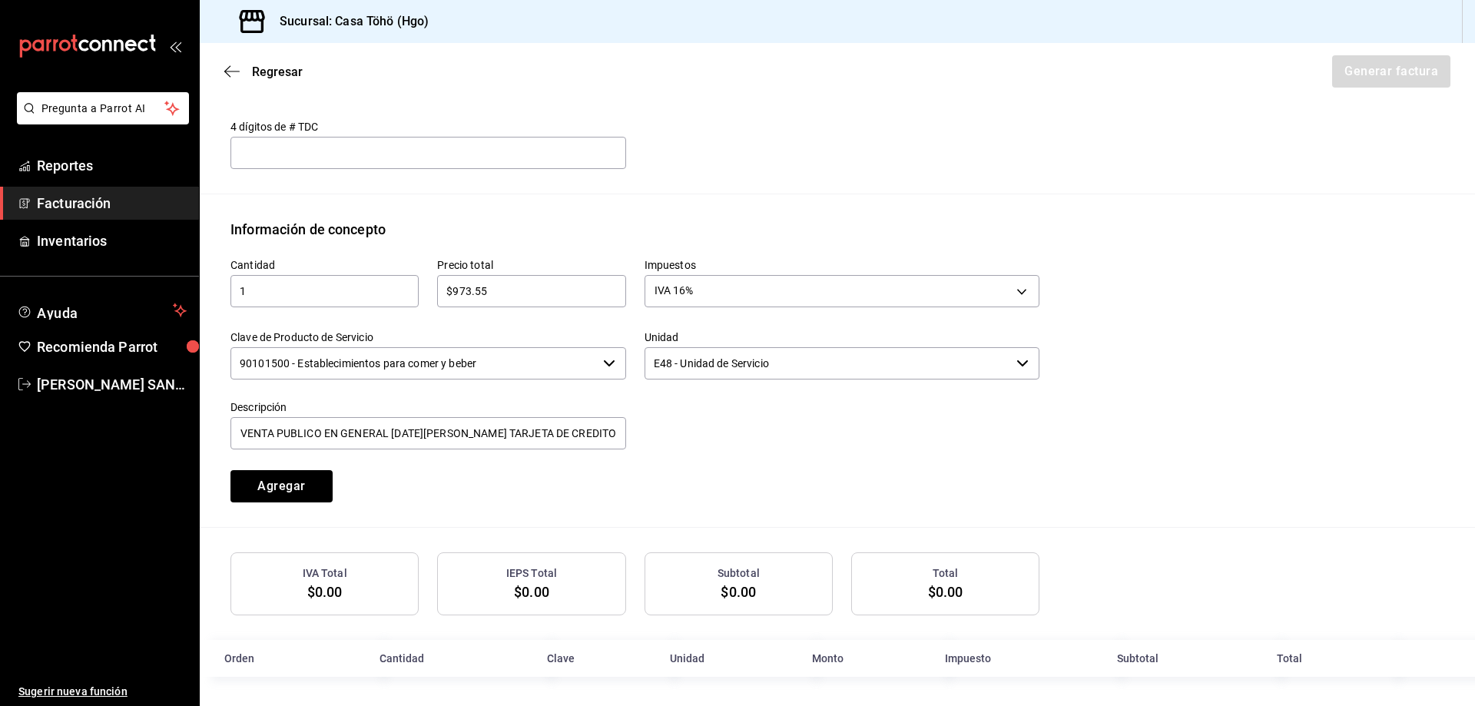
click at [755, 449] on div at bounding box center [833, 417] width 414 height 70
click at [277, 482] on button "Agregar" at bounding box center [281, 486] width 102 height 32
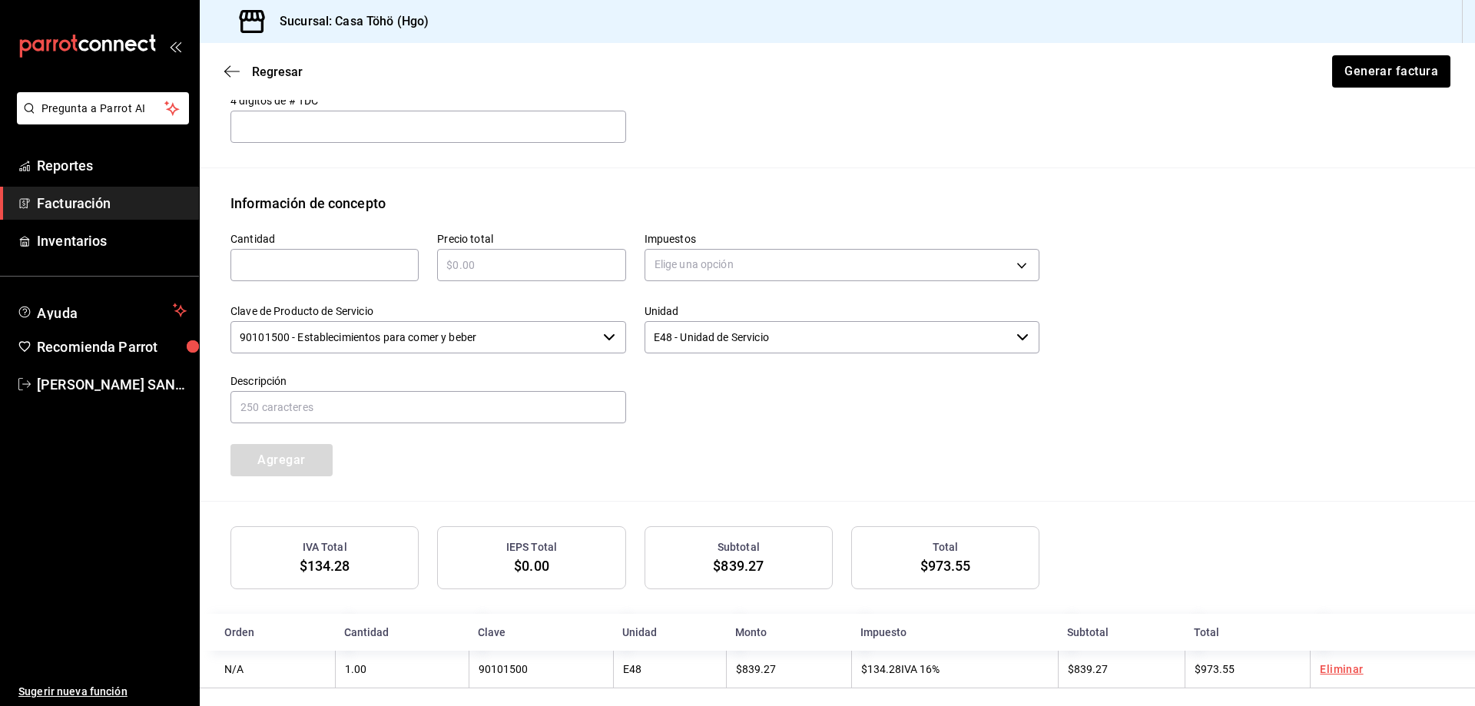
scroll to position [604, 0]
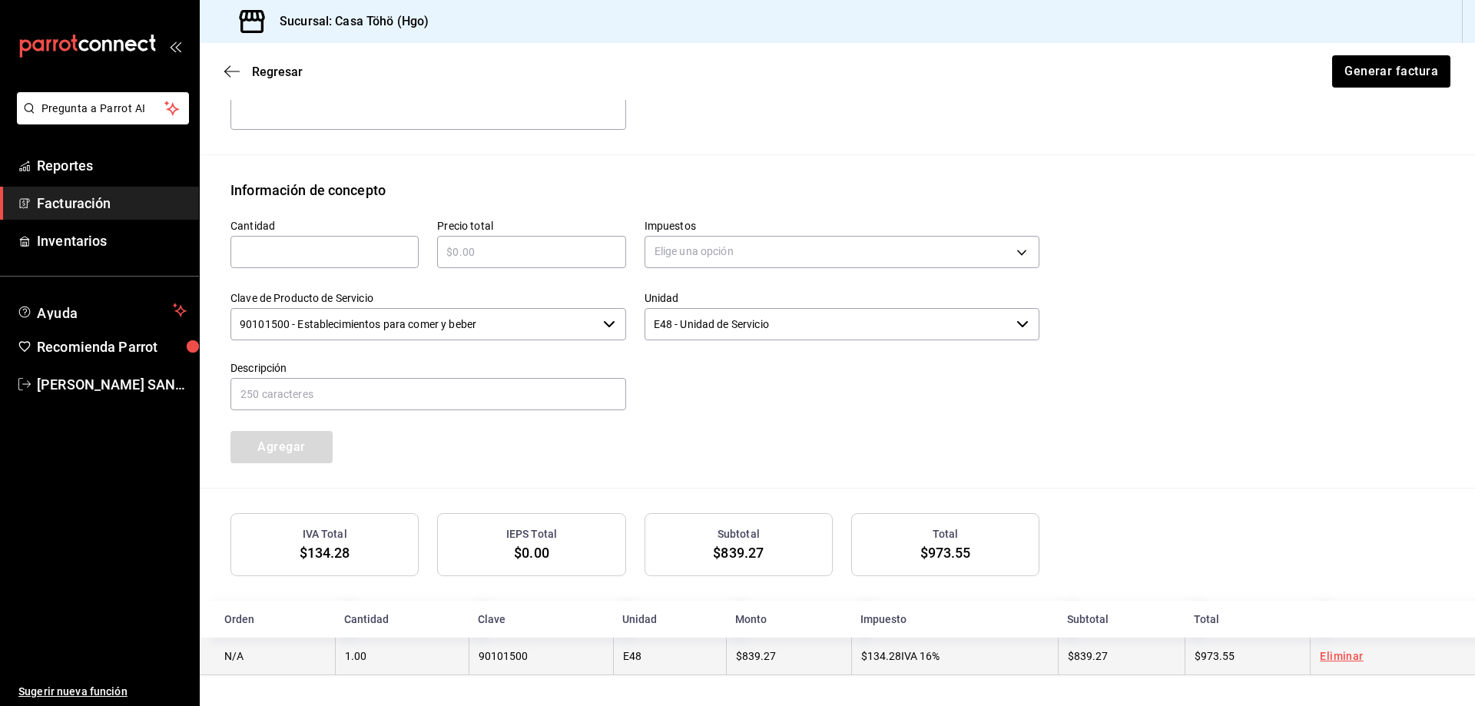
click at [1346, 654] on link "Eliminar" at bounding box center [1340, 656] width 43 height 12
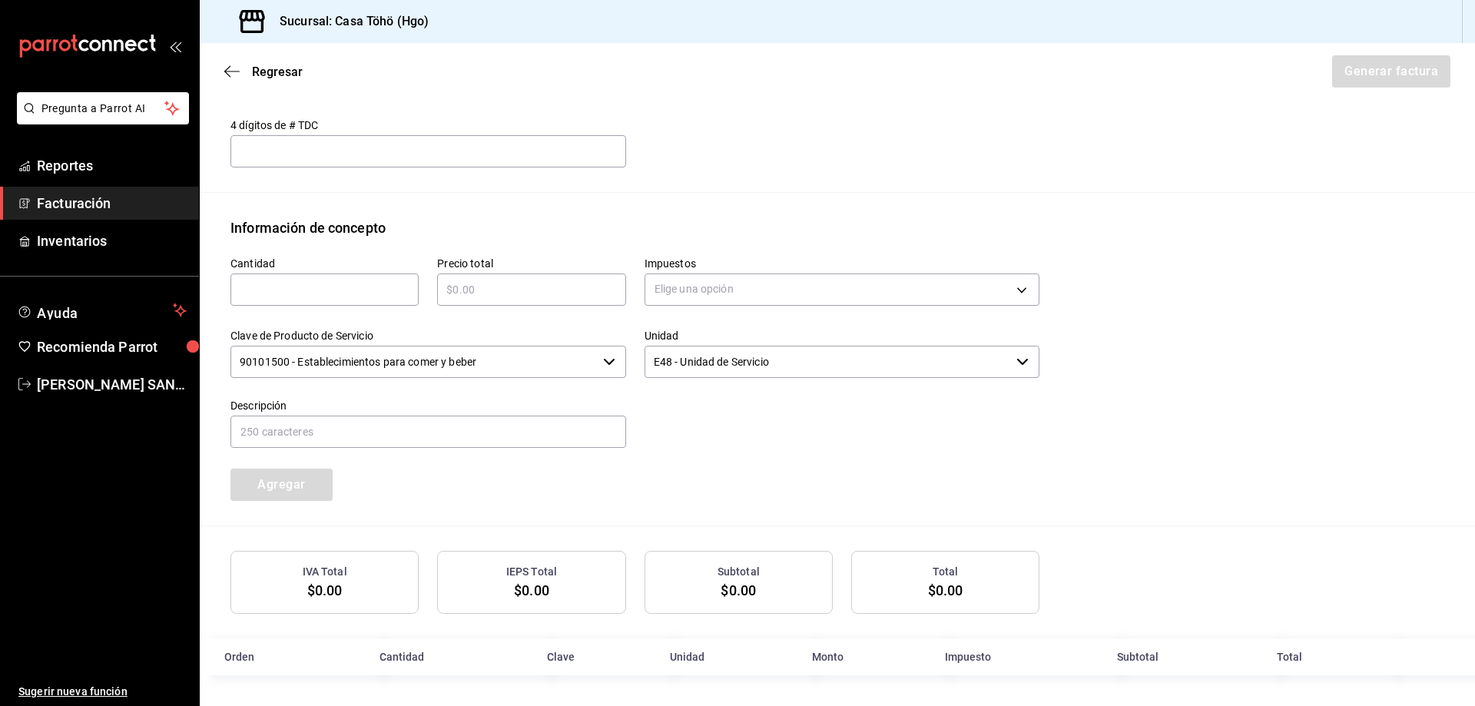
click at [263, 290] on input "text" at bounding box center [324, 289] width 188 height 18
type input "1"
click at [475, 296] on input "text" at bounding box center [531, 289] width 188 height 18
click at [466, 294] on input "text" at bounding box center [531, 289] width 188 height 18
type input "$973.55"
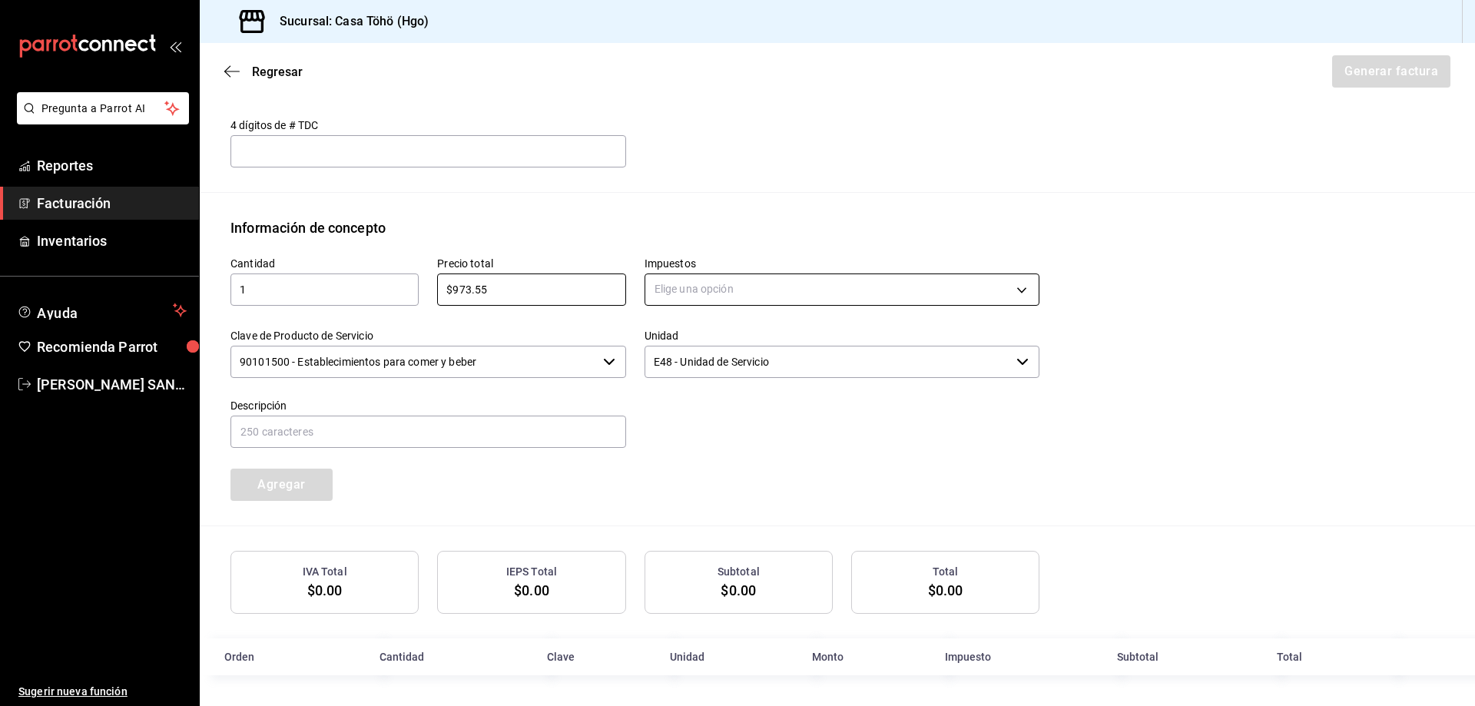
click at [763, 293] on body "Pregunta a Parrot AI Reportes Facturación Inventarios Ayuda Recomienda Parrot […" at bounding box center [737, 353] width 1475 height 706
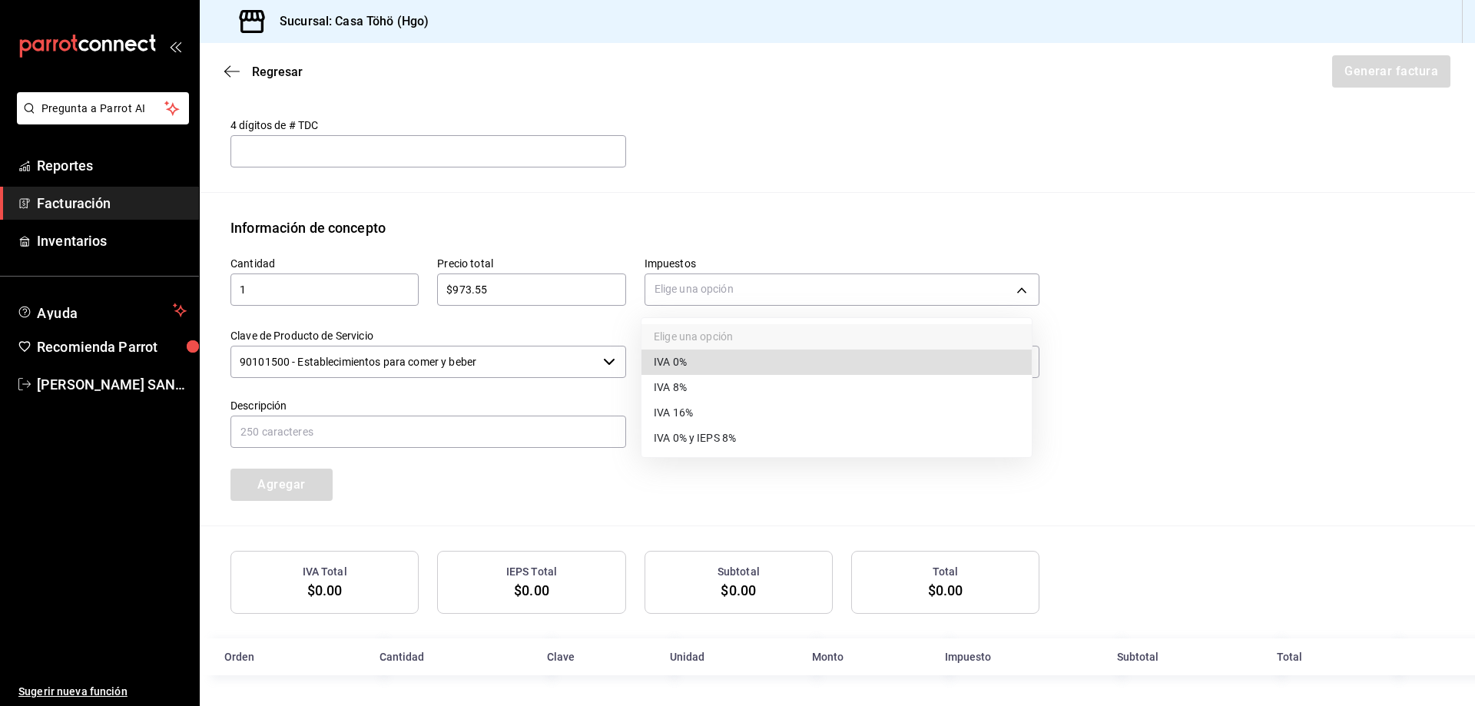
click at [710, 417] on li "IVA 16%" at bounding box center [836, 412] width 390 height 25
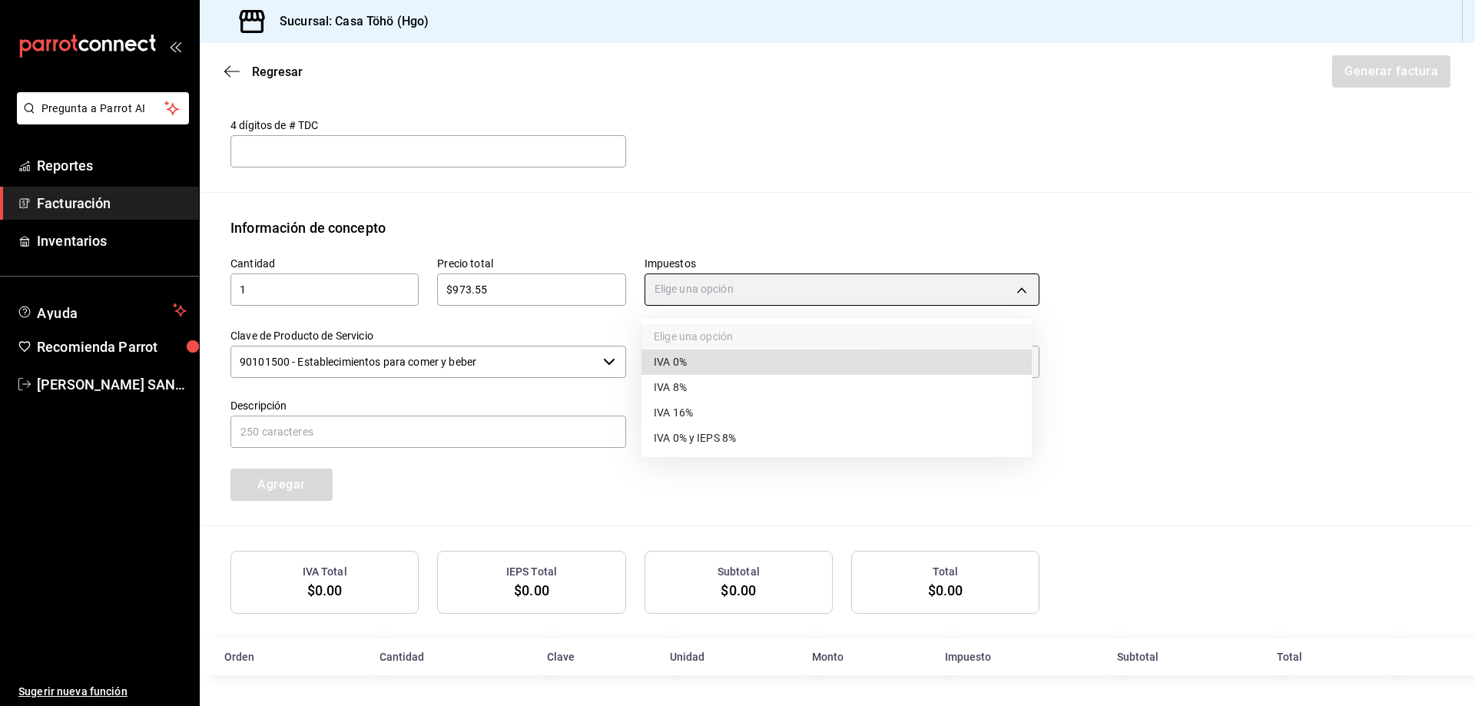
type input "IVA_16"
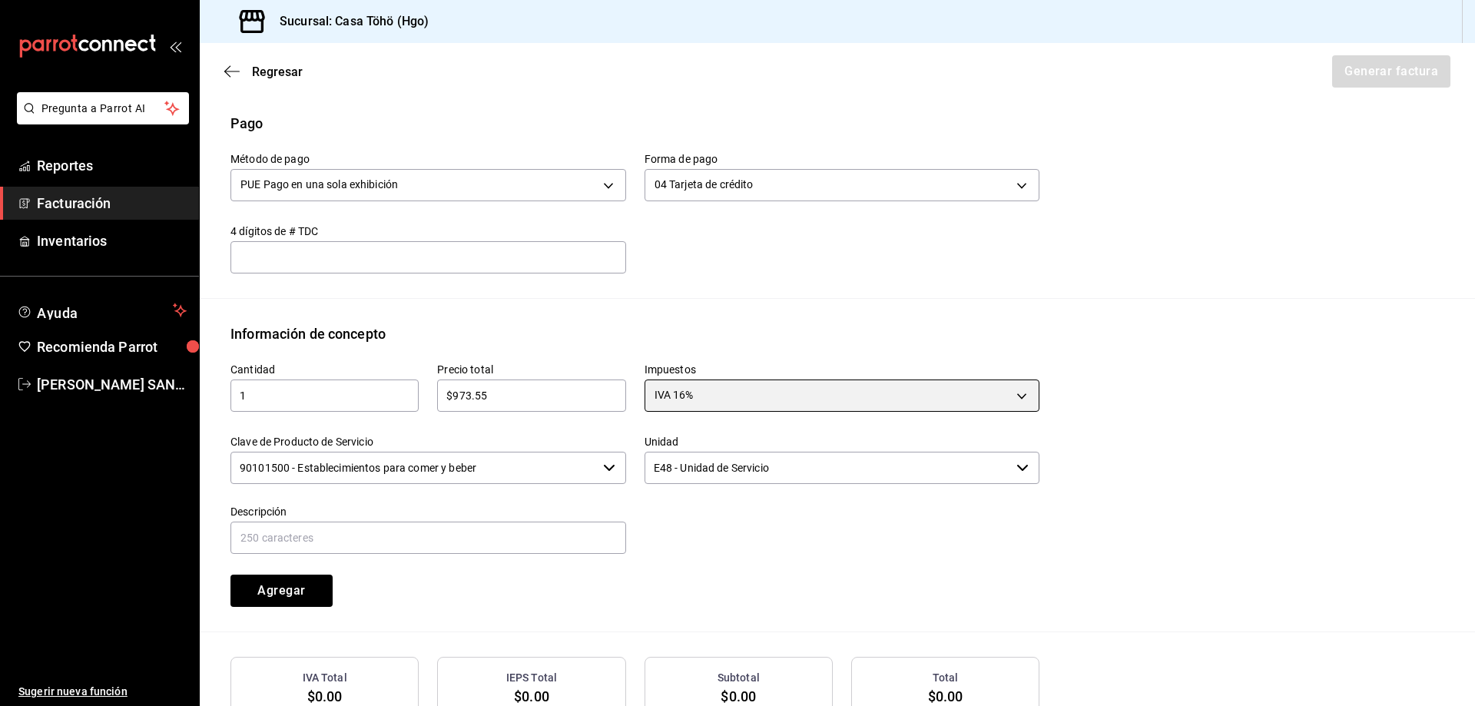
scroll to position [335, 0]
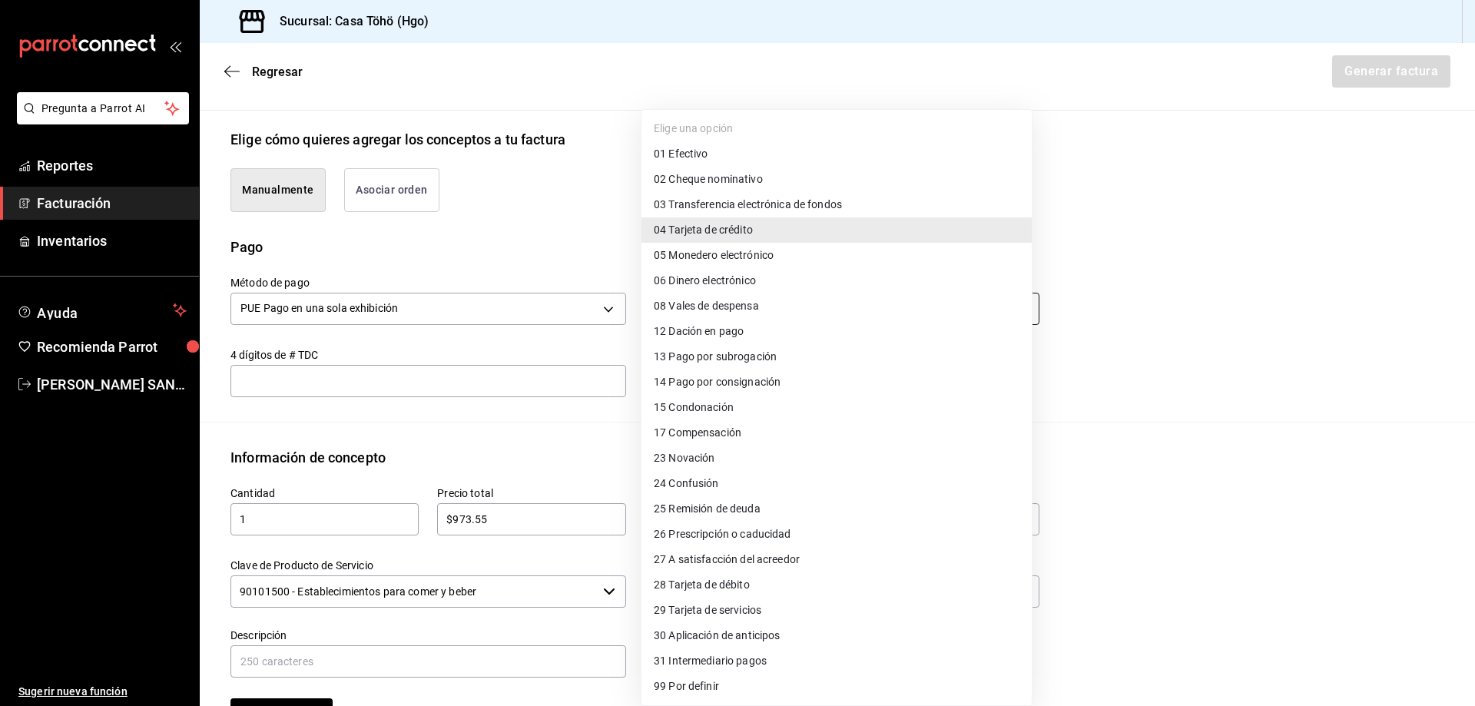
click at [680, 309] on body "Pregunta a Parrot AI Reportes Facturación Inventarios Ayuda Recomienda Parrot […" at bounding box center [737, 353] width 1475 height 706
click at [697, 154] on span "01 Efectivo" at bounding box center [681, 154] width 54 height 16
type input "01"
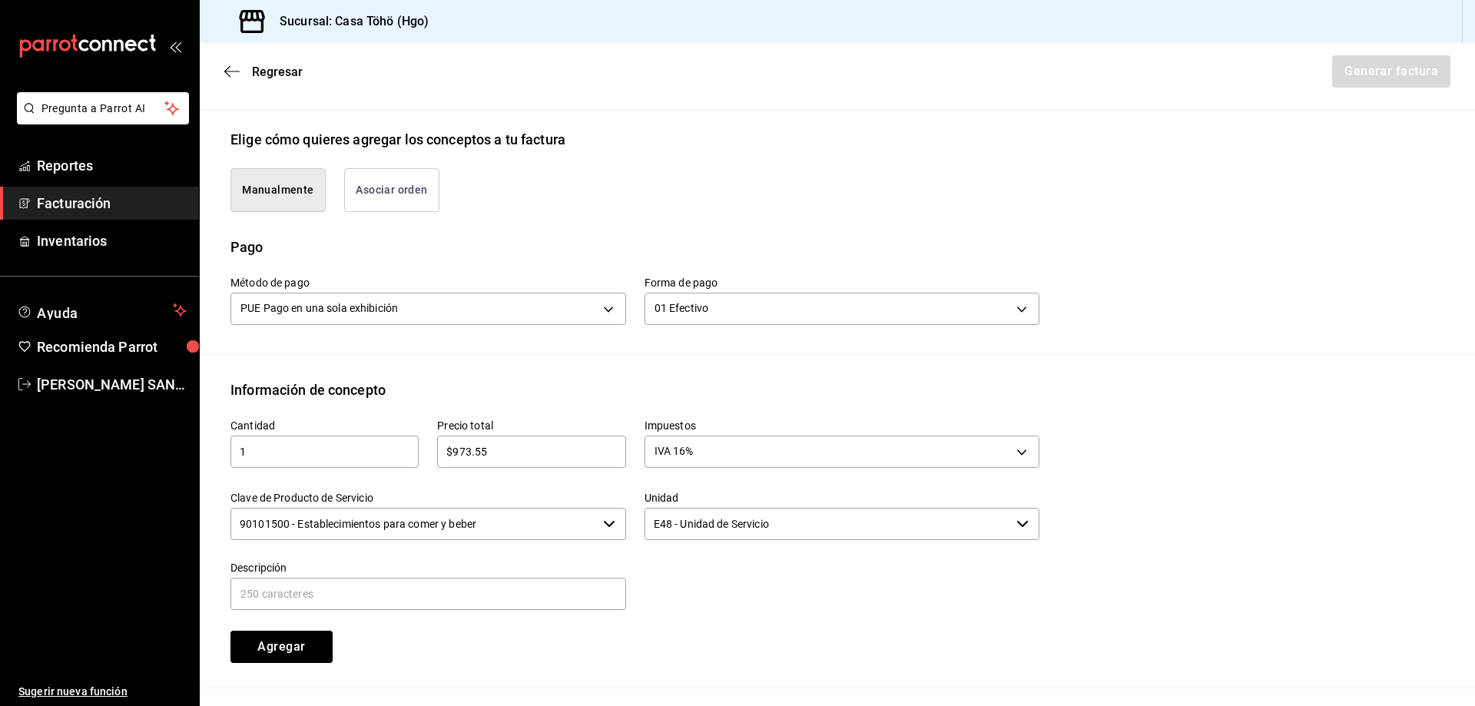
click at [717, 382] on div "Información de concepto" at bounding box center [836, 389] width 1213 height 21
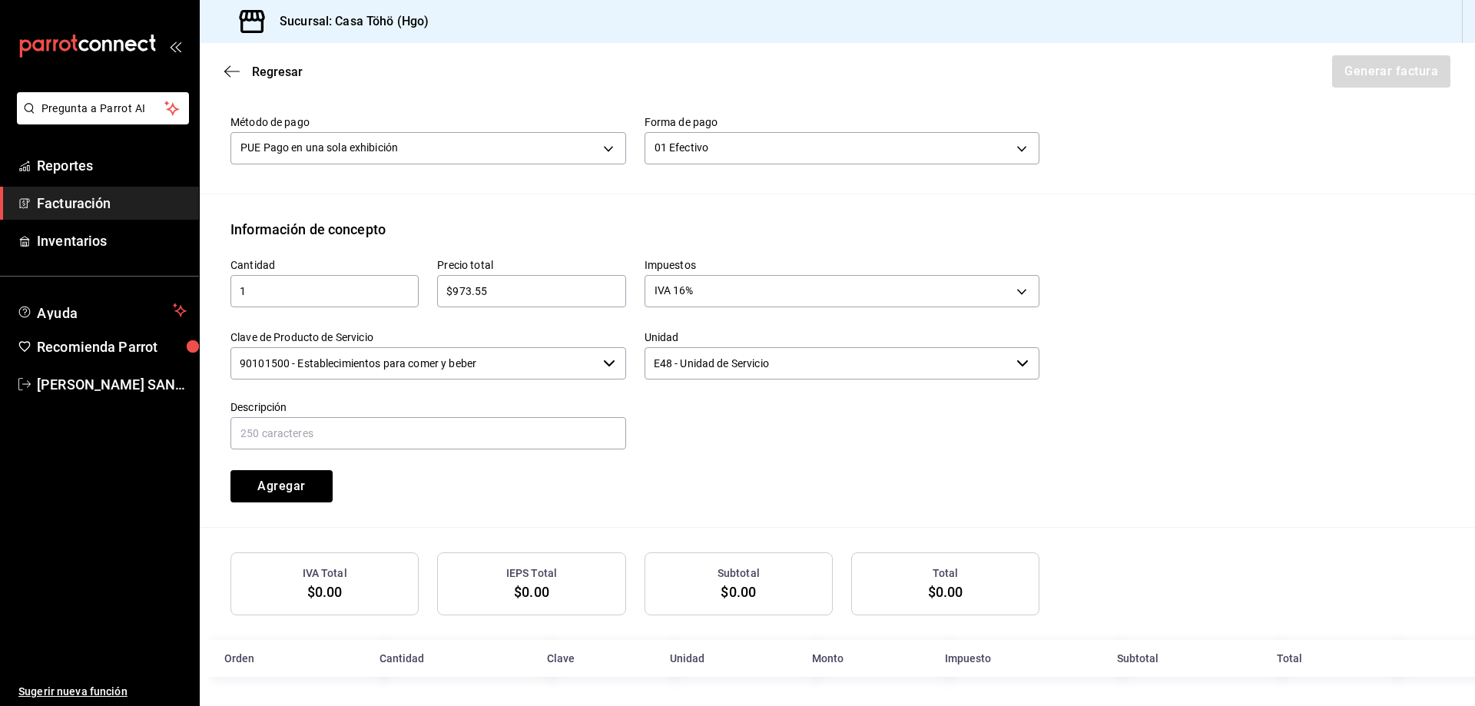
scroll to position [498, 0]
click at [508, 432] on input "text" at bounding box center [428, 431] width 396 height 32
click at [396, 429] on input "VENTA PUBLICO EN GENERAL [DATE][PERSON_NAME] TARJETA CREDITO" at bounding box center [428, 431] width 396 height 32
click at [613, 438] on input "VENTA PUBLICO EN GENERAL [DATE][PERSON_NAME] TARJETA DE CREDITO" at bounding box center [428, 431] width 396 height 32
drag, startPoint x: 606, startPoint y: 430, endPoint x: 469, endPoint y: 443, distance: 137.3
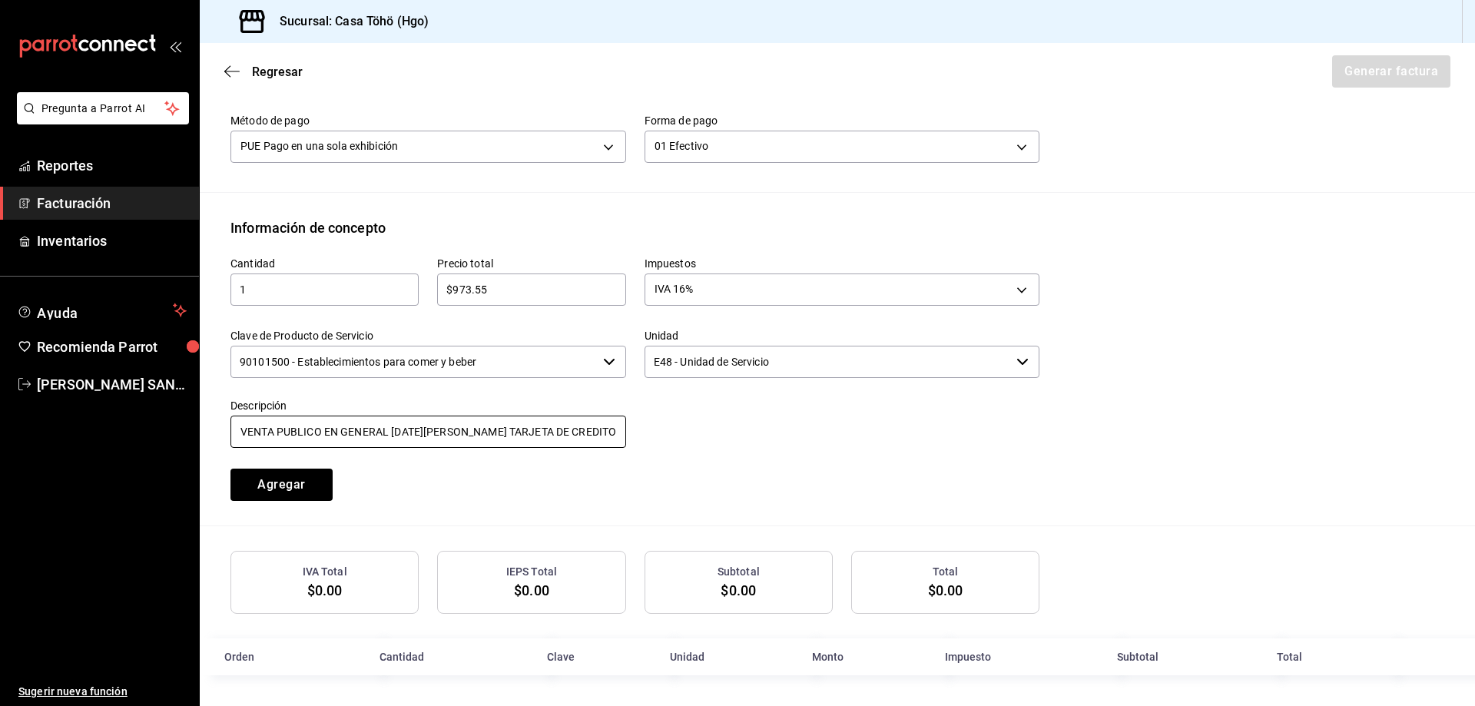
click at [469, 443] on input "VENTA PUBLICO EN GENERAL [DATE][PERSON_NAME] TARJETA DE CREDITO" at bounding box center [428, 431] width 396 height 32
click at [674, 438] on div at bounding box center [833, 415] width 414 height 70
click at [473, 428] on input "VENTA PUBLICO EN GENERAL [DATE][PERSON_NAME]" at bounding box center [428, 431] width 396 height 32
click at [484, 436] on input "VENTA PUBLICO EN GENERAL [DATE][PERSON_NAME]" at bounding box center [428, 431] width 396 height 32
type input "VENTA PUBLICO EN GENERAL [DATE][PERSON_NAME]"
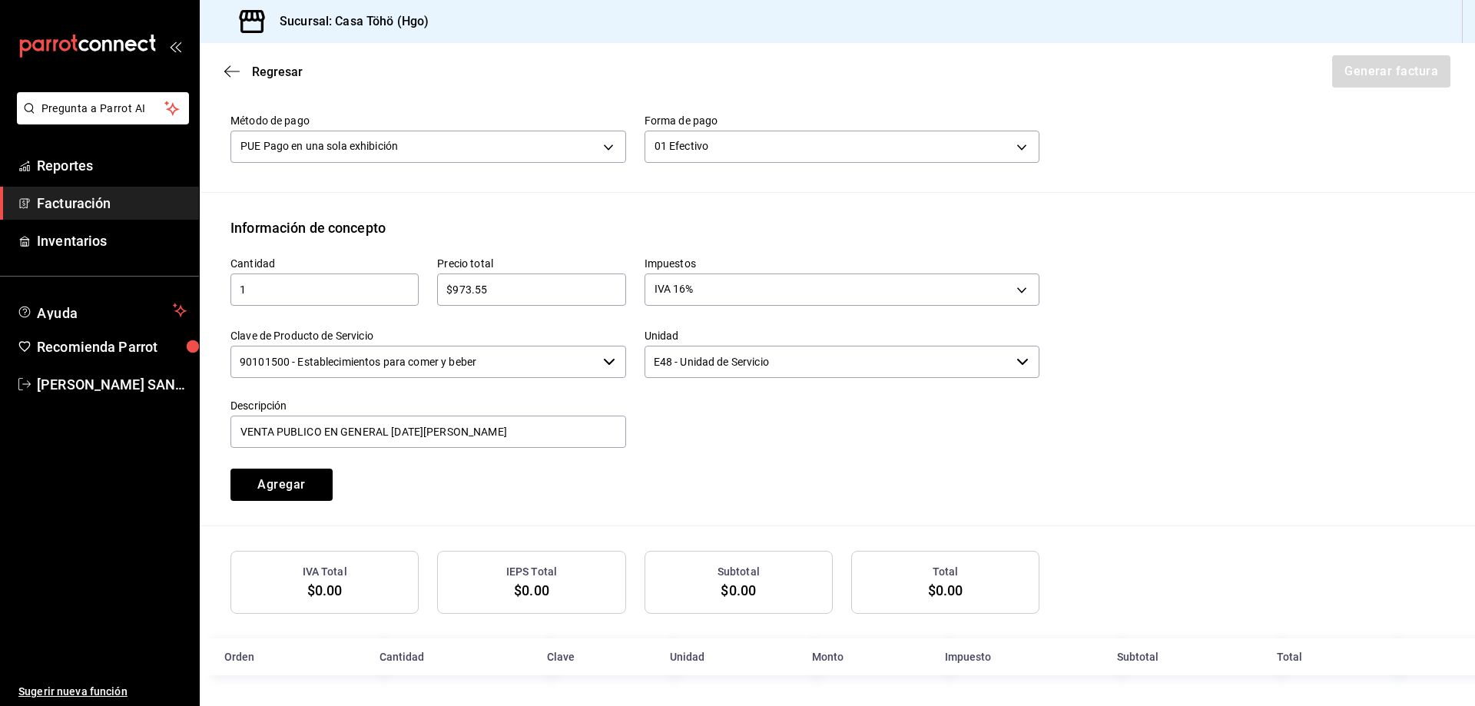
click at [660, 439] on div at bounding box center [833, 415] width 414 height 70
click at [292, 487] on button "Agregar" at bounding box center [281, 484] width 102 height 32
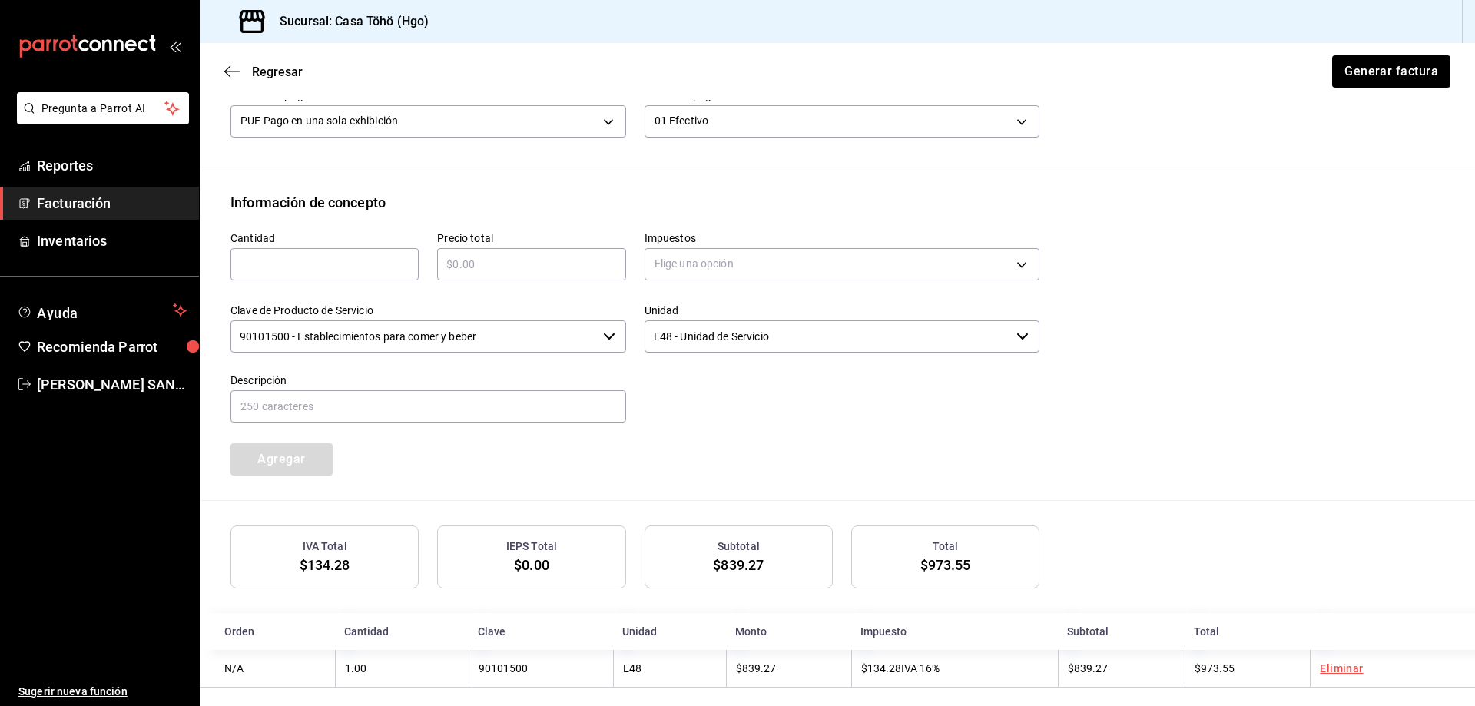
scroll to position [536, 0]
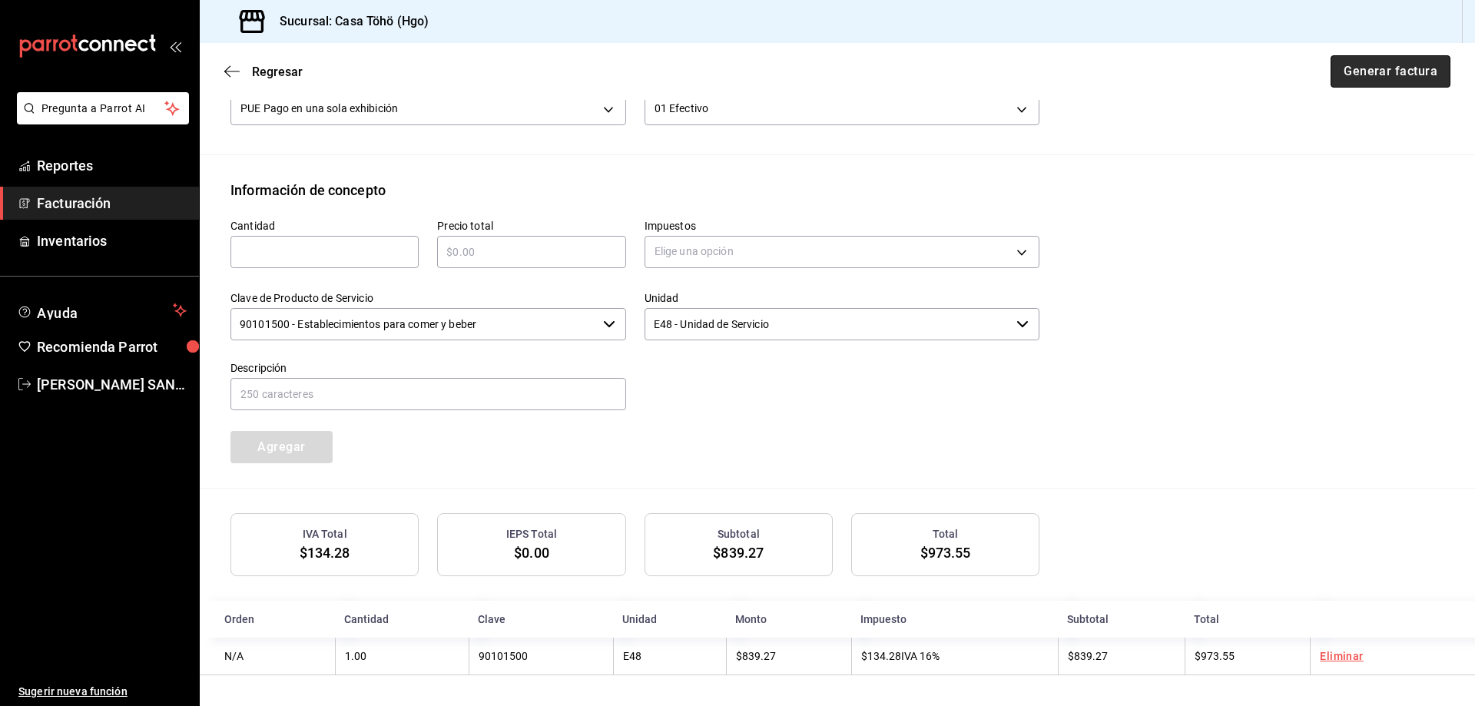
click at [1397, 68] on button "Generar factura" at bounding box center [1390, 71] width 120 height 32
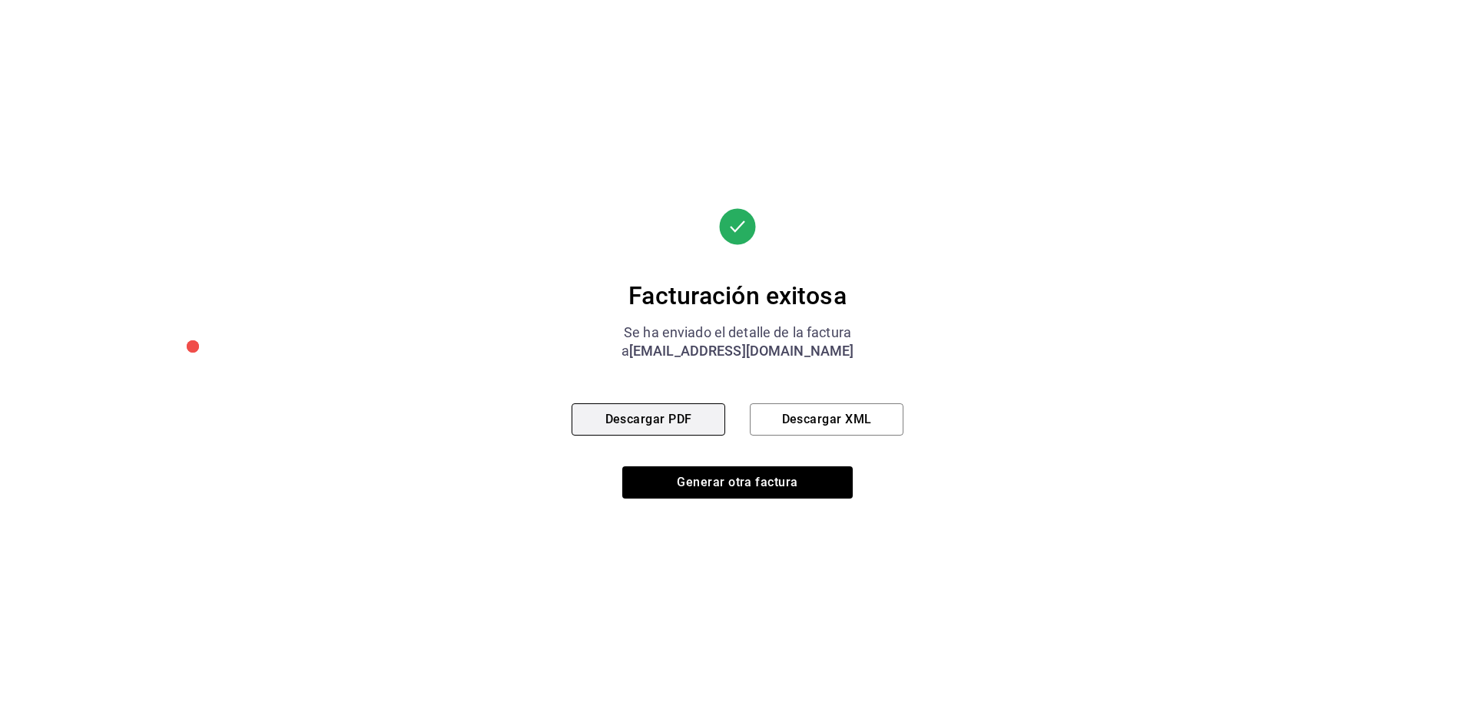
click at [687, 418] on button "Descargar PDF" at bounding box center [648, 419] width 154 height 32
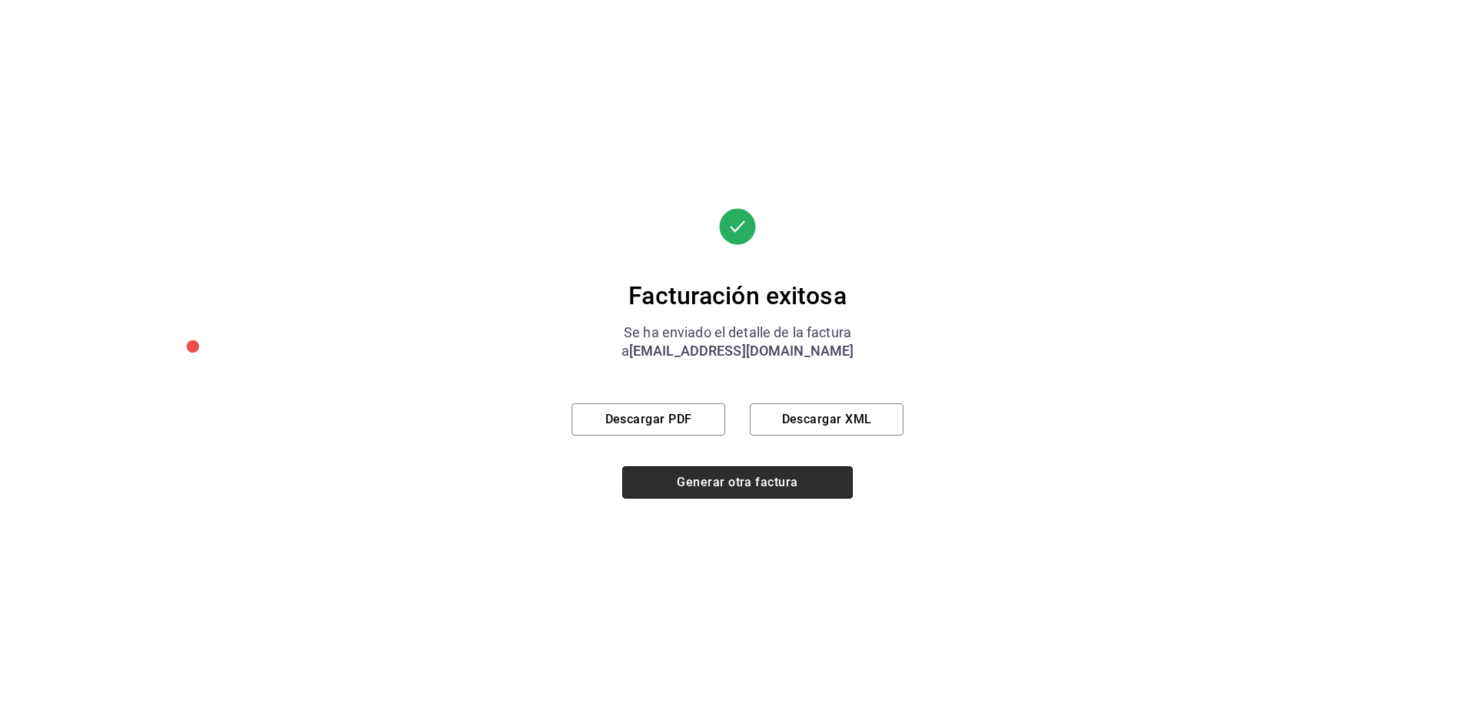
click at [708, 483] on button "Generar otra factura" at bounding box center [737, 482] width 230 height 32
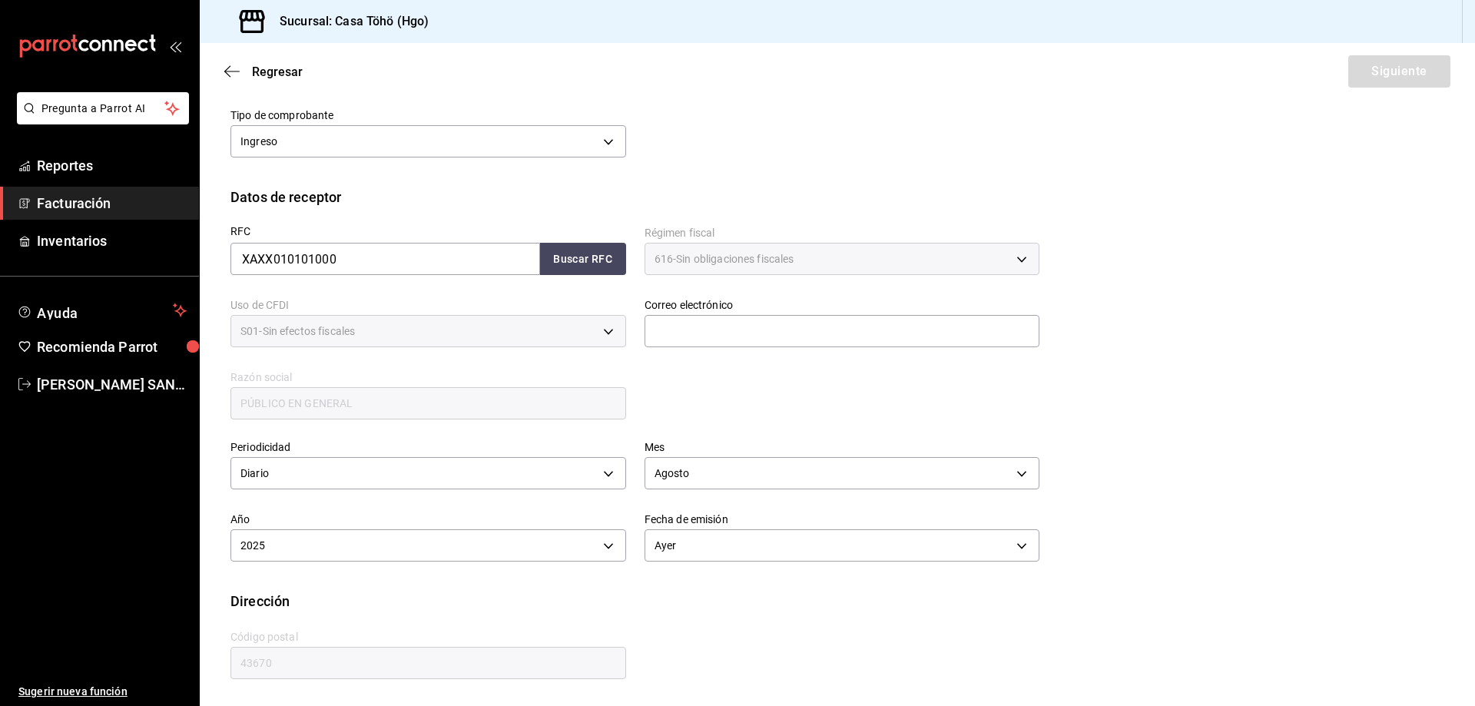
scroll to position [109, 0]
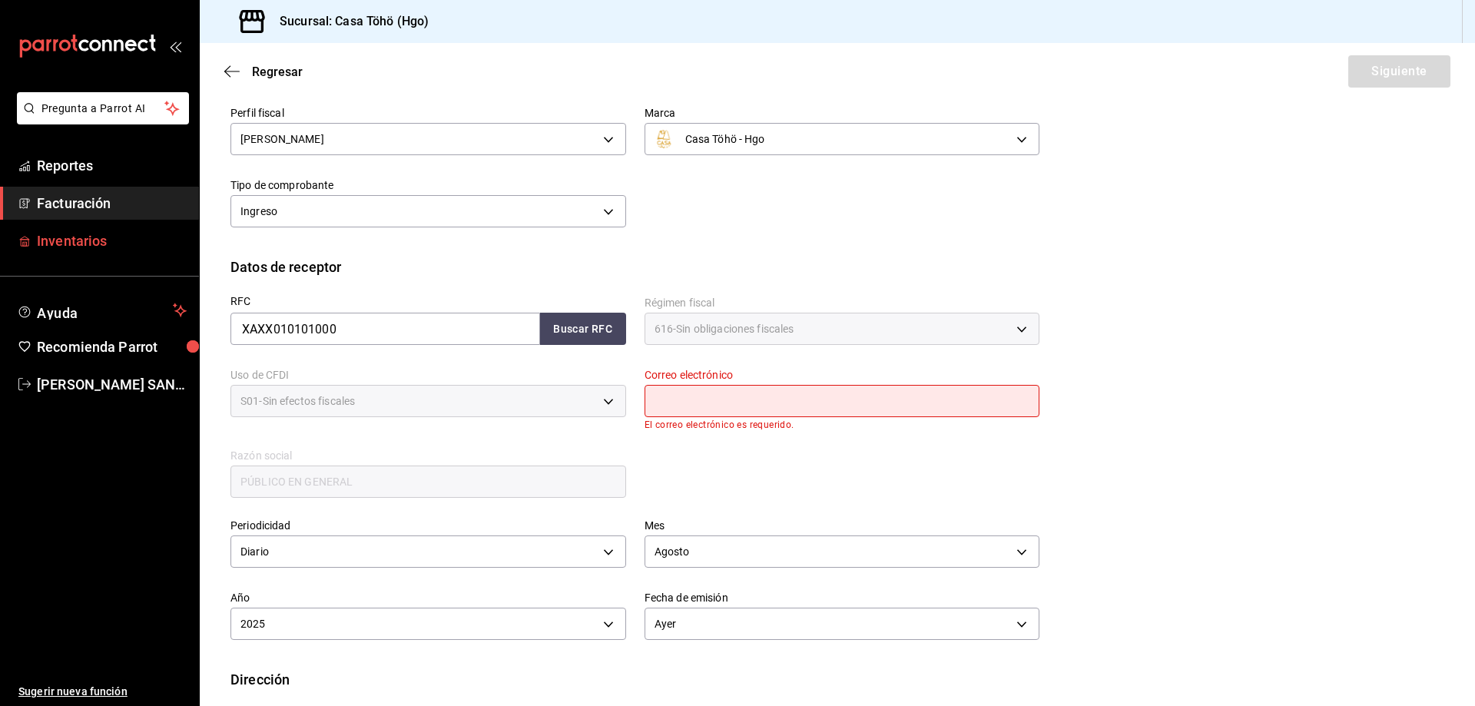
click at [86, 231] on span "Inventarios" at bounding box center [112, 240] width 150 height 21
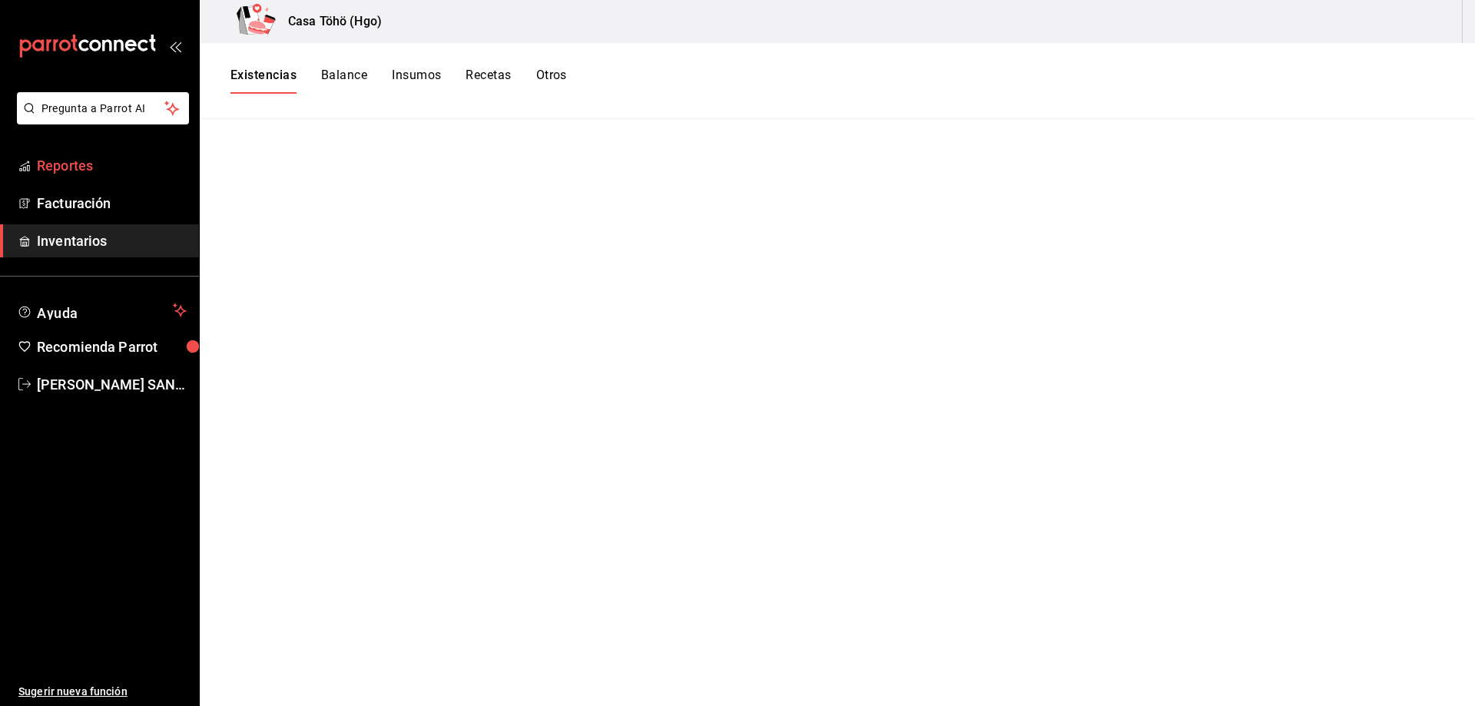
click at [79, 167] on span "Reportes" at bounding box center [112, 165] width 150 height 21
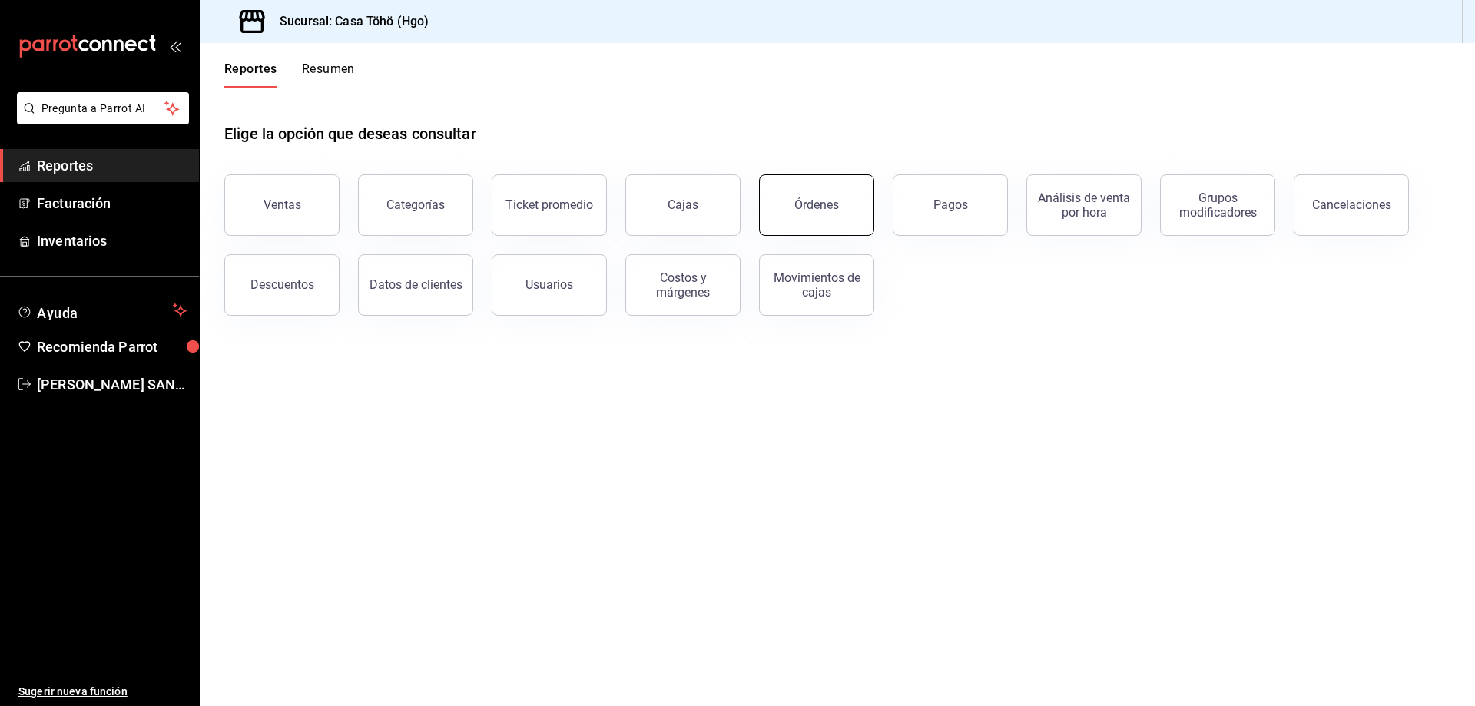
click at [793, 202] on button "Órdenes" at bounding box center [816, 204] width 115 height 61
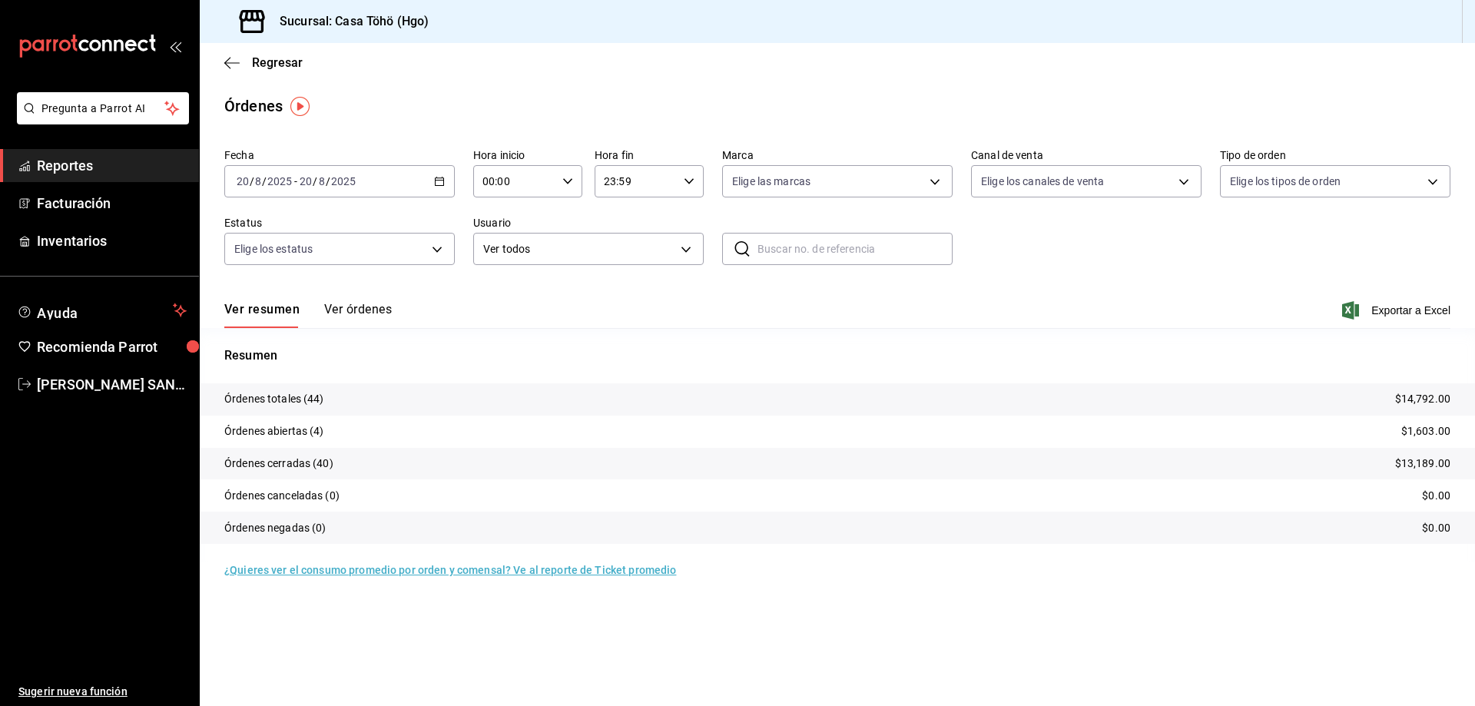
click at [441, 189] on div "[DATE] [DATE] - [DATE] [DATE]" at bounding box center [339, 181] width 230 height 32
click at [279, 333] on span "Mes actual" at bounding box center [296, 331] width 119 height 16
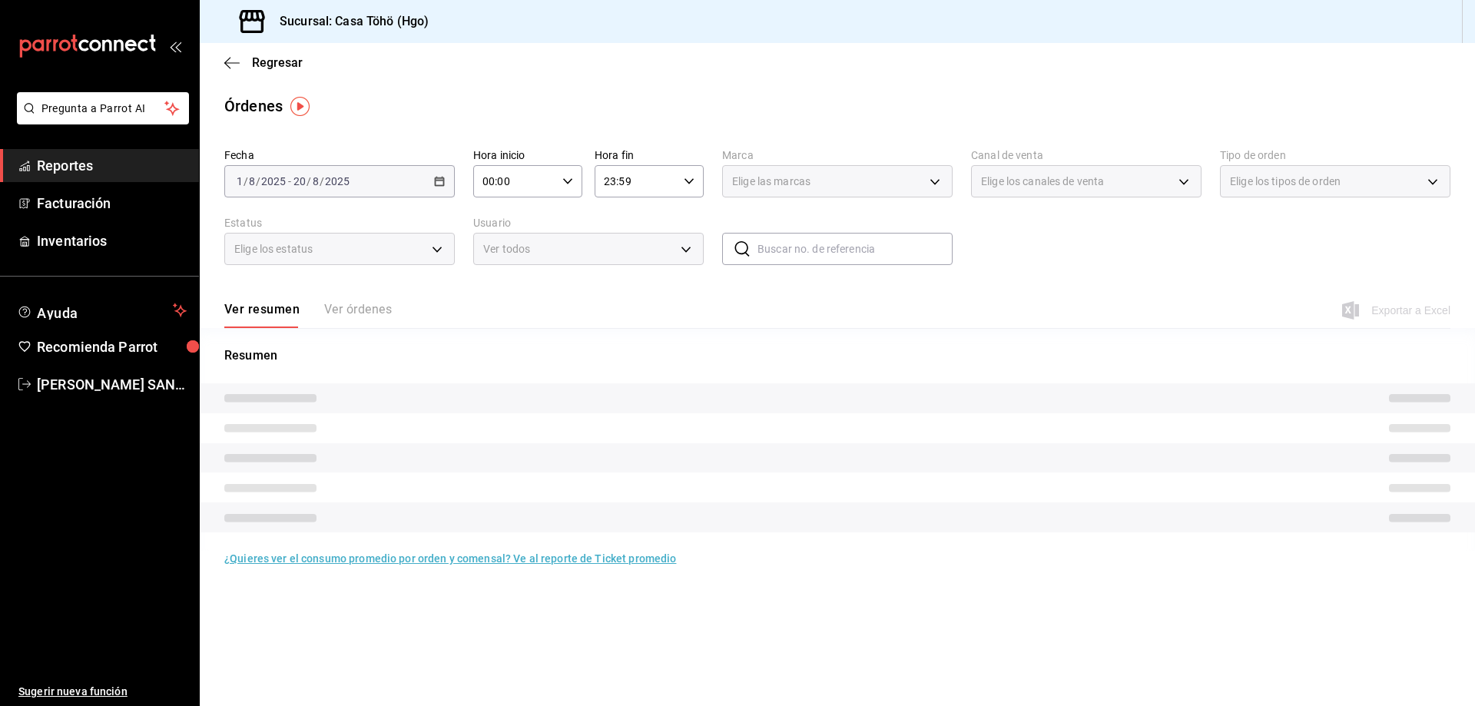
click at [110, 159] on span "Reportes" at bounding box center [112, 165] width 150 height 21
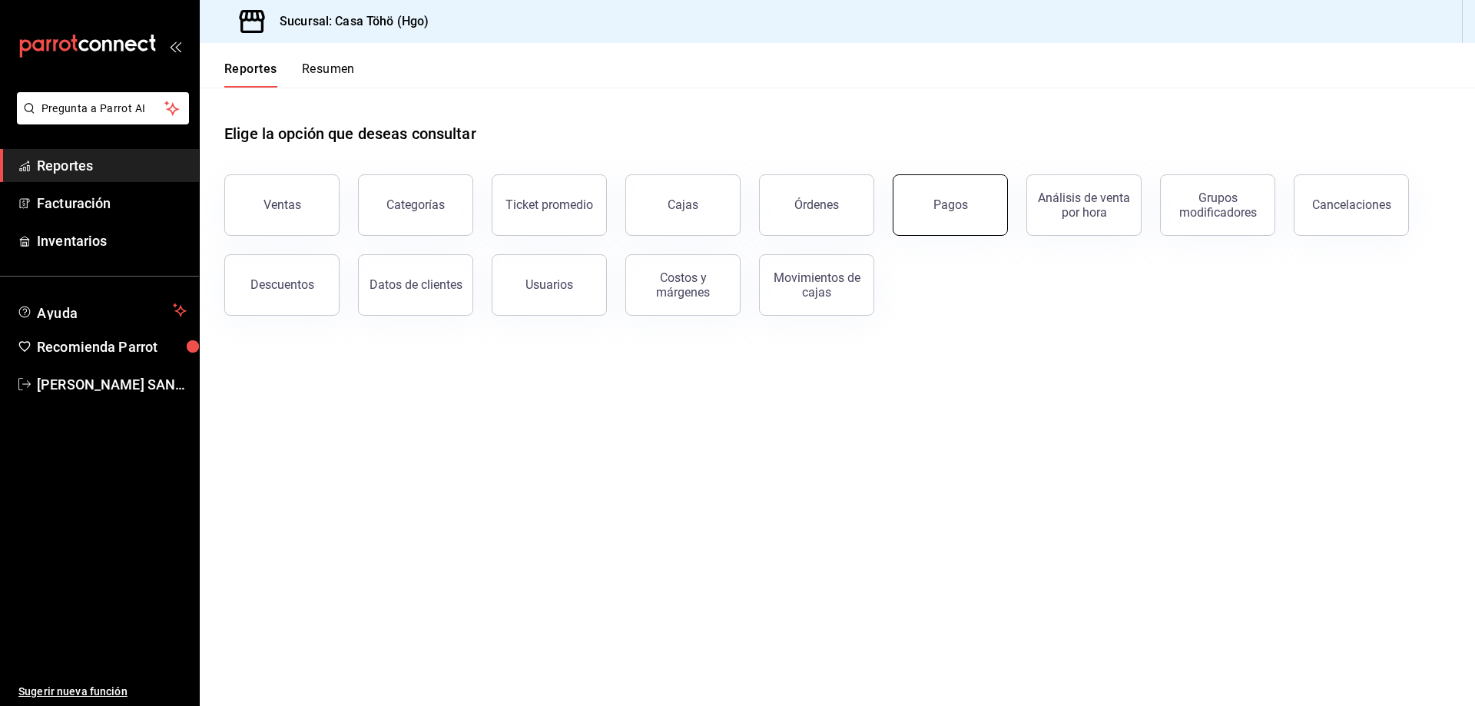
click at [920, 220] on button "Pagos" at bounding box center [949, 204] width 115 height 61
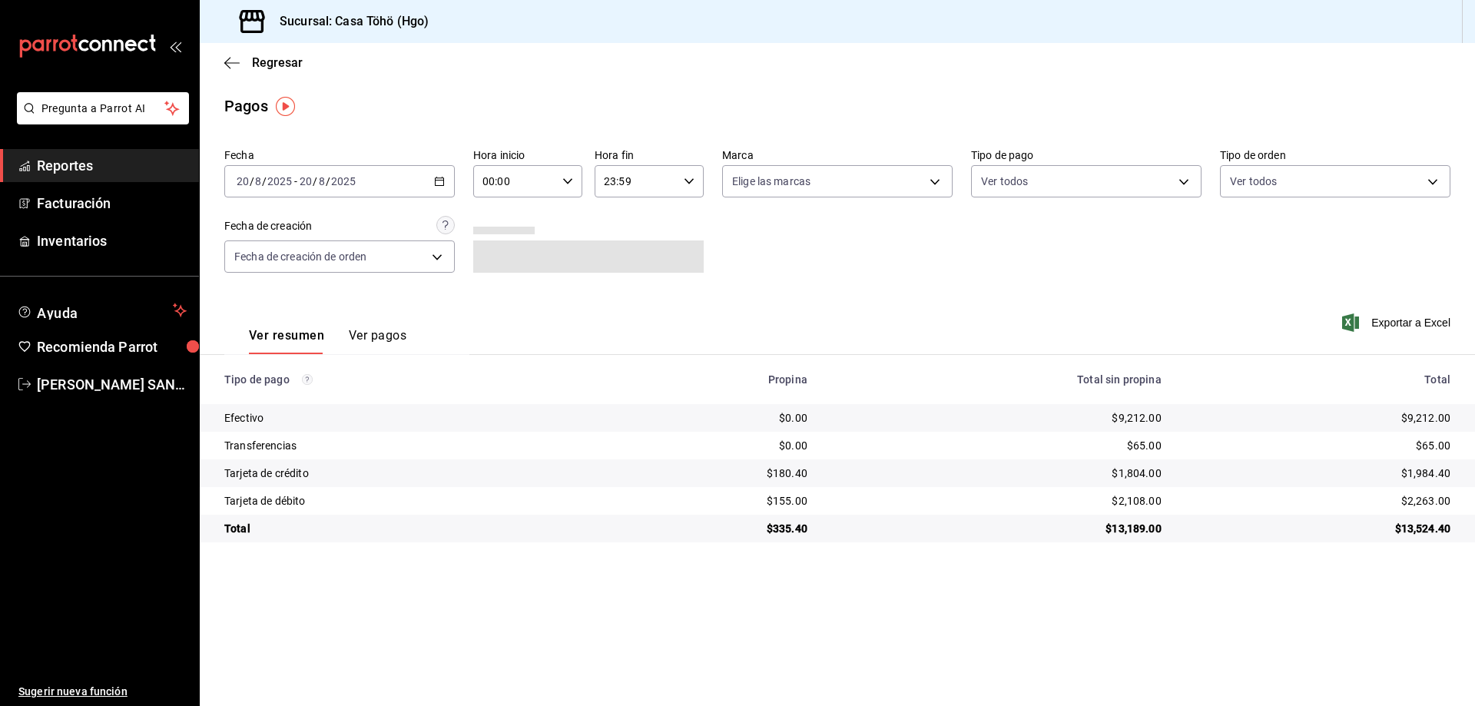
click at [432, 178] on div "[DATE] [DATE] - [DATE] [DATE]" at bounding box center [339, 181] width 230 height 32
click at [300, 336] on span "Mes actual" at bounding box center [296, 331] width 119 height 16
click at [364, 340] on button "Ver pagos" at bounding box center [378, 341] width 58 height 26
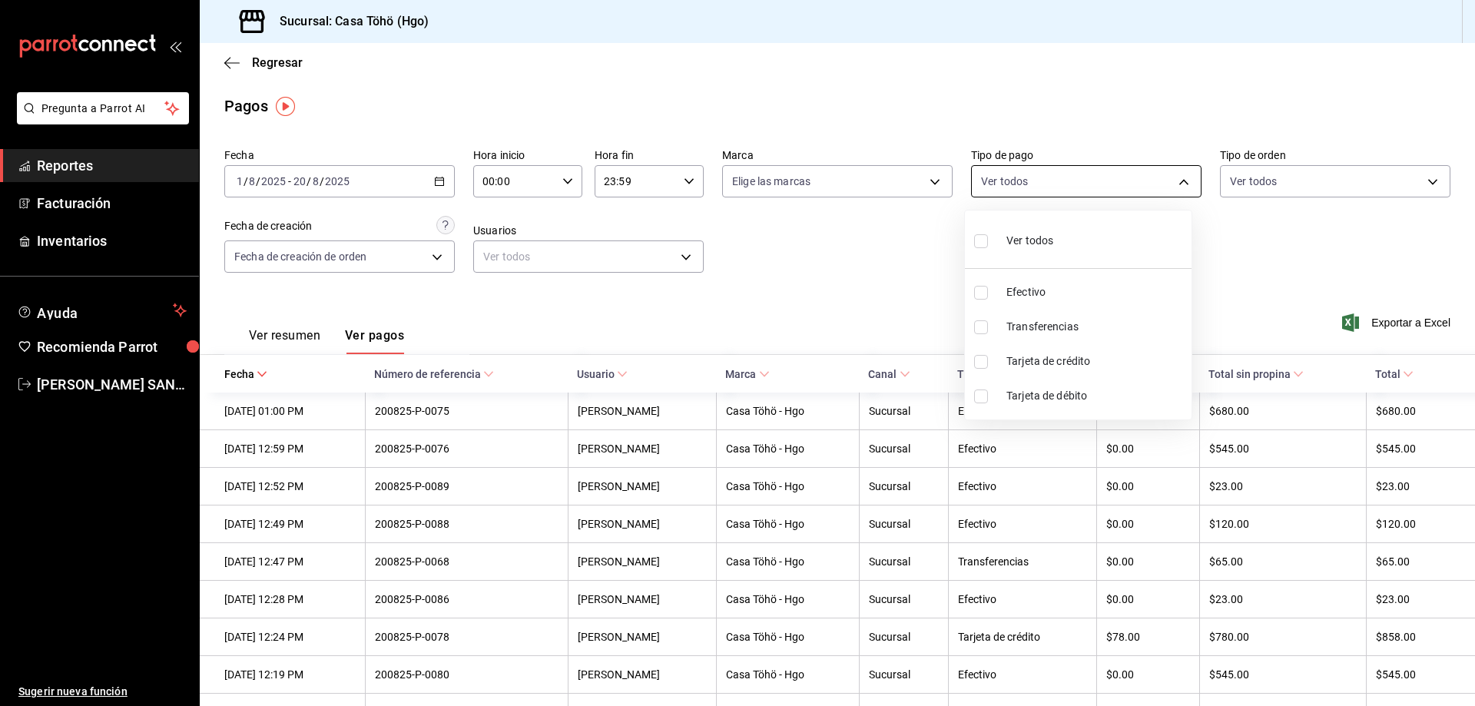
click at [1044, 186] on body "Pregunta a Parrot AI Reportes Facturación Inventarios Ayuda Recomienda Parrot […" at bounding box center [737, 353] width 1475 height 706
click at [1091, 362] on span "Tarjeta de crédito" at bounding box center [1095, 361] width 179 height 16
type input "992af095-5d3f-4100-8070-652a234c504f"
checkbox input "true"
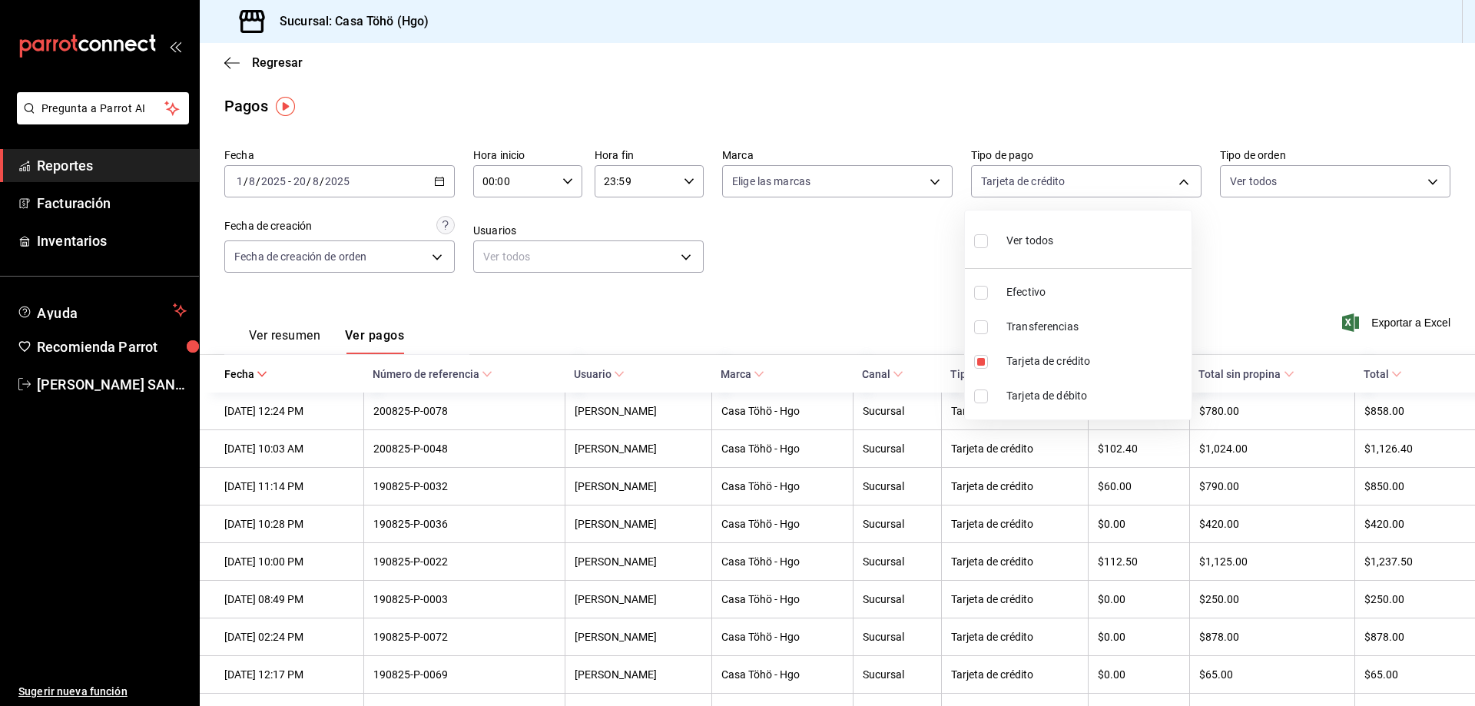
click at [842, 326] on div at bounding box center [737, 353] width 1475 height 706
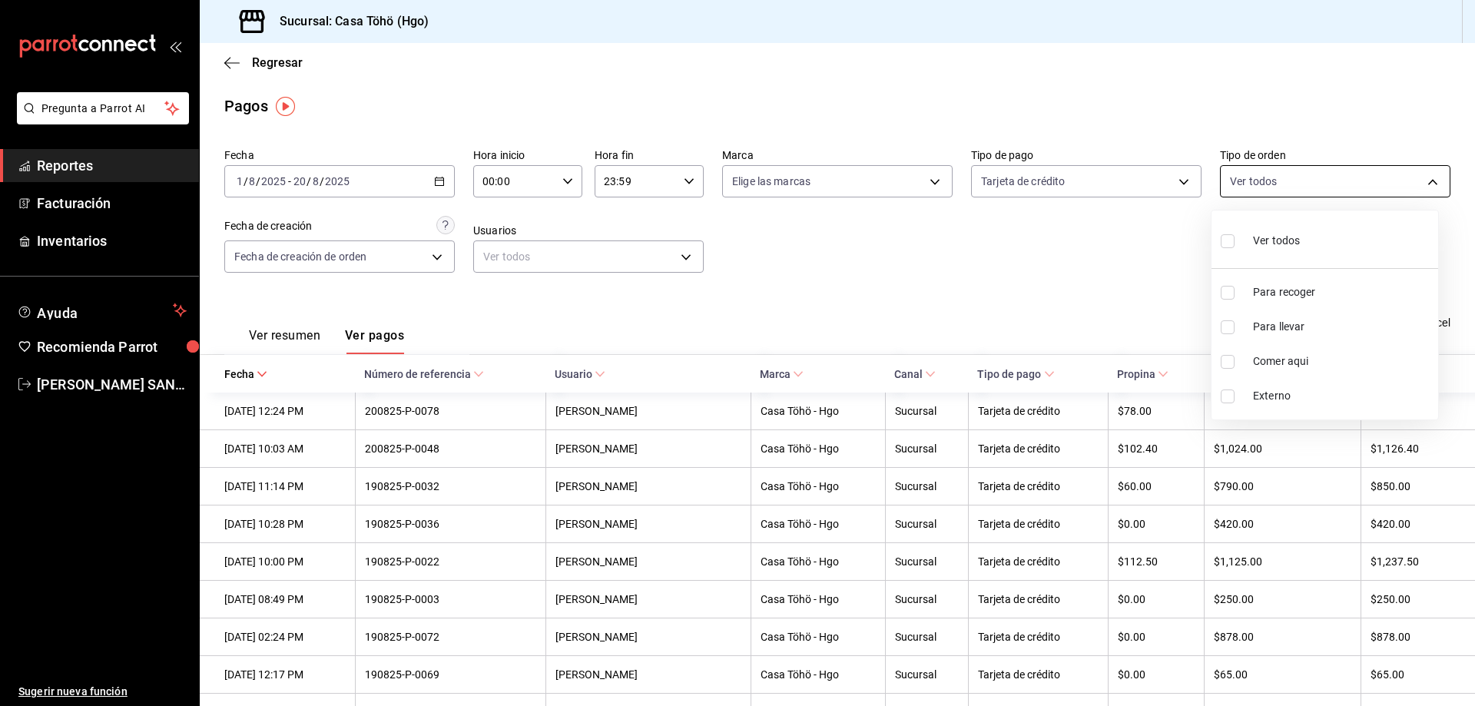
click at [1220, 189] on body "Pregunta a Parrot AI Reportes Facturación Inventarios Ayuda Recomienda Parrot […" at bounding box center [737, 353] width 1475 height 706
click at [962, 258] on div at bounding box center [737, 353] width 1475 height 706
click at [440, 180] on \(Stroke\) "button" at bounding box center [439, 180] width 8 height 1
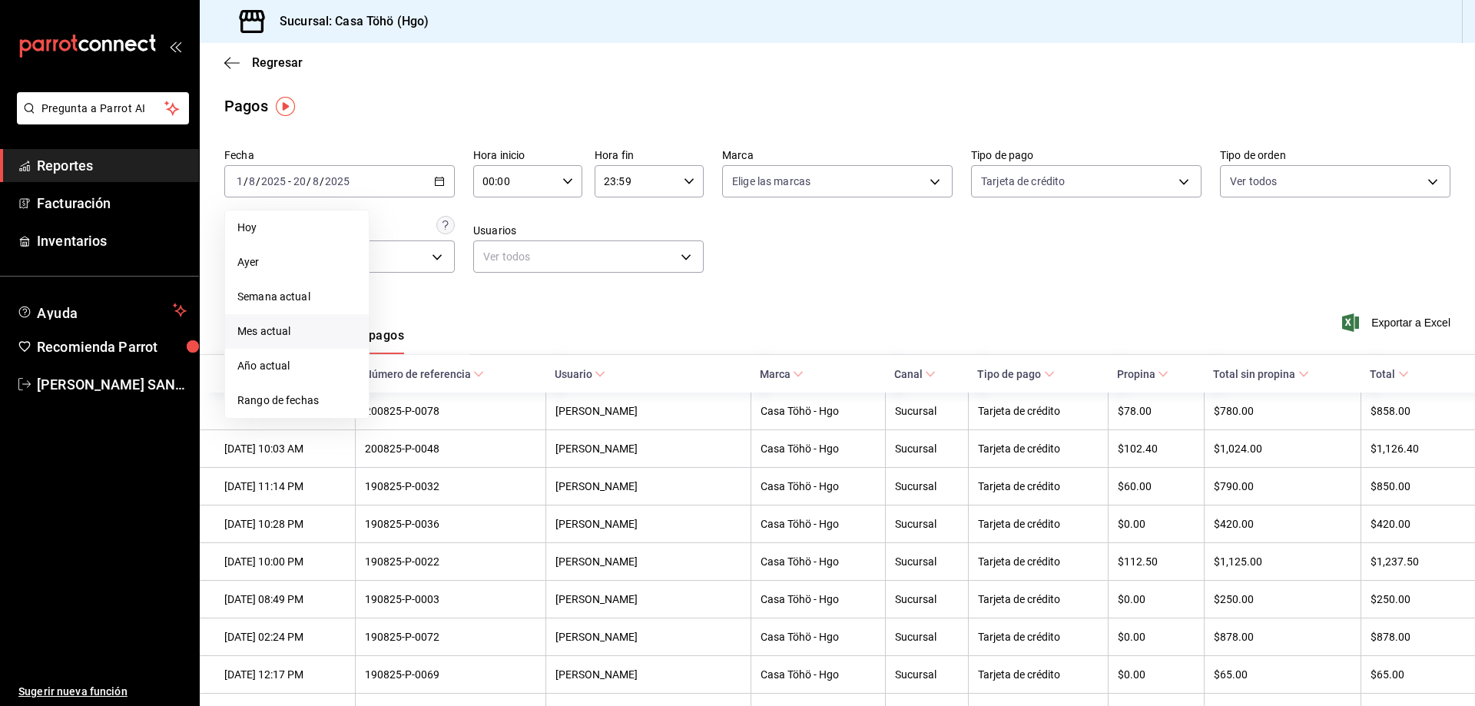
click at [250, 328] on span "Mes actual" at bounding box center [296, 331] width 119 height 16
click at [1379, 322] on span "Exportar a Excel" at bounding box center [1397, 322] width 105 height 18
click at [92, 197] on span "Facturación" at bounding box center [112, 203] width 150 height 21
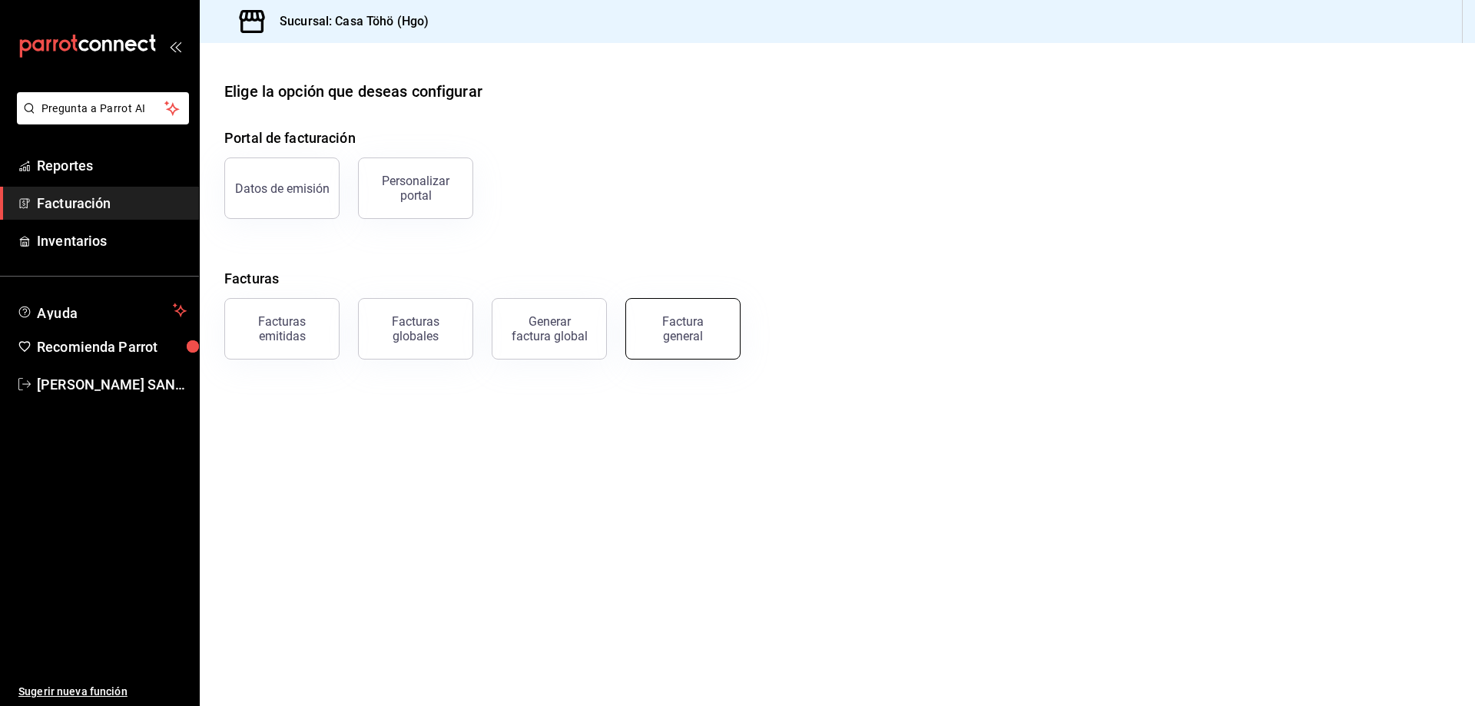
click at [713, 335] on div "Factura general" at bounding box center [682, 328] width 77 height 29
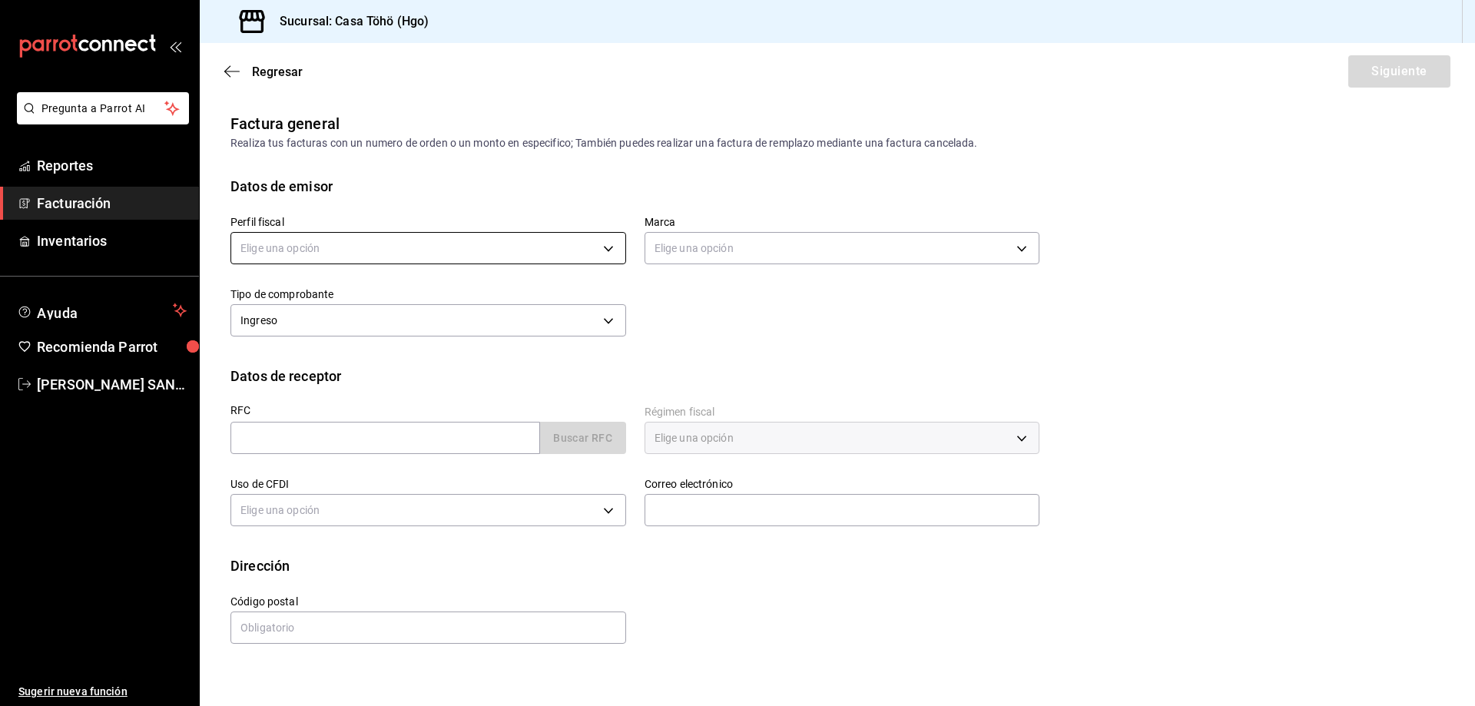
click at [597, 248] on body "Pregunta a Parrot AI Reportes Facturación Inventarios Ayuda Recomienda Parrot […" at bounding box center [737, 353] width 1475 height 706
click at [440, 338] on li "[PERSON_NAME]" at bounding box center [428, 326] width 394 height 28
type input "3714fea9-f59b-4145-9474-cc315d4ea63f"
type input "3863094e-80de-4485-9a79-27000a153f73"
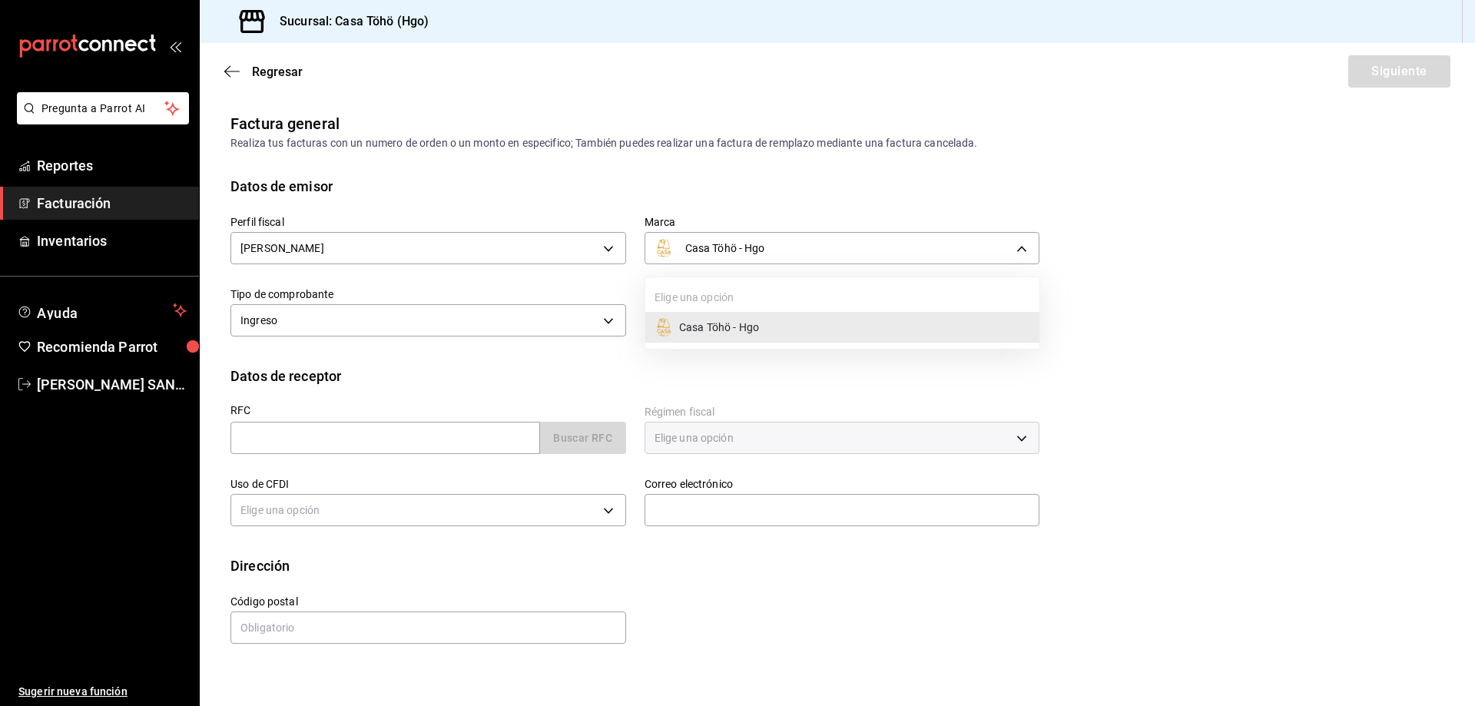
click at [674, 250] on body "Pregunta a Parrot AI Reportes Facturación Inventarios Ayuda Recomienda Parrot […" at bounding box center [737, 353] width 1475 height 706
click at [621, 372] on div at bounding box center [737, 353] width 1475 height 706
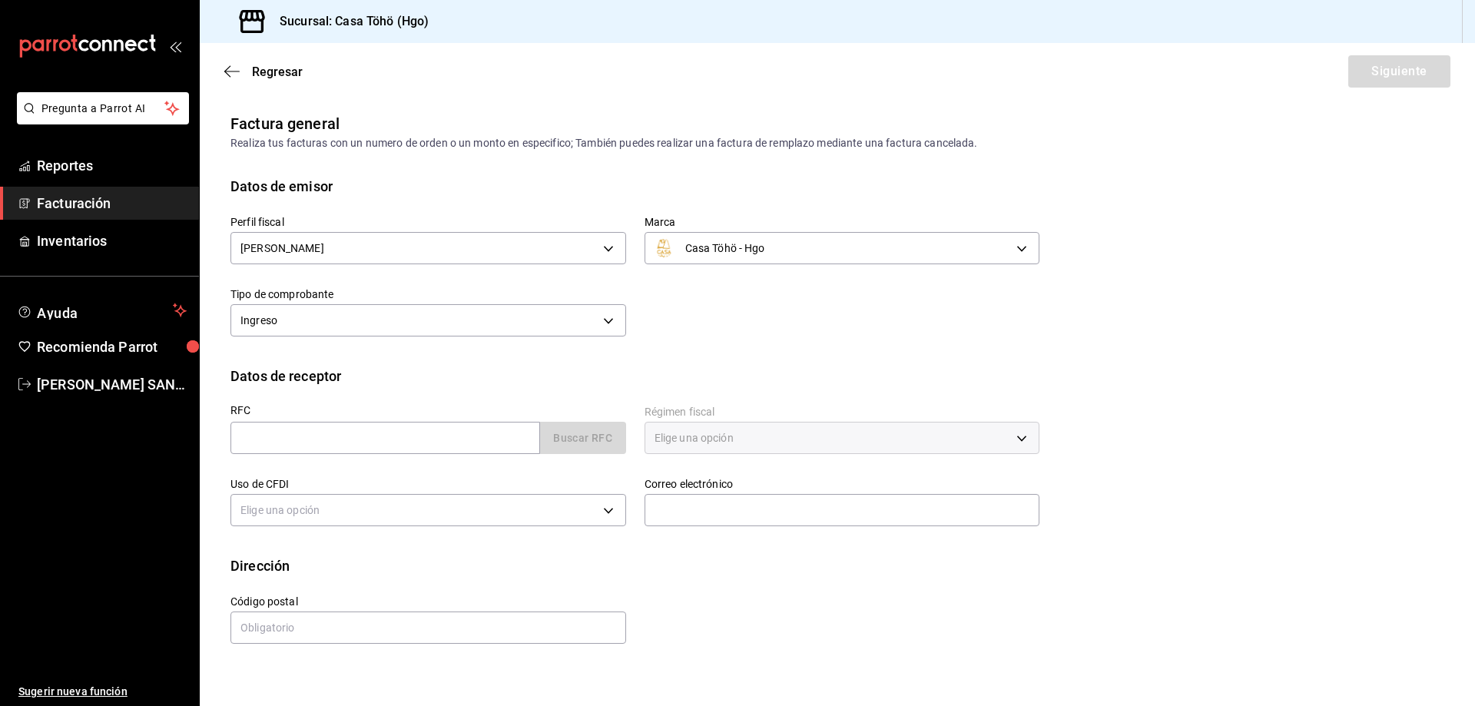
click at [622, 444] on div "Buscar RFC" at bounding box center [428, 438] width 396 height 32
click at [528, 444] on input "text" at bounding box center [384, 438] width 309 height 32
type input "XAXX010101000"
type input "43670"
type input "616"
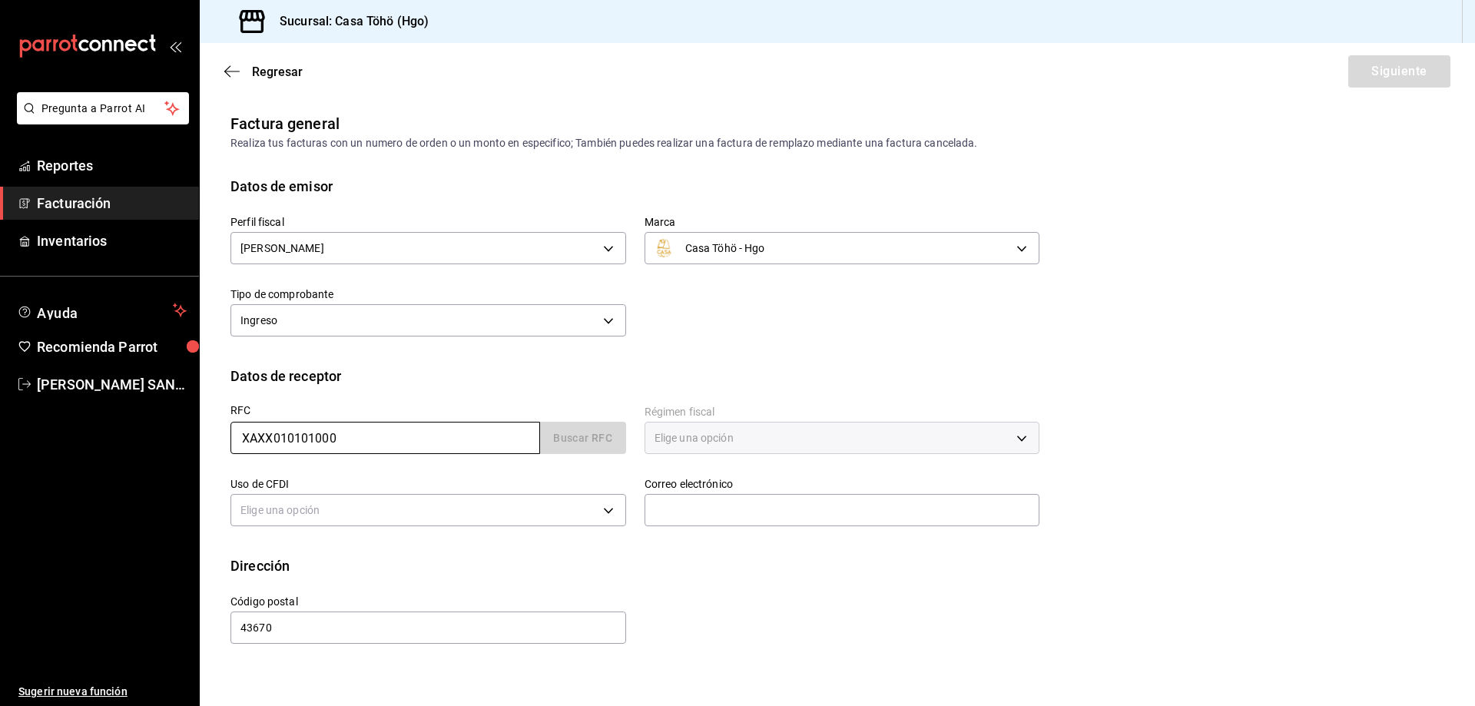
type input "S01"
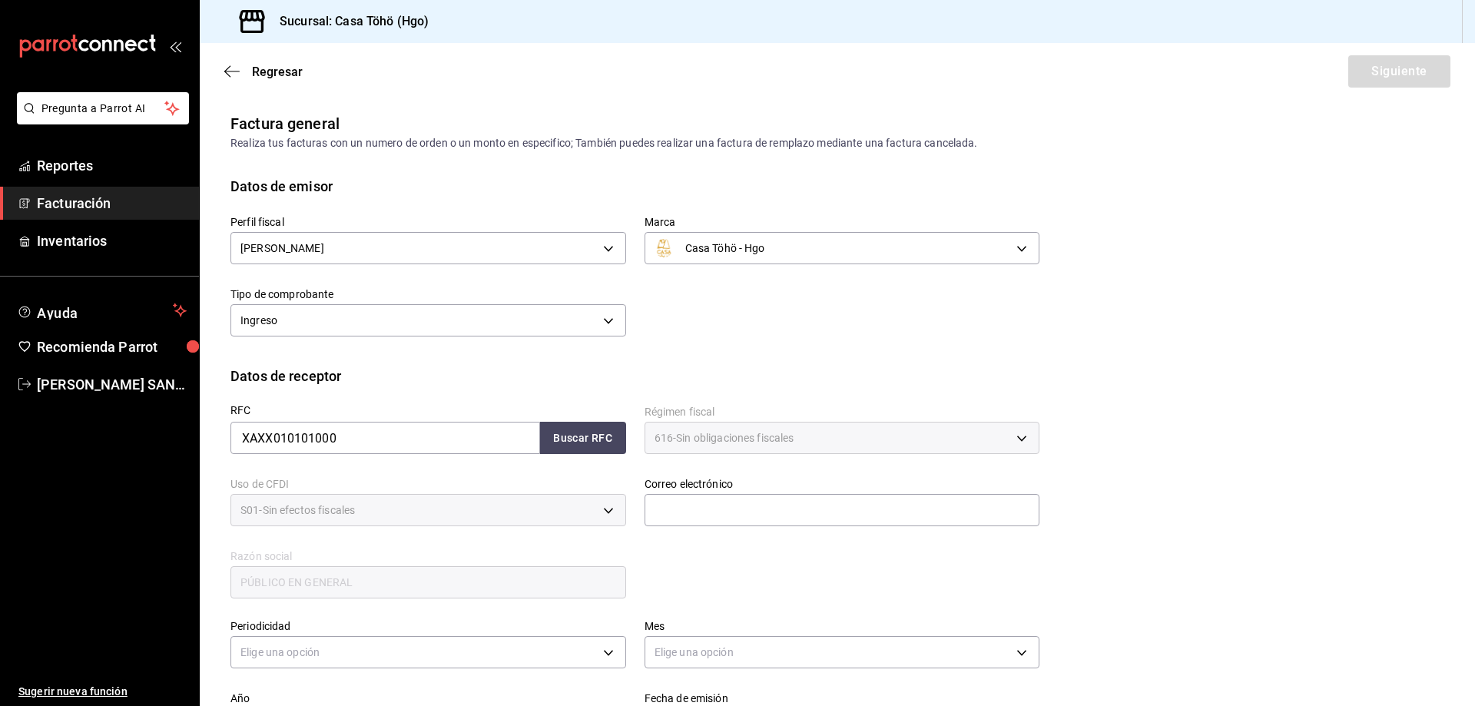
click at [845, 367] on div "Datos de receptor" at bounding box center [836, 376] width 1213 height 21
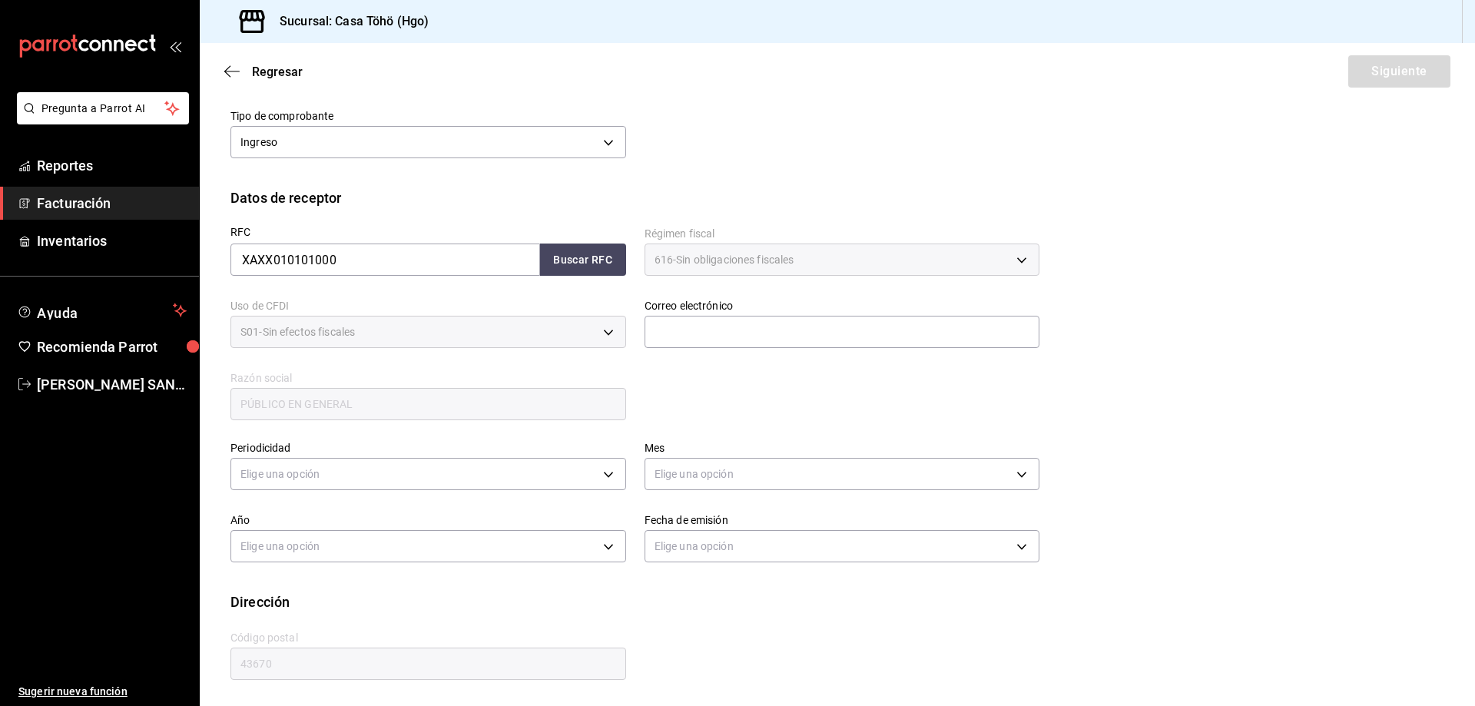
scroll to position [179, 0]
click at [597, 267] on button "Buscar RFC" at bounding box center [583, 259] width 86 height 32
type input "[EMAIL_ADDRESS][DOMAIN_NAME]"
click at [733, 425] on div "Mes Elige una opción" at bounding box center [833, 458] width 414 height 72
click at [513, 496] on div "Año Elige una opción" at bounding box center [419, 530] width 414 height 72
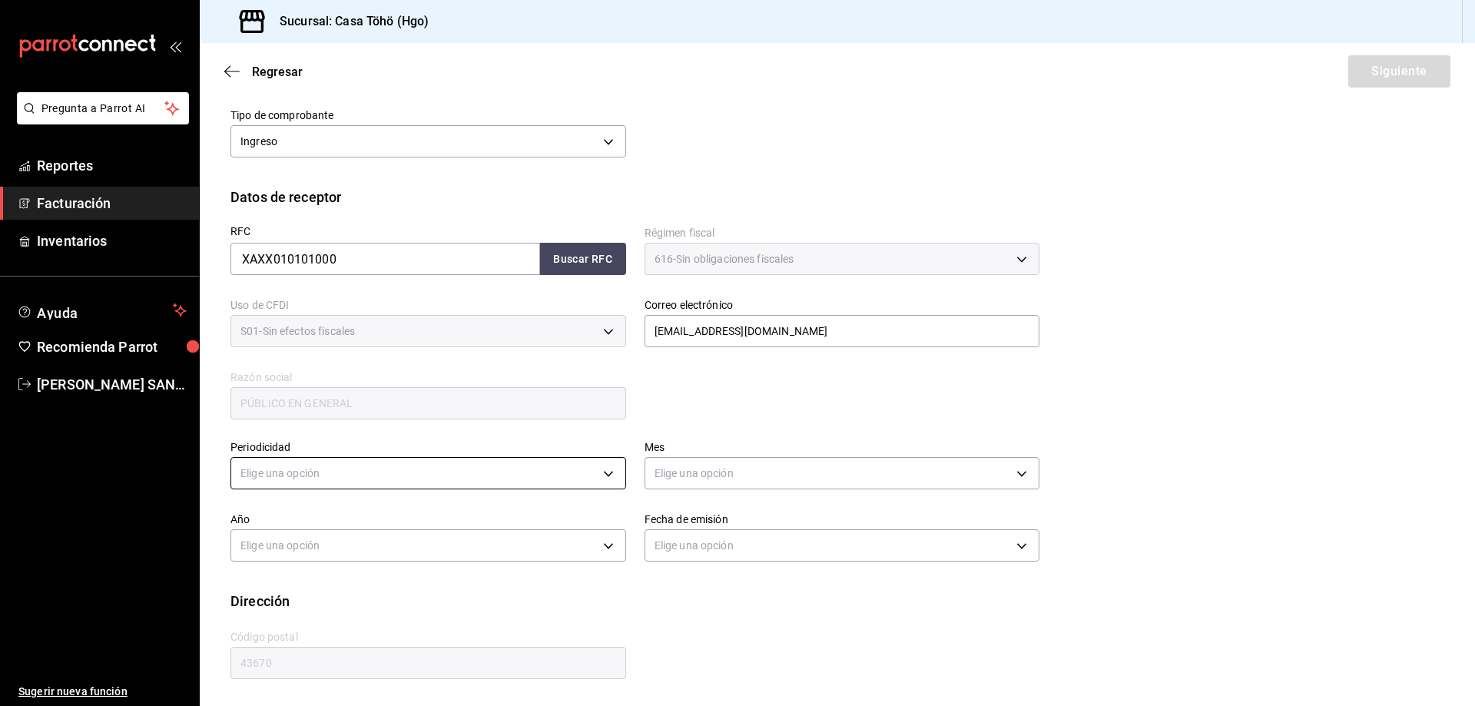
click at [516, 484] on body "Pregunta a Parrot AI Reportes Facturación Inventarios Ayuda Recomienda Parrot […" at bounding box center [737, 353] width 1475 height 706
drag, startPoint x: 394, startPoint y: 523, endPoint x: 617, endPoint y: 478, distance: 227.1
click at [395, 523] on li "Diario" at bounding box center [426, 520] width 390 height 25
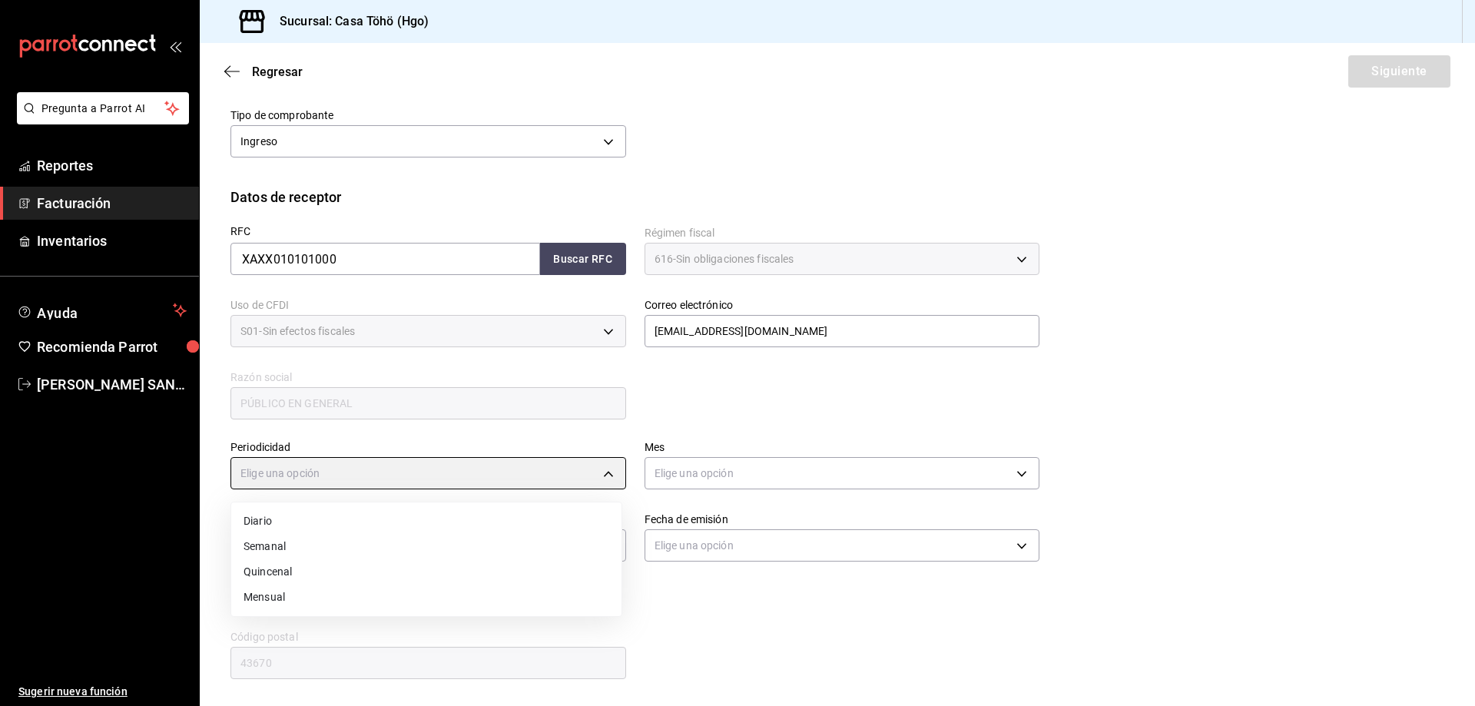
type input "DAILY"
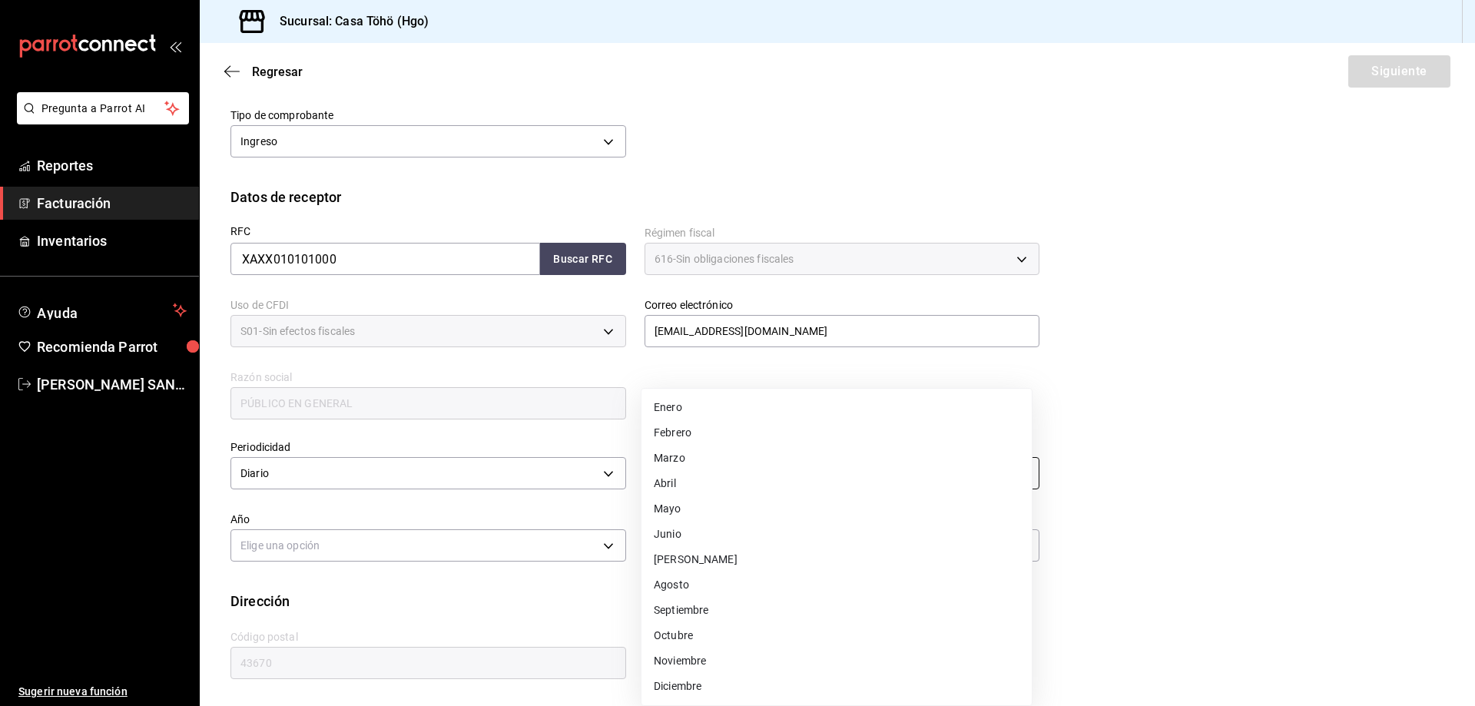
click at [680, 468] on body "Pregunta a Parrot AI Reportes Facturación Inventarios Ayuda Recomienda Parrot […" at bounding box center [737, 353] width 1475 height 706
click at [695, 588] on li "Agosto" at bounding box center [836, 584] width 390 height 25
type input "8"
click at [437, 547] on body "Pregunta a Parrot AI Reportes Facturación Inventarios Ayuda Recomienda Parrot […" at bounding box center [737, 353] width 1475 height 706
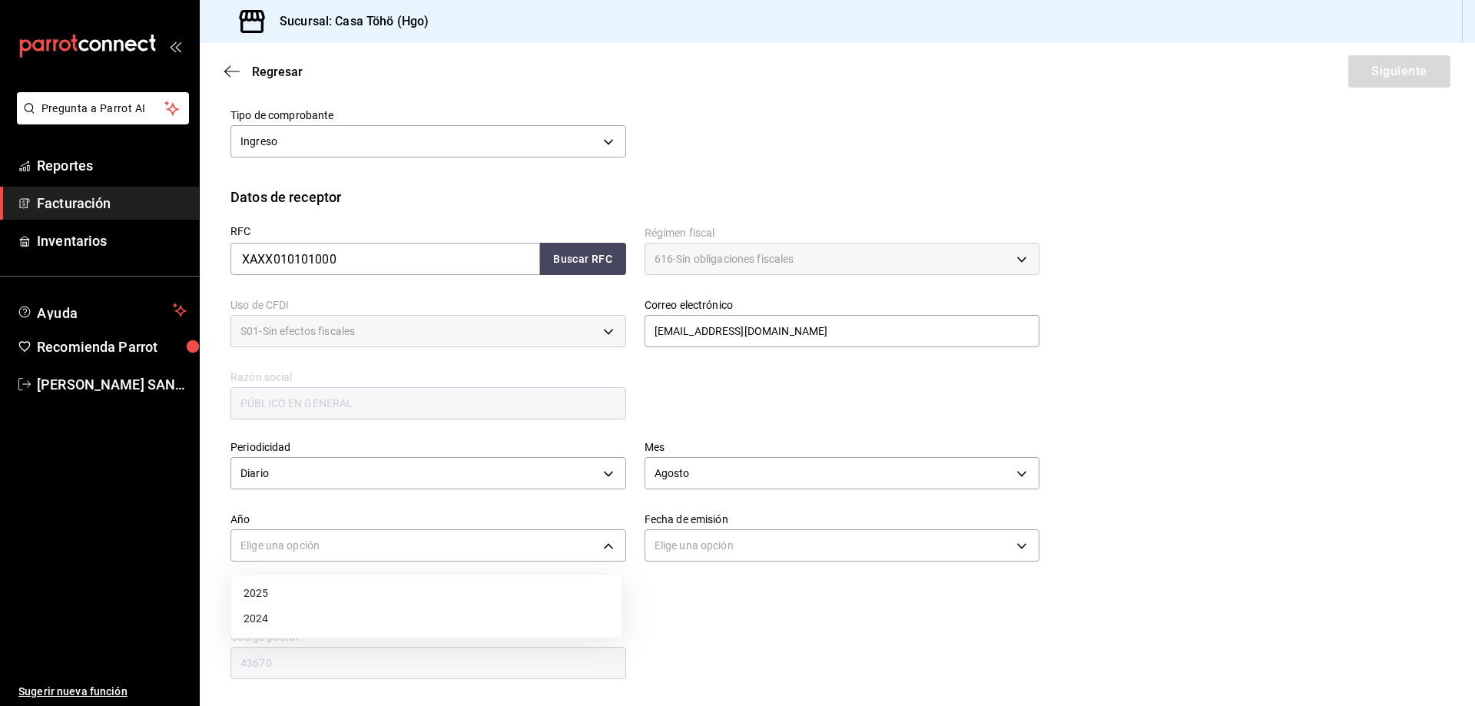
click at [352, 591] on li "2025" at bounding box center [426, 593] width 390 height 25
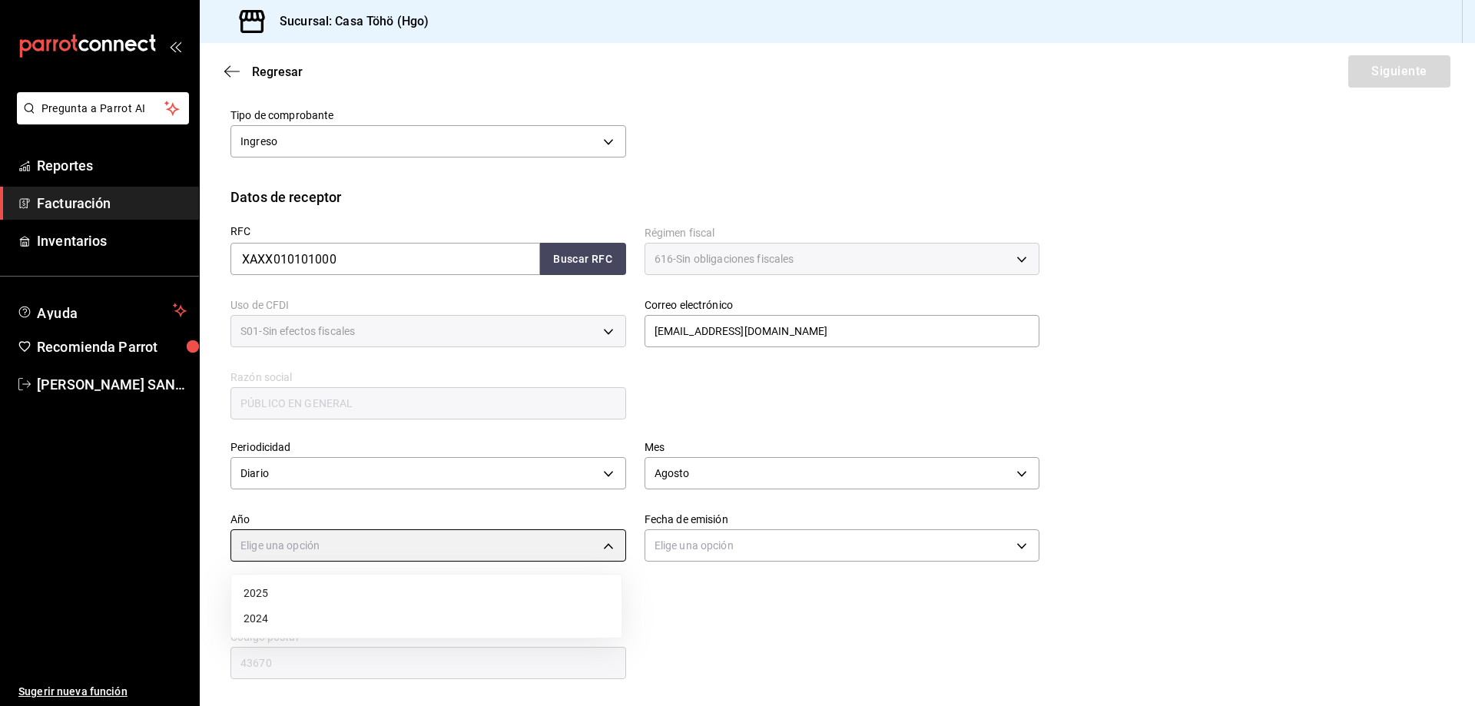
type input "2025"
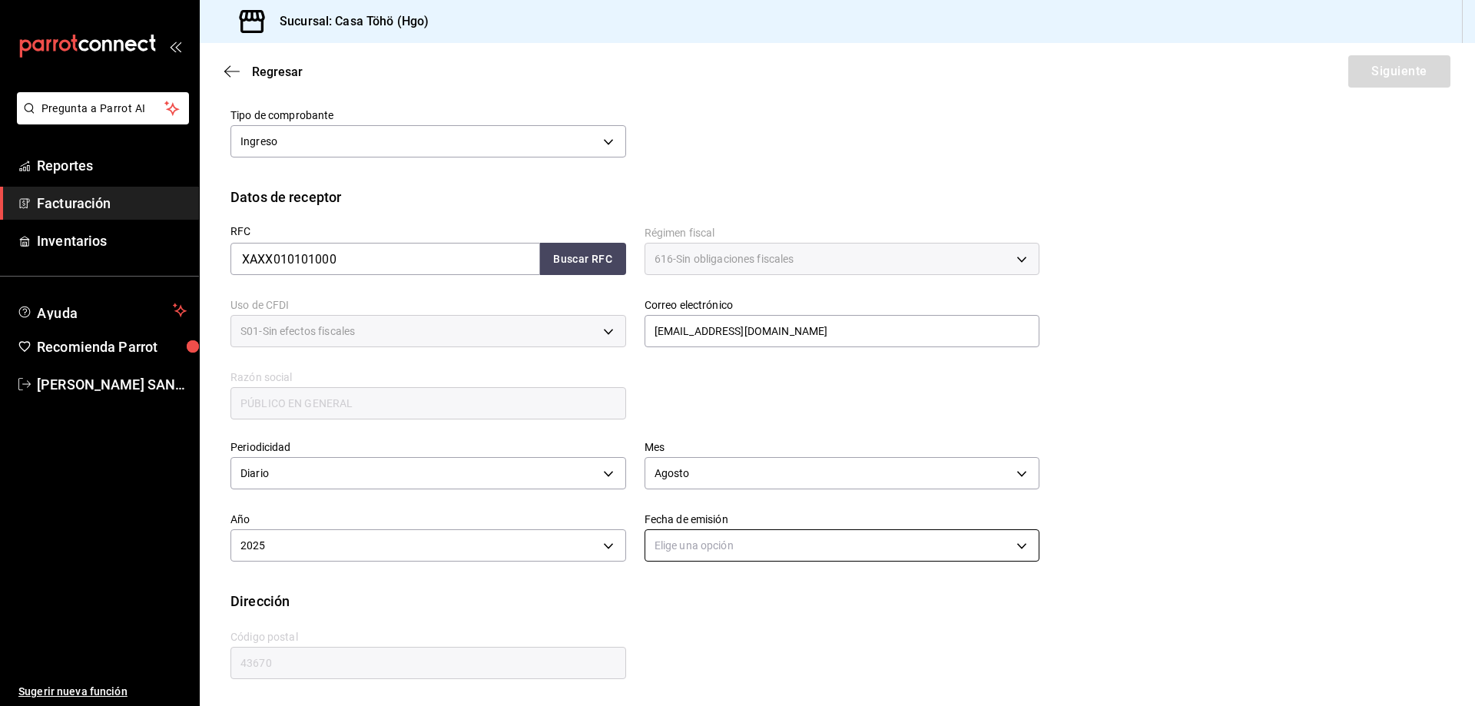
click at [668, 558] on body "Pregunta a Parrot AI Reportes Facturación Inventarios Ayuda Recomienda Parrot […" at bounding box center [737, 353] width 1475 height 706
click at [671, 589] on li "Hoy" at bounding box center [836, 593] width 390 height 25
click at [680, 548] on body "Pregunta a Parrot AI Reportes Facturación Inventarios Ayuda Recomienda Parrot […" at bounding box center [737, 353] width 1475 height 706
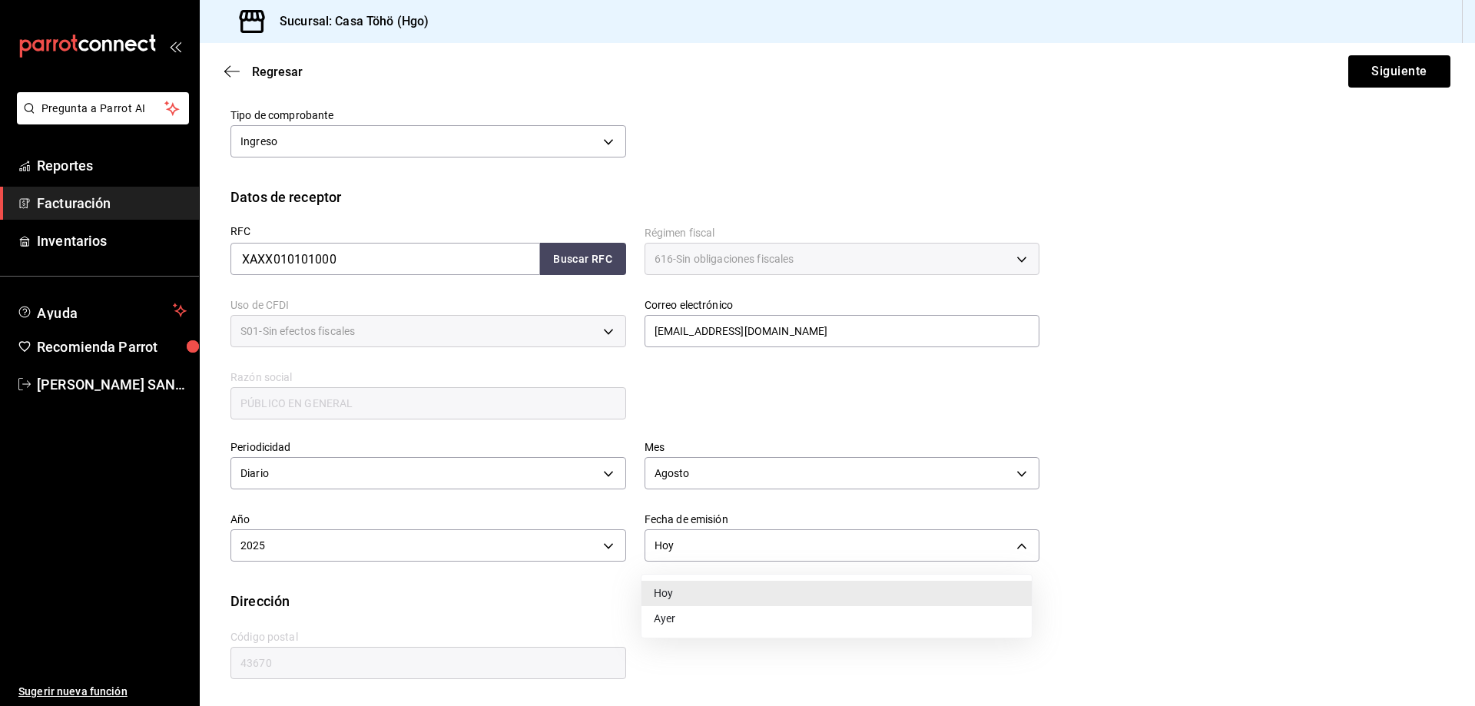
click at [681, 617] on li "Ayer" at bounding box center [836, 618] width 390 height 25
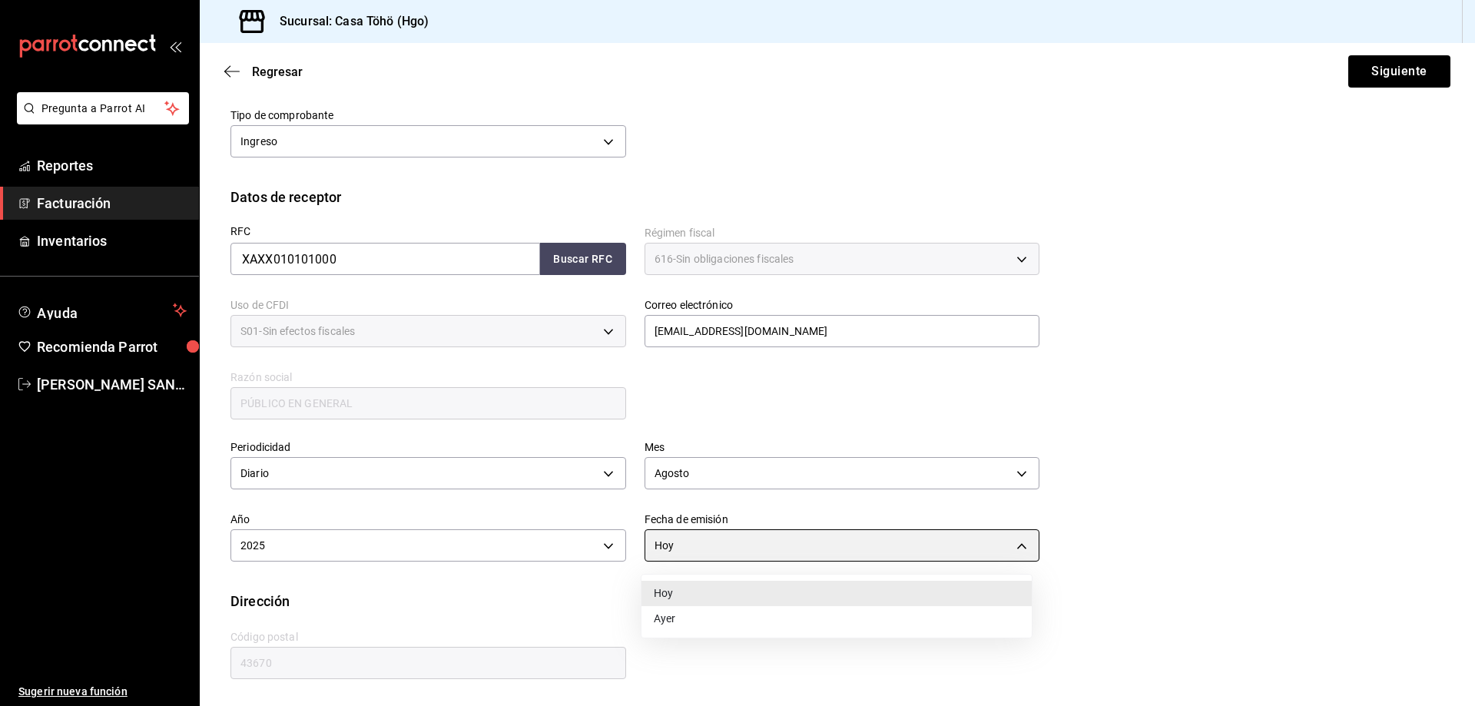
type input "[DATE]"
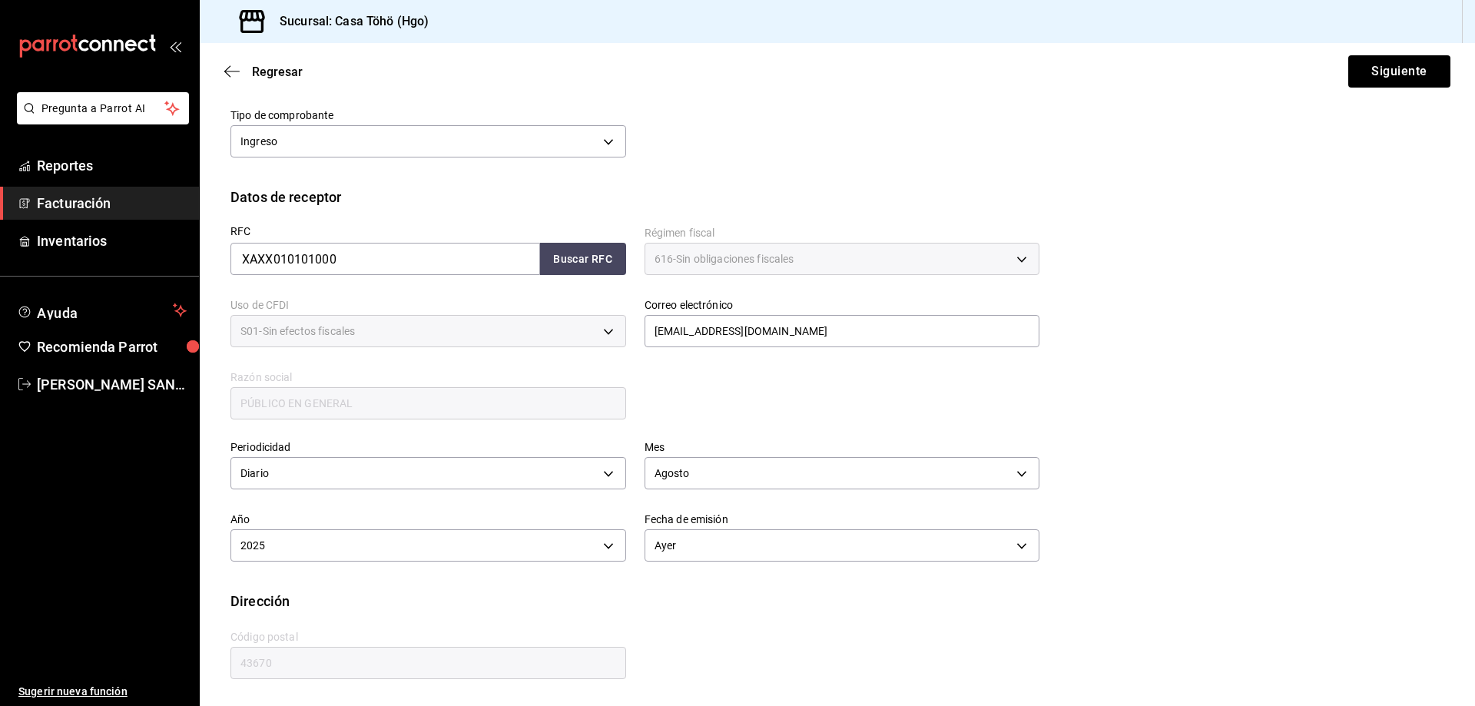
click at [660, 626] on div "Calle # exterior # interior Código postal 43670 Estado ​ Municipio ​ [GEOGRAPHI…" at bounding box center [625, 646] width 827 height 70
click at [1385, 78] on button "Siguiente" at bounding box center [1399, 71] width 102 height 32
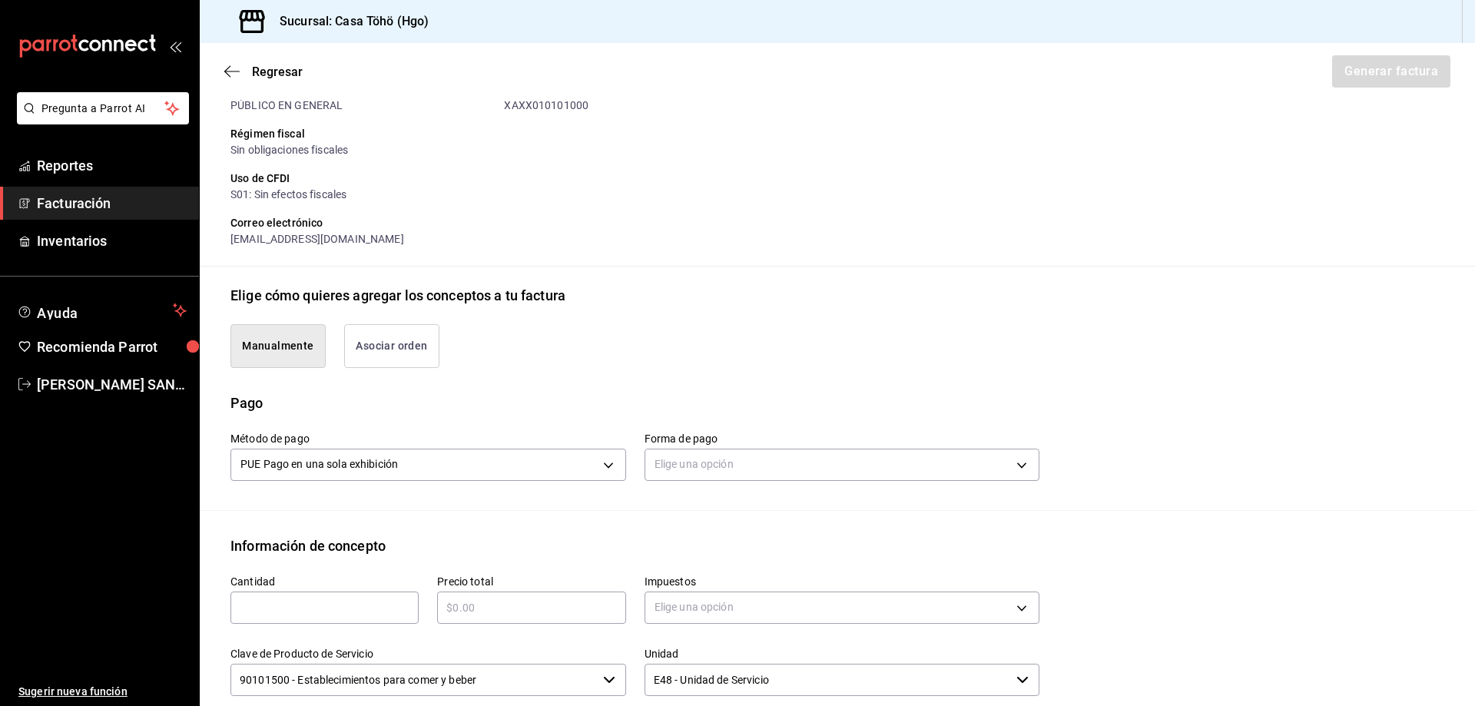
click at [356, 355] on button "Asociar orden" at bounding box center [391, 346] width 95 height 44
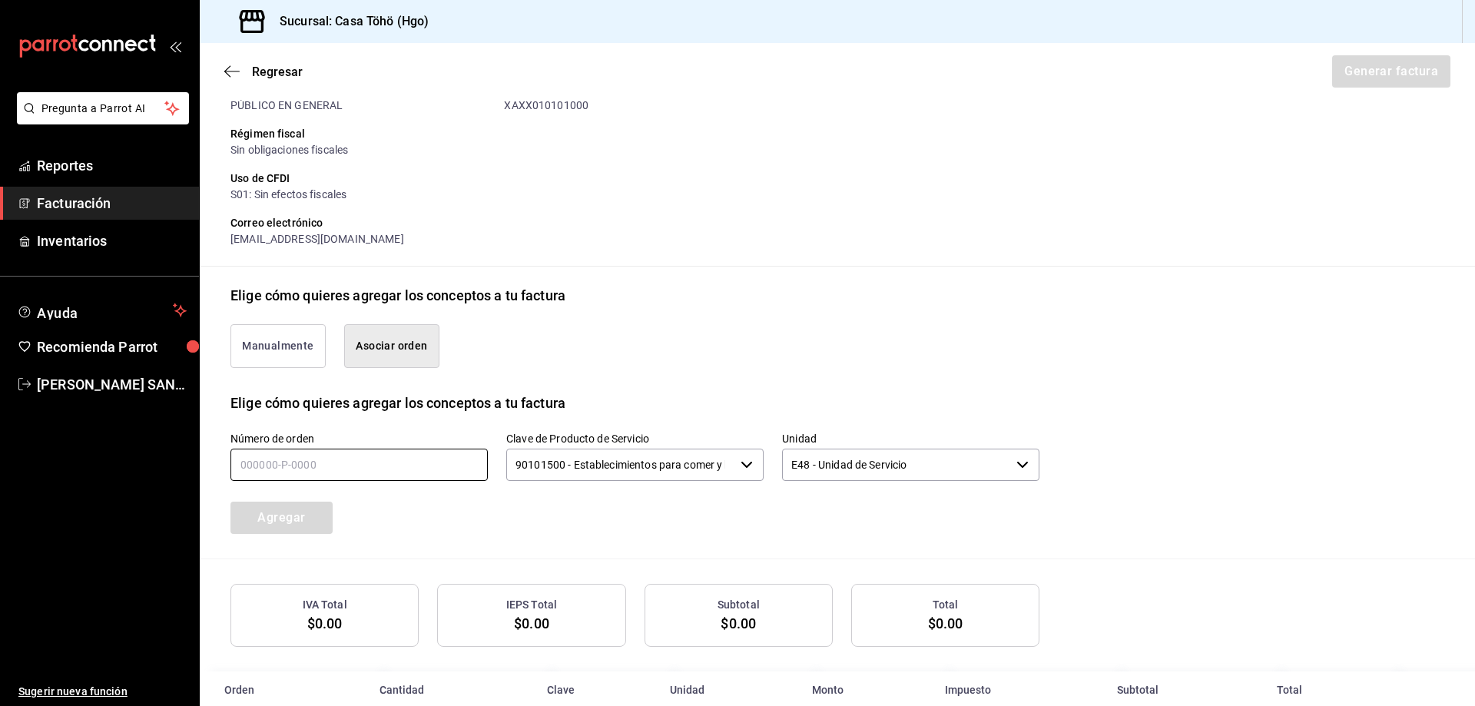
drag, startPoint x: 282, startPoint y: 471, endPoint x: 355, endPoint y: 441, distance: 78.9
click at [282, 471] on input "text" at bounding box center [358, 465] width 257 height 32
type input "120825-P-0017"
click at [295, 527] on button "Agregar" at bounding box center [281, 517] width 102 height 32
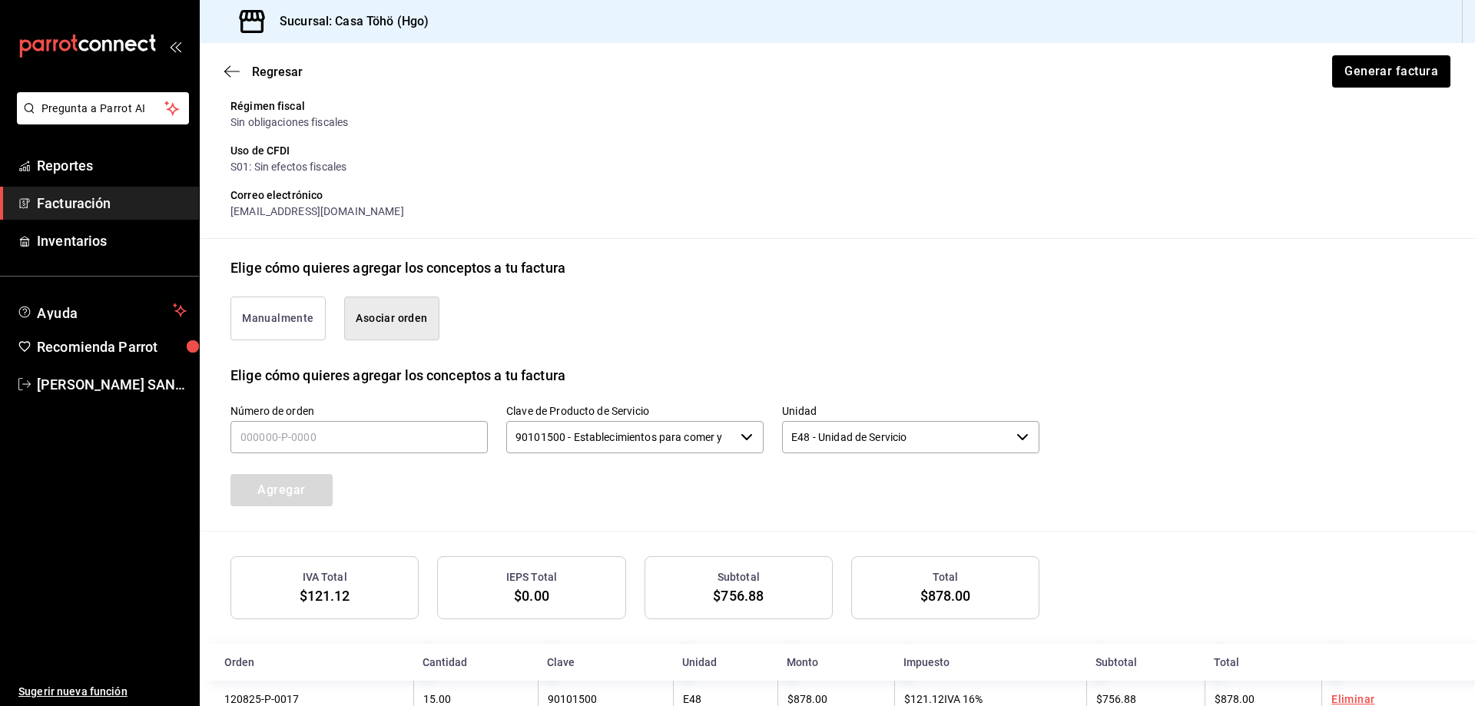
scroll to position [251, 0]
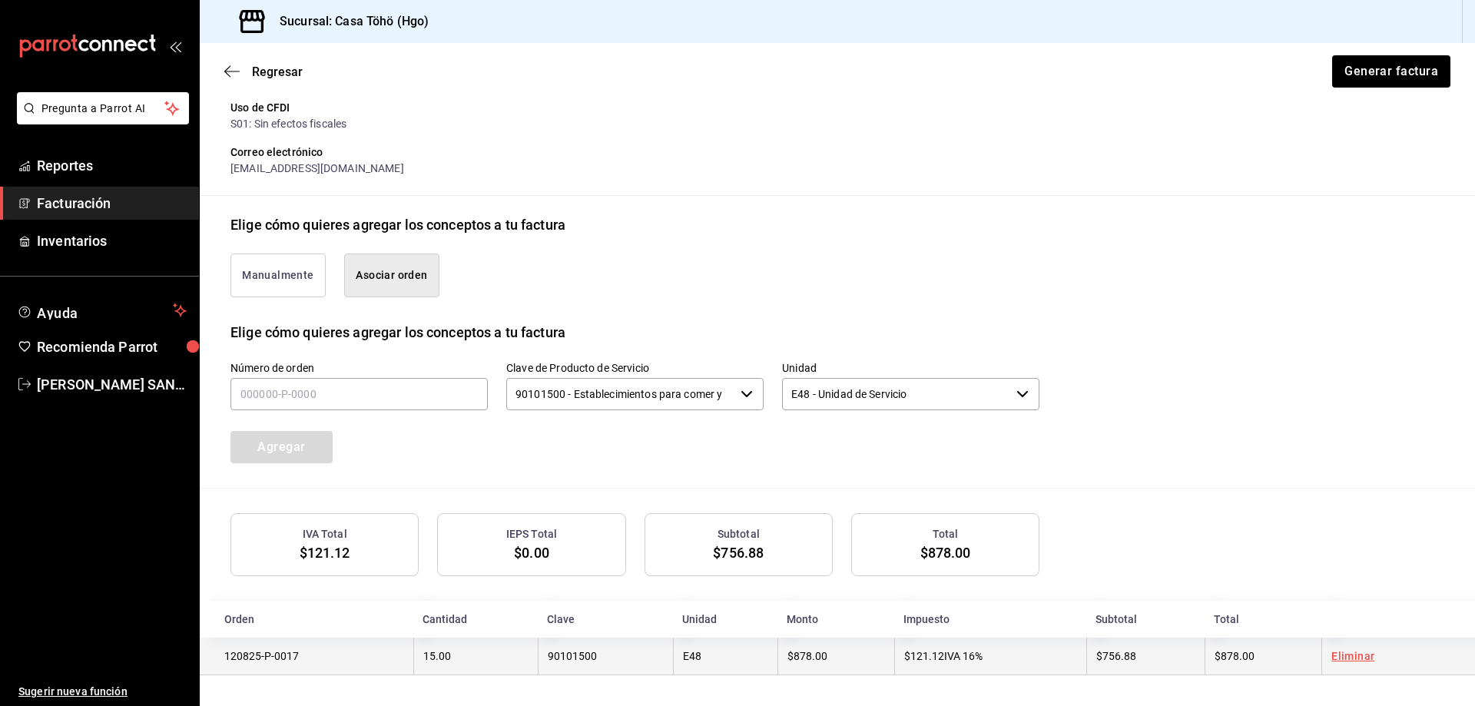
click at [1344, 652] on link "Eliminar" at bounding box center [1352, 656] width 43 height 12
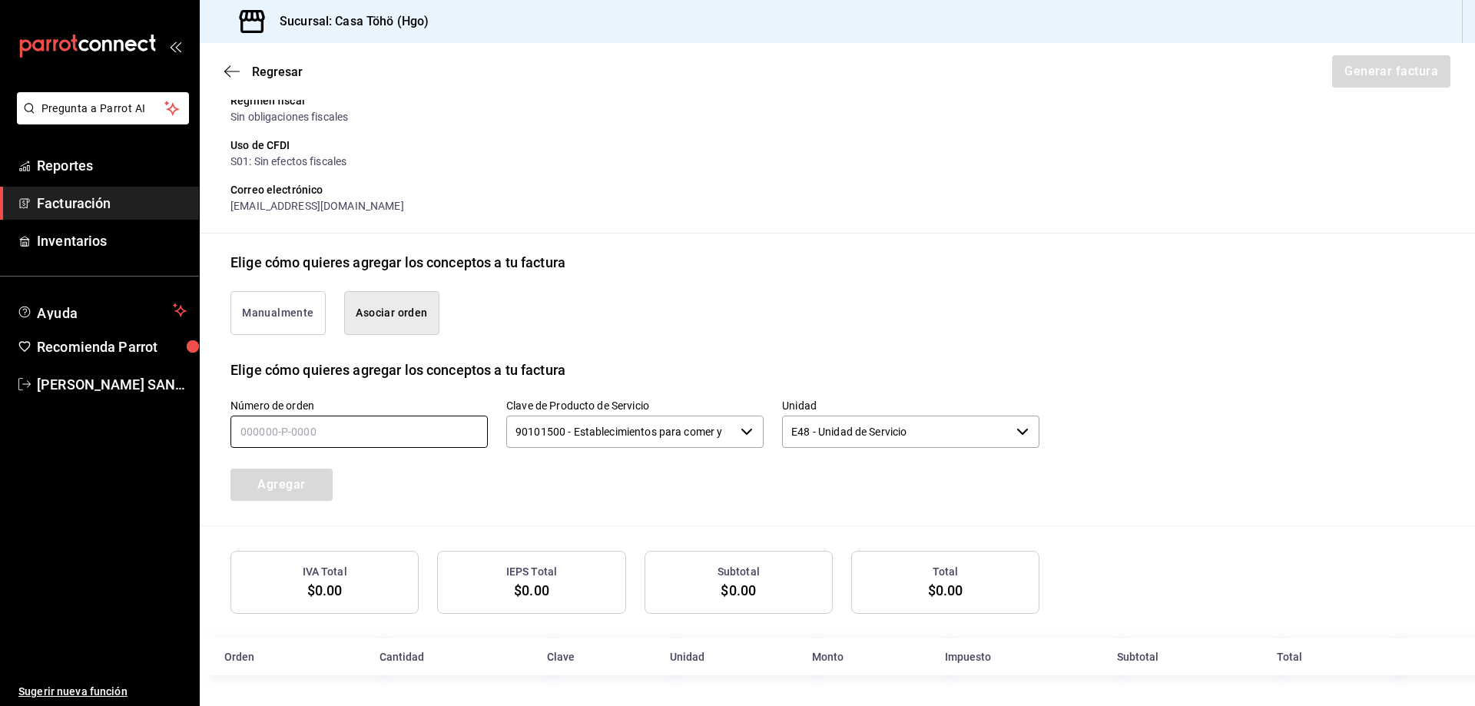
click at [296, 417] on input "text" at bounding box center [358, 431] width 257 height 32
click at [86, 176] on link "Reportes" at bounding box center [99, 165] width 199 height 33
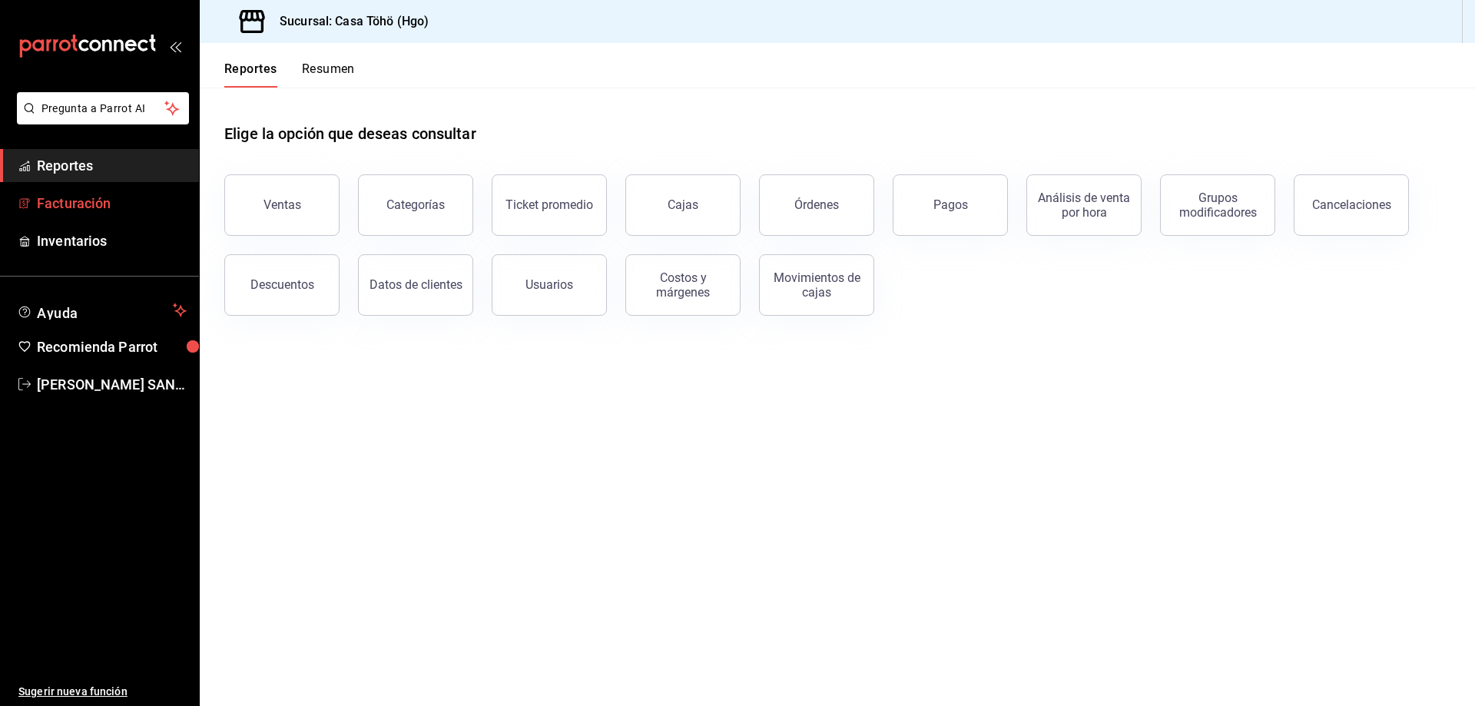
click at [61, 210] on span "Facturación" at bounding box center [112, 203] width 150 height 21
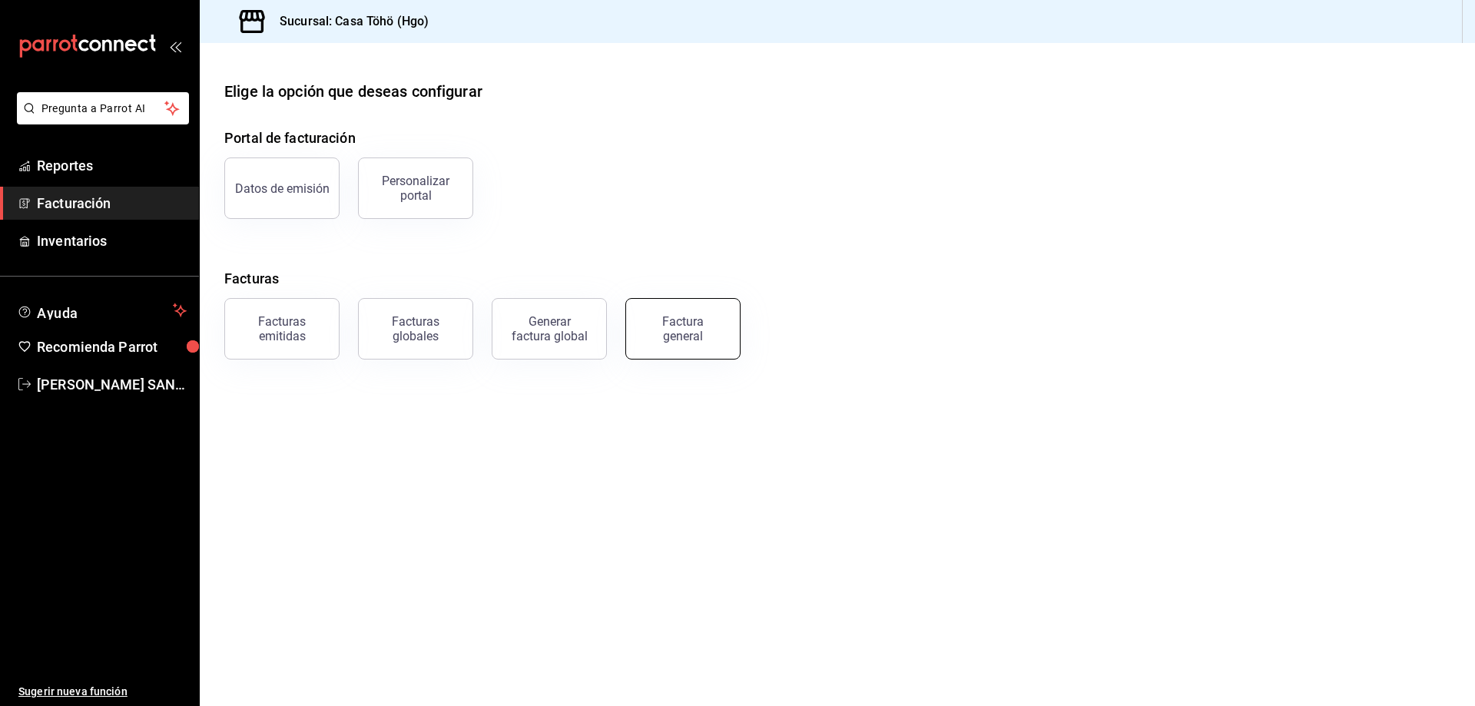
click at [655, 335] on div "Factura general" at bounding box center [682, 328] width 77 height 29
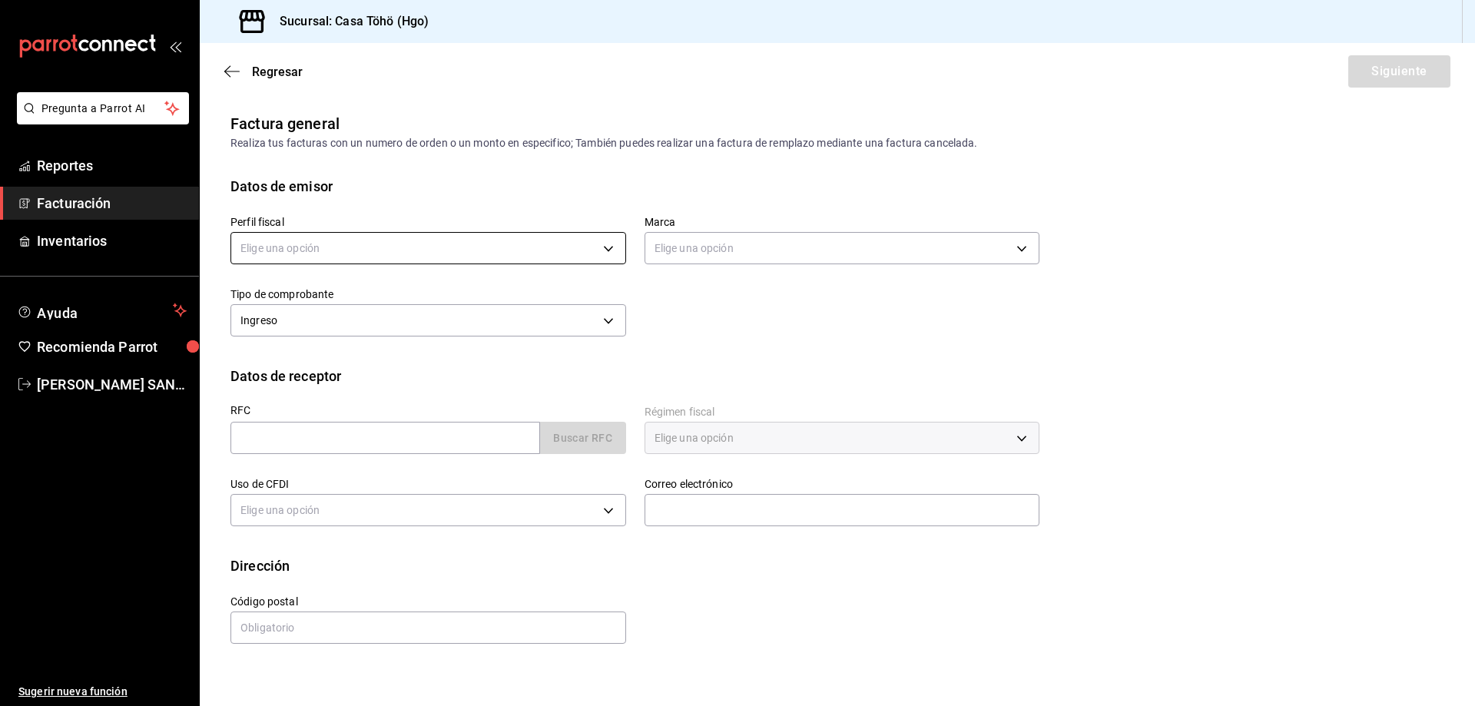
click at [358, 242] on body "Pregunta a Parrot AI Reportes Facturación Inventarios Ayuda Recomienda Parrot […" at bounding box center [737, 353] width 1475 height 706
click at [354, 321] on li "[PERSON_NAME]" at bounding box center [428, 326] width 394 height 28
type input "3714fea9-f59b-4145-9474-cc315d4ea63f"
type input "3863094e-80de-4485-9a79-27000a153f73"
click at [706, 356] on div "Perfil fiscal [PERSON_NAME] 3714fea9-f59b-4145-9474-cc315d4ea63f Marca Casa Töh…" at bounding box center [836, 281] width 1213 height 169
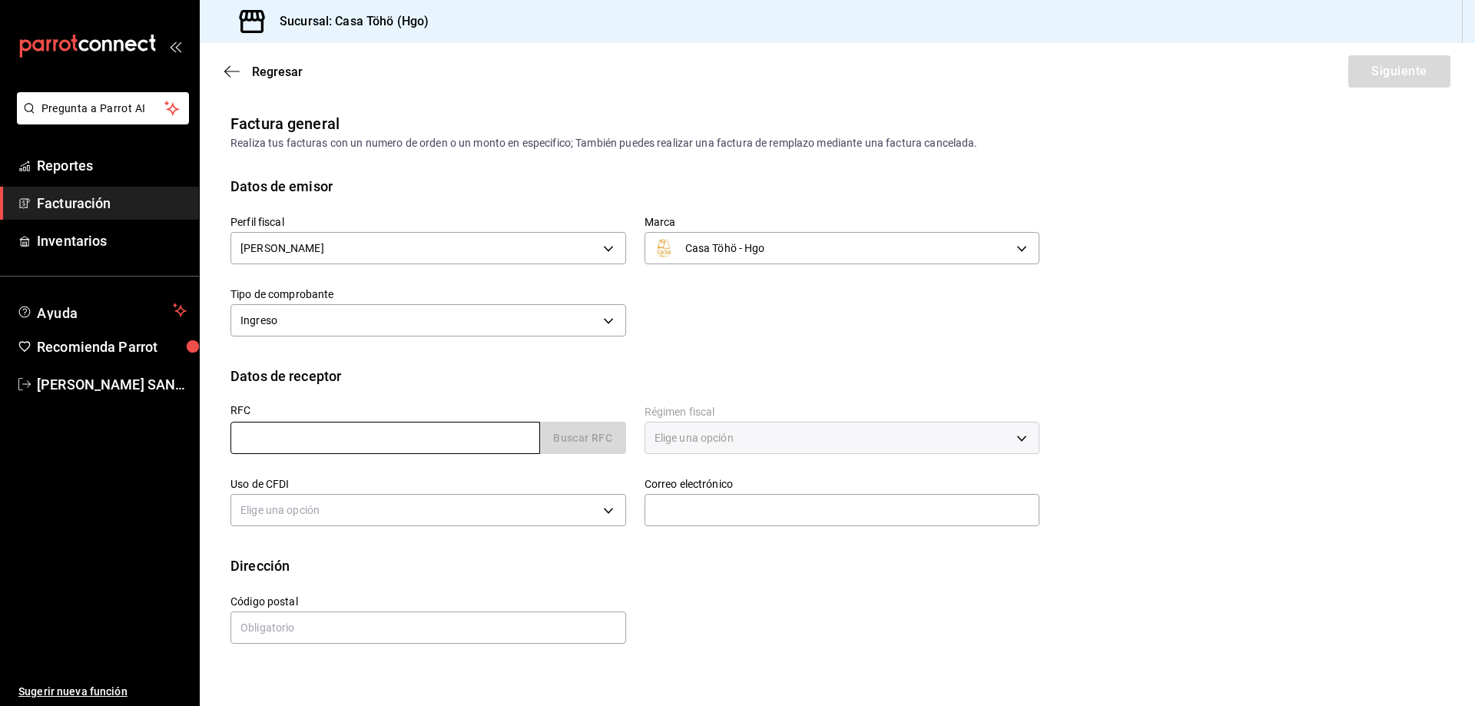
click at [375, 422] on input "text" at bounding box center [384, 438] width 309 height 32
type input "XAXX010101000"
type input "43670"
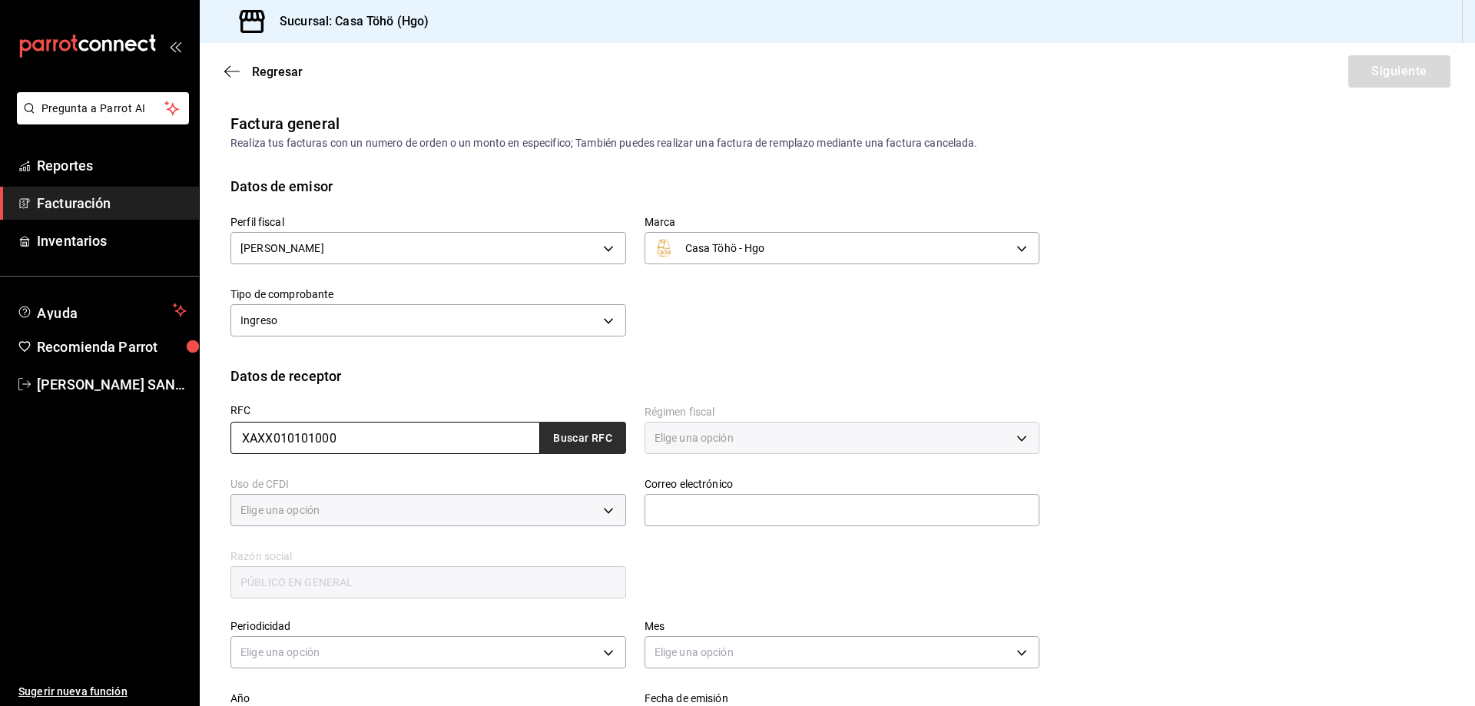
type input "616"
type input "S01"
click at [573, 445] on button "Buscar RFC" at bounding box center [583, 438] width 86 height 32
type input "[EMAIL_ADDRESS][DOMAIN_NAME]"
click at [687, 539] on div "RFC XAXX010101000 Buscar RFC Régimen fiscal 616 - Sin obligaciones fiscales 616…" at bounding box center [625, 493] width 827 height 214
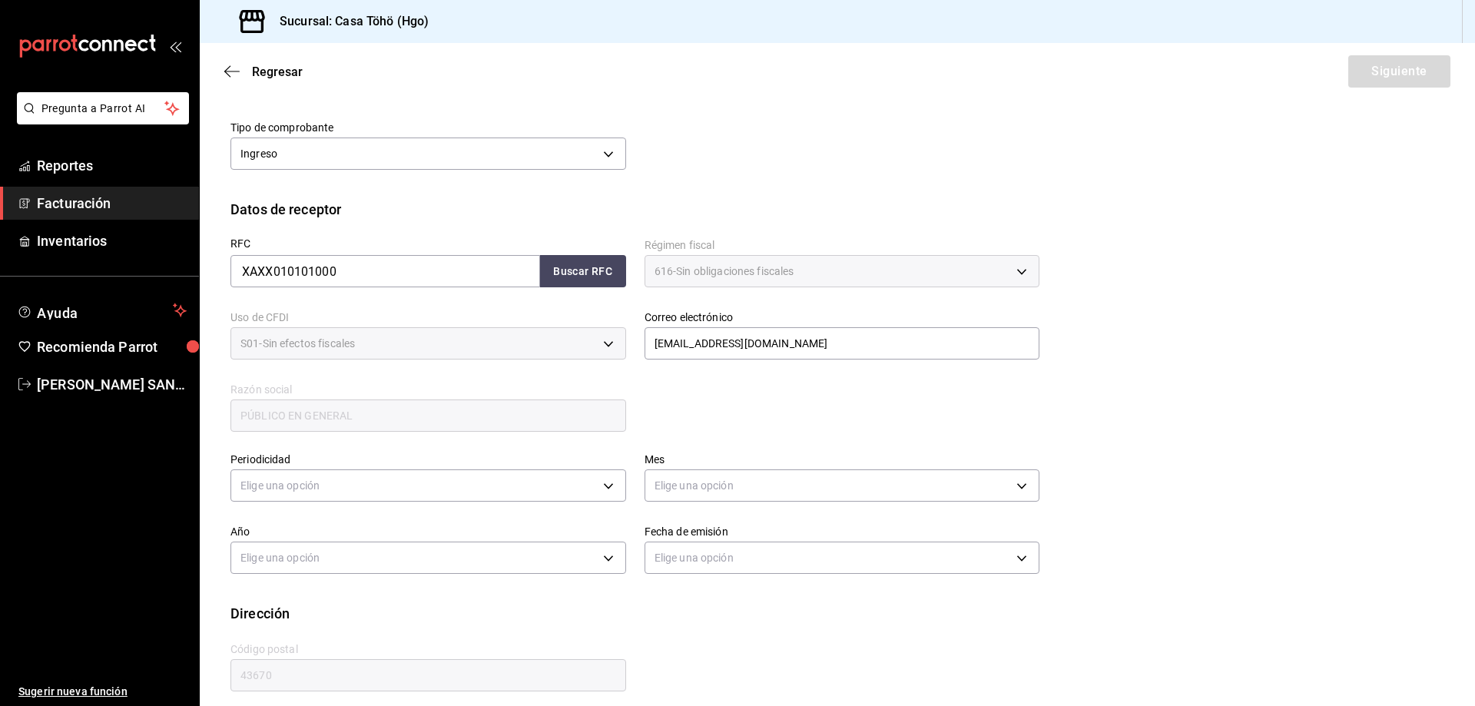
scroll to position [179, 0]
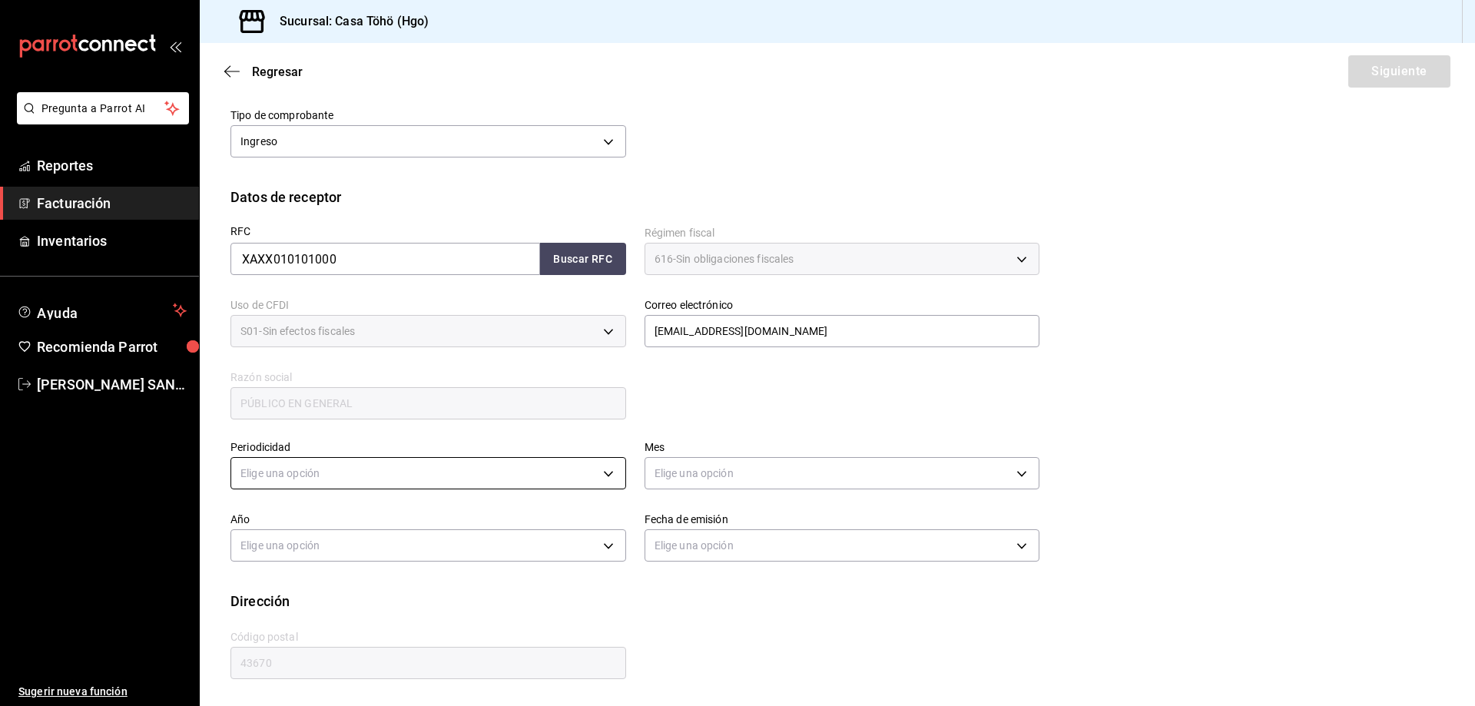
click at [475, 482] on body "Pregunta a Parrot AI Reportes Facturación Inventarios Ayuda Recomienda Parrot […" at bounding box center [737, 353] width 1475 height 706
click at [410, 531] on li "Diario" at bounding box center [426, 520] width 390 height 25
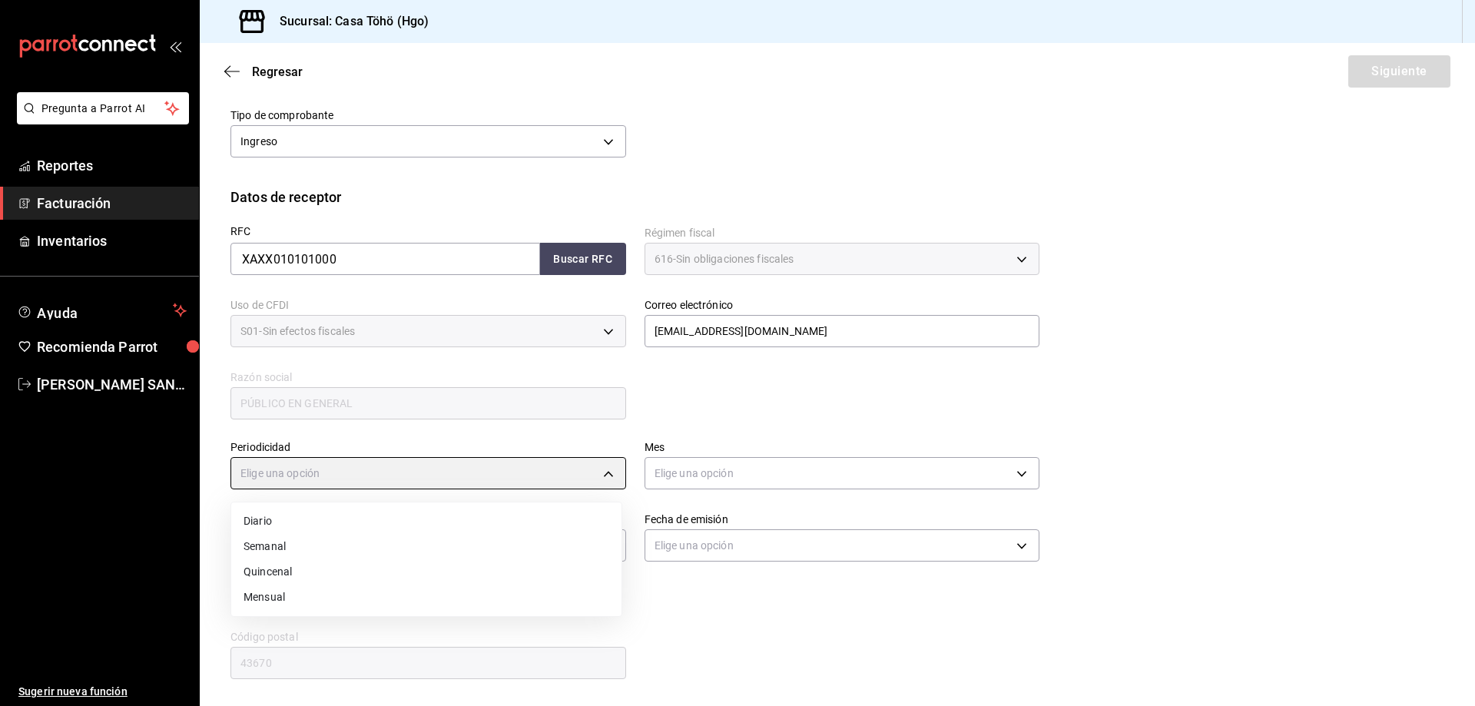
type input "DAILY"
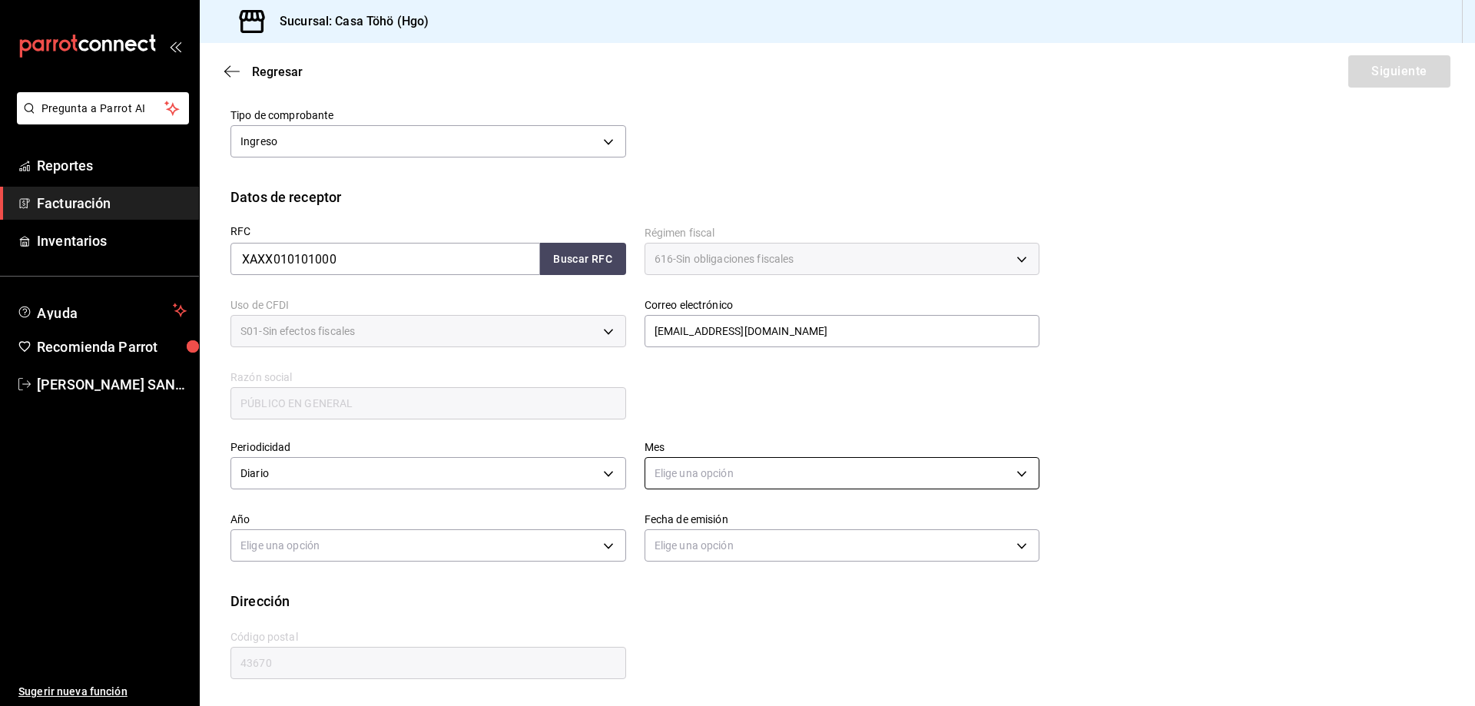
click at [729, 475] on body "Pregunta a Parrot AI Reportes Facturación Inventarios Ayuda Recomienda Parrot […" at bounding box center [737, 353] width 1475 height 706
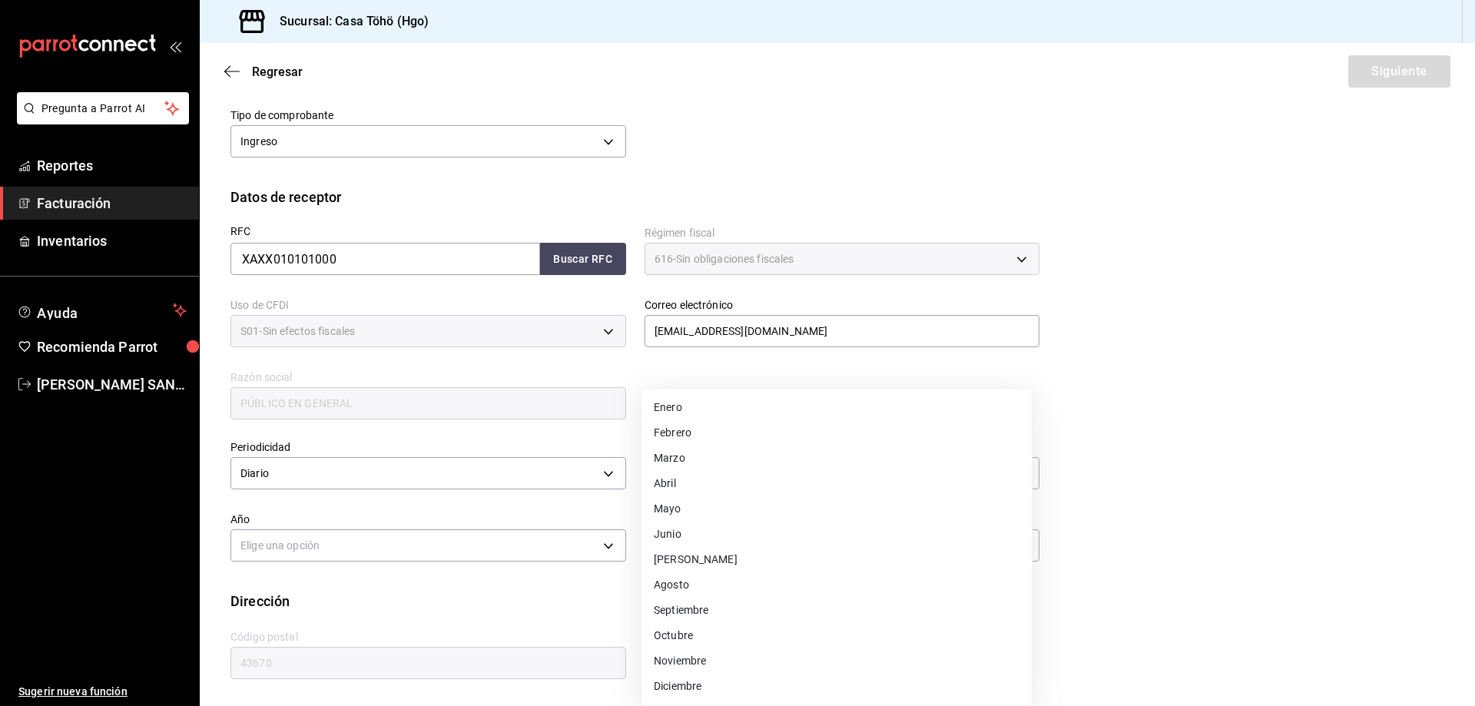
click at [697, 586] on li "Agosto" at bounding box center [836, 584] width 390 height 25
type input "8"
click at [586, 548] on body "Pregunta a Parrot AI Reportes Facturación Inventarios Ayuda Recomienda Parrot […" at bounding box center [737, 353] width 1475 height 706
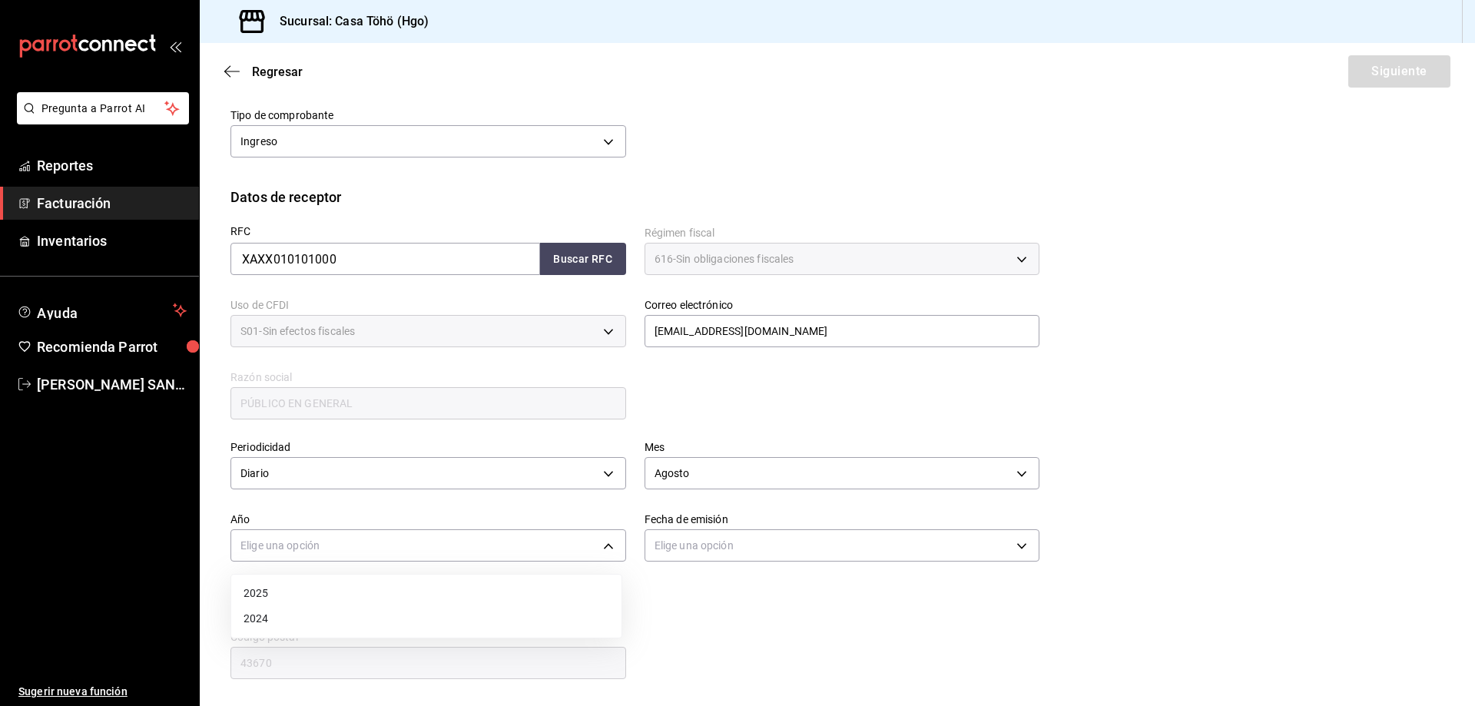
click at [432, 597] on li "2025" at bounding box center [426, 593] width 390 height 25
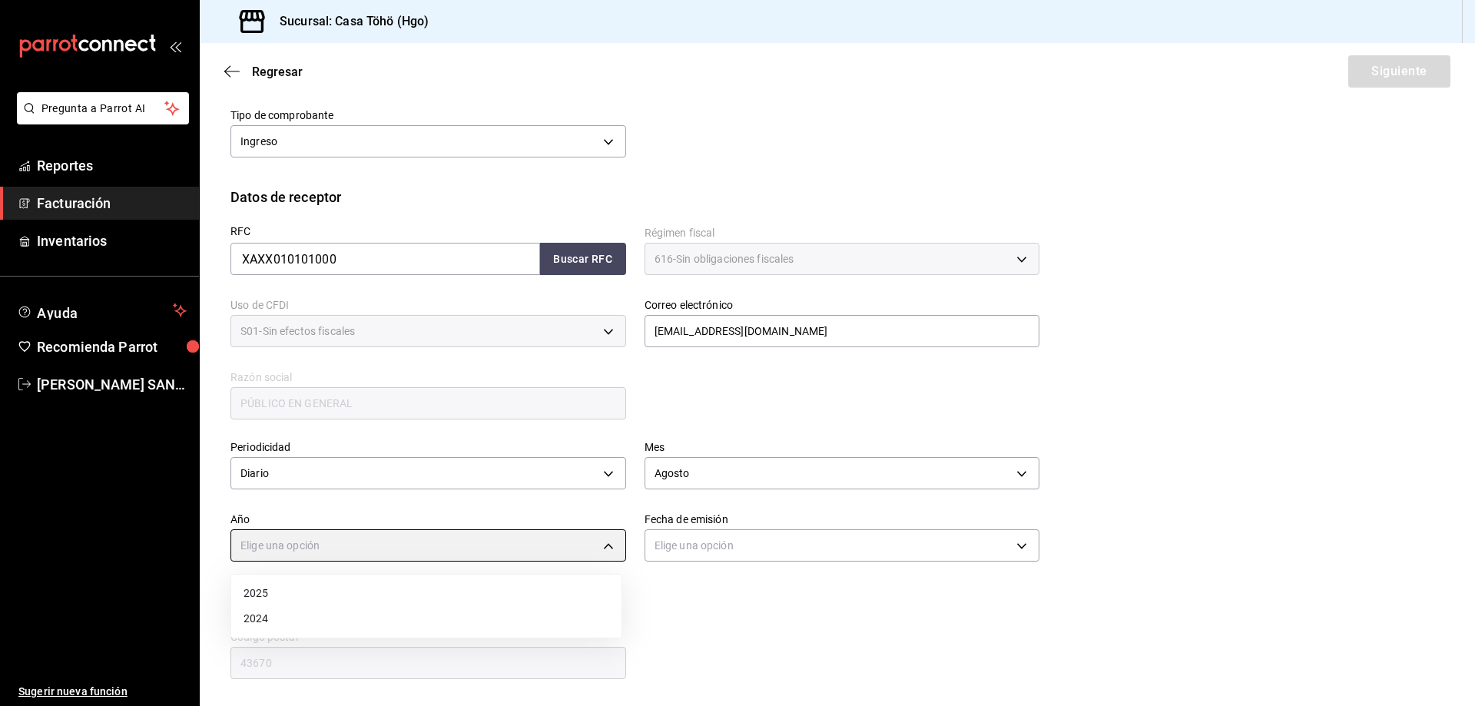
type input "2025"
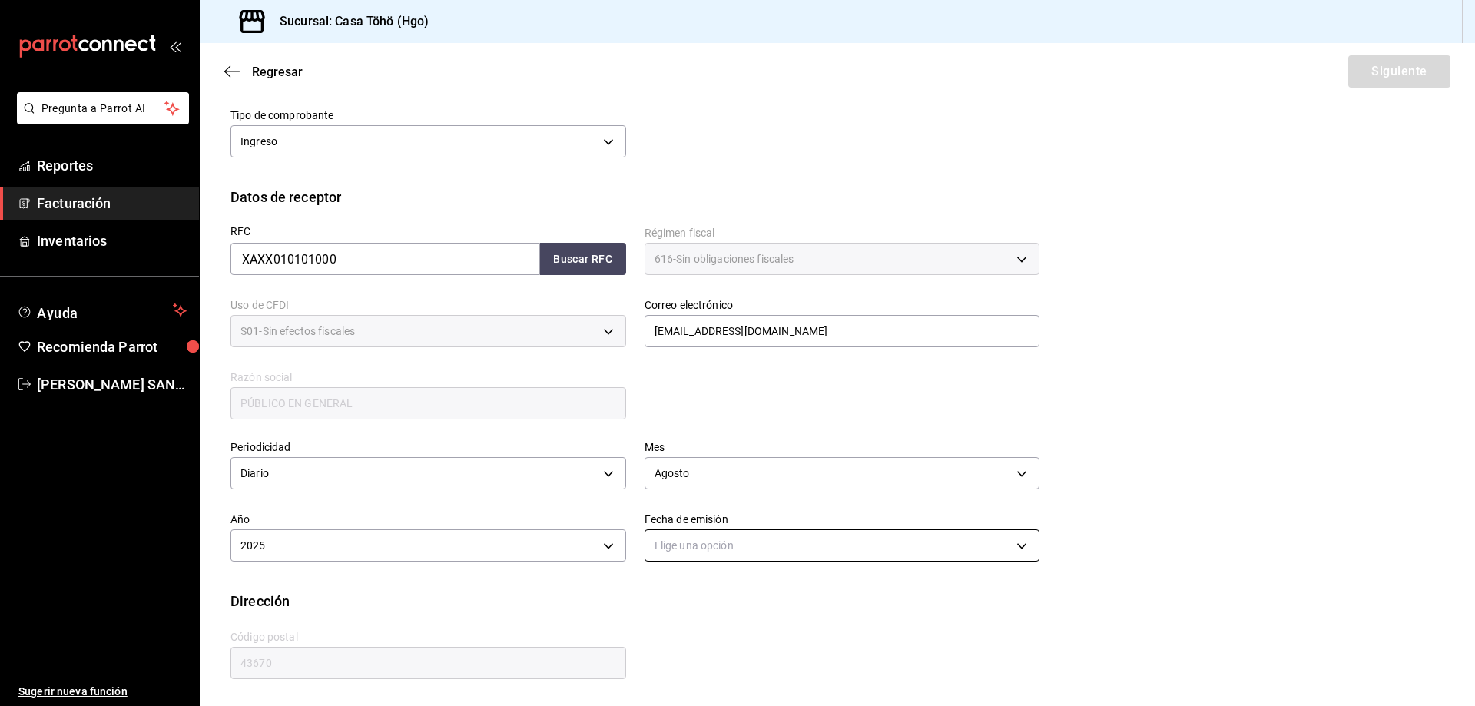
click at [782, 541] on body "Pregunta a Parrot AI Reportes Facturación Inventarios Ayuda Recomienda Parrot […" at bounding box center [737, 353] width 1475 height 706
click at [684, 622] on li "Ayer" at bounding box center [836, 618] width 390 height 25
type input "[DATE]"
click at [750, 629] on div "Calle # exterior # interior Código postal 43670 Estado ​ Municipio ​ [GEOGRAPHI…" at bounding box center [625, 646] width 827 height 70
click at [1355, 81] on button "Siguiente" at bounding box center [1399, 71] width 102 height 32
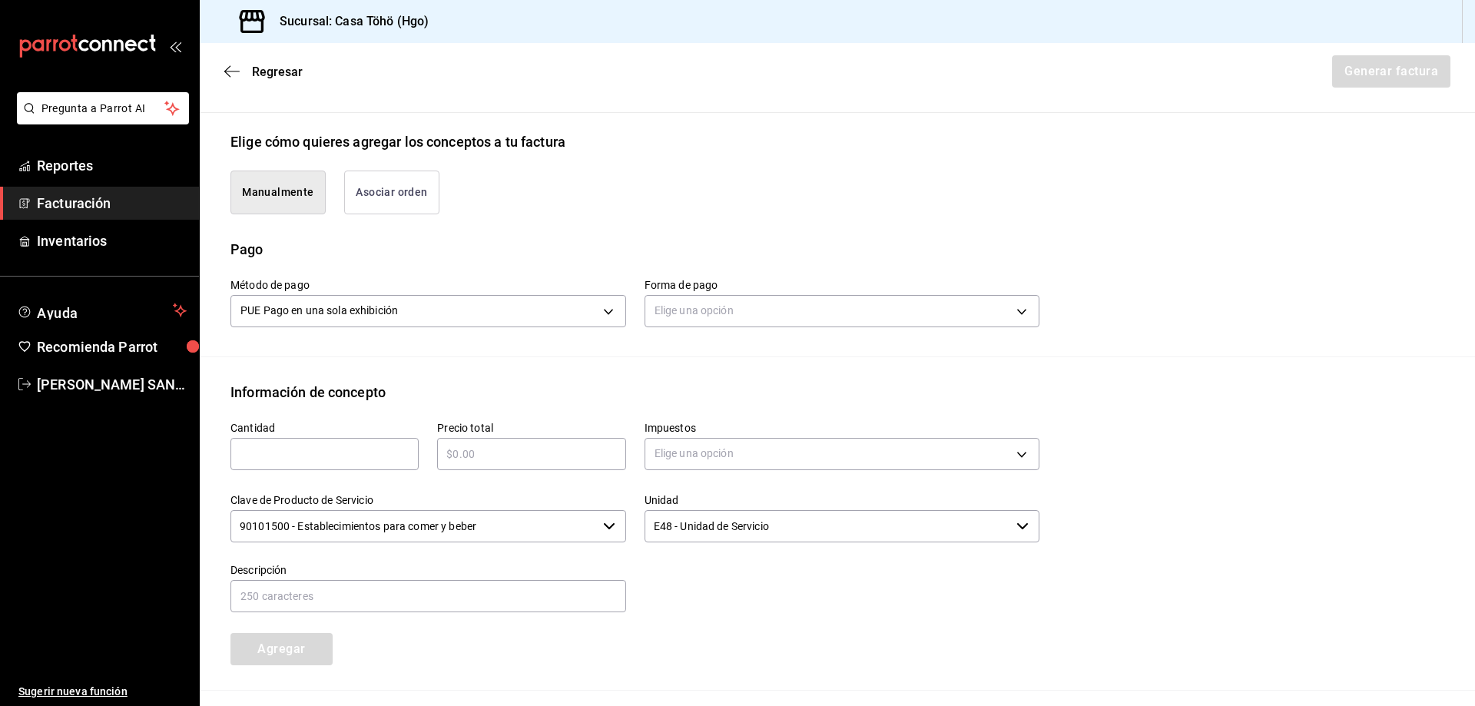
click at [367, 202] on button "Asociar orden" at bounding box center [391, 192] width 95 height 44
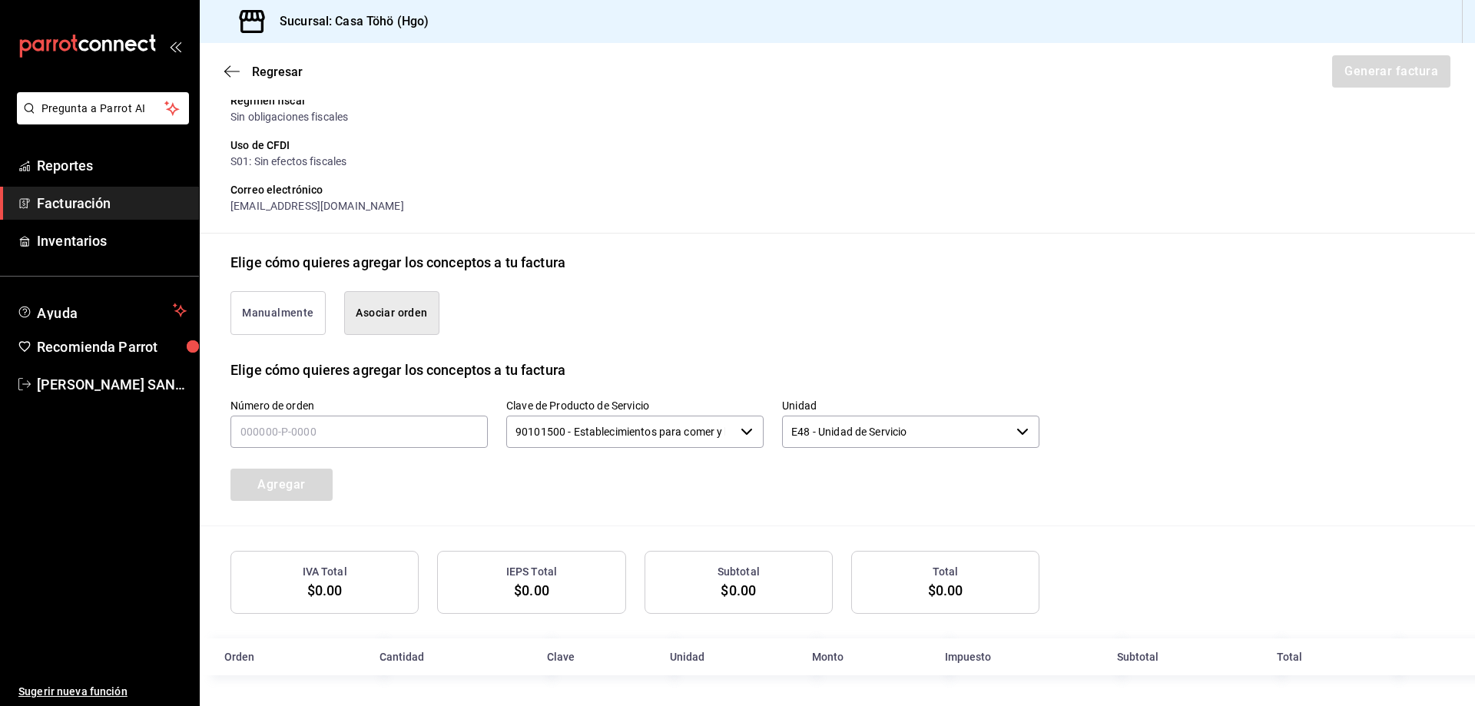
scroll to position [213, 0]
click at [309, 439] on input "text" at bounding box center [358, 431] width 257 height 32
type input "130825-P-0045"
click at [253, 488] on button "Agregar" at bounding box center [281, 484] width 102 height 32
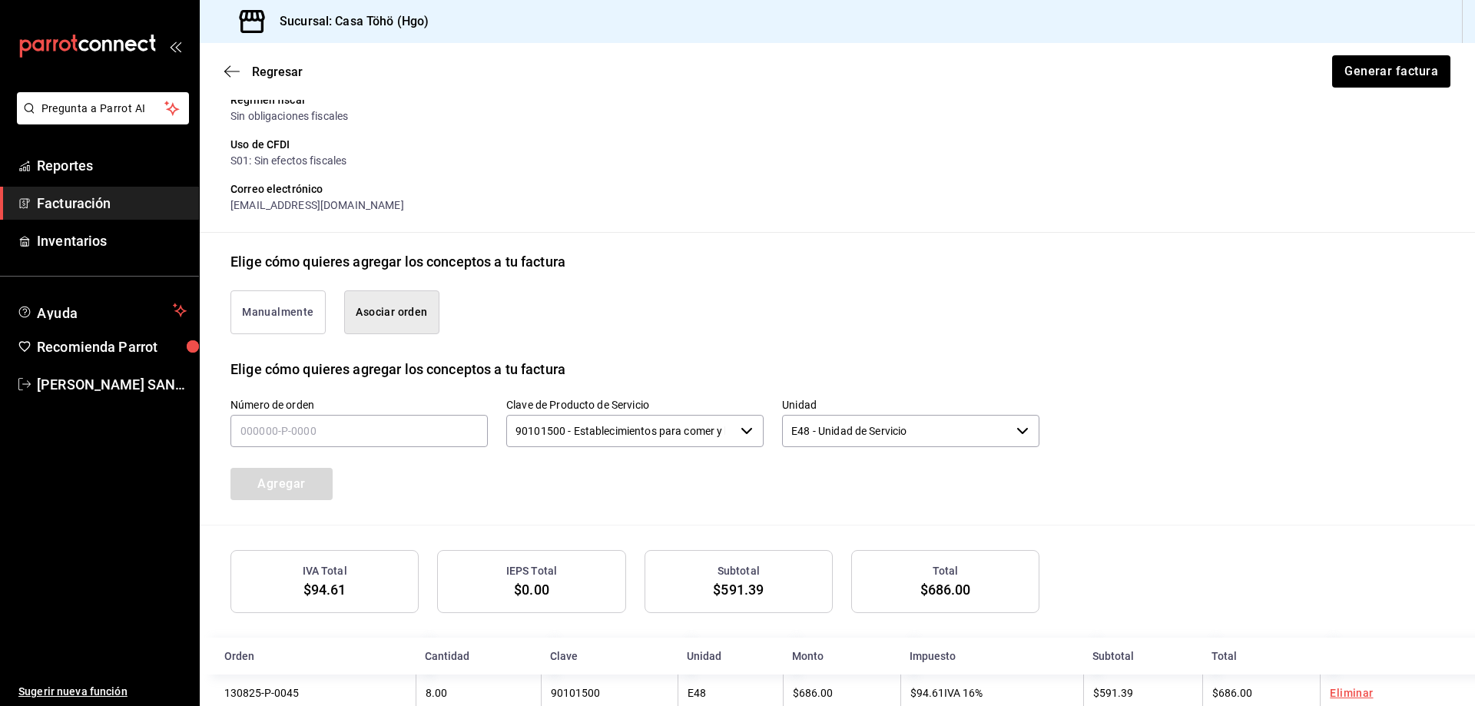
scroll to position [251, 0]
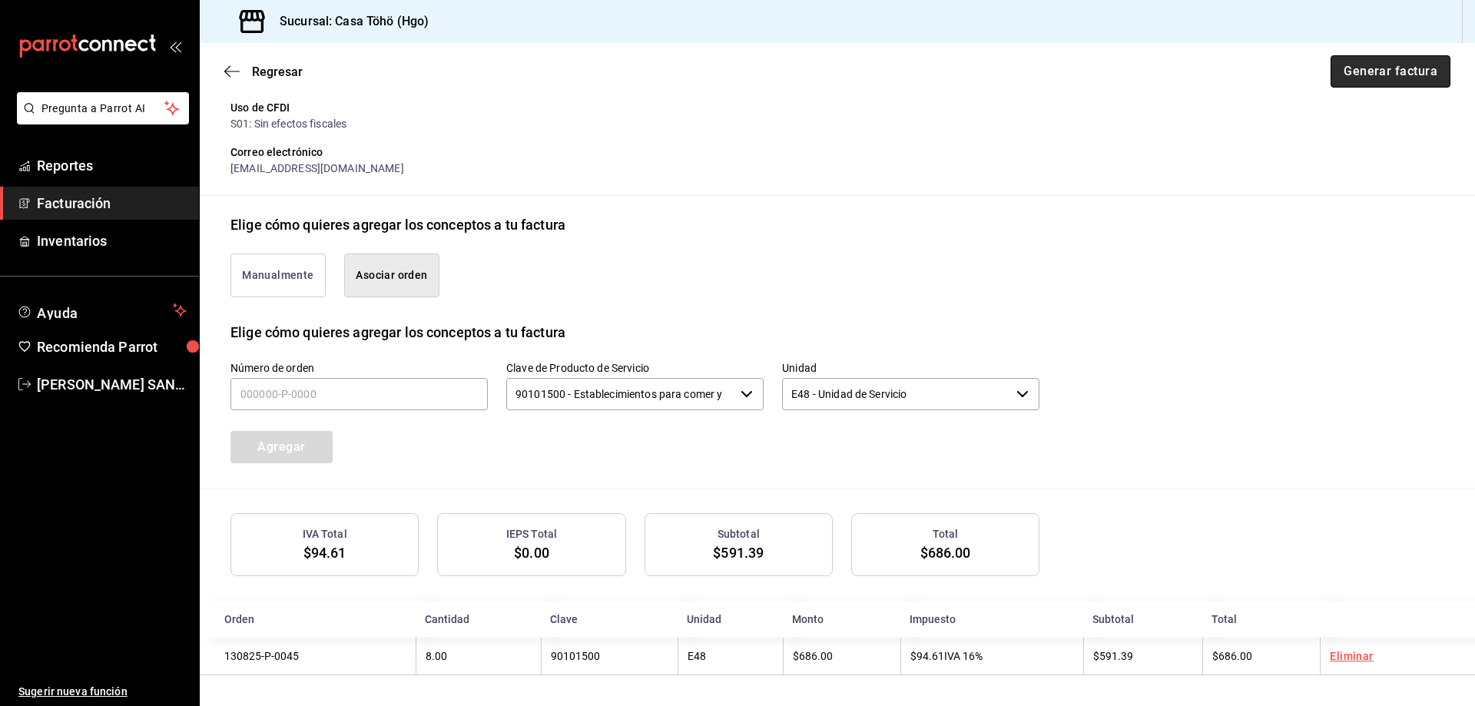
click at [1359, 65] on button "Generar factura" at bounding box center [1390, 71] width 120 height 32
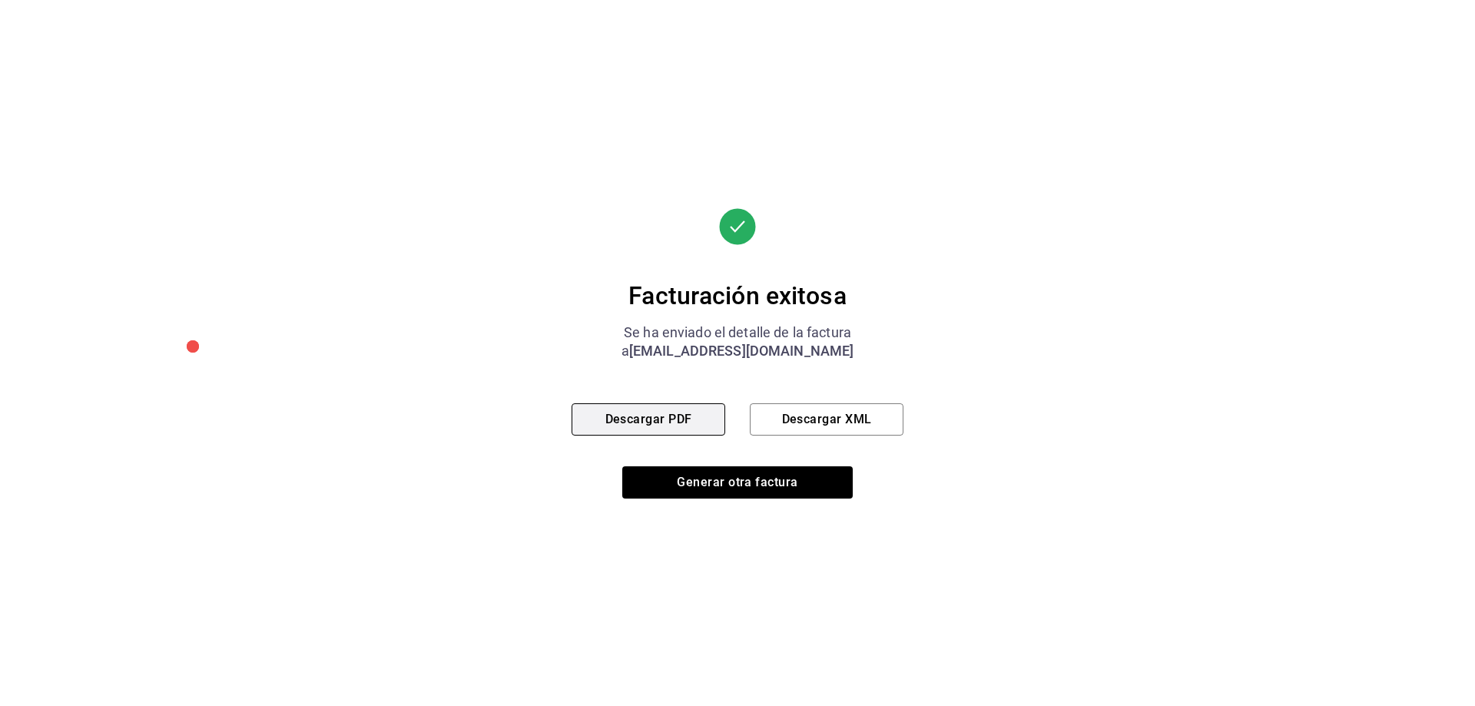
click at [675, 419] on button "Descargar PDF" at bounding box center [648, 419] width 154 height 32
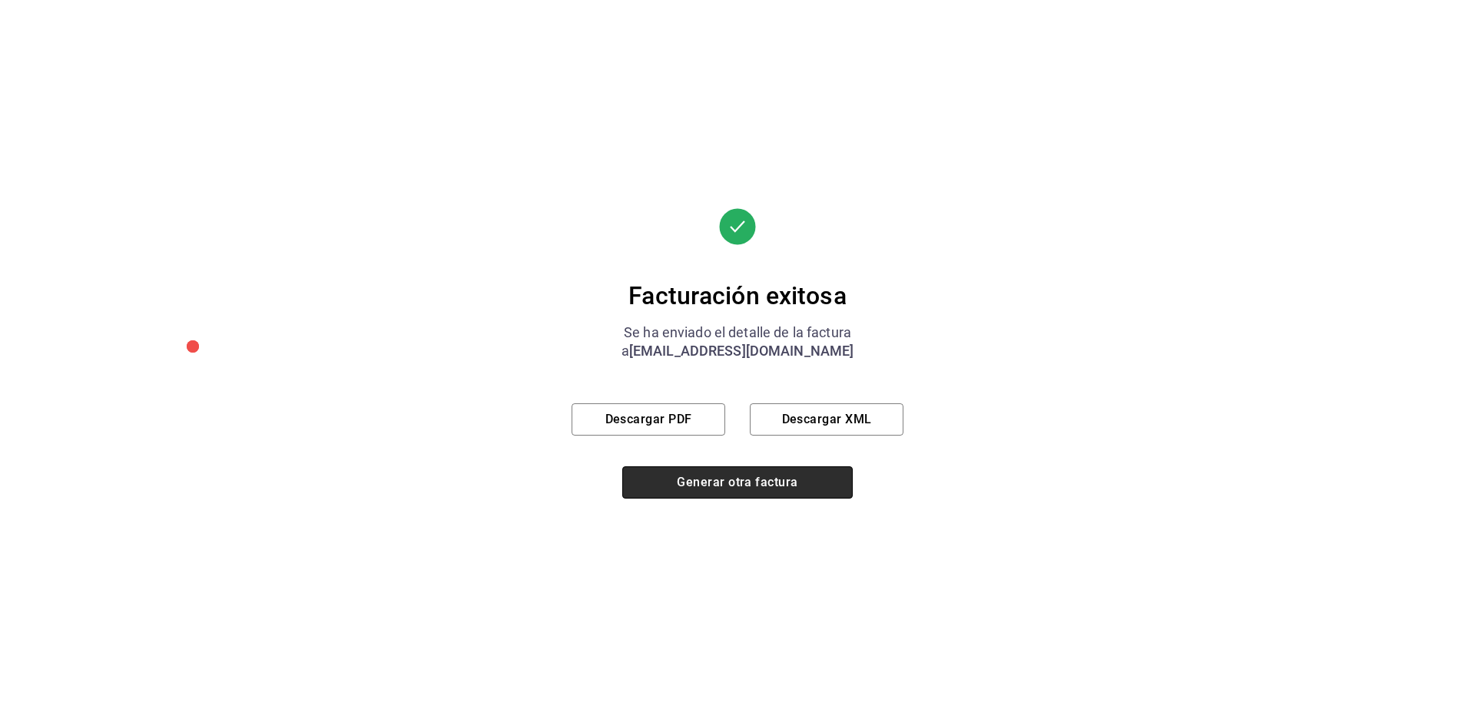
click at [689, 486] on button "Generar otra factura" at bounding box center [737, 482] width 230 height 32
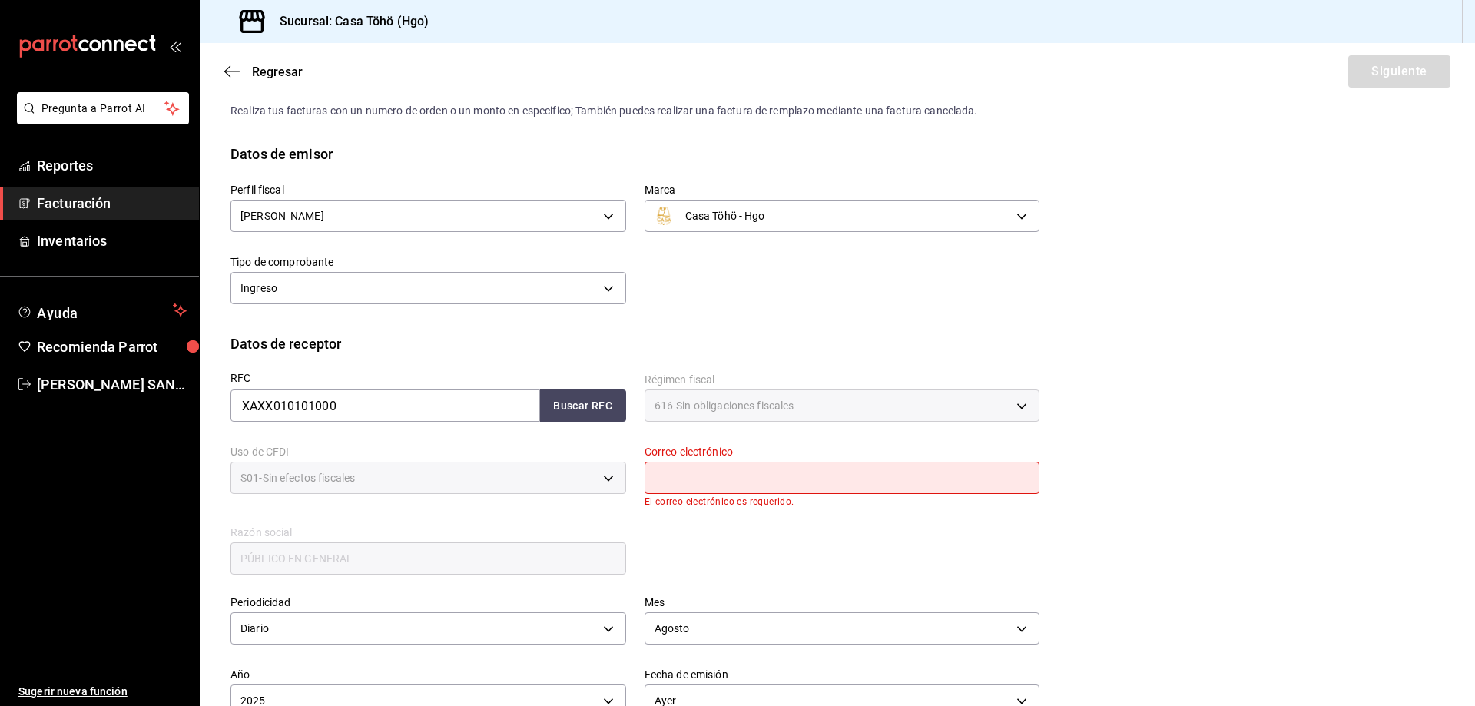
scroll to position [0, 0]
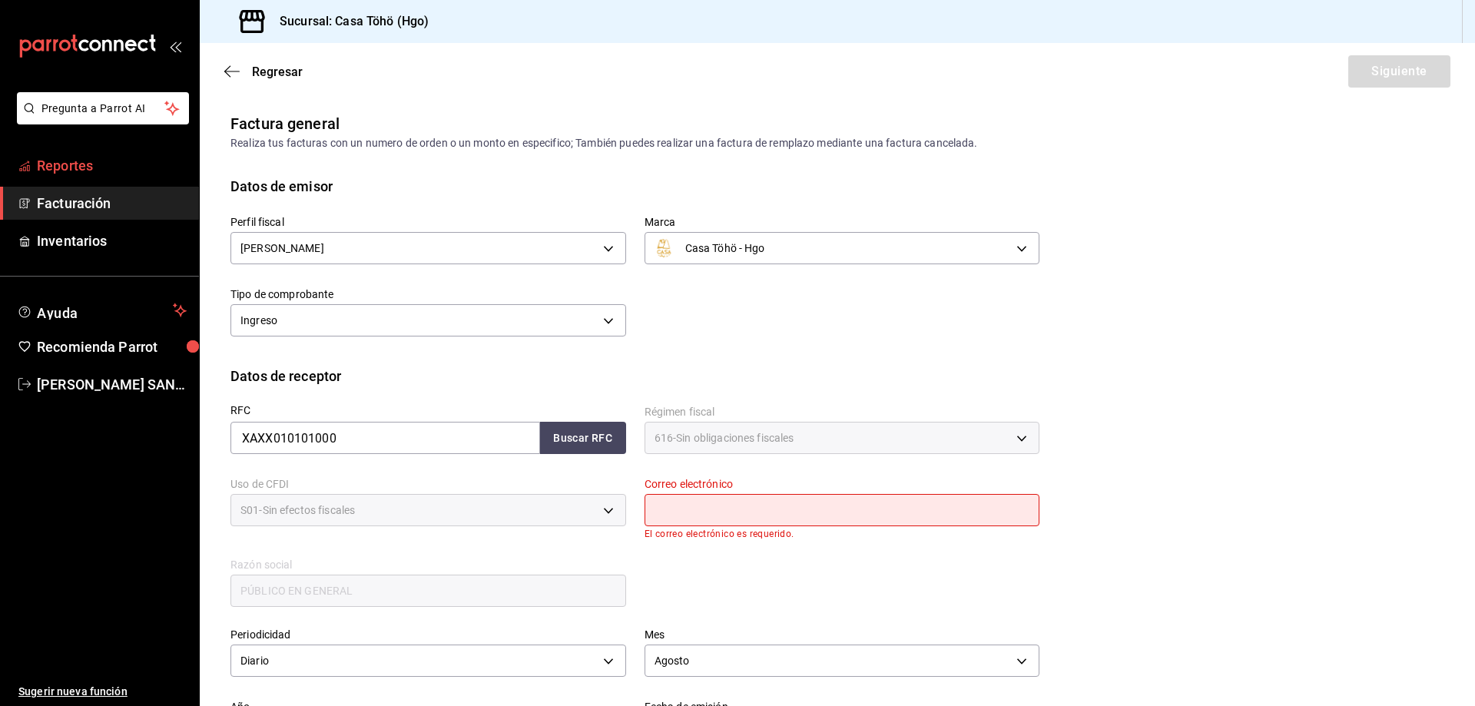
click at [91, 170] on span "Reportes" at bounding box center [112, 165] width 150 height 21
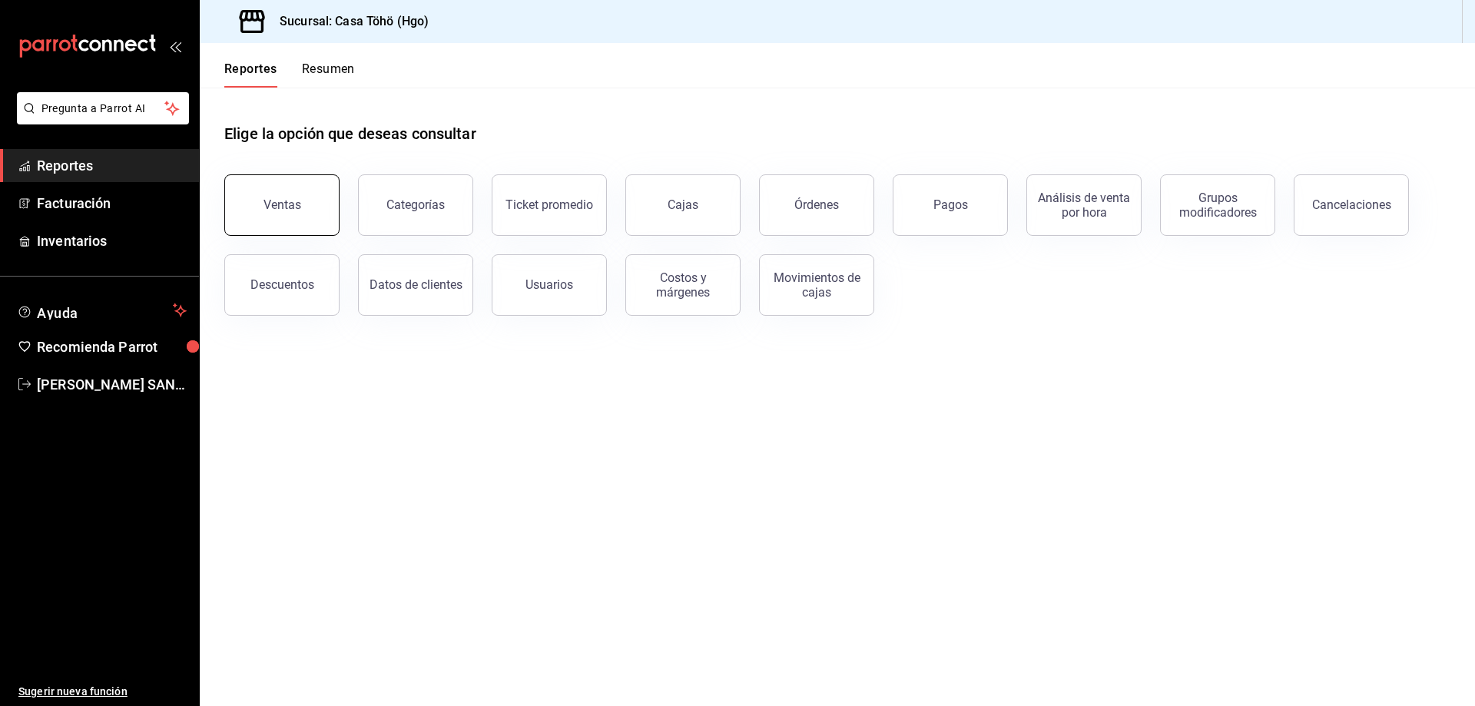
click at [279, 207] on div "Ventas" at bounding box center [282, 204] width 38 height 15
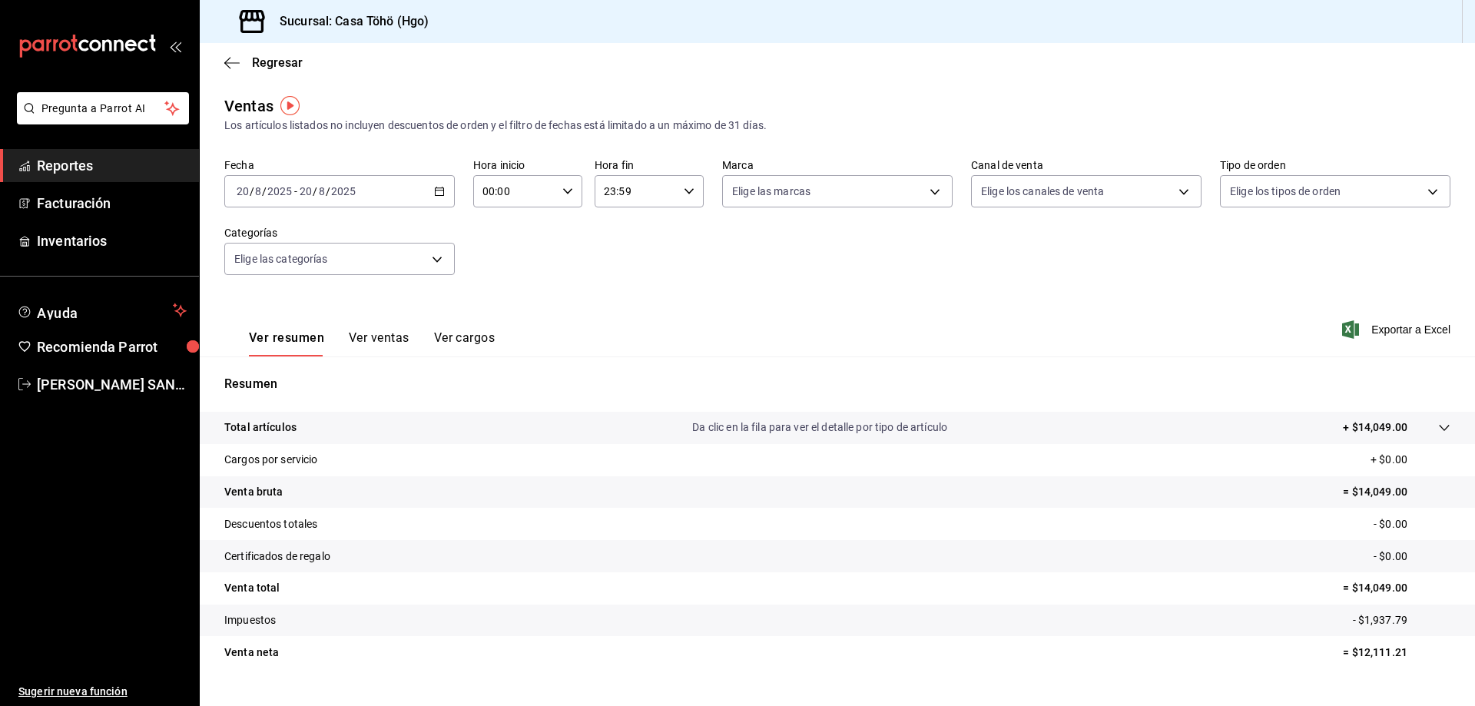
scroll to position [30, 0]
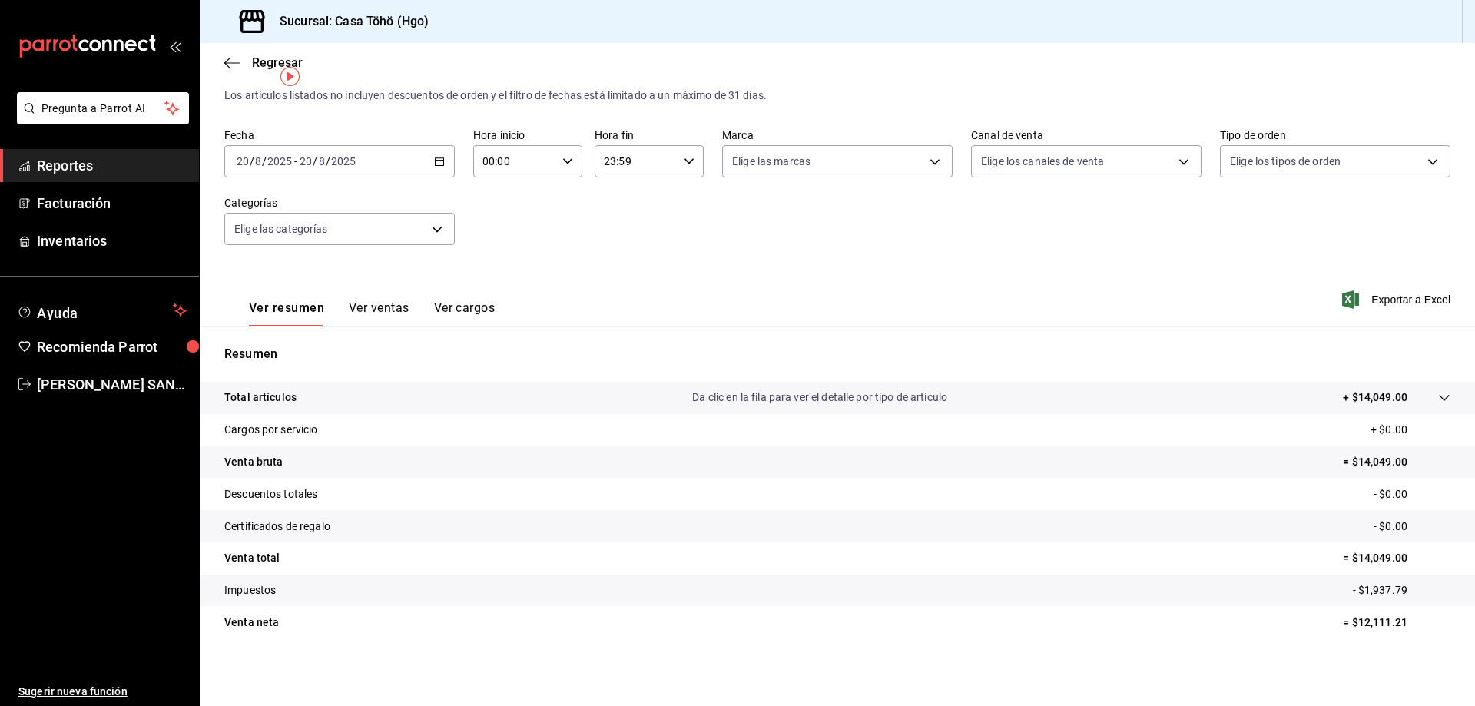
click at [383, 309] on button "Ver ventas" at bounding box center [379, 313] width 61 height 26
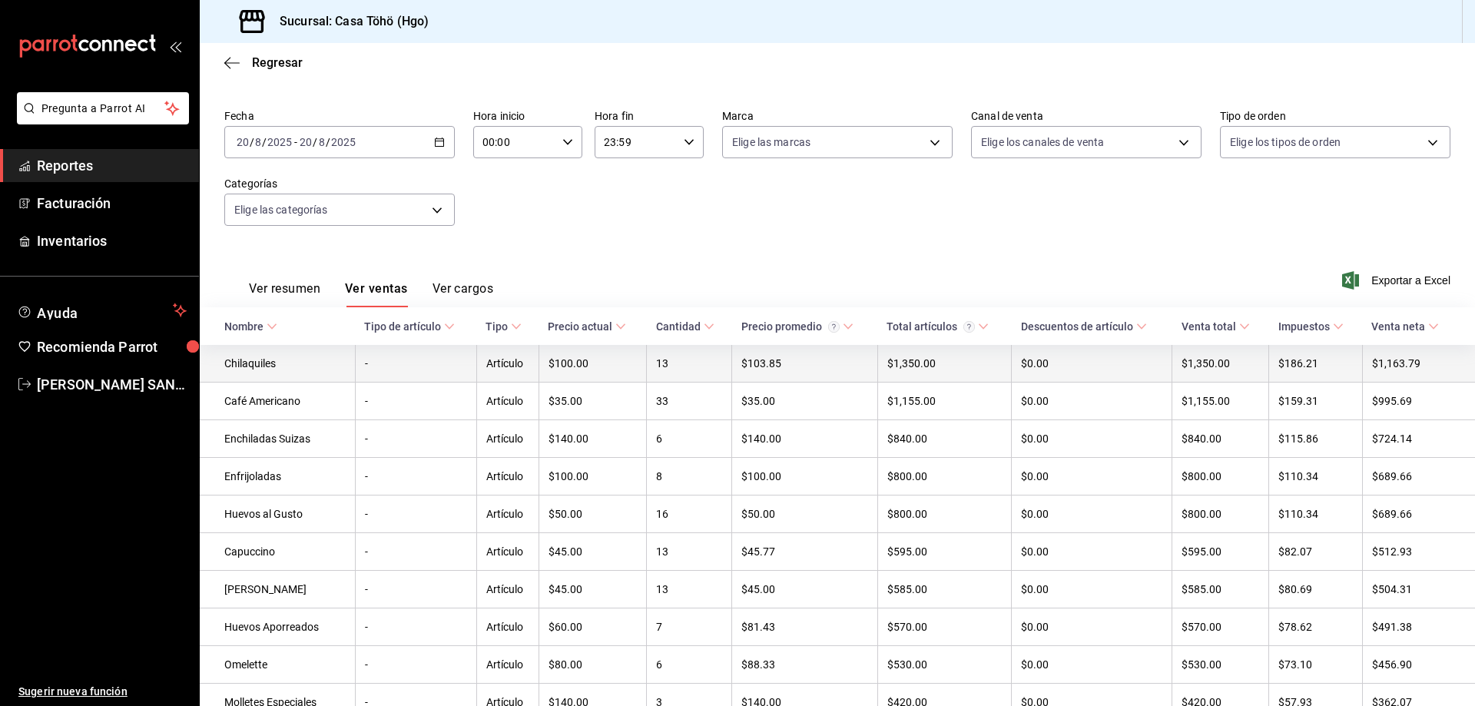
scroll to position [77, 0]
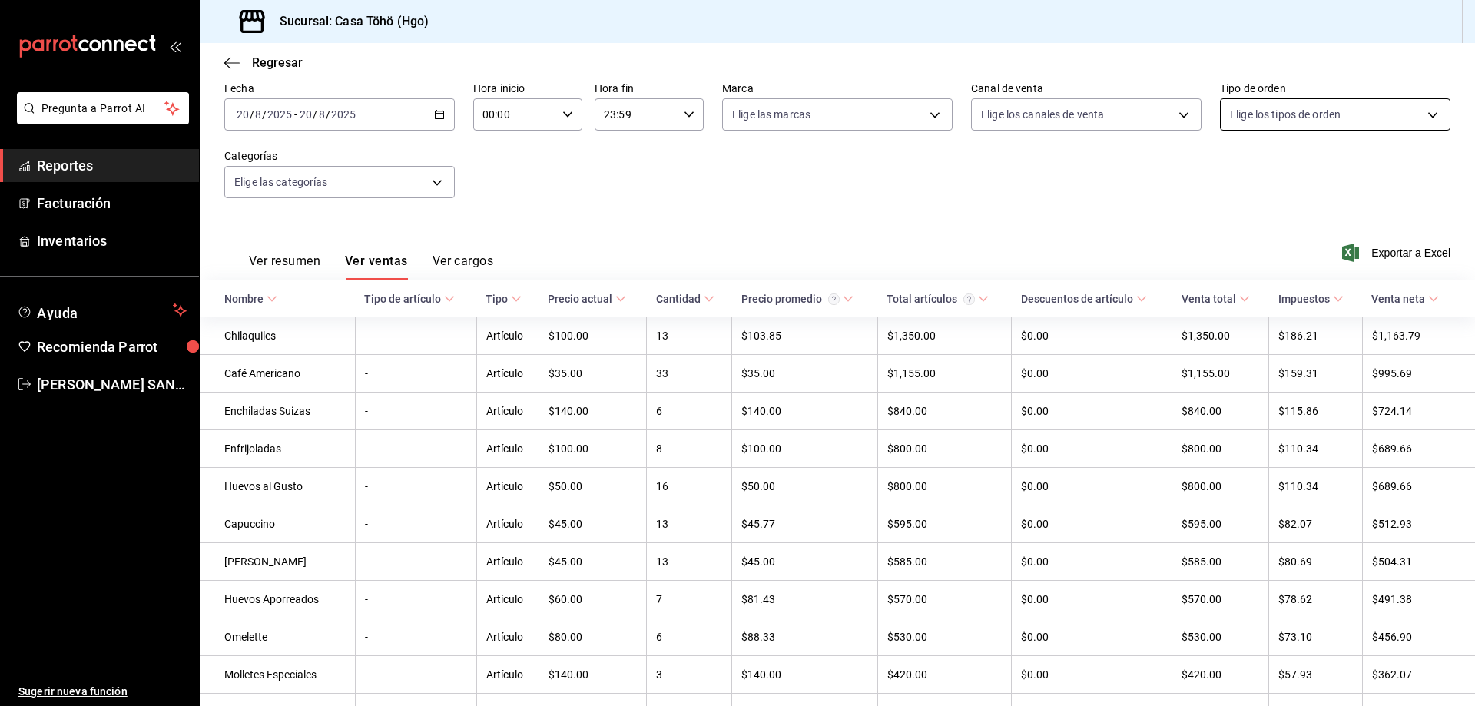
click at [1368, 118] on body "Pregunta a Parrot AI Reportes Facturación Inventarios Ayuda Recomienda Parrot […" at bounding box center [737, 353] width 1475 height 706
click at [587, 217] on div at bounding box center [737, 353] width 1475 height 706
click at [442, 110] on \(Stroke\) "button" at bounding box center [442, 110] width 1 height 1
click at [266, 237] on span "Semana actual" at bounding box center [296, 230] width 119 height 16
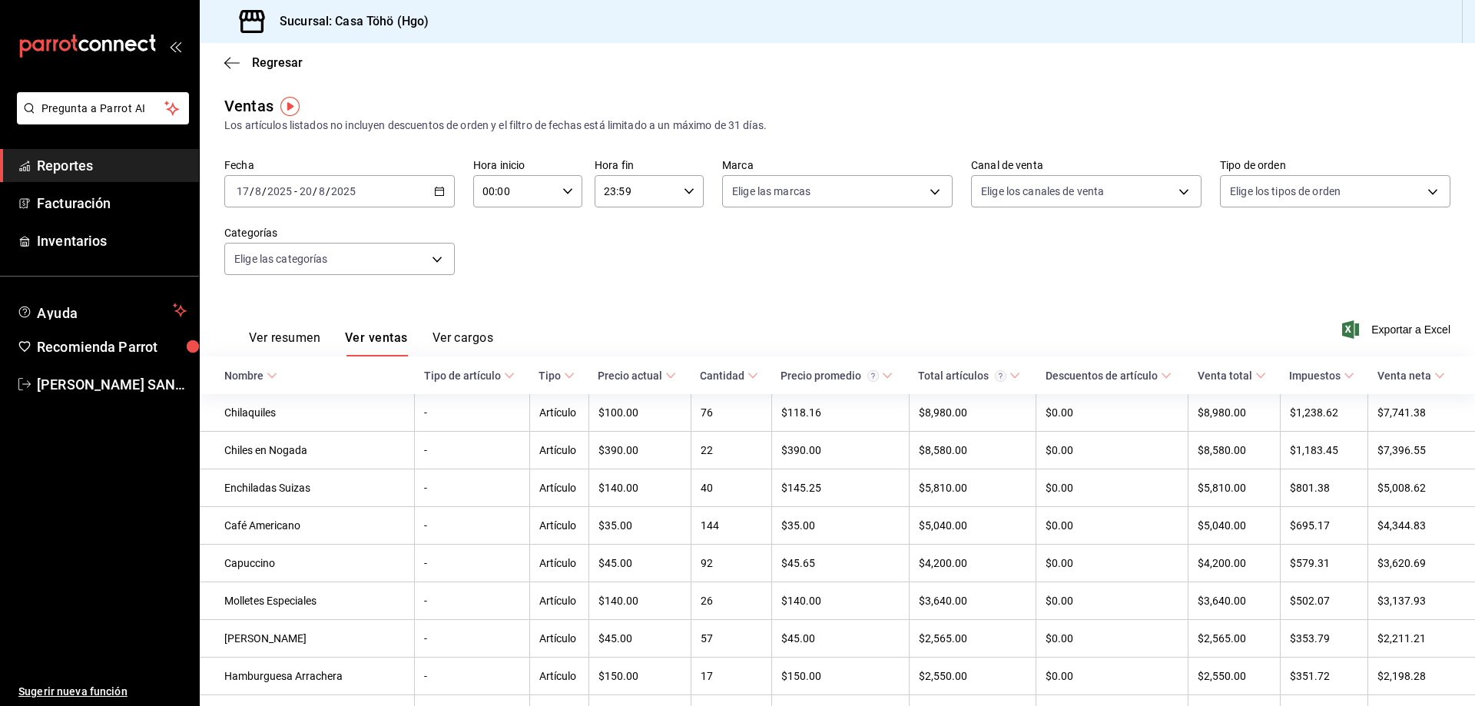
click at [477, 340] on button "Ver cargos" at bounding box center [462, 343] width 61 height 26
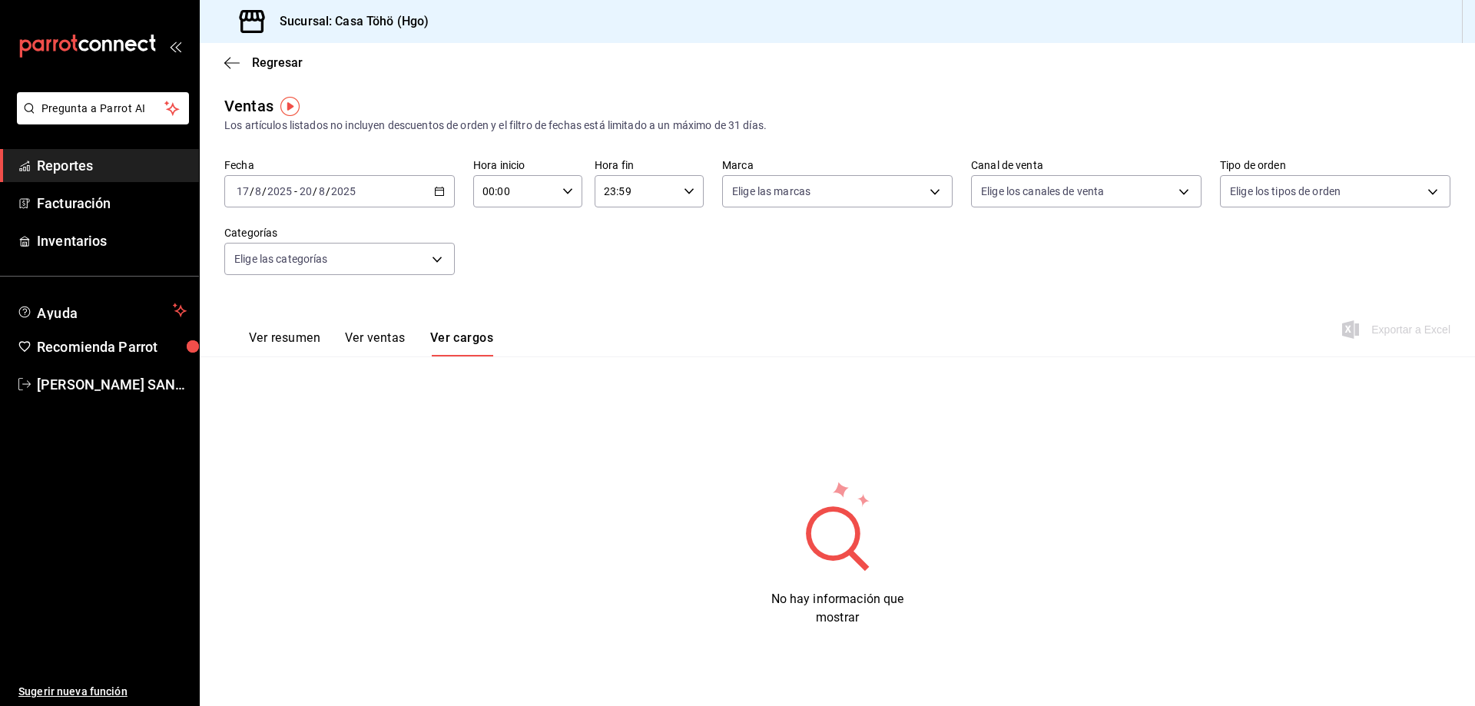
click at [381, 339] on button "Ver ventas" at bounding box center [375, 343] width 61 height 26
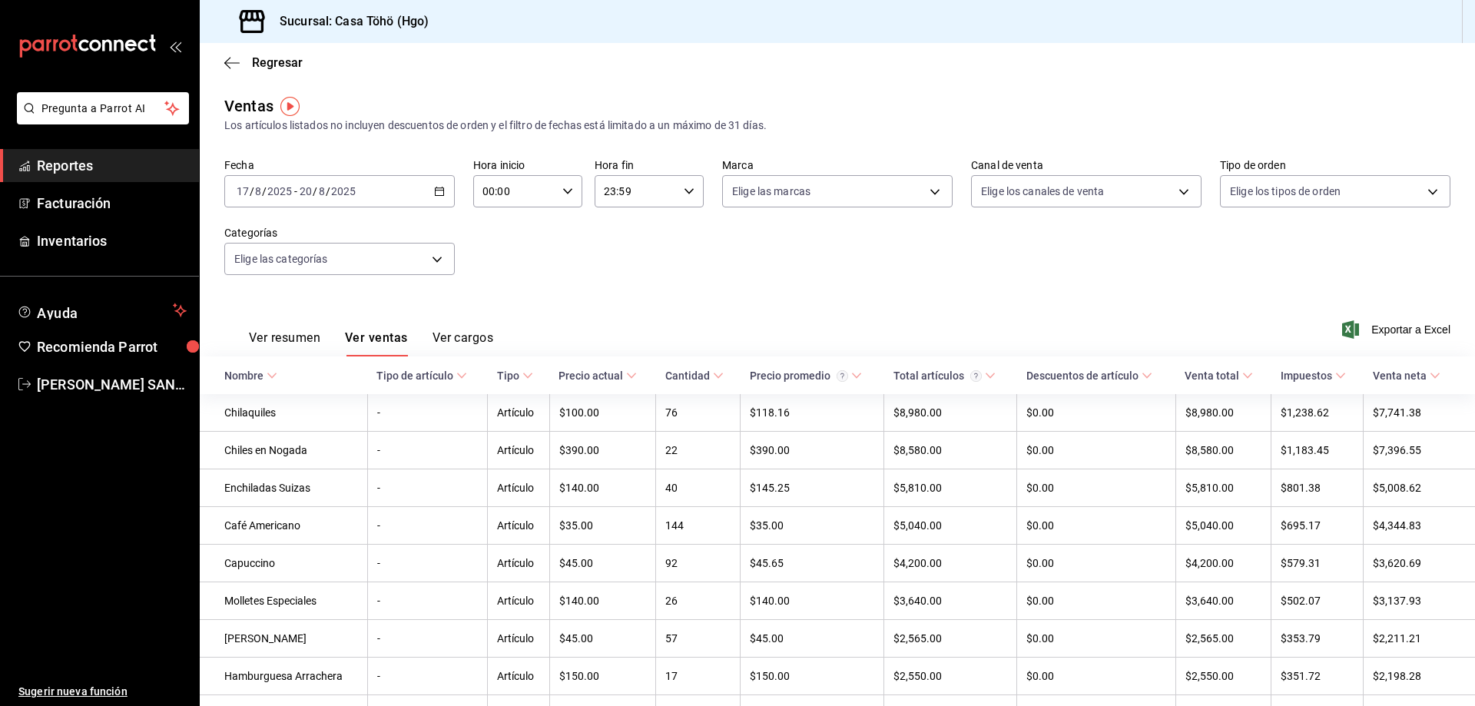
click at [112, 165] on span "Reportes" at bounding box center [112, 165] width 150 height 21
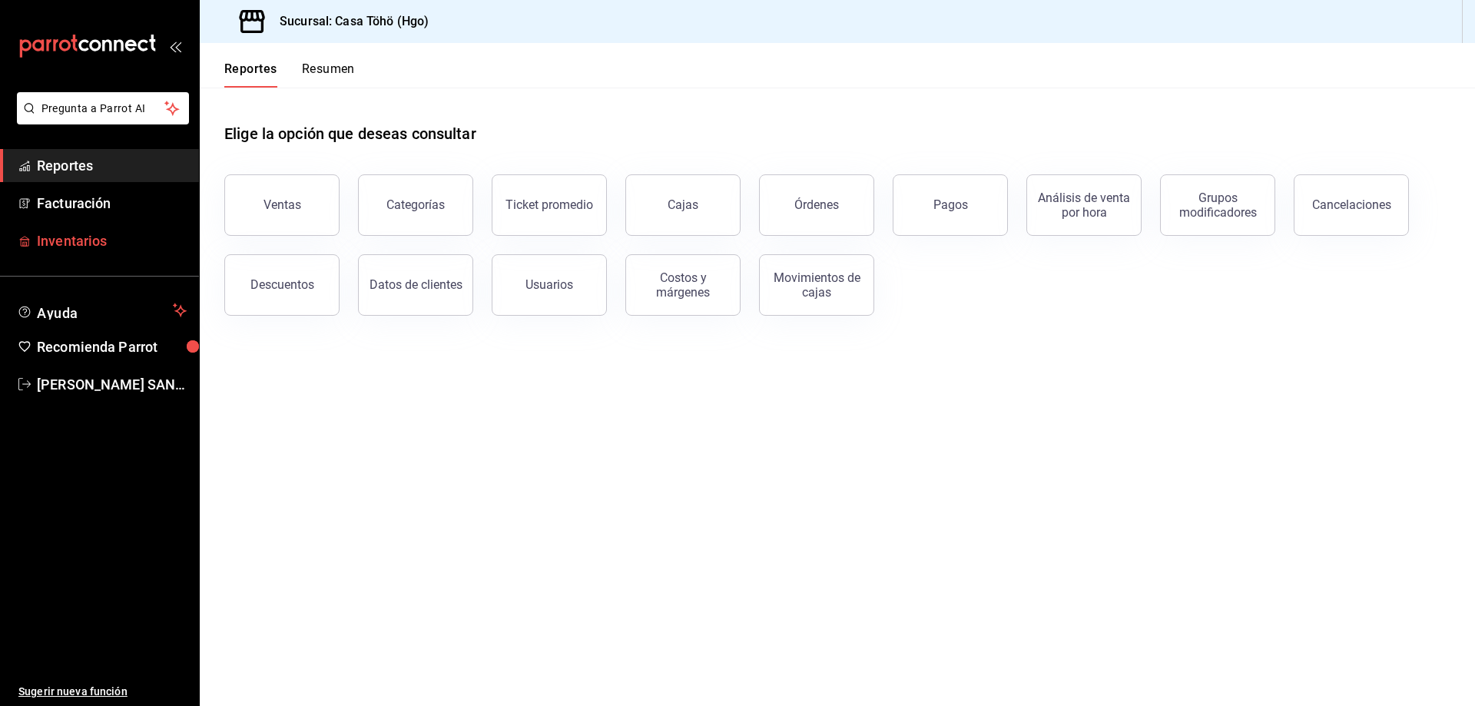
click at [54, 247] on span "Inventarios" at bounding box center [112, 240] width 150 height 21
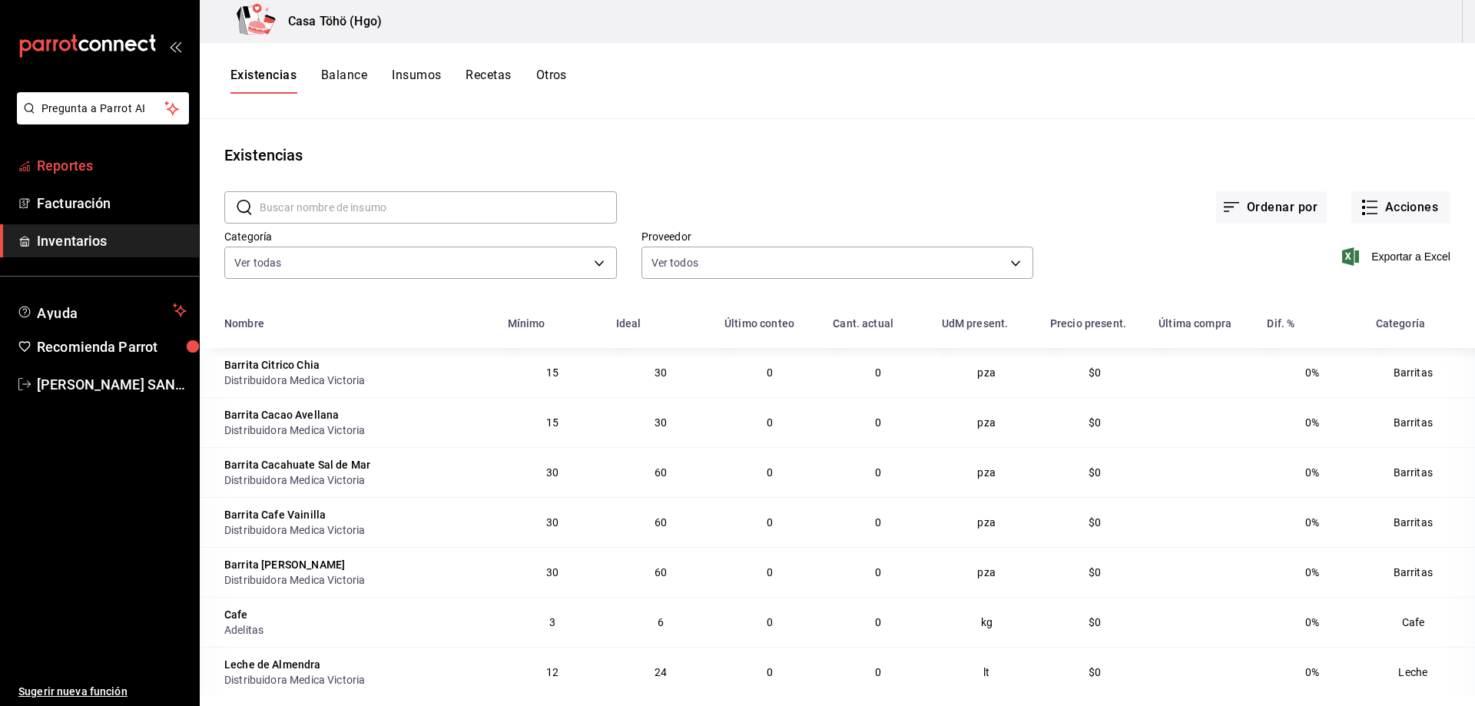
click at [80, 162] on span "Reportes" at bounding box center [112, 165] width 150 height 21
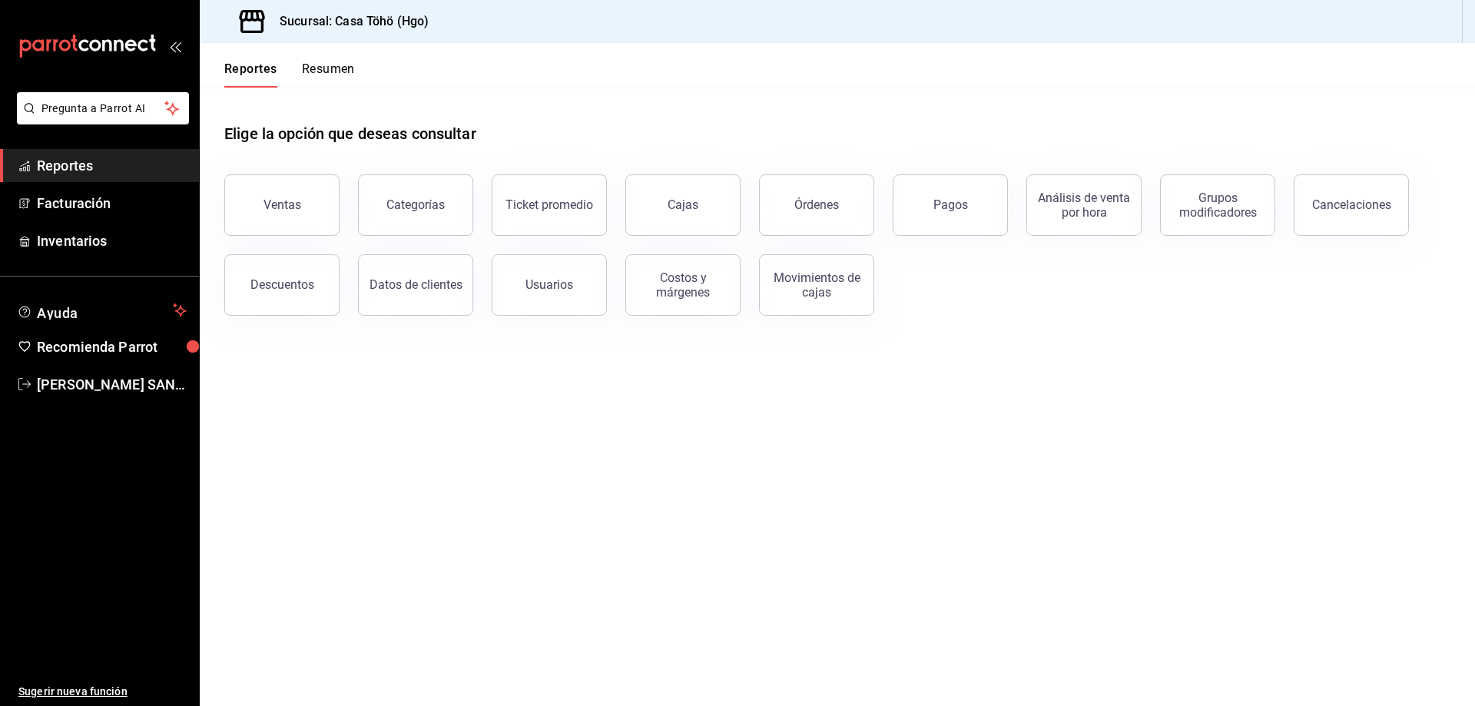
click at [320, 74] on button "Resumen" at bounding box center [328, 74] width 53 height 26
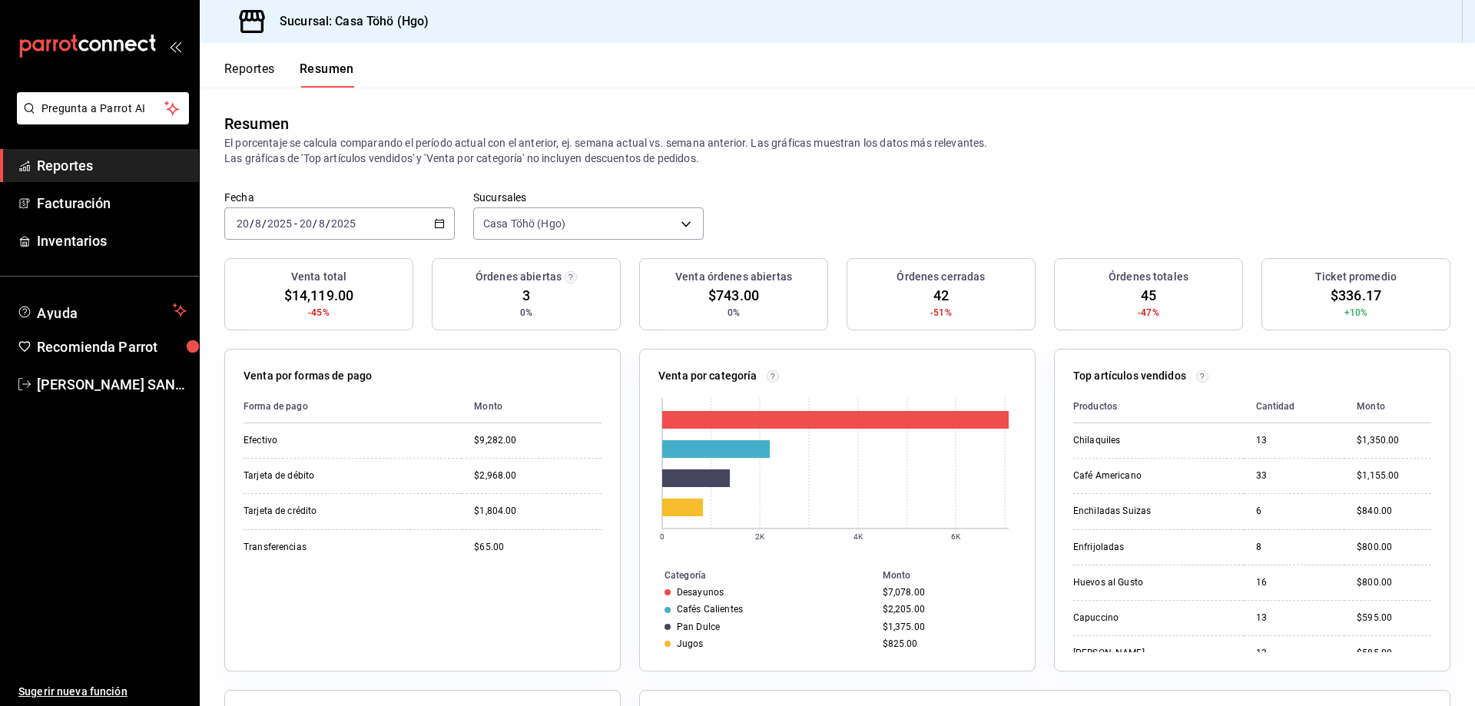
click at [269, 70] on button "Reportes" at bounding box center [249, 74] width 51 height 26
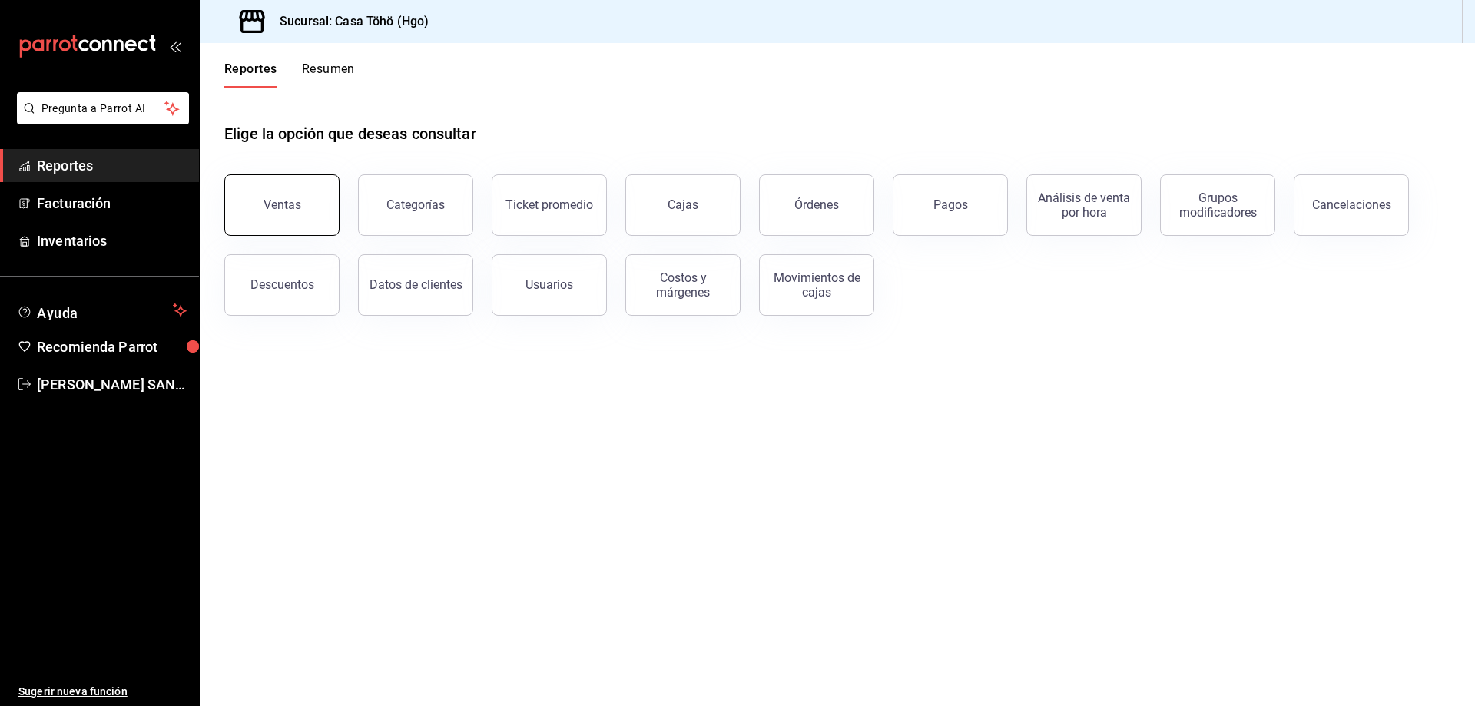
click at [303, 227] on button "Ventas" at bounding box center [281, 204] width 115 height 61
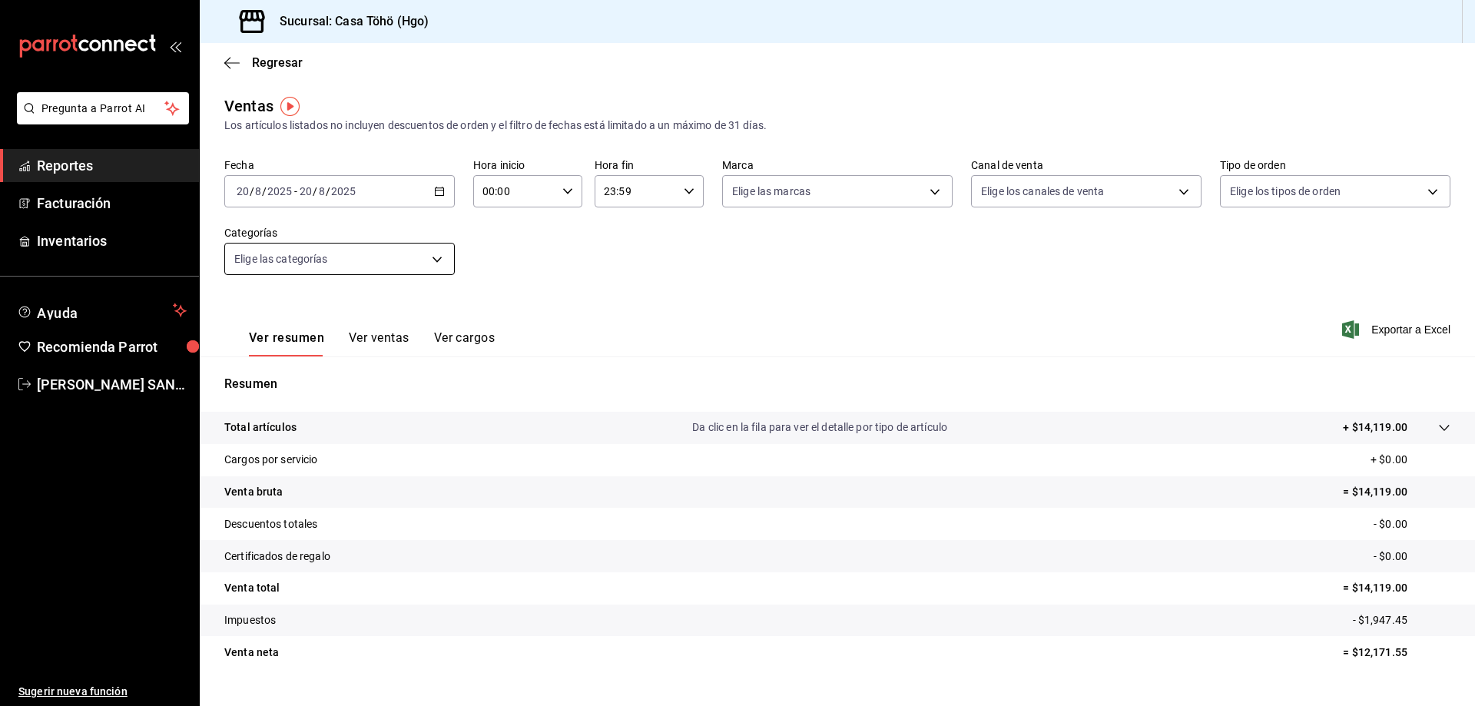
click at [325, 267] on body "Pregunta a Parrot AI Reportes Facturación Inventarios Ayuda Recomienda Parrot […" at bounding box center [737, 353] width 1475 height 706
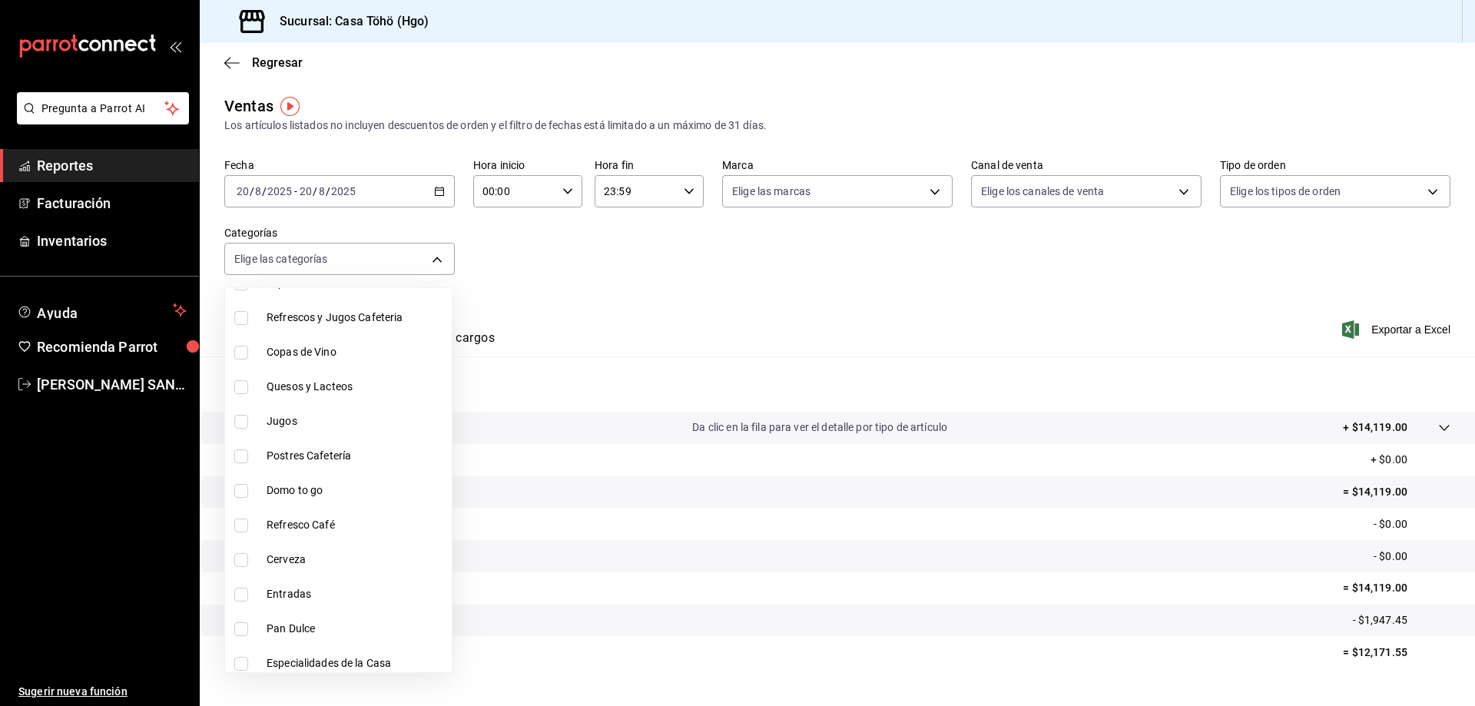
scroll to position [307, 0]
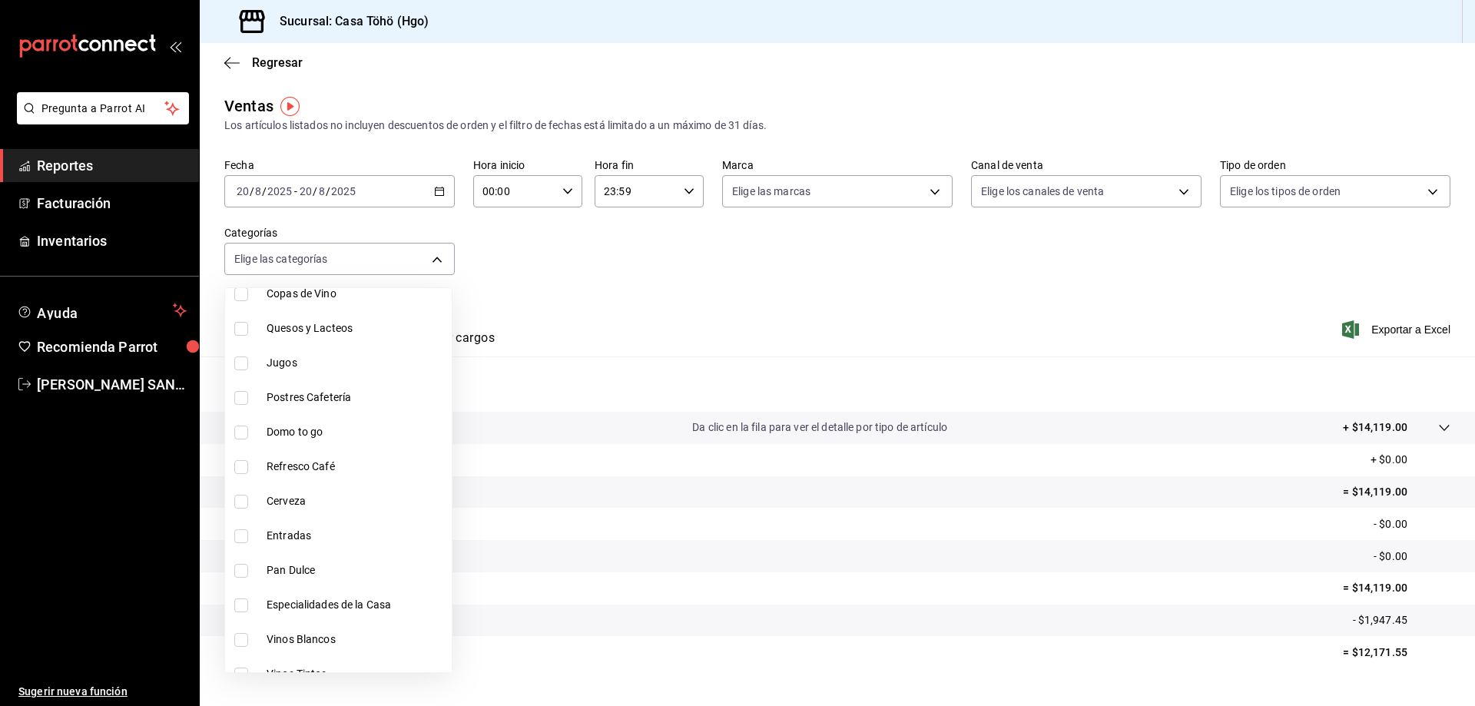
click at [684, 295] on div at bounding box center [737, 353] width 1475 height 706
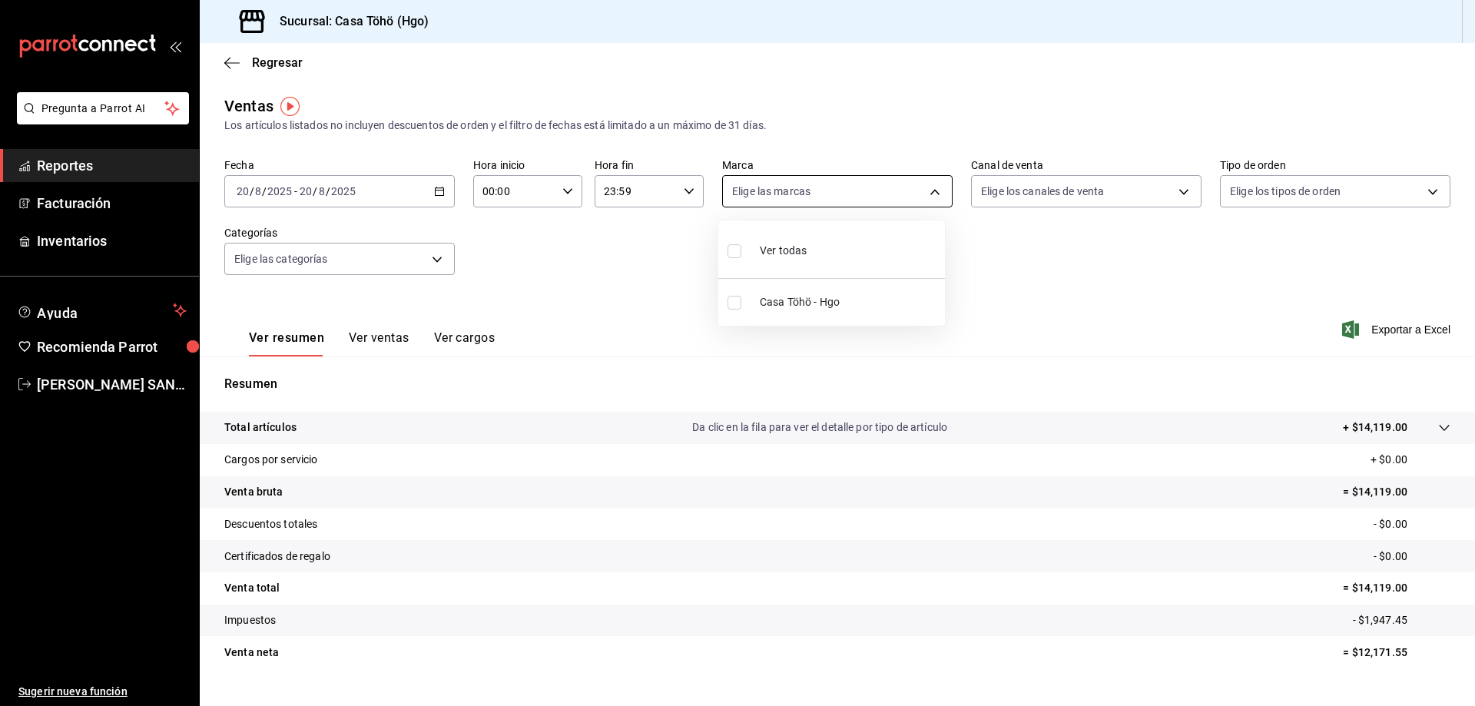
click at [741, 190] on body "Pregunta a Parrot AI Reportes Facturación Inventarios Ayuda Recomienda Parrot […" at bounding box center [737, 353] width 1475 height 706
click at [1005, 258] on div at bounding box center [737, 353] width 1475 height 706
click at [400, 330] on button "Ver ventas" at bounding box center [379, 343] width 61 height 26
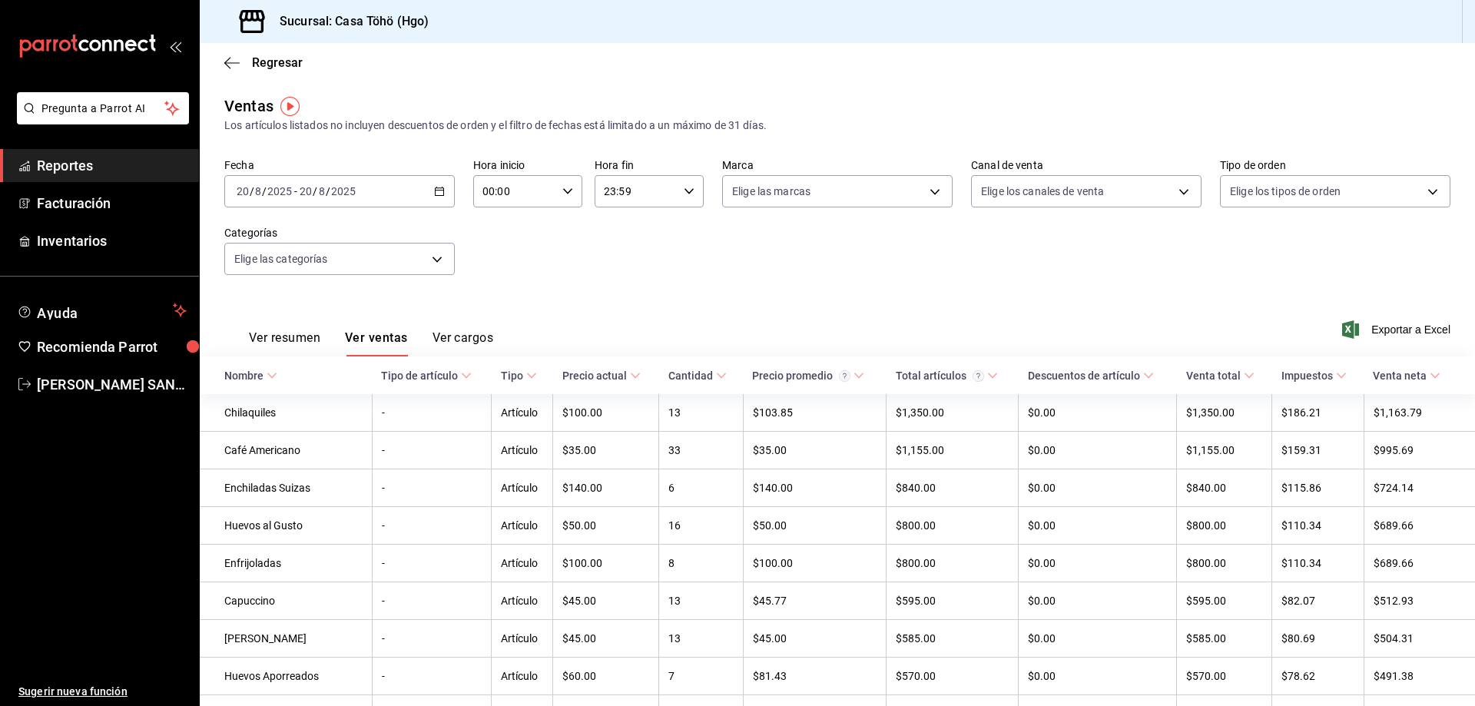
click at [455, 341] on button "Ver cargos" at bounding box center [462, 343] width 61 height 26
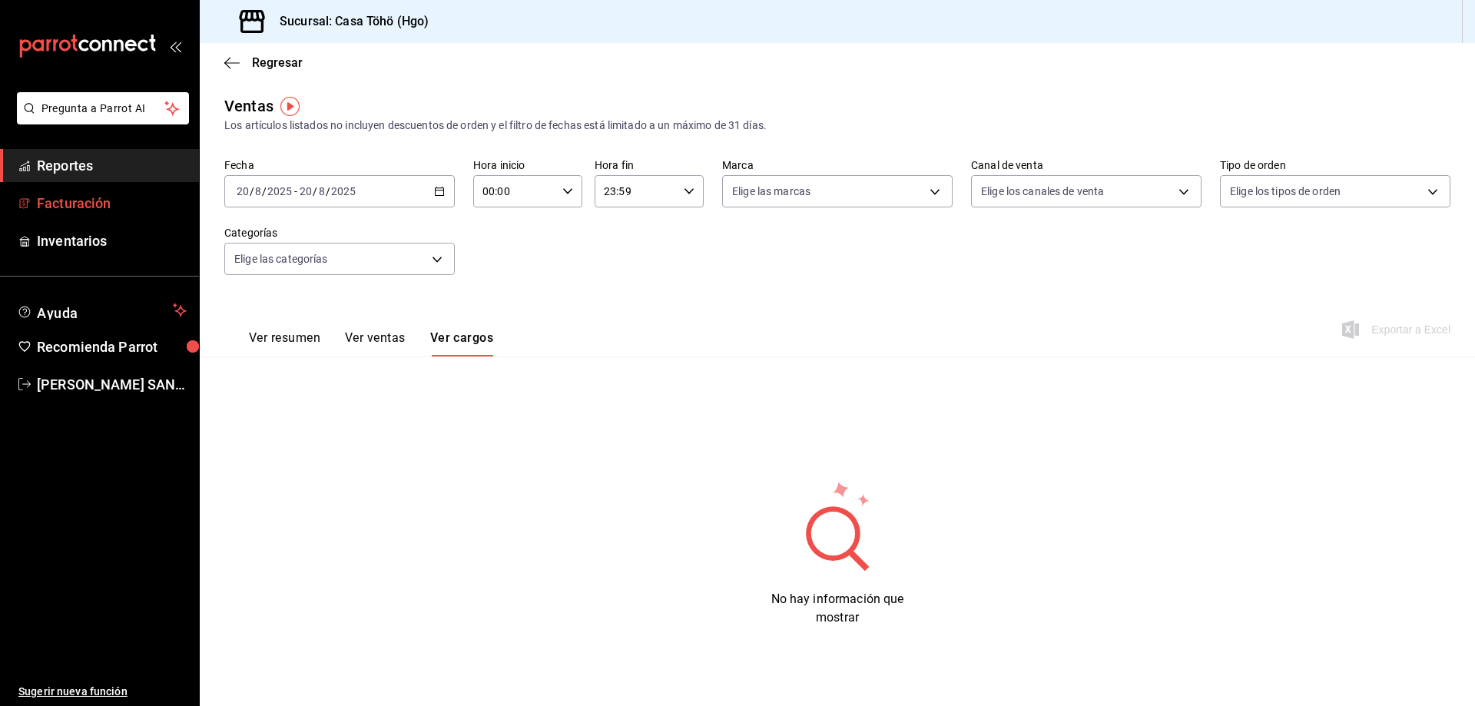
click at [81, 207] on span "Facturación" at bounding box center [112, 203] width 150 height 21
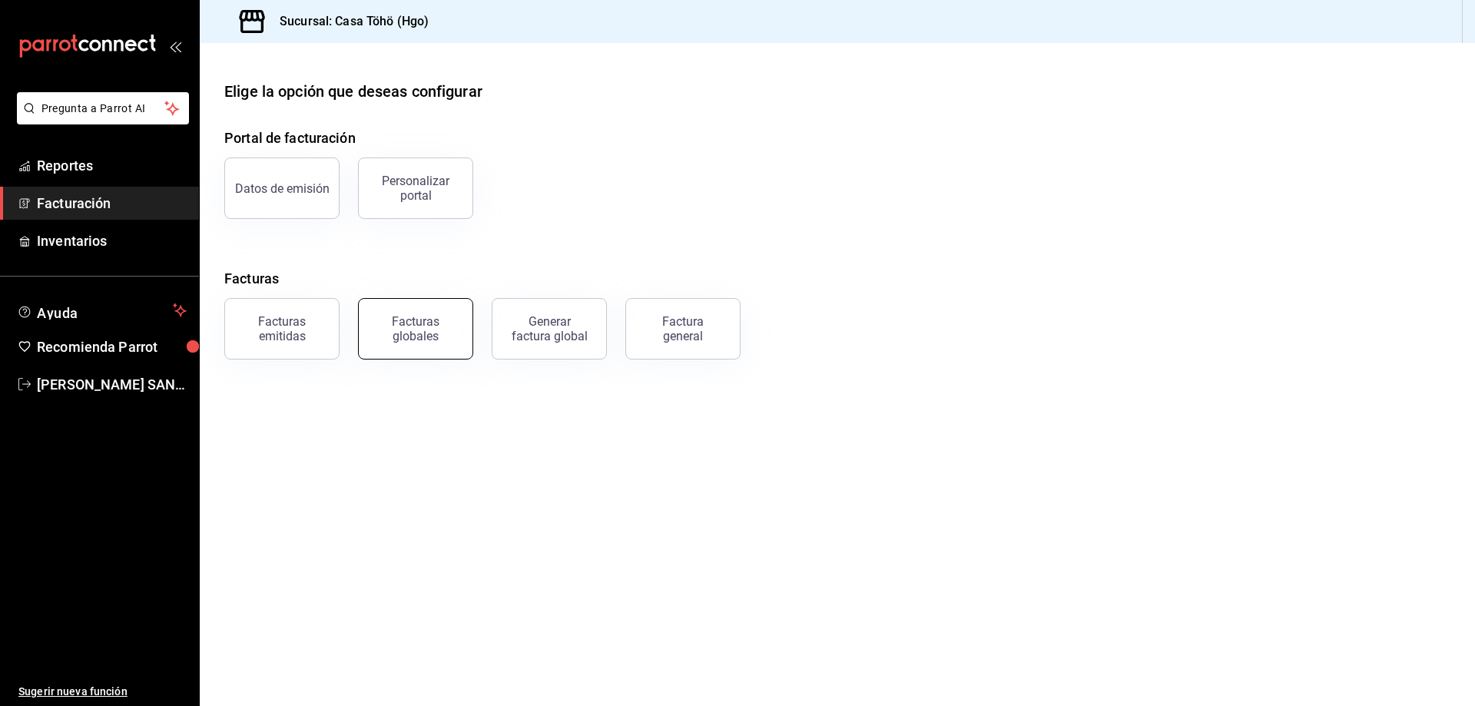
click at [432, 336] on div "Facturas globales" at bounding box center [415, 328] width 95 height 29
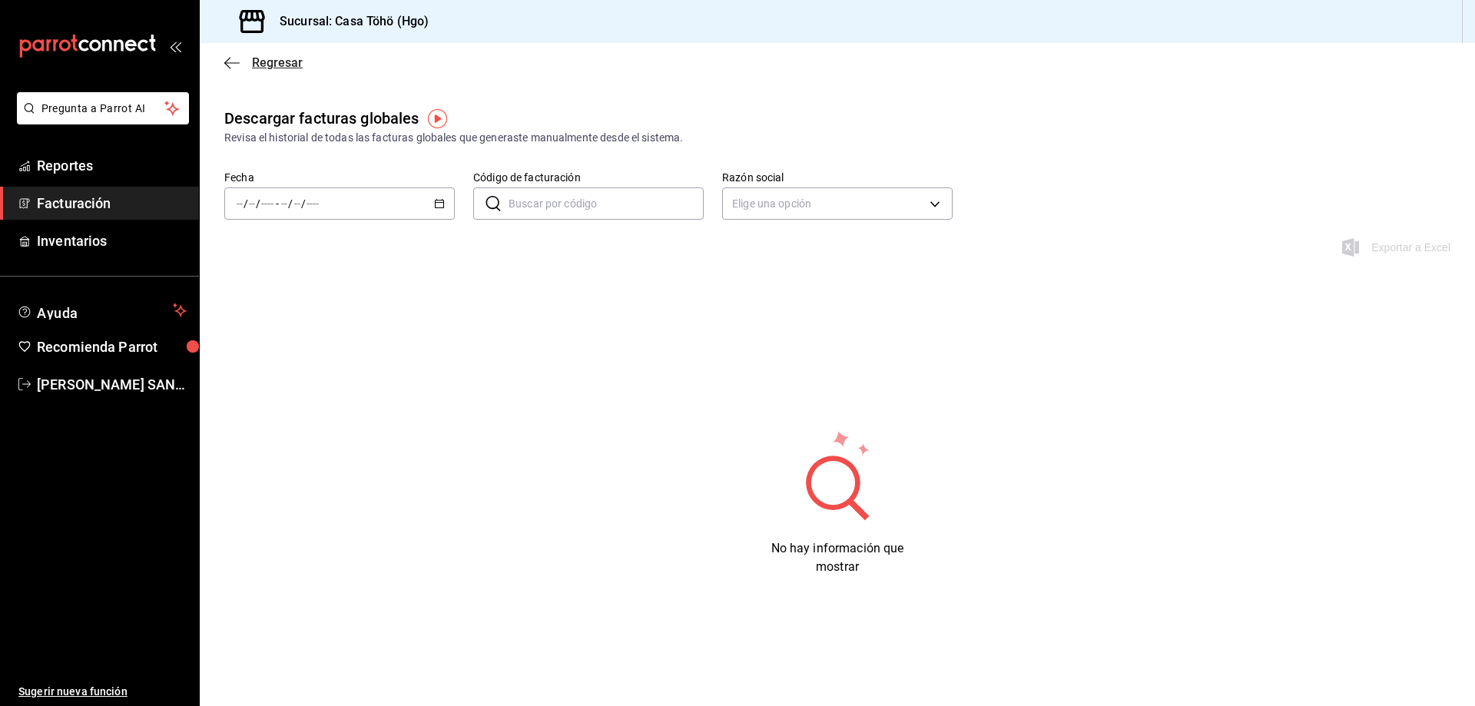
click at [226, 61] on icon "button" at bounding box center [227, 63] width 6 height 12
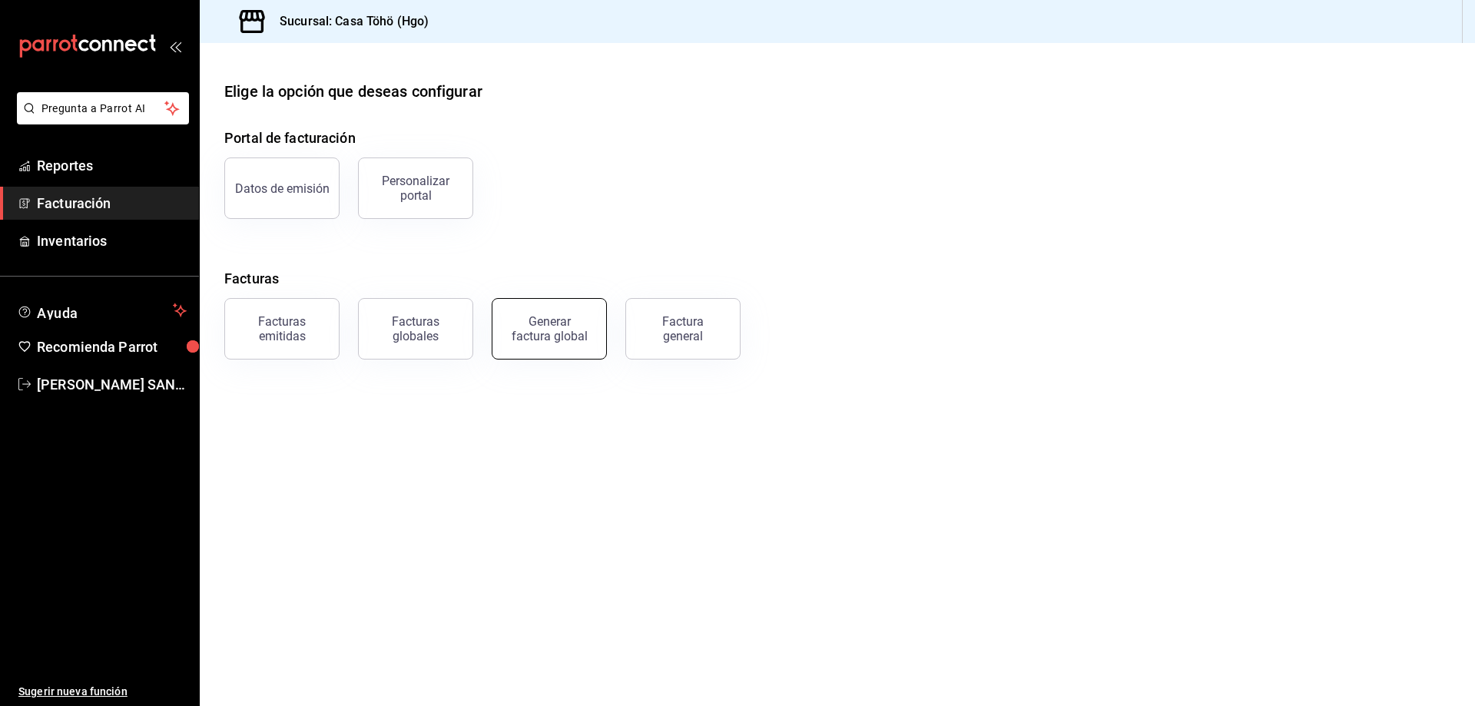
click at [543, 353] on button "Generar factura global" at bounding box center [549, 328] width 115 height 61
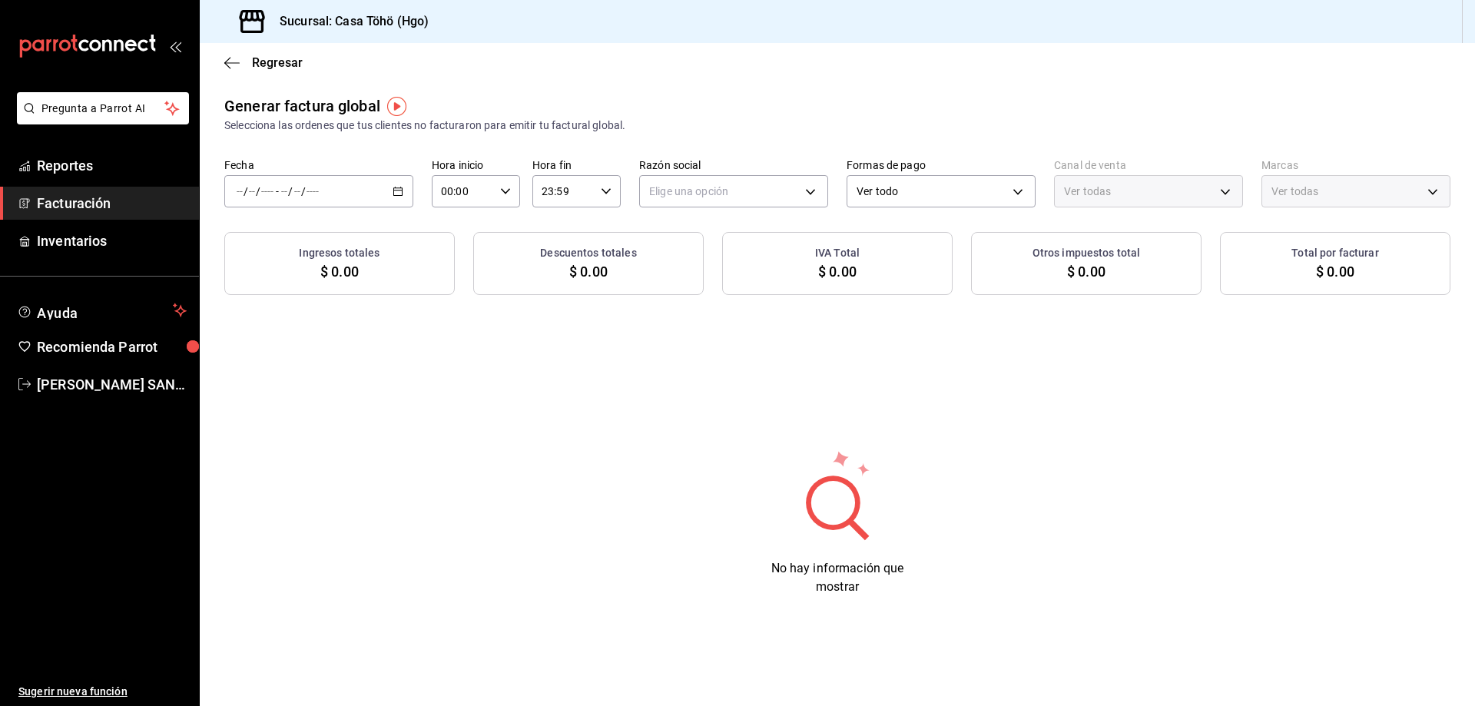
type input "PARROT,UBER_EATS,RAPPI,DIDI_FOOD,ONLINE"
click at [250, 74] on div "Regresar" at bounding box center [837, 62] width 1275 height 39
click at [234, 68] on icon "button" at bounding box center [231, 63] width 15 height 14
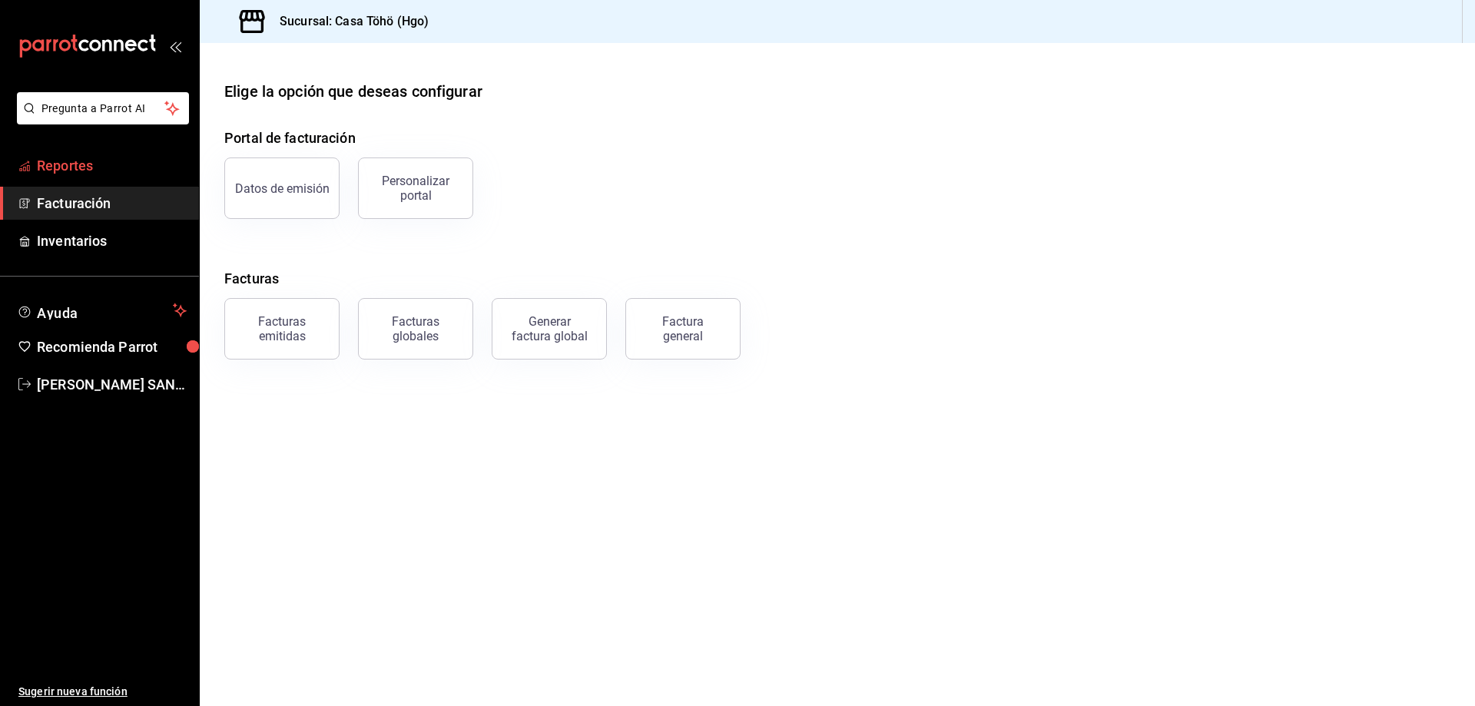
click at [81, 172] on span "Reportes" at bounding box center [112, 165] width 150 height 21
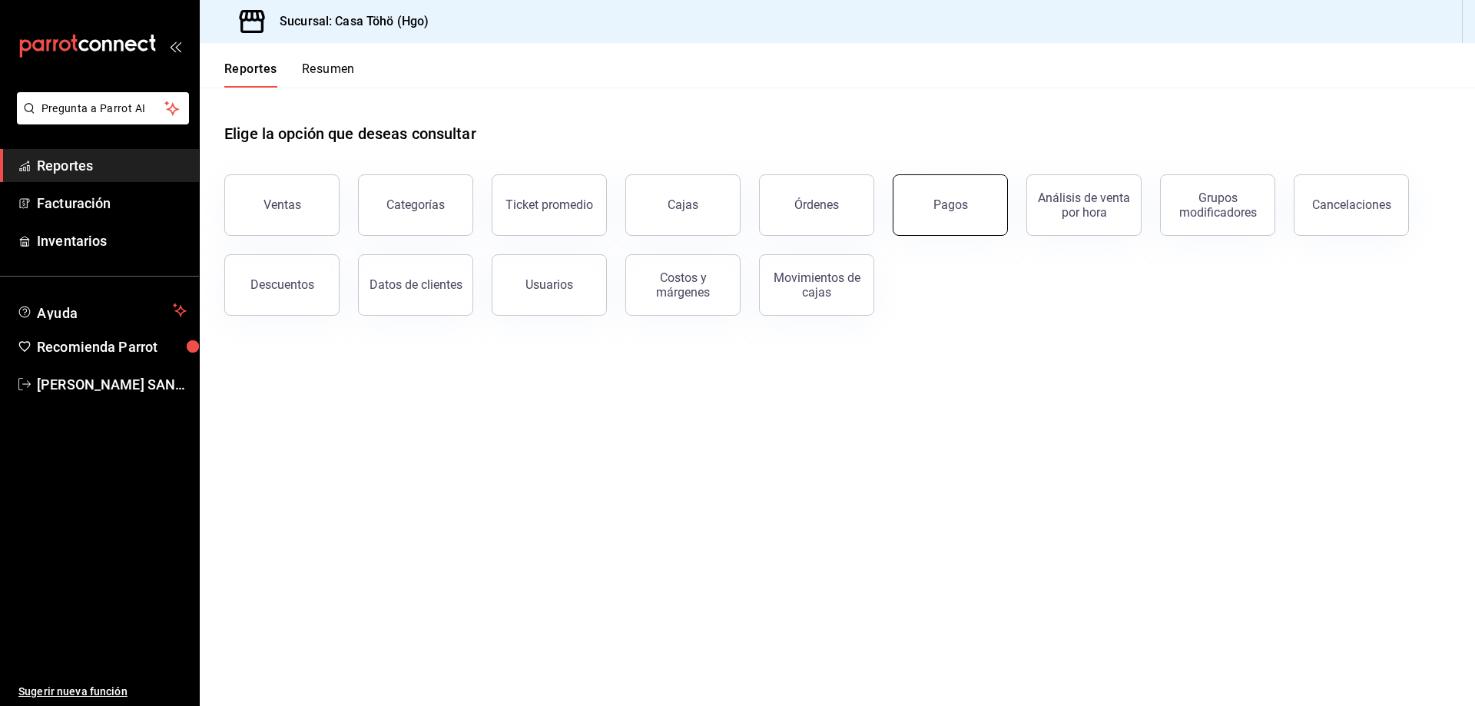
click at [947, 200] on div "Pagos" at bounding box center [950, 204] width 35 height 15
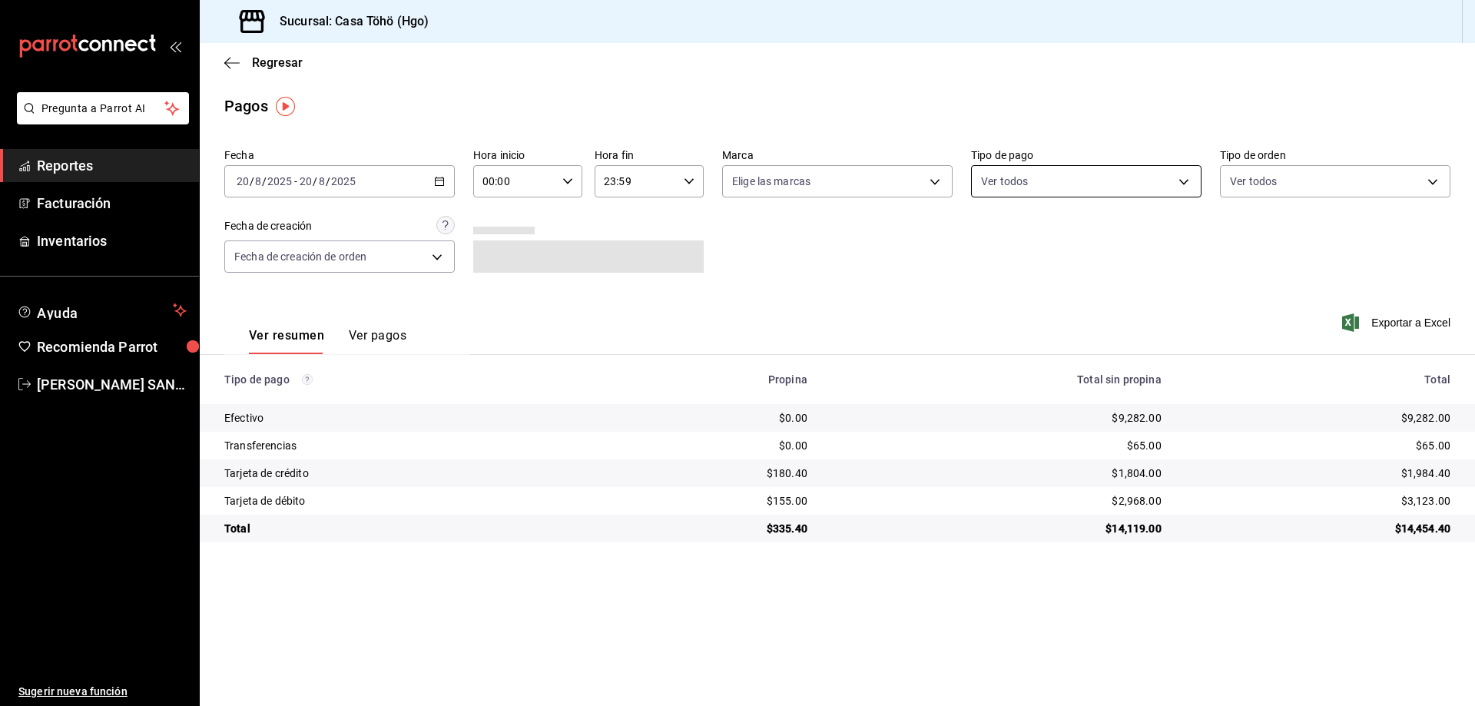
click at [1084, 194] on body "Pregunta a Parrot AI Reportes Facturación Inventarios Ayuda Recomienda Parrot […" at bounding box center [737, 353] width 1475 height 706
click at [1058, 389] on span "Tarjeta de débito" at bounding box center [1103, 396] width 181 height 16
type input "bdf4bcce-75d9-46fb-96b4-ca52b3f374de"
checkbox input "true"
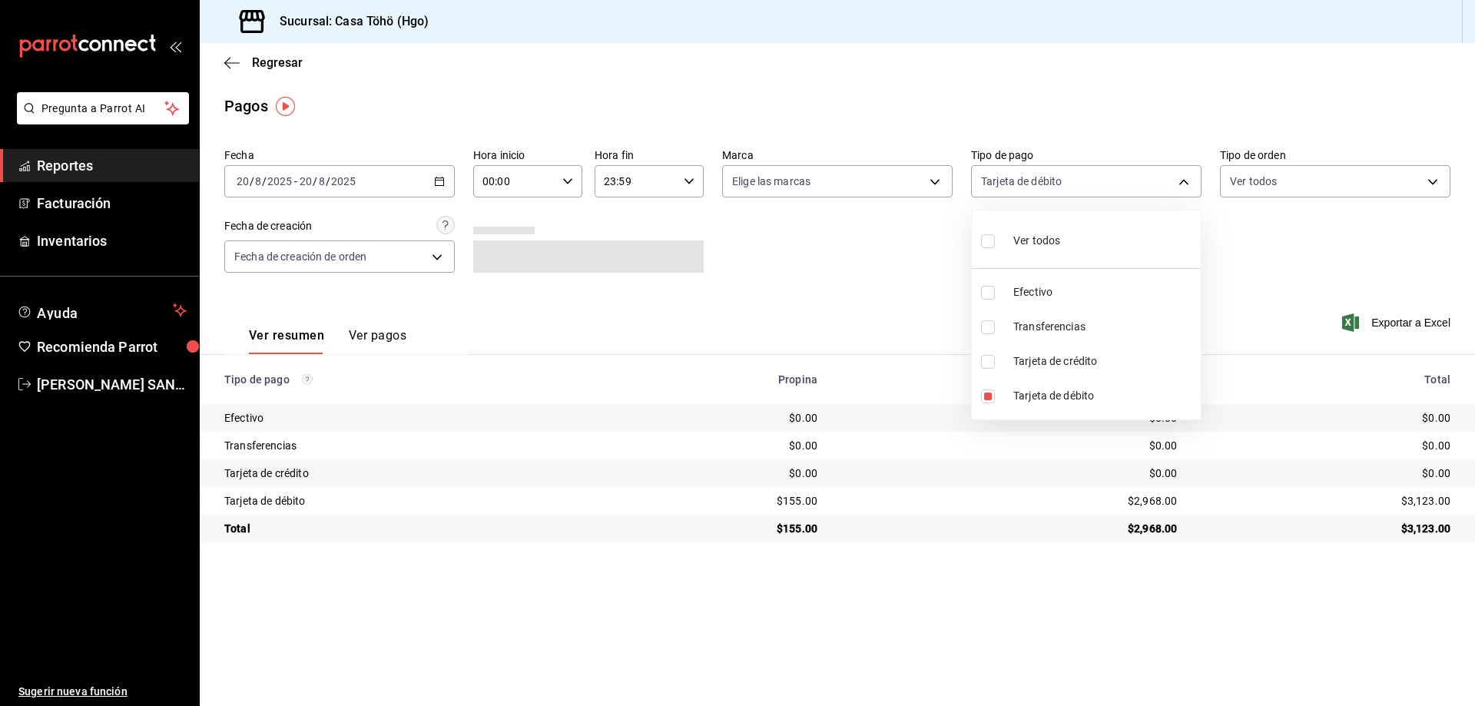
drag, startPoint x: 349, startPoint y: 348, endPoint x: 363, endPoint y: 339, distance: 16.6
click at [356, 344] on div at bounding box center [737, 353] width 1475 height 706
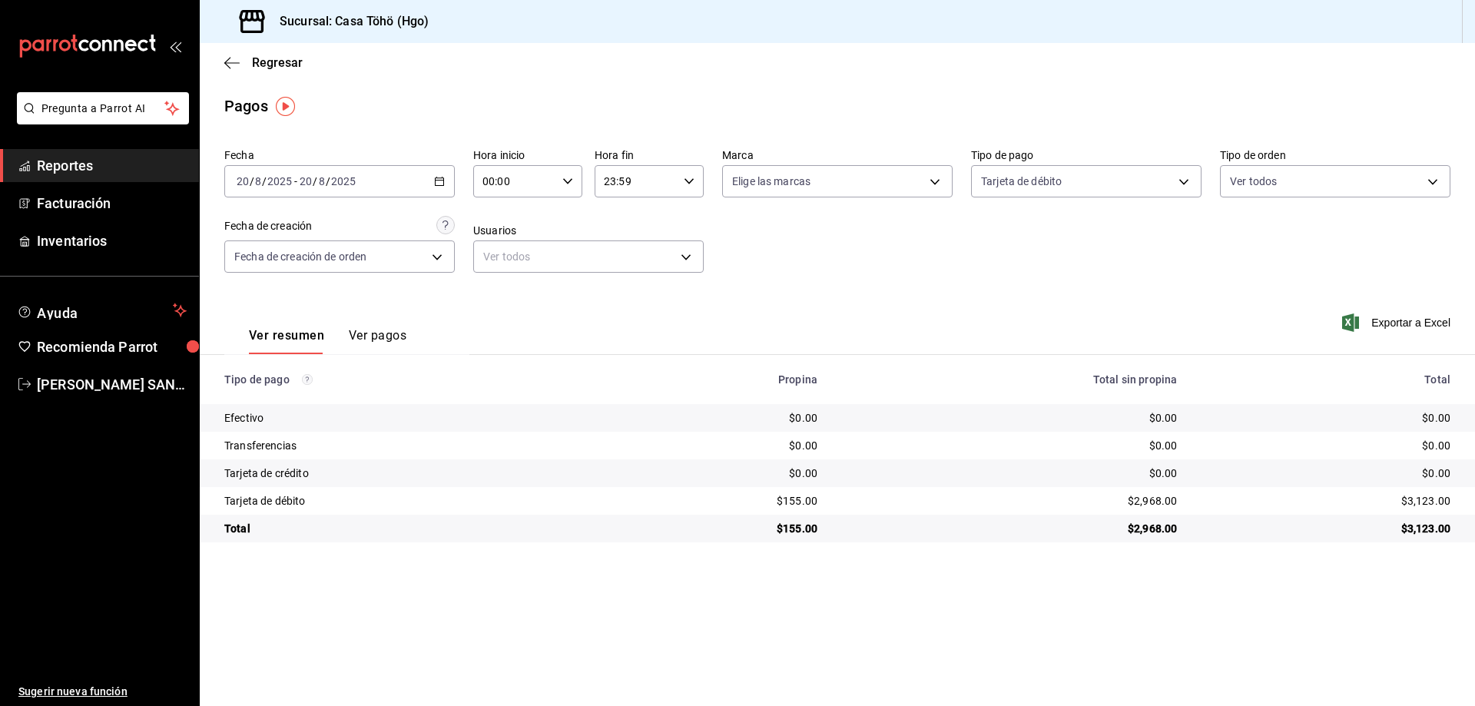
click at [1049, 252] on div "Fecha [DATE] [DATE] - [DATE] [DATE] Hora inicio 00:00 Hora inicio Hora fin 23:5…" at bounding box center [837, 216] width 1226 height 149
click at [351, 332] on button "Ver pagos" at bounding box center [378, 341] width 58 height 26
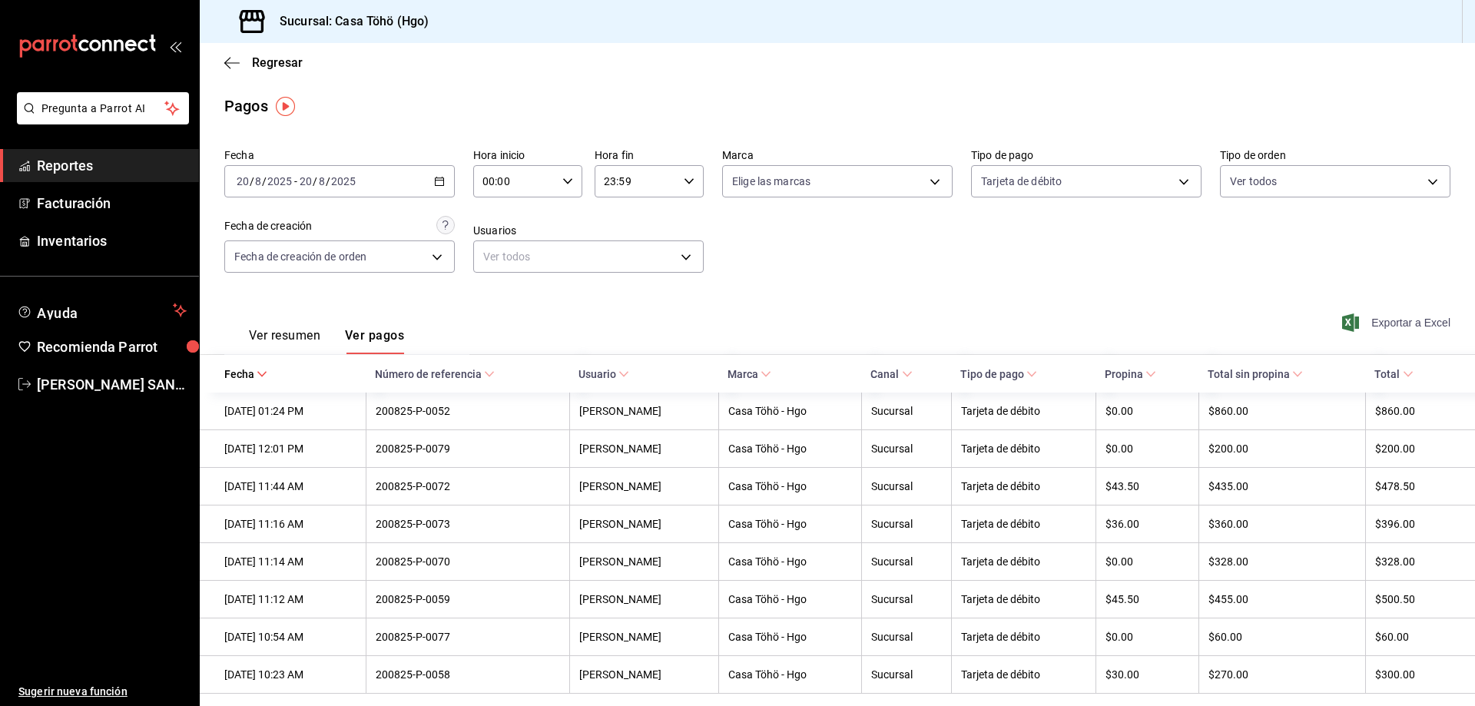
click at [1392, 328] on span "Exportar a Excel" at bounding box center [1397, 322] width 105 height 18
click at [442, 178] on div "[DATE] [DATE] - [DATE] [DATE]" at bounding box center [339, 181] width 230 height 32
click at [287, 333] on span "Mes actual" at bounding box center [296, 331] width 119 height 16
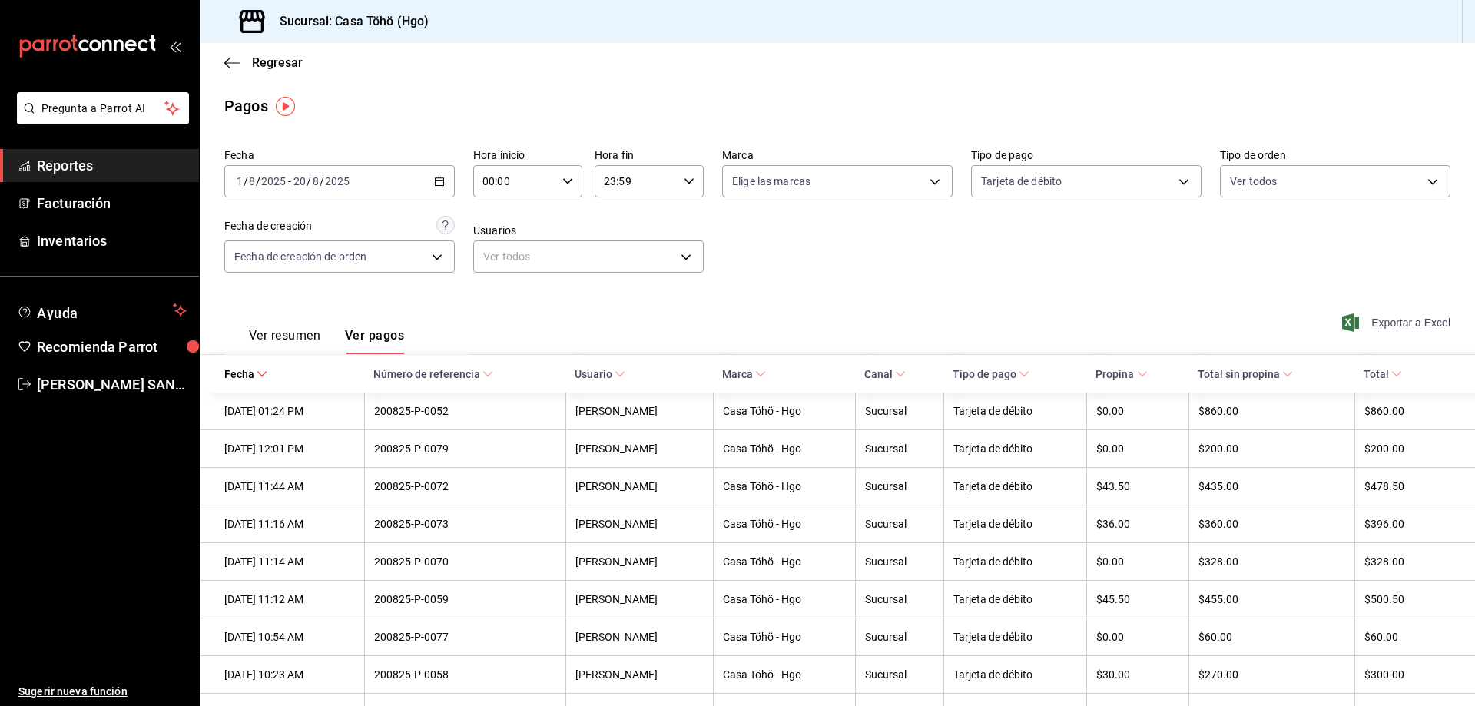
click at [1373, 319] on span "Exportar a Excel" at bounding box center [1397, 322] width 105 height 18
click at [88, 212] on span "Facturación" at bounding box center [112, 203] width 150 height 21
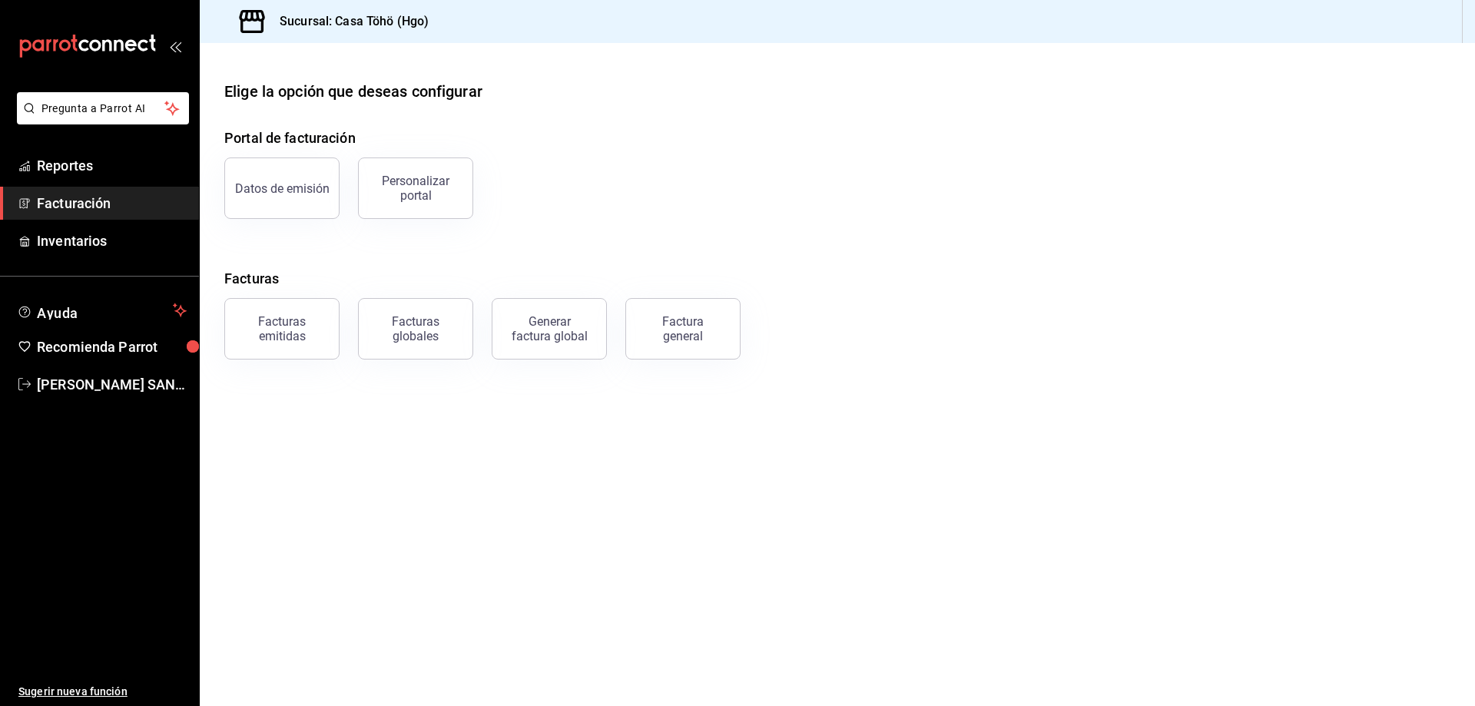
click at [506, 426] on main "Elige la opción que deseas configurar Portal de facturación Datos de emisión Pe…" at bounding box center [837, 374] width 1275 height 663
click at [698, 467] on main "Elige la opción que deseas configurar Portal de facturación Datos de emisión Pe…" at bounding box center [837, 374] width 1275 height 663
click at [154, 684] on span "Sugerir nueva función" at bounding box center [102, 692] width 168 height 16
click at [642, 541] on main "Elige la opción que deseas configurar Portal de facturación Datos de emisión Pe…" at bounding box center [837, 374] width 1275 height 663
click at [290, 336] on div "Facturas emitidas" at bounding box center [281, 328] width 95 height 29
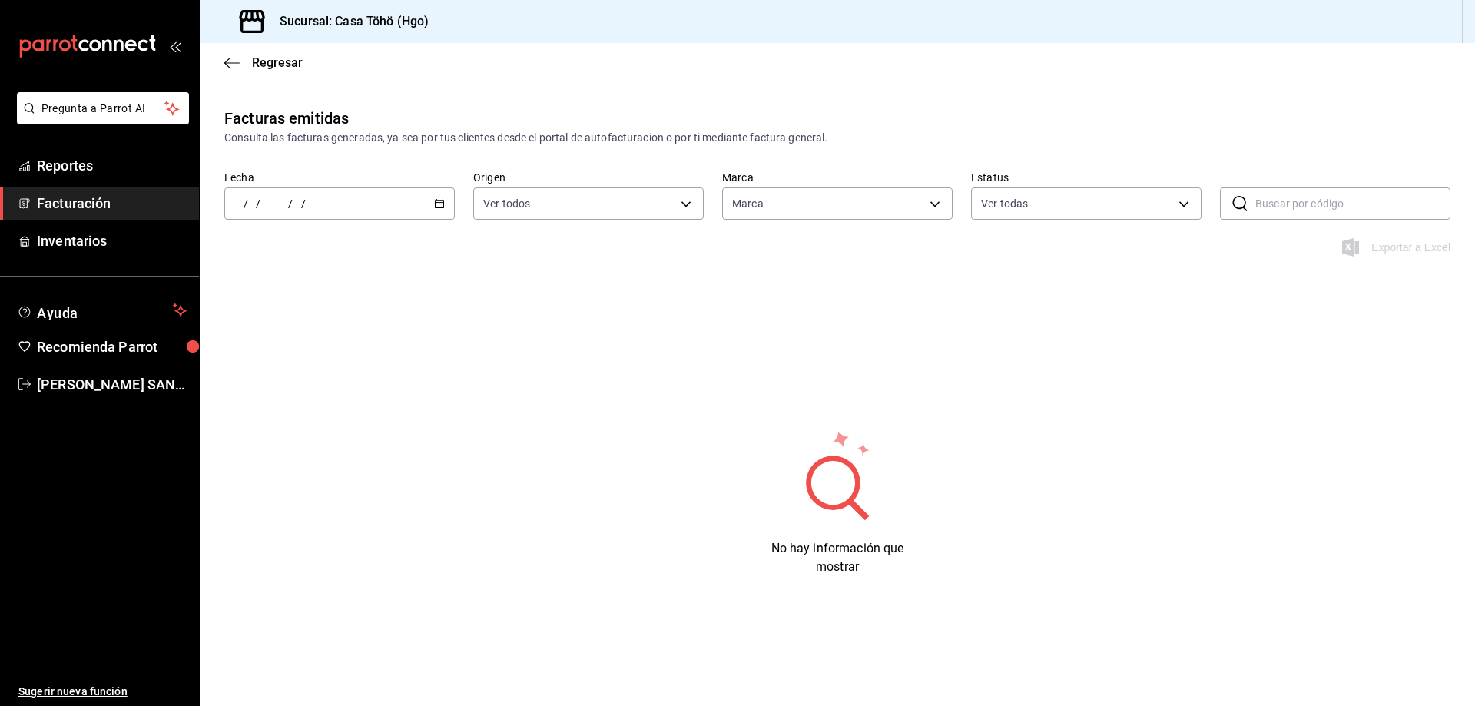
type input "3863094e-80de-4485-9a79-27000a153f73"
click at [68, 197] on span "Facturación" at bounding box center [112, 203] width 150 height 21
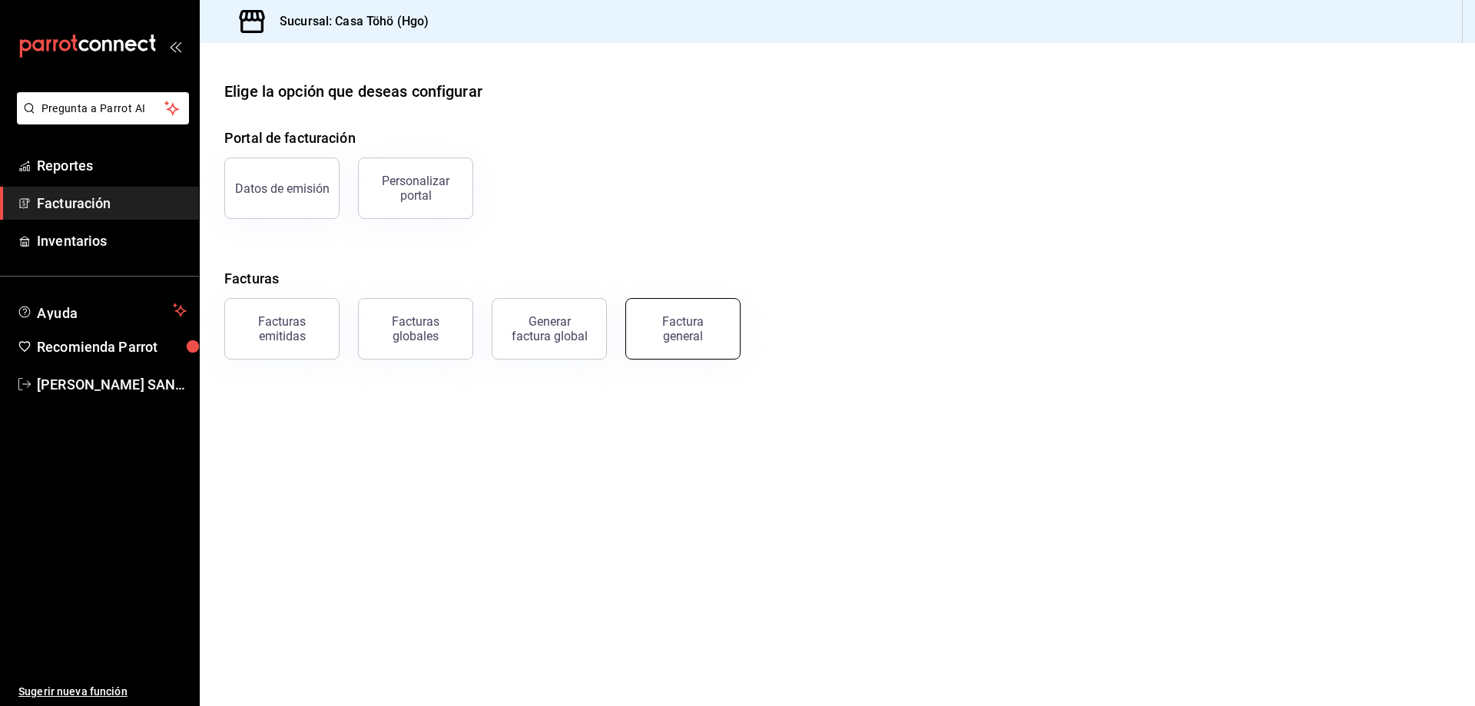
click at [653, 339] on div "Factura general" at bounding box center [682, 328] width 77 height 29
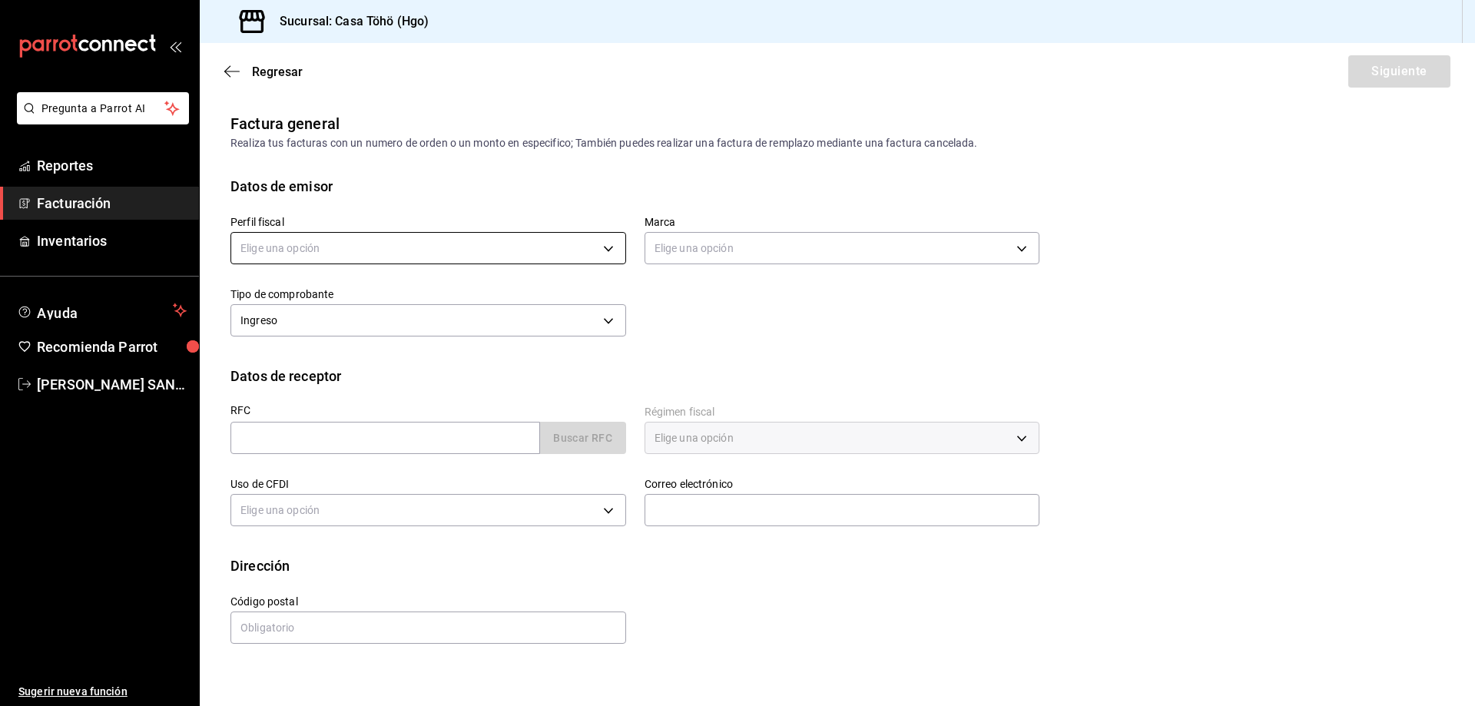
click at [382, 253] on body "Pregunta a Parrot AI Reportes Facturación Inventarios Ayuda Recomienda Parrot […" at bounding box center [737, 353] width 1475 height 706
click at [422, 324] on li "[PERSON_NAME]" at bounding box center [428, 326] width 394 height 28
type input "3714fea9-f59b-4145-9474-cc315d4ea63f"
type input "3863094e-80de-4485-9a79-27000a153f73"
drag, startPoint x: 454, startPoint y: 445, endPoint x: 488, endPoint y: 439, distance: 35.2
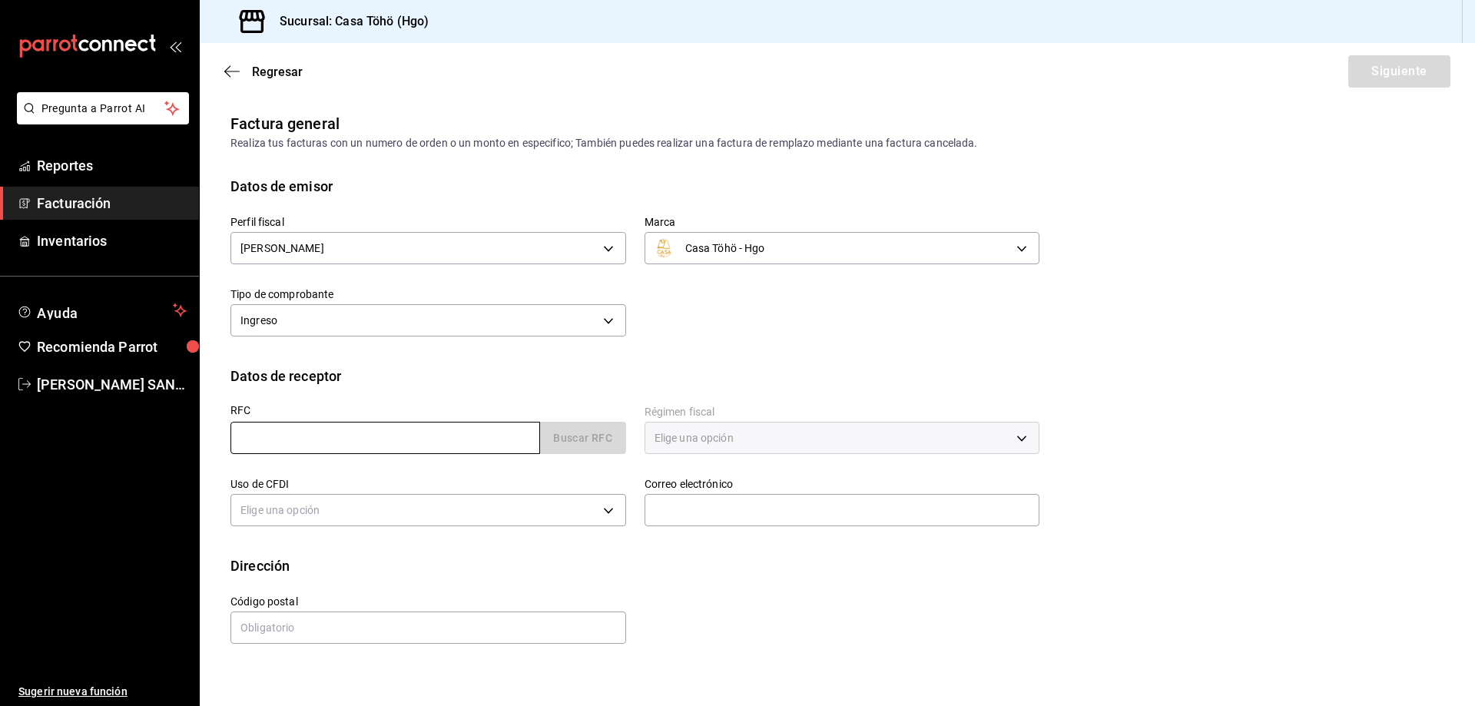
click at [454, 445] on input "text" at bounding box center [384, 438] width 309 height 32
type input "XAXX010101000"
type input "43670"
type input "616"
type input "S01"
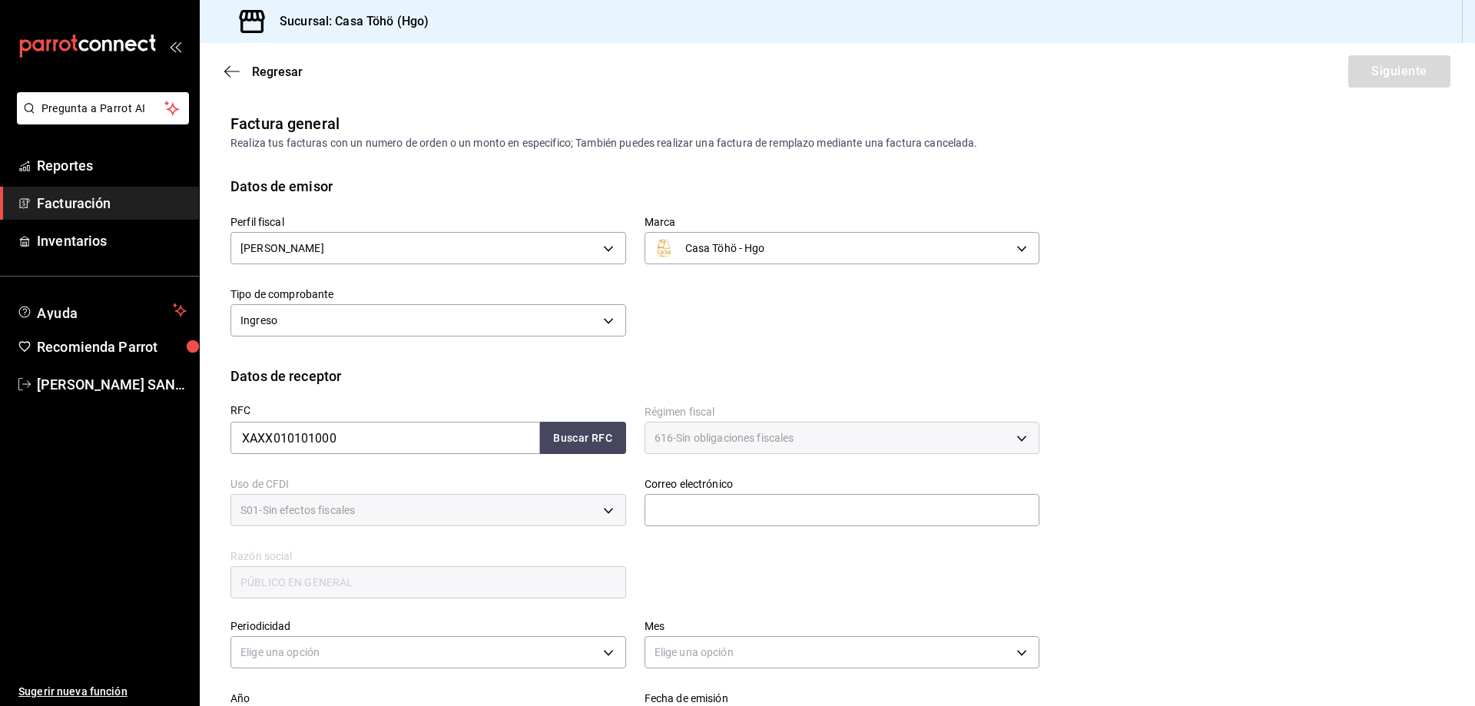
click at [687, 465] on div "Correo electrónico" at bounding box center [833, 494] width 414 height 72
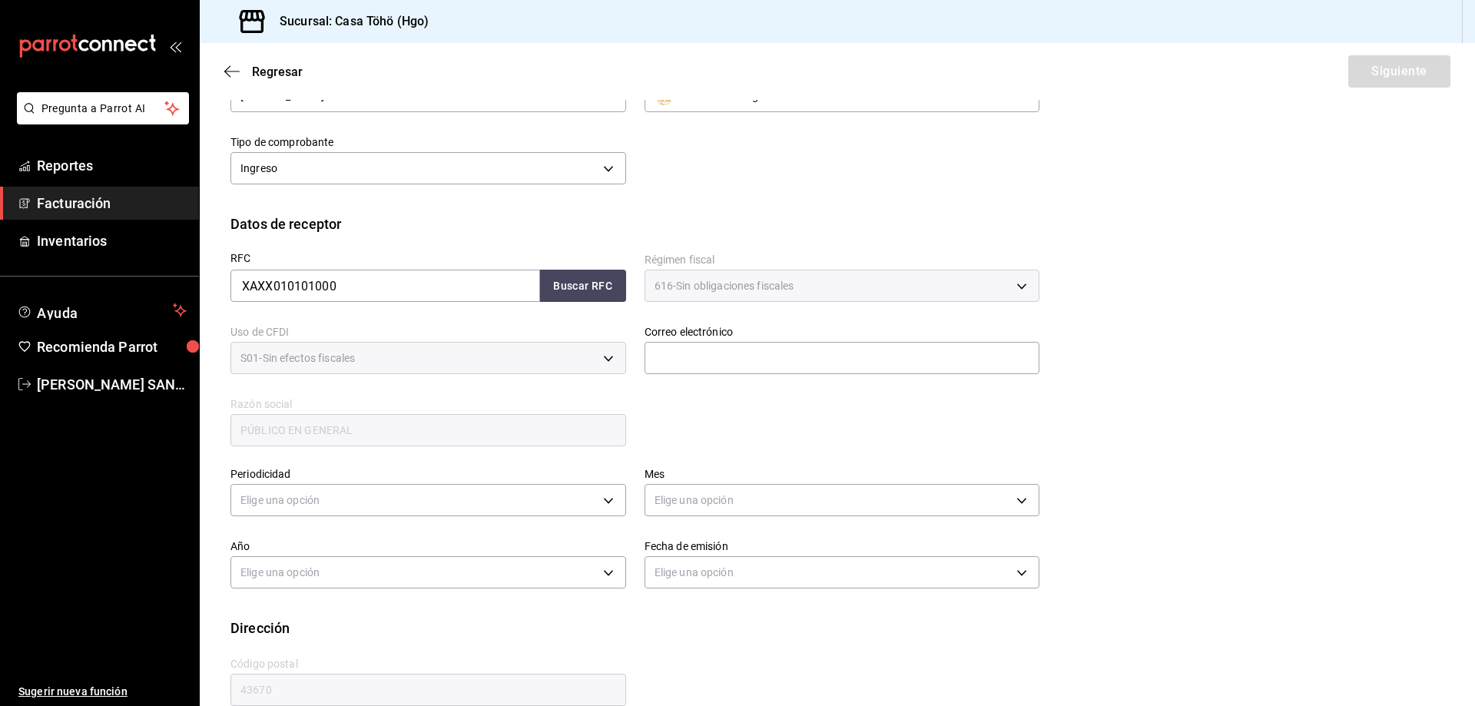
scroll to position [154, 0]
click at [672, 363] on input "text" at bounding box center [842, 356] width 396 height 32
click at [608, 294] on button "Buscar RFC" at bounding box center [583, 284] width 86 height 32
type input "[EMAIL_ADDRESS][DOMAIN_NAME]"
click at [680, 431] on div "RFC XAXX010101000 Buscar RFC Régimen fiscal 616 - Sin obligaciones fiscales 616…" at bounding box center [625, 340] width 827 height 214
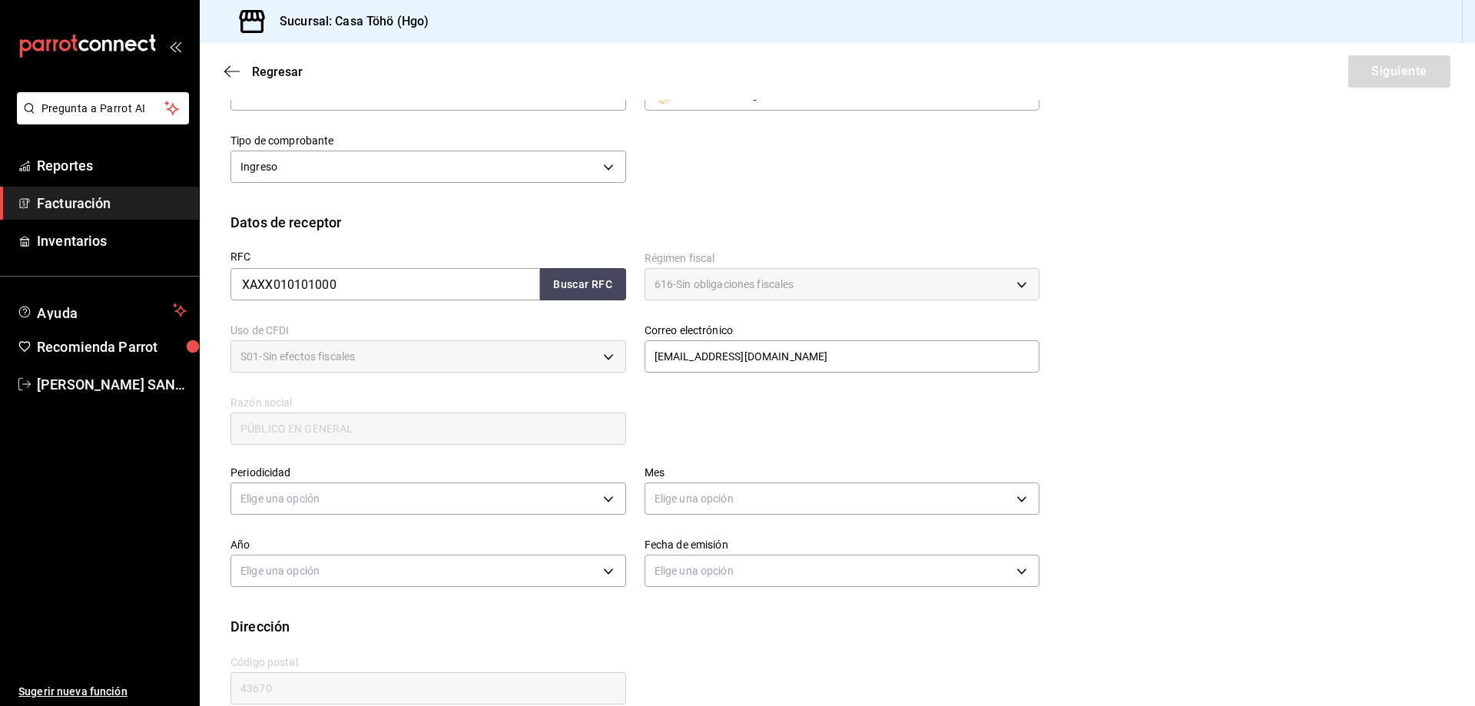
scroll to position [179, 0]
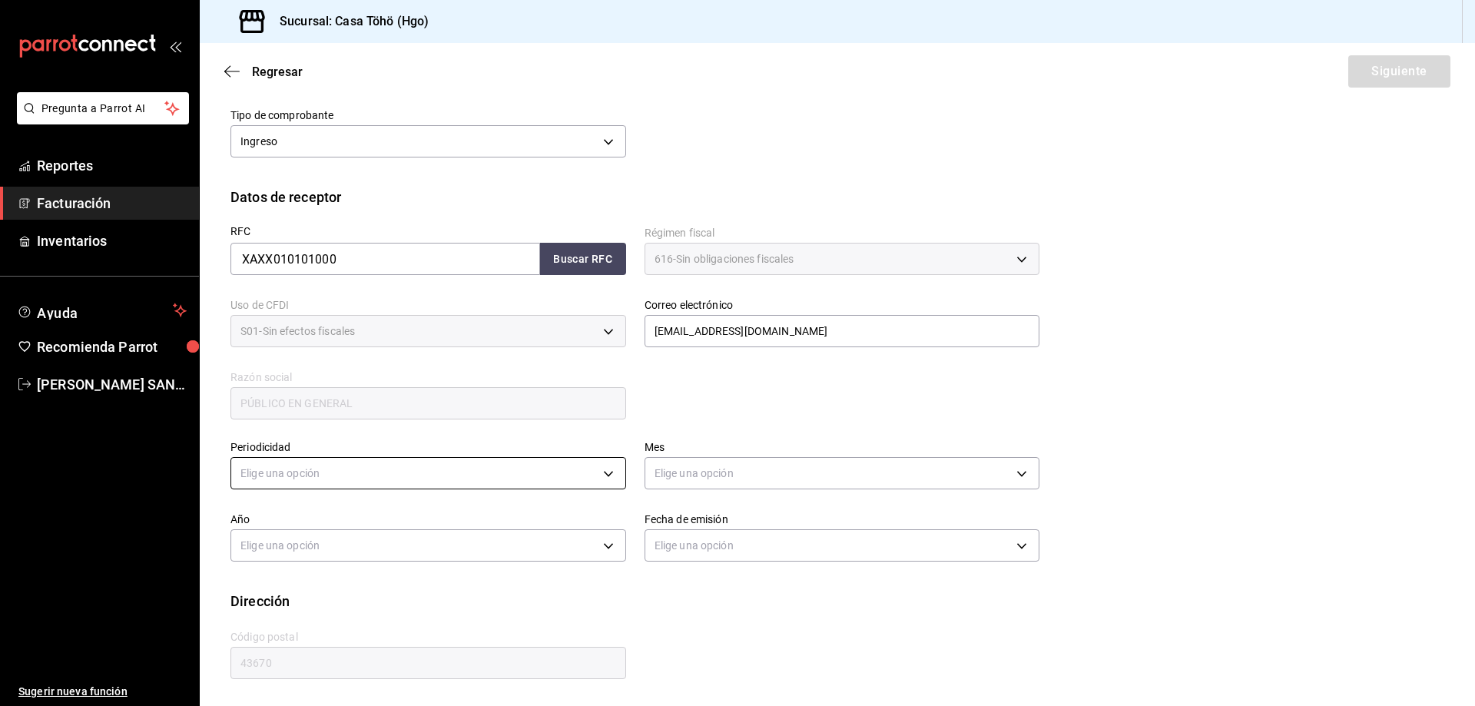
click at [461, 478] on body "Pregunta a Parrot AI Reportes Facturación Inventarios Ayuda Recomienda Parrot […" at bounding box center [737, 353] width 1475 height 706
click at [388, 525] on li "Diario" at bounding box center [426, 520] width 390 height 25
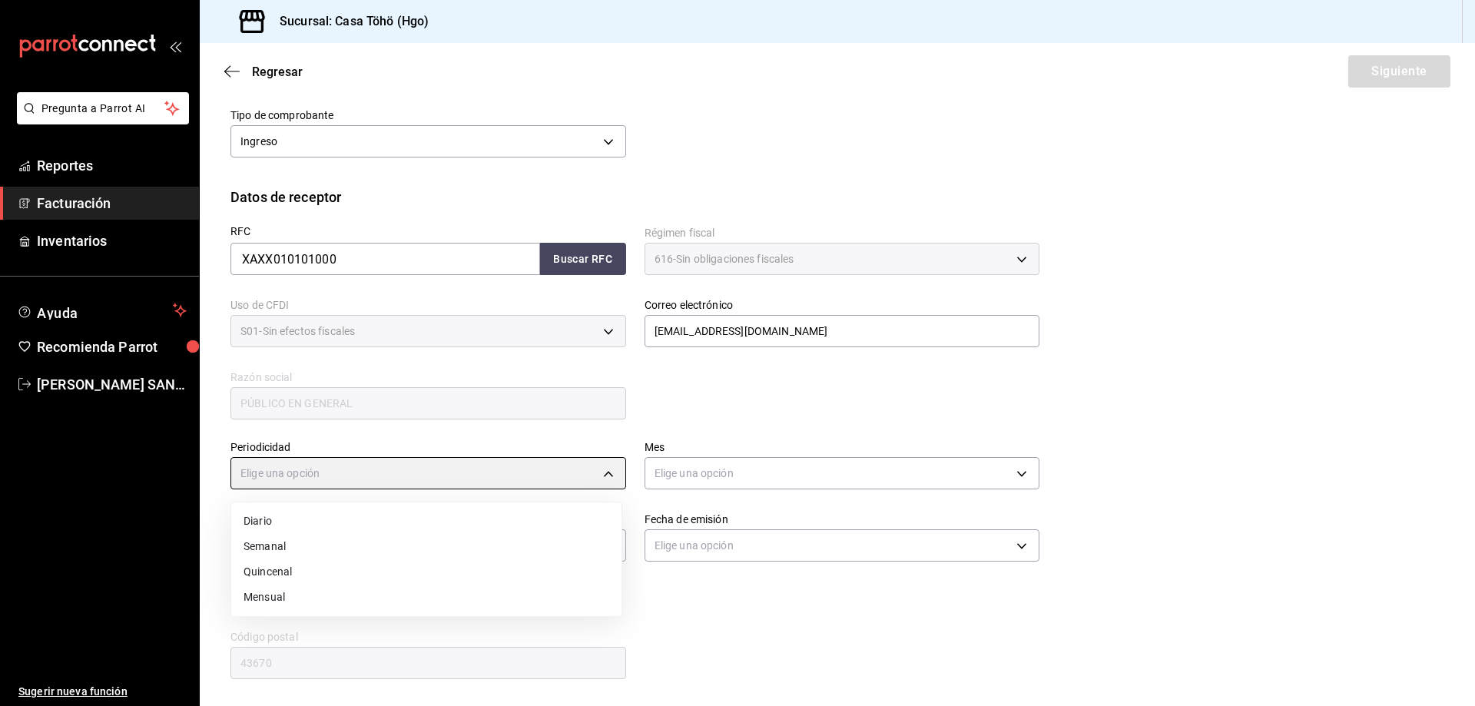
type input "DAILY"
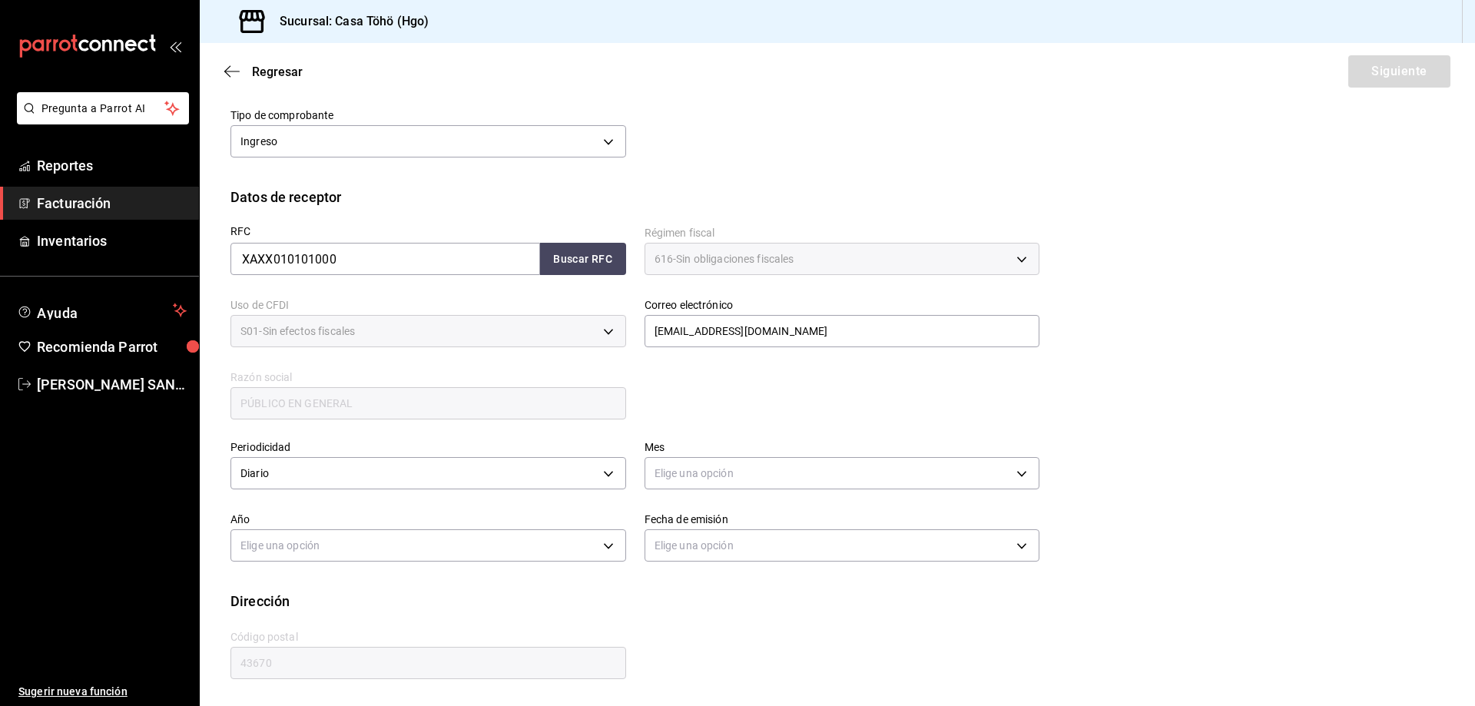
click at [730, 420] on div "RFC XAXX010101000 Buscar RFC Régimen fiscal 616 - Sin obligaciones fiscales 616…" at bounding box center [625, 314] width 827 height 214
click at [719, 472] on body "Pregunta a Parrot AI Reportes Facturación Inventarios Ayuda Recomienda Parrot […" at bounding box center [737, 353] width 1475 height 706
click at [717, 591] on li "Agosto" at bounding box center [836, 584] width 390 height 25
type input "8"
click at [568, 547] on body "Pregunta a Parrot AI Reportes Facturación Inventarios Ayuda Recomienda Parrot […" at bounding box center [737, 353] width 1475 height 706
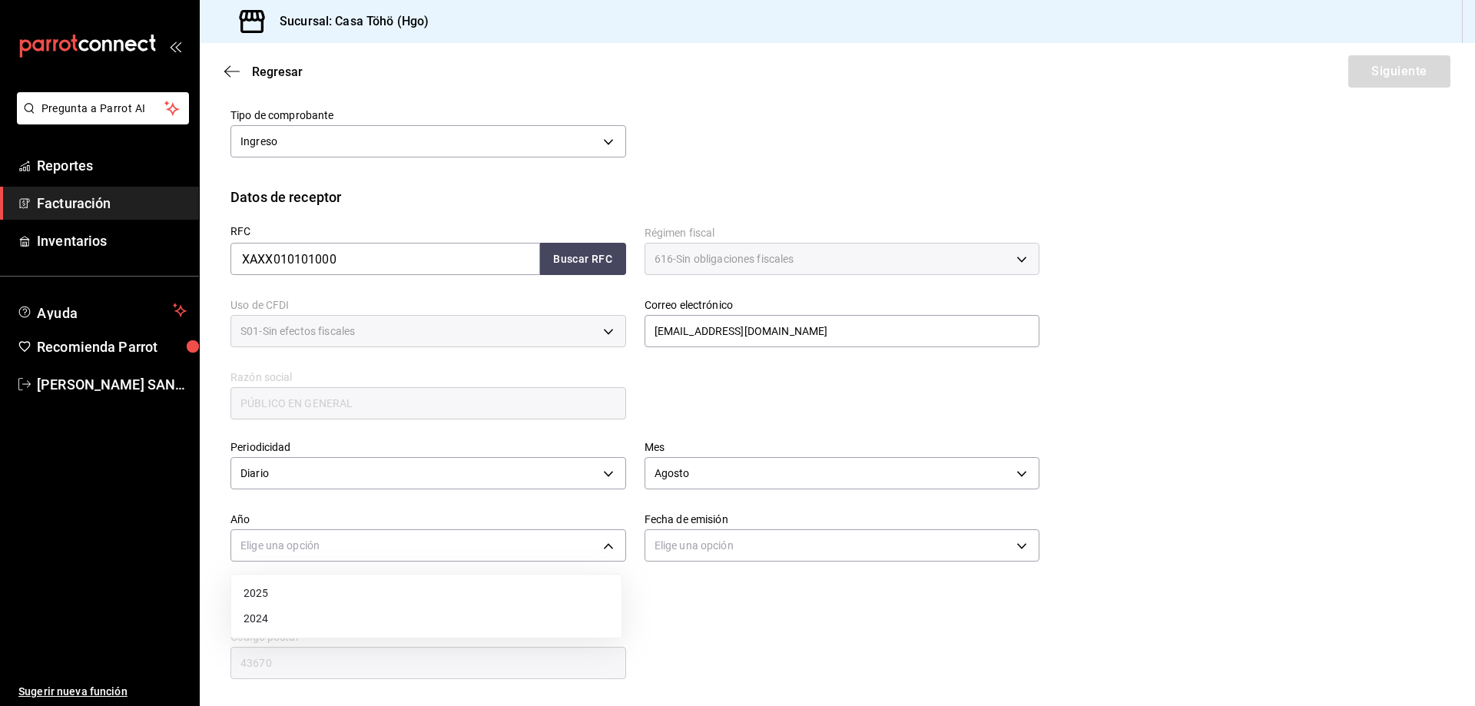
click at [286, 591] on li "2025" at bounding box center [426, 593] width 390 height 25
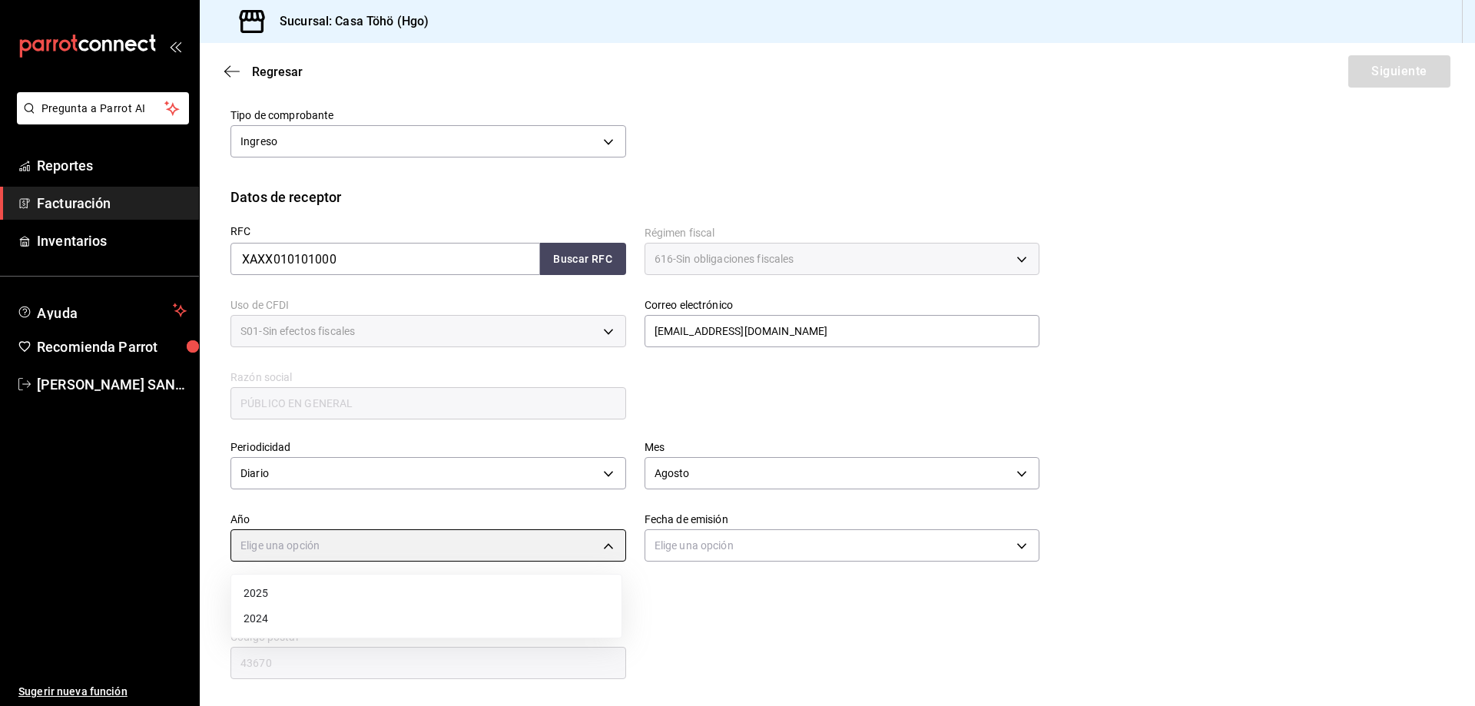
type input "2025"
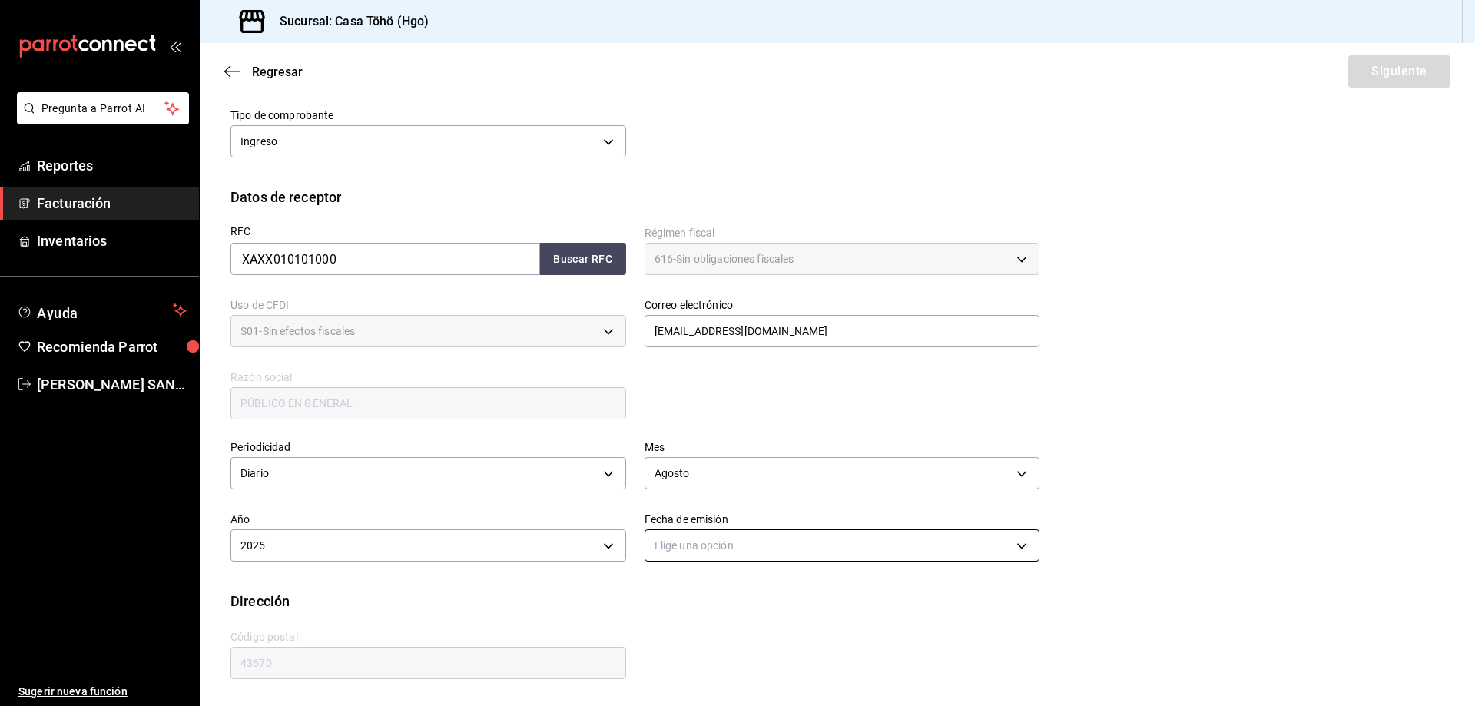
click at [677, 540] on body "Pregunta a Parrot AI Reportes Facturación Inventarios Ayuda Recomienda Parrot […" at bounding box center [737, 353] width 1475 height 706
click at [684, 617] on li "Ayer" at bounding box center [836, 618] width 390 height 25
type input "[DATE]"
click at [718, 608] on div "Dirección" at bounding box center [836, 601] width 1213 height 21
click at [1396, 73] on button "Siguiente" at bounding box center [1399, 71] width 102 height 32
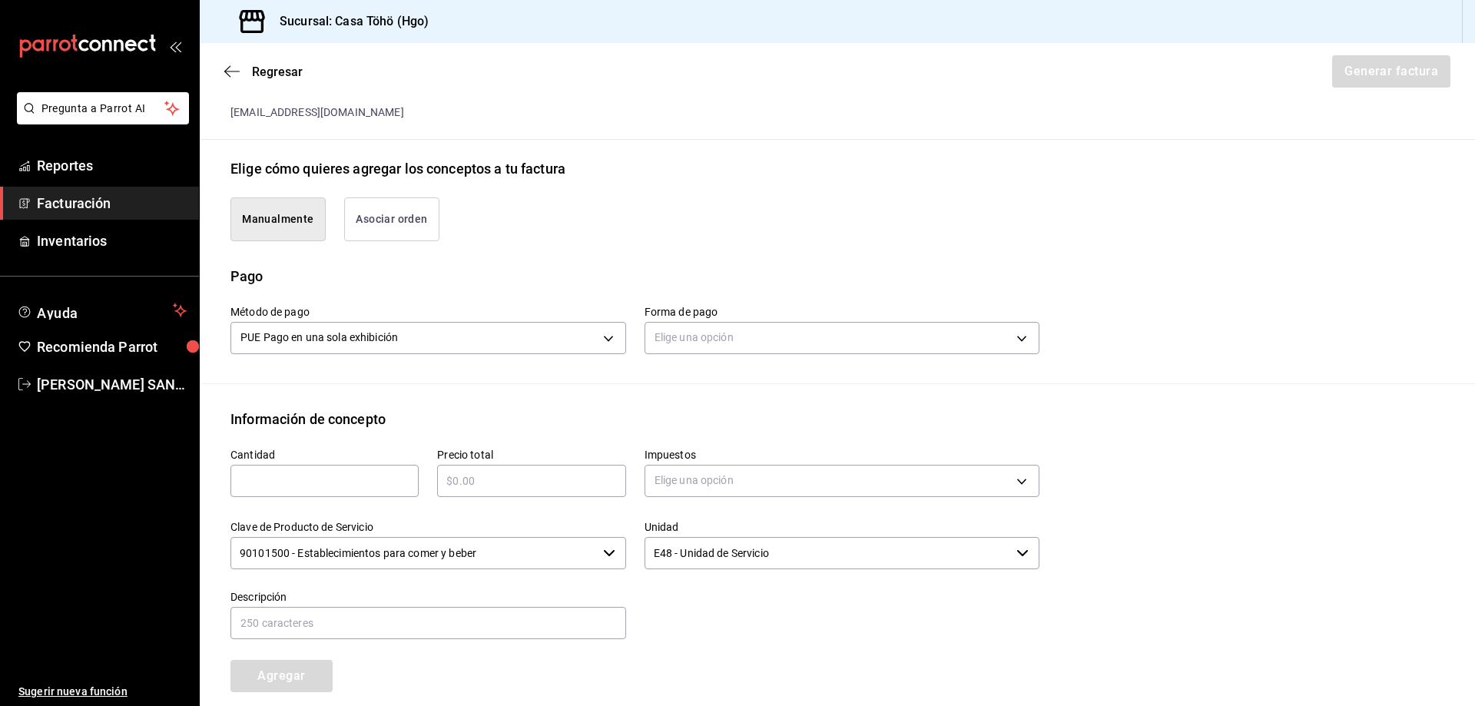
scroll to position [333, 0]
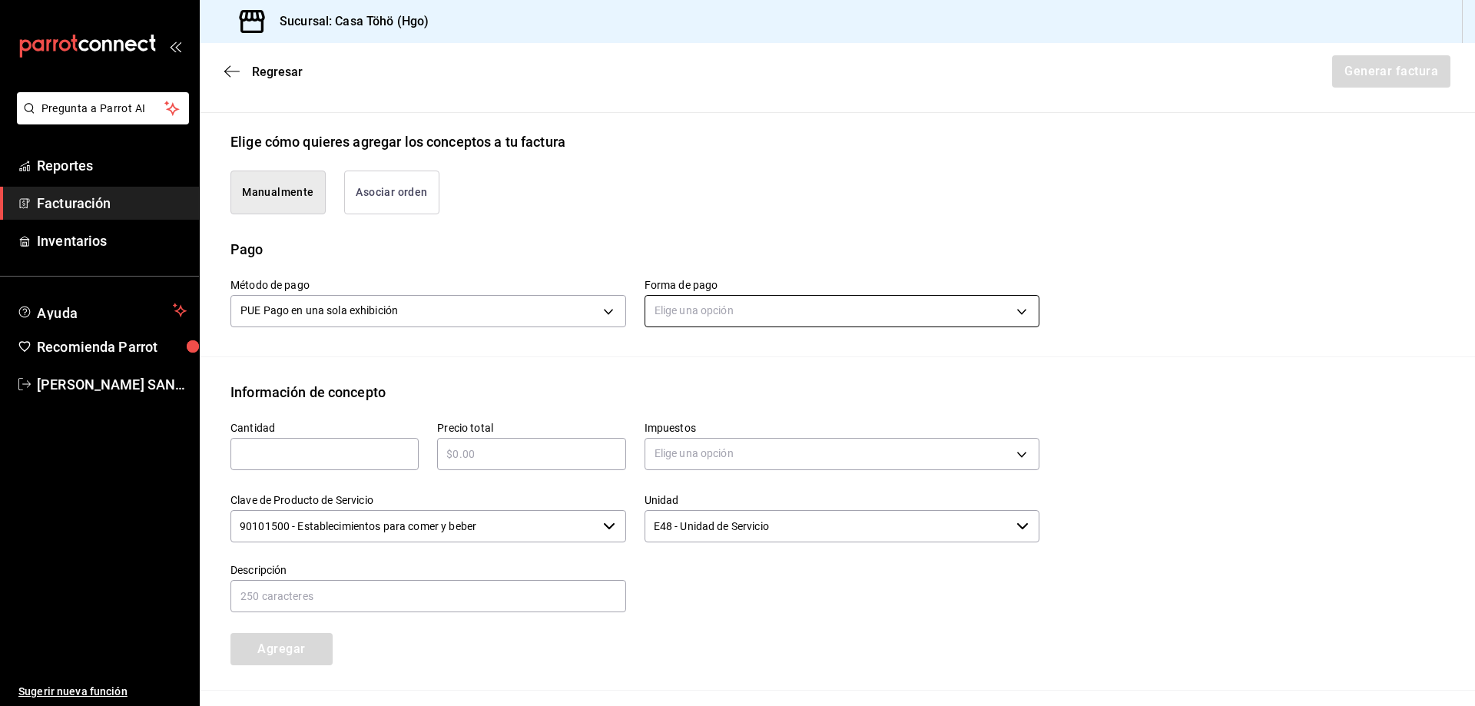
click at [693, 307] on body "Pregunta a Parrot AI Reportes Facturación Inventarios Ayuda Recomienda Parrot […" at bounding box center [737, 353] width 1475 height 706
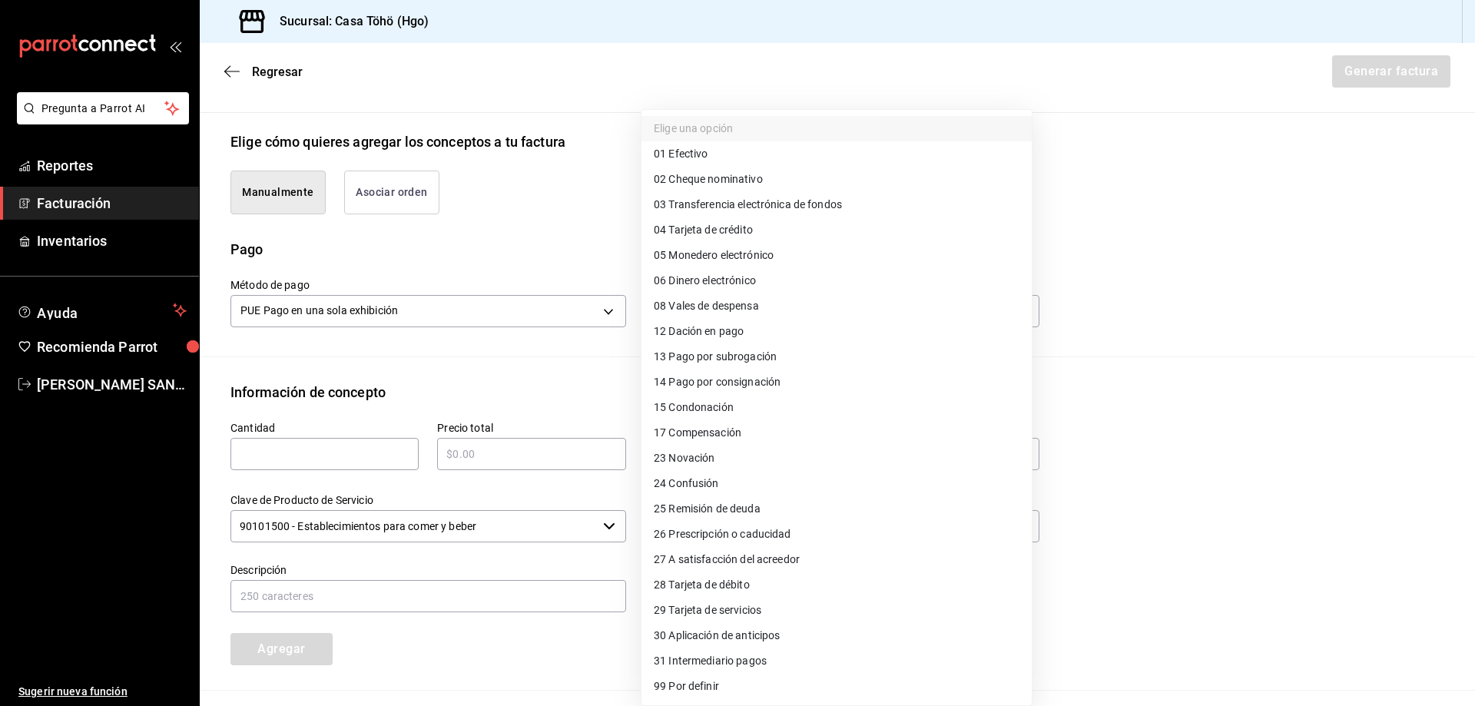
click at [760, 230] on li "04 Tarjeta de crédito" at bounding box center [836, 229] width 390 height 25
type input "04"
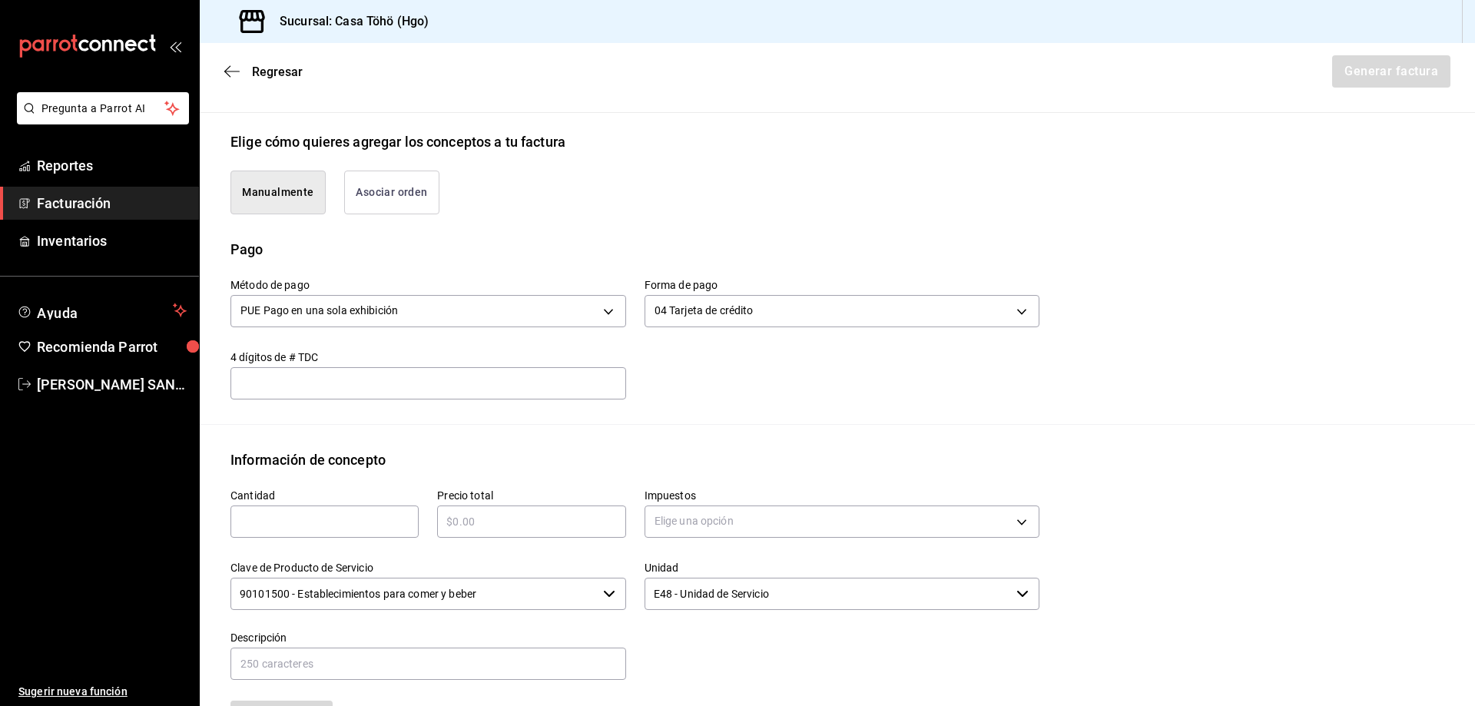
click at [346, 528] on input "text" at bounding box center [324, 521] width 188 height 18
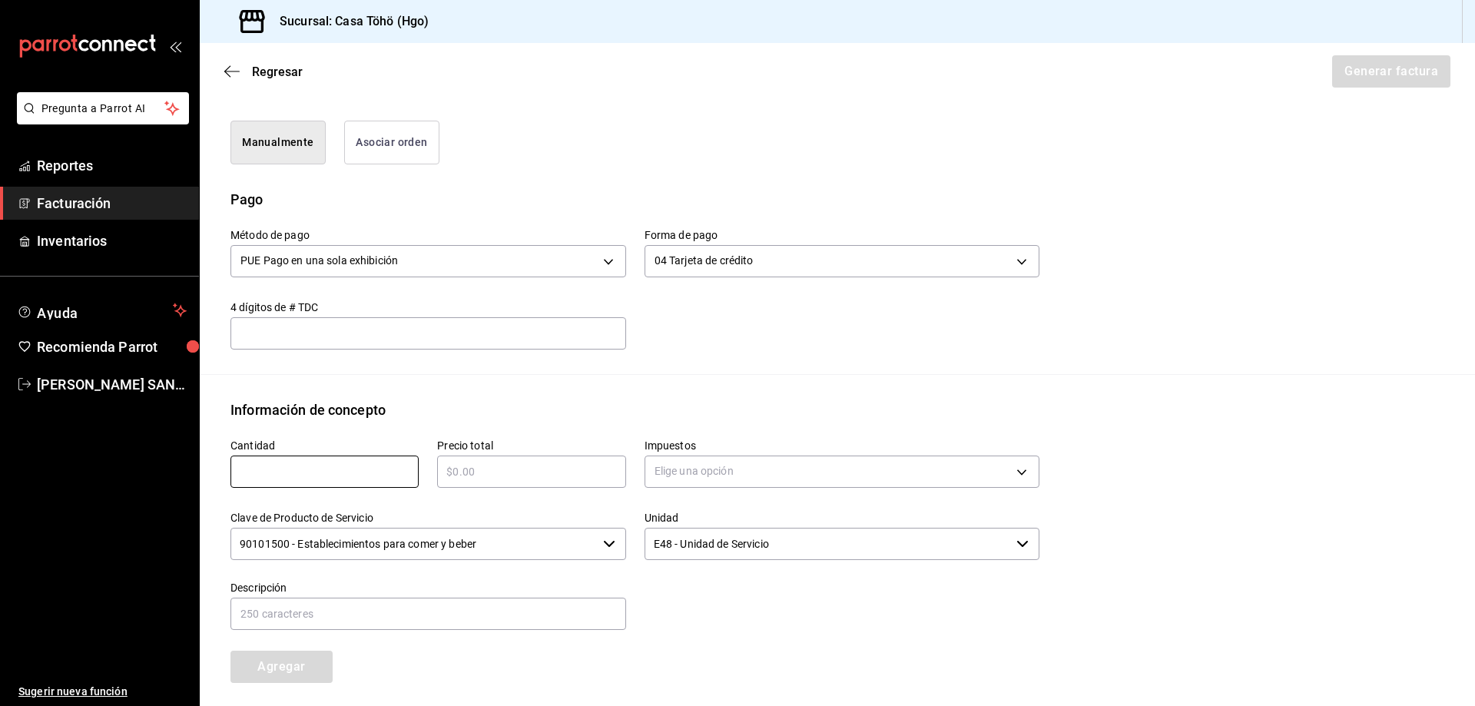
scroll to position [409, 0]
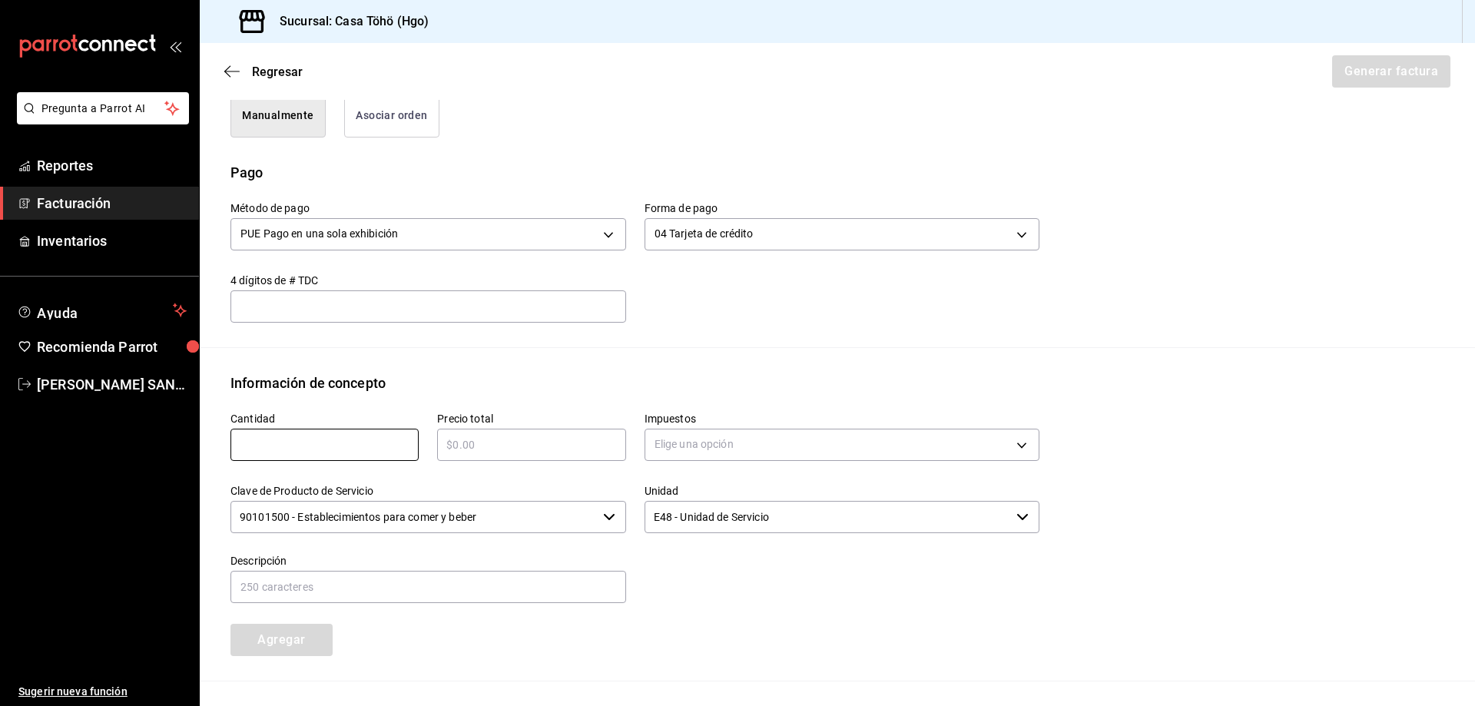
type input "1"
click at [479, 436] on input "text" at bounding box center [531, 444] width 188 height 18
type input "$378"
click at [718, 442] on body "Pregunta a Parrot AI Reportes Facturación Inventarios Ayuda Recomienda Parrot […" at bounding box center [737, 353] width 1475 height 706
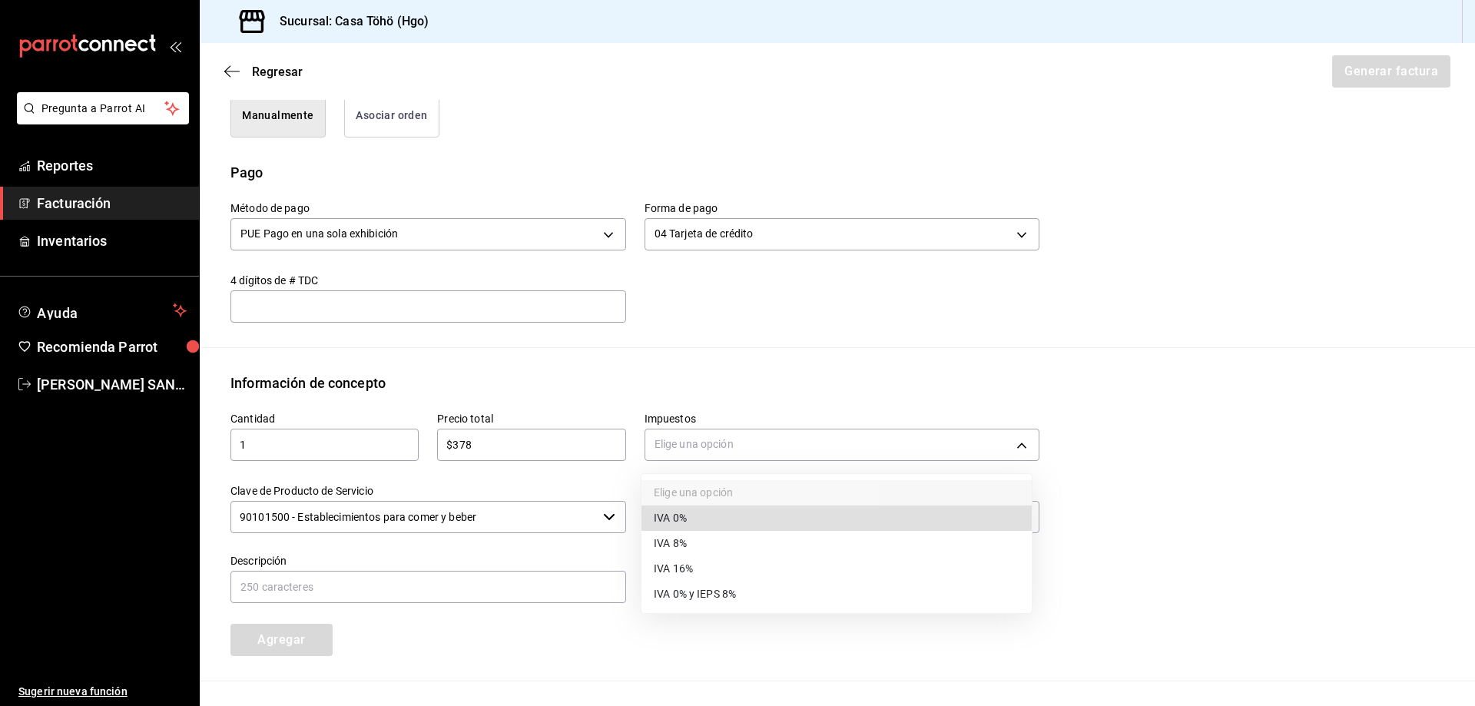
click at [690, 572] on span "IVA 16%" at bounding box center [673, 569] width 39 height 16
type input "IVA_16"
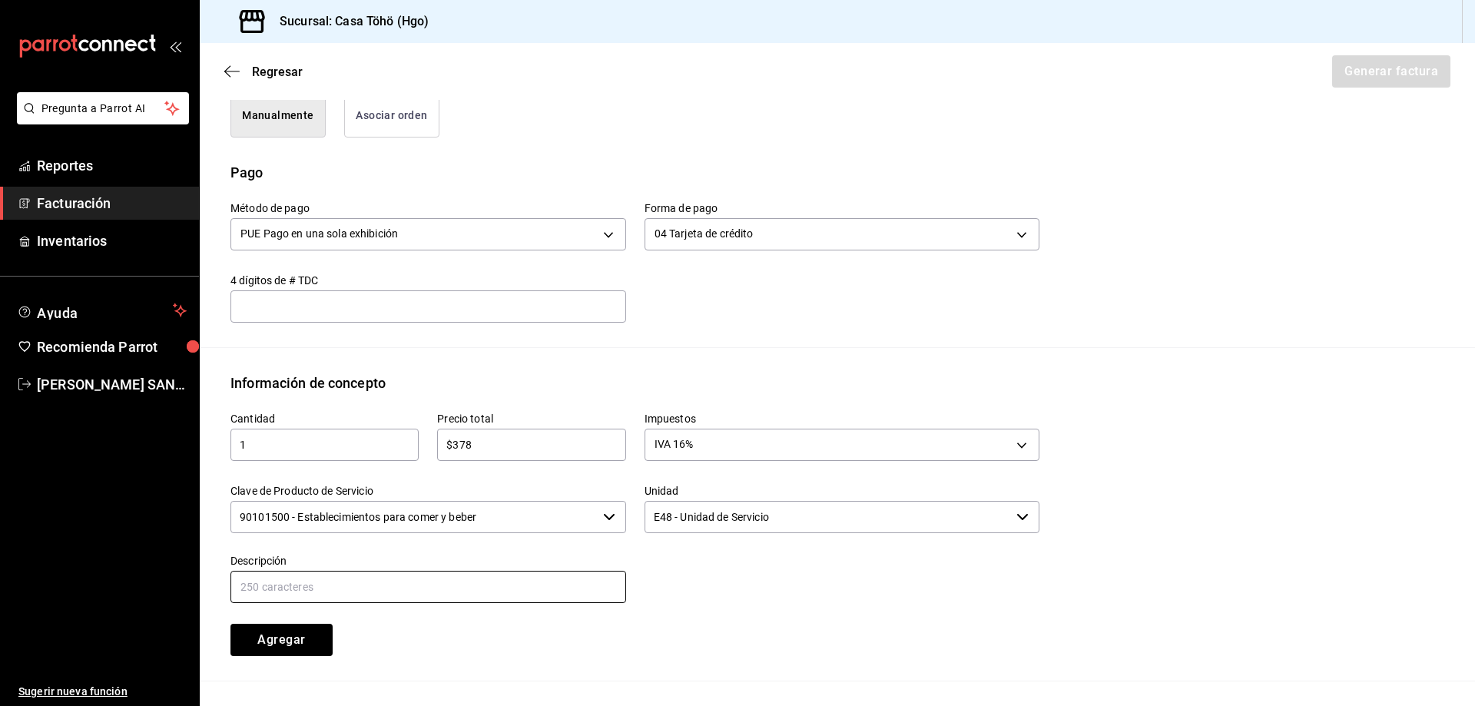
click at [514, 593] on input "text" at bounding box center [428, 587] width 396 height 32
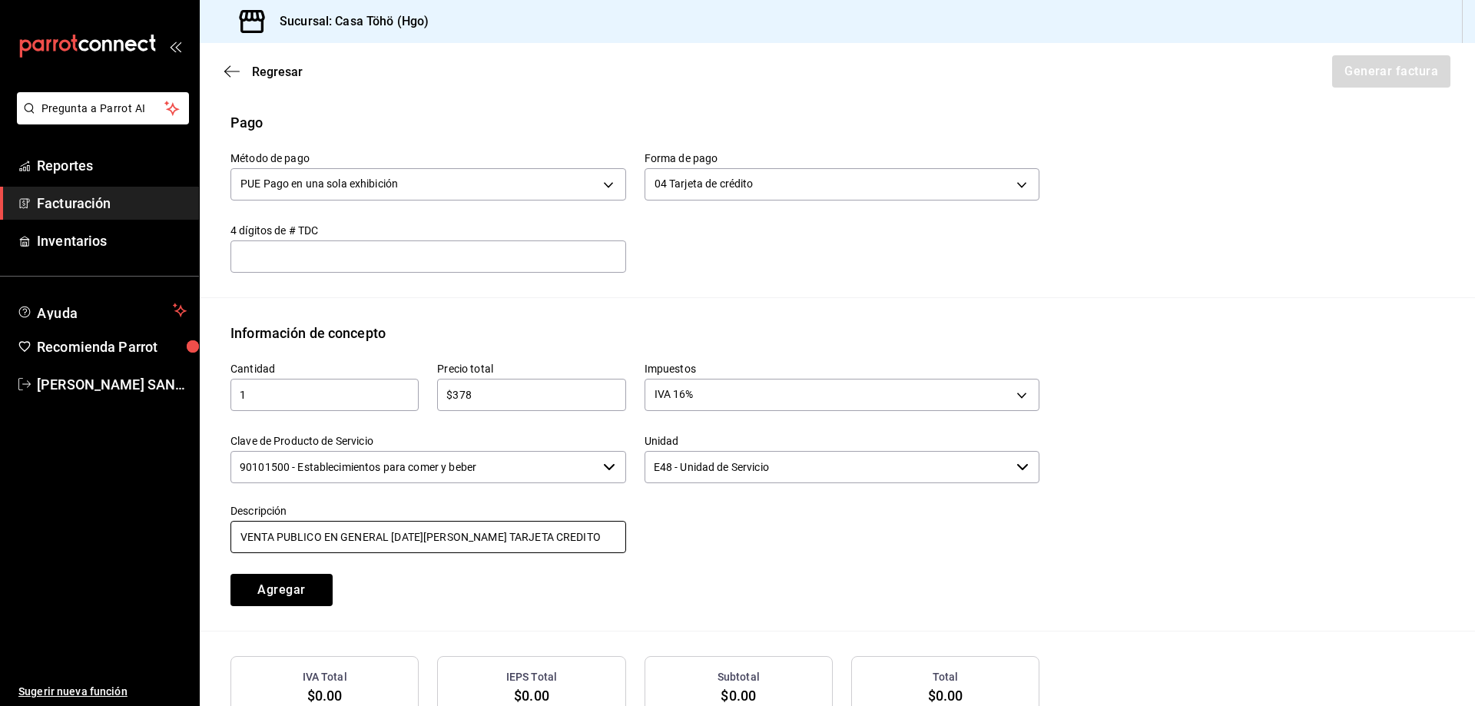
scroll to position [486, 0]
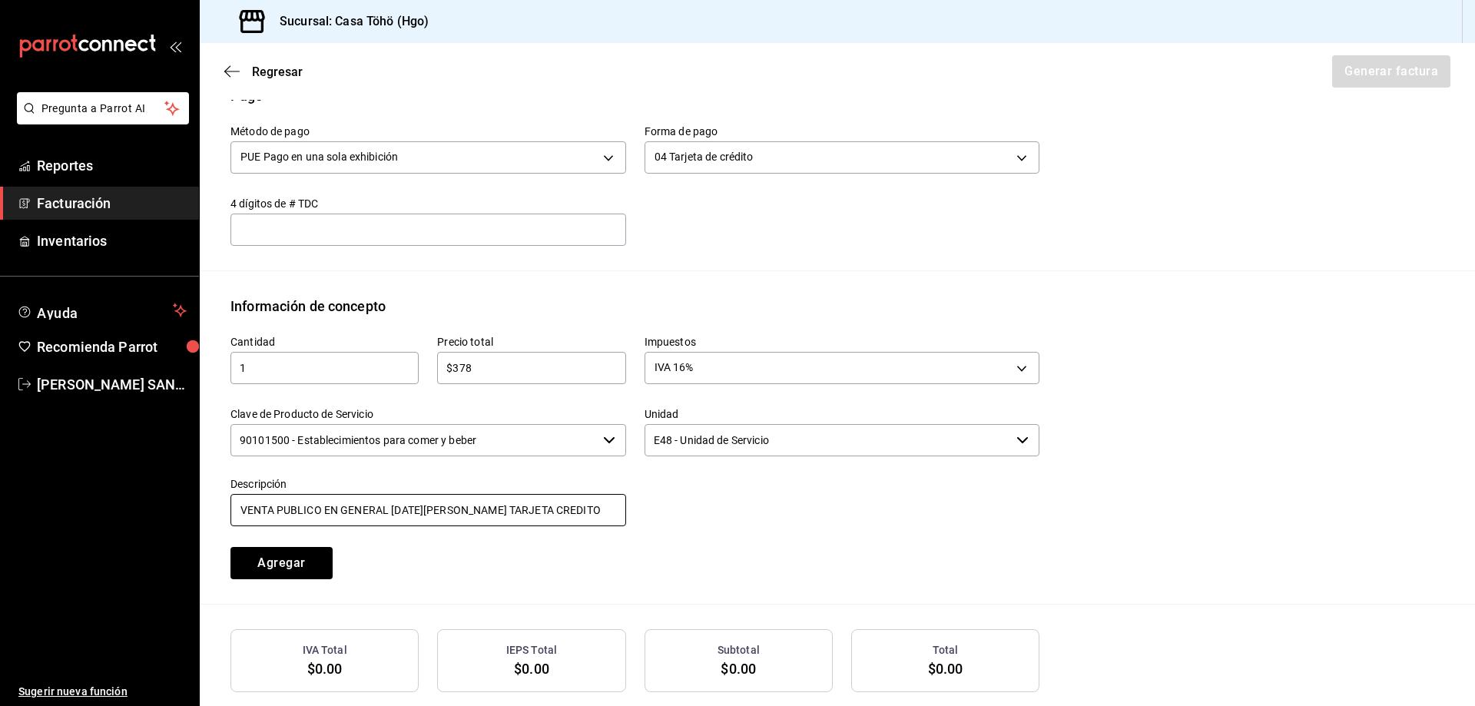
click at [399, 511] on input "VENTA PUBLICO EN GENERAL [DATE][PERSON_NAME] TARJETA CREDITO" at bounding box center [428, 510] width 396 height 32
click at [583, 513] on input "VENTA PUBLICO EN GENERAL [DATE][PERSON_NAME] TARJETA CREDITO" at bounding box center [428, 510] width 396 height 32
click at [514, 504] on input "VENTA PUBLICO EN GENERAL [DATE][PERSON_NAME] TARJETA CREDITO" at bounding box center [428, 510] width 396 height 32
type input "VENTA PUBLICO EN GENERAL [DATE][PERSON_NAME] TARJETA DE CREDITO"
click at [296, 571] on button "Agregar" at bounding box center [281, 563] width 102 height 32
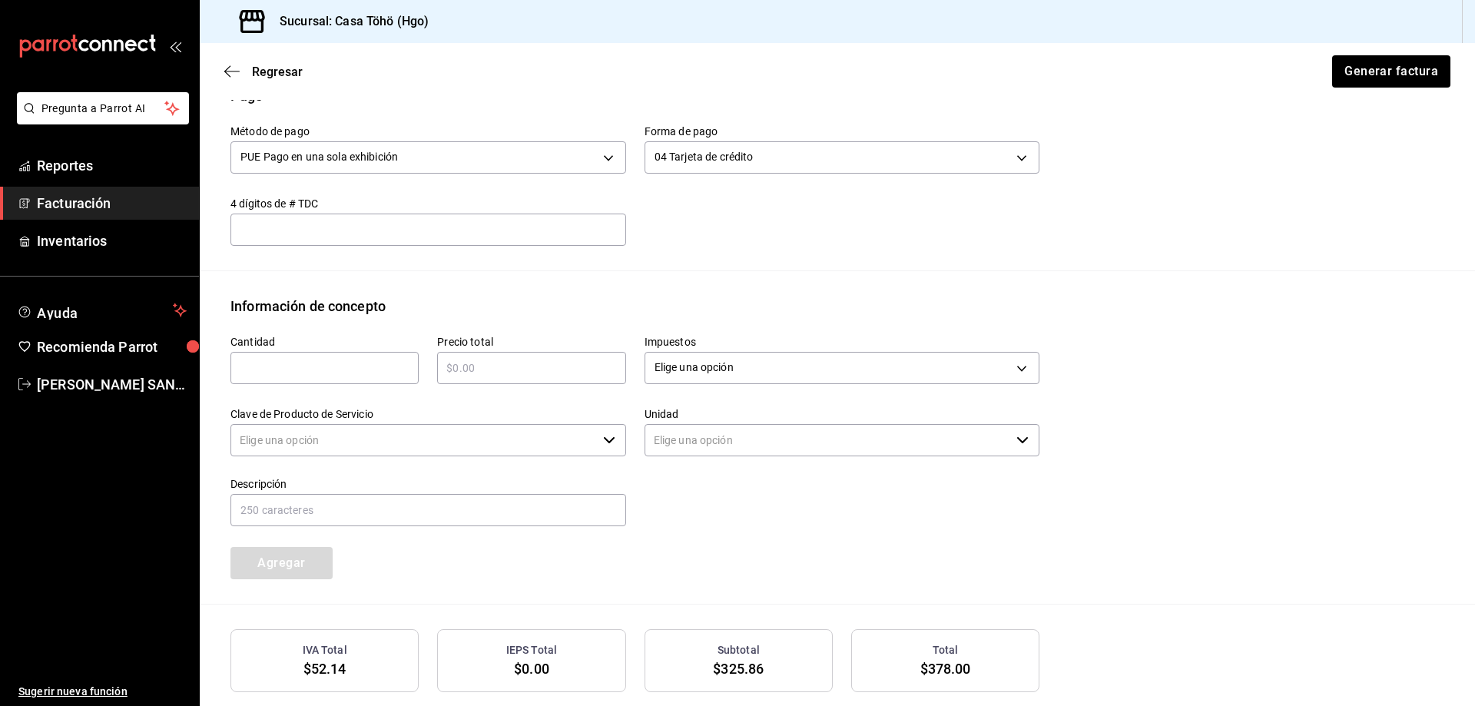
type input "90101500 - Establecimientos para comer y beber"
type input "E48 - Unidad de Servicio"
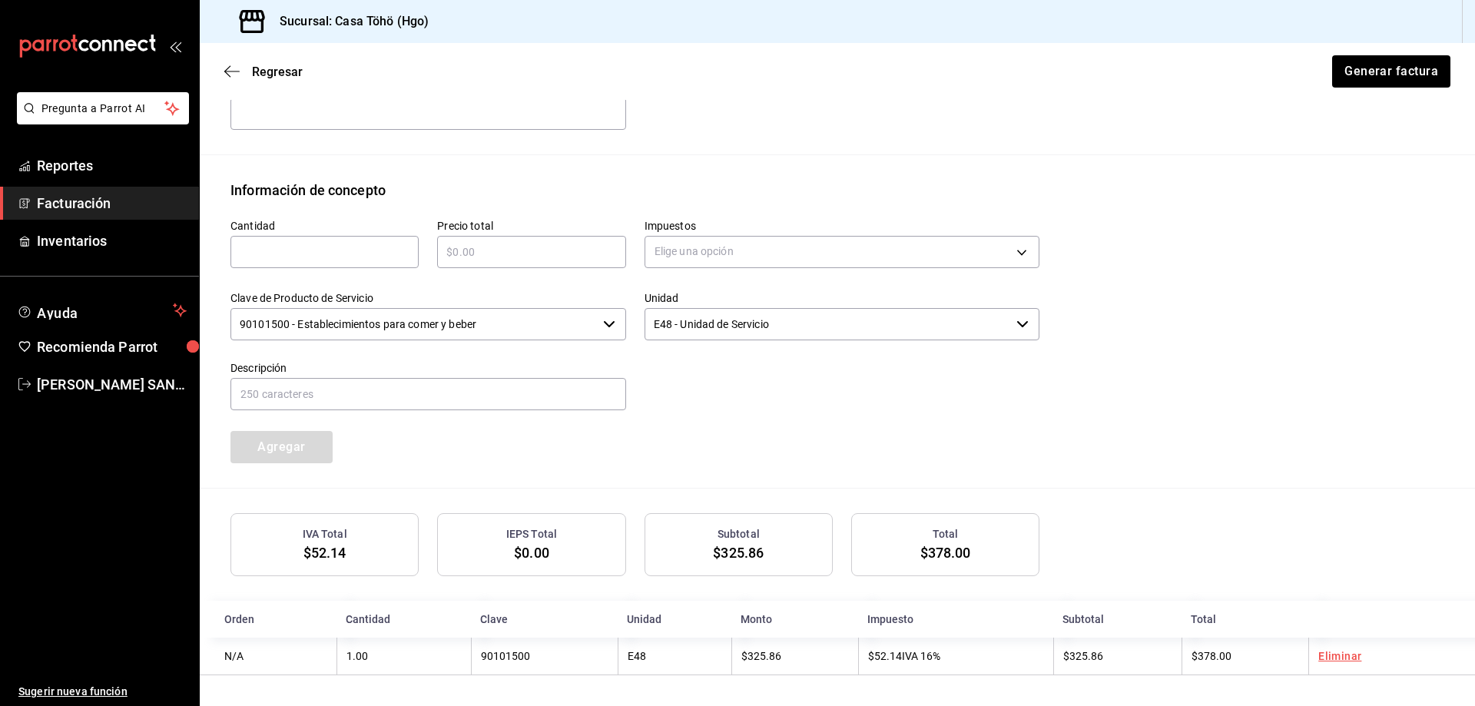
scroll to position [604, 0]
click at [320, 253] on input "text" at bounding box center [324, 252] width 188 height 18
type input "1"
drag, startPoint x: 479, startPoint y: 247, endPoint x: 475, endPoint y: 255, distance: 9.3
click at [479, 247] on input "text" at bounding box center [531, 252] width 188 height 18
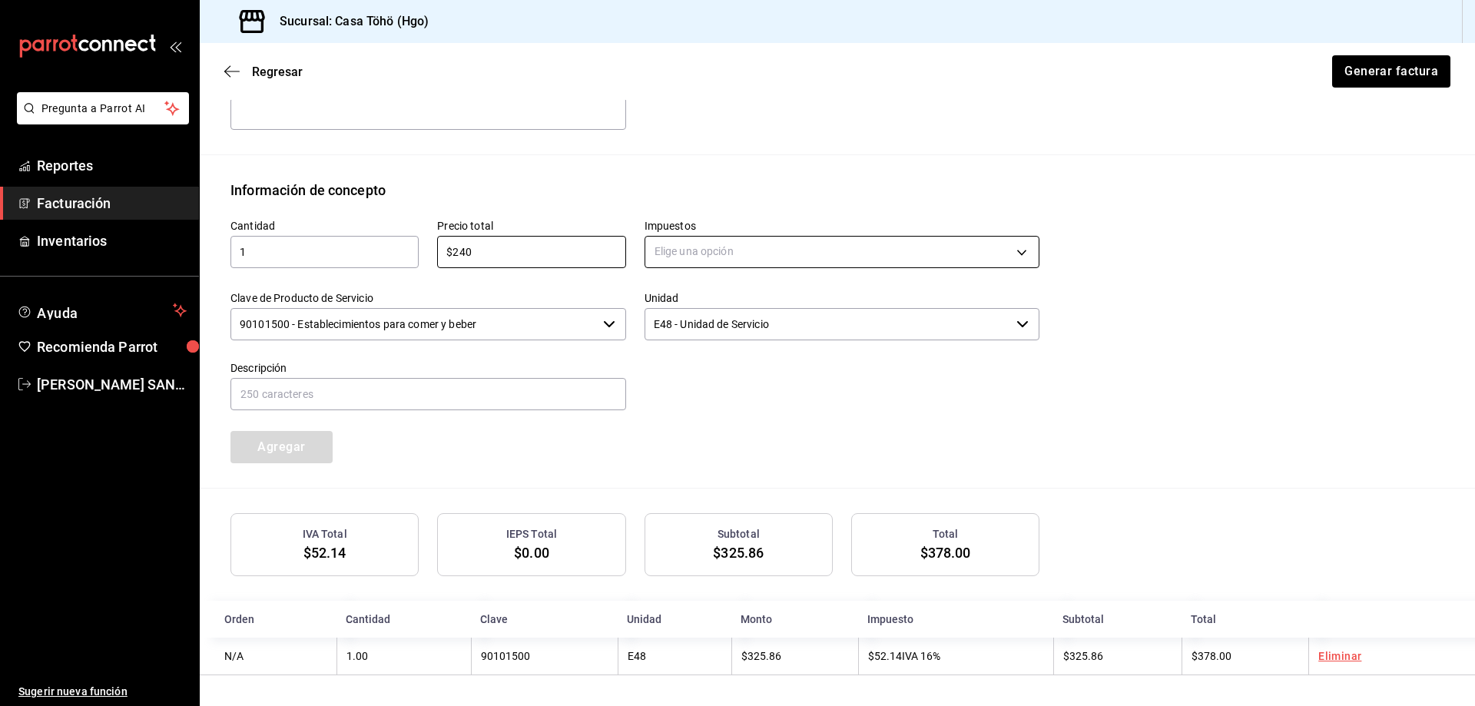
type input "$240"
click at [688, 241] on body "Pregunta a Parrot AI Reportes Facturación Inventarios Ayuda Recomienda Parrot […" at bounding box center [737, 353] width 1475 height 706
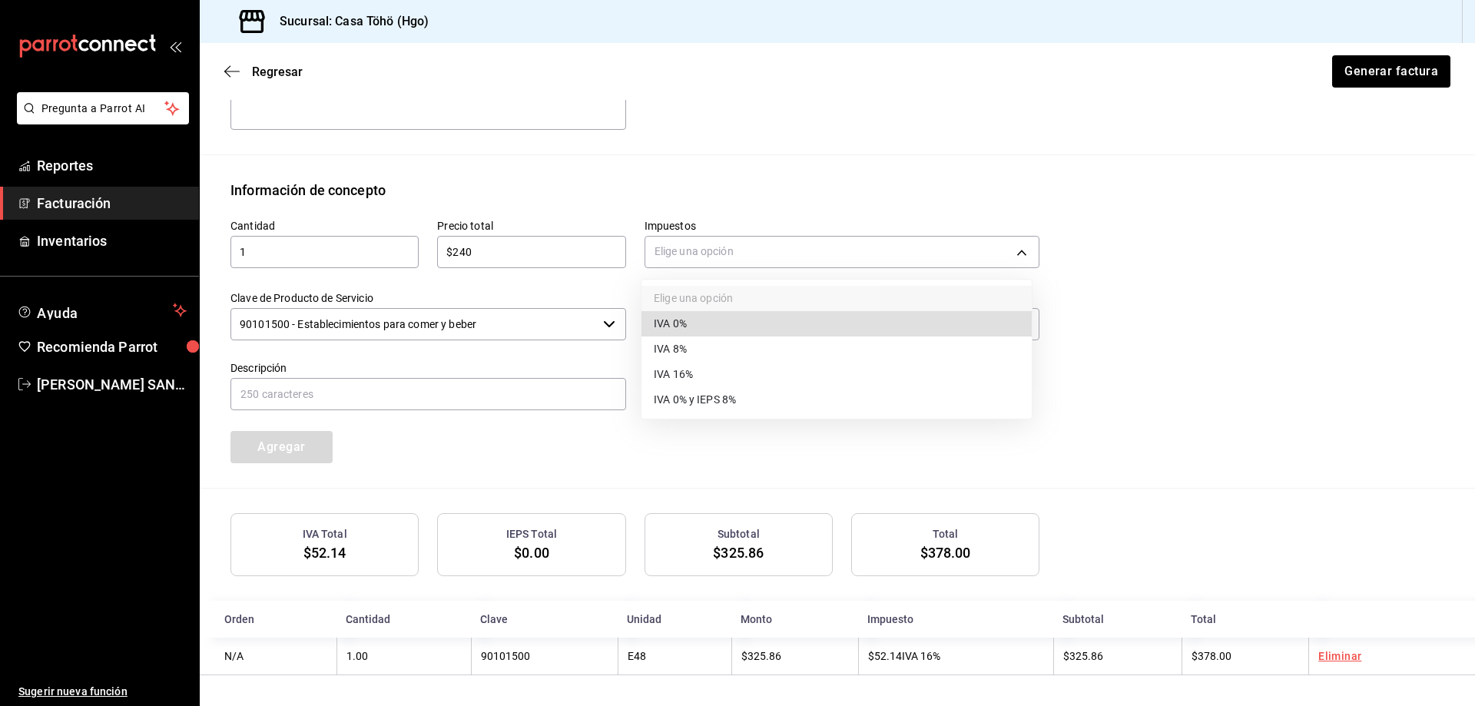
click at [718, 381] on li "IVA 16%" at bounding box center [836, 374] width 390 height 25
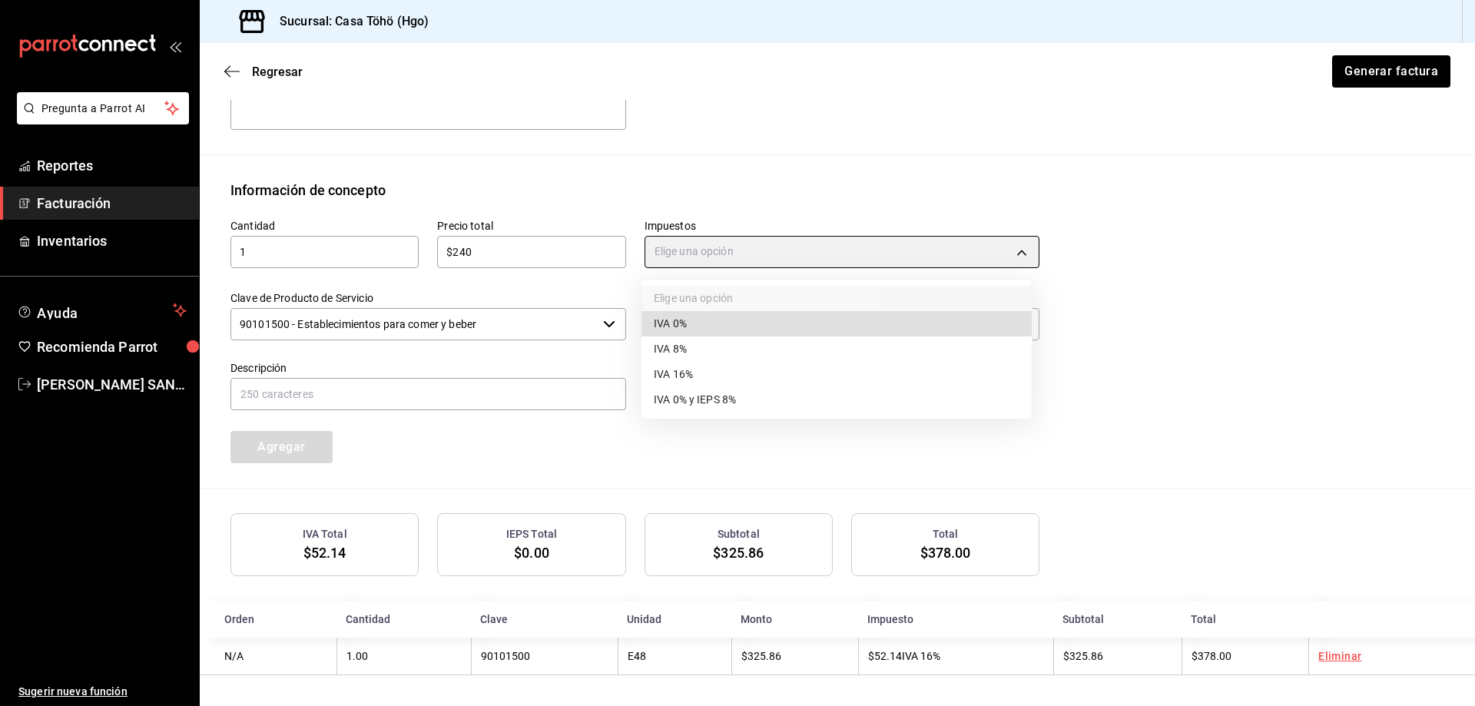
type input "IVA_16"
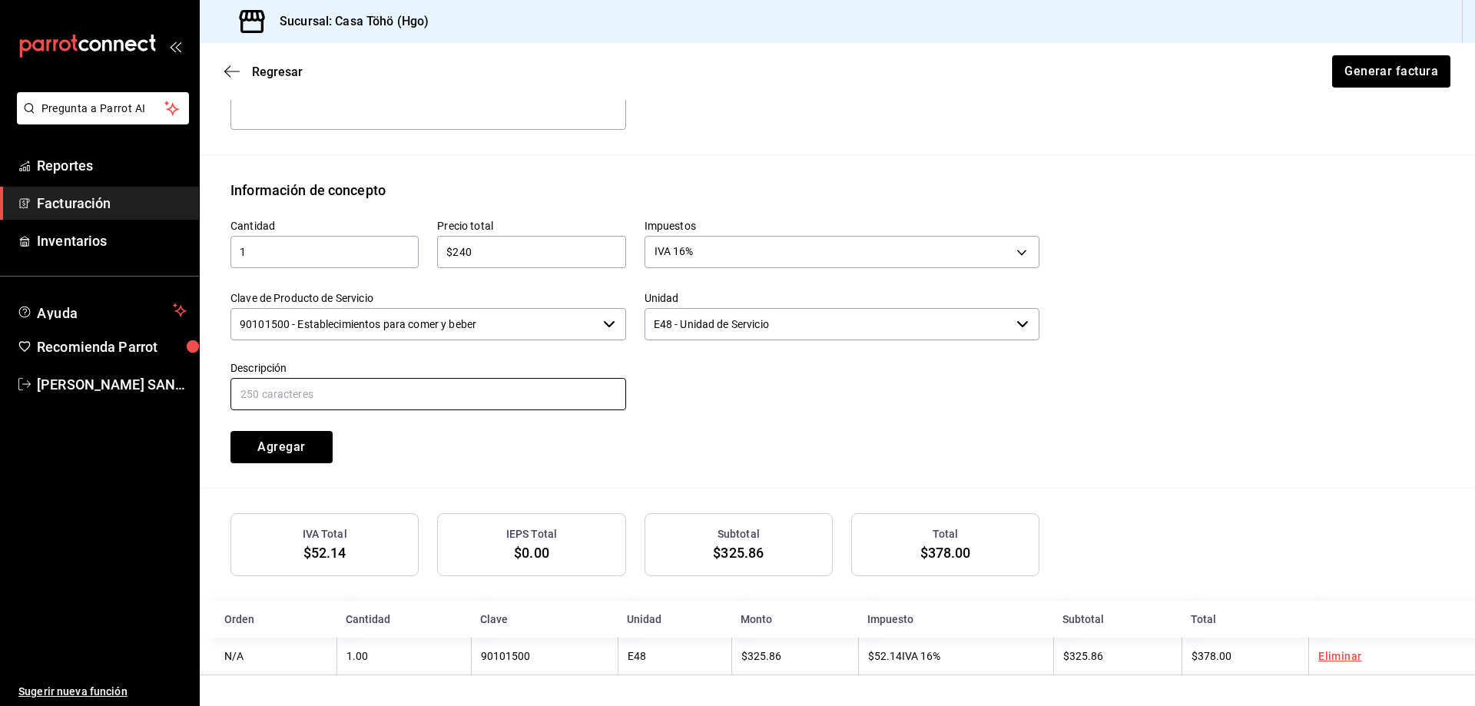
click at [515, 399] on input "text" at bounding box center [428, 394] width 396 height 32
click at [395, 389] on input "VENTA PUBLICO EN GENERAL [DATE][PERSON_NAME] TARJETA CREDITO" at bounding box center [428, 394] width 396 height 32
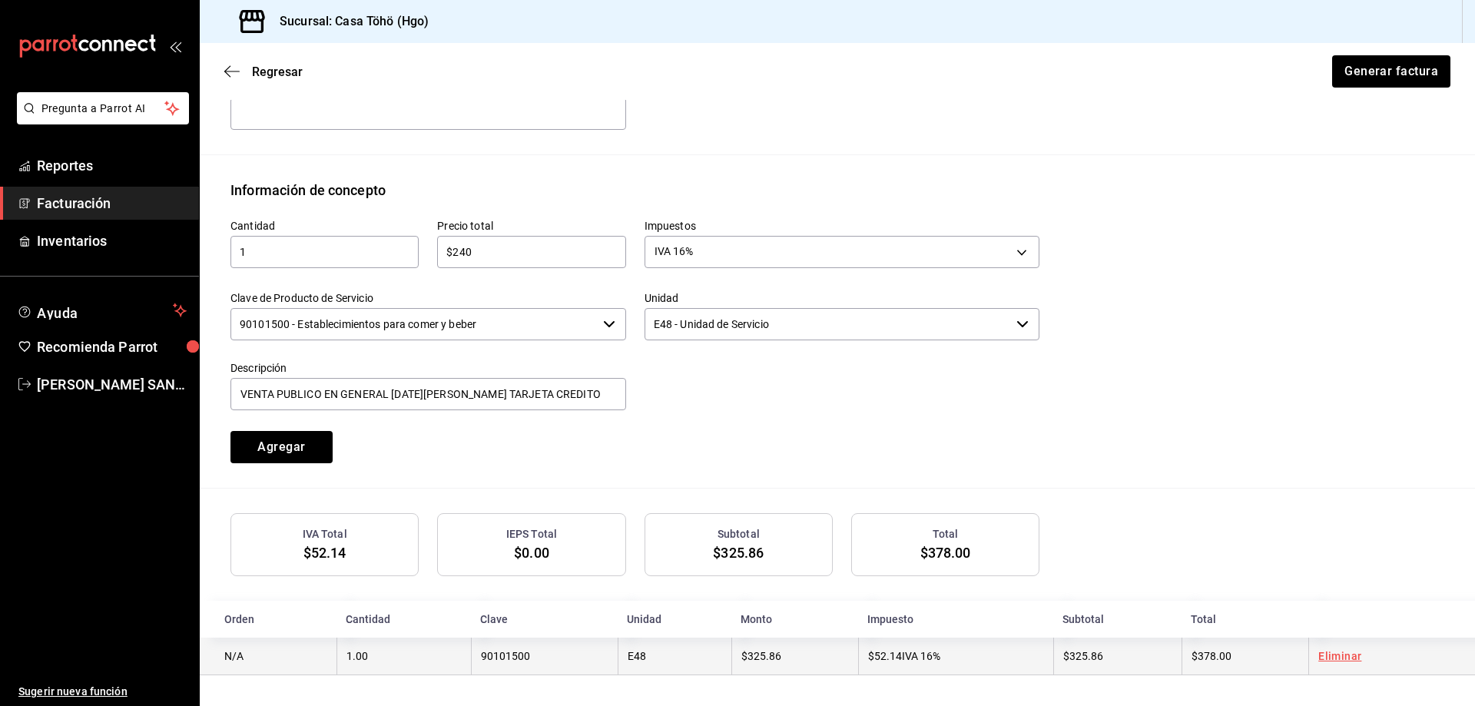
click at [1330, 647] on td "Eliminar" at bounding box center [1391, 656] width 167 height 38
click at [1331, 660] on link "Eliminar" at bounding box center [1339, 656] width 43 height 12
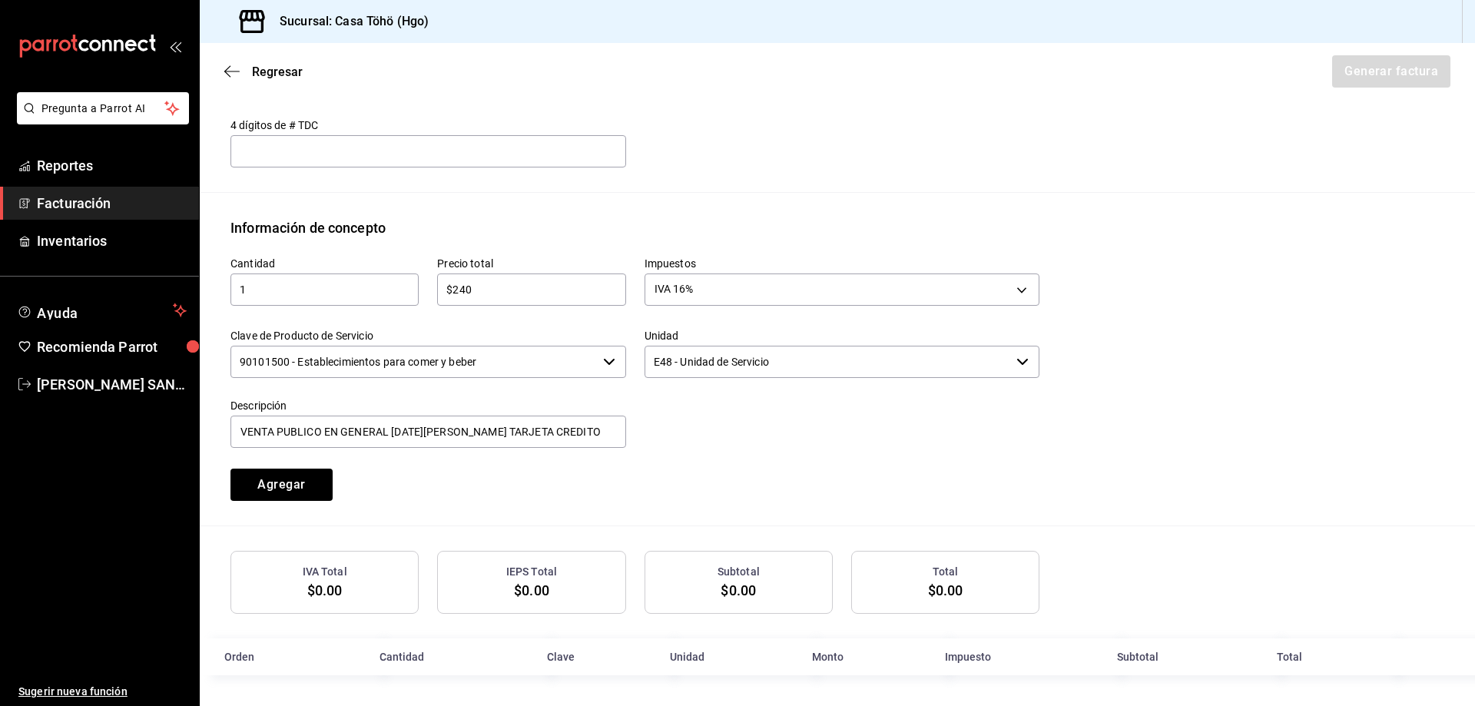
scroll to position [565, 0]
click at [396, 429] on input "VENTA PUBLICO EN GENERAL [DATE][PERSON_NAME] TARJETA CREDITO" at bounding box center [428, 431] width 396 height 32
click at [587, 430] on input "VENTA PUBLICO EN GENERAL [DATE][PERSON_NAME] TARJETA CREDITO" at bounding box center [428, 431] width 396 height 32
type input "VENTA PUBLICO EN GENERAL [DATE][PERSON_NAME] TARJETA CREDITO"
drag, startPoint x: 485, startPoint y: 289, endPoint x: 456, endPoint y: 289, distance: 29.2
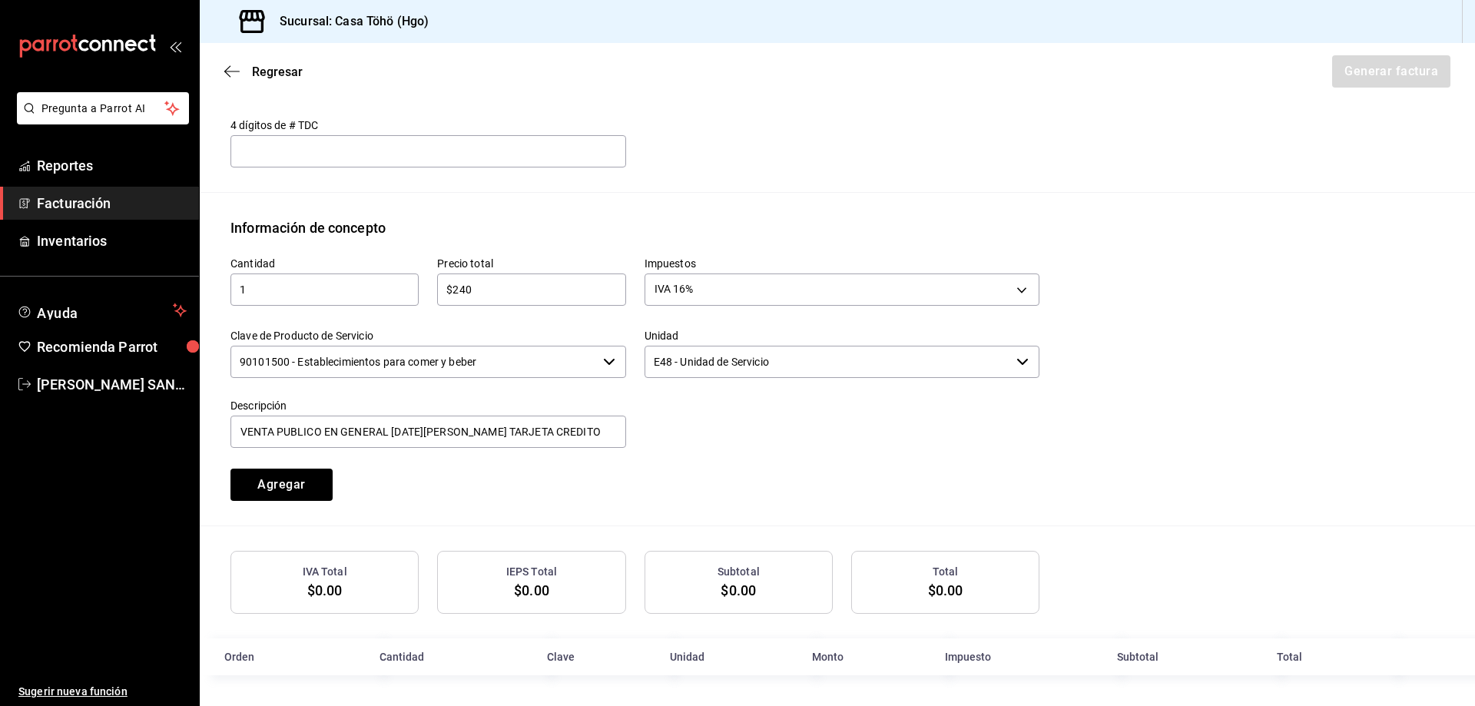
click at [456, 289] on input "$240" at bounding box center [531, 289] width 188 height 18
type input "$2"
type input "$378"
click at [617, 425] on input "VENTA PUBLICO EN GENERAL [DATE][PERSON_NAME] TARJETA CREDITO" at bounding box center [428, 431] width 396 height 32
click at [293, 432] on input "VENTA PUBLICO EN GENERAL [DATE][PERSON_NAME] TARJETA CREDITO" at bounding box center [428, 431] width 396 height 32
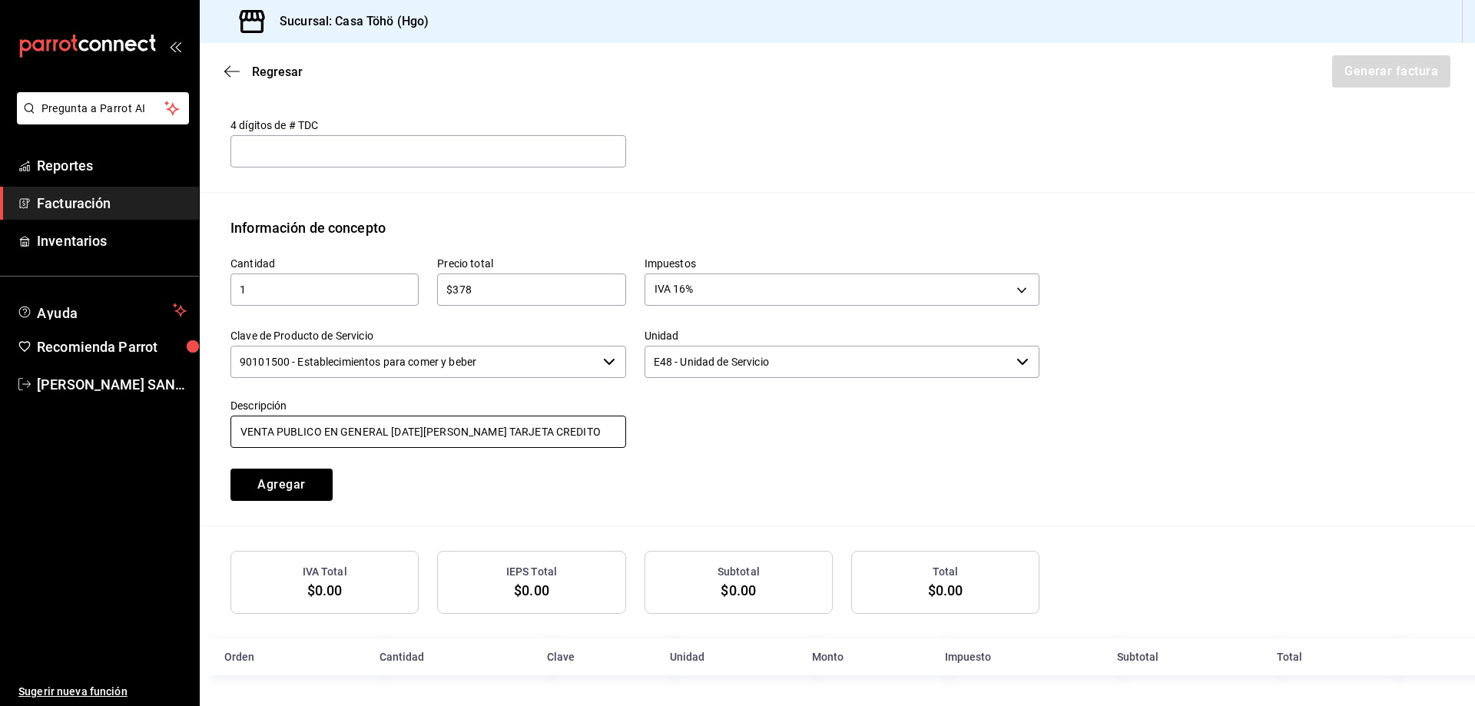
click at [404, 427] on input "VENTA PUBLICO EN GENERAL [DATE][PERSON_NAME] TARJETA CREDITO" at bounding box center [428, 431] width 396 height 32
click at [462, 435] on input "VENTA PUBLICO EN GENERAL [DATE][PERSON_NAME] TARJETA CREDITO" at bounding box center [428, 431] width 396 height 32
click at [571, 437] on input "VENTA PUBLICO EN GENERAL [DATE][PERSON_NAME] TARJETA CREDITO" at bounding box center [428, 431] width 396 height 32
click at [499, 306] on div "Precio total $378 ​" at bounding box center [522, 274] width 207 height 72
click at [500, 299] on div "$378 ​" at bounding box center [531, 289] width 188 height 32
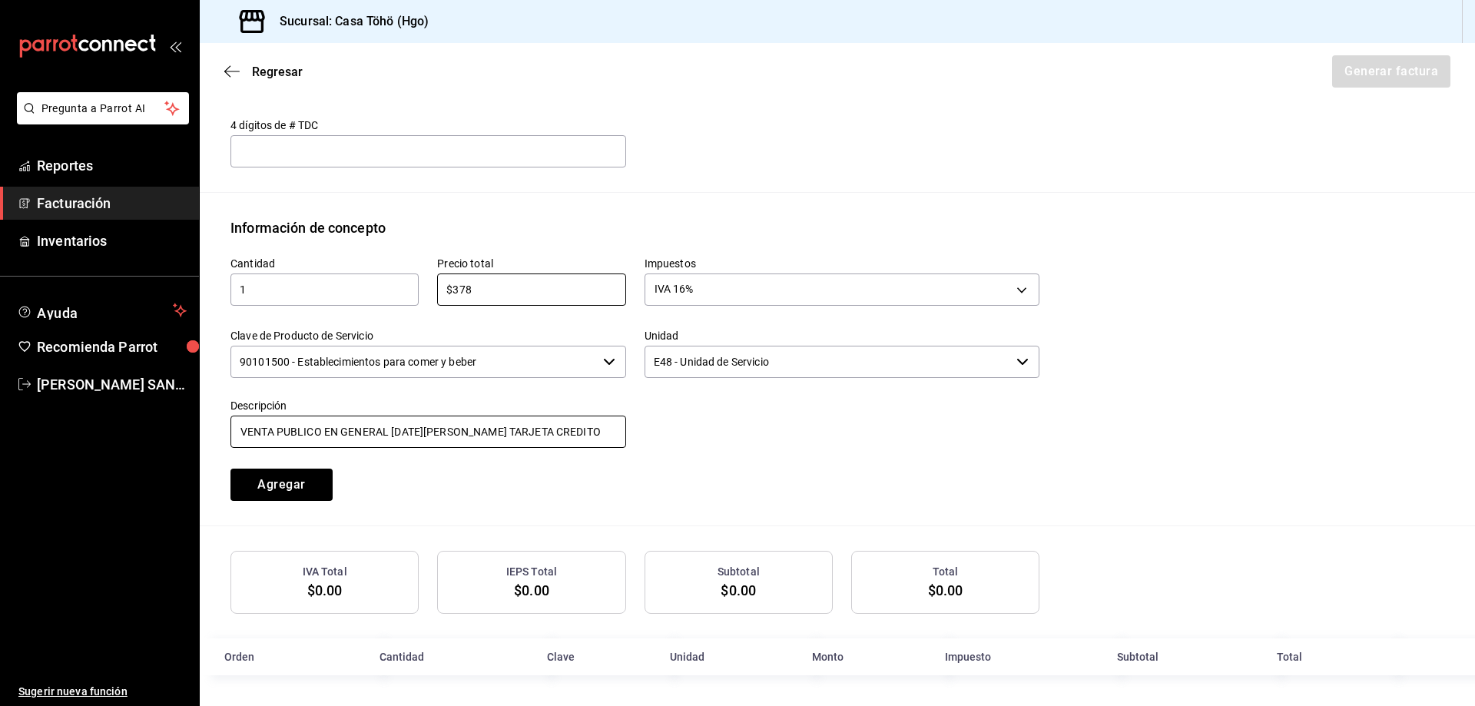
click at [564, 433] on input "VENTA PUBLICO EN GENERAL [DATE][PERSON_NAME] TARJETA CREDITO" at bounding box center [428, 431] width 396 height 32
click at [267, 488] on button "Agregar" at bounding box center [281, 484] width 102 height 32
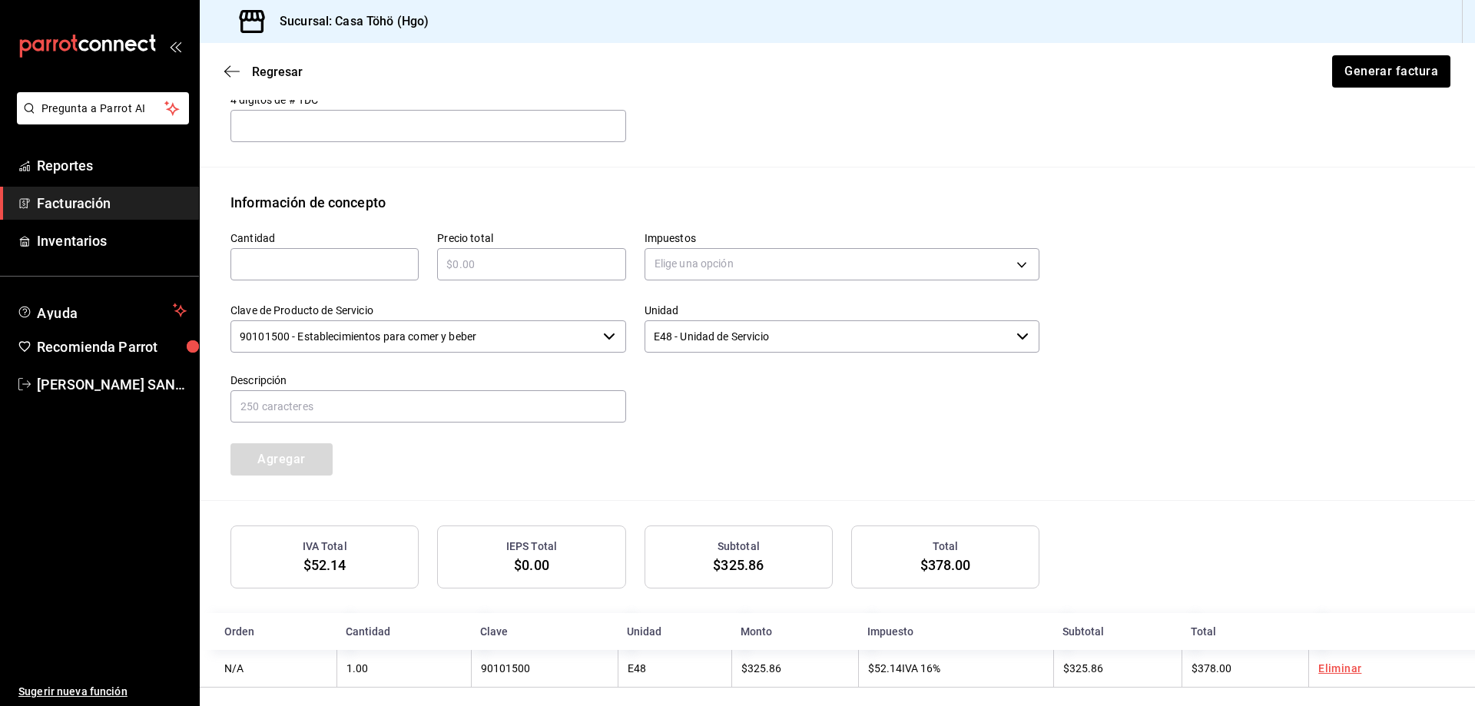
scroll to position [604, 0]
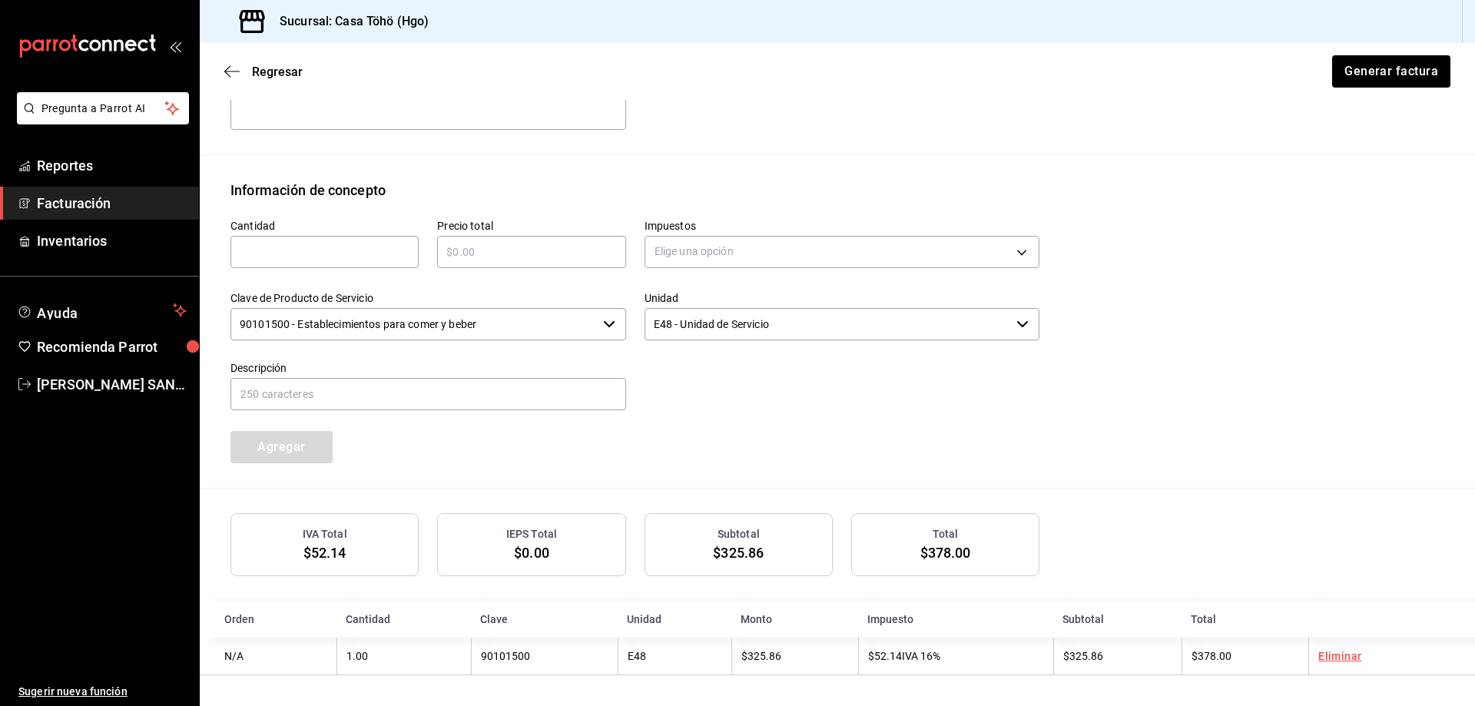
click at [296, 247] on input "text" at bounding box center [324, 252] width 188 height 18
type input "1"
click at [455, 245] on input "text" at bounding box center [531, 252] width 188 height 18
type input "$240"
click at [674, 247] on body "Pregunta a Parrot AI Reportes Facturación Inventarios Ayuda Recomienda Parrot […" at bounding box center [737, 353] width 1475 height 706
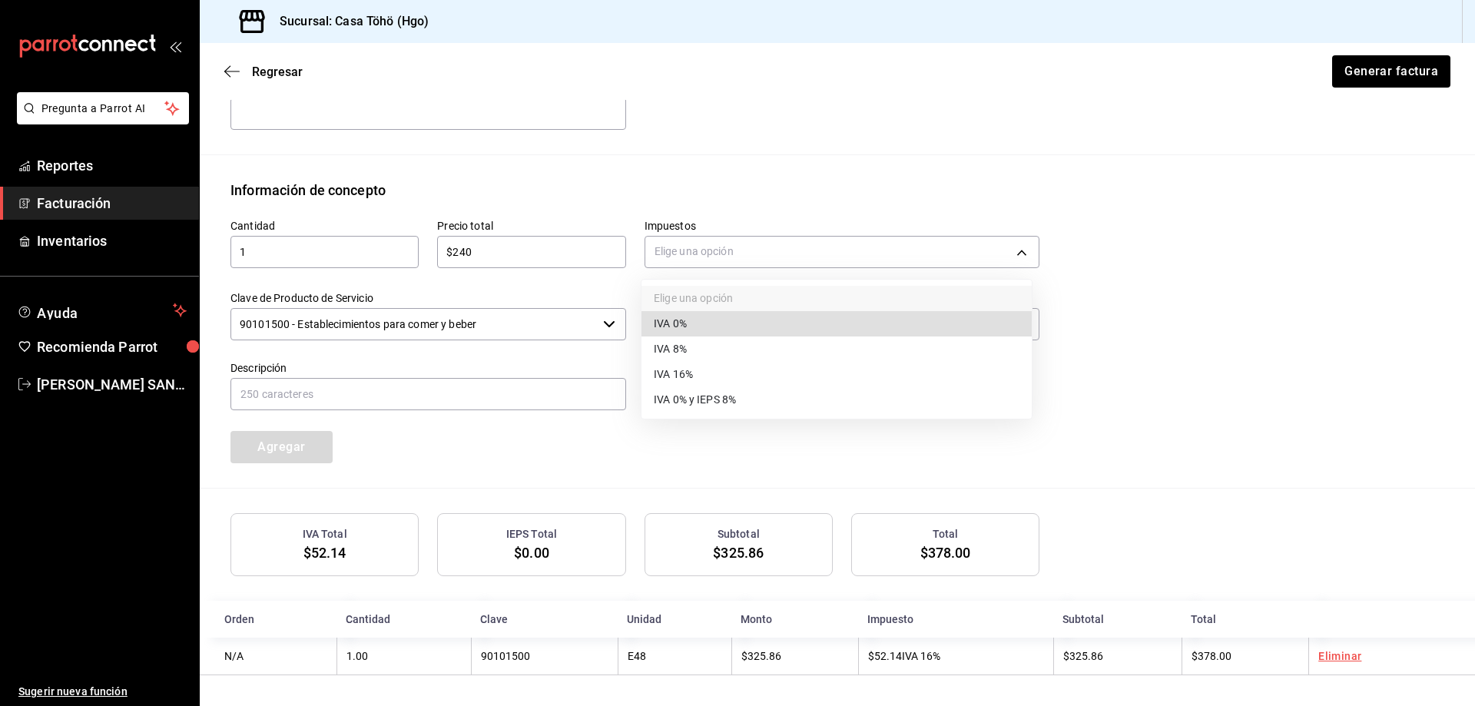
click at [687, 380] on span "IVA 16%" at bounding box center [673, 374] width 39 height 16
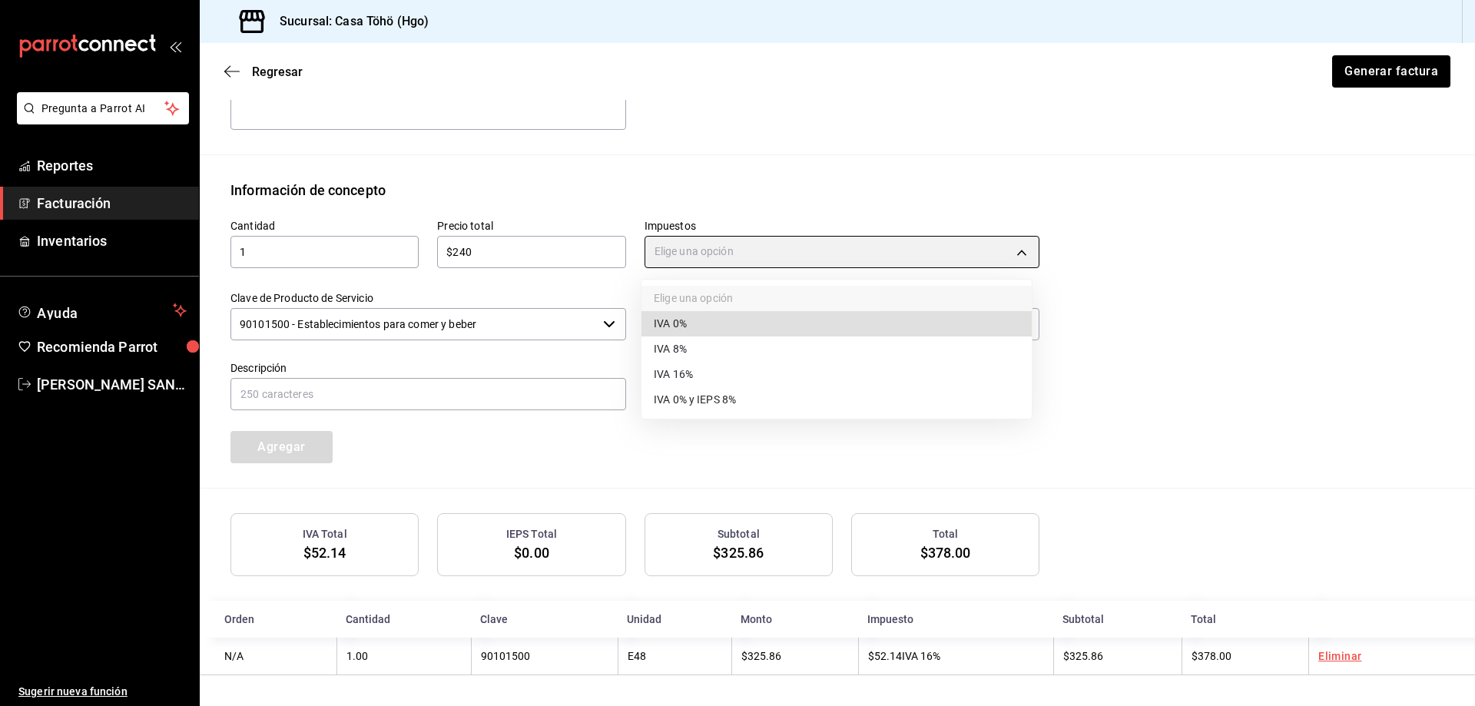
type input "IVA_16"
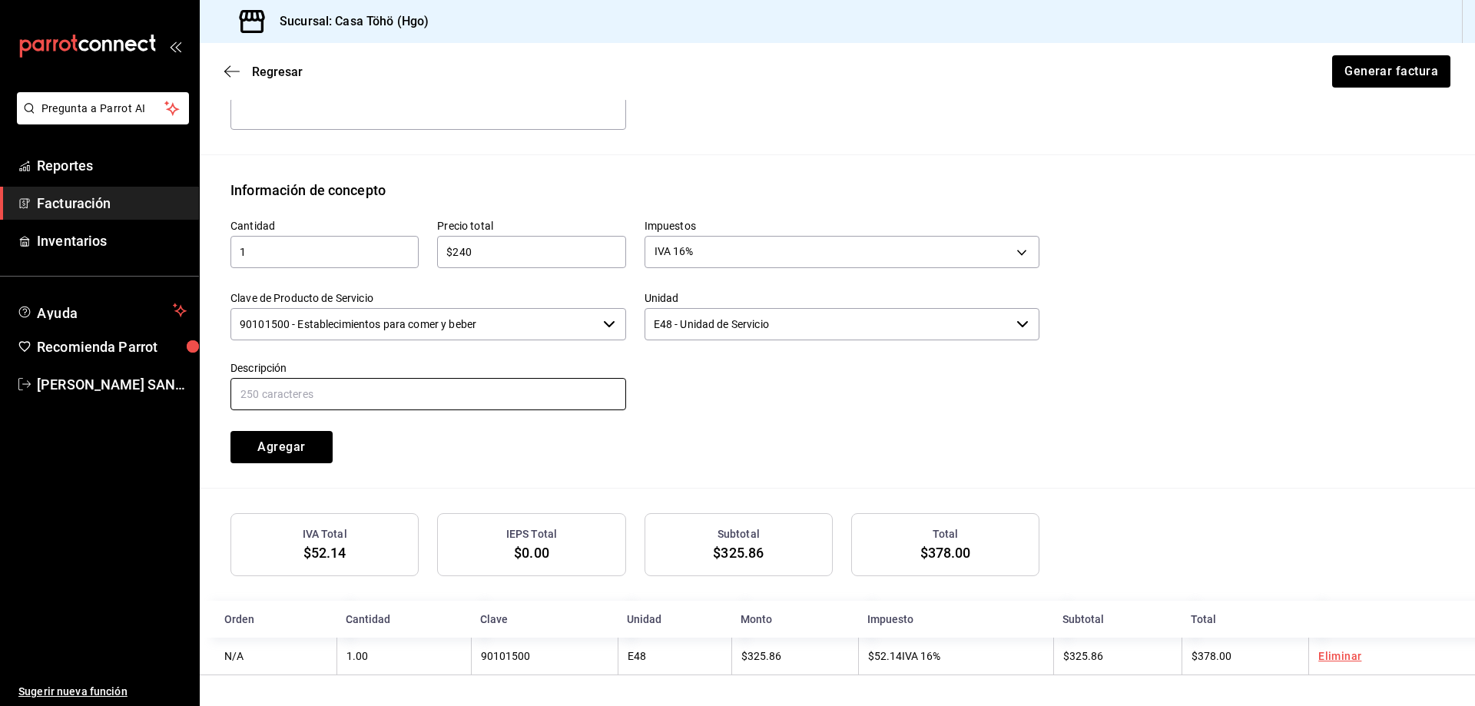
click at [415, 396] on input "text" at bounding box center [428, 394] width 396 height 32
click at [398, 389] on input "VENTA PUBLICO EN GENERAL [DATE][PERSON_NAME] TARJETA CREDITO" at bounding box center [428, 394] width 396 height 32
click at [568, 400] on input "VENTA PUBLICO EN GENERAL [DATE][PERSON_NAME] TARJETA CREDITO" at bounding box center [428, 394] width 396 height 32
click at [518, 387] on input "VENTA PUBLICO EN GENERAL [DATE][PERSON_NAME] TARJETA CREDITO" at bounding box center [428, 394] width 396 height 32
click at [595, 393] on input "VENTA PUBLICO EN GENERAL [DATE][PERSON_NAME] TARJETA DE CREDITO" at bounding box center [428, 394] width 396 height 32
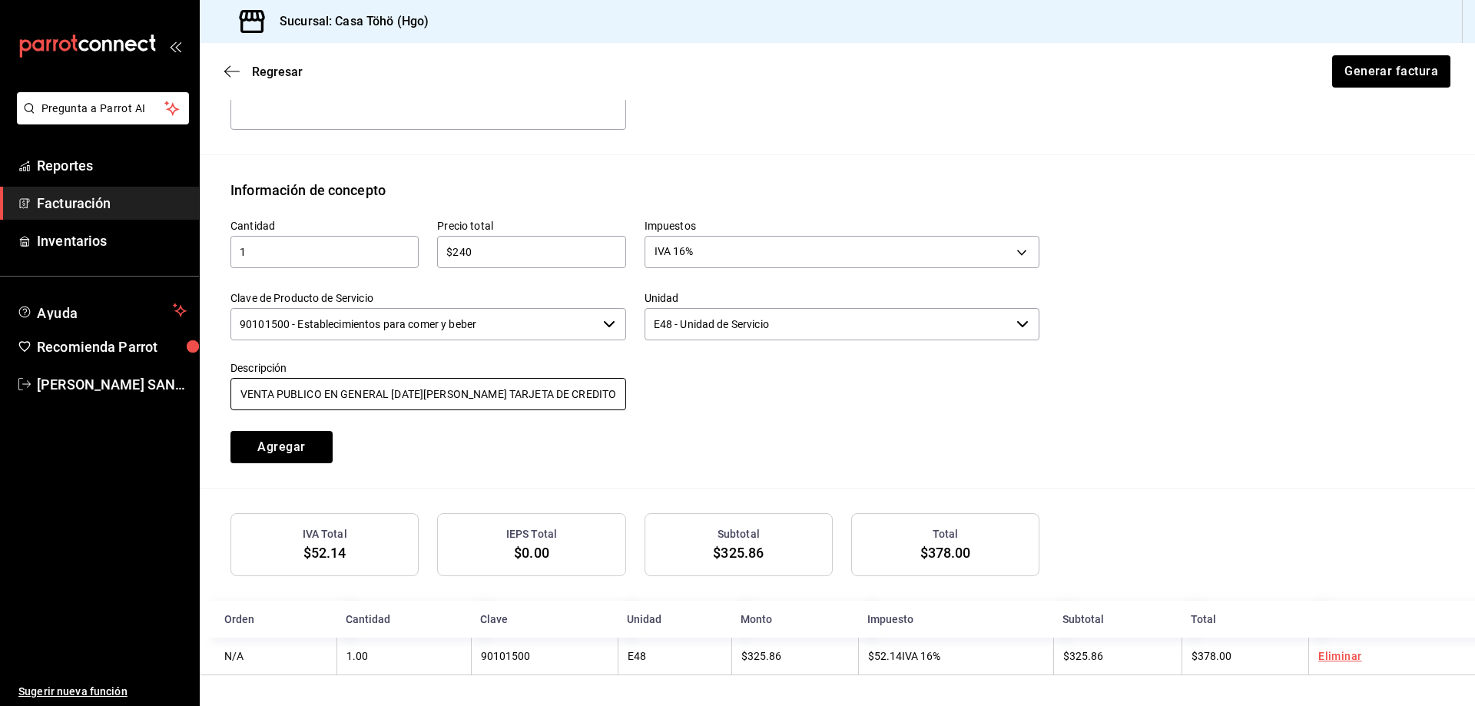
click at [286, 398] on input "VENTA PUBLICO EN GENERAL [DATE][PERSON_NAME] TARJETA DE CREDITO" at bounding box center [428, 394] width 396 height 32
click at [599, 388] on input "VENTA PUBLICO EN GENERAL [DATE][PERSON_NAME] TARJETA DE CREDITO" at bounding box center [428, 394] width 396 height 32
type input "VENTA PUBLICO EN GENERAL [DATE][PERSON_NAME] TARJETA DE CREDITO"
click at [301, 443] on button "Agregar" at bounding box center [281, 447] width 102 height 32
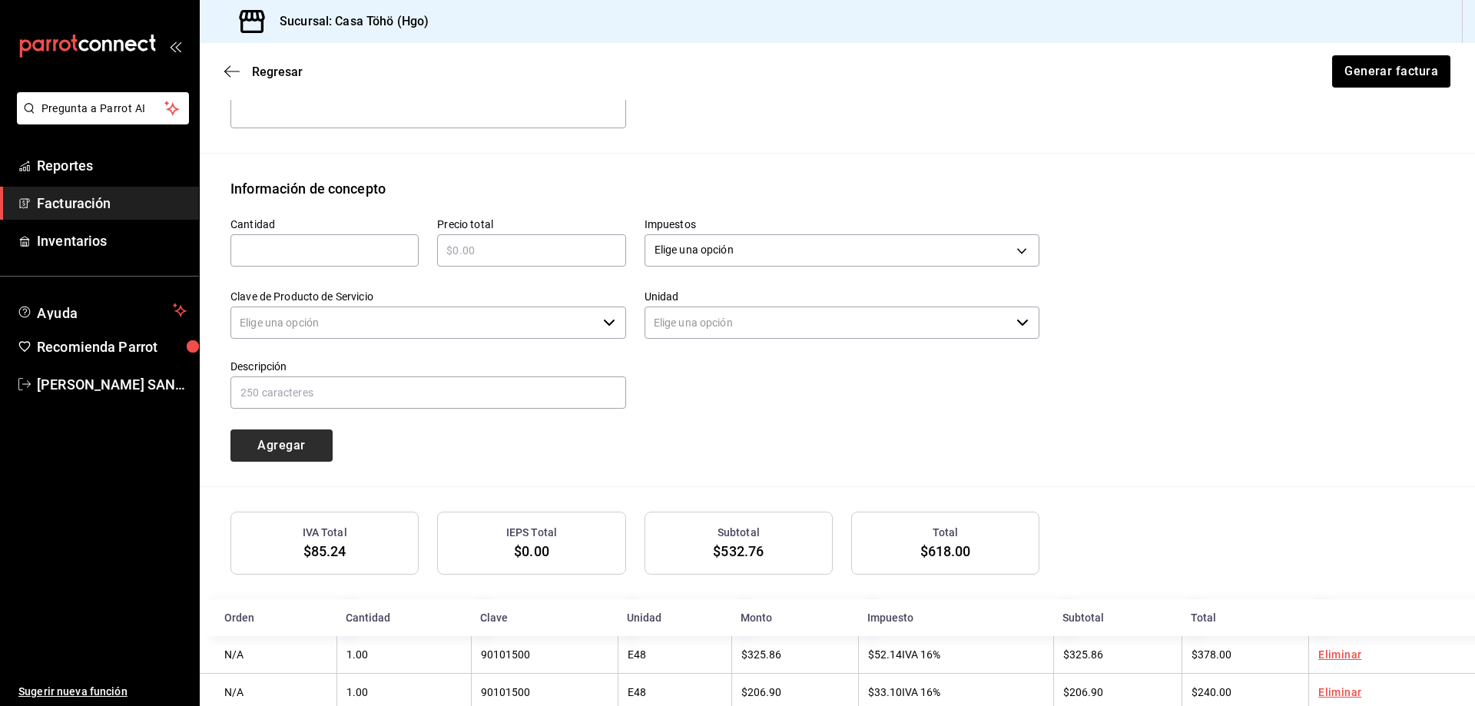
type input "90101500 - Establecimientos para comer y beber"
type input "E48 - Unidad de Servicio"
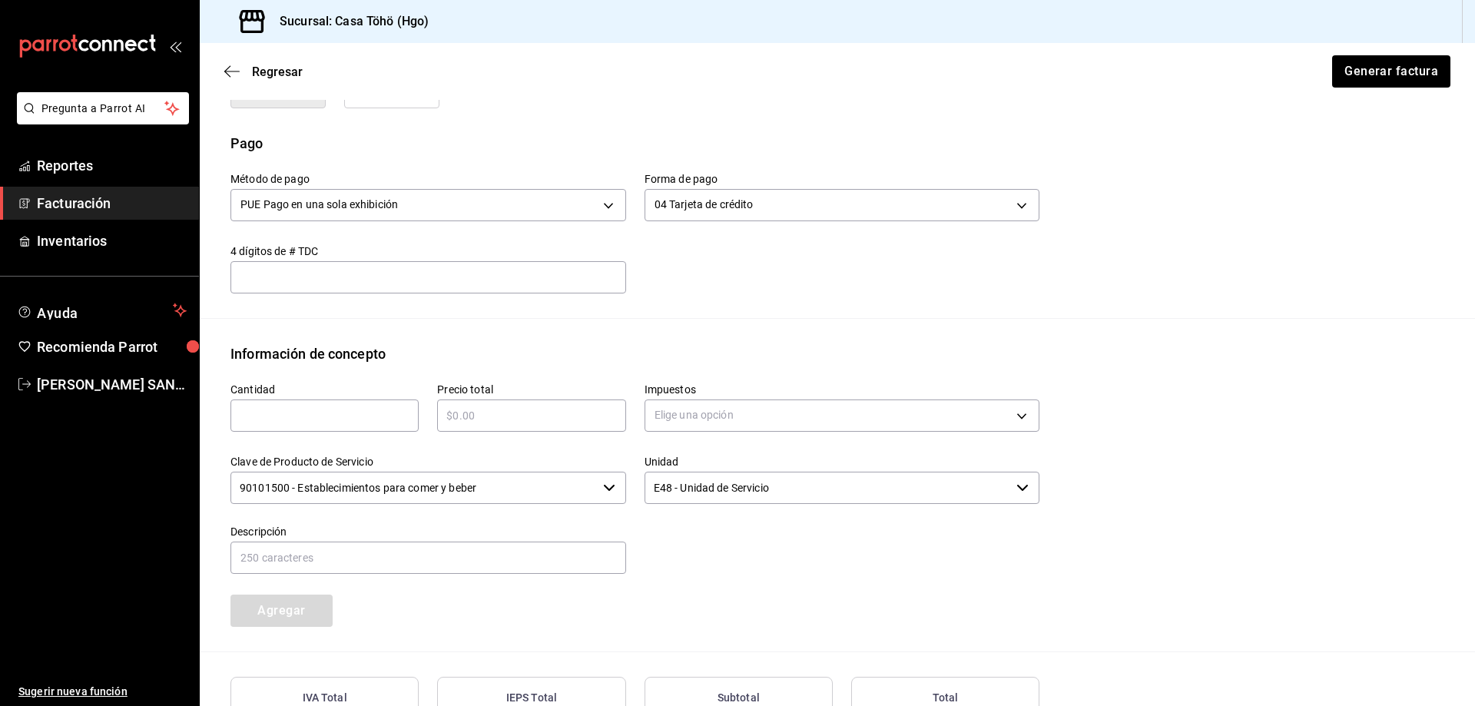
scroll to position [412, 0]
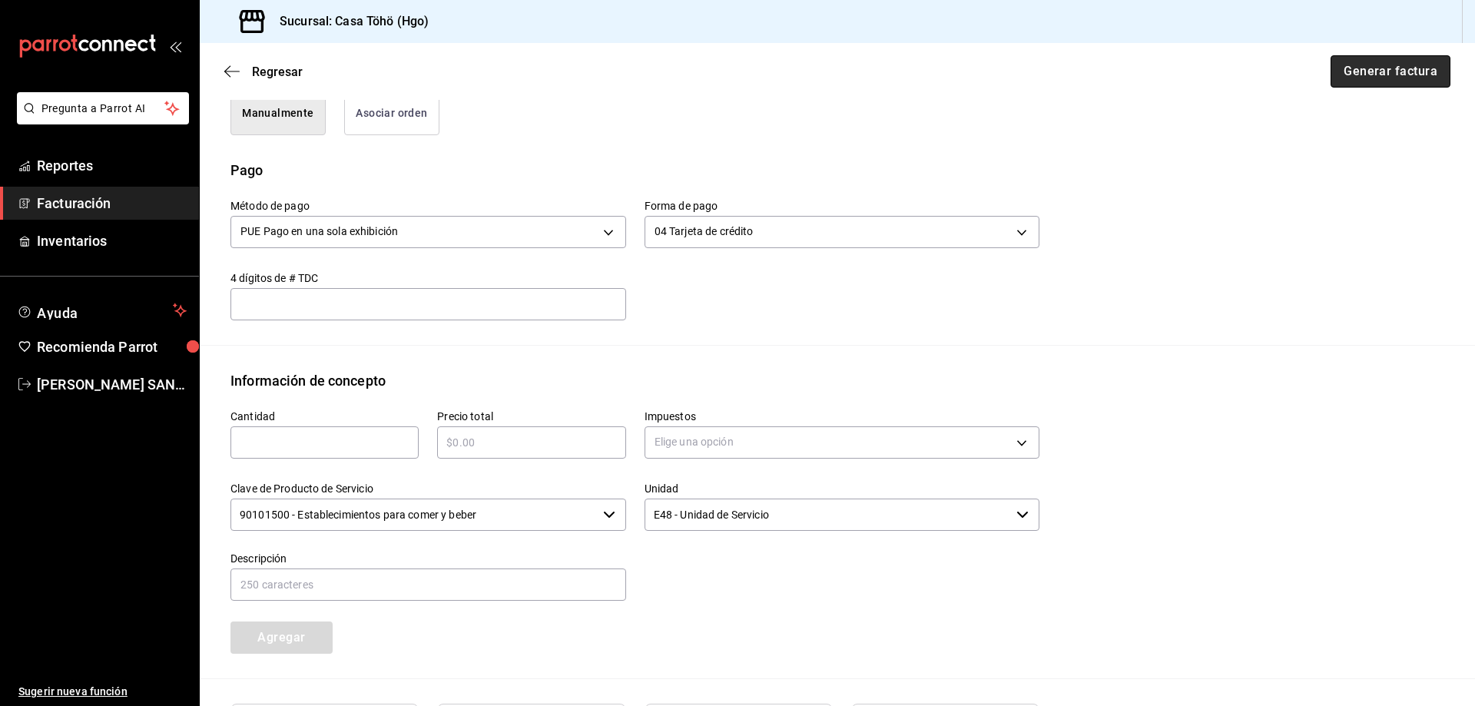
click at [1378, 74] on button "Generar factura" at bounding box center [1390, 71] width 120 height 32
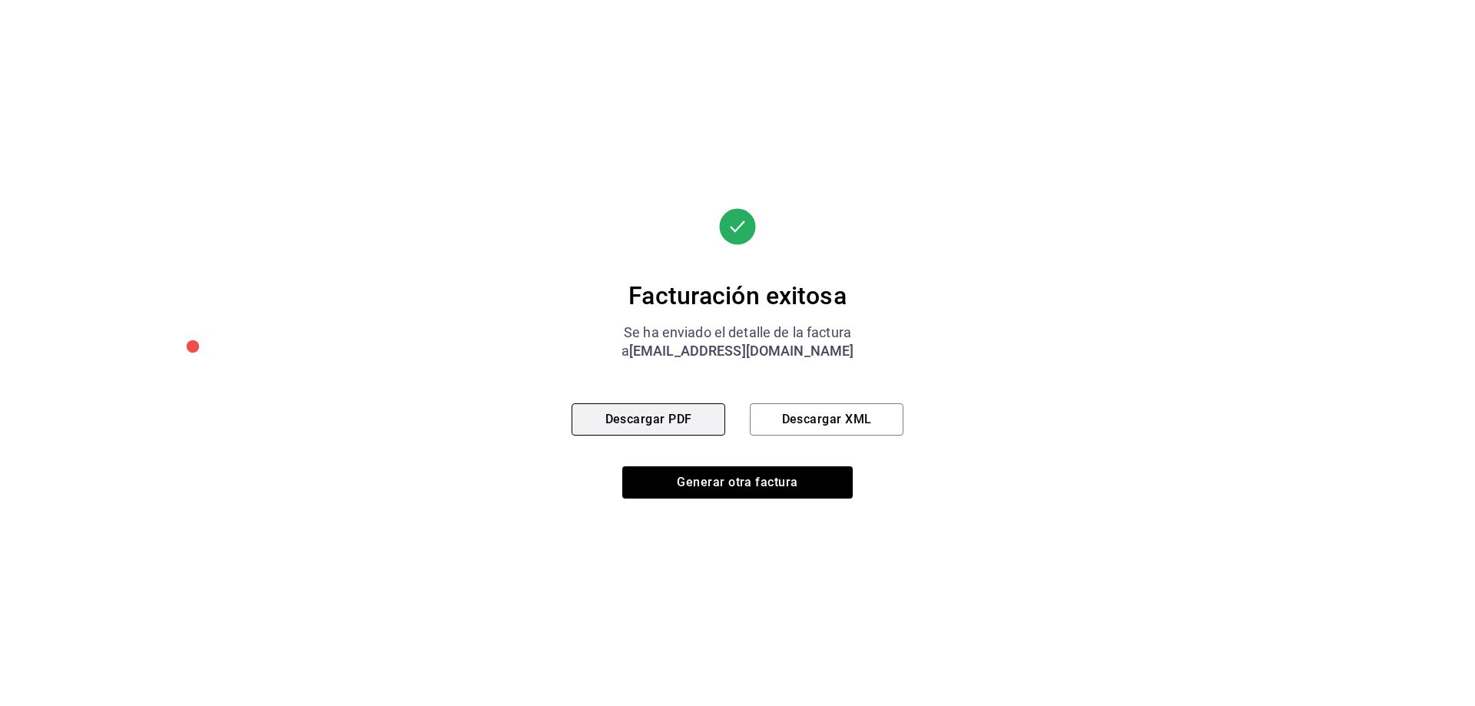
click at [690, 426] on button "Descargar PDF" at bounding box center [648, 419] width 154 height 32
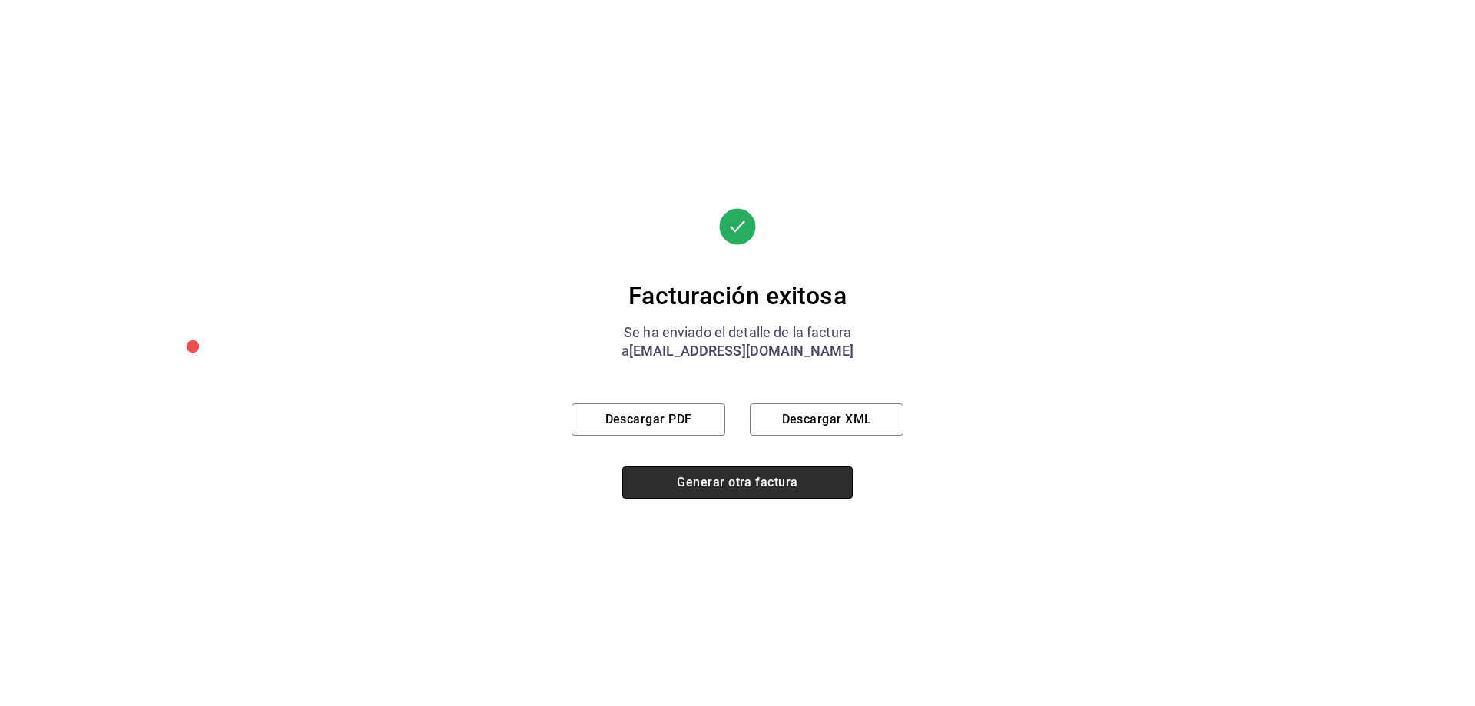
click at [733, 480] on button "Generar otra factura" at bounding box center [737, 482] width 230 height 32
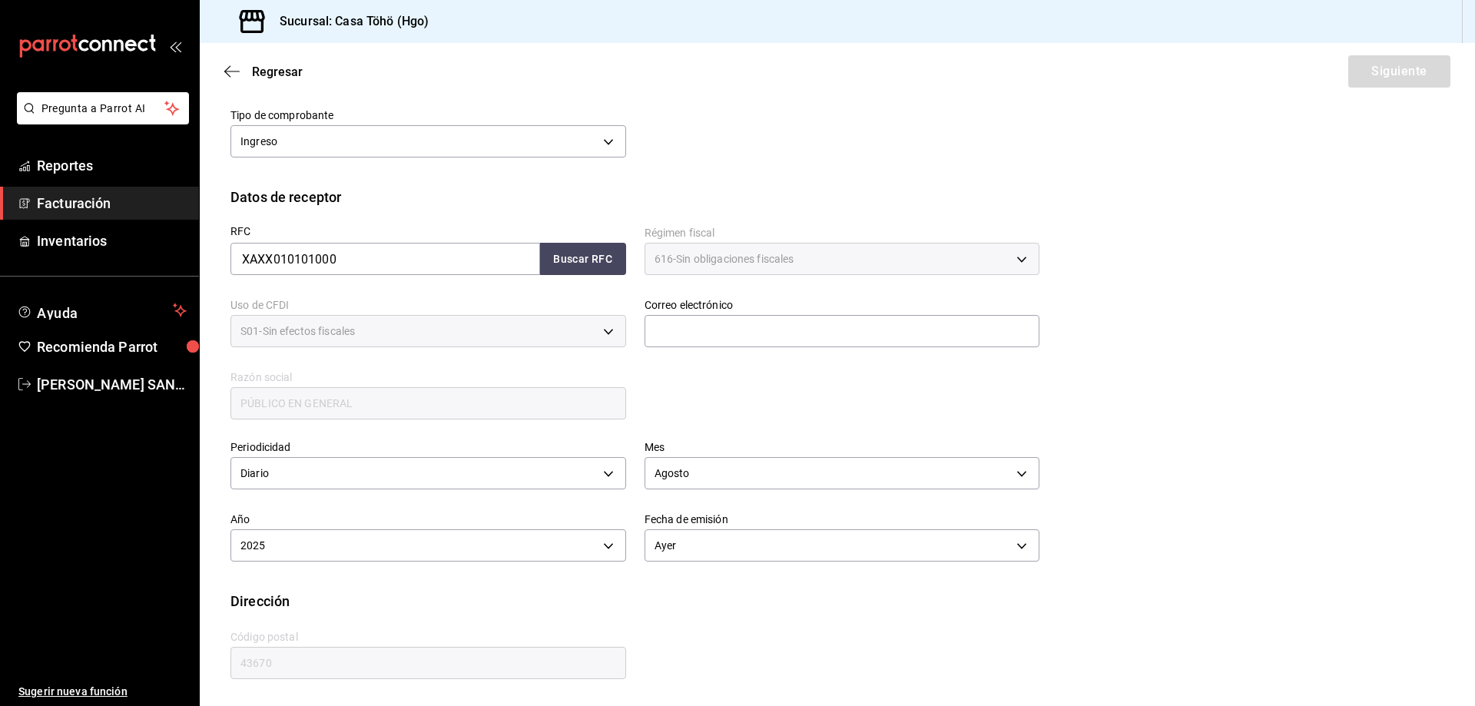
scroll to position [109, 0]
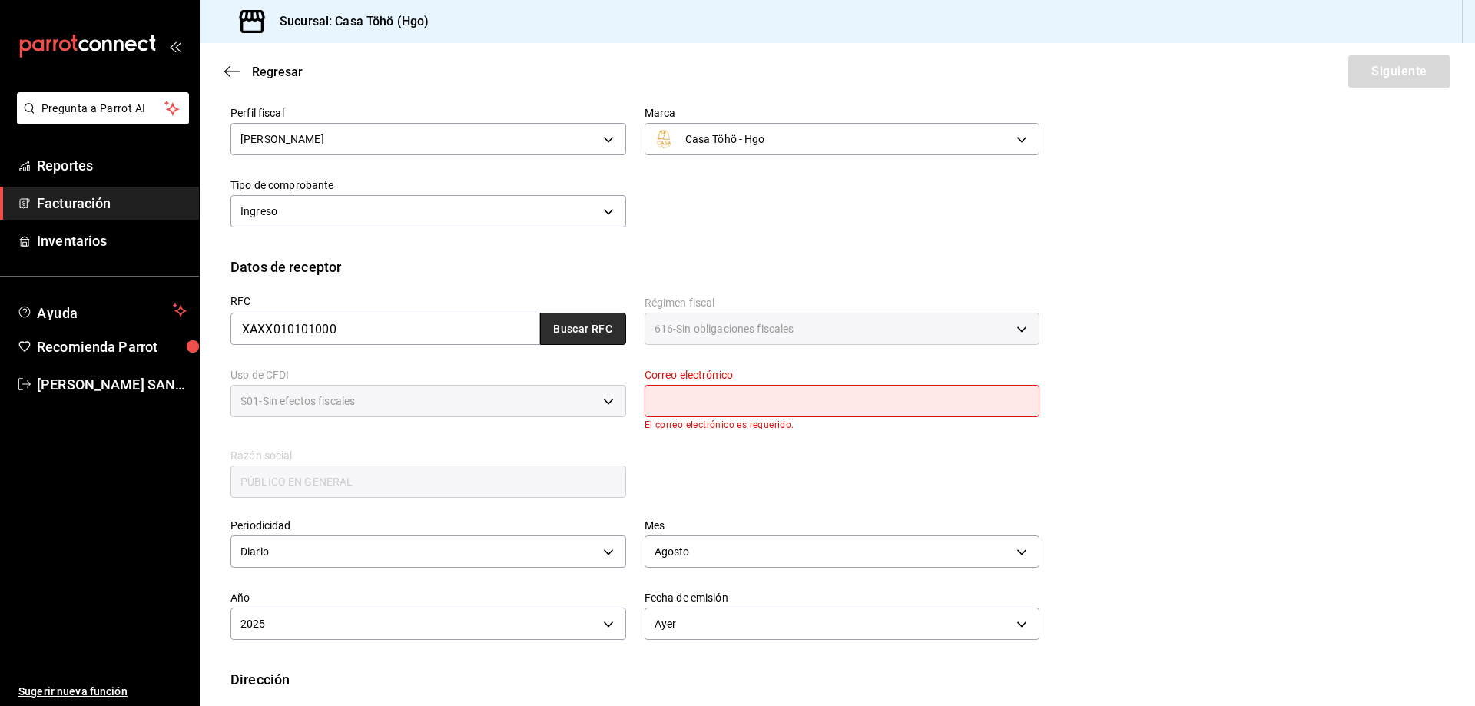
click at [595, 321] on button "Buscar RFC" at bounding box center [583, 329] width 86 height 32
type input "[EMAIL_ADDRESS][DOMAIN_NAME]"
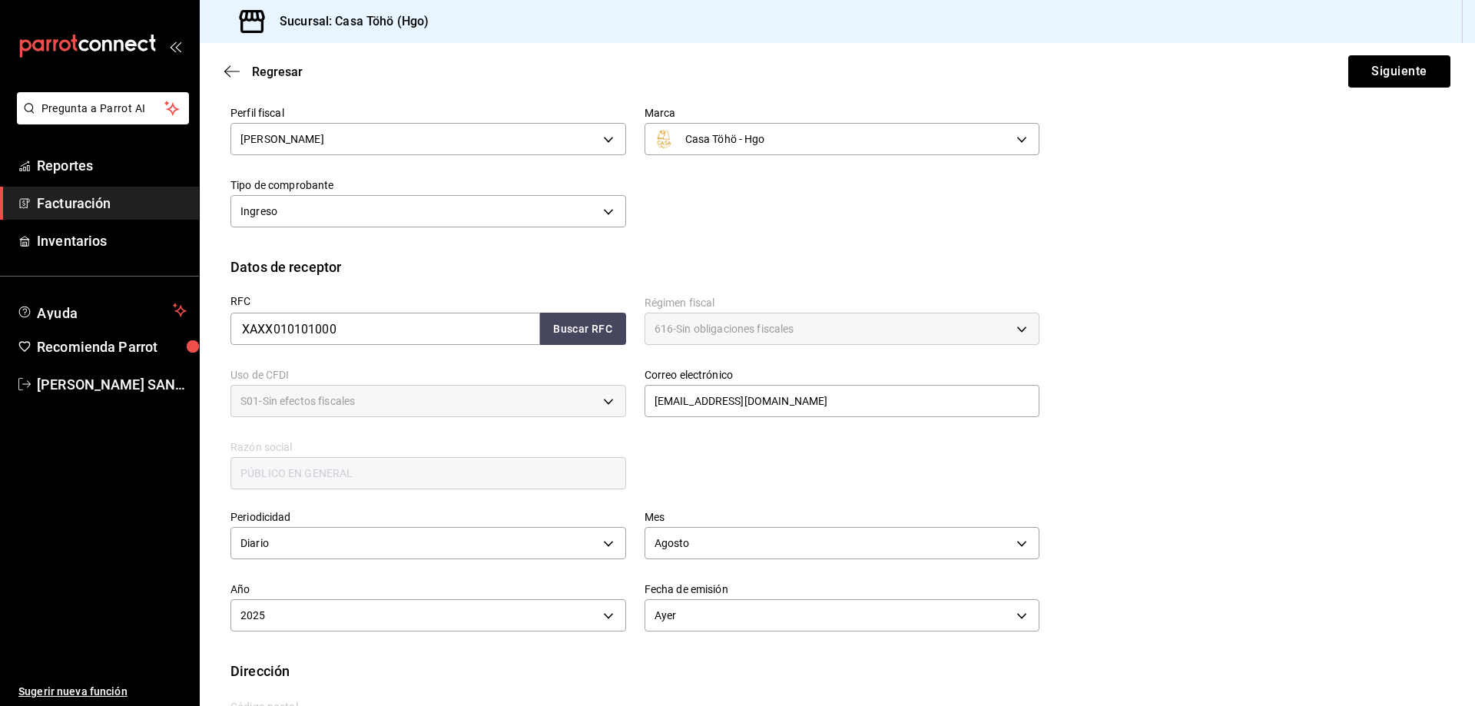
scroll to position [179, 0]
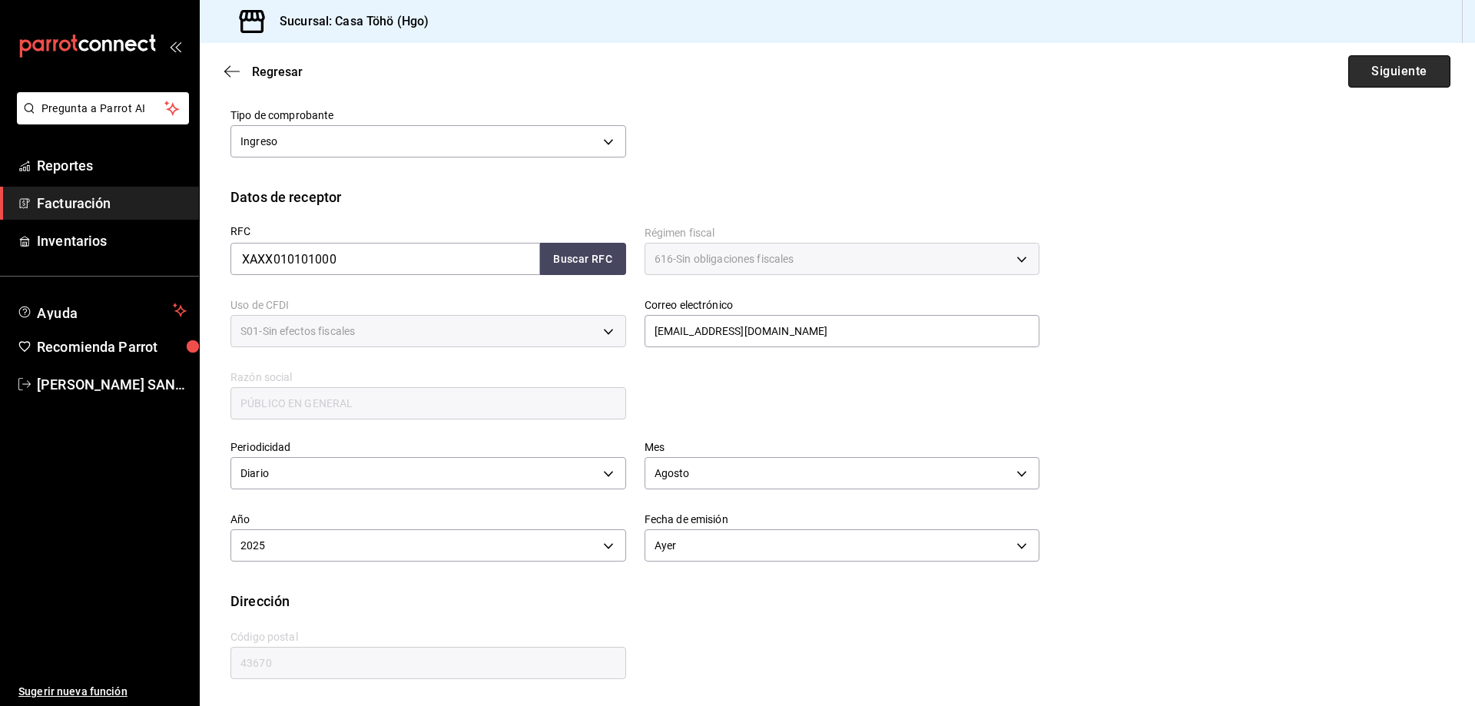
click at [1387, 84] on button "Siguiente" at bounding box center [1399, 71] width 102 height 32
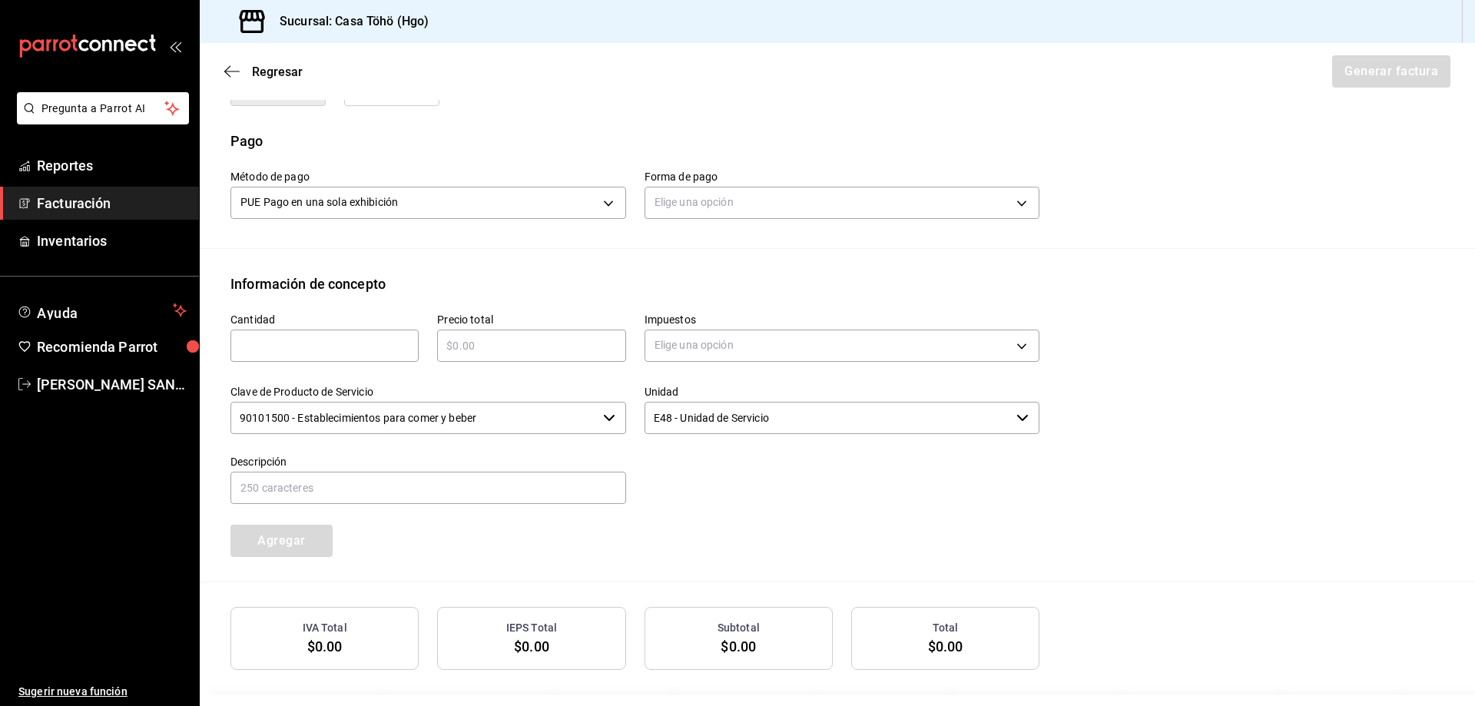
scroll to position [486, 0]
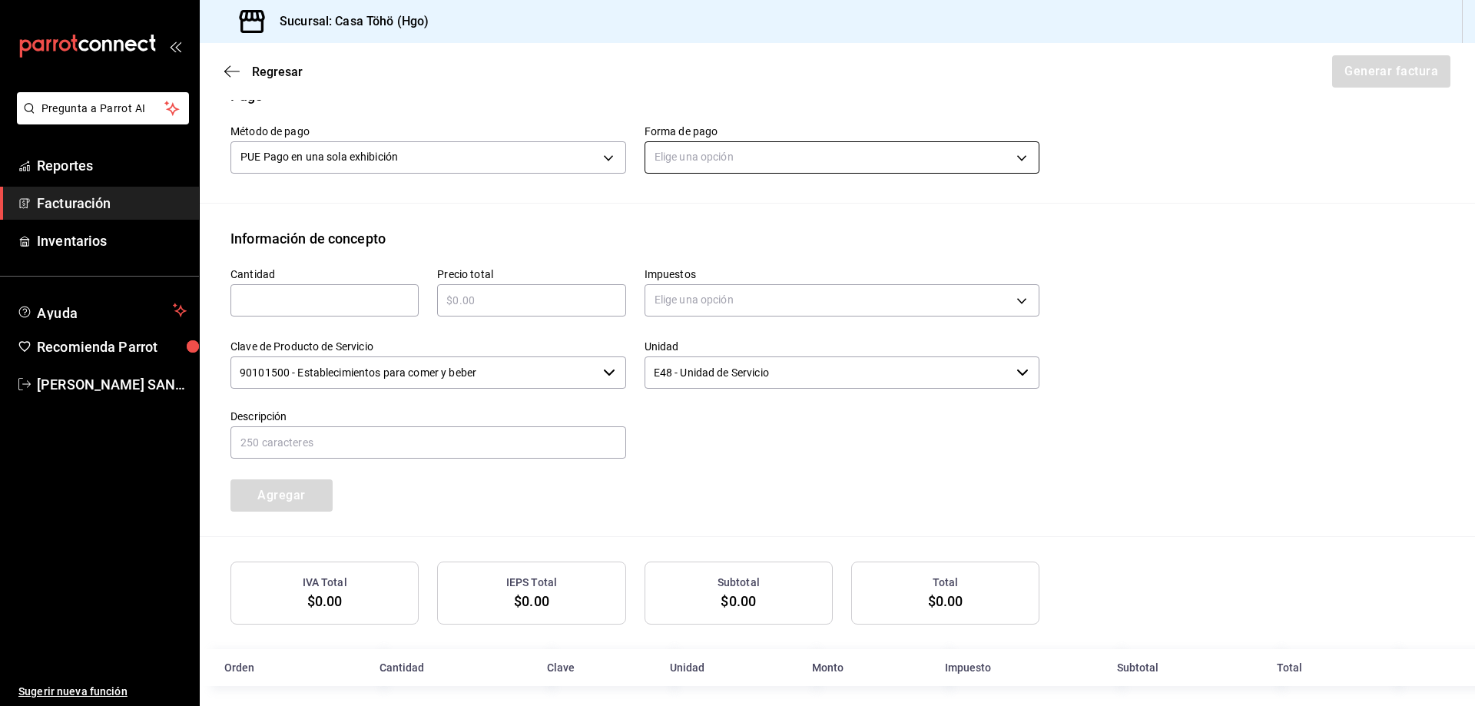
click at [716, 146] on body "Pregunta a Parrot AI Reportes Facturación Inventarios Ayuda Recomienda Parrot […" at bounding box center [737, 353] width 1475 height 706
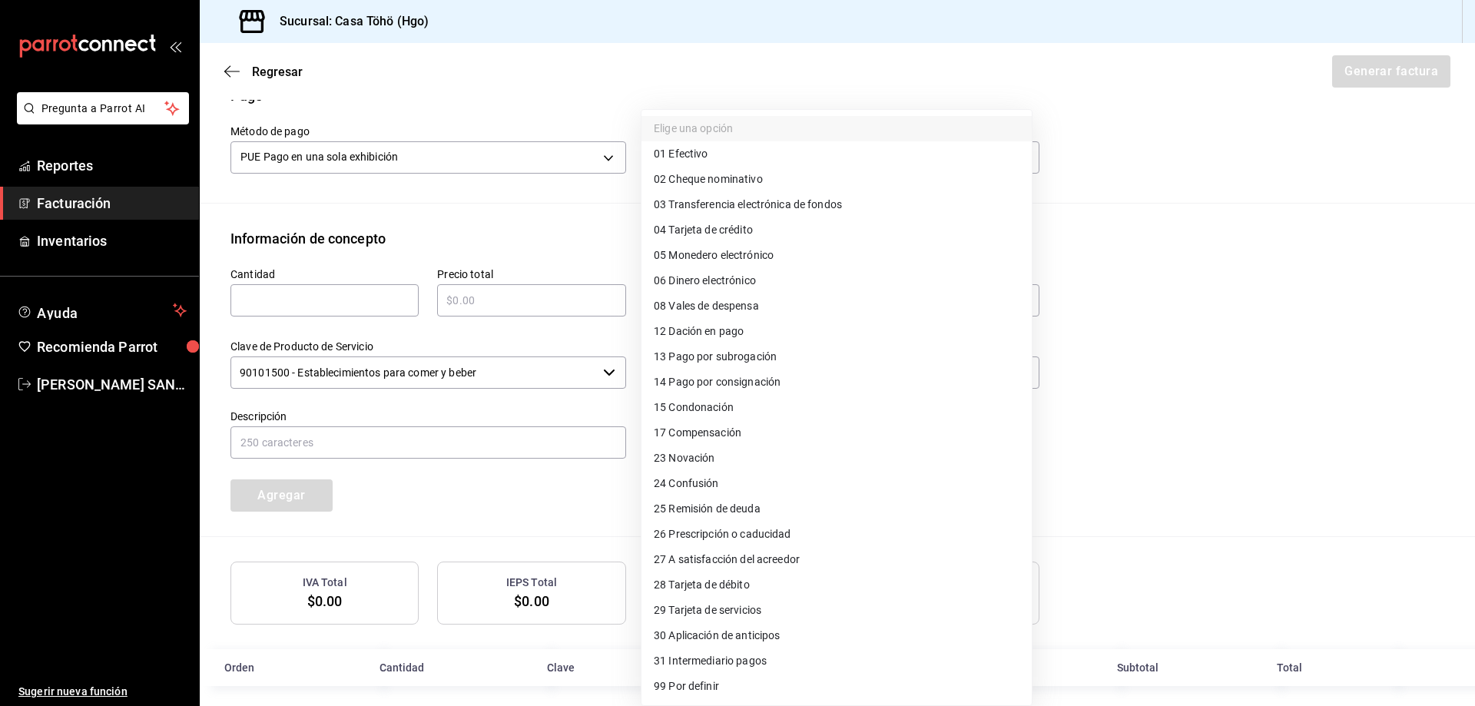
click at [729, 585] on span "28 Tarjeta de débito" at bounding box center [702, 585] width 96 height 16
type input "28"
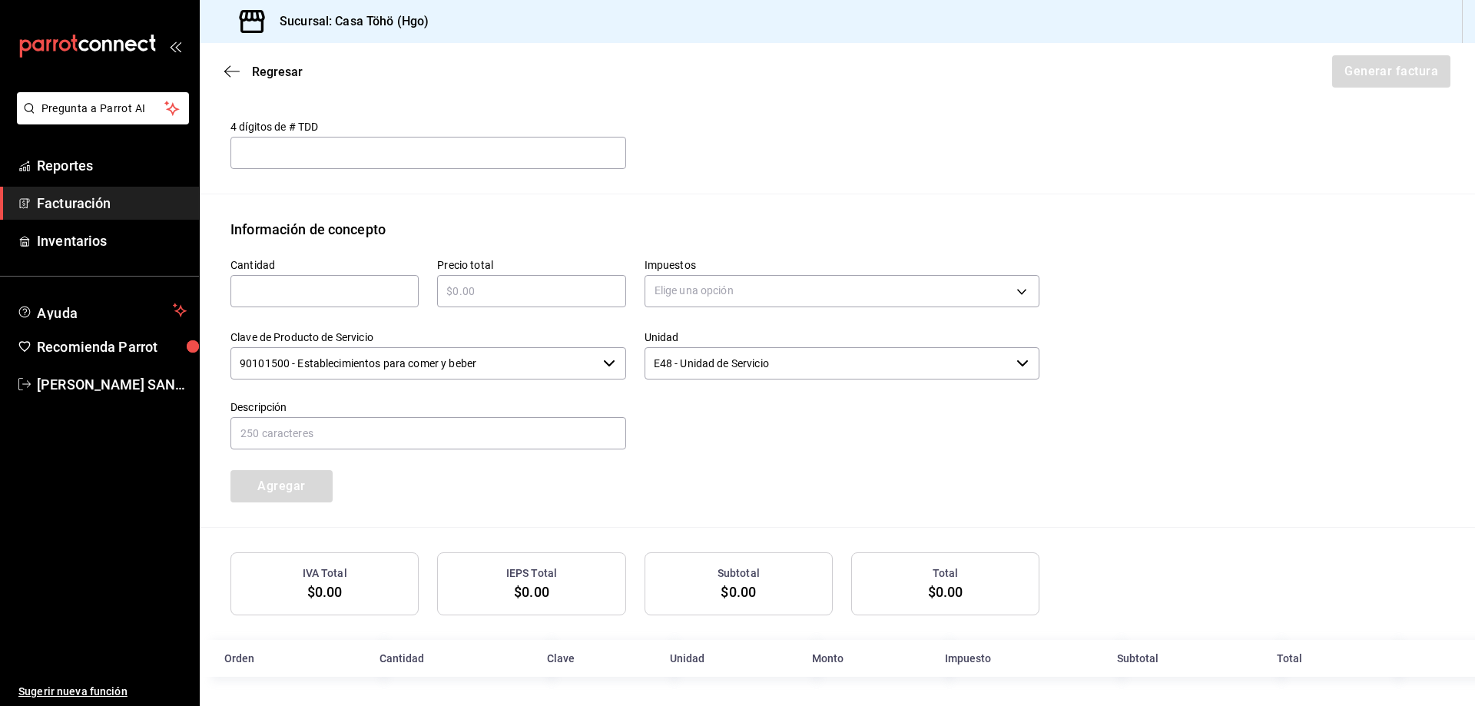
scroll to position [565, 0]
click at [297, 273] on div "​" at bounding box center [324, 289] width 188 height 32
type input "1"
click at [486, 293] on input "text" at bounding box center [531, 289] width 188 height 18
type input "$130"
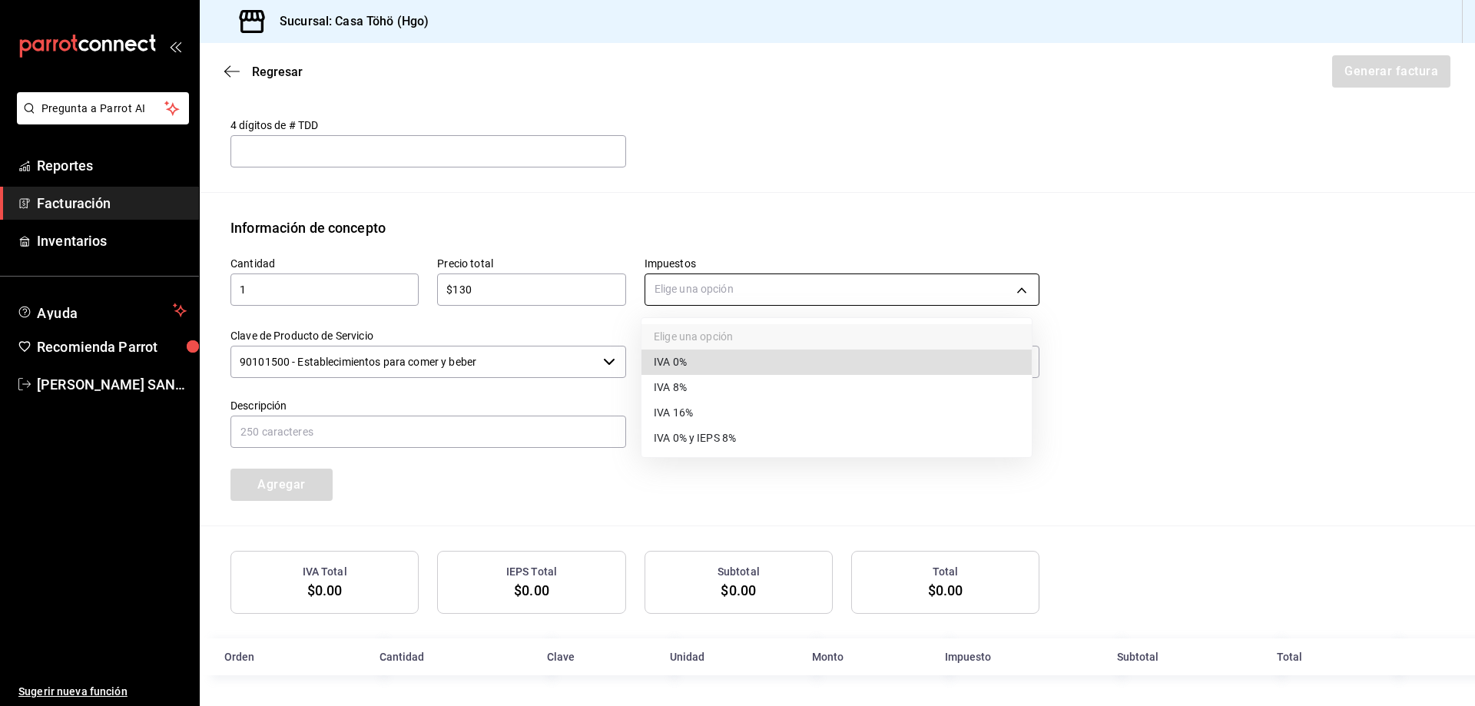
click at [670, 286] on body "Pregunta a Parrot AI Reportes Facturación Inventarios Ayuda Recomienda Parrot […" at bounding box center [737, 353] width 1475 height 706
click at [689, 412] on span "IVA 16%" at bounding box center [673, 413] width 39 height 16
type input "IVA_16"
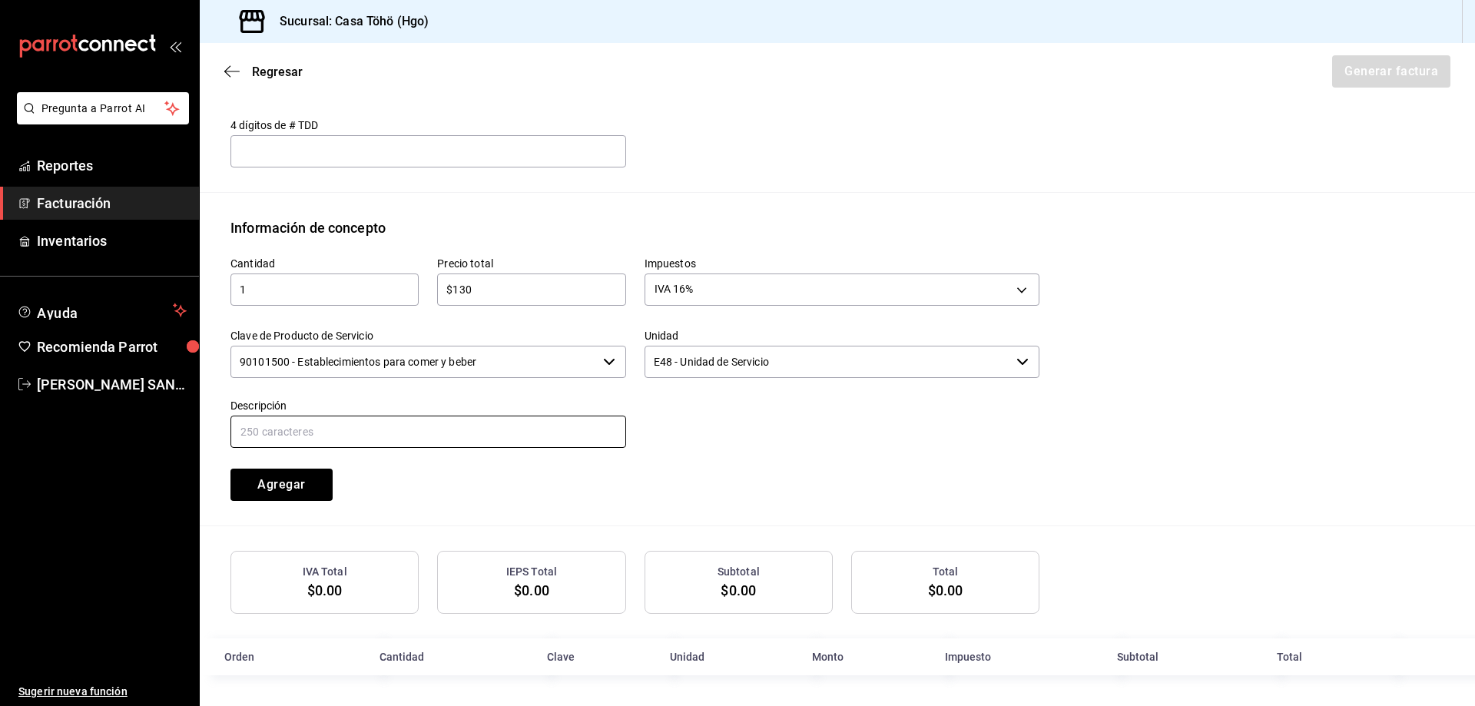
click at [322, 429] on input "text" at bounding box center [428, 431] width 396 height 32
click at [398, 430] on input "VENTA PUBLICO EN GENERAL [DATE][PERSON_NAME] TARJETA CREDITO" at bounding box center [428, 431] width 396 height 32
click at [581, 430] on input "VENTA PUBLICO EN GENERAL [DATE][PERSON_NAME] TARJETA CREDITO" at bounding box center [428, 431] width 396 height 32
type input "VENTA PUBLICO EN GENERAL [DATE][PERSON_NAME] [PERSON_NAME]"
click at [523, 463] on div "Cantidad 1 ​ Precio total $130 ​ Impuestos IVA 16% IVA_16 Clave de Producto de …" at bounding box center [625, 369] width 827 height 263
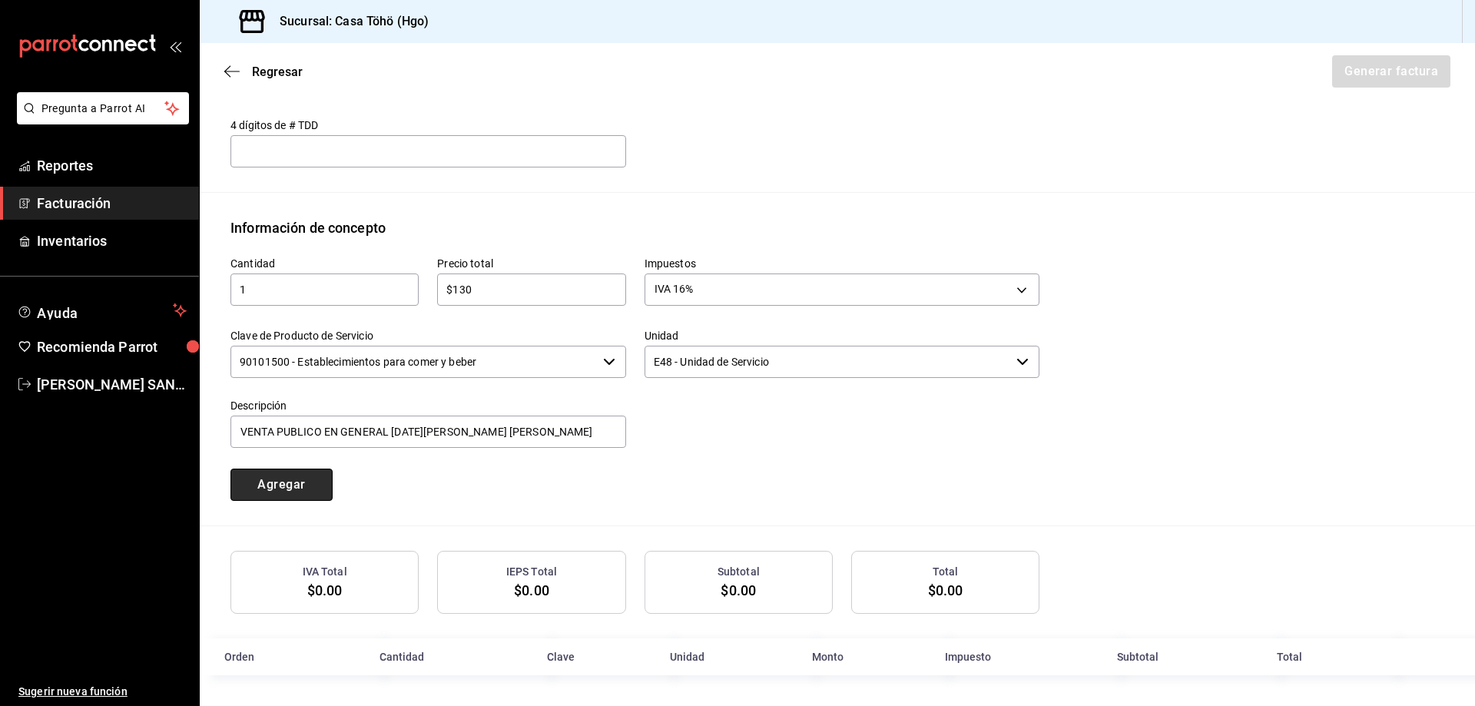
click at [315, 482] on button "Agregar" at bounding box center [281, 484] width 102 height 32
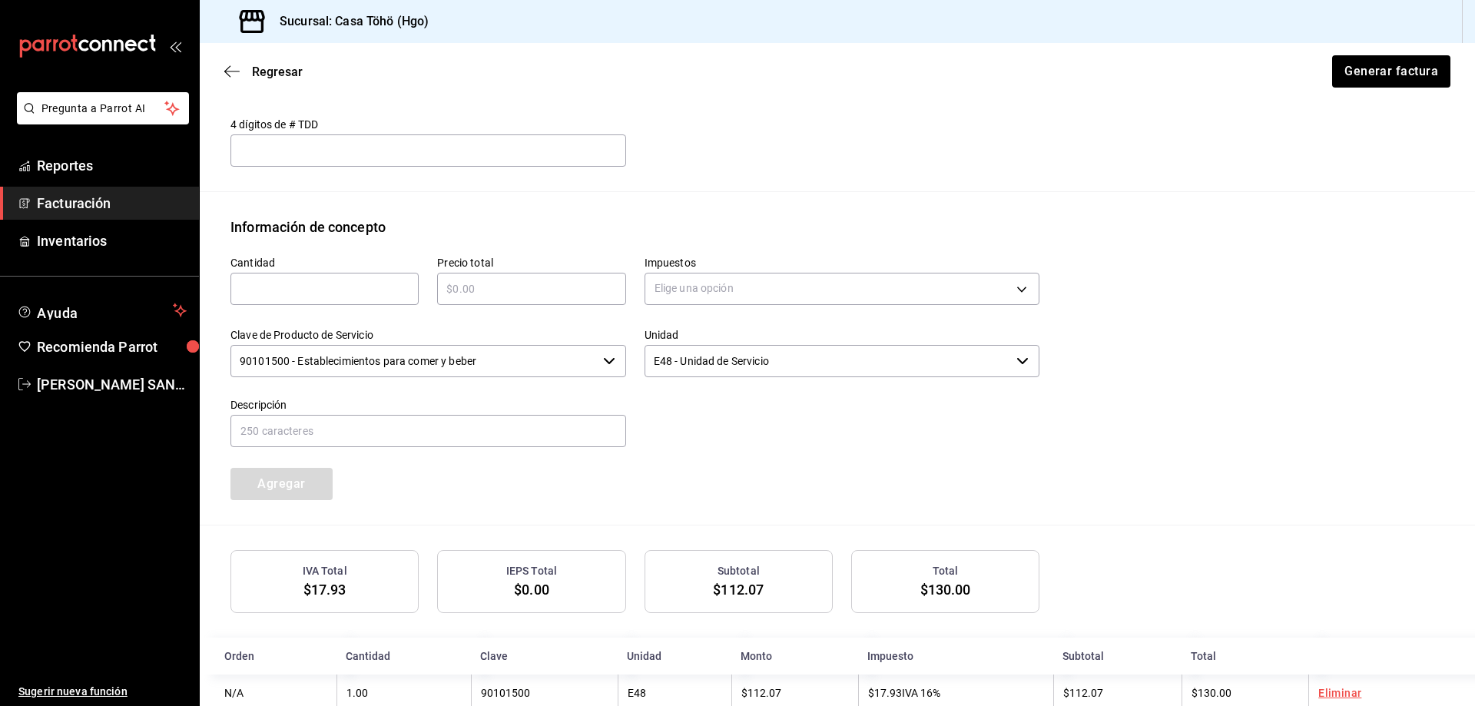
scroll to position [604, 0]
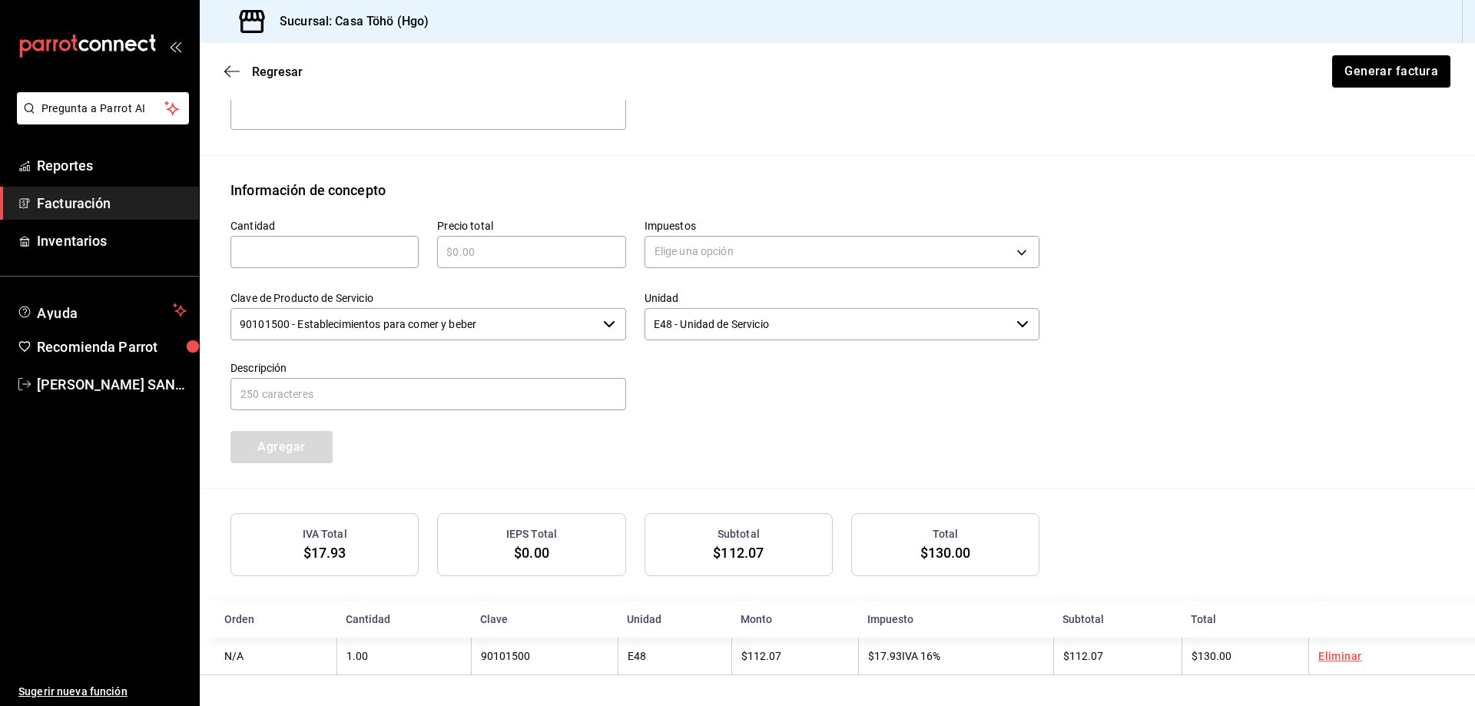
click at [321, 250] on input "text" at bounding box center [324, 252] width 188 height 18
type input "1"
click at [456, 254] on input "text" at bounding box center [531, 252] width 188 height 18
type input "$60"
click at [730, 241] on body "Pregunta a Parrot AI Reportes Facturación Inventarios Ayuda Recomienda Parrot […" at bounding box center [737, 353] width 1475 height 706
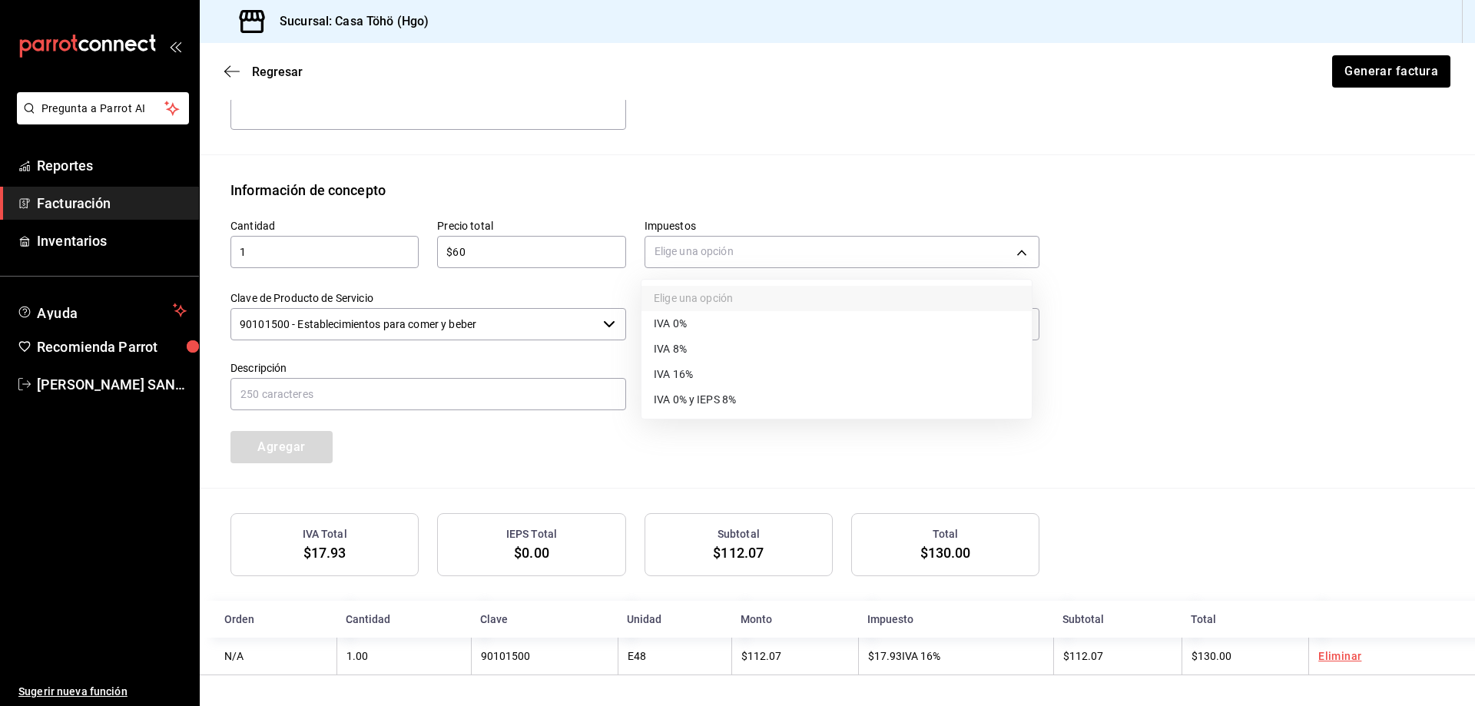
click at [680, 375] on span "IVA 16%" at bounding box center [673, 374] width 39 height 16
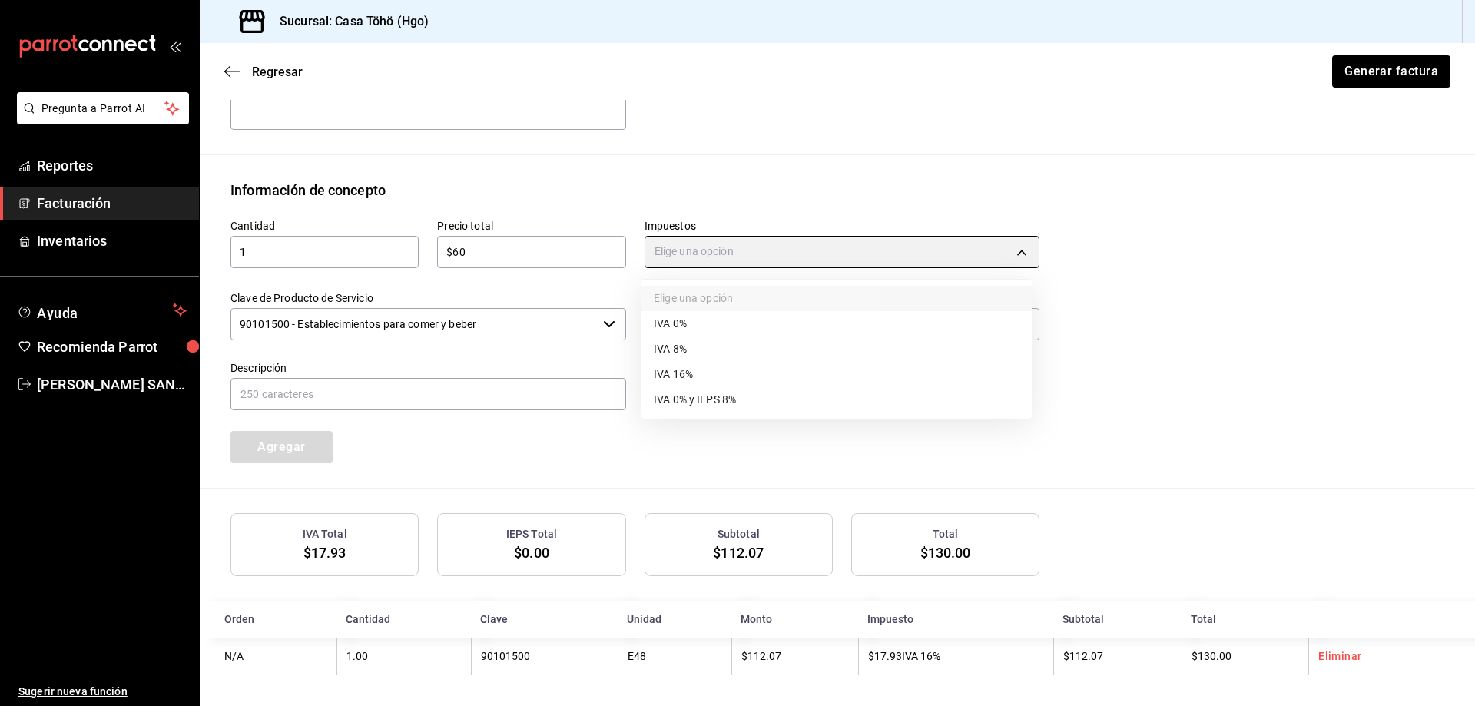
type input "IVA_16"
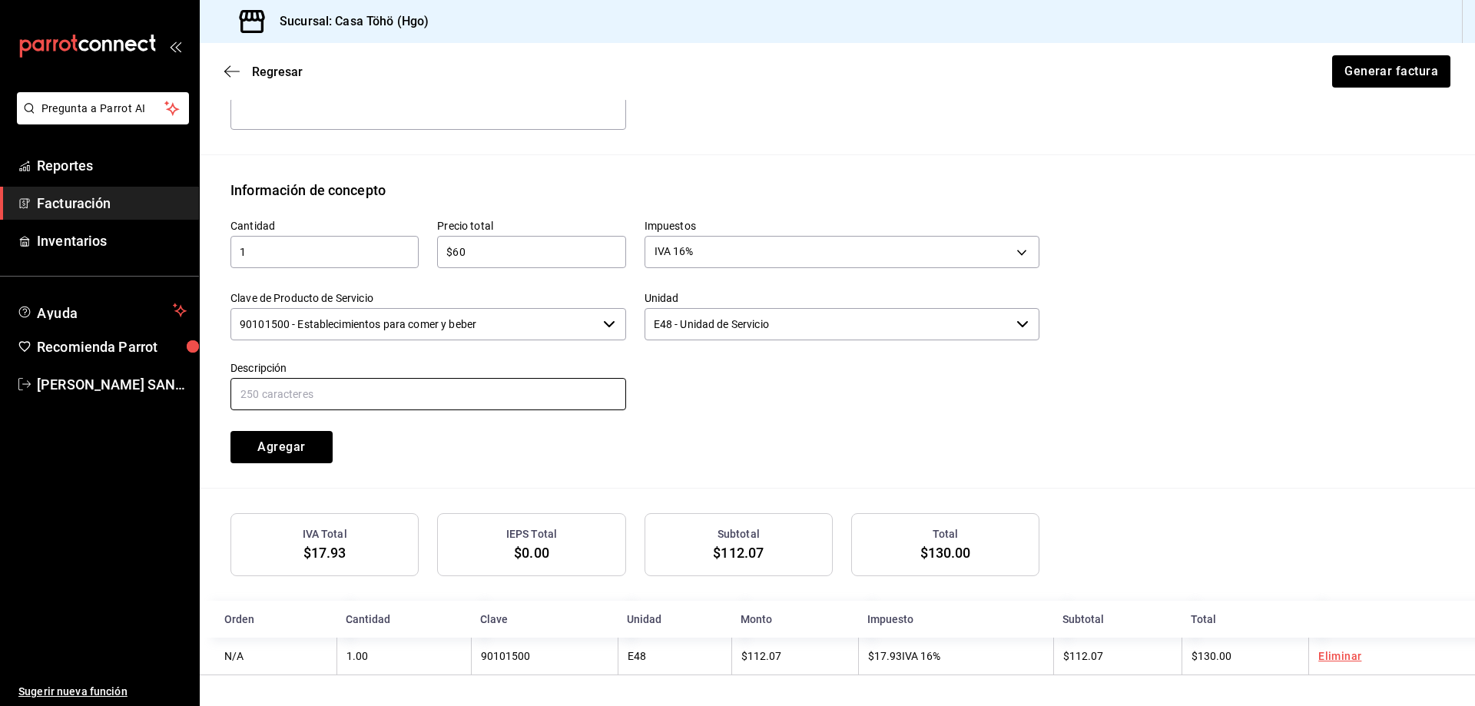
click at [477, 390] on input "text" at bounding box center [428, 394] width 396 height 32
click at [394, 395] on input "VENTA PUBLICO EN GENERAL [DATE][PERSON_NAME] TARJETA CREDITO" at bounding box center [428, 394] width 396 height 32
click at [561, 395] on input "VENTA PUBLICO EN GENERAL [DATE][PERSON_NAME] TARJETA CREDITO" at bounding box center [428, 394] width 396 height 32
drag, startPoint x: 561, startPoint y: 392, endPoint x: 521, endPoint y: 387, distance: 39.4
click at [521, 387] on input "VENTA PUBLICO EN GENERAL [DATE][PERSON_NAME] TARJETA CREDITO" at bounding box center [428, 394] width 396 height 32
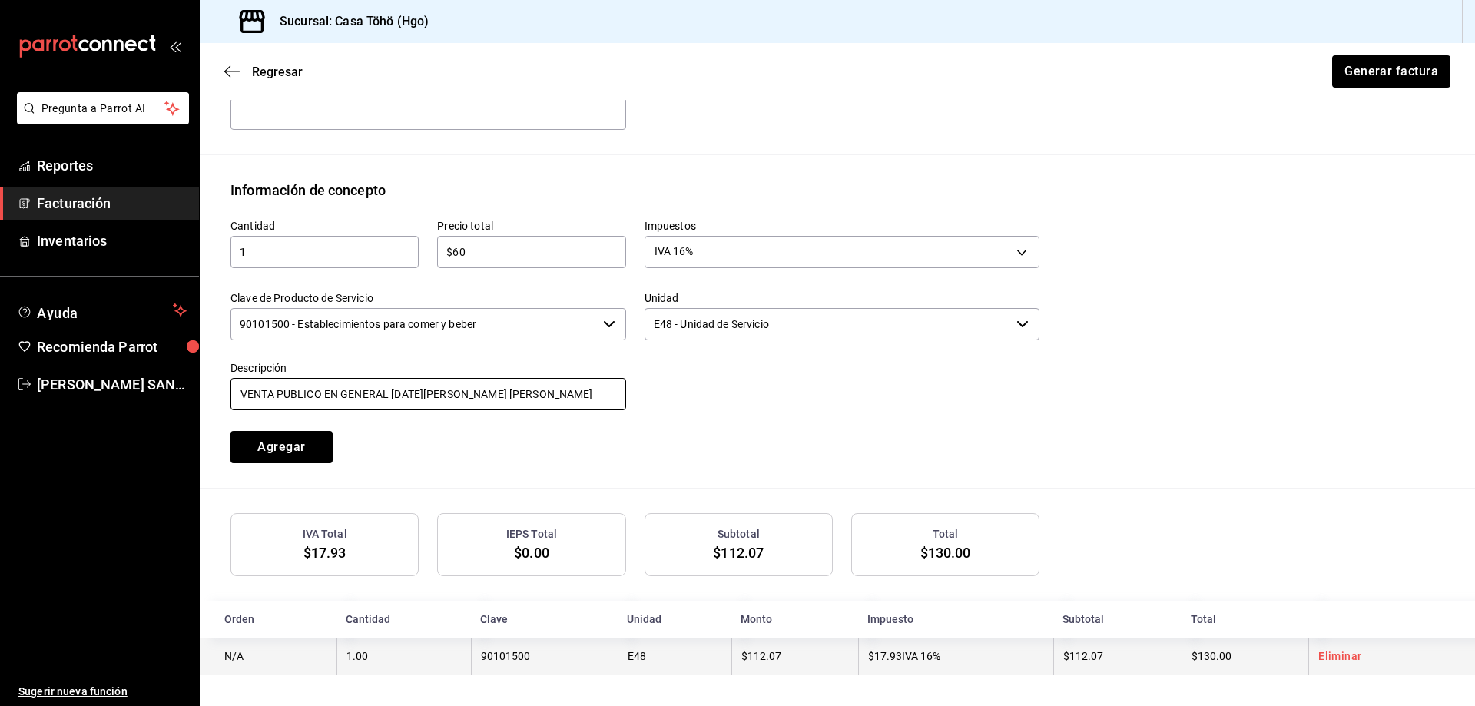
type input "VENTA PUBLICO EN GENERAL [DATE][PERSON_NAME] [PERSON_NAME]"
click at [1318, 652] on link "Eliminar" at bounding box center [1339, 656] width 43 height 12
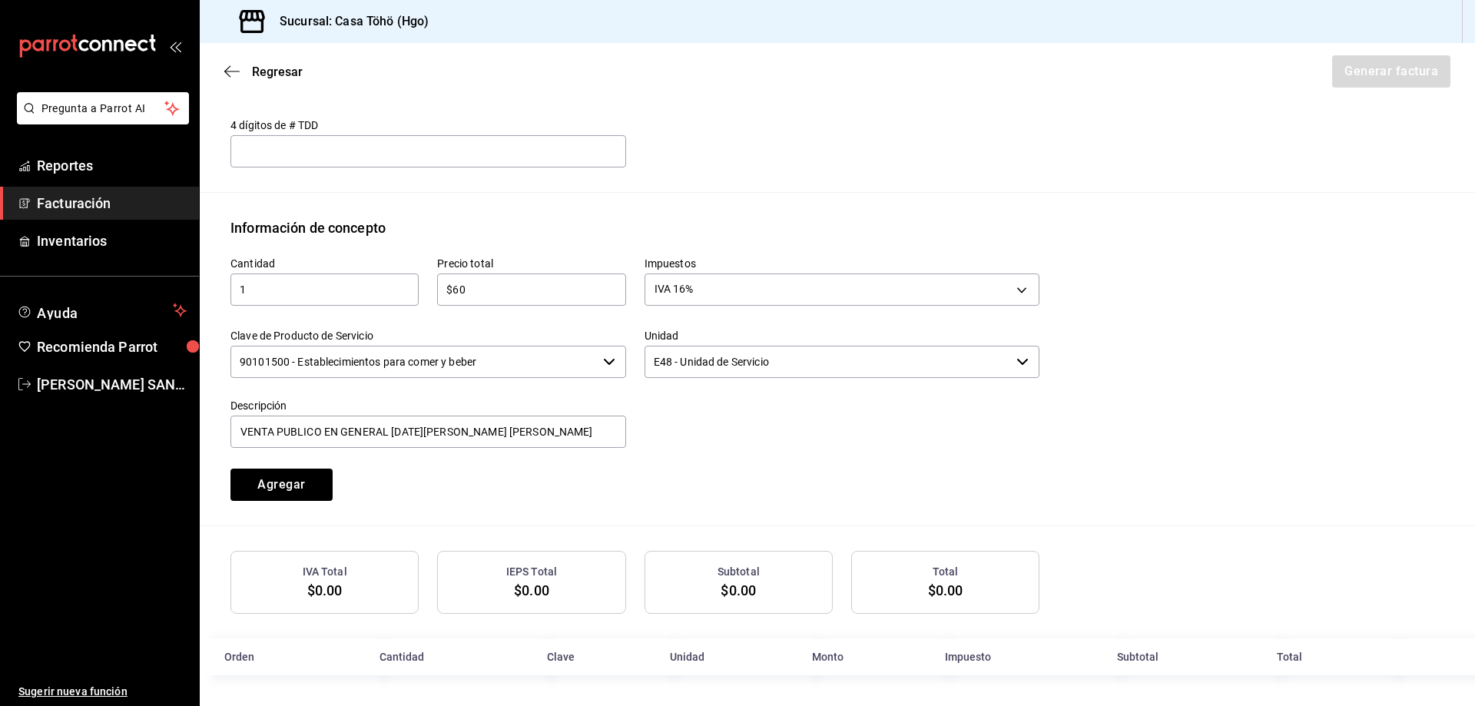
scroll to position [565, 0]
drag, startPoint x: 482, startPoint y: 281, endPoint x: 437, endPoint y: 284, distance: 44.6
click at [437, 284] on input "$60" at bounding box center [531, 289] width 188 height 18
type input "$130"
click at [579, 429] on input "VENTA PUBLICO EN GENERAL [DATE][PERSON_NAME] [PERSON_NAME]" at bounding box center [428, 431] width 396 height 32
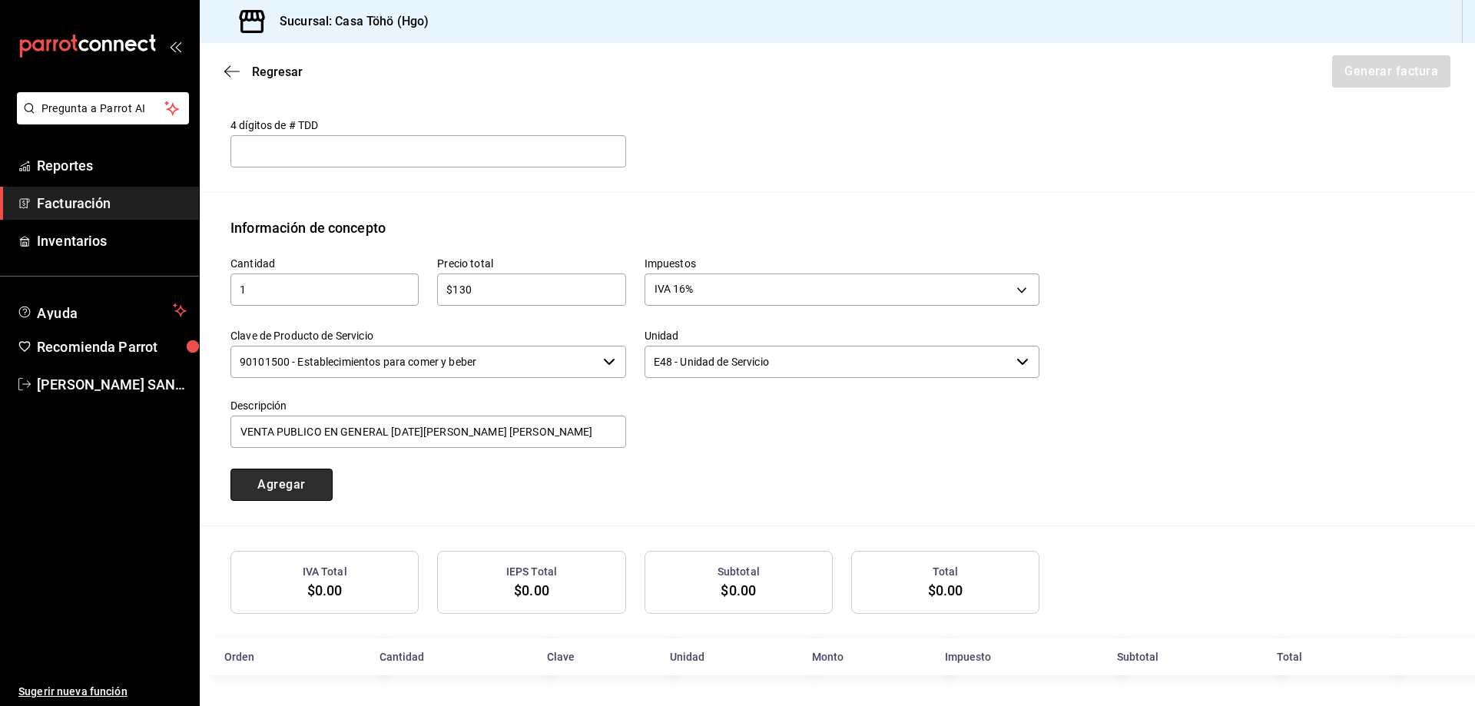
click at [306, 482] on button "Agregar" at bounding box center [281, 484] width 102 height 32
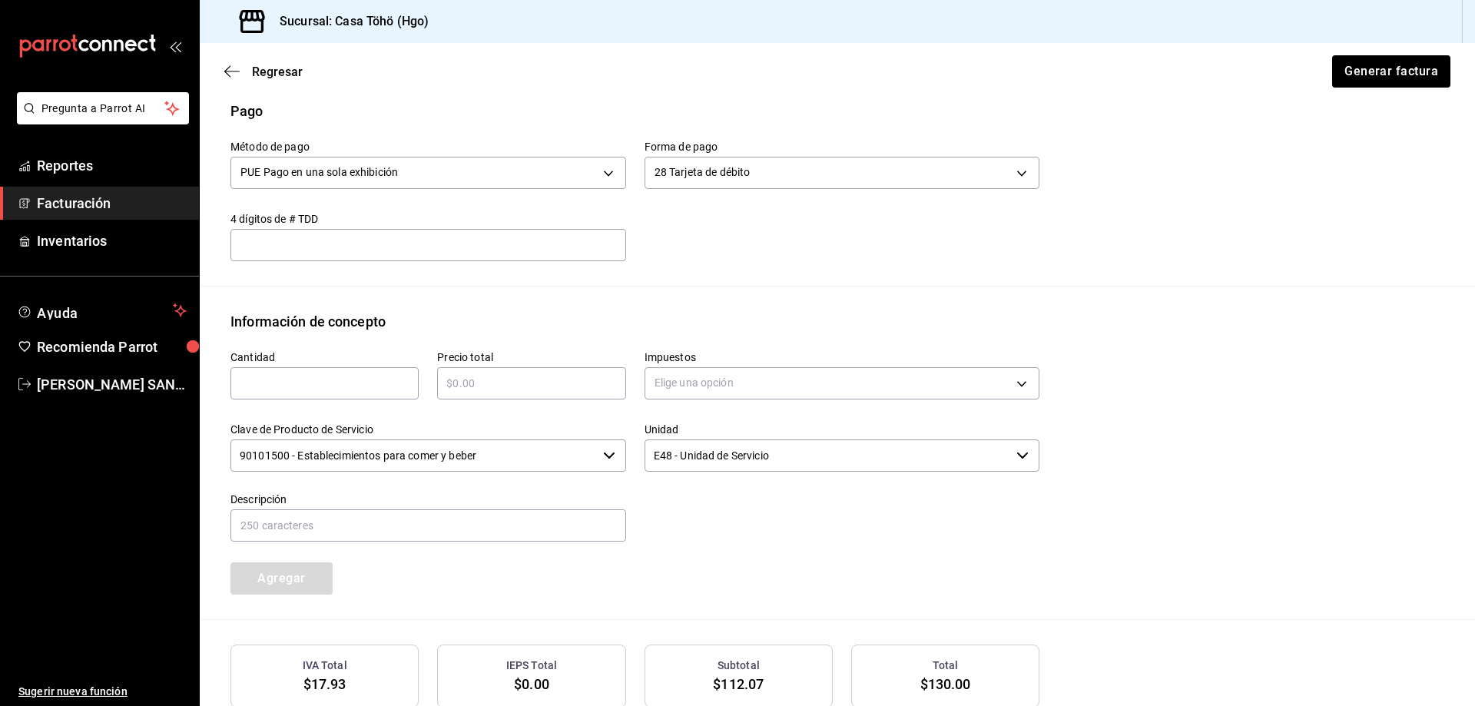
scroll to position [604, 0]
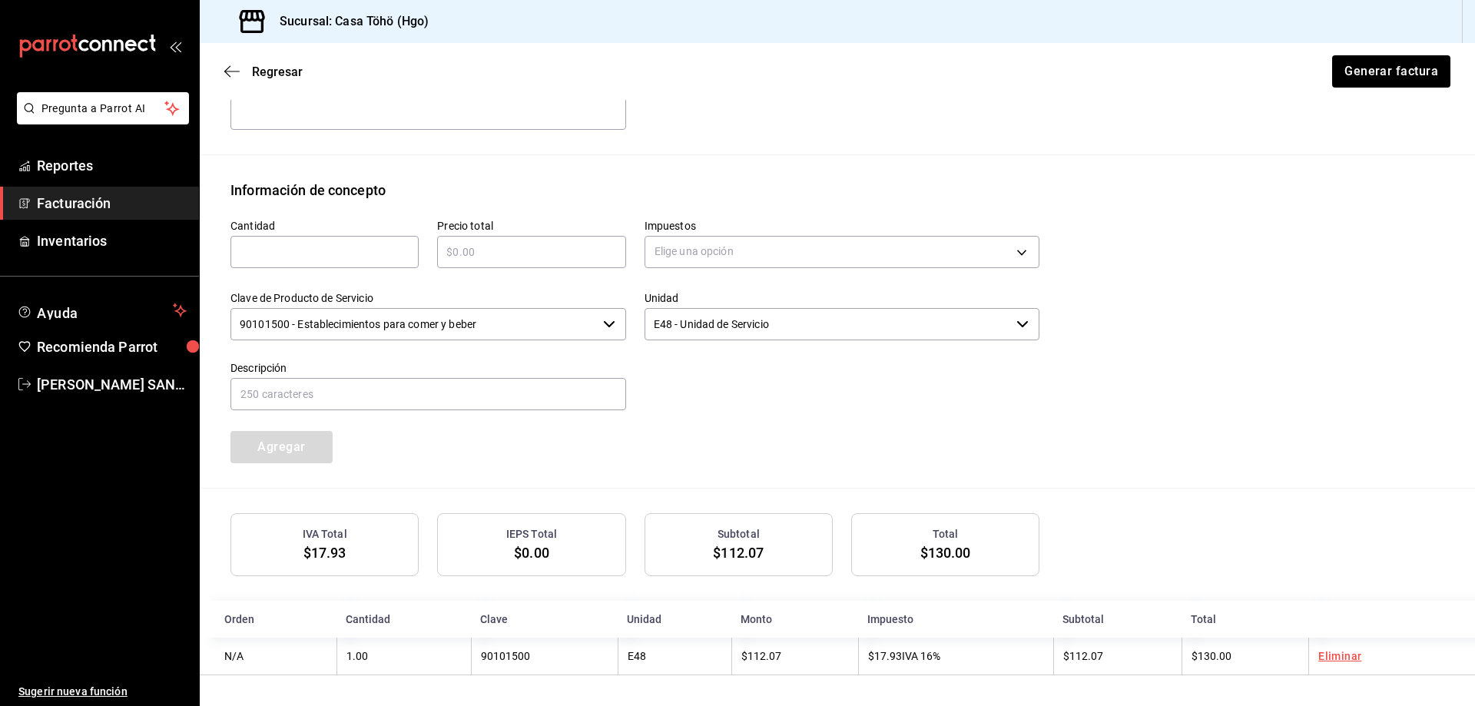
click at [334, 261] on div "​" at bounding box center [324, 252] width 188 height 32
click at [524, 261] on div "​" at bounding box center [531, 252] width 188 height 32
click at [703, 250] on body "Pregunta a Parrot AI Reportes Facturación Inventarios Ayuda Recomienda Parrot […" at bounding box center [737, 353] width 1475 height 706
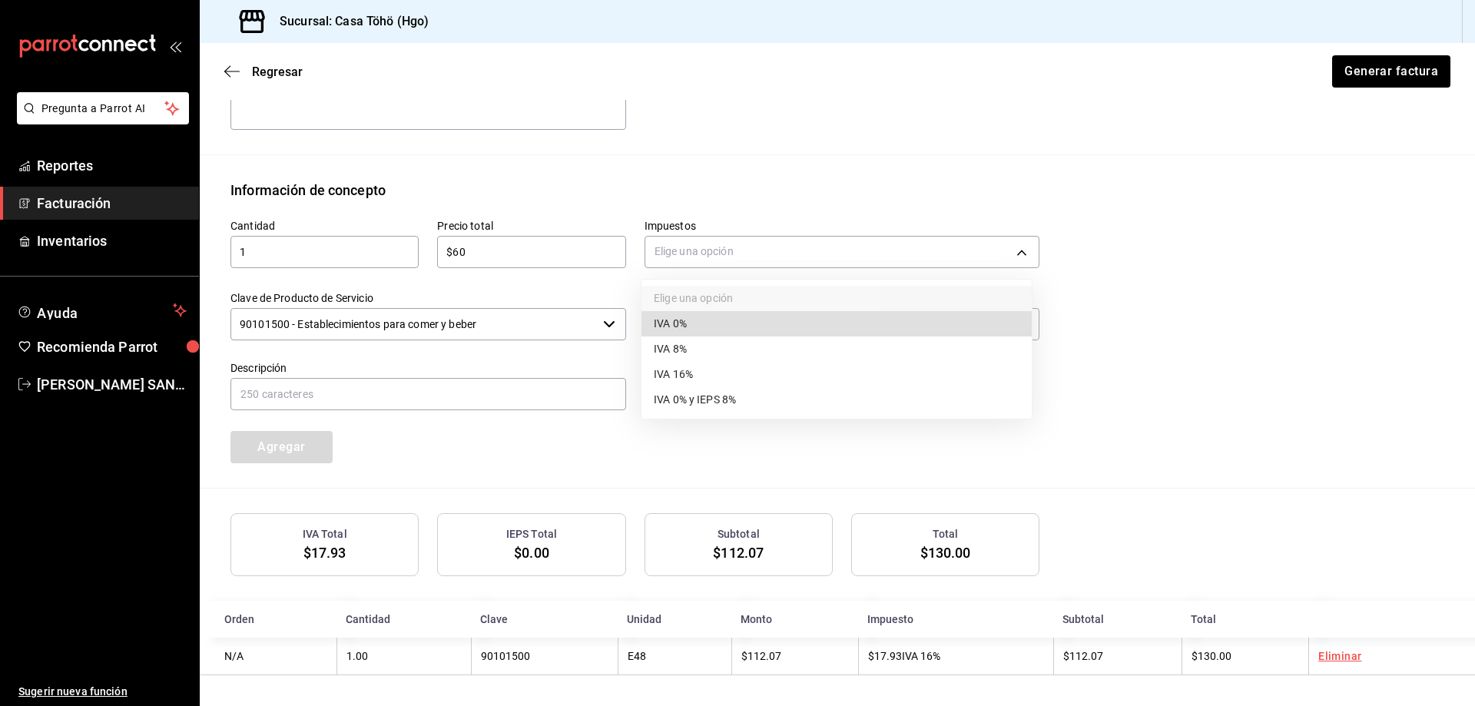
click at [684, 381] on span "IVA 16%" at bounding box center [673, 374] width 39 height 16
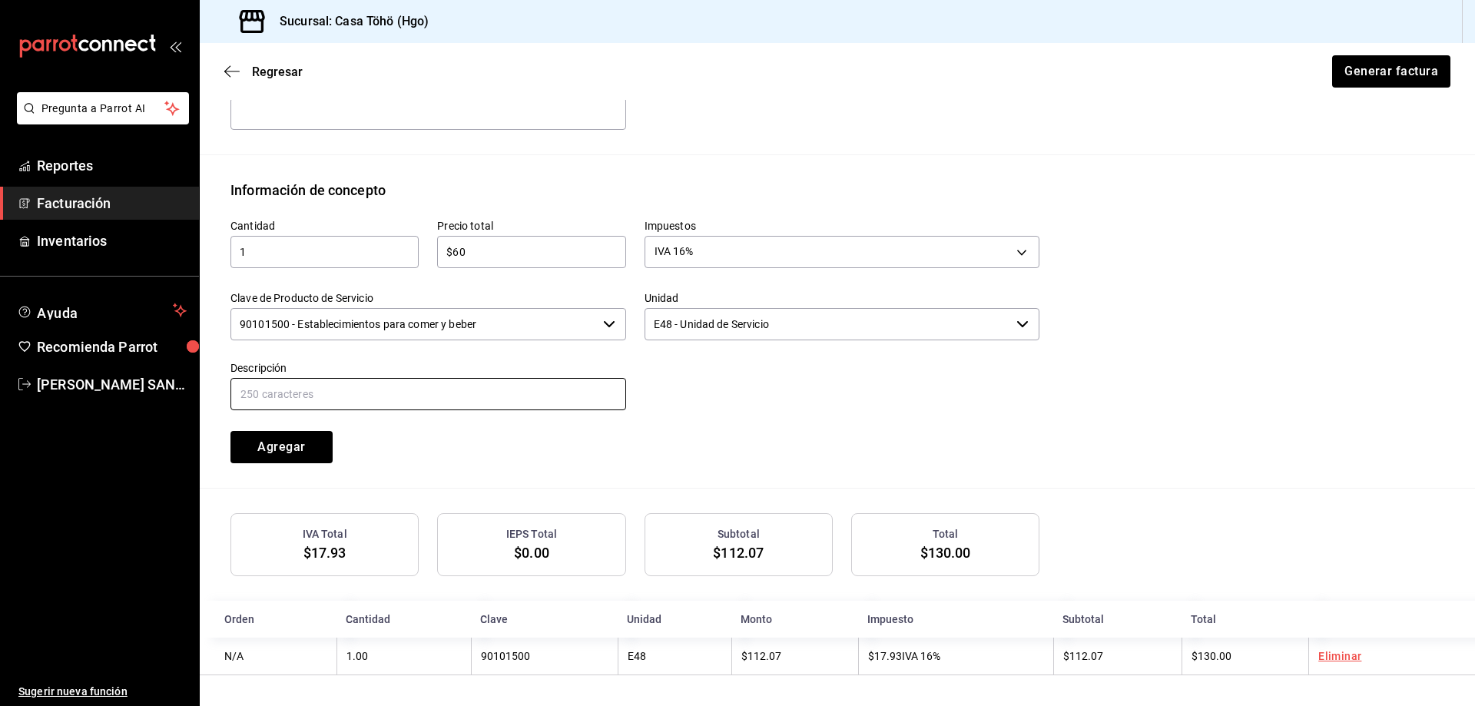
click at [482, 400] on input "text" at bounding box center [428, 394] width 396 height 32
click at [393, 388] on input "VENTA PUBLICO EN GENERAL [DATE][PERSON_NAME] TARJETA CREDITO" at bounding box center [428, 394] width 396 height 32
click at [319, 440] on button "Agregar" at bounding box center [281, 447] width 102 height 32
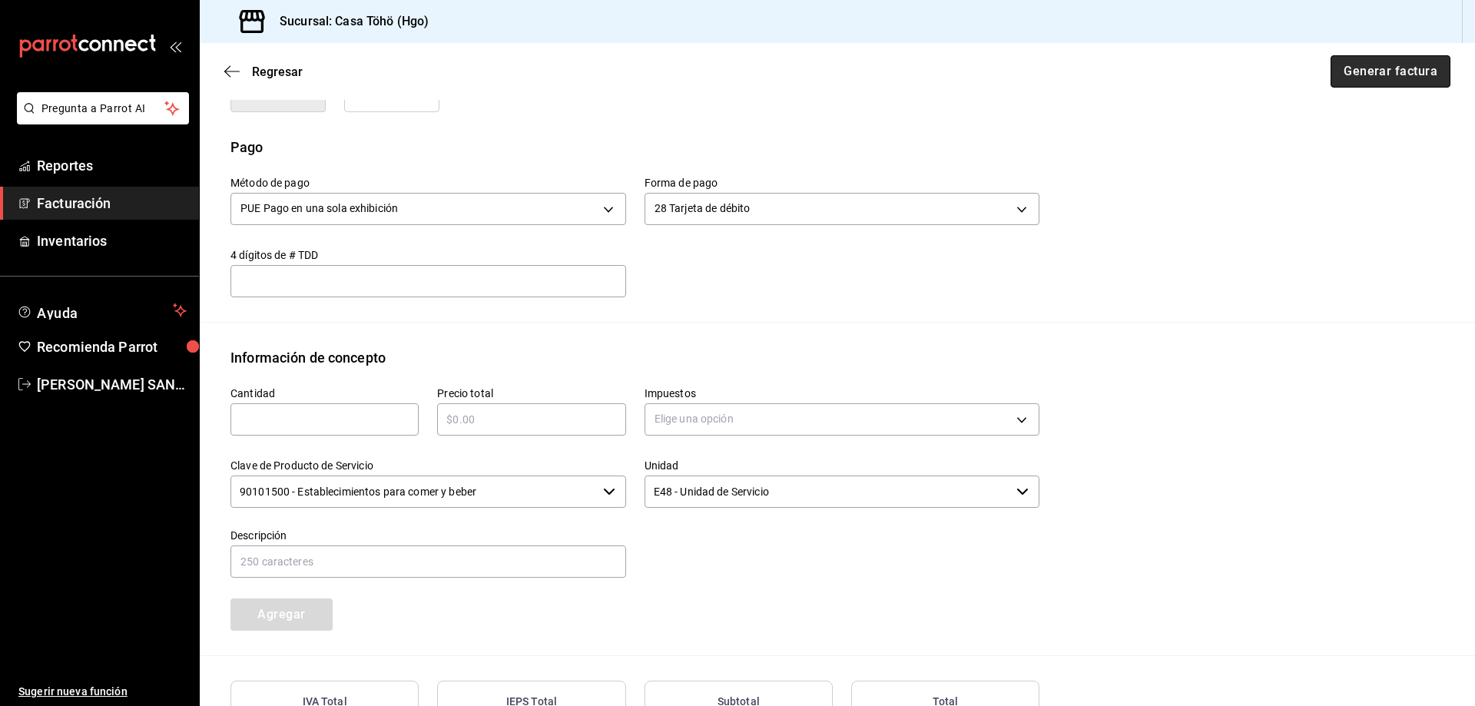
scroll to position [412, 0]
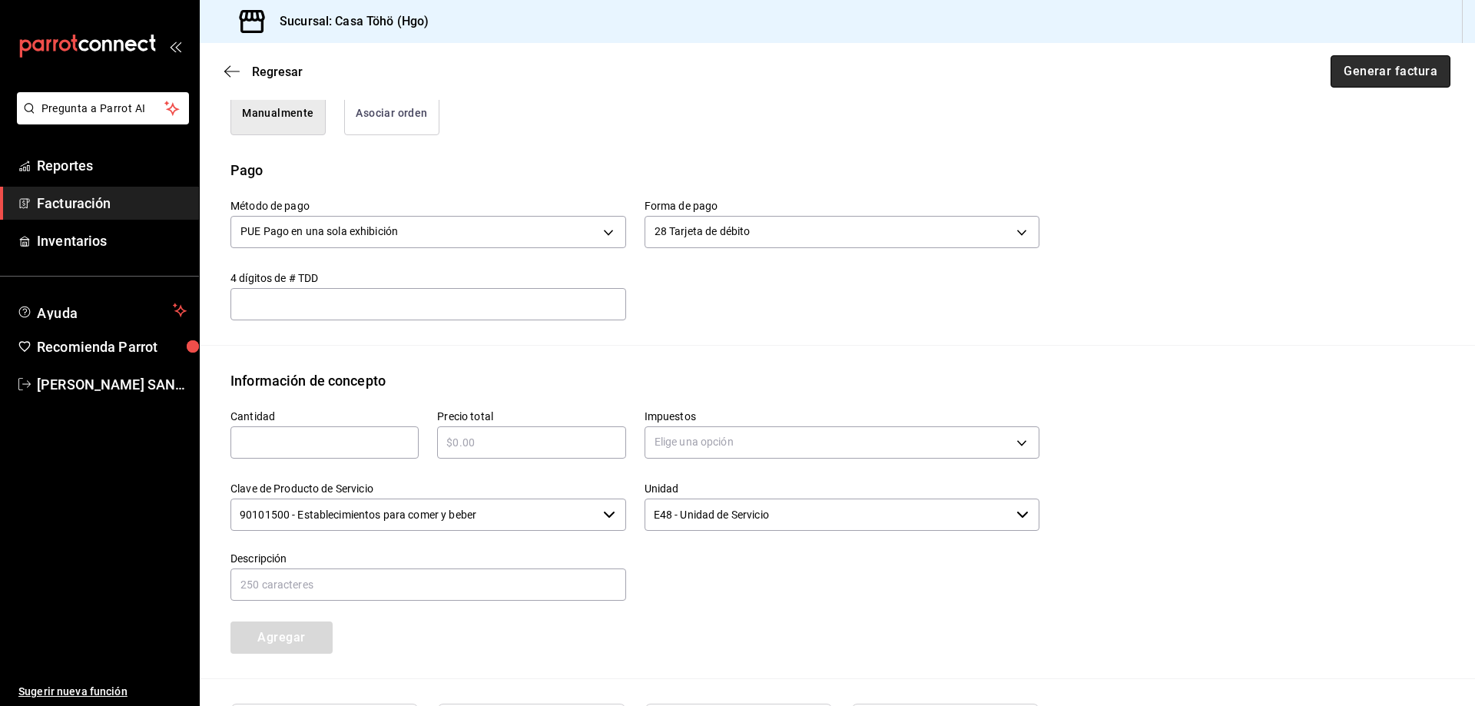
click at [1356, 73] on button "Generar factura" at bounding box center [1390, 71] width 120 height 32
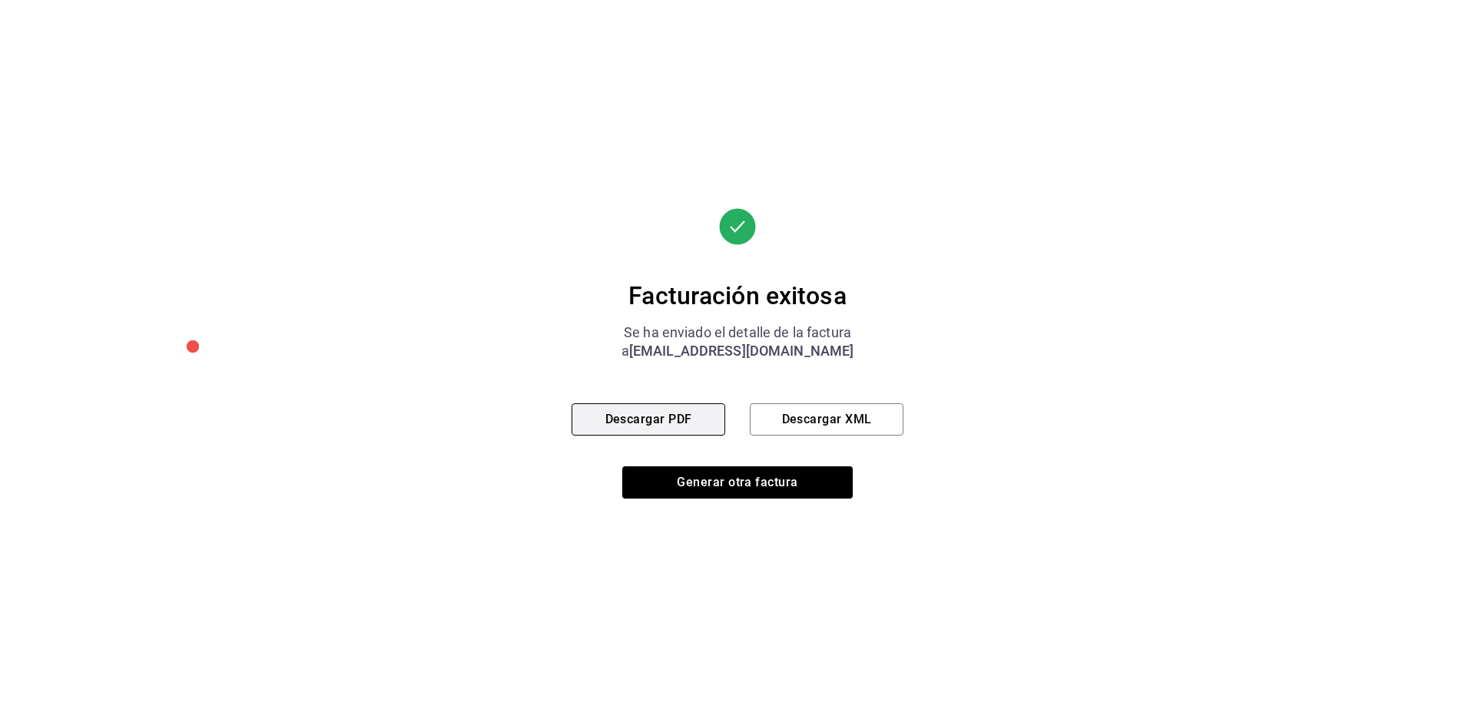
click at [597, 409] on button "Descargar PDF" at bounding box center [648, 419] width 154 height 32
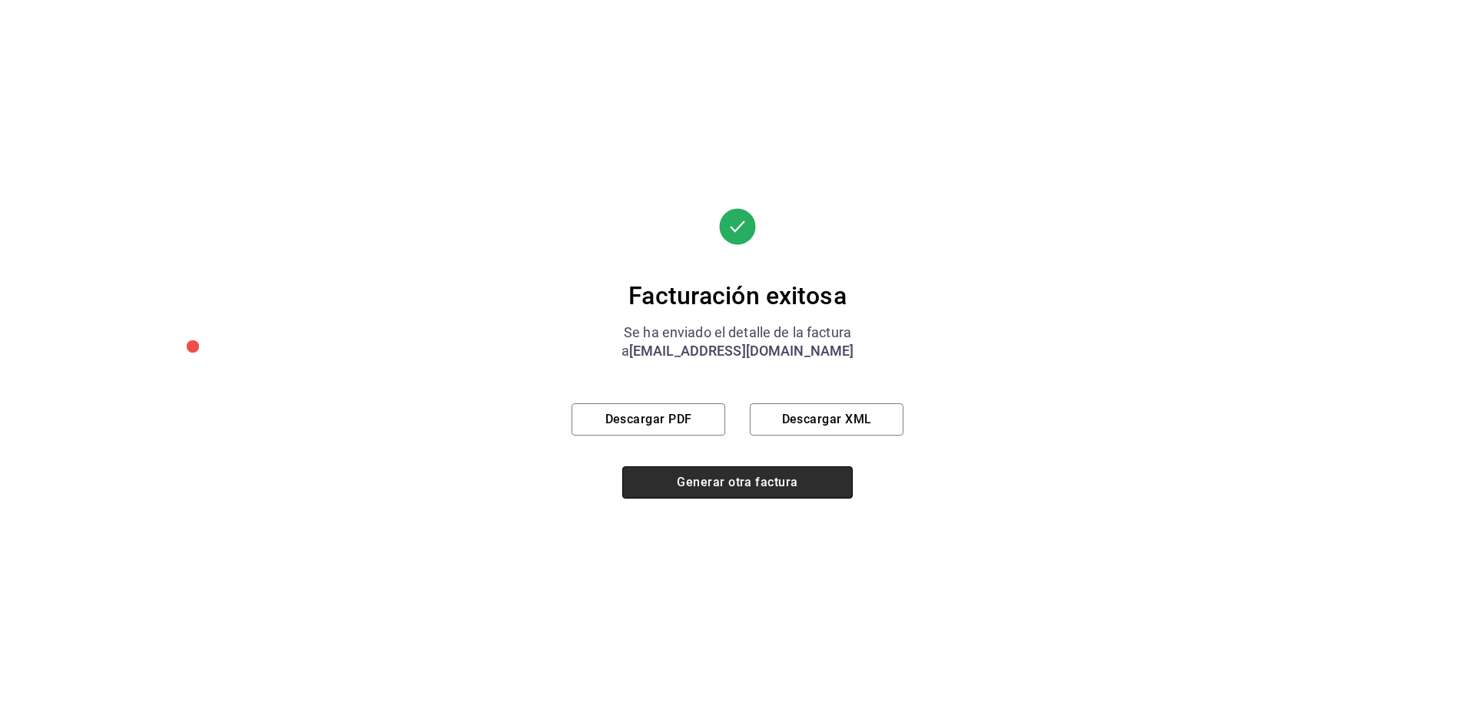
click at [707, 480] on button "Generar otra factura" at bounding box center [737, 482] width 230 height 32
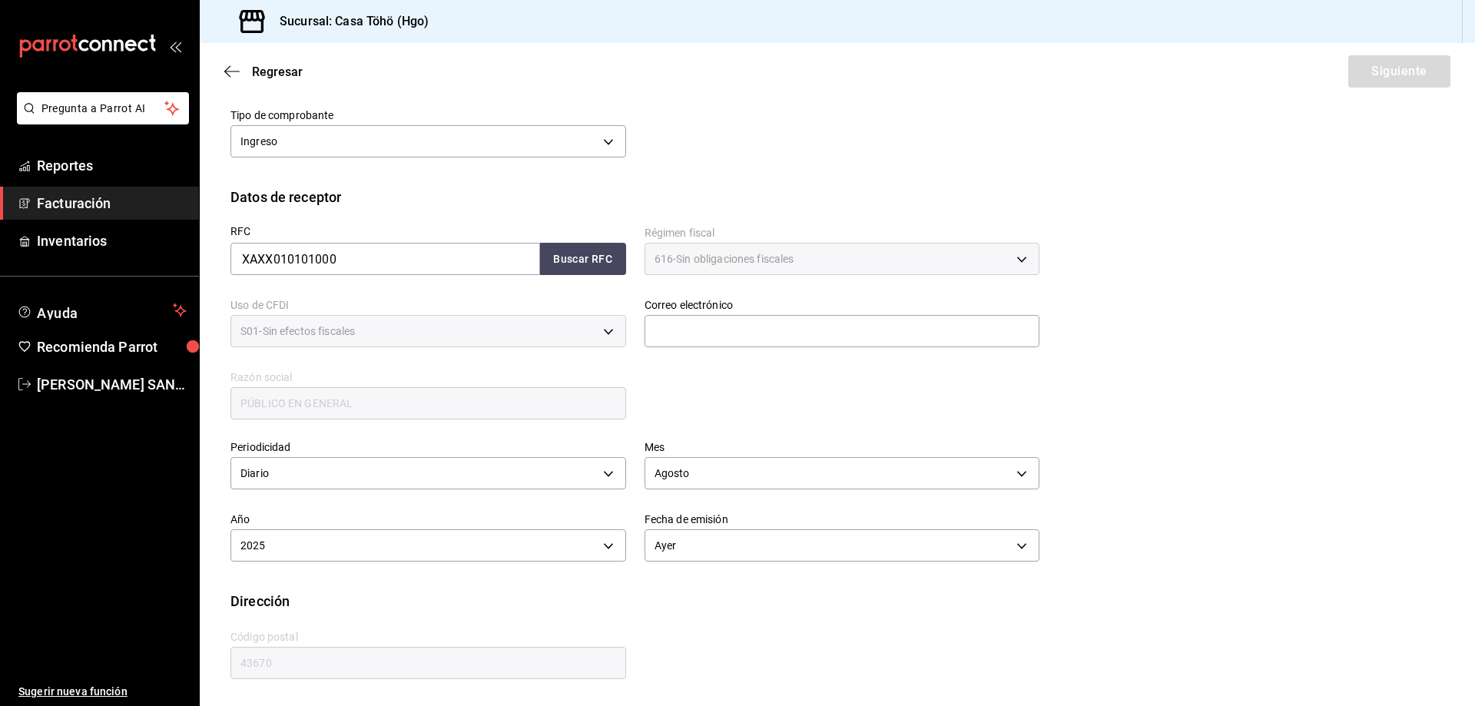
scroll to position [109, 0]
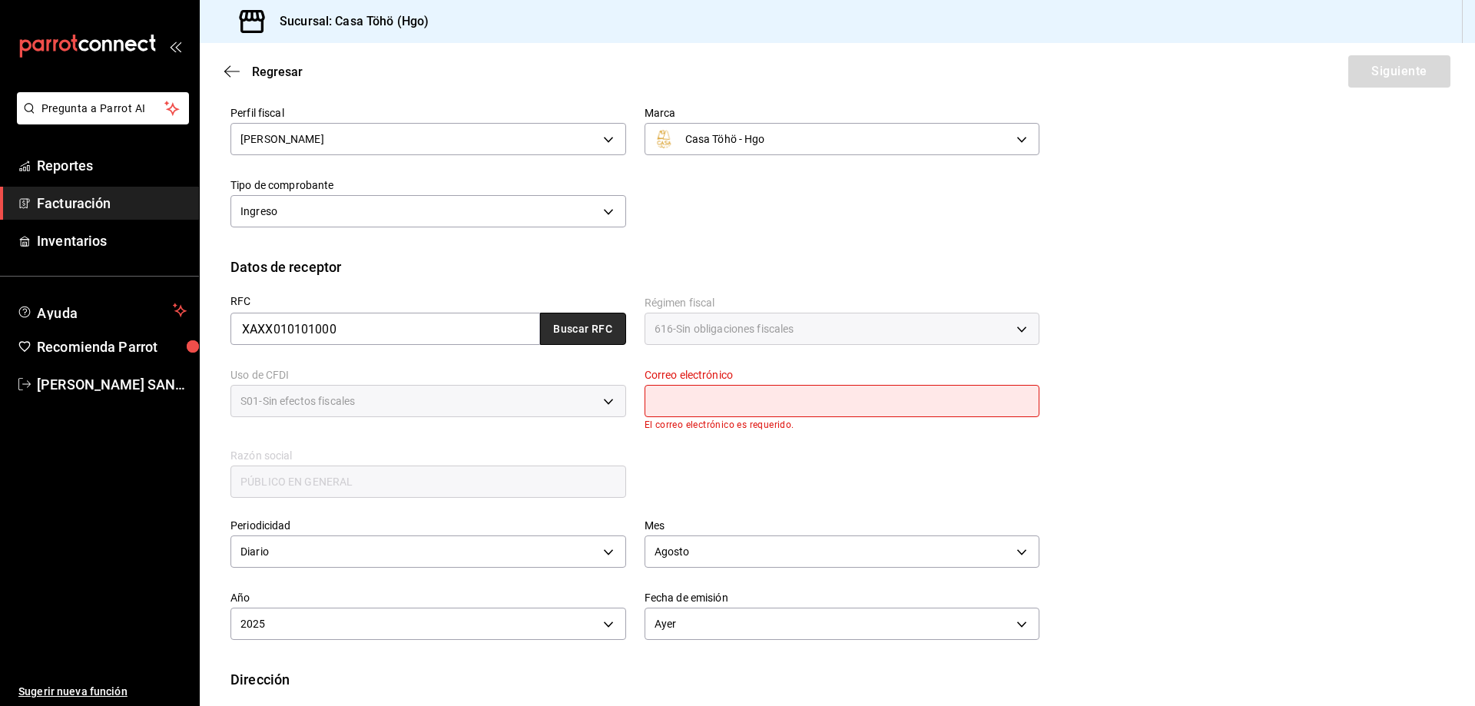
click at [607, 330] on button "Buscar RFC" at bounding box center [583, 329] width 86 height 32
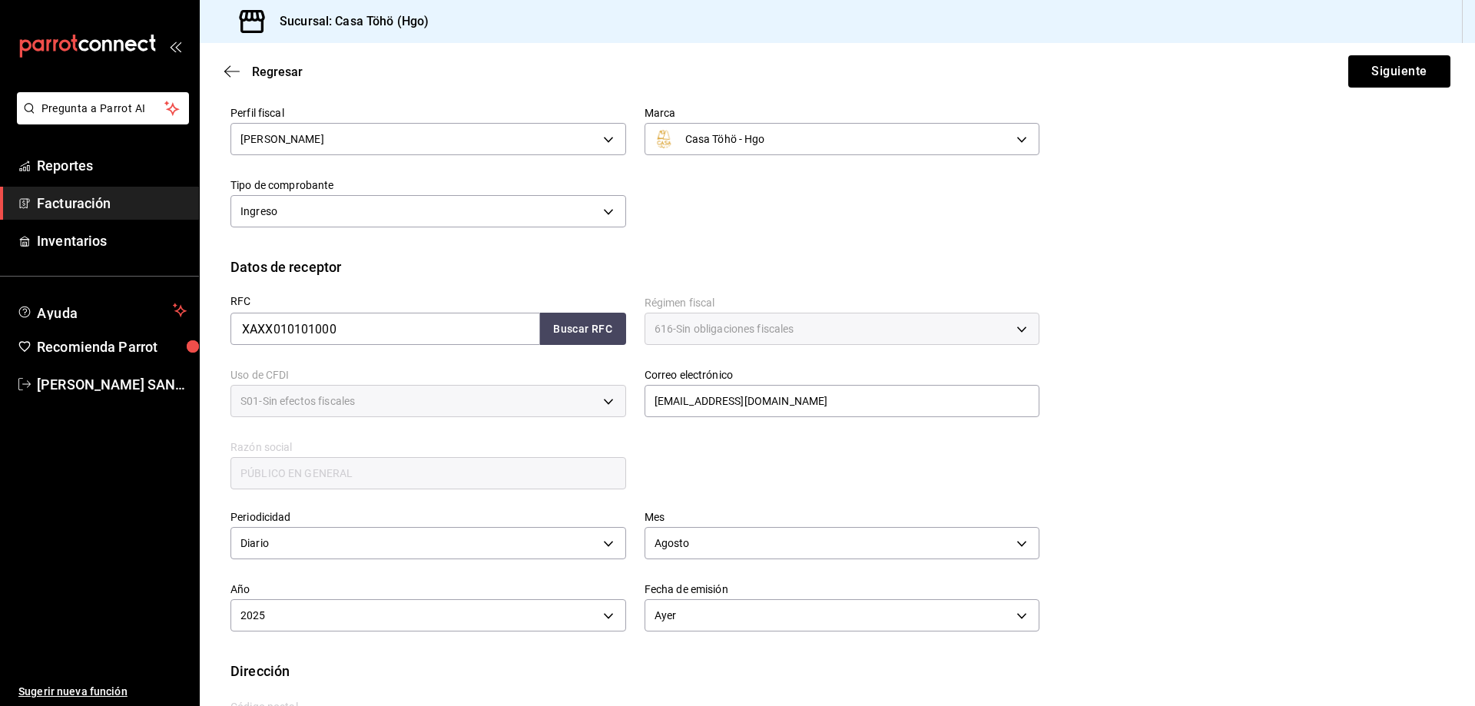
scroll to position [179, 0]
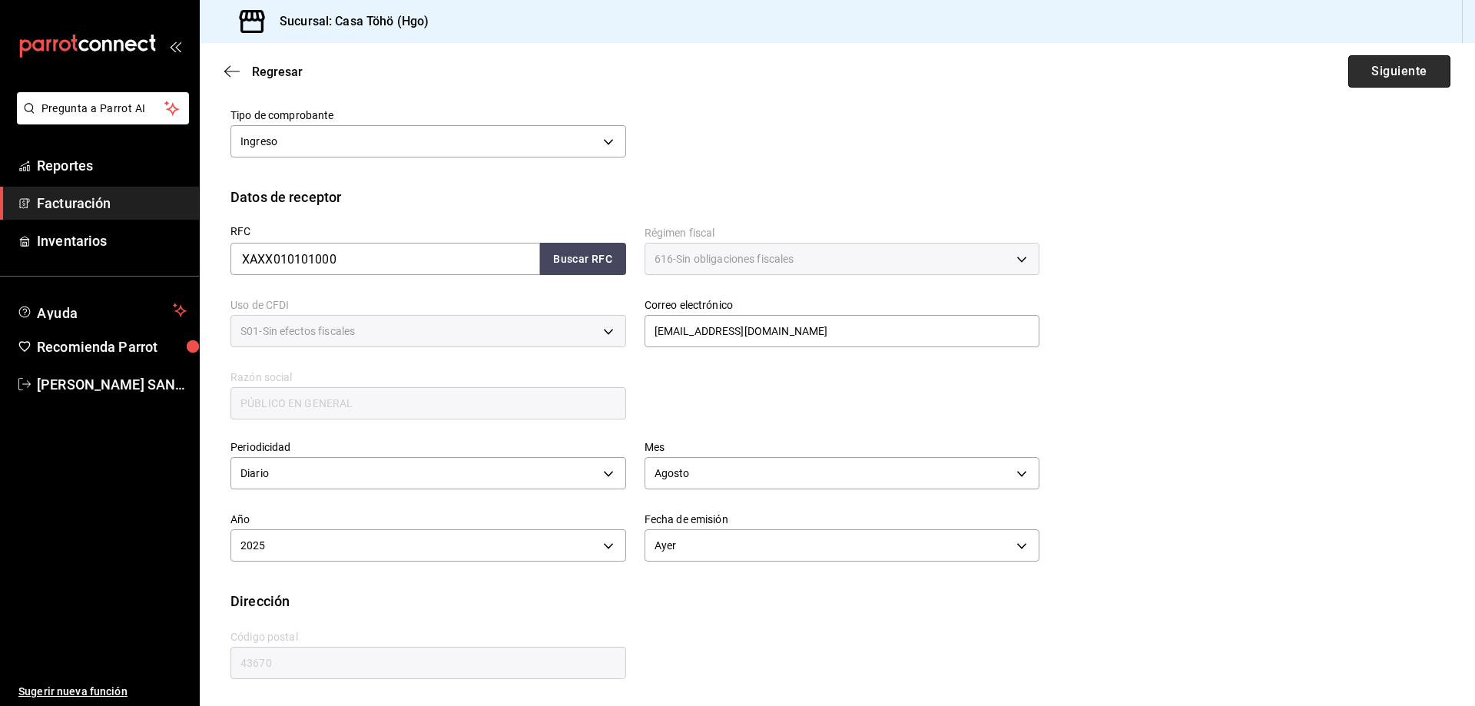
click at [1380, 66] on button "Siguiente" at bounding box center [1399, 71] width 102 height 32
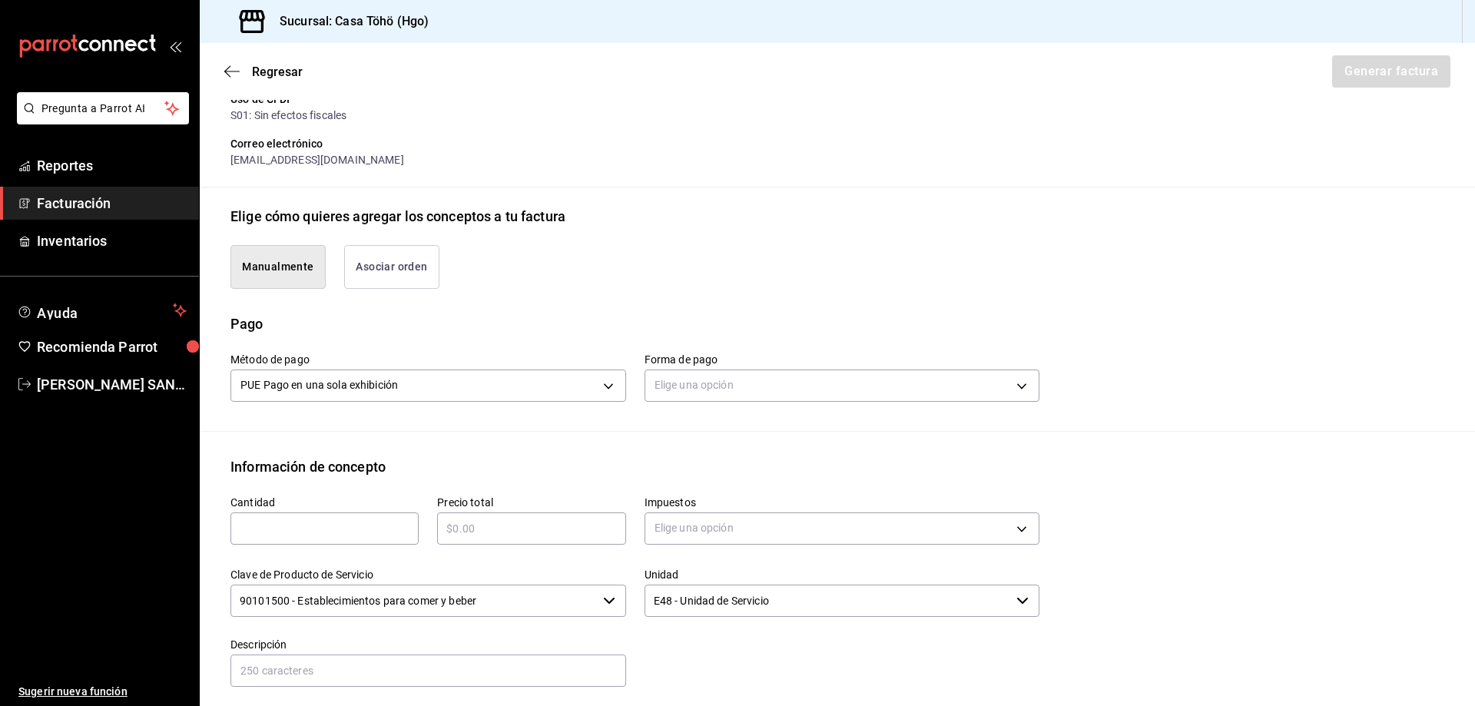
scroll to position [333, 0]
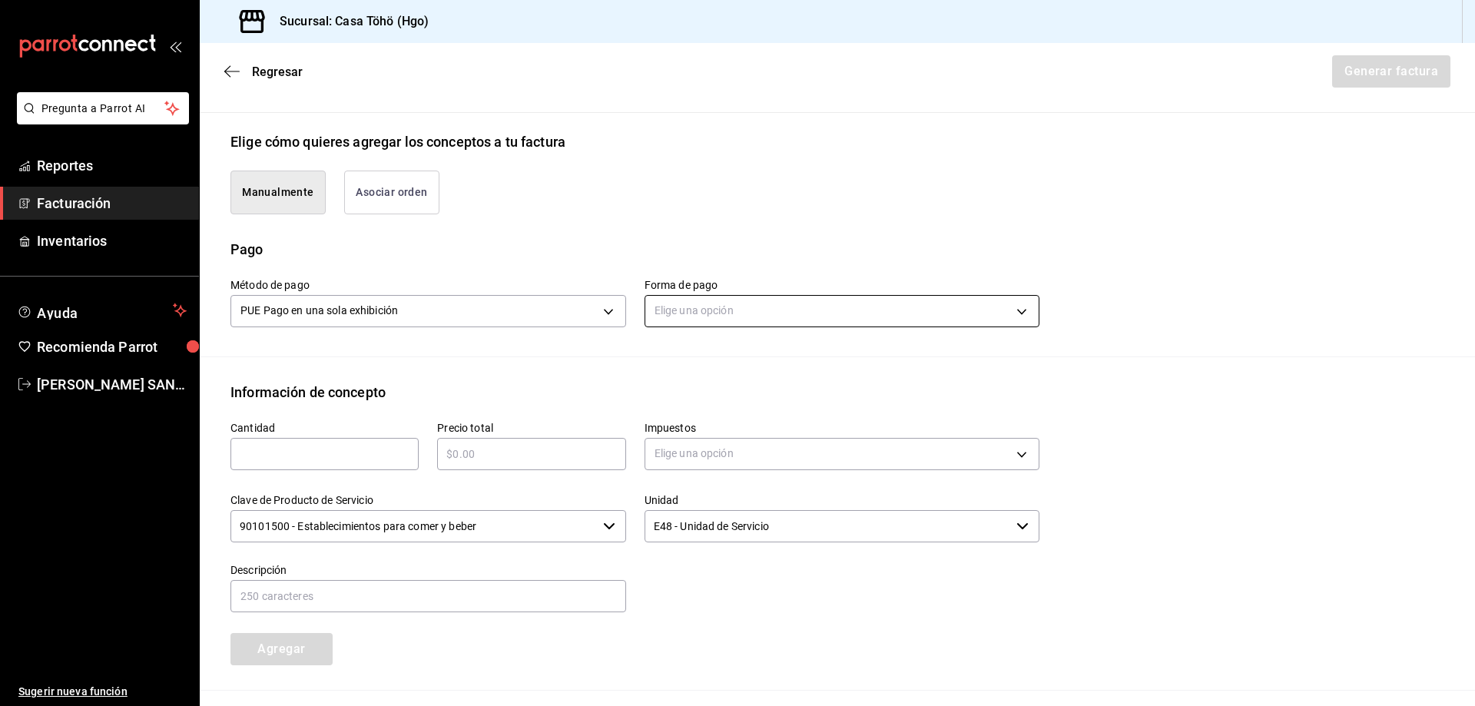
click at [697, 324] on body "Pregunta a Parrot AI Reportes Facturación Inventarios Ayuda Recomienda Parrot […" at bounding box center [737, 353] width 1475 height 706
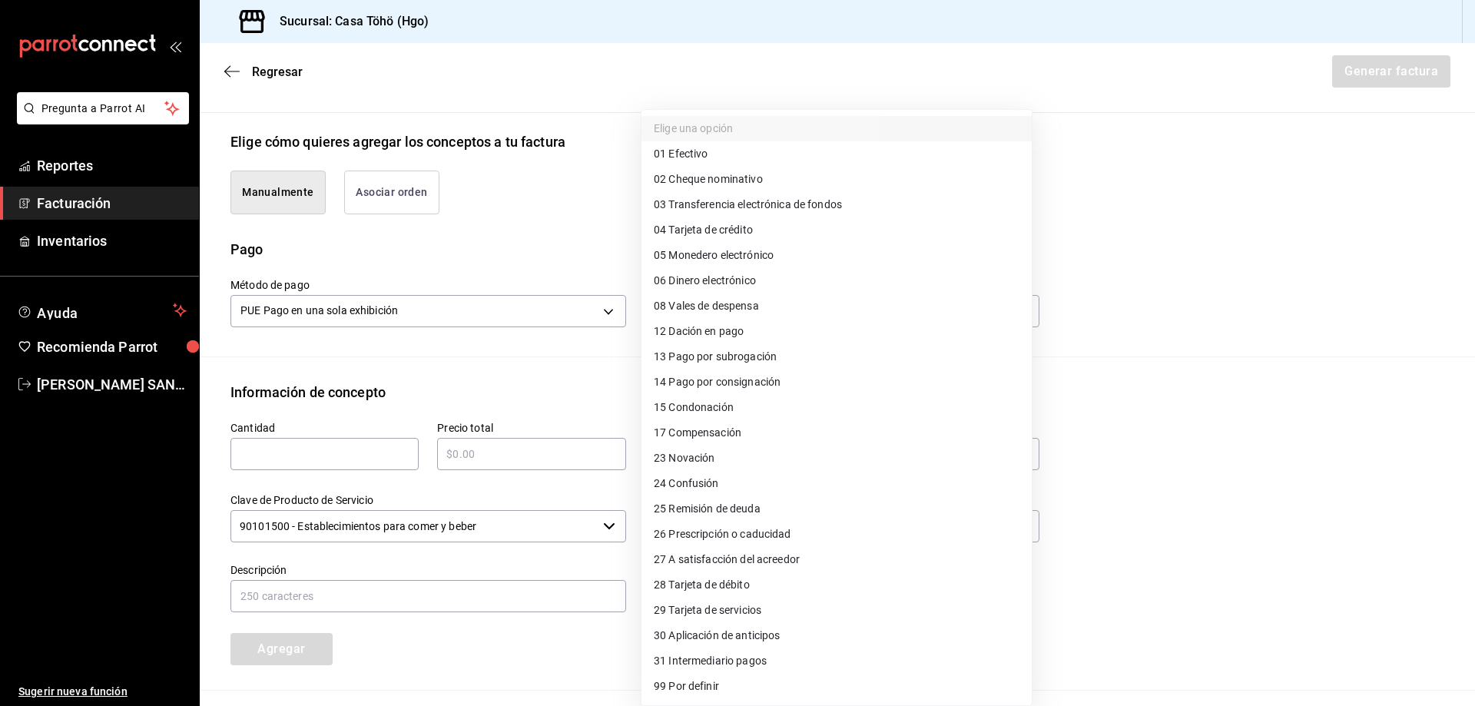
click at [771, 233] on li "04 Tarjeta de crédito" at bounding box center [836, 229] width 390 height 25
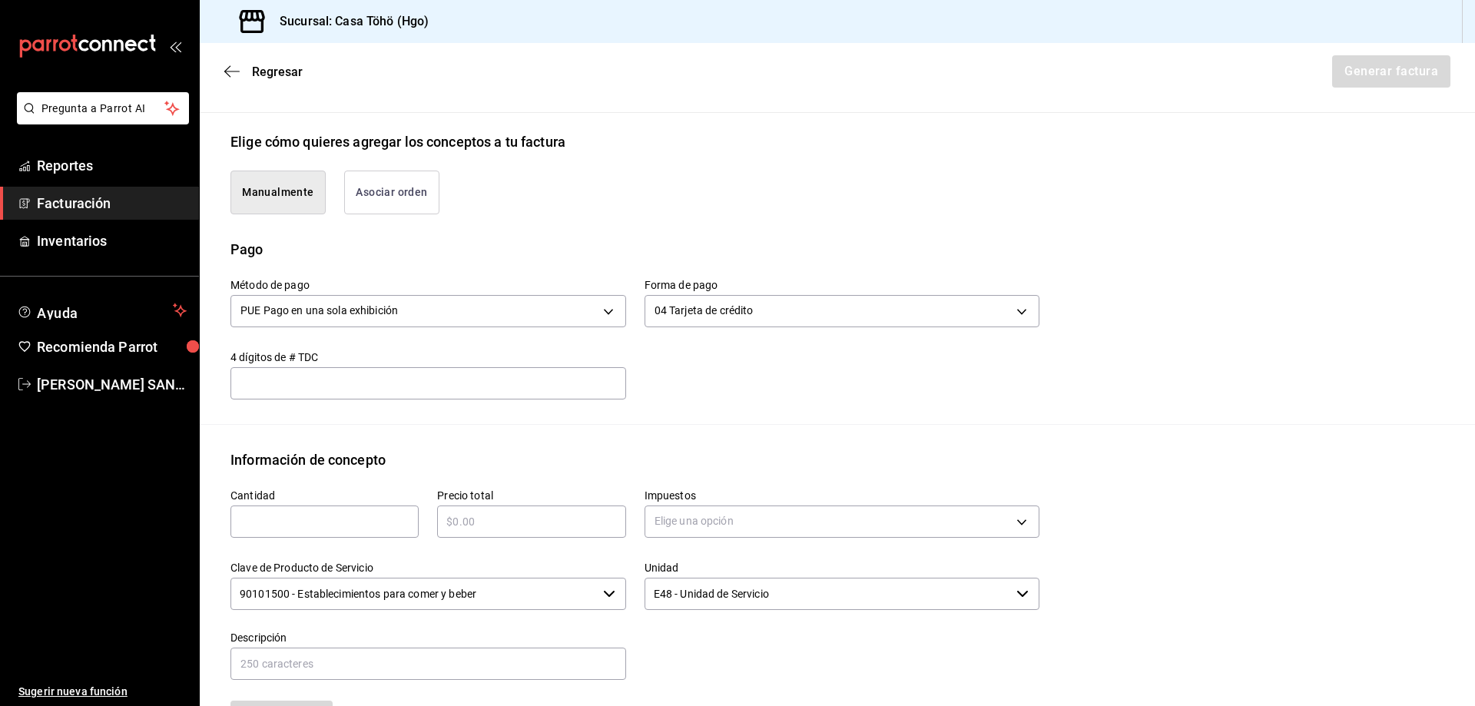
click at [610, 431] on div "Emisor Perfil fiscal [PERSON_NAME] Tipo de comprobante Ingreso Receptor Nombre …" at bounding box center [837, 343] width 1275 height 1127
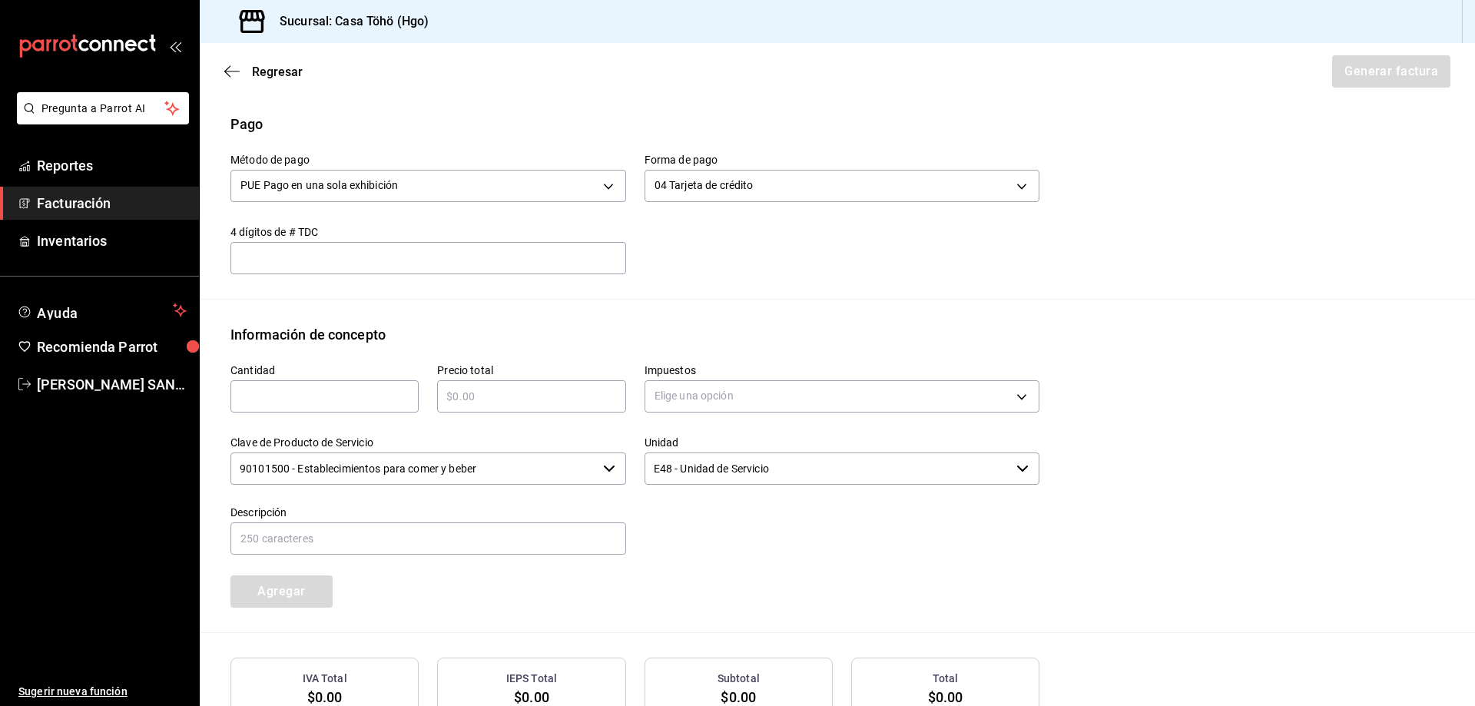
scroll to position [486, 0]
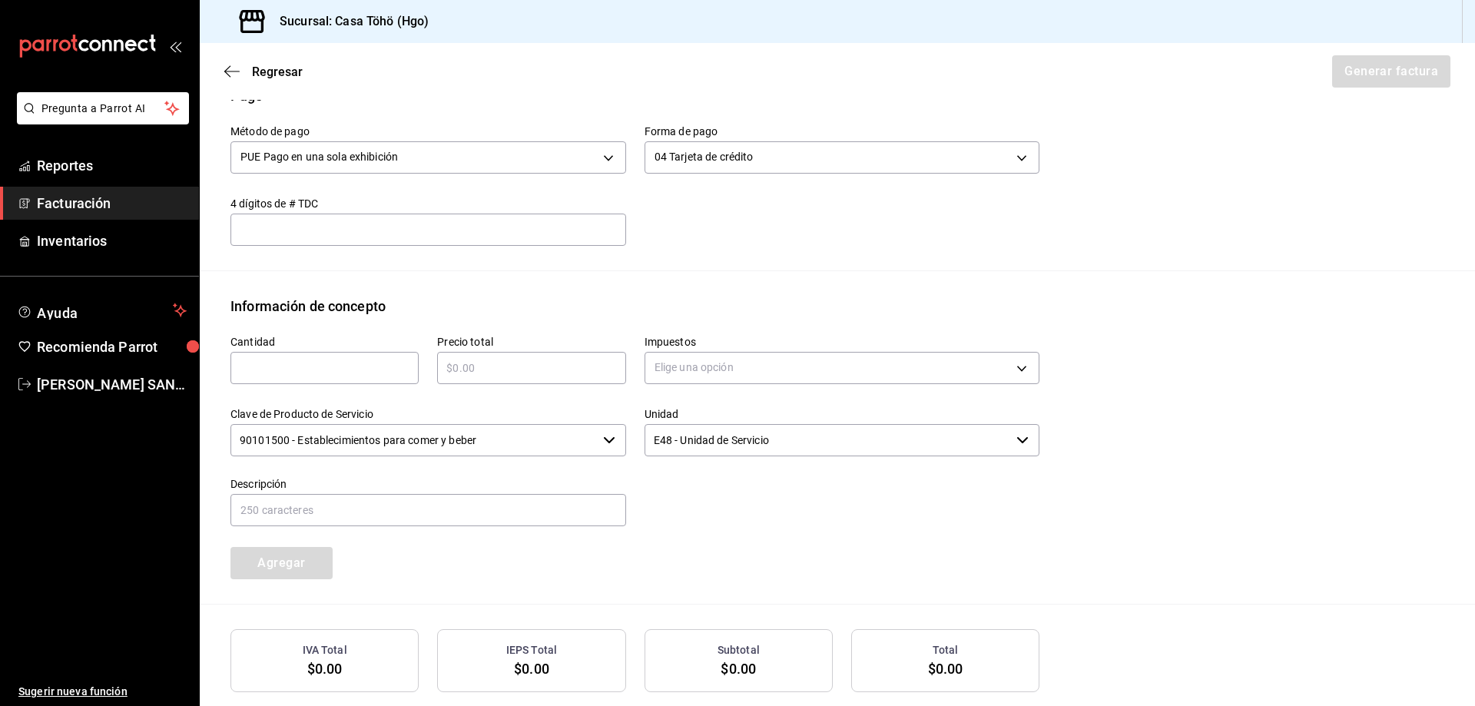
click at [346, 381] on div "​" at bounding box center [324, 368] width 188 height 32
click at [538, 382] on div "​" at bounding box center [531, 368] width 188 height 32
click at [748, 358] on body "Pregunta a Parrot AI Reportes Facturación Inventarios Ayuda Recomienda Parrot […" at bounding box center [737, 353] width 1475 height 706
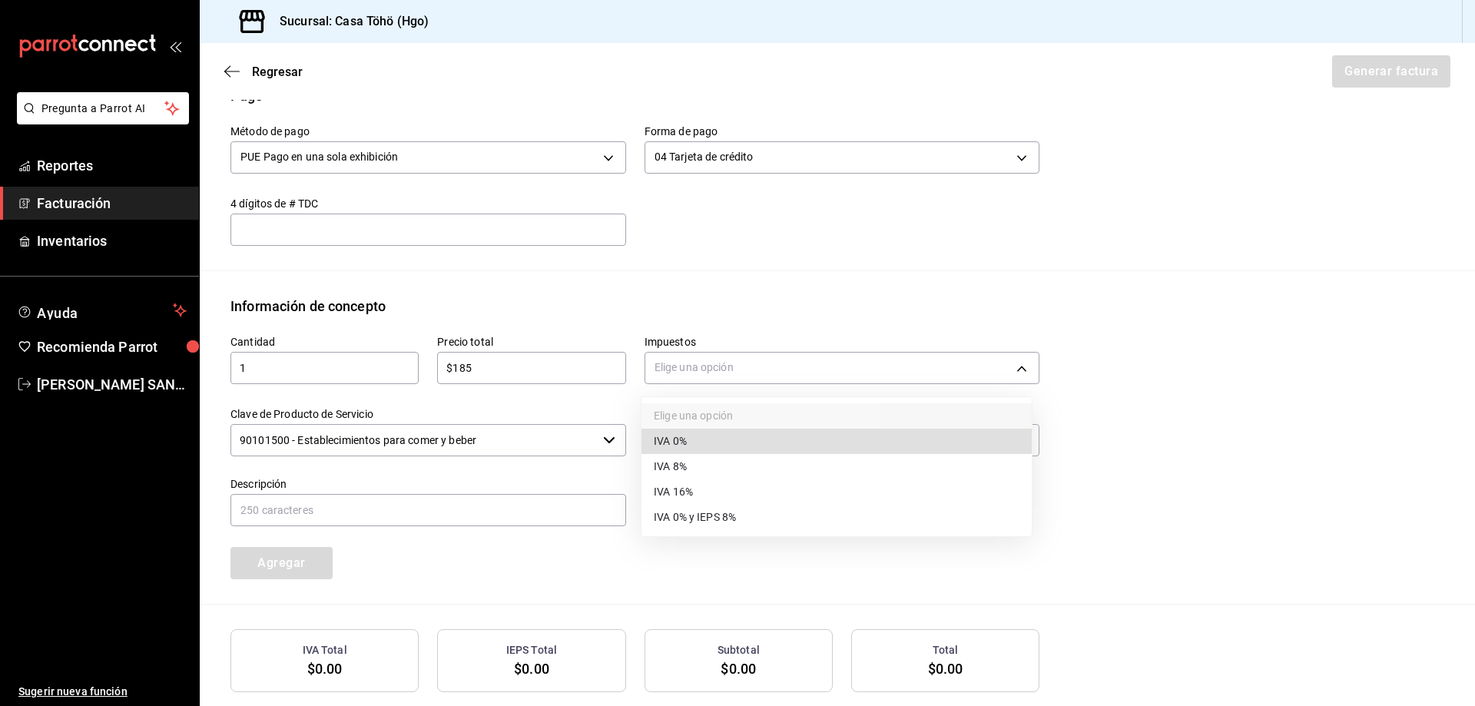
click at [710, 500] on li "IVA 16%" at bounding box center [836, 491] width 390 height 25
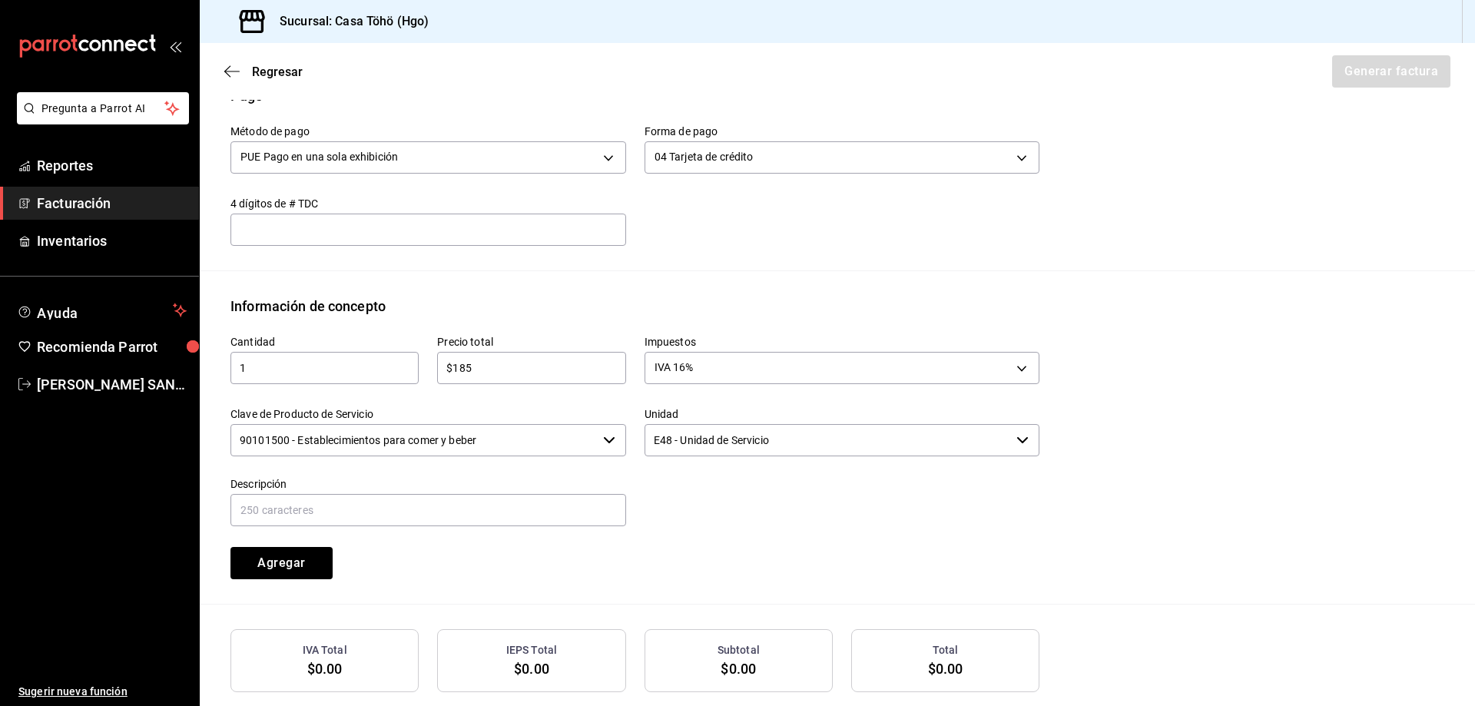
click at [728, 523] on div at bounding box center [833, 493] width 414 height 70
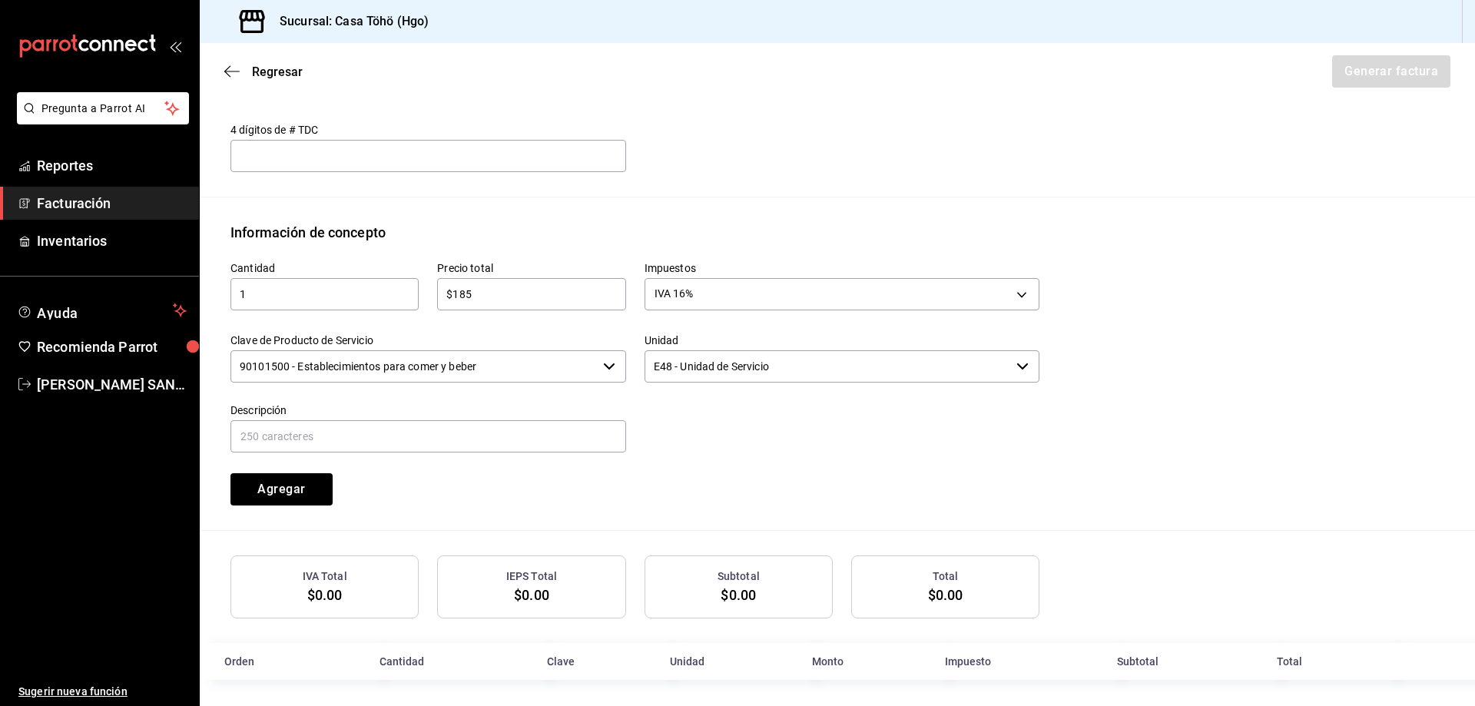
scroll to position [565, 0]
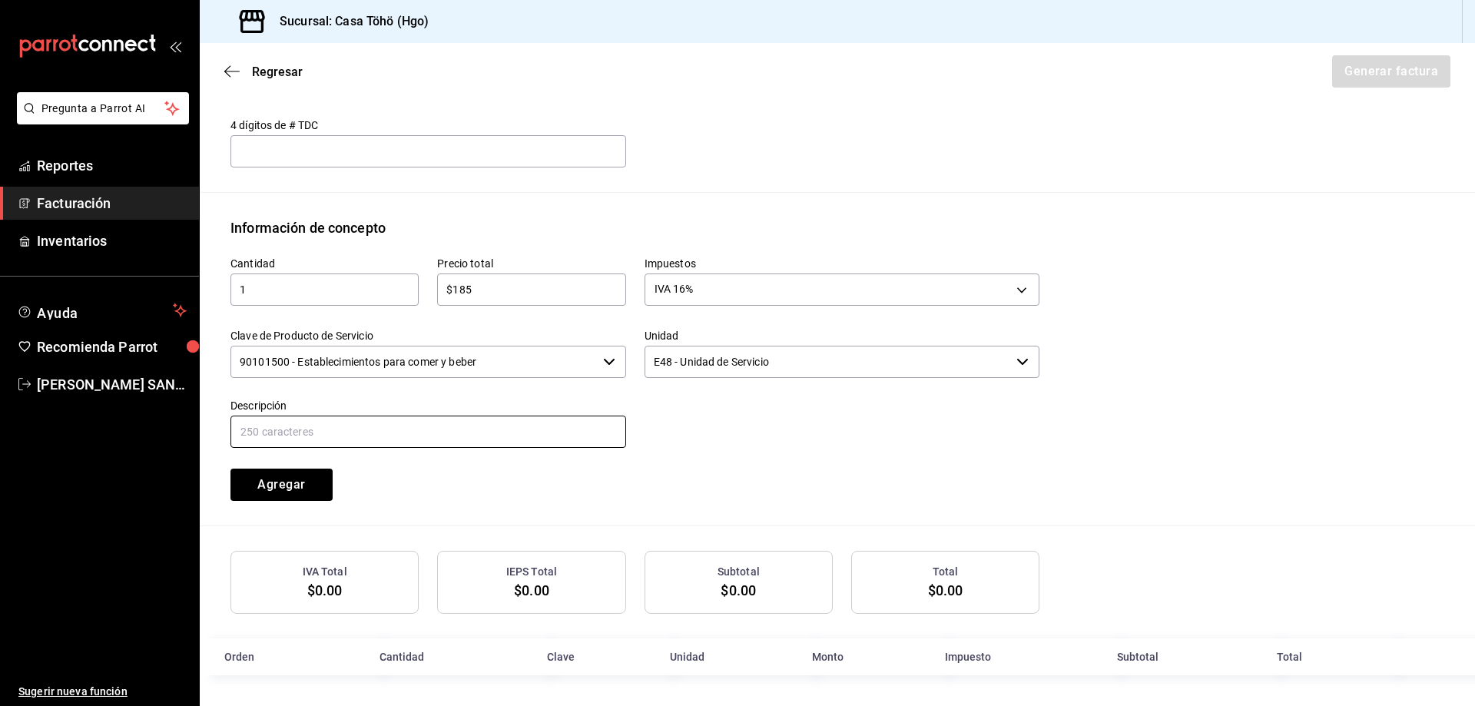
click at [316, 442] on input "text" at bounding box center [428, 431] width 396 height 32
click at [396, 432] on input "VENTA PUBLICO EN GENERAL [DATE][PERSON_NAME] TARJETA CREDITO" at bounding box center [428, 431] width 396 height 32
click at [562, 435] on input "VENTA PUBLICO EN GENERAL [DATE][PERSON_NAME] TARJETA CREDITO" at bounding box center [428, 431] width 396 height 32
click at [511, 425] on input "VENTA PUBLICO EN GENERAL [DATE][PERSON_NAME] TARJETA CREDITO" at bounding box center [428, 431] width 396 height 32
click at [629, 464] on div "Cantidad 1 ​ Precio total $185 ​ Impuestos IVA 16% IVA_16 Clave de Producto de …" at bounding box center [625, 369] width 827 height 263
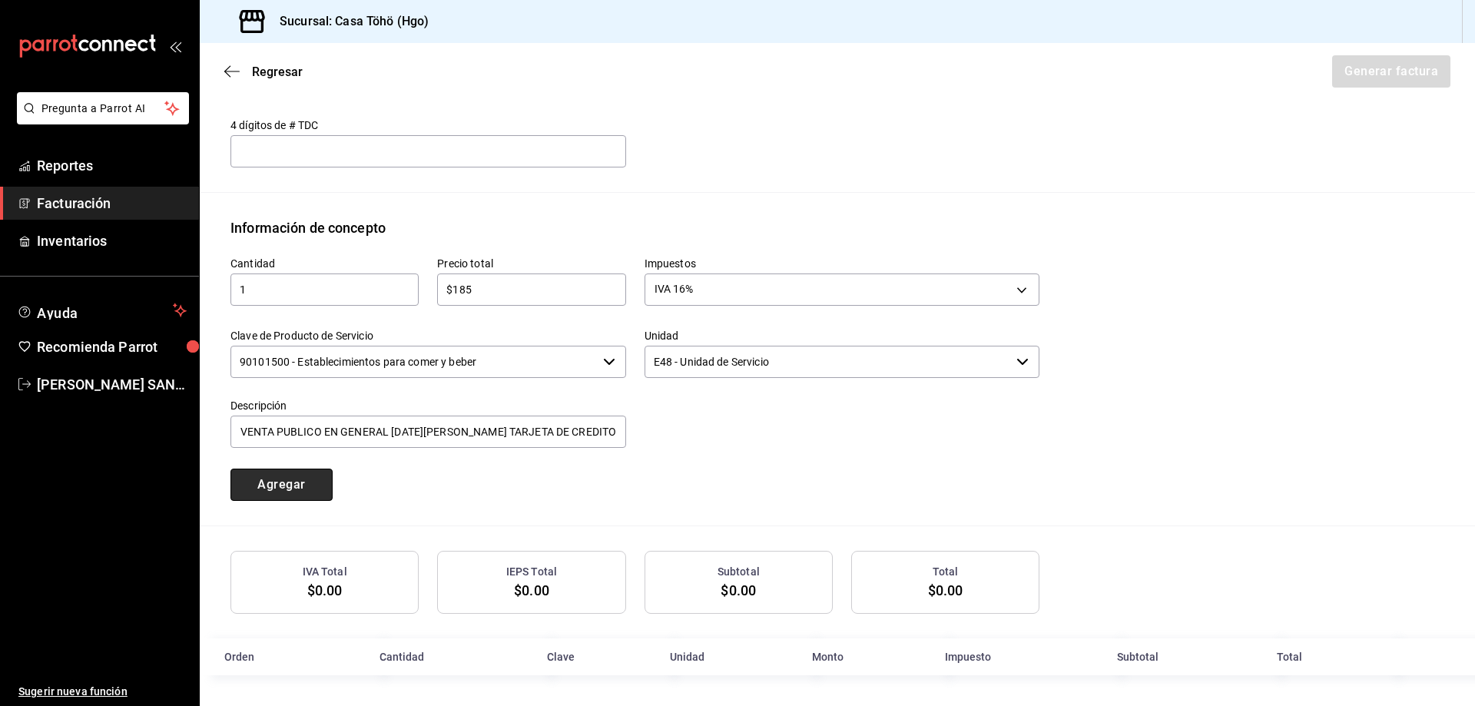
click at [280, 492] on button "Agregar" at bounding box center [281, 484] width 102 height 32
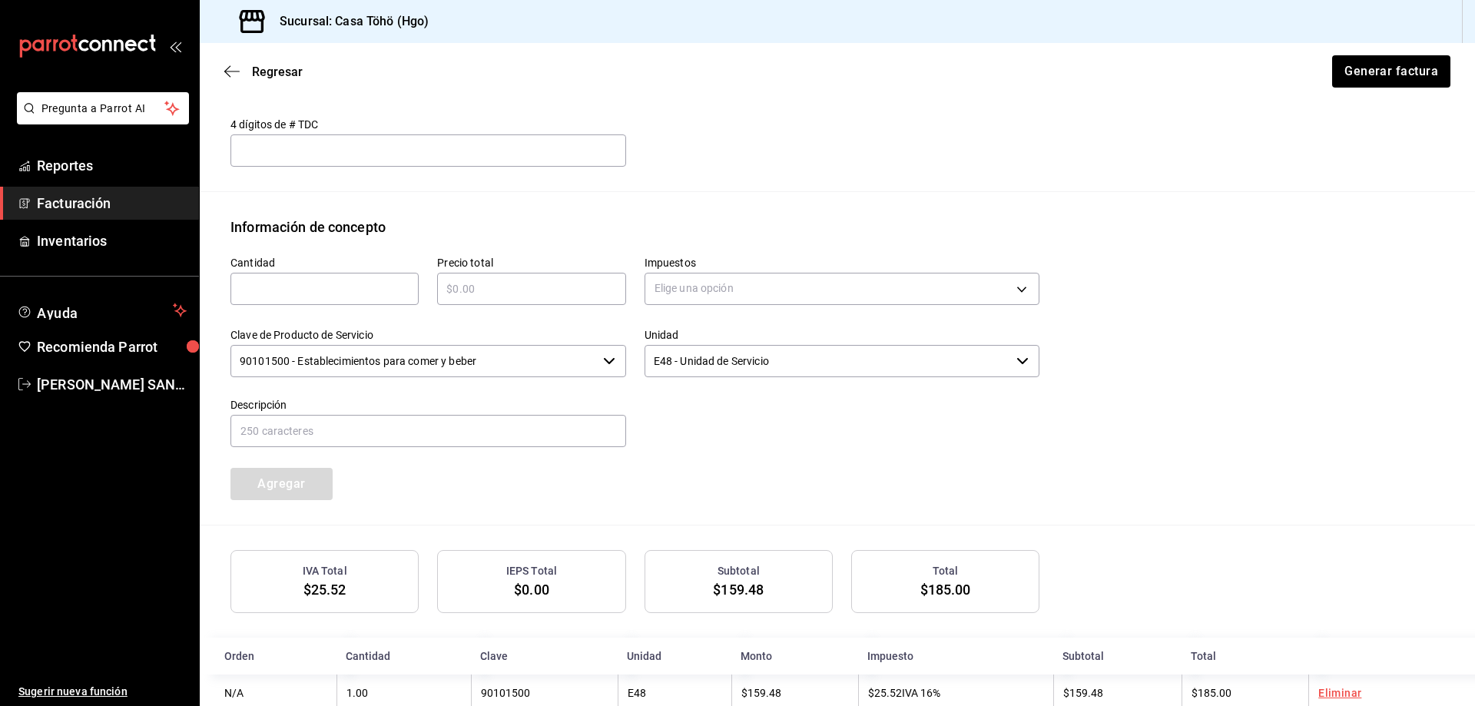
scroll to position [604, 0]
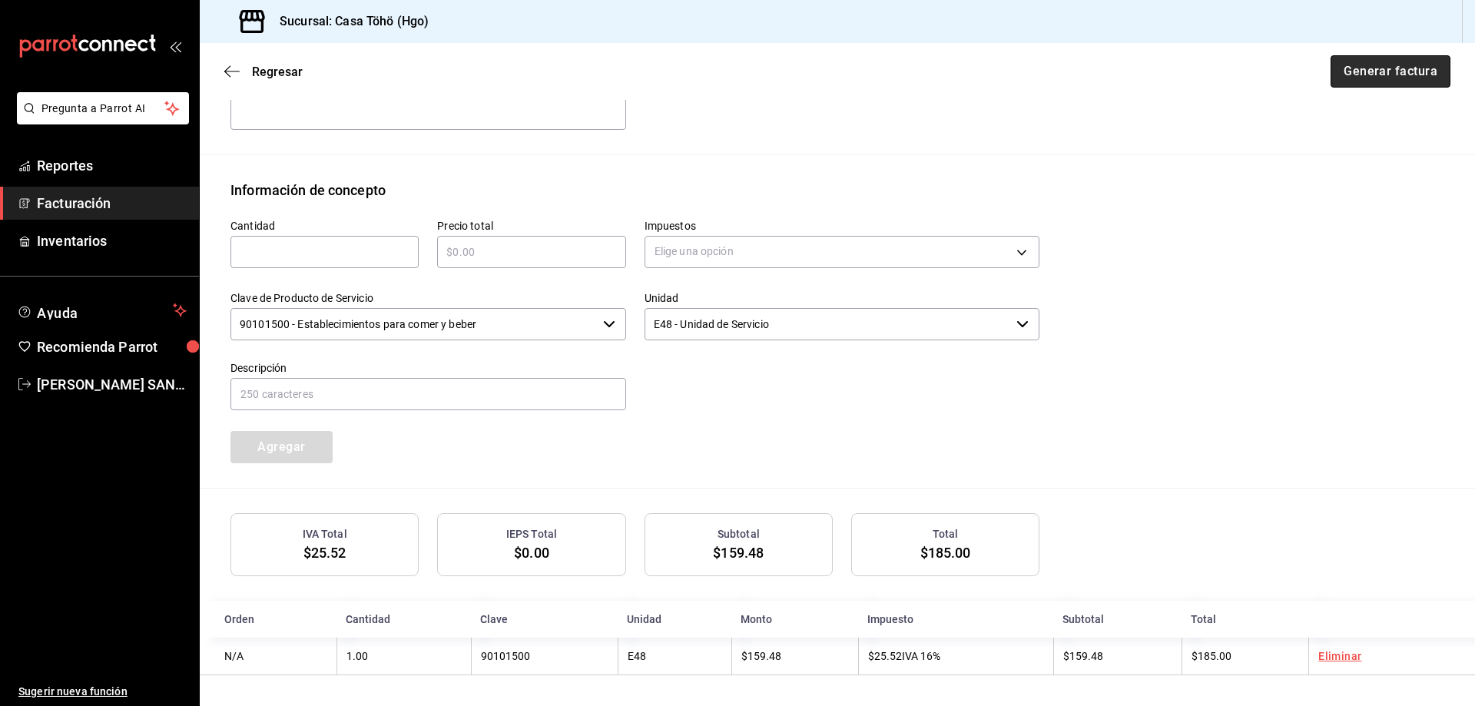
click at [1376, 75] on button "Generar factura" at bounding box center [1390, 71] width 120 height 32
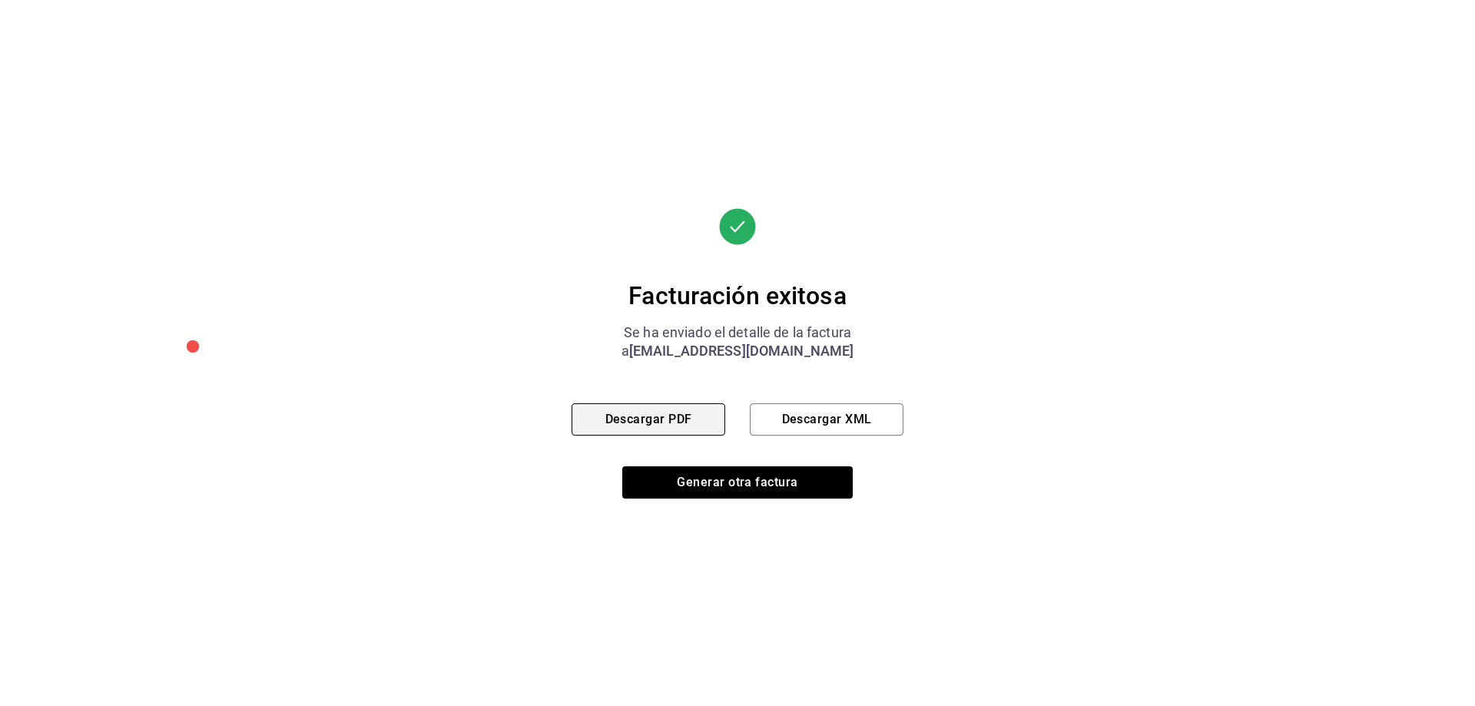
click at [635, 413] on button "Descargar PDF" at bounding box center [648, 419] width 154 height 32
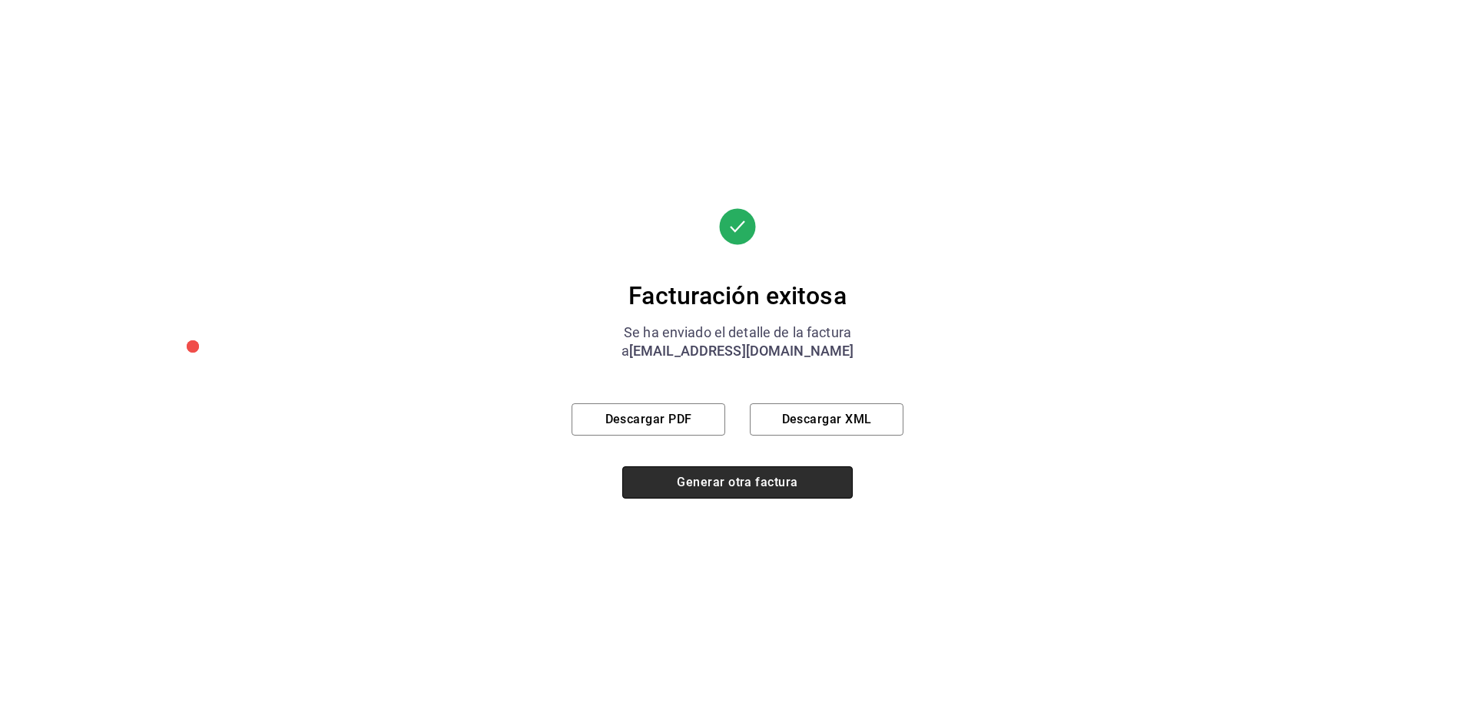
click at [684, 481] on button "Generar otra factura" at bounding box center [737, 482] width 230 height 32
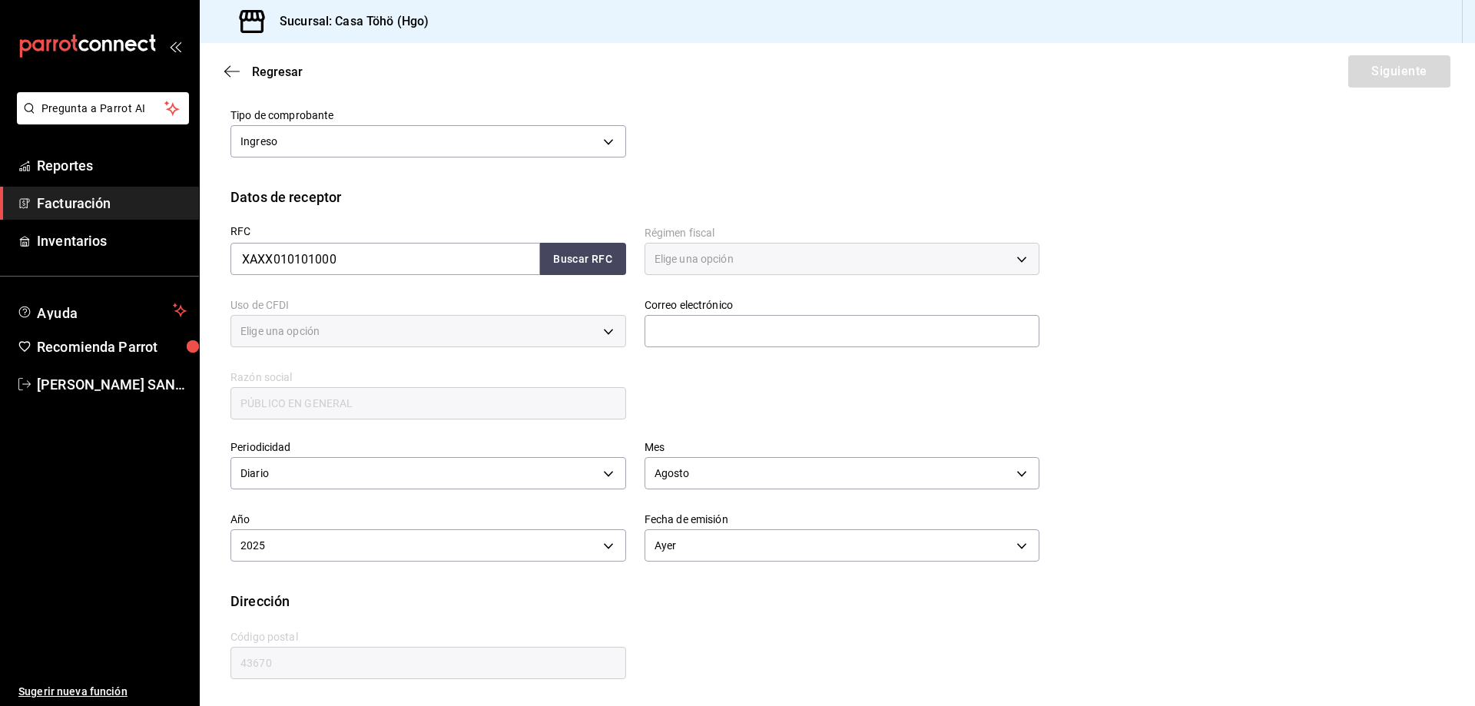
scroll to position [109, 0]
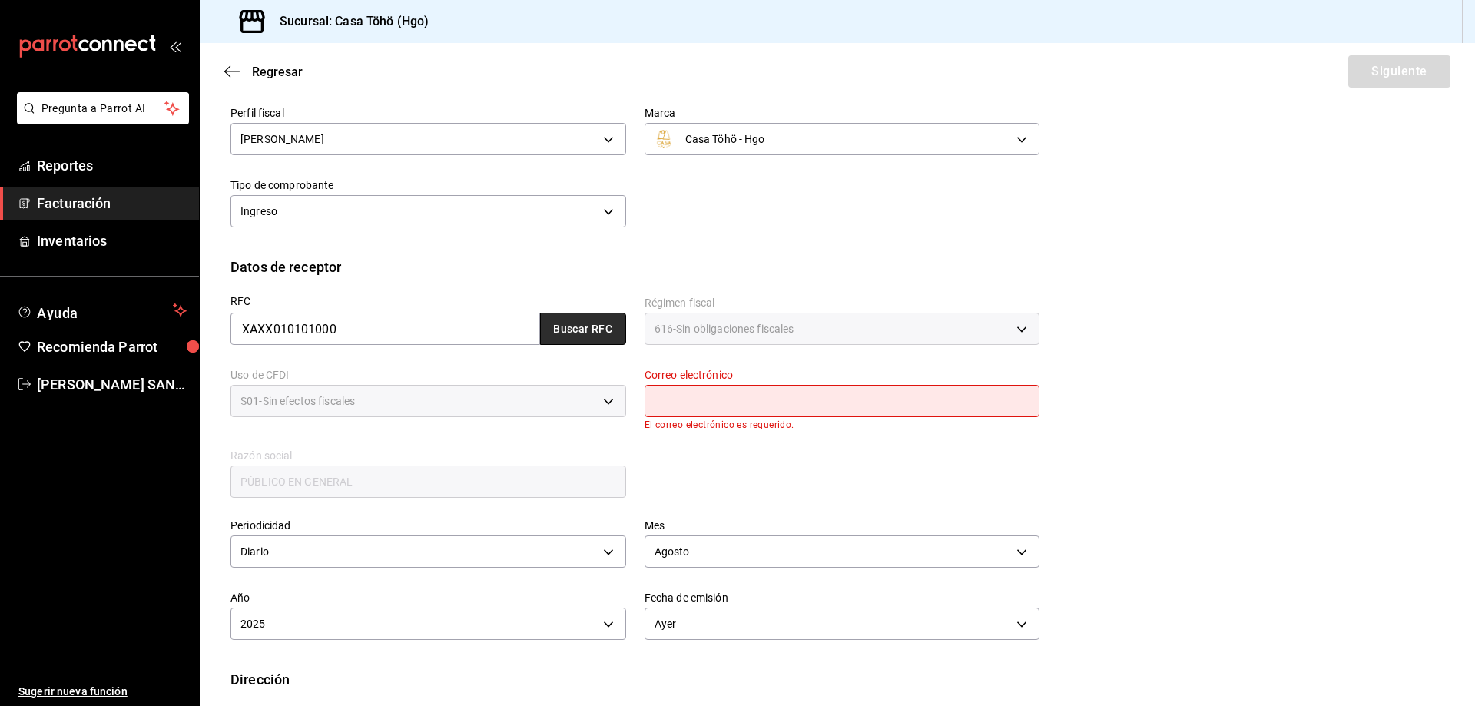
click at [578, 329] on button "Buscar RFC" at bounding box center [583, 329] width 86 height 32
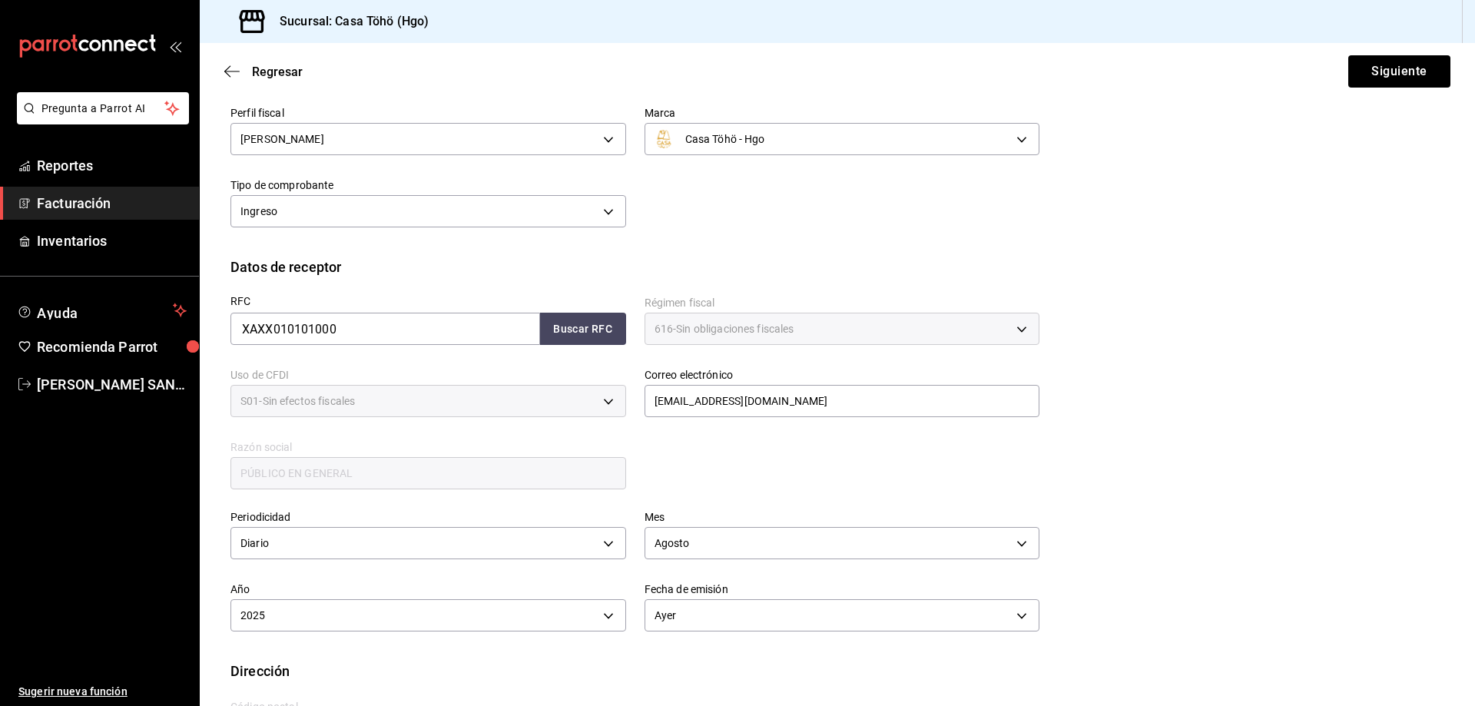
scroll to position [179, 0]
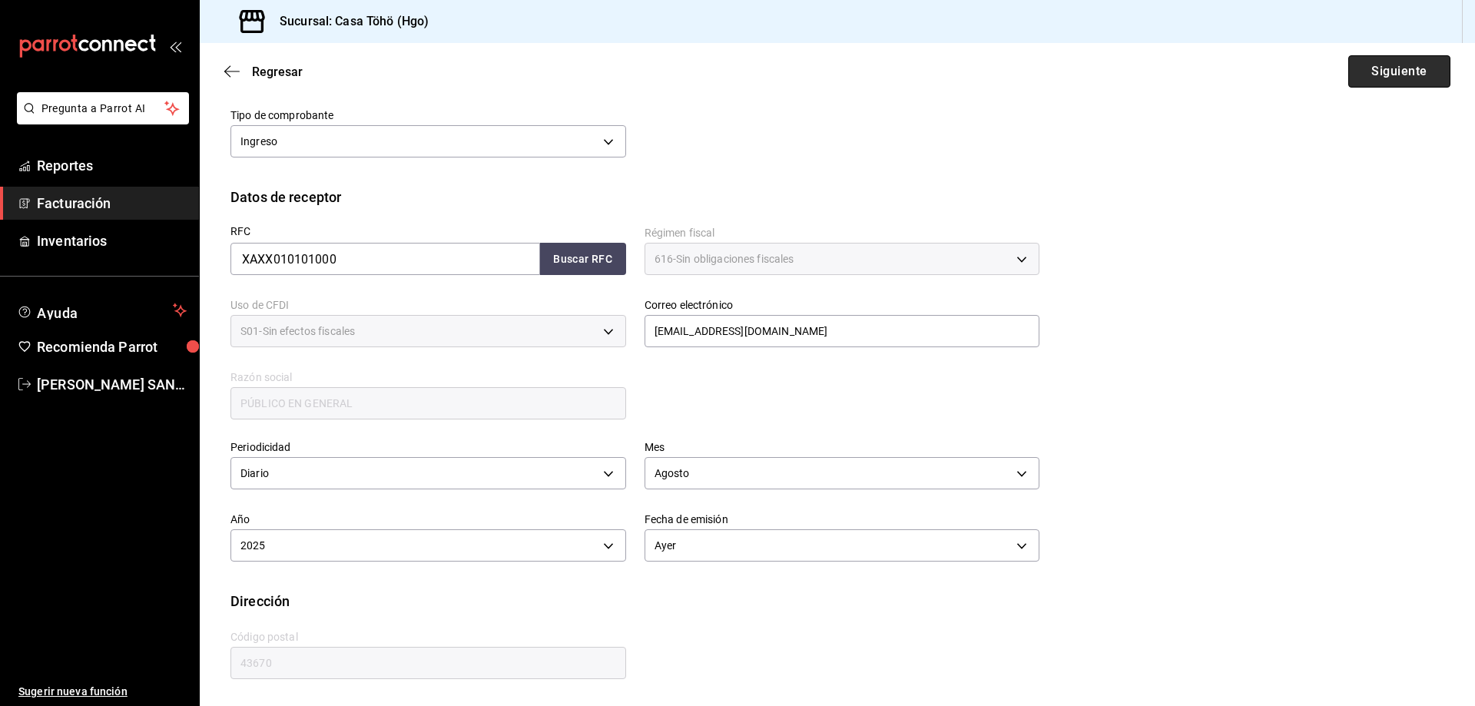
click at [1392, 66] on button "Siguiente" at bounding box center [1399, 71] width 102 height 32
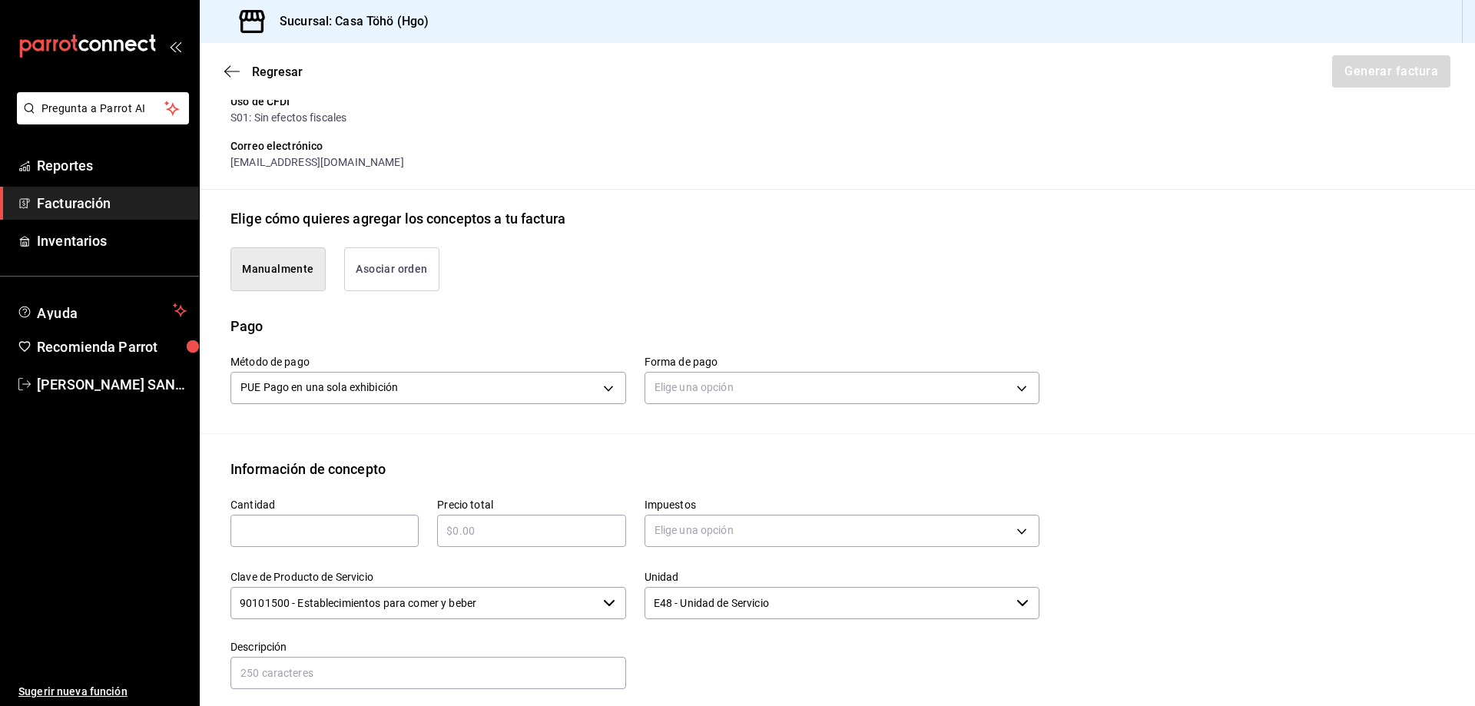
click at [405, 283] on button "Asociar orden" at bounding box center [391, 269] width 95 height 44
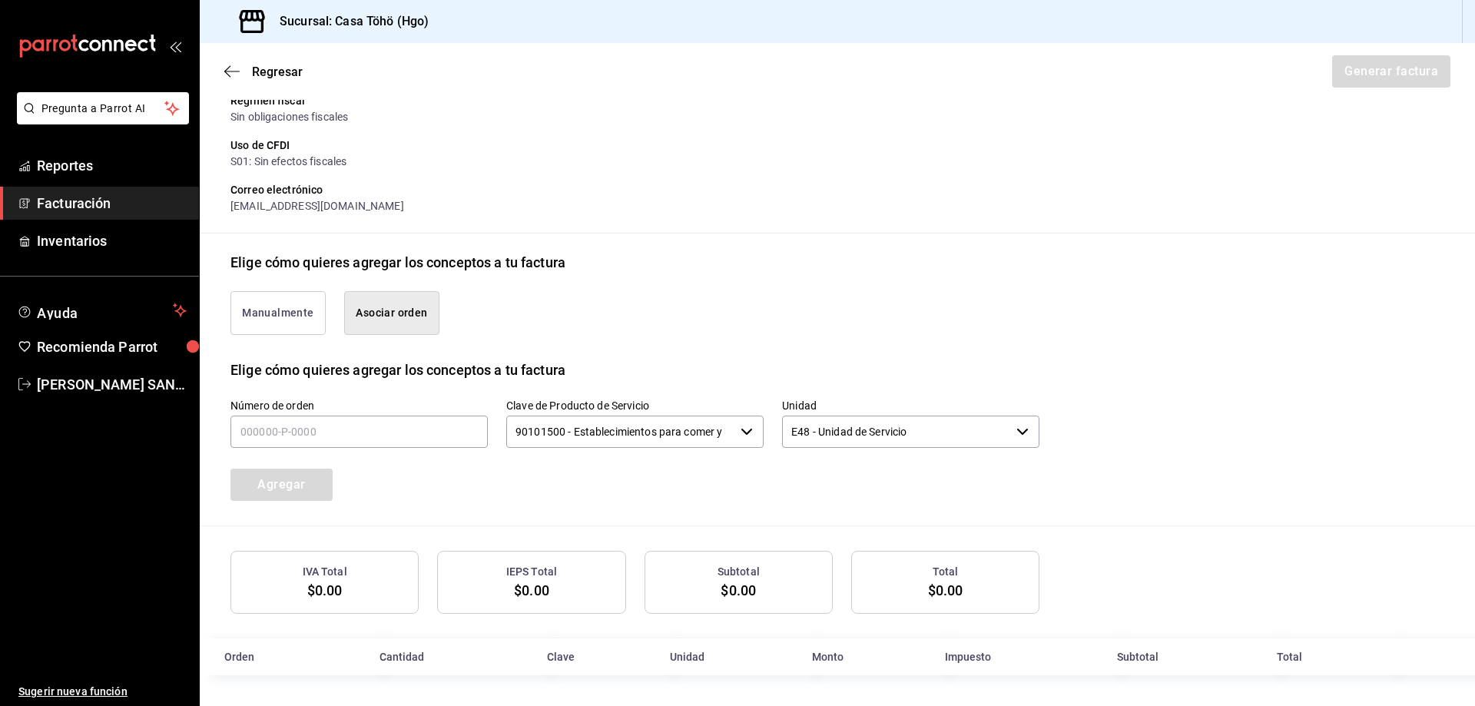
scroll to position [213, 0]
click at [288, 440] on input "text" at bounding box center [358, 431] width 257 height 32
click at [280, 482] on button "Agregar" at bounding box center [281, 484] width 102 height 32
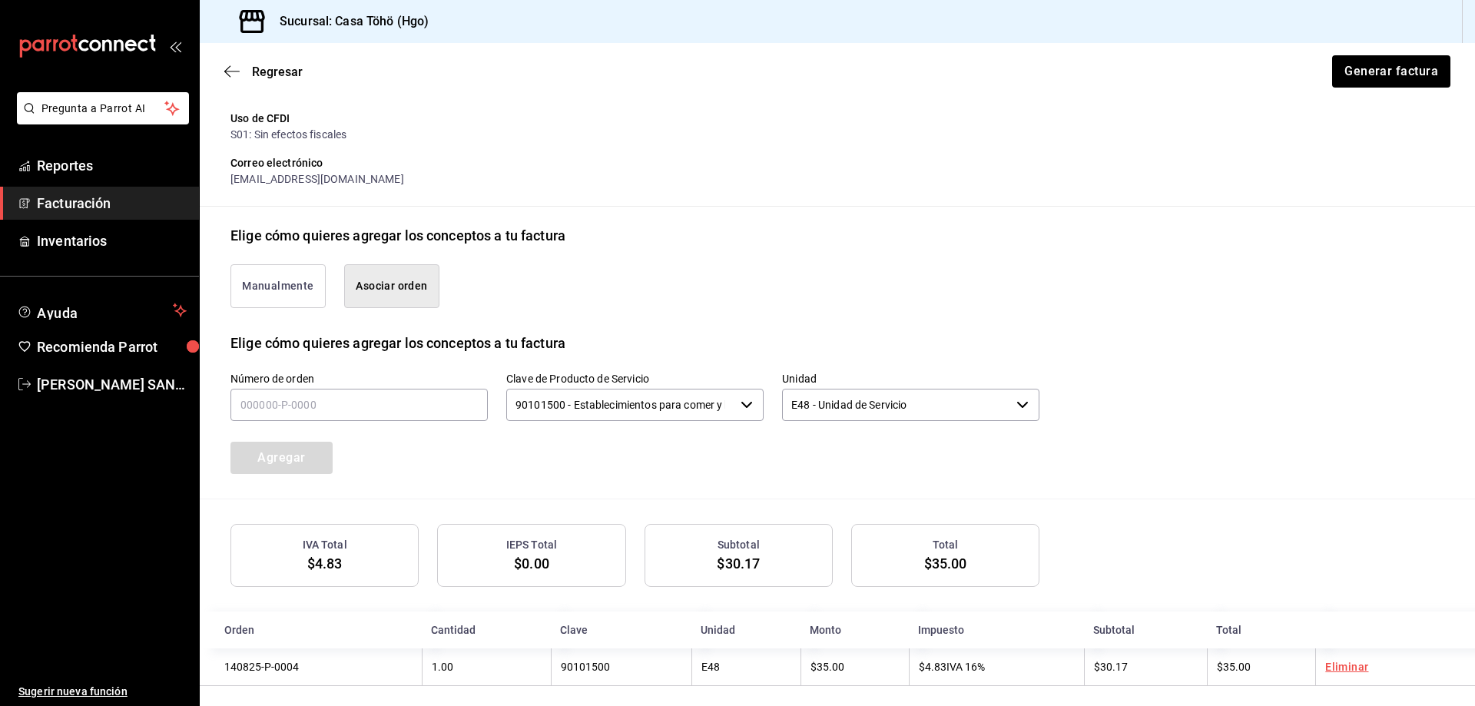
scroll to position [251, 0]
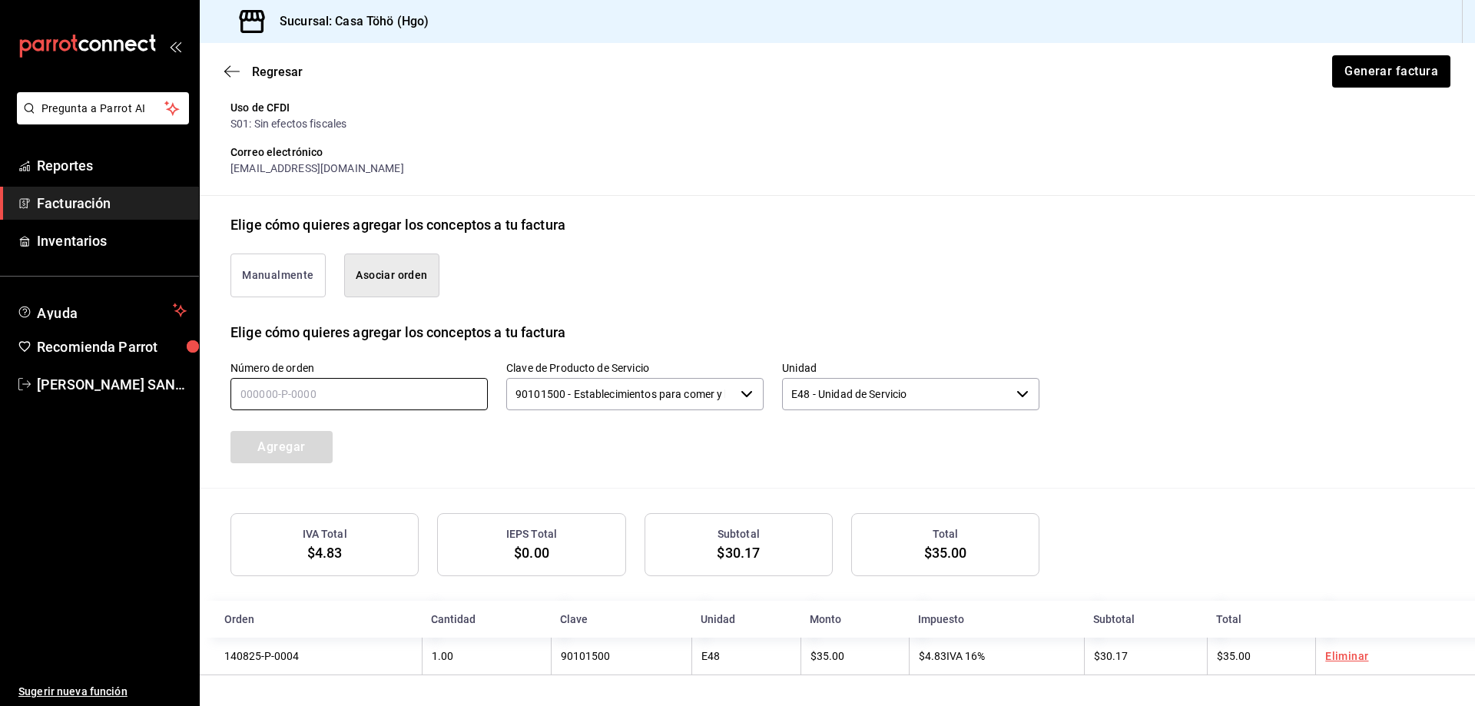
click at [327, 389] on input "text" at bounding box center [358, 394] width 257 height 32
click at [270, 442] on button "Agregar" at bounding box center [281, 447] width 102 height 32
click at [346, 387] on input "text" at bounding box center [358, 394] width 257 height 32
click at [326, 435] on button "Agregar" at bounding box center [281, 447] width 102 height 32
click at [1376, 71] on button "Generar factura" at bounding box center [1390, 71] width 120 height 32
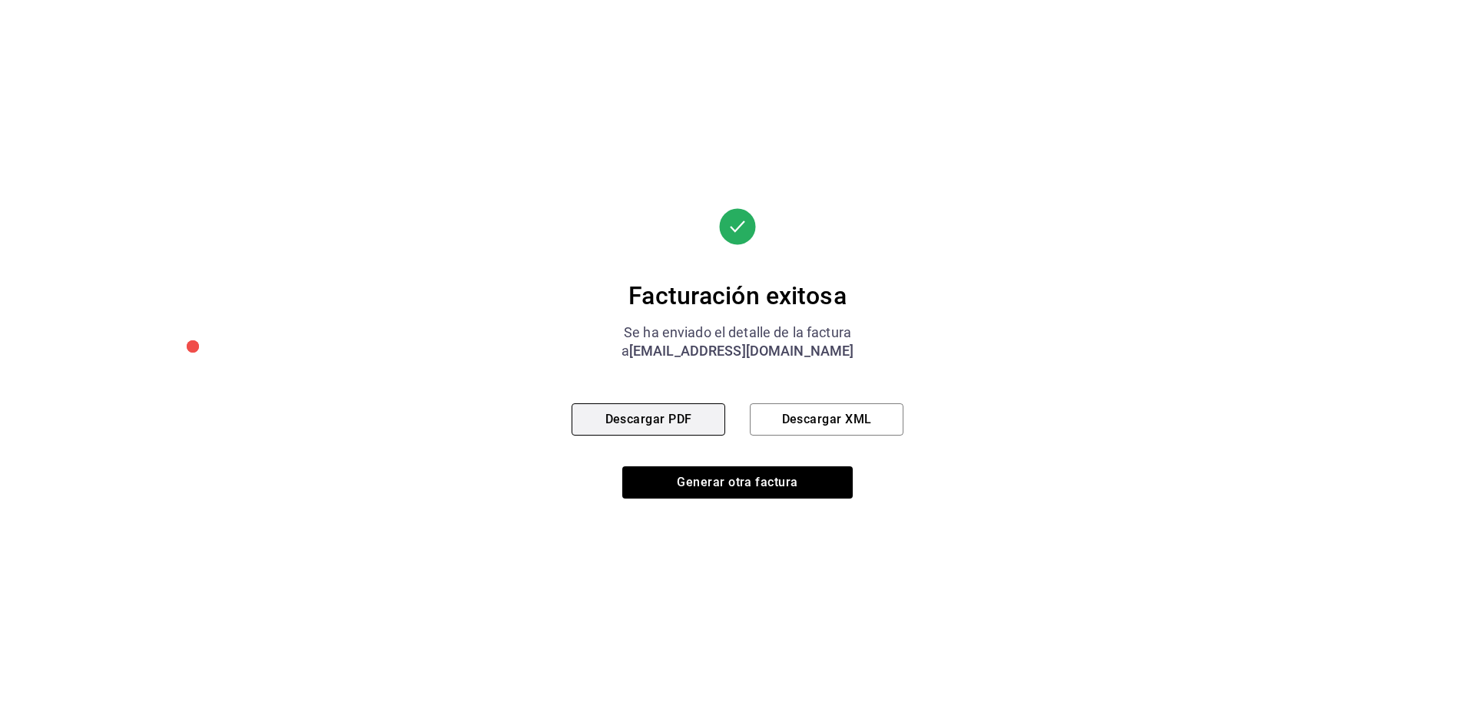
click at [659, 422] on button "Descargar PDF" at bounding box center [648, 419] width 154 height 32
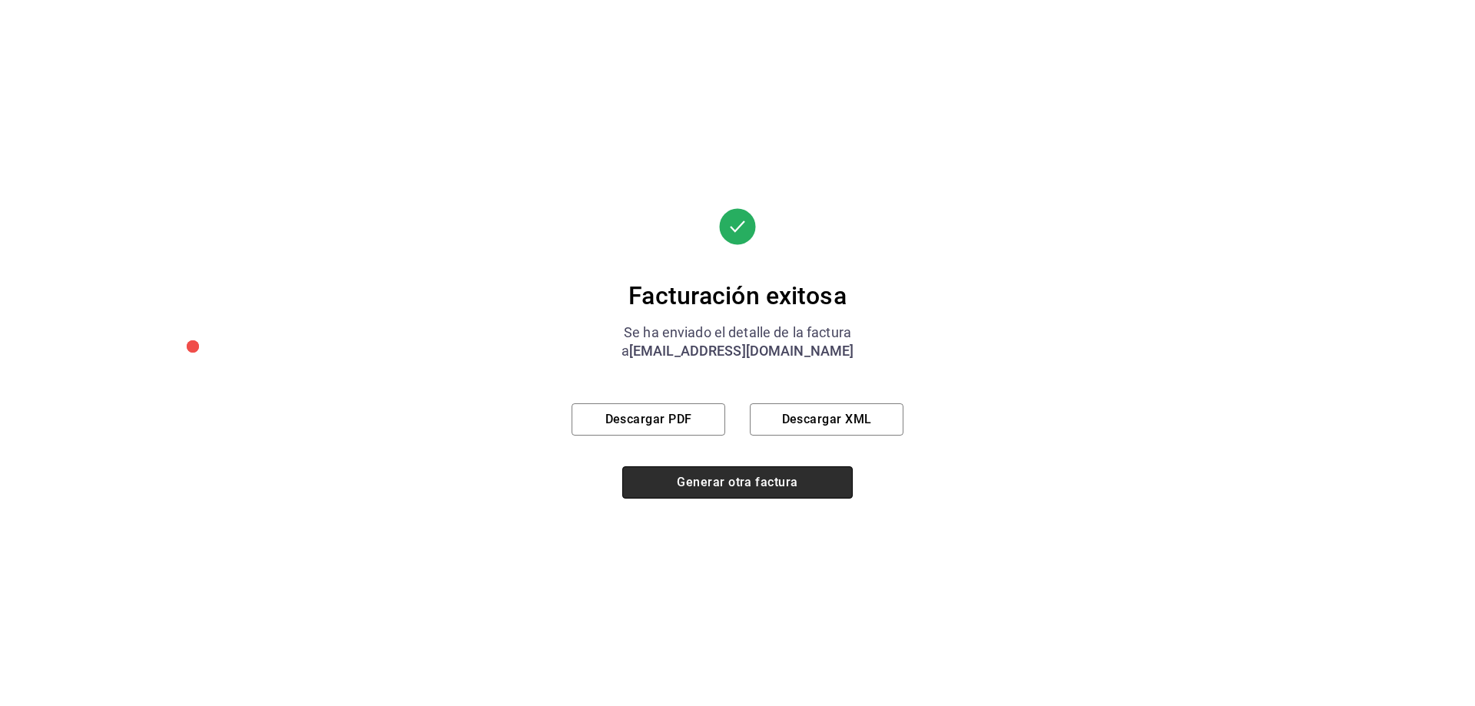
click at [734, 485] on button "Generar otra factura" at bounding box center [737, 482] width 230 height 32
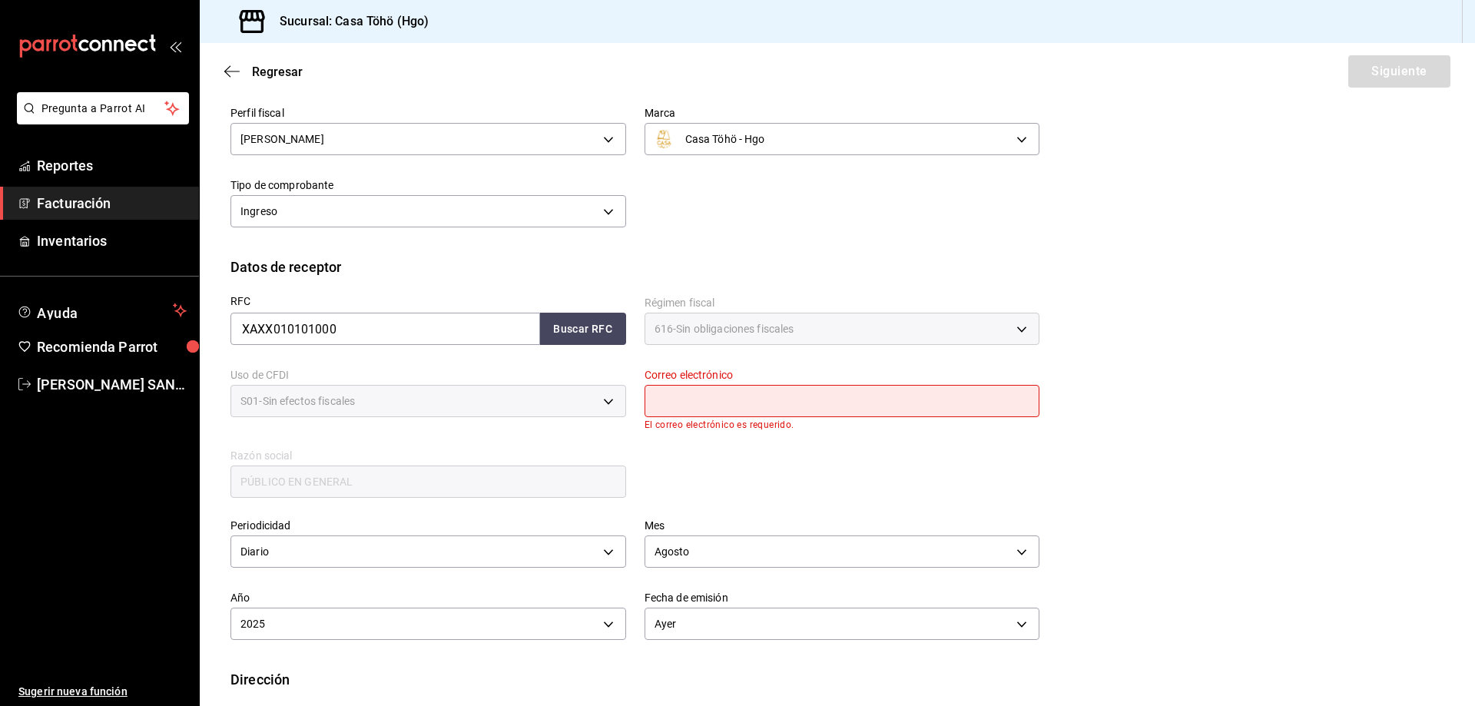
click at [88, 200] on span "Facturación" at bounding box center [112, 203] width 150 height 21
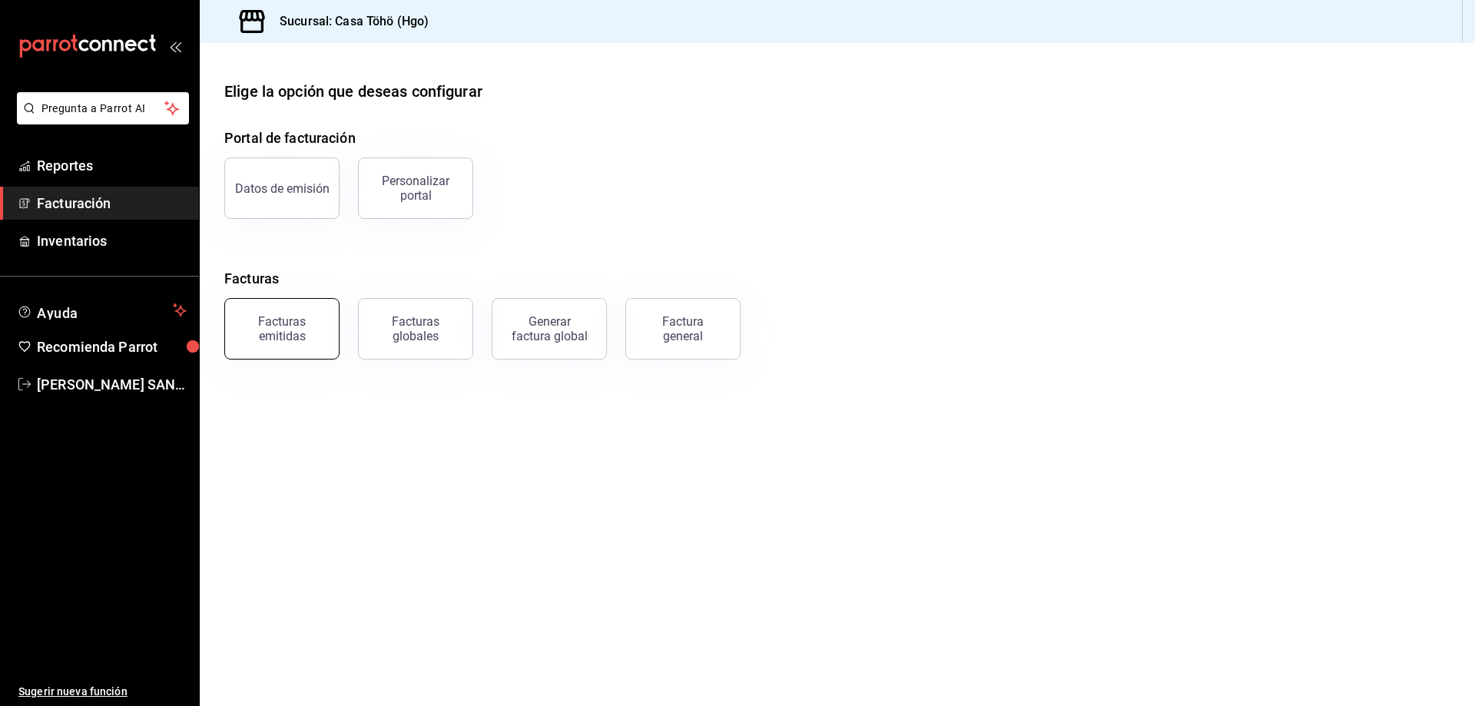
click at [299, 342] on div "Facturas emitidas" at bounding box center [281, 328] width 95 height 29
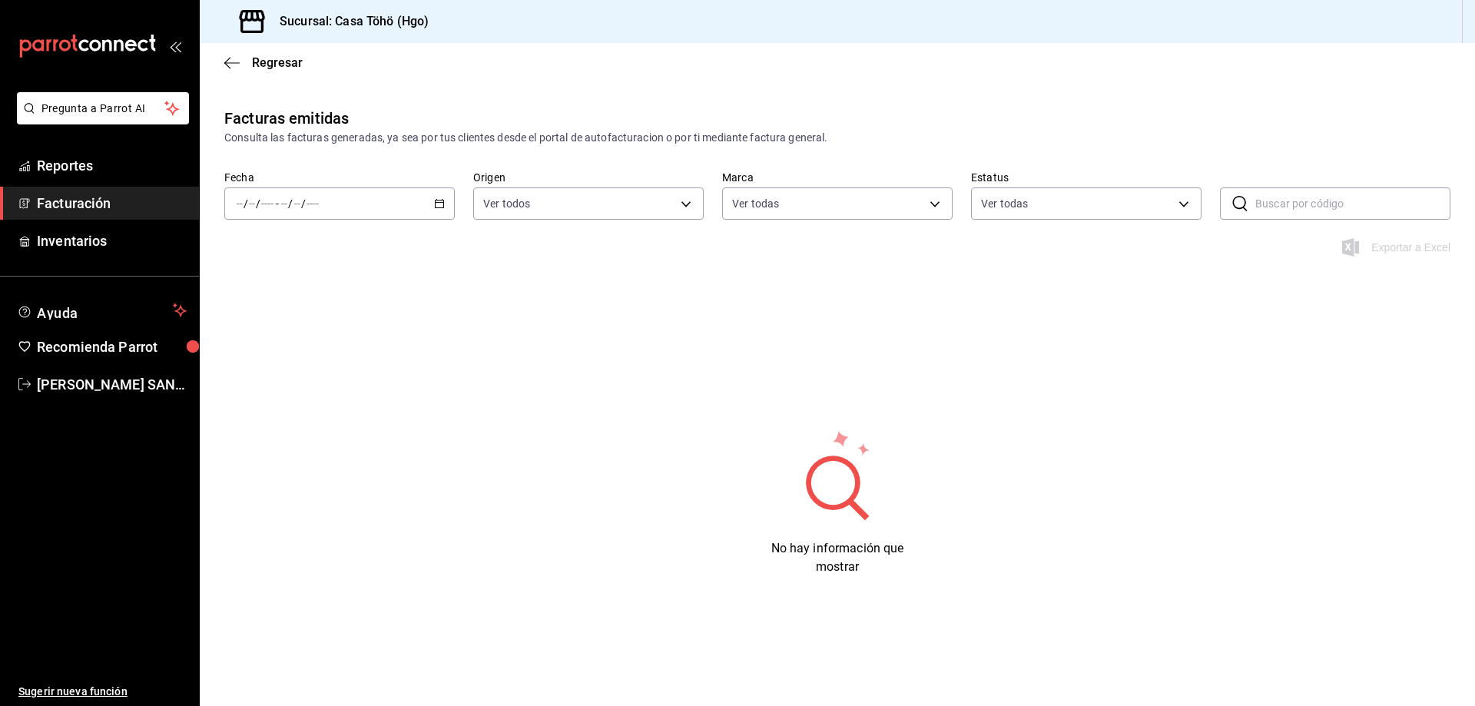
click at [435, 210] on div "/ / - / /" at bounding box center [339, 203] width 230 height 32
click at [289, 350] on span "Mes actual" at bounding box center [296, 354] width 119 height 16
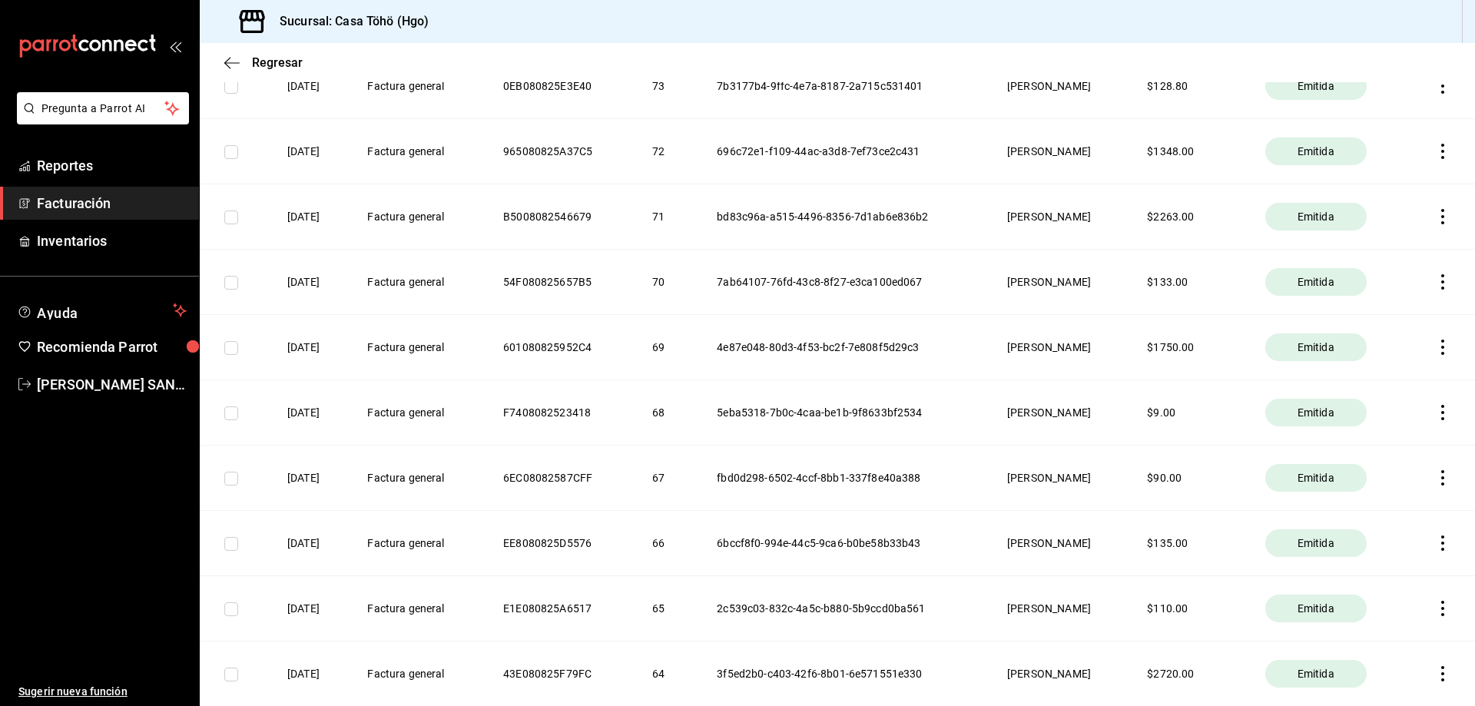
scroll to position [5837, 0]
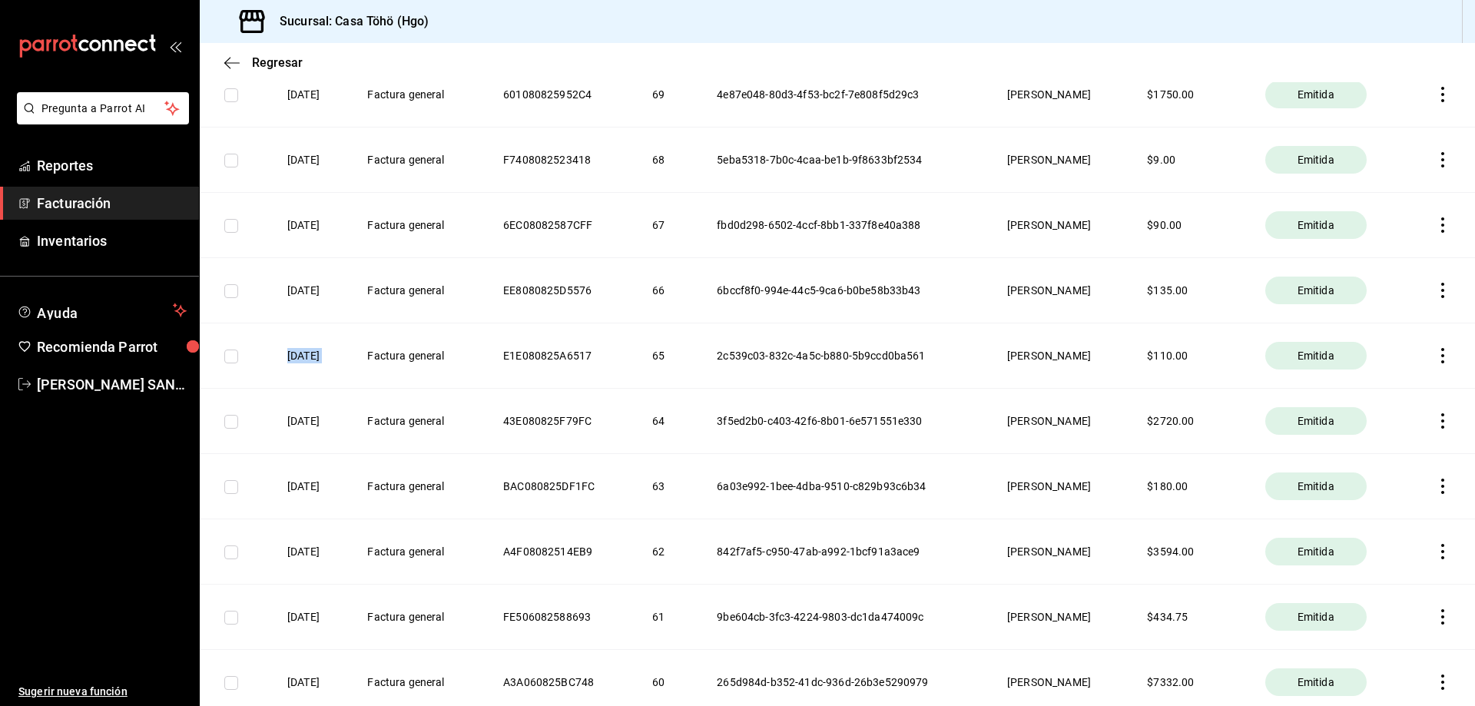
drag, startPoint x: 280, startPoint y: 353, endPoint x: 372, endPoint y: 353, distance: 91.4
click at [372, 353] on tr "[DATE] Factura general E1E080825A6517 65 2c539c03-832c-4a5c-b880-5b9ccd0ba561 […" at bounding box center [837, 355] width 1275 height 65
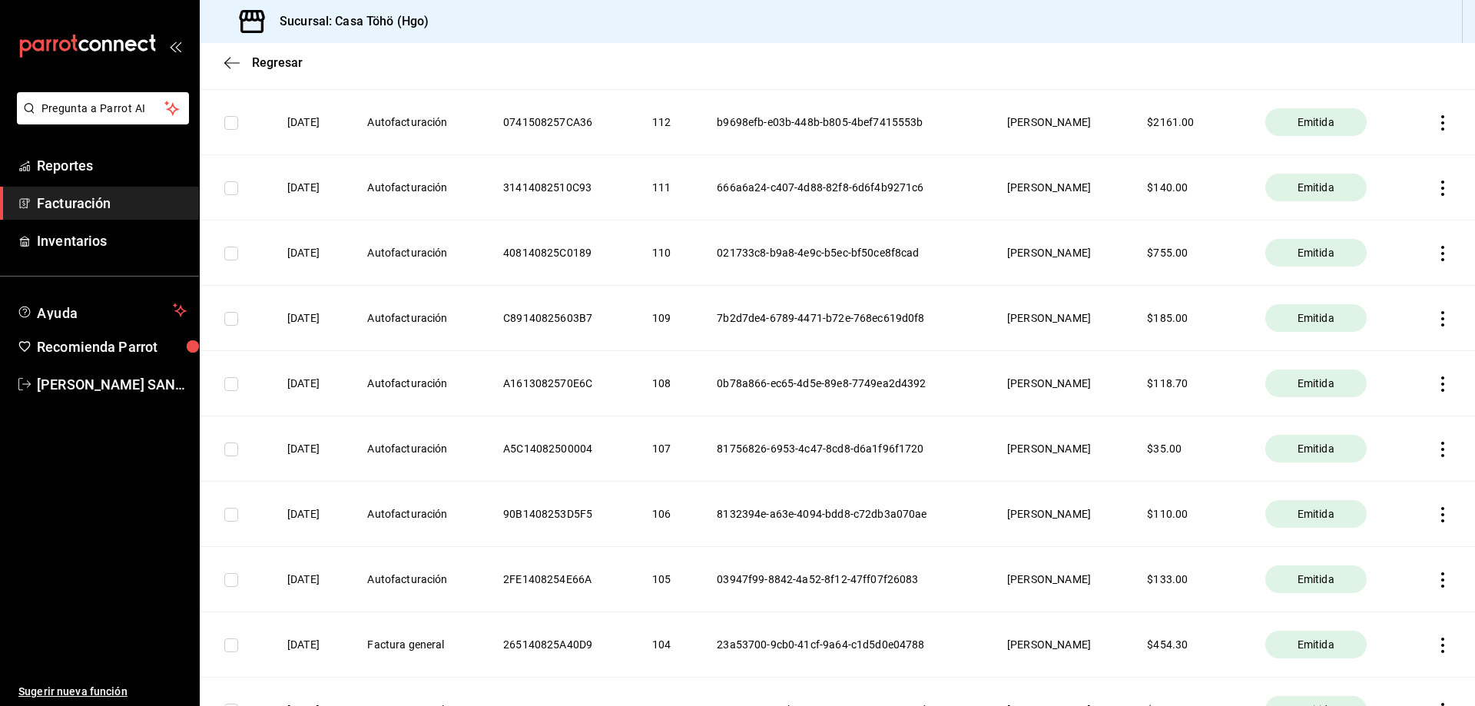
scroll to position [2995, 0]
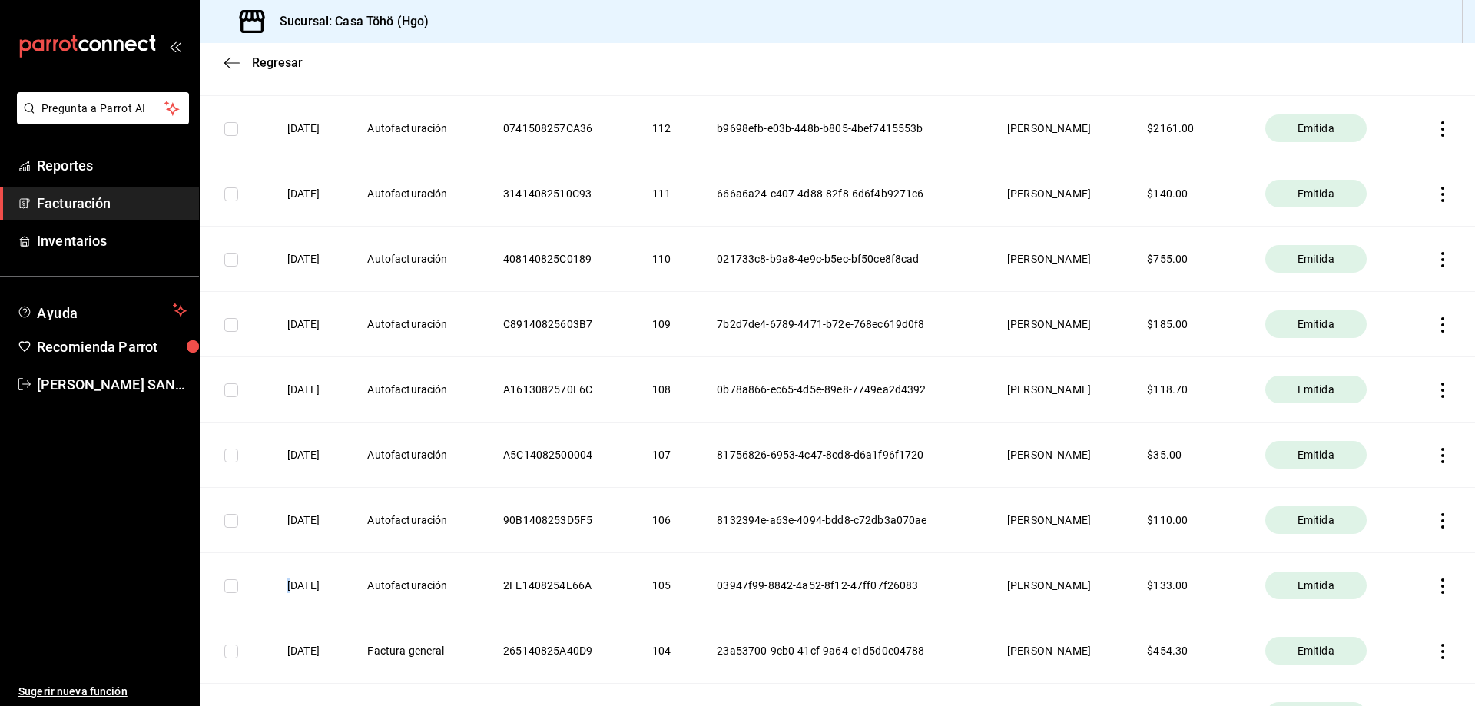
drag, startPoint x: 292, startPoint y: 575, endPoint x: 280, endPoint y: 584, distance: 15.4
click at [280, 584] on th "[DATE]" at bounding box center [309, 585] width 80 height 65
click at [288, 580] on th "[DATE]" at bounding box center [309, 585] width 80 height 65
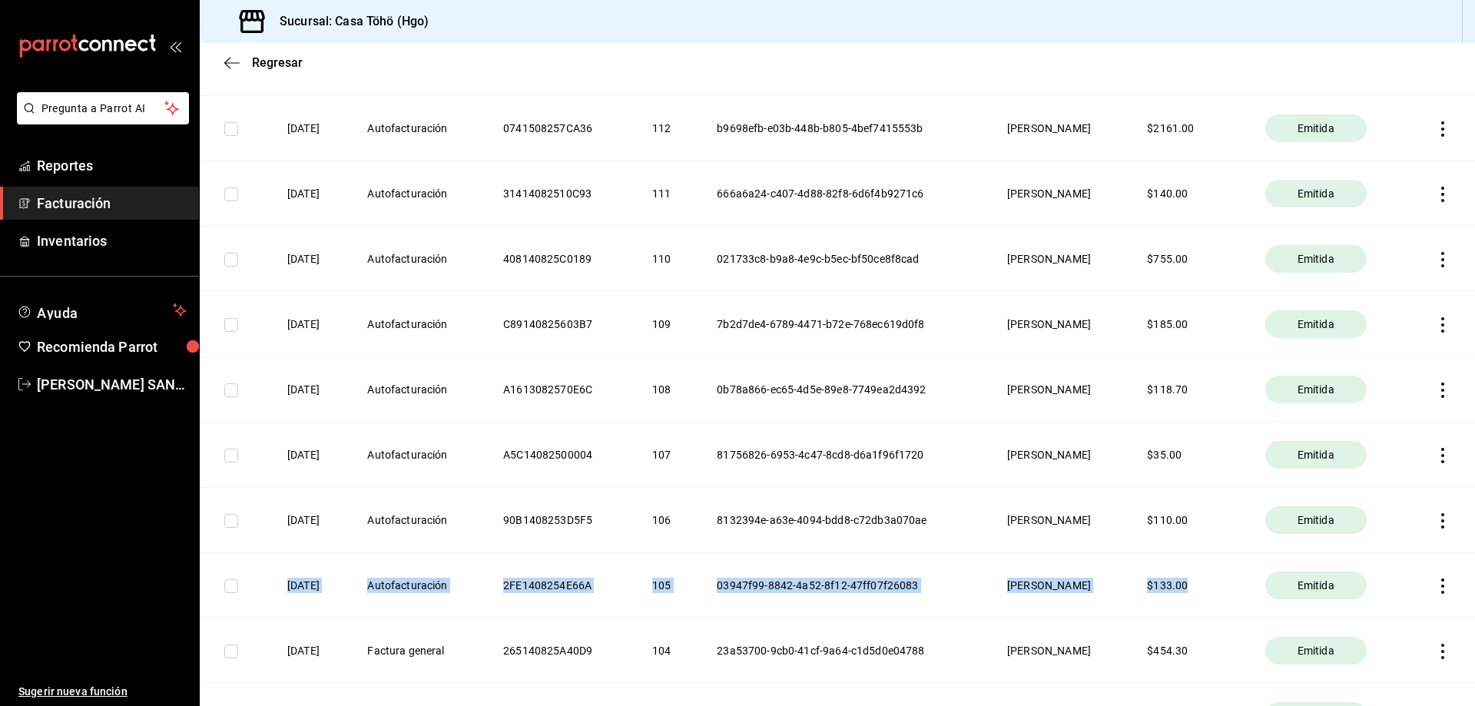
drag, startPoint x: 290, startPoint y: 581, endPoint x: 1207, endPoint y: 582, distance: 917.7
click at [1207, 582] on tr "[DATE] Autofacturación 2FE1408254E66A 105 03947f99-8842-4a52-8f12-47ff07f26083 …" at bounding box center [837, 585] width 1275 height 65
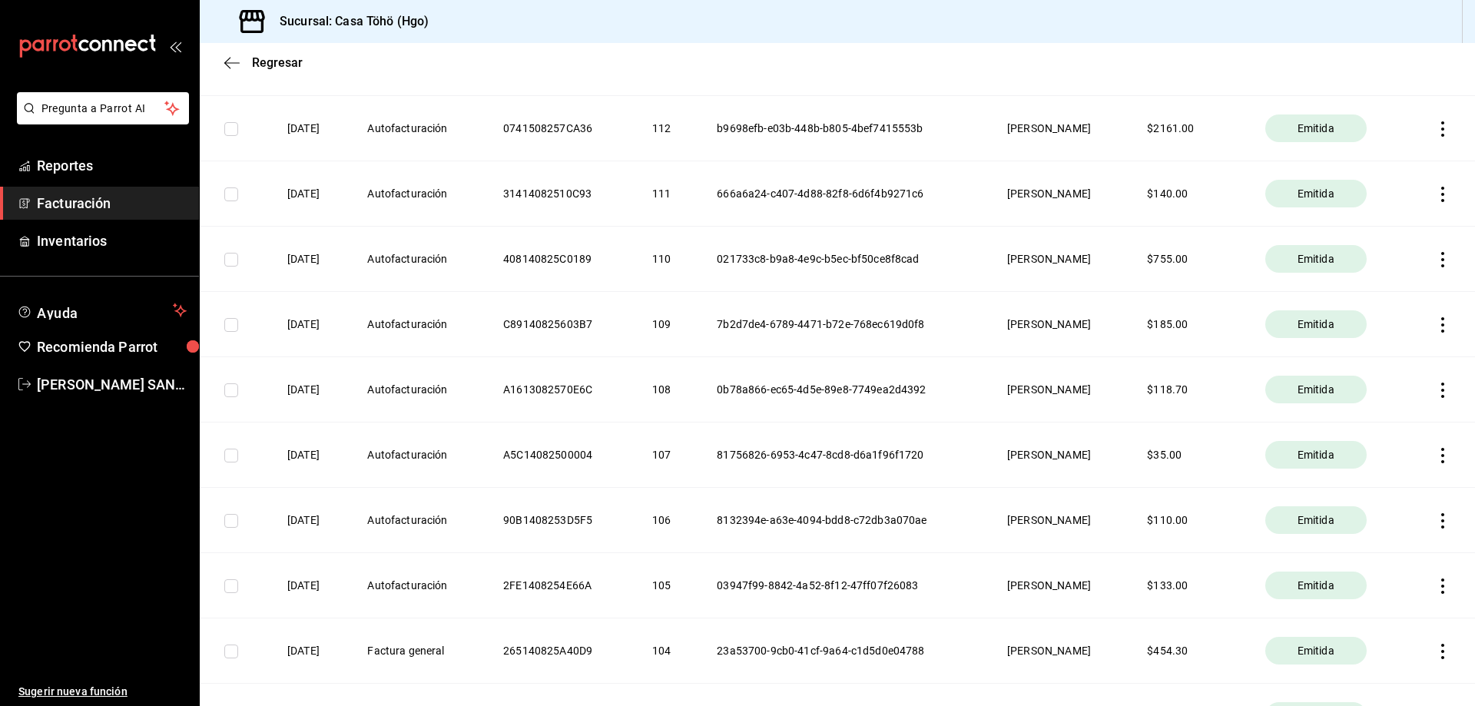
click at [1187, 526] on th "$ 110.00" at bounding box center [1187, 520] width 118 height 65
click at [1457, 521] on th at bounding box center [1441, 520] width 68 height 65
click at [1435, 522] on icon "button" at bounding box center [1442, 520] width 15 height 15
click at [1346, 485] on div "Descargar PDF" at bounding box center [1383, 482] width 74 height 12
click at [1435, 455] on icon "button" at bounding box center [1442, 455] width 15 height 15
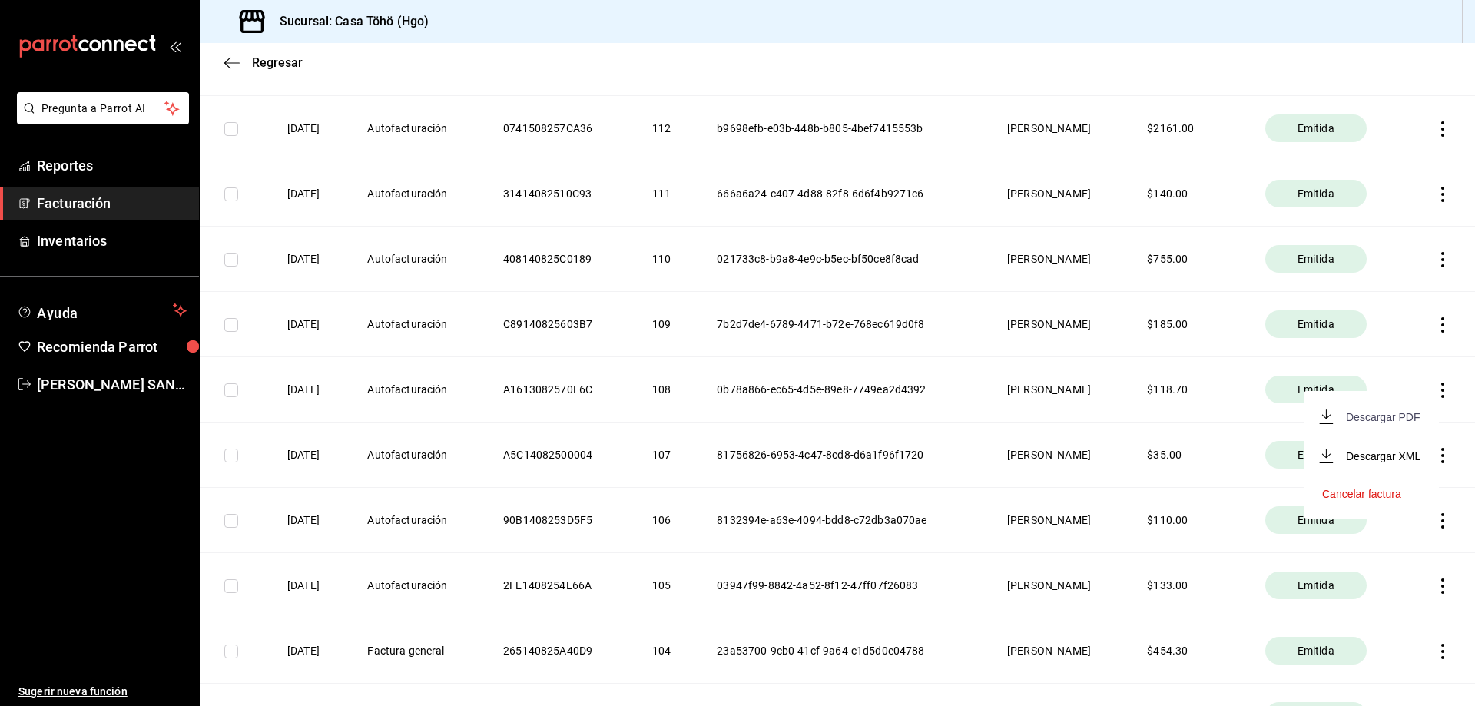
click at [1389, 418] on div "Descargar PDF" at bounding box center [1383, 417] width 74 height 12
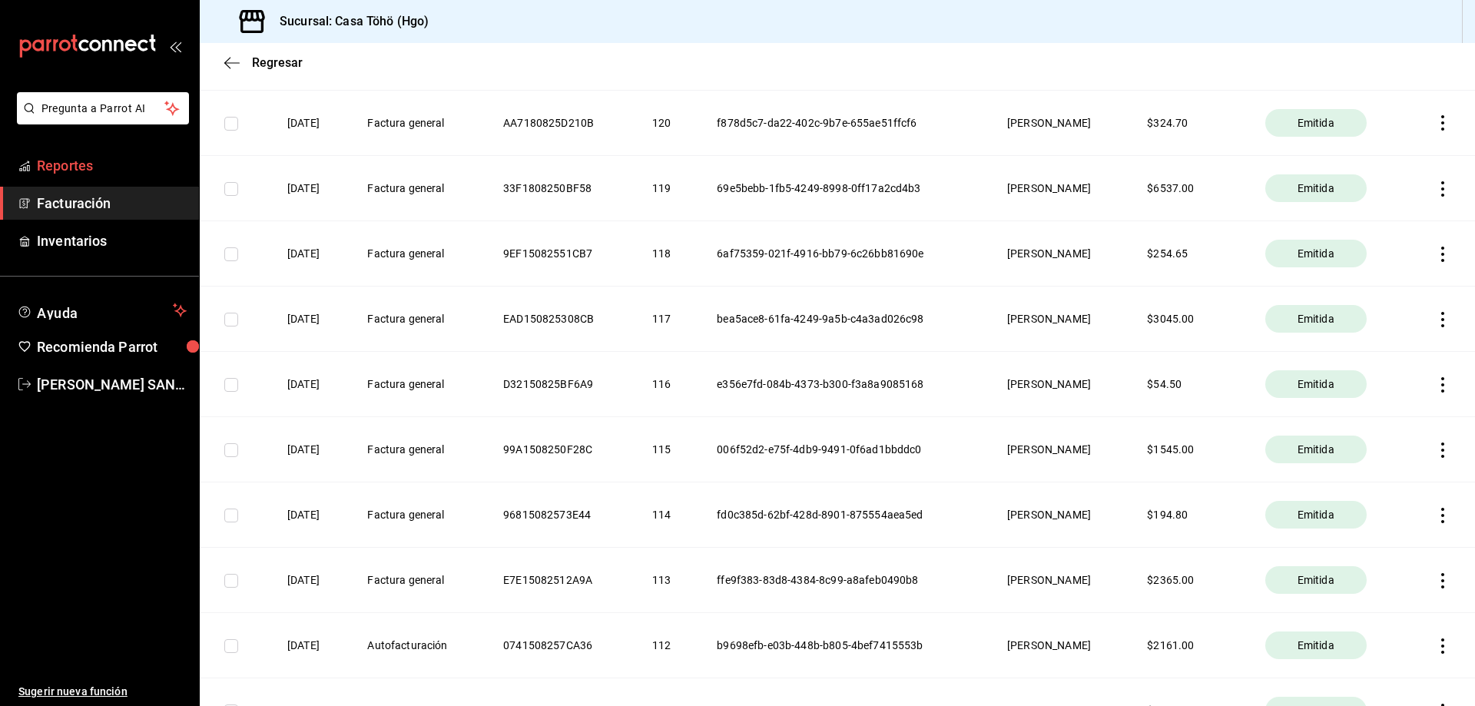
scroll to position [2458, 0]
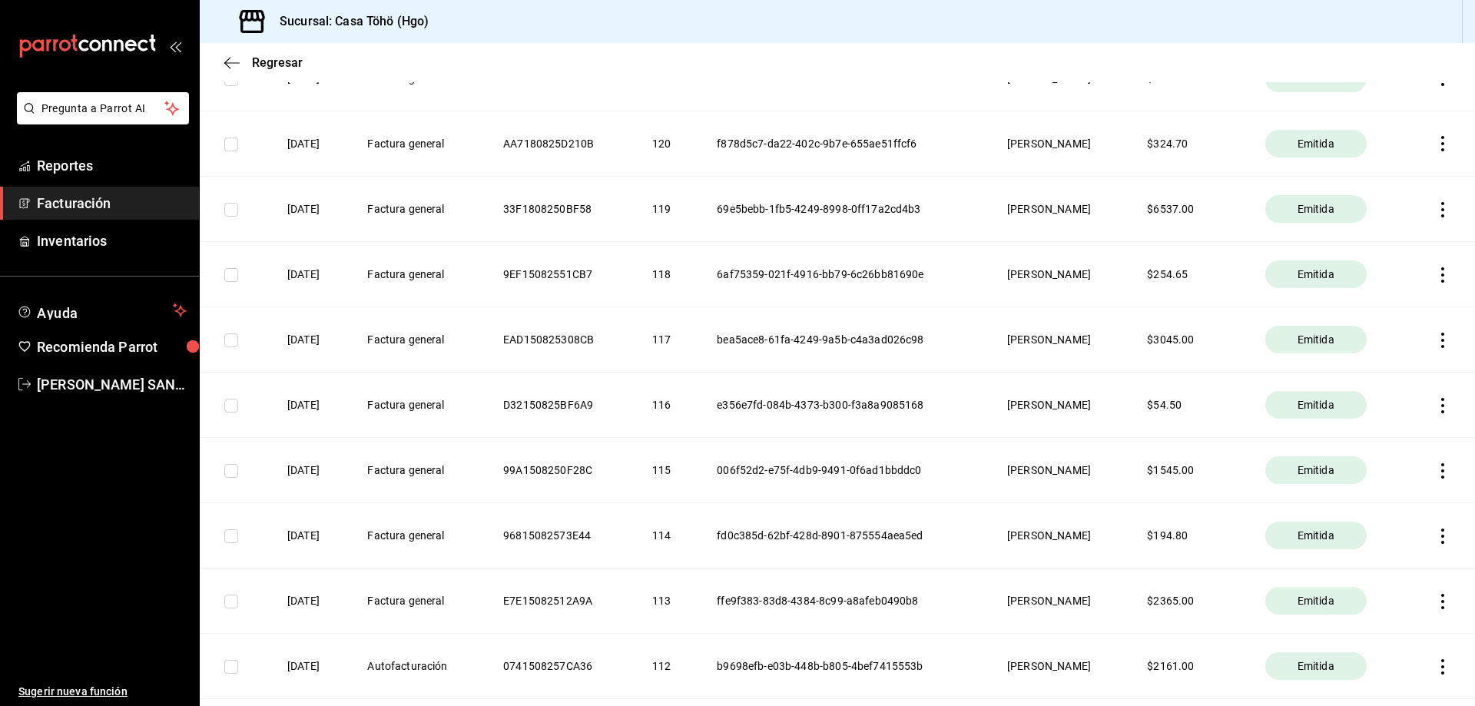
click at [107, 211] on span "Facturación" at bounding box center [112, 203] width 150 height 21
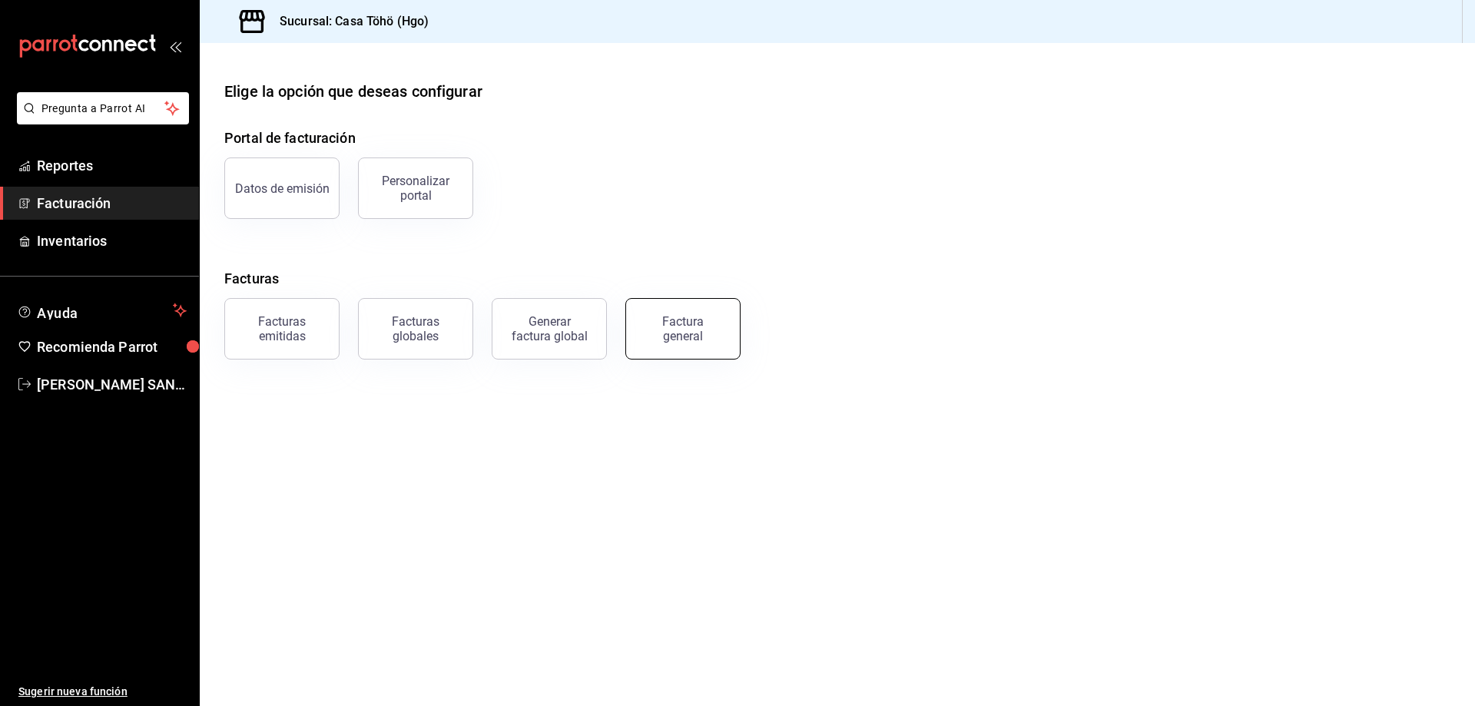
click at [689, 331] on div "Factura general" at bounding box center [682, 328] width 77 height 29
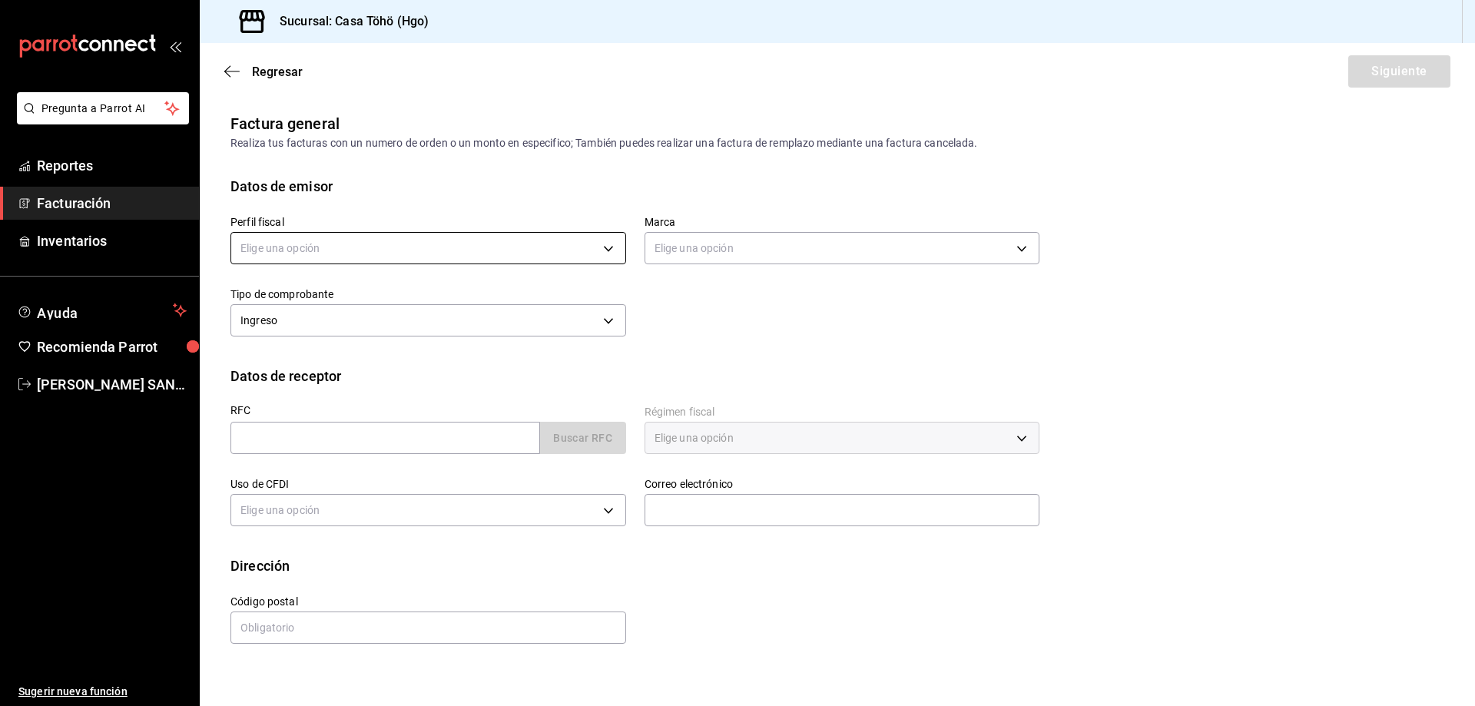
click at [383, 255] on body "Pregunta a Parrot AI Reportes Facturación Inventarios Ayuda Recomienda Parrot […" at bounding box center [737, 353] width 1475 height 706
click at [389, 322] on li "[PERSON_NAME]" at bounding box center [428, 326] width 394 height 28
click at [722, 353] on div "Perfil fiscal SONIA HILDA ALVA GONZALEZ 3714fea9-f59b-4145-9474-cc315d4ea63f Ma…" at bounding box center [836, 281] width 1213 height 169
click at [431, 442] on input "text" at bounding box center [384, 438] width 309 height 32
type input "XAXX010101000"
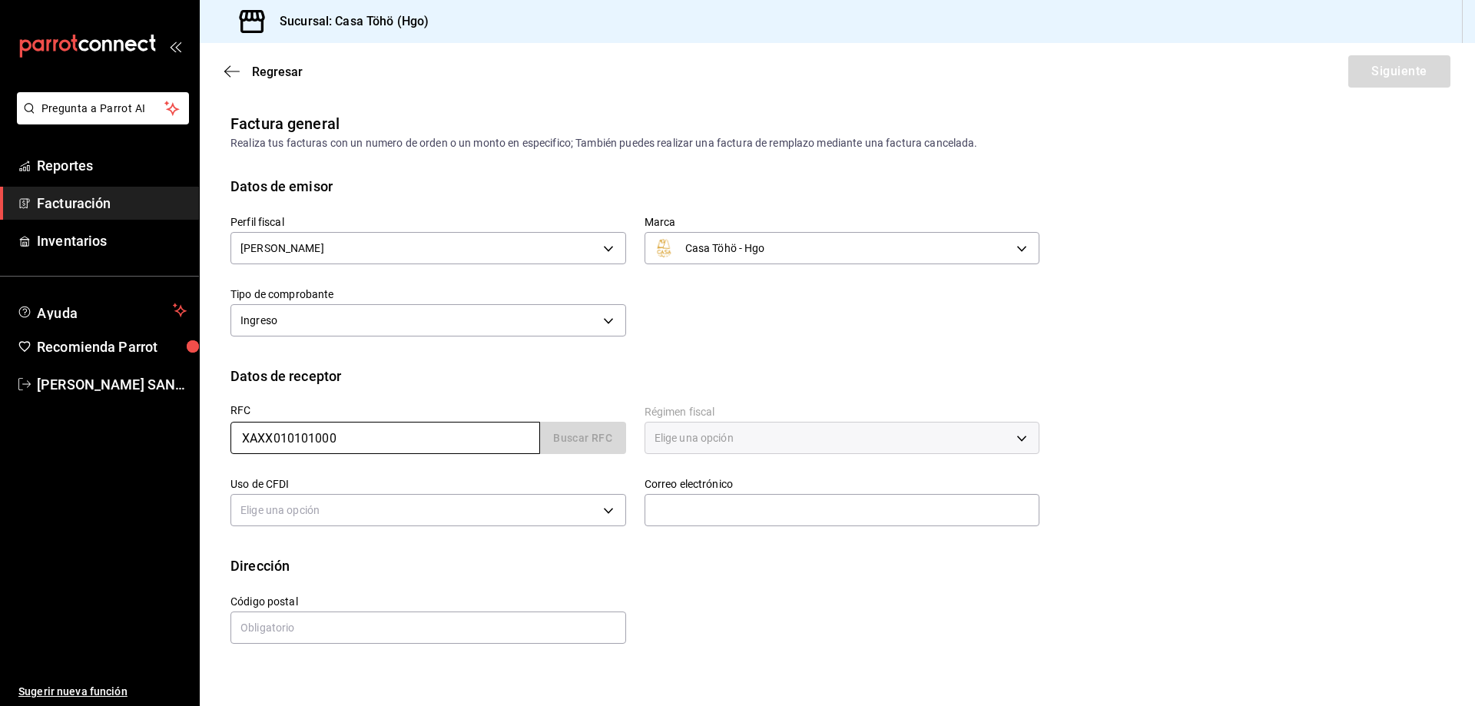
type input "43670"
type input "616"
type input "S01"
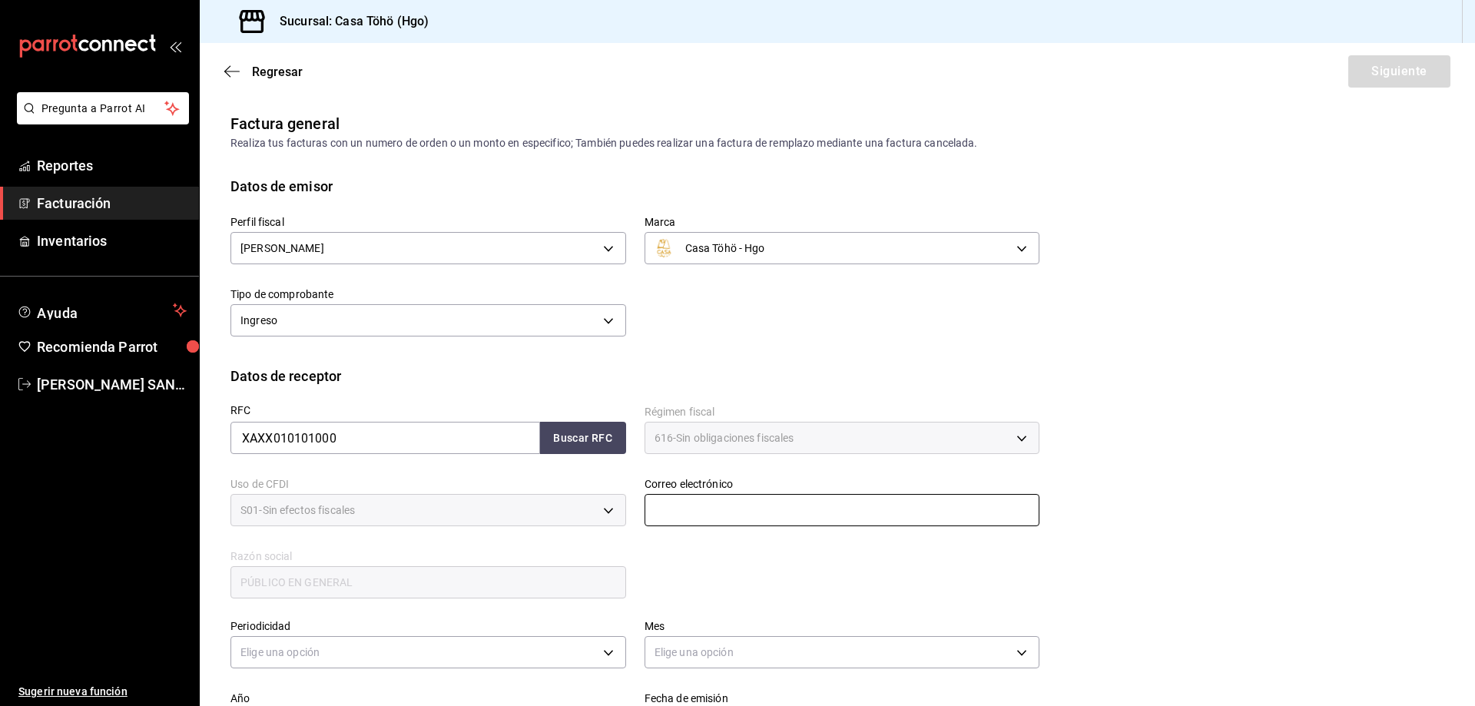
click at [702, 512] on input "text" at bounding box center [842, 510] width 396 height 32
click at [664, 594] on div "RFC XAXX010101000 Buscar RFC Régimen fiscal 616 - Sin obligaciones fiscales 616…" at bounding box center [625, 493] width 827 height 214
click at [584, 450] on button "Buscar RFC" at bounding box center [583, 438] width 86 height 32
type input "[EMAIL_ADDRESS][DOMAIN_NAME]"
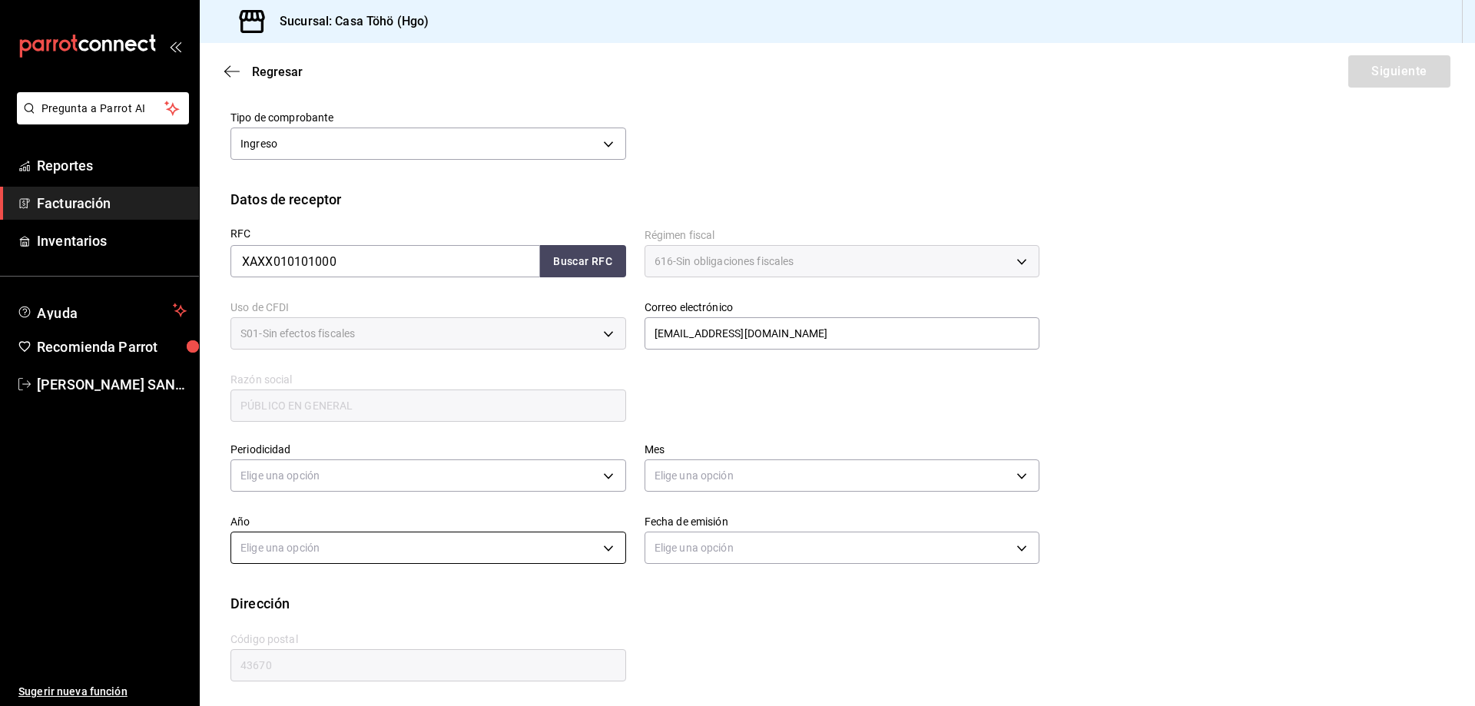
scroll to position [179, 0]
click at [452, 469] on body "Pregunta a Parrot AI Reportes Facturación Inventarios Ayuda Recomienda Parrot […" at bounding box center [737, 353] width 1475 height 706
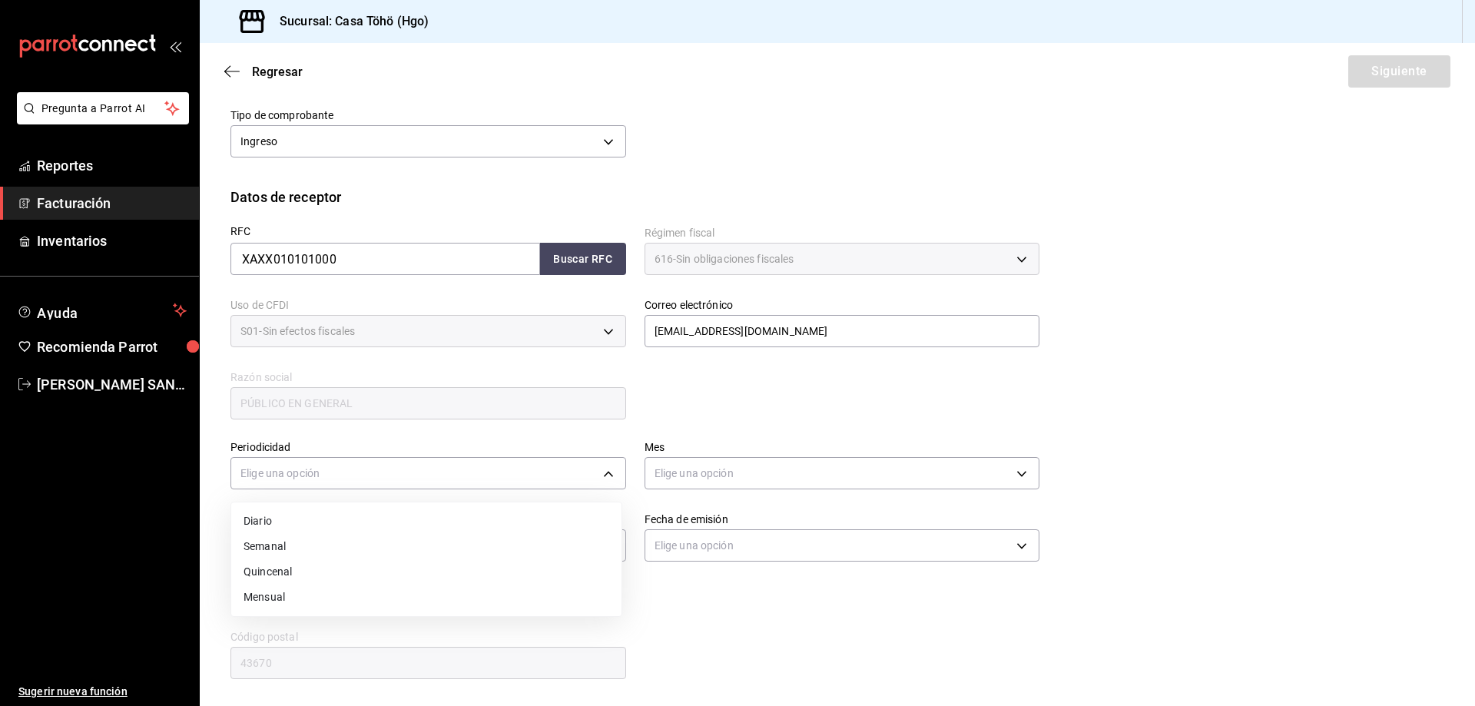
click at [346, 521] on li "Diario" at bounding box center [426, 520] width 390 height 25
type input "DAILY"
click at [657, 474] on body "Pregunta a Parrot AI Reportes Facturación Inventarios Ayuda Recomienda Parrot […" at bounding box center [737, 353] width 1475 height 706
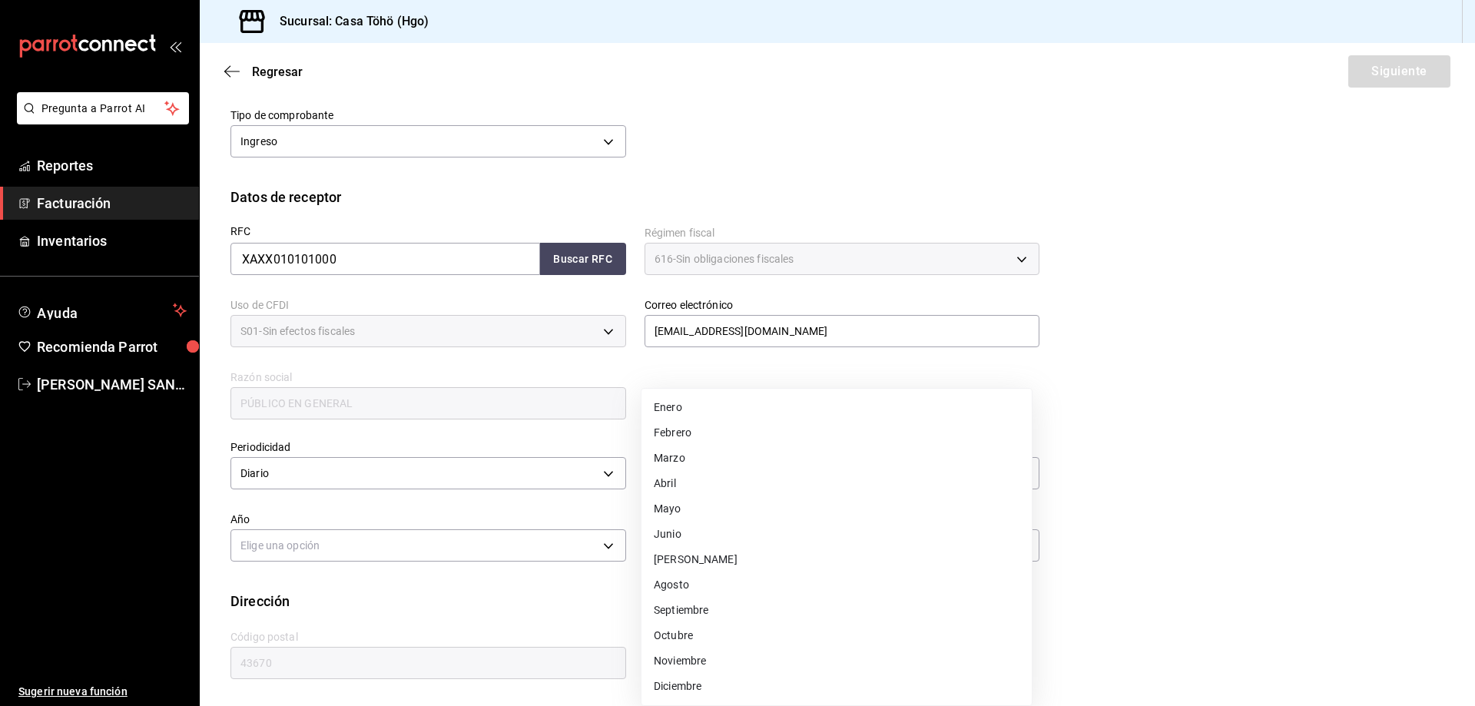
click at [693, 586] on li "Agosto" at bounding box center [836, 584] width 390 height 25
type input "8"
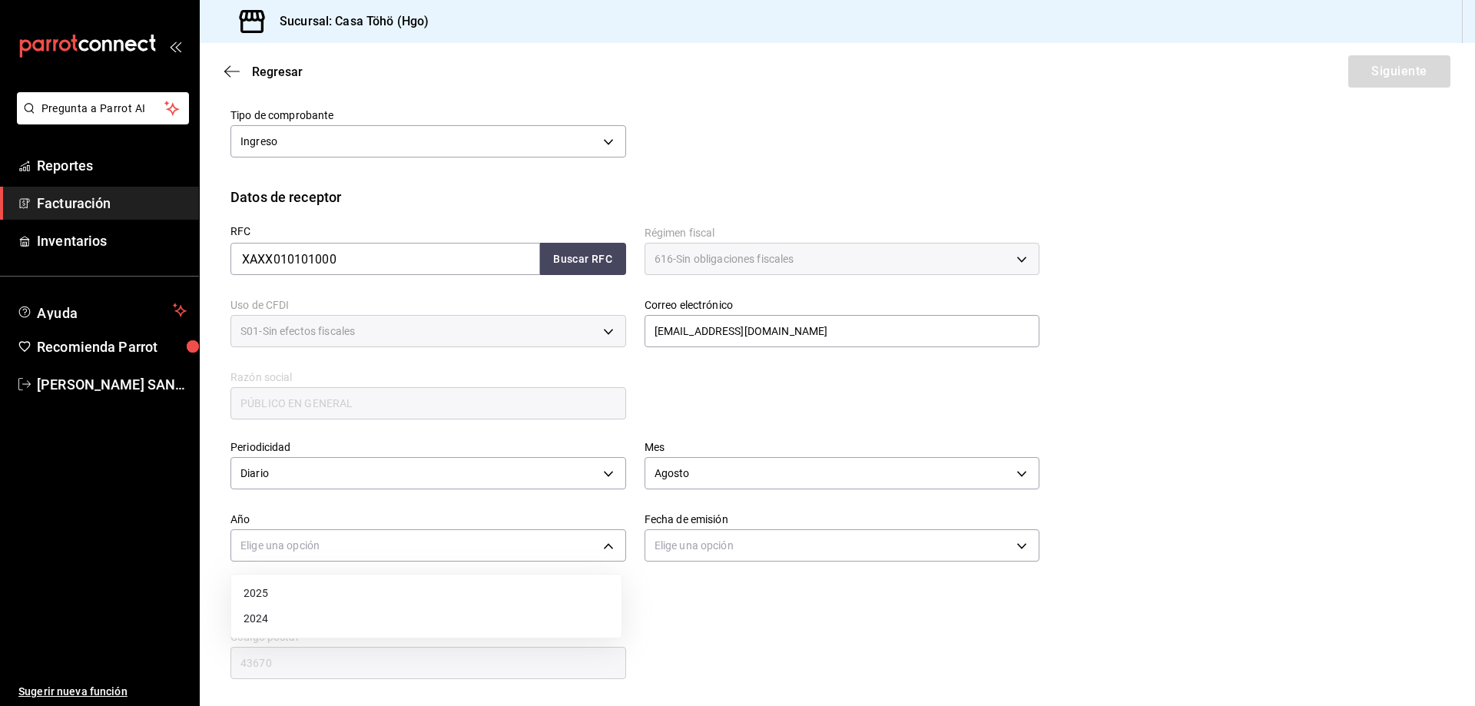
click at [571, 542] on body "Pregunta a Parrot AI Reportes Facturación Inventarios Ayuda Recomienda Parrot […" at bounding box center [737, 353] width 1475 height 706
click at [346, 583] on li "2025" at bounding box center [426, 593] width 390 height 25
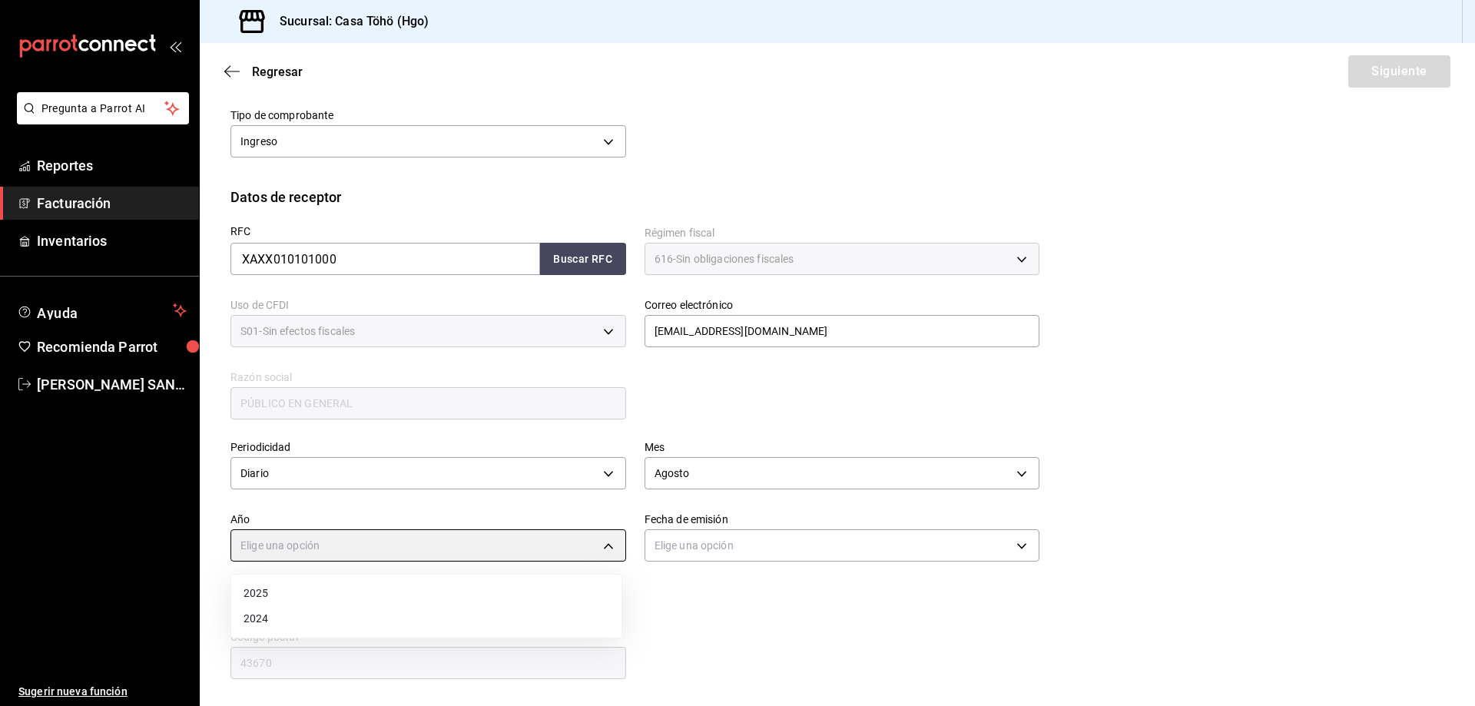
type input "2025"
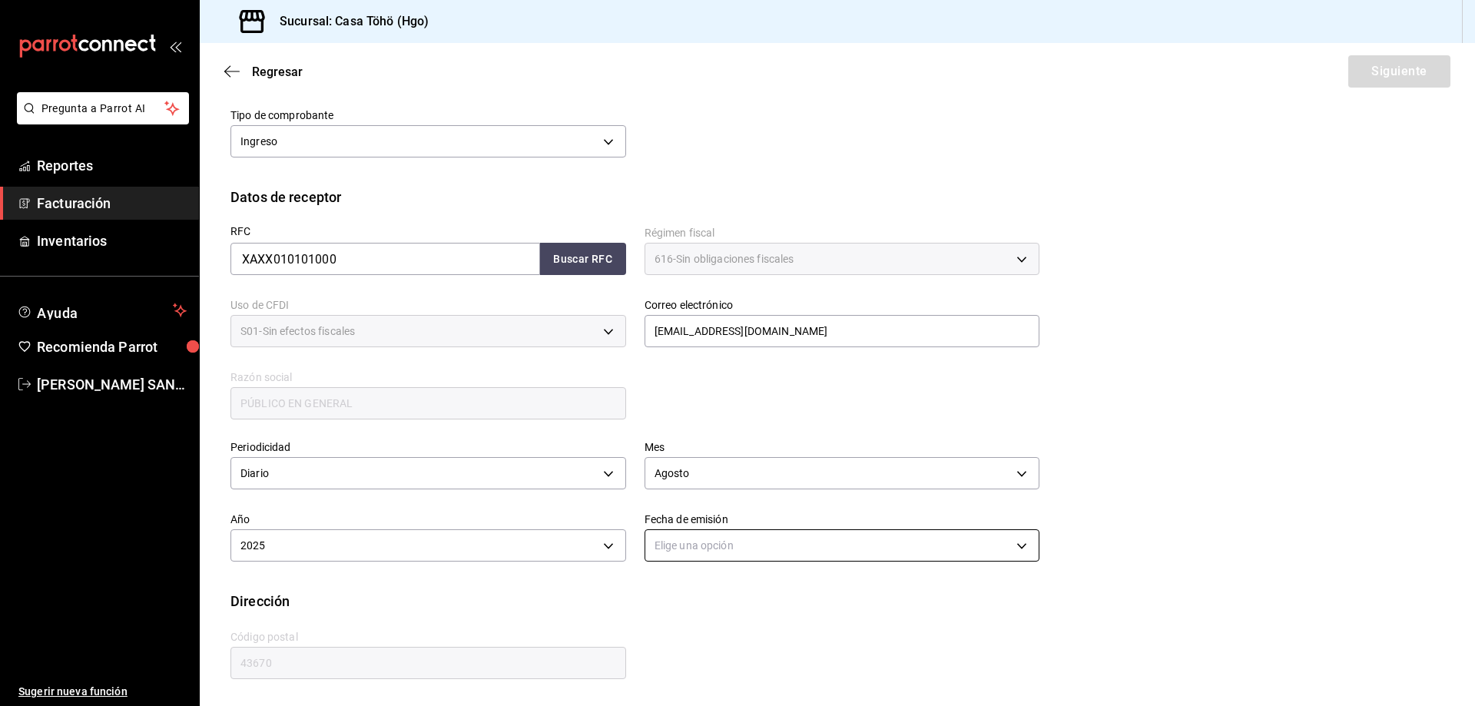
click at [749, 550] on body "Pregunta a Parrot AI Reportes Facturación Inventarios Ayuda Recomienda Parrot […" at bounding box center [737, 353] width 1475 height 706
click at [697, 614] on li "Ayer" at bounding box center [836, 618] width 390 height 25
type input "[DATE]"
click at [762, 649] on div "Calle # exterior # interior Código postal 43670 Estado ​ Municipio ​ [GEOGRAPHI…" at bounding box center [625, 646] width 827 height 70
click at [1405, 81] on button "Siguiente" at bounding box center [1399, 71] width 102 height 32
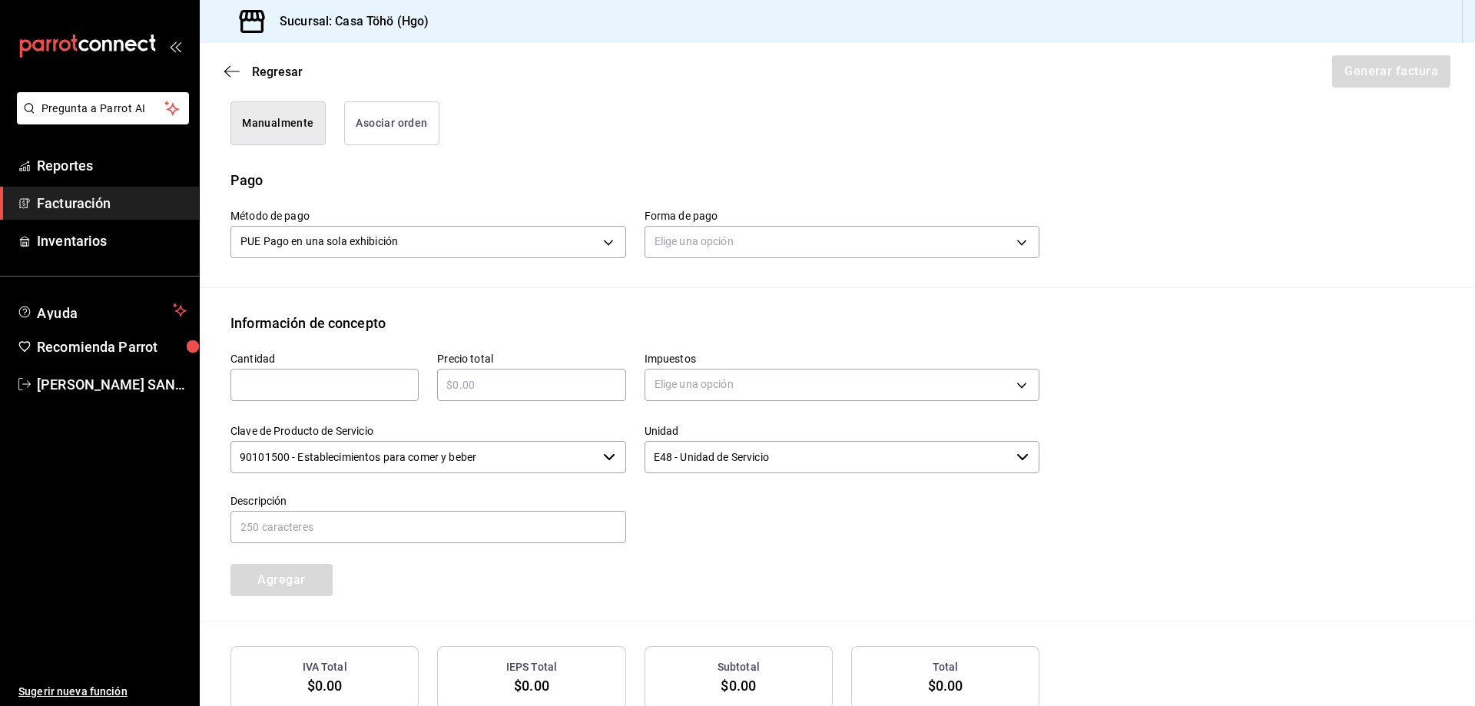
scroll to position [409, 0]
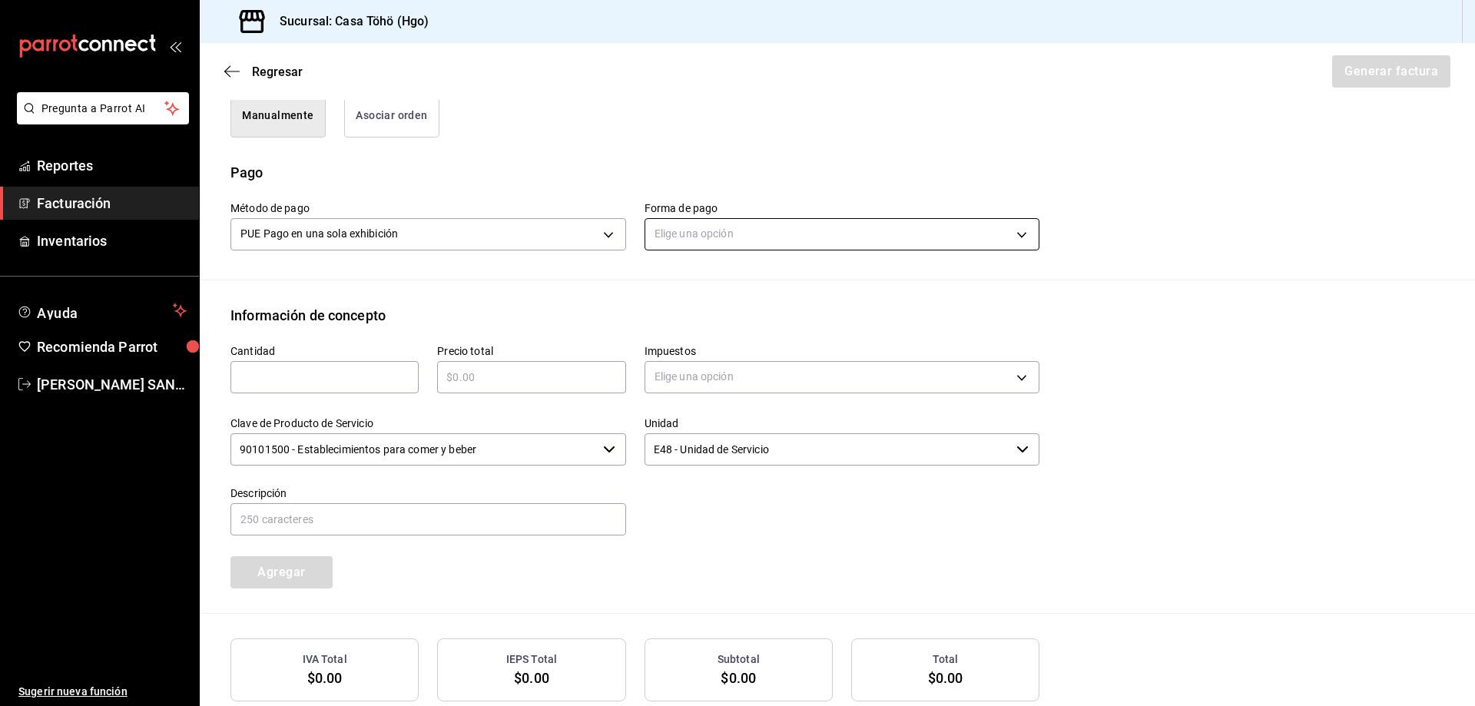
click at [718, 233] on body "Pregunta a Parrot AI Reportes Facturación Inventarios Ayuda Recomienda Parrot […" at bounding box center [737, 353] width 1475 height 706
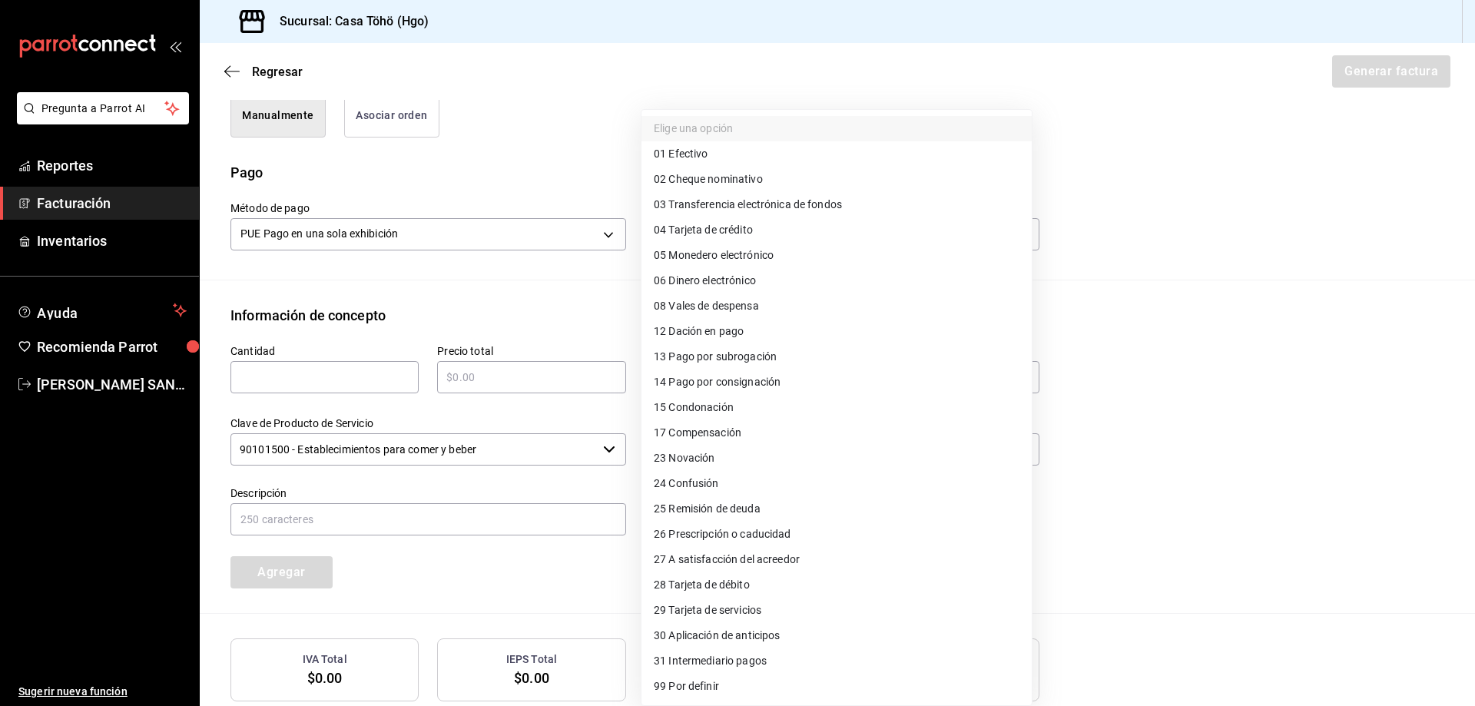
click at [756, 227] on li "04 Tarjeta de crédito" at bounding box center [836, 229] width 390 height 25
type input "04"
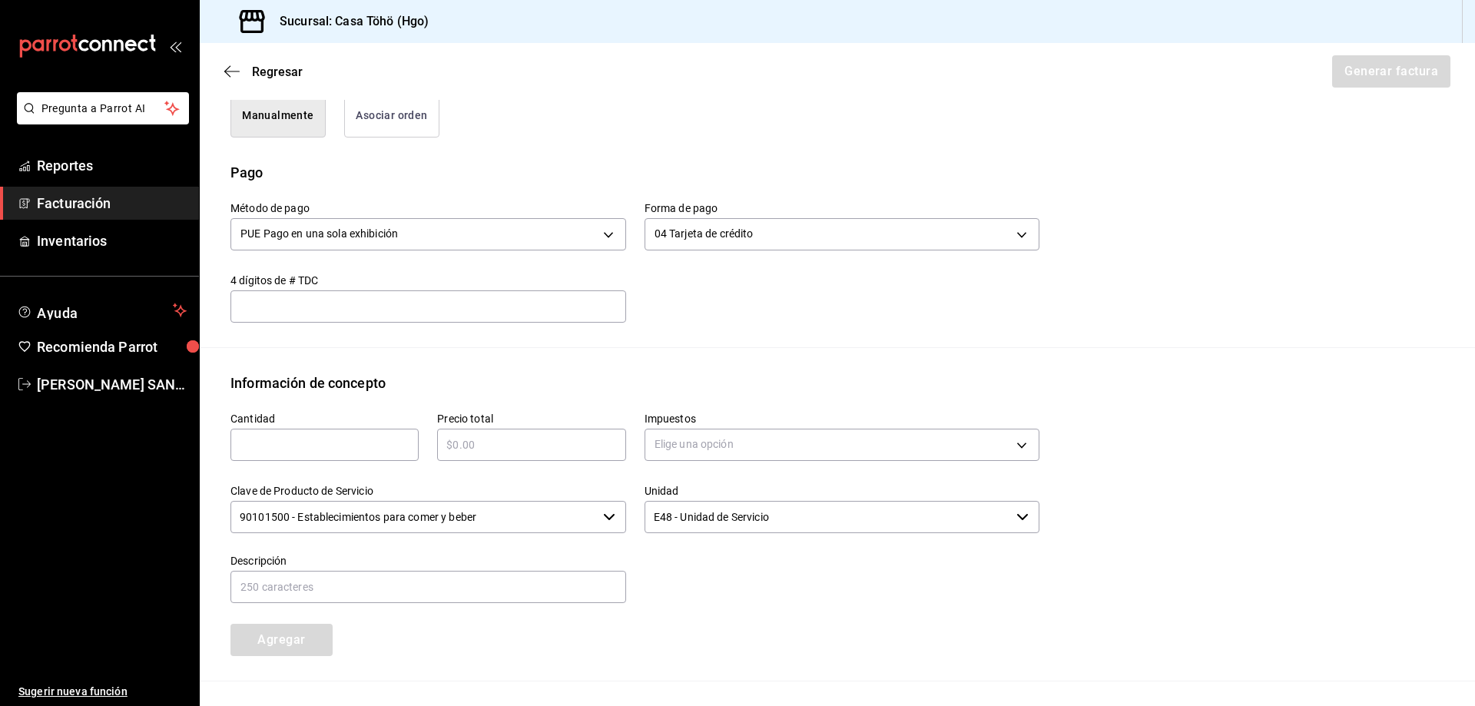
click at [343, 449] on input "text" at bounding box center [324, 444] width 188 height 18
type input "1"
click at [475, 451] on input "text" at bounding box center [531, 444] width 188 height 18
type input "$315"
click at [696, 429] on body "Pregunta a Parrot AI Reportes Facturación Inventarios Ayuda Recomienda Parrot A…" at bounding box center [737, 353] width 1475 height 706
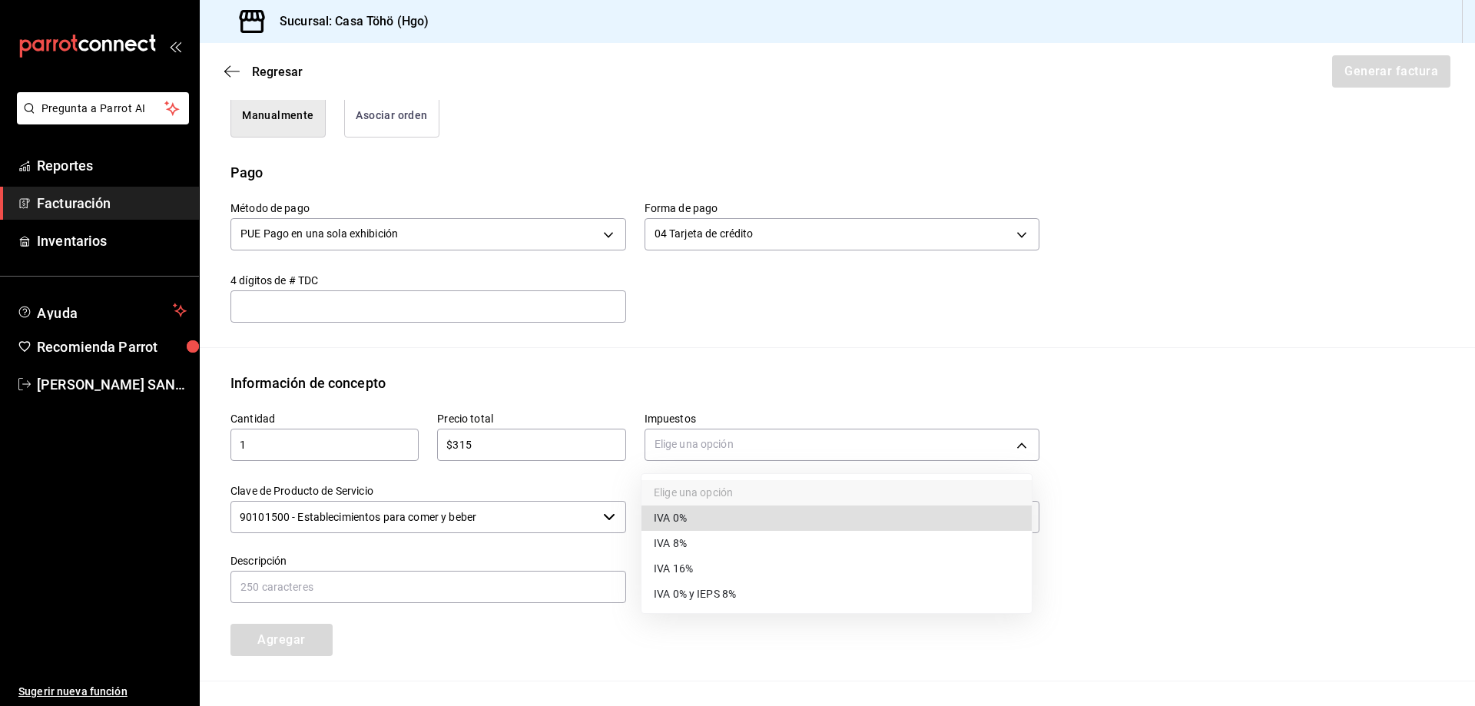
click at [703, 570] on li "IVA 16%" at bounding box center [836, 568] width 390 height 25
type input "IVA_16"
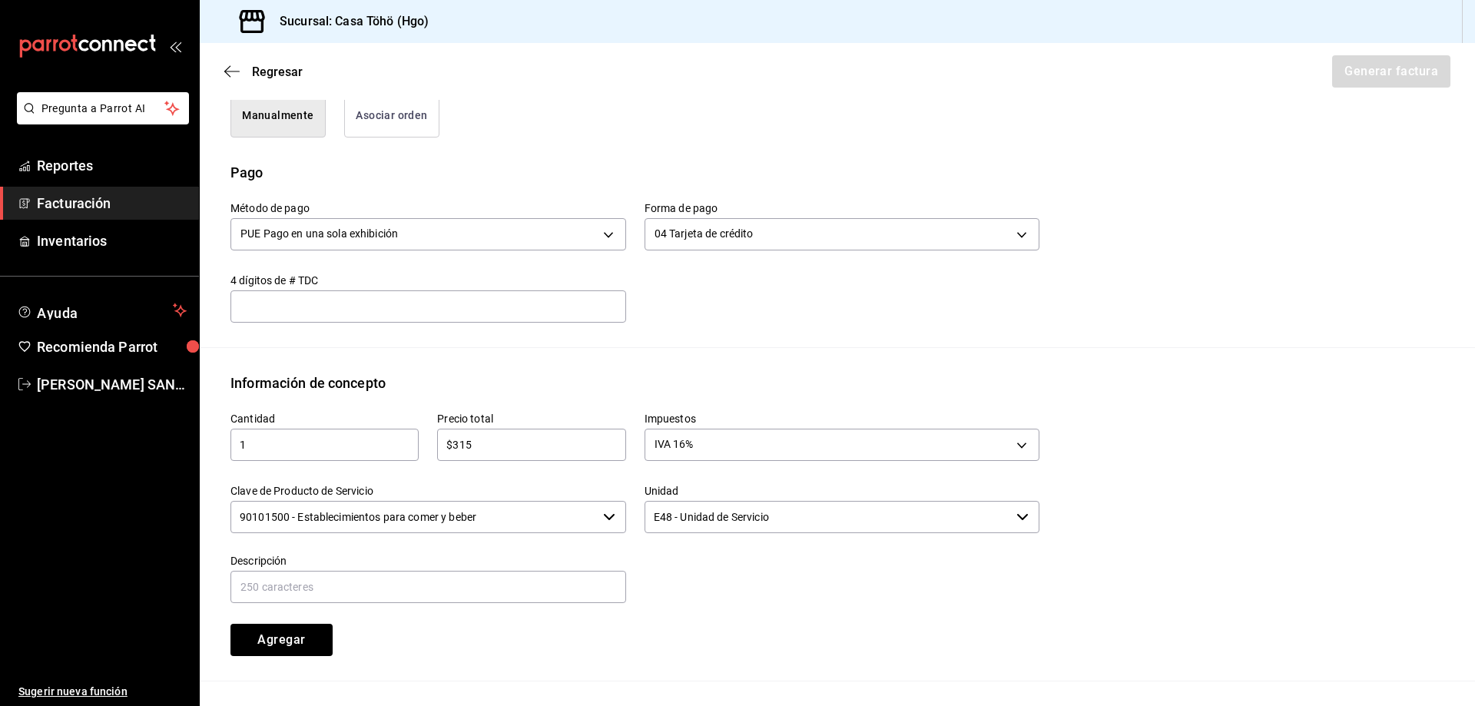
click at [492, 604] on div "Descripción" at bounding box center [428, 579] width 396 height 51
click at [468, 593] on input "text" at bounding box center [428, 587] width 396 height 32
click at [394, 581] on input "VENTA PUBLICO EN GENERAL [DATE][PERSON_NAME] TARJETA CREDITO" at bounding box center [428, 587] width 396 height 32
click at [516, 584] on input "VENTA PUBLICO EN GENERAL 16 DE AGOSTO TARJETA CREDITO" at bounding box center [428, 587] width 396 height 32
type input "VENTA PUBLICO EN GENERAL 16 DE AGOSTO TARJETA DE CREDITO"
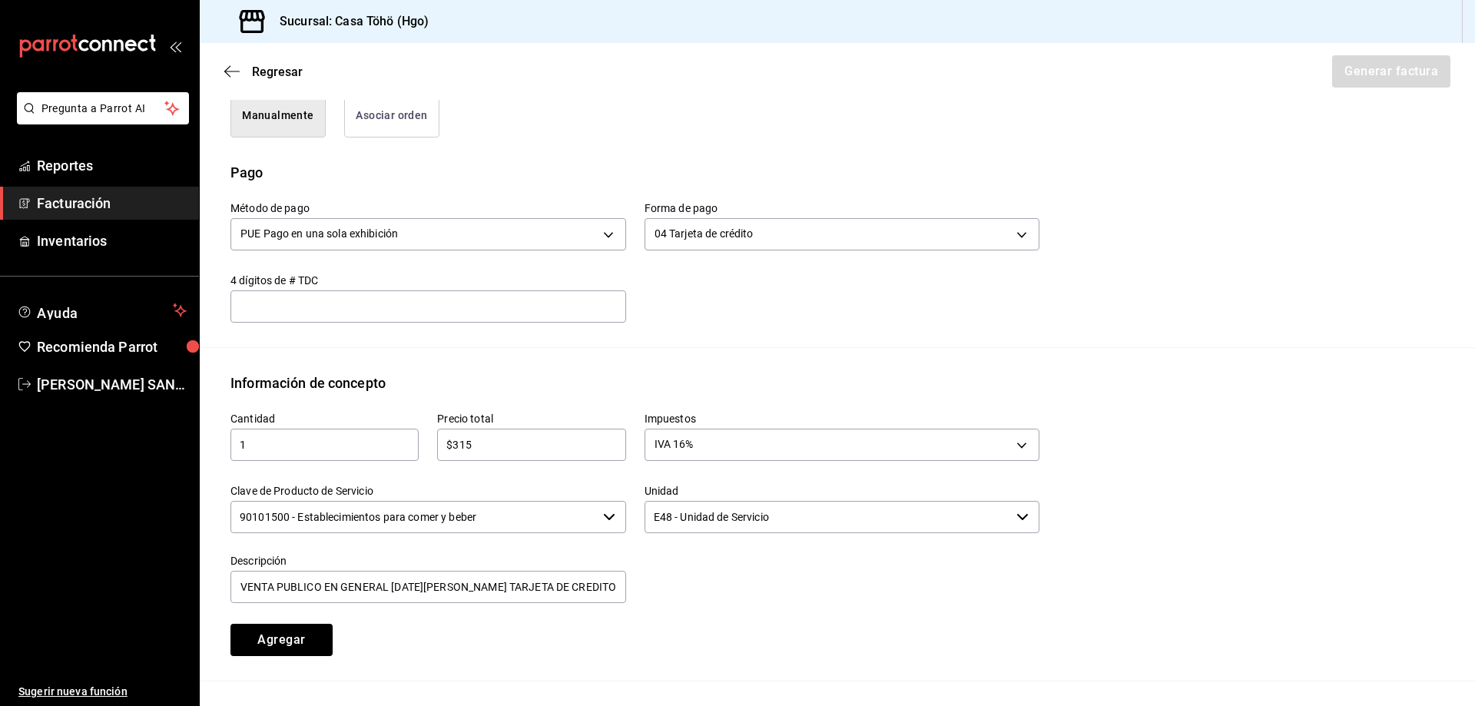
click at [637, 582] on div at bounding box center [833, 570] width 414 height 70
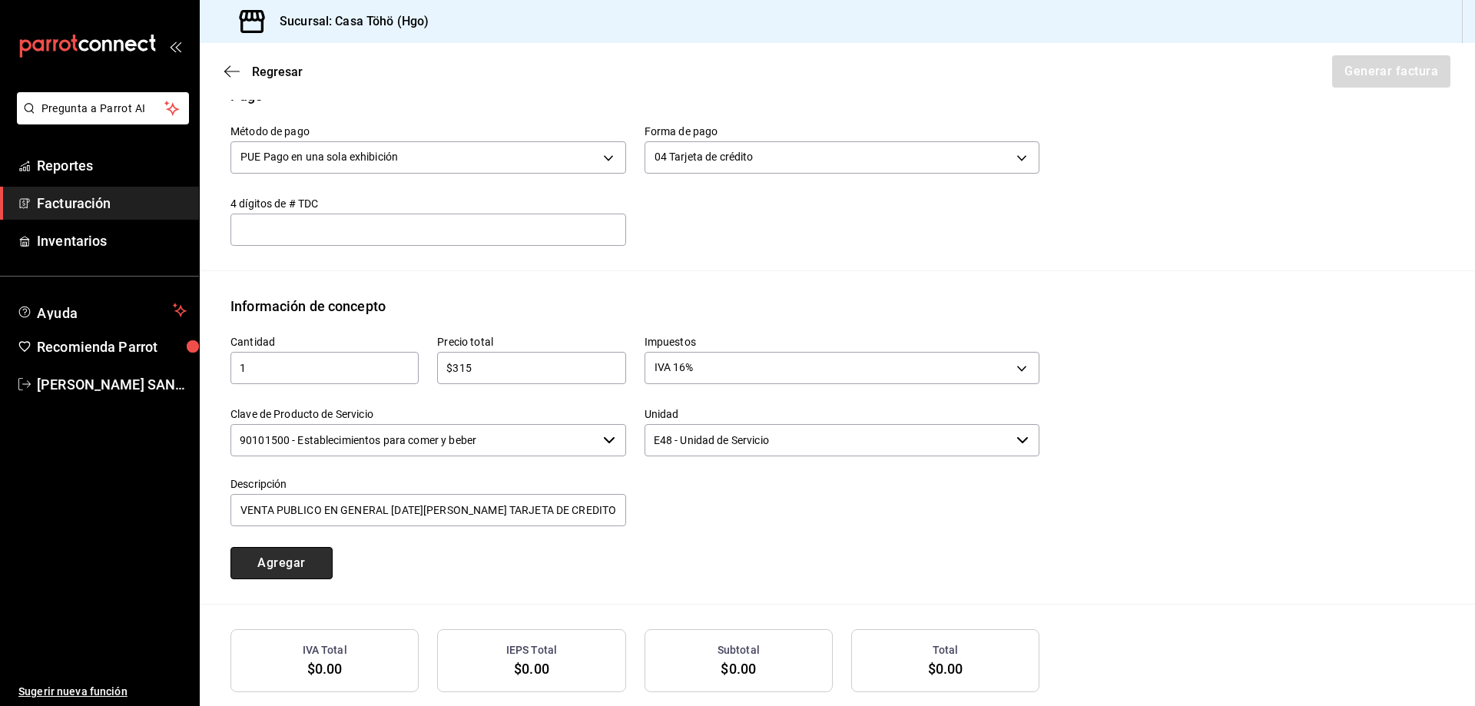
click at [293, 575] on button "Agregar" at bounding box center [281, 563] width 102 height 32
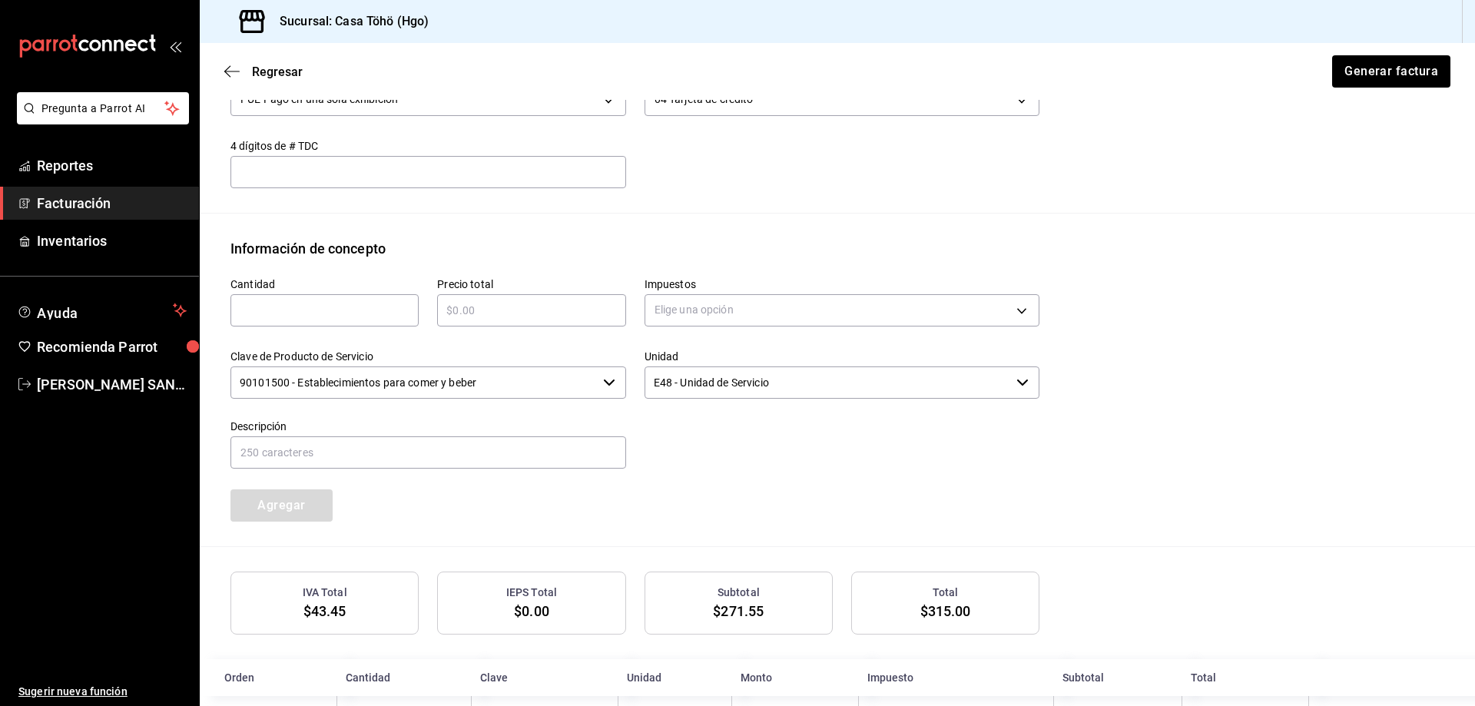
scroll to position [604, 0]
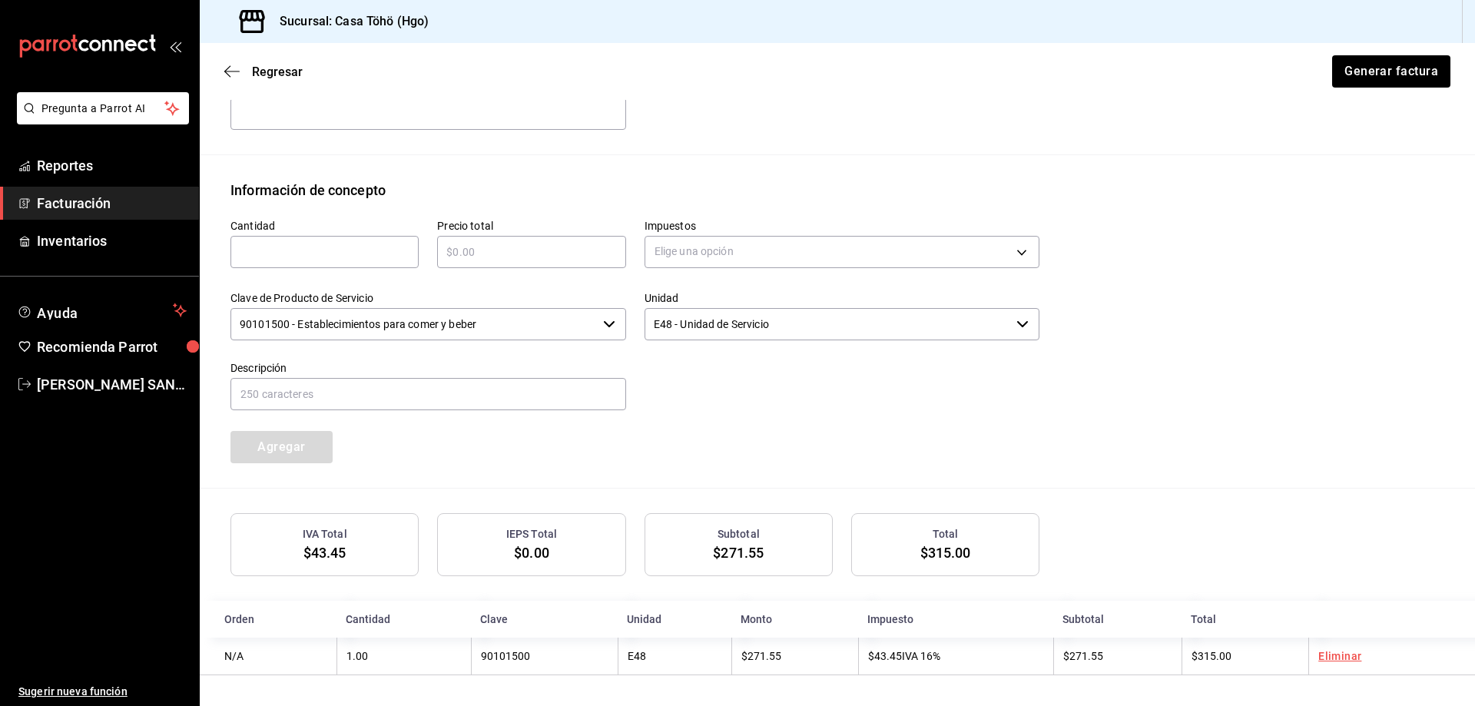
drag, startPoint x: 278, startPoint y: 257, endPoint x: 286, endPoint y: 265, distance: 11.9
click at [278, 257] on input "text" at bounding box center [324, 252] width 188 height 18
type input "1"
click at [460, 257] on input "text" at bounding box center [531, 252] width 188 height 18
type input "$83"
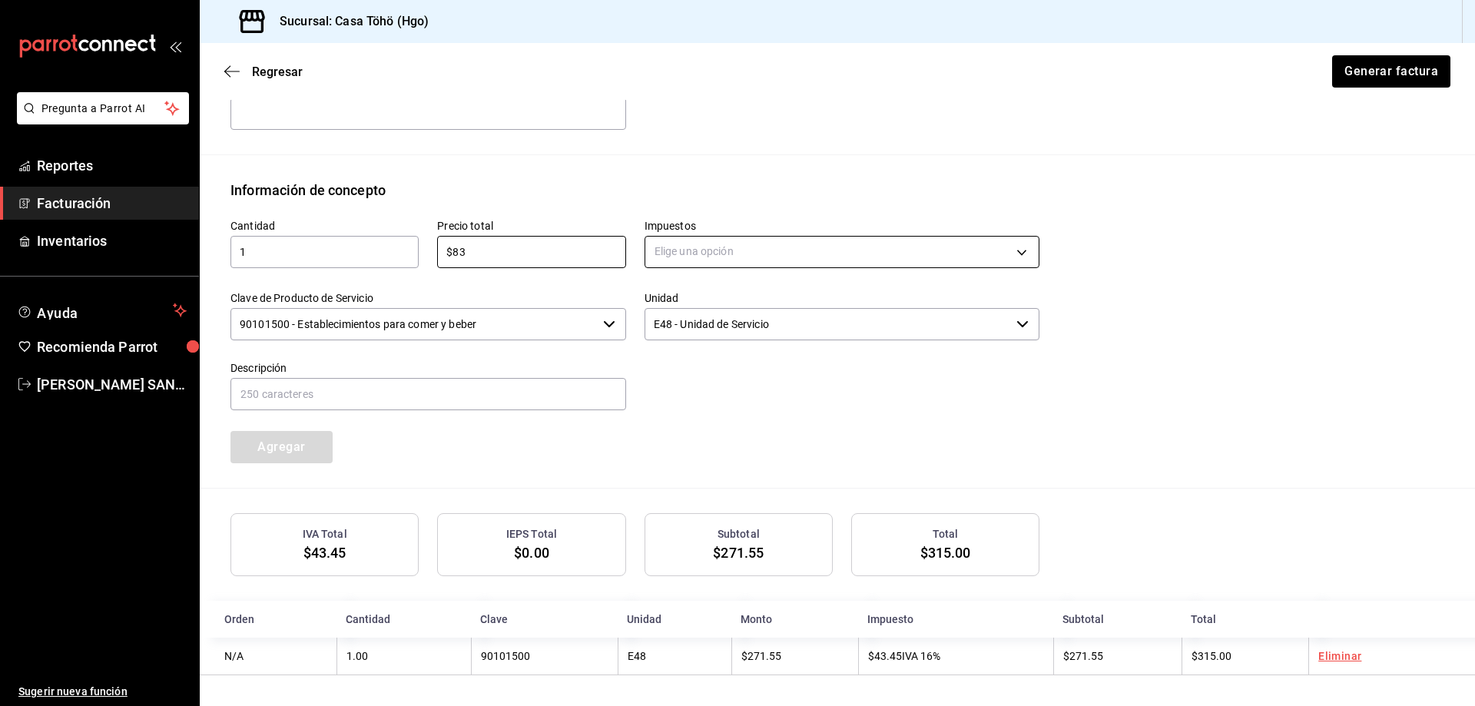
click at [757, 243] on body "Pregunta a Parrot AI Reportes Facturación Inventarios Ayuda Recomienda Parrot A…" at bounding box center [737, 353] width 1475 height 706
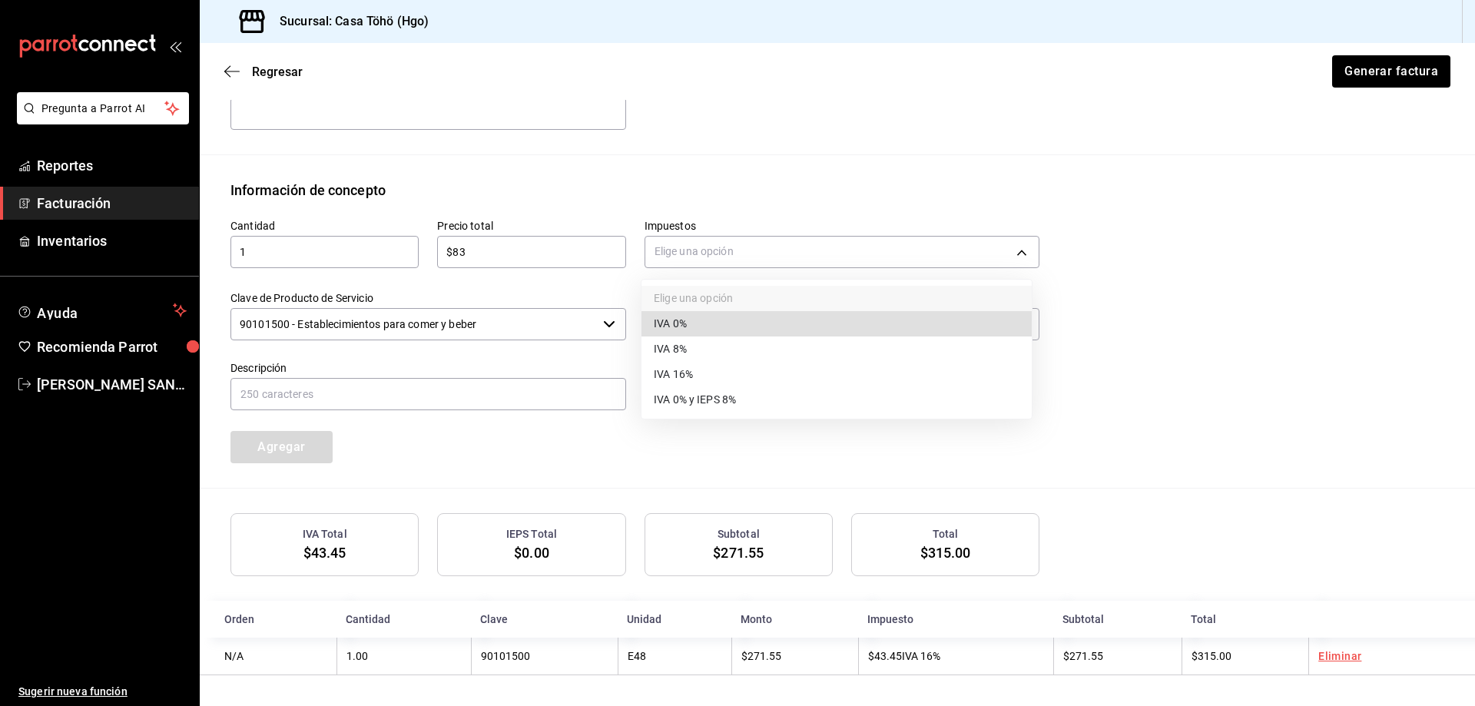
click at [738, 371] on li "IVA 16%" at bounding box center [836, 374] width 390 height 25
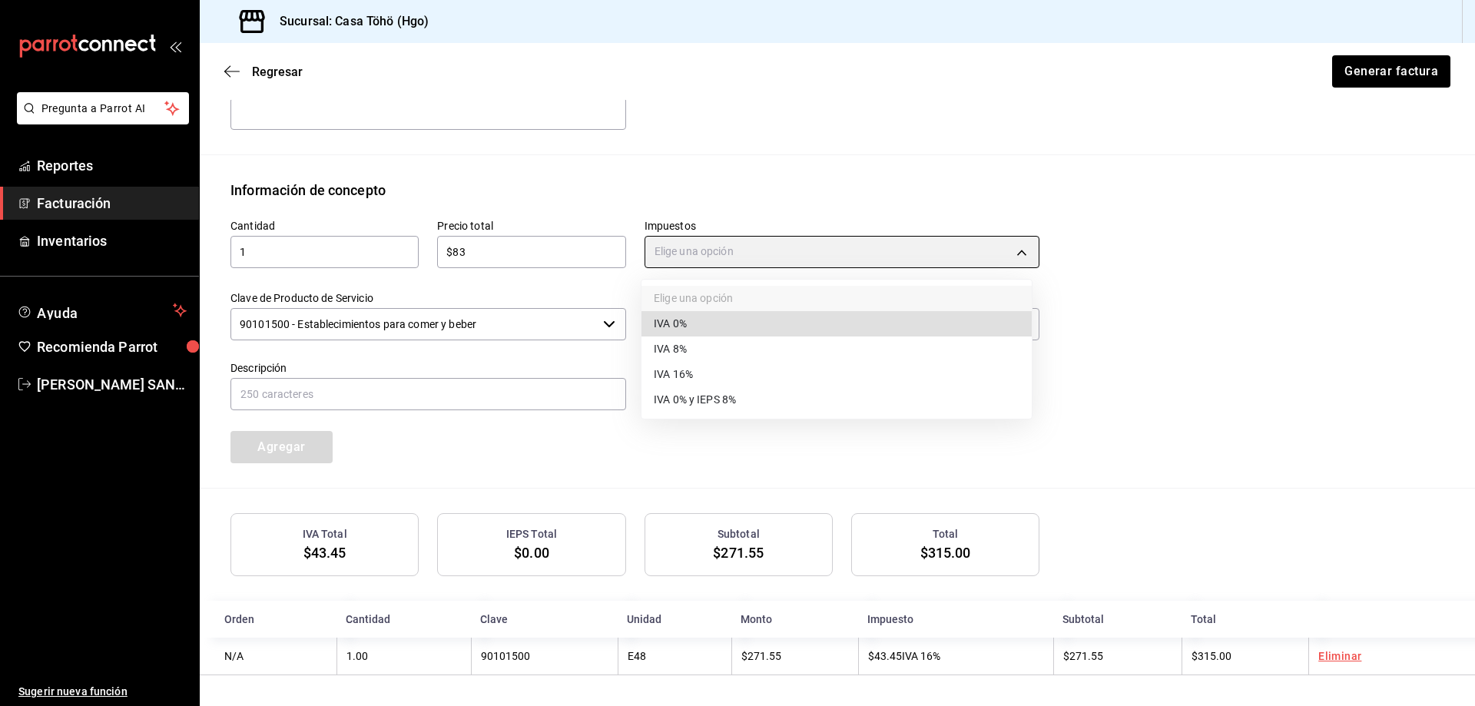
type input "IVA_16"
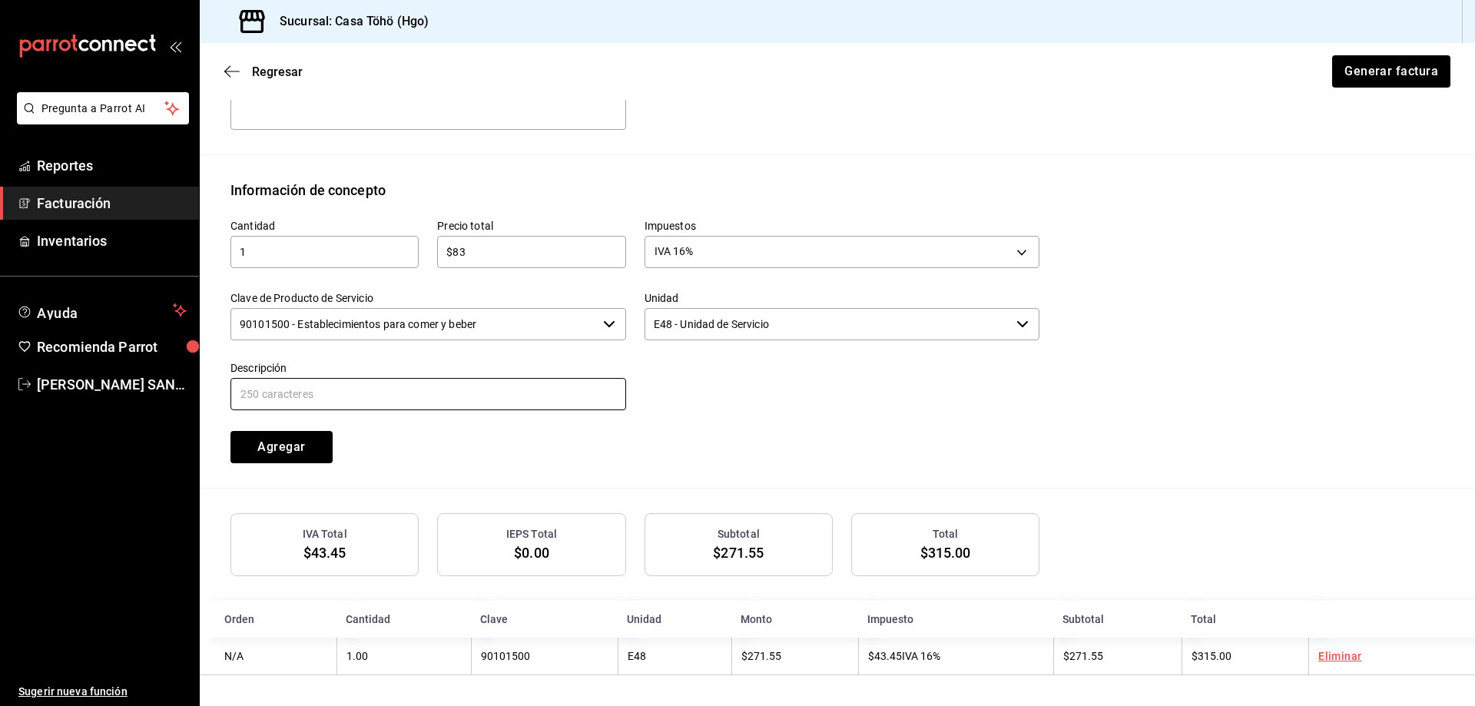
click at [335, 399] on input "text" at bounding box center [428, 394] width 396 height 32
click at [395, 389] on input "VENTA PUBLICO EN GENERAL [DATE][PERSON_NAME] TARJETA CREDITO" at bounding box center [428, 394] width 396 height 32
click at [569, 396] on input "VENTA PUBLICO EN GENERAL 16 DE AGOSTO TARJETA CREDITO" at bounding box center [428, 394] width 396 height 32
click at [516, 387] on input "VENTA PUBLICO EN GENERAL 16 DE AGOSTO TARJETA CREDITO" at bounding box center [428, 394] width 396 height 32
type input "VENTA PUBLICO EN GENERAL 16 DE AGOSTO TARJETA DE CREDITO"
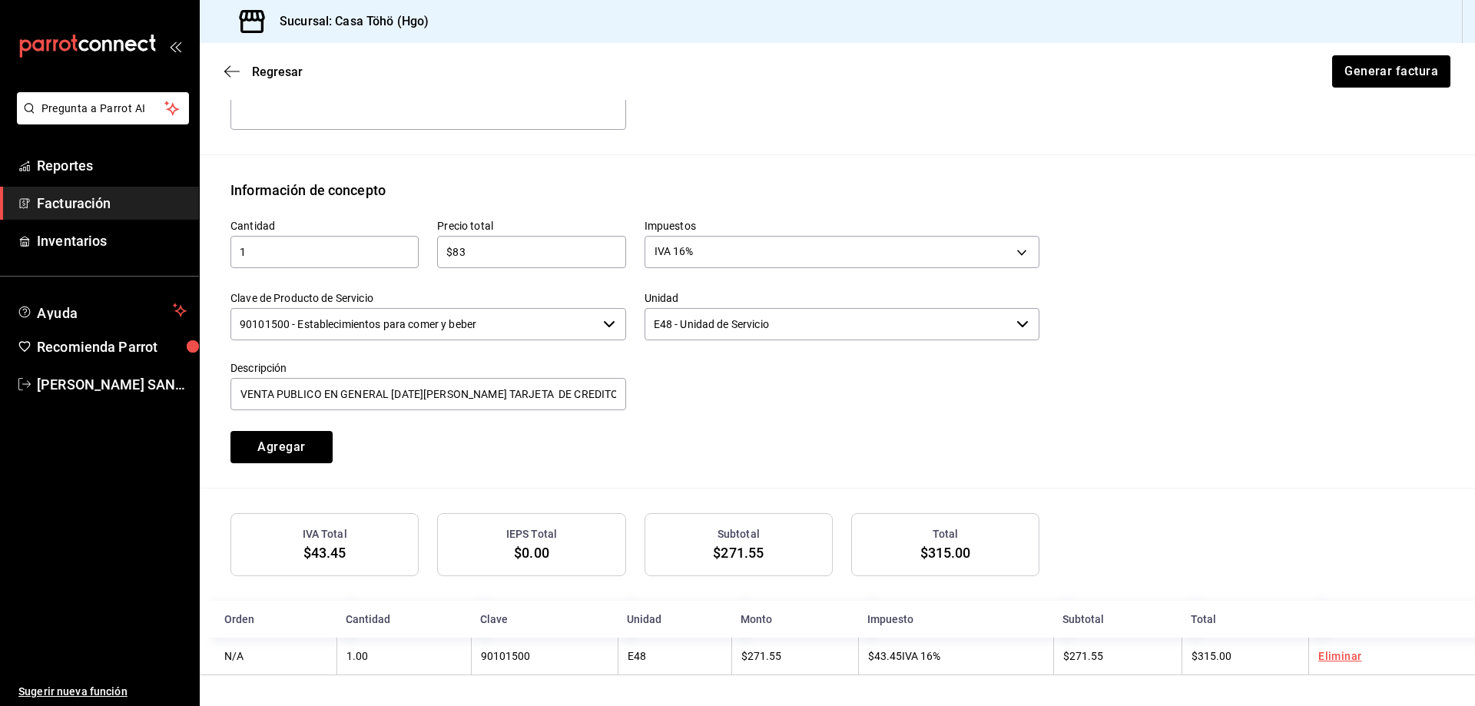
click at [720, 435] on div "Cantidad 1 ​ Precio total $83 ​ Impuestos IVA 16% IVA_16 Clave de Producto de S…" at bounding box center [625, 331] width 827 height 263
click at [313, 445] on button "Agregar" at bounding box center [281, 447] width 102 height 32
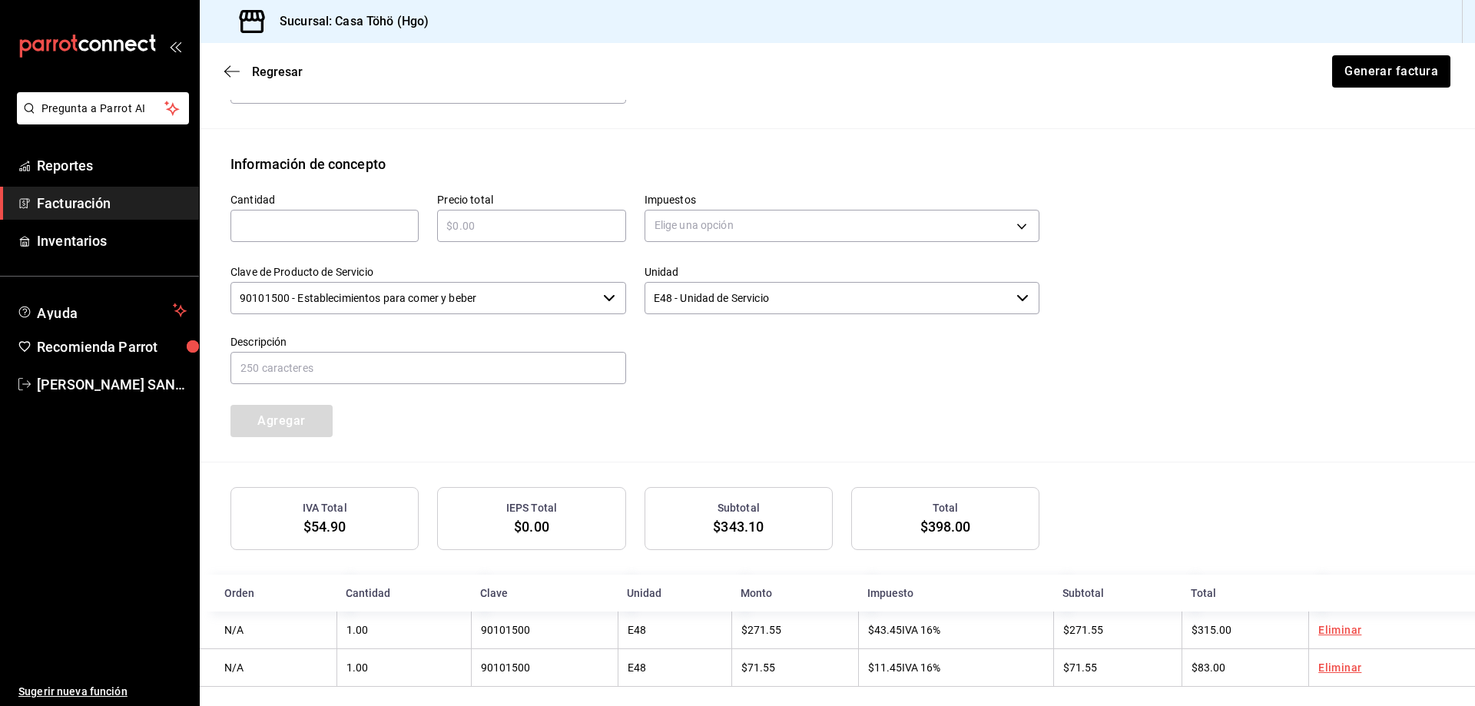
scroll to position [642, 0]
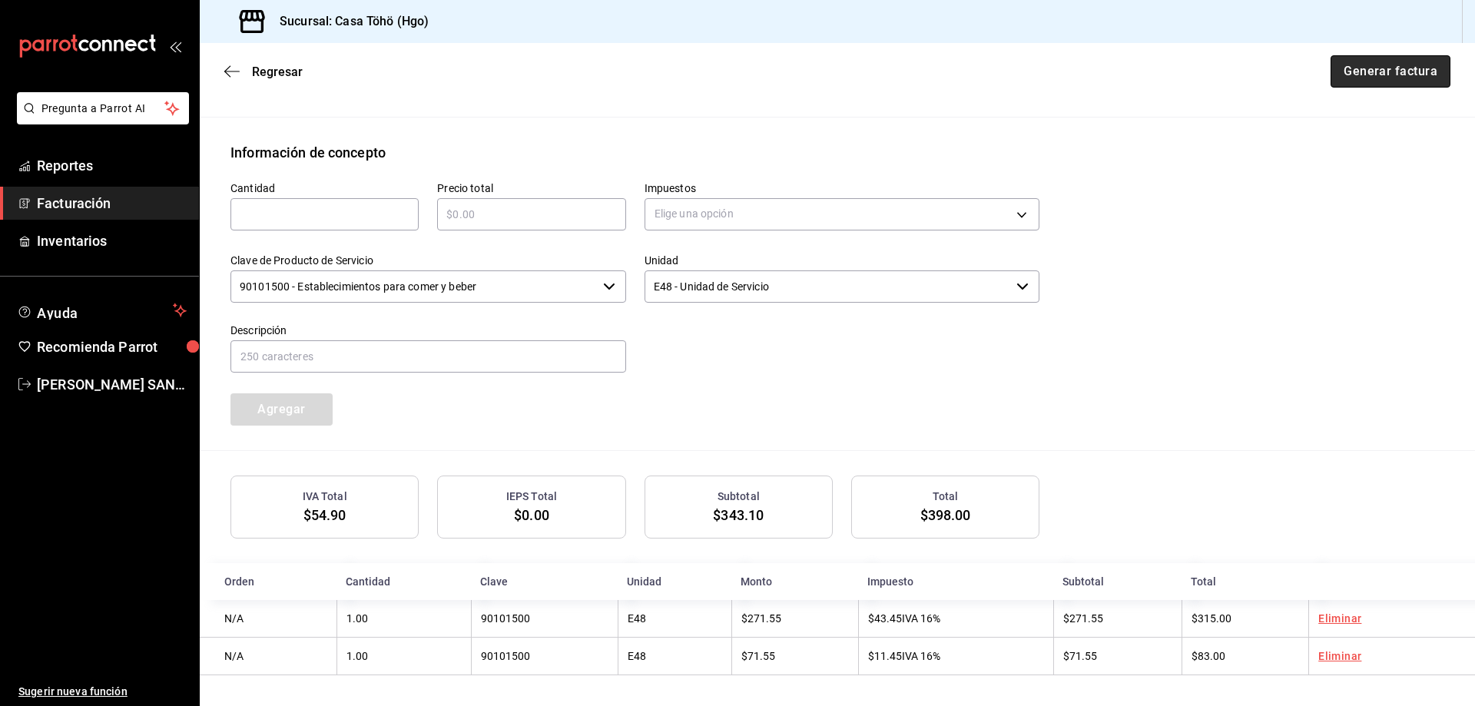
click at [1372, 64] on button "Generar factura" at bounding box center [1390, 71] width 120 height 32
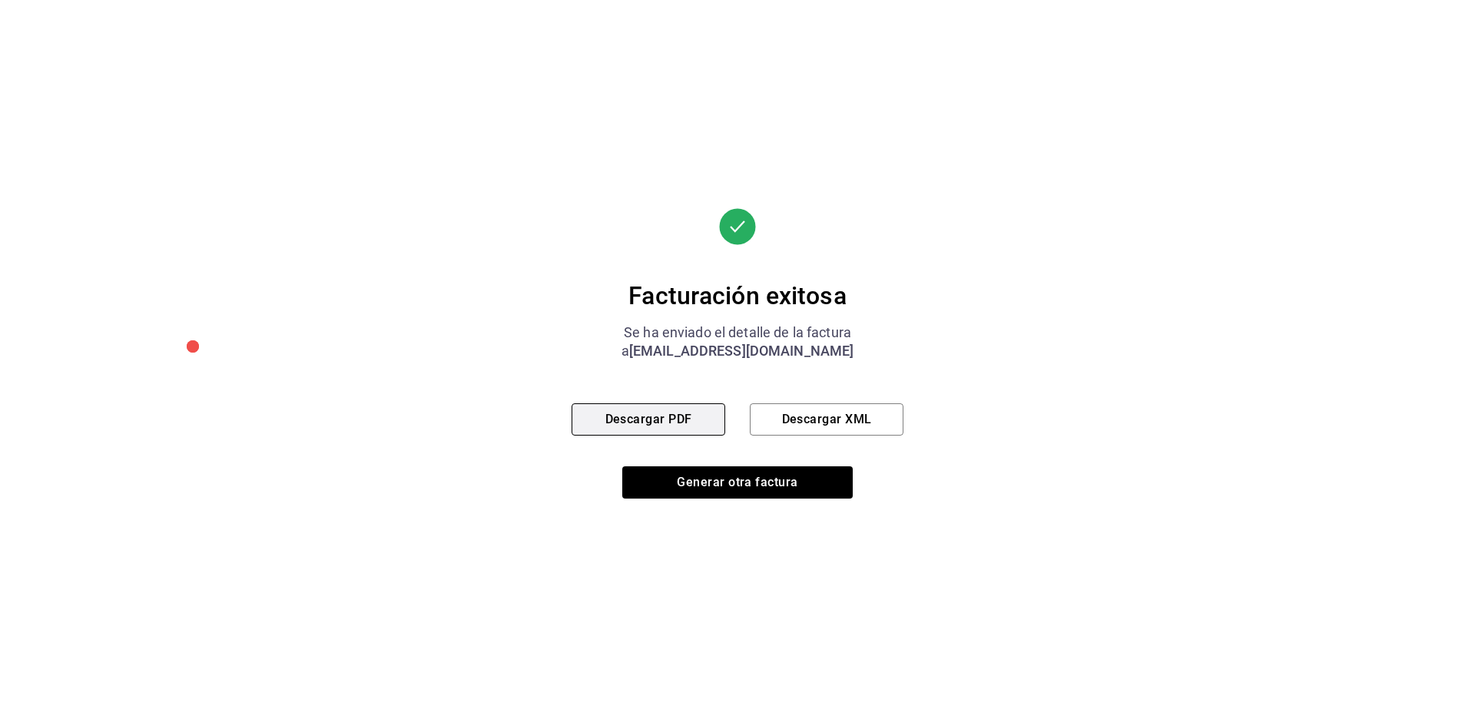
click at [631, 422] on button "Descargar PDF" at bounding box center [648, 419] width 154 height 32
